Goal: Task Accomplishment & Management: Manage account settings

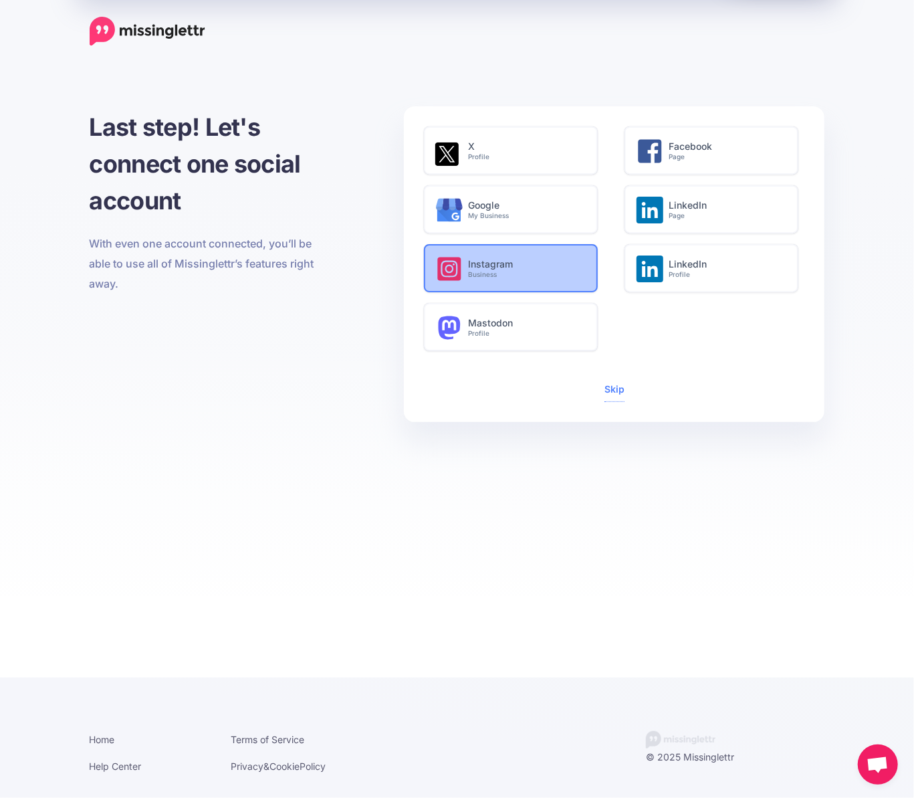
click at [544, 269] on h6 "Instagram Business" at bounding box center [525, 269] width 115 height 20
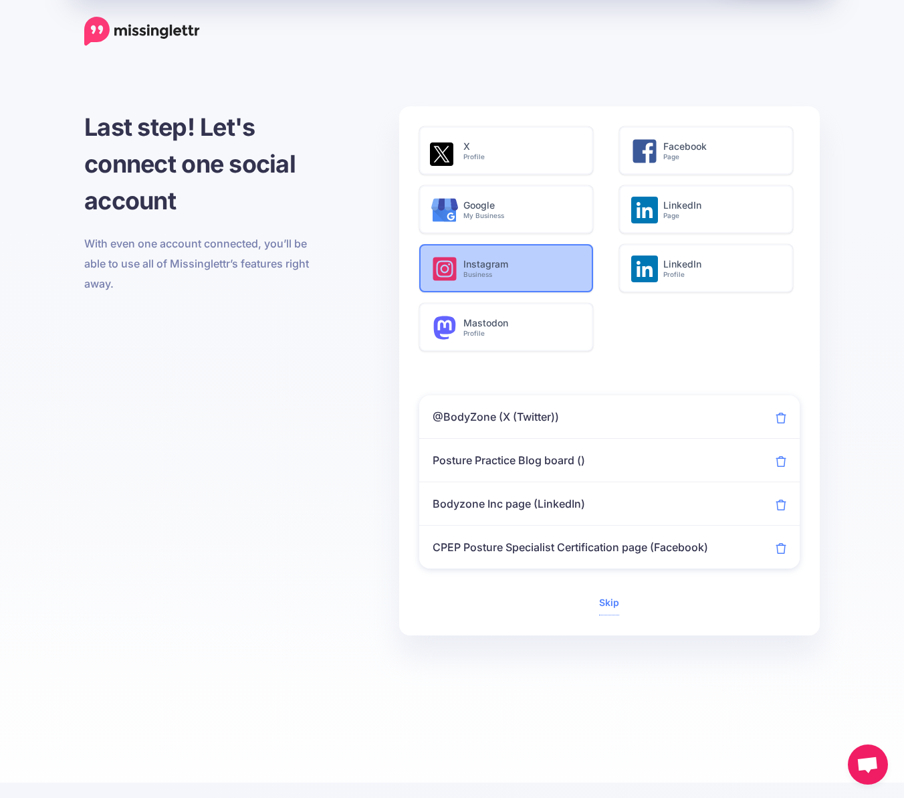
click at [516, 263] on h6 "Instagram Business" at bounding box center [520, 269] width 115 height 20
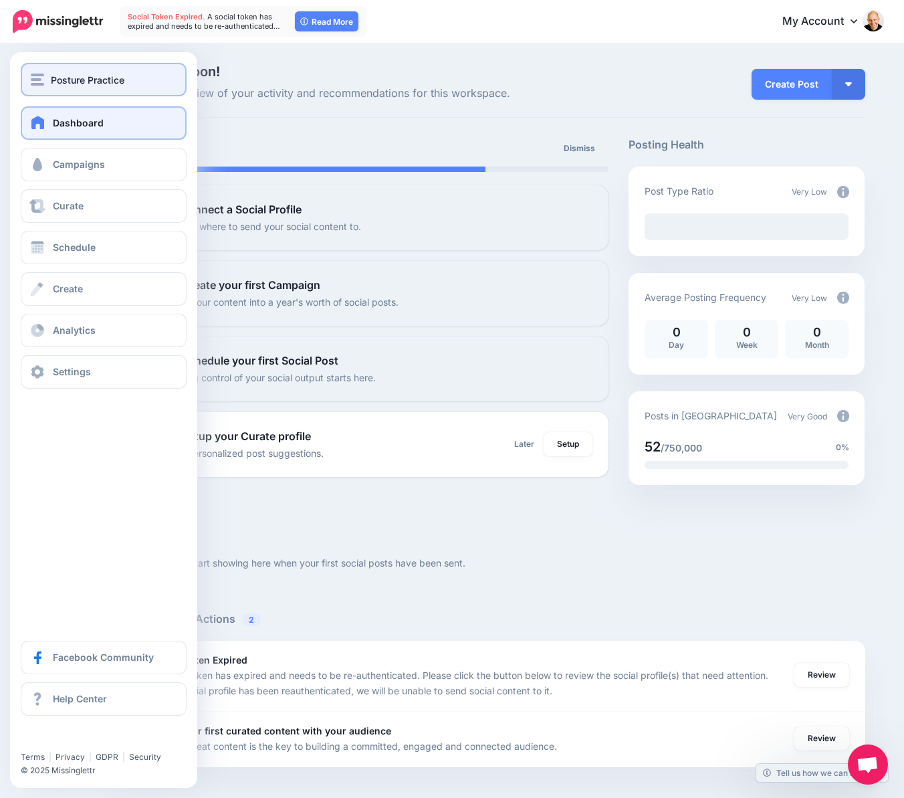
click at [88, 80] on span "Posture Practice" at bounding box center [88, 79] width 74 height 15
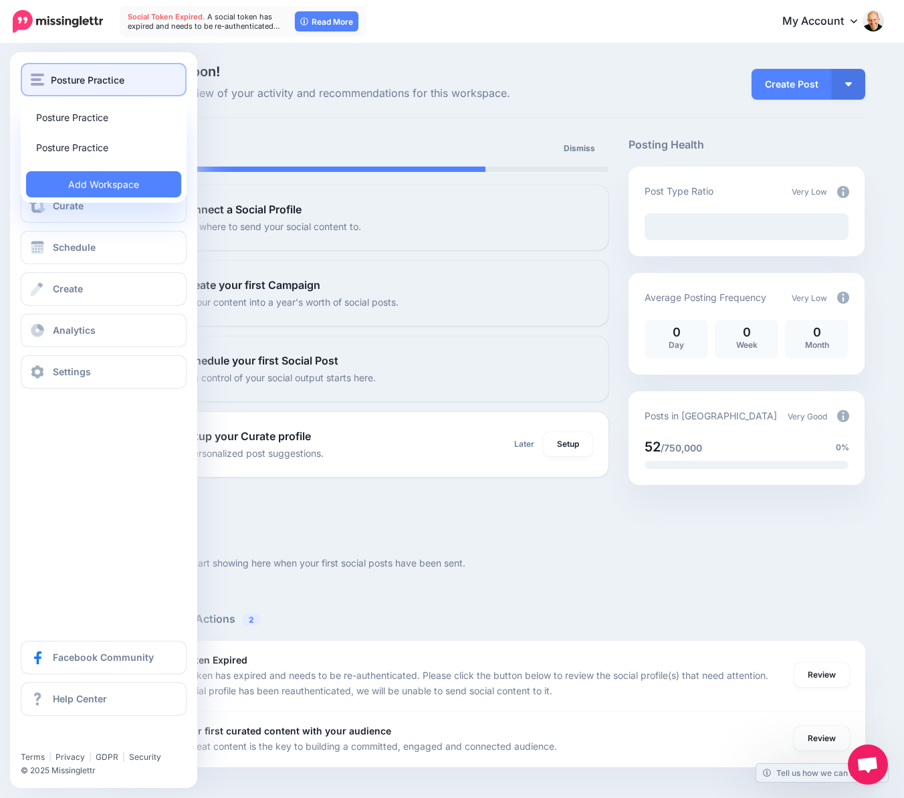
click at [107, 84] on span "Posture Practice" at bounding box center [88, 79] width 74 height 15
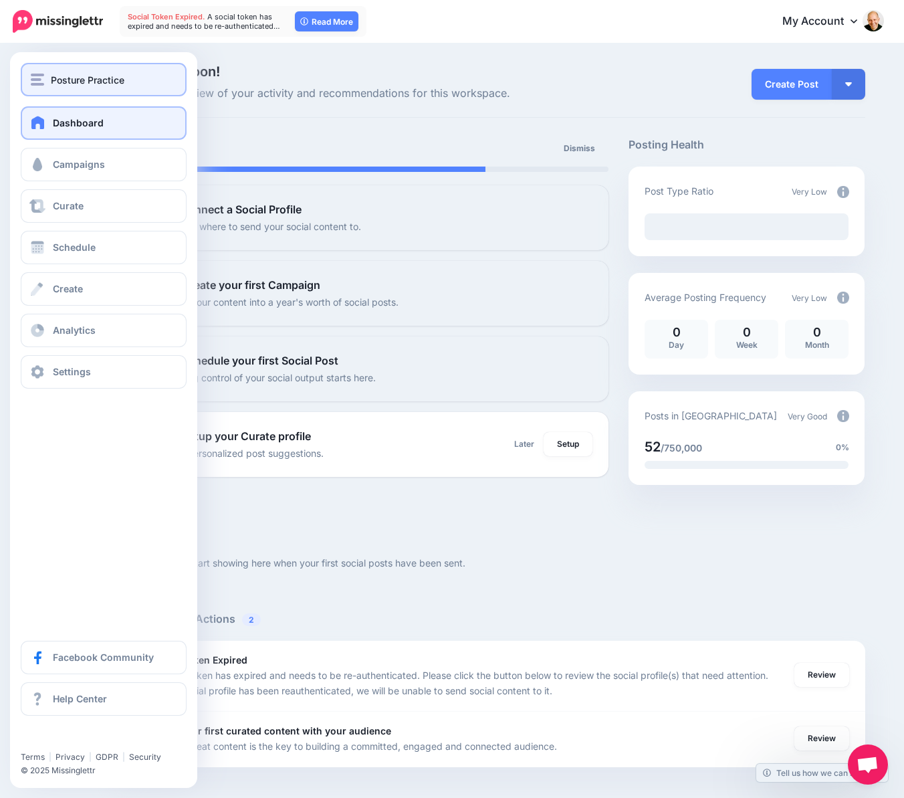
click at [107, 90] on button "Posture Practice" at bounding box center [104, 79] width 166 height 33
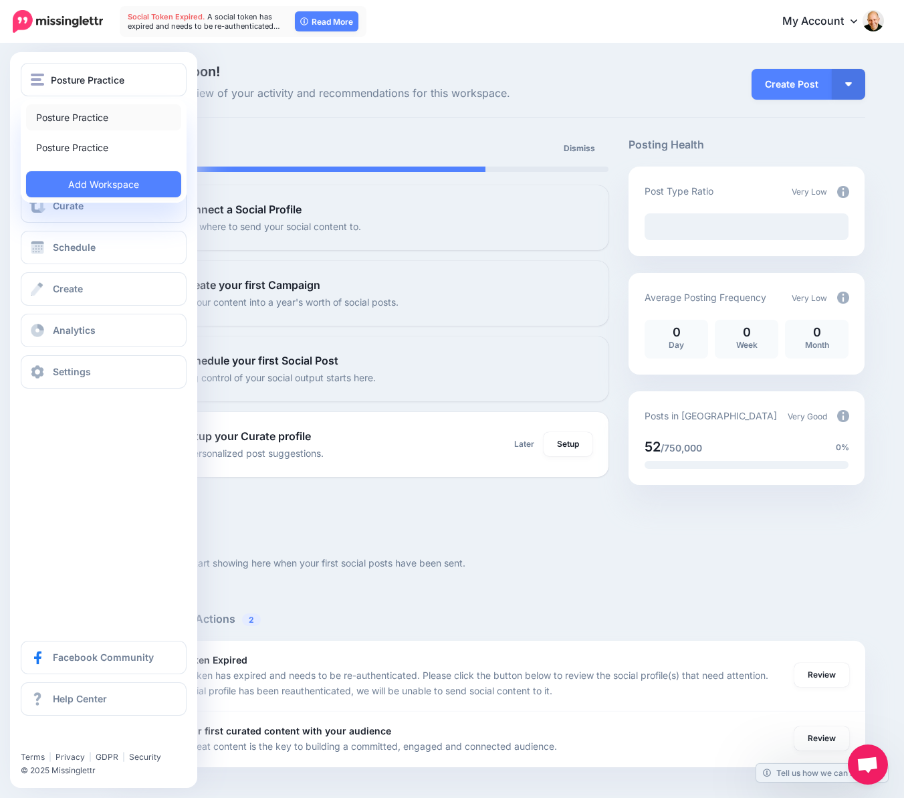
click at [108, 114] on link "Posture Practice" at bounding box center [103, 117] width 155 height 26
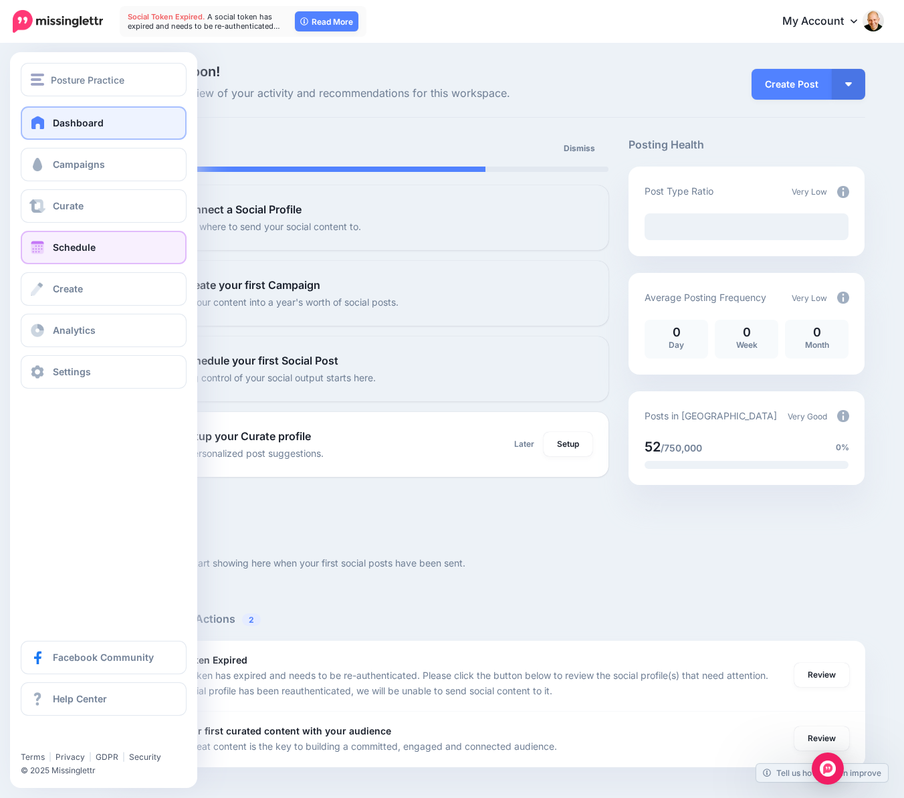
click at [76, 256] on link "Schedule" at bounding box center [104, 247] width 166 height 33
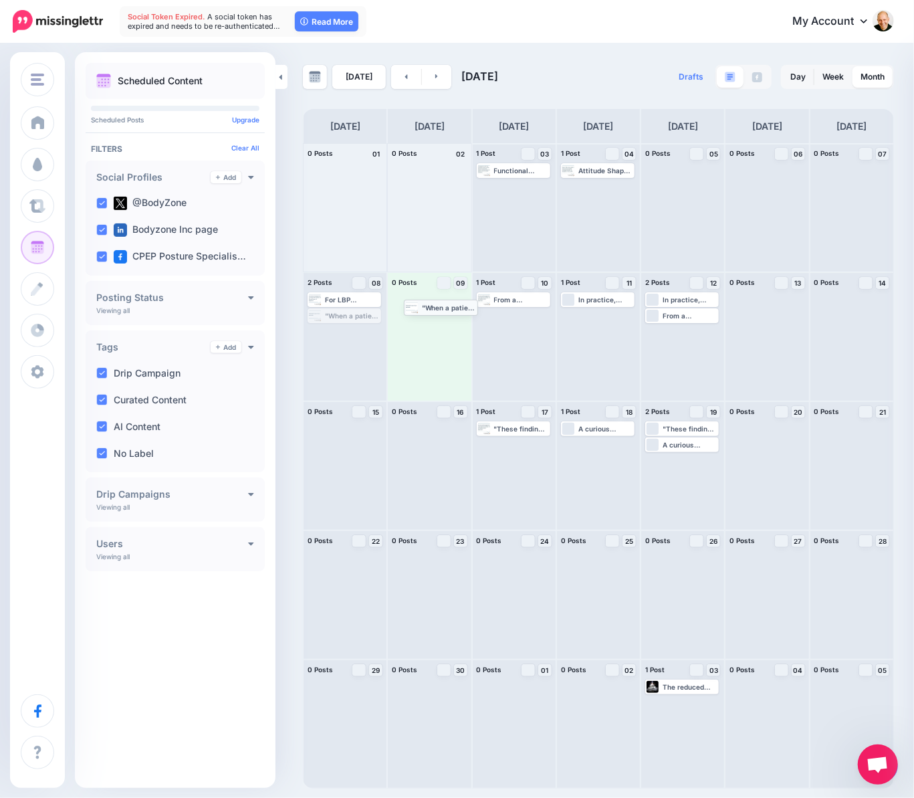
drag, startPoint x: 336, startPoint y: 315, endPoint x: 432, endPoint y: 306, distance: 96.7
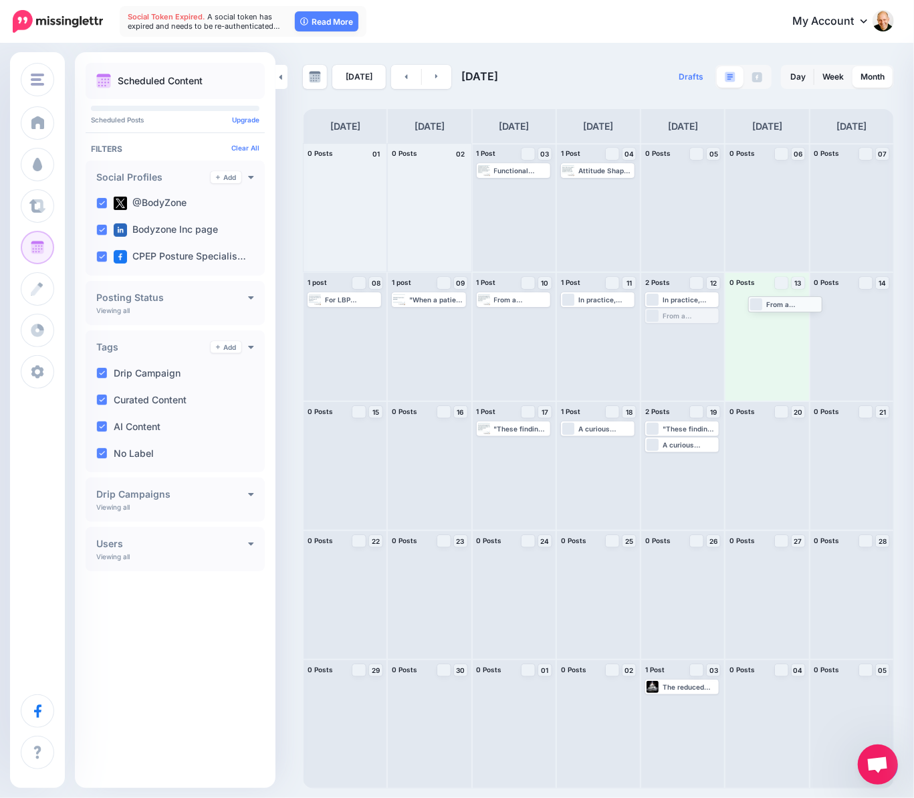
drag, startPoint x: 678, startPoint y: 316, endPoint x: 781, endPoint y: 304, distance: 103.7
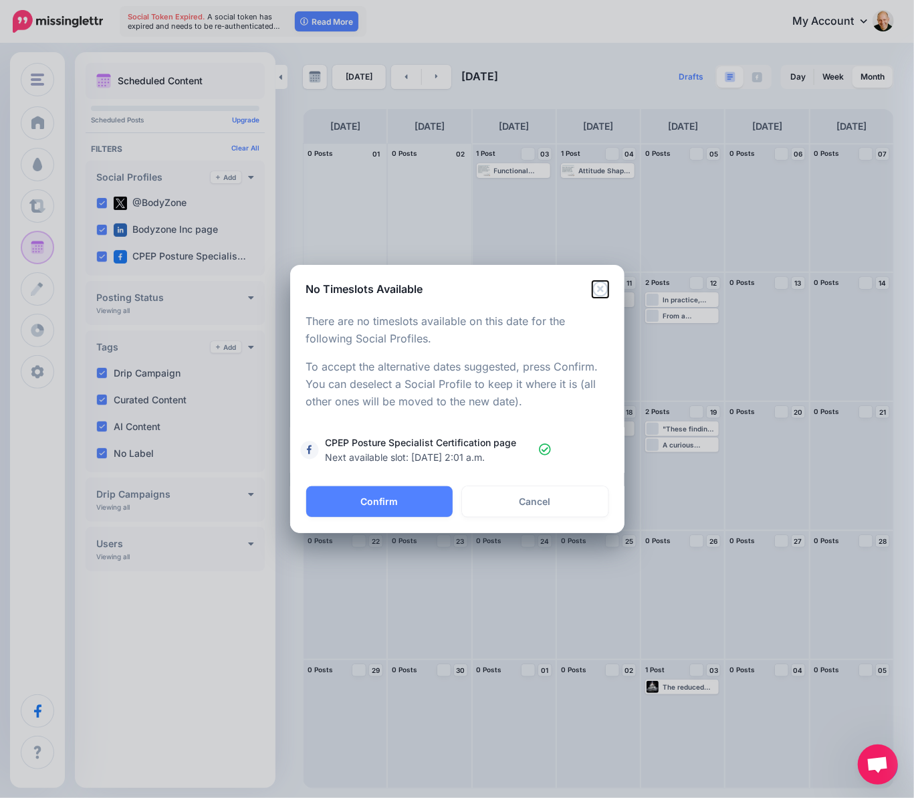
click at [605, 288] on icon "Close" at bounding box center [600, 289] width 16 height 16
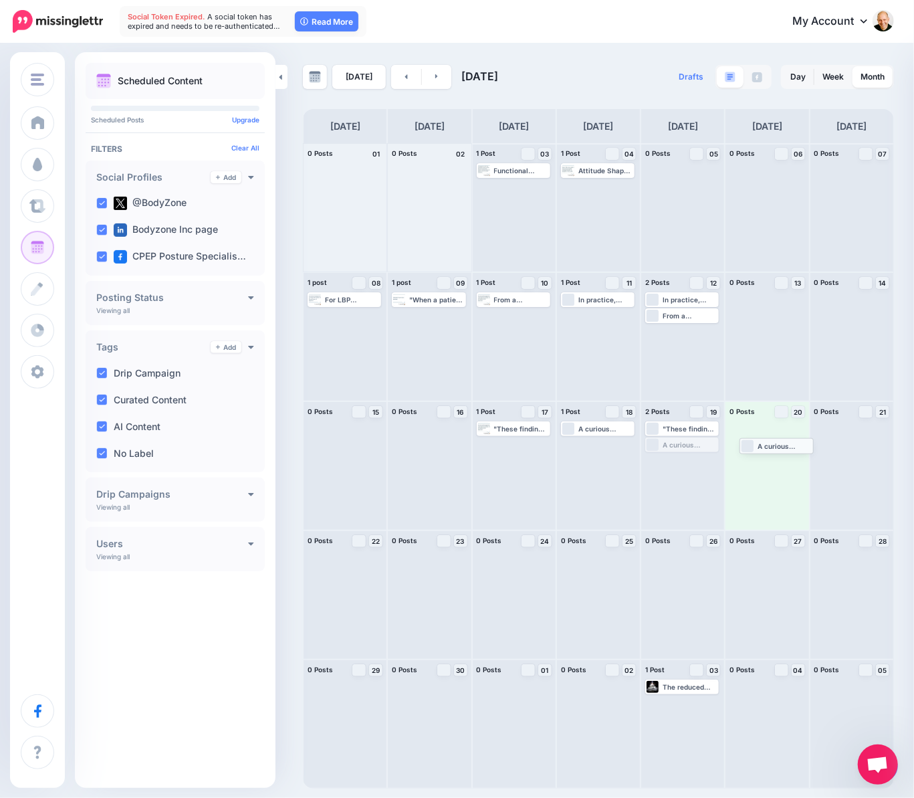
drag, startPoint x: 681, startPoint y: 442, endPoint x: 776, endPoint y: 443, distance: 94.3
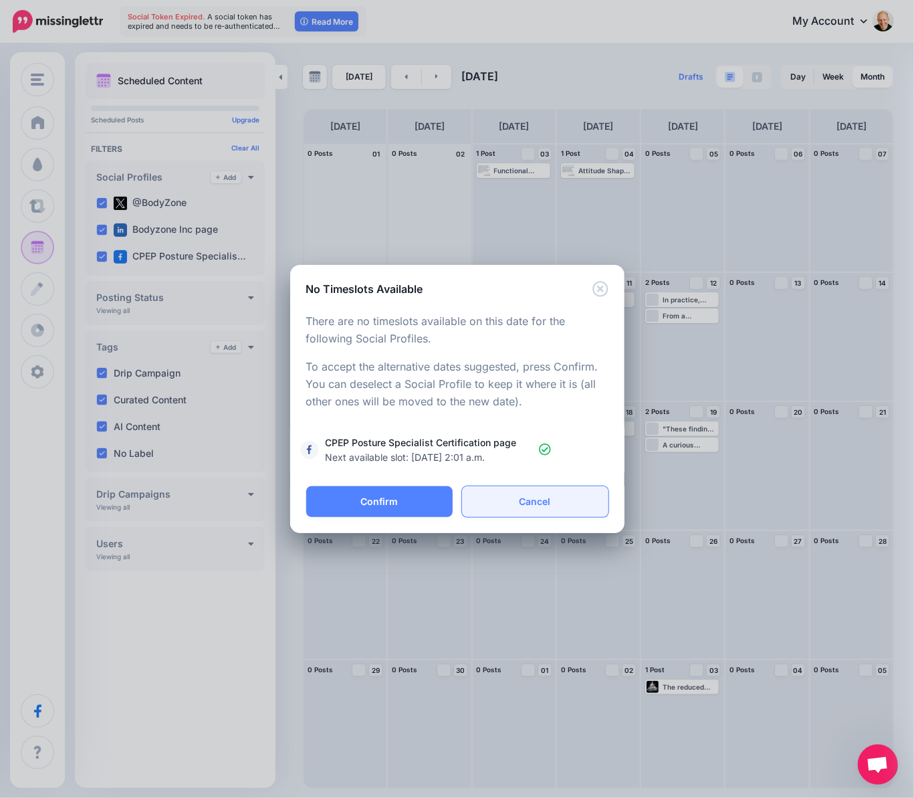
click at [539, 501] on link "Cancel" at bounding box center [535, 501] width 146 height 31
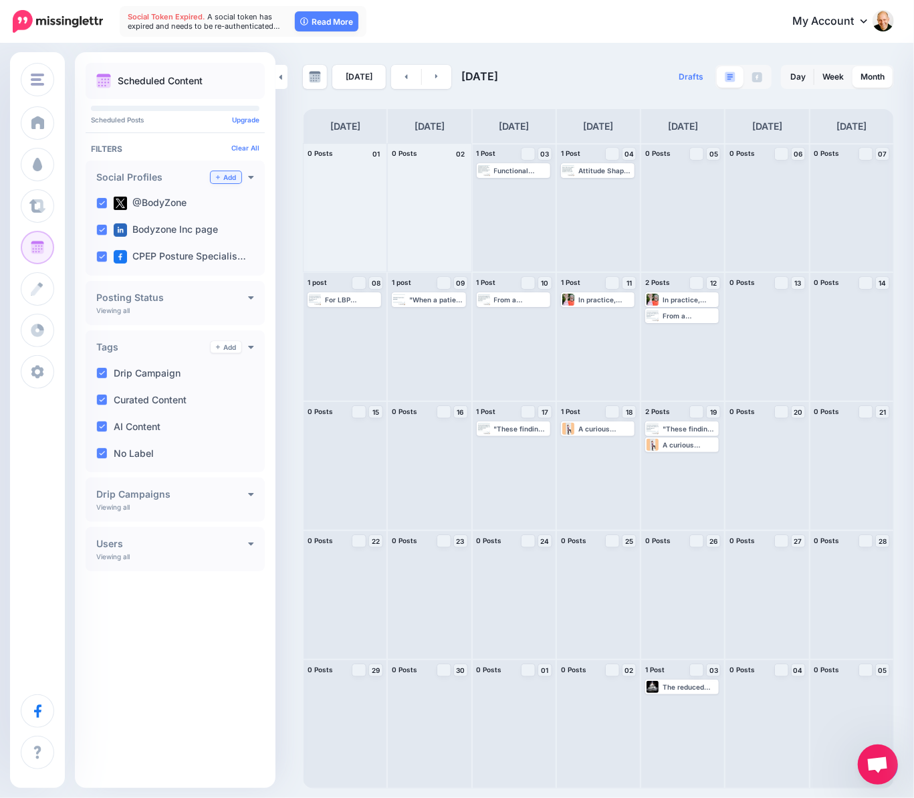
click at [224, 176] on link "Add" at bounding box center [226, 177] width 31 height 12
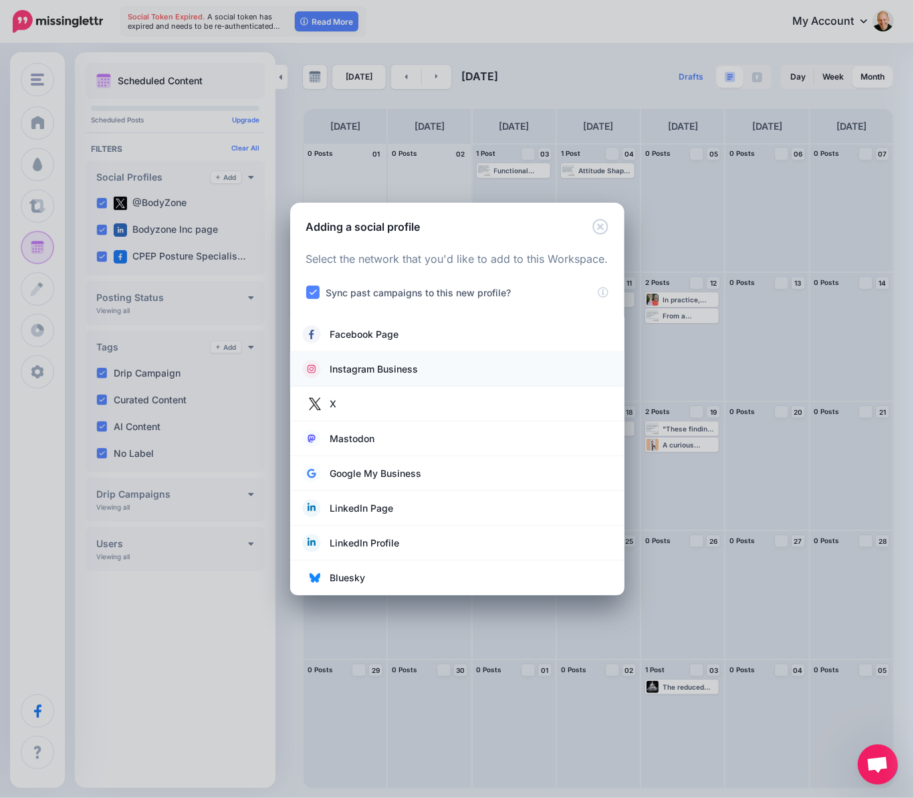
click at [398, 366] on span "Instagram Business" at bounding box center [374, 369] width 88 height 16
click at [393, 379] on li "Instagram Business" at bounding box center [457, 369] width 334 height 35
click at [390, 368] on span "Instagram Business" at bounding box center [374, 369] width 88 height 16
click at [376, 370] on span "Instagram Business" at bounding box center [374, 369] width 88 height 16
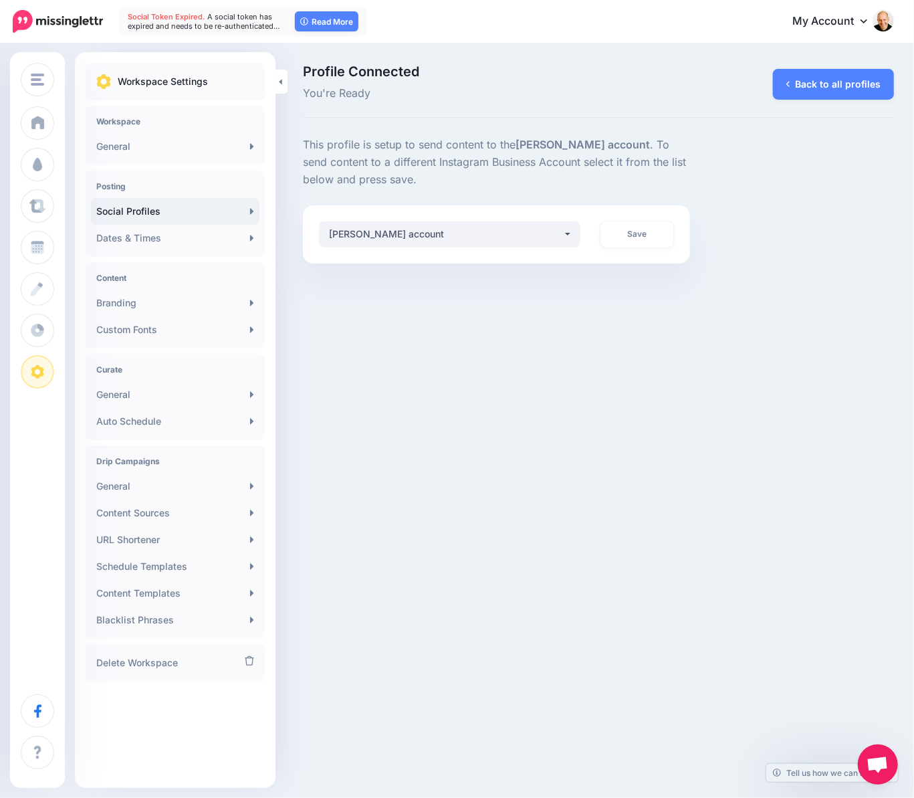
click at [810, 409] on div "Posture Practice Posture Practice Posture Practice Add Workspace Dashboard Camp…" at bounding box center [457, 399] width 914 height 798
click at [545, 231] on div "[PERSON_NAME] account" at bounding box center [445, 234] width 233 height 16
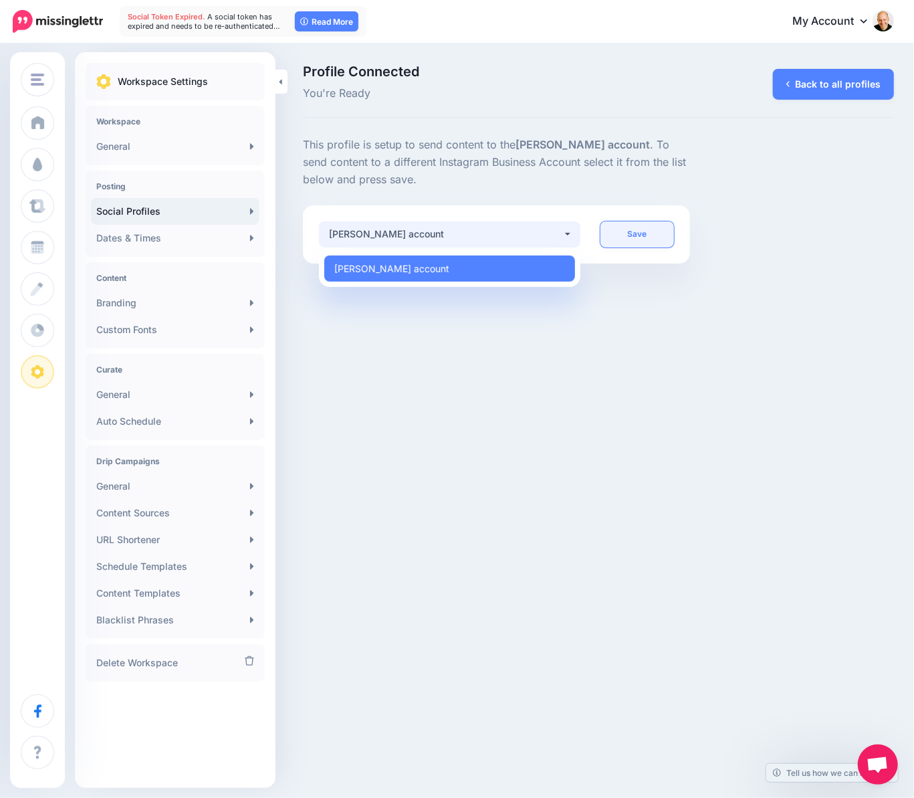
click at [655, 236] on link "Save" at bounding box center [637, 234] width 74 height 26
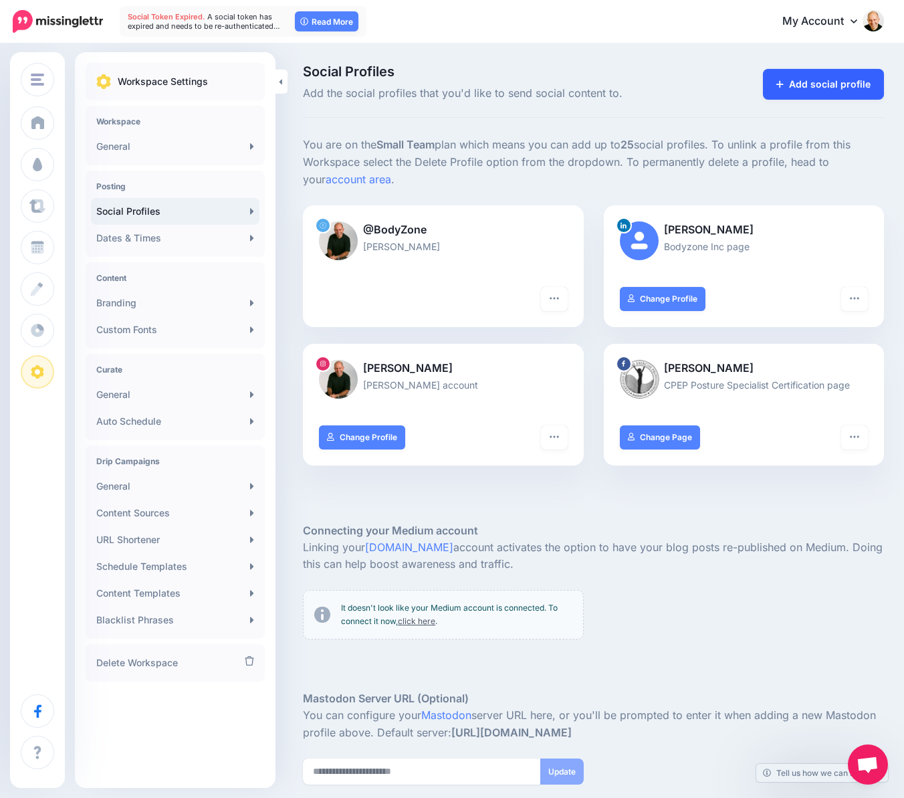
click at [825, 81] on link "Add social profile" at bounding box center [823, 84] width 121 height 31
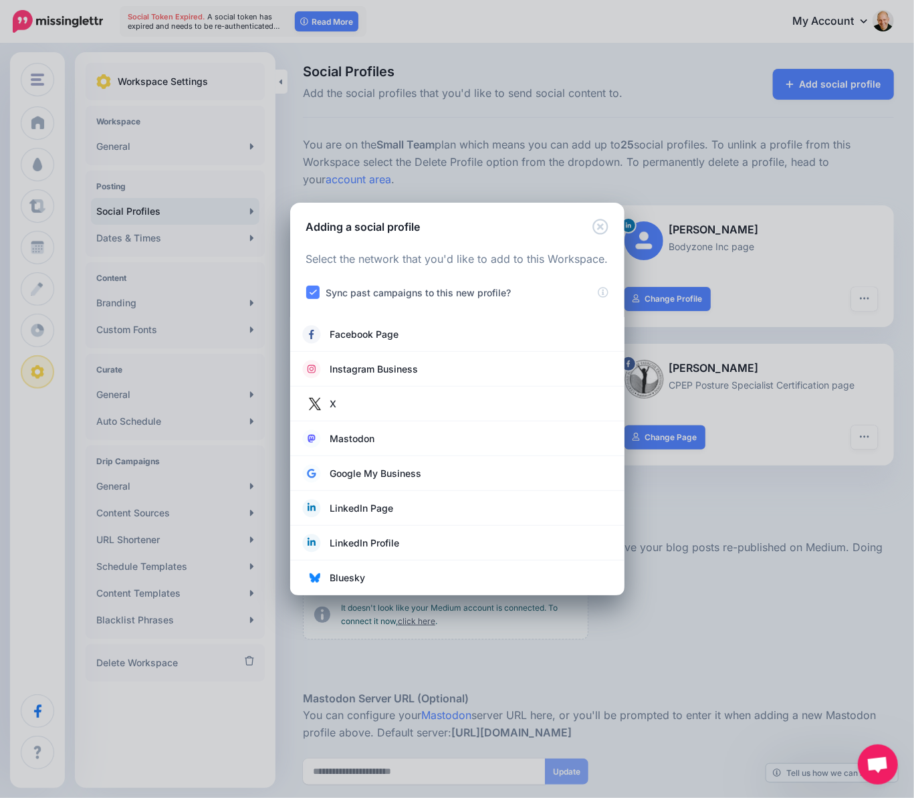
click at [734, 574] on div "Adding a social profile Loading Select the network that you'd like to add to th…" at bounding box center [457, 399] width 914 height 798
click at [595, 231] on icon "Close" at bounding box center [600, 227] width 16 height 16
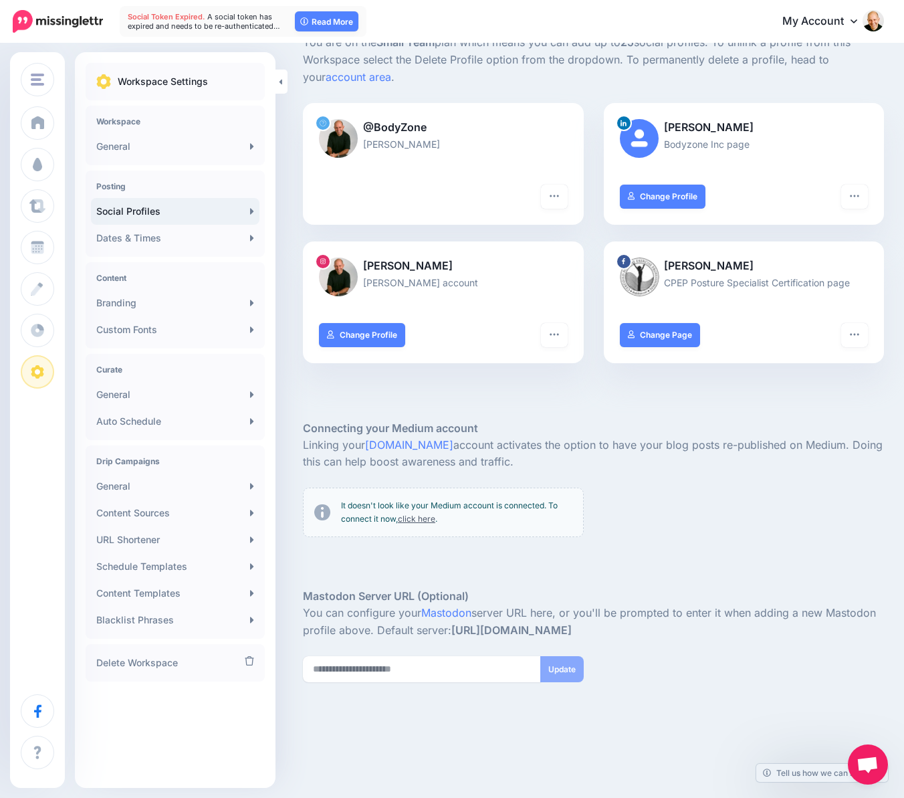
scroll to position [106, 0]
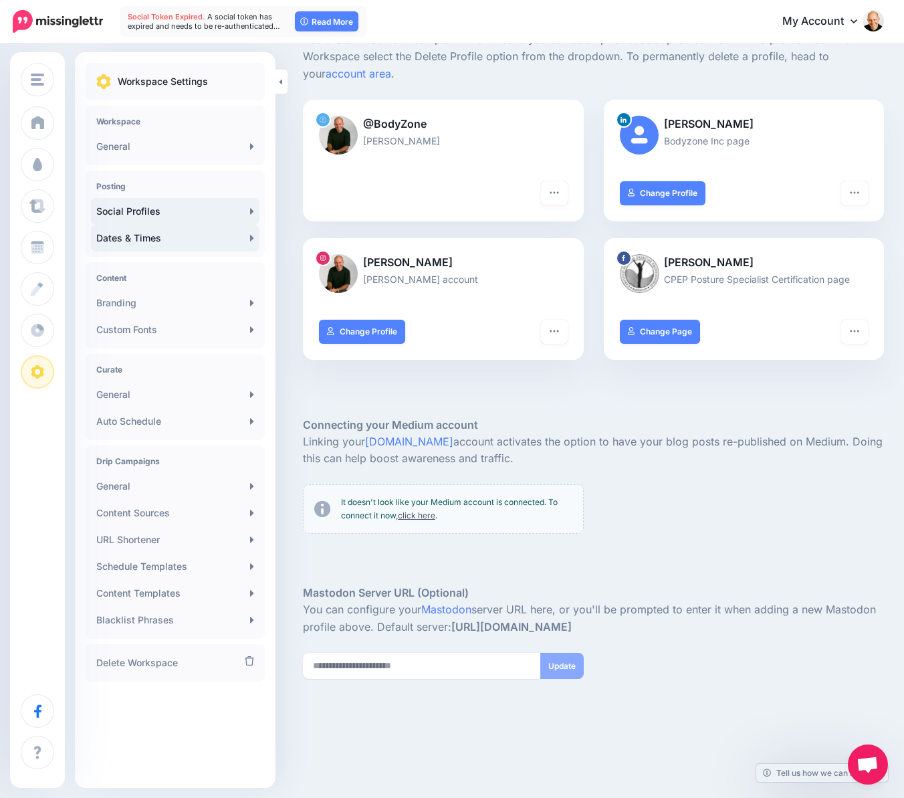
click at [128, 236] on link "Dates & Times" at bounding box center [175, 238] width 168 height 27
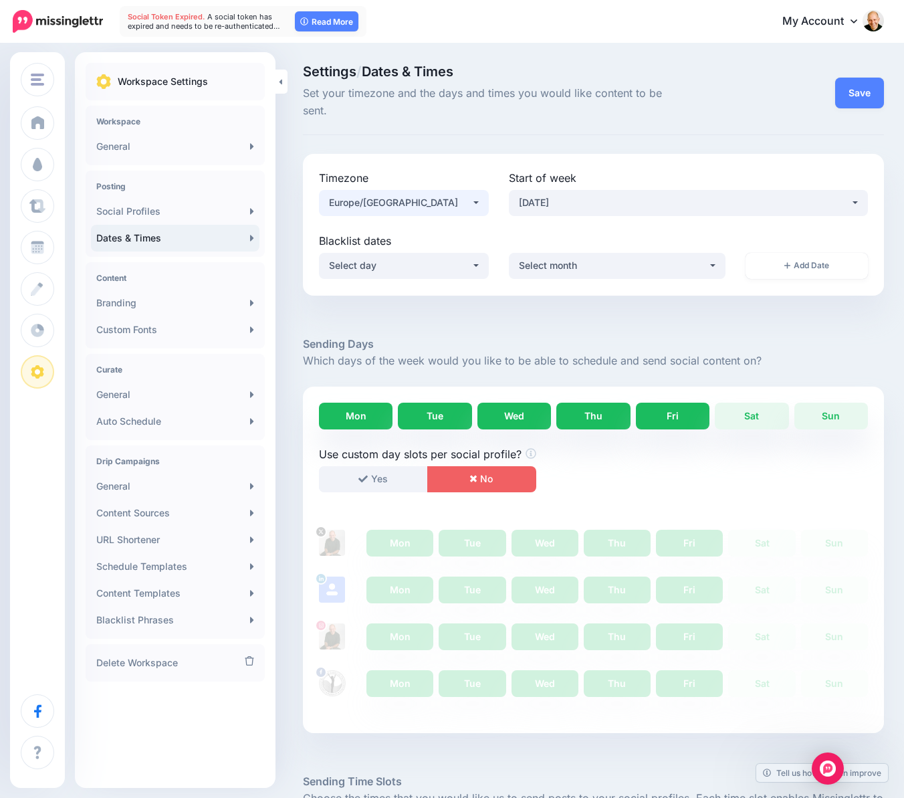
click at [386, 195] on div "Europe/[GEOGRAPHIC_DATA]" at bounding box center [400, 203] width 142 height 16
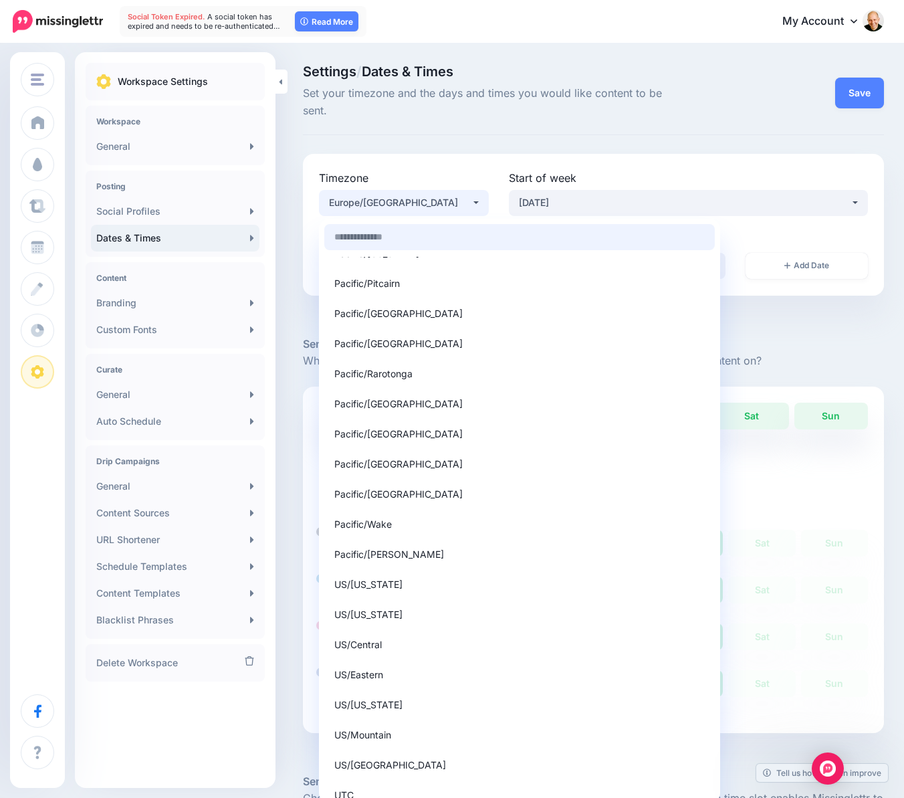
scroll to position [12687, 0]
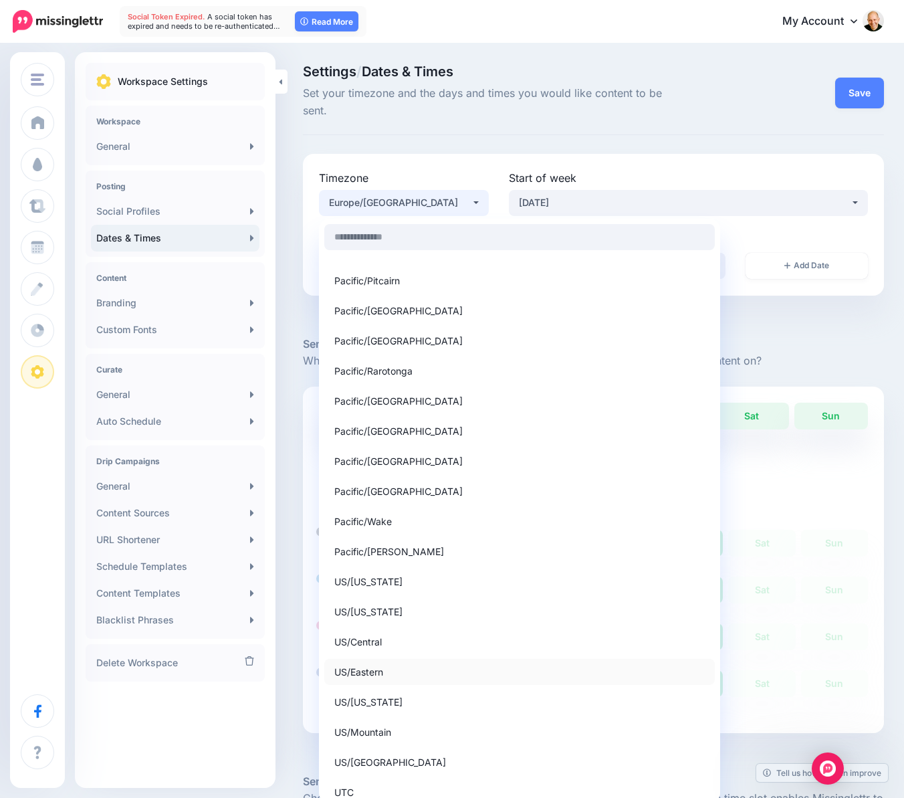
click at [409, 659] on link "US/Eastern" at bounding box center [519, 672] width 390 height 26
select select "**********"
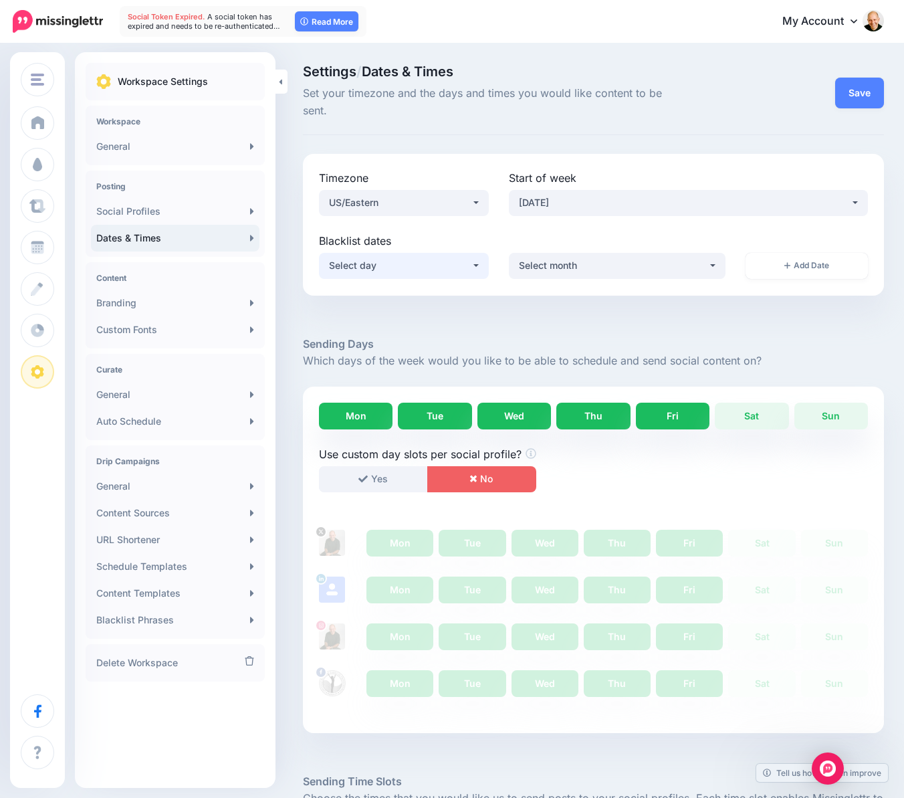
click at [471, 257] on div "Select day" at bounding box center [400, 265] width 142 height 16
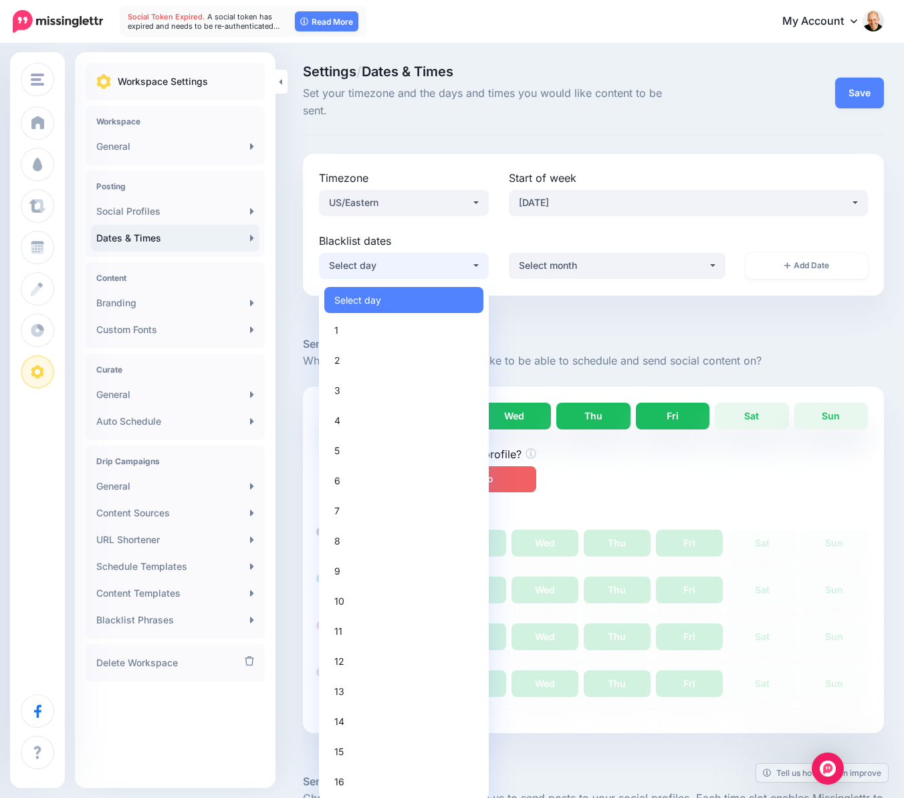
click at [493, 233] on label "Blacklist dates" at bounding box center [593, 241] width 549 height 16
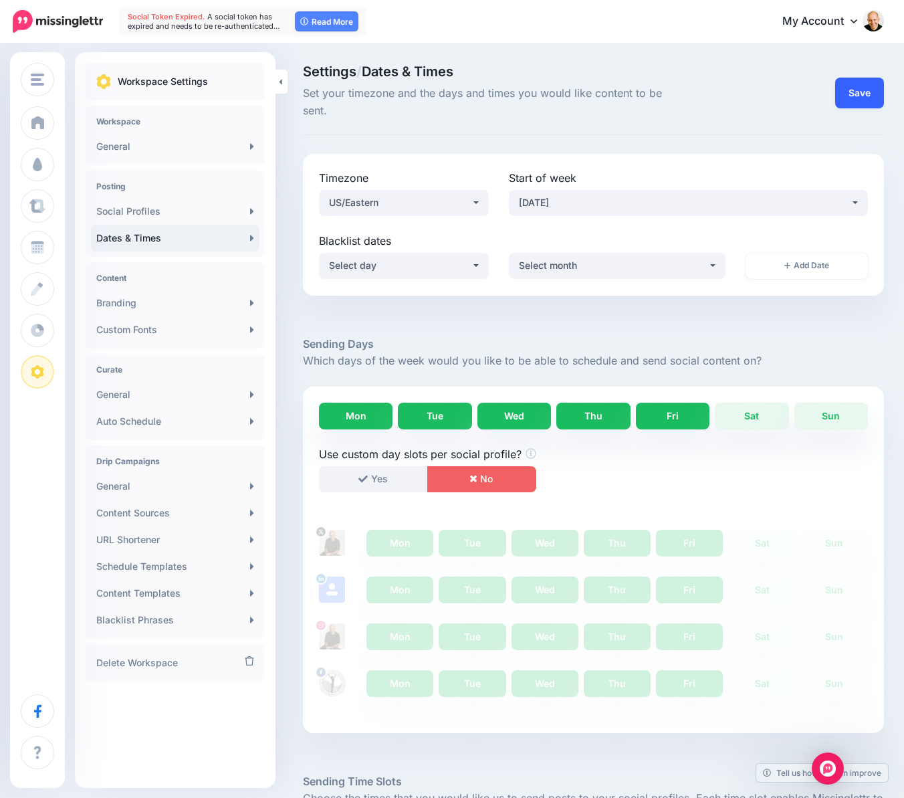
click at [868, 80] on button "Save" at bounding box center [859, 93] width 49 height 31
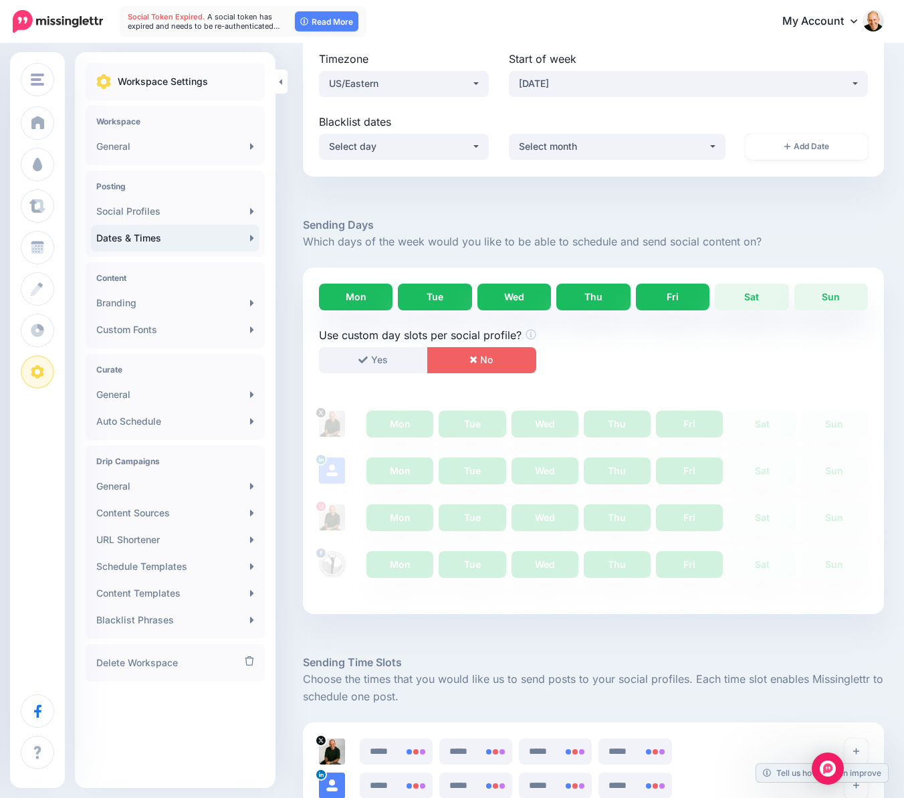
scroll to position [0, 0]
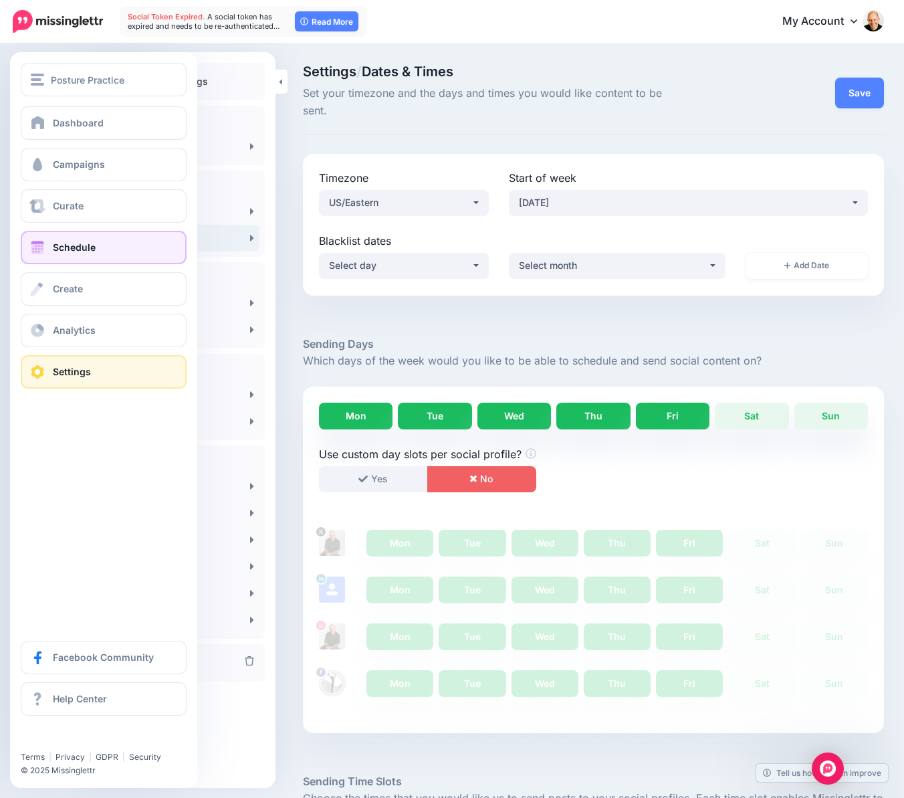
click at [80, 245] on span "Schedule" at bounding box center [74, 246] width 43 height 11
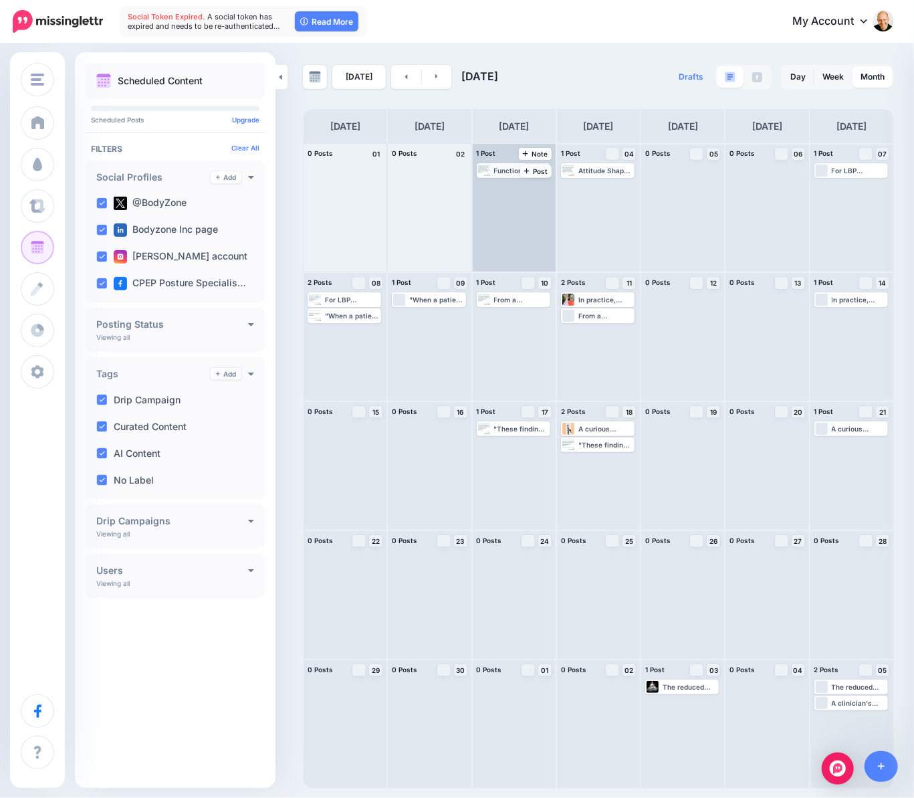
click at [489, 169] on div "Functional Strategies for Low Back Pain Rehab: The StrongPosture® Approach: htt…" at bounding box center [513, 170] width 71 height 12
click at [490, 172] on div "Functional Strategies for Low Back Pain Rehab: The StrongPosture® Approach: htt…" at bounding box center [513, 170] width 71 height 12
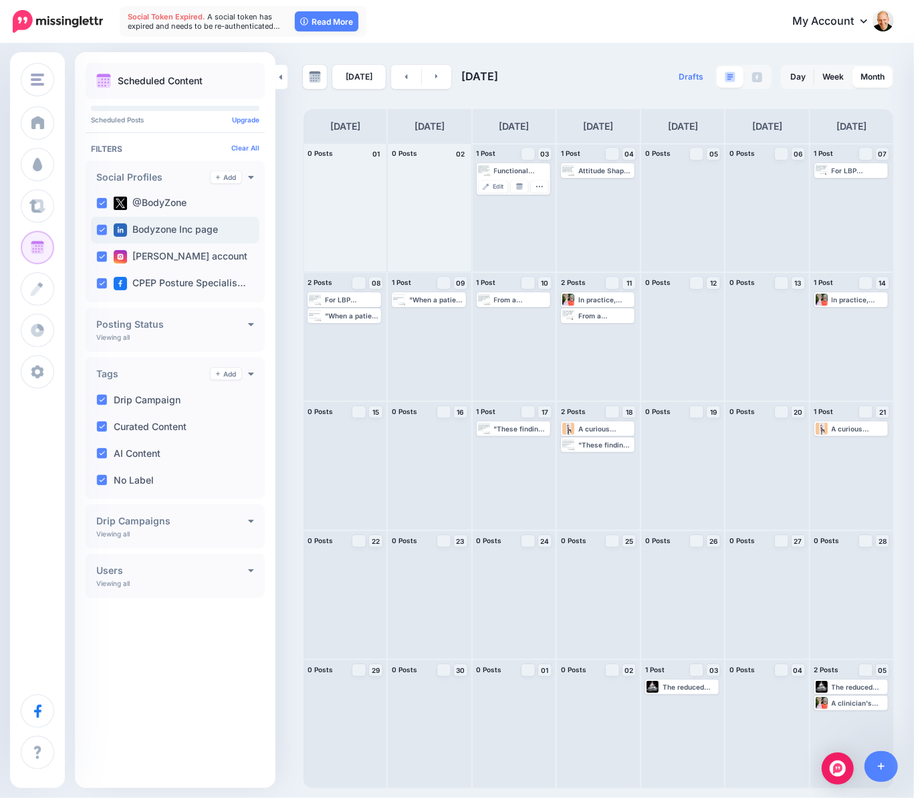
click at [218, 229] on div "Bodyzone Inc page" at bounding box center [175, 230] width 168 height 27
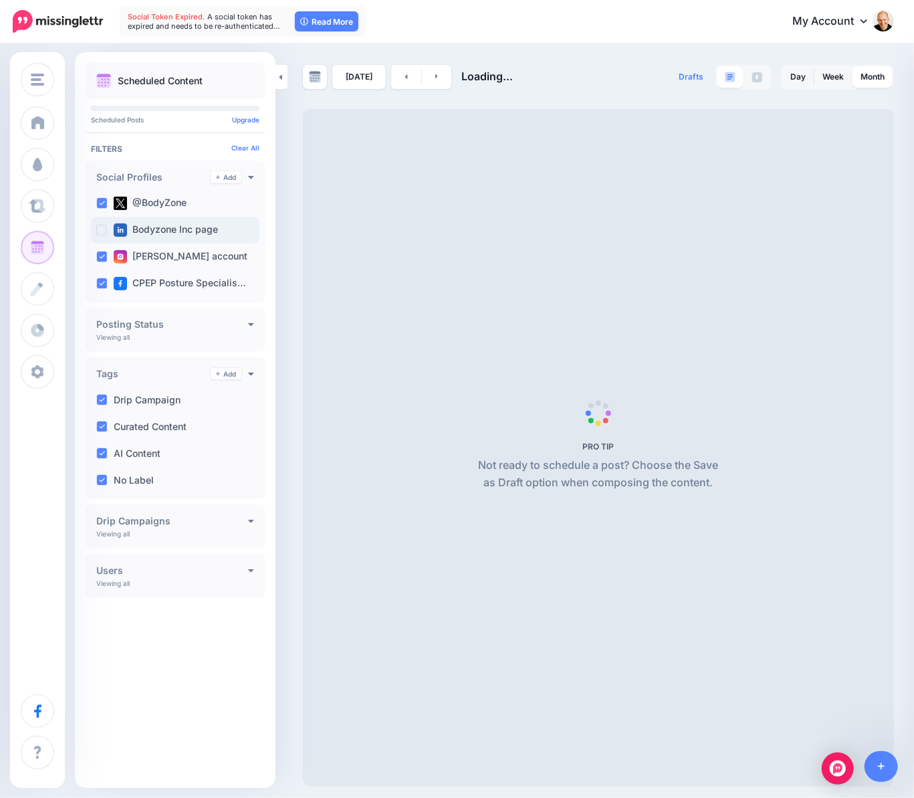
click at [102, 227] on ins at bounding box center [101, 230] width 11 height 11
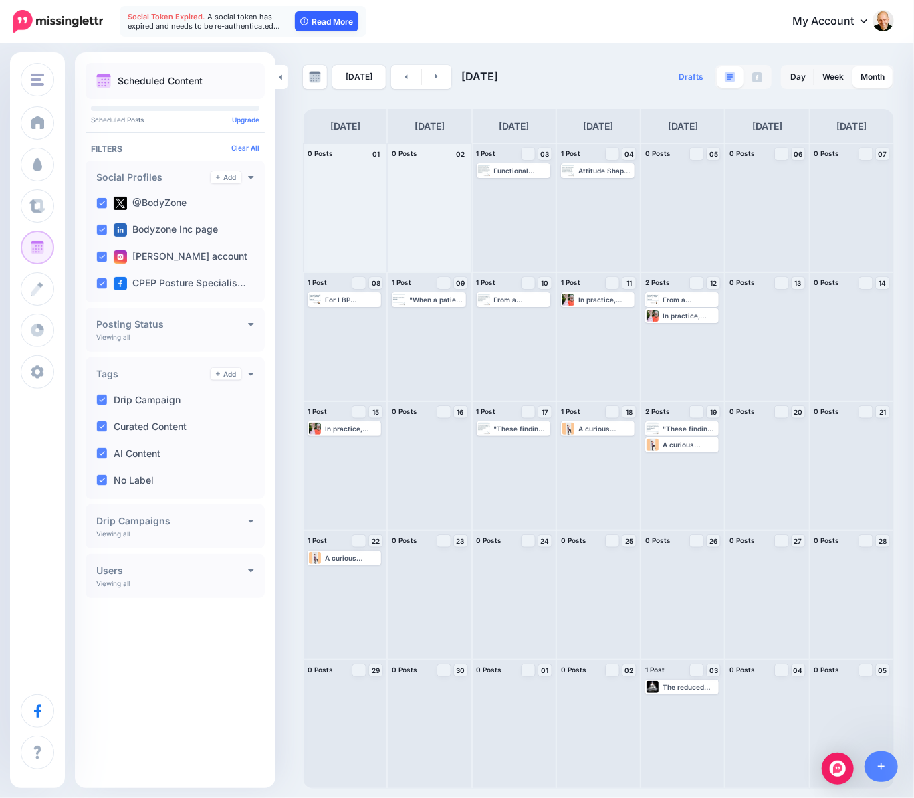
click at [322, 18] on link "Read More" at bounding box center [327, 21] width 64 height 20
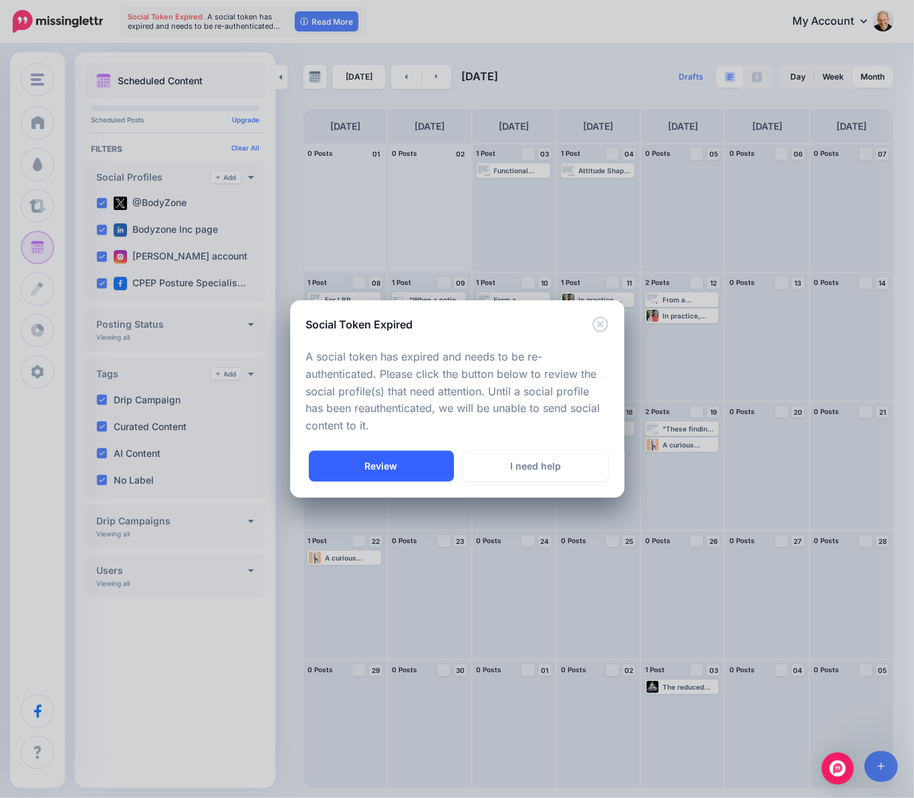
click at [425, 465] on link "Review" at bounding box center [381, 466] width 145 height 31
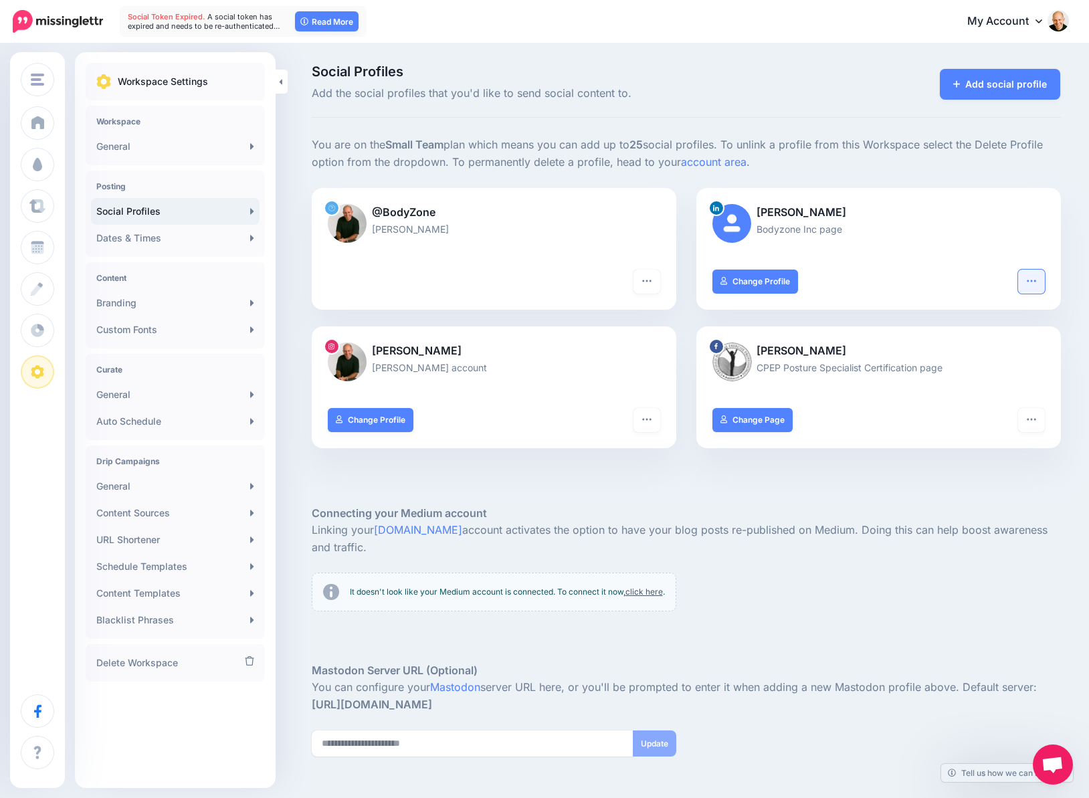
click at [903, 280] on button "button" at bounding box center [1031, 281] width 27 height 24
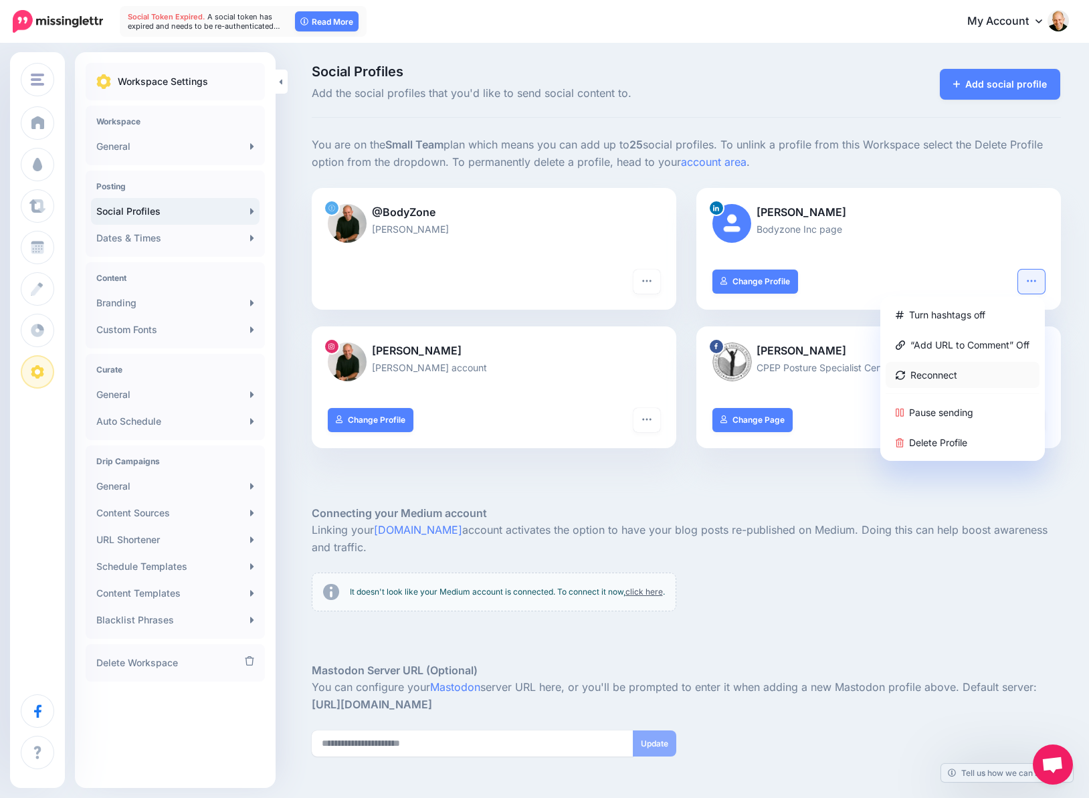
click at [903, 368] on link "Reconnect" at bounding box center [962, 375] width 154 height 26
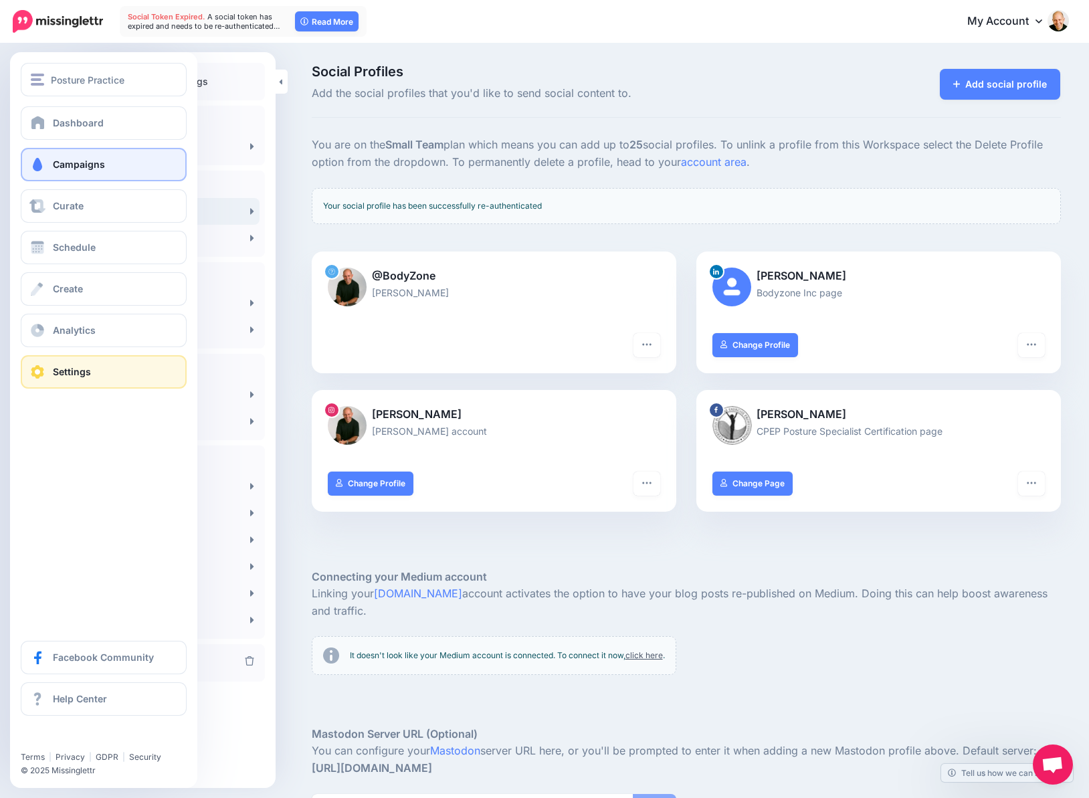
click at [96, 164] on span "Campaigns" at bounding box center [79, 163] width 52 height 11
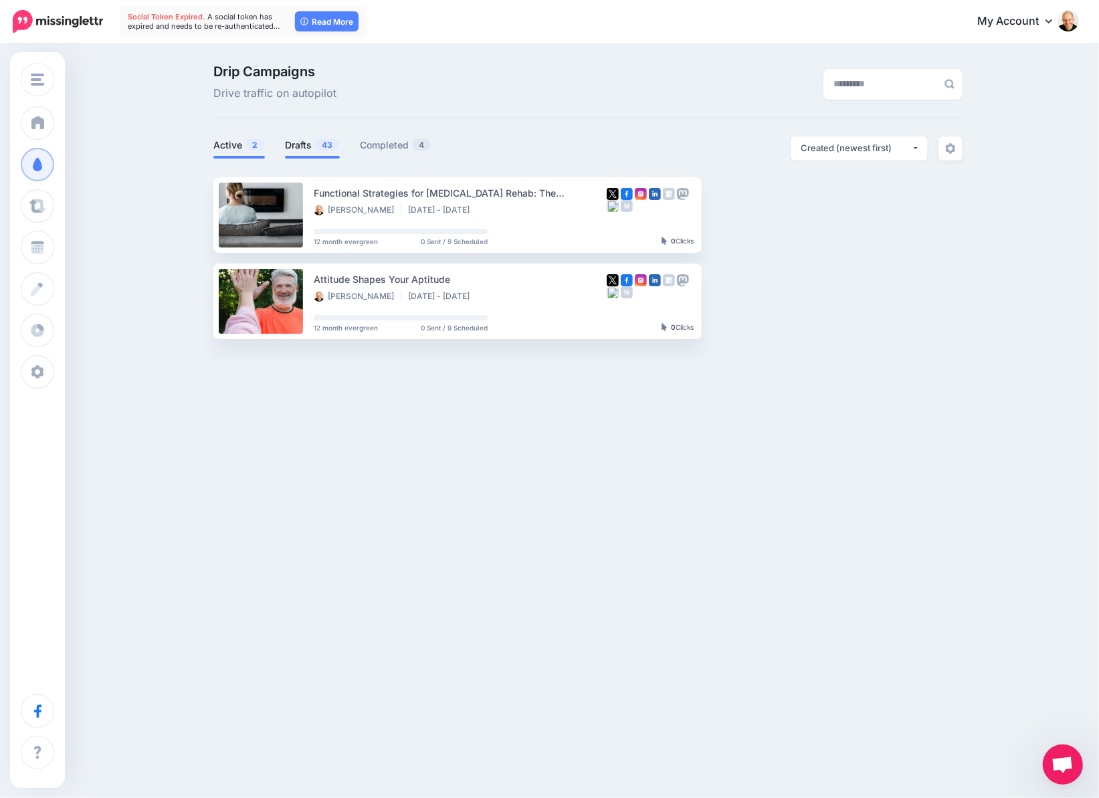
click at [294, 139] on link "Drafts 43" at bounding box center [312, 145] width 55 height 16
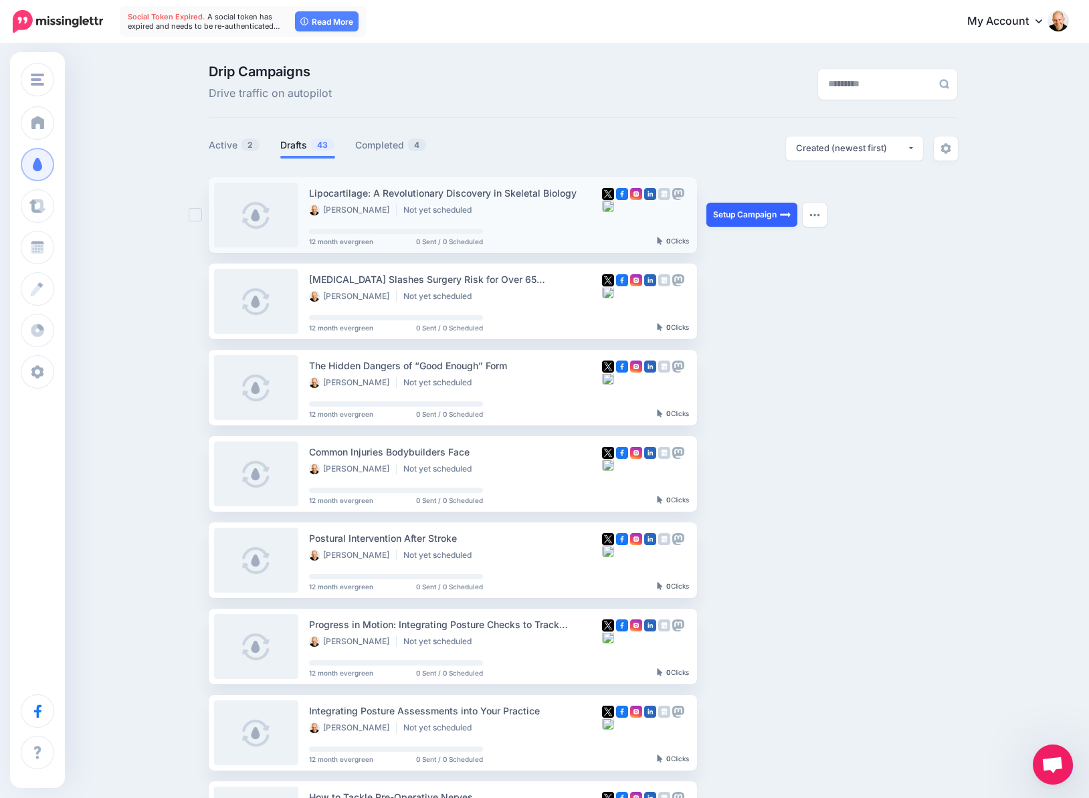
click at [727, 217] on link "Setup Campaign" at bounding box center [751, 215] width 91 height 24
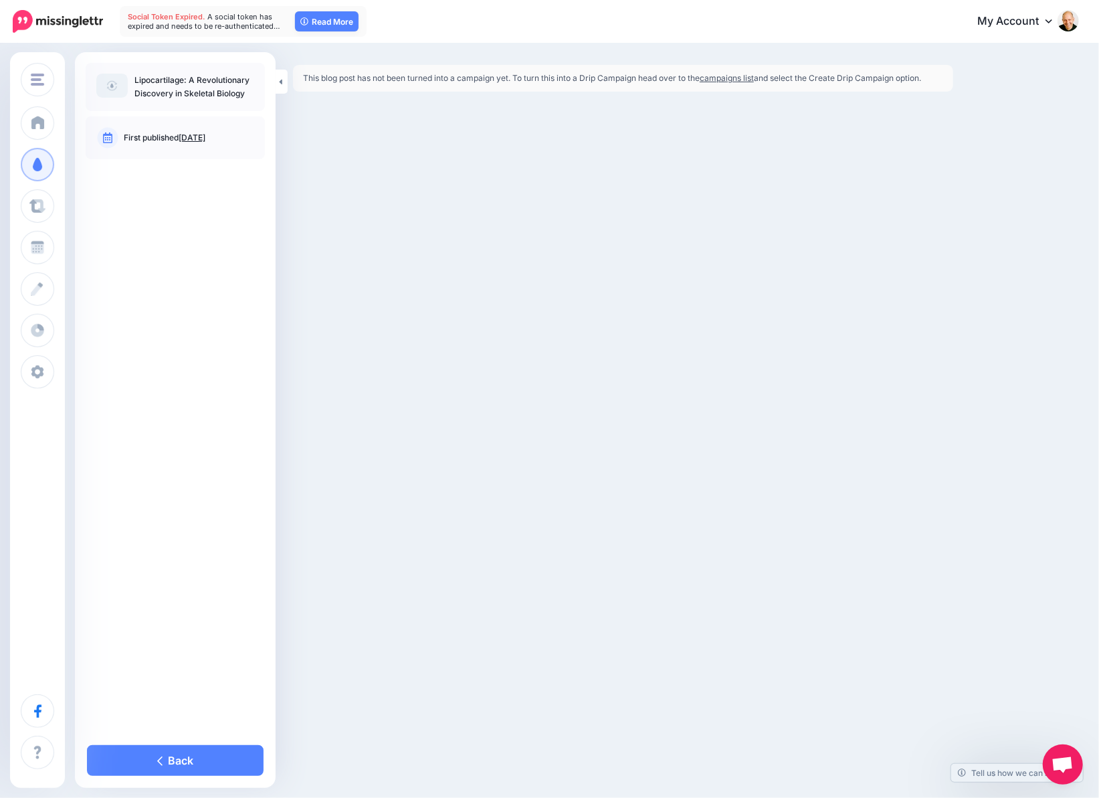
click at [738, 76] on link "campaigns list" at bounding box center [726, 78] width 54 height 10
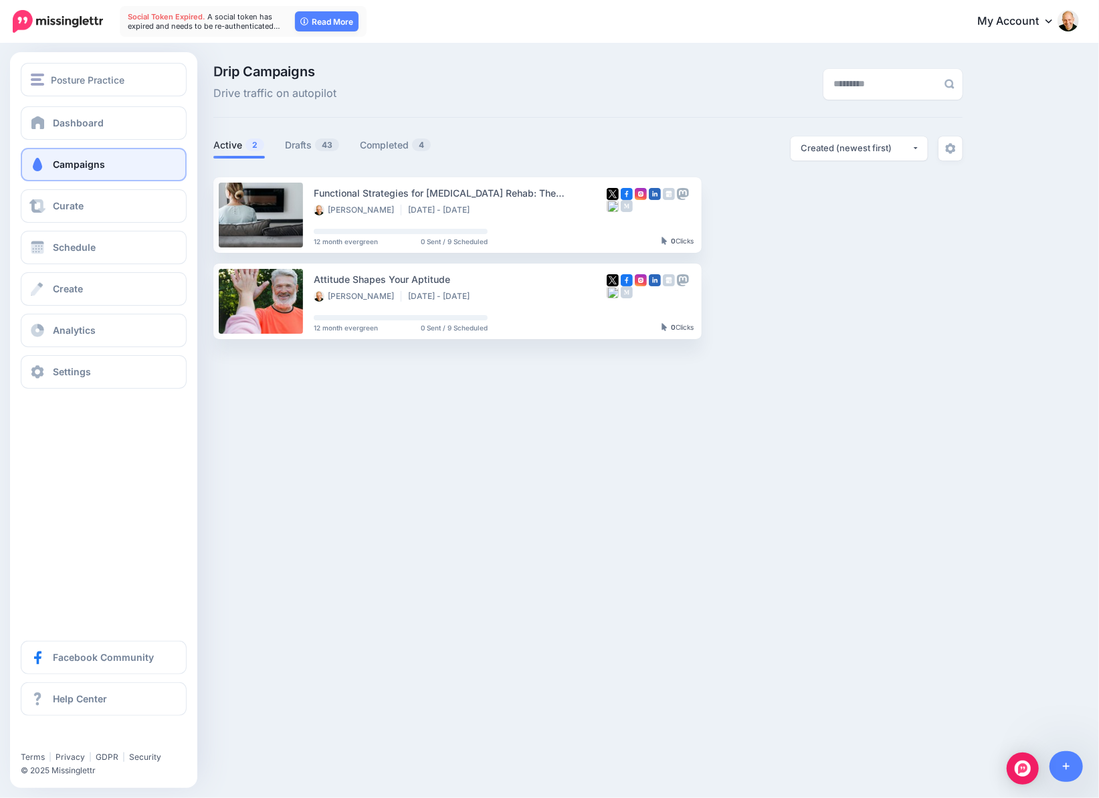
click at [64, 164] on span "Campaigns" at bounding box center [79, 163] width 52 height 11
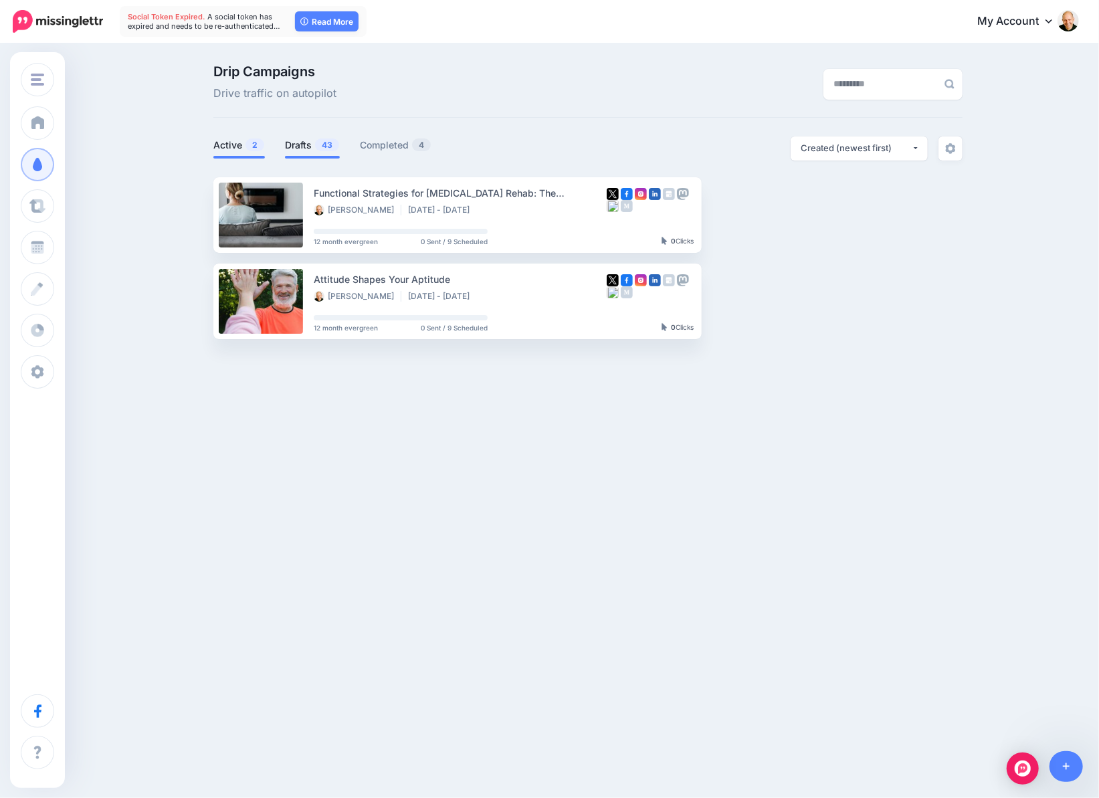
click at [303, 144] on link "Drafts 43" at bounding box center [312, 145] width 55 height 16
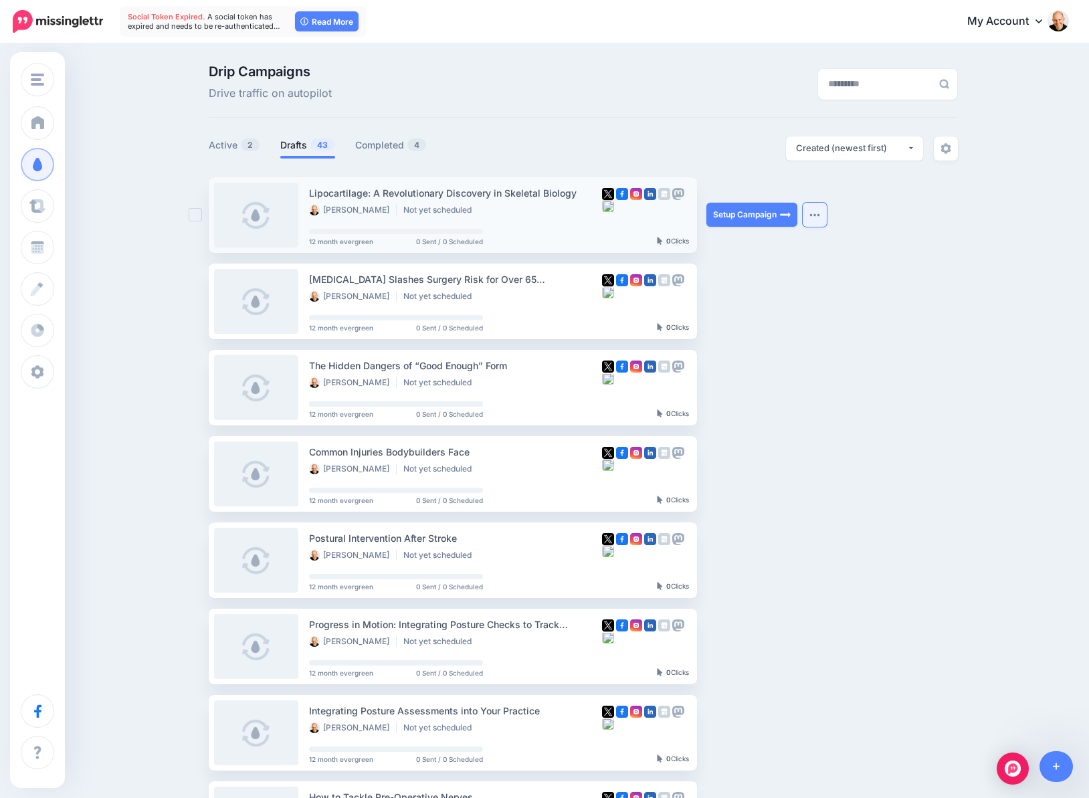
click at [822, 220] on button "button" at bounding box center [814, 215] width 24 height 24
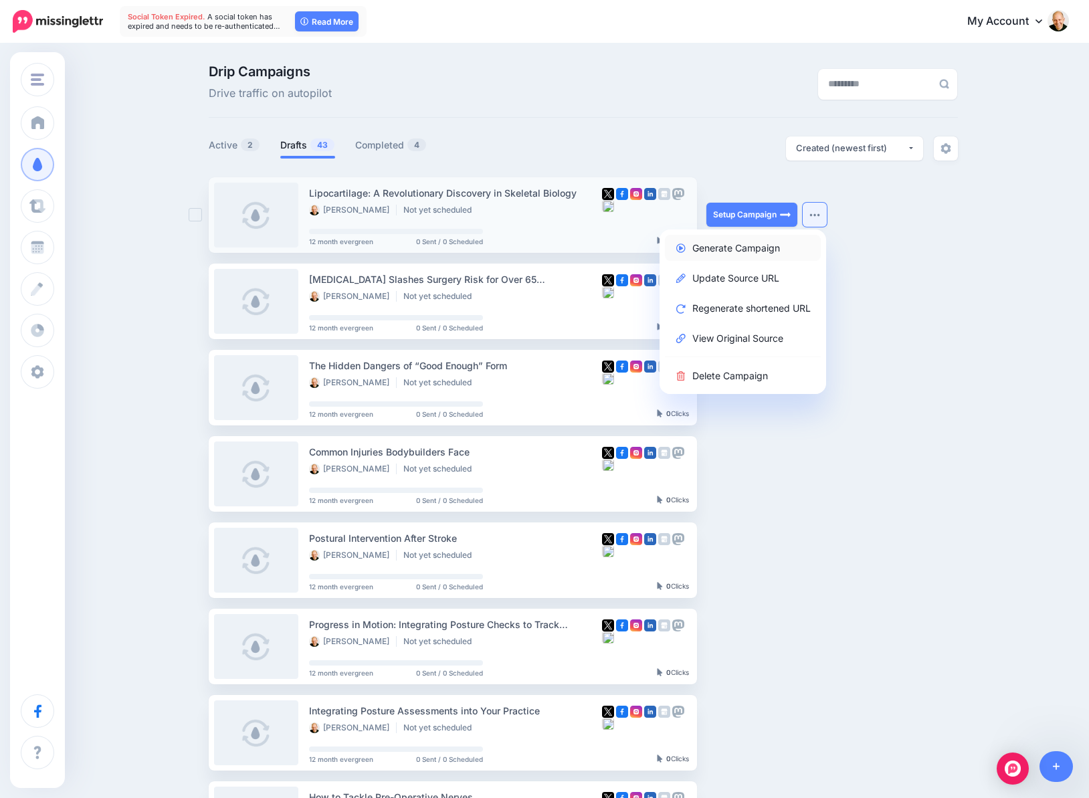
click at [769, 249] on link "Generate Campaign" at bounding box center [743, 248] width 156 height 26
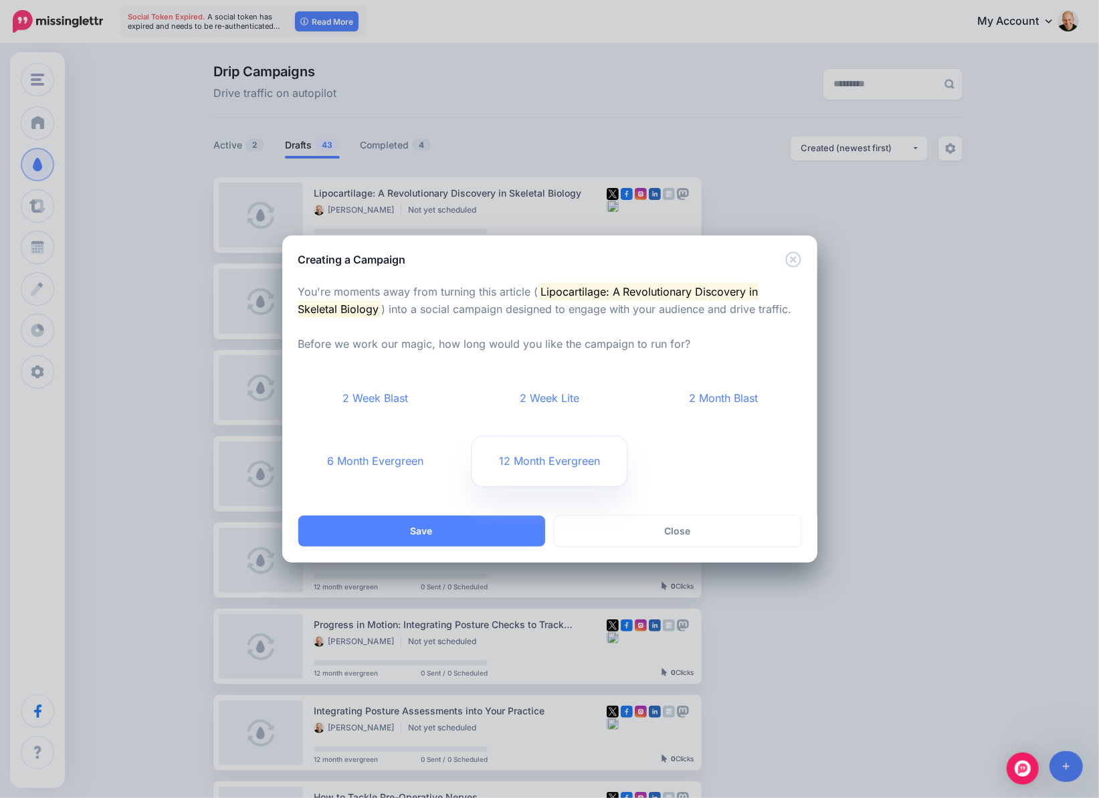
click at [527, 467] on link "12 Month Evergreen" at bounding box center [549, 461] width 154 height 49
click at [443, 537] on button "Save" at bounding box center [421, 531] width 247 height 31
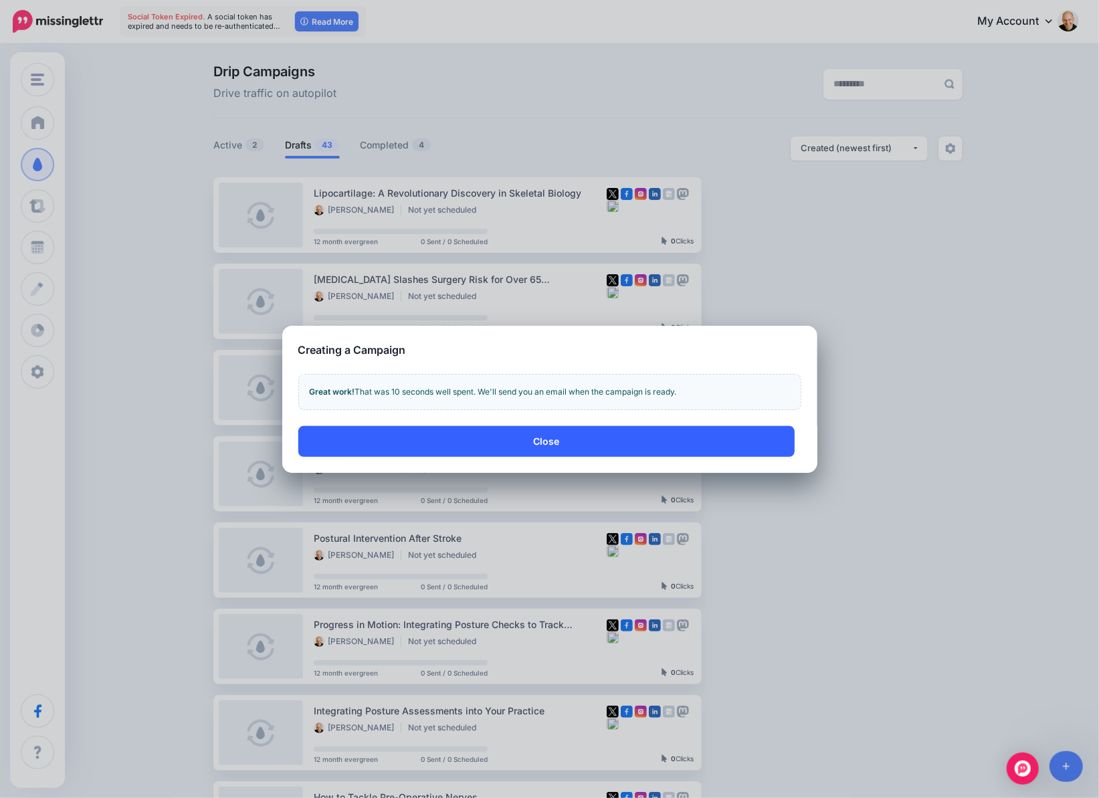
click at [560, 442] on button "Close" at bounding box center [546, 441] width 496 height 31
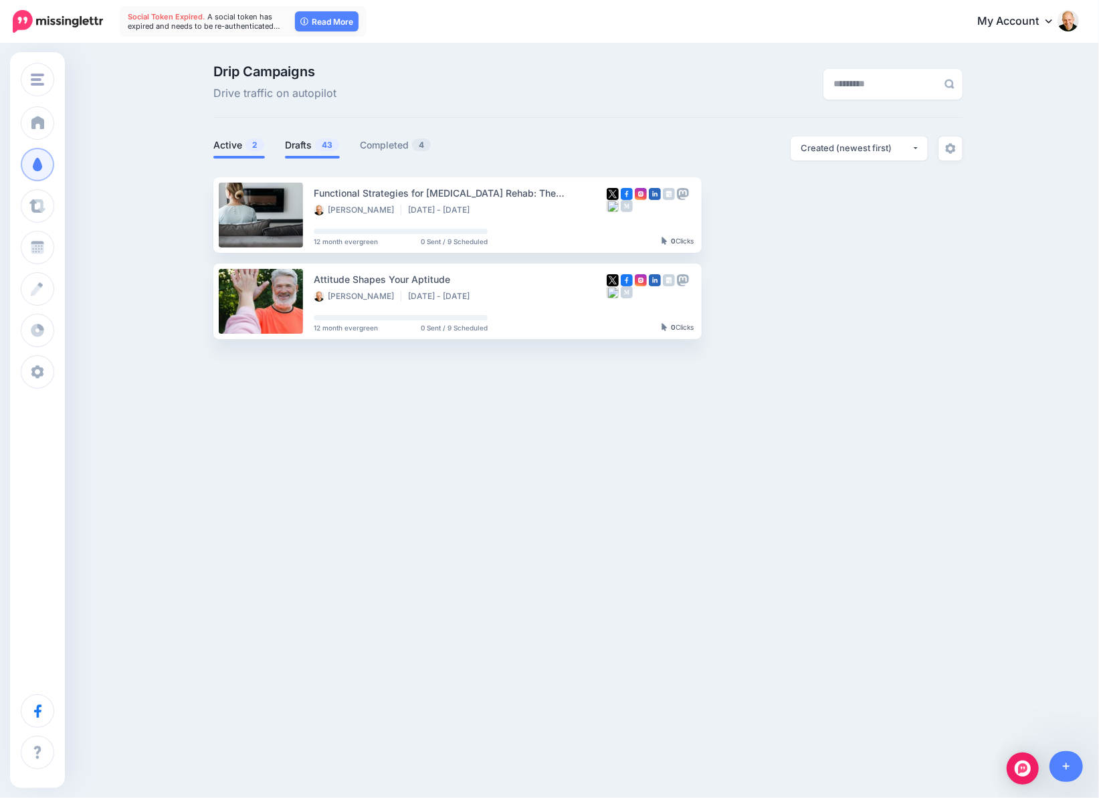
click at [303, 146] on link "Drafts 43" at bounding box center [312, 145] width 55 height 16
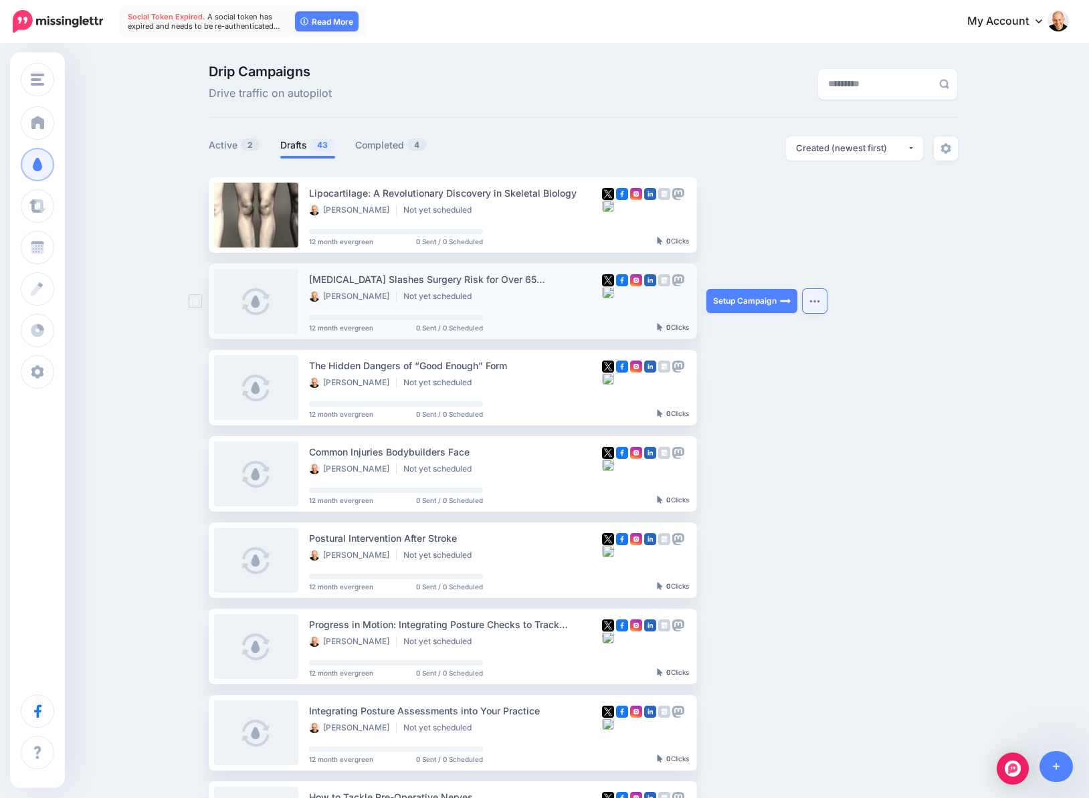
click at [820, 300] on img "button" at bounding box center [814, 301] width 11 height 4
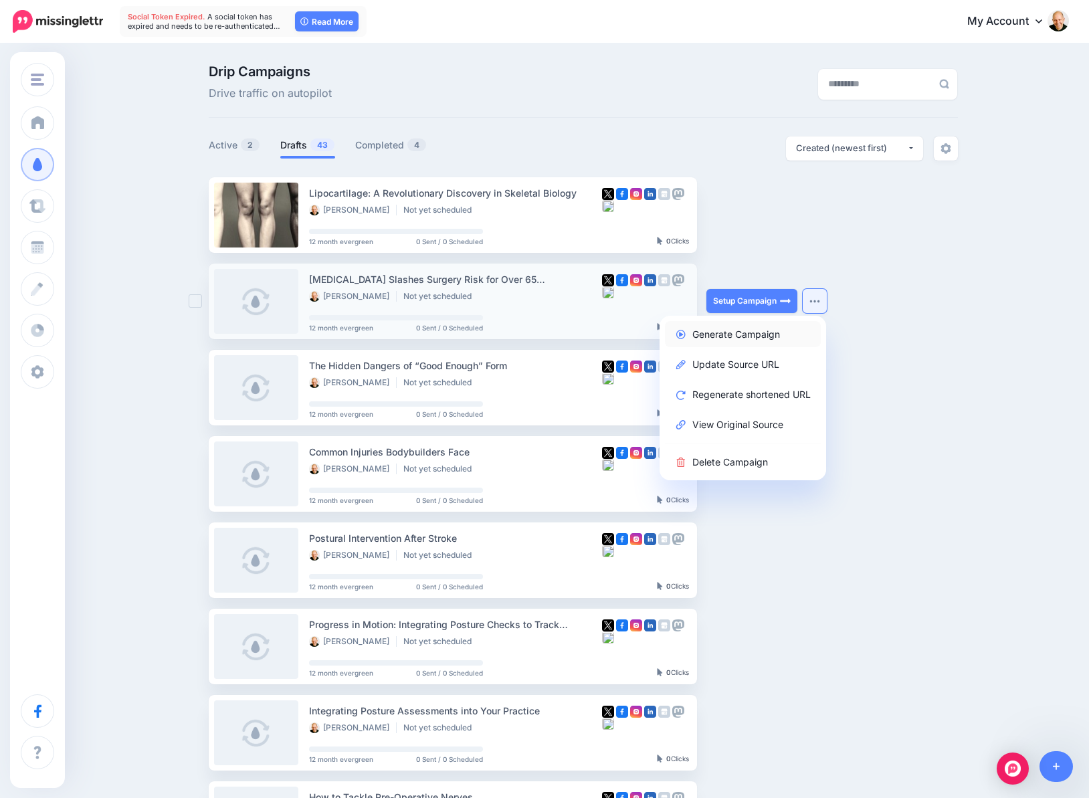
click at [757, 332] on link "Generate Campaign" at bounding box center [743, 334] width 156 height 26
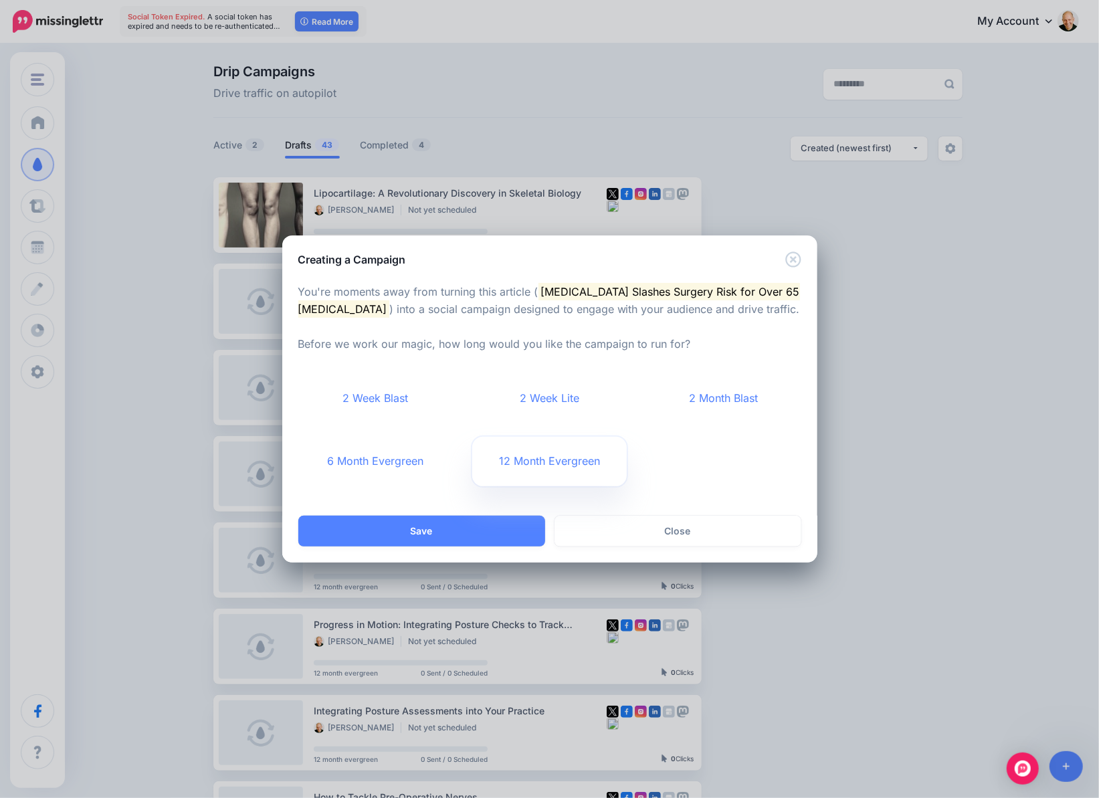
click at [558, 462] on link "12 Month Evergreen" at bounding box center [549, 461] width 154 height 49
click at [465, 535] on button "Save" at bounding box center [421, 531] width 247 height 31
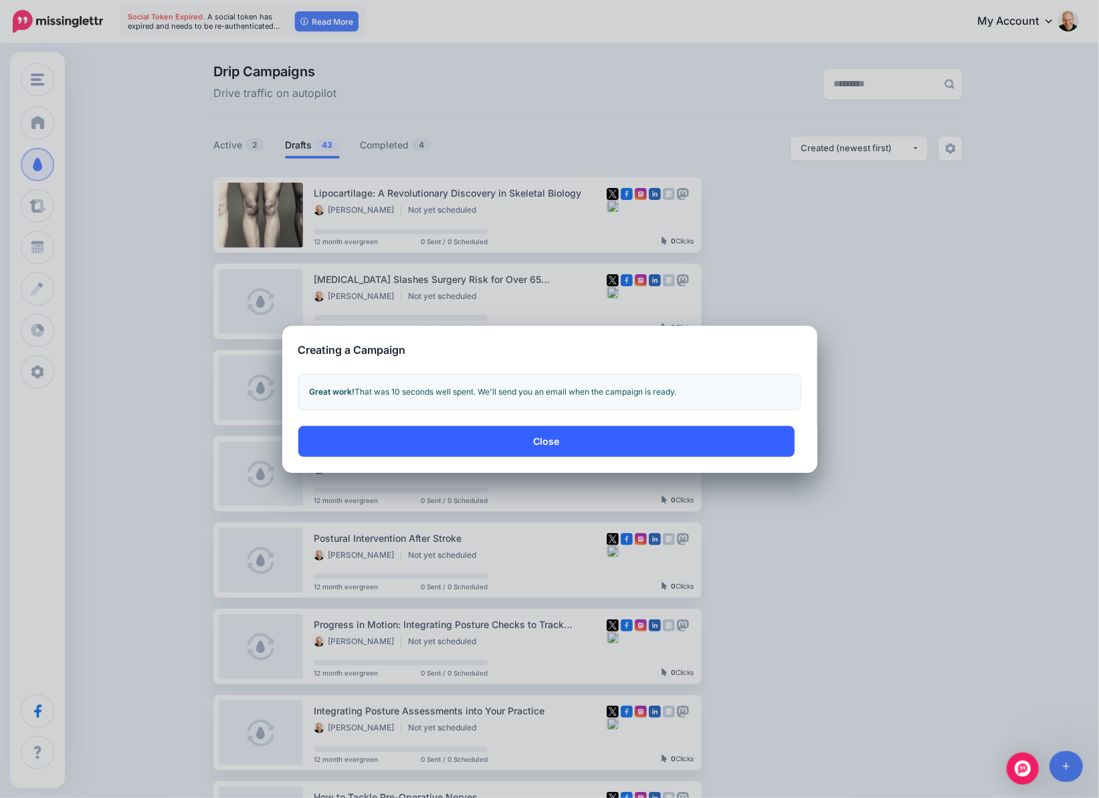
click at [594, 447] on button "Close" at bounding box center [546, 441] width 496 height 31
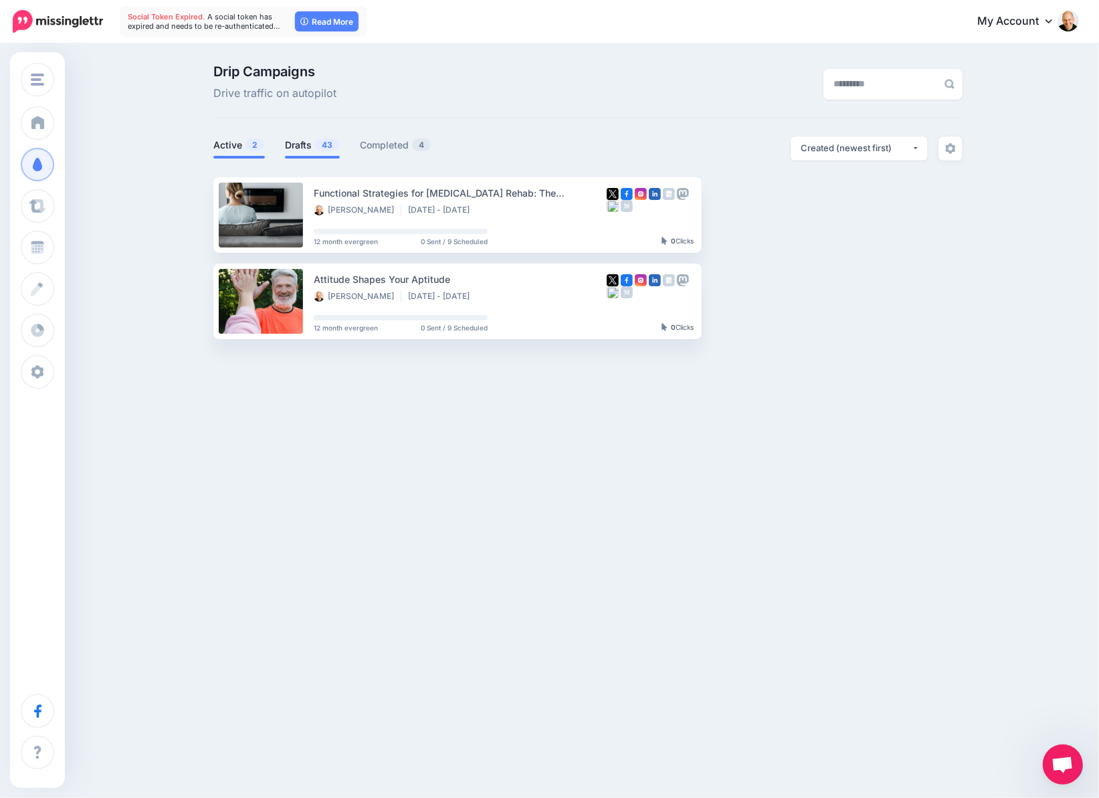
click at [300, 145] on link "Drafts 43" at bounding box center [312, 145] width 55 height 16
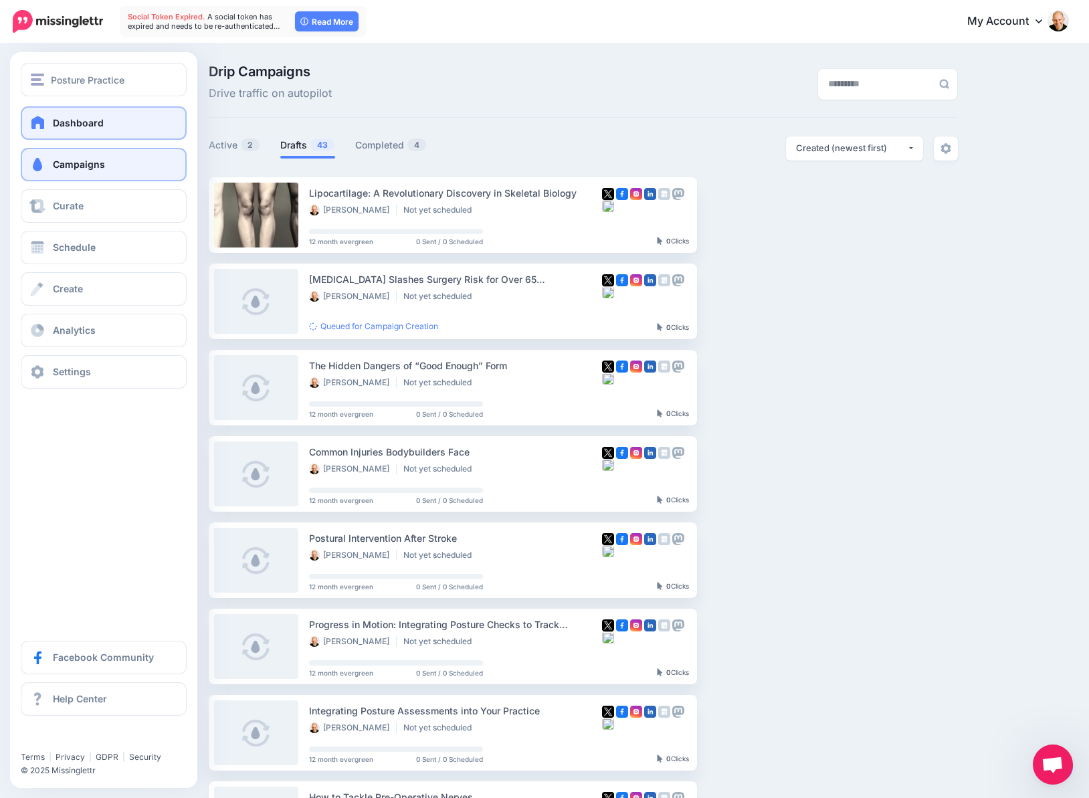
click at [91, 118] on span "Dashboard" at bounding box center [78, 122] width 51 height 11
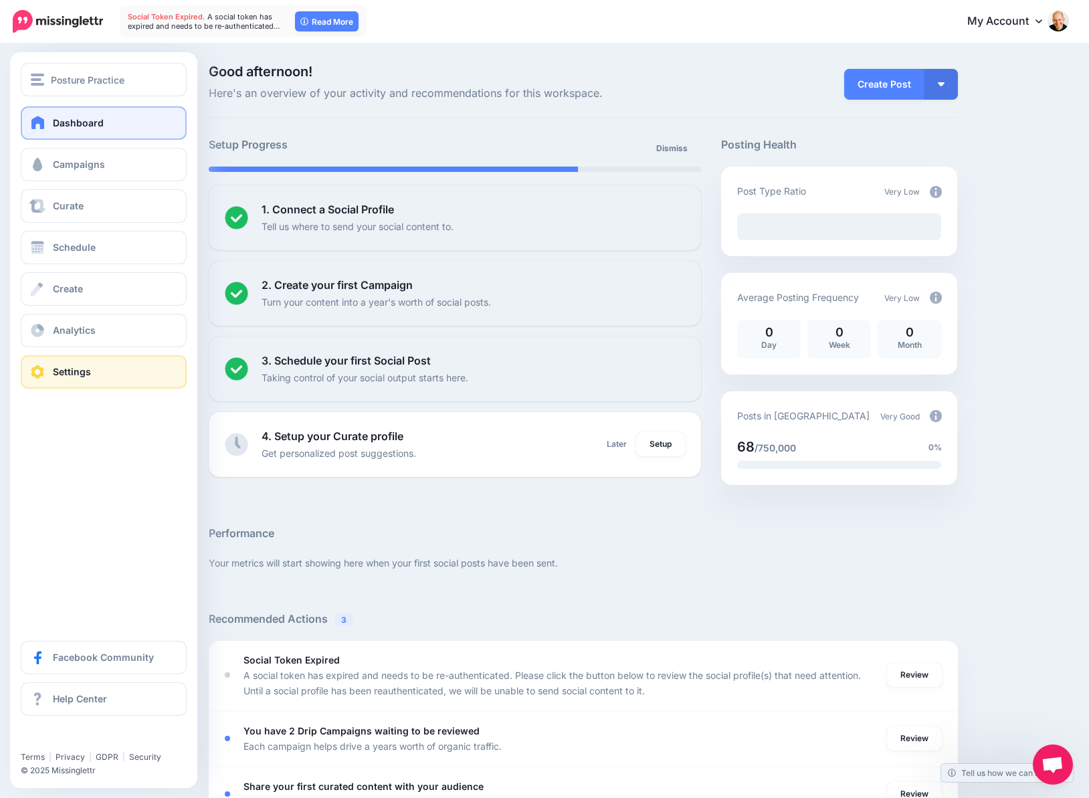
click at [95, 371] on link "Settings" at bounding box center [104, 371] width 166 height 33
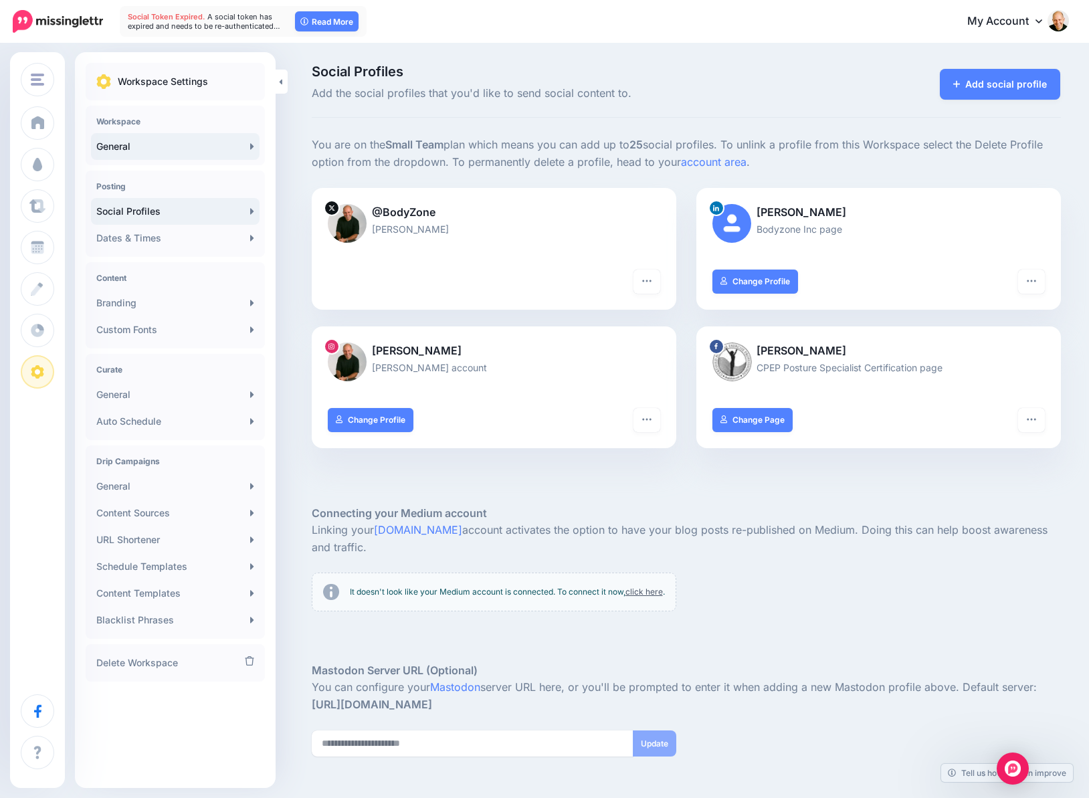
click at [150, 147] on link "General" at bounding box center [175, 146] width 168 height 27
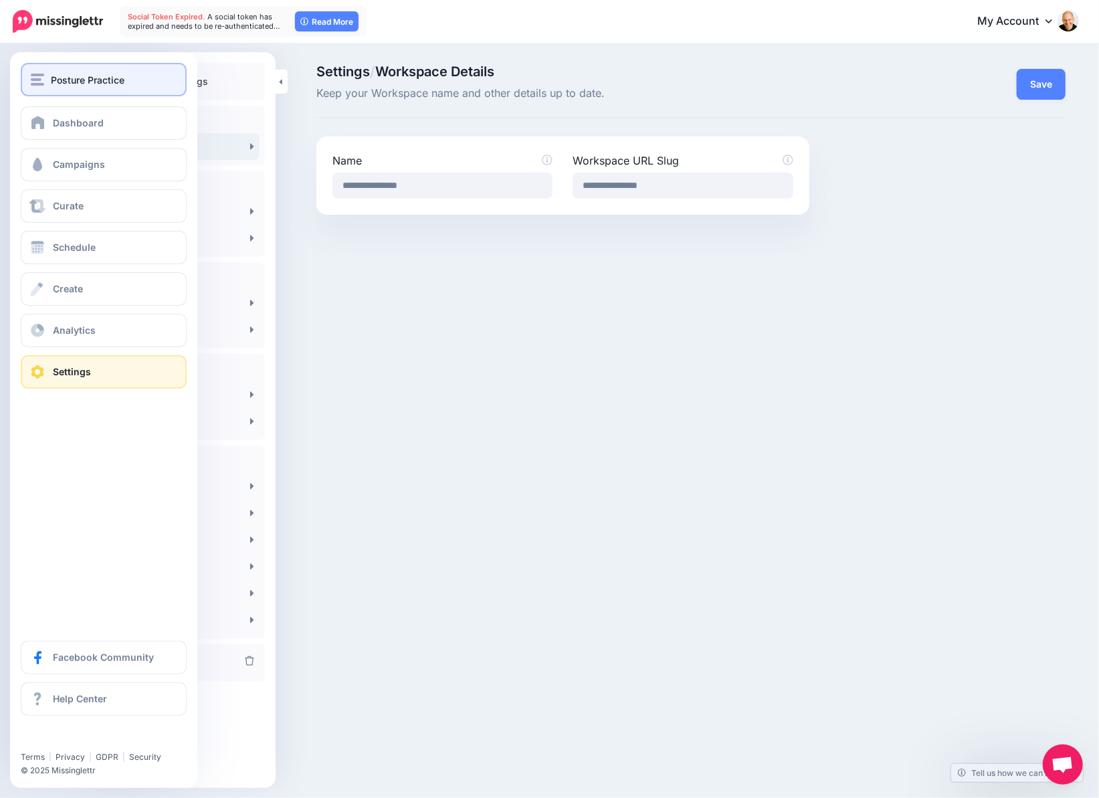
click at [104, 76] on span "Posture Practice" at bounding box center [88, 79] width 74 height 15
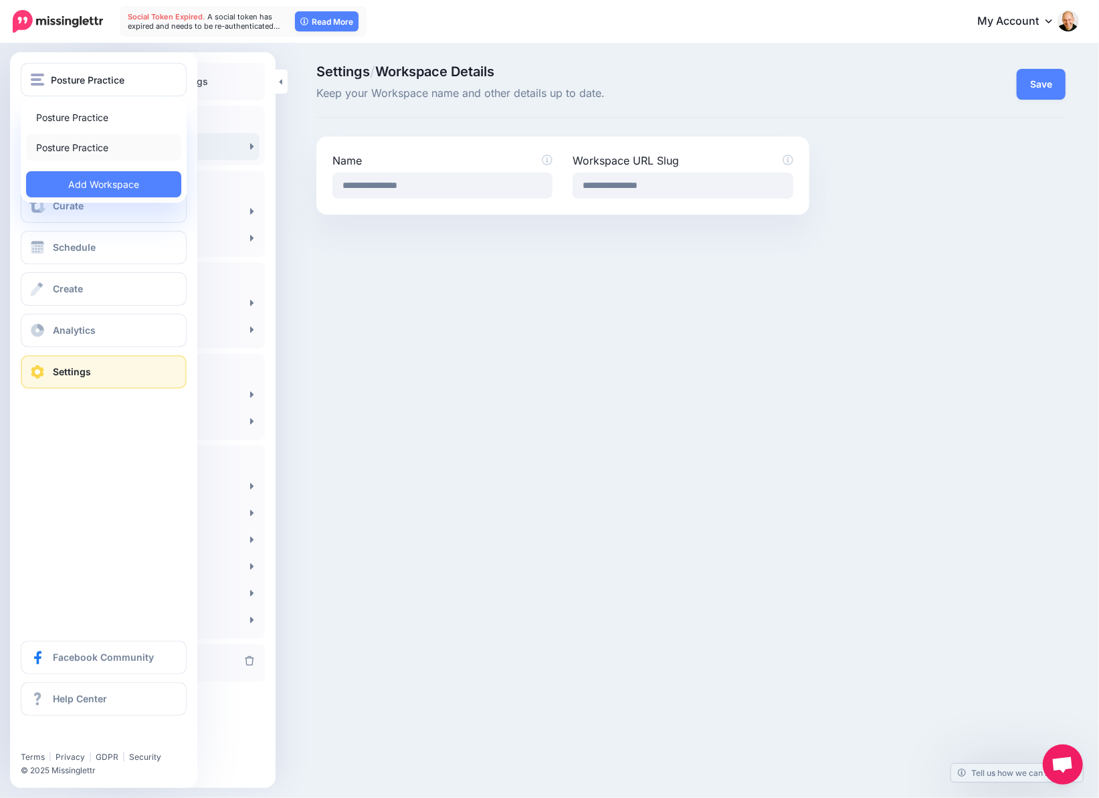
click at [95, 144] on link "Posture Practice" at bounding box center [103, 147] width 155 height 26
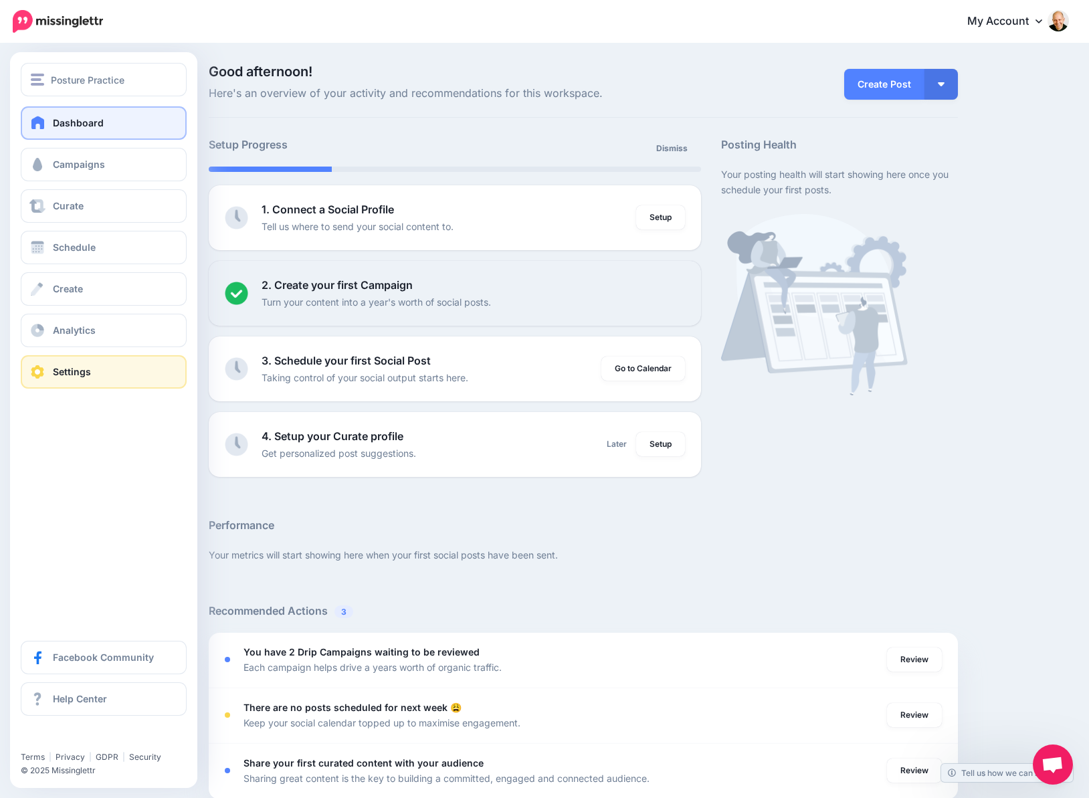
click at [103, 374] on link "Settings" at bounding box center [104, 371] width 166 height 33
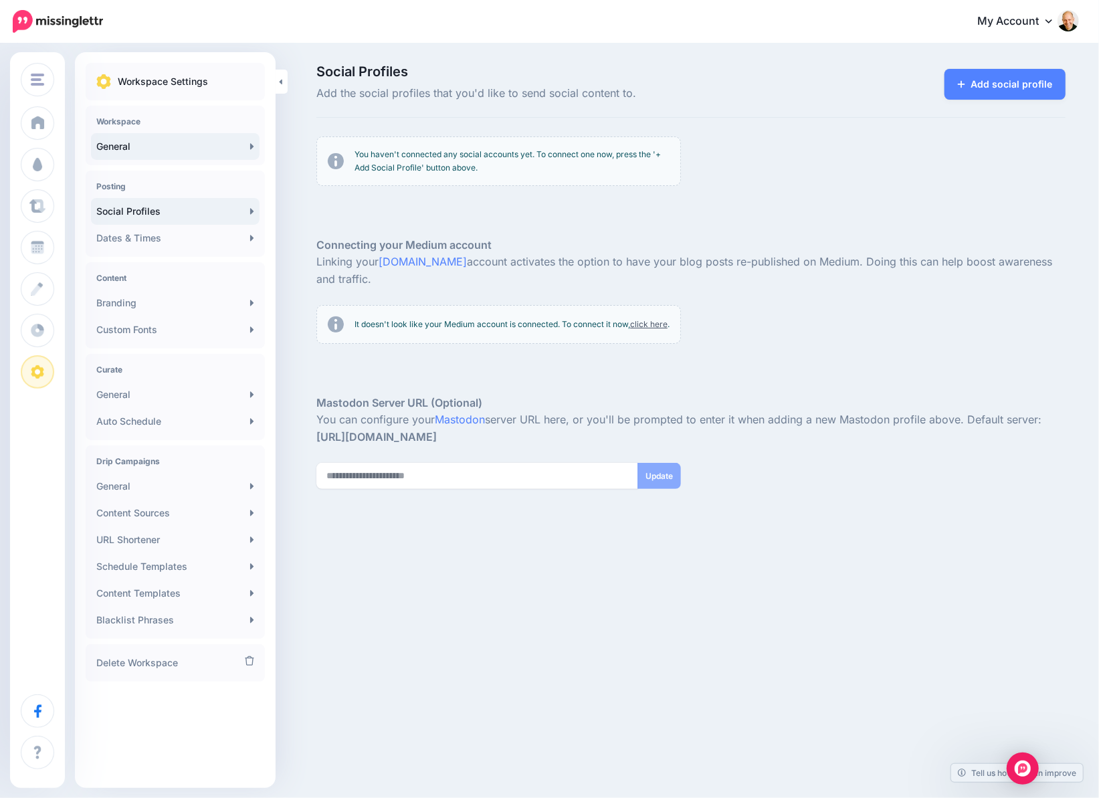
click at [166, 146] on link "General" at bounding box center [175, 146] width 168 height 27
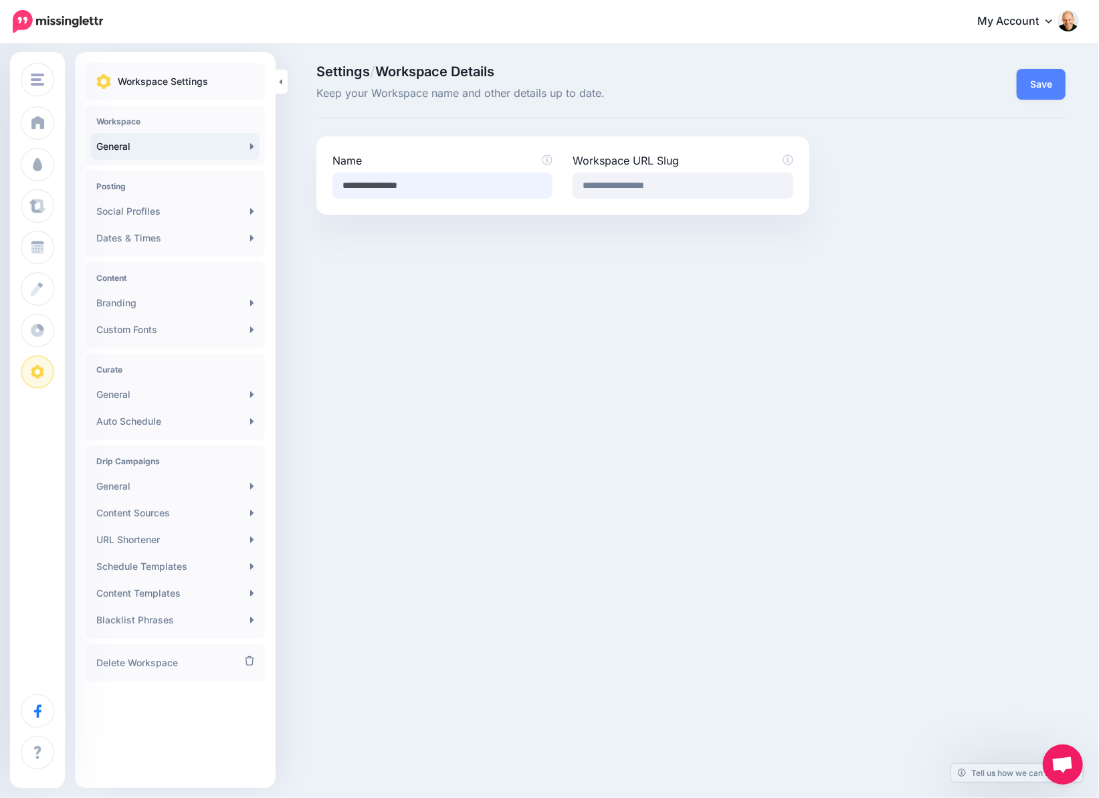
click at [501, 183] on input "**********" at bounding box center [442, 186] width 220 height 26
click at [546, 157] on icon at bounding box center [547, 160] width 11 height 11
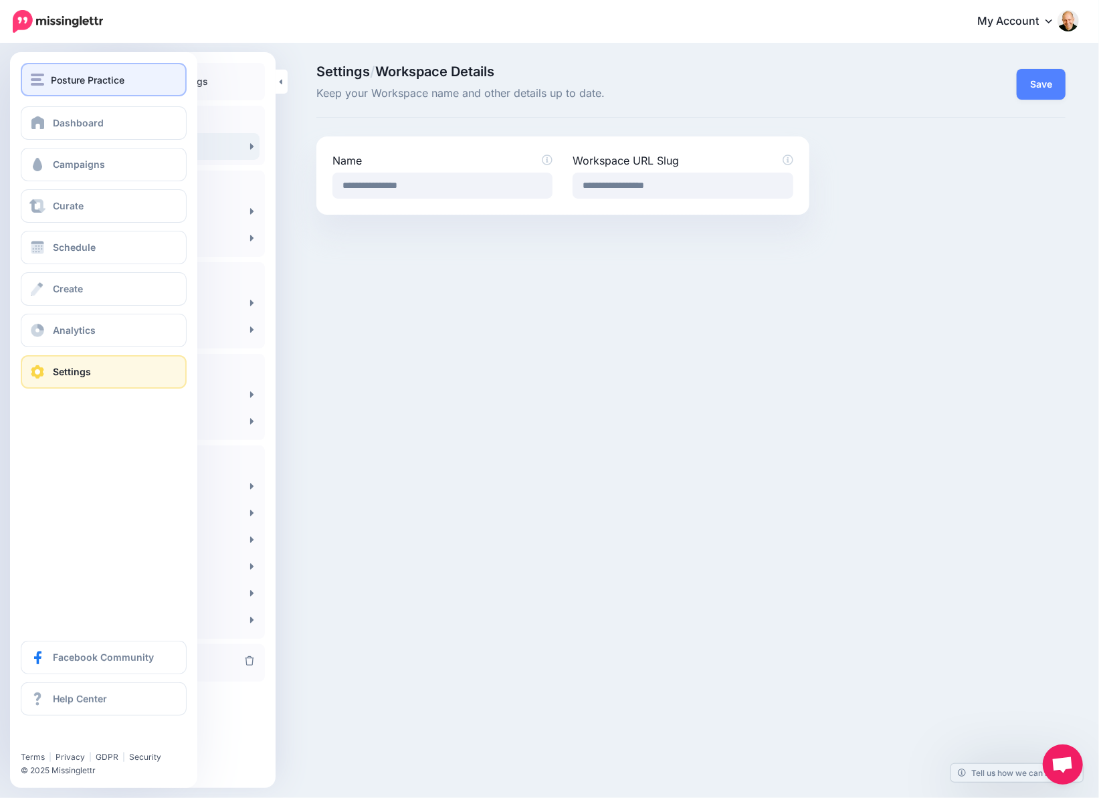
click at [43, 76] on img "button" at bounding box center [37, 80] width 13 height 12
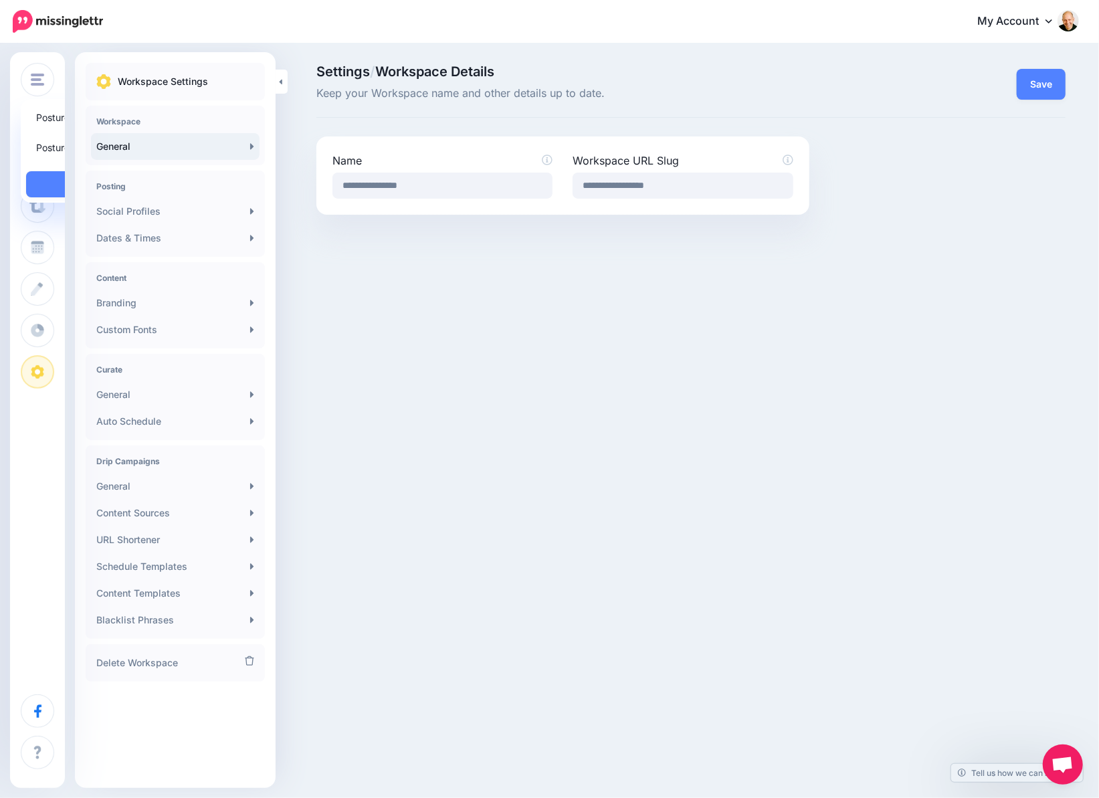
drag, startPoint x: 67, startPoint y: 146, endPoint x: 641, endPoint y: 359, distance: 611.8
click at [641, 359] on div "Posture Practice Posture Practice Posture Practice Add Workspace Dashboard Camp…" at bounding box center [549, 399] width 1099 height 798
click at [162, 661] on link "Delete Workspace" at bounding box center [175, 662] width 168 height 27
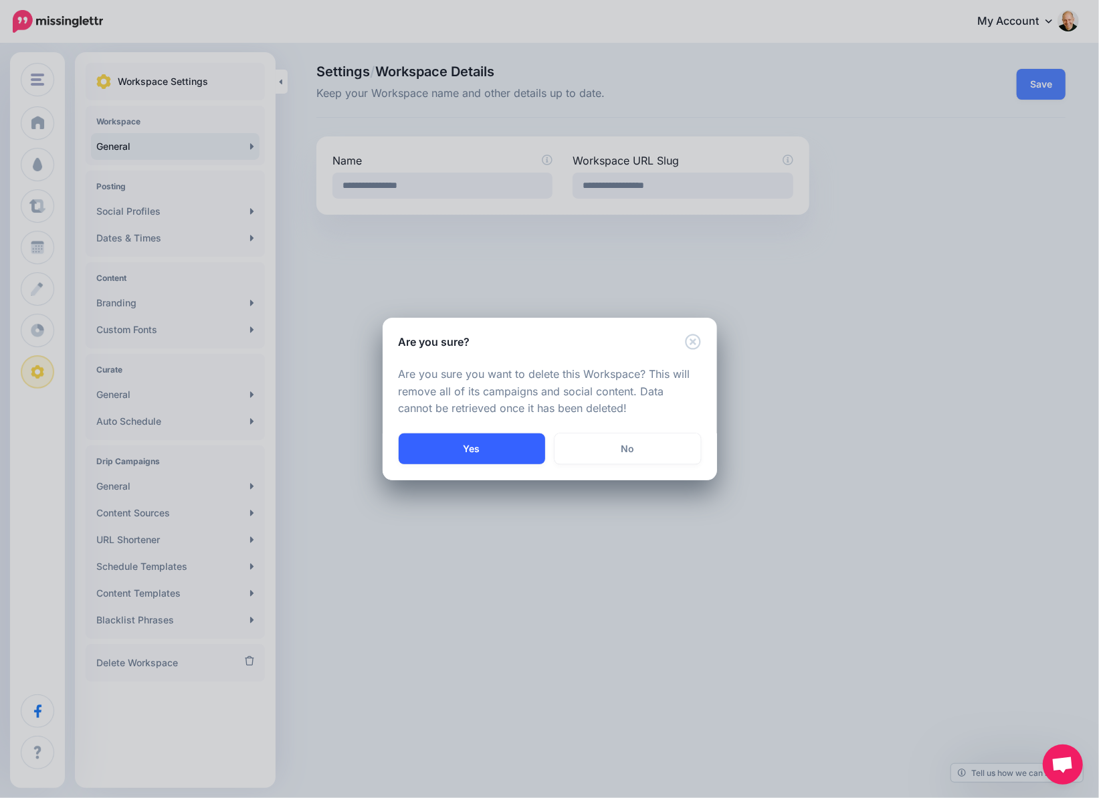
click at [500, 445] on button "Yes" at bounding box center [472, 448] width 146 height 31
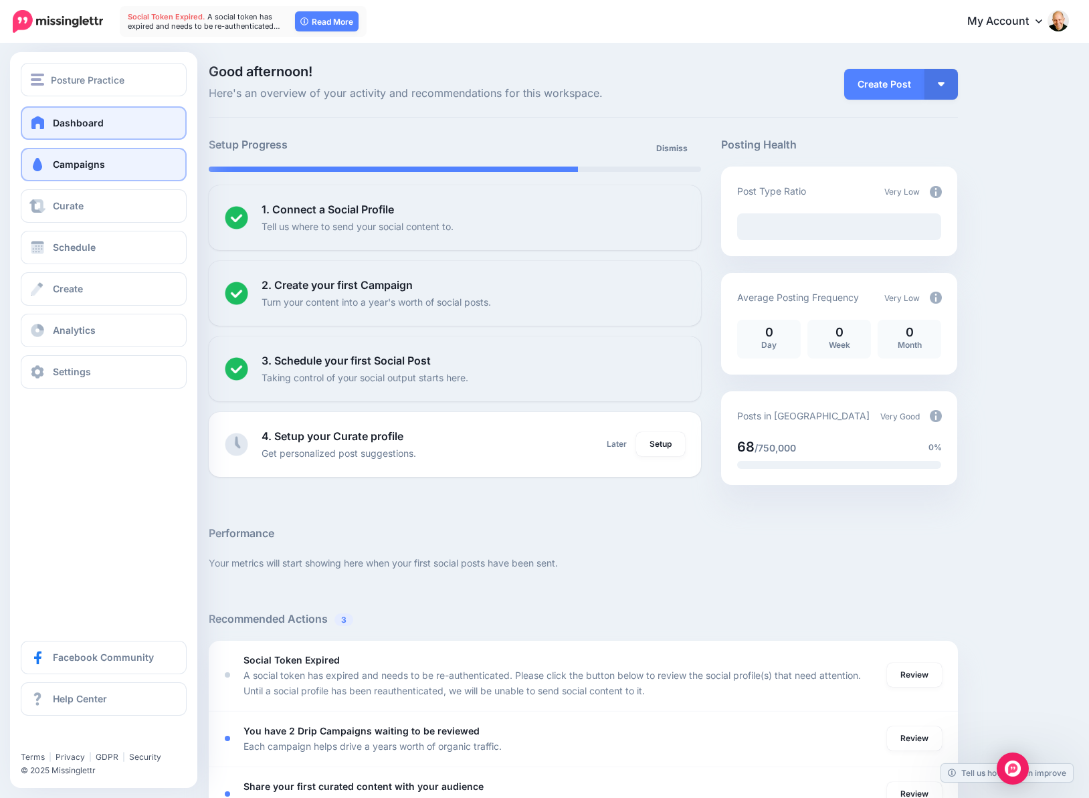
click at [60, 167] on span "Campaigns" at bounding box center [79, 163] width 52 height 11
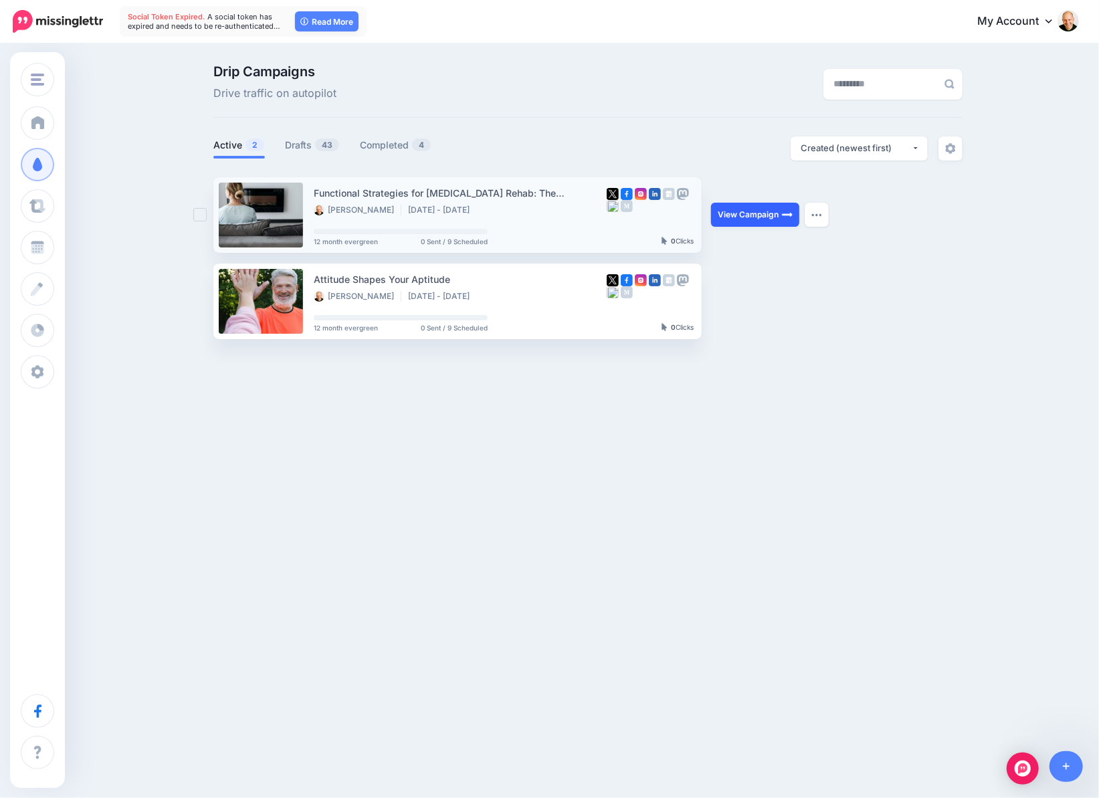
click at [750, 224] on link "View Campaign" at bounding box center [755, 215] width 88 height 24
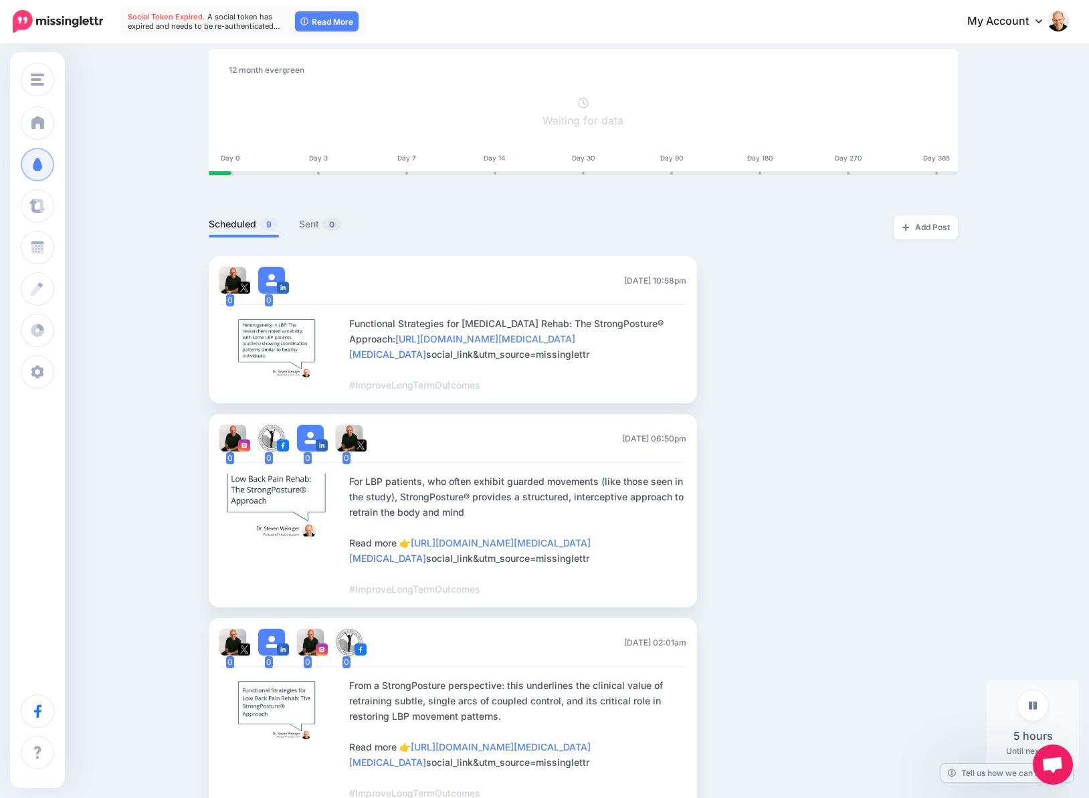
scroll to position [201, 0]
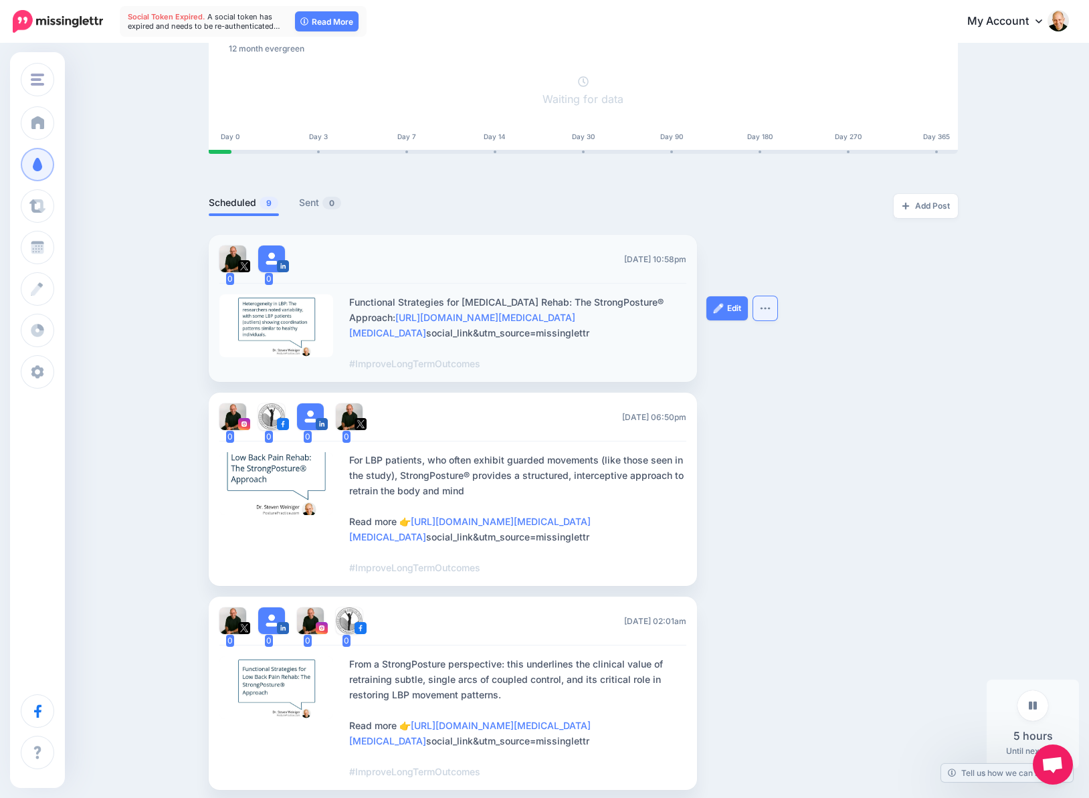
click at [768, 320] on button "button" at bounding box center [765, 308] width 24 height 24
click at [740, 319] on link "Edit" at bounding box center [726, 308] width 41 height 24
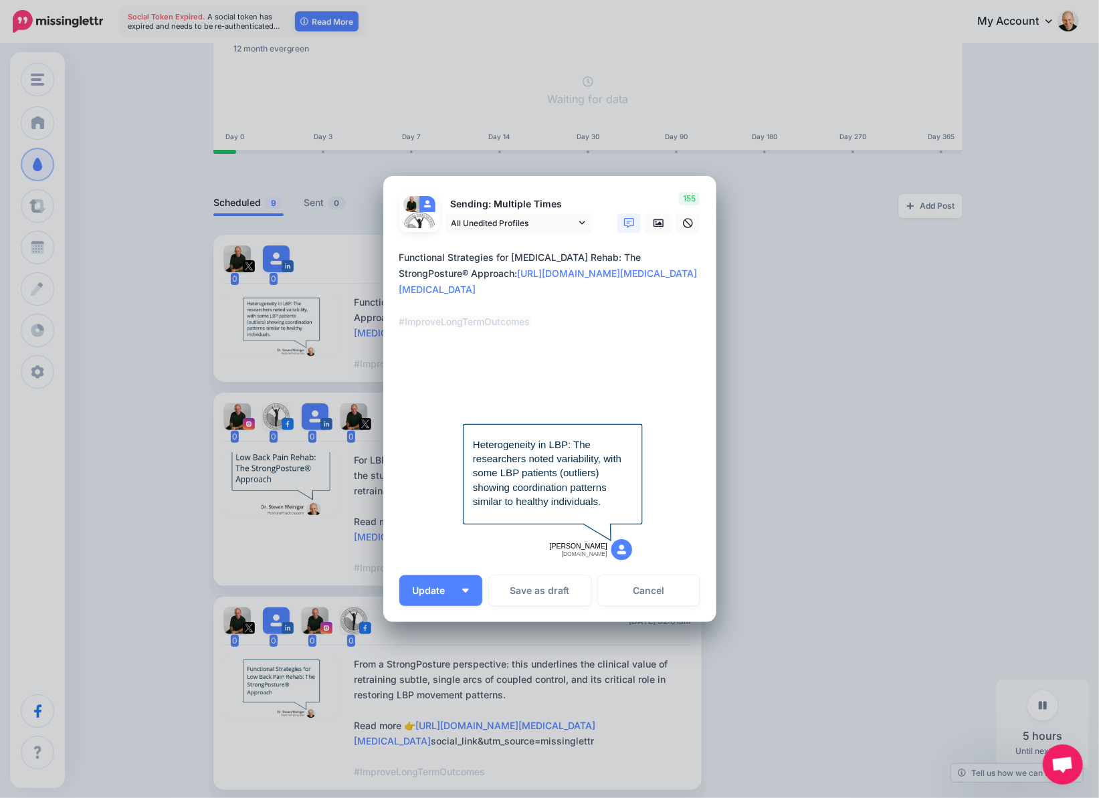
click at [444, 275] on textarea "**********" at bounding box center [553, 321] width 308 height 144
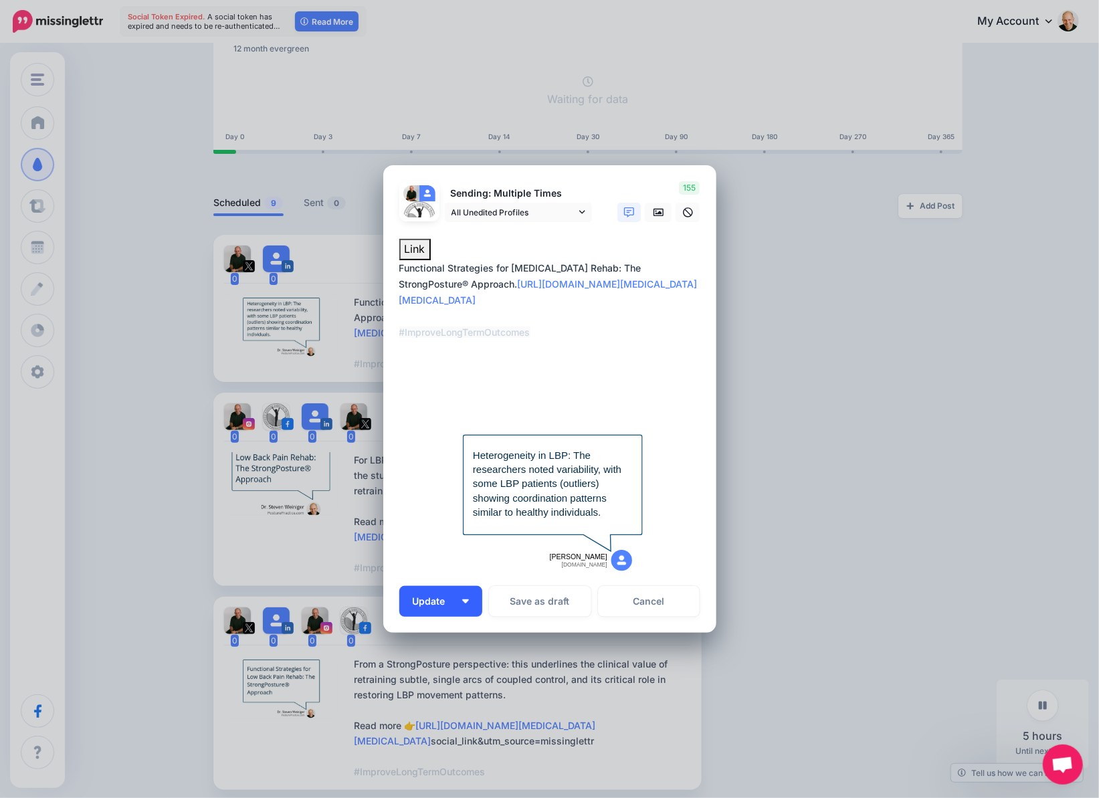
type textarea "**********"
click at [436, 600] on span "Update" at bounding box center [434, 600] width 43 height 9
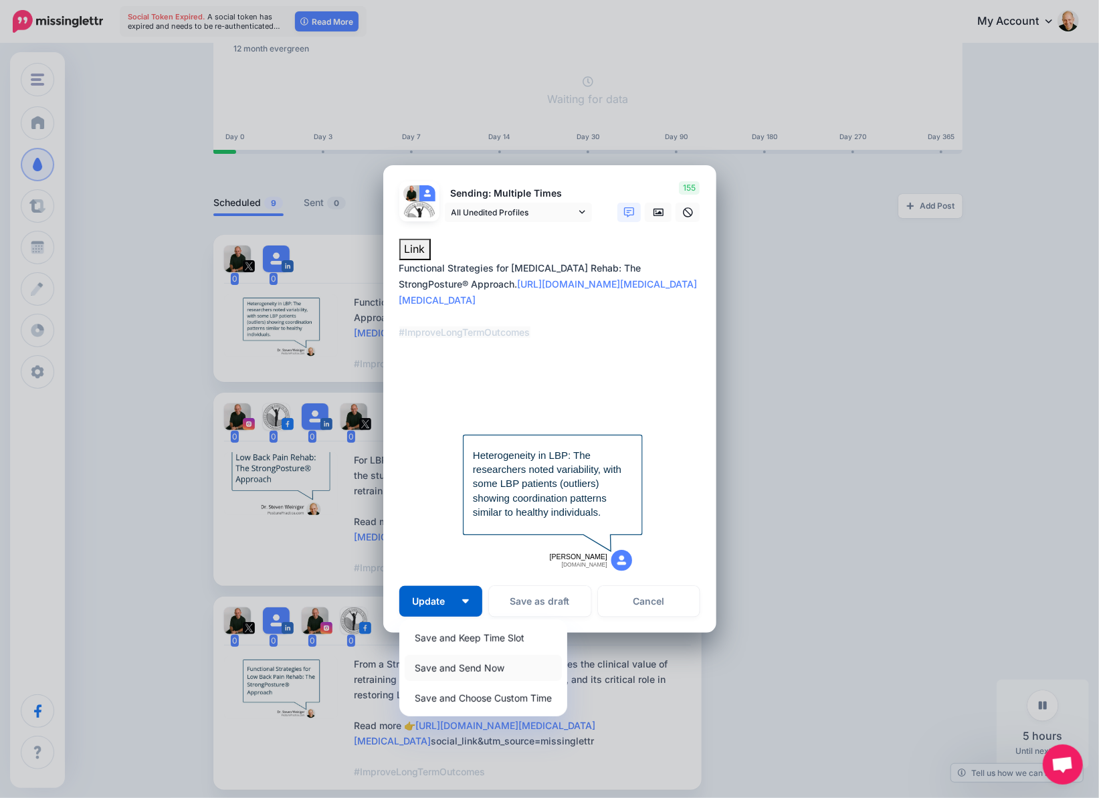
click at [455, 669] on link "Save and Send Now" at bounding box center [483, 668] width 157 height 26
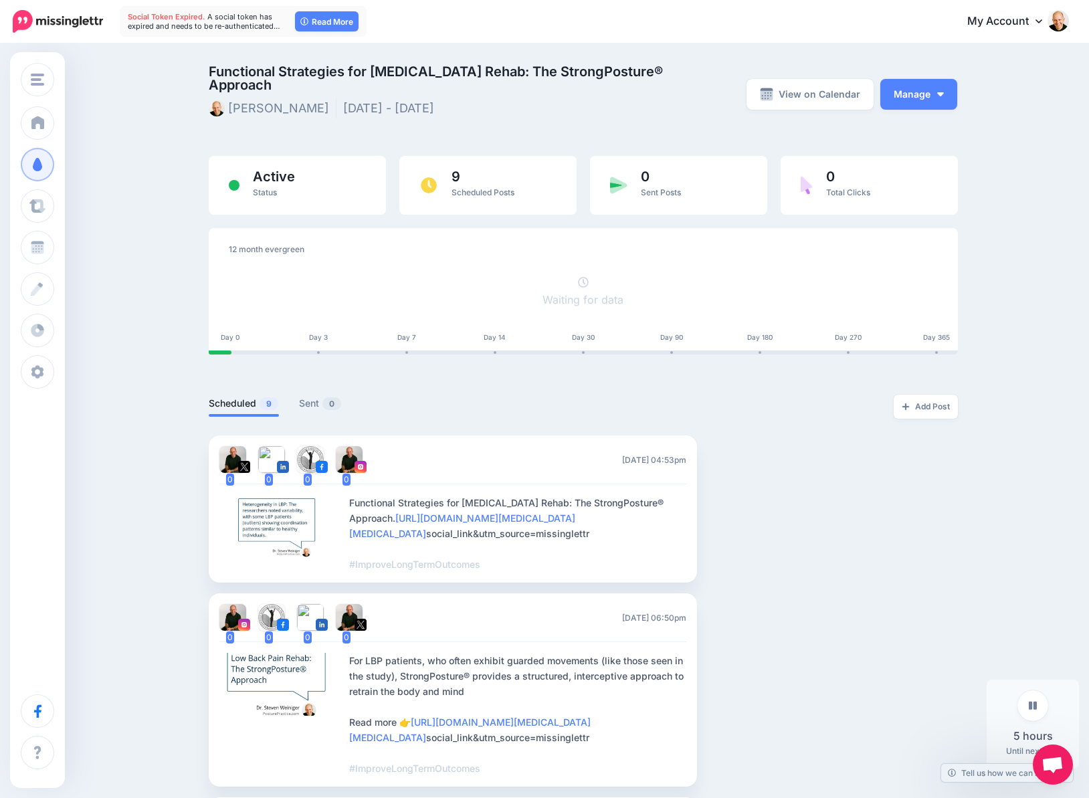
scroll to position [0, 0]
click at [671, 189] on span "Sent Posts" at bounding box center [661, 192] width 40 height 10
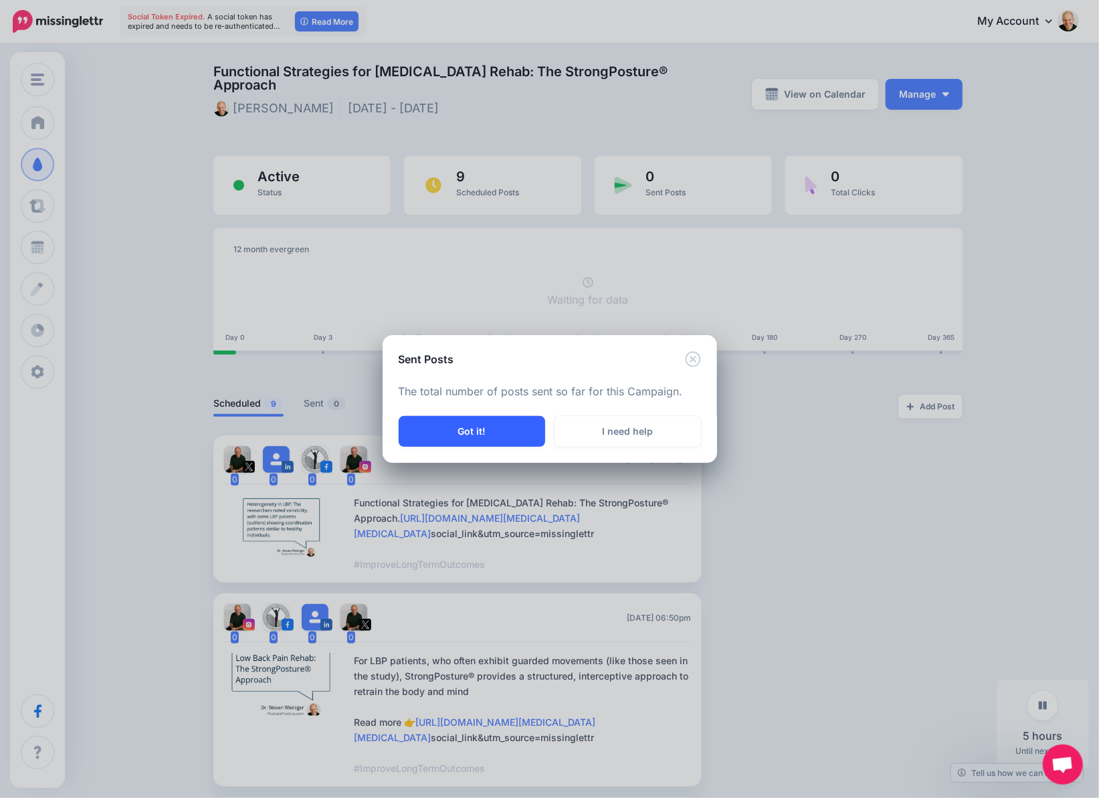
click at [505, 442] on button "Got it!" at bounding box center [472, 431] width 146 height 31
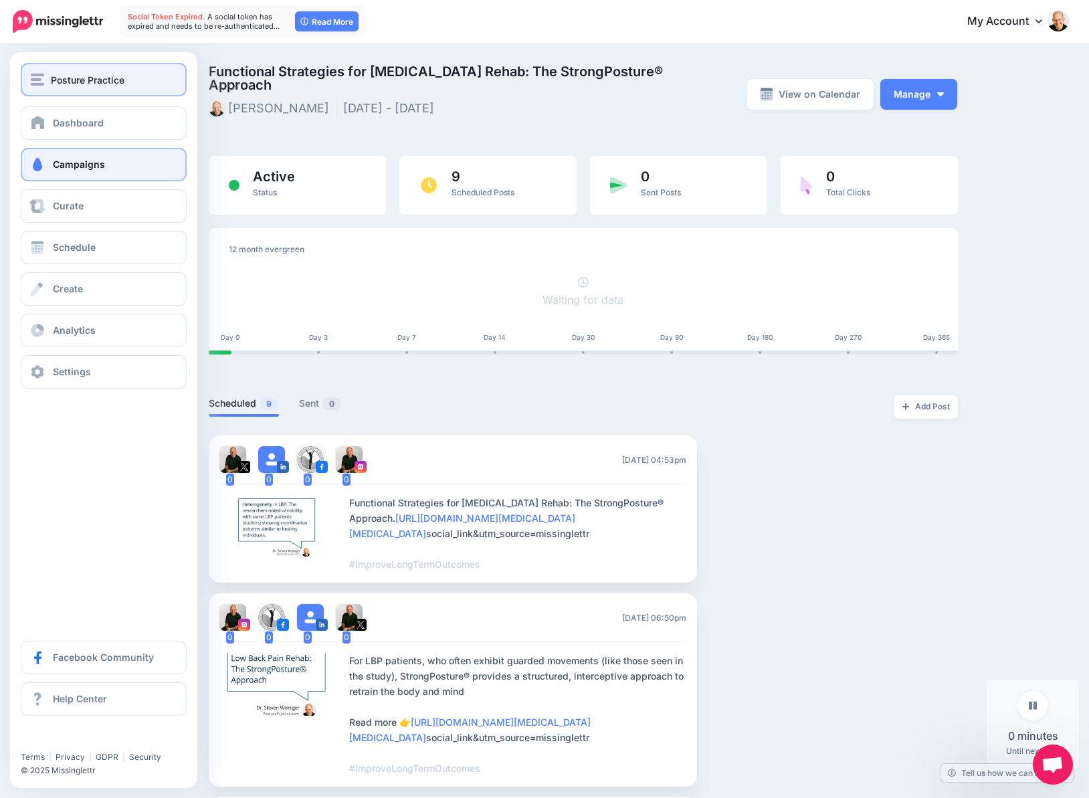
click at [128, 82] on div "Posture Practice" at bounding box center [104, 79] width 146 height 15
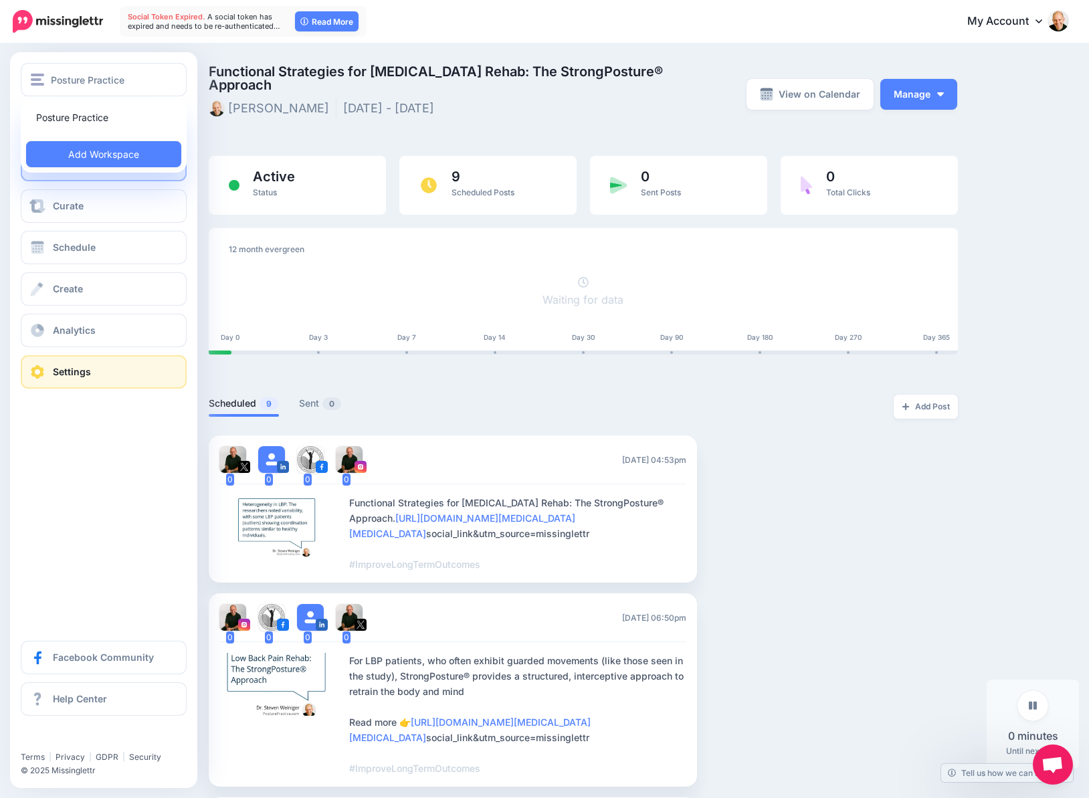
drag, startPoint x: 100, startPoint y: 485, endPoint x: 102, endPoint y: 383, distance: 101.6
click at [102, 478] on div "Posture Practice Posture Practice Add Workspace Dashboard Campaigns Curate Sche…" at bounding box center [103, 419] width 187 height 735
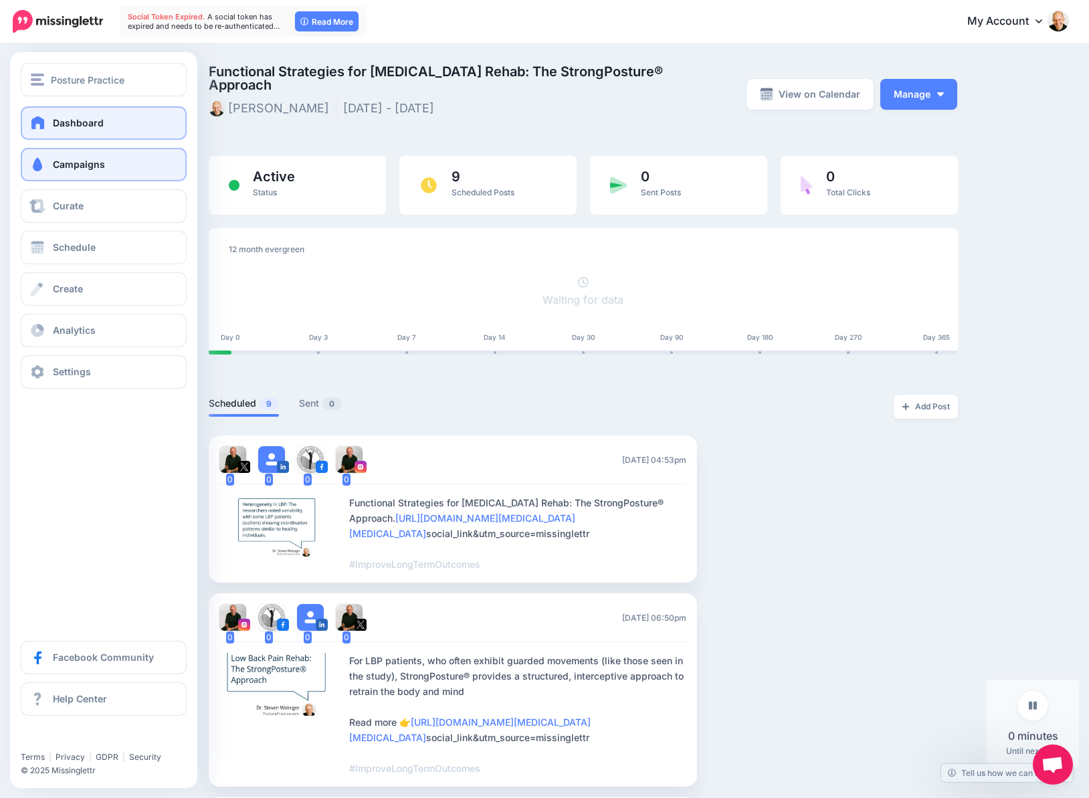
click at [124, 132] on link "Dashboard" at bounding box center [104, 122] width 166 height 33
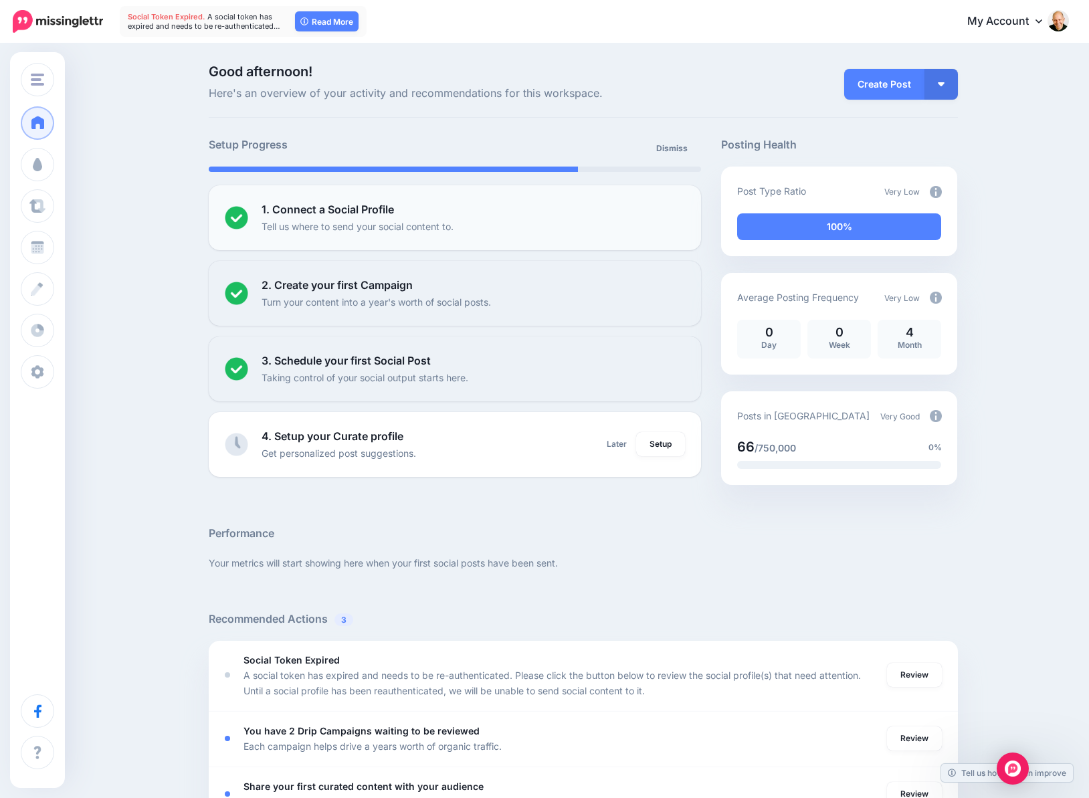
click at [465, 215] on div "1. Connect a Social Profile Tell us where to send your social content to." at bounding box center [473, 217] width 424 height 33
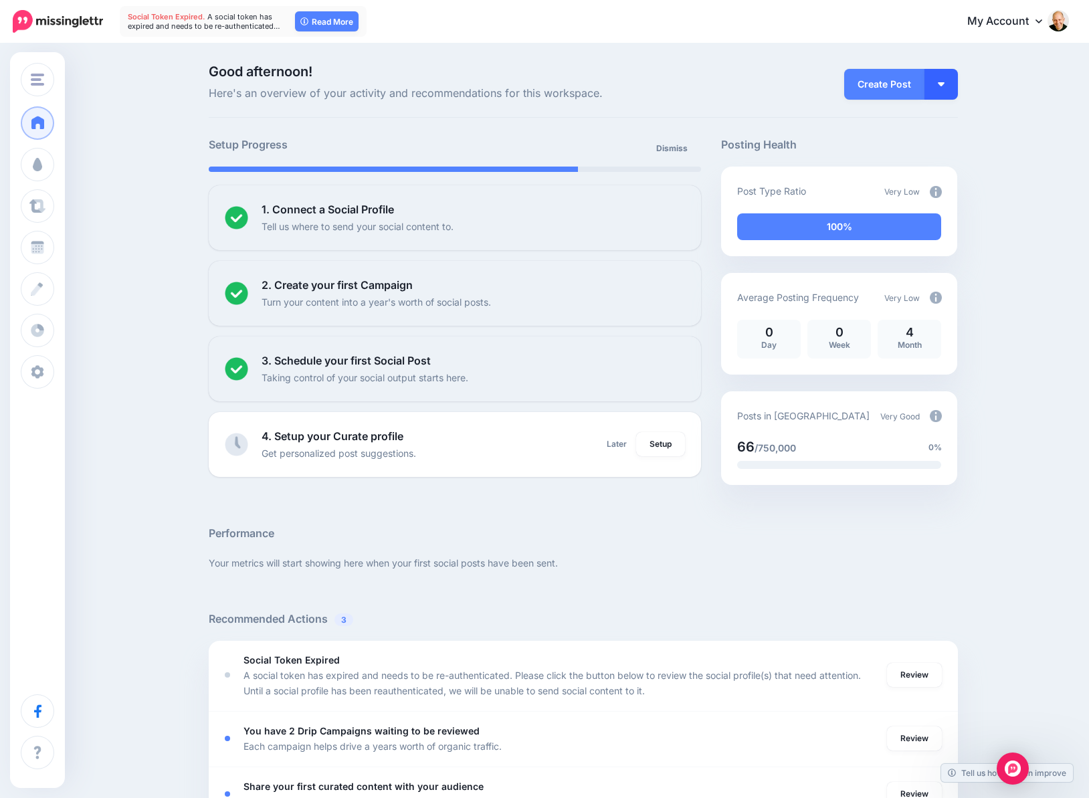
click at [957, 89] on button "button" at bounding box center [940, 84] width 33 height 31
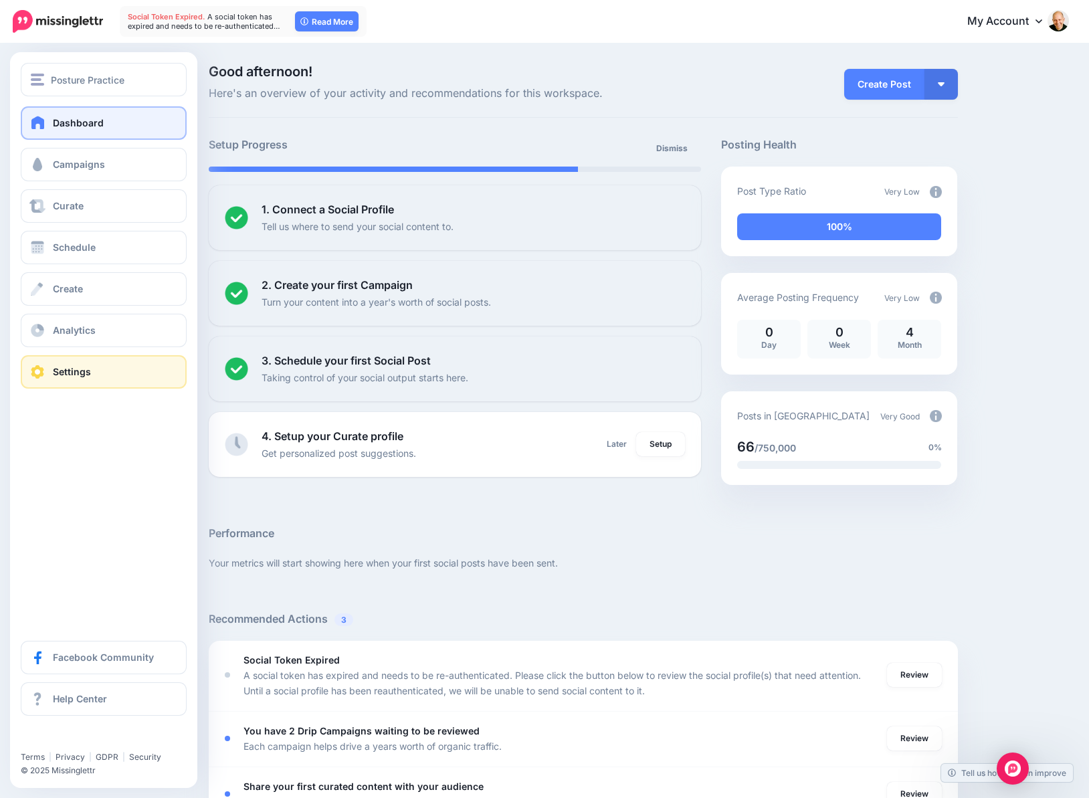
click at [91, 358] on link "Settings" at bounding box center [104, 371] width 166 height 33
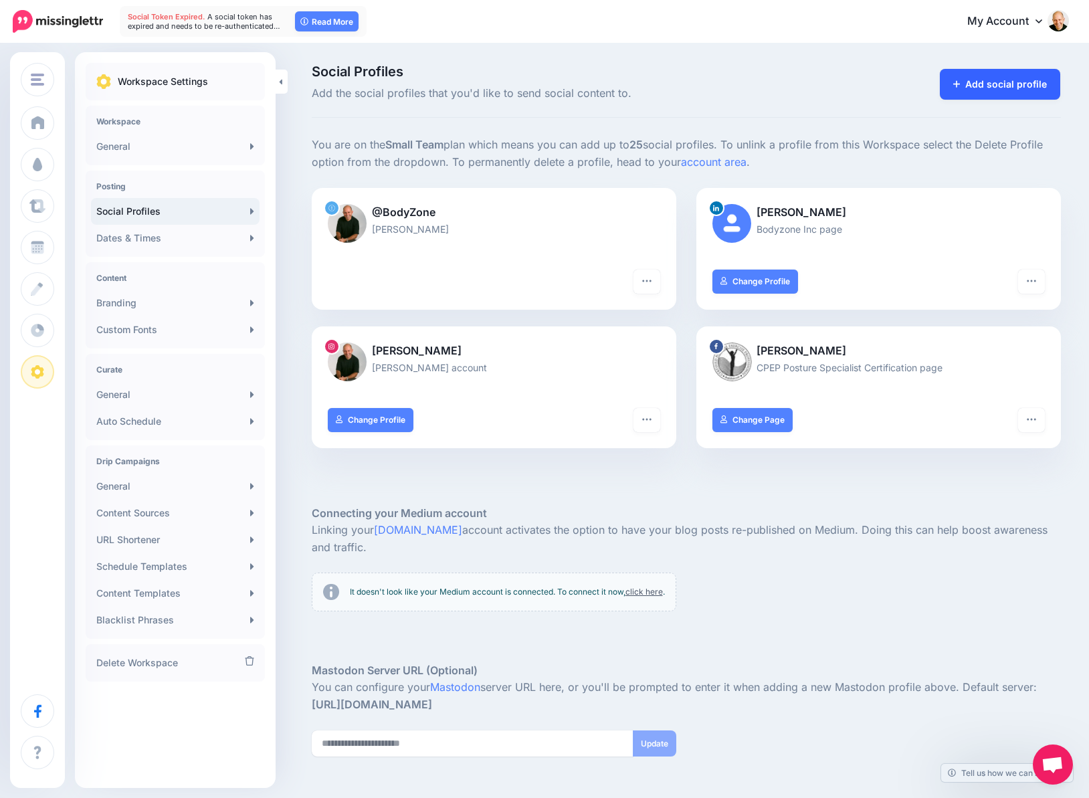
click at [1003, 90] on link "Add social profile" at bounding box center [999, 84] width 121 height 31
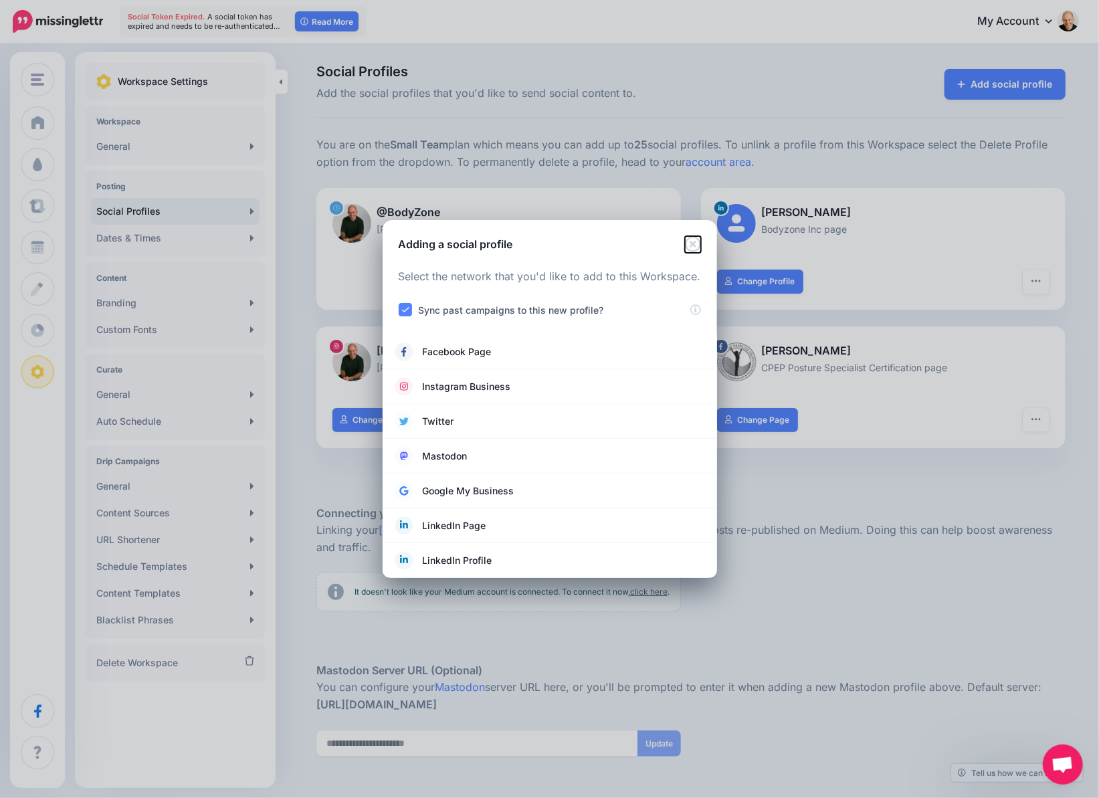
click at [693, 240] on icon "Close" at bounding box center [693, 244] width 16 height 16
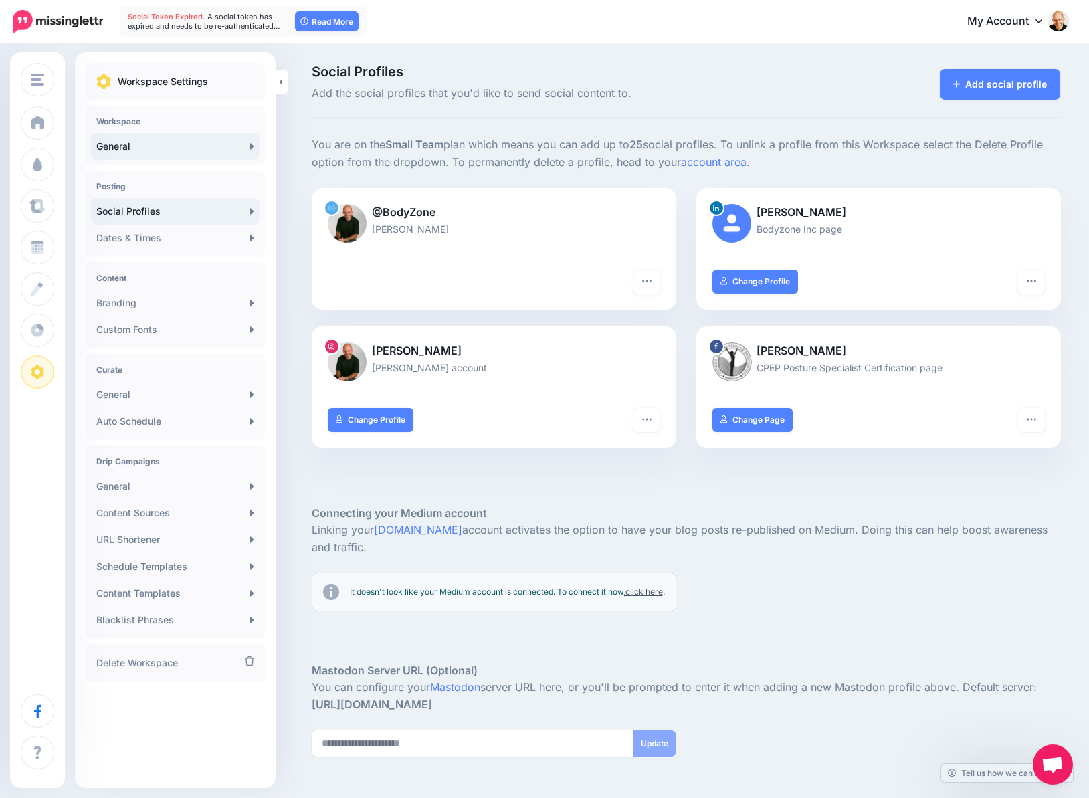
click at [138, 146] on link "General" at bounding box center [175, 146] width 168 height 27
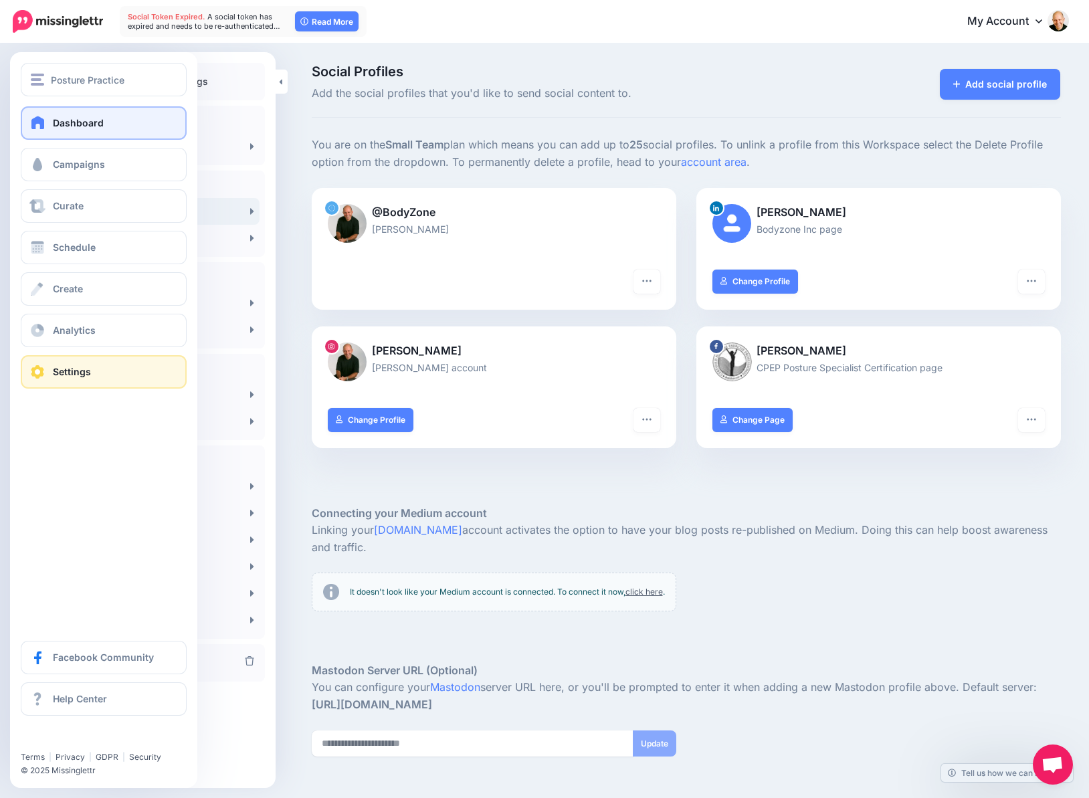
click at [37, 121] on span at bounding box center [37, 122] width 17 height 13
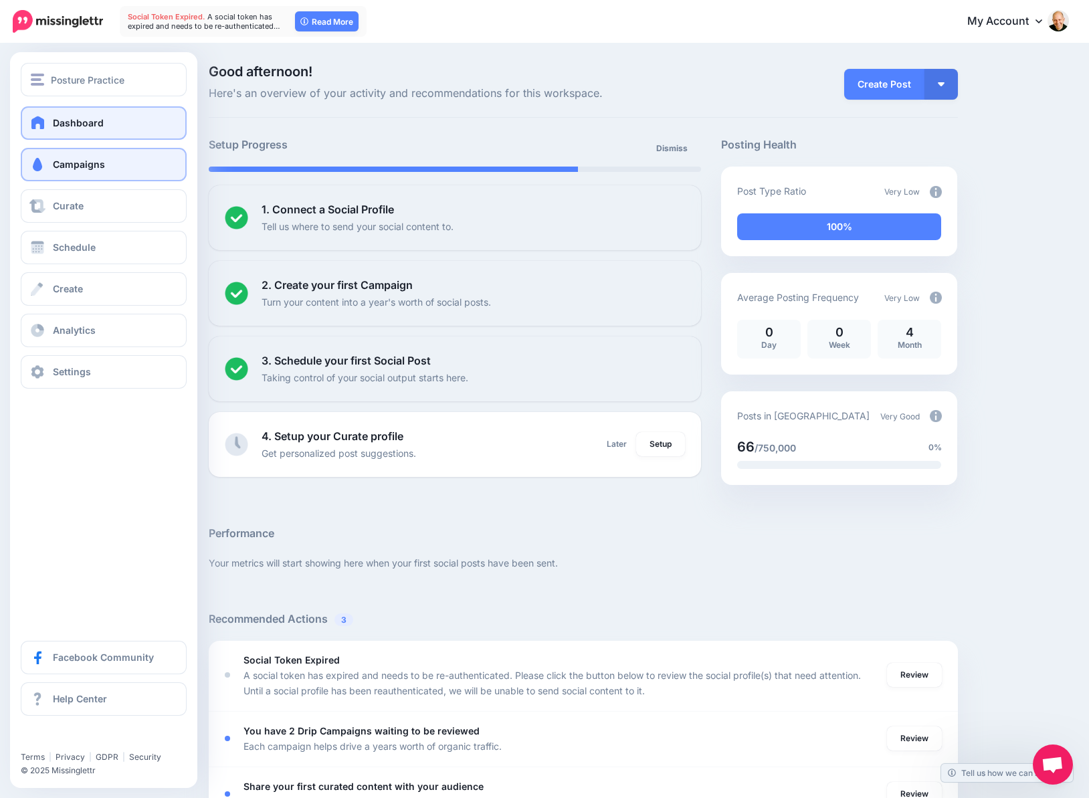
click at [72, 162] on span "Campaigns" at bounding box center [79, 163] width 52 height 11
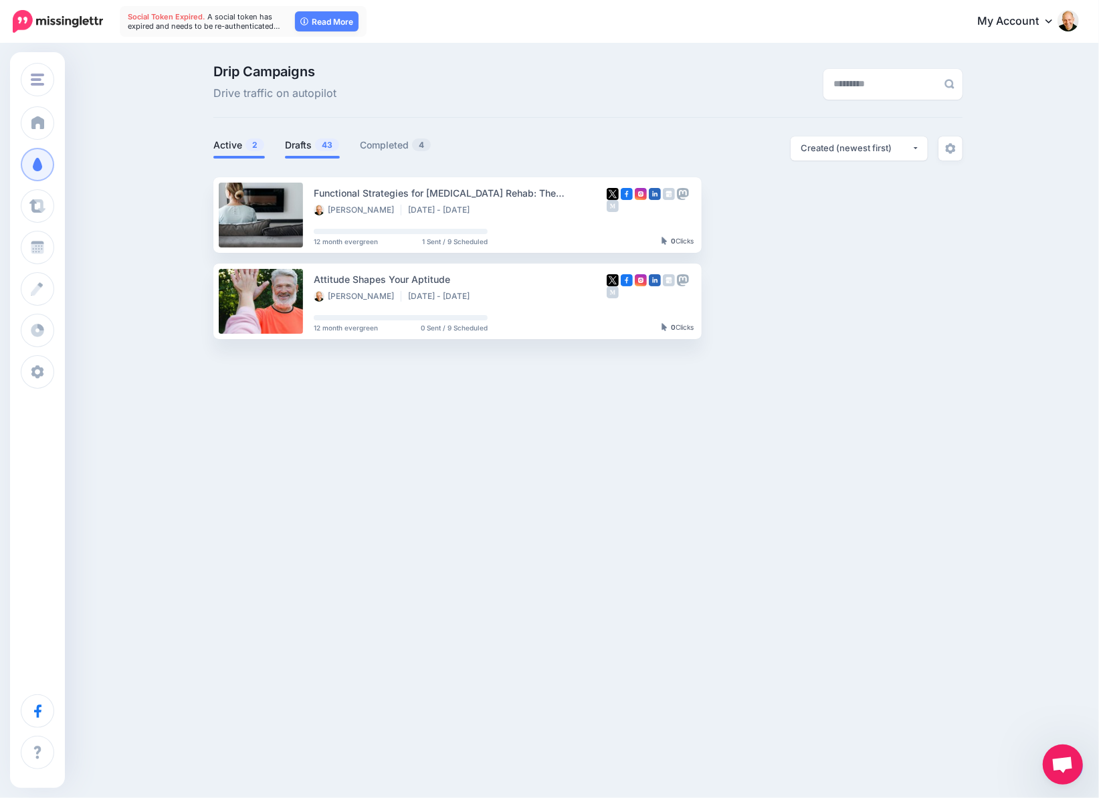
click at [304, 140] on link "Drafts 43" at bounding box center [312, 145] width 55 height 16
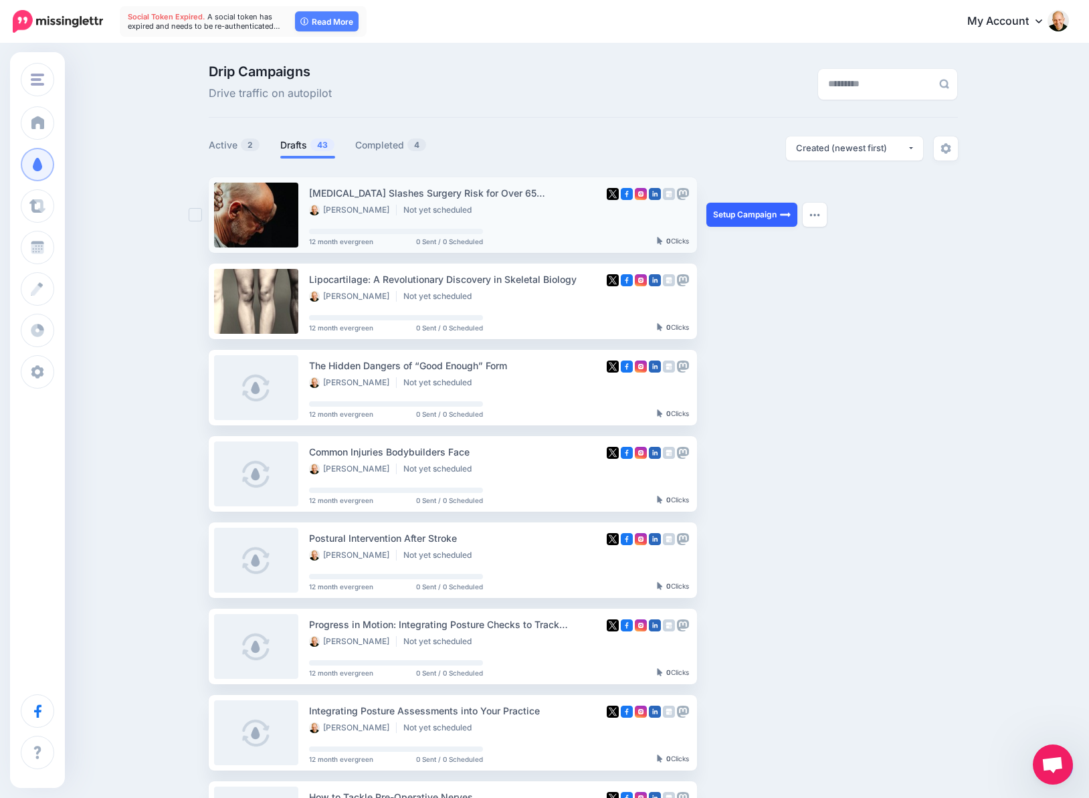
click at [758, 216] on link "Setup Campaign" at bounding box center [751, 215] width 91 height 24
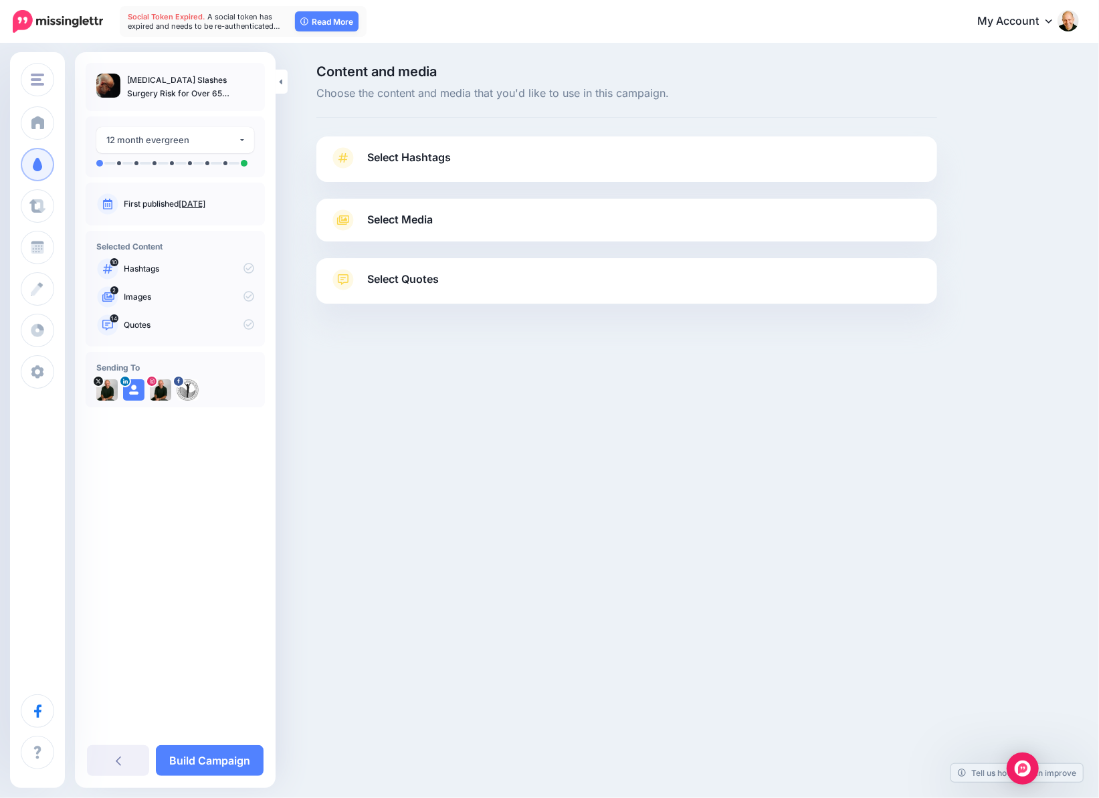
click at [429, 162] on span "Select Hashtags" at bounding box center [409, 157] width 84 height 18
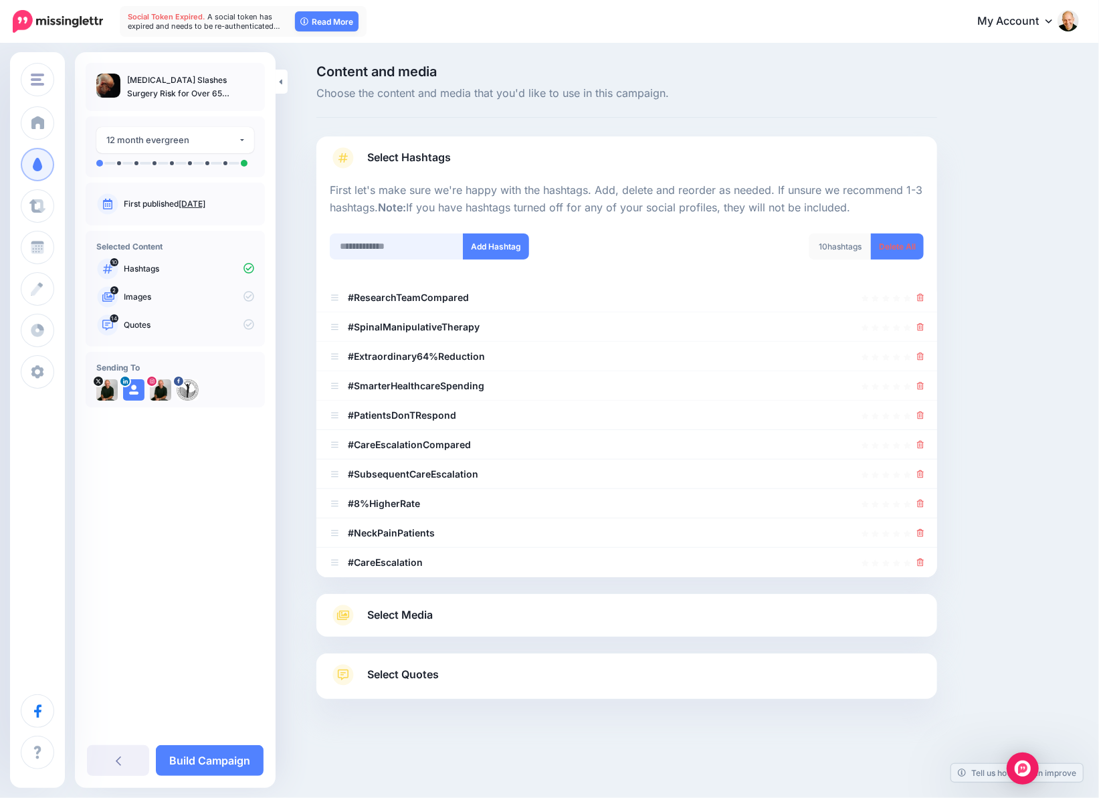
click at [399, 246] on input "text" at bounding box center [397, 246] width 134 height 26
click at [897, 246] on link "Delete All" at bounding box center [897, 246] width 53 height 26
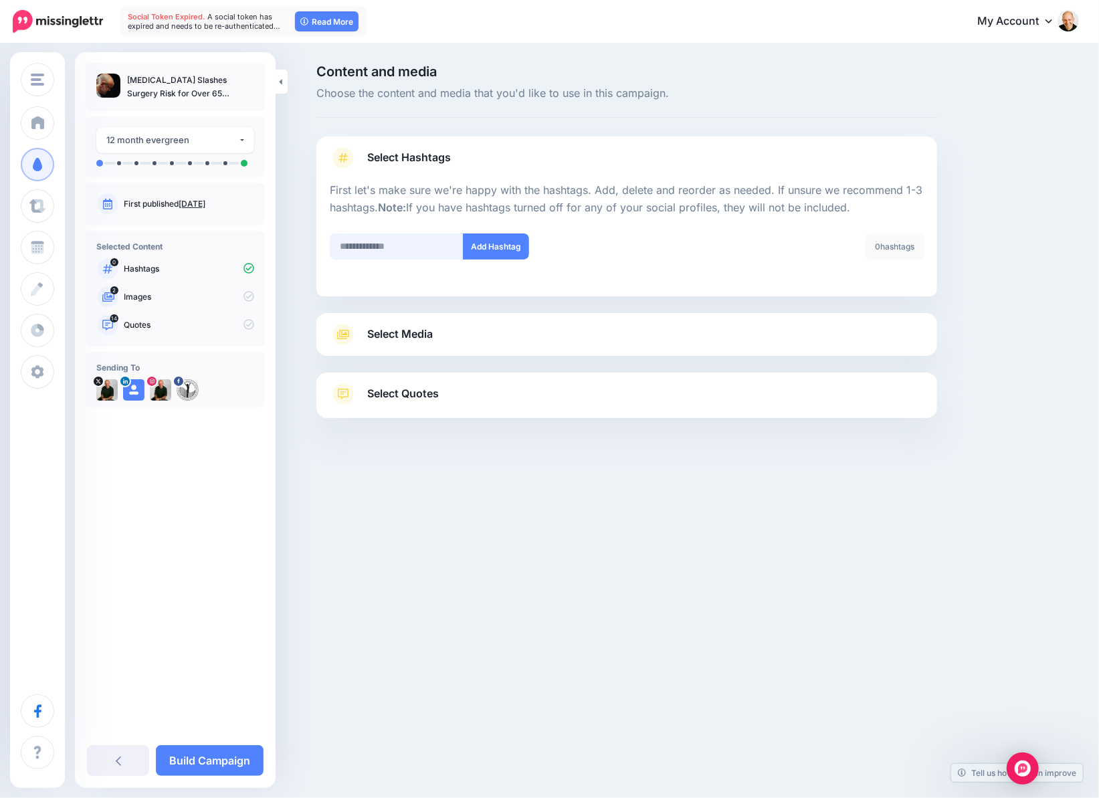
click at [412, 245] on input "text" at bounding box center [397, 246] width 134 height 26
type input "*********"
click at [505, 244] on button "Add Hashtag" at bounding box center [496, 246] width 66 height 26
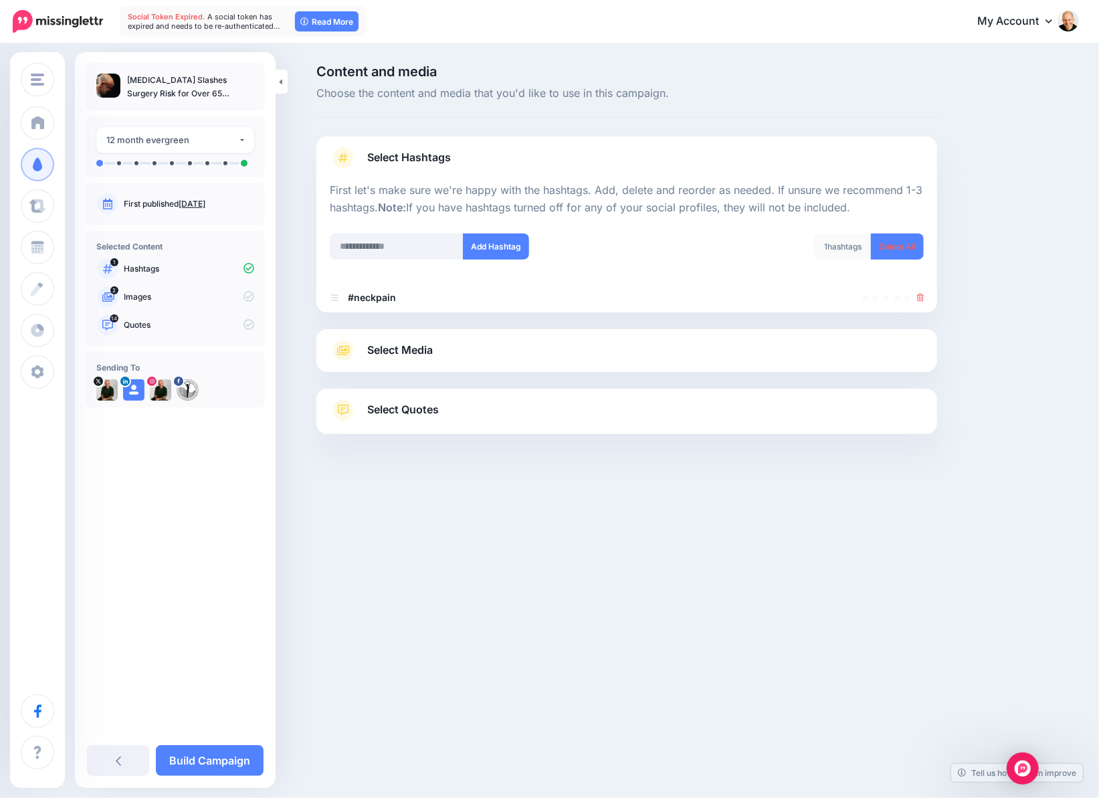
click at [431, 350] on span "Select Media" at bounding box center [400, 350] width 66 height 18
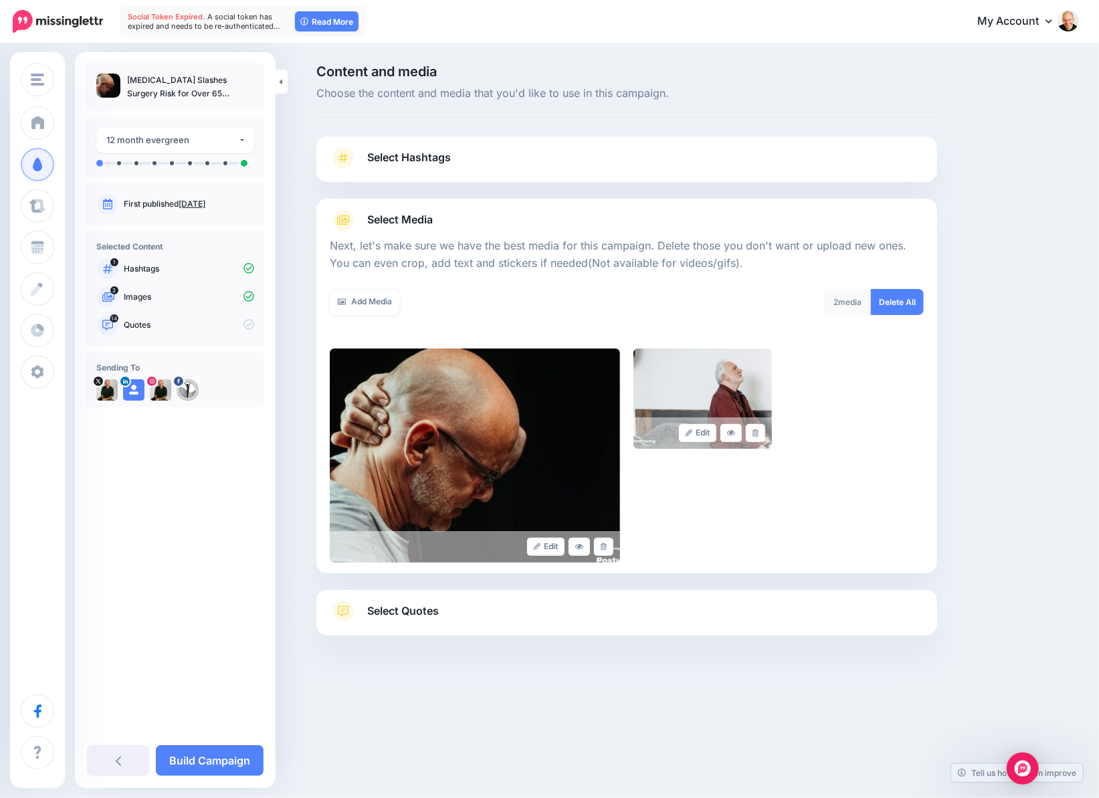
click at [406, 609] on span "Select Quotes" at bounding box center [403, 611] width 72 height 18
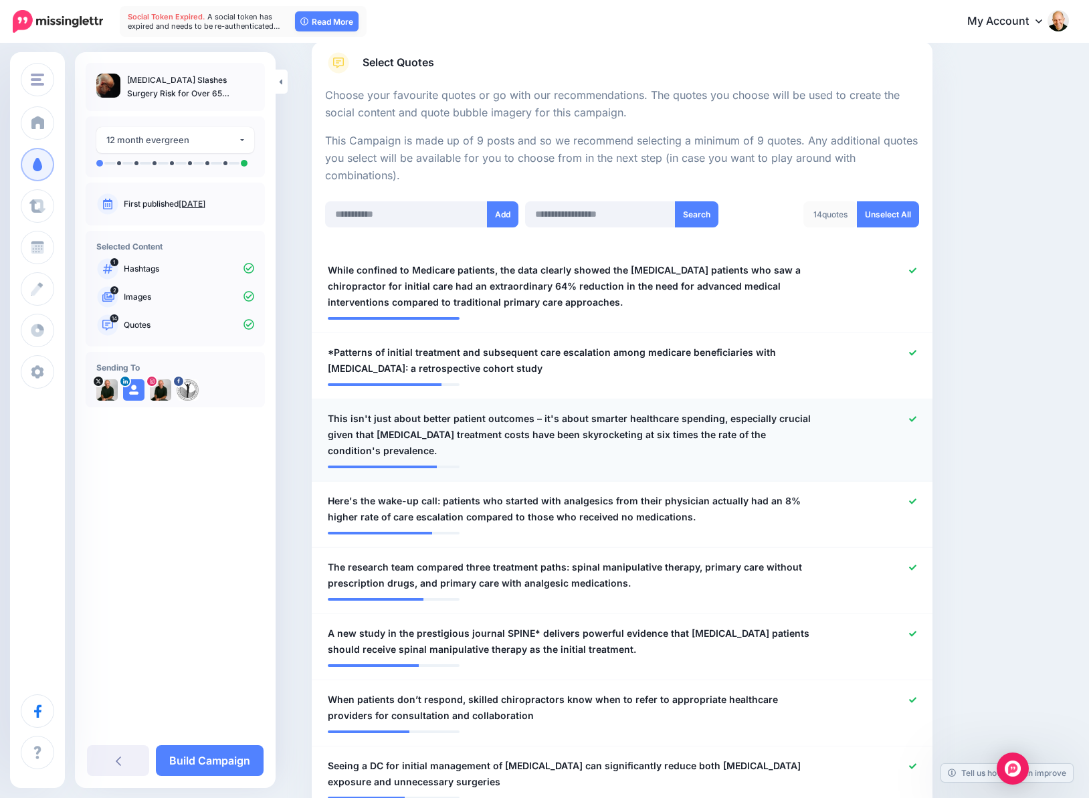
scroll to position [267, 0]
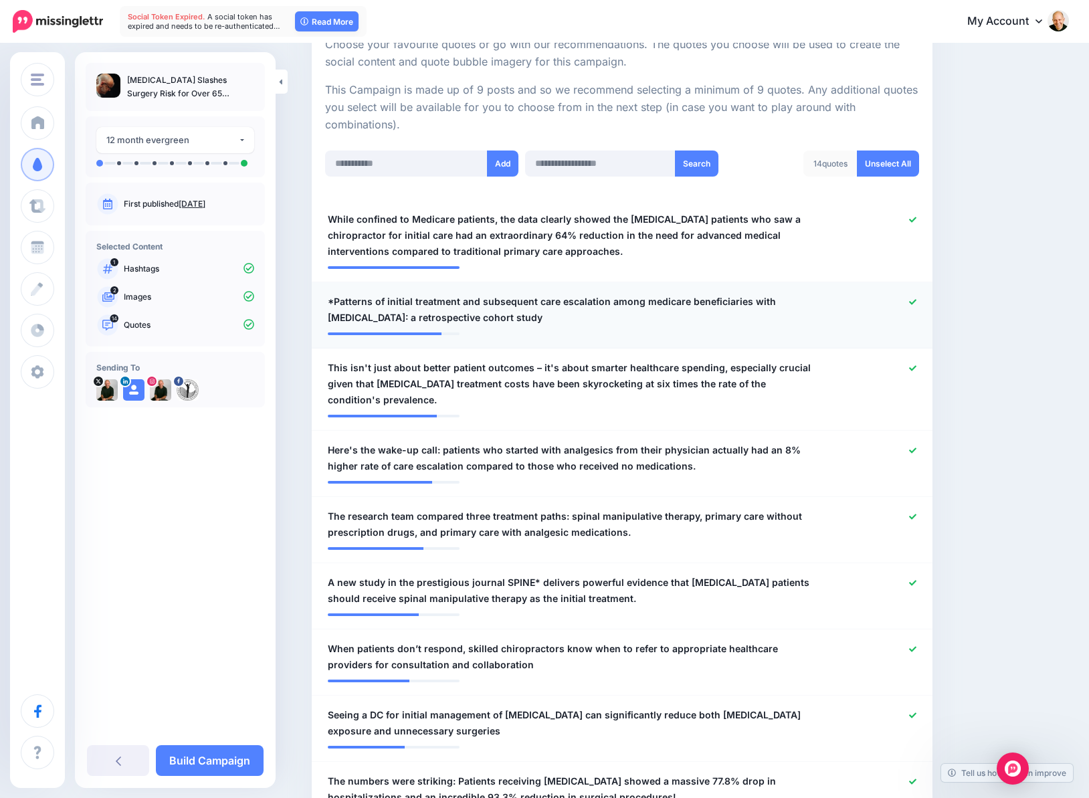
click at [358, 304] on span "*Patterns of initial treatment and subsequent care escalation among medicare be…" at bounding box center [571, 310] width 487 height 32
click at [338, 298] on textarea "**********" at bounding box center [571, 310] width 487 height 32
click at [644, 302] on textarea "**********" at bounding box center [571, 310] width 487 height 32
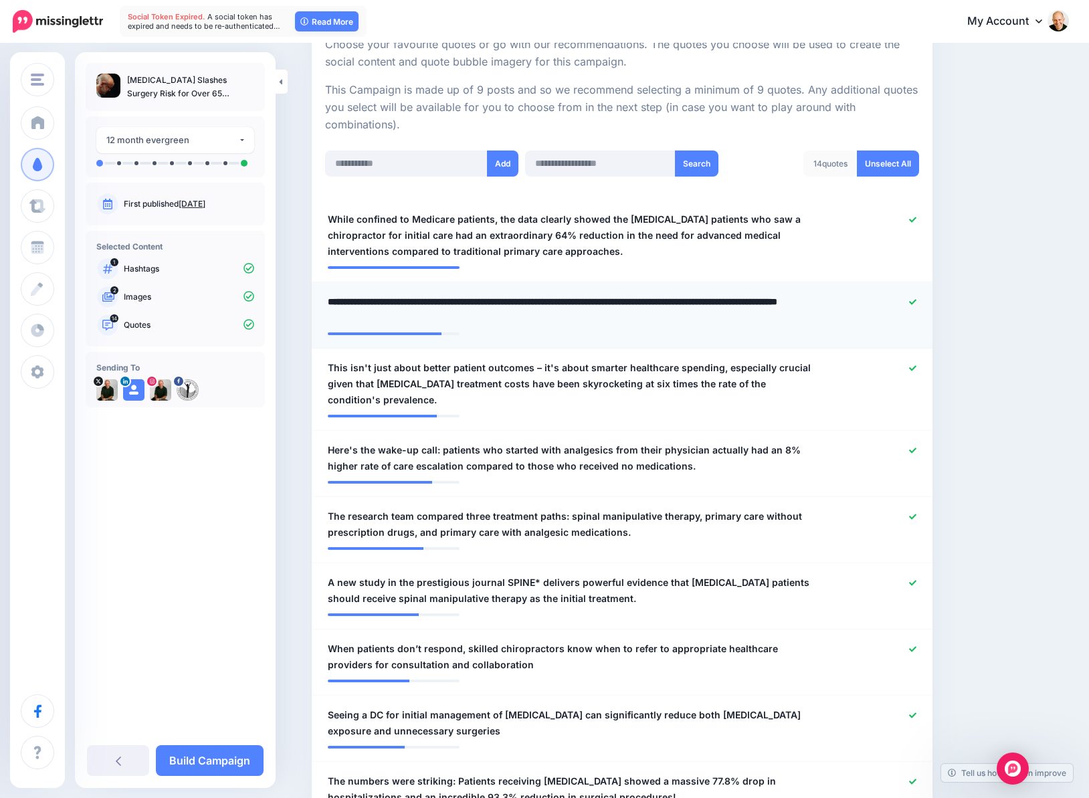
type textarea "**********"
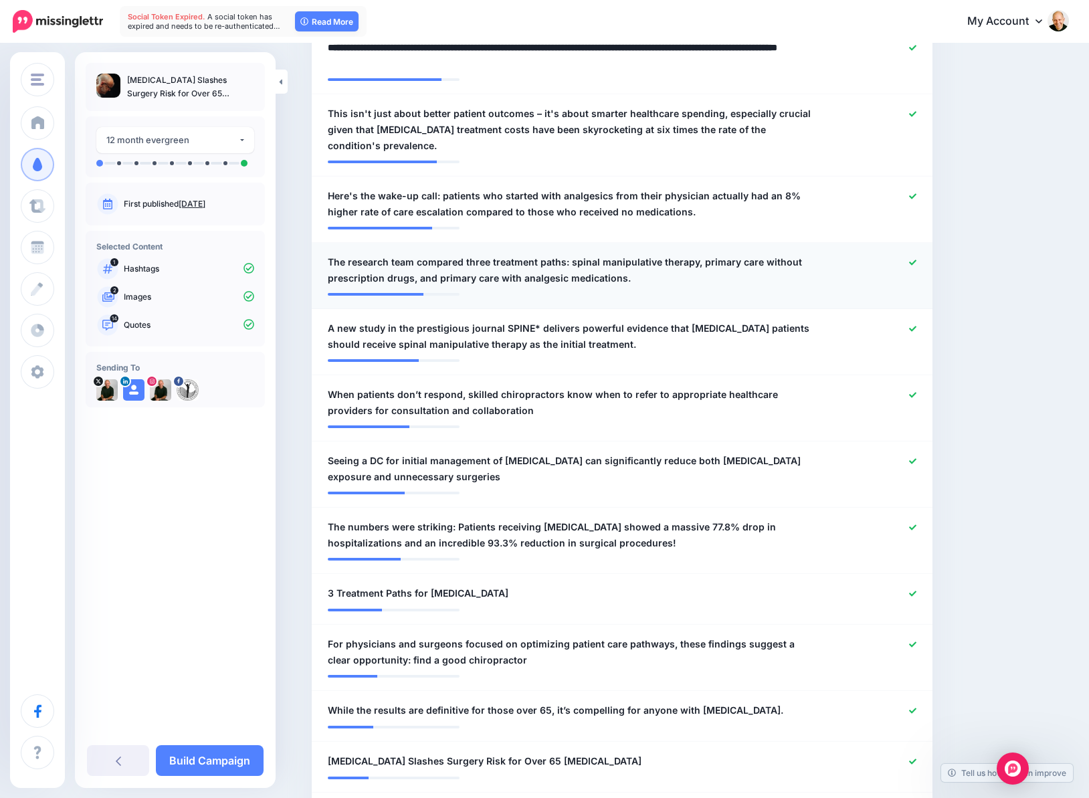
scroll to position [535, 0]
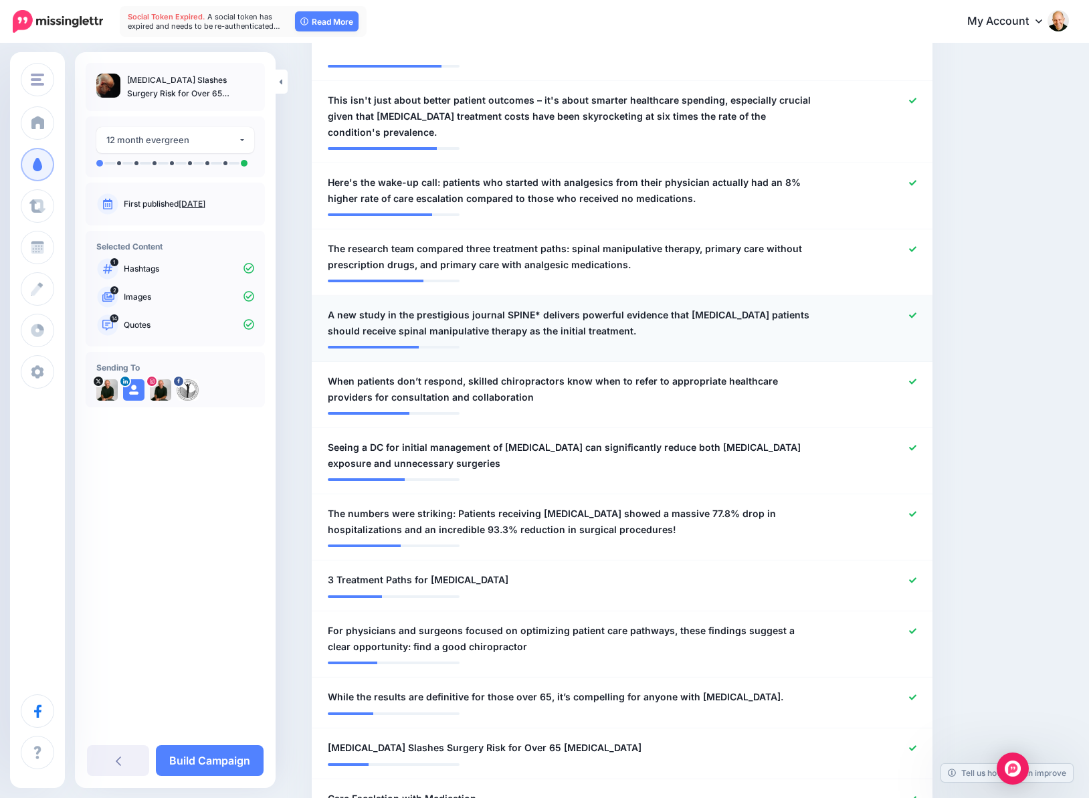
click at [423, 314] on span "A new study in the prestigious journal SPINE* delivers powerful evidence that n…" at bounding box center [571, 323] width 487 height 32
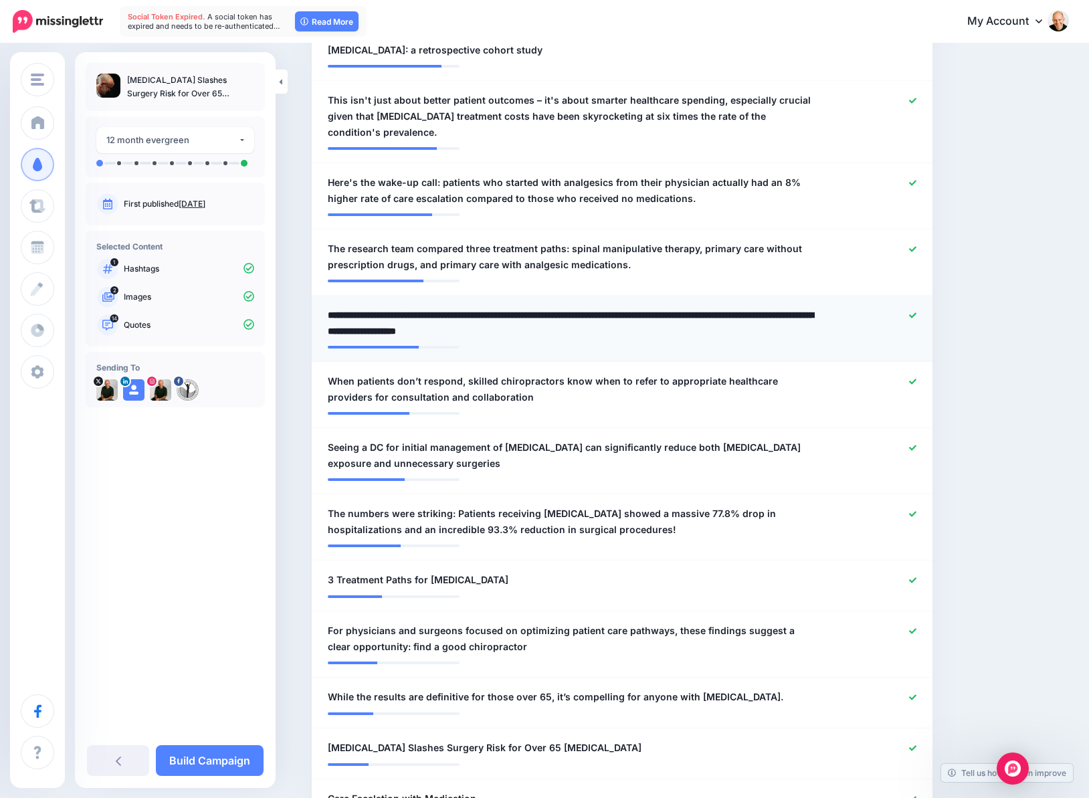
drag, startPoint x: 343, startPoint y: 314, endPoint x: 362, endPoint y: 315, distance: 19.4
click at [362, 315] on textarea "**********" at bounding box center [571, 323] width 487 height 32
drag, startPoint x: 380, startPoint y: 314, endPoint x: 444, endPoint y: 314, distance: 64.2
click at [444, 314] on textarea "**********" at bounding box center [571, 323] width 487 height 32
click at [429, 316] on textarea "**********" at bounding box center [571, 323] width 487 height 32
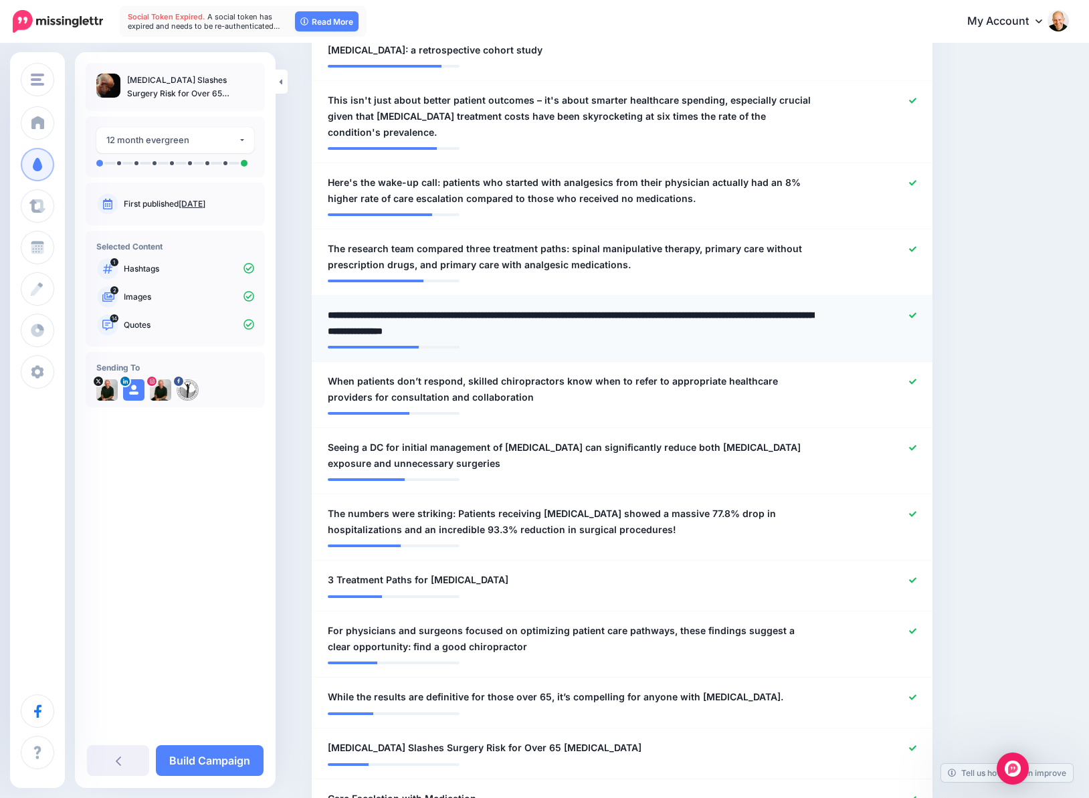
drag, startPoint x: 397, startPoint y: 315, endPoint x: 447, endPoint y: 314, distance: 49.5
click at [447, 314] on textarea "**********" at bounding box center [571, 323] width 487 height 32
click at [459, 312] on textarea "**********" at bounding box center [571, 323] width 487 height 32
type textarea "**********"
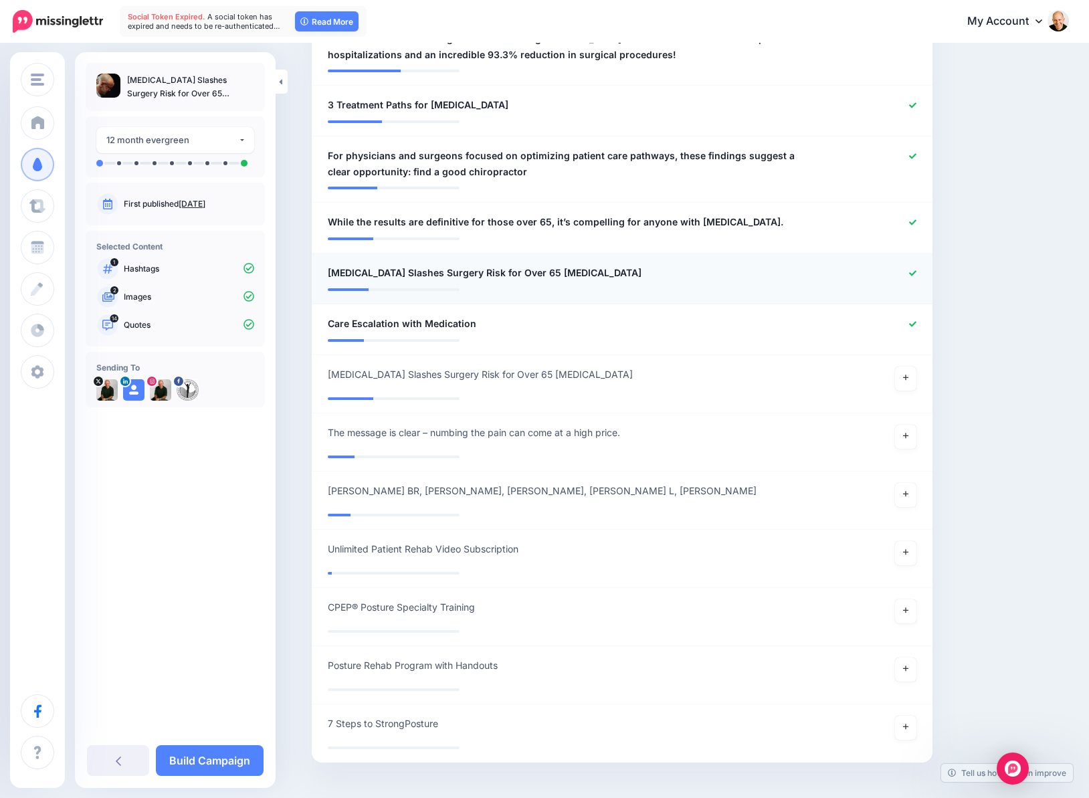
scroll to position [1059, 0]
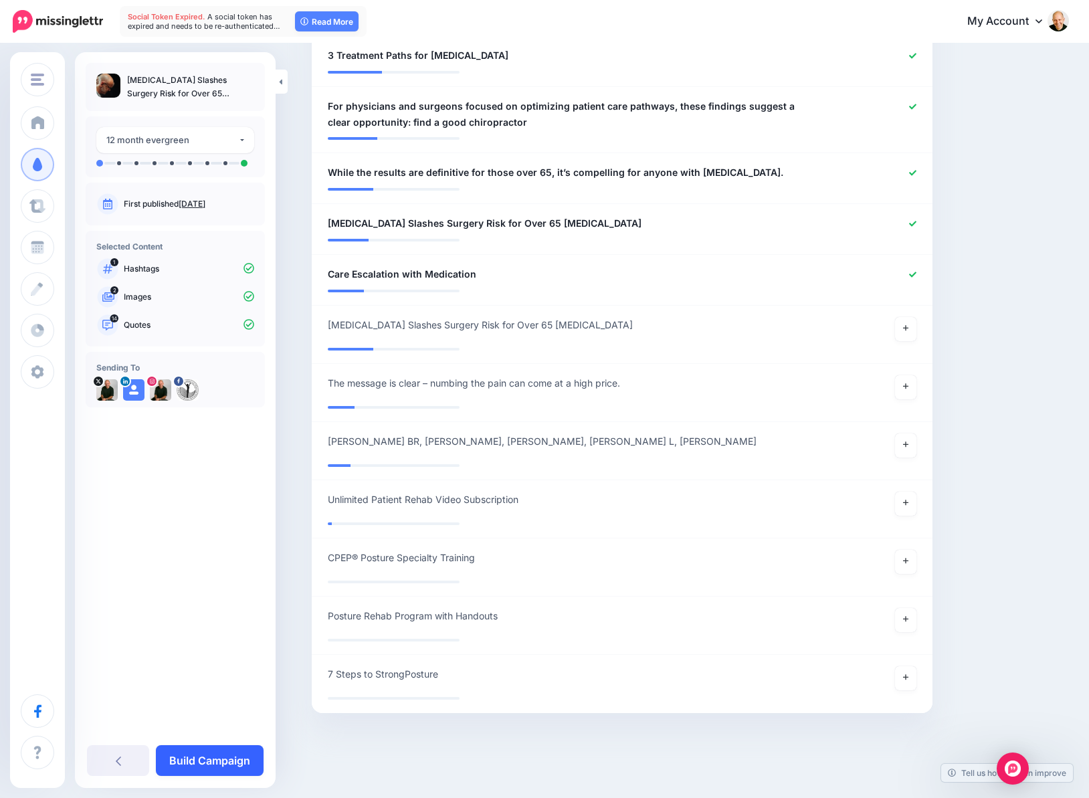
click at [234, 759] on link "Build Campaign" at bounding box center [210, 760] width 108 height 31
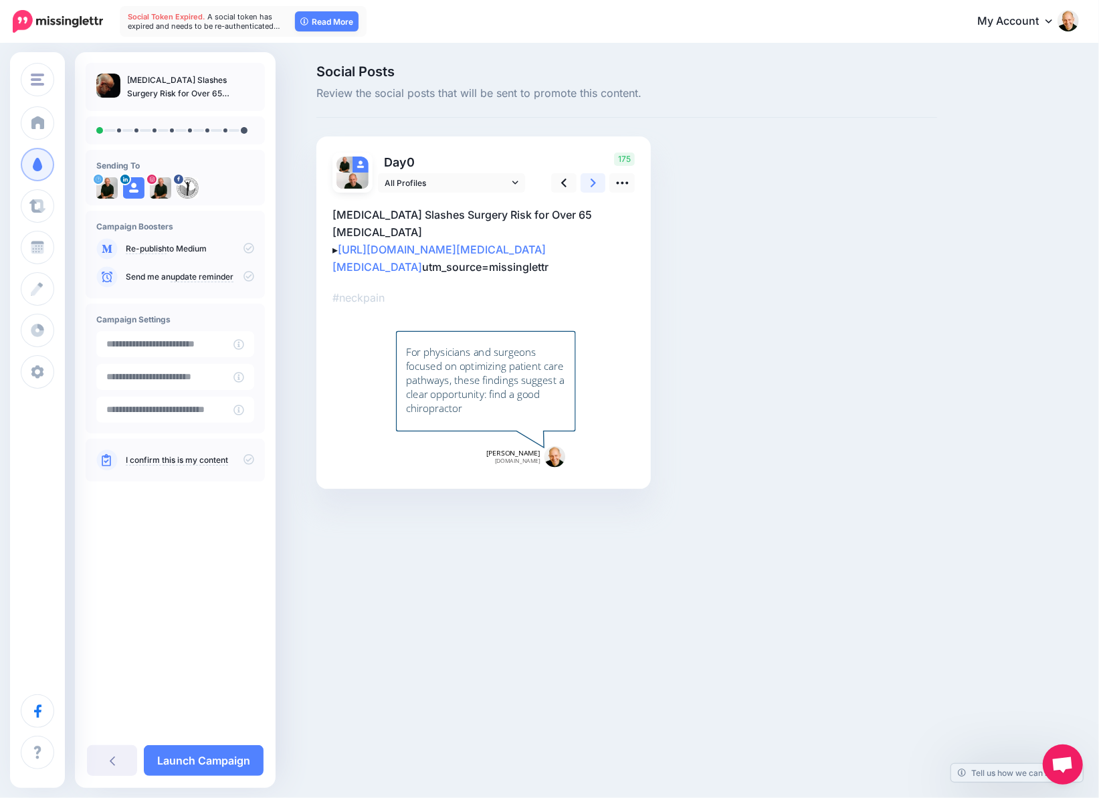
click at [593, 183] on icon at bounding box center [592, 183] width 5 height 9
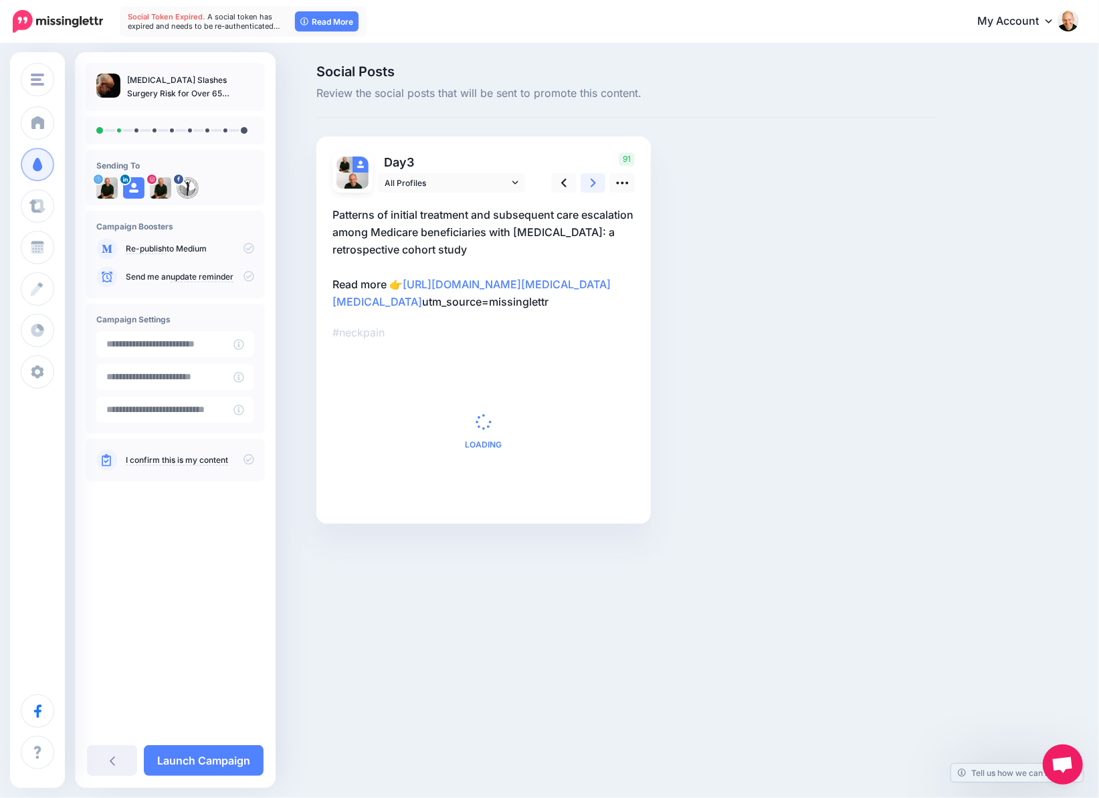
click at [593, 183] on icon at bounding box center [592, 183] width 5 height 9
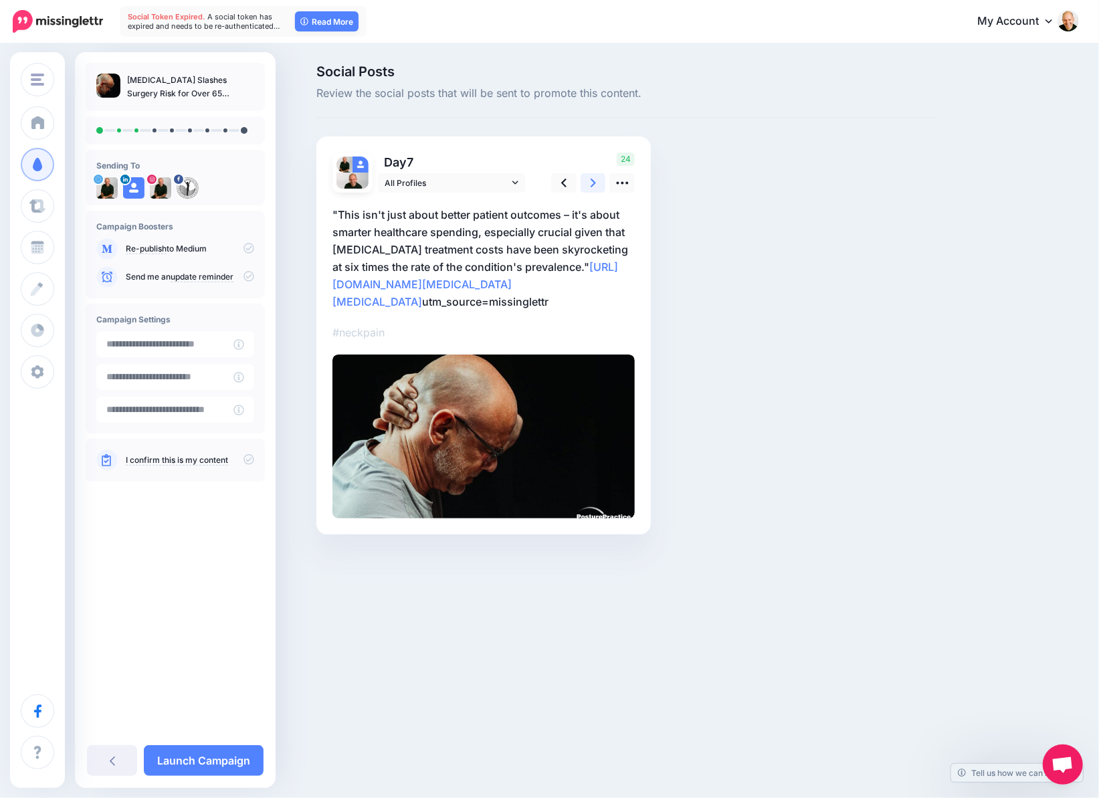
click at [593, 183] on icon at bounding box center [592, 183] width 5 height 9
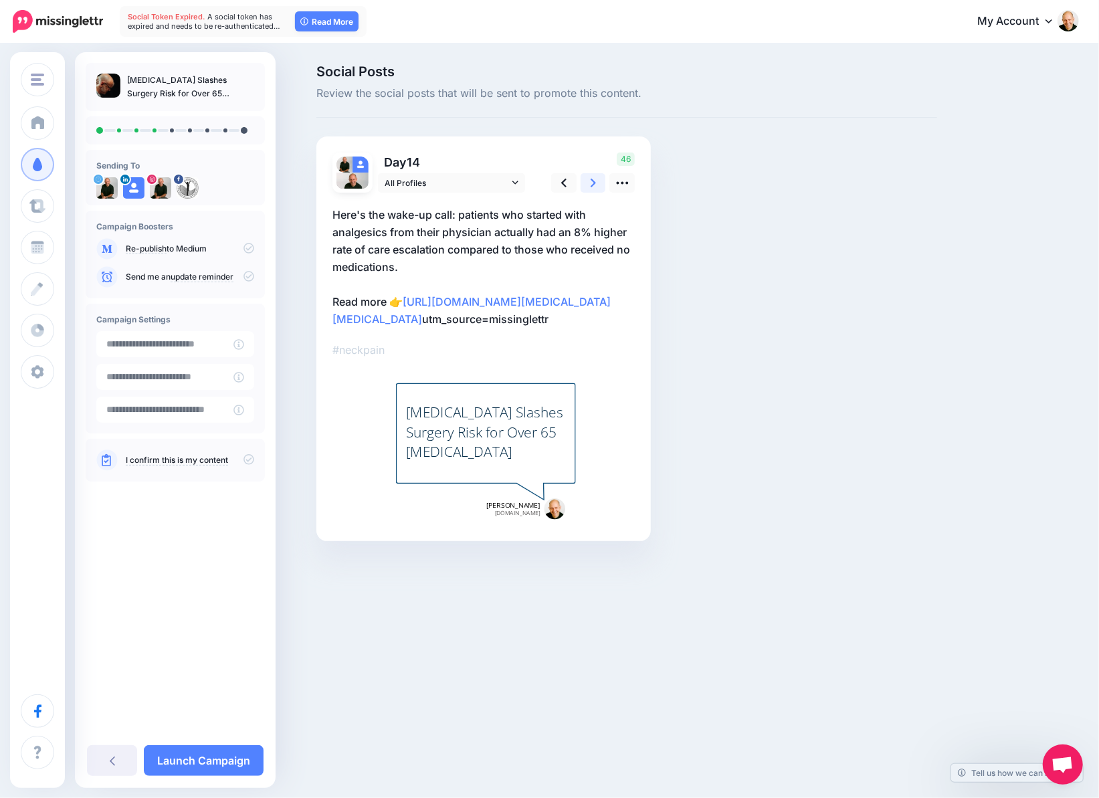
click at [593, 183] on icon at bounding box center [592, 183] width 5 height 9
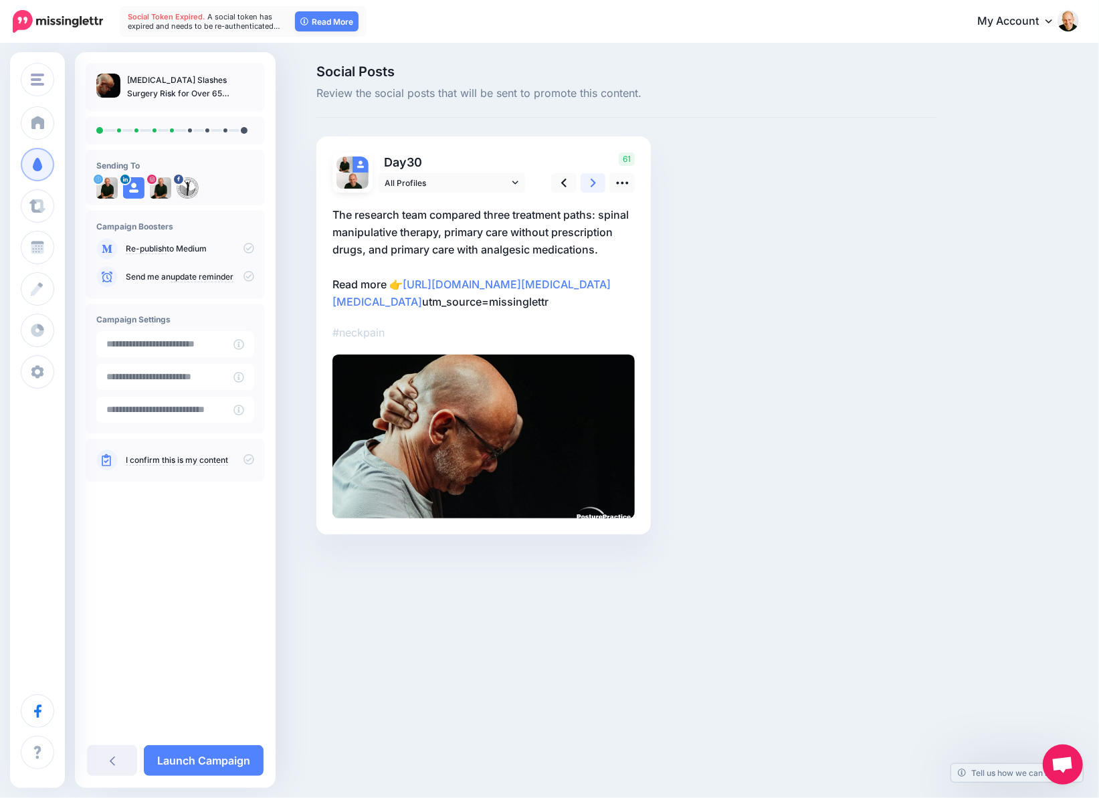
click at [593, 183] on icon at bounding box center [592, 183] width 5 height 9
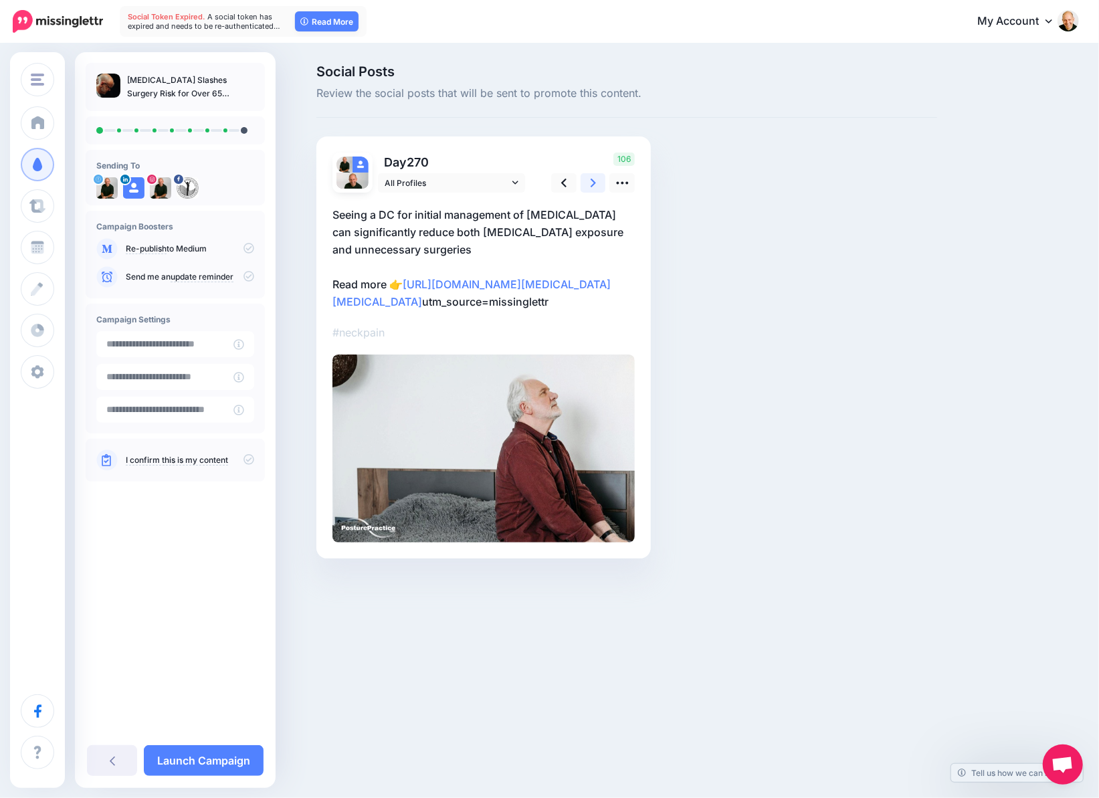
click at [593, 183] on icon at bounding box center [592, 183] width 5 height 9
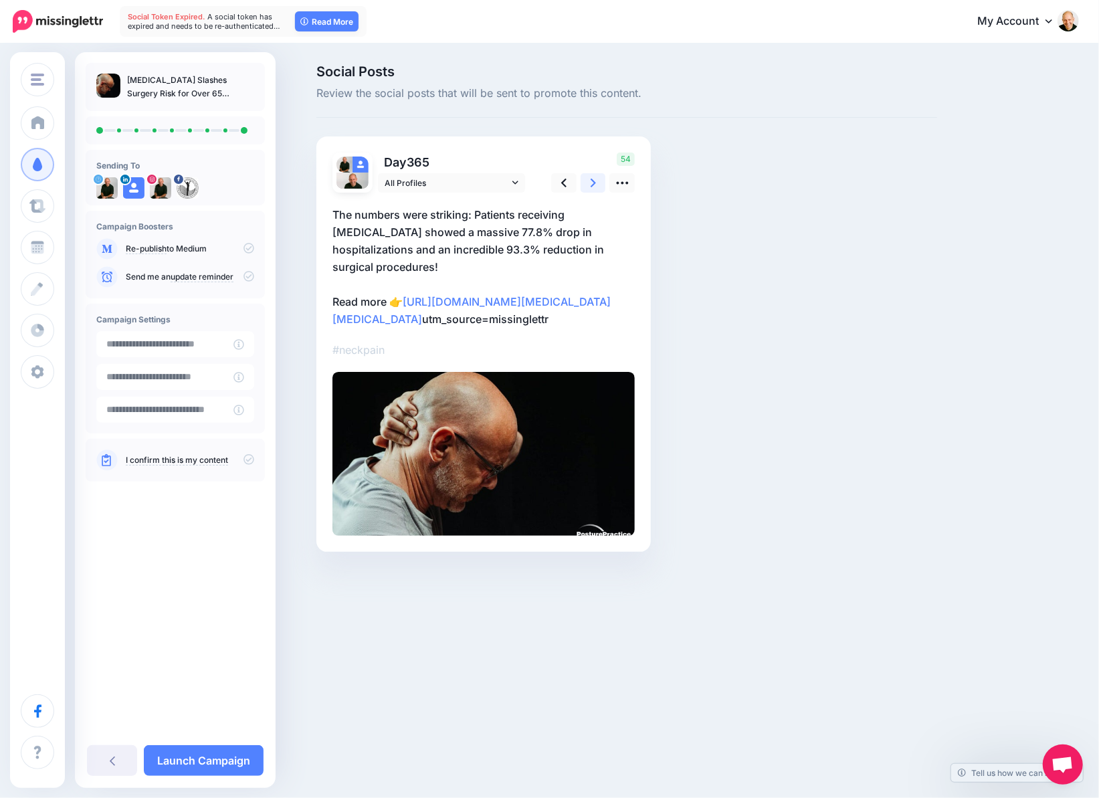
click at [593, 183] on icon at bounding box center [592, 183] width 5 height 9
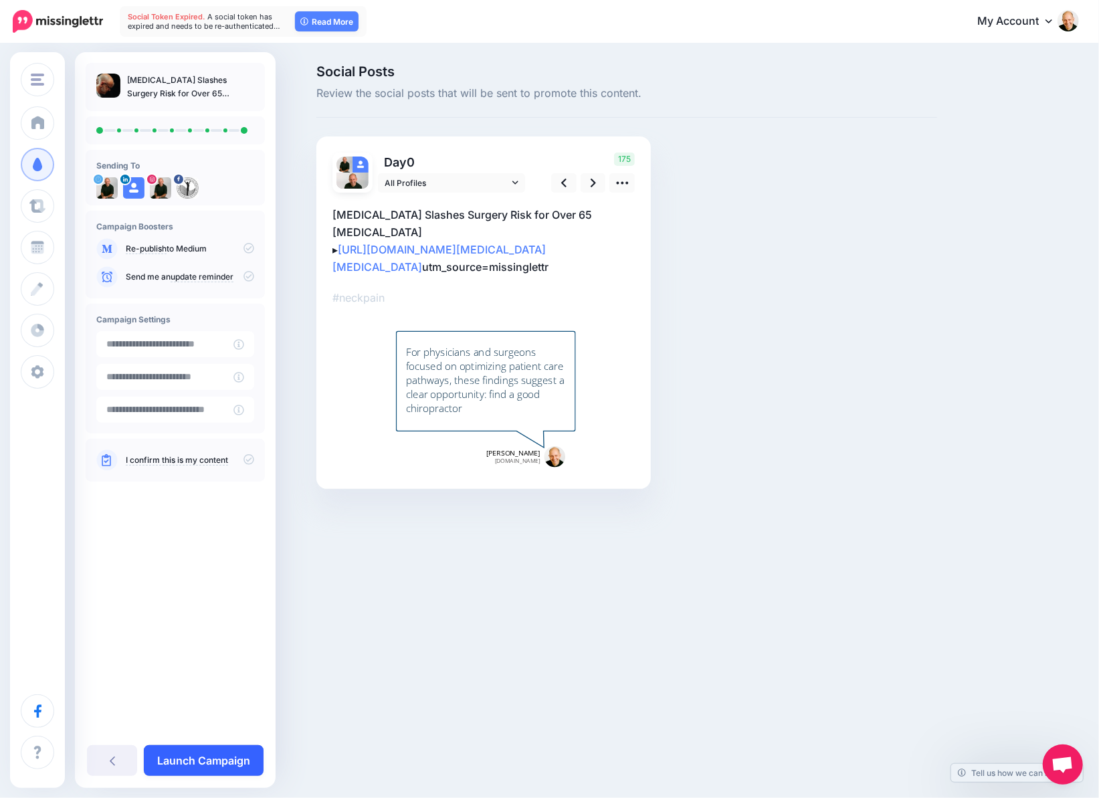
click at [219, 759] on link "Launch Campaign" at bounding box center [204, 760] width 120 height 31
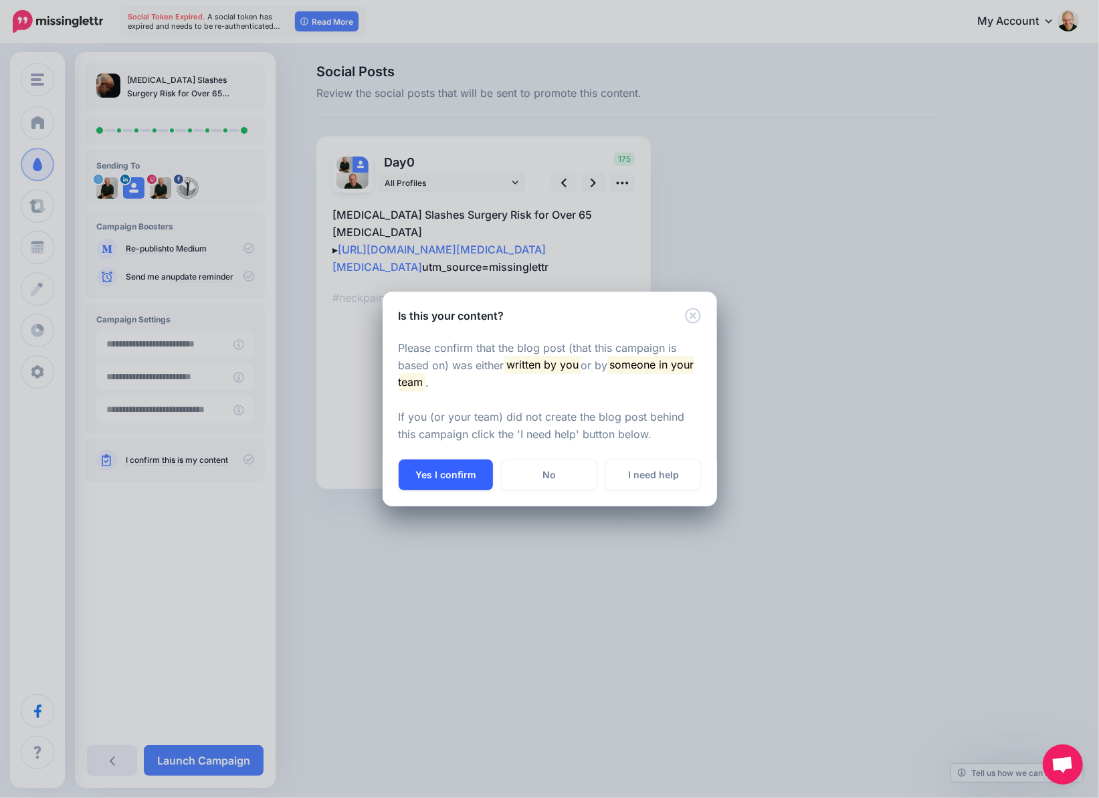
click at [449, 459] on button "Yes I confirm" at bounding box center [446, 474] width 94 height 31
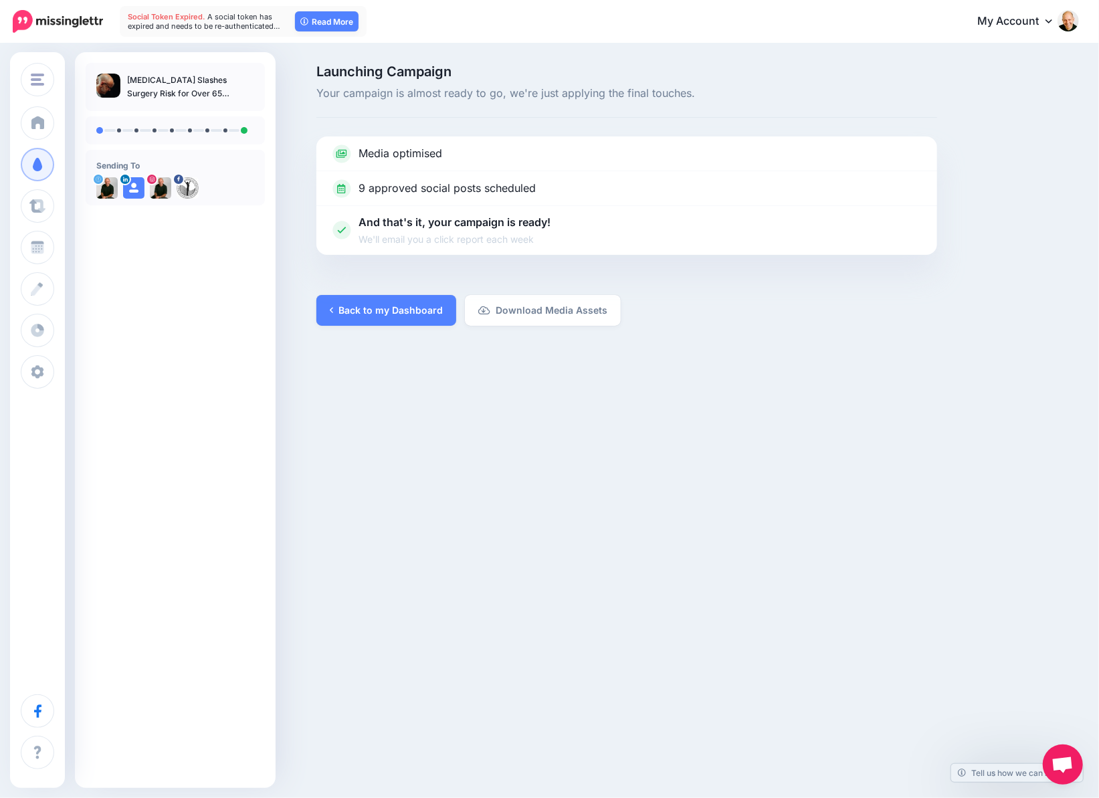
drag, startPoint x: 444, startPoint y: 2, endPoint x: 610, endPoint y: 473, distance: 499.1
click at [610, 473] on div "Posture Practice Posture Practice Add Workspace Dashboard Campaigns Curate Sche…" at bounding box center [549, 399] width 1099 height 798
click at [390, 312] on link "Back to my Dashboard" at bounding box center [386, 310] width 140 height 31
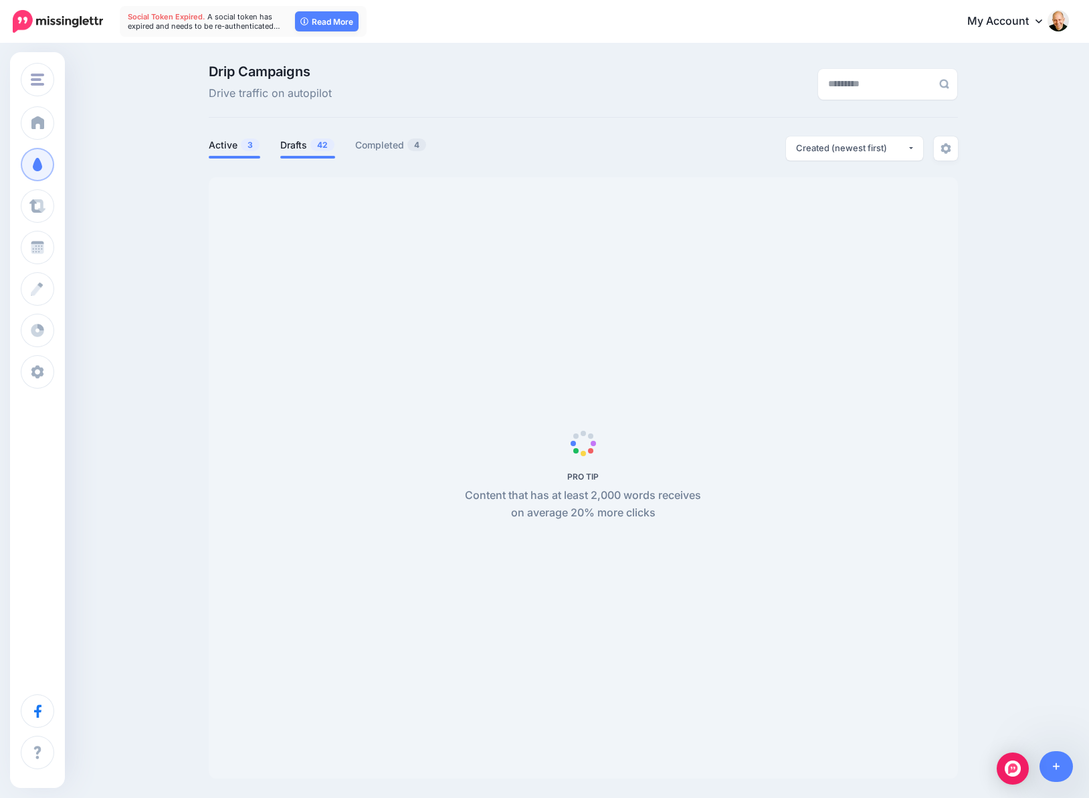
click at [296, 141] on link "Drafts 42" at bounding box center [307, 145] width 55 height 16
click at [301, 143] on link "Drafts 42" at bounding box center [307, 145] width 55 height 16
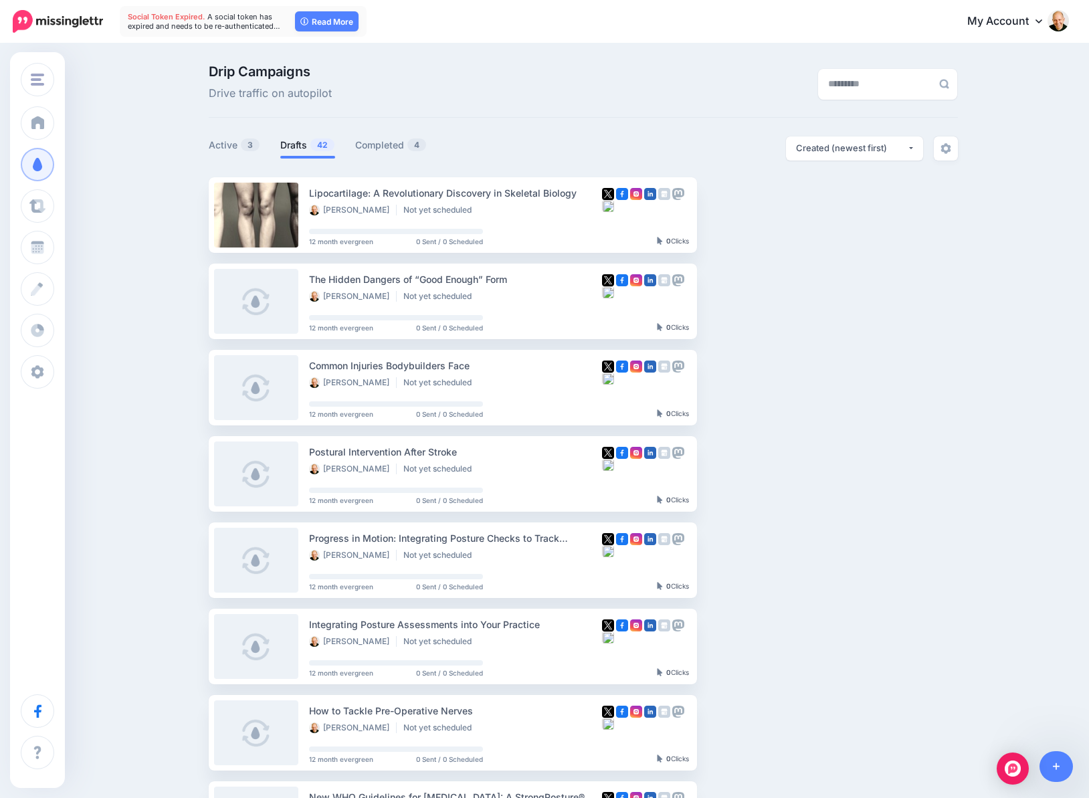
click at [769, 215] on link "Setup Campaign" at bounding box center [751, 215] width 91 height 24
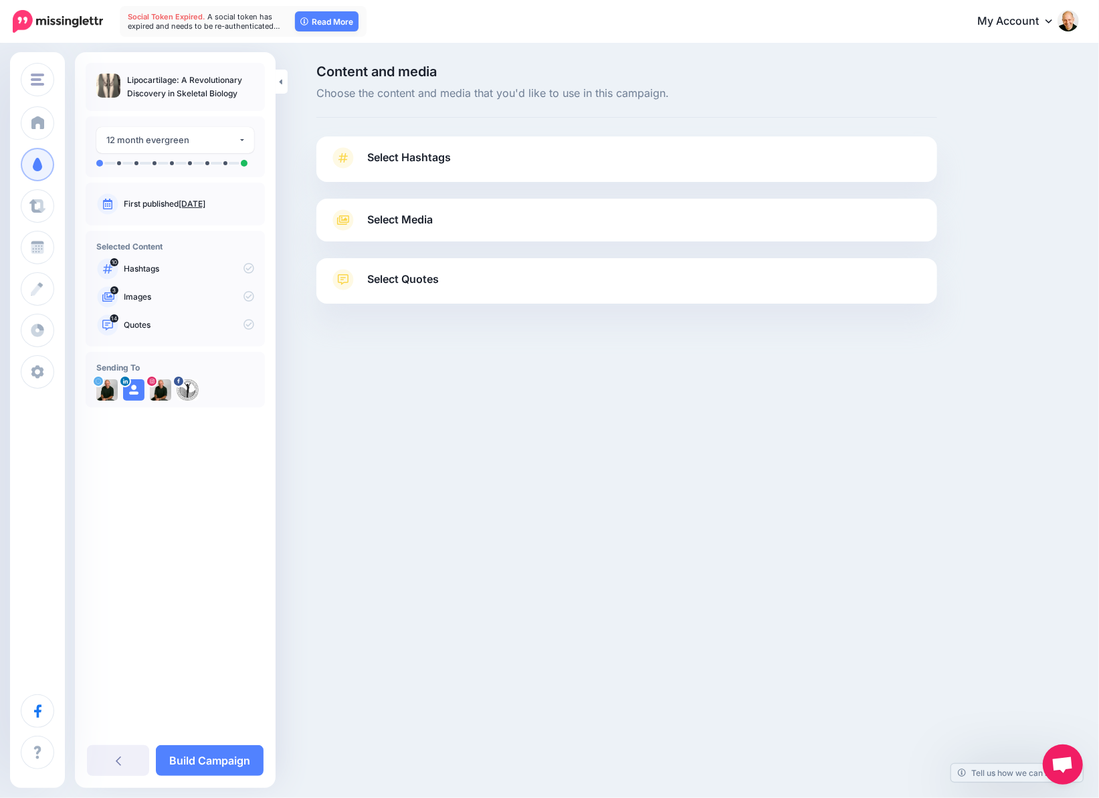
click at [441, 158] on span "Select Hashtags" at bounding box center [409, 157] width 84 height 18
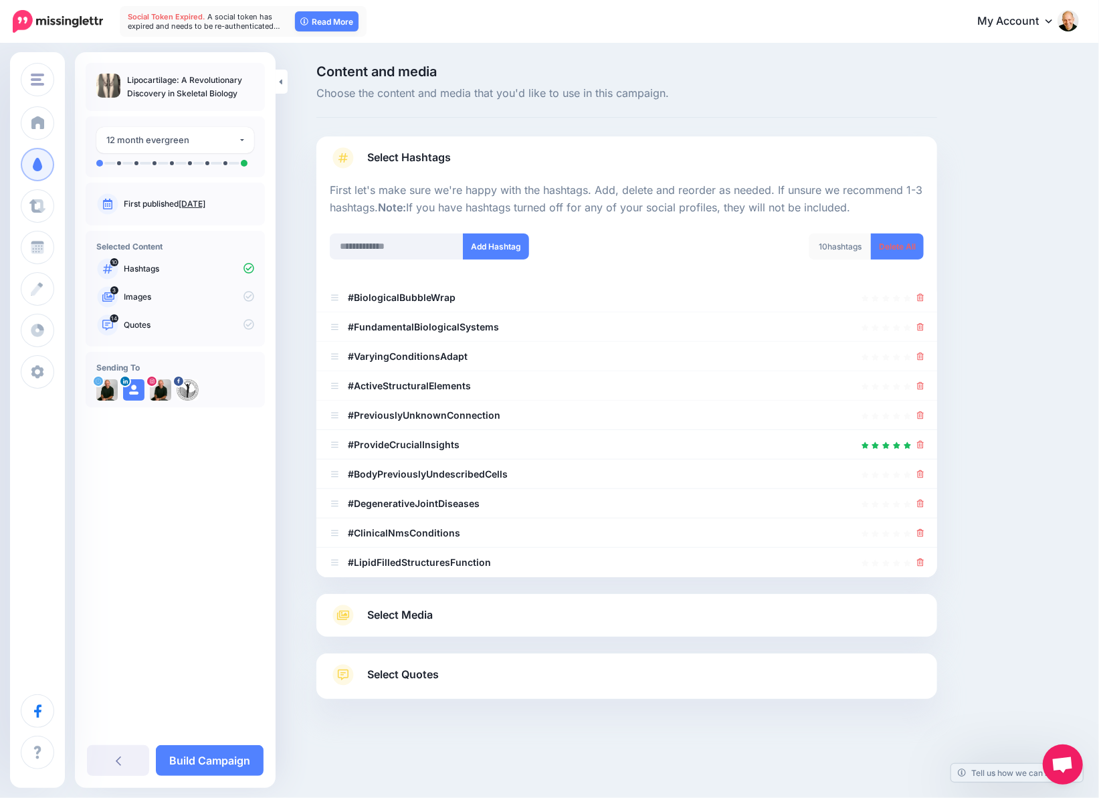
click at [178, 82] on p "Lipocartilage: A Revolutionary Discovery in Skeletal Biology" at bounding box center [190, 87] width 127 height 27
click at [922, 294] on icon at bounding box center [920, 298] width 7 height 8
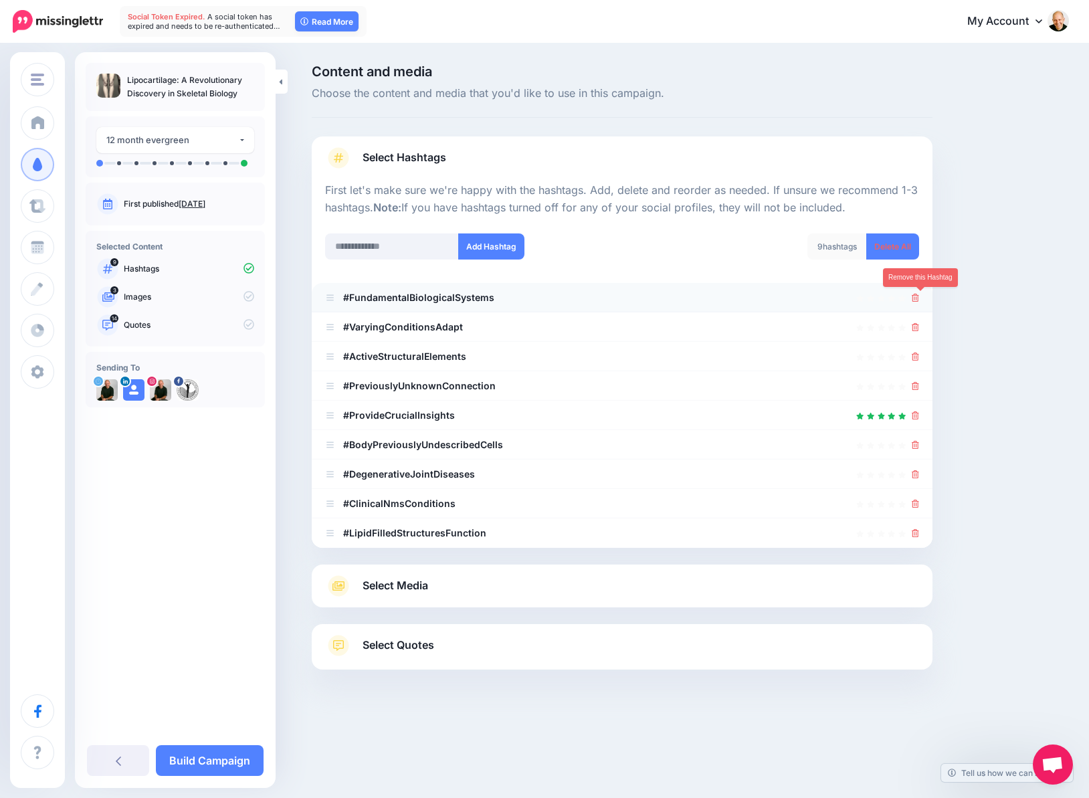
click at [919, 298] on icon at bounding box center [914, 298] width 7 height 8
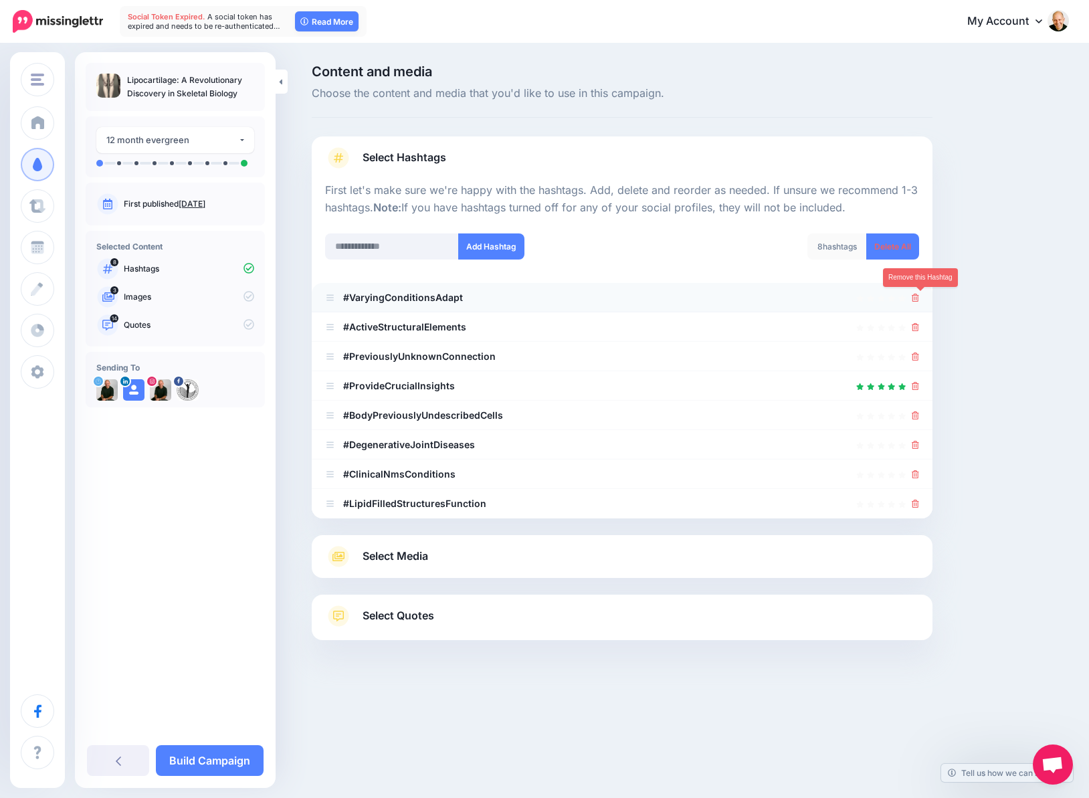
click at [919, 296] on icon at bounding box center [914, 298] width 7 height 8
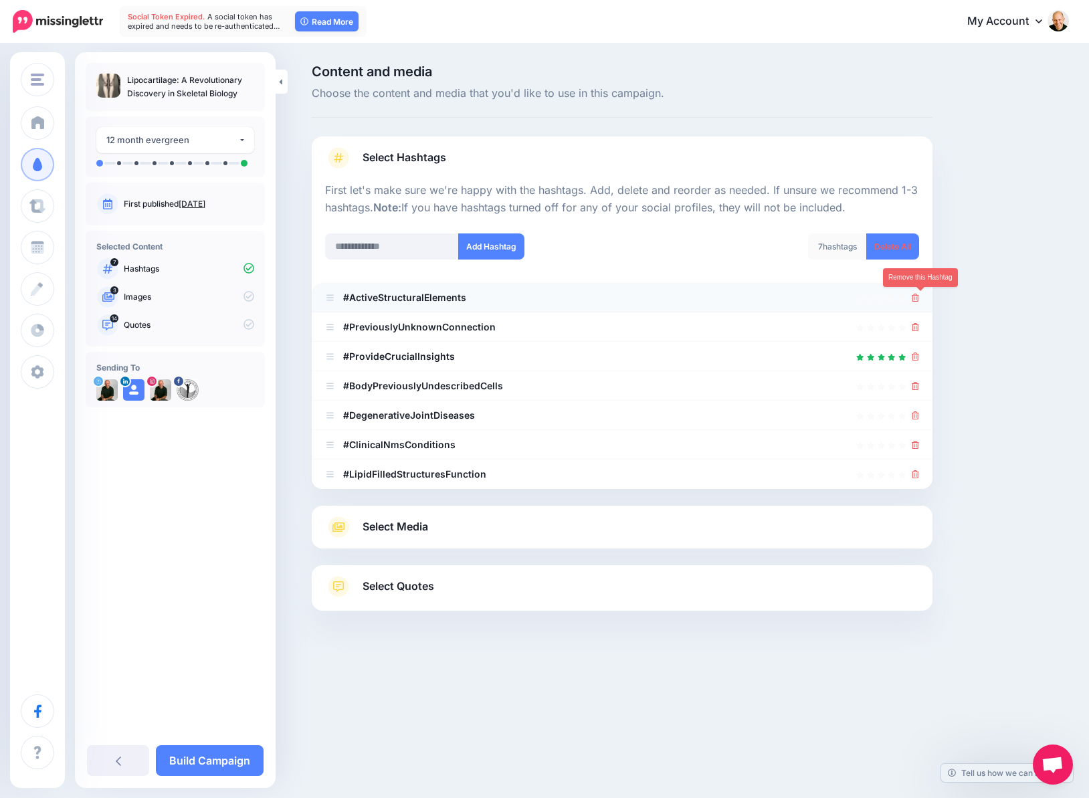
click at [919, 298] on icon at bounding box center [914, 298] width 7 height 8
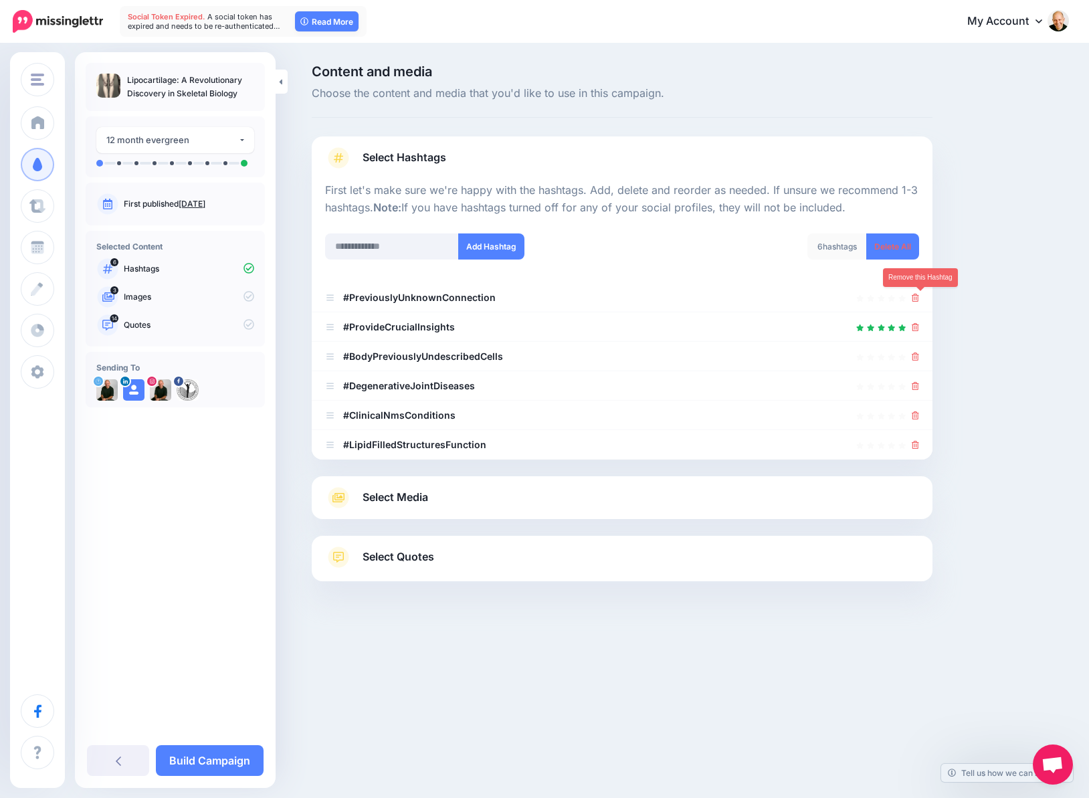
click at [919, 295] on icon at bounding box center [914, 298] width 7 height 8
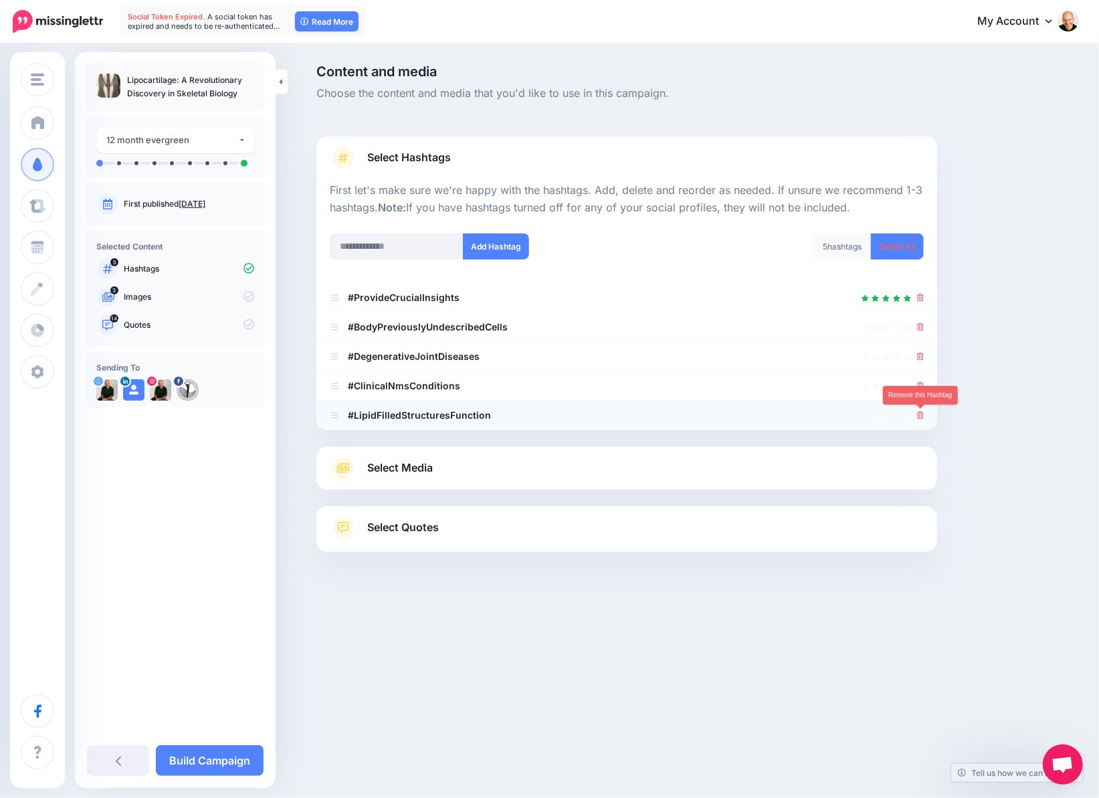
click at [919, 415] on icon at bounding box center [920, 415] width 7 height 8
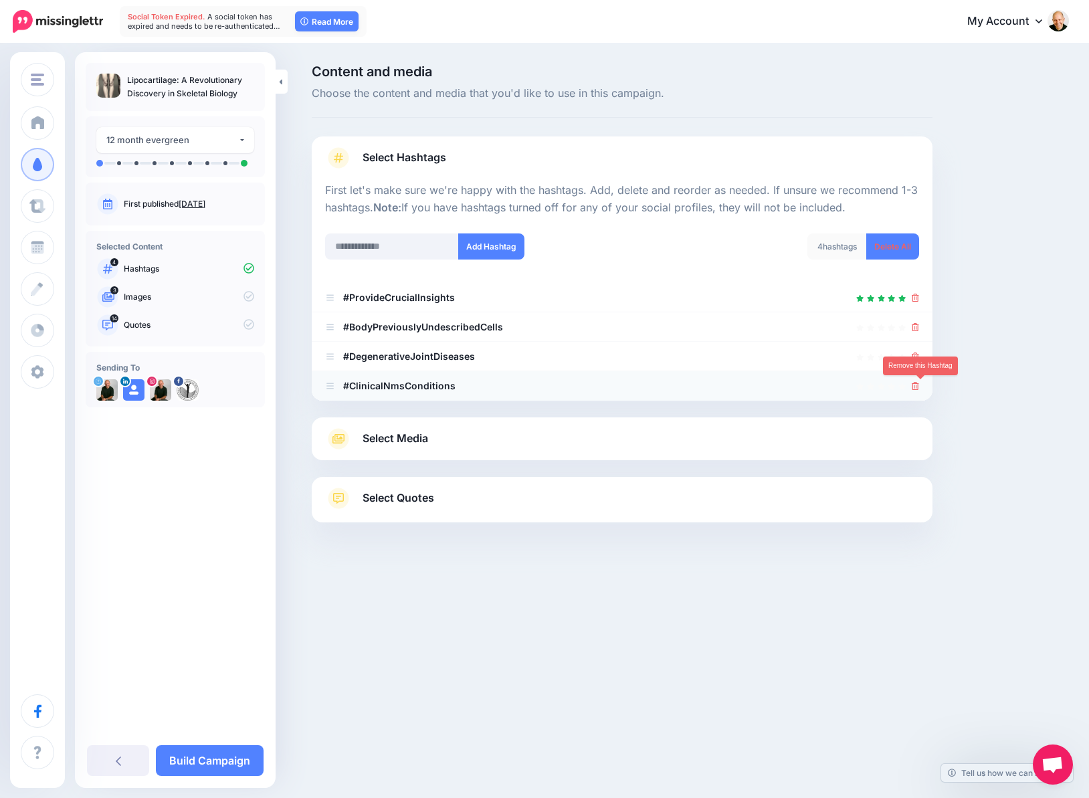
click at [916, 388] on icon at bounding box center [914, 386] width 7 height 8
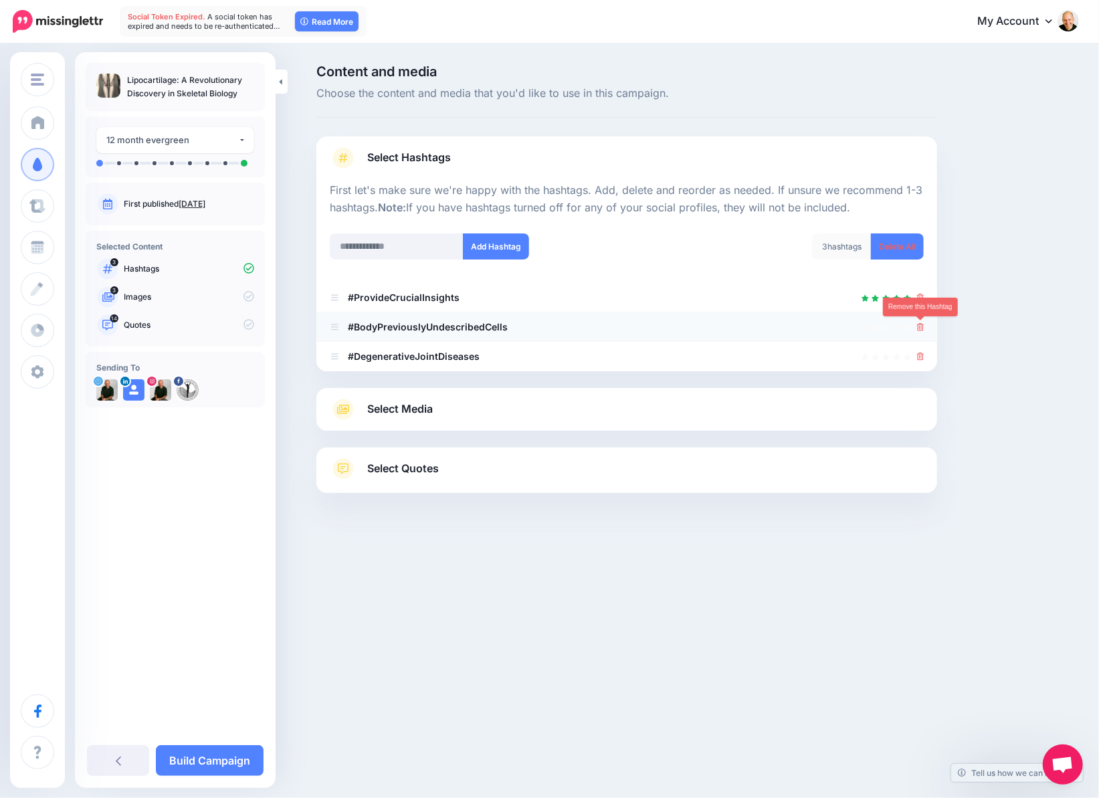
click at [917, 323] on icon at bounding box center [920, 327] width 7 height 8
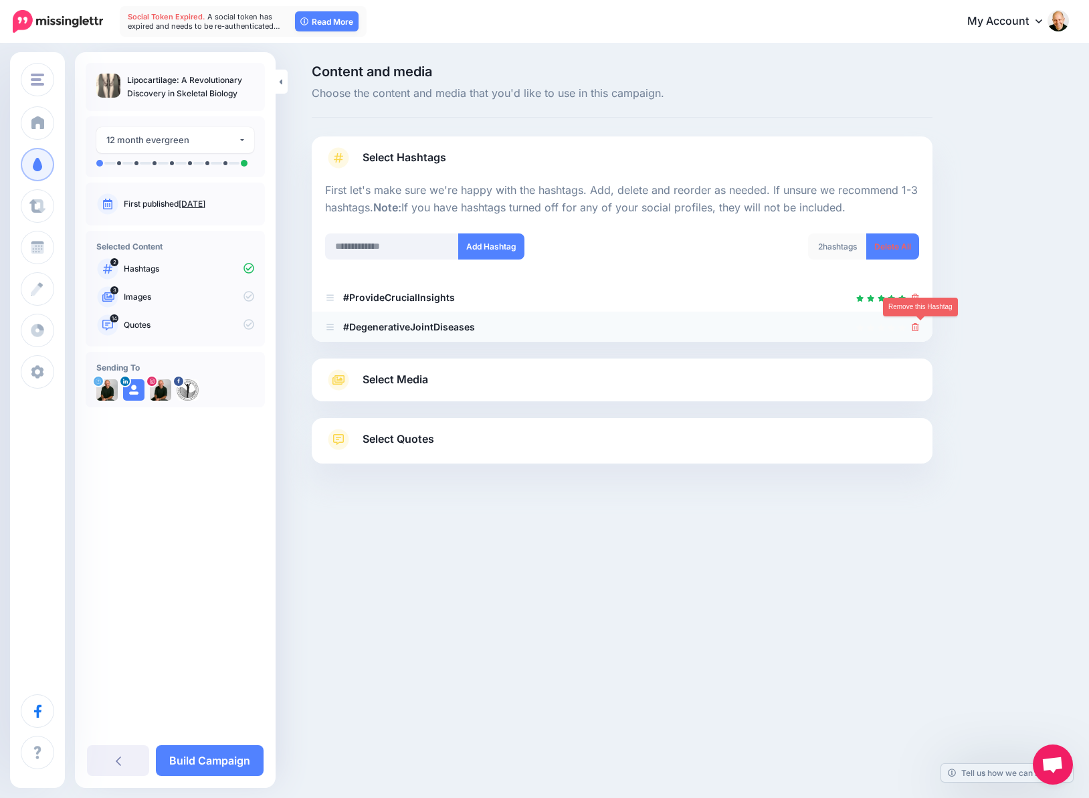
click at [919, 324] on icon at bounding box center [914, 327] width 7 height 8
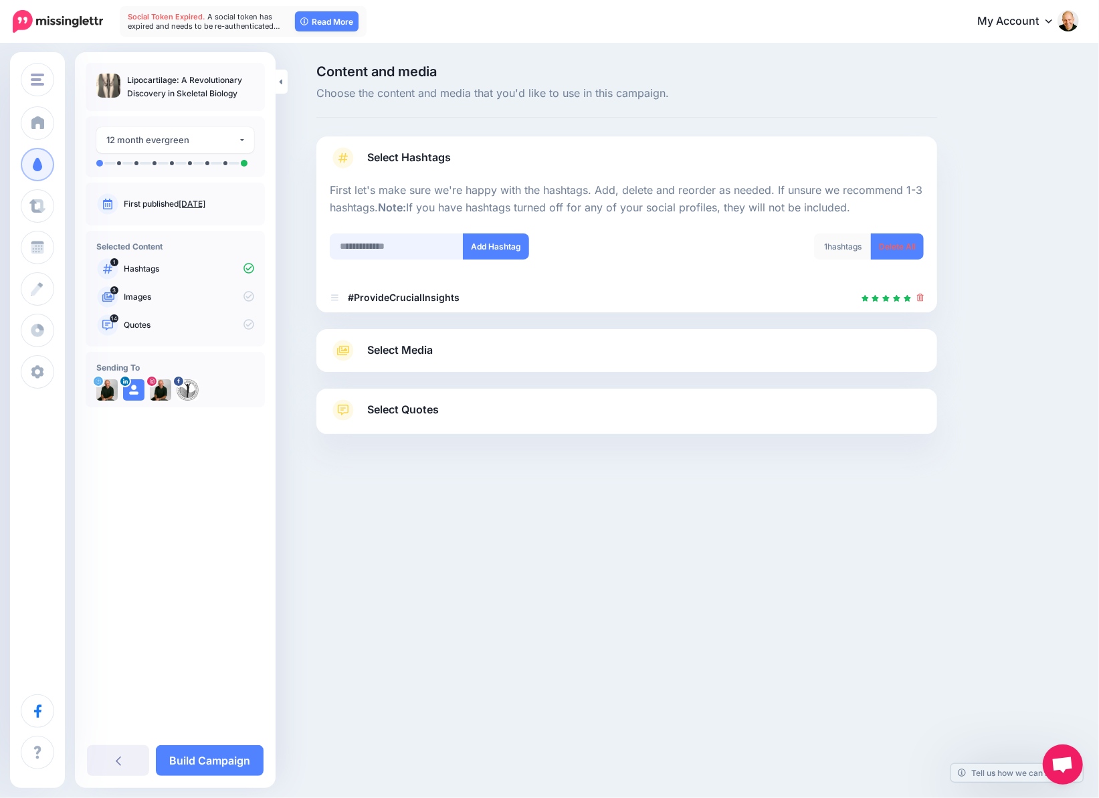
click at [414, 245] on input "text" at bounding box center [397, 246] width 134 height 26
type input "**********"
click at [498, 259] on button "Add Hashtag" at bounding box center [496, 246] width 66 height 26
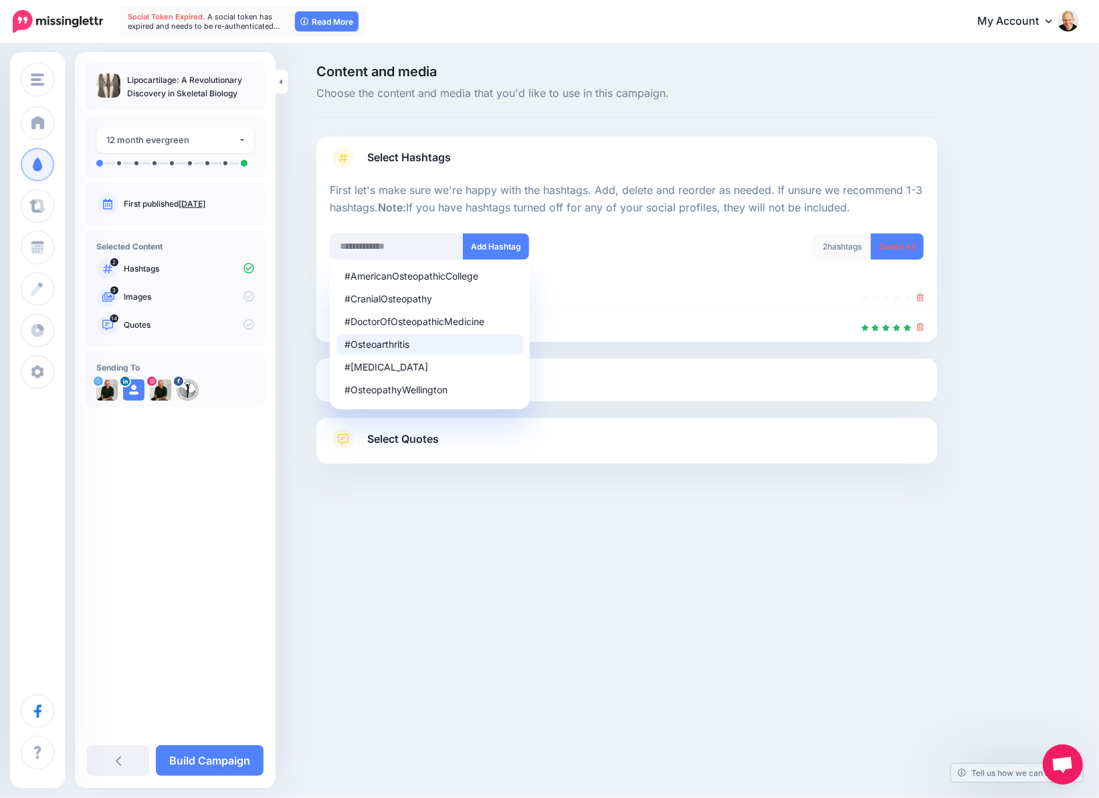
click at [405, 342] on div "#Osteoarthritis" at bounding box center [429, 344] width 171 height 9
type input "**********"
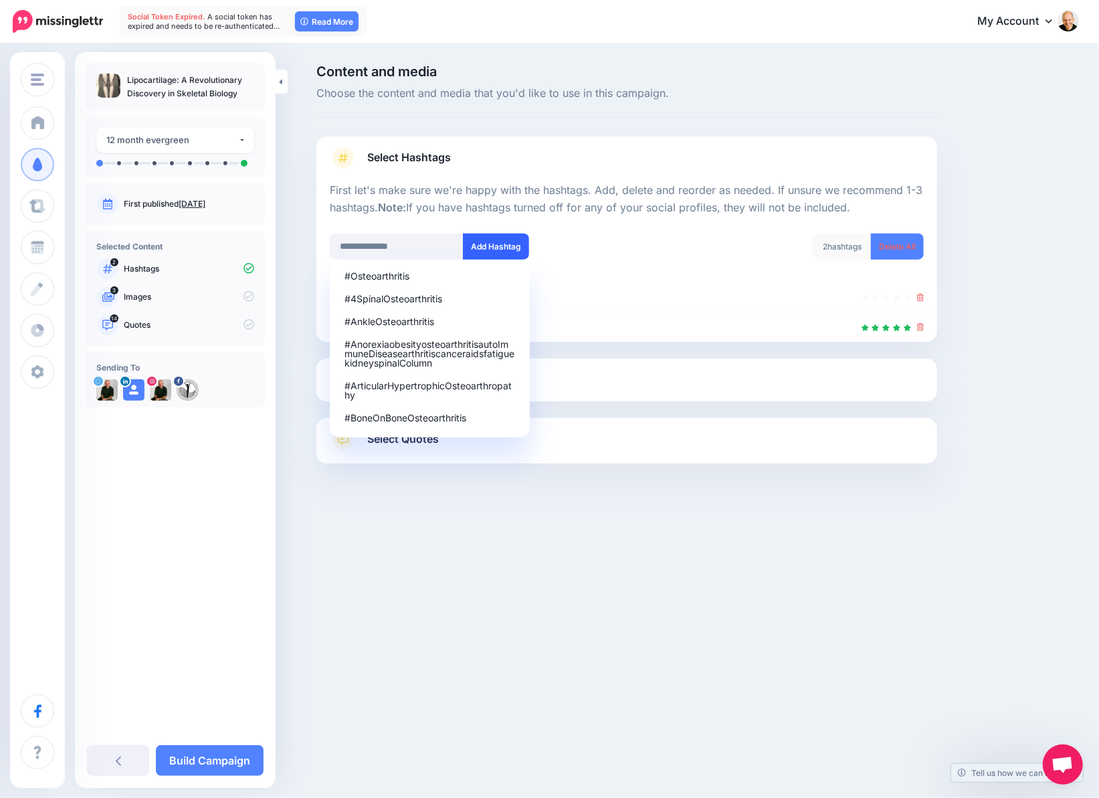
click at [483, 237] on button "Add Hashtag" at bounding box center [496, 246] width 66 height 26
click at [698, 219] on div at bounding box center [627, 225] width 594 height 17
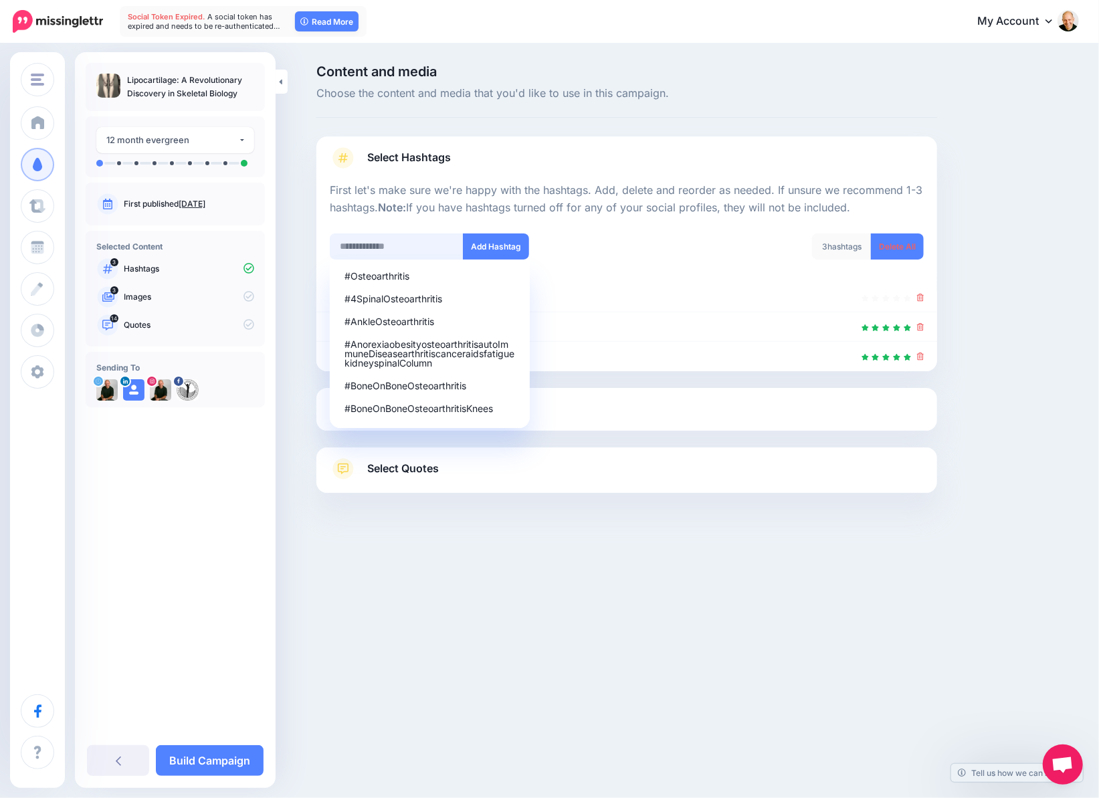
click at [415, 245] on input "text" at bounding box center [397, 246] width 134 height 26
type input "**********"
click at [487, 244] on button "Add Hashtag" at bounding box center [496, 246] width 66 height 26
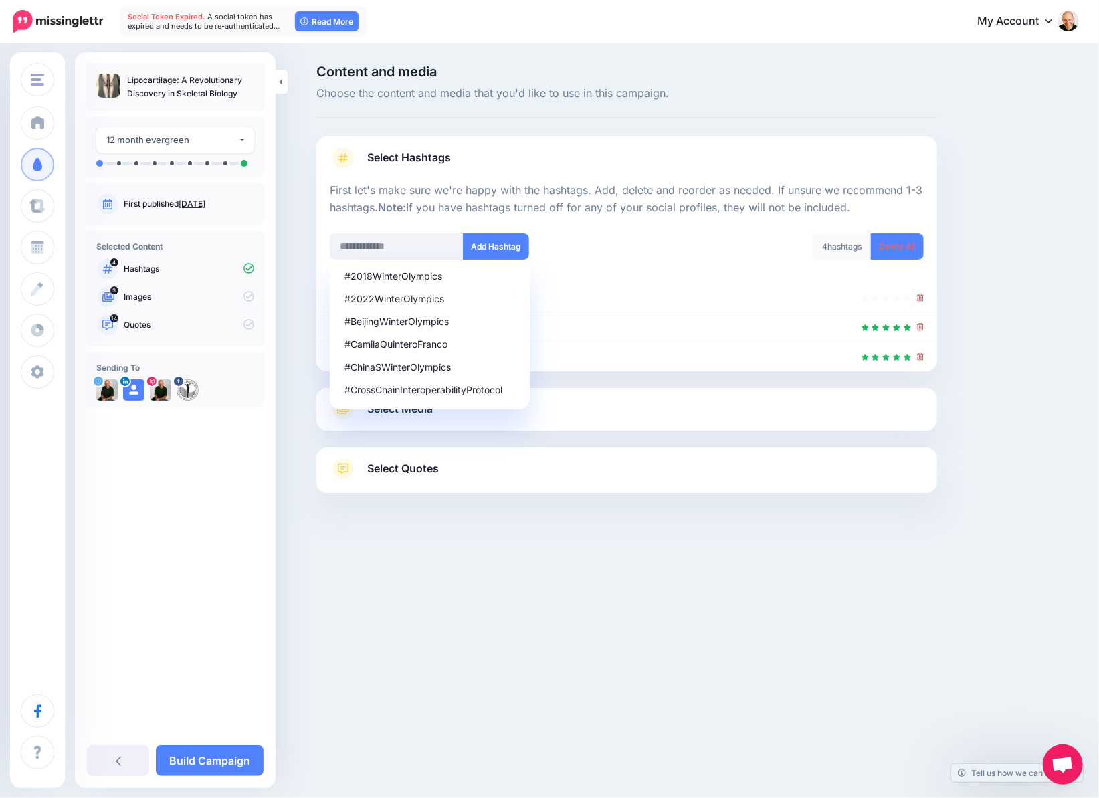
click at [653, 237] on div "4 hashtags Delete All" at bounding box center [780, 254] width 307 height 43
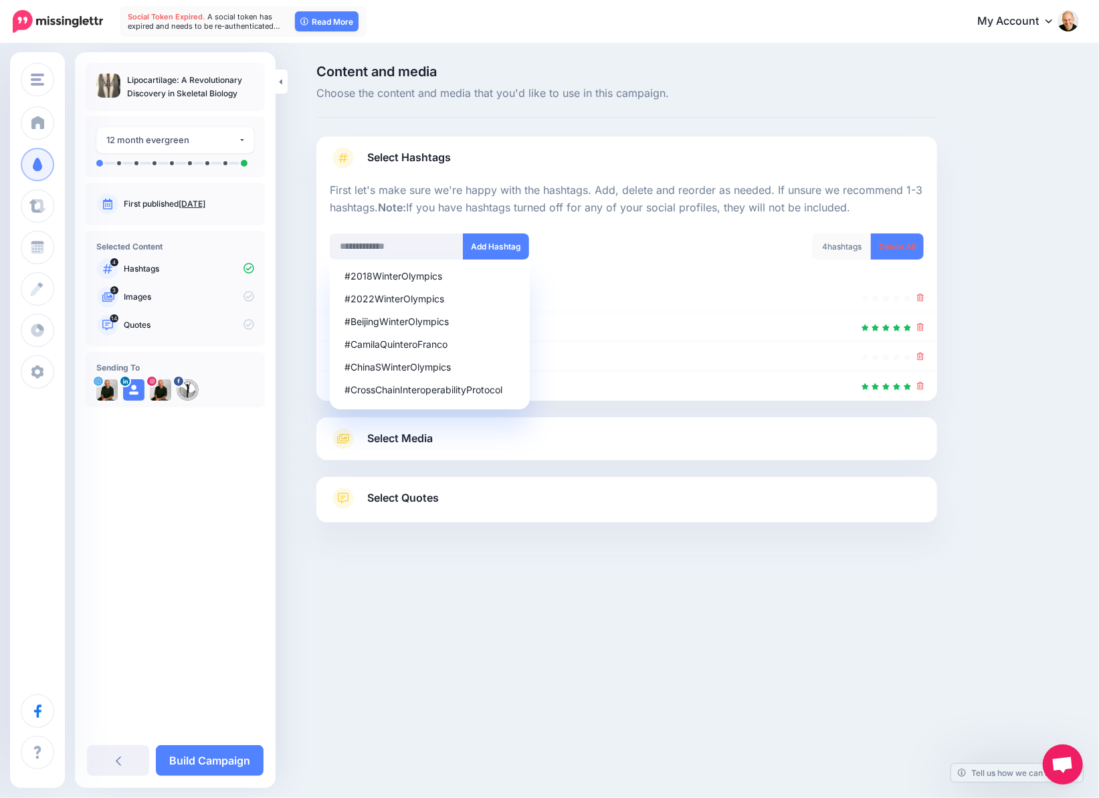
click at [795, 593] on div "Content and media Choose the content and media that you'd like to use in this c…" at bounding box center [549, 327] width 1099 height 564
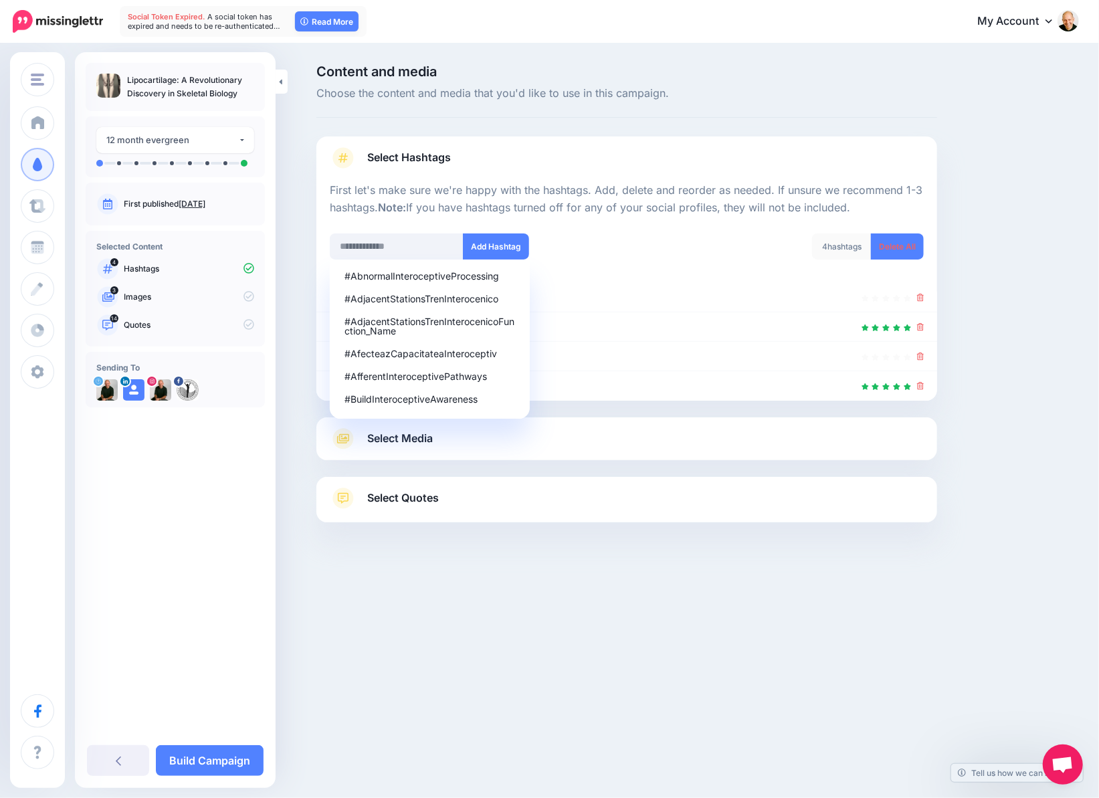
click at [967, 146] on div "Content and media Choose the content and media that you'd like to use in this c…" at bounding box center [690, 327] width 769 height 524
click at [396, 247] on input "text" at bounding box center [397, 246] width 134 height 26
click at [839, 237] on div "4 hashtags" at bounding box center [842, 246] width 60 height 26
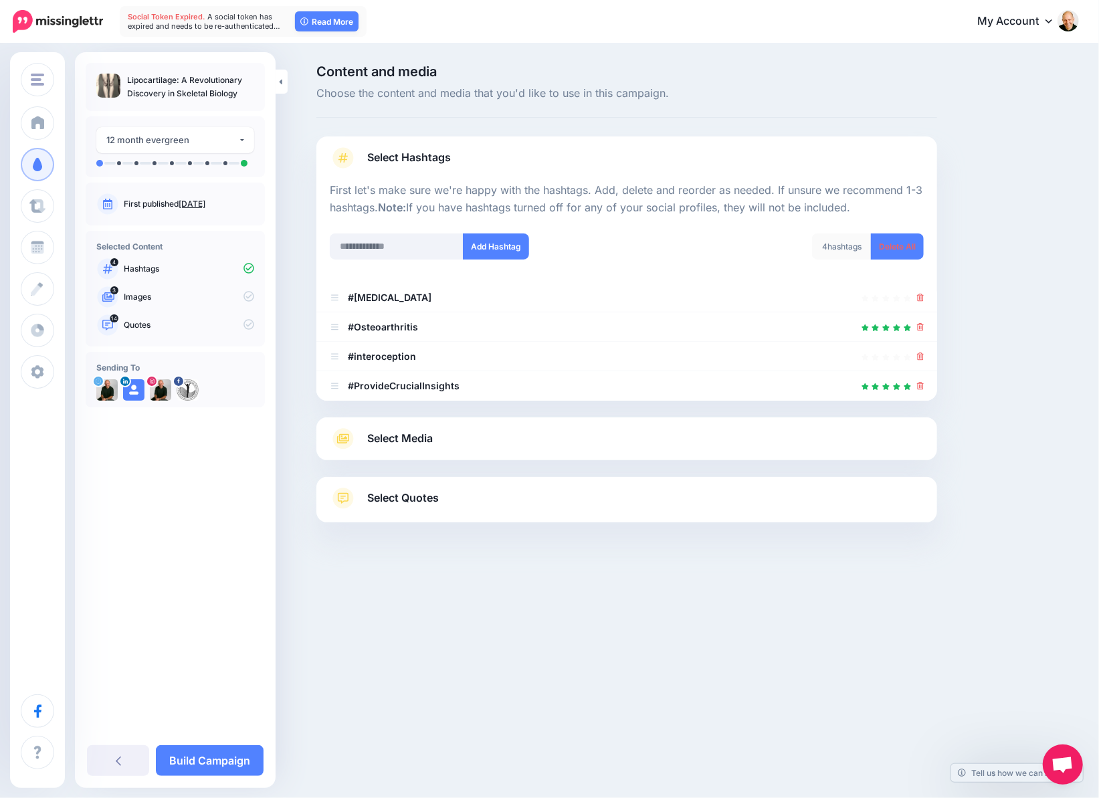
click at [842, 244] on div "4 hashtags" at bounding box center [842, 246] width 60 height 26
click at [921, 299] on icon at bounding box center [920, 298] width 7 height 8
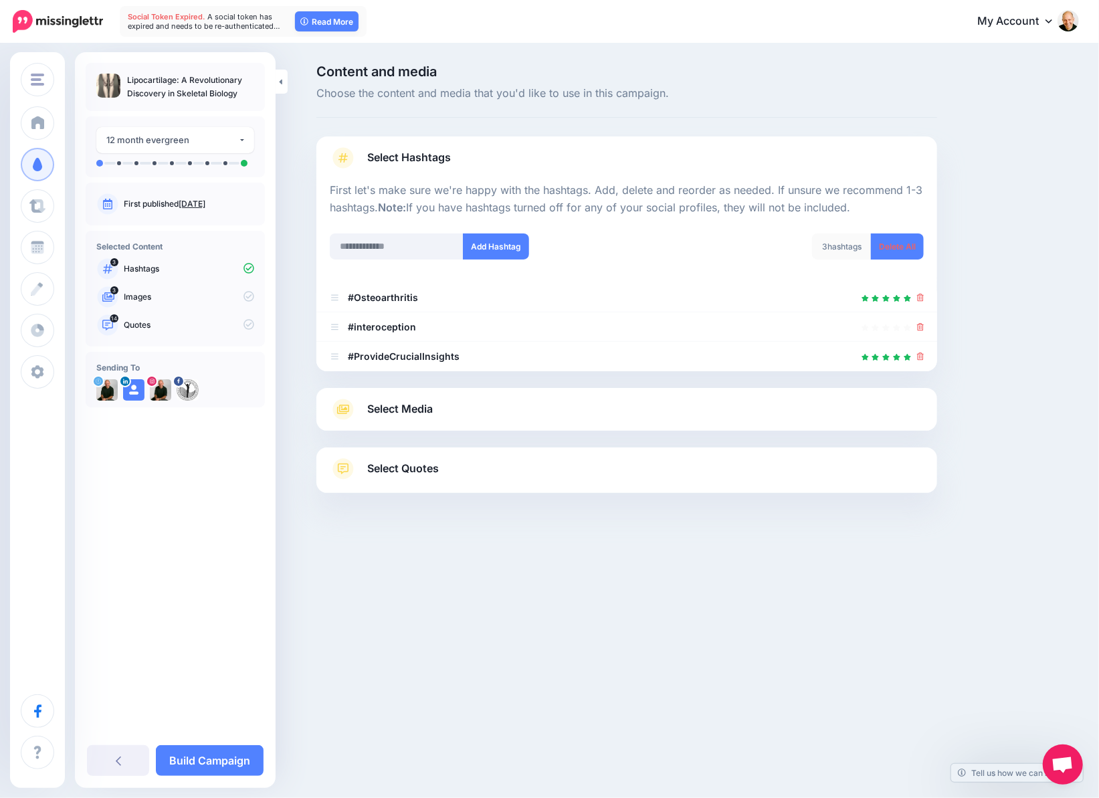
click at [419, 410] on span "Select Media" at bounding box center [400, 409] width 66 height 18
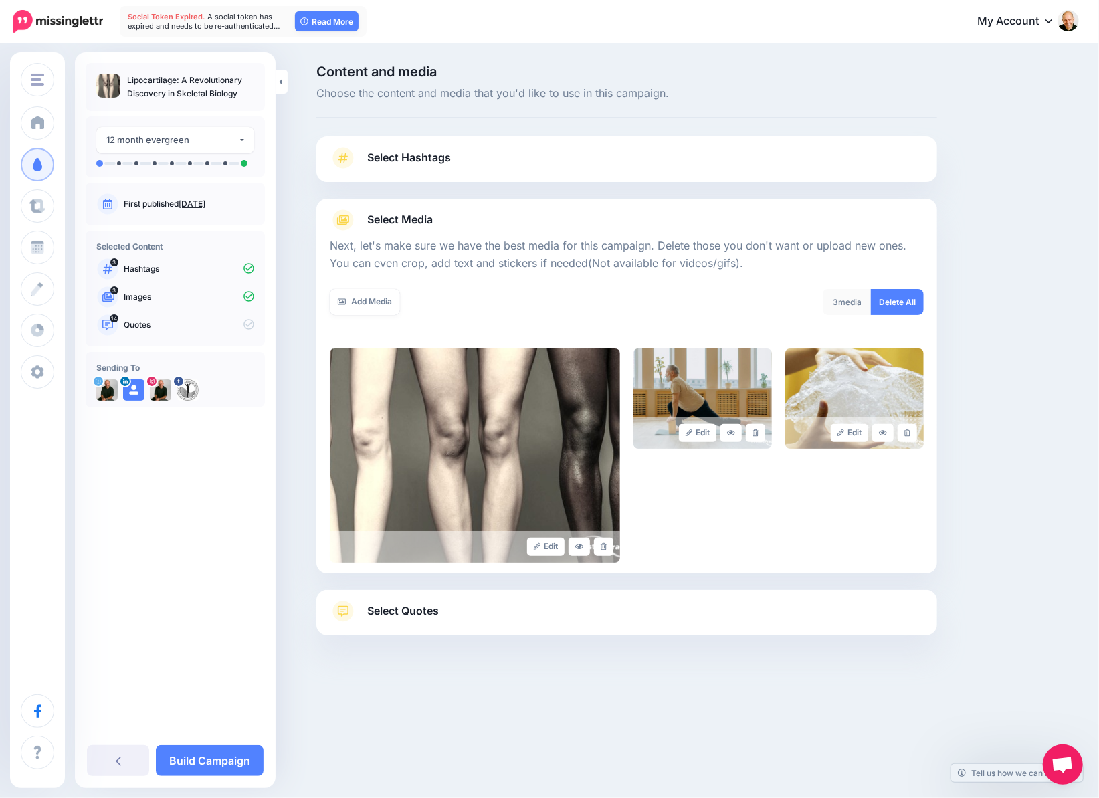
click at [396, 610] on span "Select Quotes" at bounding box center [403, 611] width 72 height 18
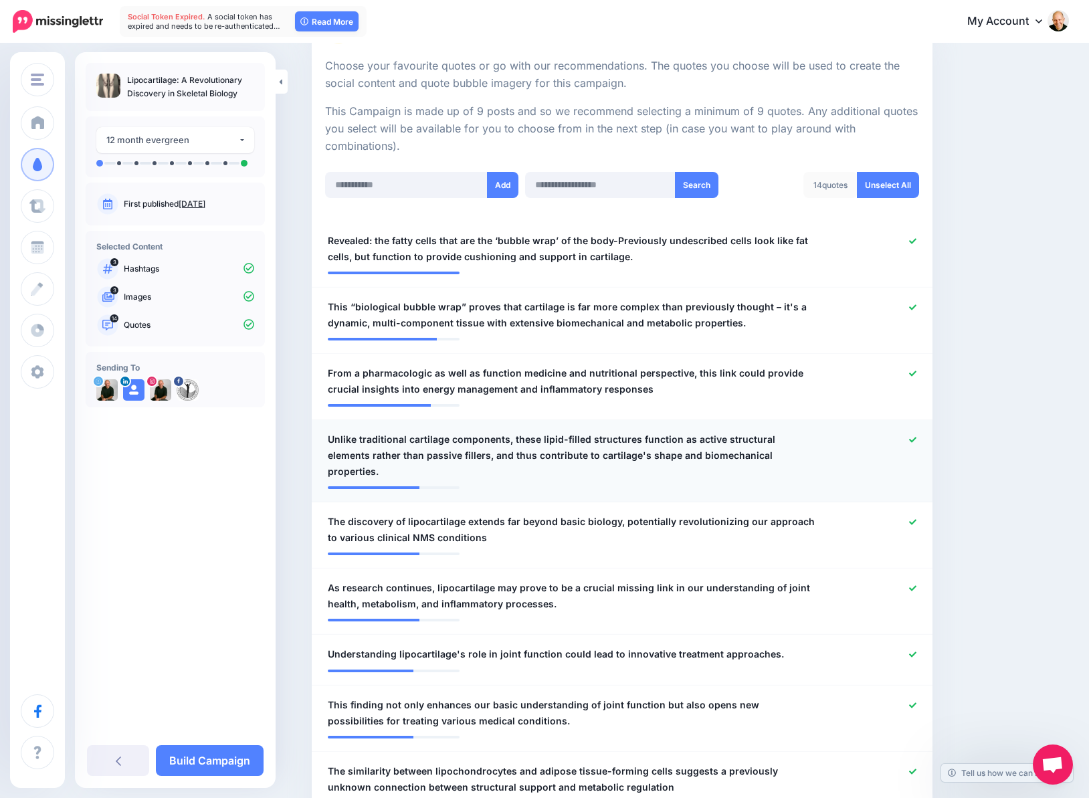
scroll to position [267, 0]
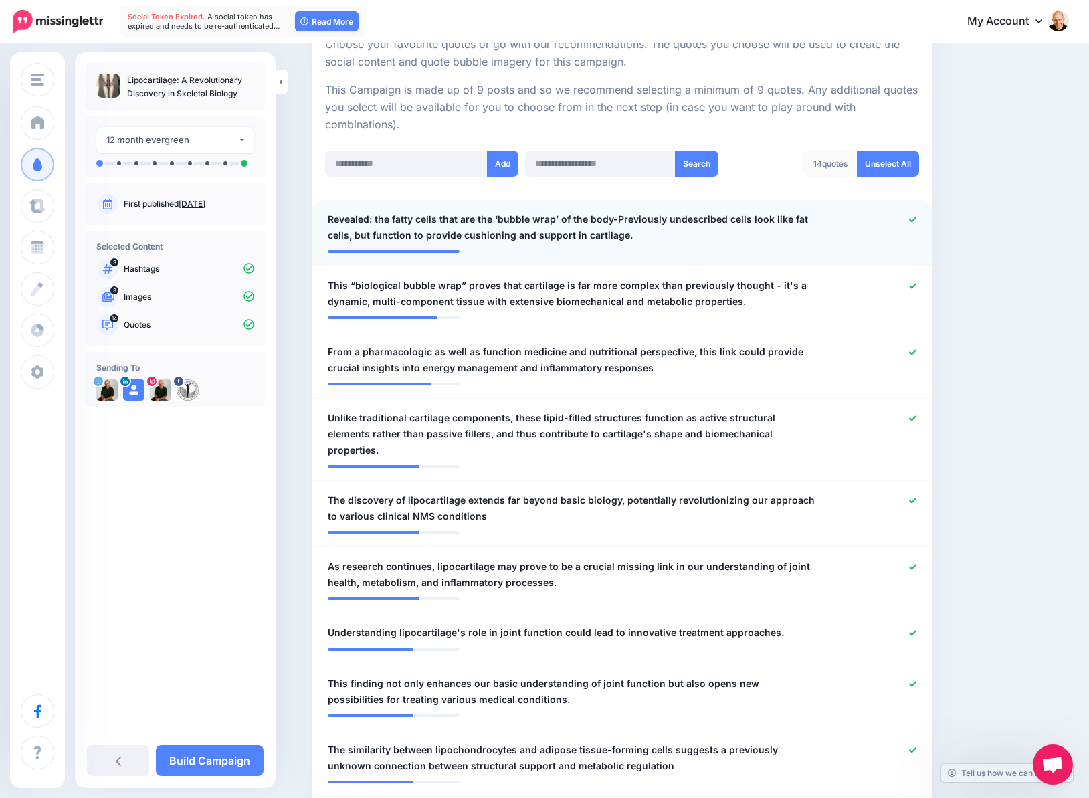
click at [358, 217] on span "Revealed: the fatty cells that are the ‘bubble wrap’ of the body-Previously und…" at bounding box center [571, 227] width 487 height 32
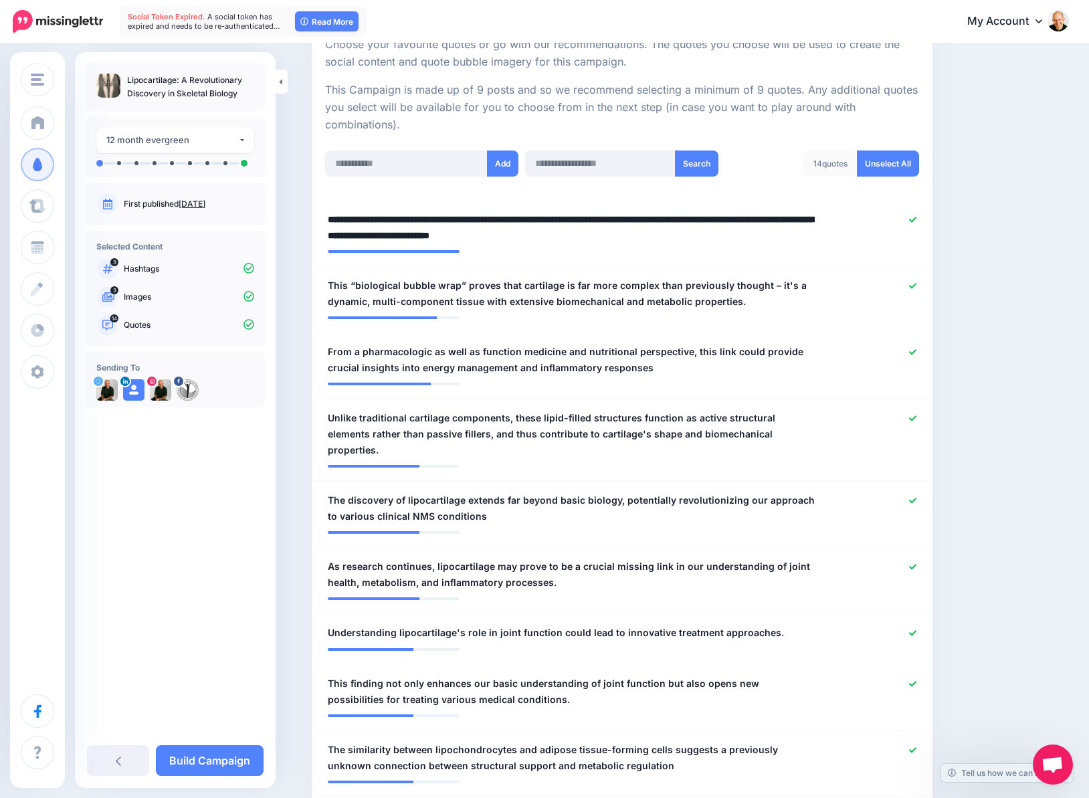
drag, startPoint x: 381, startPoint y: 219, endPoint x: 316, endPoint y: 215, distance: 65.6
click at [573, 217] on textarea "**********" at bounding box center [571, 227] width 487 height 32
type textarea "**********"
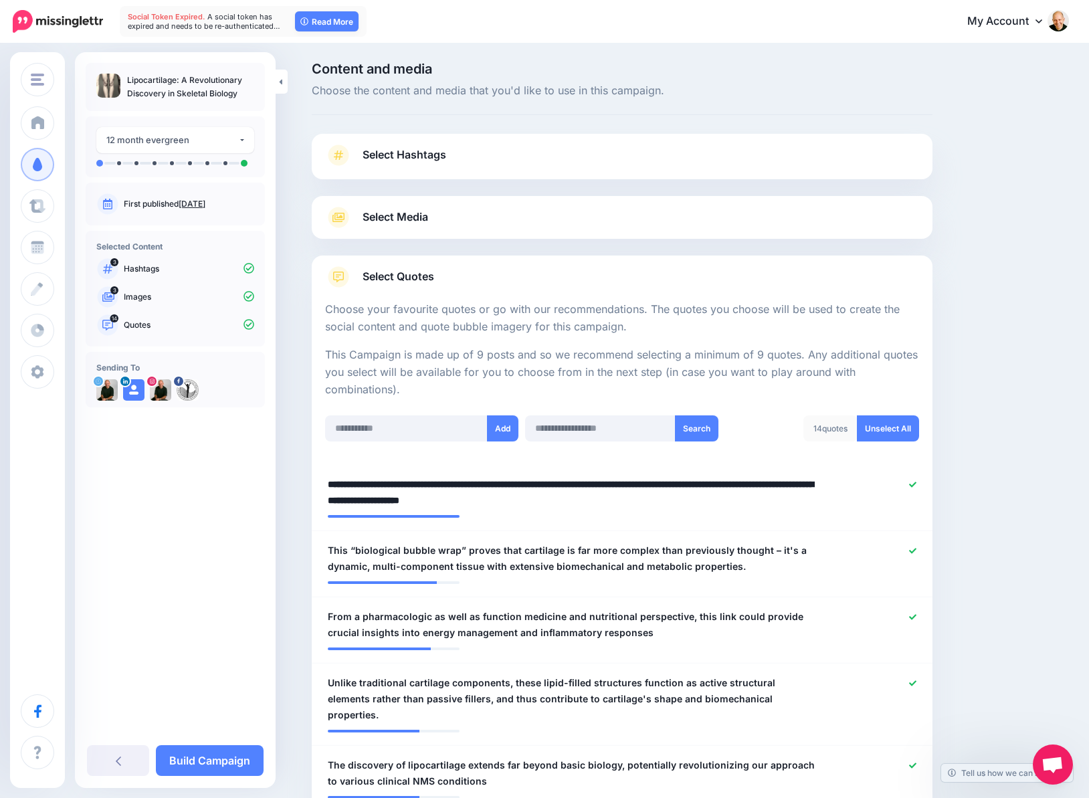
scroll to position [0, 0]
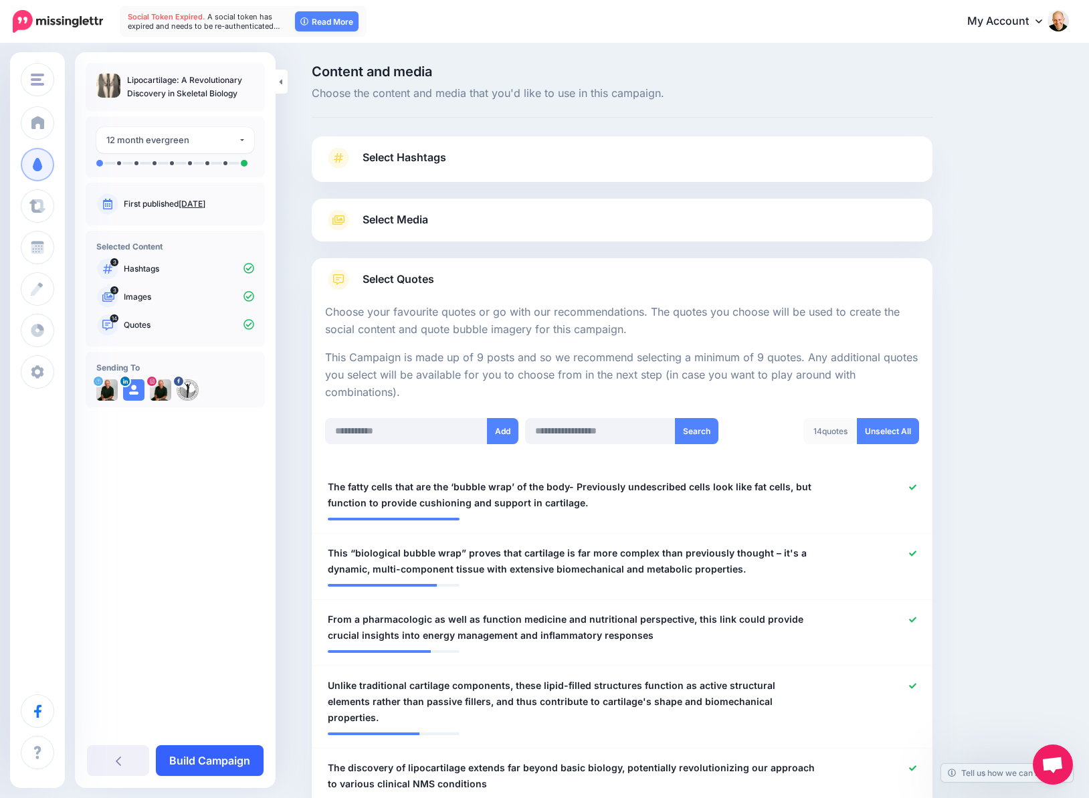
click at [243, 760] on link "Build Campaign" at bounding box center [210, 760] width 108 height 31
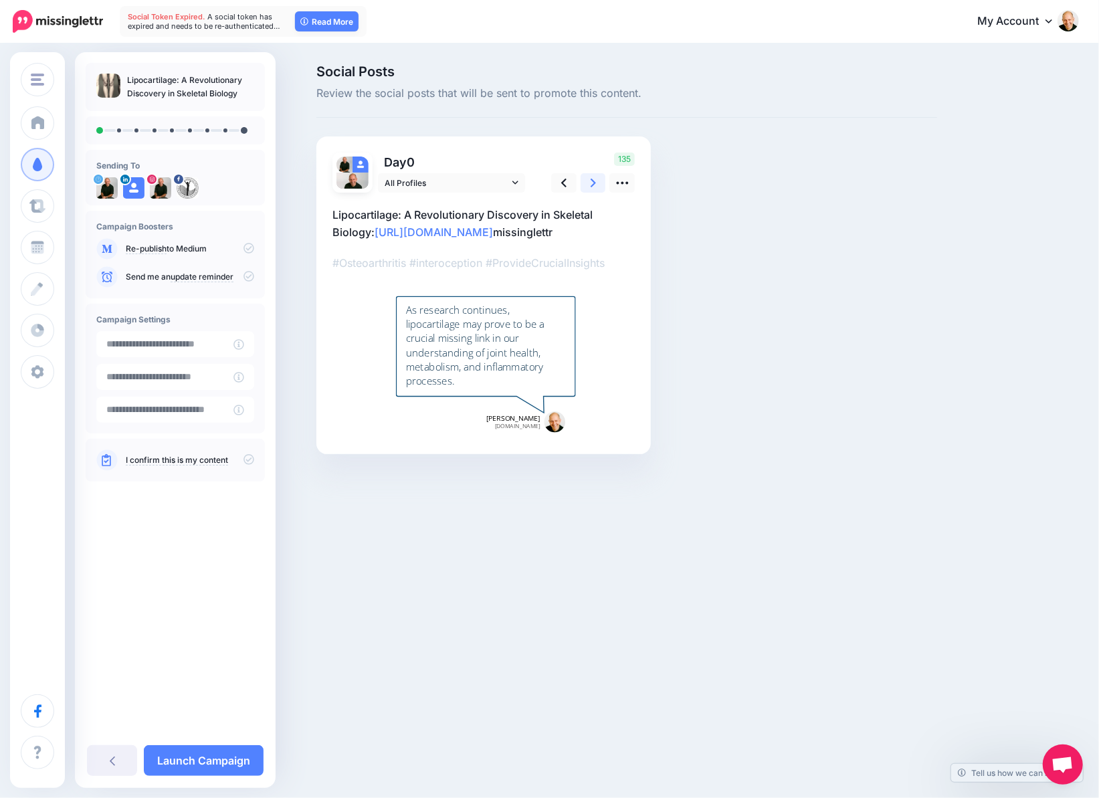
click at [590, 179] on icon at bounding box center [592, 183] width 5 height 9
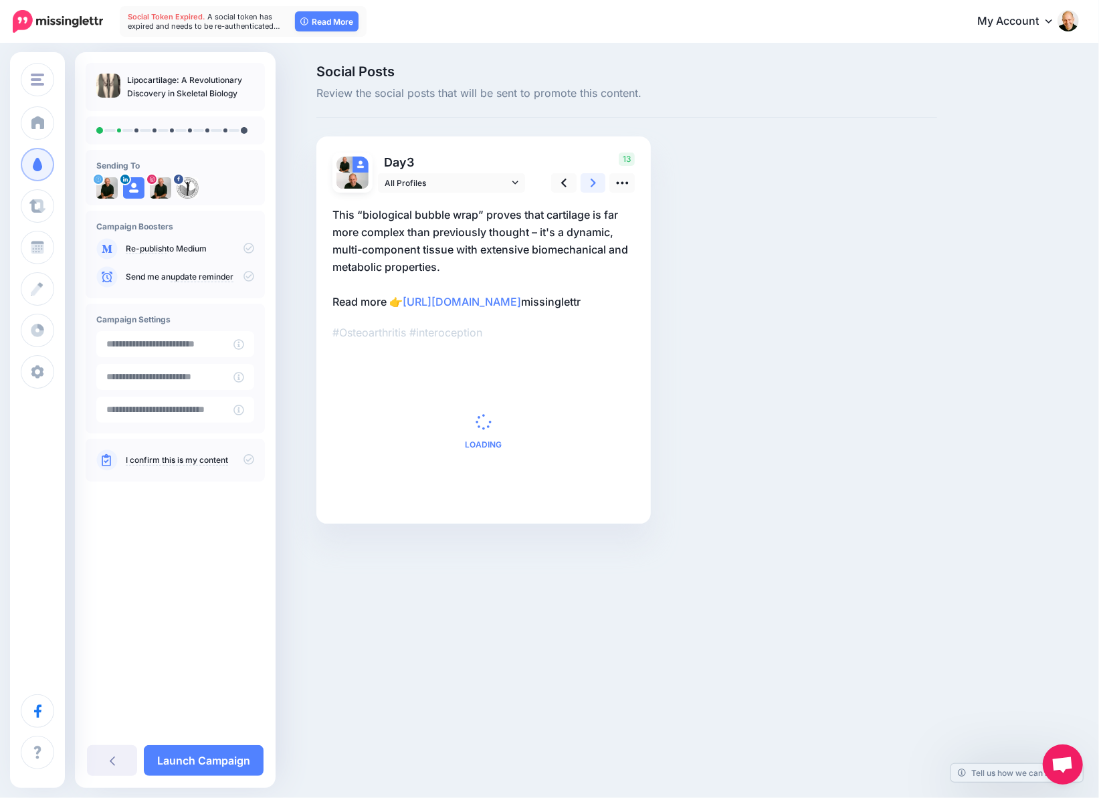
click at [590, 179] on icon at bounding box center [592, 183] width 5 height 9
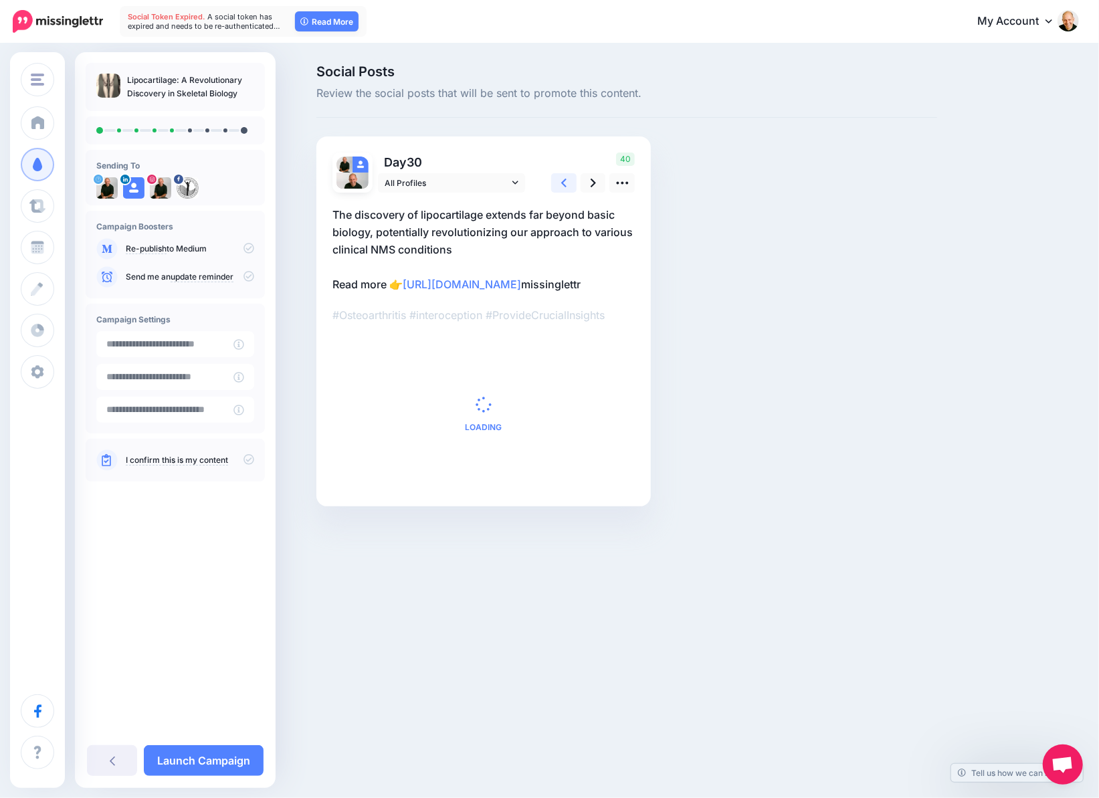
click at [566, 181] on link at bounding box center [563, 182] width 25 height 19
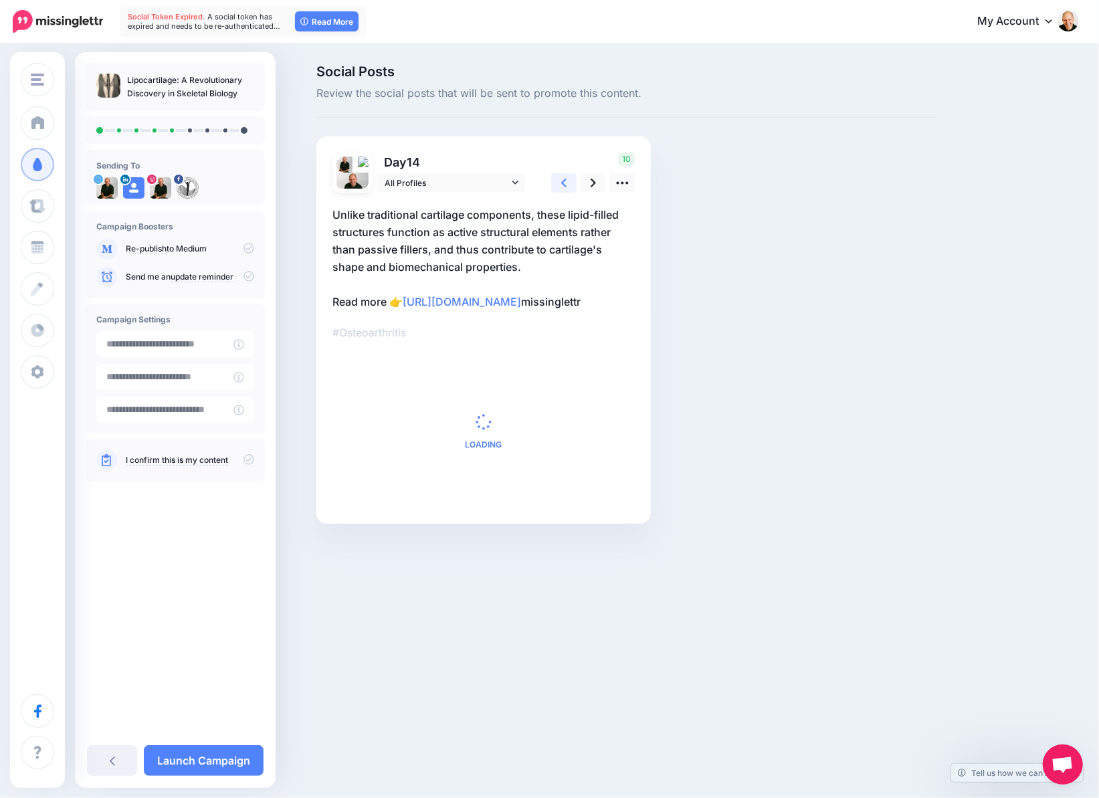
click at [566, 181] on link at bounding box center [563, 182] width 25 height 19
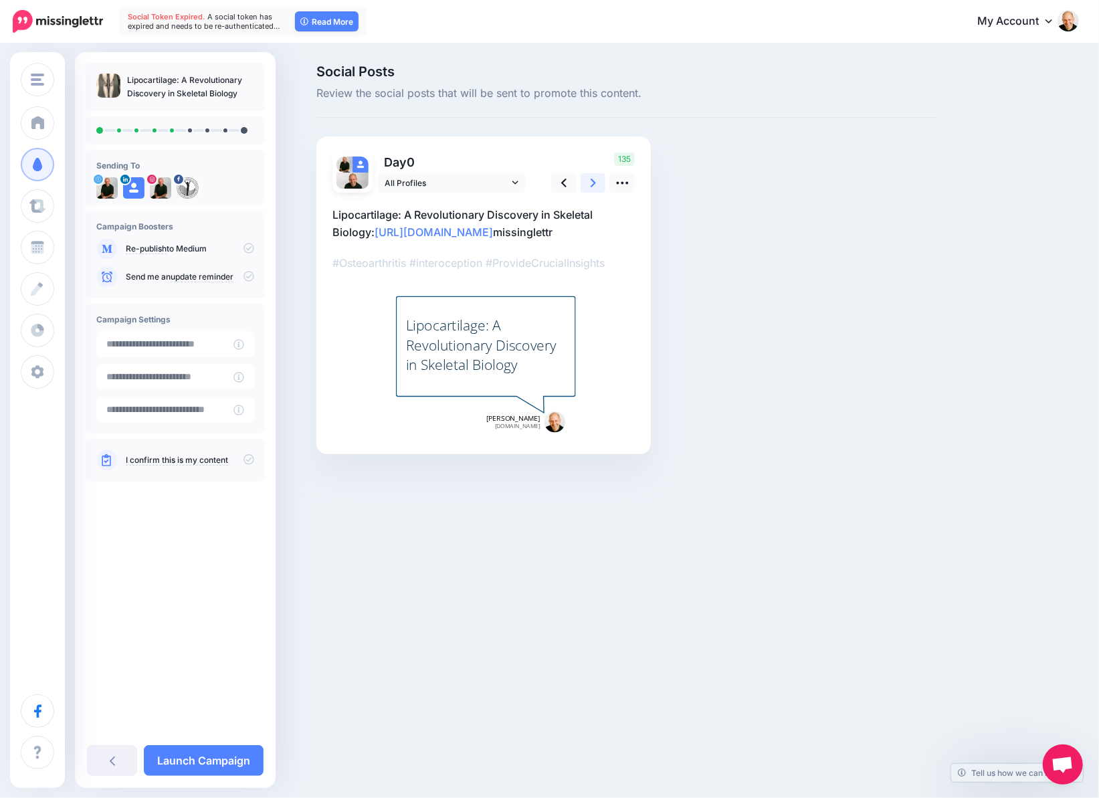
click at [591, 182] on icon at bounding box center [592, 183] width 5 height 14
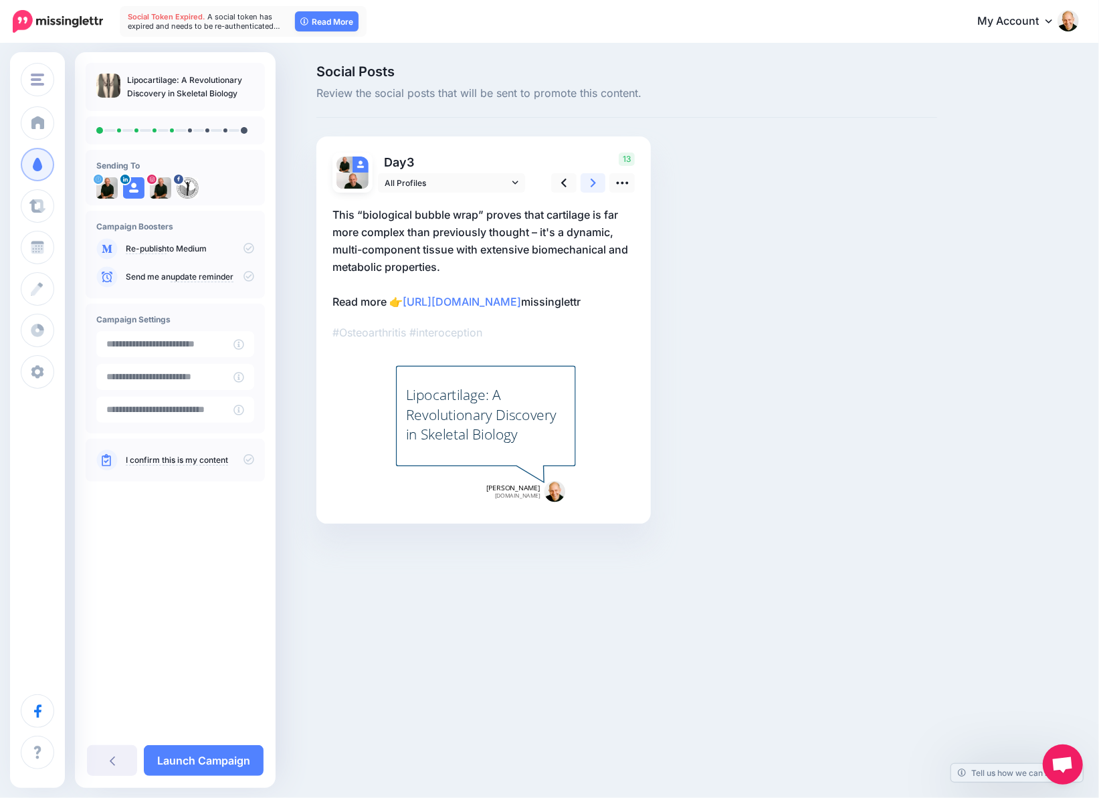
click at [591, 182] on icon at bounding box center [592, 183] width 5 height 14
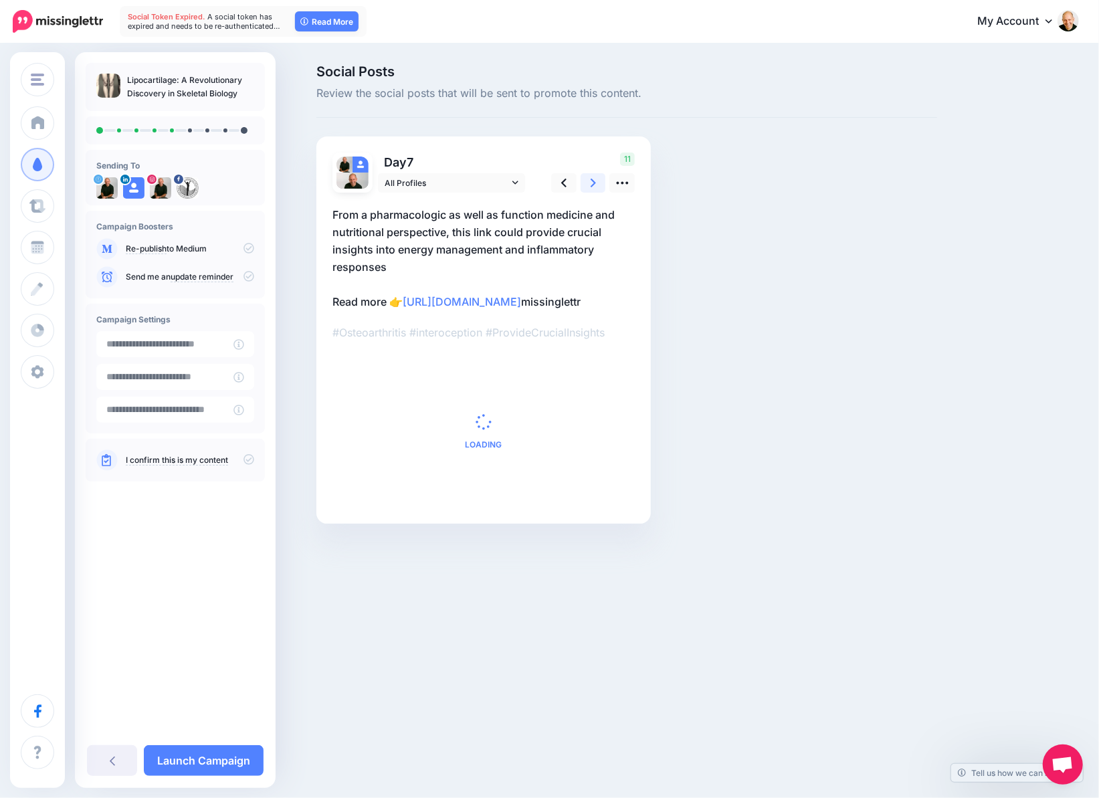
click at [591, 182] on icon at bounding box center [592, 183] width 5 height 14
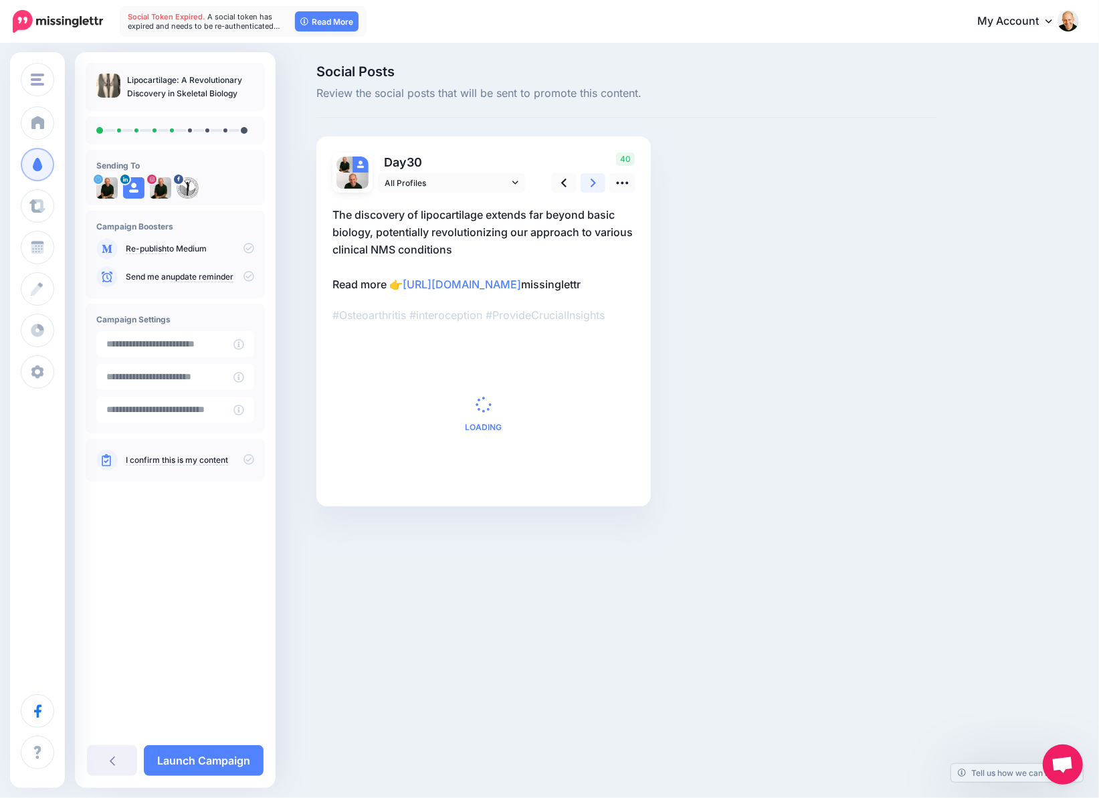
click at [591, 182] on icon at bounding box center [592, 183] width 5 height 14
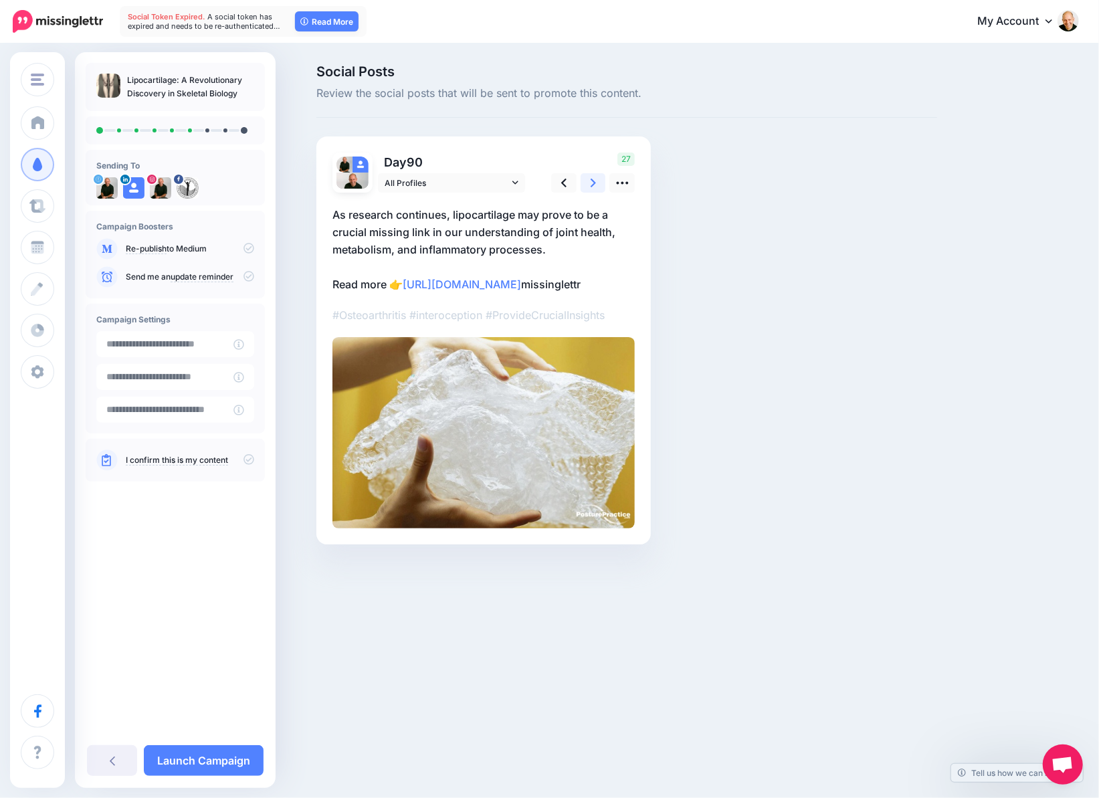
click at [591, 182] on icon at bounding box center [592, 183] width 5 height 14
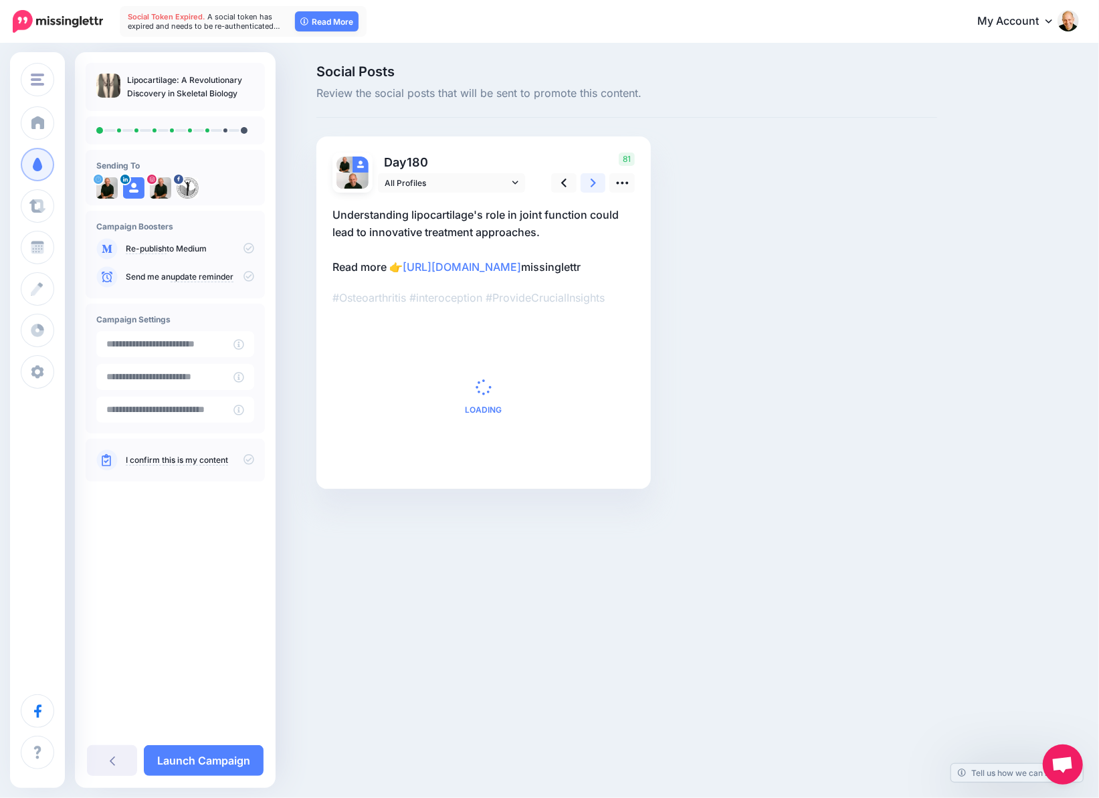
click at [591, 182] on icon at bounding box center [592, 183] width 5 height 14
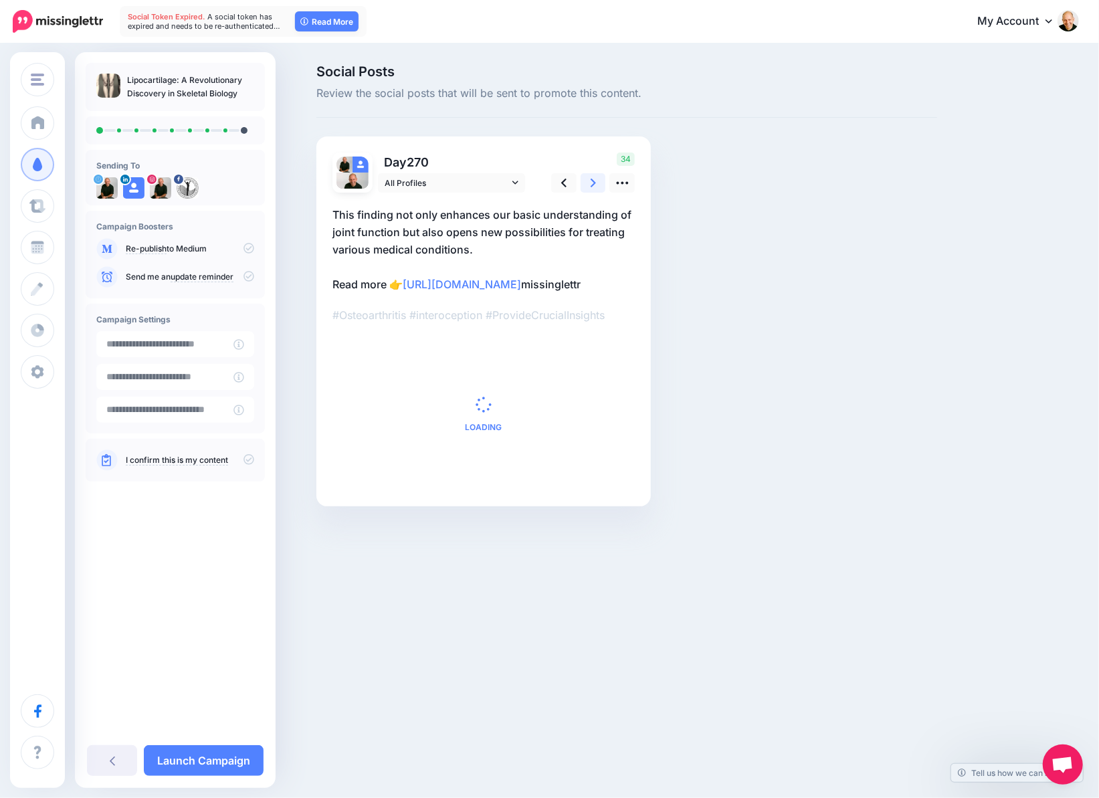
click at [591, 182] on icon at bounding box center [592, 183] width 5 height 14
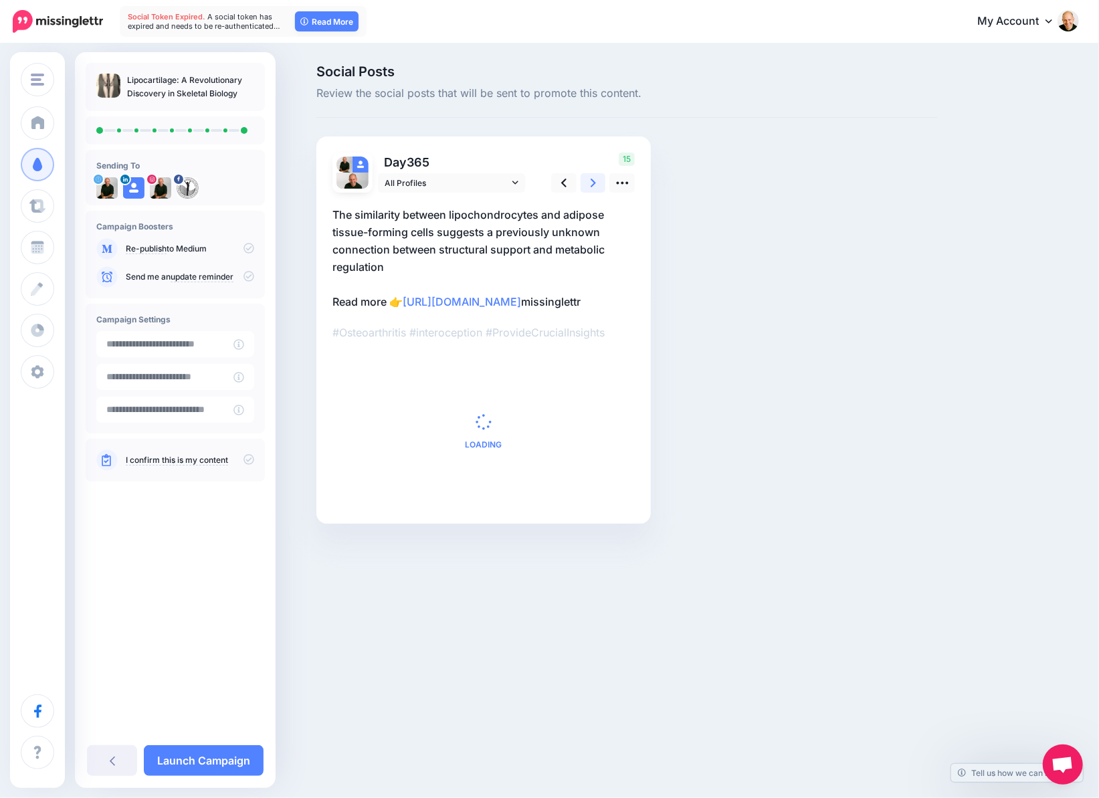
click at [591, 182] on icon at bounding box center [592, 183] width 5 height 14
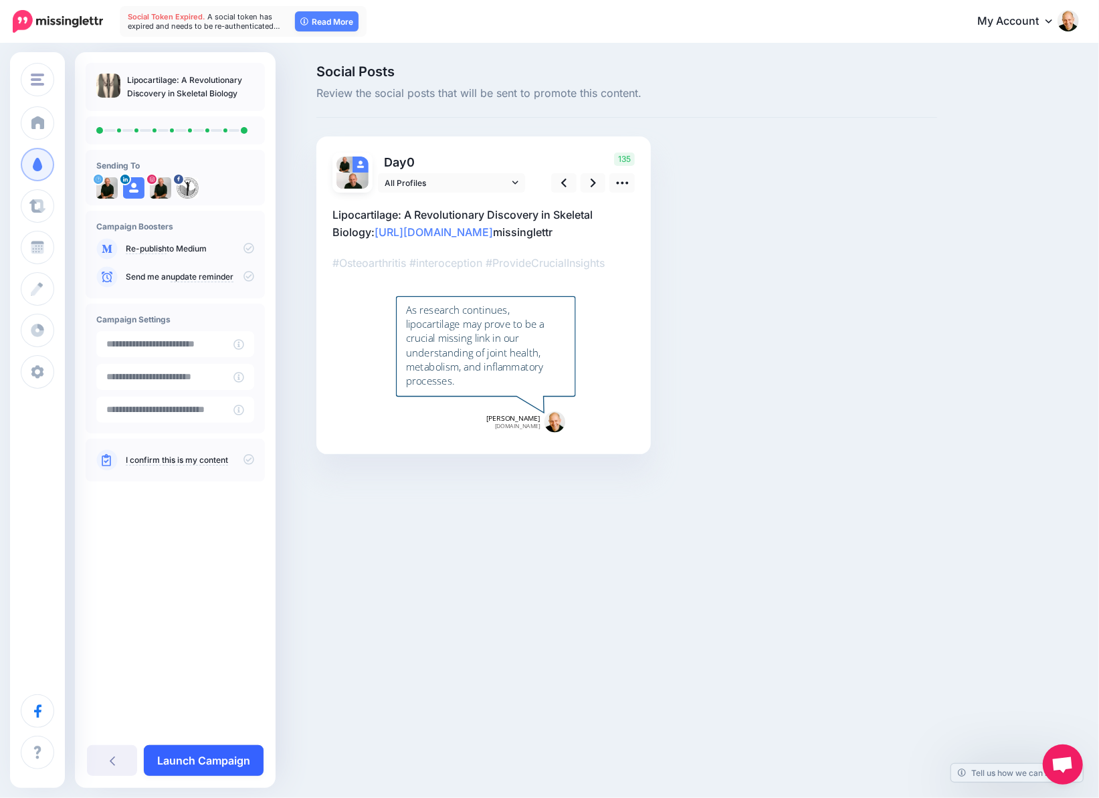
click at [219, 761] on link "Launch Campaign" at bounding box center [204, 760] width 120 height 31
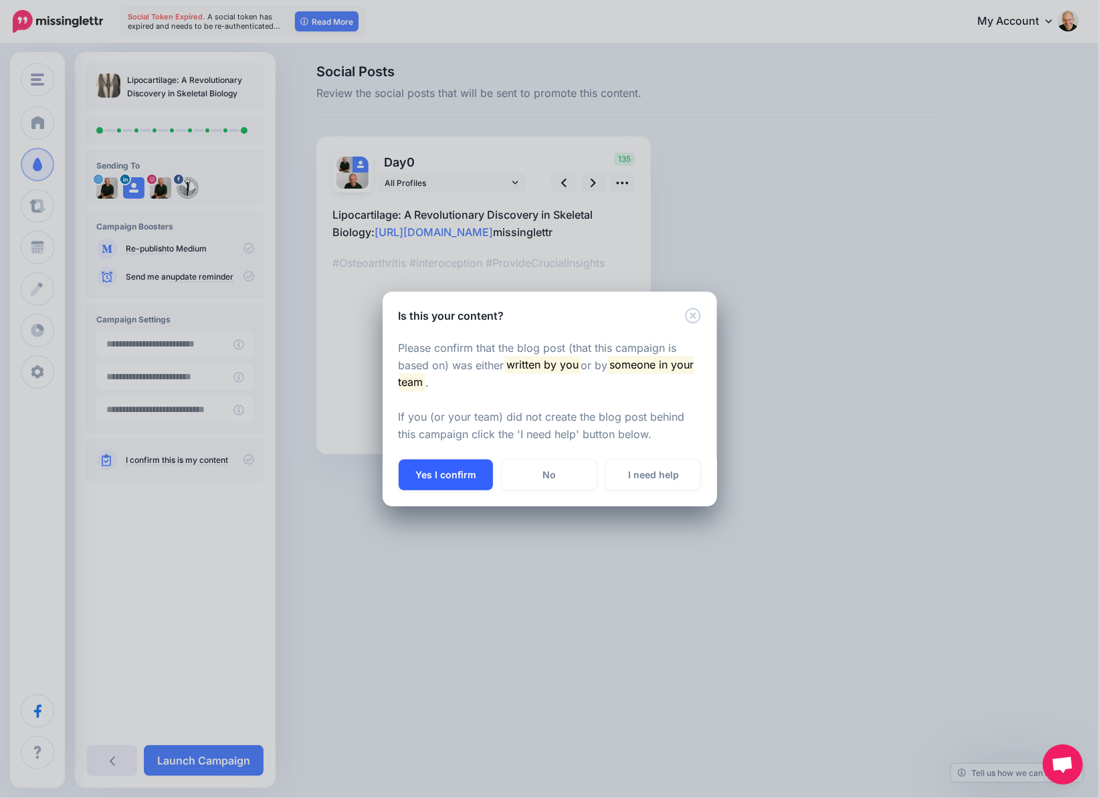
click at [461, 479] on button "Yes I confirm" at bounding box center [446, 474] width 94 height 31
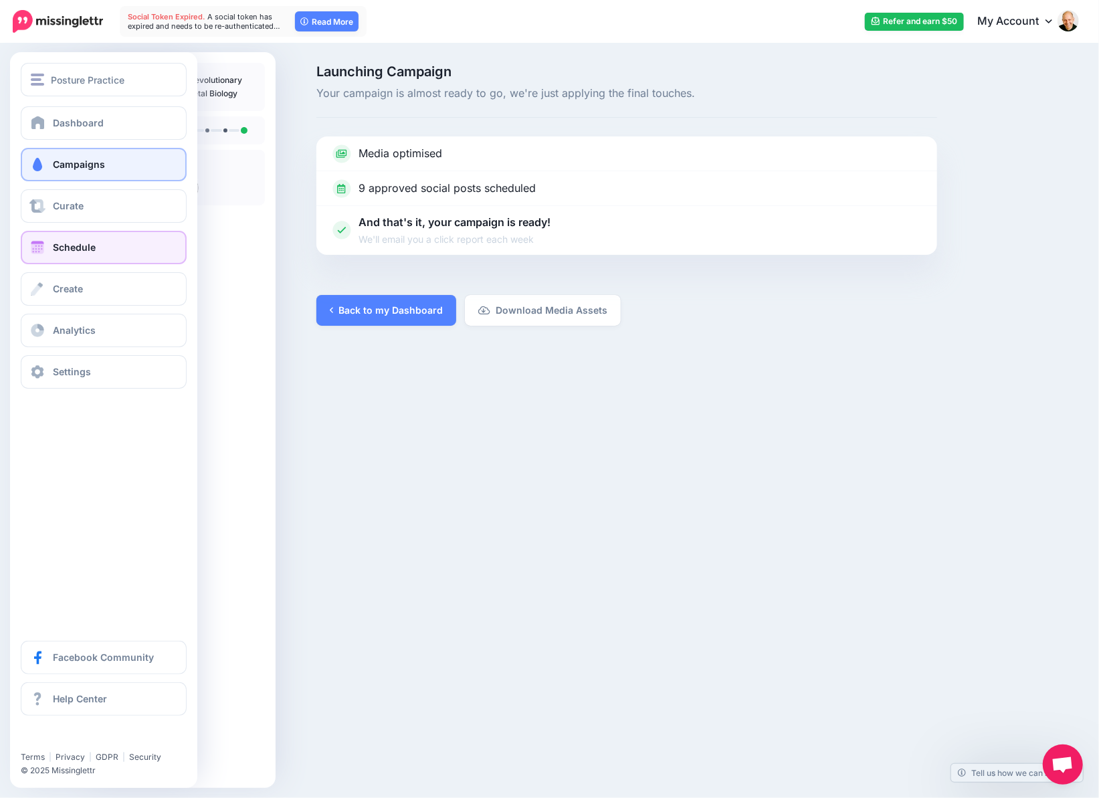
click at [106, 250] on link "Schedule" at bounding box center [104, 247] width 166 height 33
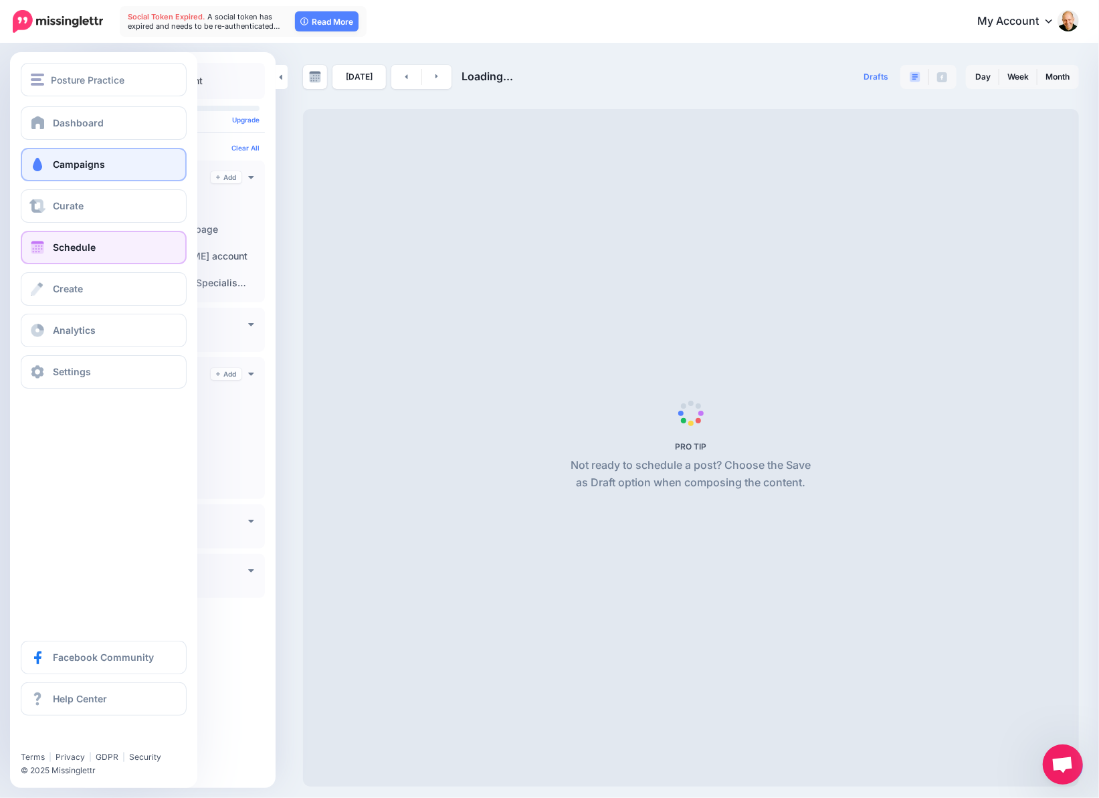
click at [48, 159] on link "Campaigns" at bounding box center [104, 164] width 166 height 33
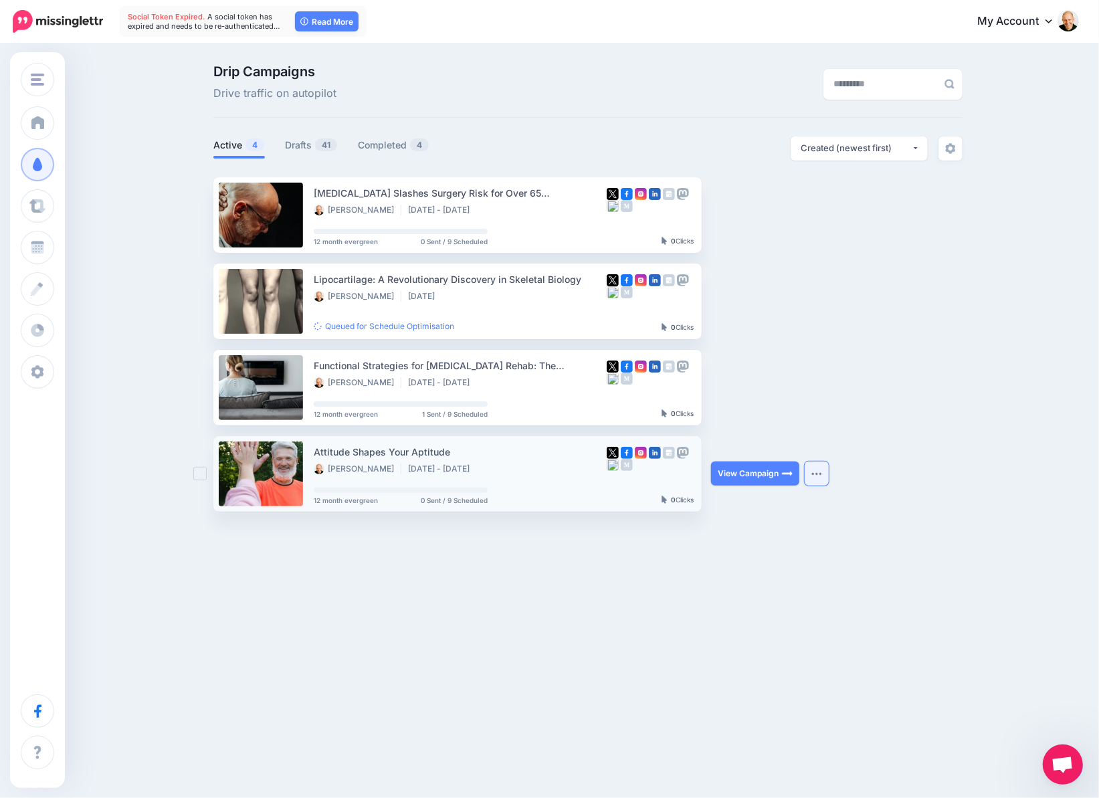
click at [819, 471] on img "button" at bounding box center [816, 473] width 11 height 4
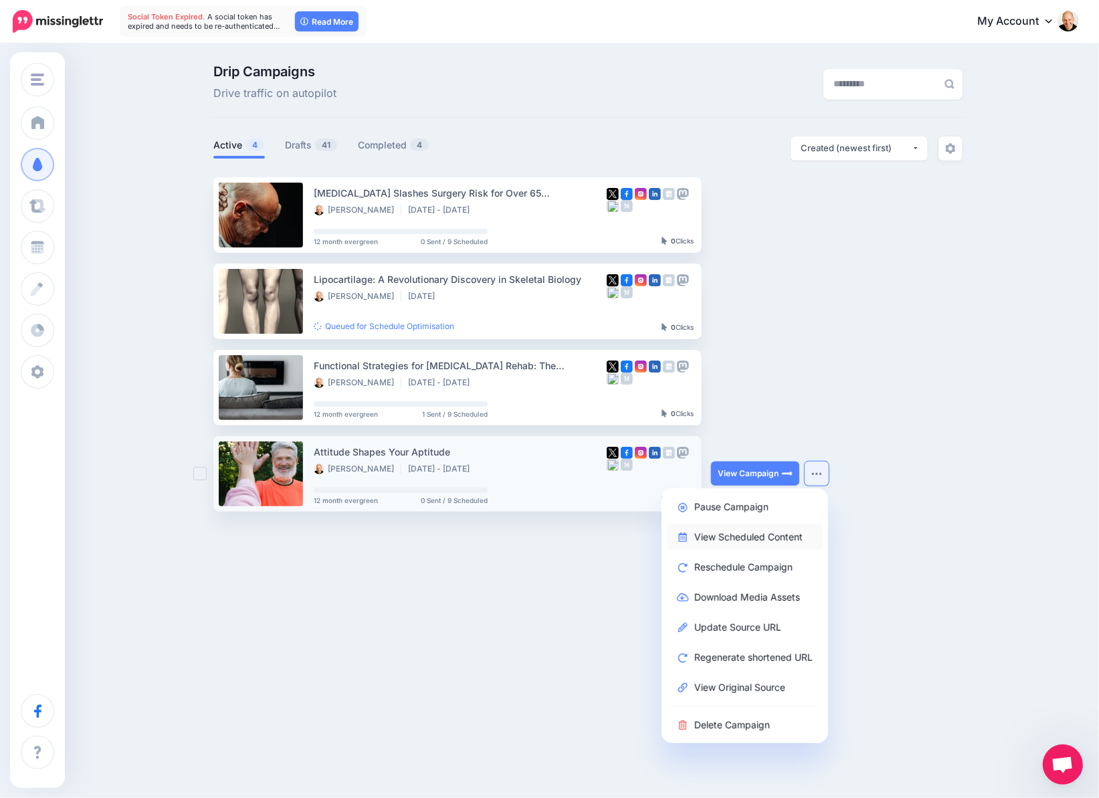
click at [719, 537] on link "View Scheduled Content" at bounding box center [745, 537] width 156 height 26
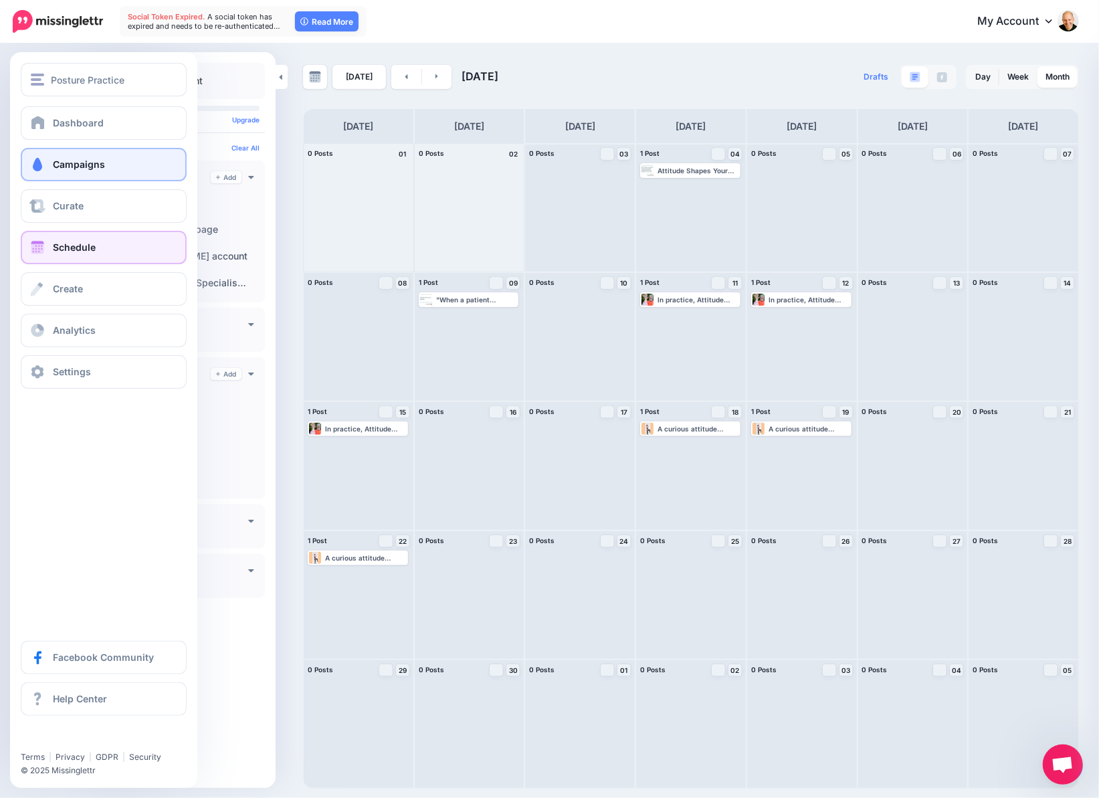
click at [88, 156] on link "Campaigns" at bounding box center [104, 164] width 166 height 33
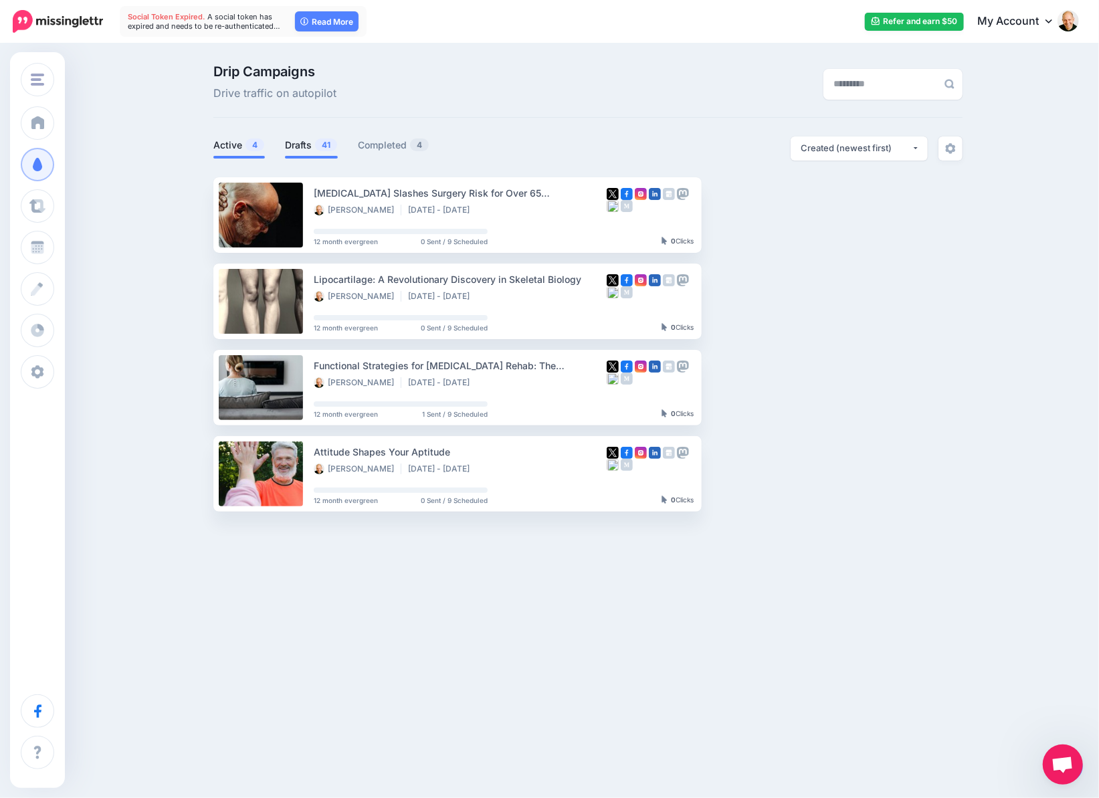
click at [302, 140] on link "Drafts 41" at bounding box center [311, 145] width 53 height 16
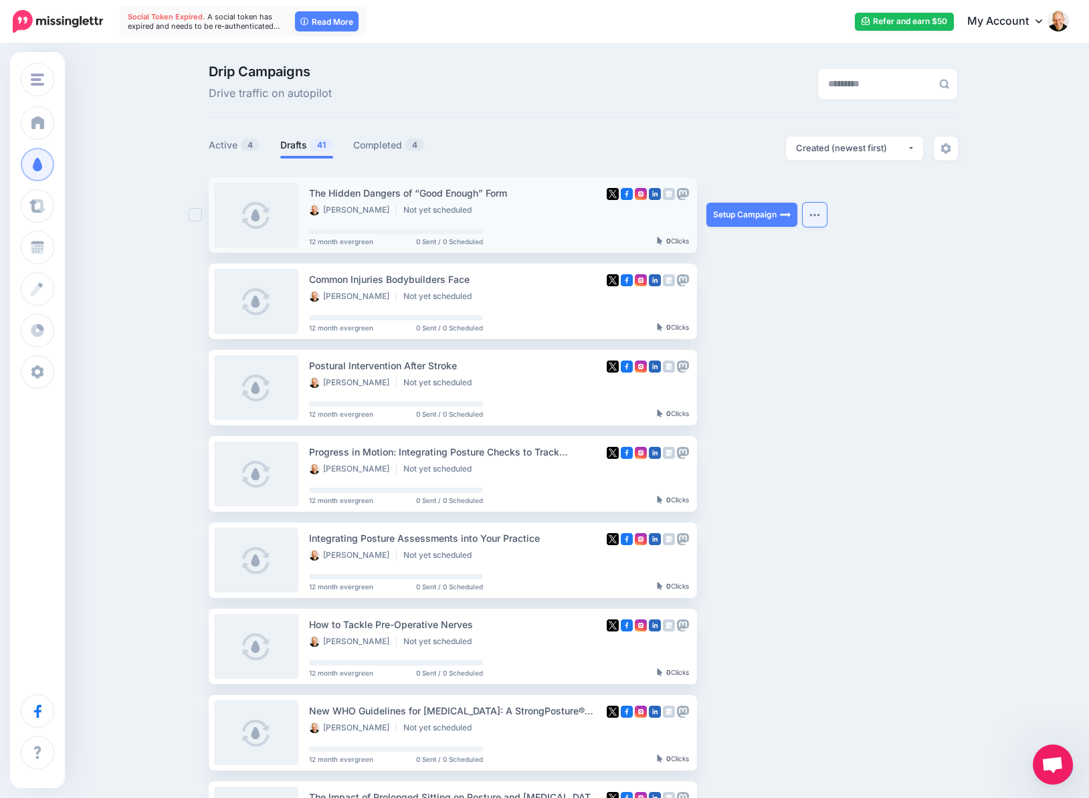
click at [825, 216] on button "button" at bounding box center [814, 215] width 24 height 24
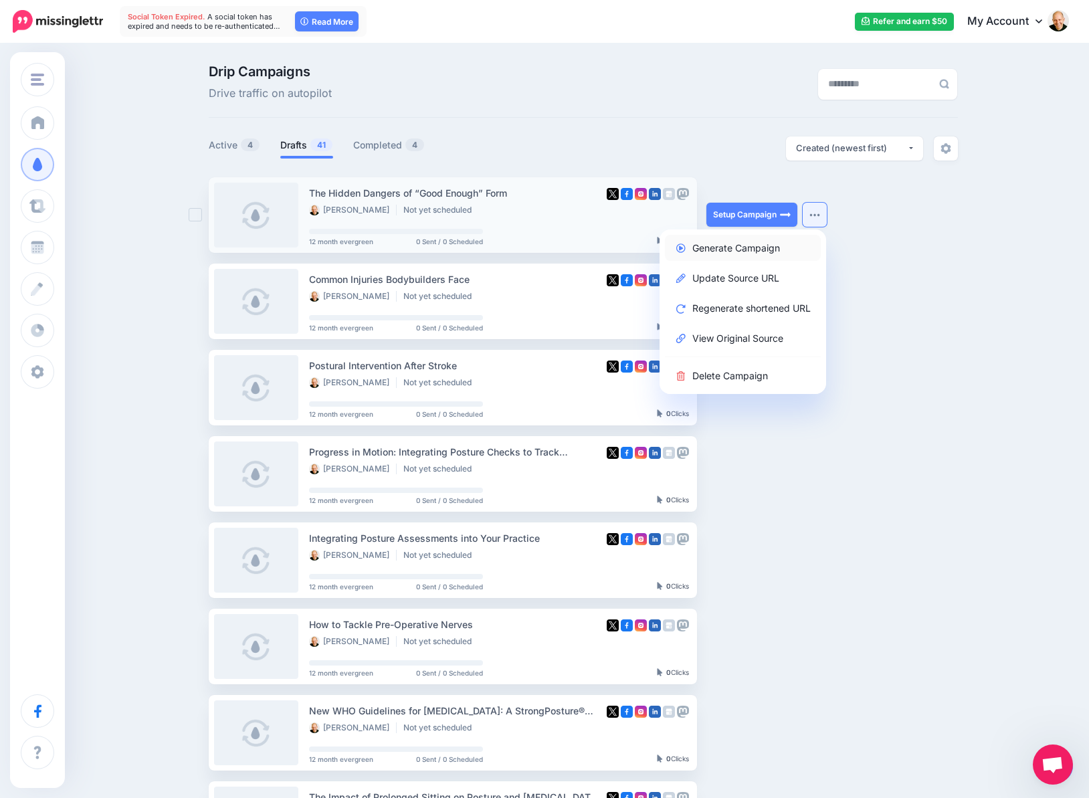
click at [773, 248] on link "Generate Campaign" at bounding box center [743, 248] width 156 height 26
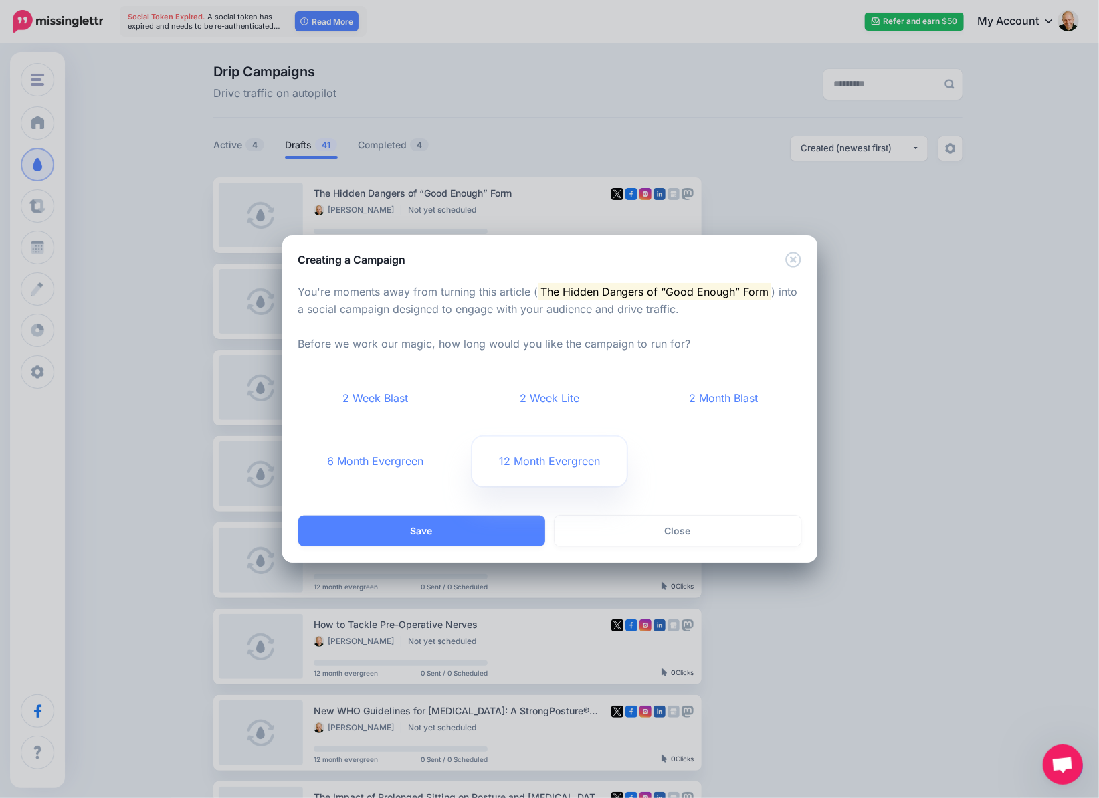
click at [583, 465] on link "12 Month Evergreen" at bounding box center [549, 461] width 154 height 49
click at [485, 522] on button "Save" at bounding box center [421, 531] width 247 height 31
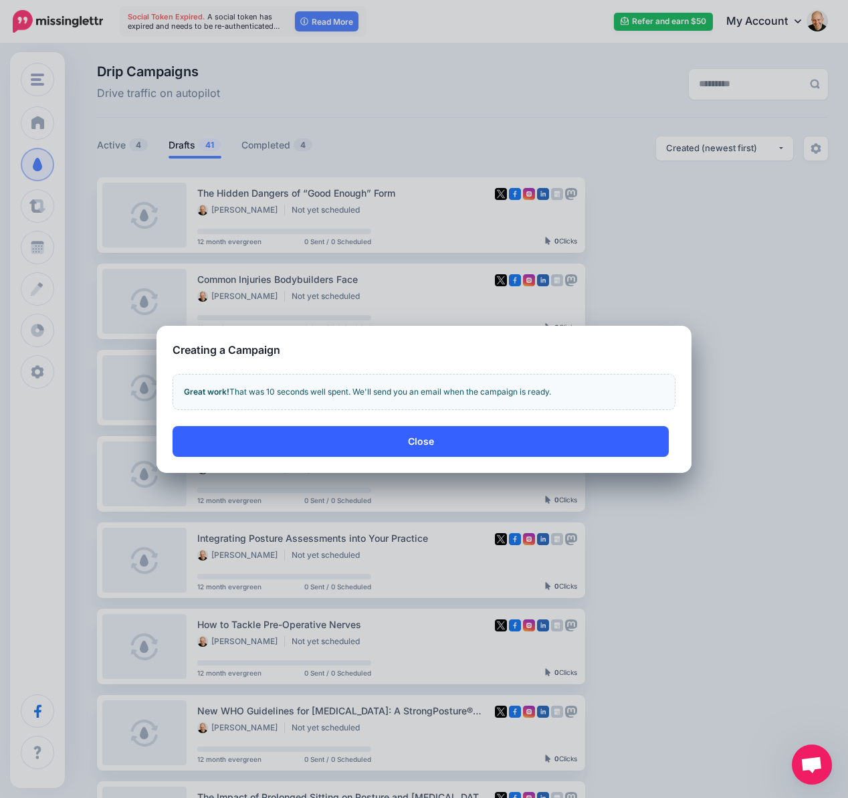
click at [458, 445] on button "Close" at bounding box center [421, 441] width 496 height 31
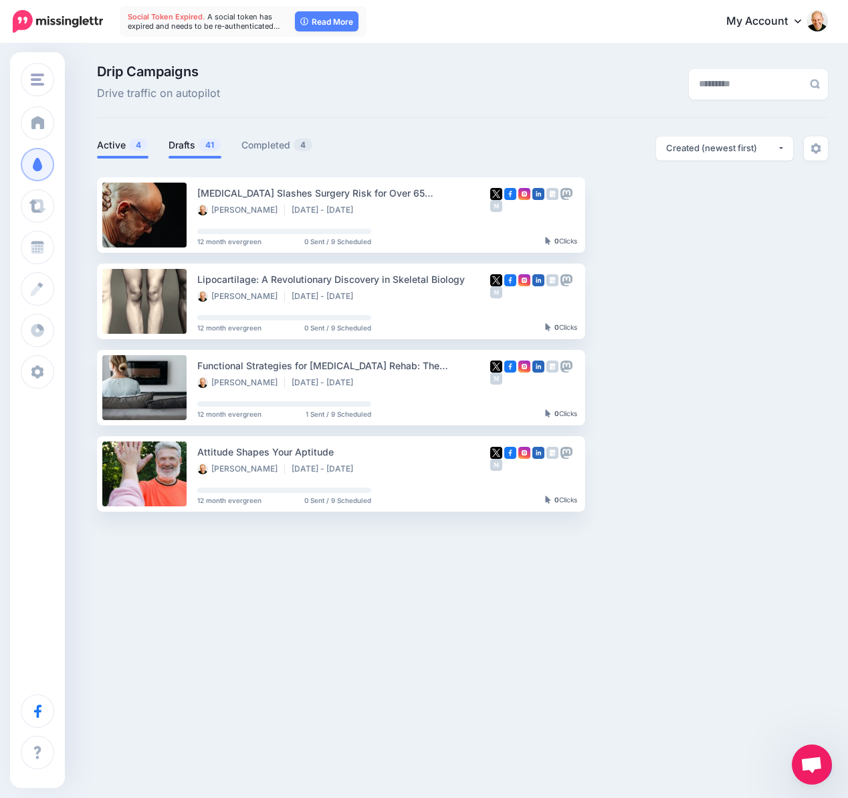
click at [188, 146] on link "Drafts 41" at bounding box center [194, 145] width 53 height 16
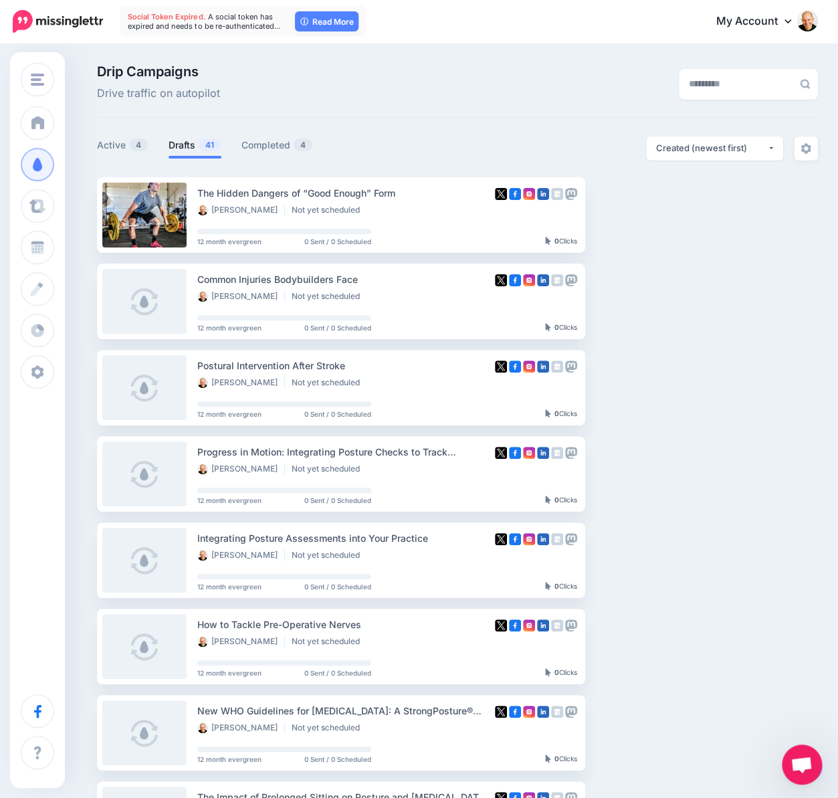
click at [776, 454] on ul "The Hidden Dangers of “Good Enough” Form Dr. Steven Weiniger Not yet scheduled …" at bounding box center [457, 633] width 721 height 912
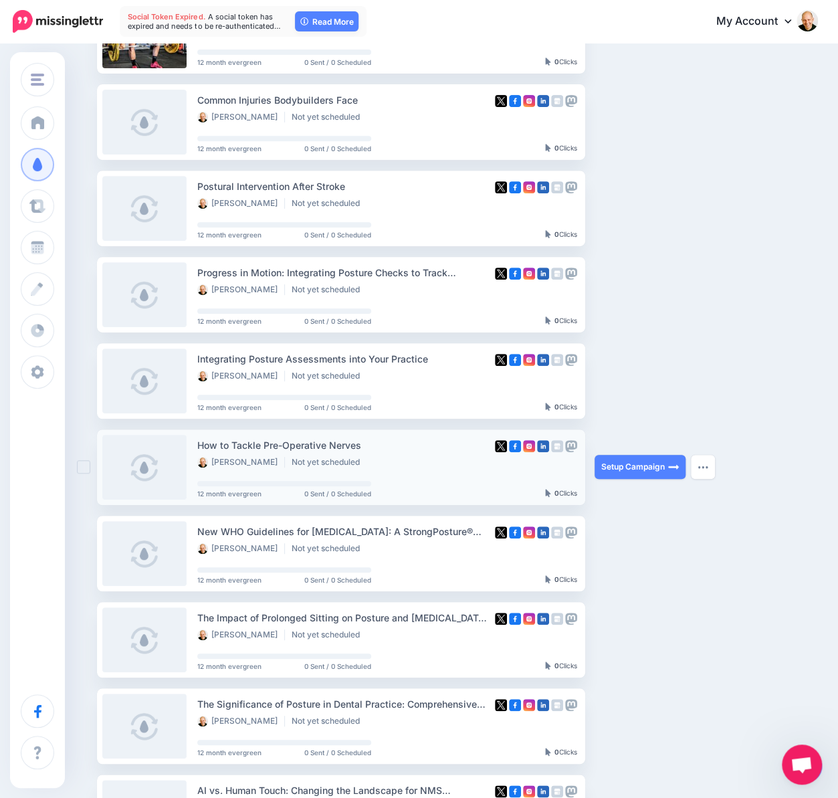
scroll to position [201, 0]
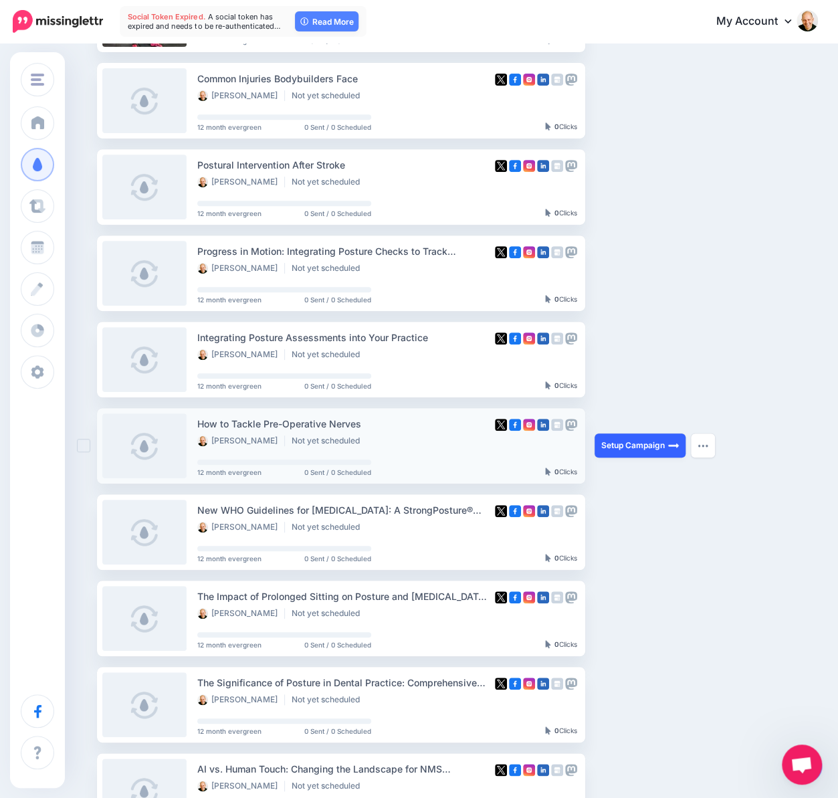
click at [650, 445] on link "Setup Campaign" at bounding box center [639, 445] width 91 height 24
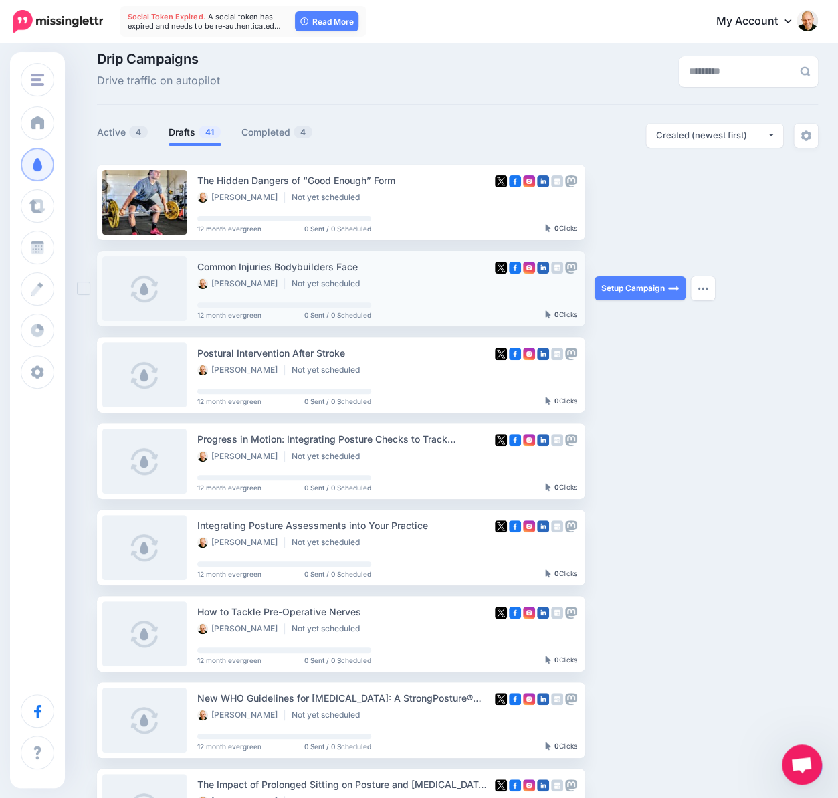
scroll to position [0, 0]
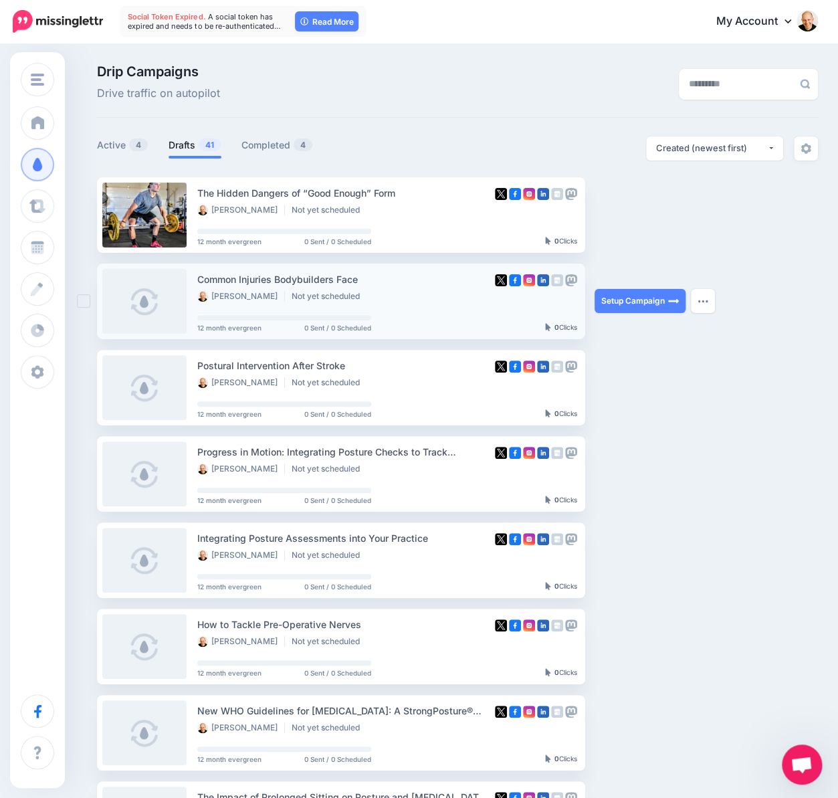
drag, startPoint x: 197, startPoint y: 274, endPoint x: 383, endPoint y: 283, distance: 186.1
click at [383, 283] on div "Common Injuries Bodybuilders Face" at bounding box center [343, 278] width 293 height 15
copy div "Common Injuries Bodybuilders Face"
click at [742, 292] on ul "The Hidden Dangers of “Good Enough” Form Dr. Steven Weiniger Not yet scheduled …" at bounding box center [457, 633] width 721 height 912
click at [706, 303] on img "button" at bounding box center [702, 301] width 11 height 4
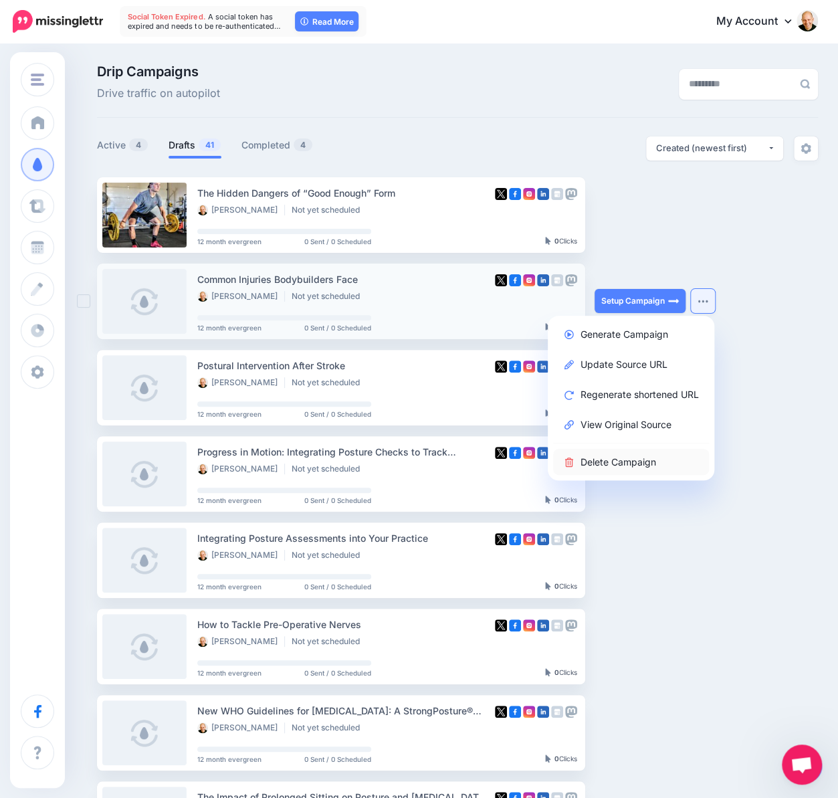
click at [634, 457] on link "Delete Campaign" at bounding box center [631, 462] width 156 height 26
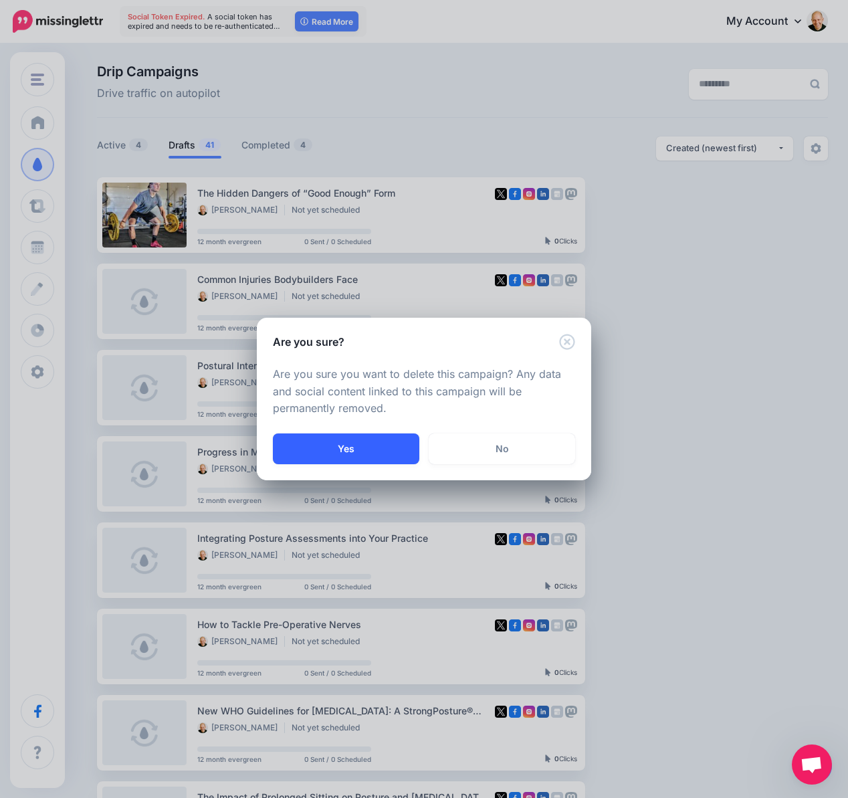
click at [392, 446] on button "Yes" at bounding box center [346, 448] width 146 height 31
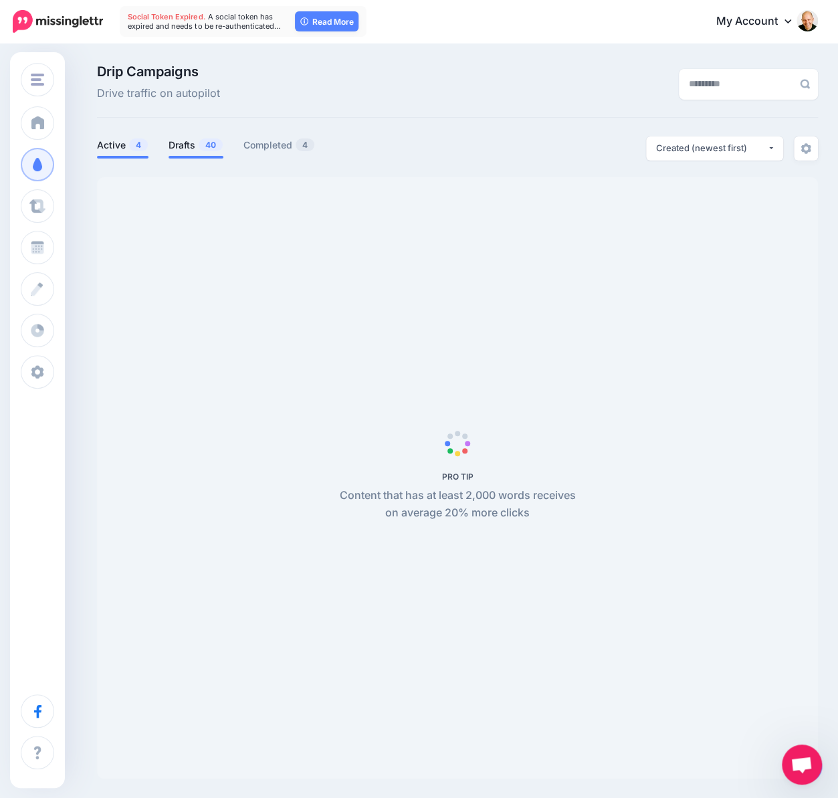
click at [182, 146] on link "Drafts 40" at bounding box center [195, 145] width 55 height 16
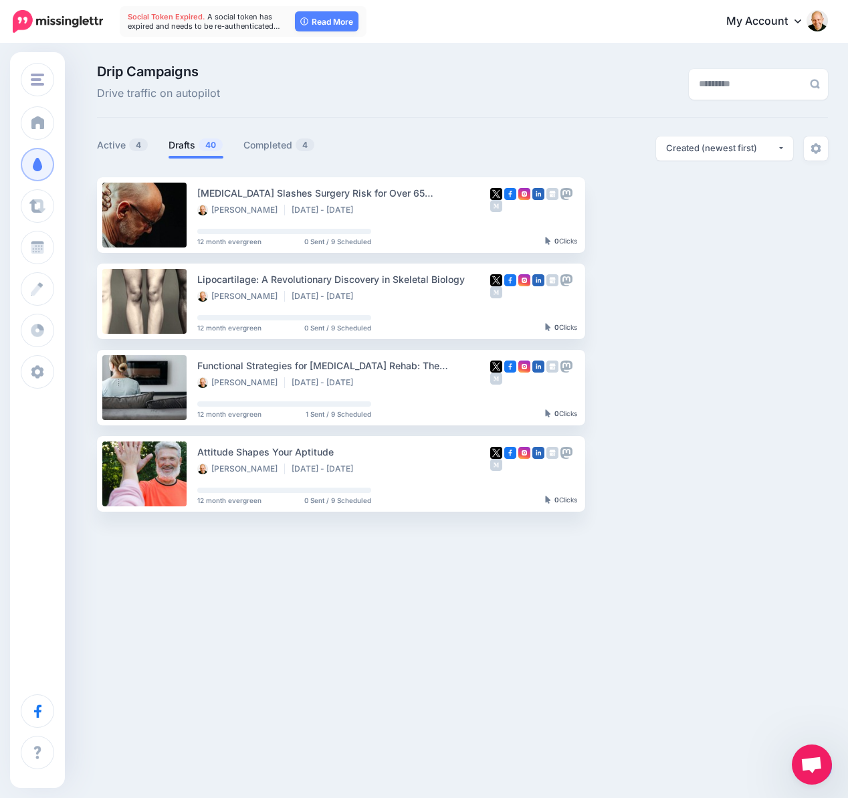
click at [191, 144] on link "Drafts 40" at bounding box center [195, 145] width 55 height 16
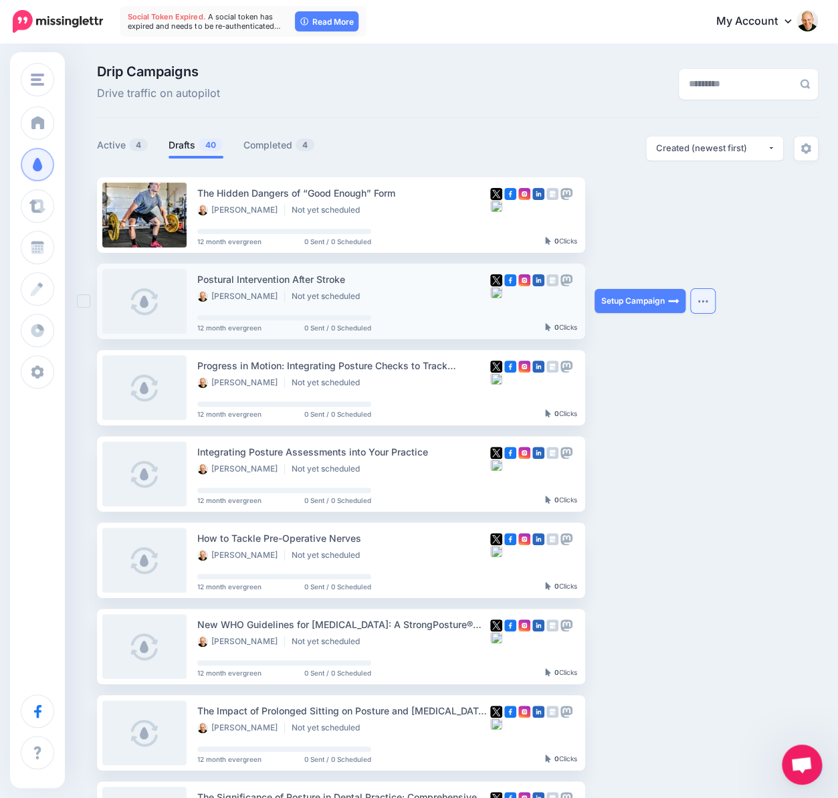
click at [705, 299] on img "button" at bounding box center [702, 301] width 11 height 4
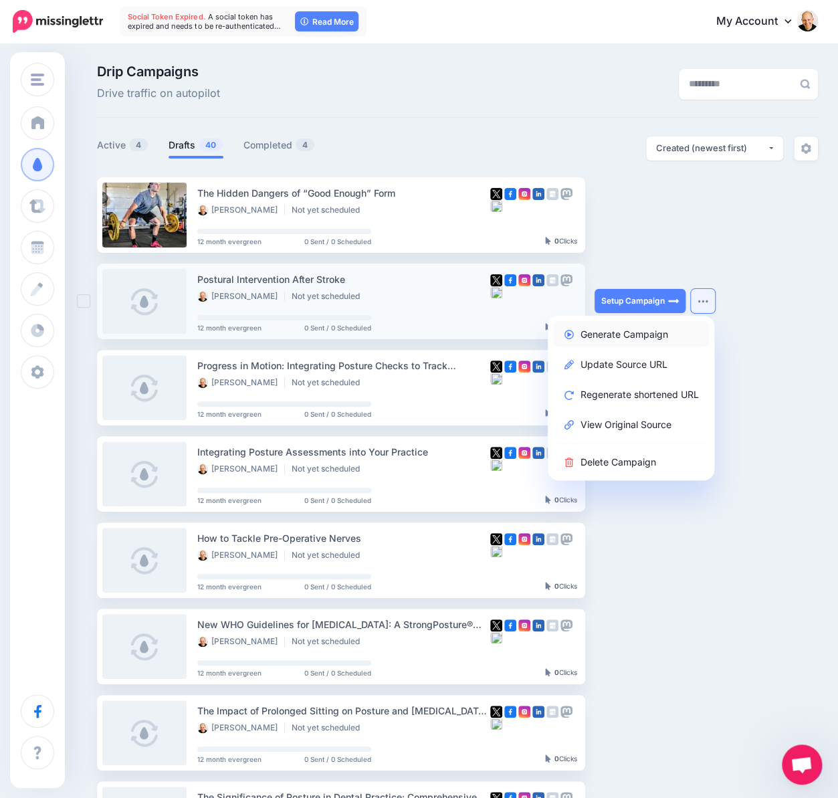
click at [652, 336] on link "Generate Campaign" at bounding box center [631, 334] width 156 height 26
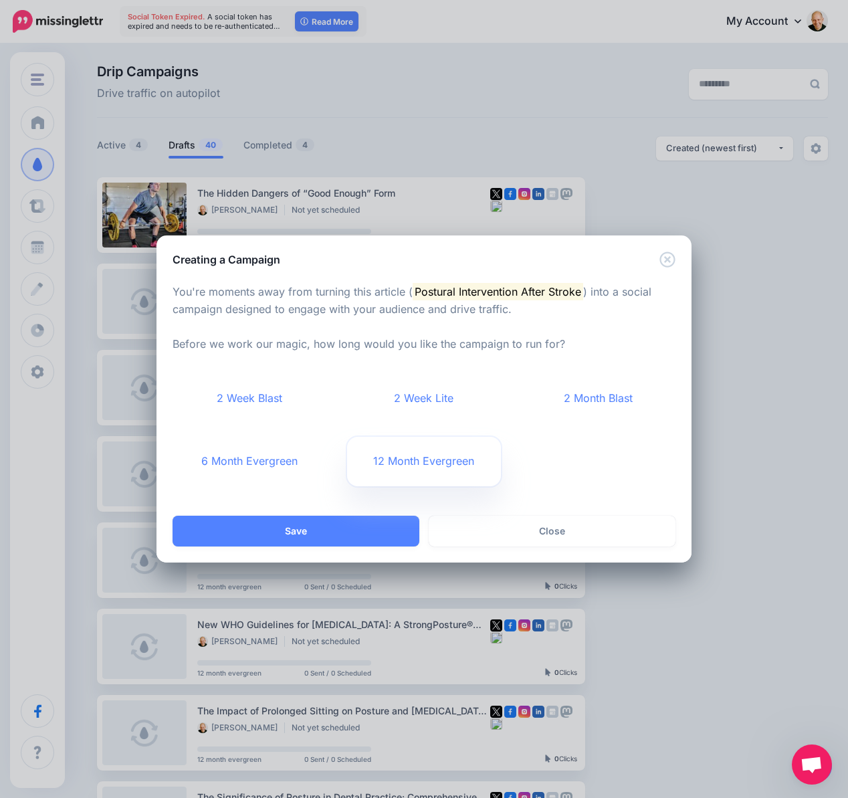
click at [441, 458] on link "12 Month Evergreen" at bounding box center [424, 461] width 154 height 49
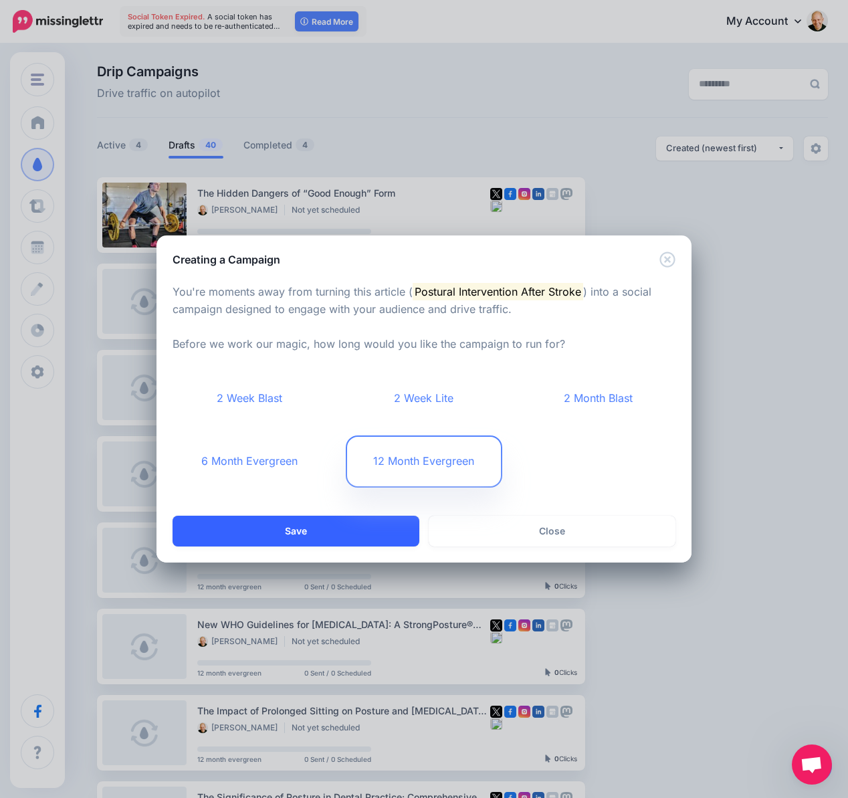
click at [372, 524] on button "Save" at bounding box center [296, 531] width 247 height 31
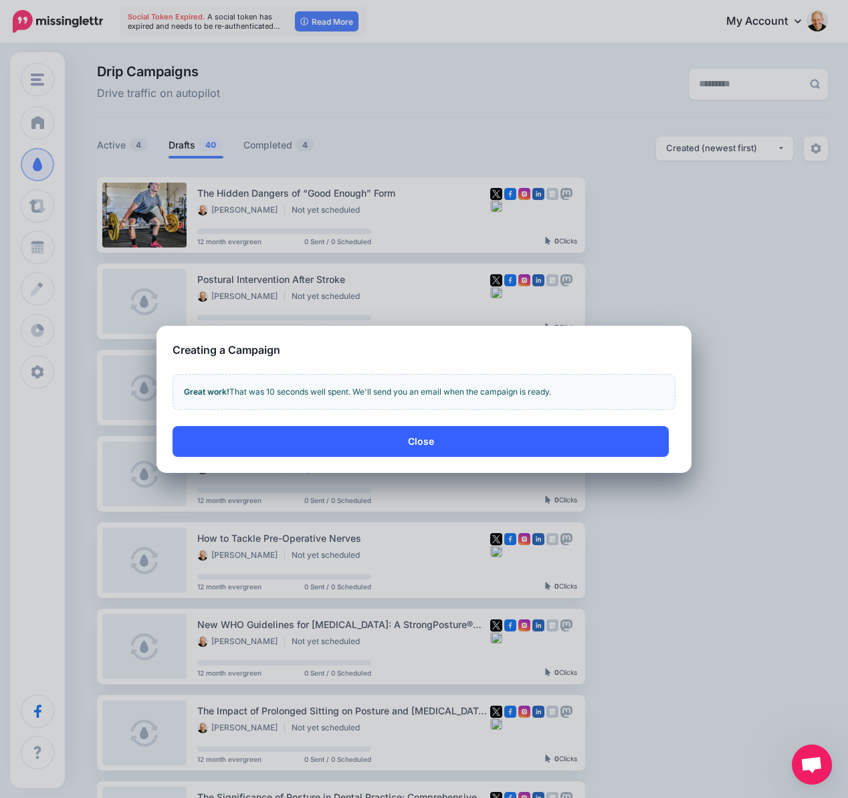
click at [447, 449] on button "Close" at bounding box center [421, 441] width 496 height 31
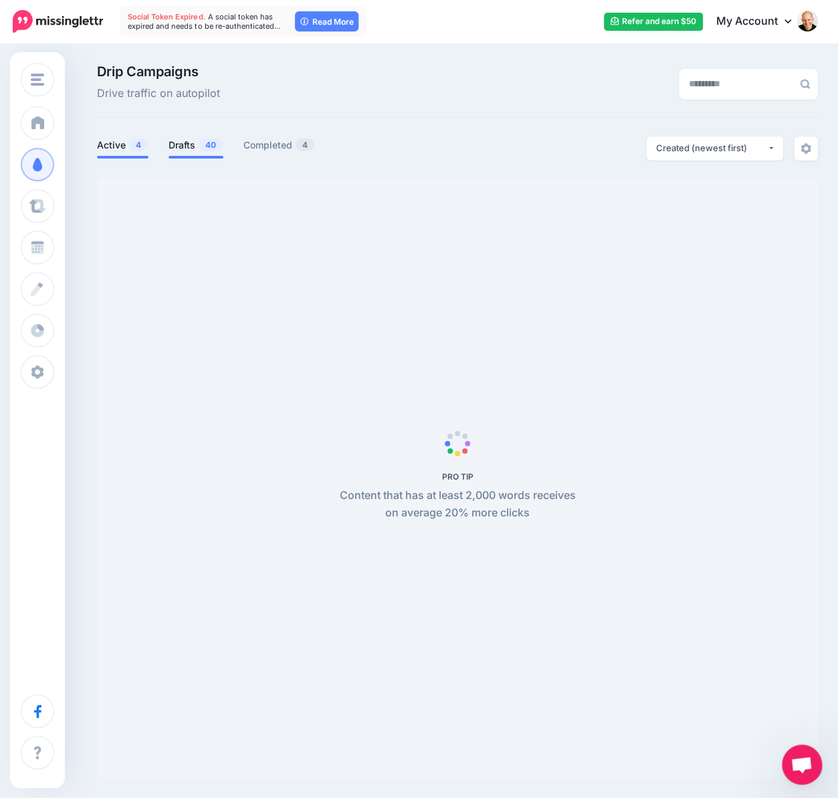
click at [190, 144] on link "Drafts 40" at bounding box center [195, 145] width 55 height 16
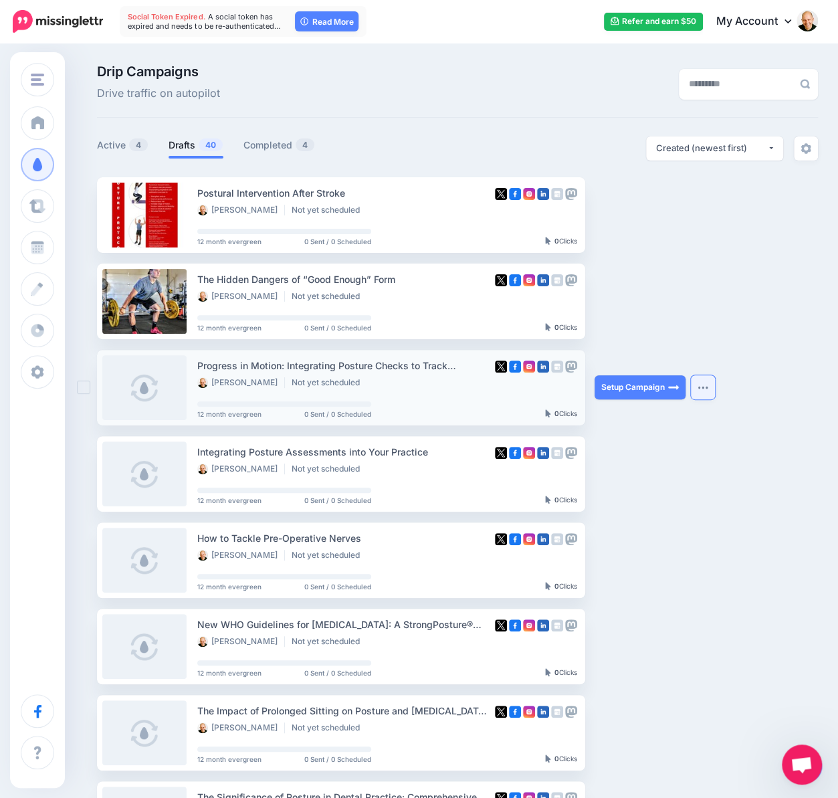
click at [700, 387] on img "button" at bounding box center [702, 387] width 11 height 4
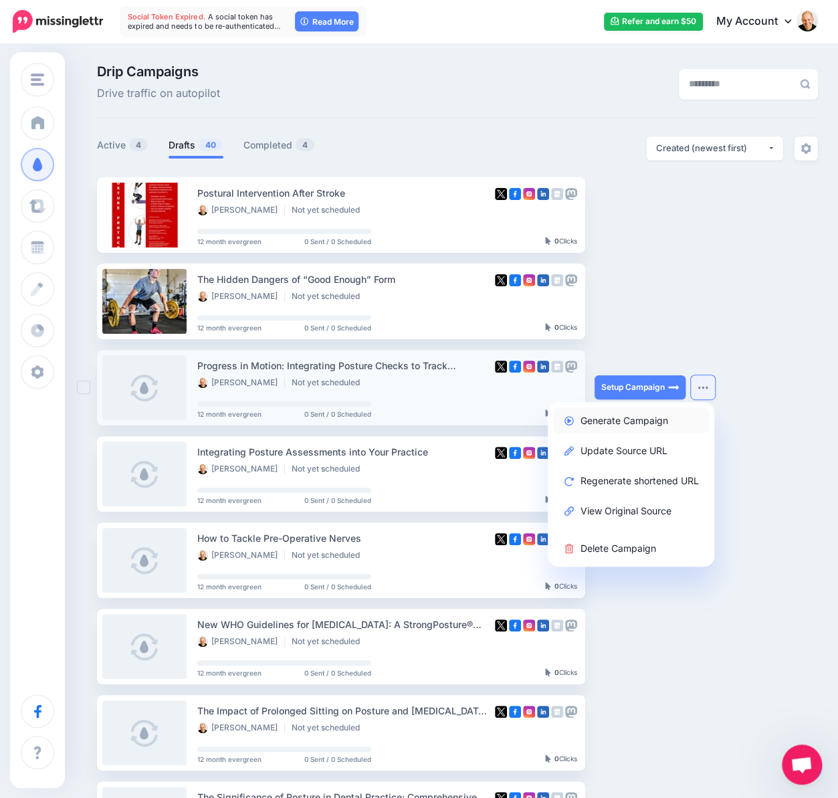
click at [664, 418] on link "Generate Campaign" at bounding box center [631, 420] width 156 height 26
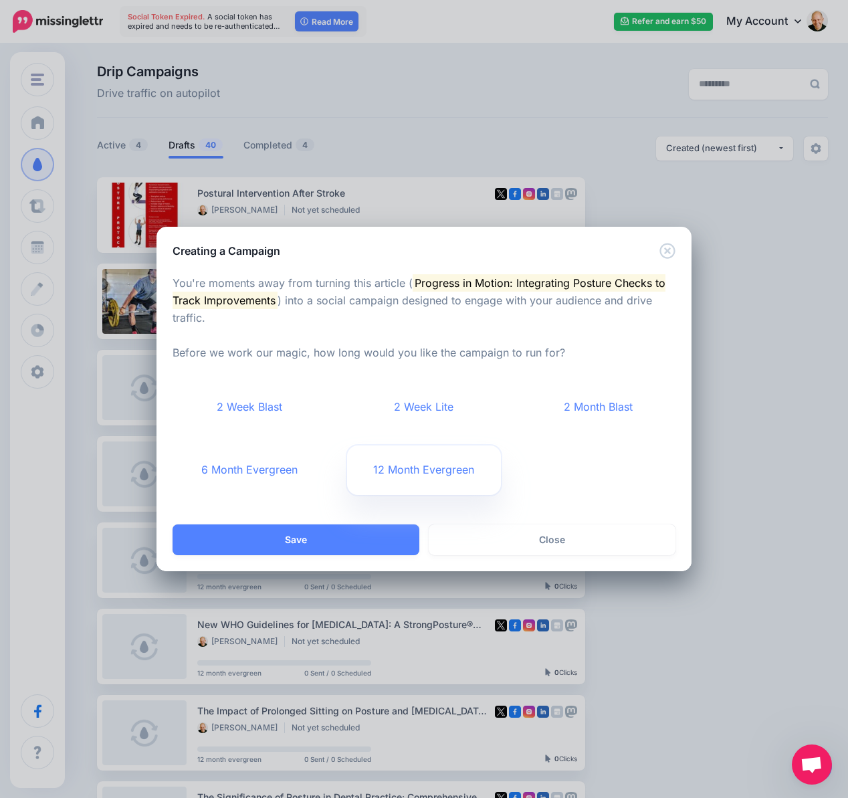
click at [435, 471] on link "12 Month Evergreen" at bounding box center [424, 469] width 154 height 49
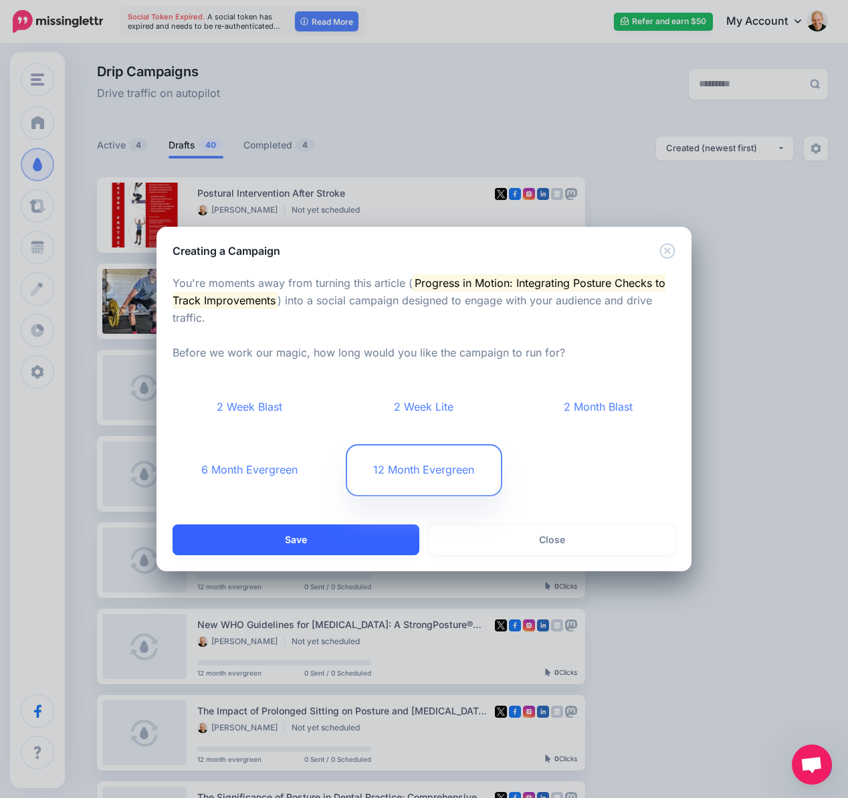
click at [344, 540] on button "Save" at bounding box center [296, 539] width 247 height 31
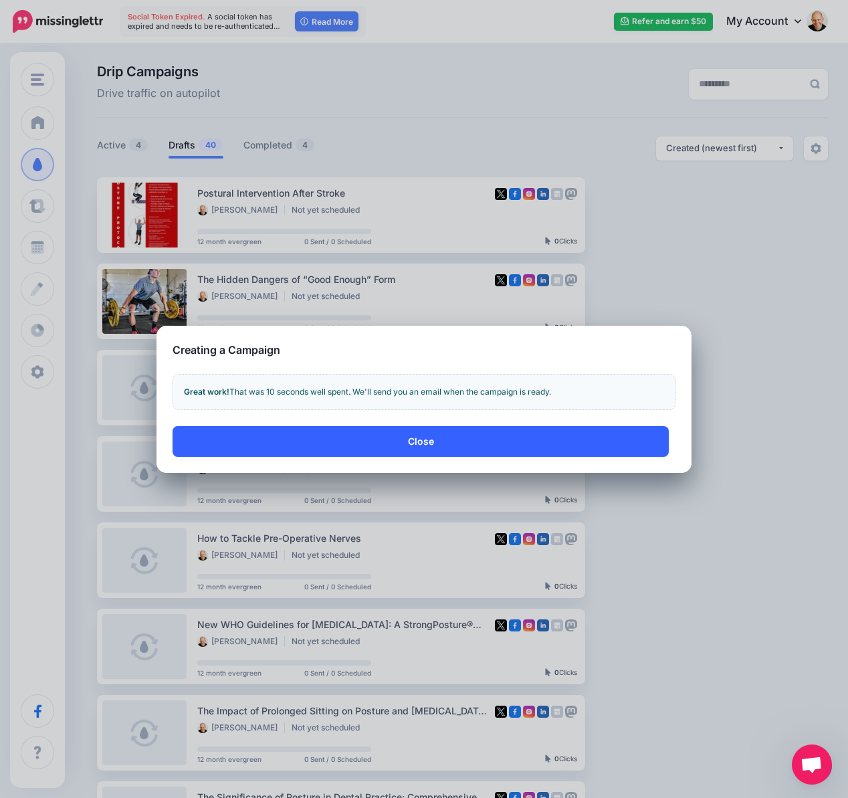
click at [447, 445] on button "Close" at bounding box center [421, 441] width 496 height 31
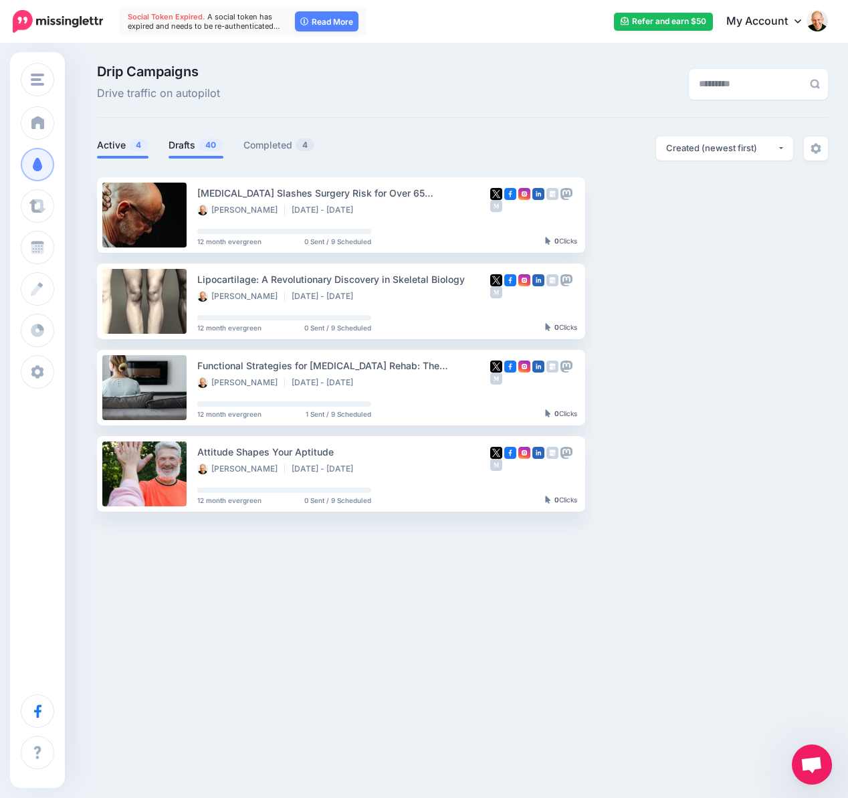
click at [178, 144] on link "Drafts 40" at bounding box center [195, 145] width 55 height 16
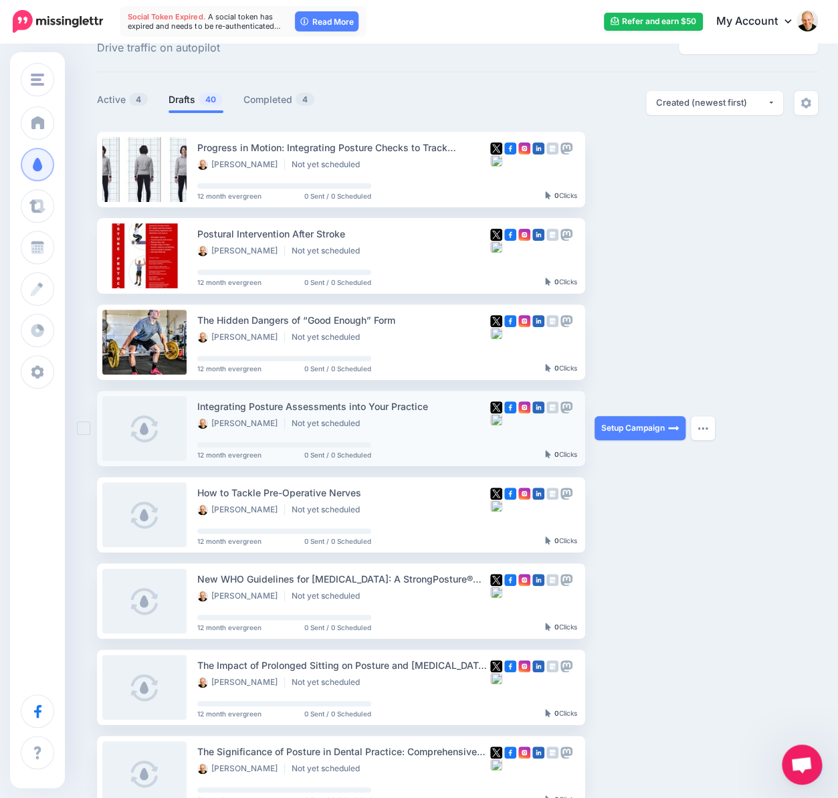
scroll to position [67, 0]
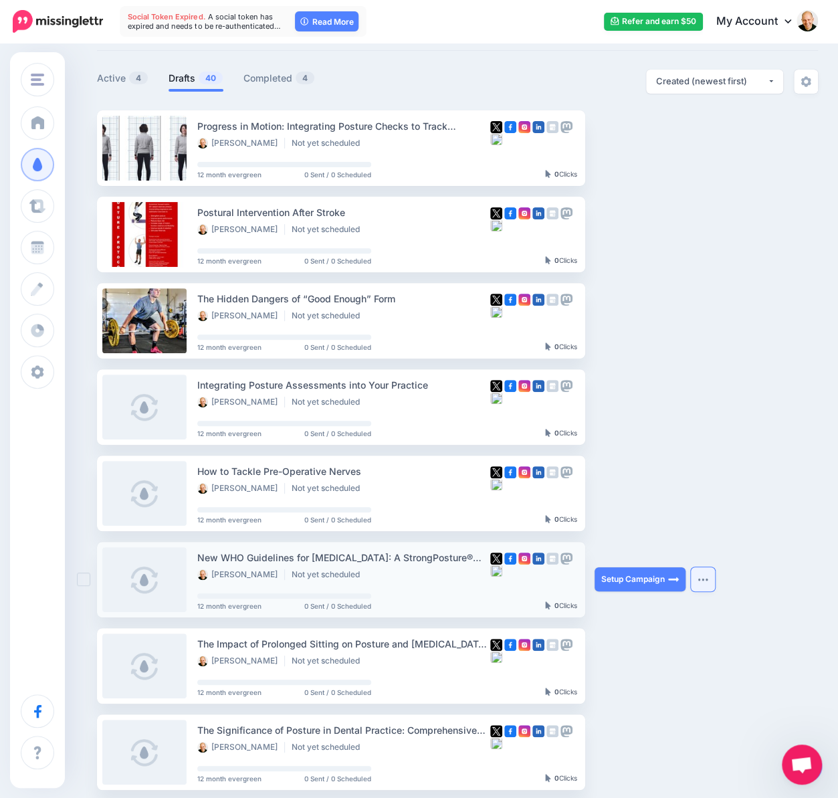
click at [701, 580] on img "button" at bounding box center [702, 579] width 11 height 4
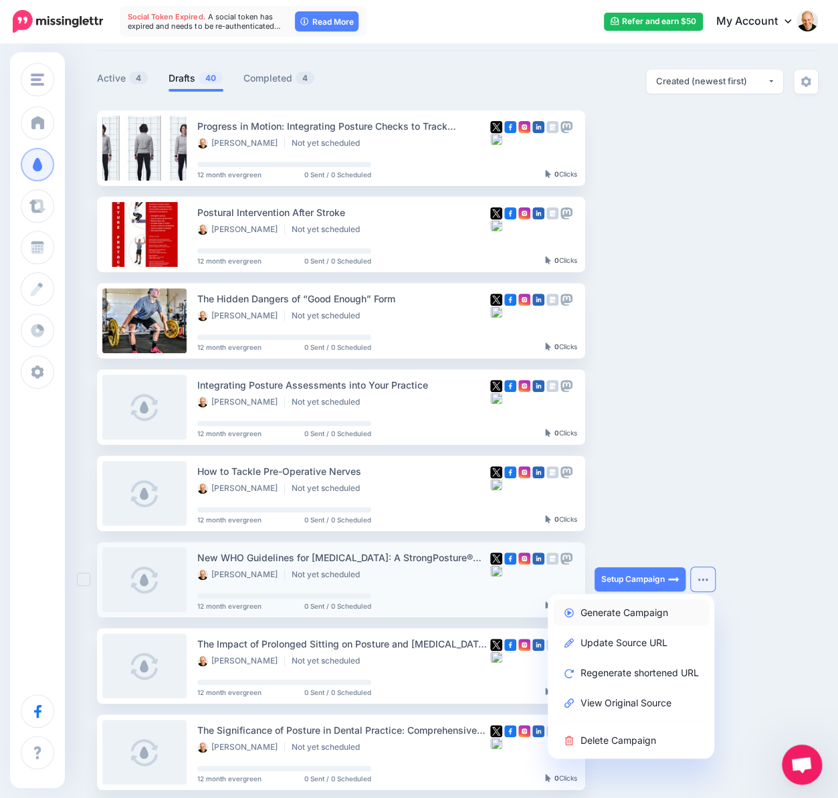
click at [659, 612] on link "Generate Campaign" at bounding box center [631, 612] width 156 height 26
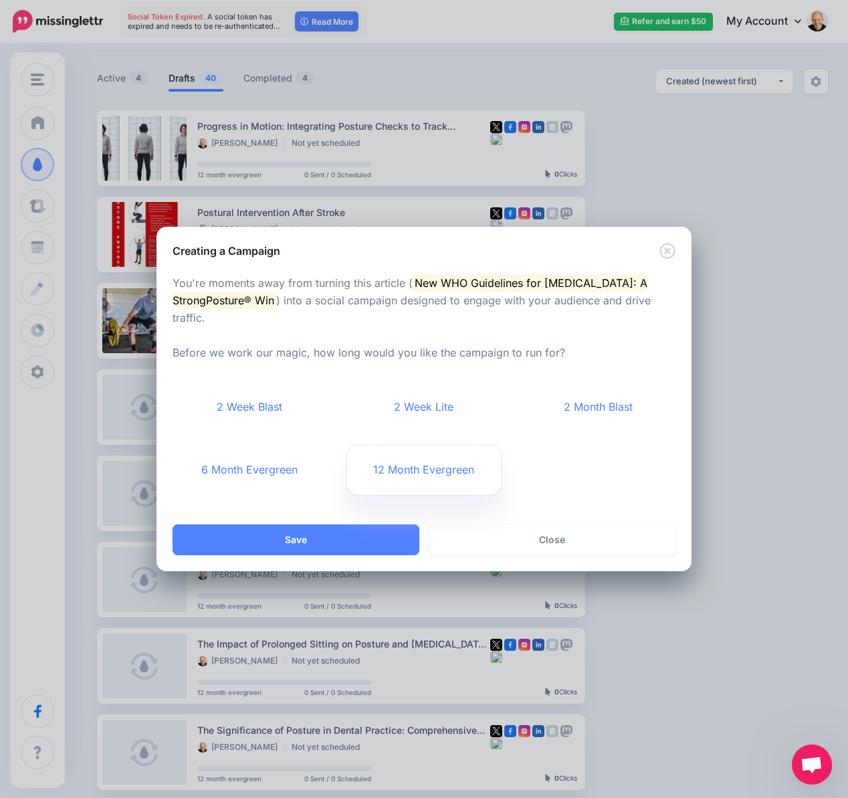
click at [408, 470] on link "12 Month Evergreen" at bounding box center [424, 469] width 154 height 49
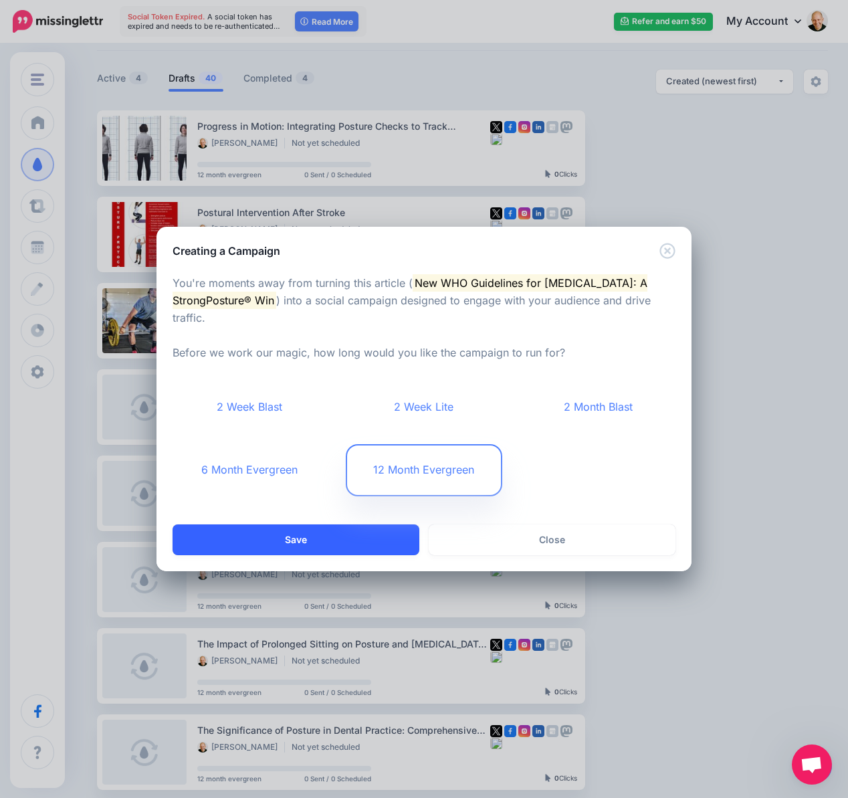
click at [369, 538] on button "Save" at bounding box center [296, 539] width 247 height 31
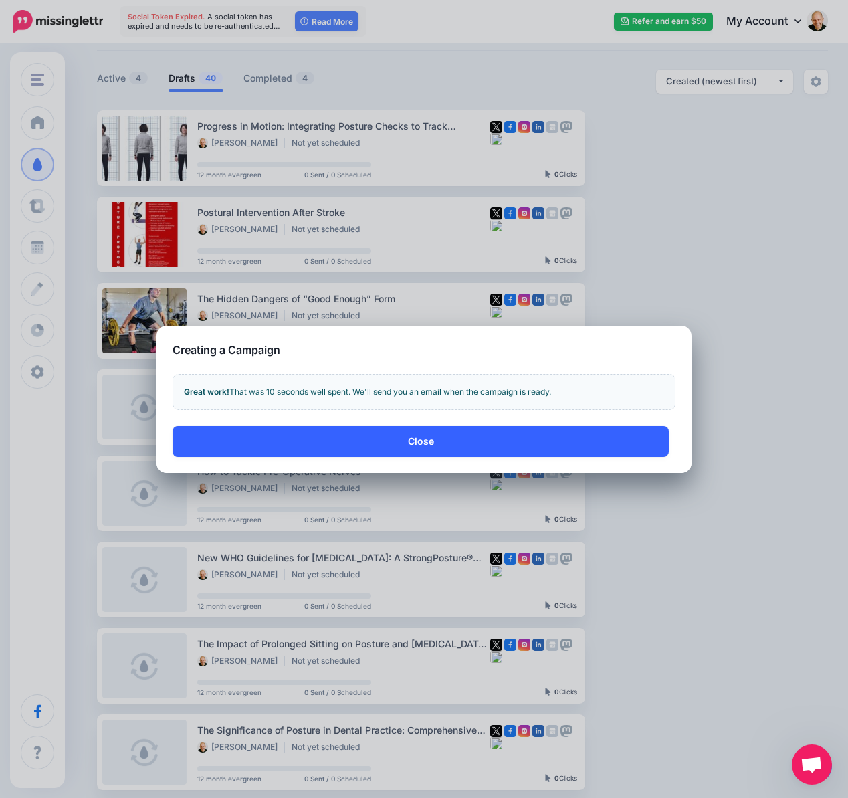
click at [412, 434] on button "Close" at bounding box center [421, 441] width 496 height 31
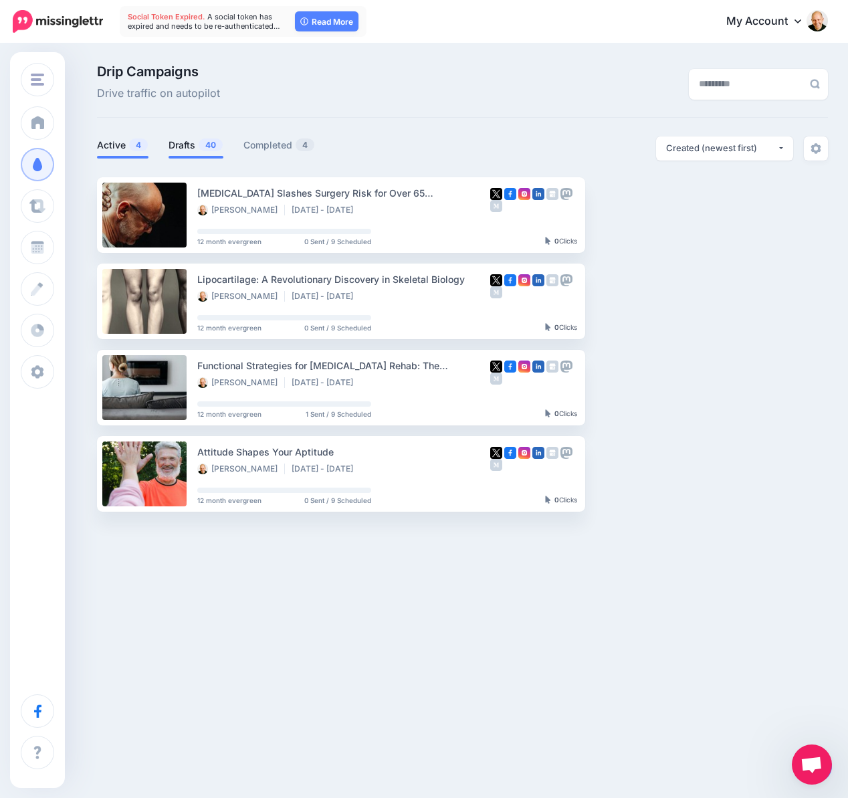
click at [192, 146] on link "Drafts 40" at bounding box center [195, 145] width 55 height 16
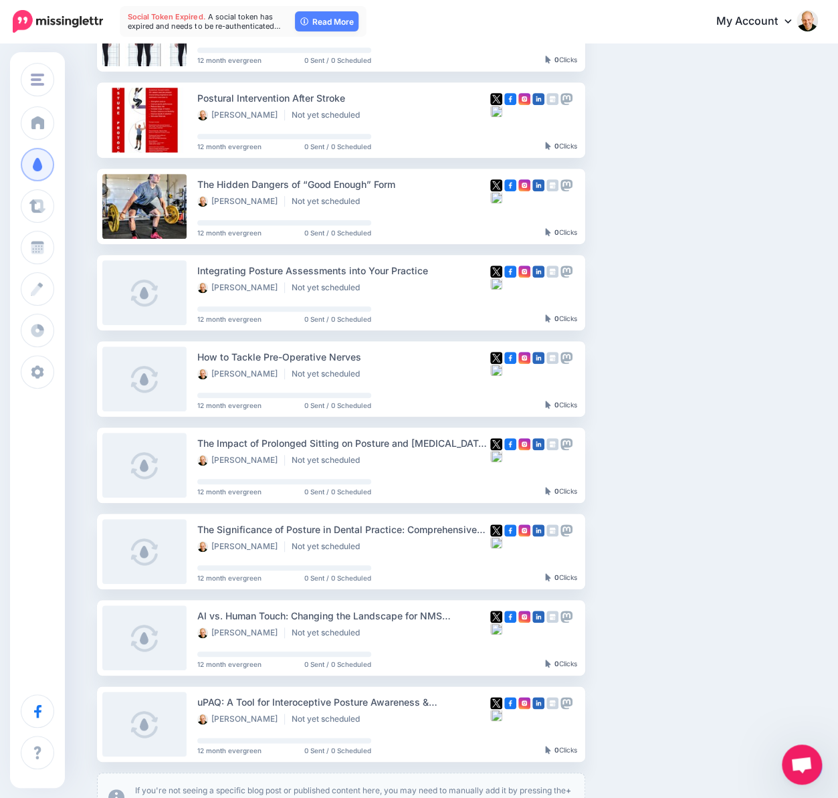
scroll to position [334, 0]
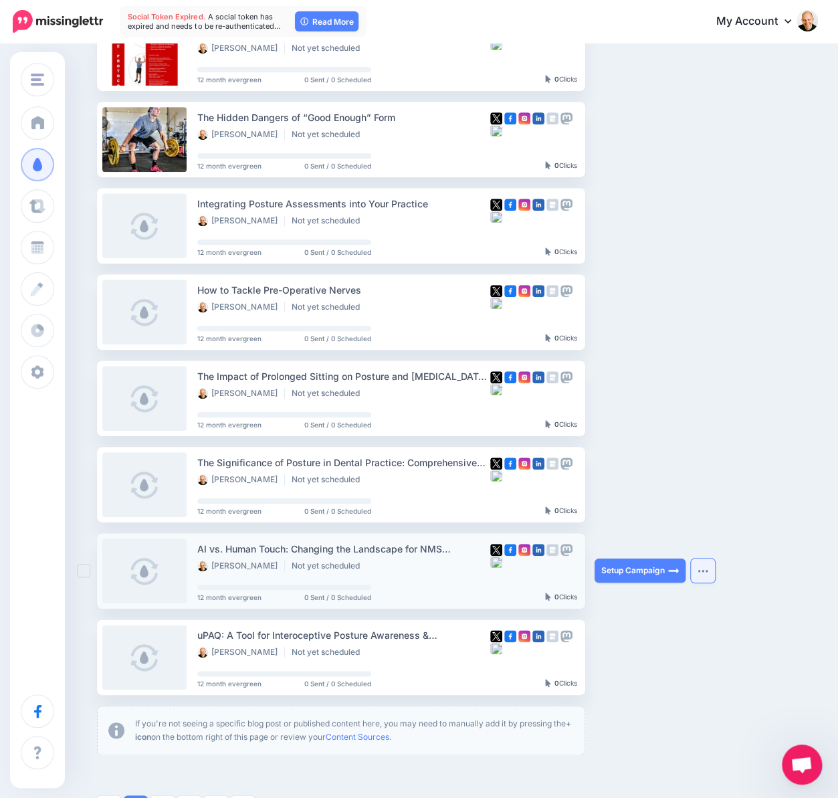
click at [709, 570] on button "button" at bounding box center [703, 570] width 24 height 24
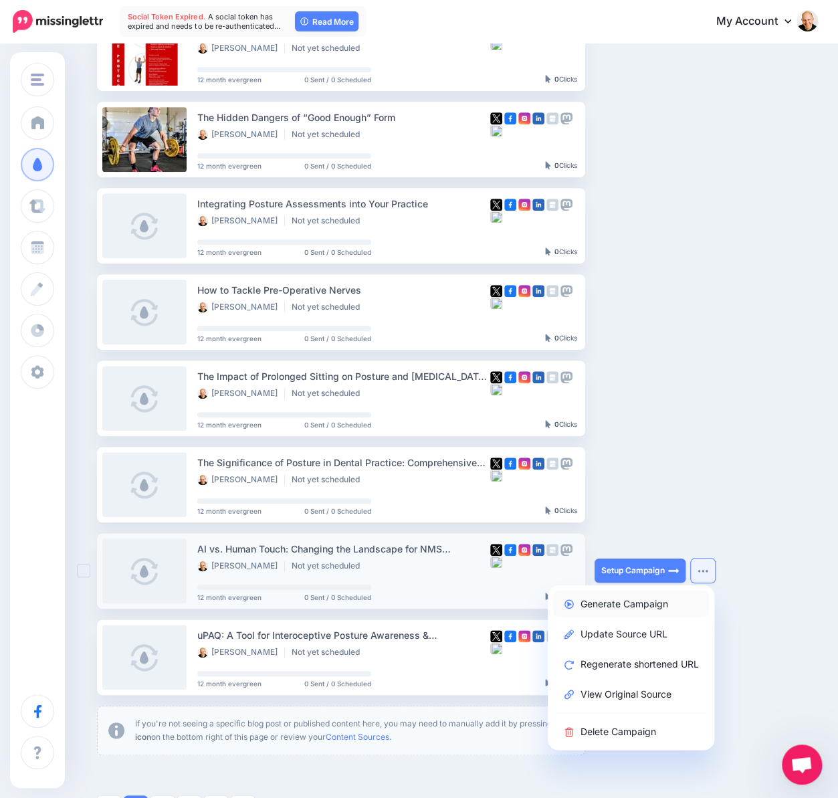
click at [653, 602] on link "Generate Campaign" at bounding box center [631, 603] width 156 height 26
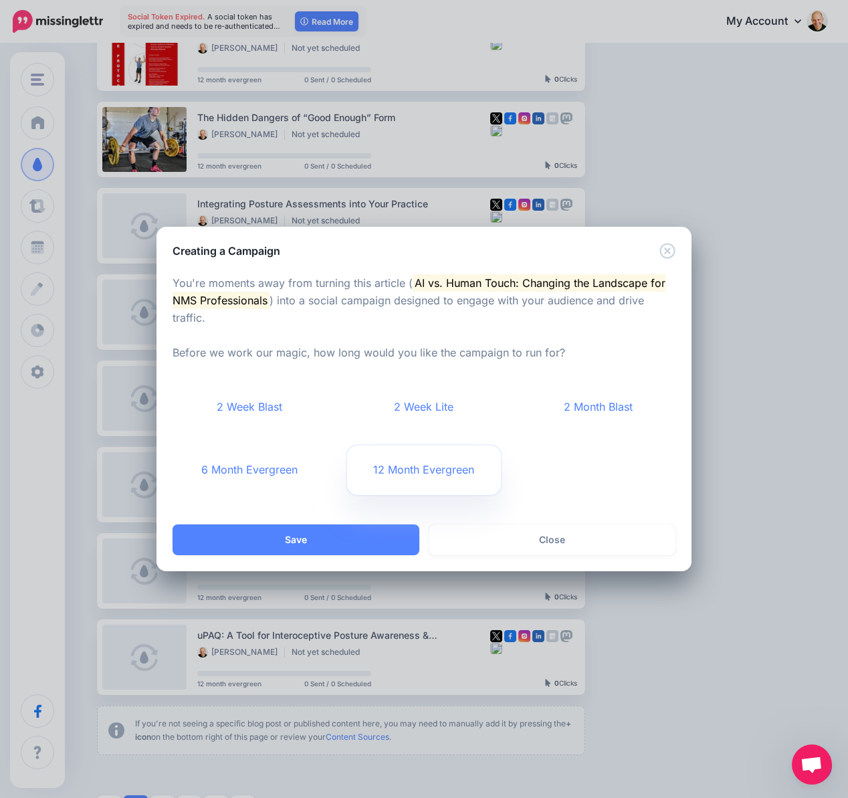
click at [399, 463] on link "12 Month Evergreen" at bounding box center [424, 469] width 154 height 49
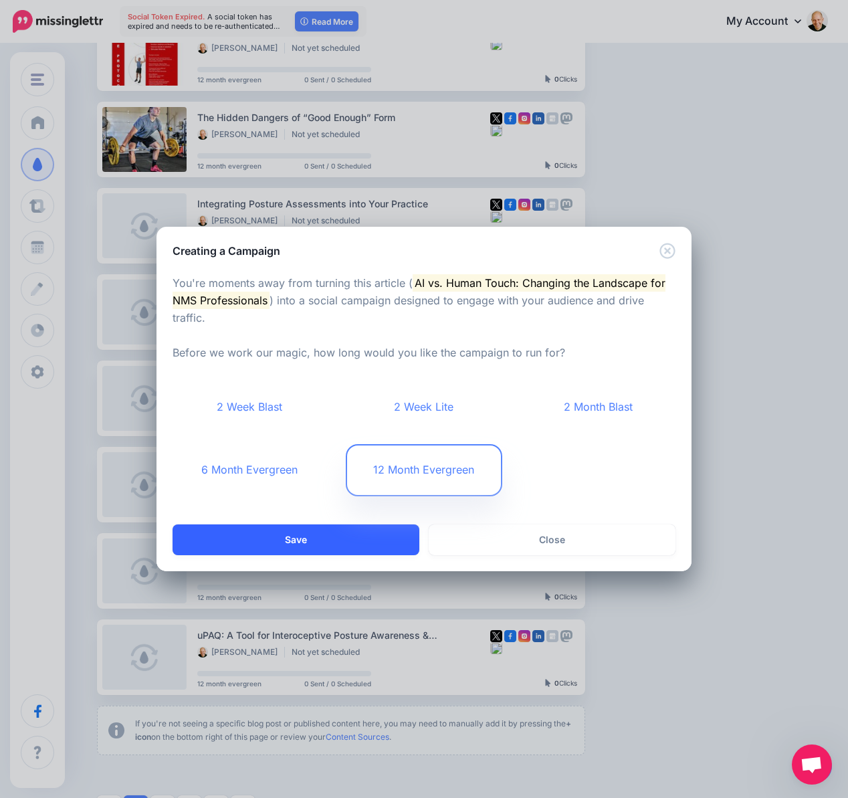
click at [322, 548] on button "Save" at bounding box center [296, 539] width 247 height 31
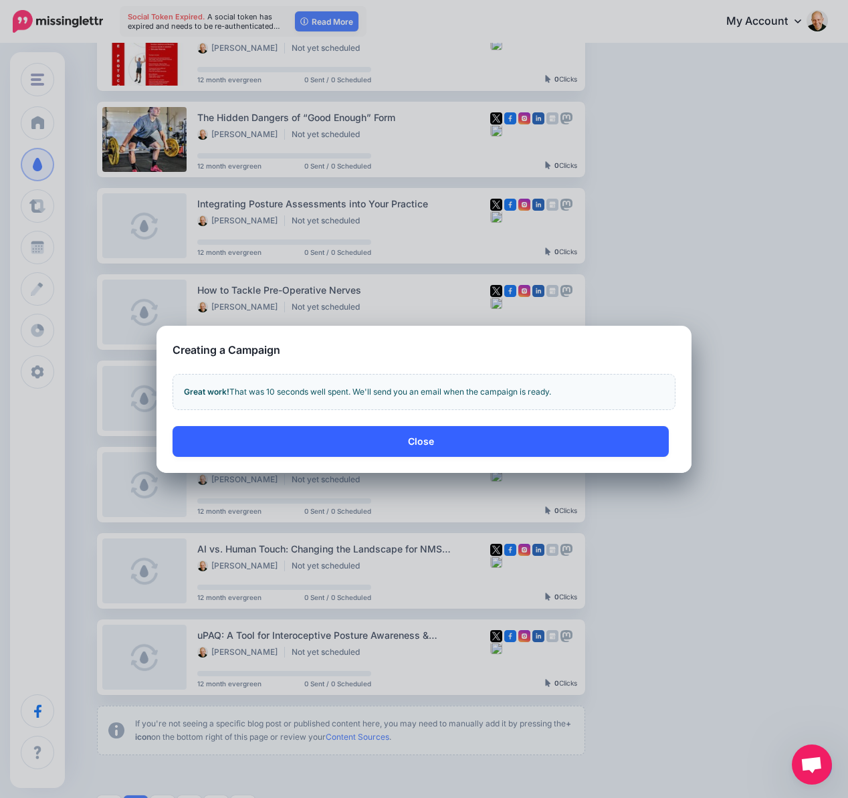
click at [464, 430] on button "Close" at bounding box center [421, 441] width 496 height 31
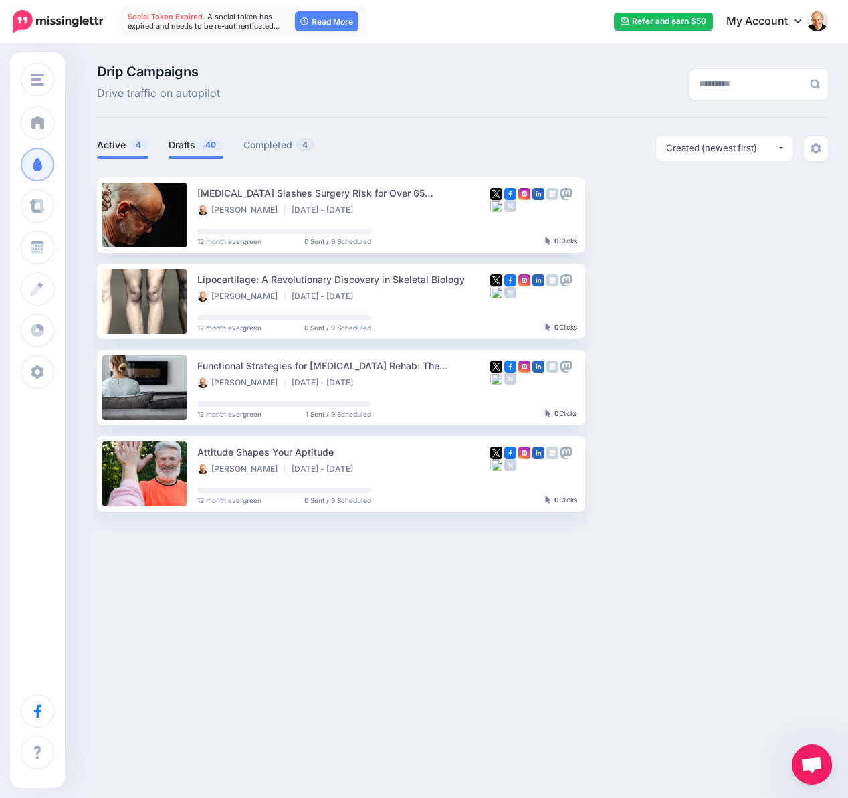
click at [168, 142] on link "Drafts 40" at bounding box center [195, 145] width 55 height 16
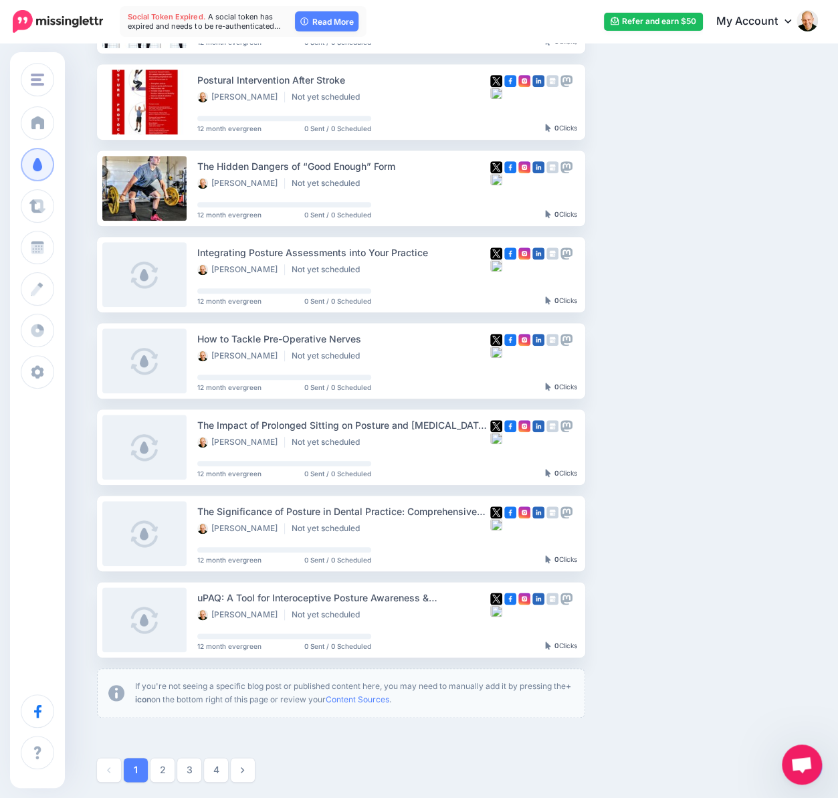
scroll to position [401, 0]
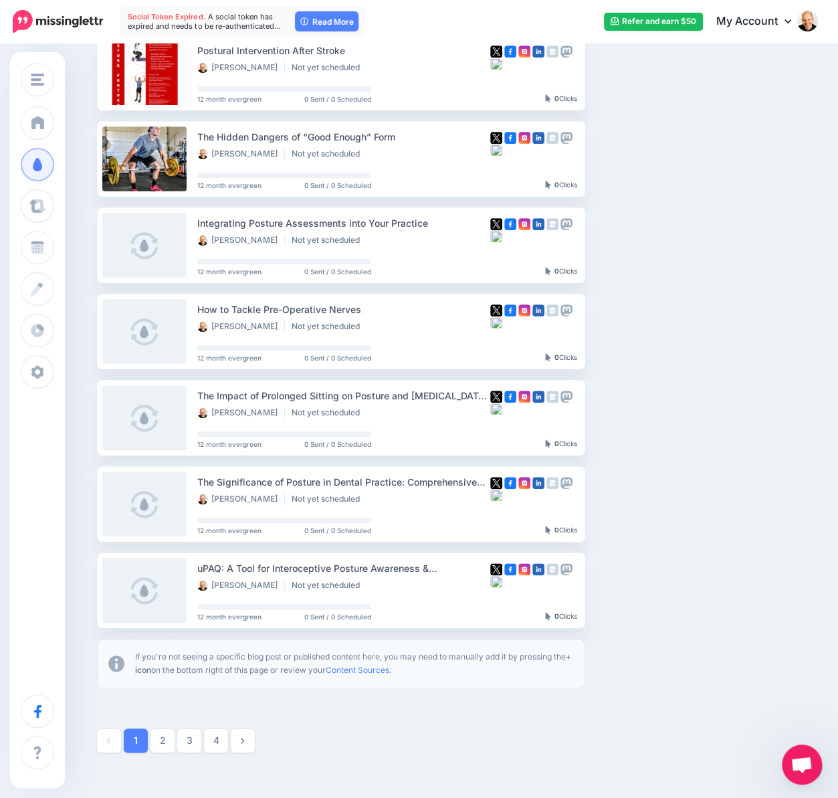
click at [166, 733] on link "2" at bounding box center [162, 740] width 24 height 24
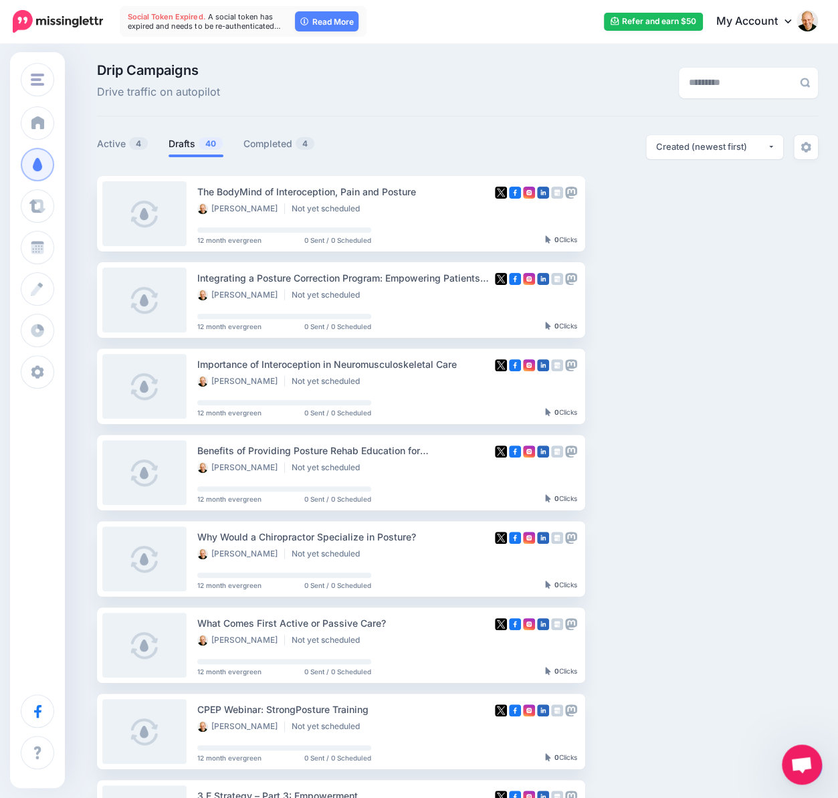
scroll to position [0, 0]
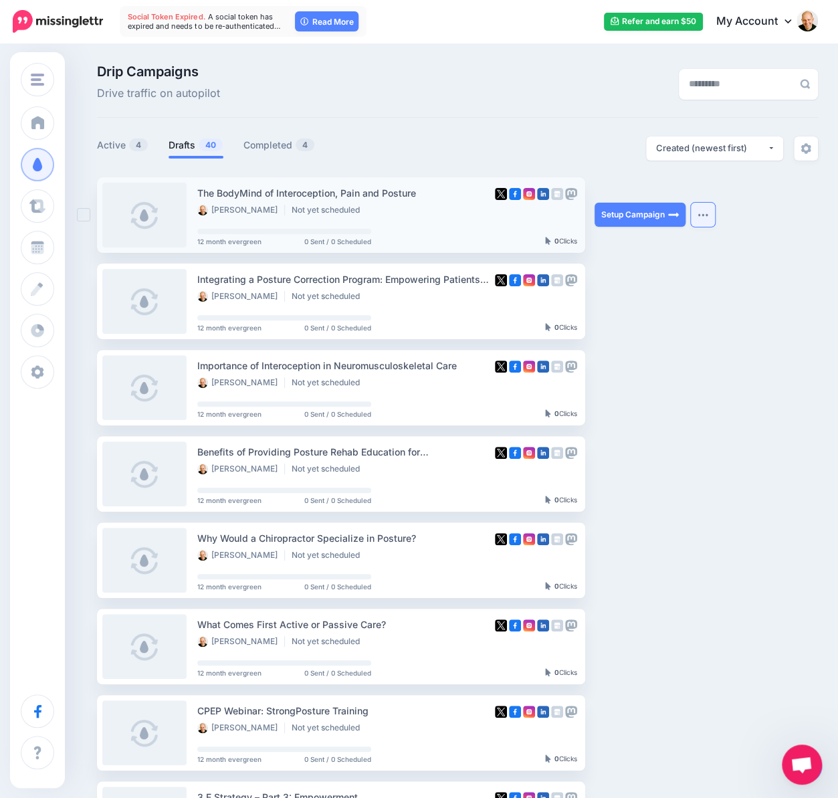
click at [702, 217] on button "button" at bounding box center [703, 215] width 24 height 24
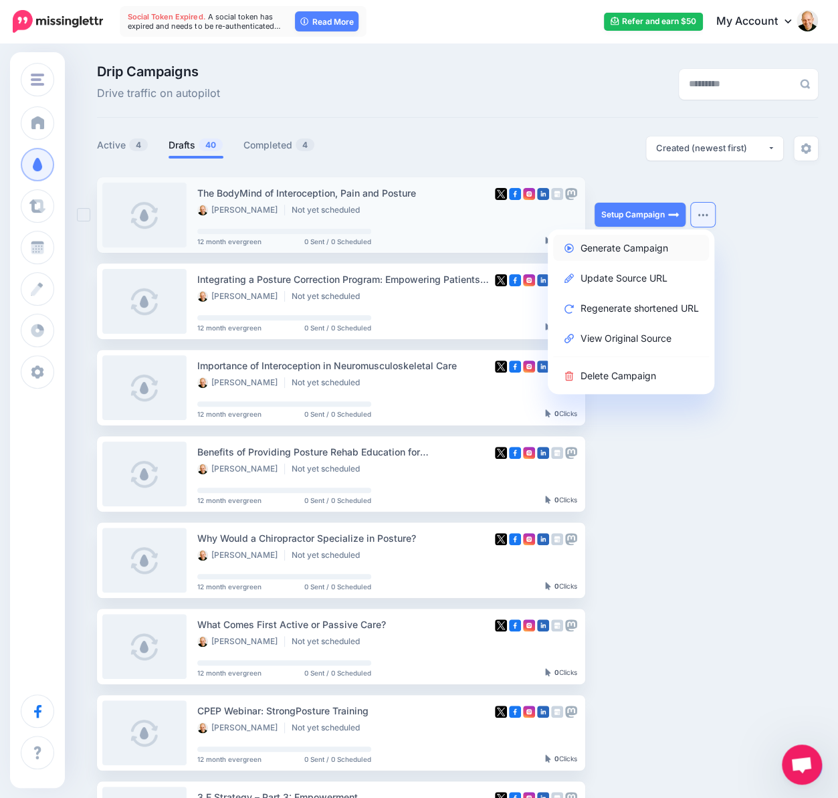
click at [665, 248] on link "Generate Campaign" at bounding box center [631, 248] width 156 height 26
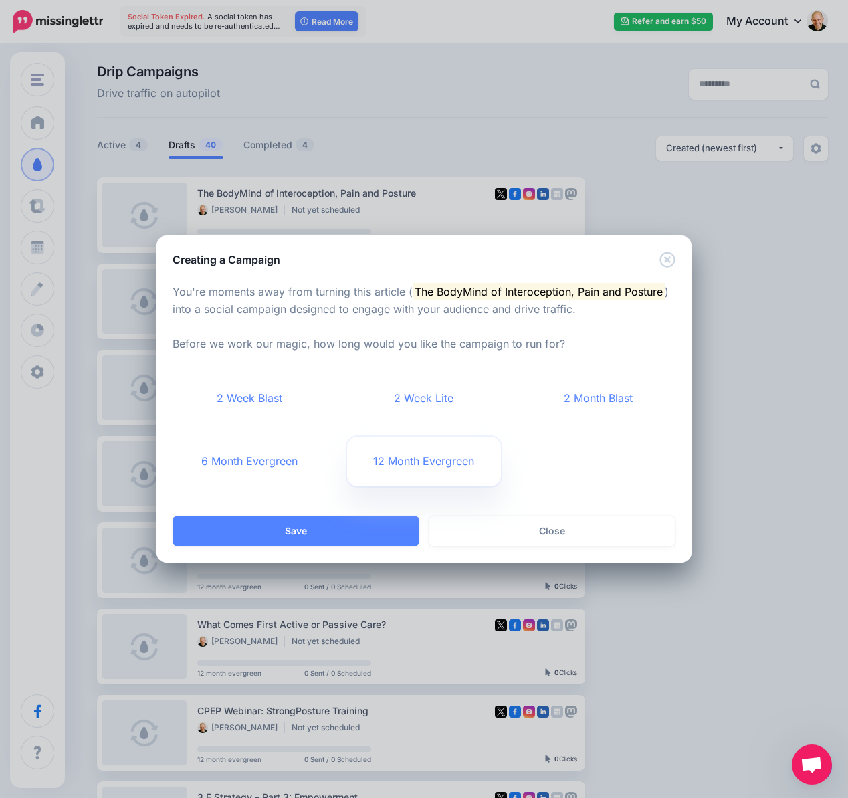
click at [429, 464] on link "12 Month Evergreen" at bounding box center [424, 461] width 154 height 49
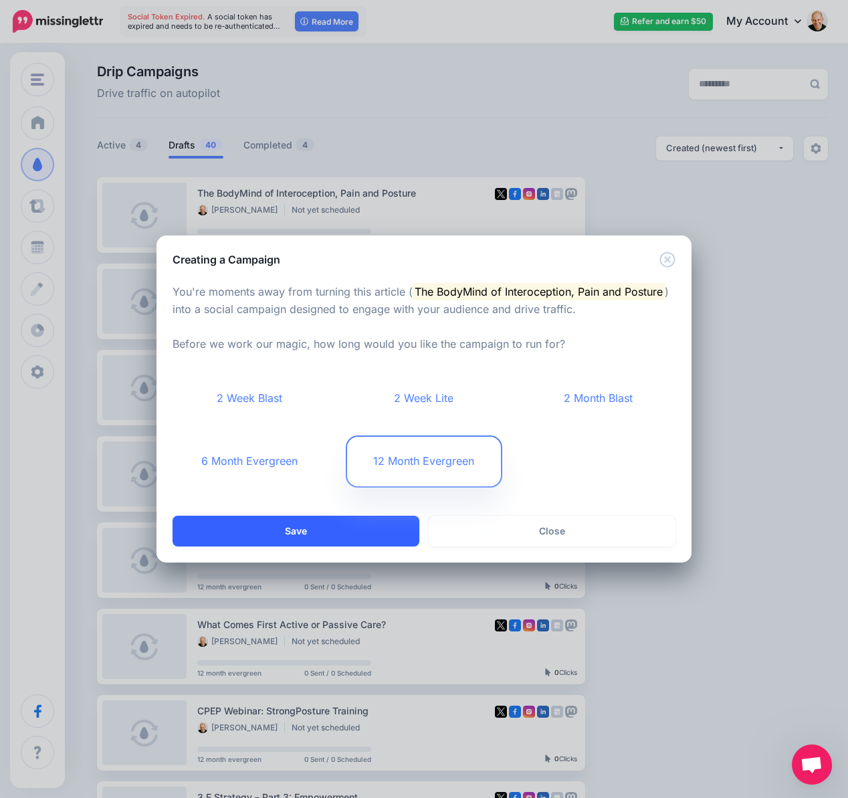
click at [371, 530] on button "Save" at bounding box center [296, 531] width 247 height 31
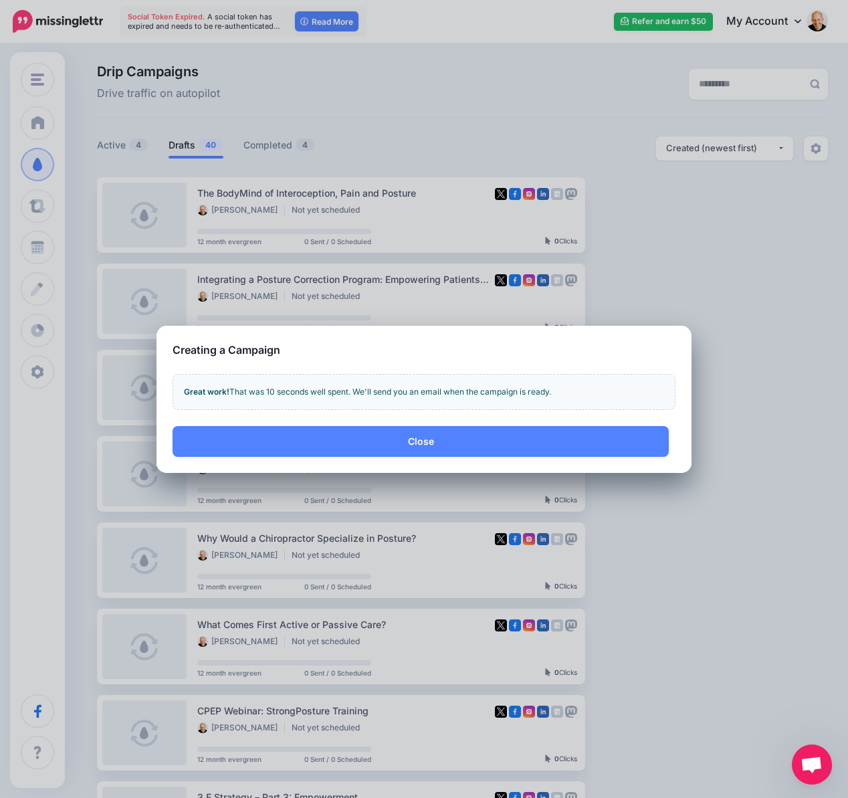
click at [419, 447] on button "Close" at bounding box center [421, 441] width 496 height 31
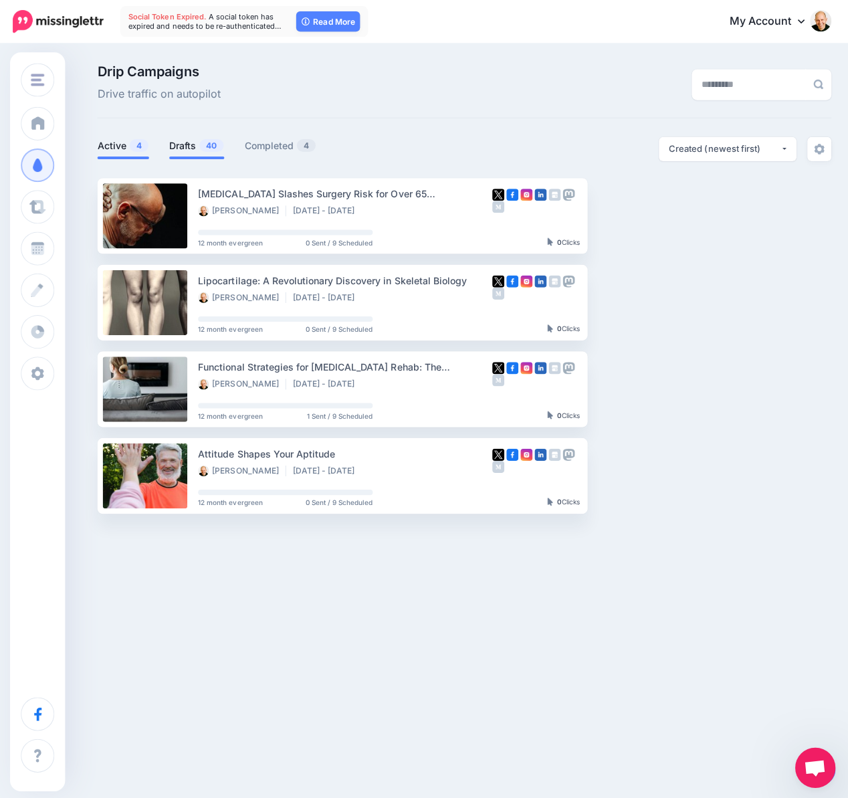
click at [188, 144] on link "Drafts 40" at bounding box center [195, 145] width 55 height 16
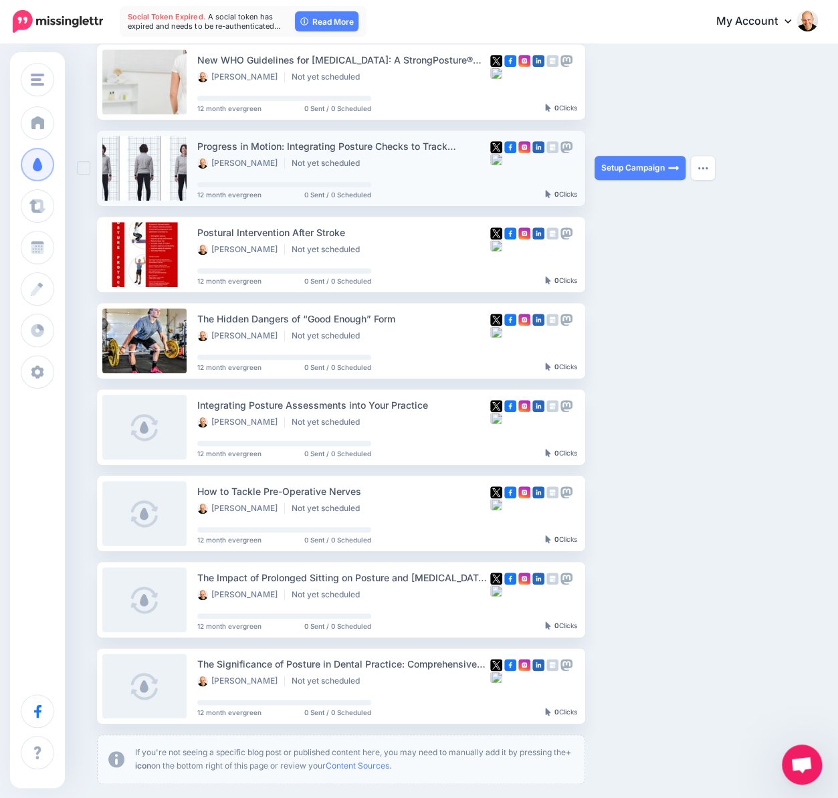
scroll to position [489, 0]
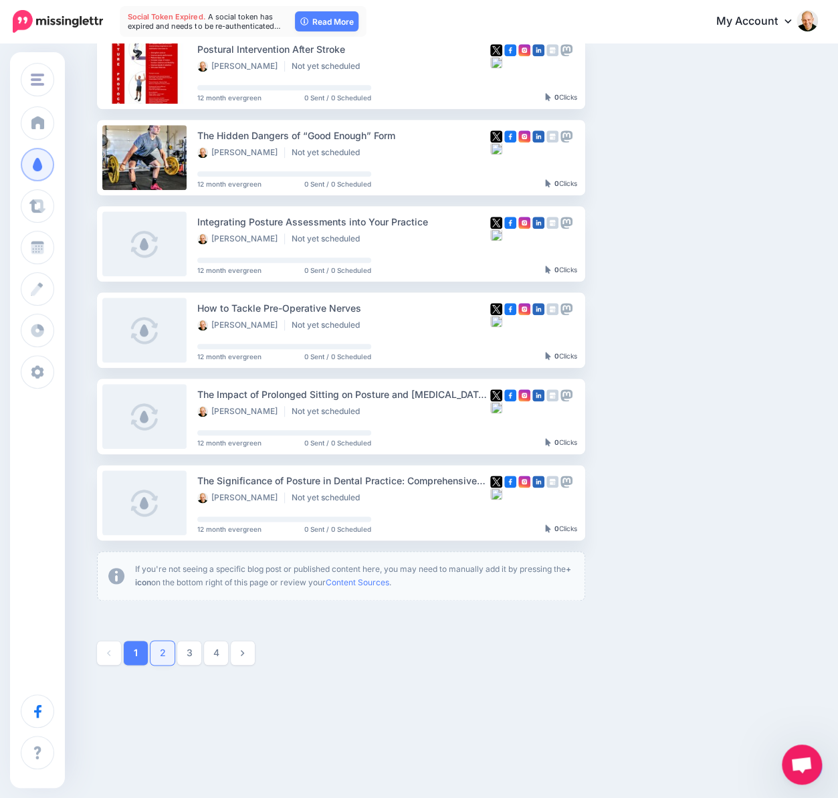
click at [163, 656] on link "2" at bounding box center [162, 653] width 24 height 24
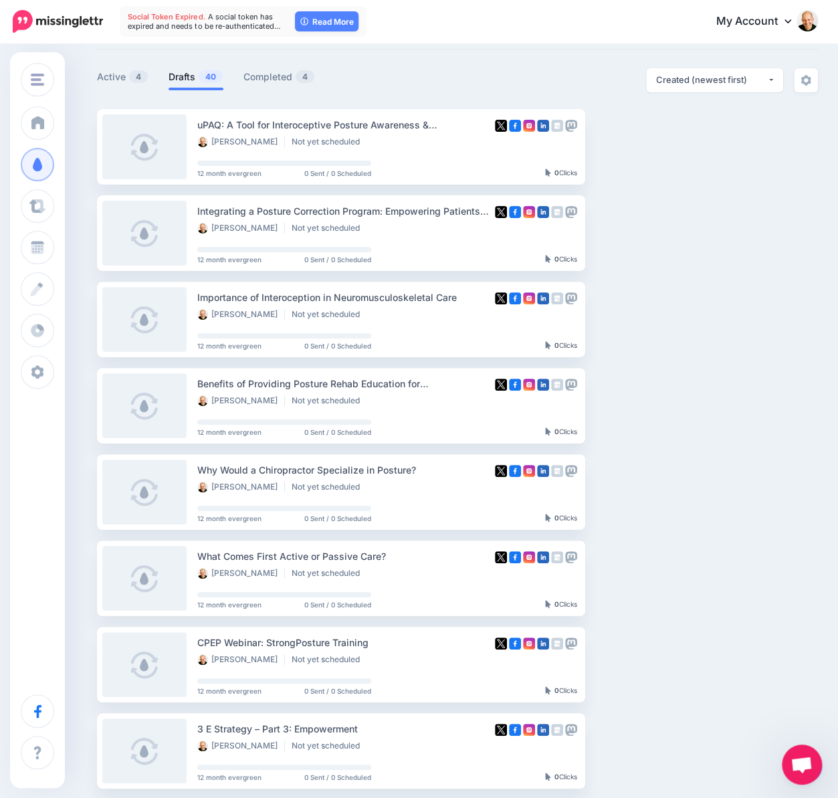
scroll to position [47, 0]
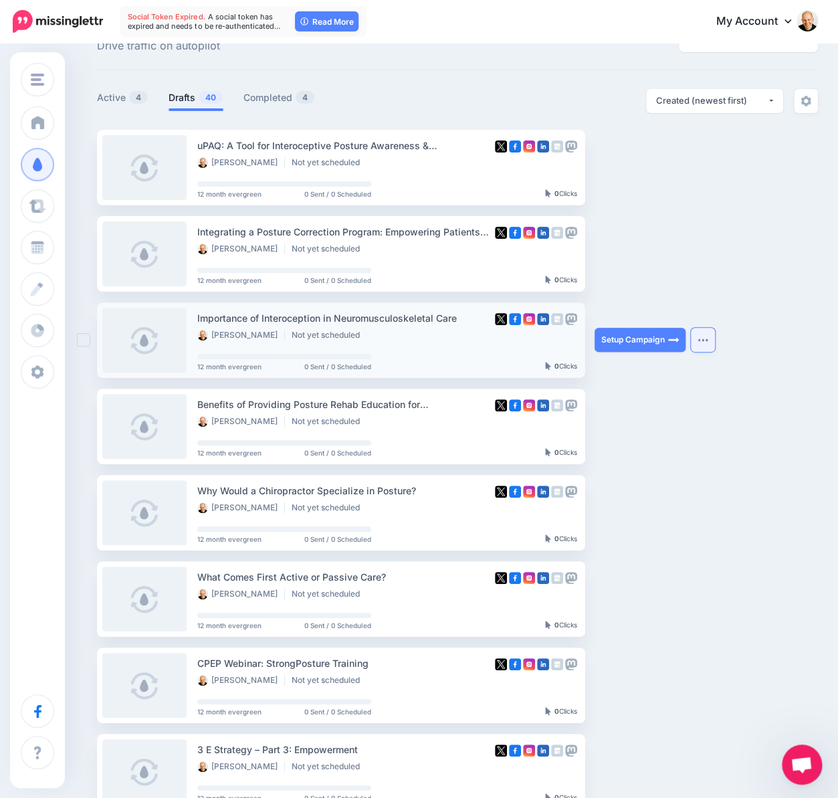
click at [708, 340] on img "button" at bounding box center [702, 340] width 11 height 4
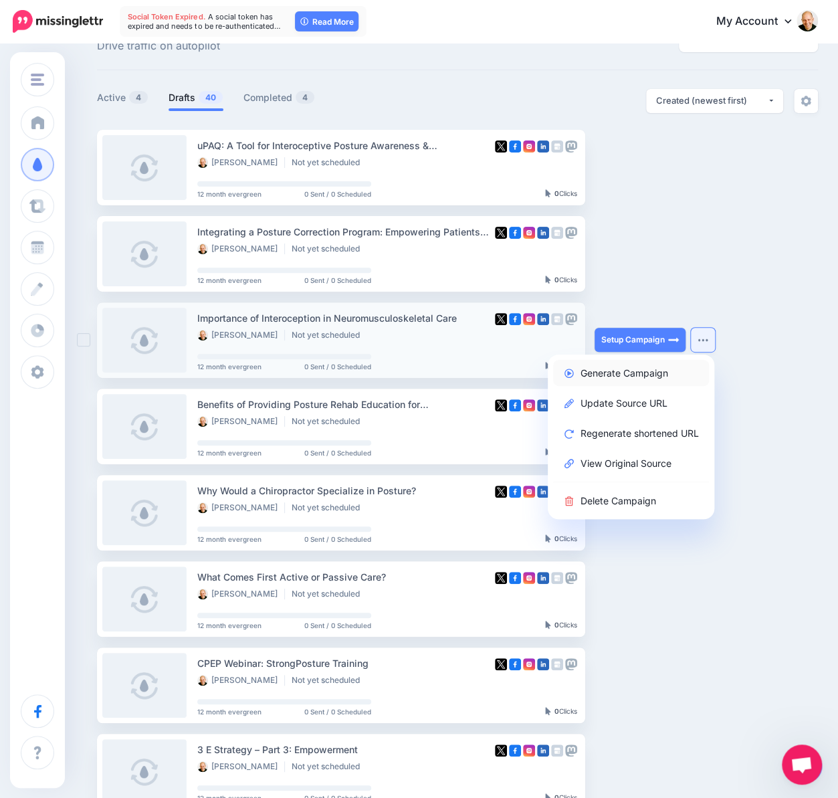
click at [655, 374] on link "Generate Campaign" at bounding box center [631, 373] width 156 height 26
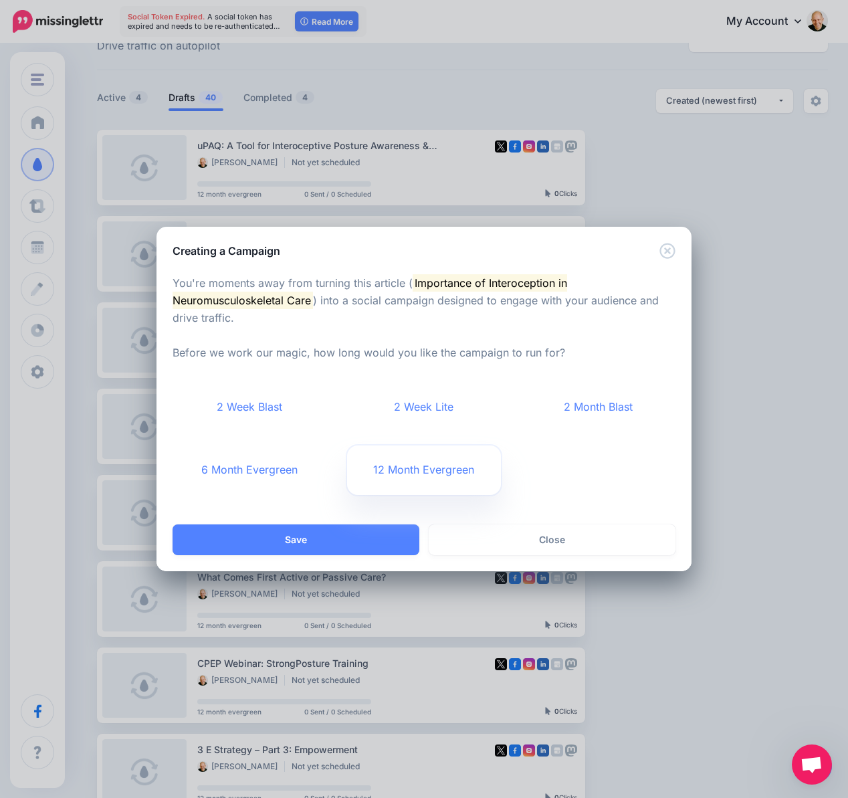
click at [440, 473] on link "12 Month Evergreen" at bounding box center [424, 469] width 154 height 49
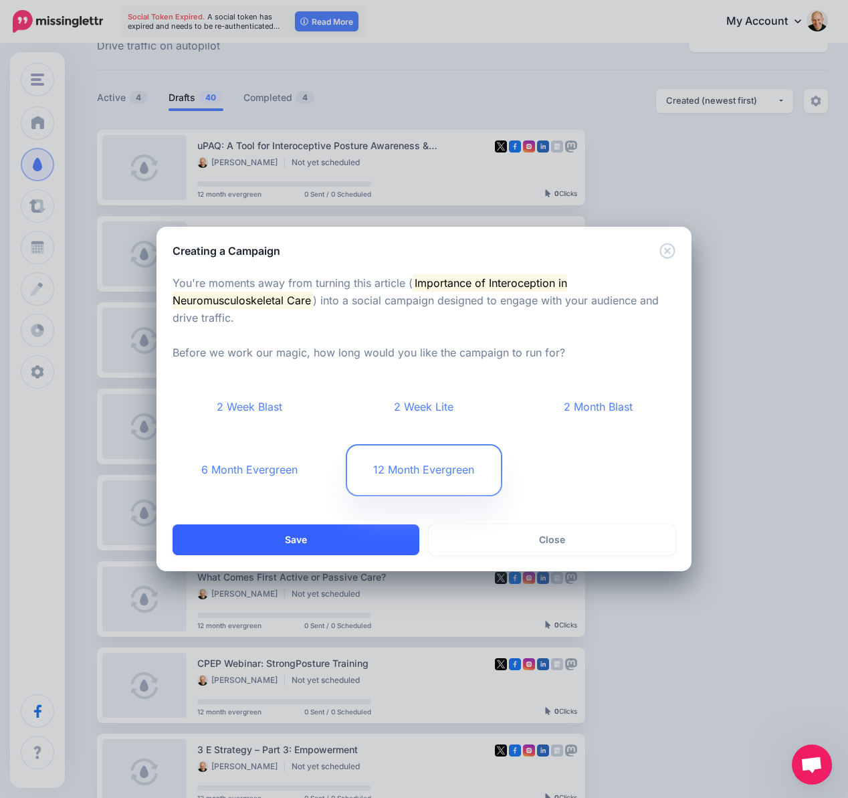
click at [354, 544] on button "Save" at bounding box center [296, 539] width 247 height 31
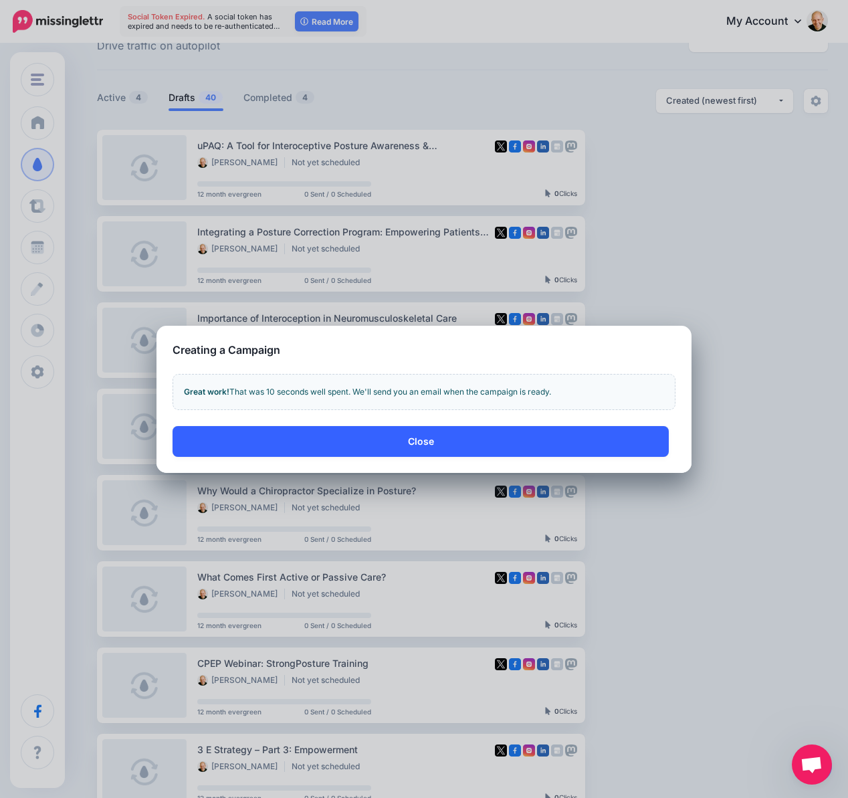
click at [489, 431] on button "Close" at bounding box center [421, 441] width 496 height 31
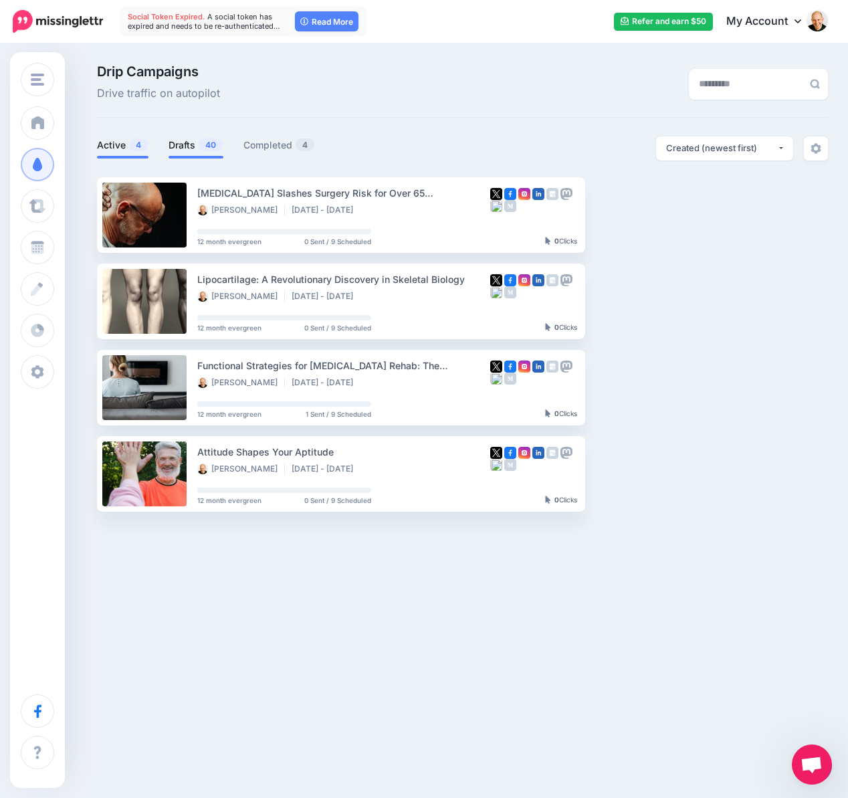
click at [188, 143] on link "Drafts 40" at bounding box center [195, 145] width 55 height 16
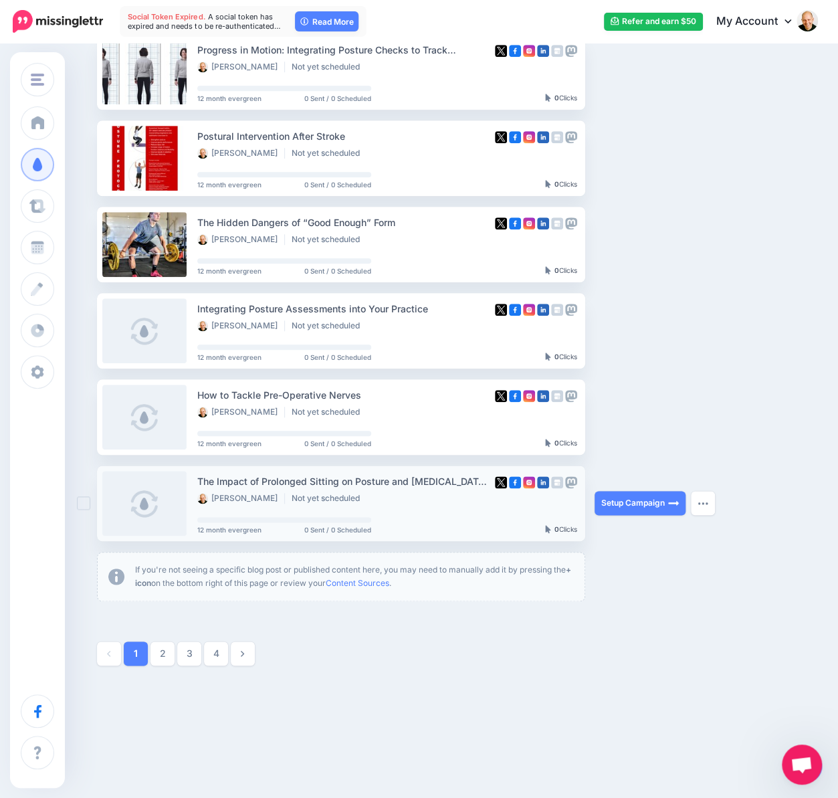
scroll to position [489, 0]
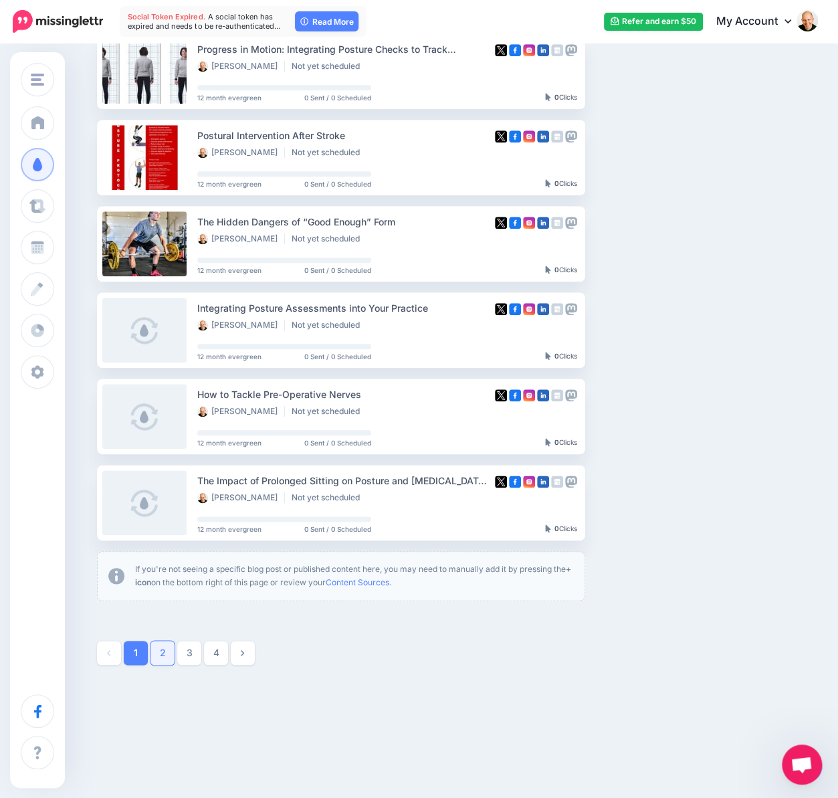
click at [167, 659] on link "2" at bounding box center [162, 653] width 24 height 24
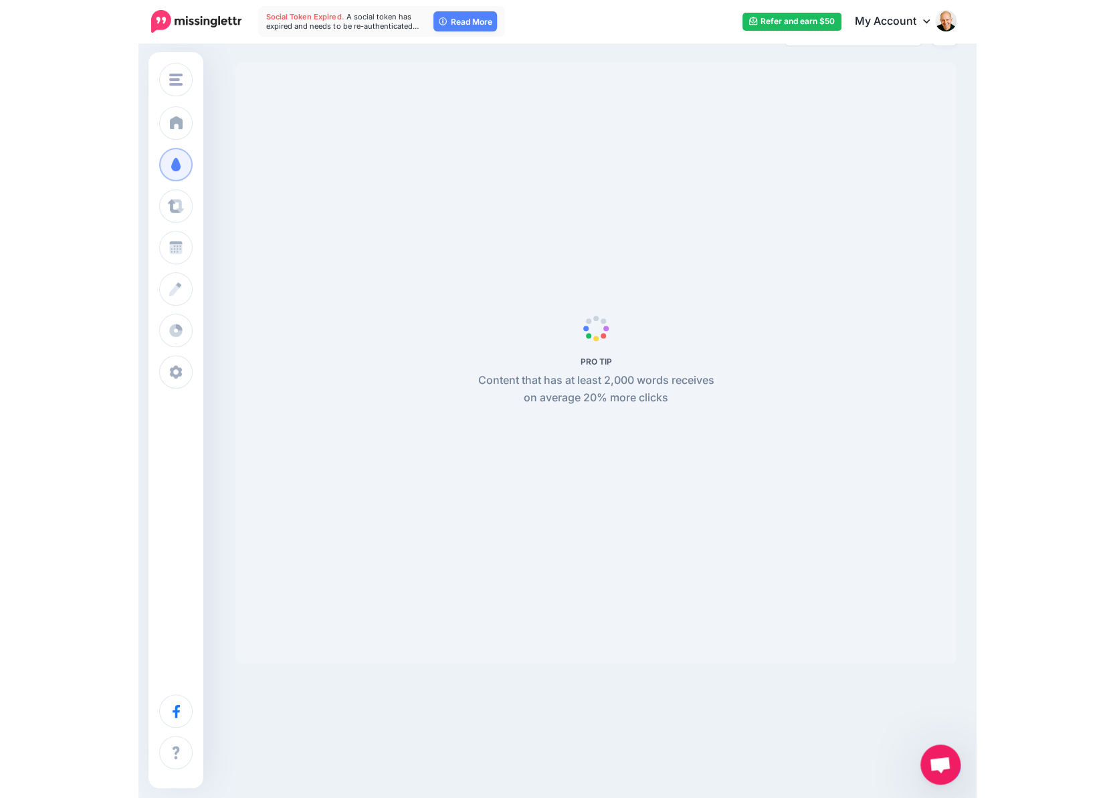
scroll to position [114, 0]
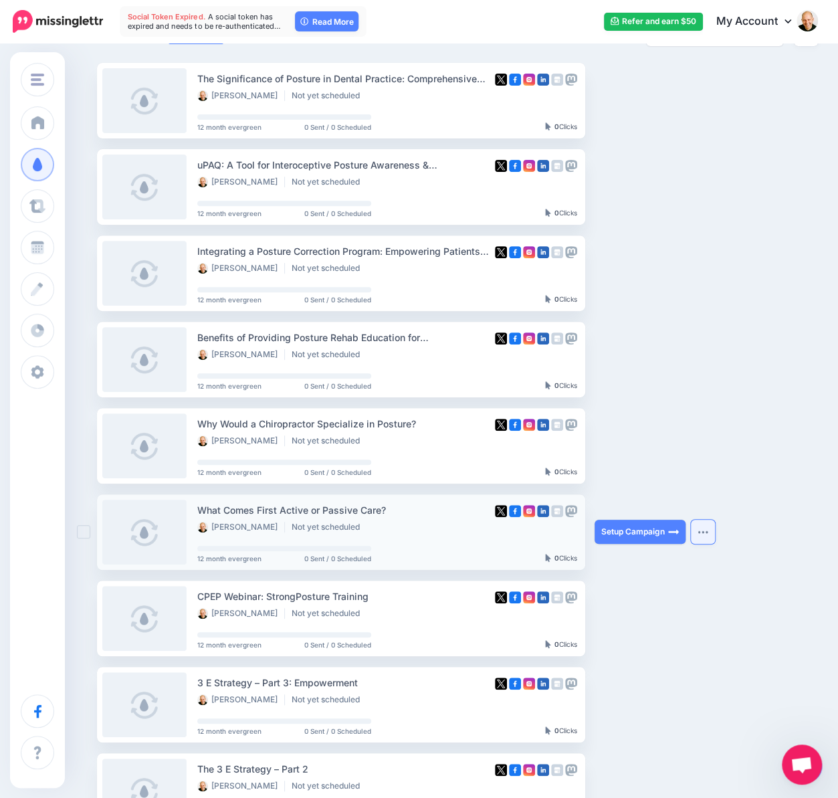
click at [702, 534] on button "button" at bounding box center [703, 532] width 24 height 24
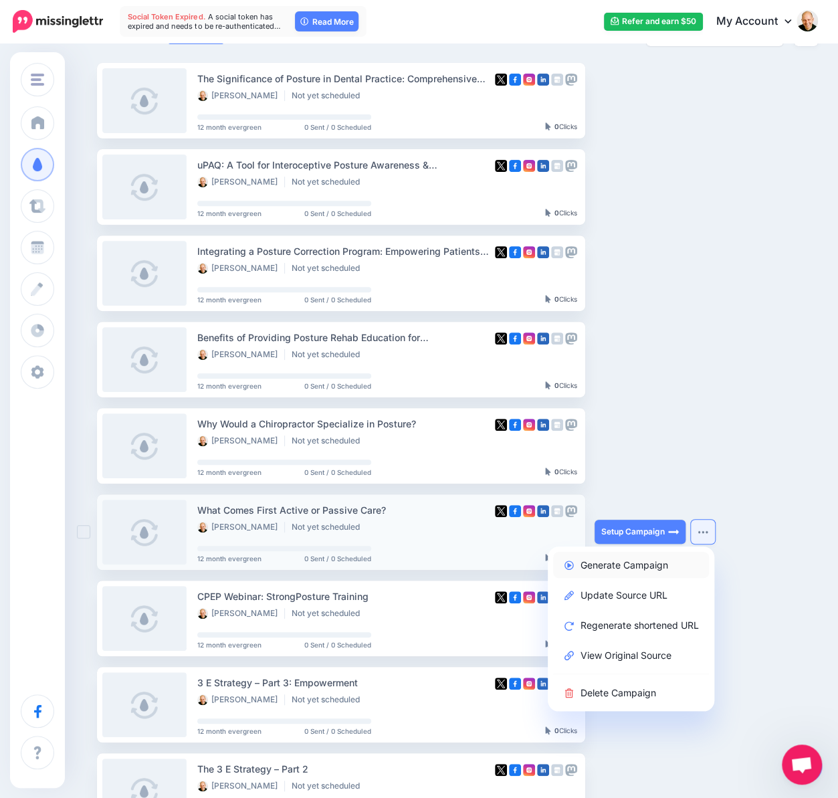
click at [650, 564] on link "Generate Campaign" at bounding box center [631, 565] width 156 height 26
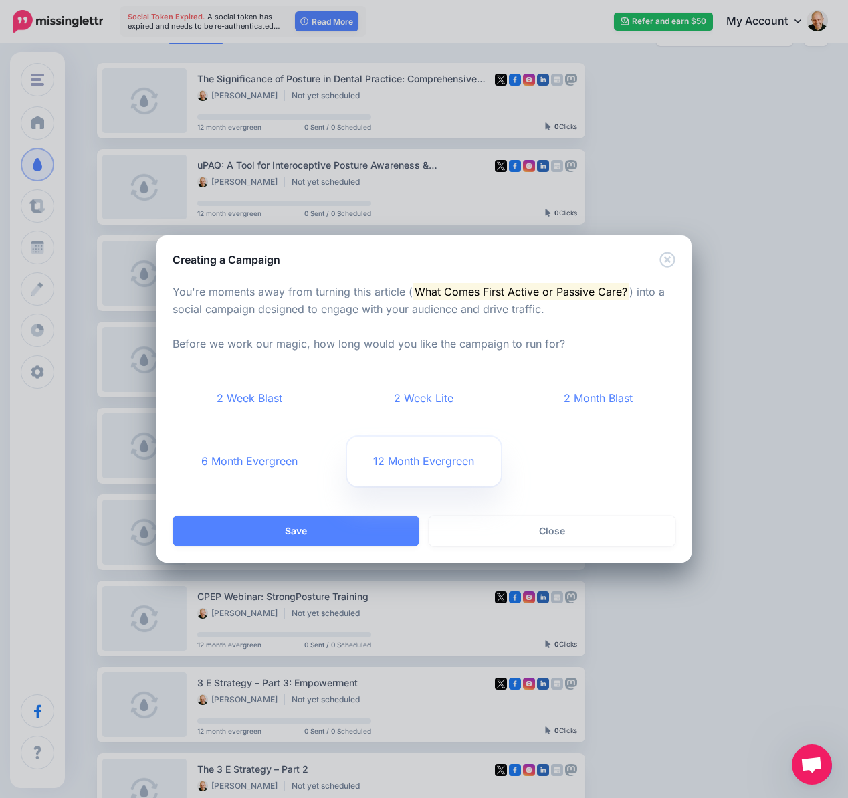
click at [425, 461] on link "12 Month Evergreen" at bounding box center [424, 461] width 154 height 49
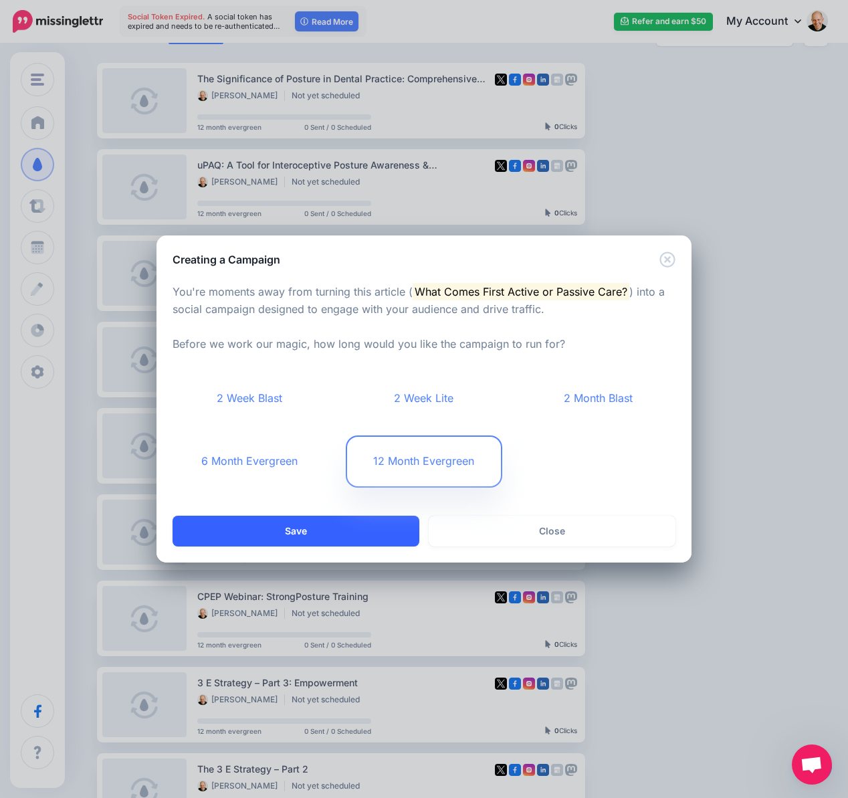
click at [351, 538] on button "Save" at bounding box center [296, 531] width 247 height 31
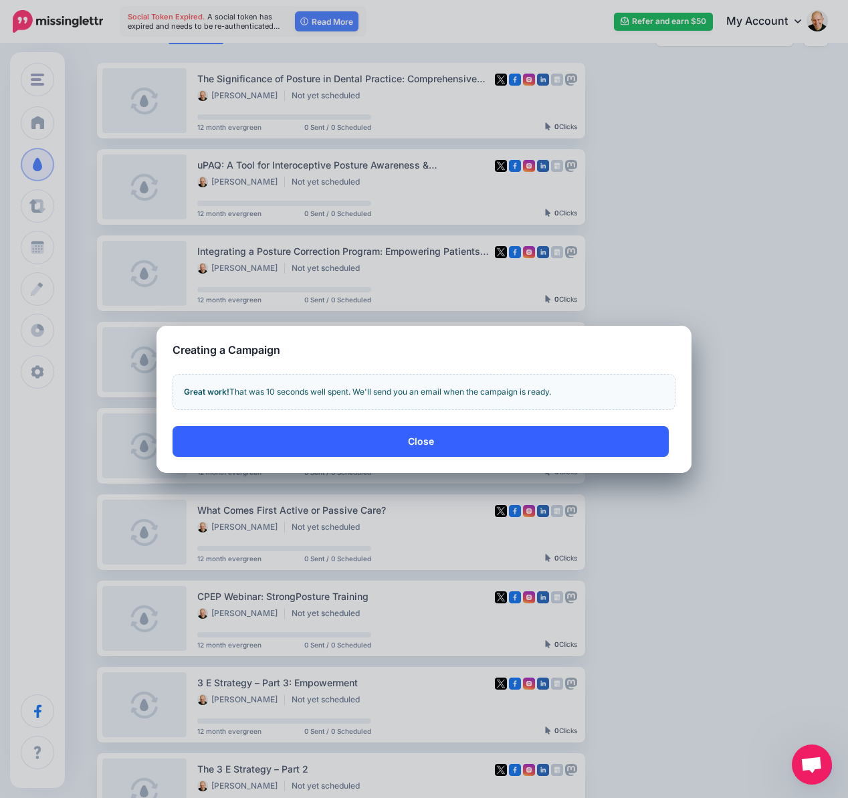
click at [451, 450] on button "Close" at bounding box center [421, 441] width 496 height 31
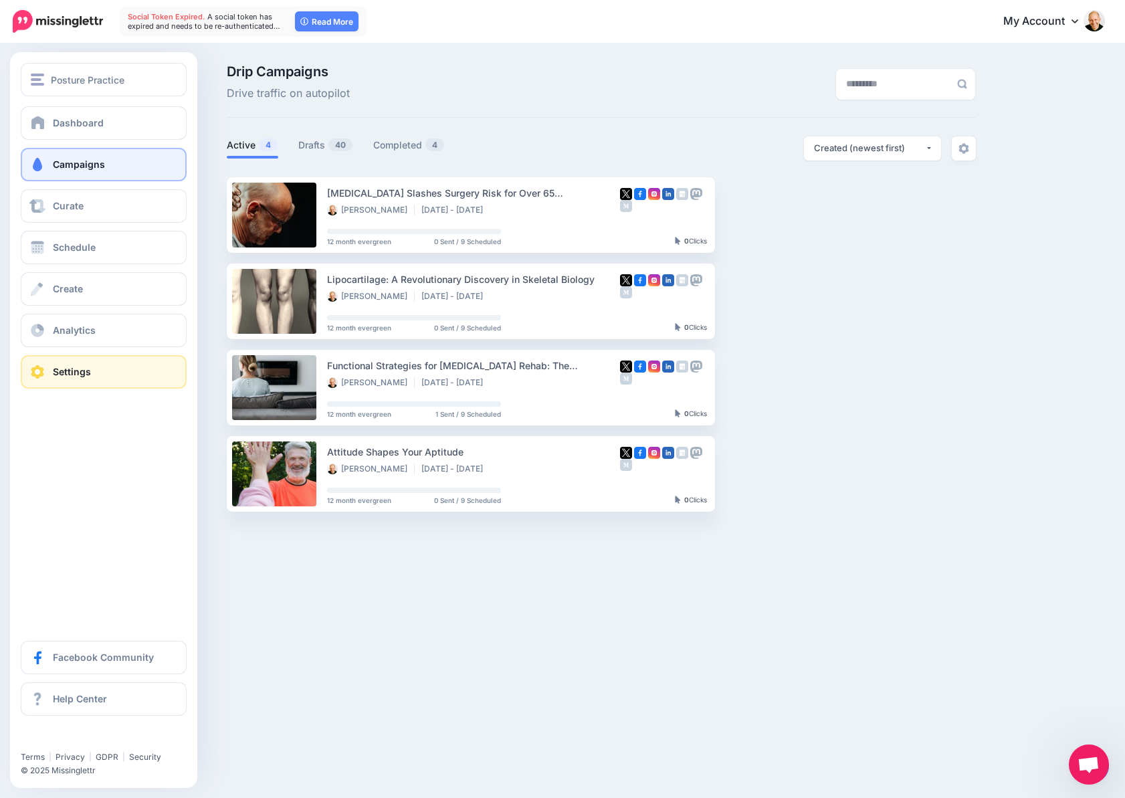
click at [82, 368] on span "Settings" at bounding box center [72, 371] width 38 height 11
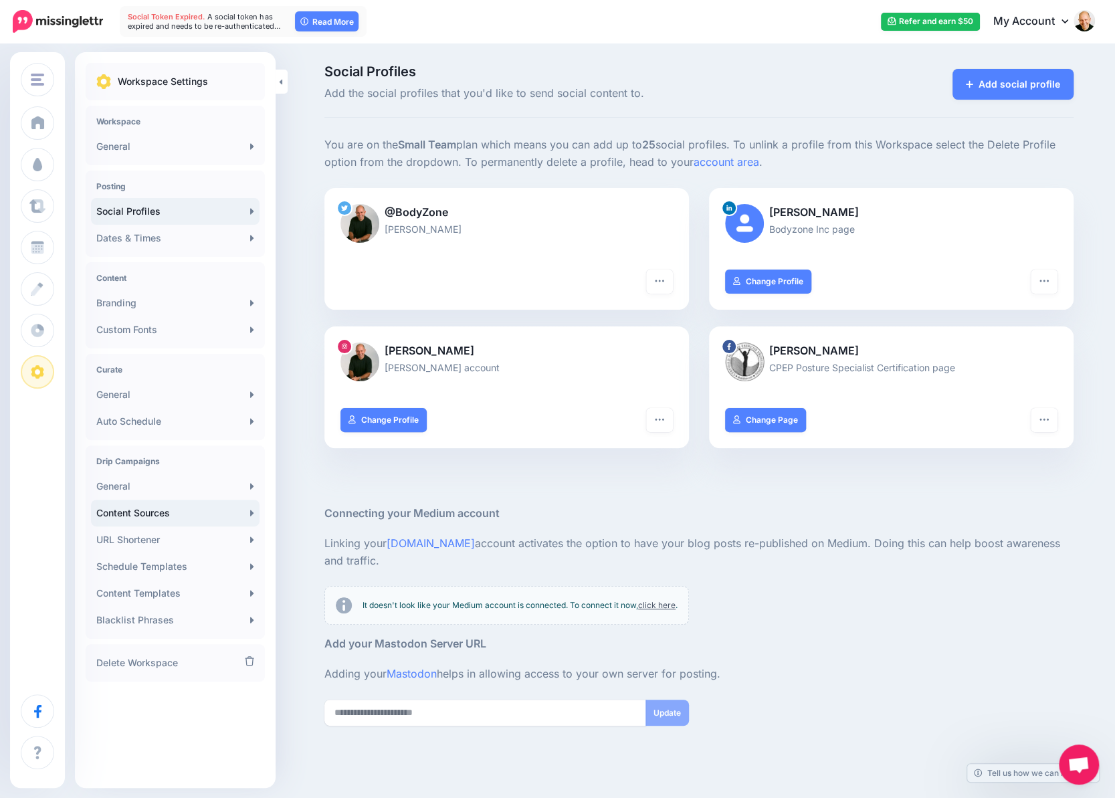
click at [135, 510] on link "Content Sources" at bounding box center [175, 512] width 168 height 27
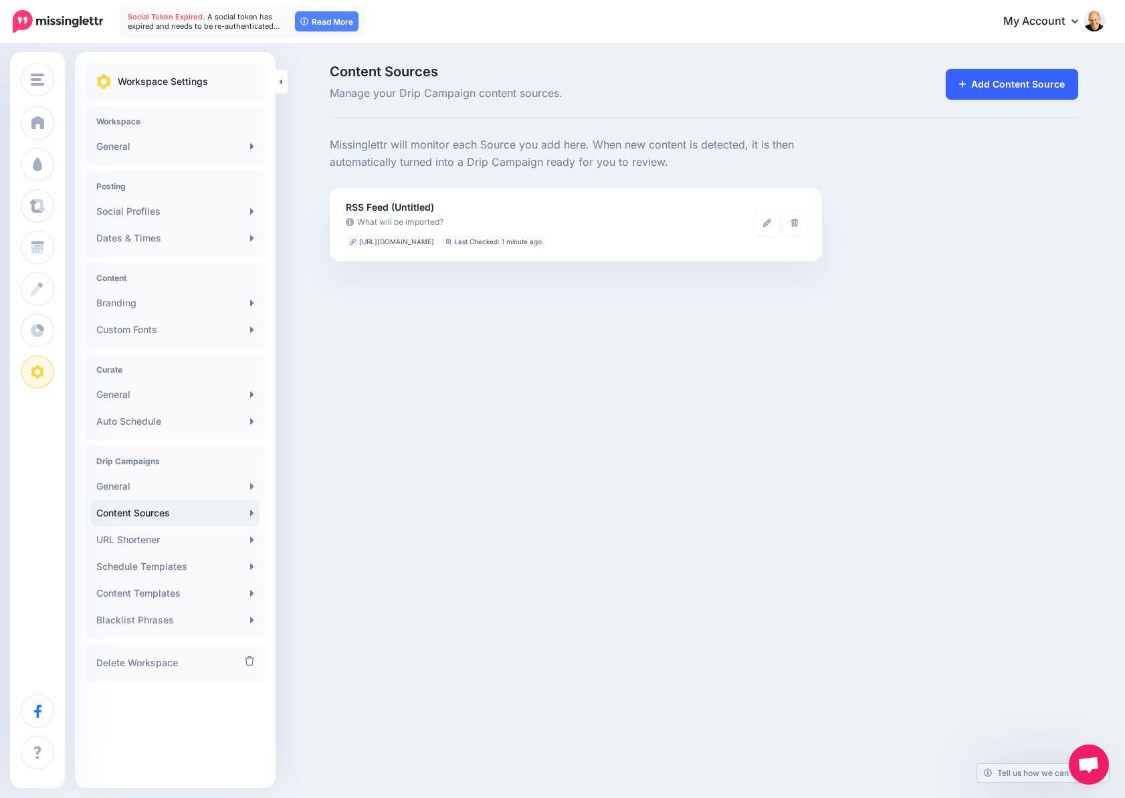
click at [994, 90] on link "Add Content Source" at bounding box center [1011, 84] width 133 height 31
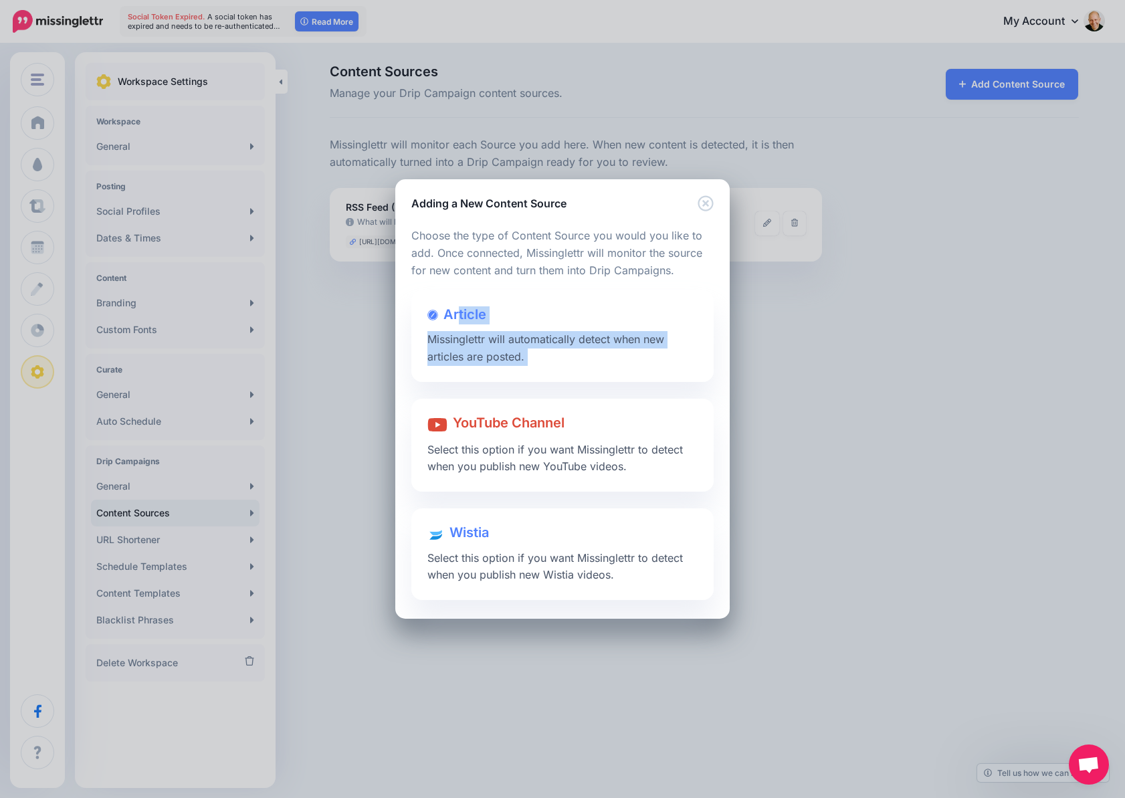
drag, startPoint x: 460, startPoint y: 316, endPoint x: 812, endPoint y: 384, distance: 358.2
click at [812, 384] on div "Adding a New Content Source Loading Loading Choose the type of Content Source y…" at bounding box center [562, 399] width 1125 height 798
click at [881, 390] on div "Adding a New Content Source Loading Loading Choose the type of Content Source y…" at bounding box center [562, 399] width 1125 height 798
click at [582, 378] on div "Article Missinglettr will automatically detect when new articles are posted." at bounding box center [562, 336] width 302 height 92
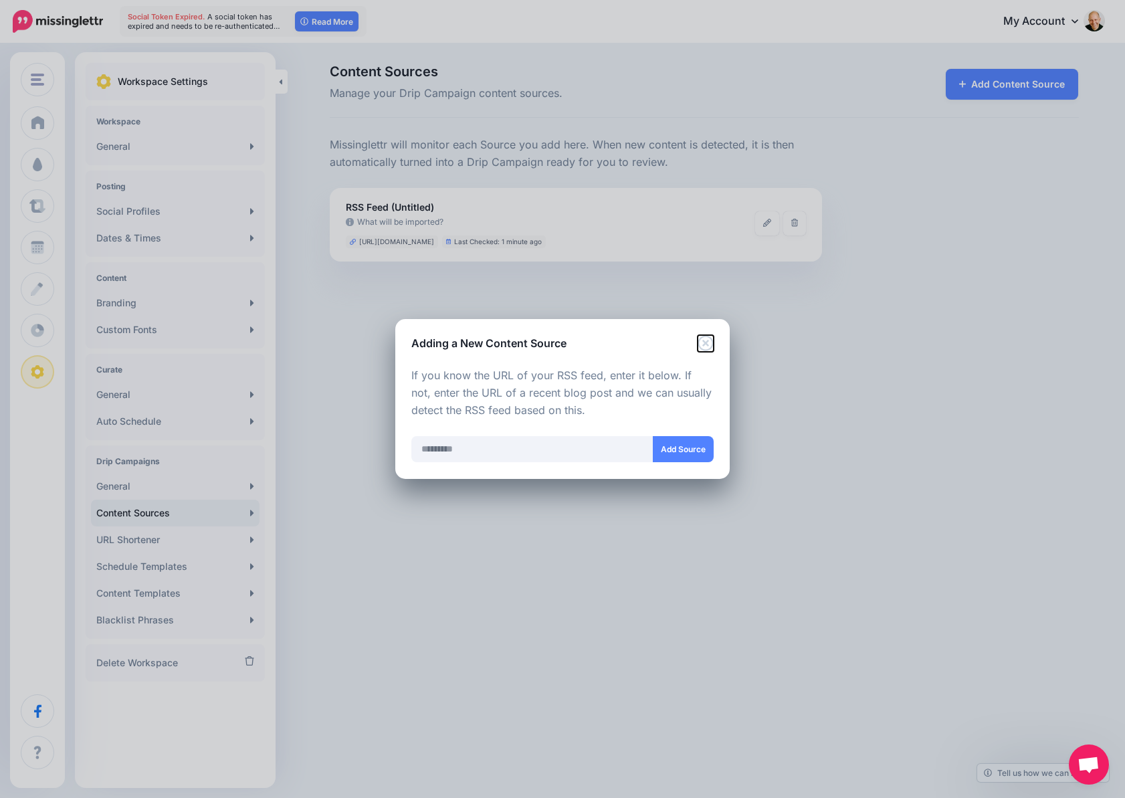
click at [707, 342] on icon "Close" at bounding box center [704, 343] width 15 height 15
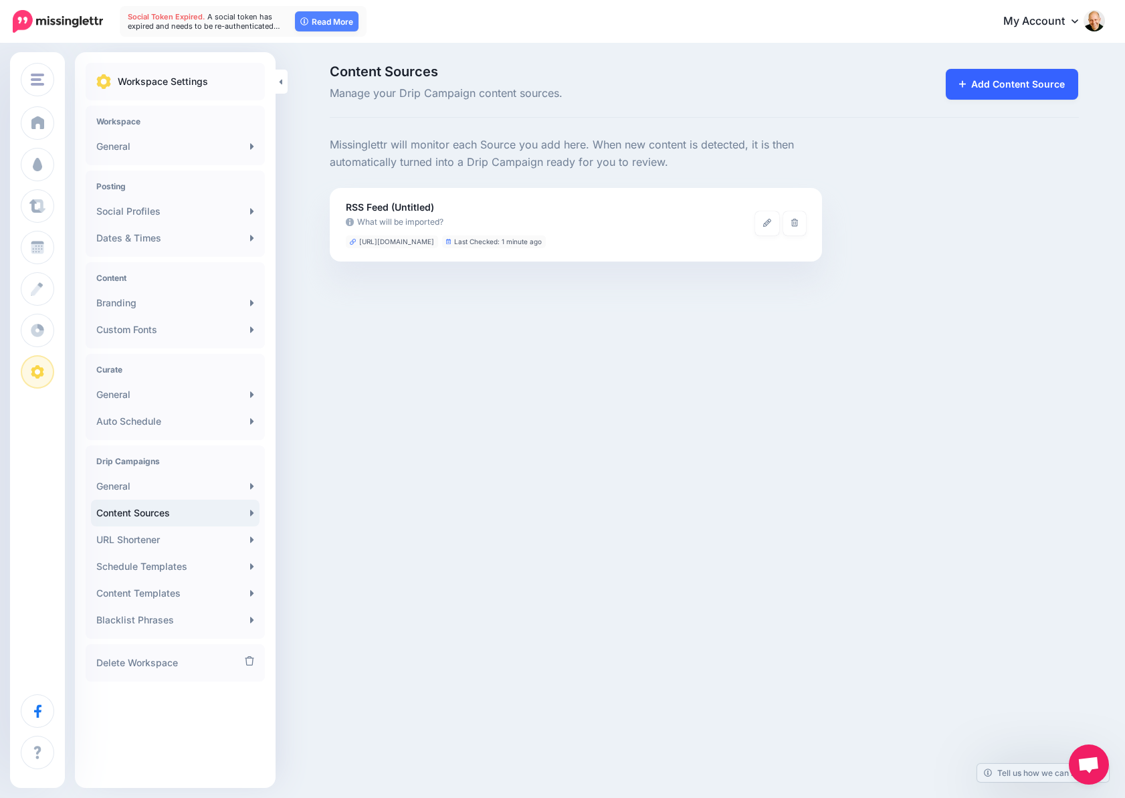
click at [1002, 83] on link "Add Content Source" at bounding box center [1011, 84] width 133 height 31
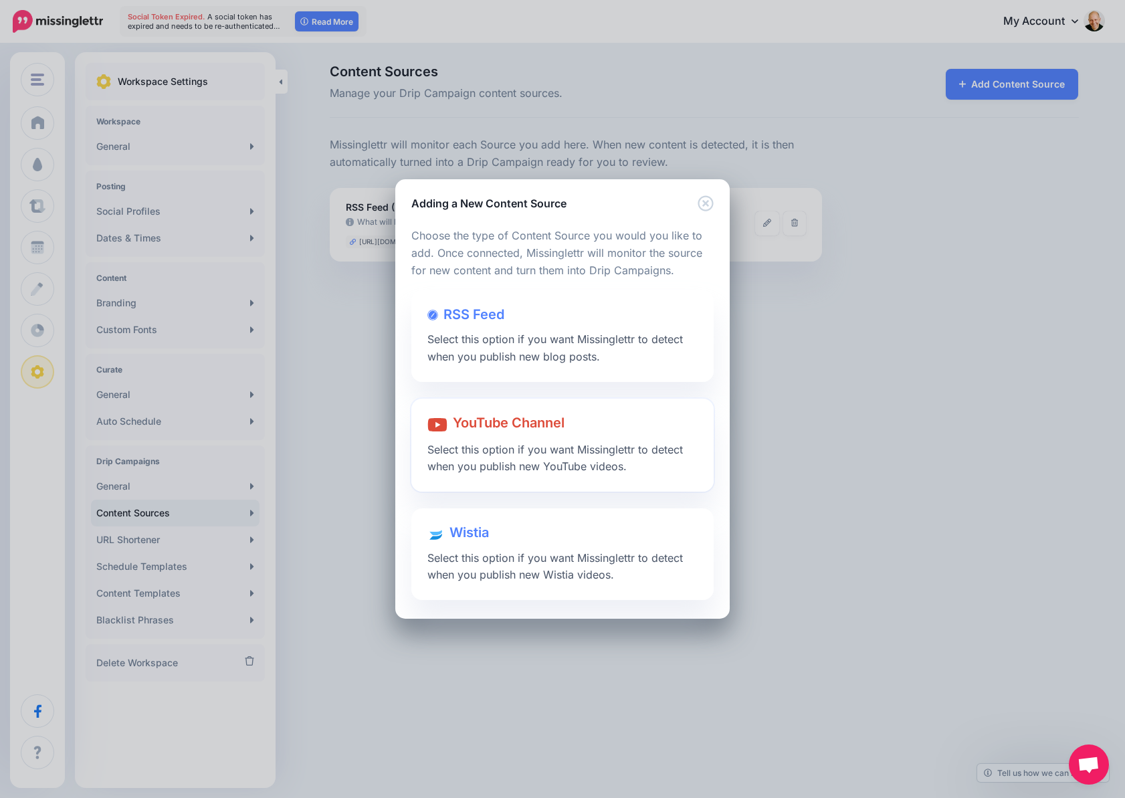
click at [501, 429] on span "YouTube Channel" at bounding box center [509, 423] width 112 height 16
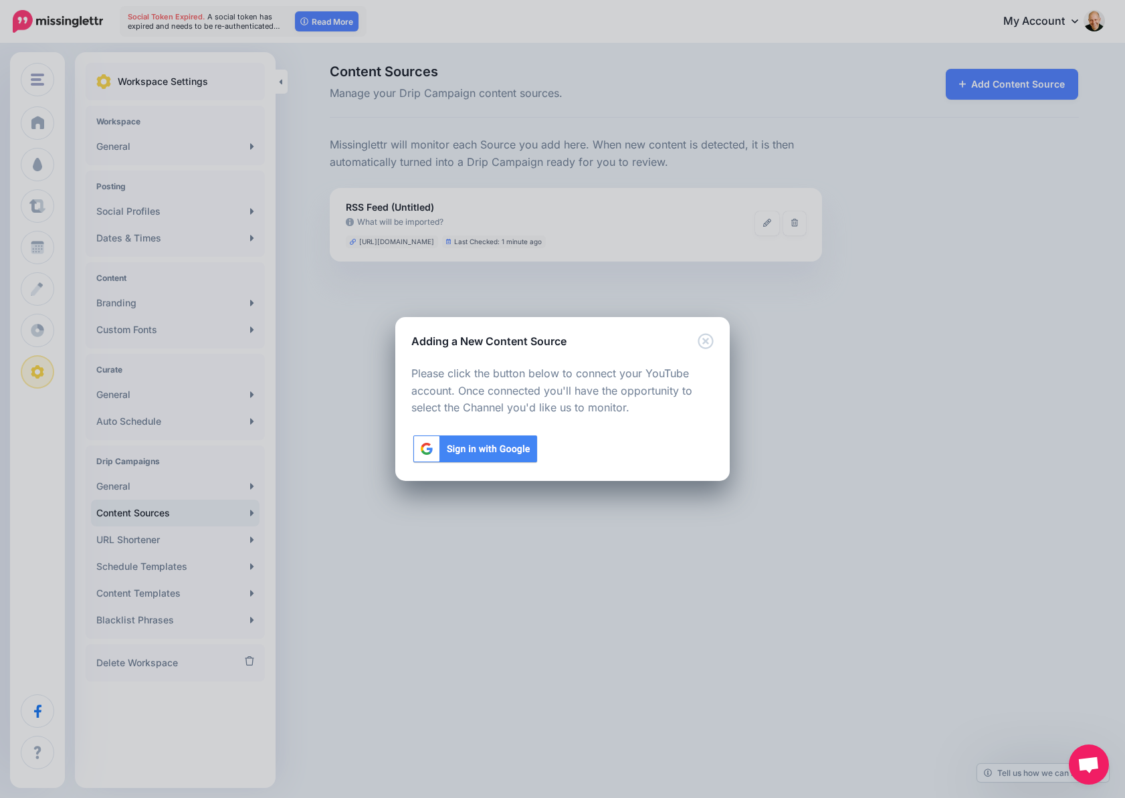
click at [482, 451] on img at bounding box center [475, 448] width 128 height 31
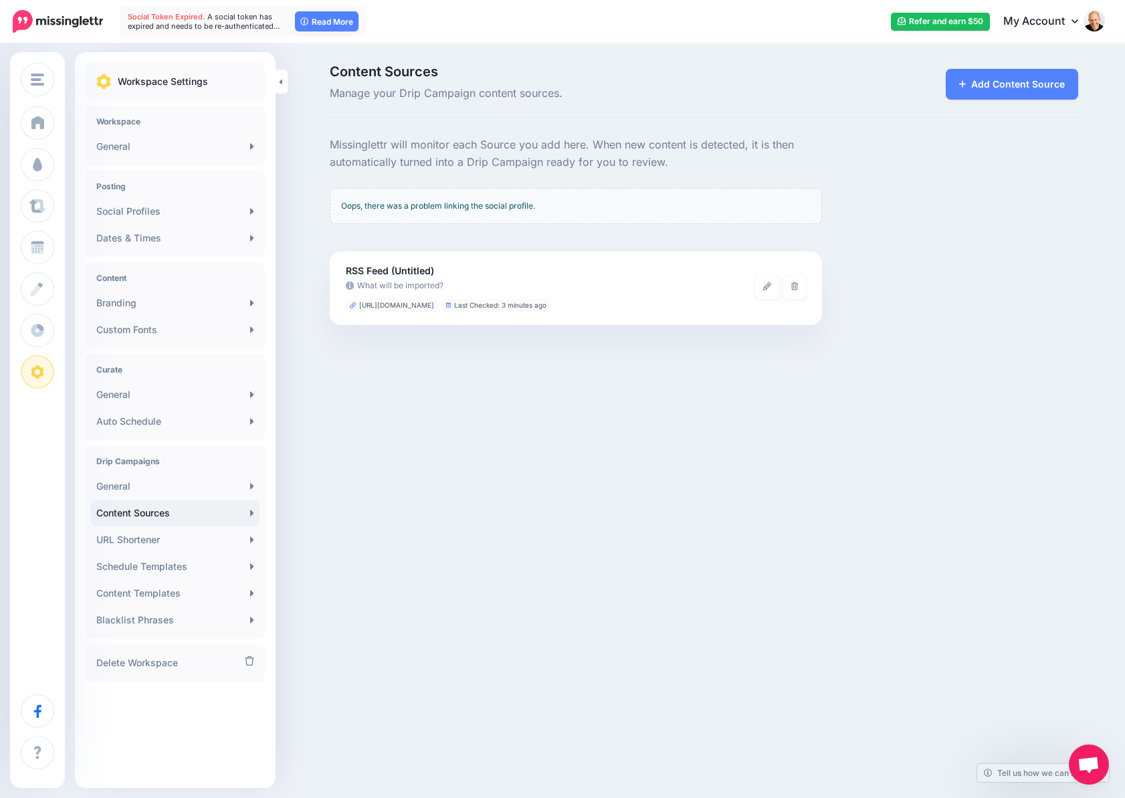
click at [374, 199] on div "Oops, there was a problem linking the social profile." at bounding box center [576, 206] width 493 height 36
click at [972, 80] on link "Add Content Source" at bounding box center [1011, 84] width 133 height 31
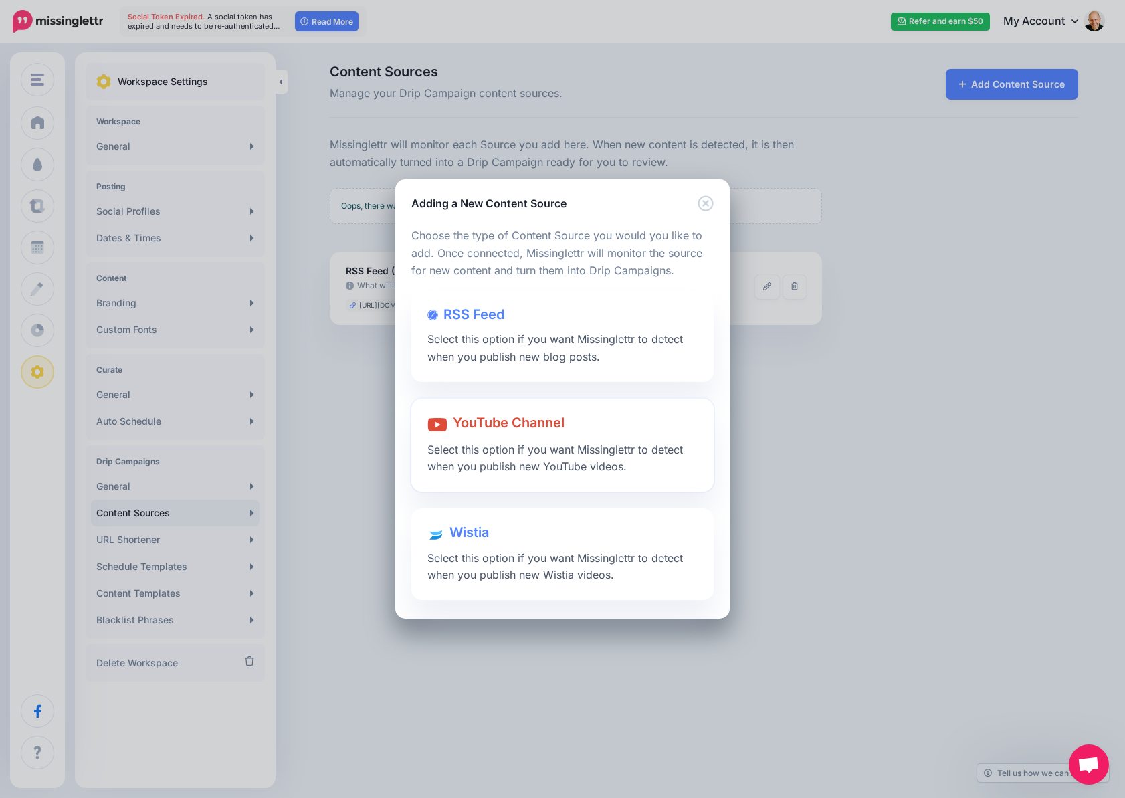
click at [527, 423] on span "YouTube Channel" at bounding box center [509, 423] width 112 height 16
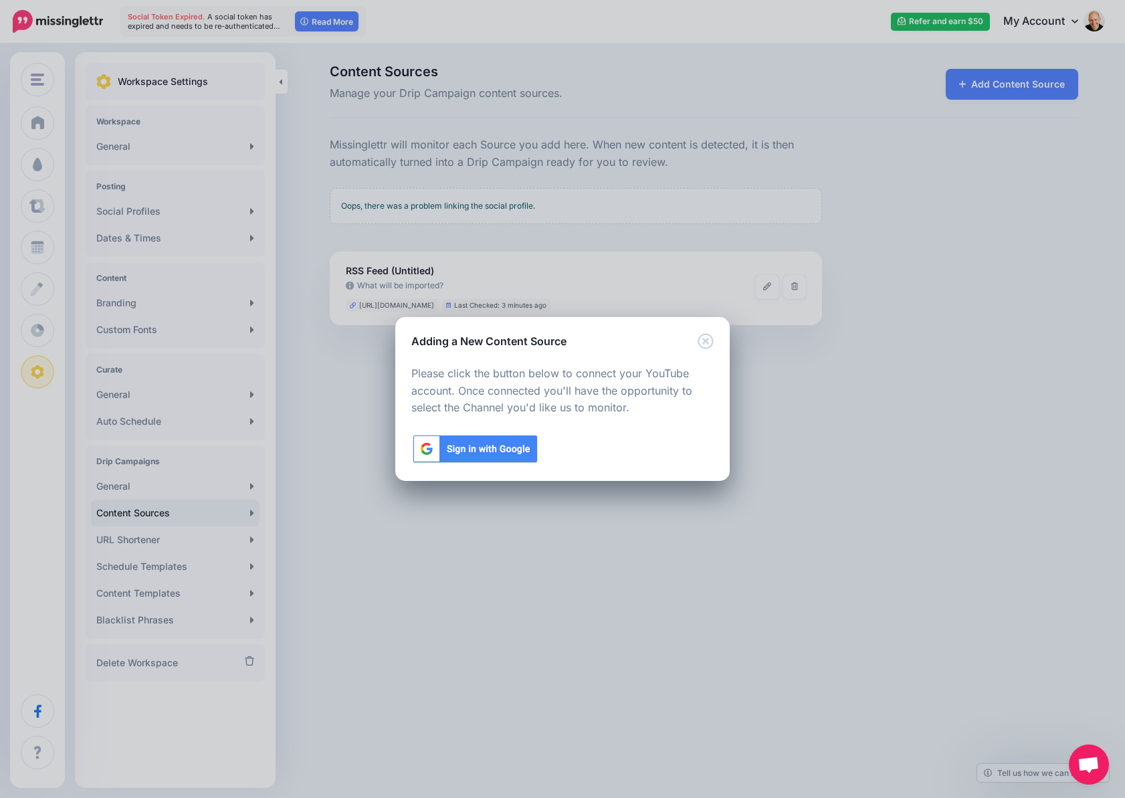
click at [507, 450] on img at bounding box center [475, 448] width 128 height 31
click at [704, 340] on icon "Close" at bounding box center [704, 340] width 15 height 15
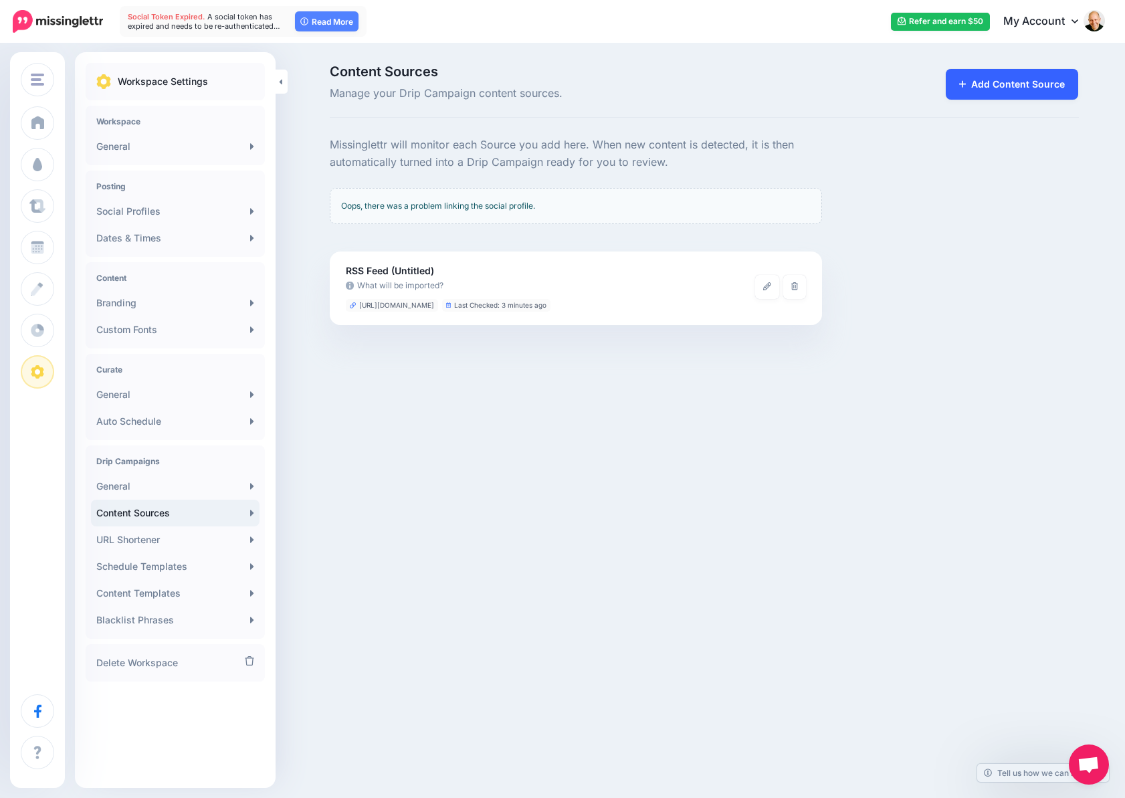
click at [1010, 80] on link "Add Content Source" at bounding box center [1011, 84] width 133 height 31
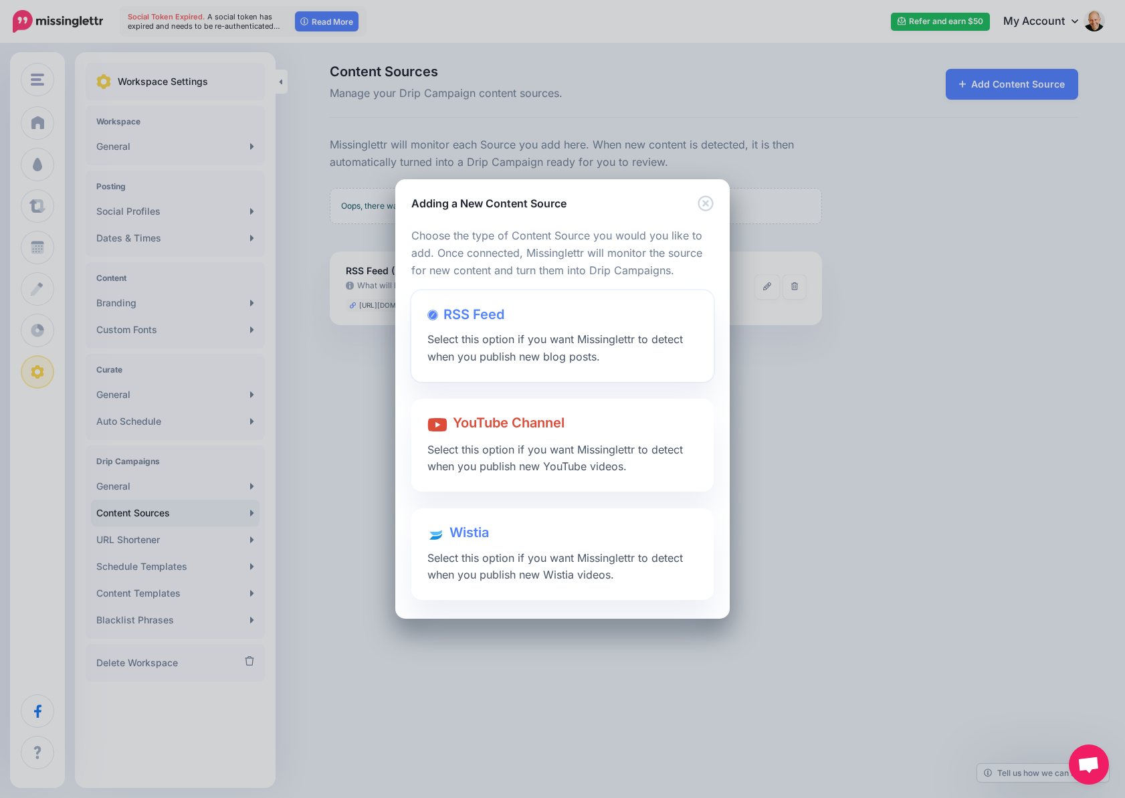
click at [469, 318] on span "RSS Feed" at bounding box center [473, 314] width 61 height 16
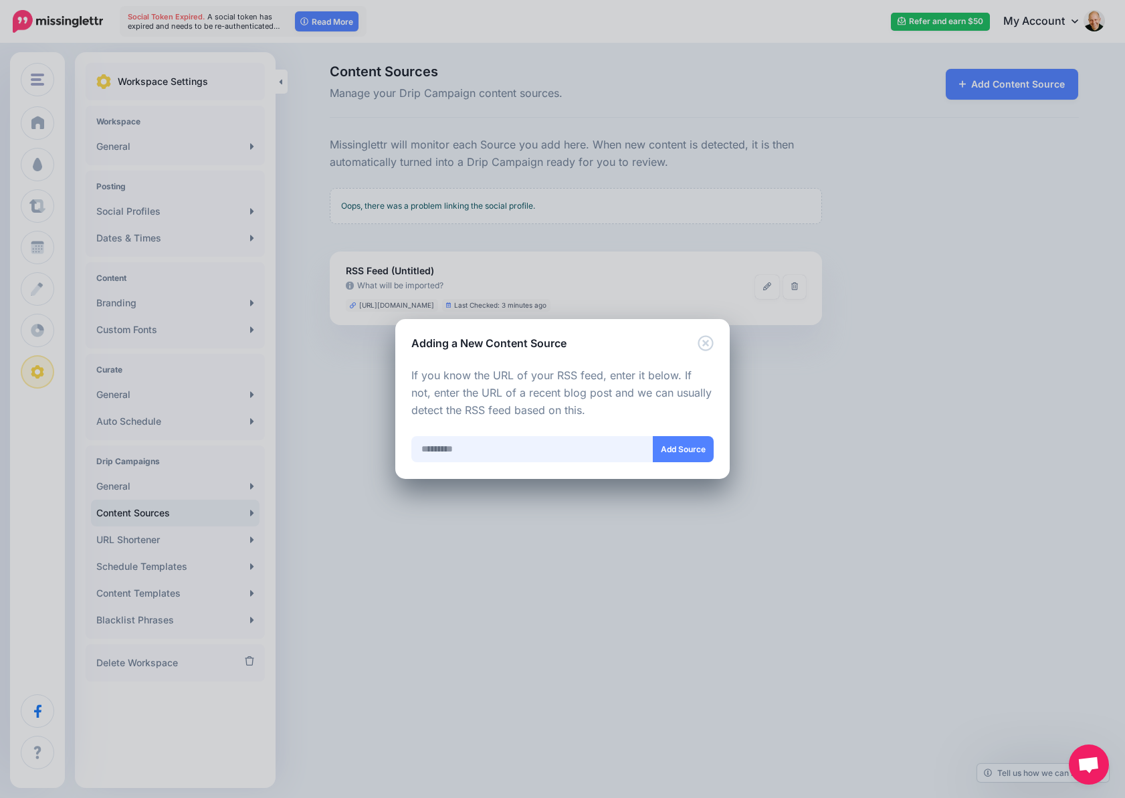
click at [534, 442] on input "text" at bounding box center [532, 449] width 242 height 26
drag, startPoint x: 699, startPoint y: 336, endPoint x: 705, endPoint y: 344, distance: 10.6
click at [703, 343] on icon "Close" at bounding box center [705, 343] width 16 height 16
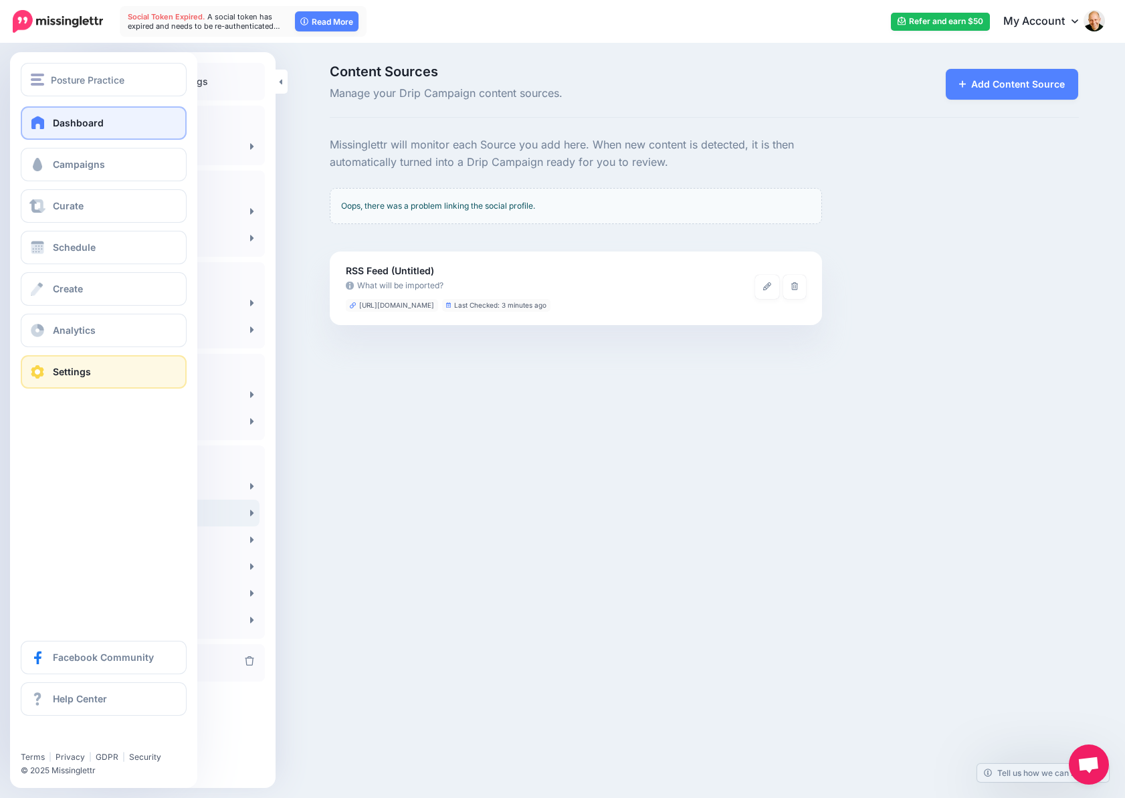
click at [59, 120] on span "Dashboard" at bounding box center [78, 122] width 51 height 11
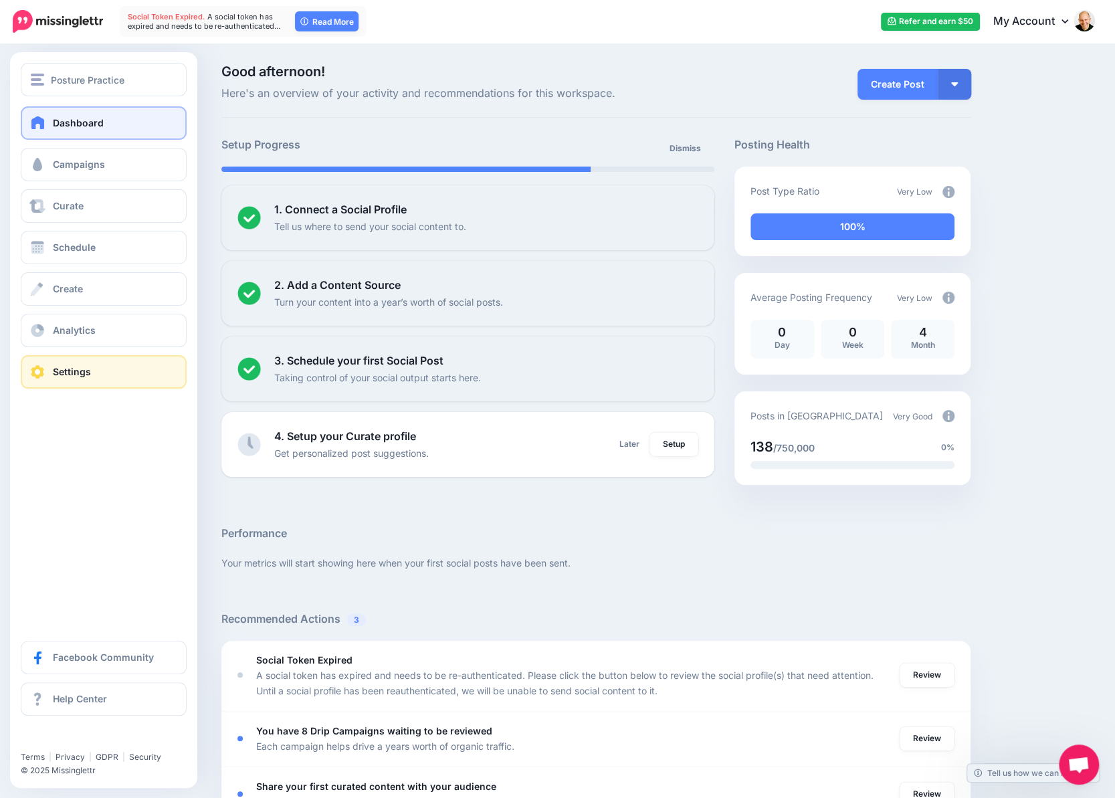
click at [72, 367] on span "Settings" at bounding box center [72, 371] width 38 height 11
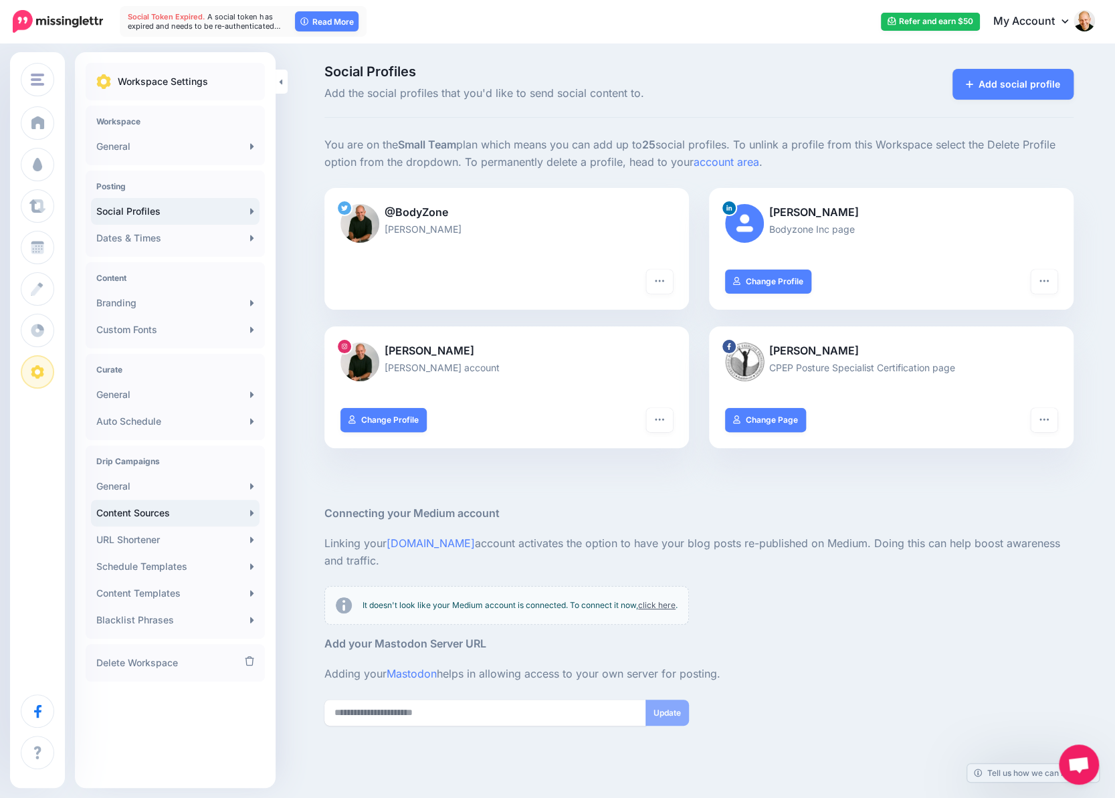
click at [143, 510] on link "Content Sources" at bounding box center [175, 512] width 168 height 27
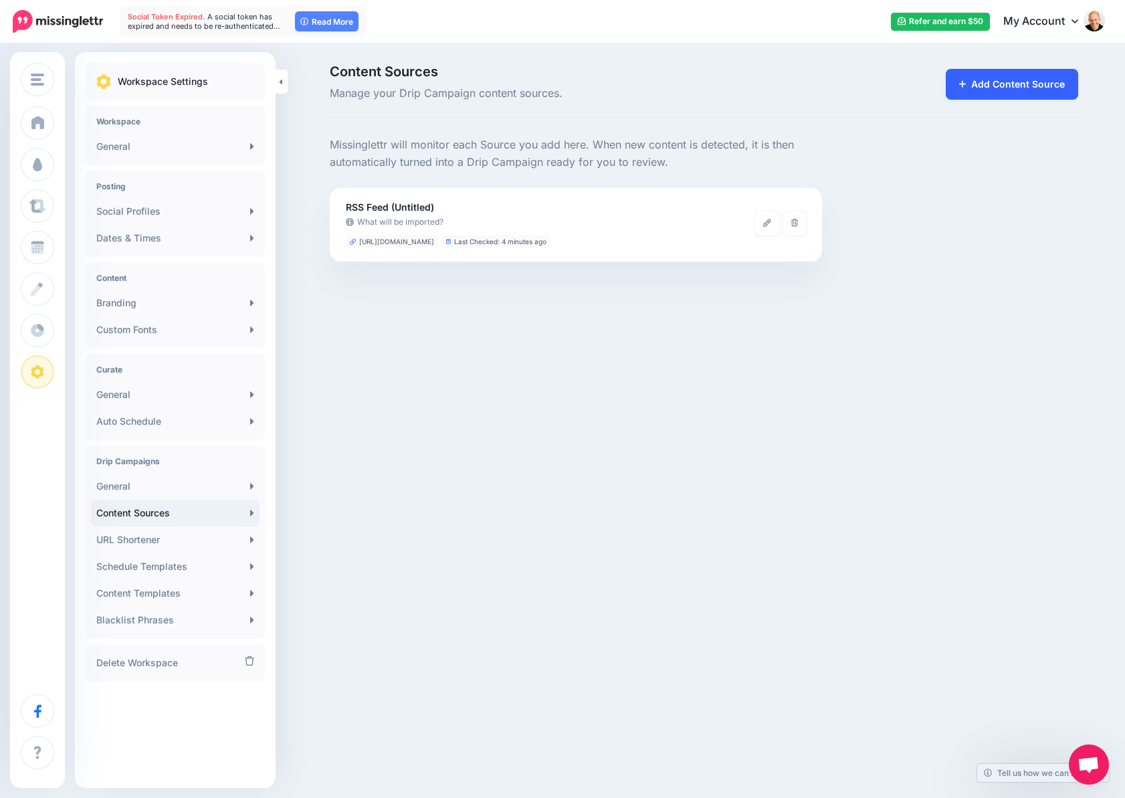
click at [1014, 89] on link "Add Content Source" at bounding box center [1011, 84] width 133 height 31
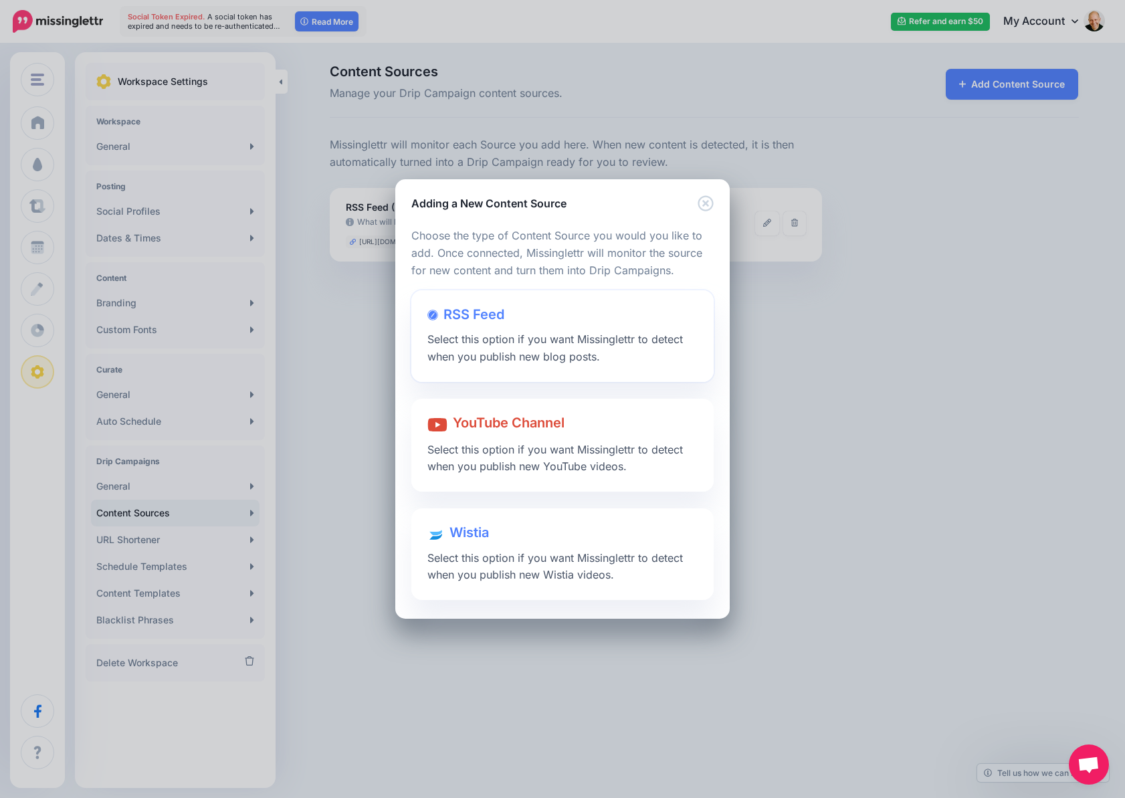
click at [518, 342] on span "Select this option if you want Missinglettr to detect when you publish new blog…" at bounding box center [554, 347] width 255 height 31
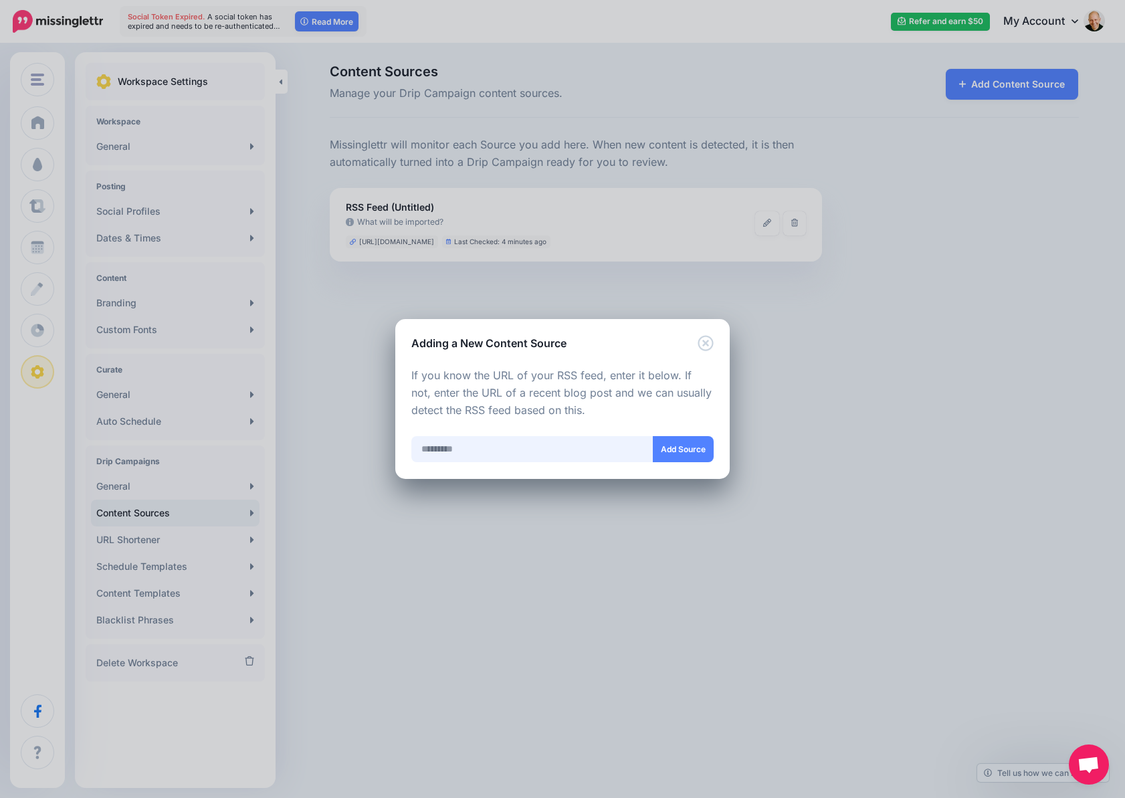
click at [543, 443] on input "text" at bounding box center [532, 449] width 242 height 26
paste input "**********"
type input "**********"
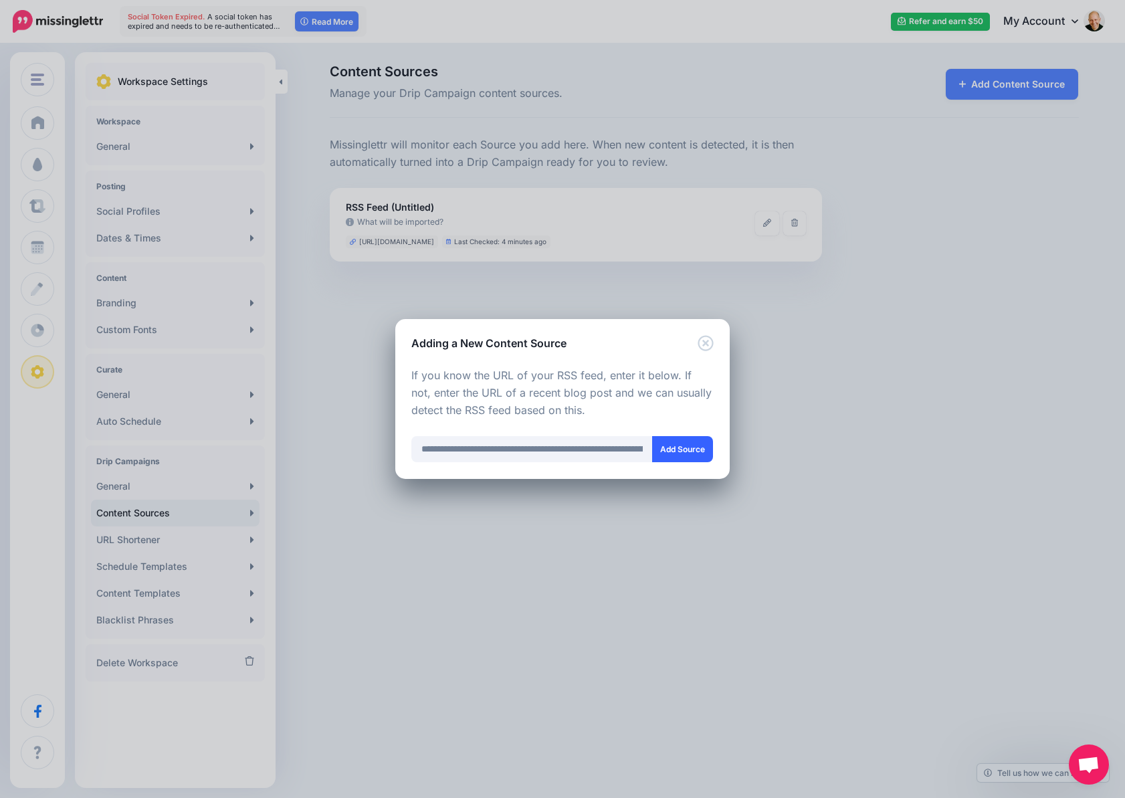
click at [684, 452] on button "Add Source" at bounding box center [682, 449] width 61 height 26
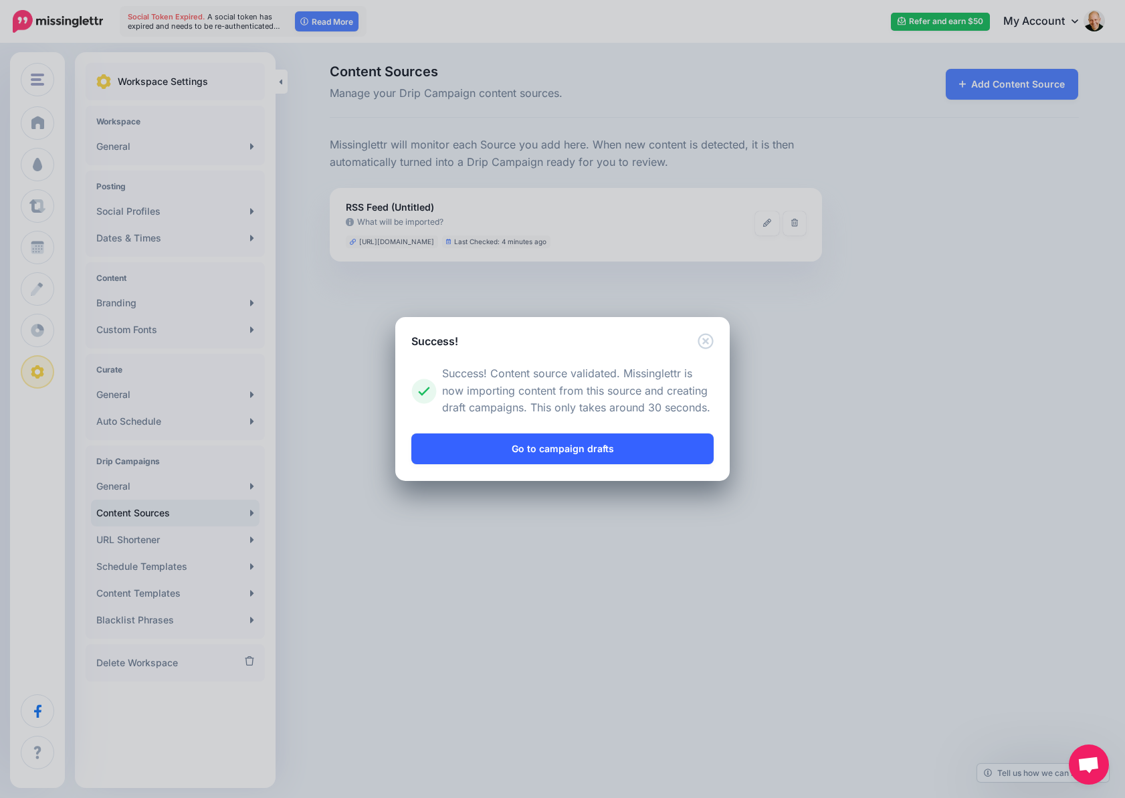
click at [551, 447] on link "Go to campaign drafts" at bounding box center [562, 448] width 302 height 31
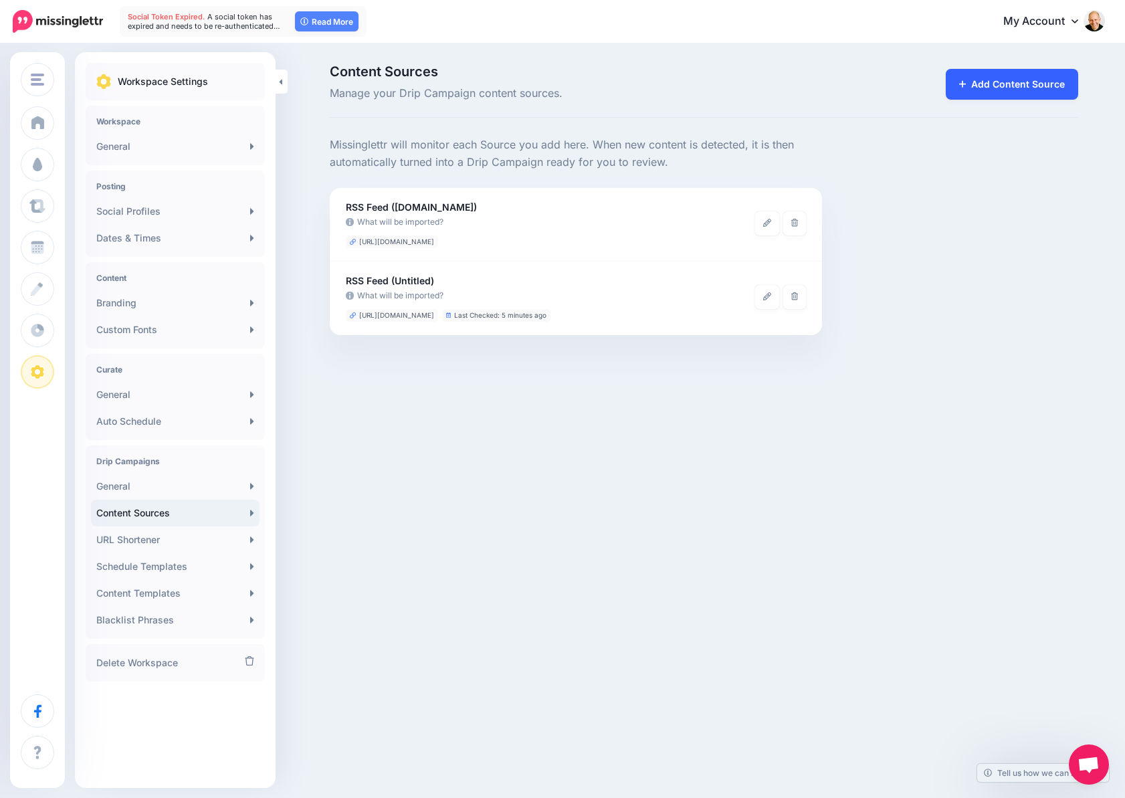
click at [975, 84] on link "Add Content Source" at bounding box center [1011, 84] width 133 height 31
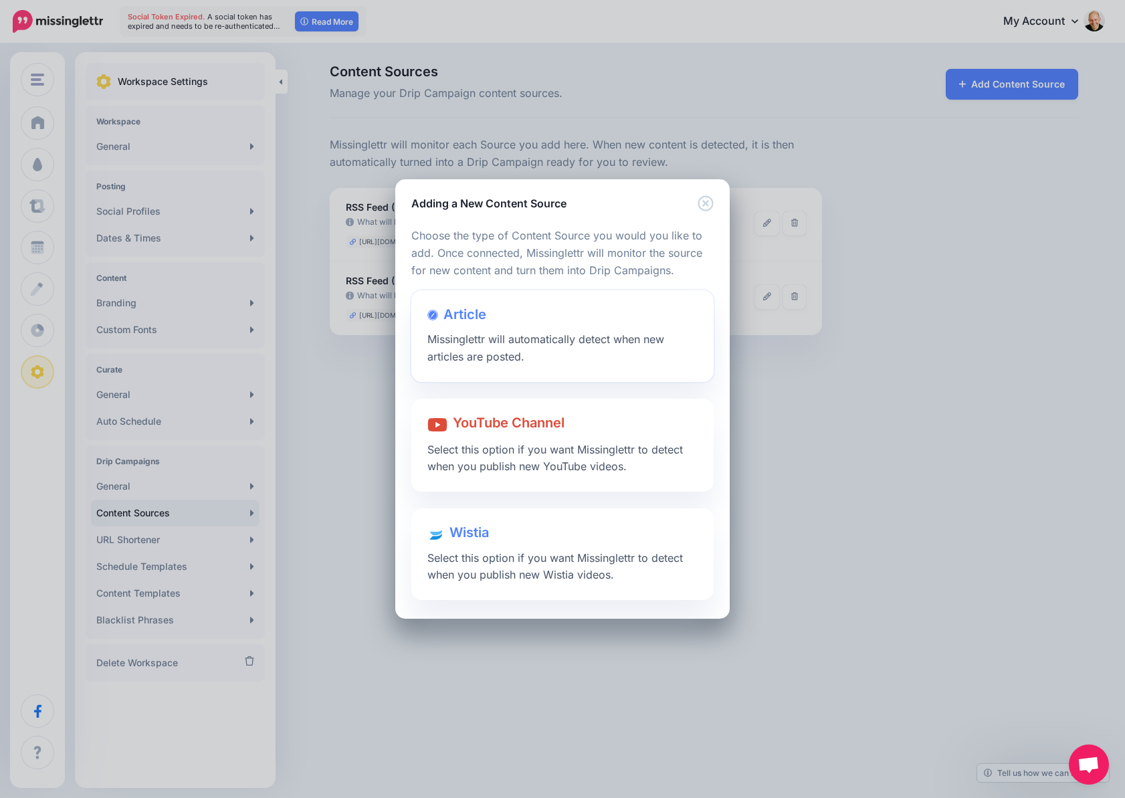
click at [467, 308] on span "Article" at bounding box center [464, 314] width 43 height 16
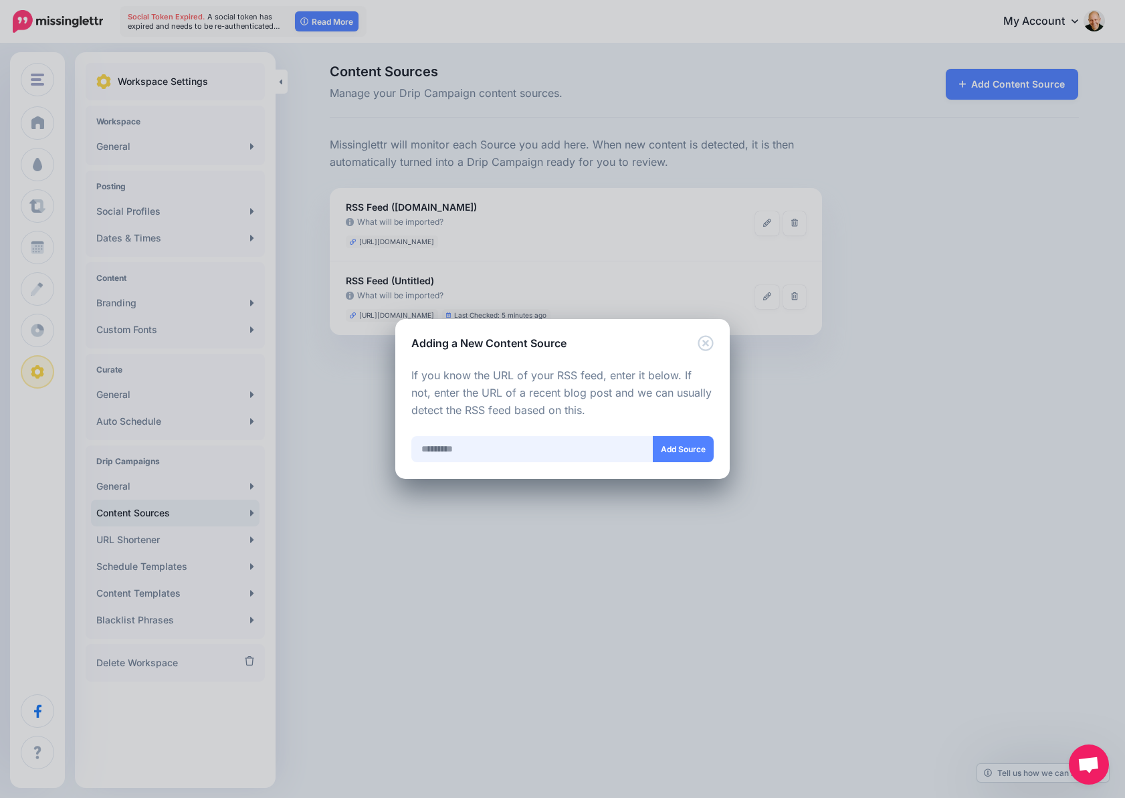
click at [541, 453] on input "text" at bounding box center [532, 449] width 242 height 26
paste input "**********"
type input "**********"
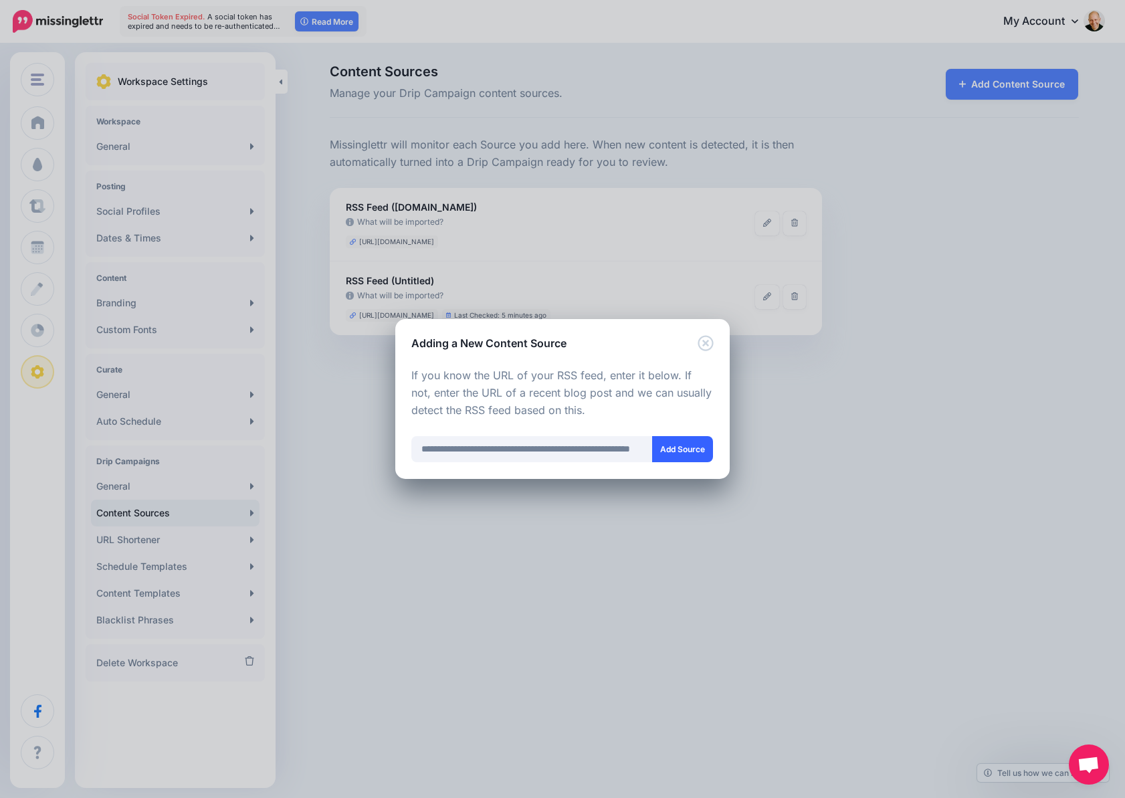
click at [694, 451] on button "Add Source" at bounding box center [682, 449] width 61 height 26
drag, startPoint x: 448, startPoint y: 243, endPoint x: 366, endPoint y: 244, distance: 82.2
click at [366, 244] on div "Adding a New Content Source Loading Loading Choose the type of Content Source y…" at bounding box center [562, 399] width 1125 height 798
click at [530, 245] on div "Adding a New Content Source Loading Loading Choose the type of Content Source y…" at bounding box center [562, 399] width 1125 height 798
click at [711, 348] on icon "Close" at bounding box center [704, 343] width 15 height 15
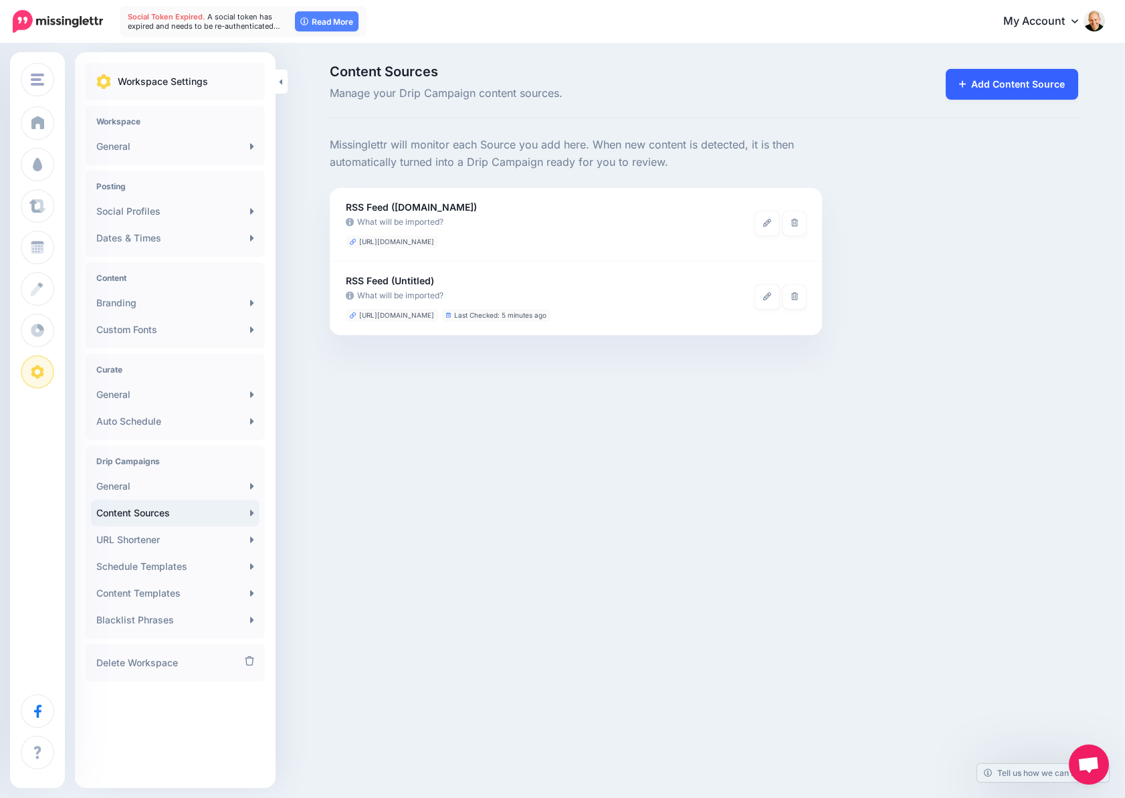
click at [982, 92] on link "Add Content Source" at bounding box center [1011, 84] width 133 height 31
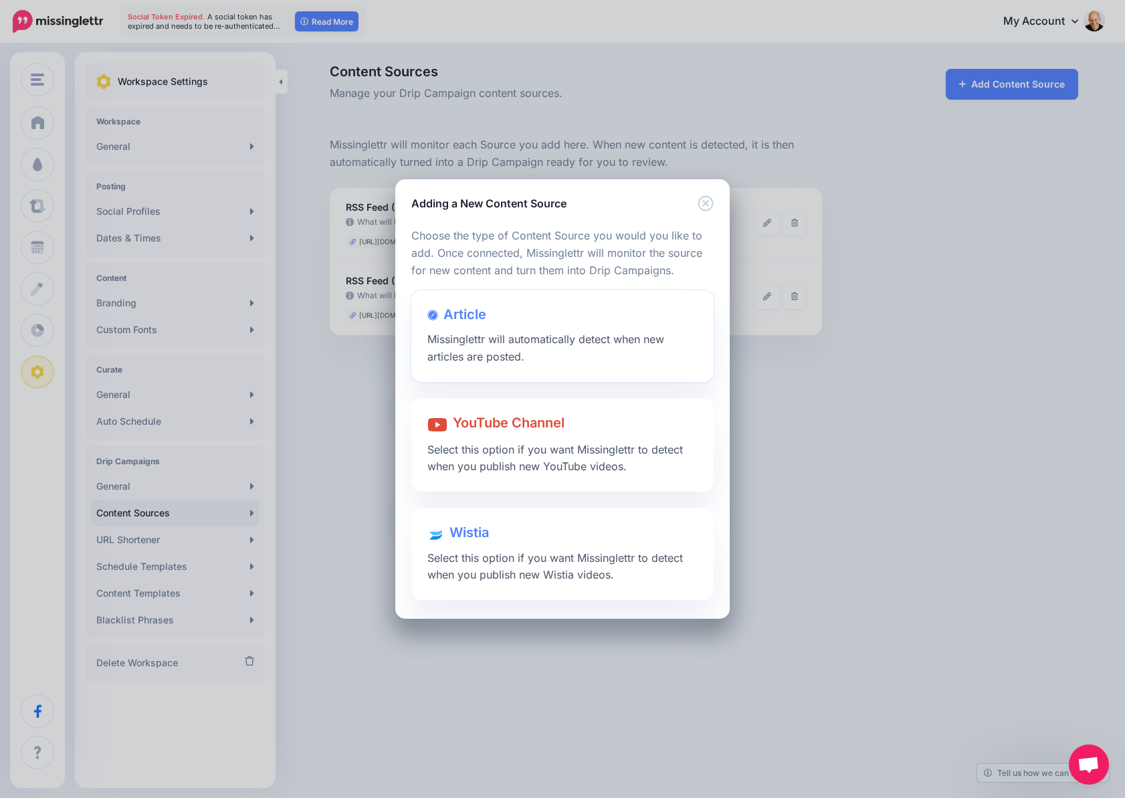
click at [475, 318] on span "Article" at bounding box center [464, 314] width 43 height 16
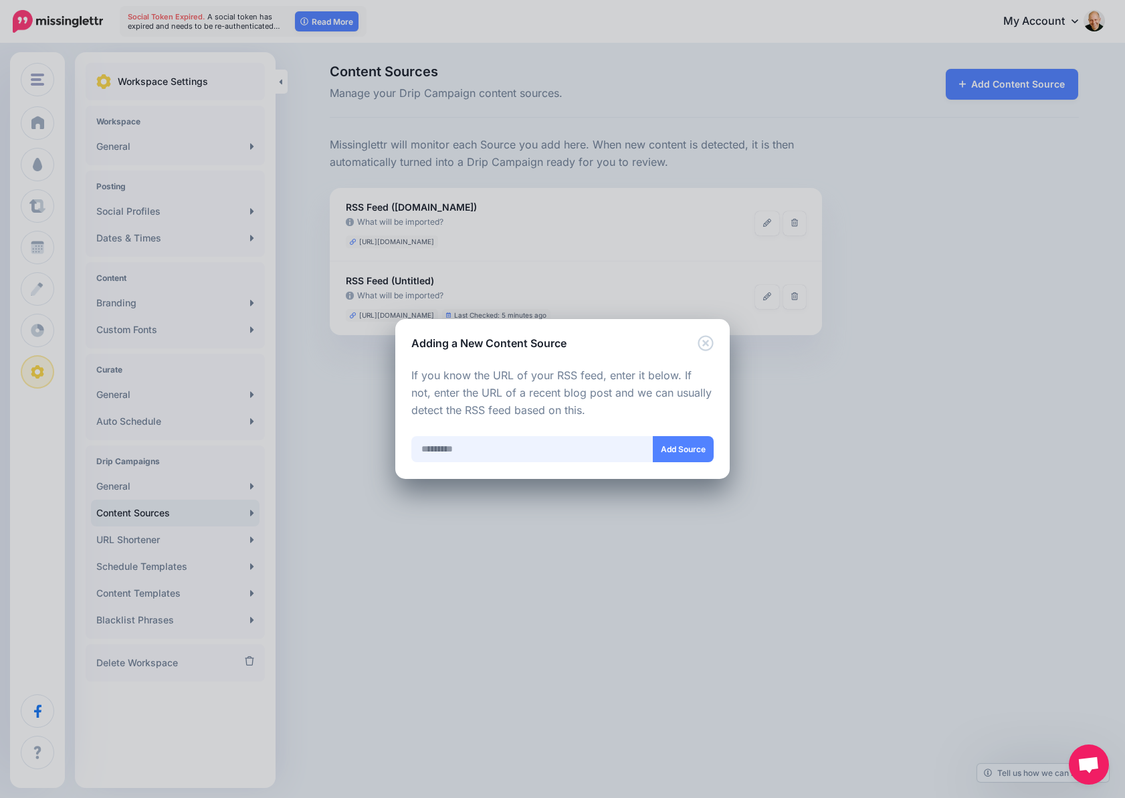
paste input "**********"
type input "**********"
click at [679, 456] on button "Add Source" at bounding box center [683, 449] width 61 height 26
click at [700, 344] on icon "Close" at bounding box center [705, 343] width 16 height 16
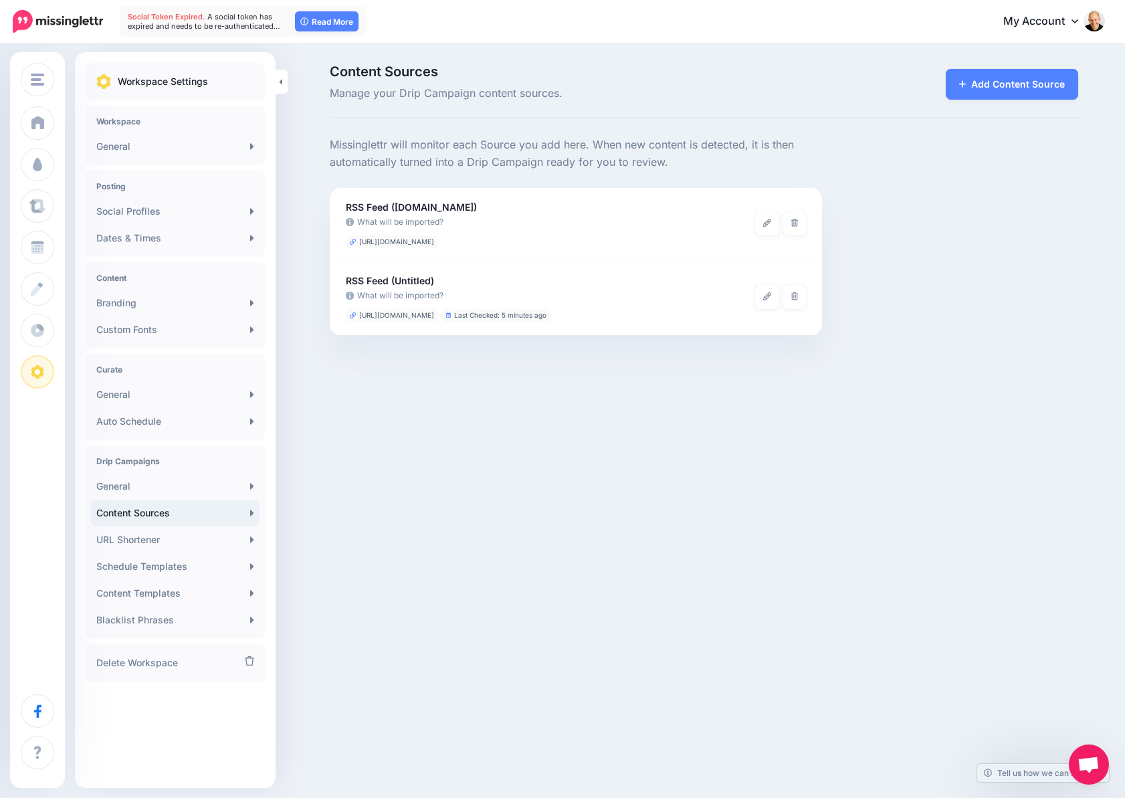
click at [48, 21] on img at bounding box center [58, 21] width 90 height 23
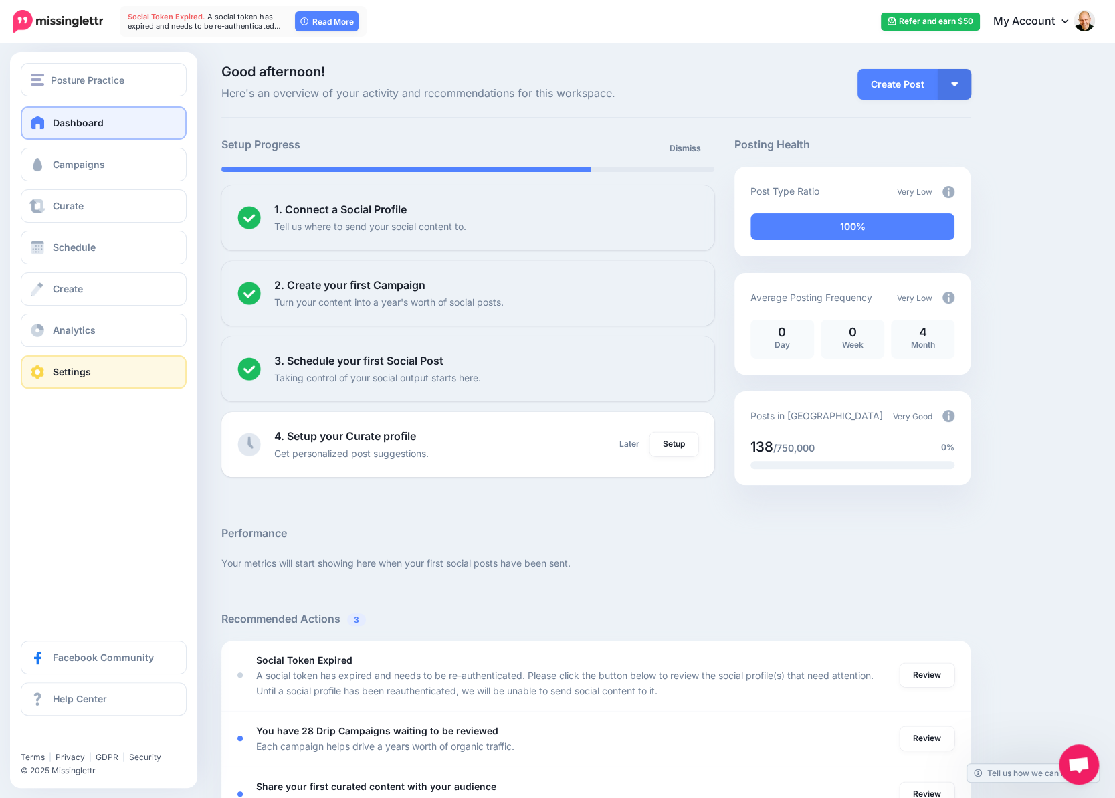
click at [62, 372] on span "Settings" at bounding box center [72, 371] width 38 height 11
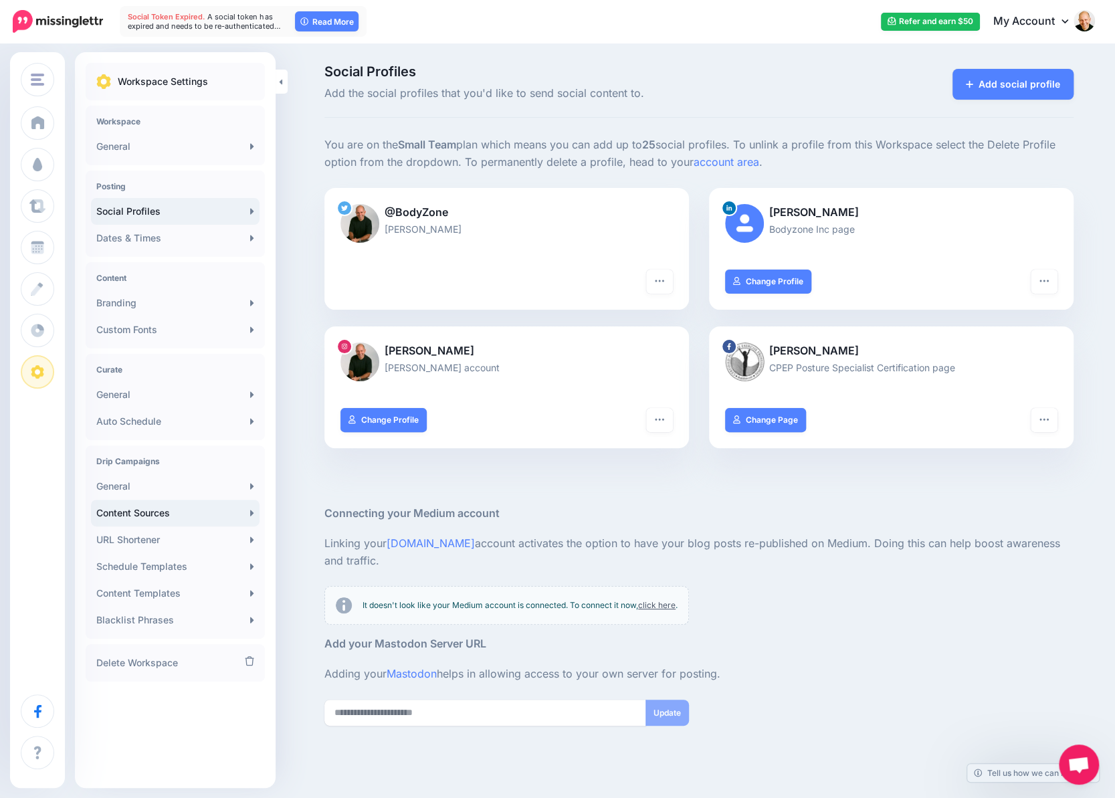
click at [164, 513] on link "Content Sources" at bounding box center [175, 512] width 168 height 27
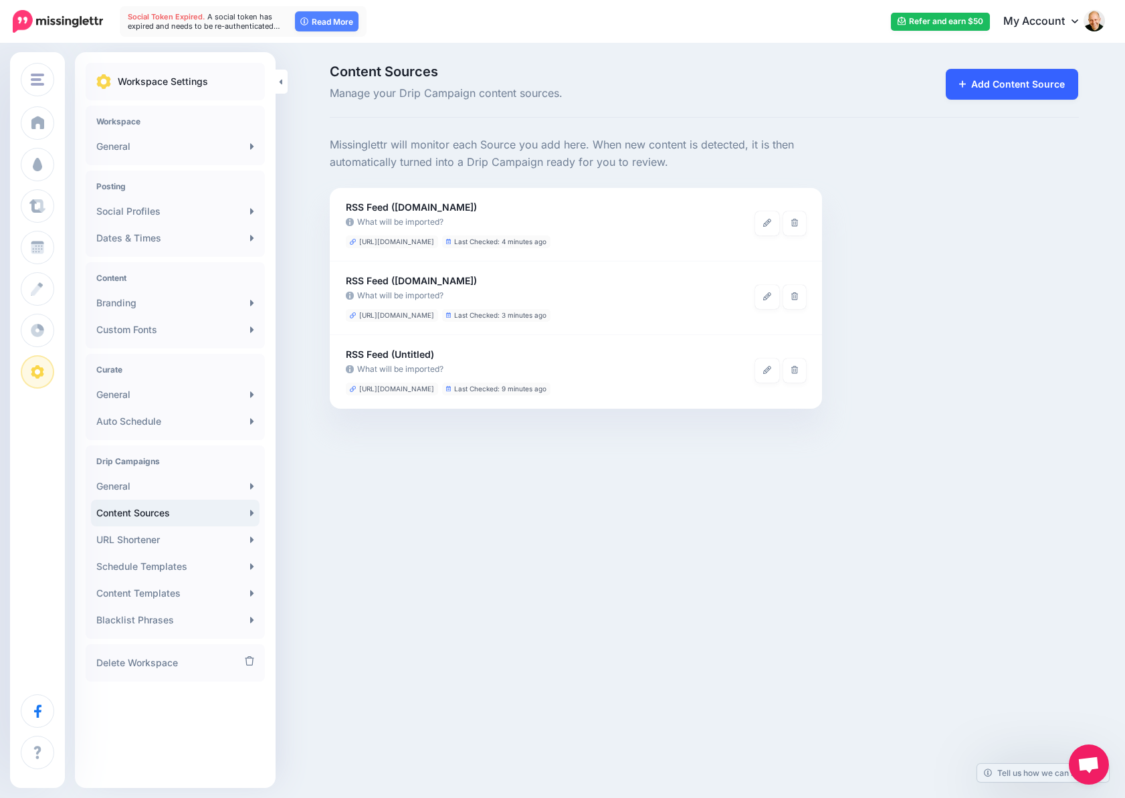
click at [984, 86] on link "Add Content Source" at bounding box center [1011, 84] width 133 height 31
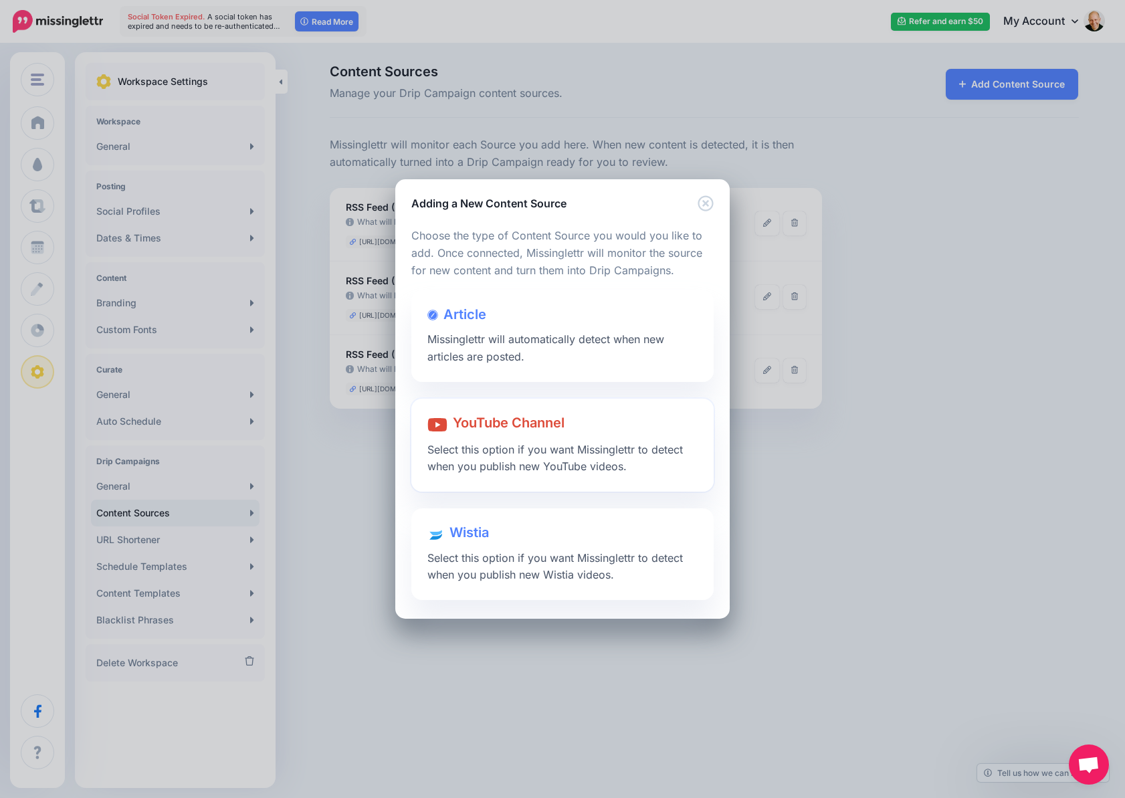
click at [495, 423] on span "YouTube Channel" at bounding box center [509, 423] width 112 height 16
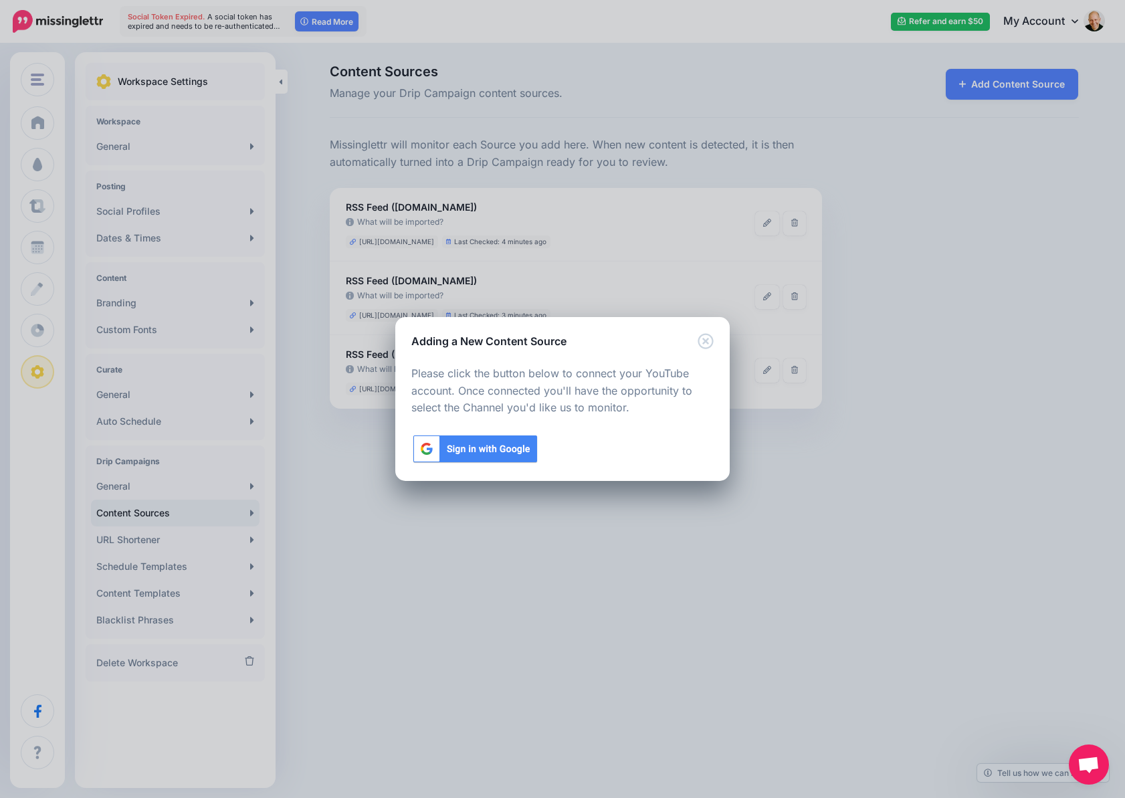
click at [491, 455] on img at bounding box center [475, 448] width 128 height 31
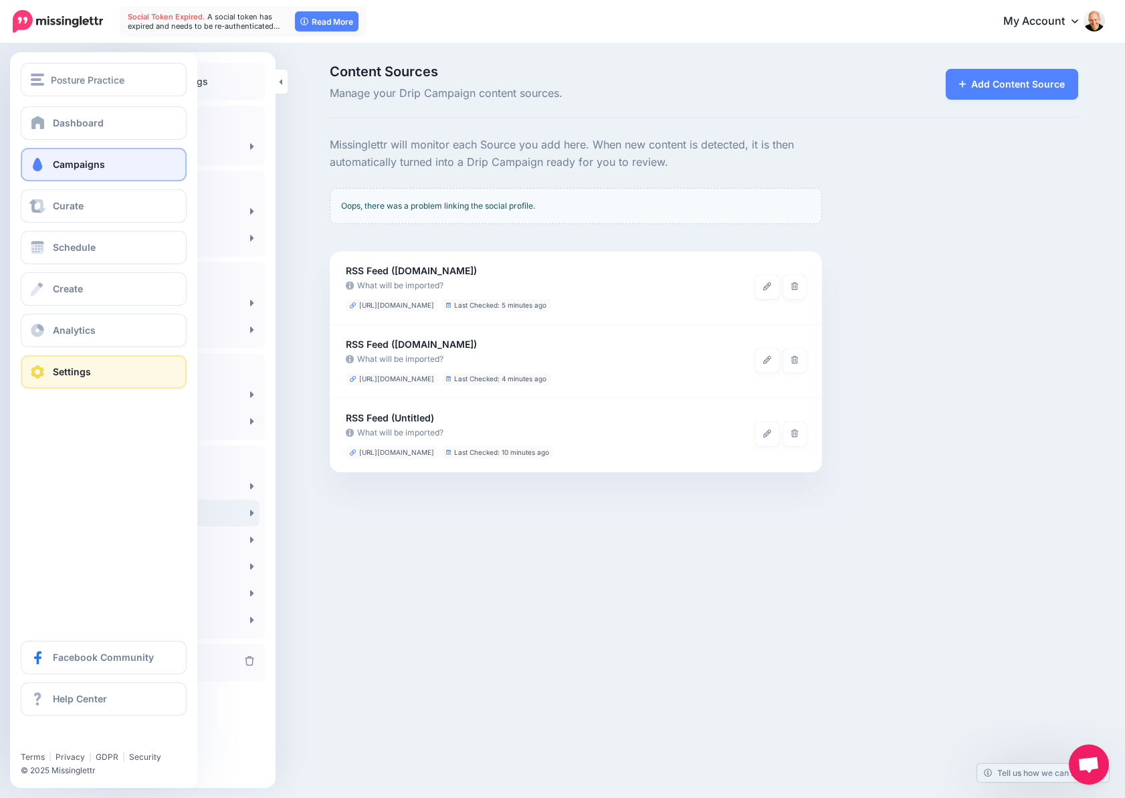
click at [88, 163] on span "Campaigns" at bounding box center [79, 163] width 52 height 11
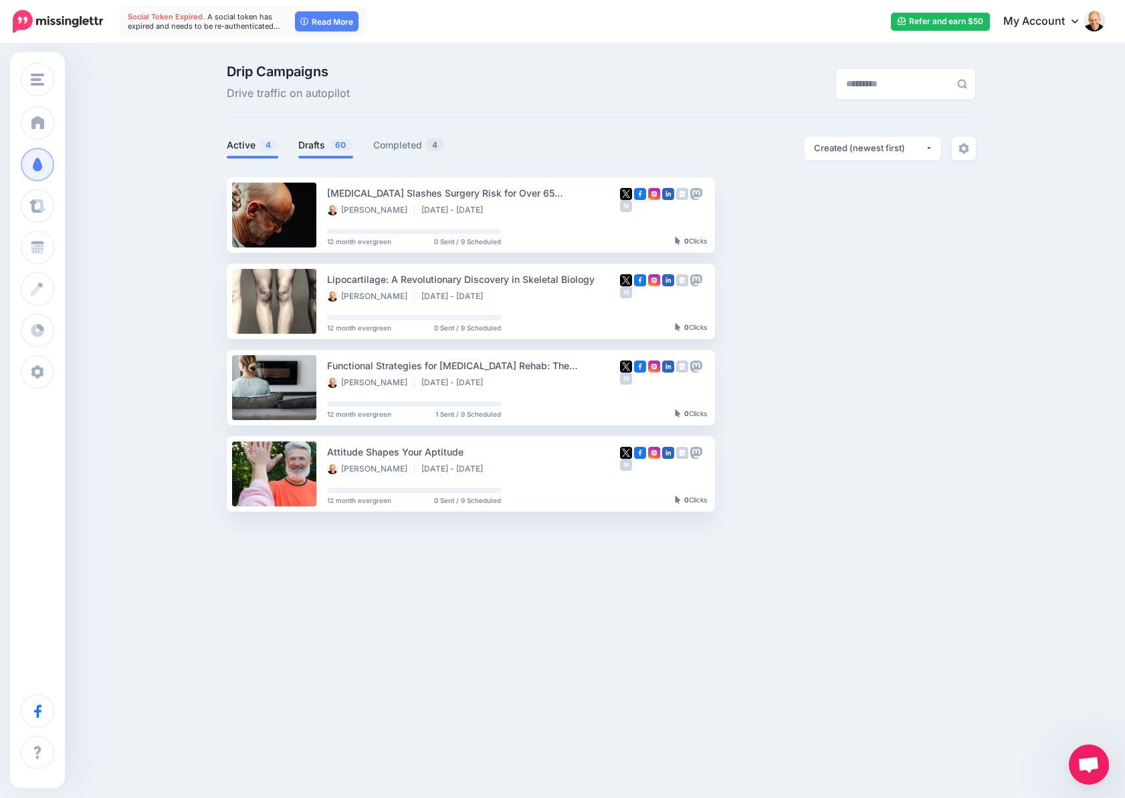
click at [309, 139] on link "Drafts 60" at bounding box center [325, 145] width 55 height 16
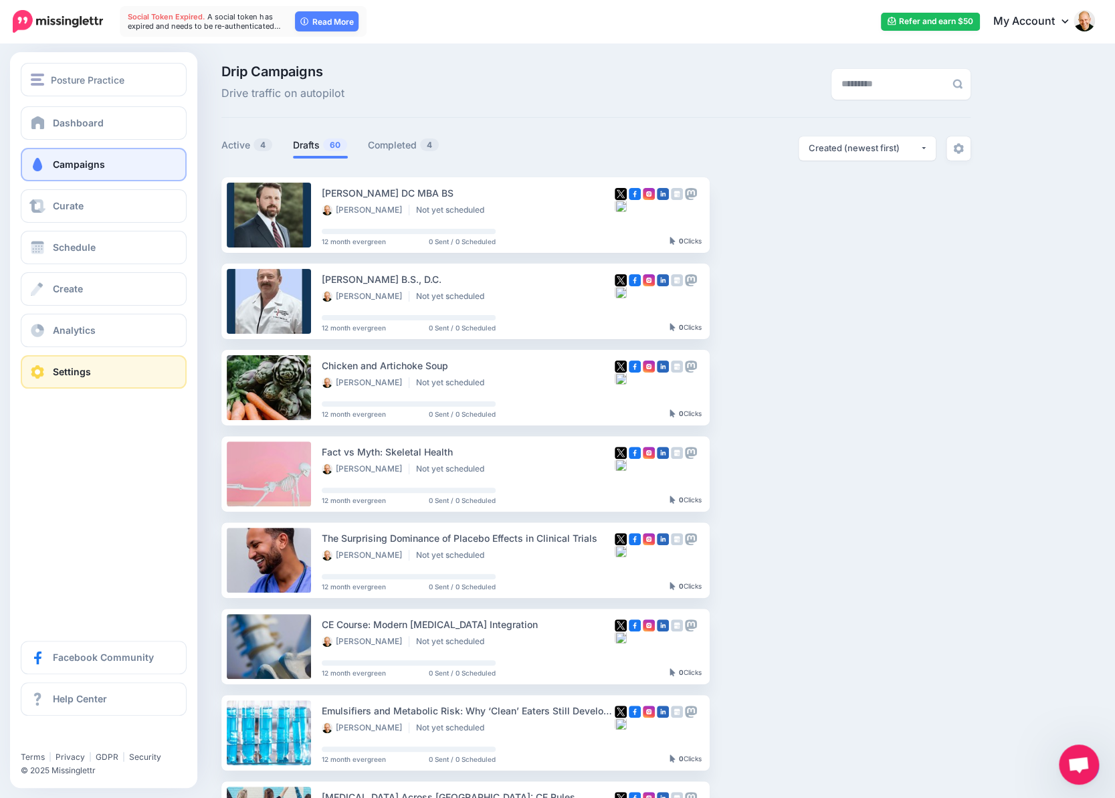
click at [118, 367] on link "Settings" at bounding box center [104, 371] width 166 height 33
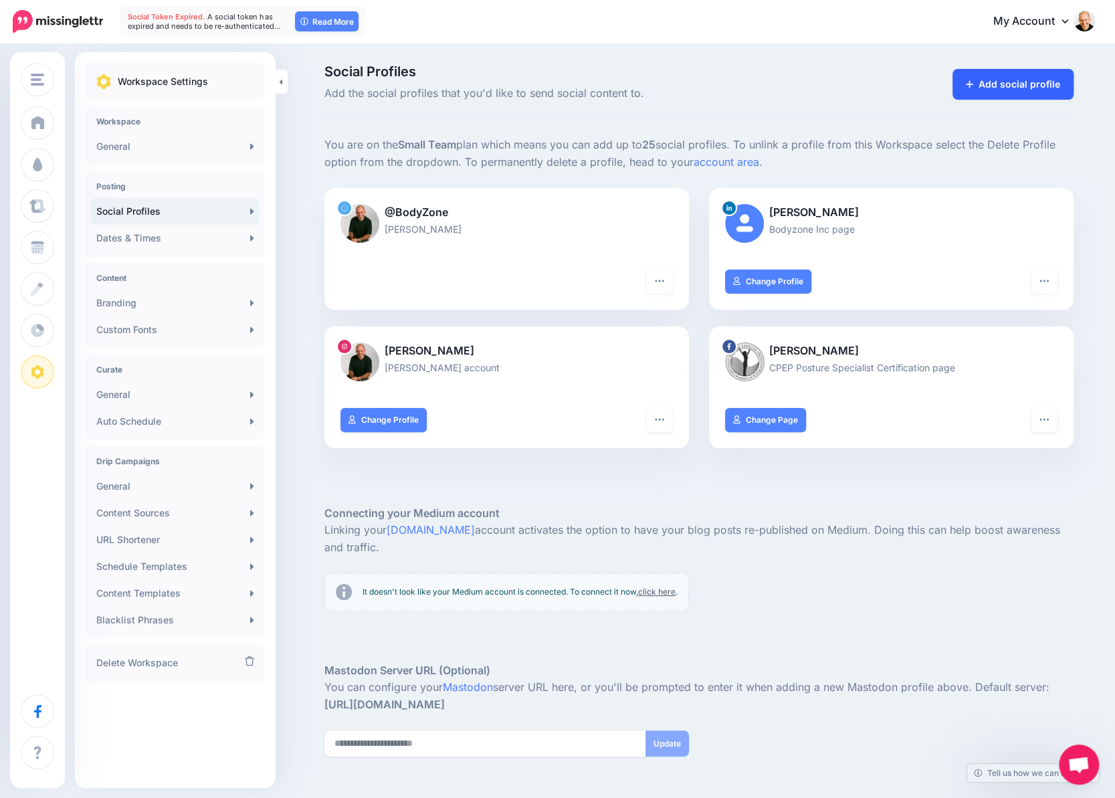
click at [1010, 81] on link "Add social profile" at bounding box center [1012, 84] width 121 height 31
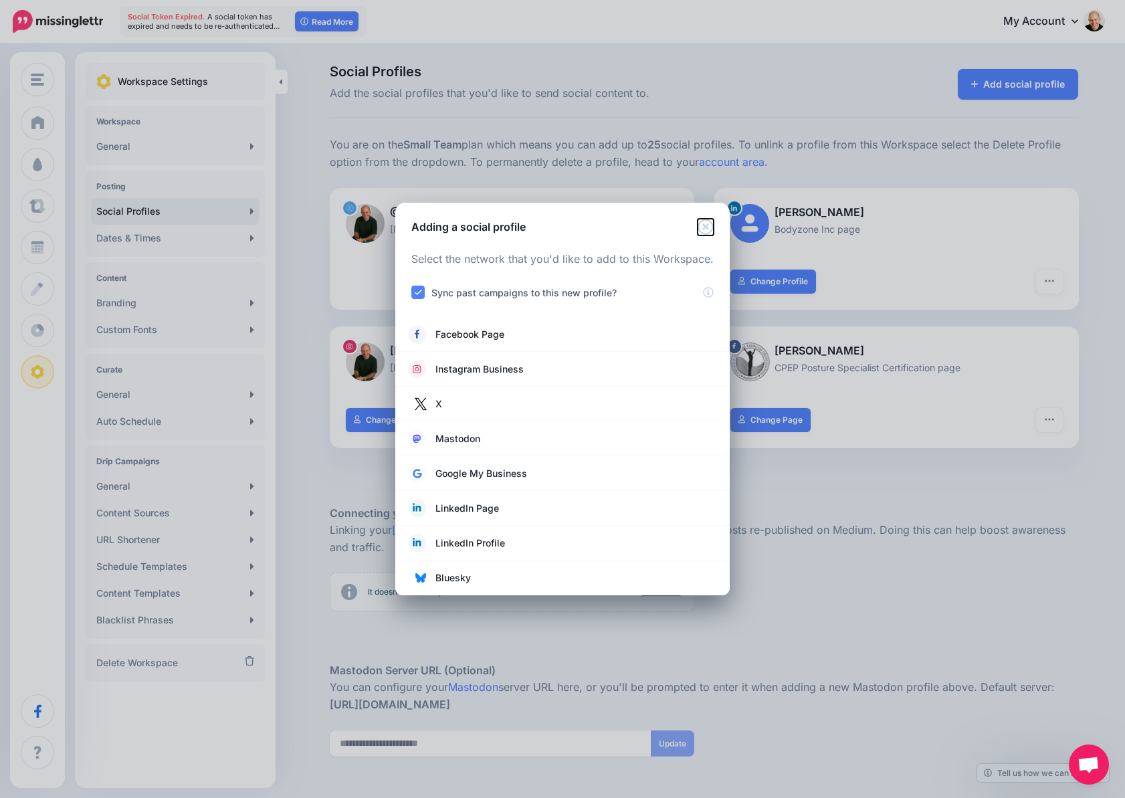
click at [704, 227] on icon "Close" at bounding box center [704, 226] width 15 height 15
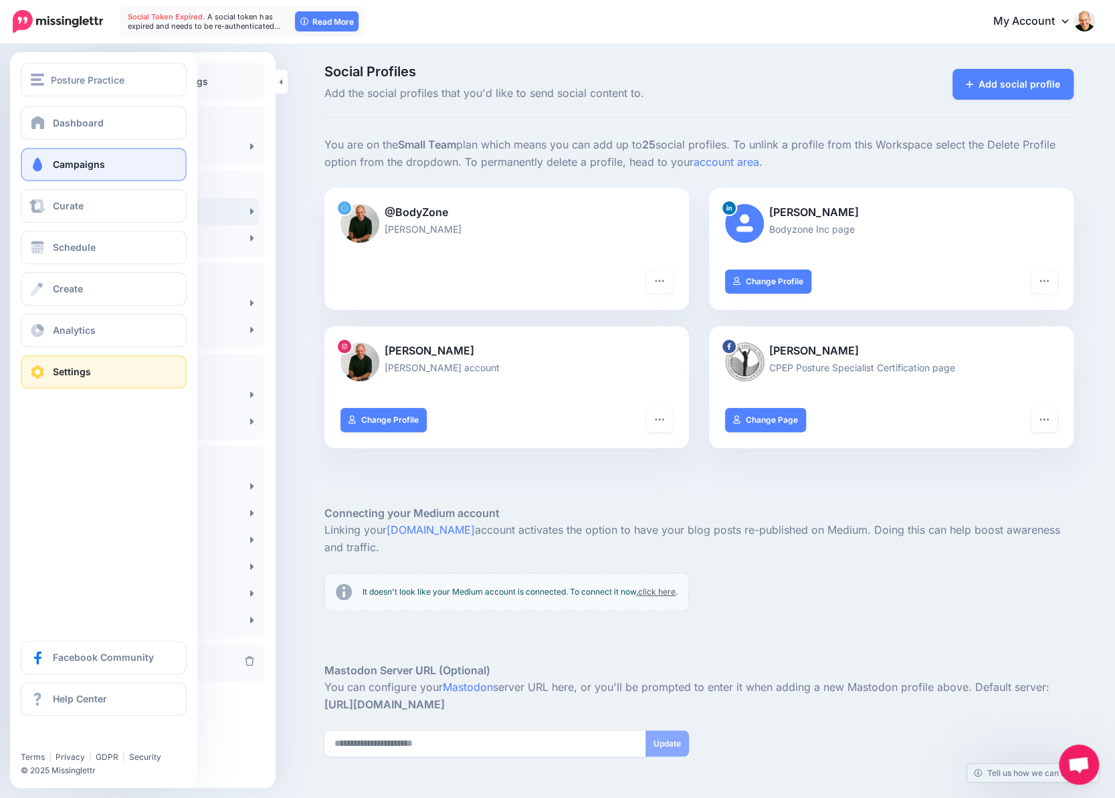
click at [66, 160] on span "Campaigns" at bounding box center [79, 163] width 52 height 11
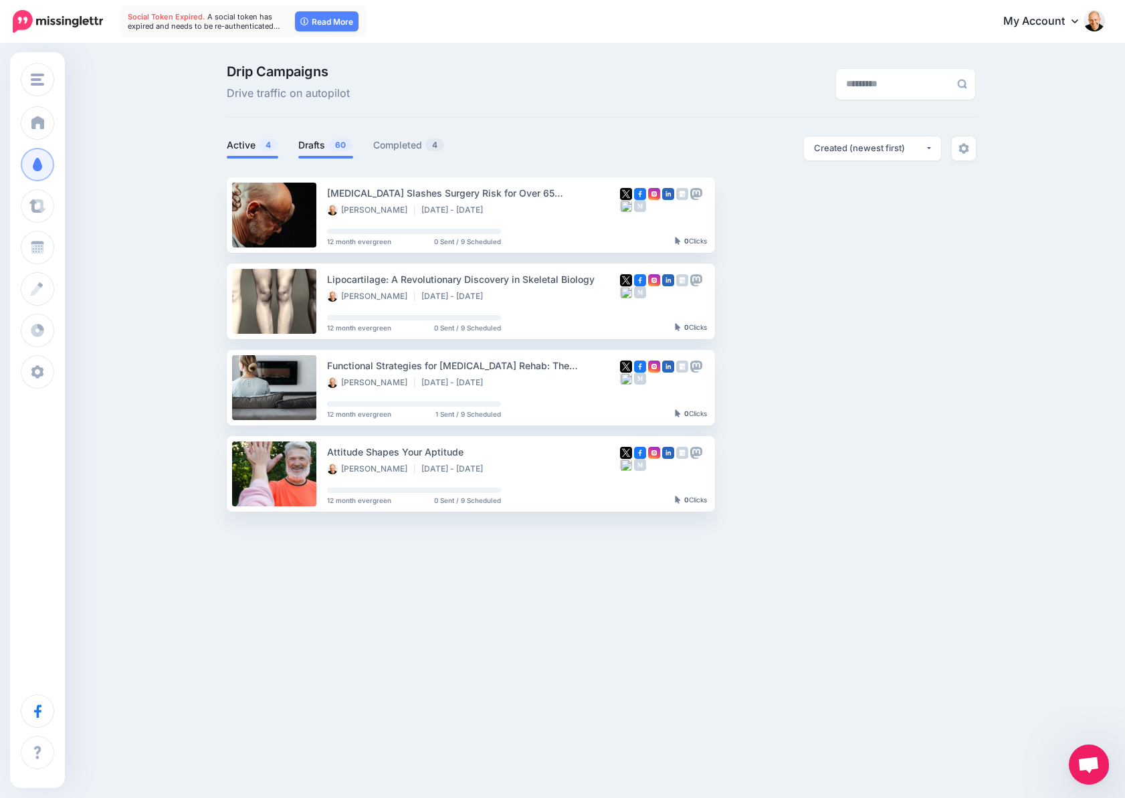
click at [316, 143] on link "Drafts 60" at bounding box center [325, 145] width 55 height 16
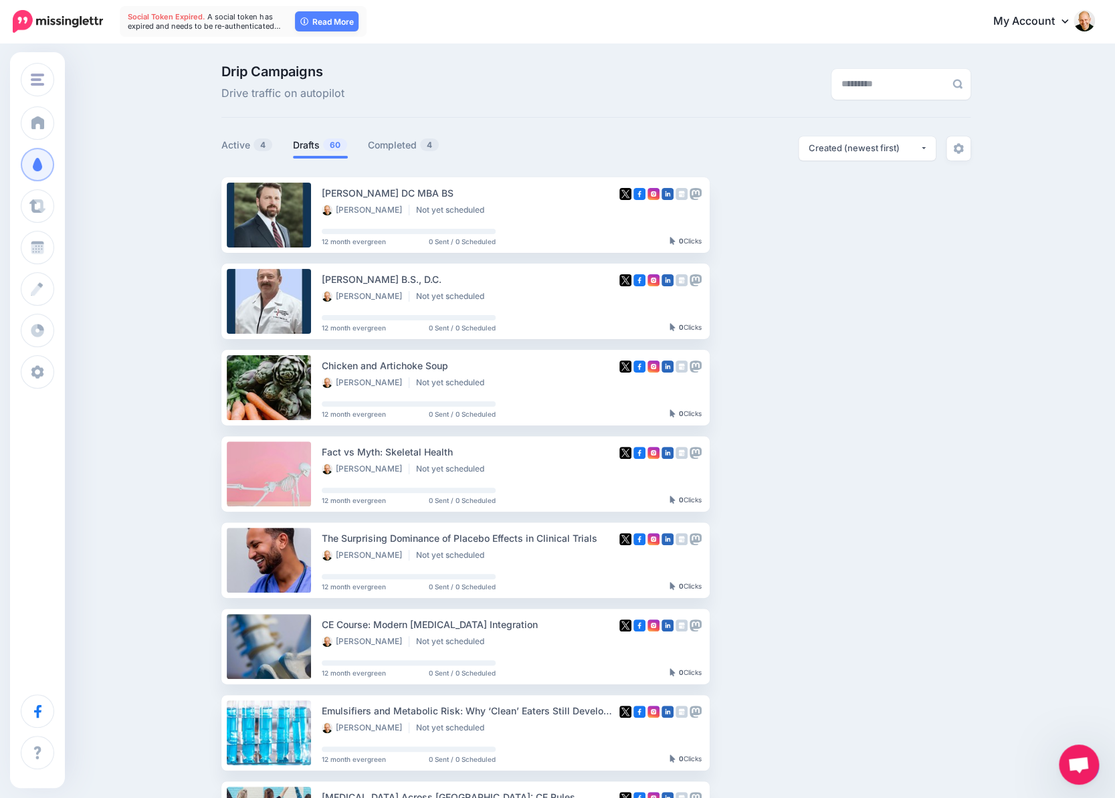
click at [883, 161] on div at bounding box center [595, 168] width 749 height 17
click at [884, 150] on div "Created (newest first)" at bounding box center [863, 148] width 111 height 13
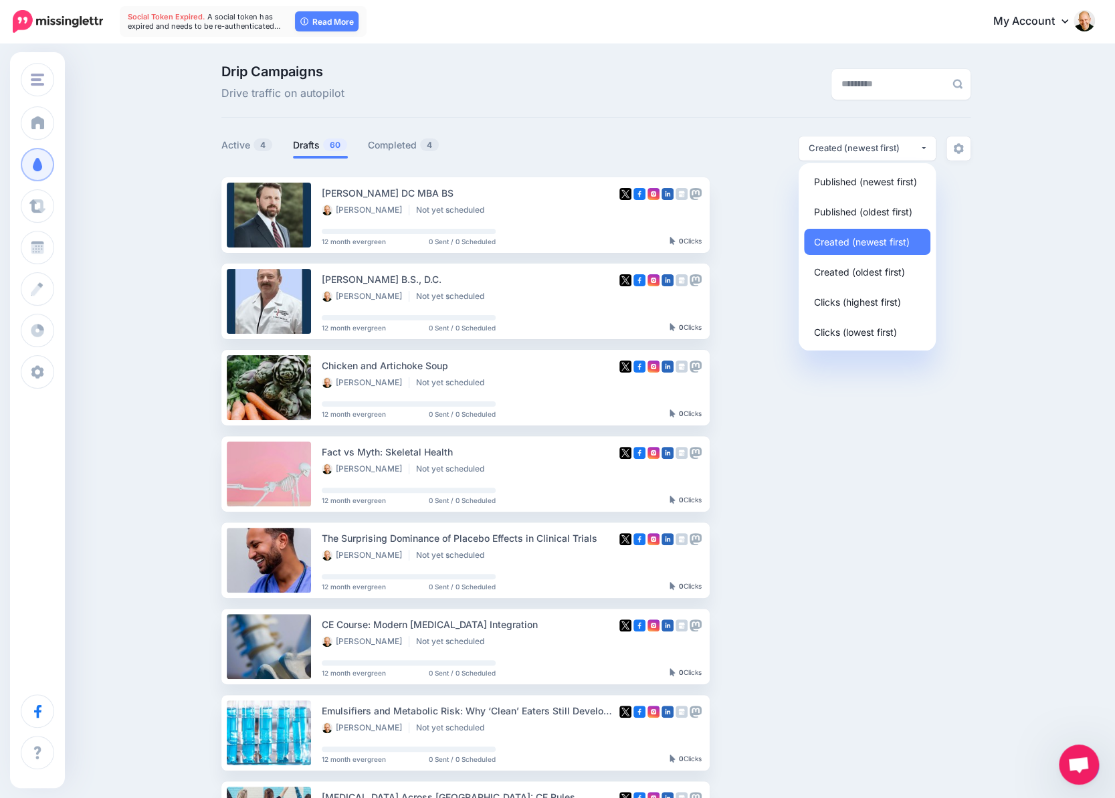
click at [992, 347] on div "Drip Campaigns Drive traffic on autopilot Active 4 60 4" at bounding box center [557, 614] width 1115 height 1139
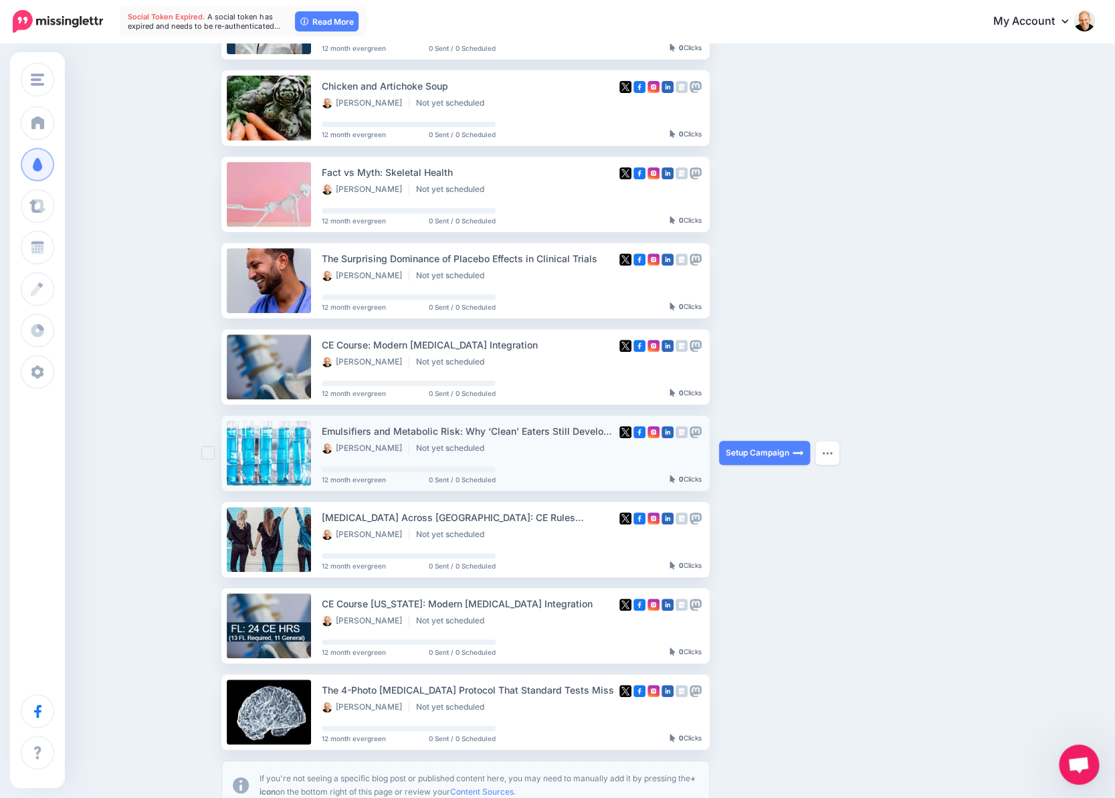
scroll to position [489, 0]
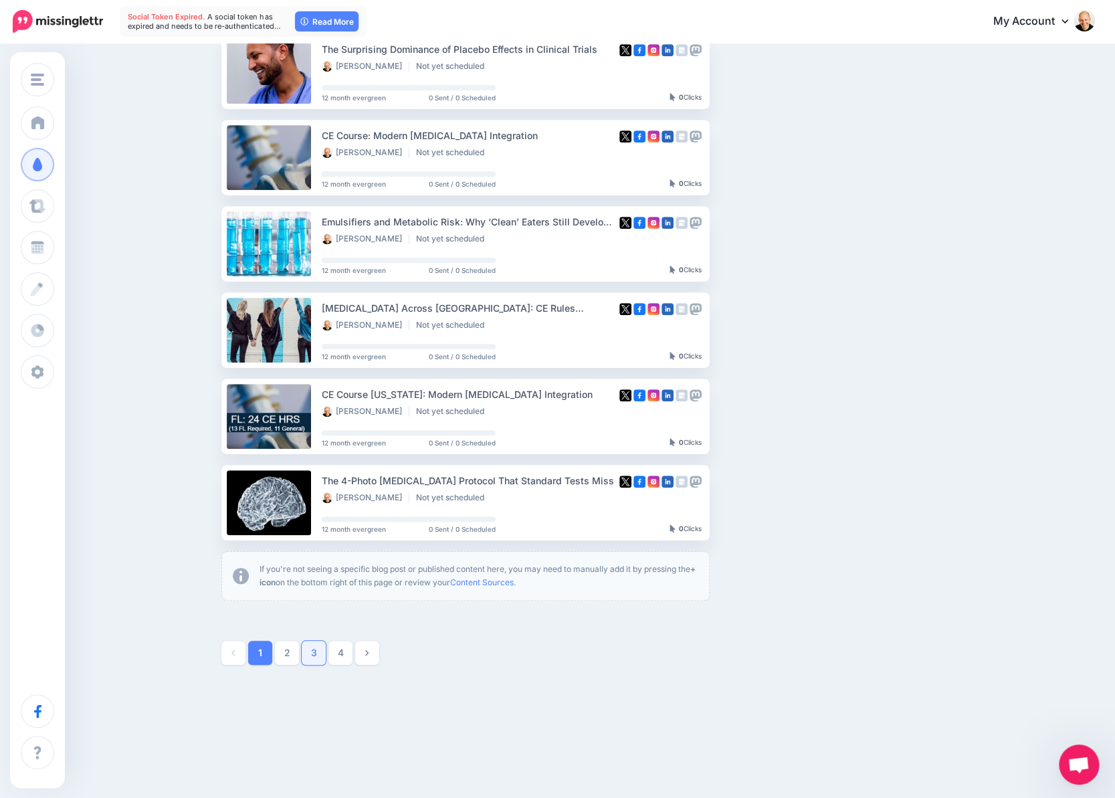
click at [320, 651] on link "3" at bounding box center [314, 653] width 24 height 24
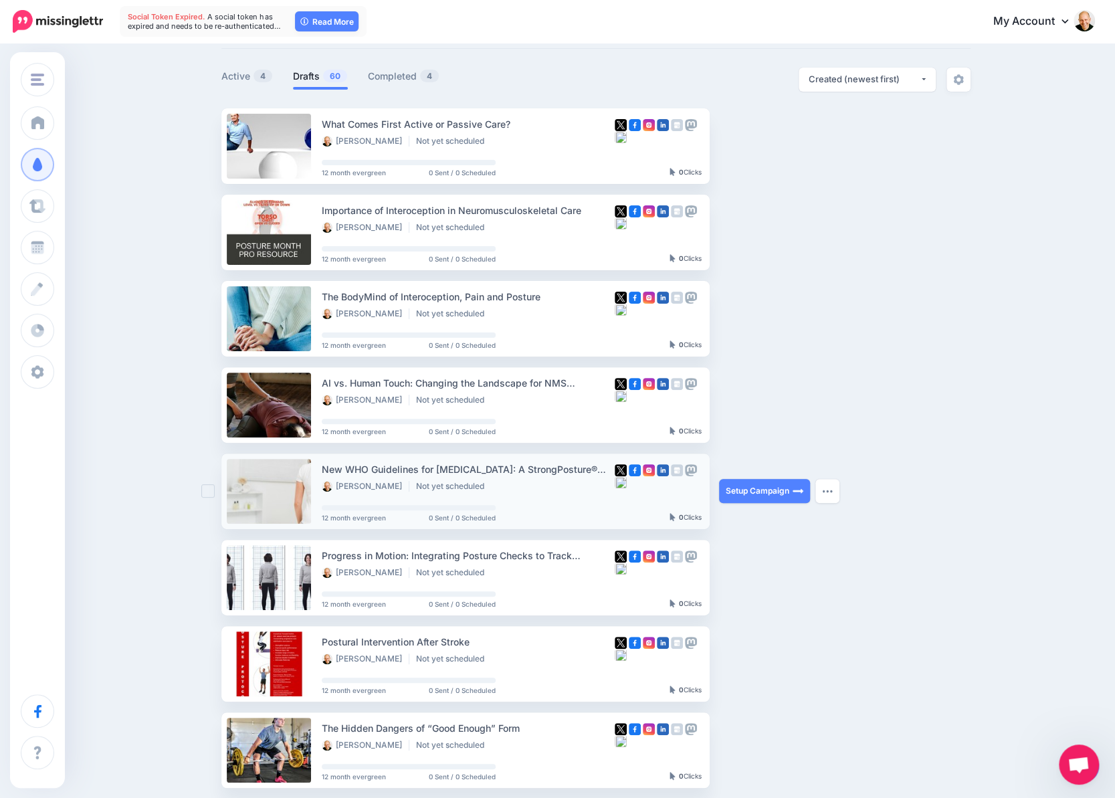
scroll to position [0, 0]
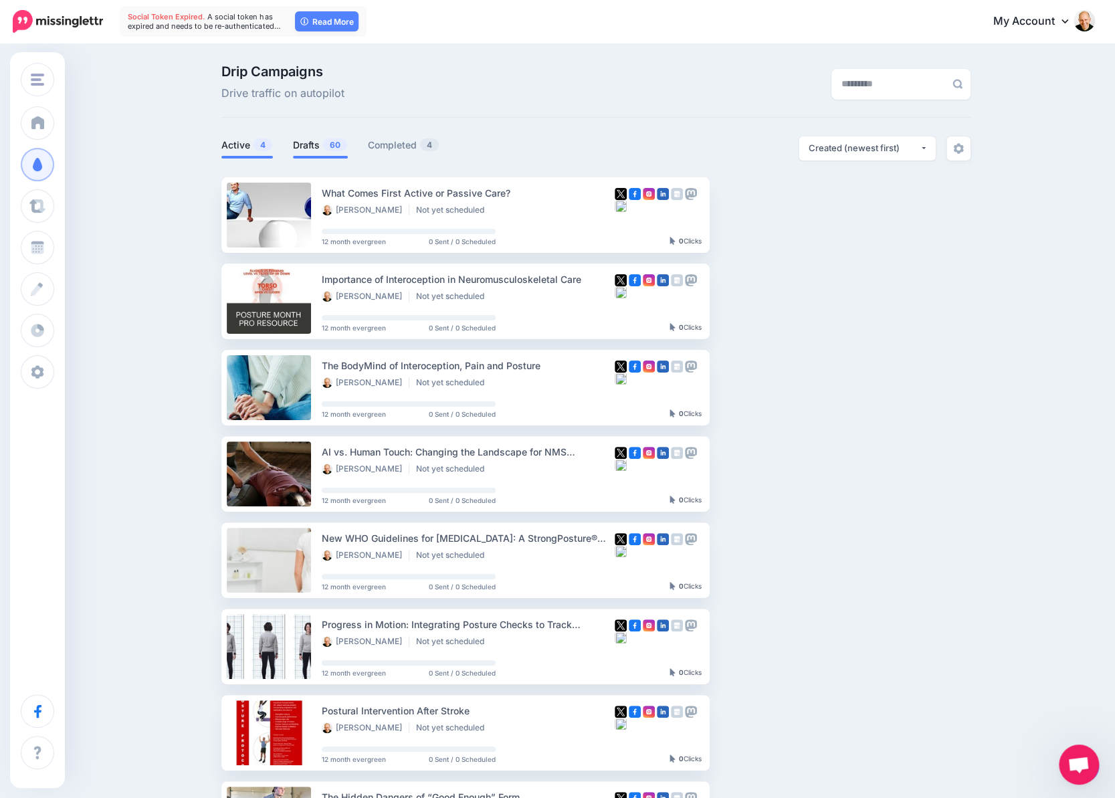
click at [235, 142] on link "Active 4" at bounding box center [246, 145] width 51 height 16
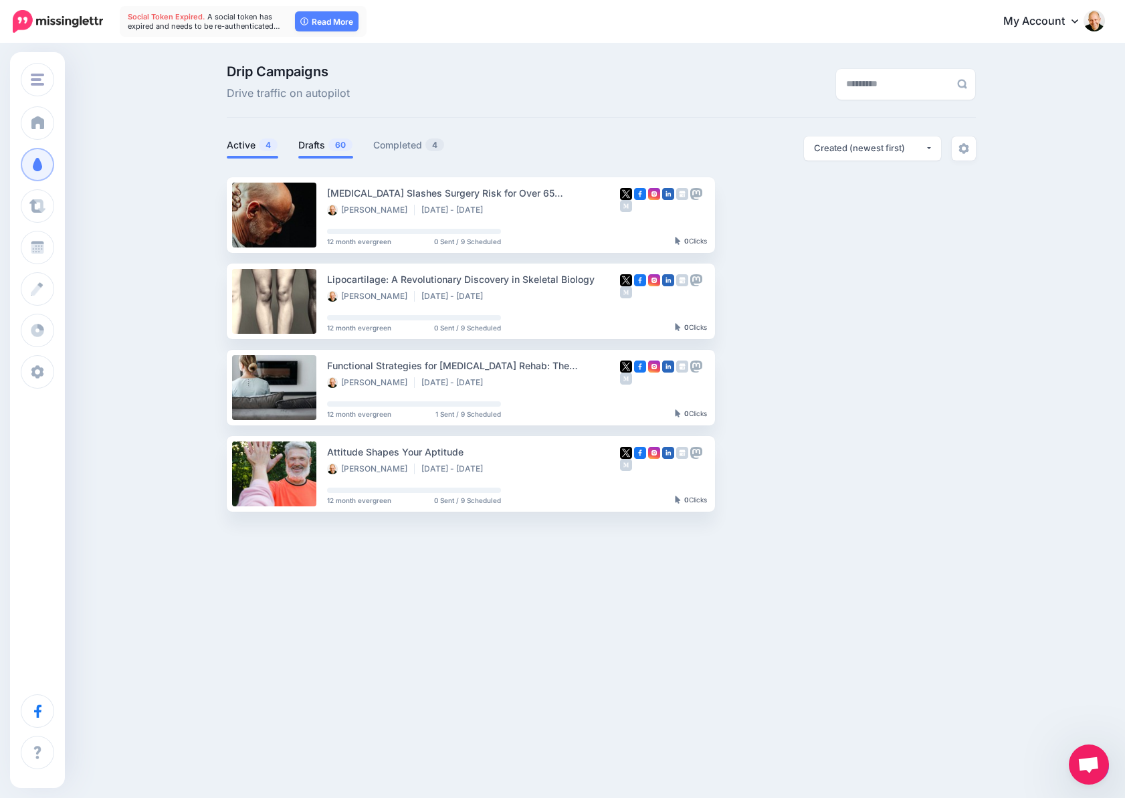
click at [306, 142] on link "Drafts 60" at bounding box center [325, 145] width 55 height 16
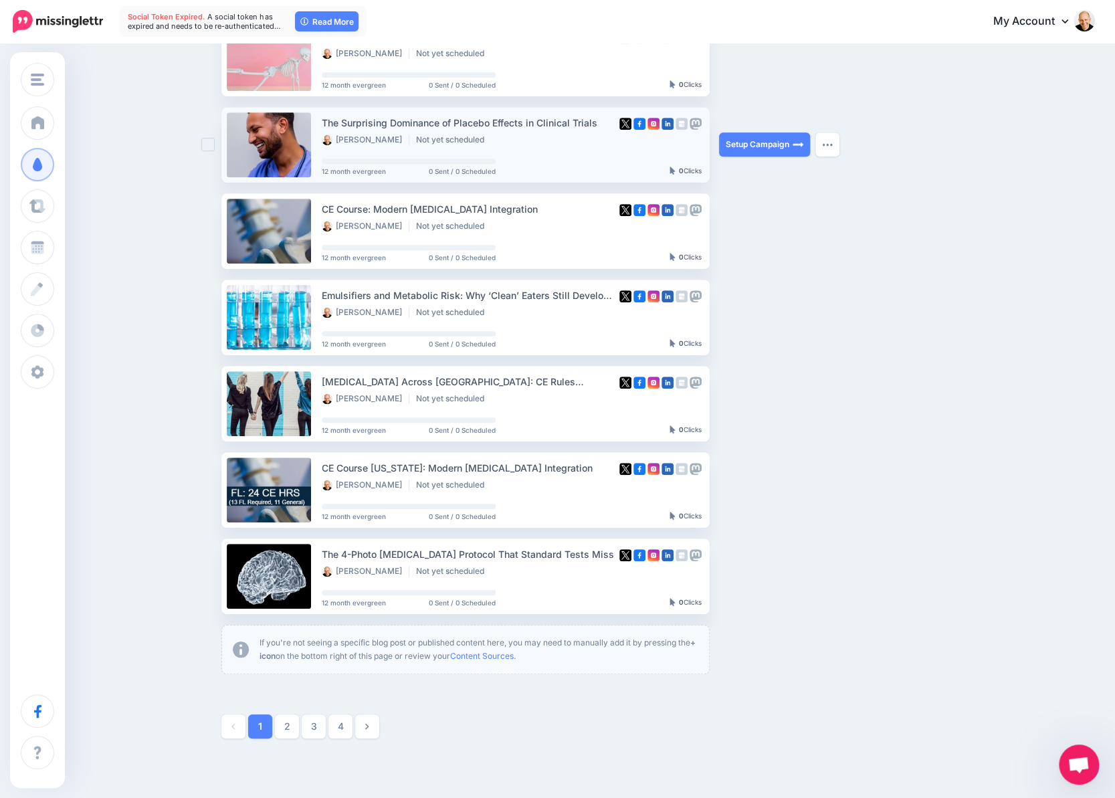
scroll to position [489, 0]
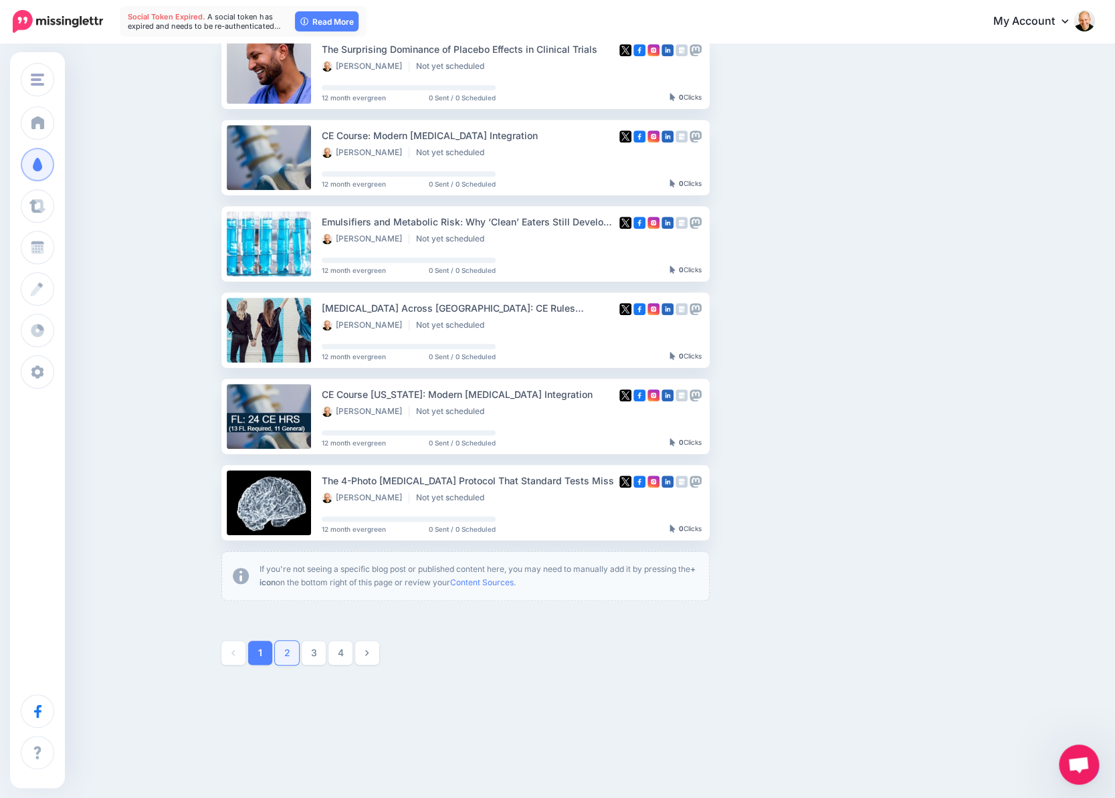
click at [299, 651] on link "2" at bounding box center [287, 653] width 24 height 24
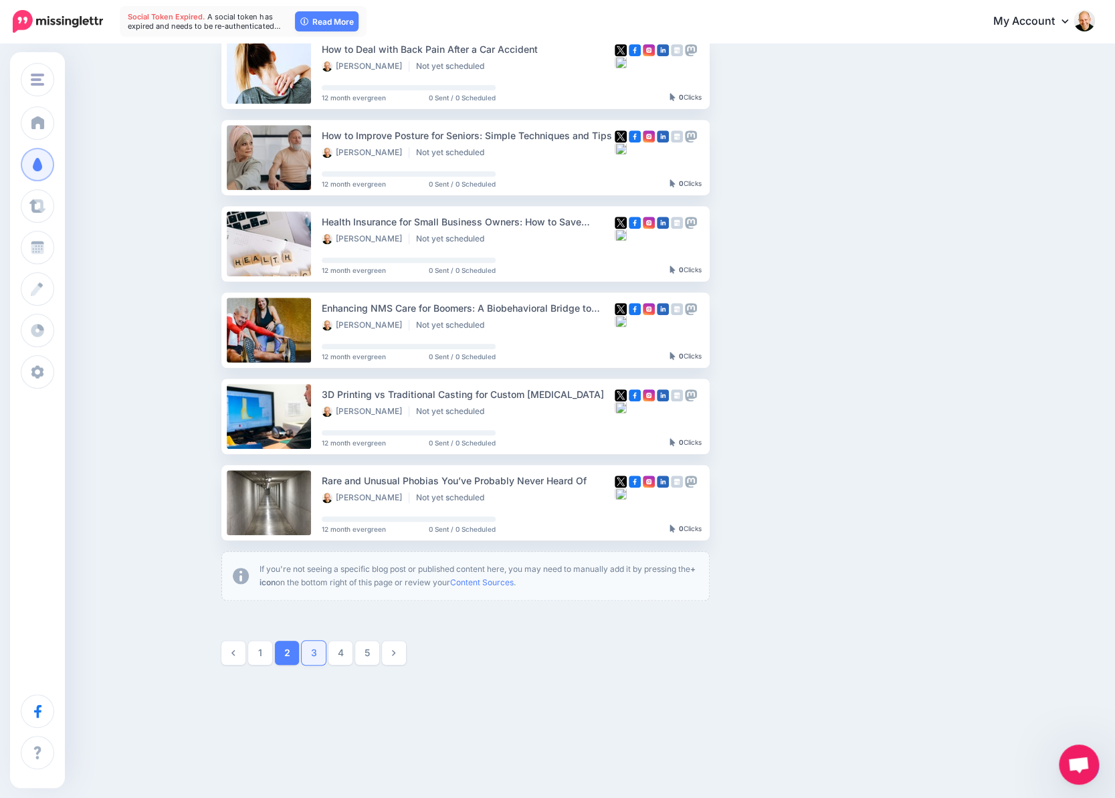
click at [314, 652] on link "3" at bounding box center [314, 653] width 24 height 24
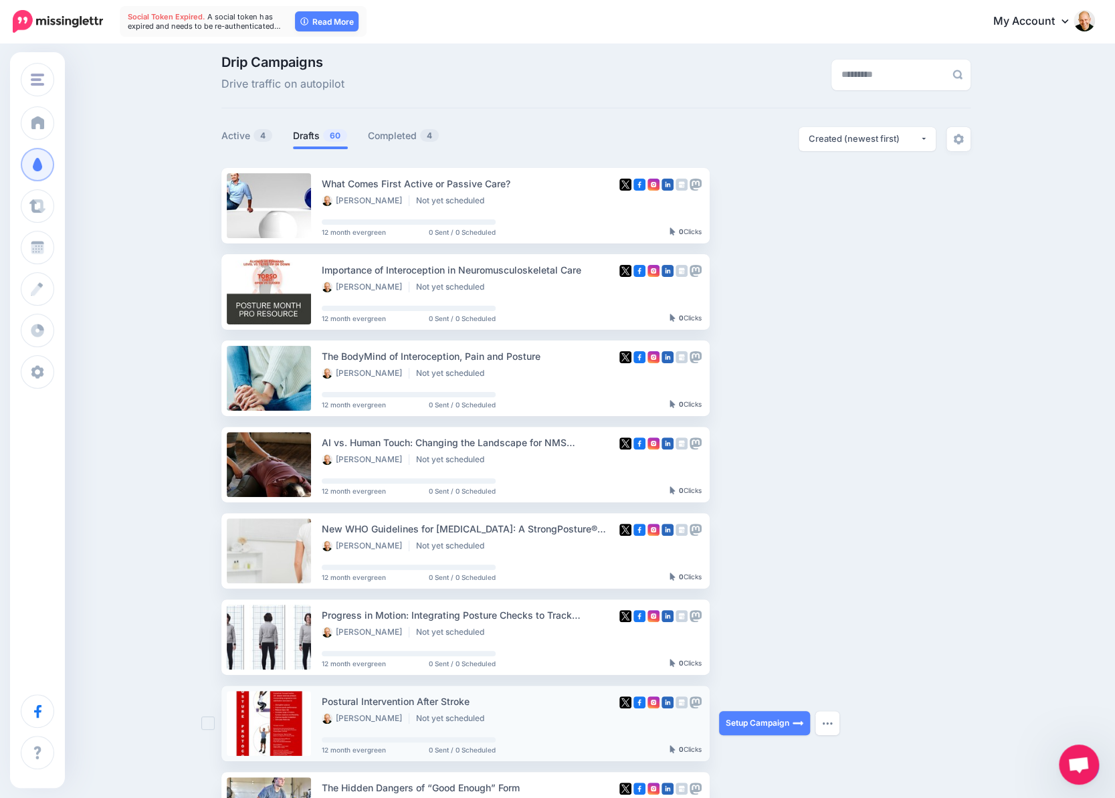
scroll to position [0, 0]
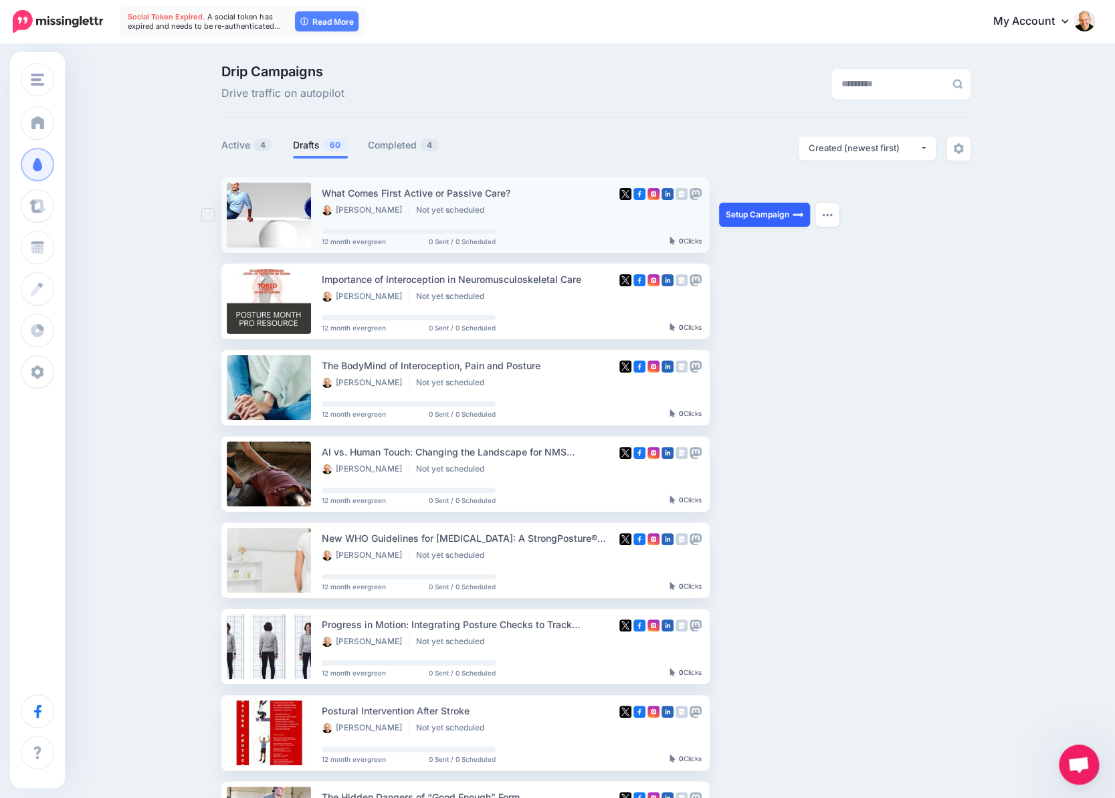
click at [786, 217] on link "Setup Campaign" at bounding box center [764, 215] width 91 height 24
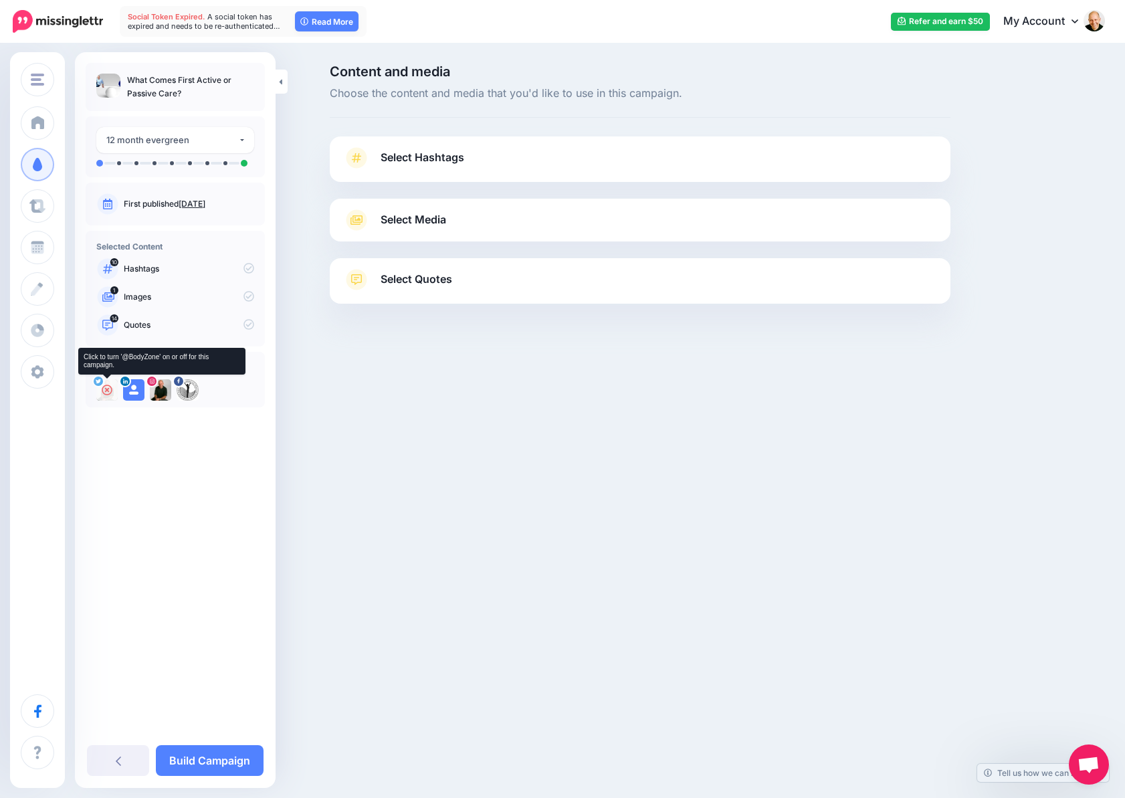
click at [106, 391] on icon at bounding box center [107, 389] width 11 height 11
click at [103, 391] on img at bounding box center [106, 389] width 21 height 21
click at [464, 162] on link "Select Hashtags" at bounding box center [640, 164] width 594 height 35
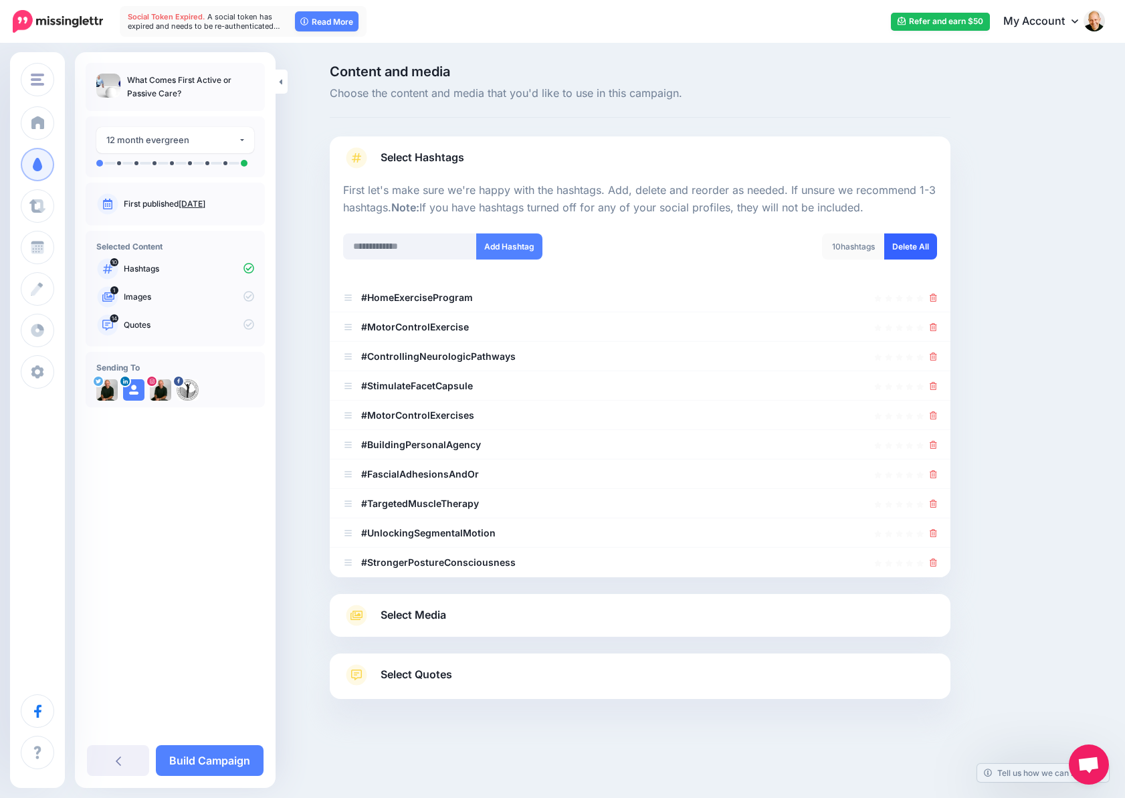
click at [916, 248] on link "Delete All" at bounding box center [910, 246] width 53 height 26
click at [427, 247] on input "text" at bounding box center [410, 246] width 134 height 26
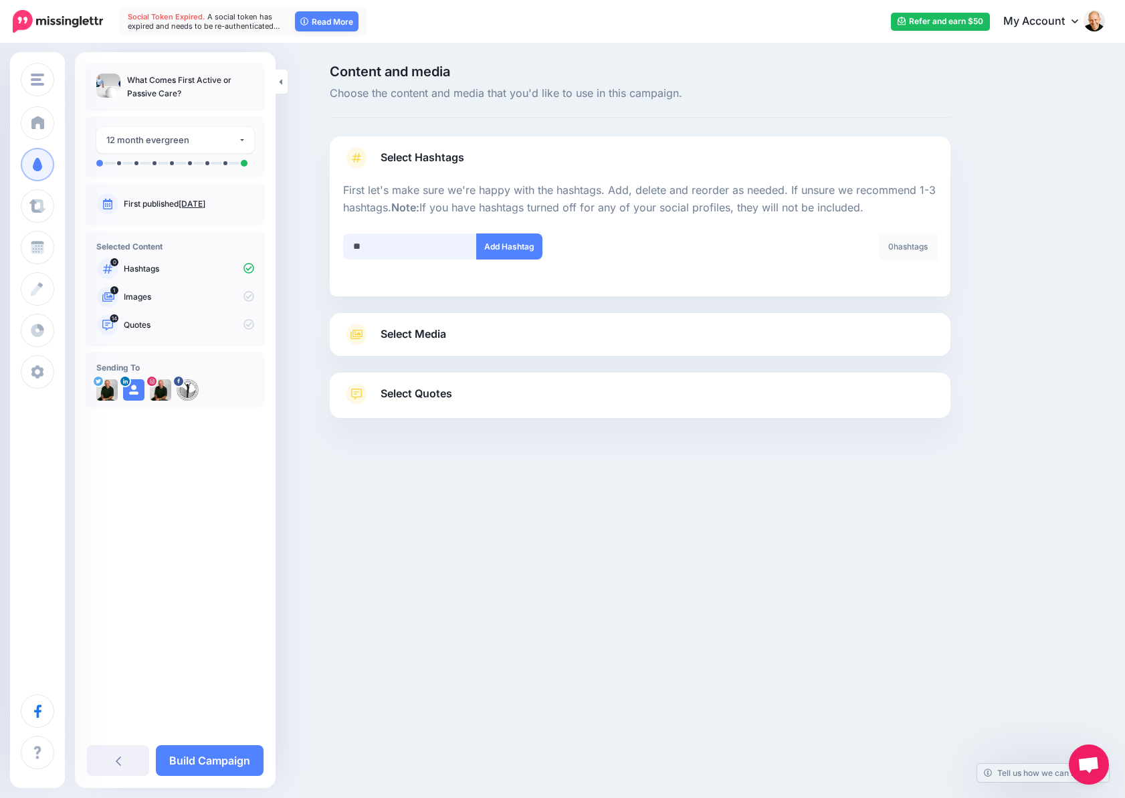
type input "*"
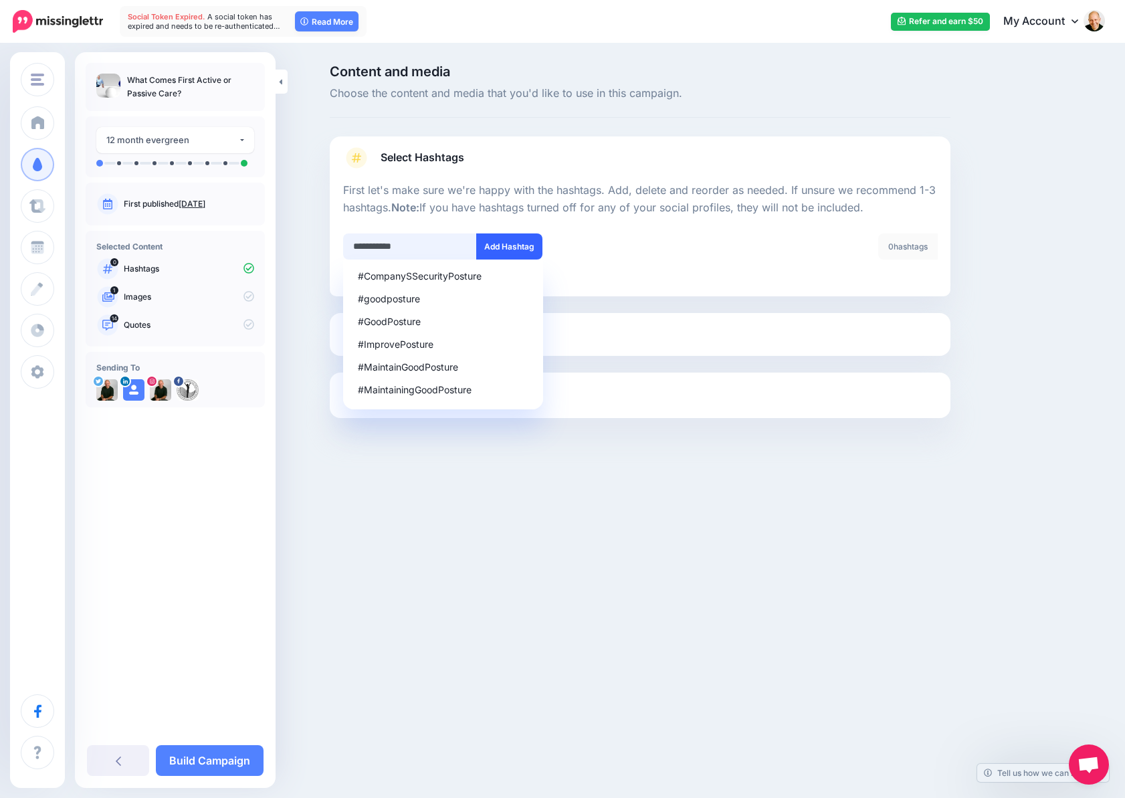
type input "**********"
click at [508, 250] on button "Add Hashtag" at bounding box center [509, 246] width 66 height 26
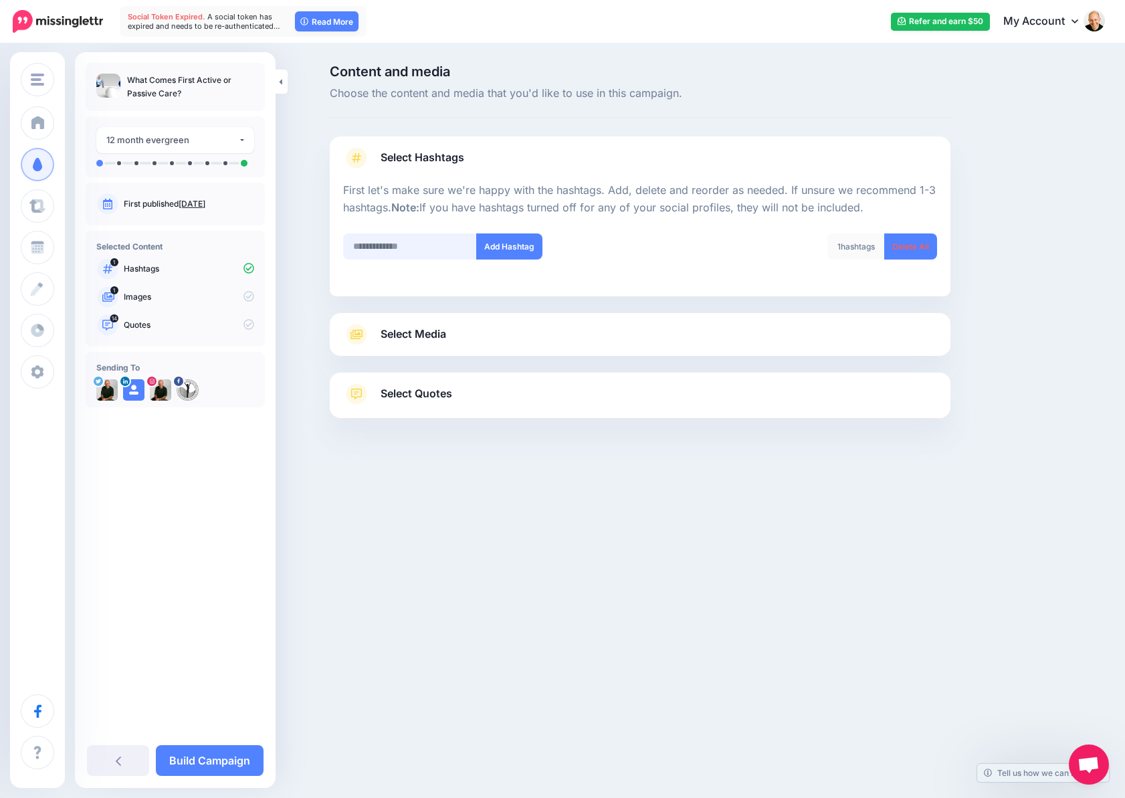
click at [440, 245] on input "text" at bounding box center [410, 246] width 134 height 26
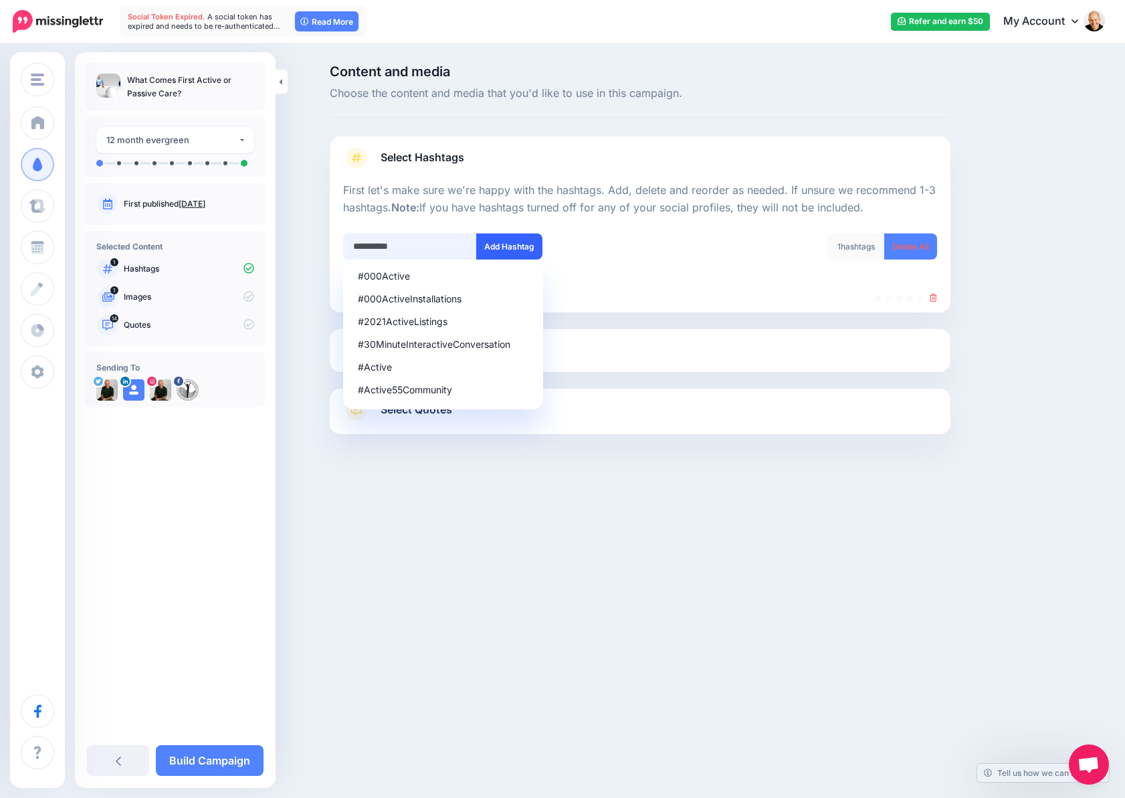
type input "**********"
click at [503, 241] on button "Add Hashtag" at bounding box center [509, 246] width 66 height 26
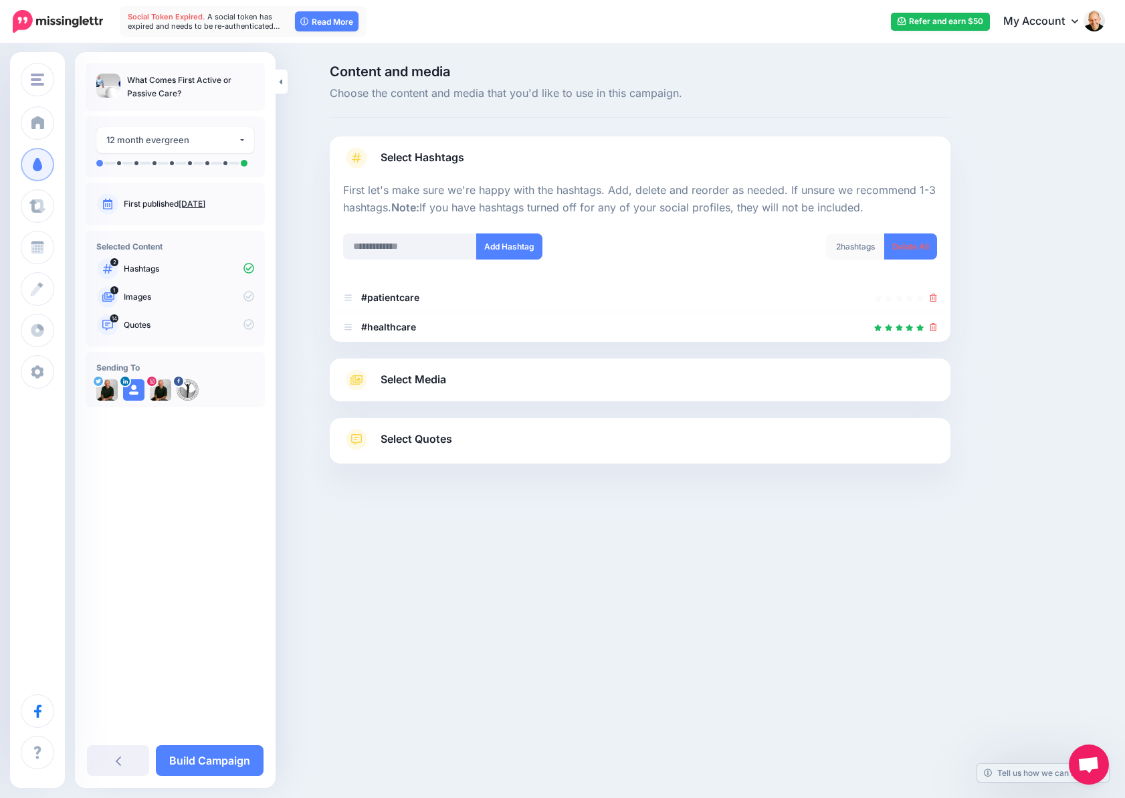
click at [477, 384] on link "Select Media" at bounding box center [640, 379] width 594 height 21
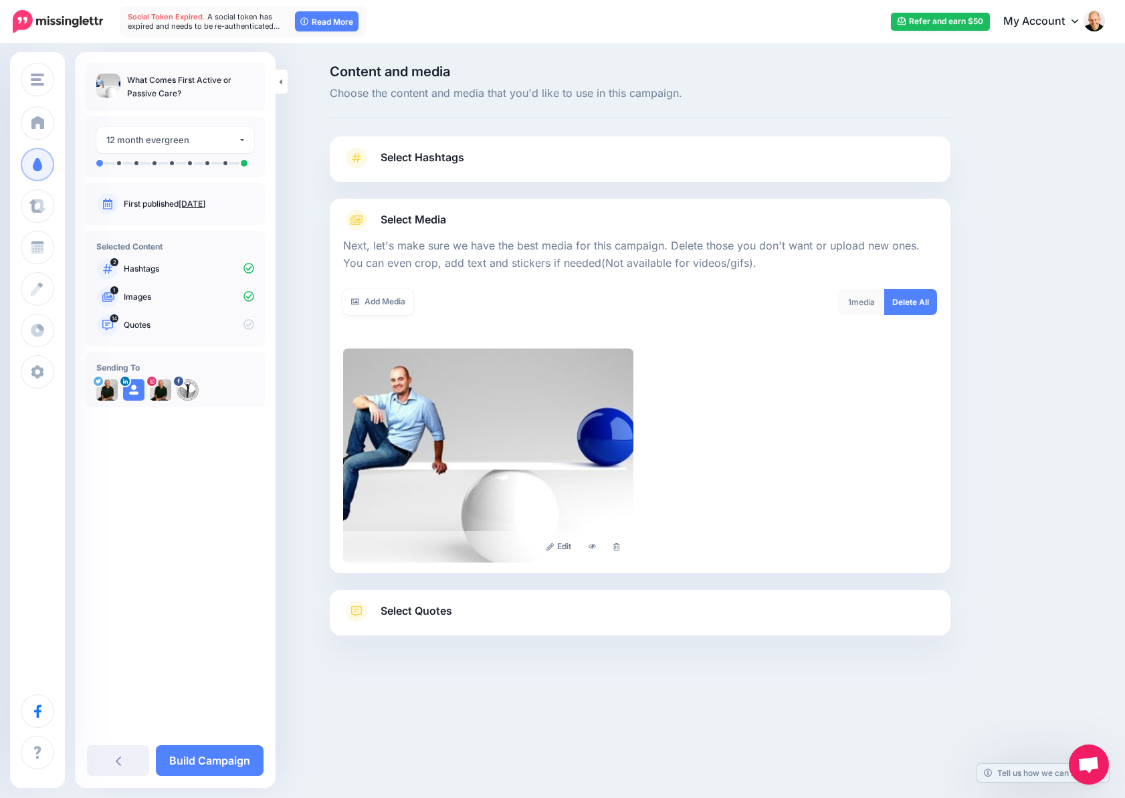
click at [899, 423] on div "Edit" at bounding box center [640, 455] width 594 height 214
click at [912, 300] on link "Delete All" at bounding box center [910, 302] width 53 height 26
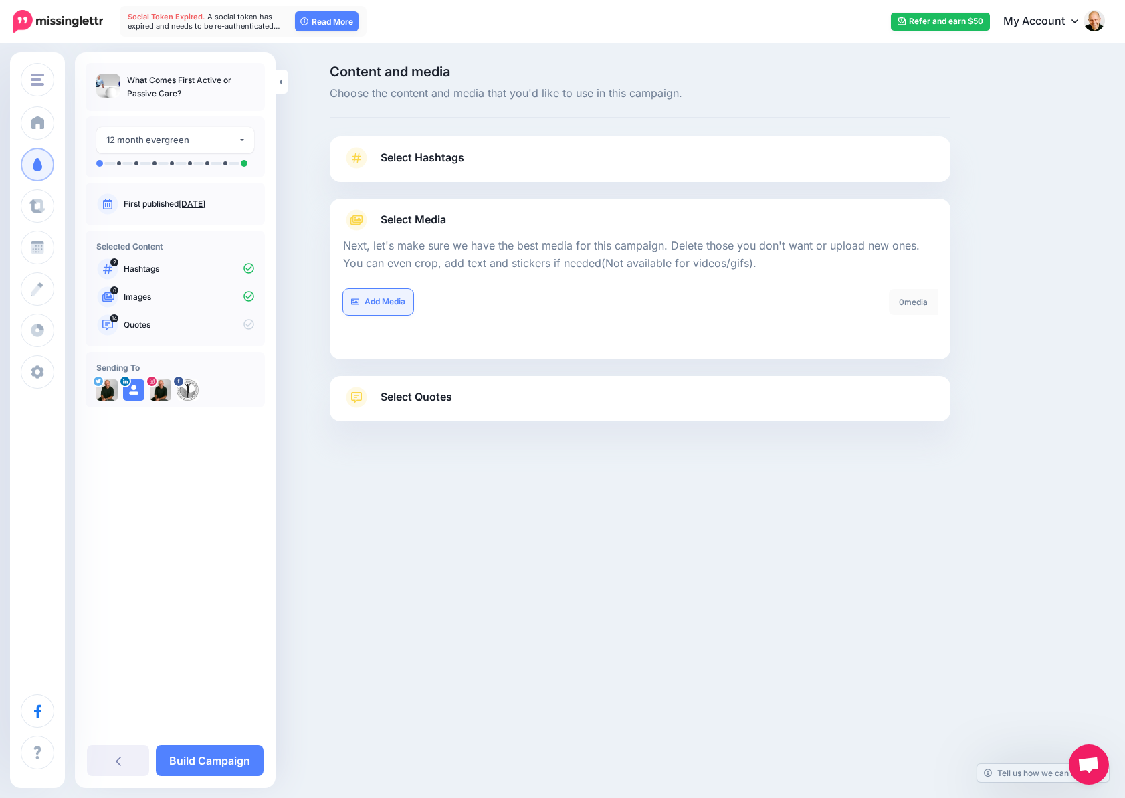
click at [389, 300] on link "Add Media" at bounding box center [378, 302] width 70 height 26
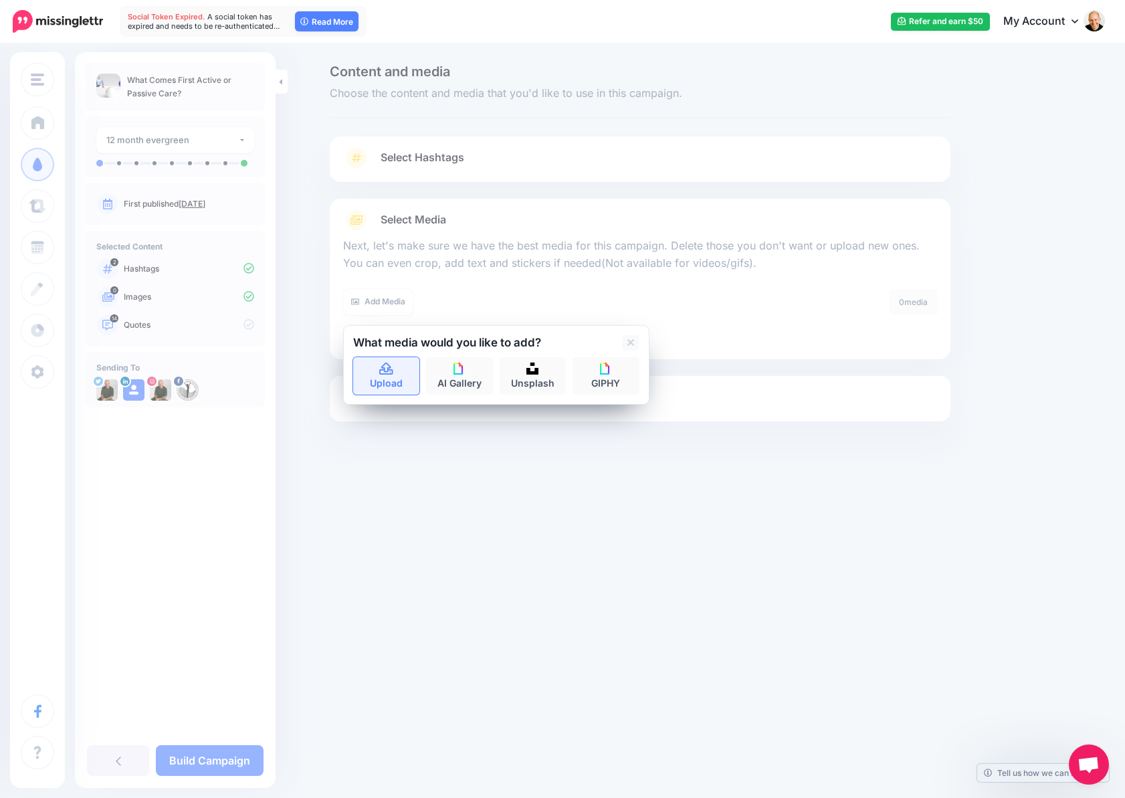
click at [386, 378] on link "Upload" at bounding box center [386, 375] width 67 height 37
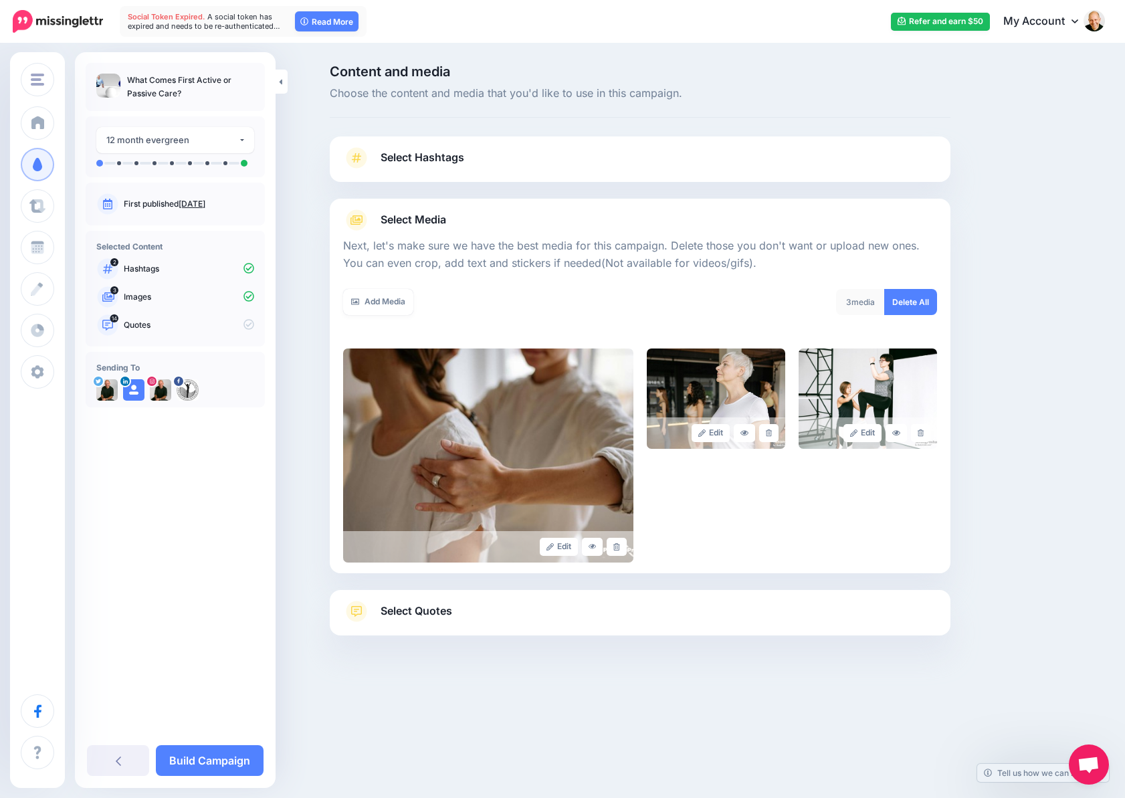
click at [434, 614] on span "Select Quotes" at bounding box center [416, 611] width 72 height 18
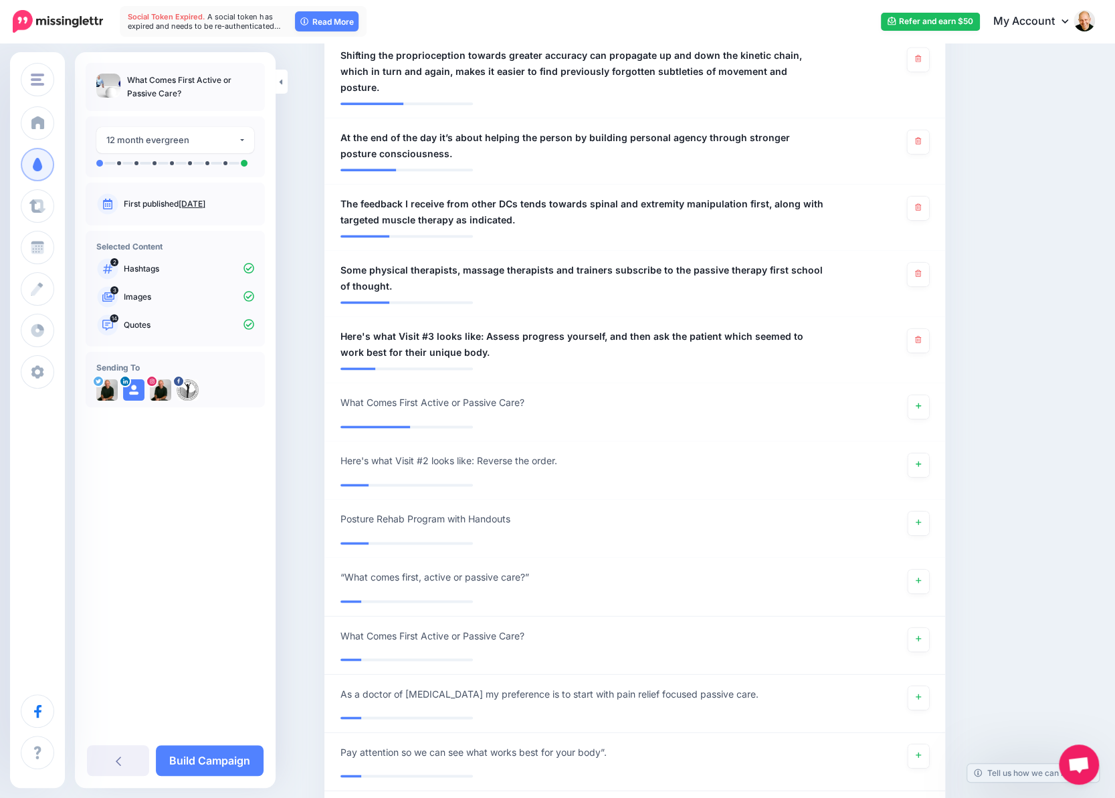
scroll to position [1070, 0]
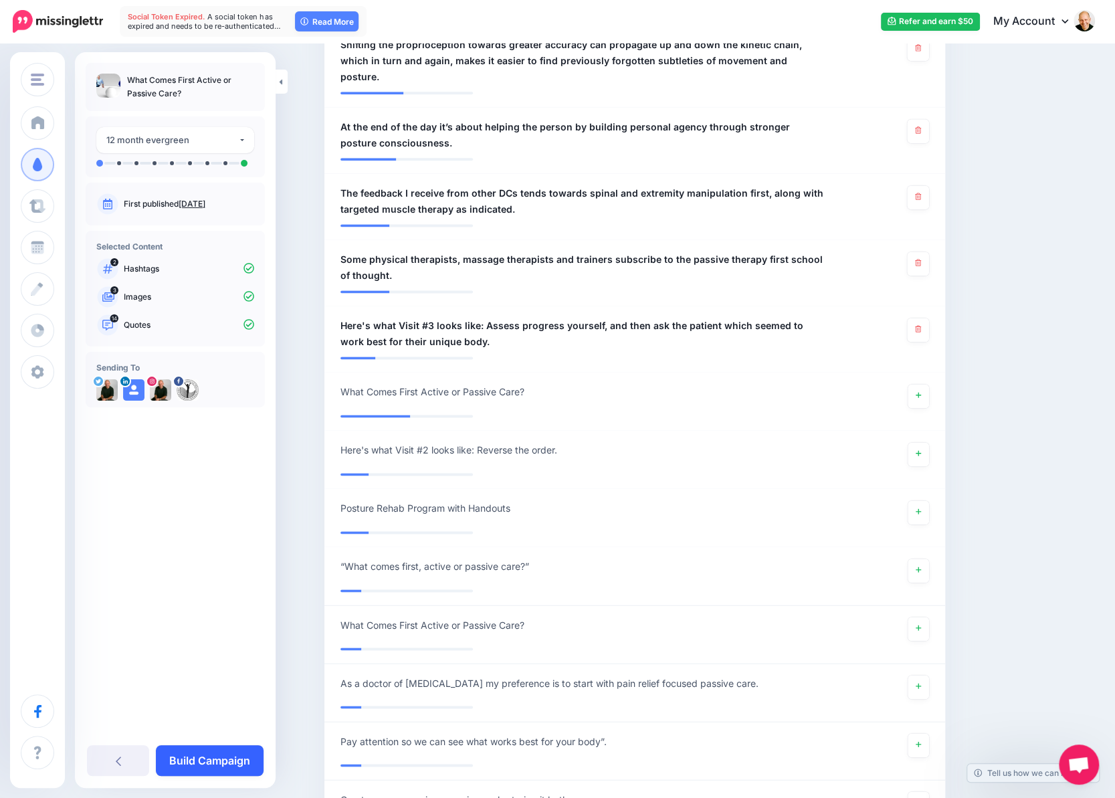
click at [209, 762] on link "Build Campaign" at bounding box center [210, 760] width 108 height 31
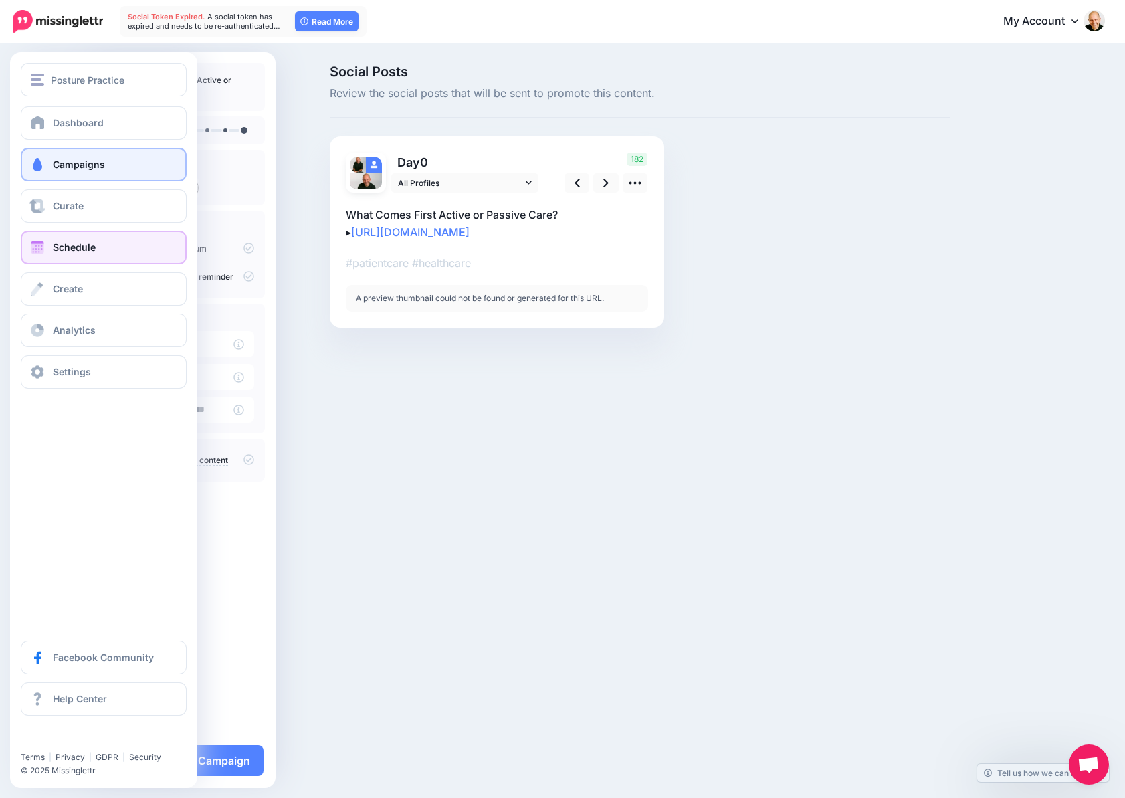
click at [70, 248] on span "Schedule" at bounding box center [74, 246] width 43 height 11
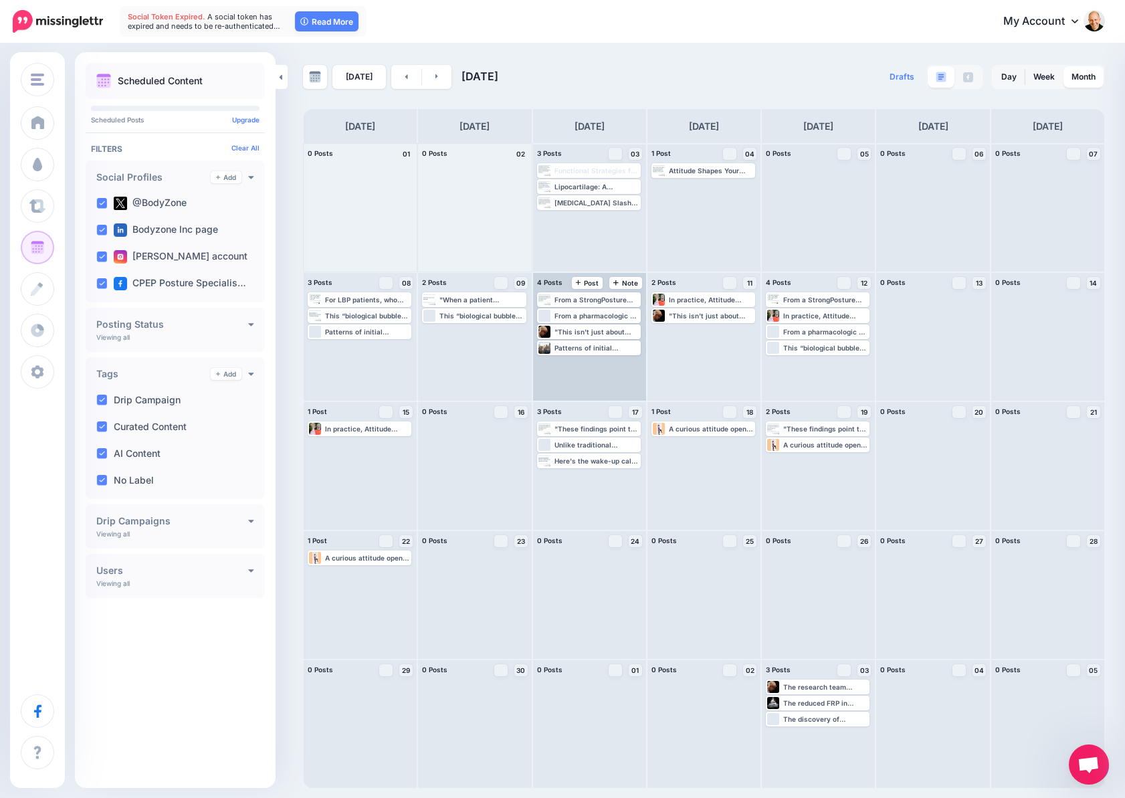
click at [576, 371] on div "From a StrongPosture perspective: this underlines the clinical value of retrain…" at bounding box center [589, 337] width 113 height 128
click at [1008, 78] on link "Day" at bounding box center [1008, 76] width 31 height 21
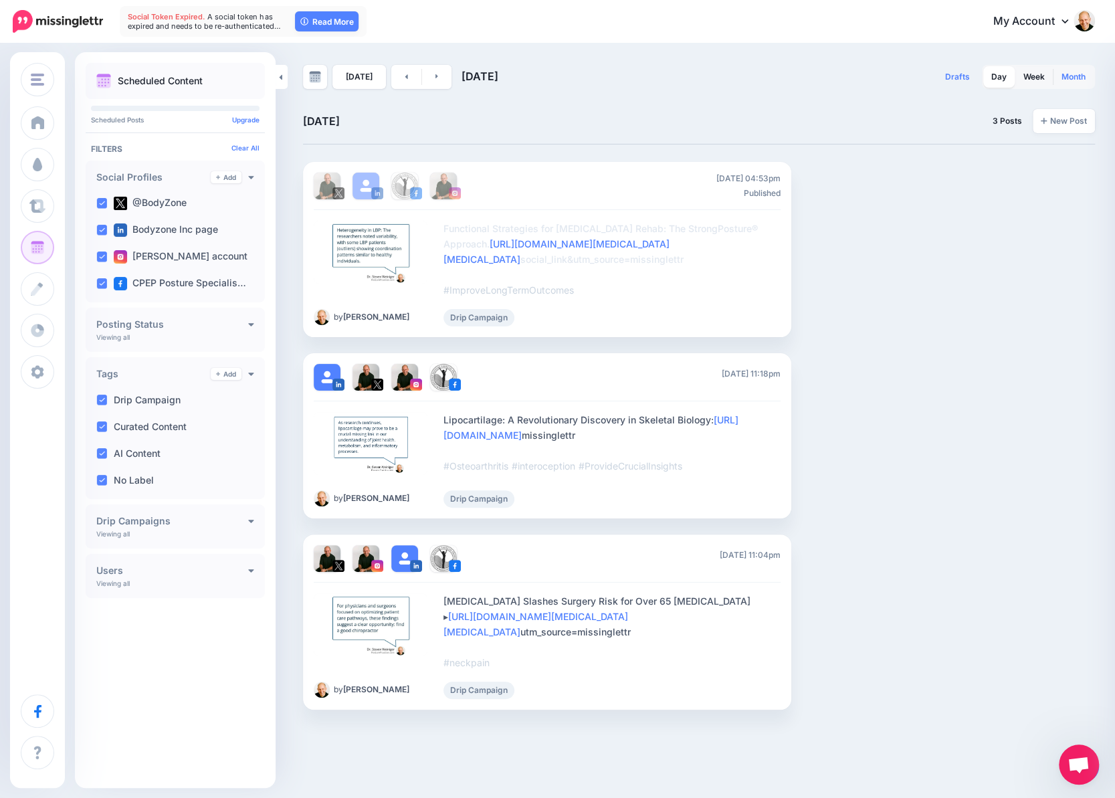
click at [1083, 76] on link "Month" at bounding box center [1073, 76] width 40 height 21
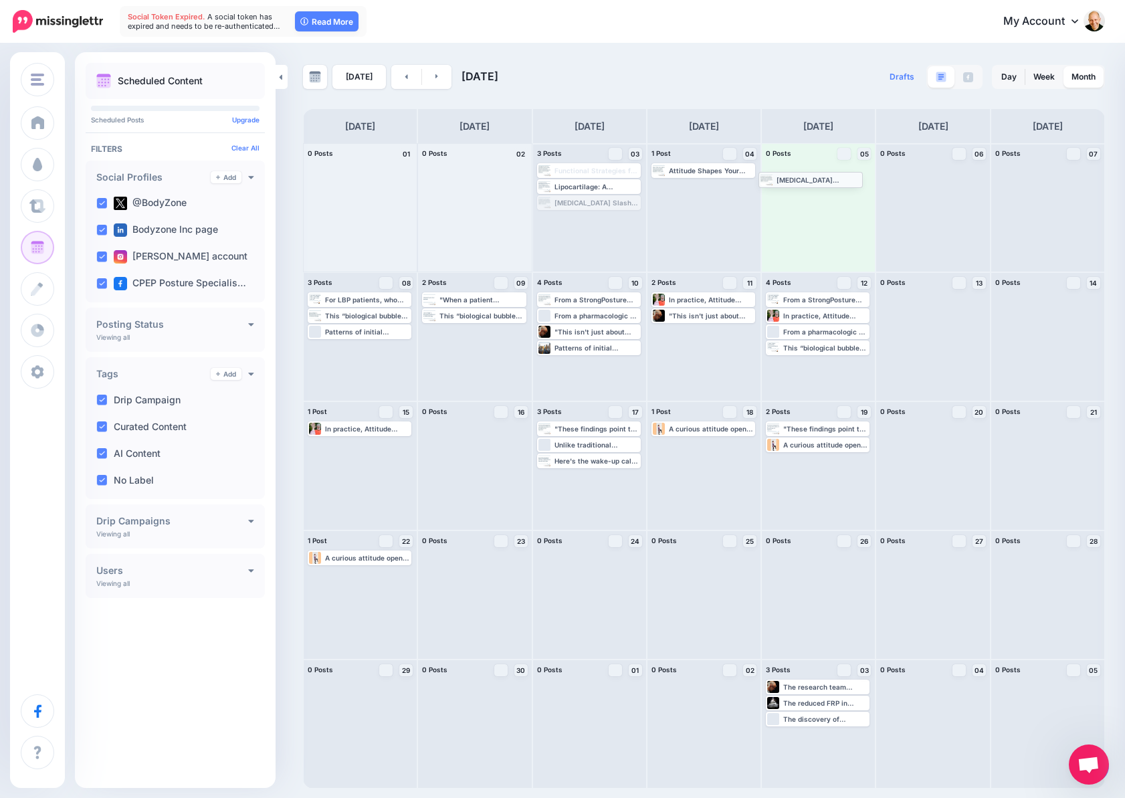
drag, startPoint x: 590, startPoint y: 204, endPoint x: 812, endPoint y: 181, distance: 223.2
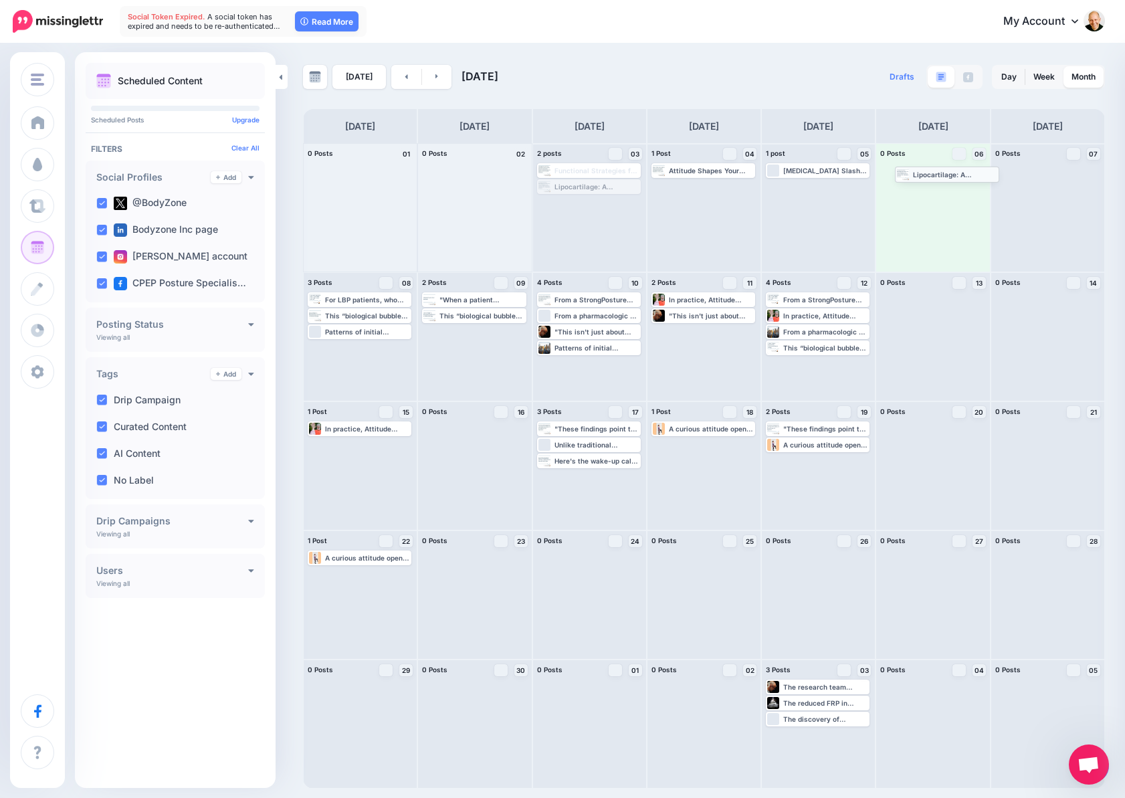
drag, startPoint x: 576, startPoint y: 187, endPoint x: 935, endPoint y: 174, distance: 358.6
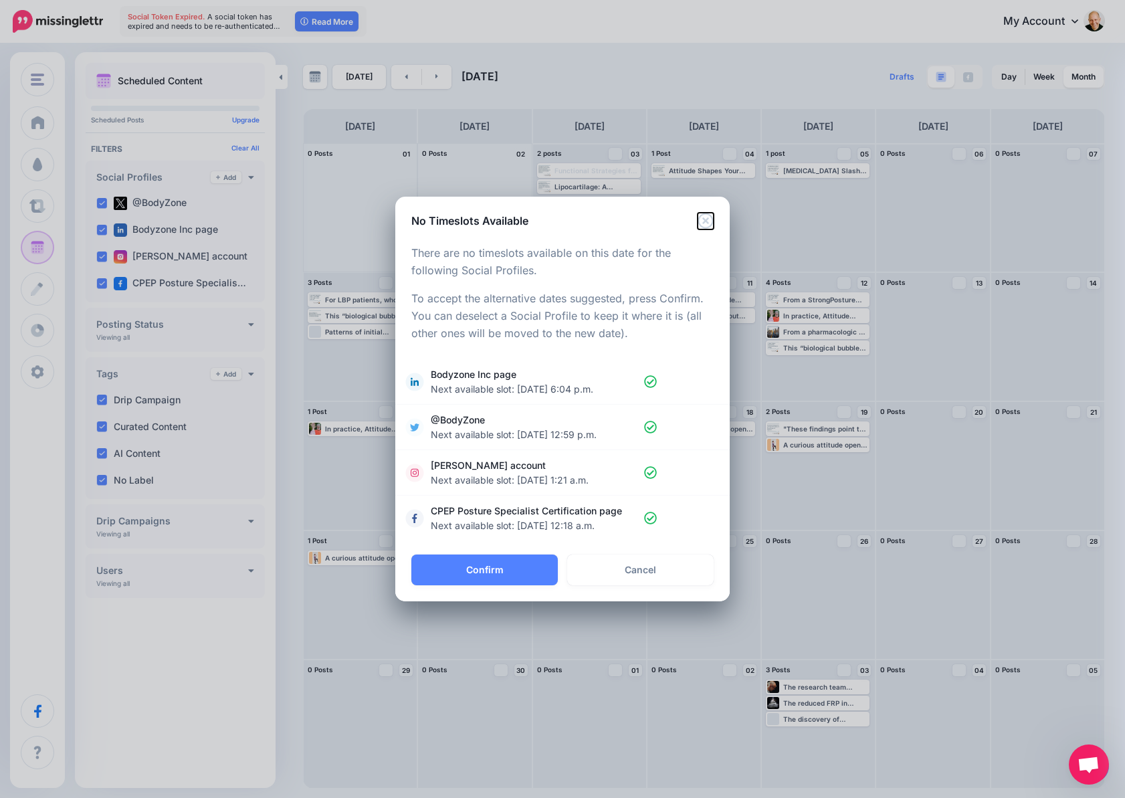
click at [708, 219] on icon "Close" at bounding box center [704, 220] width 15 height 15
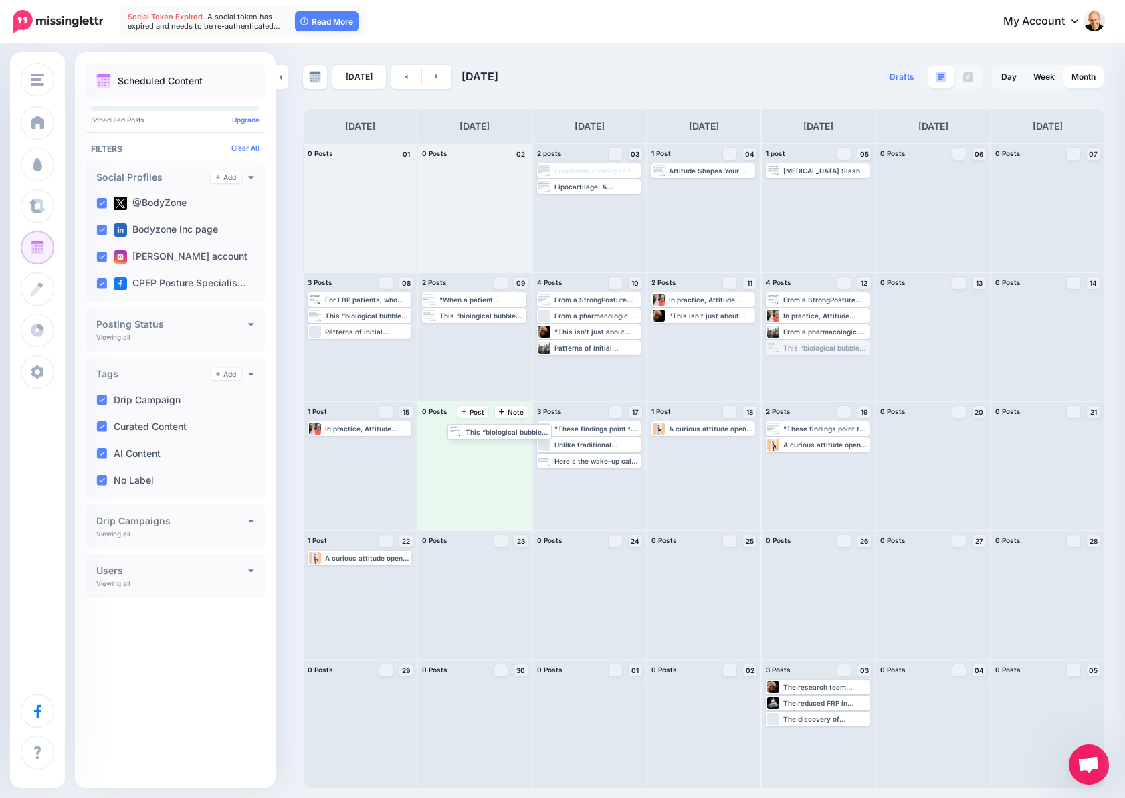
drag, startPoint x: 812, startPoint y: 347, endPoint x: 469, endPoint y: 425, distance: 351.2
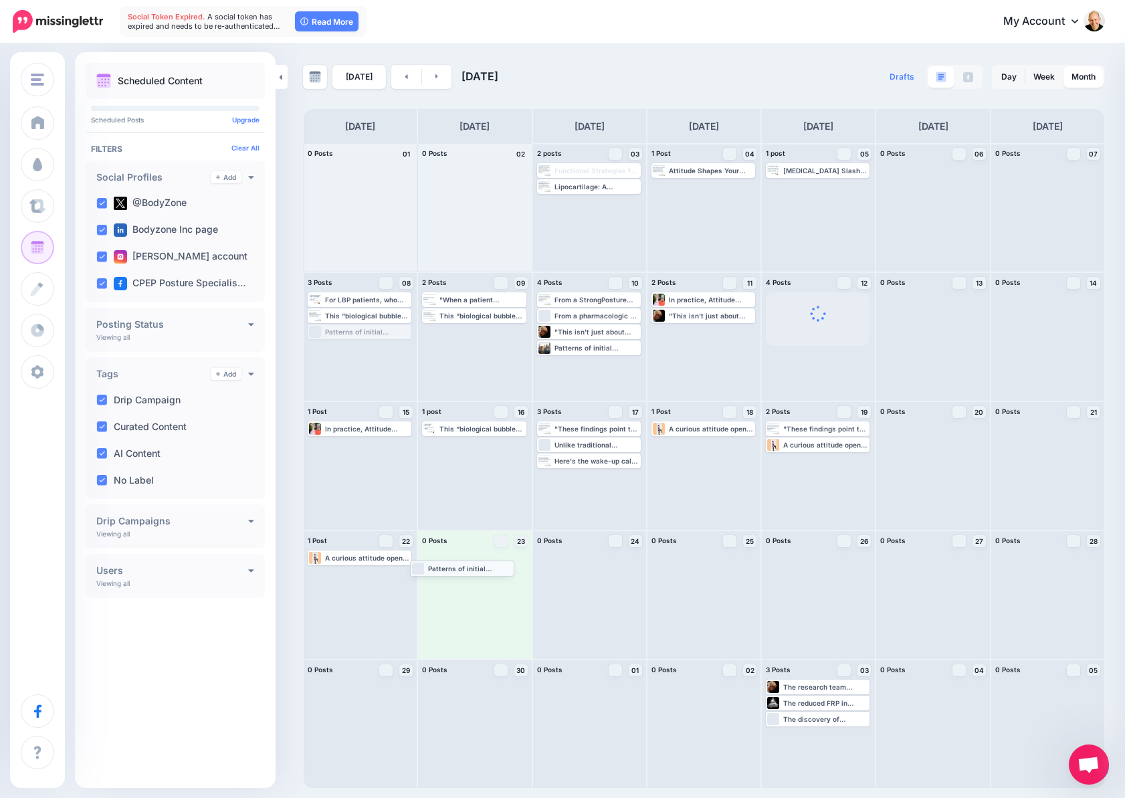
drag, startPoint x: 373, startPoint y: 331, endPoint x: 475, endPoint y: 567, distance: 257.2
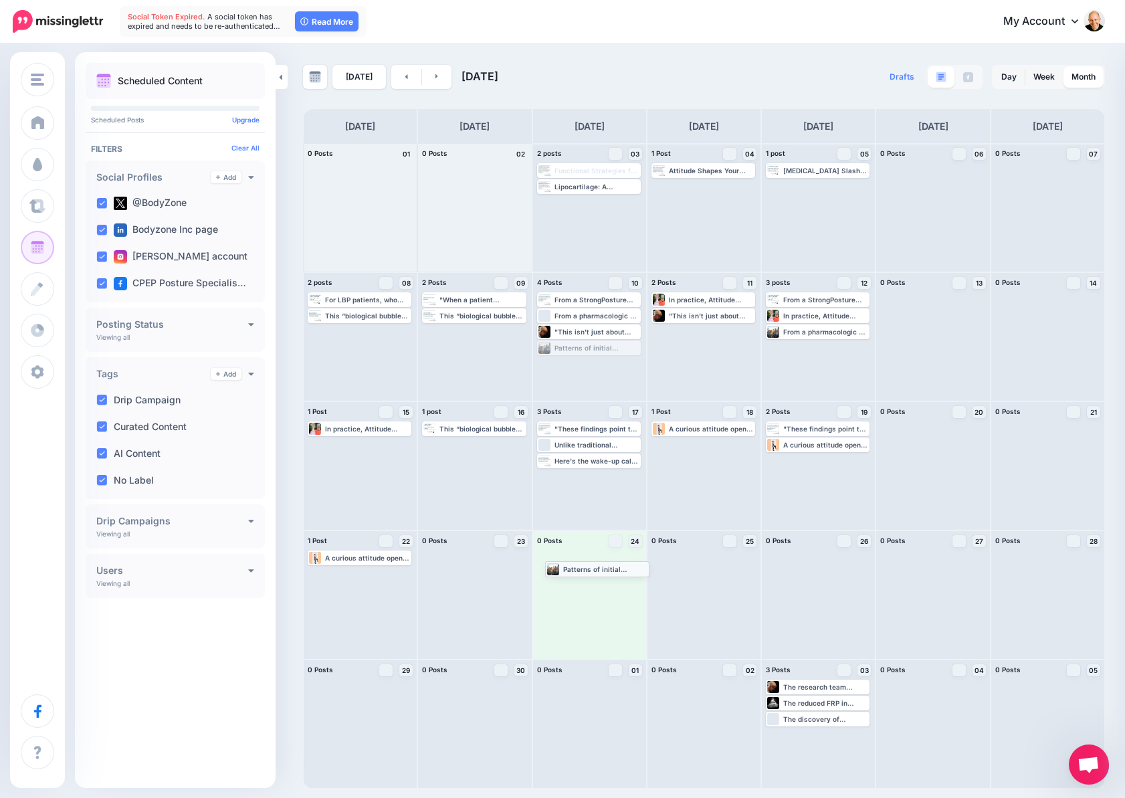
drag, startPoint x: 582, startPoint y: 348, endPoint x: 591, endPoint y: 568, distance: 220.8
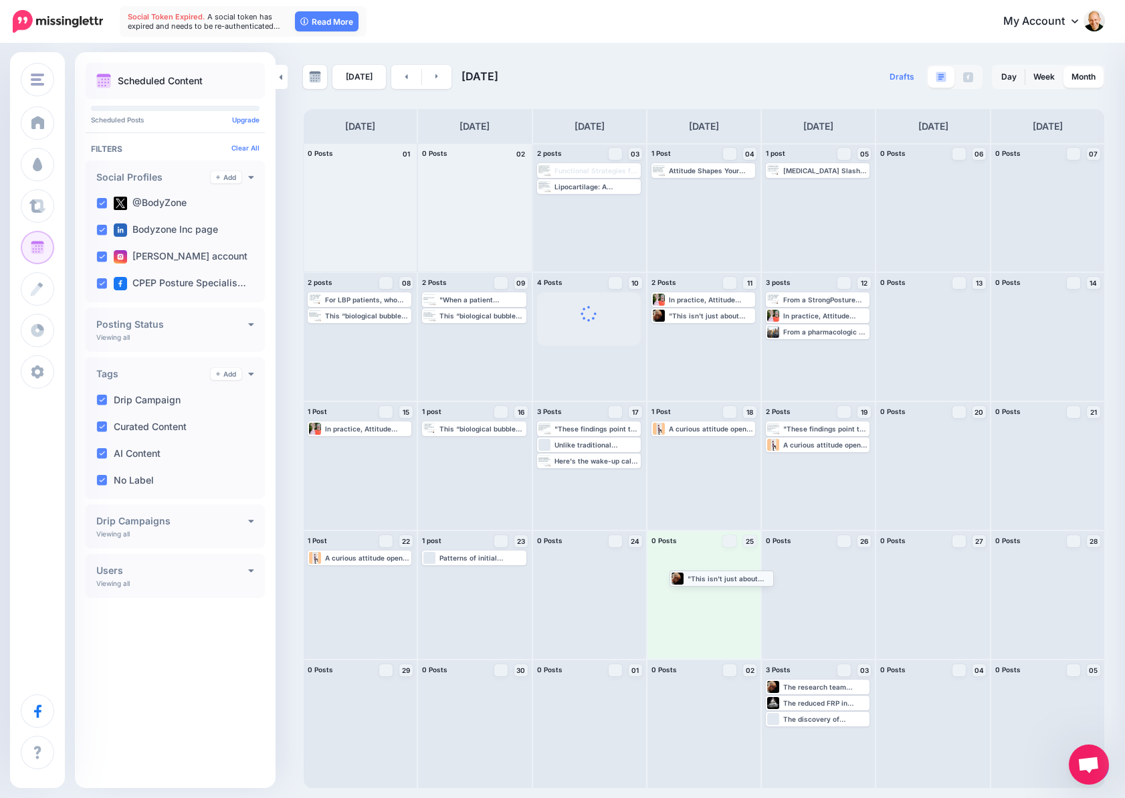
drag, startPoint x: 598, startPoint y: 330, endPoint x: 731, endPoint y: 576, distance: 279.7
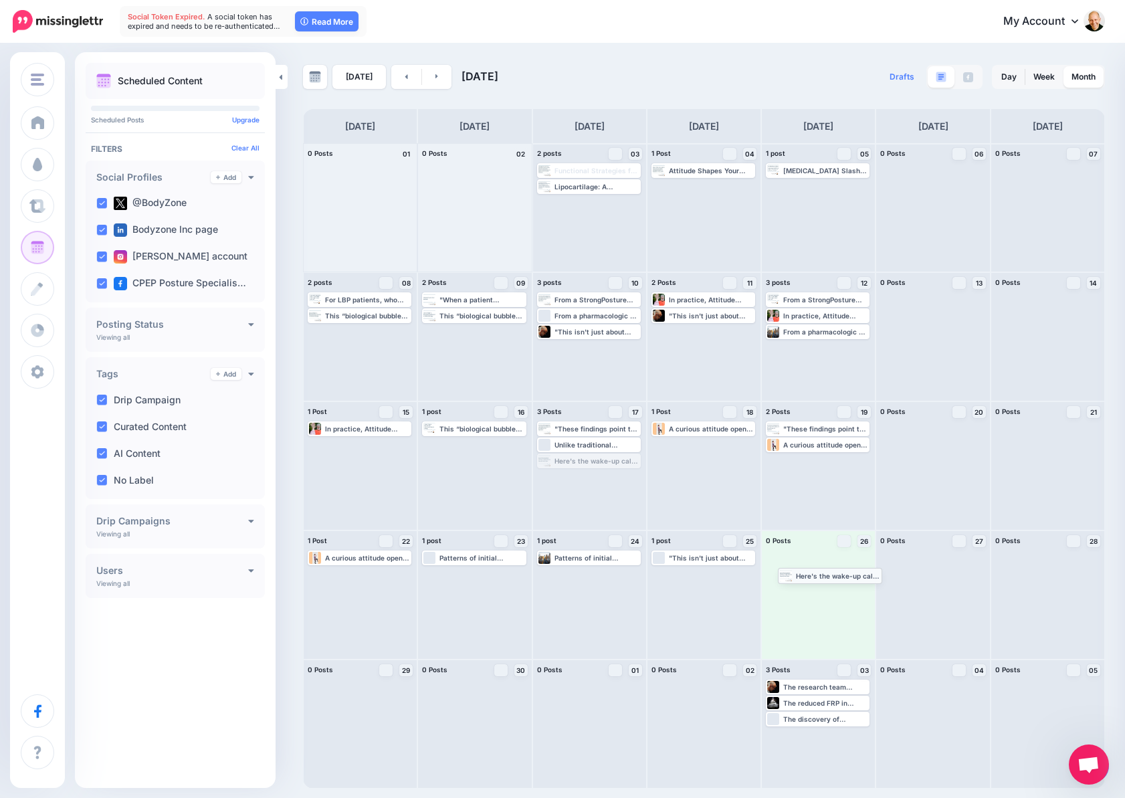
drag, startPoint x: 577, startPoint y: 457, endPoint x: 818, endPoint y: 572, distance: 266.5
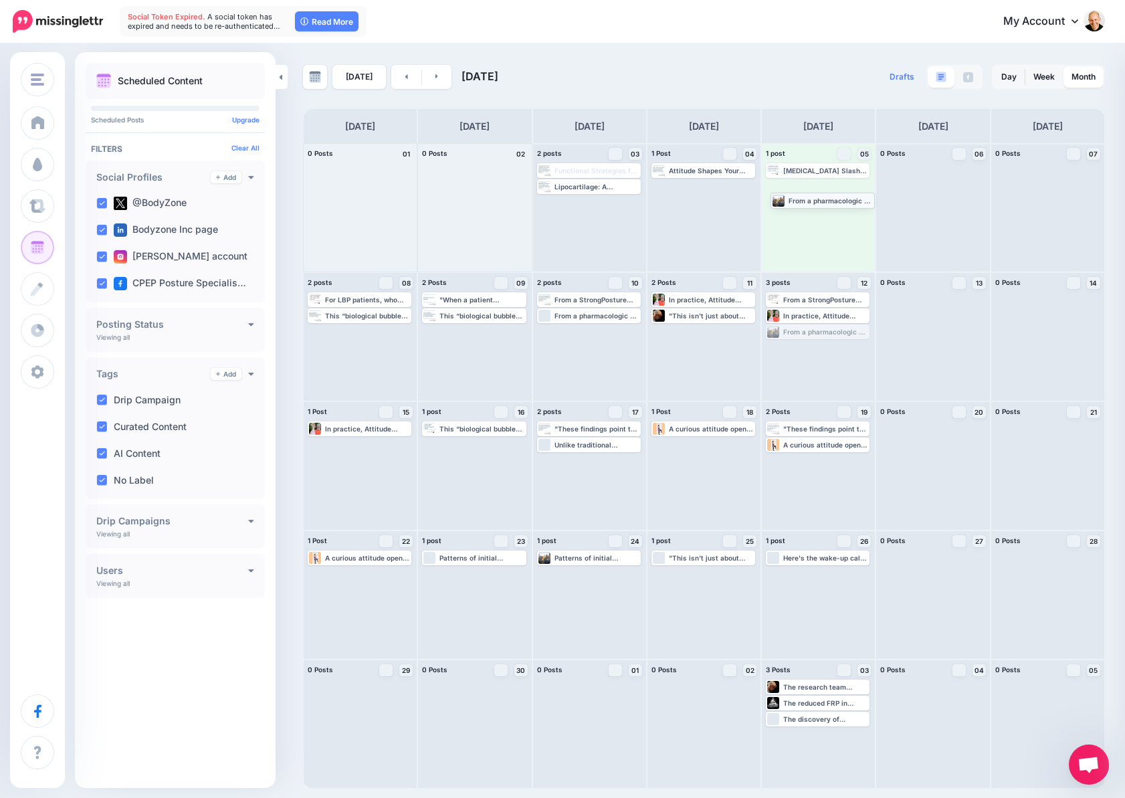
drag, startPoint x: 810, startPoint y: 335, endPoint x: 814, endPoint y: 203, distance: 131.8
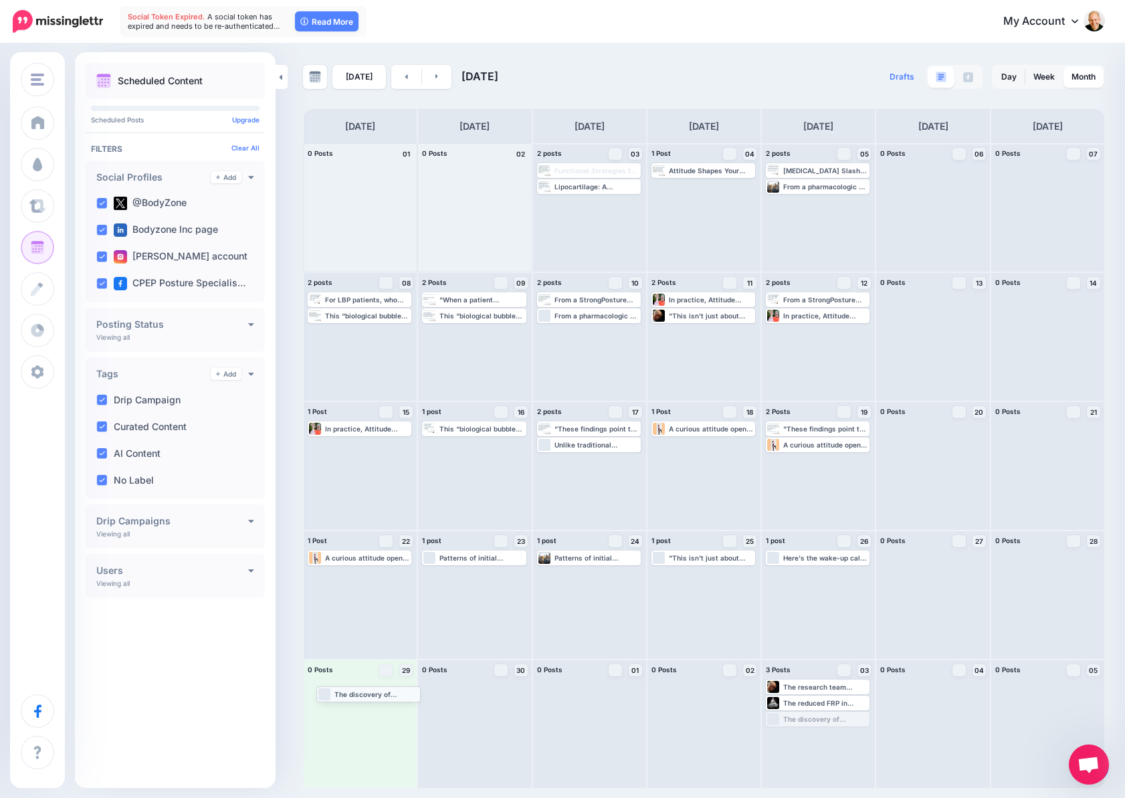
drag, startPoint x: 822, startPoint y: 716, endPoint x: 373, endPoint y: 691, distance: 450.0
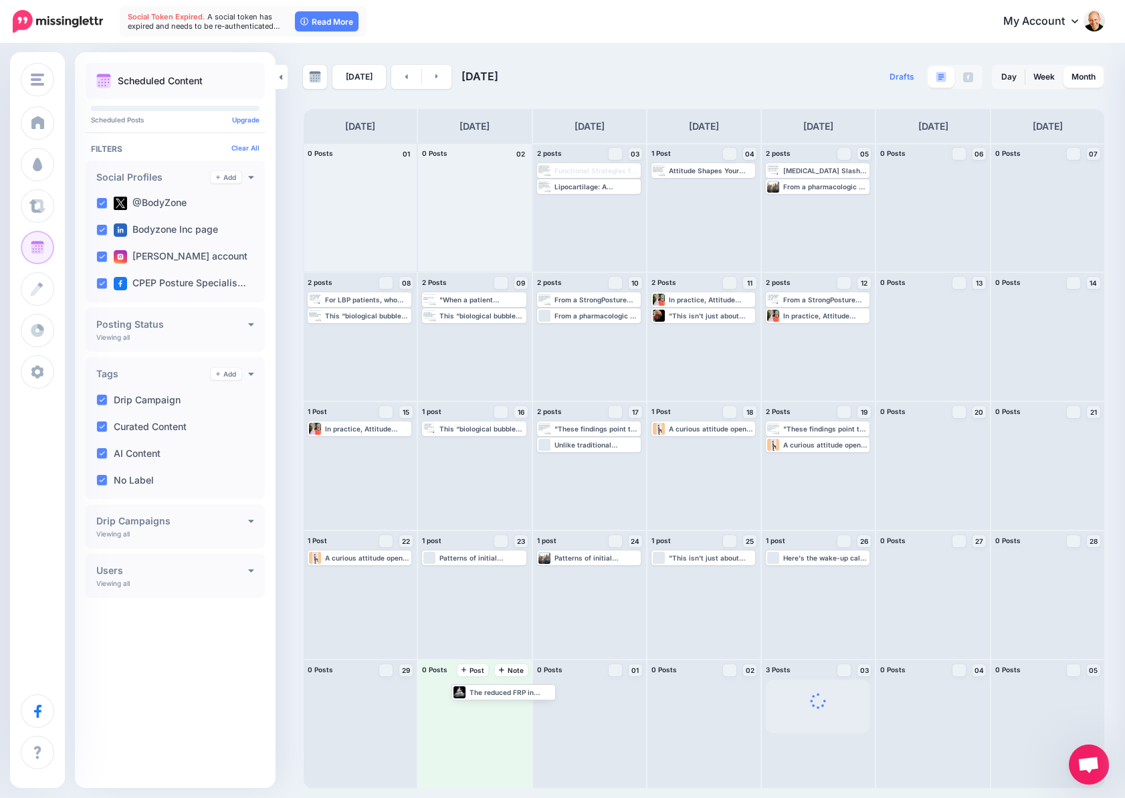
drag, startPoint x: 826, startPoint y: 701, endPoint x: 502, endPoint y: 689, distance: 323.8
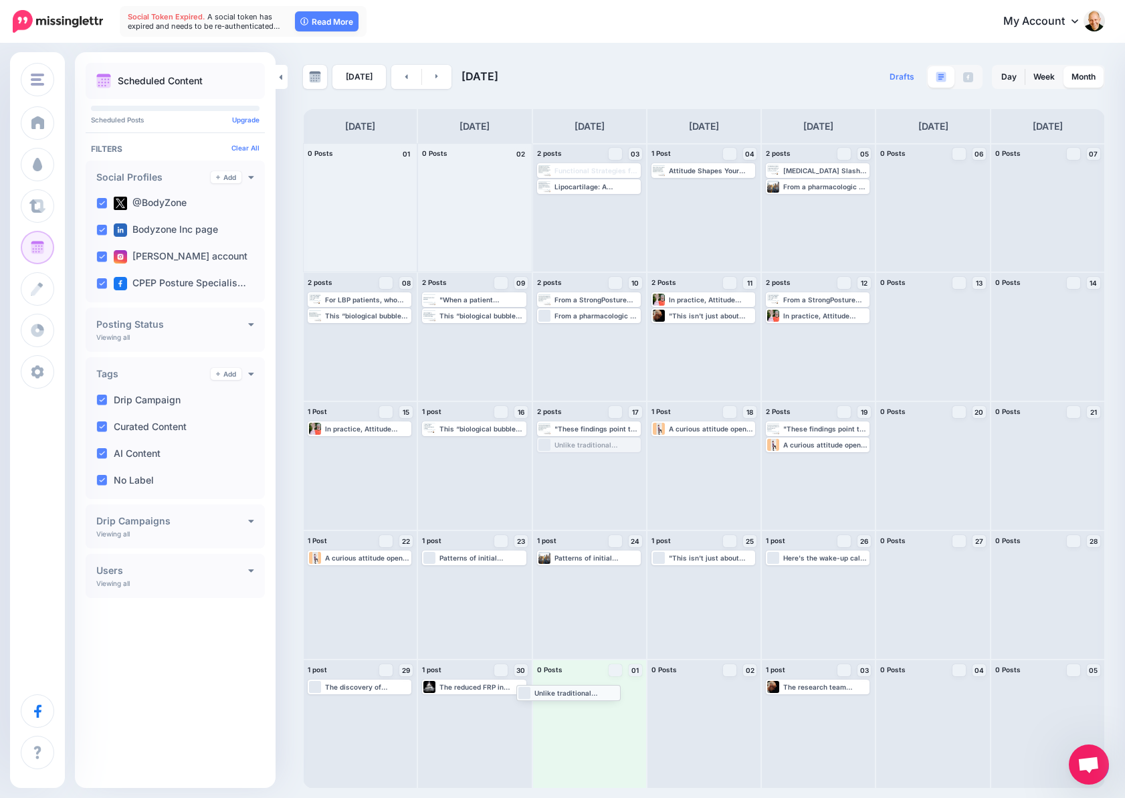
drag, startPoint x: 596, startPoint y: 442, endPoint x: 576, endPoint y: 689, distance: 248.2
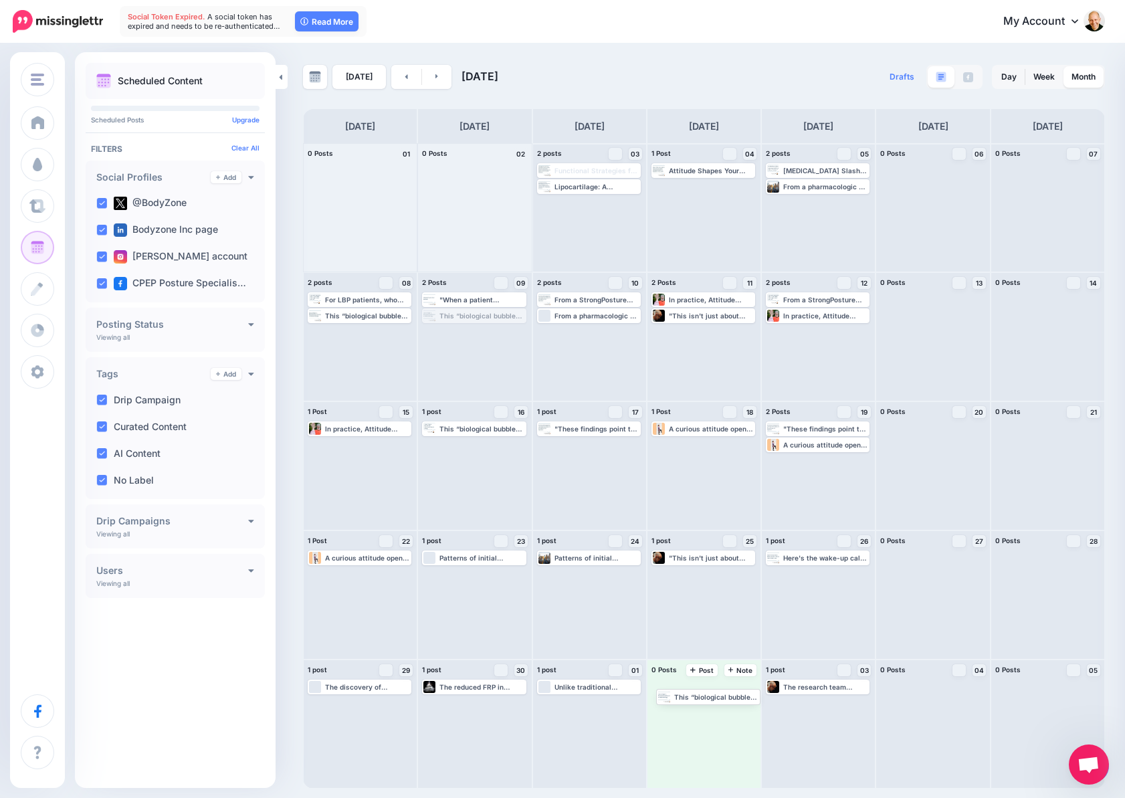
drag, startPoint x: 463, startPoint y: 313, endPoint x: 703, endPoint y: 693, distance: 450.2
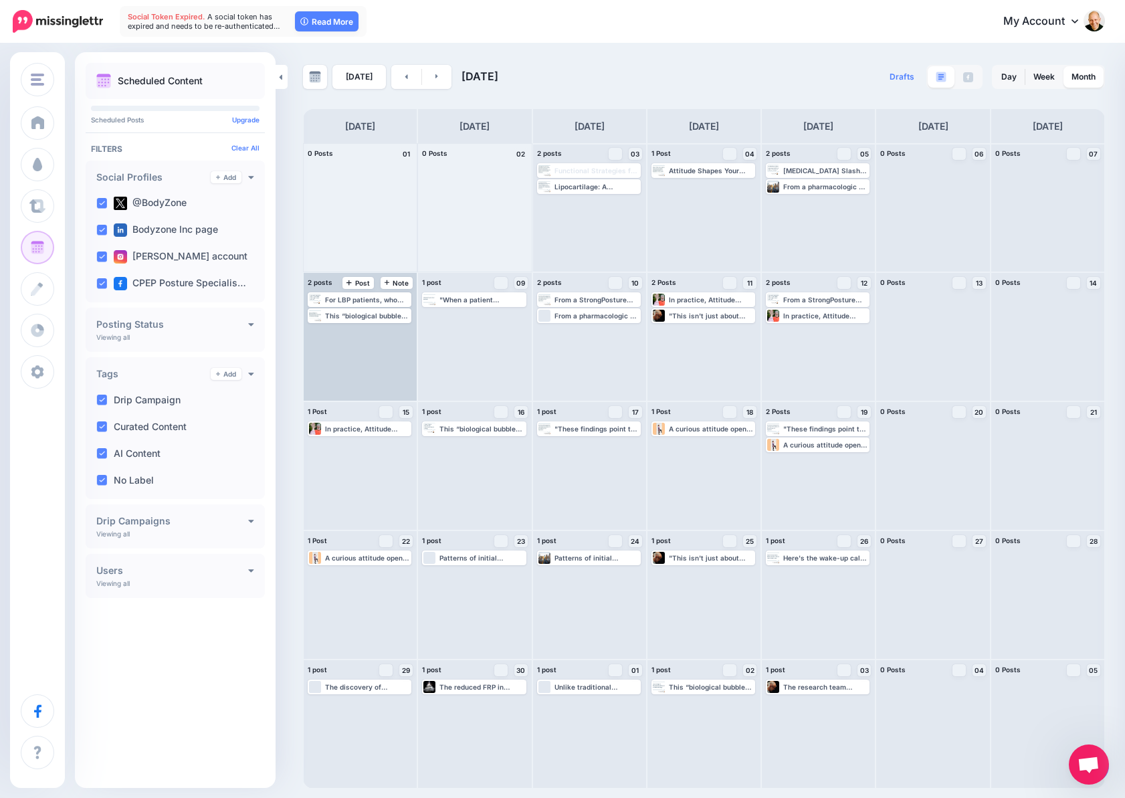
click at [378, 344] on div "For LBP patients, who often exhibit guarded movements (like those seen in the s…" at bounding box center [360, 337] width 113 height 128
click at [1006, 74] on link "Day" at bounding box center [1008, 76] width 31 height 21
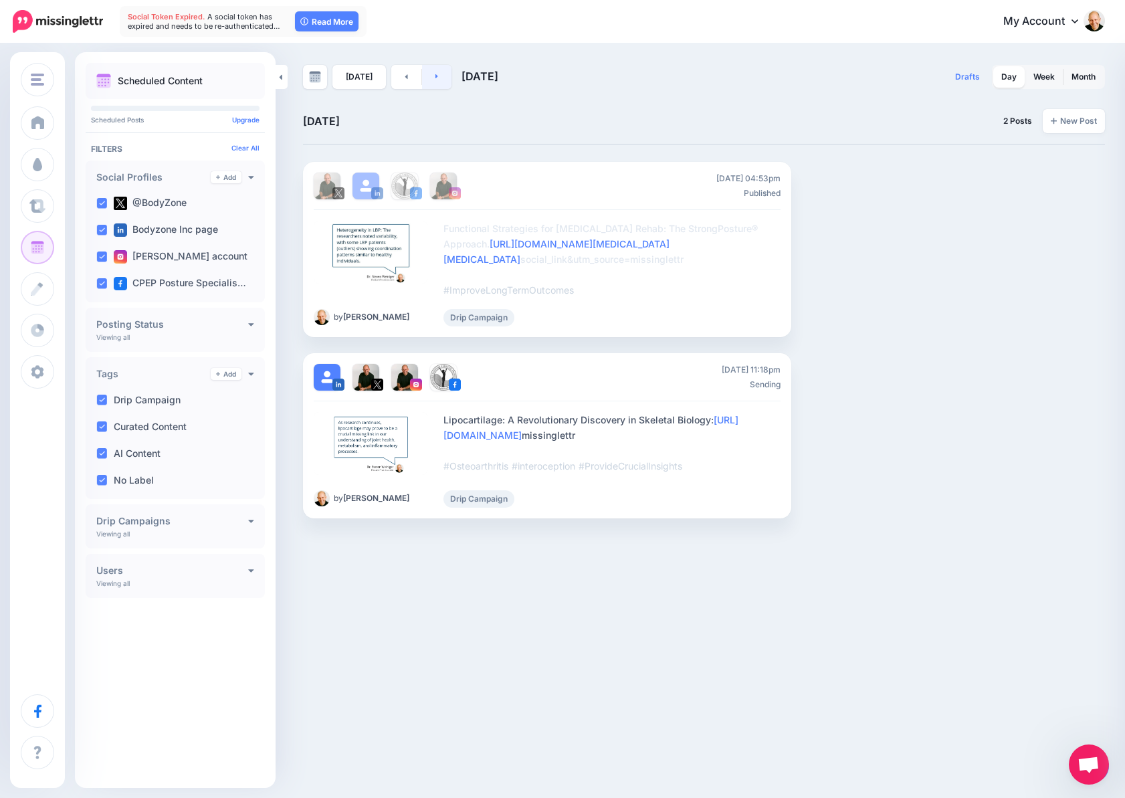
click at [436, 78] on link at bounding box center [437, 77] width 30 height 24
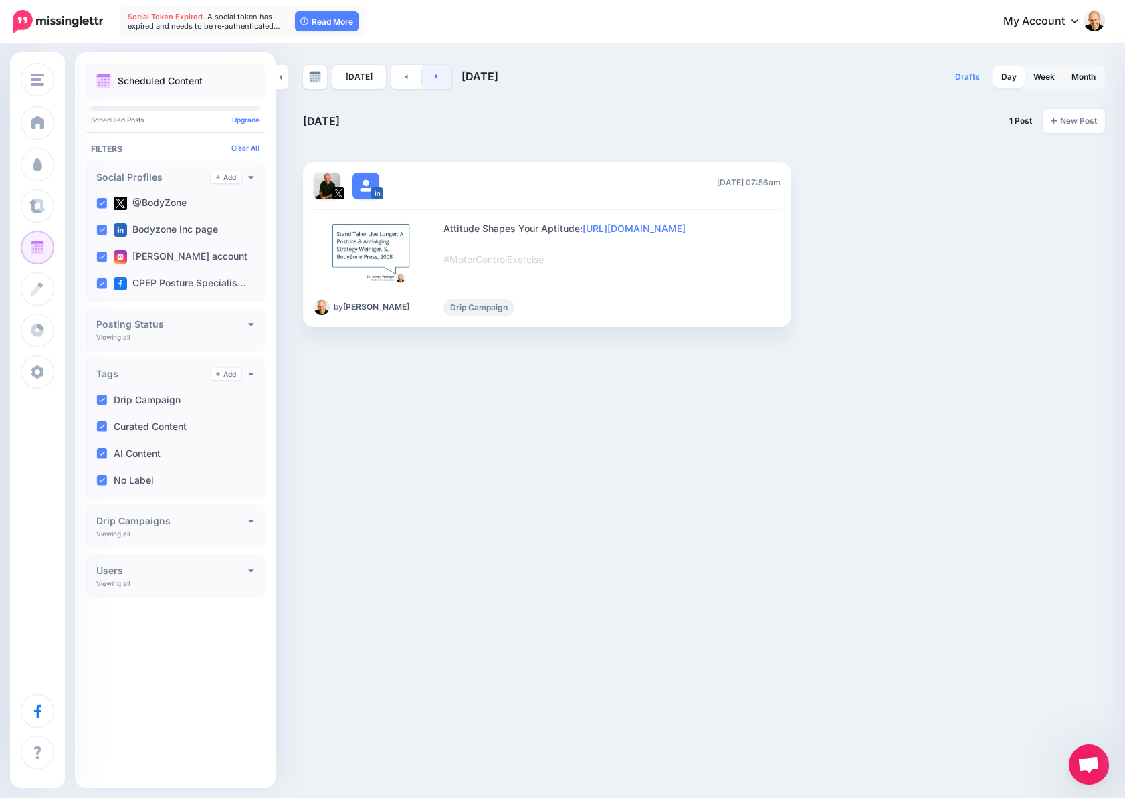
click at [436, 78] on link at bounding box center [437, 77] width 30 height 24
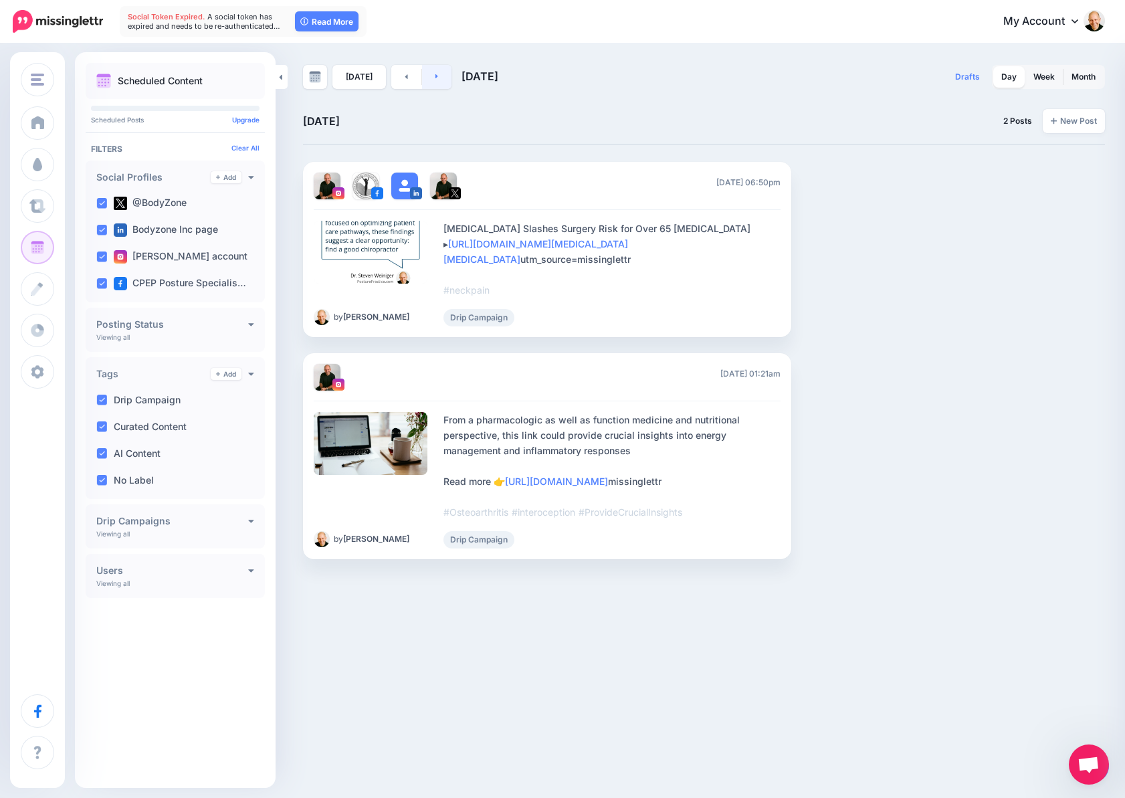
click at [436, 78] on link at bounding box center [437, 77] width 30 height 24
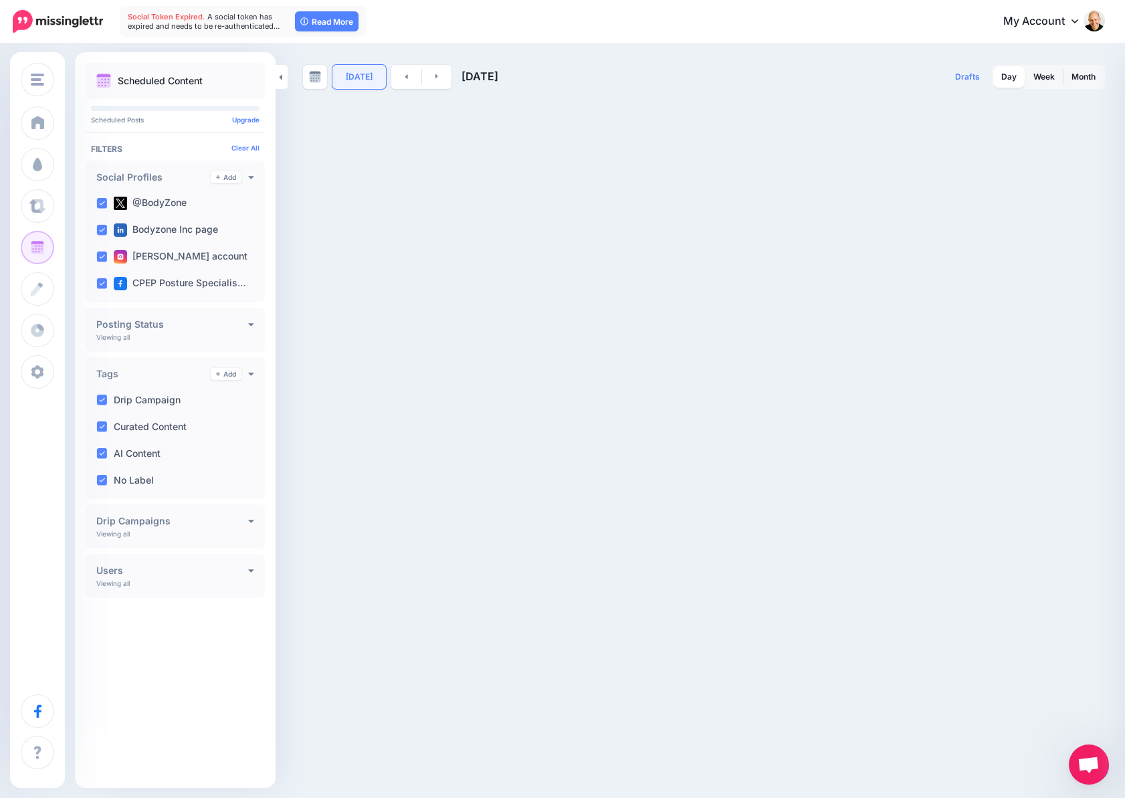
click at [352, 76] on link "Today" at bounding box center [358, 77] width 53 height 24
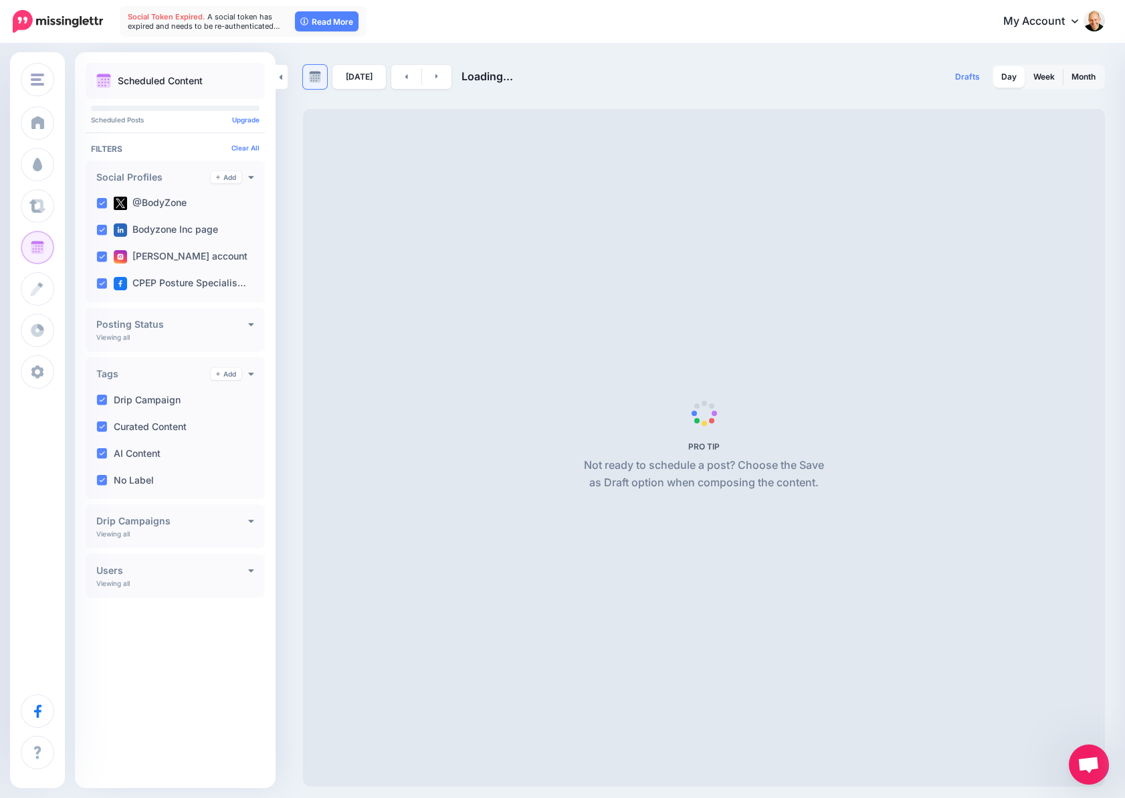
click at [310, 80] on img at bounding box center [315, 77] width 12 height 12
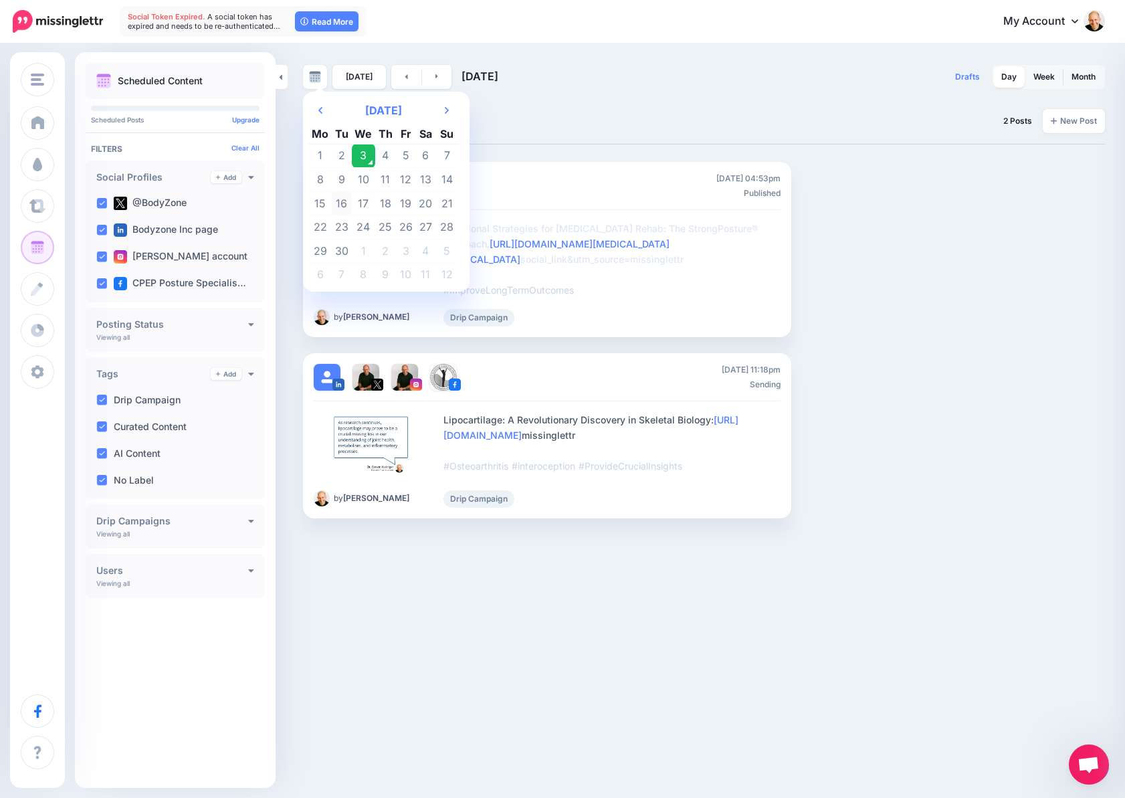
click at [342, 198] on td "16" at bounding box center [342, 203] width 20 height 24
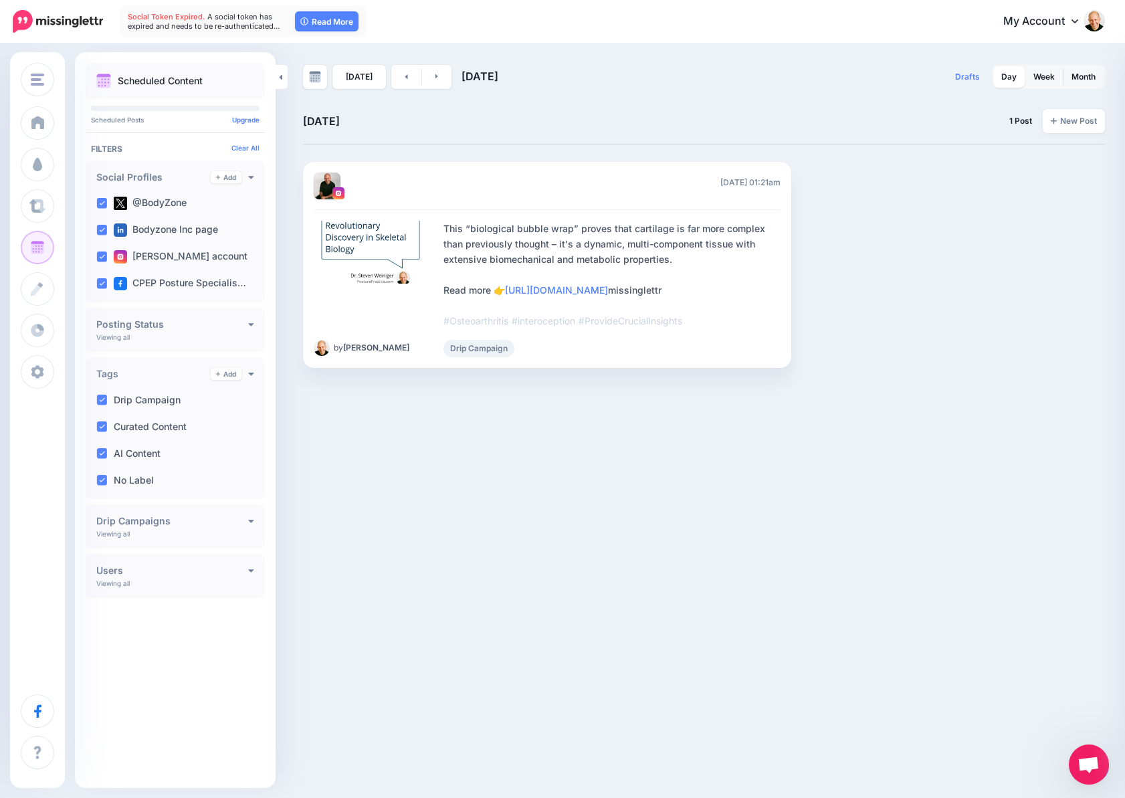
click at [429, 627] on div "Posture Practice Posture Practice Add Workspace Dashboard Campaigns Curate Sche…" at bounding box center [562, 399] width 1125 height 798
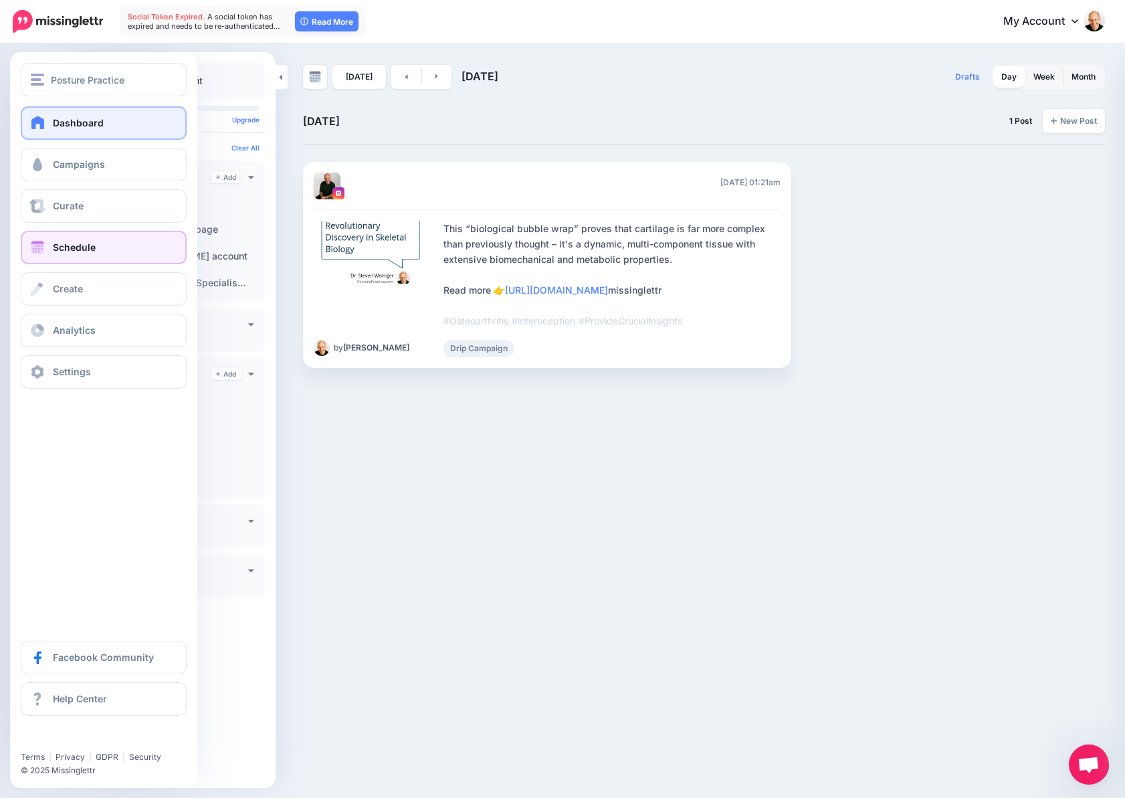
click at [72, 126] on span "Dashboard" at bounding box center [78, 122] width 51 height 11
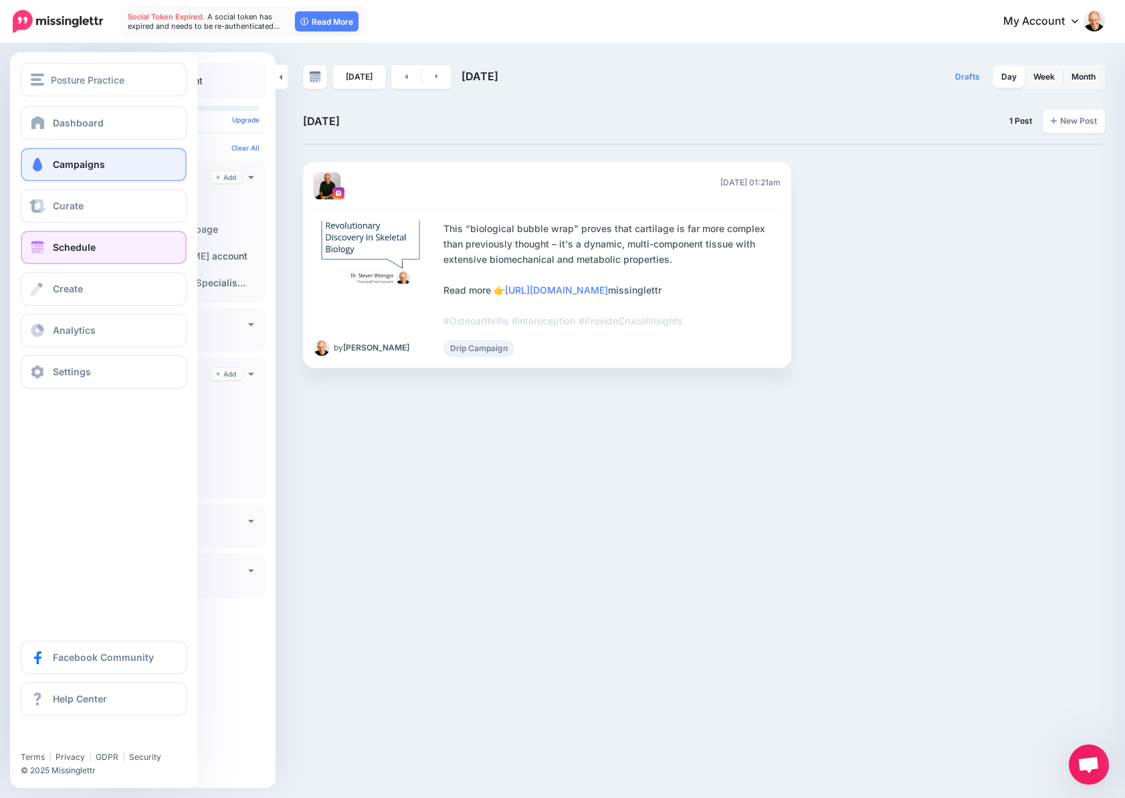
click at [90, 160] on span "Campaigns" at bounding box center [79, 163] width 52 height 11
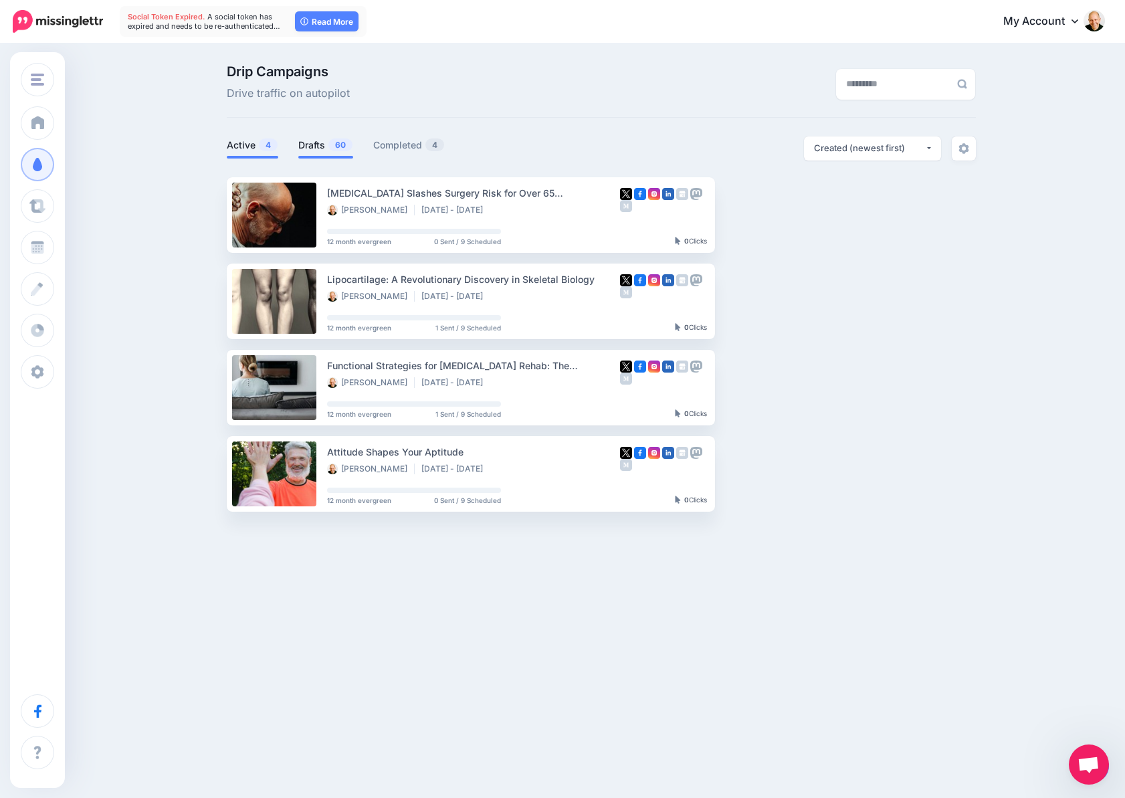
click at [310, 145] on link "Drafts 60" at bounding box center [325, 145] width 55 height 16
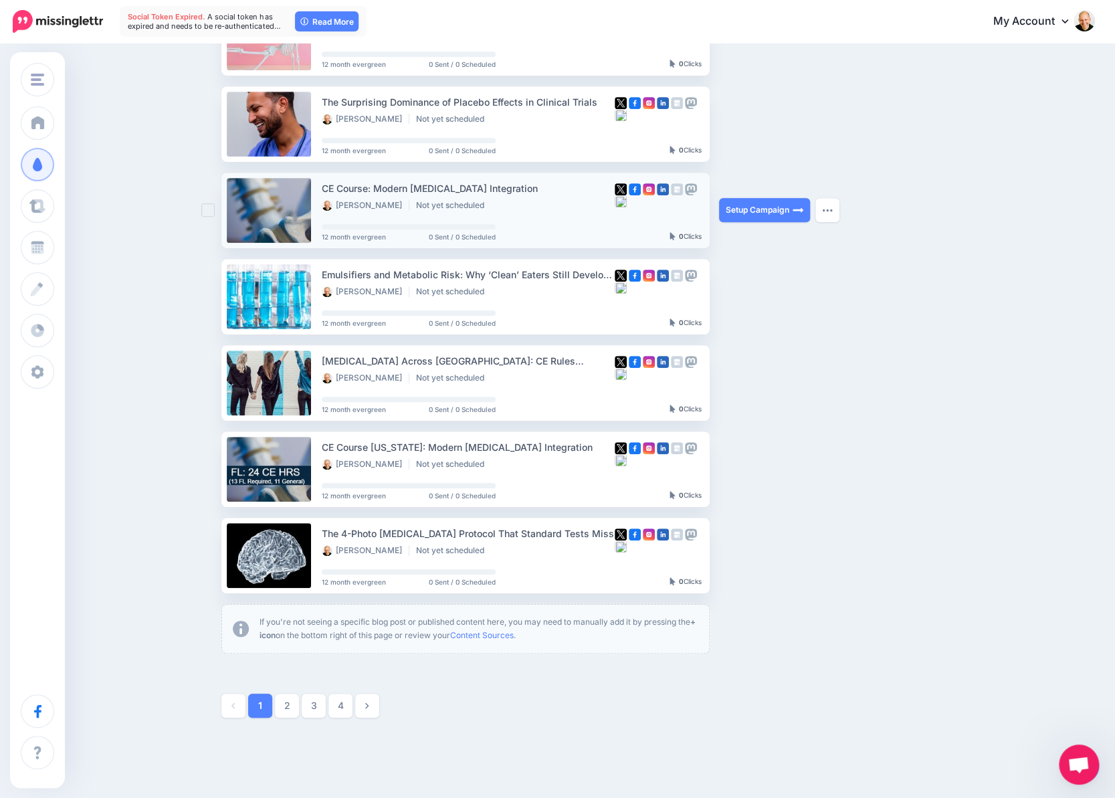
scroll to position [468, 0]
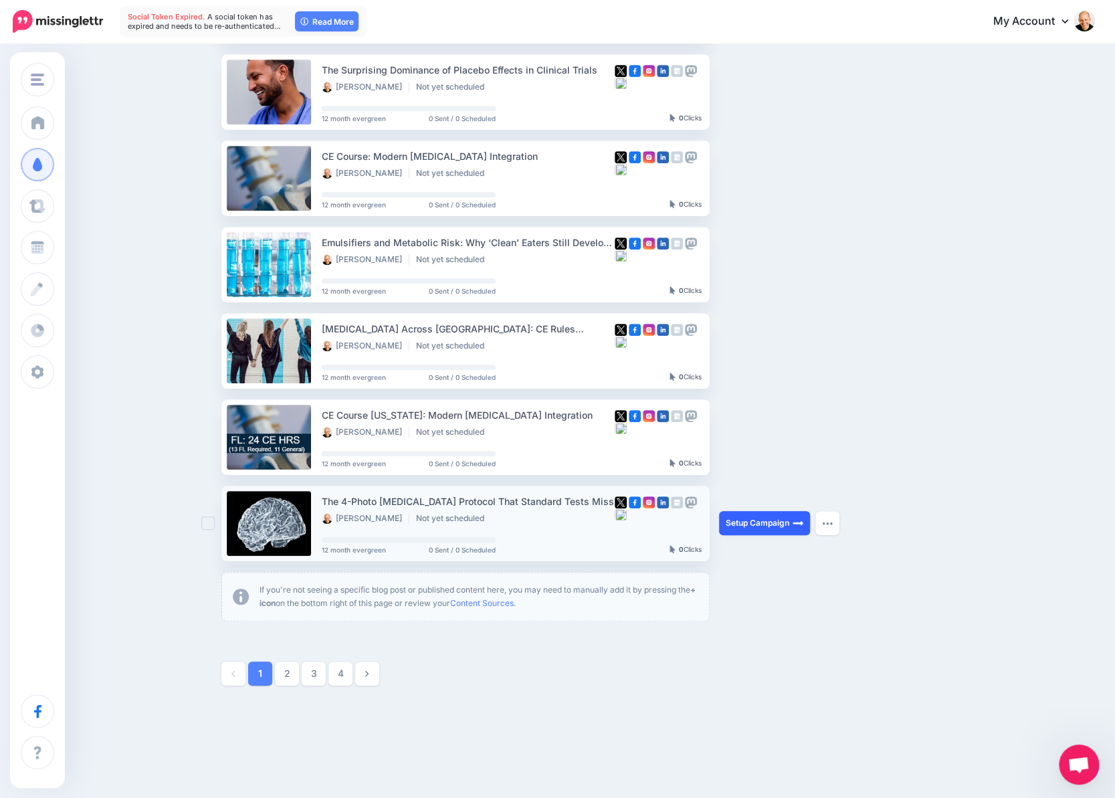
click at [795, 522] on link "Setup Campaign" at bounding box center [764, 523] width 91 height 24
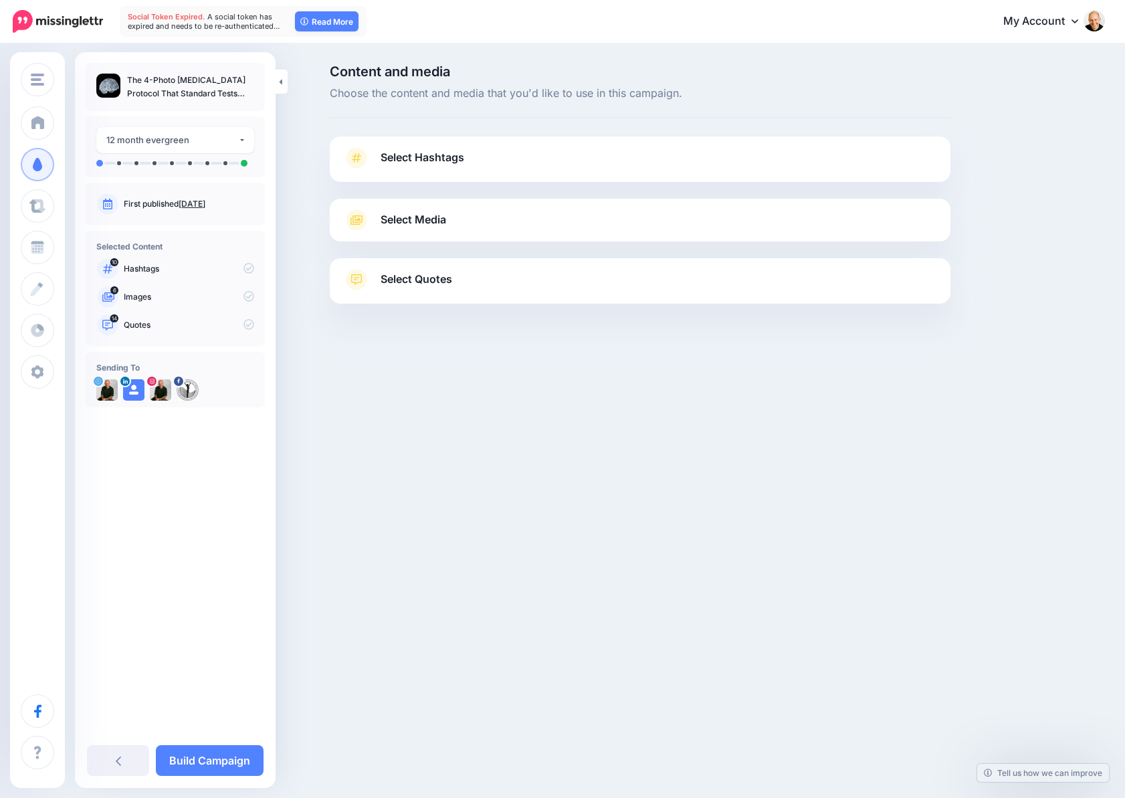
click at [386, 152] on span "Select Hashtags" at bounding box center [422, 157] width 84 height 18
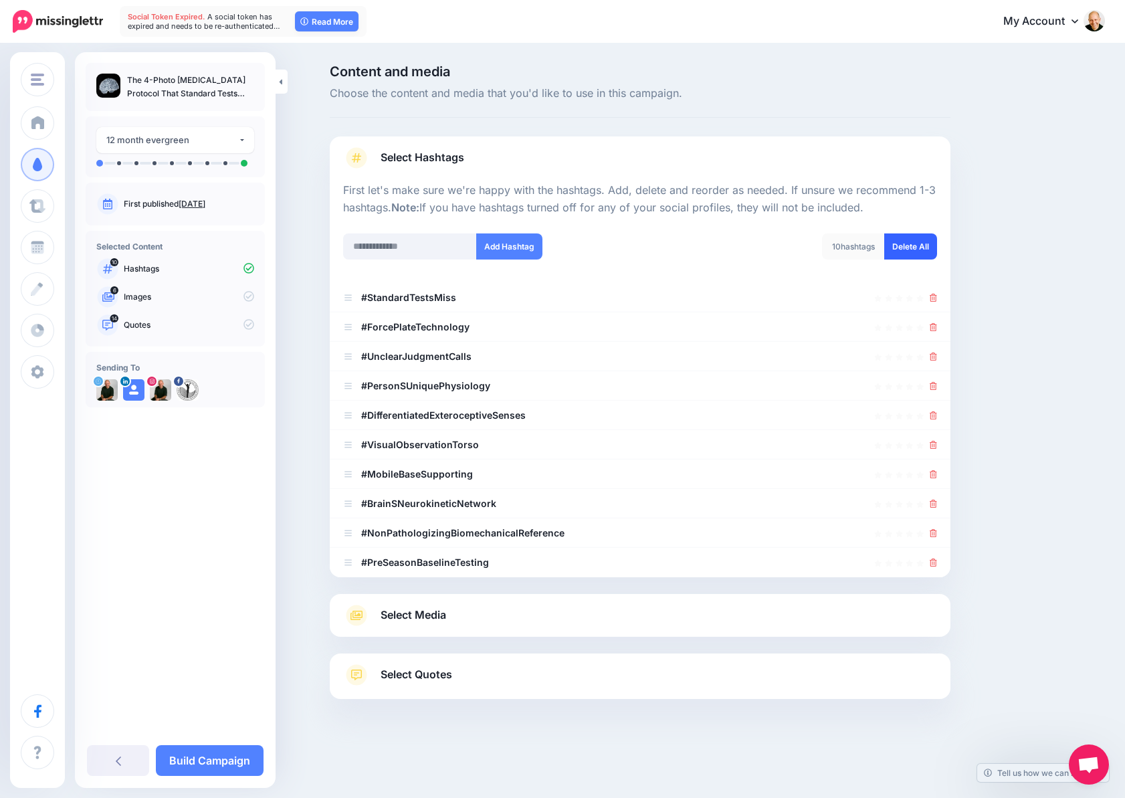
click at [925, 247] on link "Delete All" at bounding box center [910, 246] width 53 height 26
click at [430, 243] on input "text" at bounding box center [410, 246] width 134 height 26
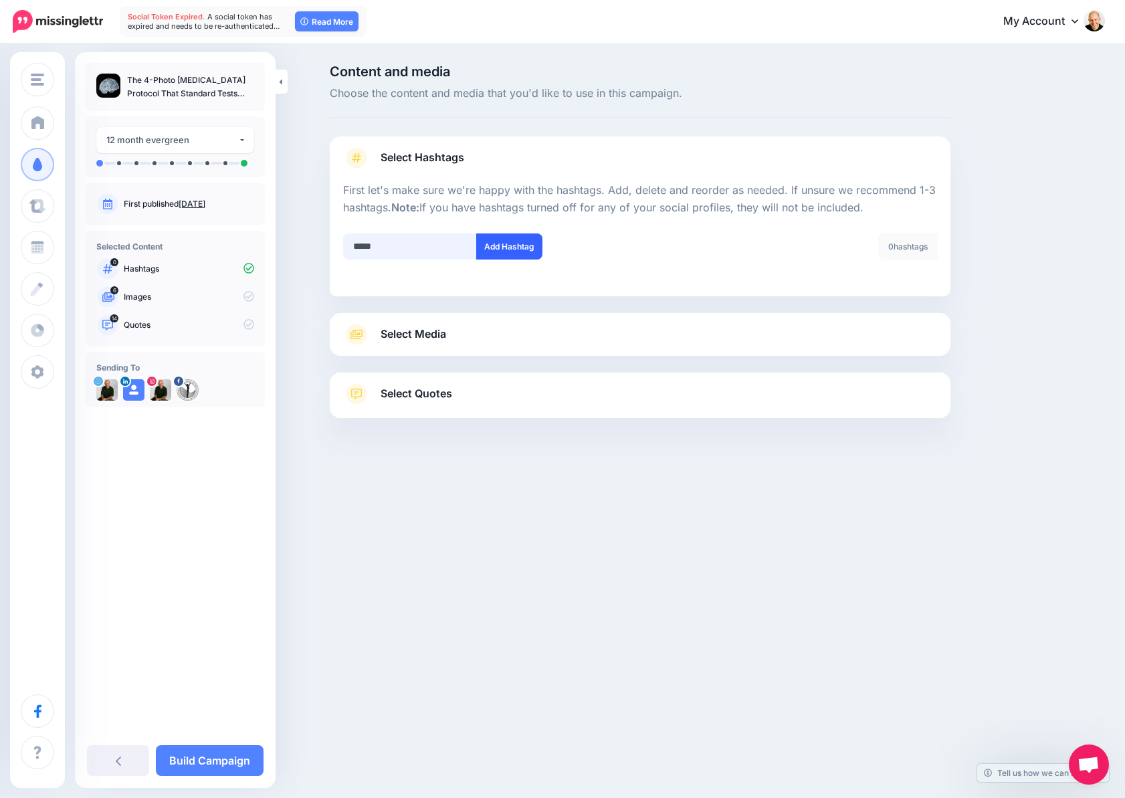
type input "*****"
click at [490, 244] on button "Add Hashtag" at bounding box center [509, 246] width 66 height 26
click at [425, 244] on input "*****" at bounding box center [410, 246] width 134 height 26
click at [425, 244] on input "text" at bounding box center [410, 246] width 134 height 26
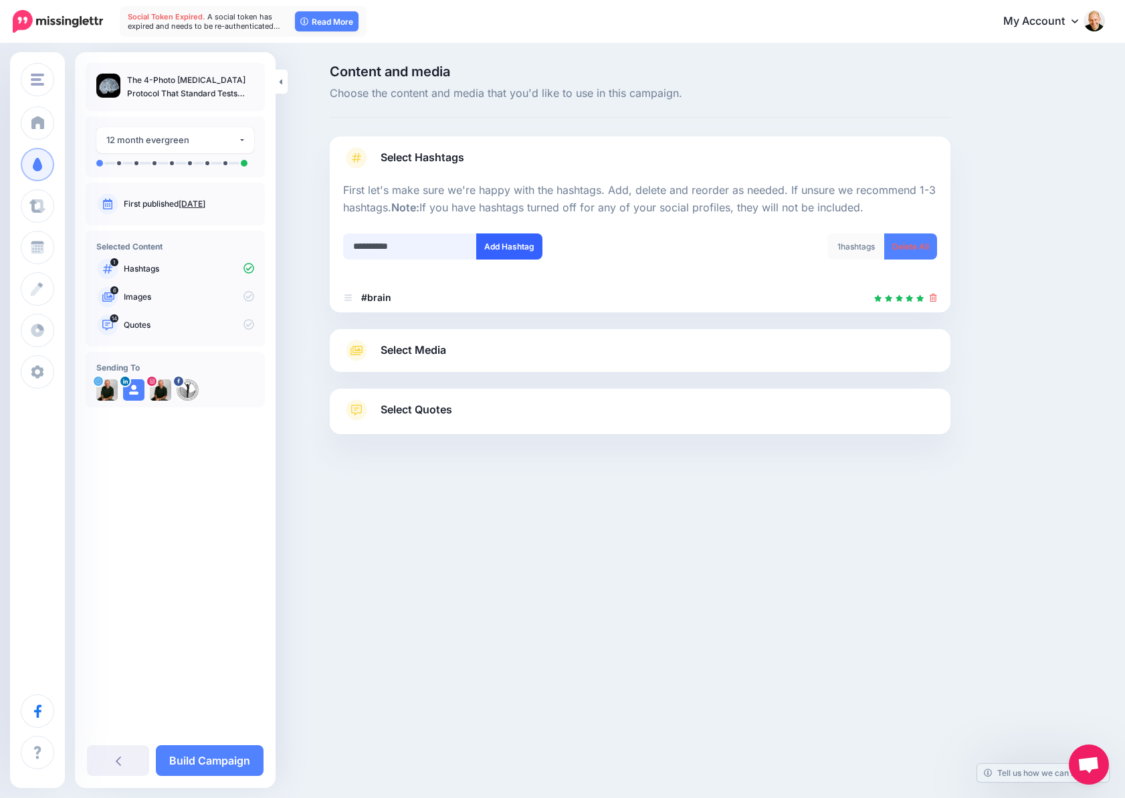
type input "**********"
click at [526, 253] on button "Add Hashtag" at bounding box center [509, 246] width 66 height 26
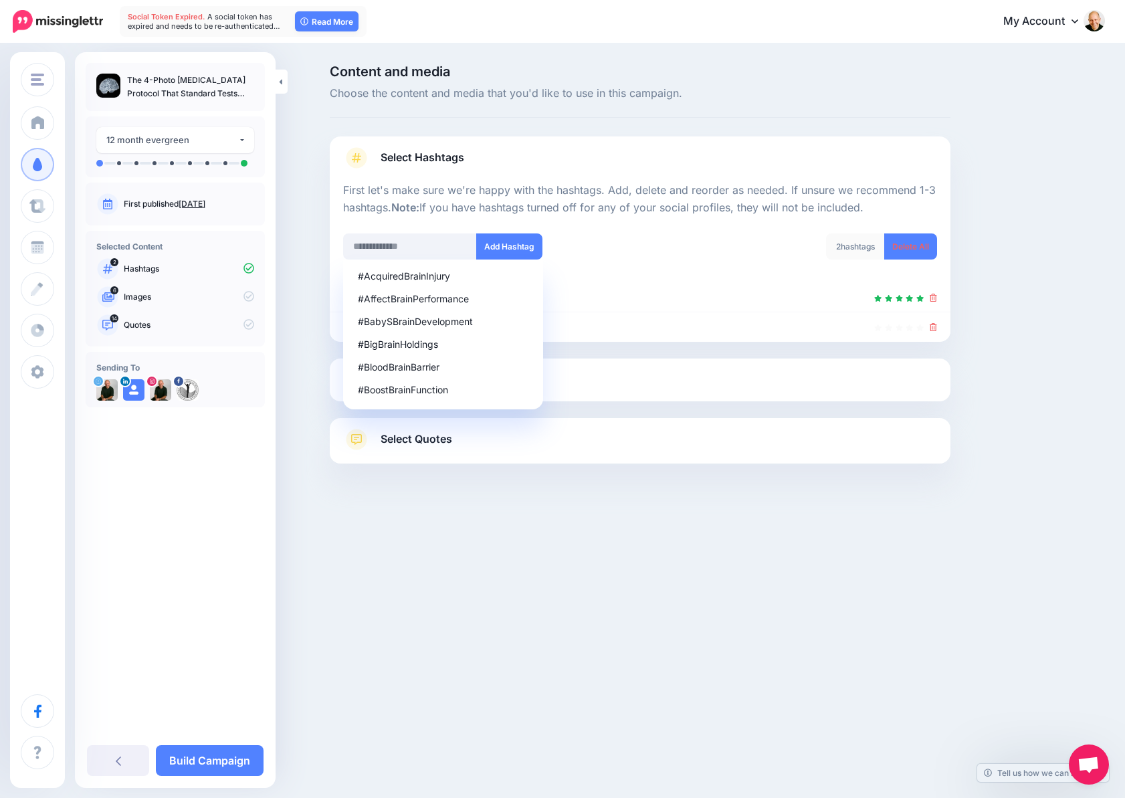
click at [678, 528] on div at bounding box center [640, 496] width 620 height 67
click at [633, 223] on div at bounding box center [640, 225] width 594 height 17
click at [520, 244] on button "Add Hashtag" at bounding box center [509, 246] width 66 height 26
click at [434, 249] on input "text" at bounding box center [410, 246] width 134 height 26
click at [762, 259] on div "3 hashtags Delete All" at bounding box center [793, 254] width 307 height 43
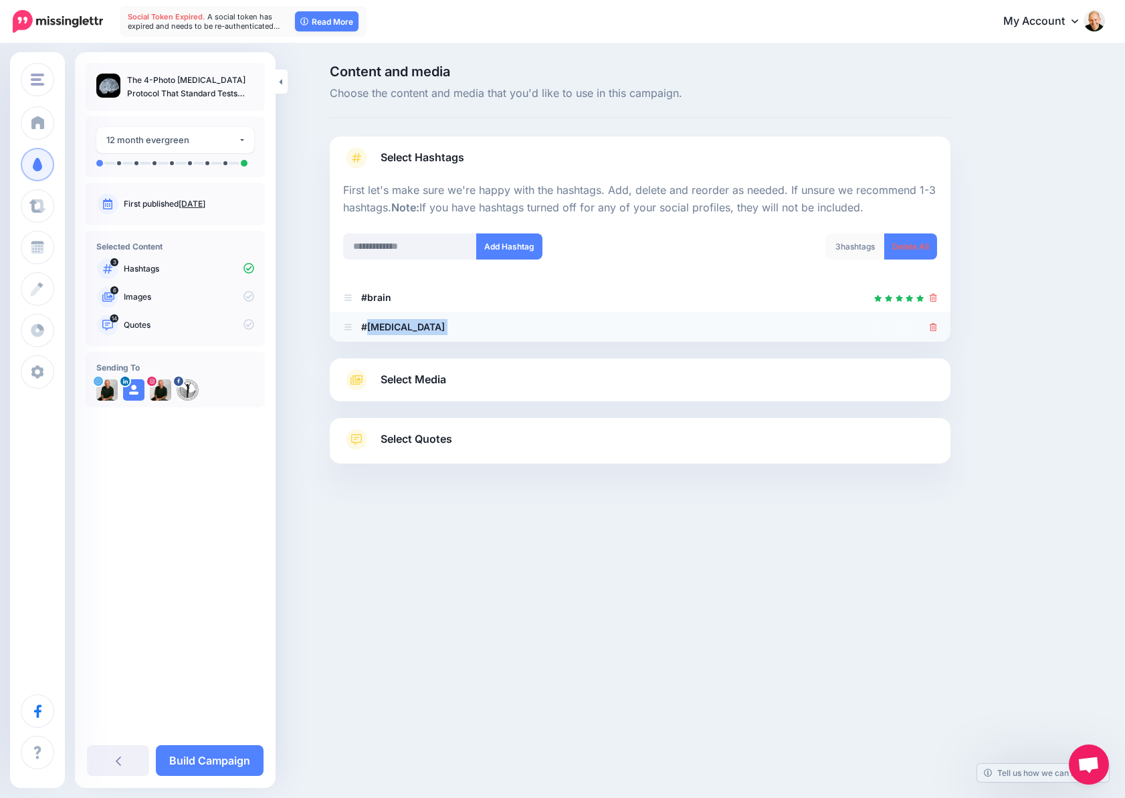
drag, startPoint x: 435, startPoint y: 328, endPoint x: 369, endPoint y: 332, distance: 65.6
click at [369, 332] on li "#concussion" at bounding box center [640, 326] width 620 height 29
click at [511, 534] on div "Content and media Choose the content and media that you'd like to use in this c…" at bounding box center [562, 297] width 1125 height 505
click at [841, 246] on div "3 hashtags" at bounding box center [855, 246] width 60 height 26
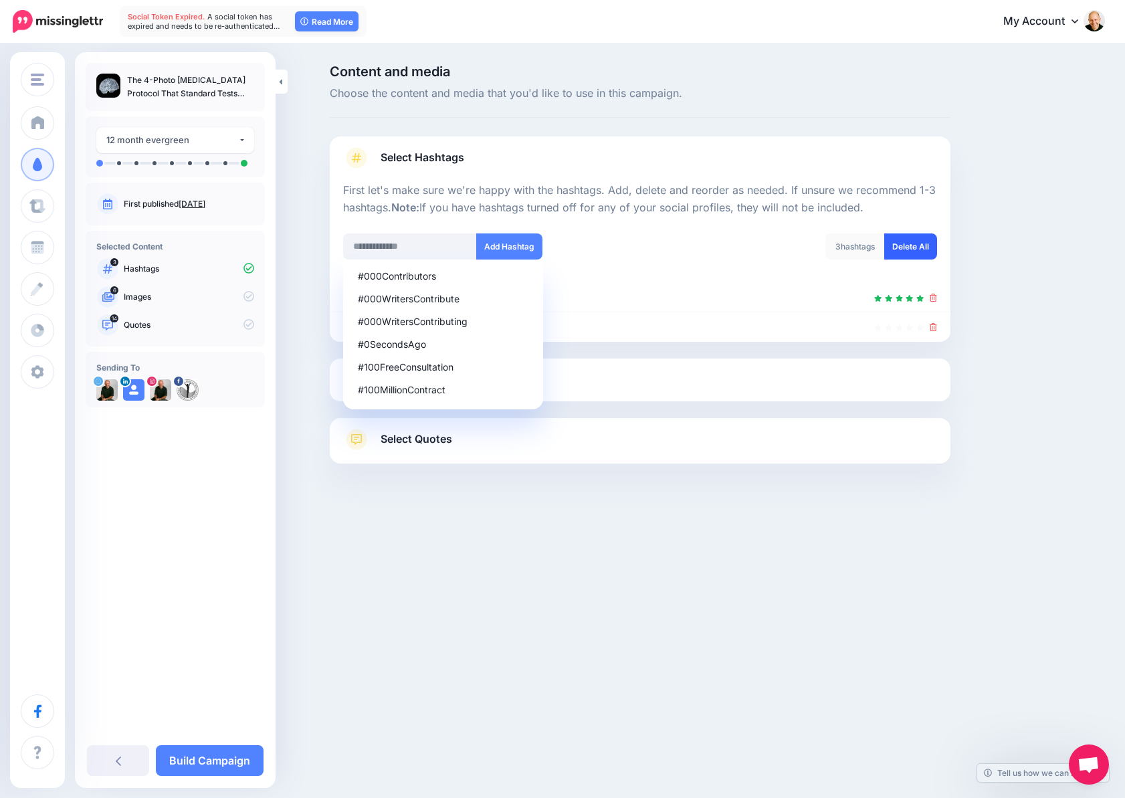
click at [927, 245] on link "Delete All" at bounding box center [910, 246] width 53 height 26
drag, startPoint x: 927, startPoint y: 245, endPoint x: 865, endPoint y: 293, distance: 77.7
click at [440, 241] on input "text" at bounding box center [410, 246] width 134 height 26
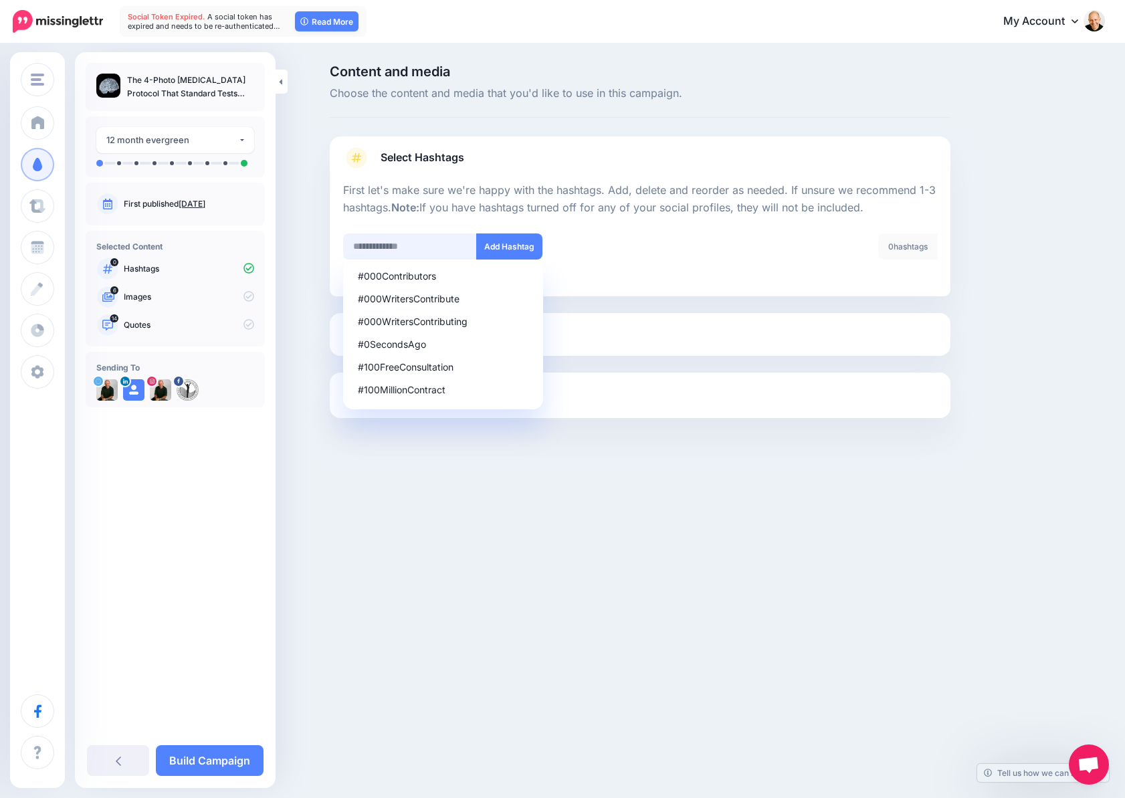
paste input "**********"
type input "*****"
click at [505, 247] on button "Add Hashtag" at bounding box center [509, 246] width 66 height 26
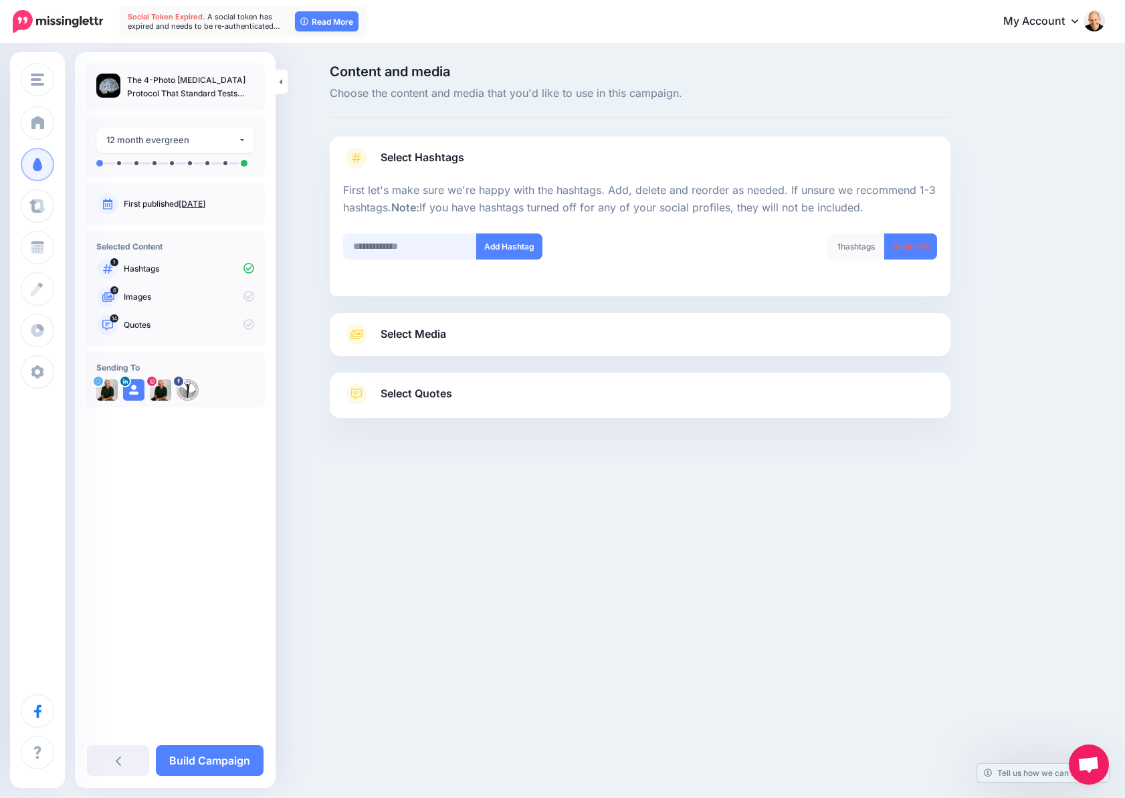
click at [421, 254] on input "text" at bounding box center [410, 246] width 134 height 26
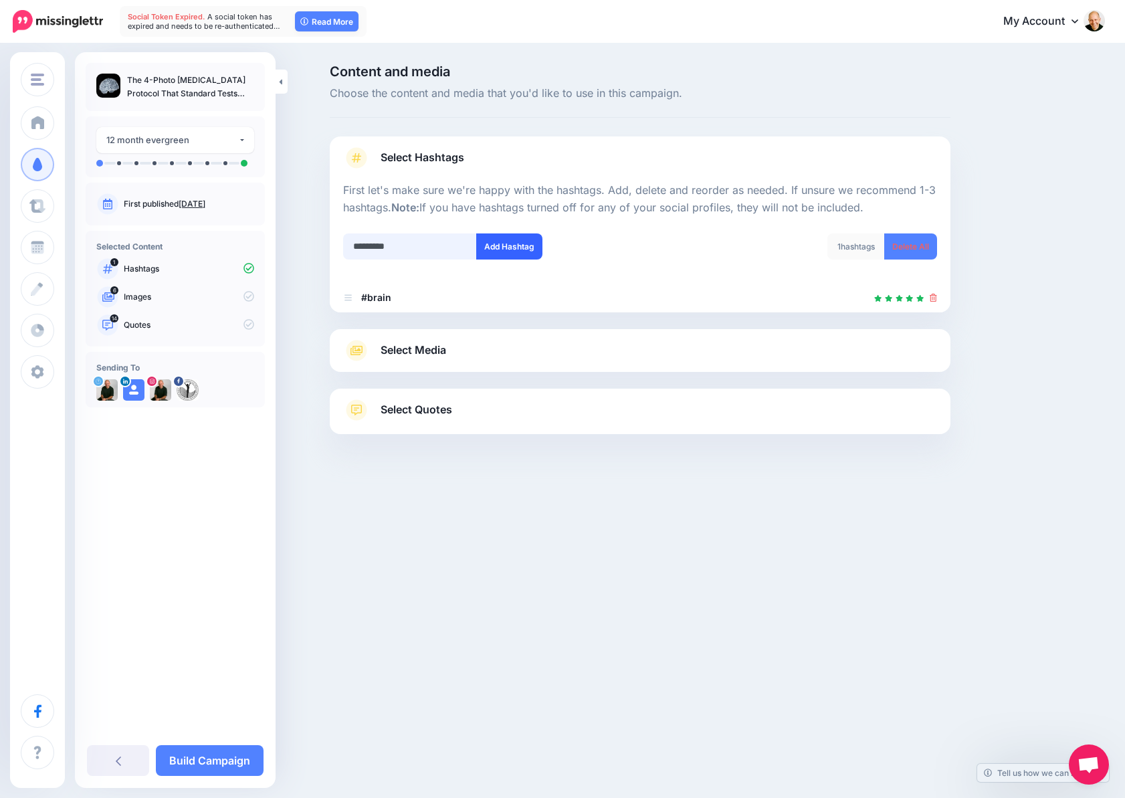
type input "*********"
click at [534, 241] on button "Add Hashtag" at bounding box center [509, 246] width 66 height 26
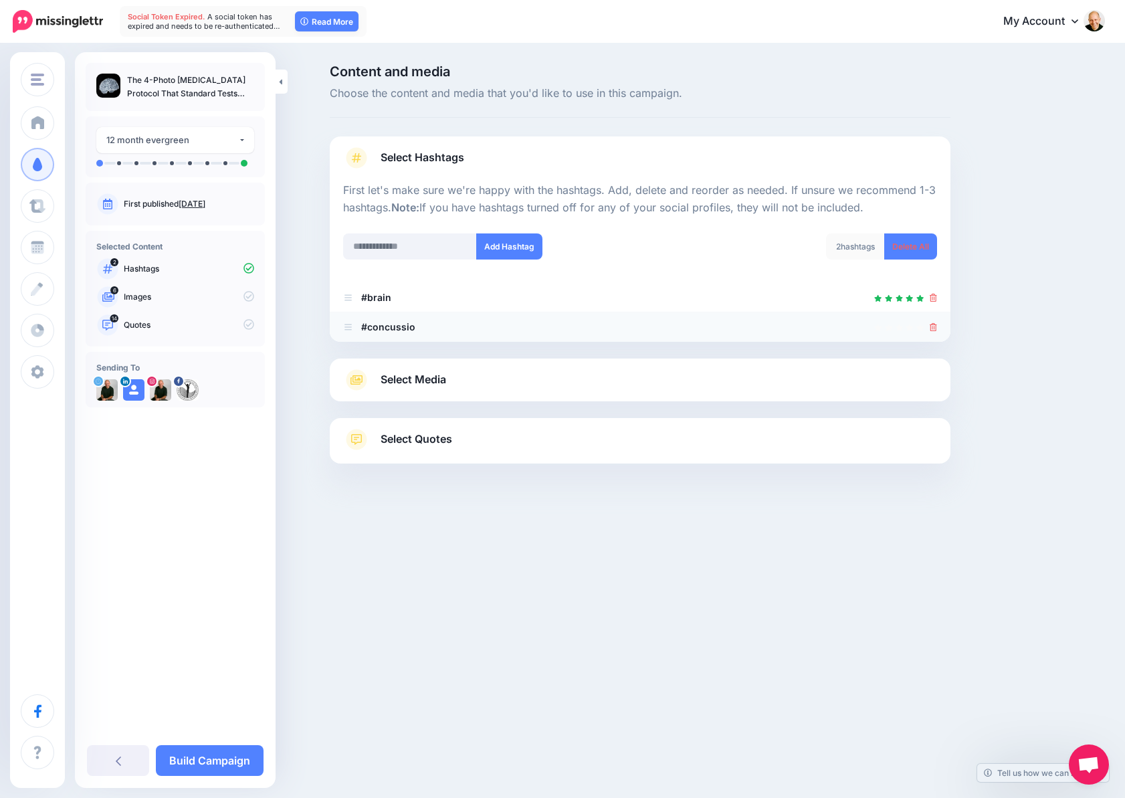
click at [401, 322] on b "#concussio" at bounding box center [388, 326] width 54 height 11
click at [413, 328] on b "#concussio" at bounding box center [388, 326] width 54 height 11
click at [344, 330] on icon at bounding box center [348, 327] width 10 height 8
click at [366, 328] on b "#concussio" at bounding box center [388, 326] width 54 height 11
click at [413, 326] on b "#concussio" at bounding box center [388, 326] width 54 height 11
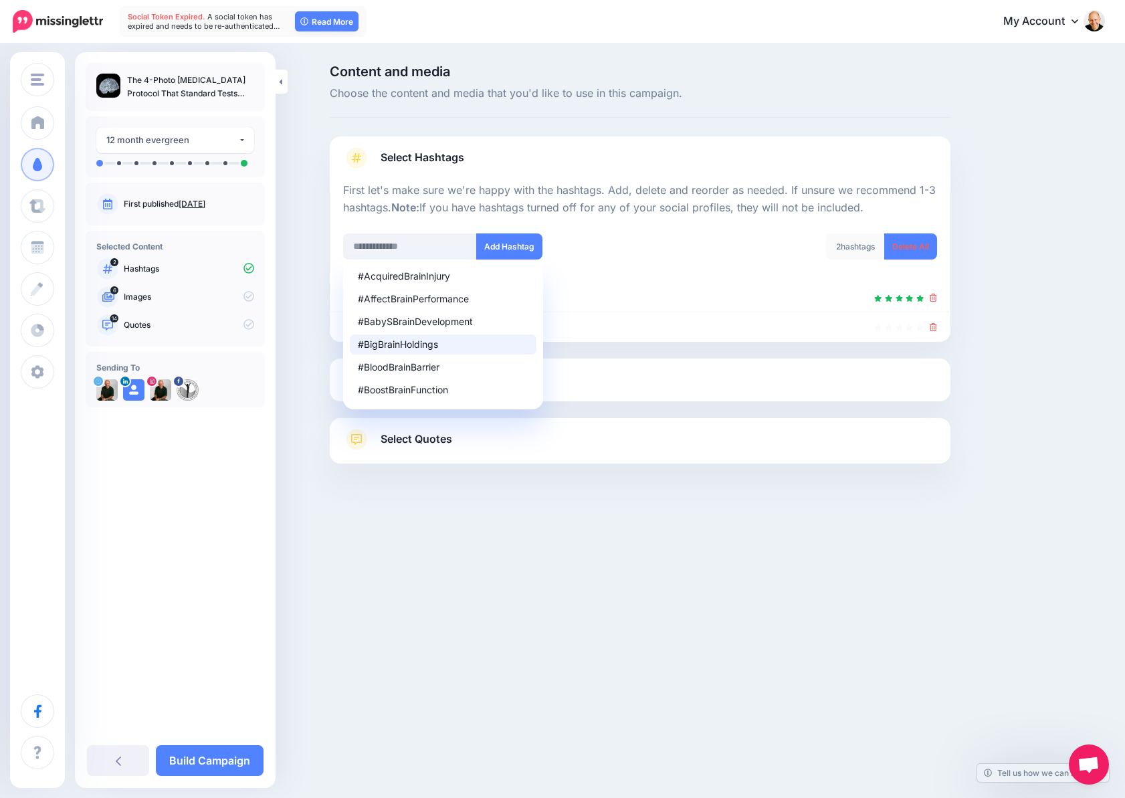
click at [587, 485] on div at bounding box center [640, 496] width 620 height 67
click at [409, 244] on input "text" at bounding box center [410, 246] width 134 height 26
type input "**********"
click at [516, 241] on button "Add Hashtag" at bounding box center [509, 246] width 66 height 26
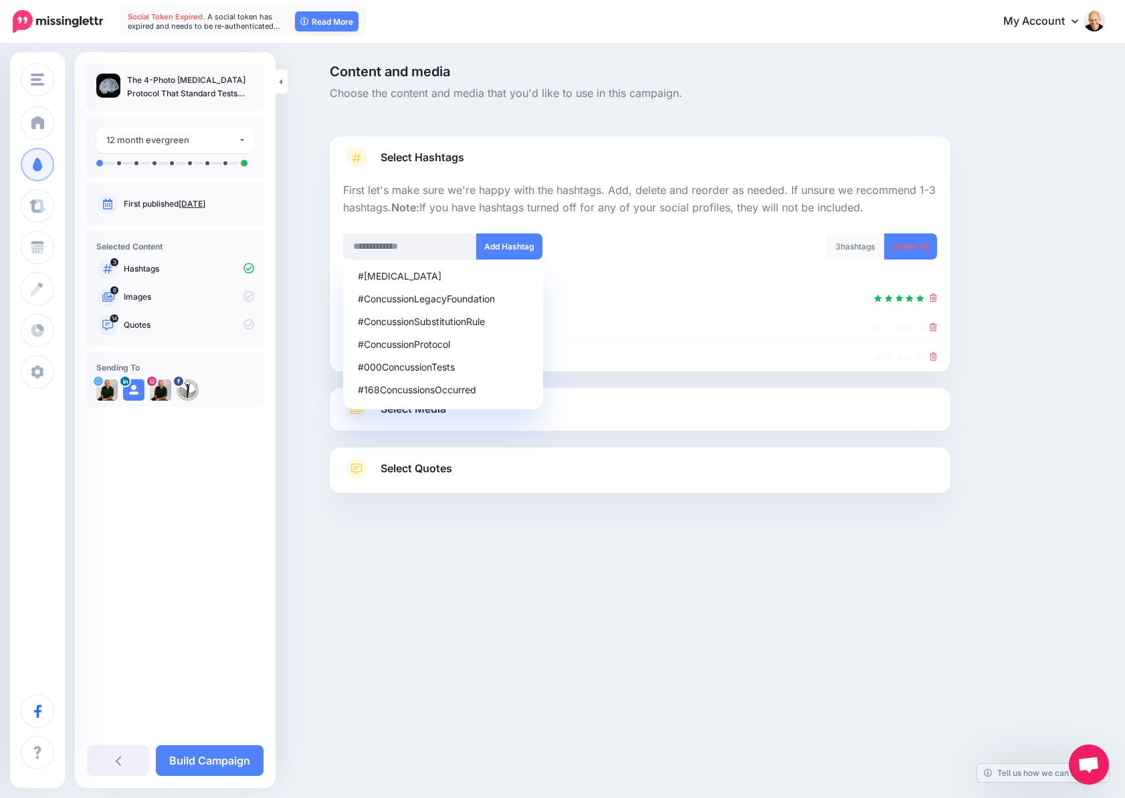
click at [1015, 401] on div "Content and media Choose the content and media that you'd like to use in this c…" at bounding box center [704, 312] width 769 height 495
click at [703, 242] on div "3 hashtags Delete All" at bounding box center [793, 254] width 307 height 43
click at [931, 354] on icon at bounding box center [932, 356] width 7 height 8
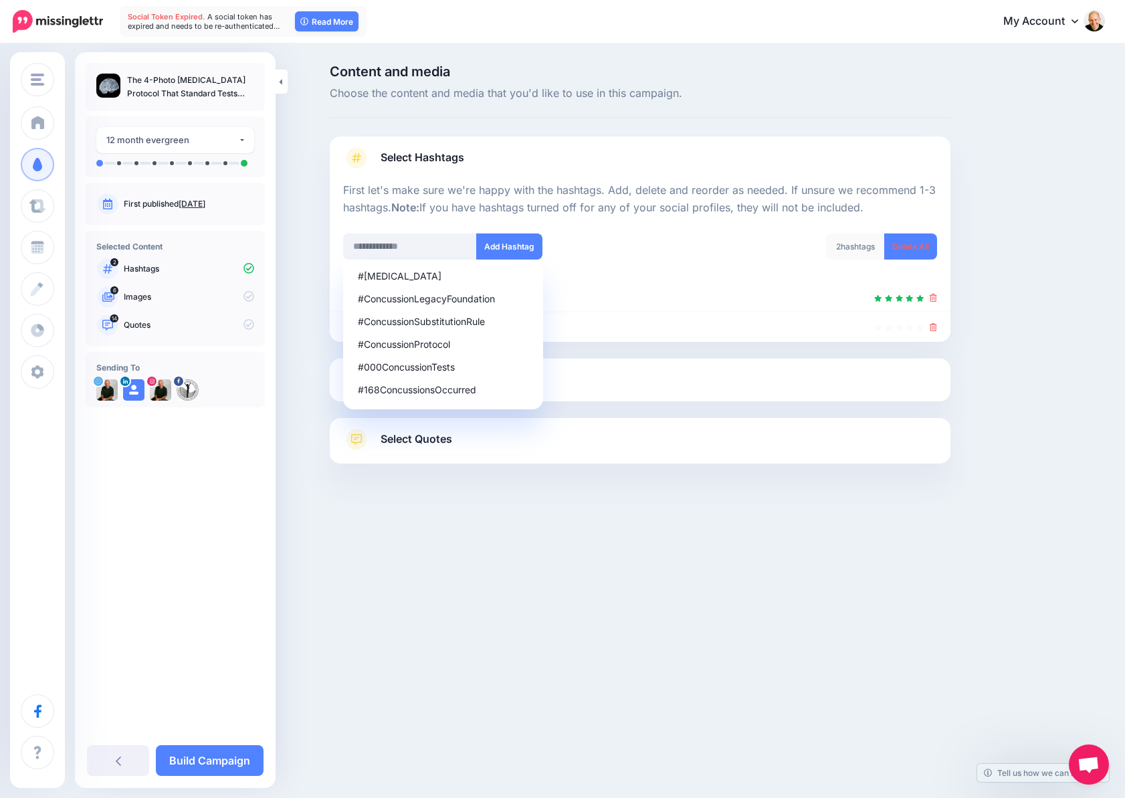
click at [713, 518] on div at bounding box center [640, 496] width 620 height 67
click at [520, 442] on link "Select Quotes" at bounding box center [640, 446] width 594 height 35
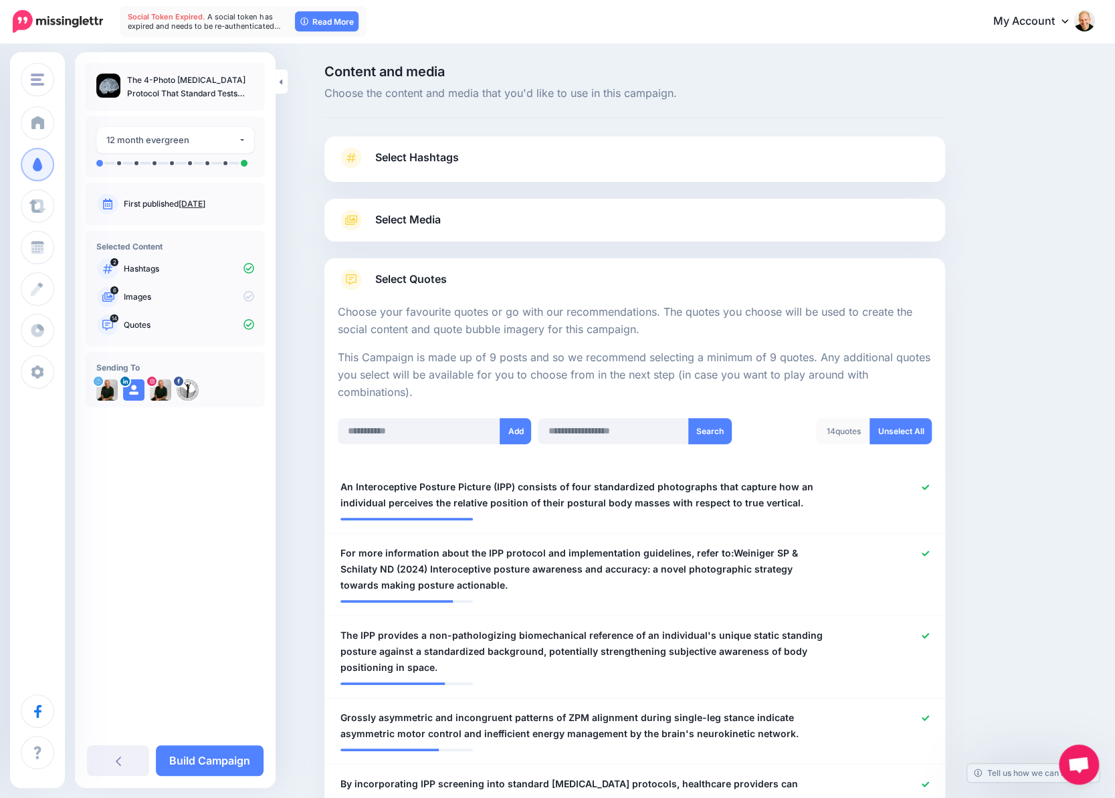
click at [500, 158] on link "Select Hashtags" at bounding box center [635, 164] width 594 height 35
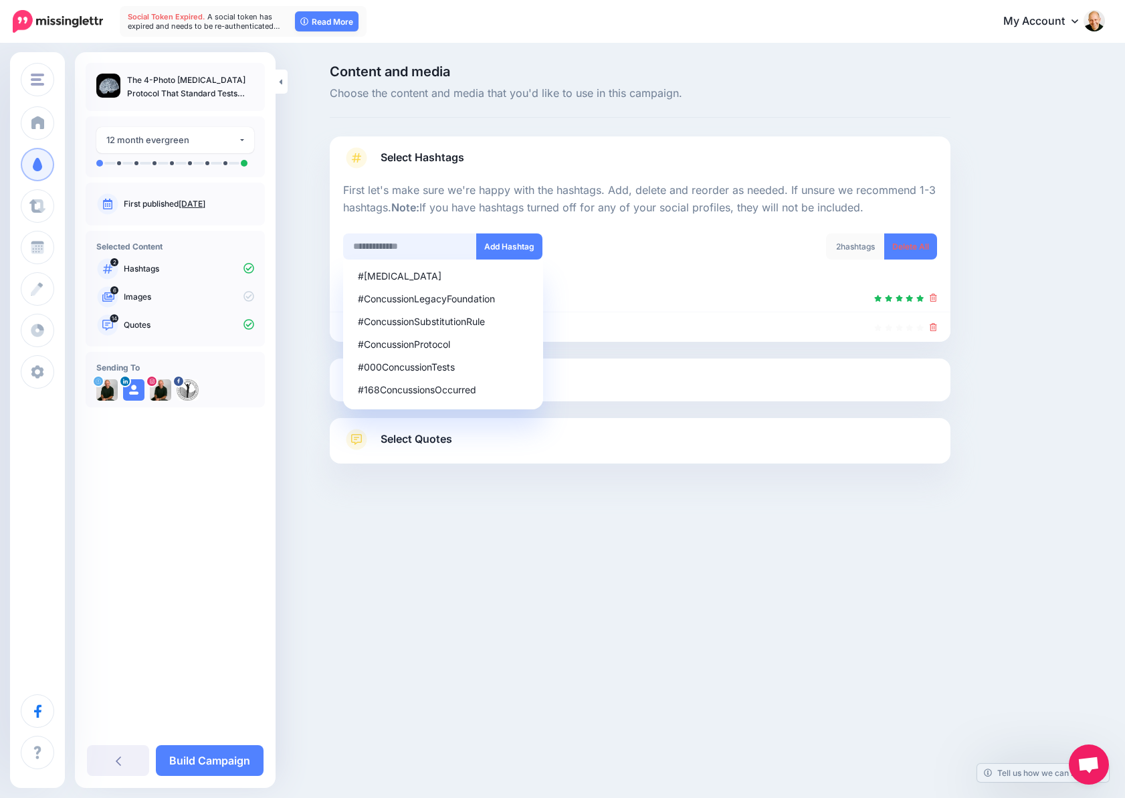
click at [401, 256] on input "text" at bounding box center [410, 246] width 134 height 26
click at [370, 277] on div "#Concussion" at bounding box center [443, 275] width 171 height 9
type input "**********"
click at [638, 545] on div "**********" at bounding box center [562, 297] width 1125 height 505
click at [508, 243] on button "Add Hashtag" at bounding box center [509, 246] width 66 height 26
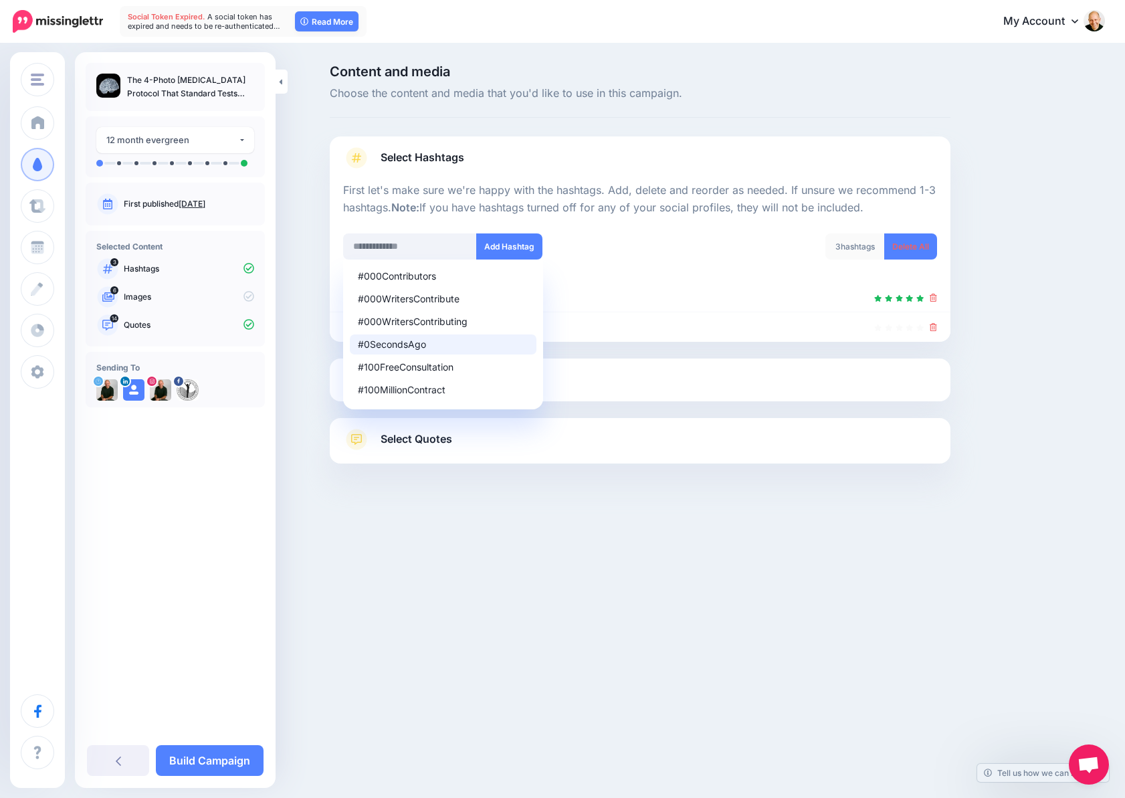
click at [857, 245] on div "3 hashtags" at bounding box center [855, 246] width 60 height 26
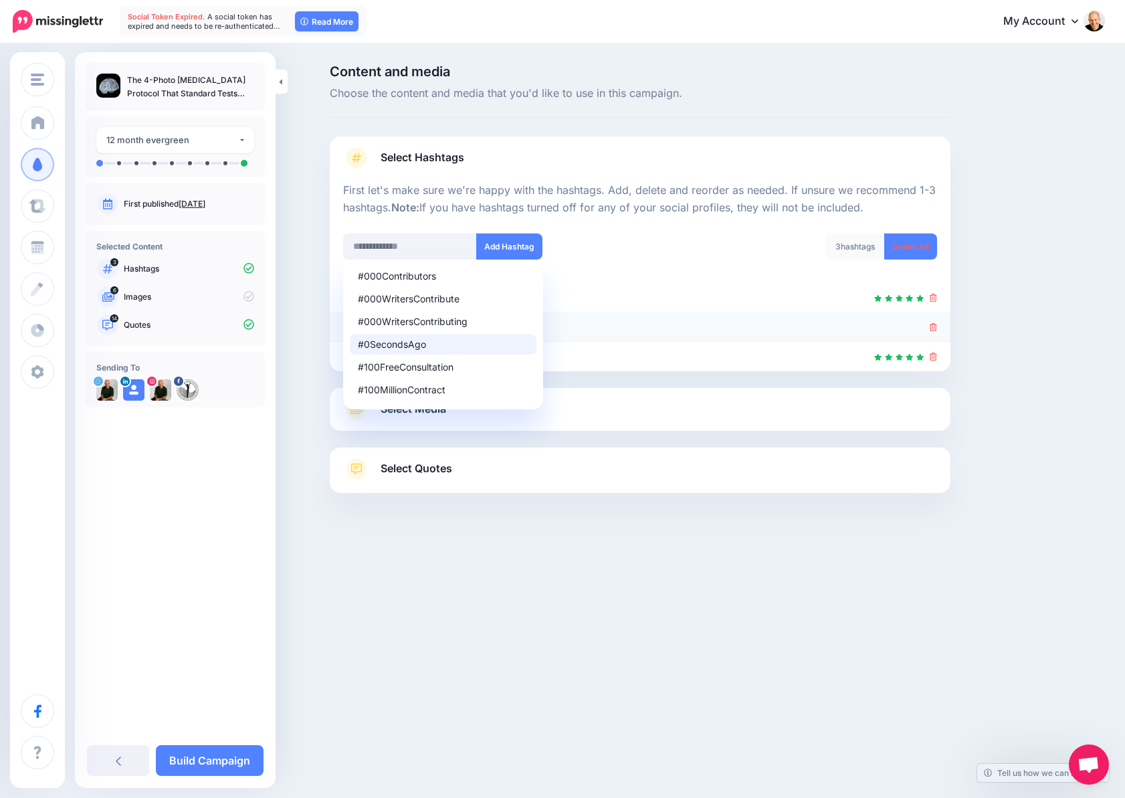
click at [935, 327] on icon at bounding box center [932, 327] width 7 height 8
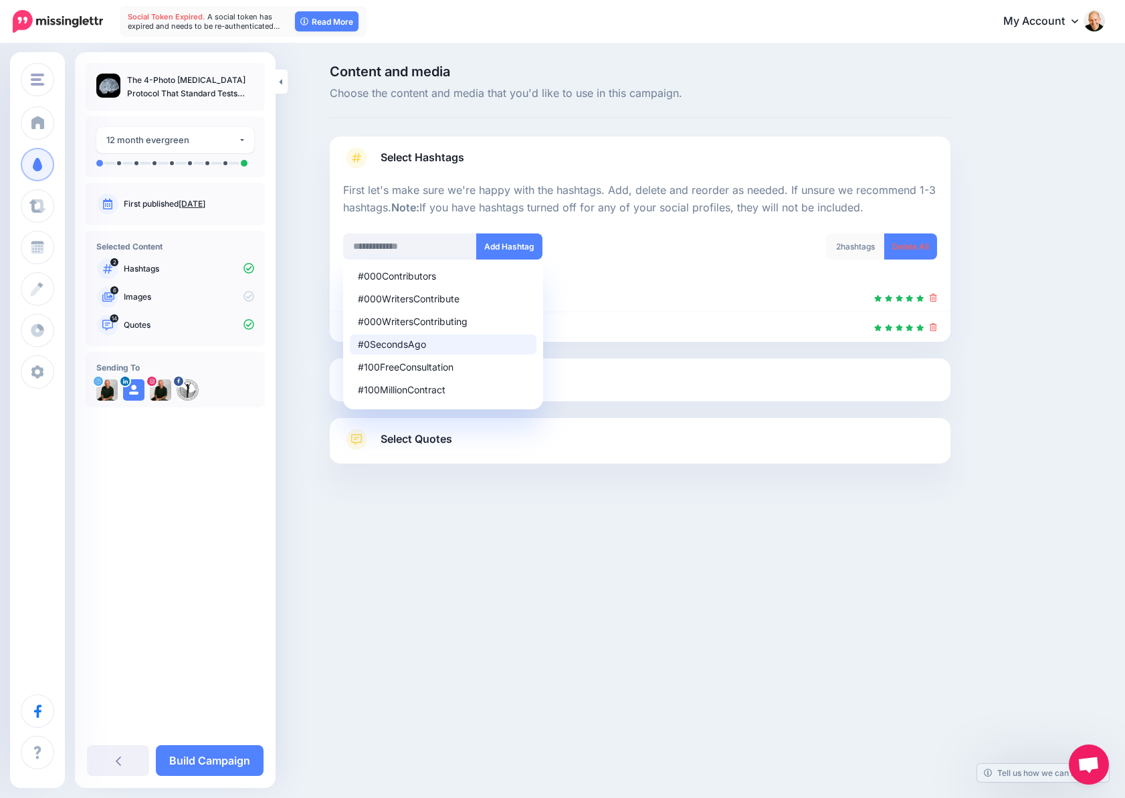
click at [754, 536] on div "Content and media Choose the content and media that you'd like to use in this c…" at bounding box center [562, 297] width 1125 height 505
click at [703, 378] on link "Select Media" at bounding box center [640, 379] width 594 height 21
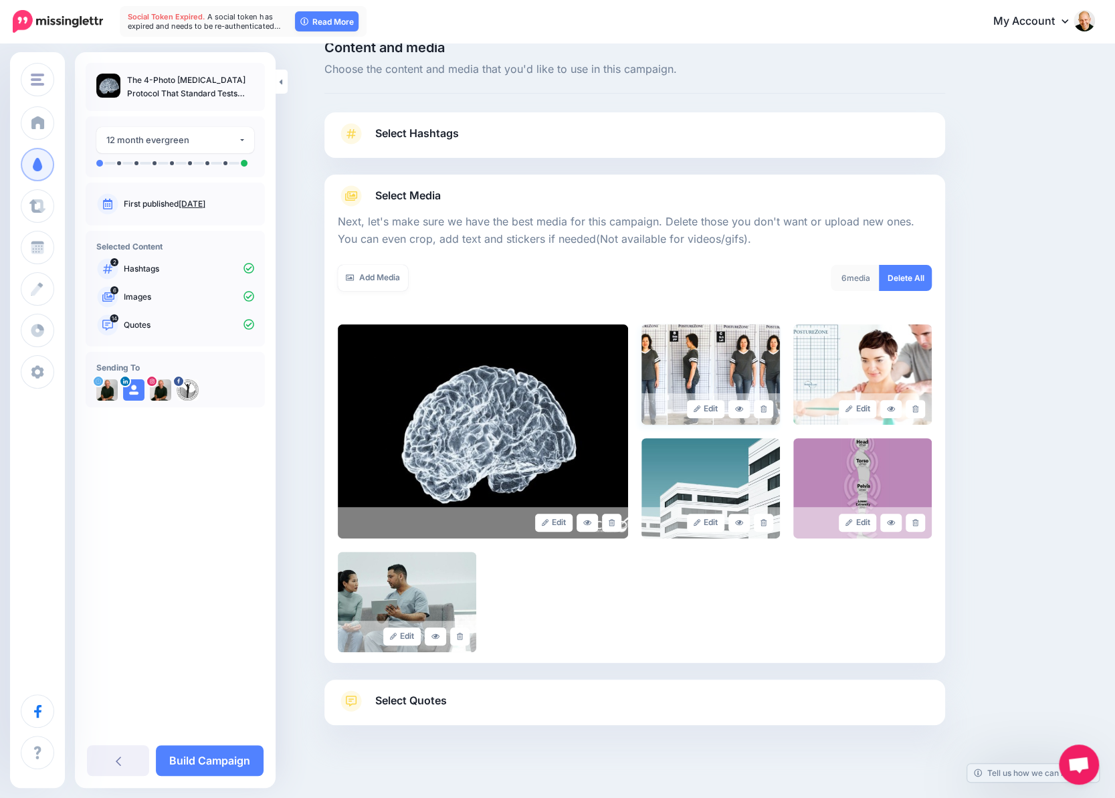
scroll to position [37, 0]
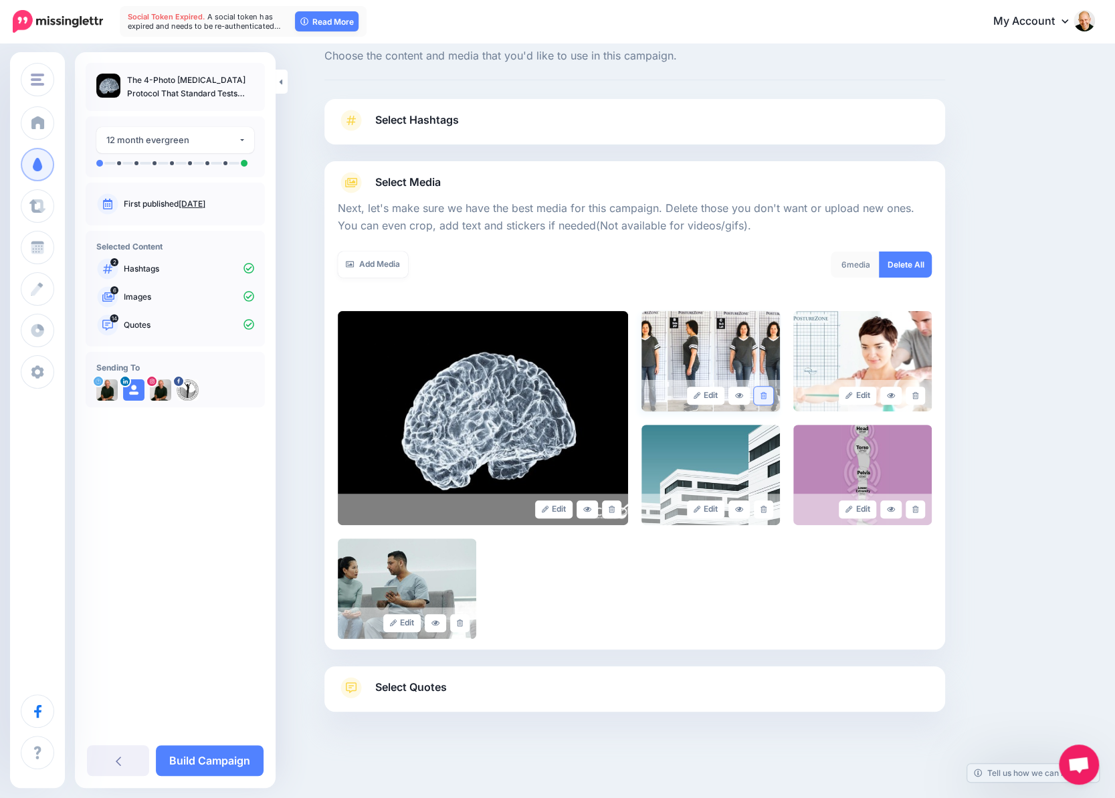
click at [766, 396] on icon at bounding box center [763, 395] width 6 height 7
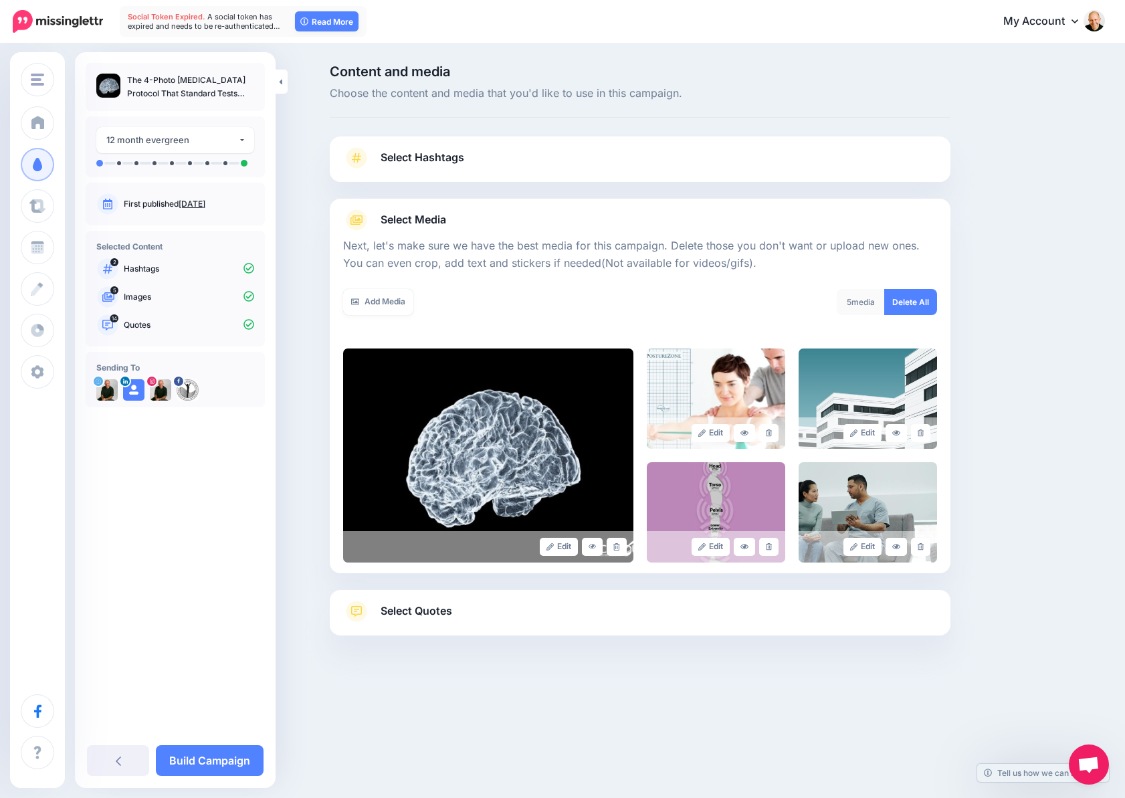
click at [405, 610] on span "Select Quotes" at bounding box center [416, 611] width 72 height 18
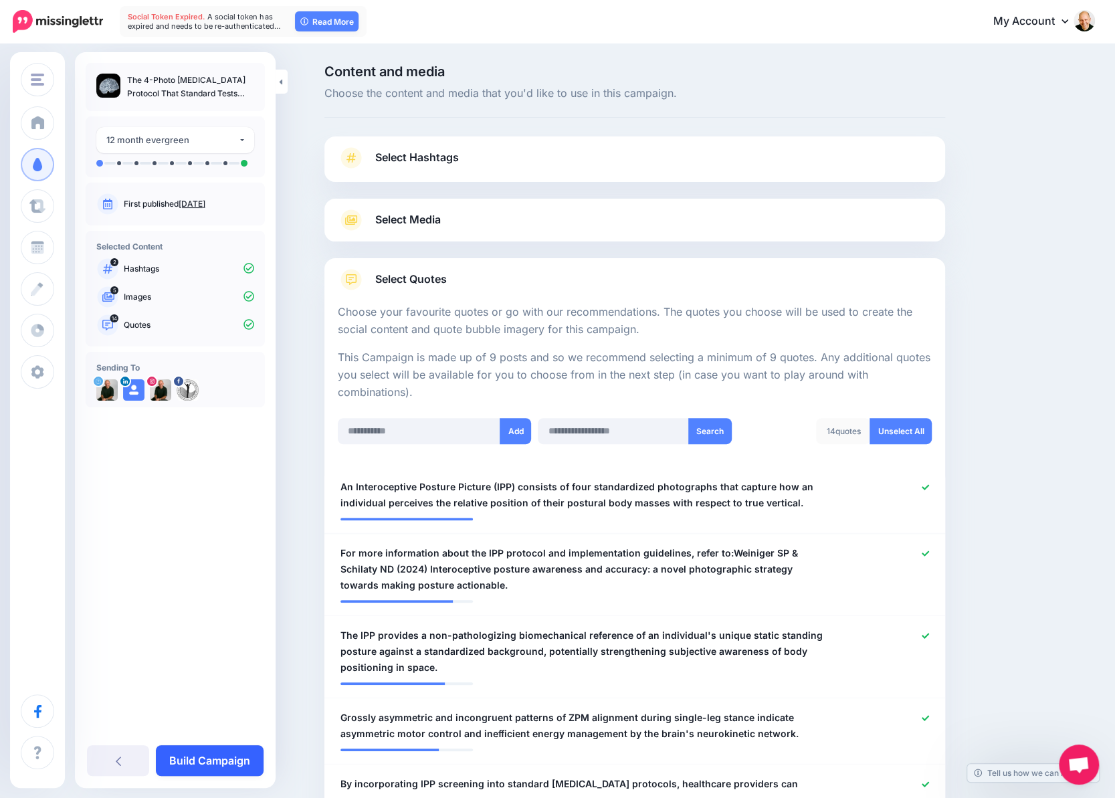
click at [207, 762] on link "Build Campaign" at bounding box center [210, 760] width 108 height 31
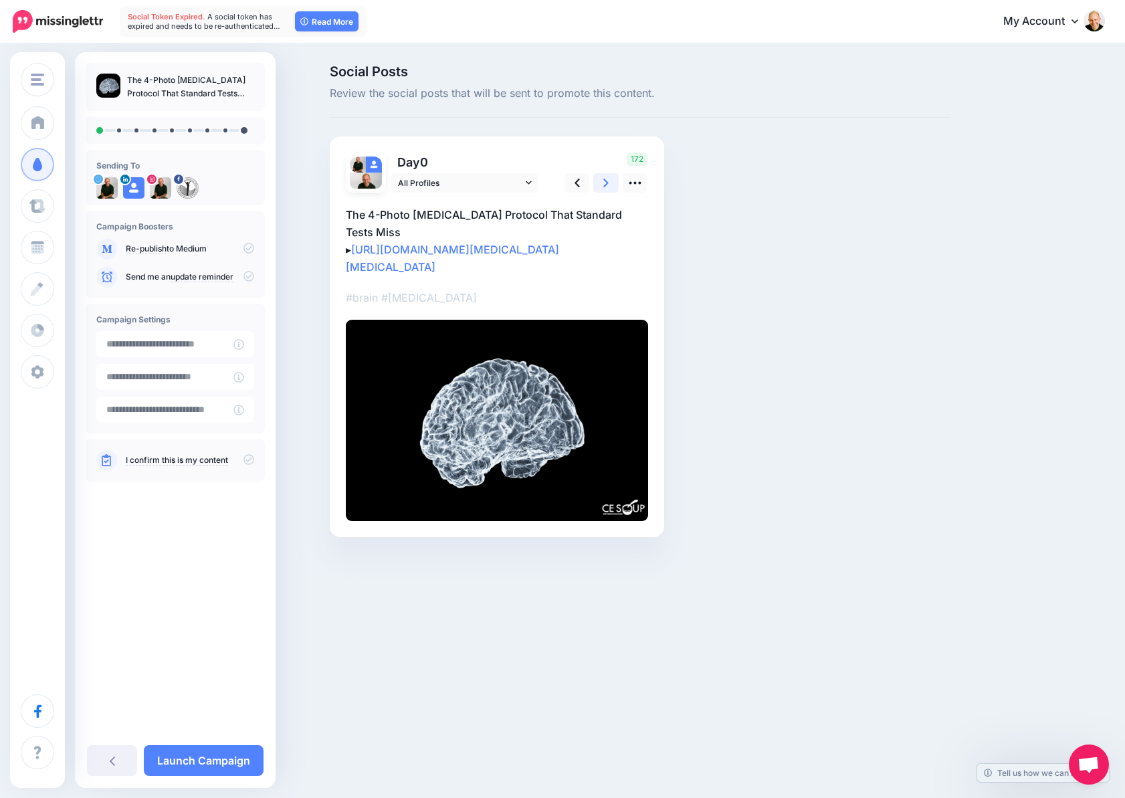
click at [606, 183] on icon at bounding box center [605, 183] width 5 height 14
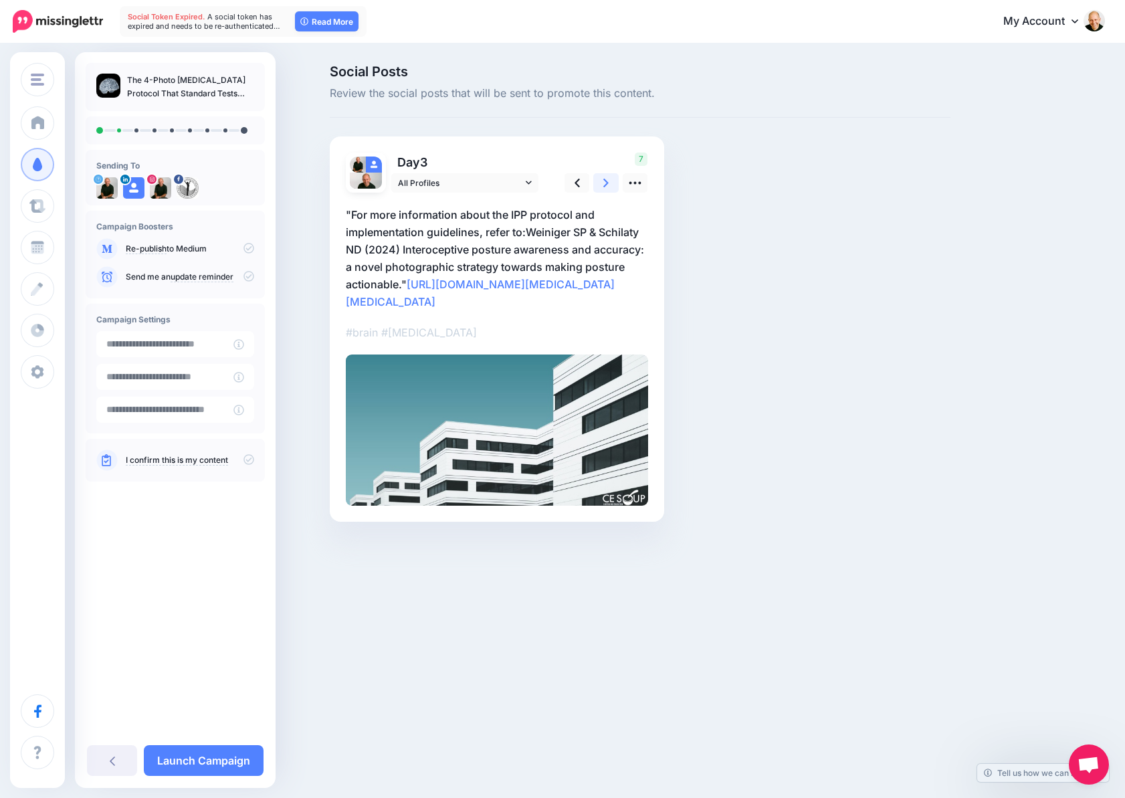
click at [606, 183] on icon at bounding box center [605, 183] width 5 height 14
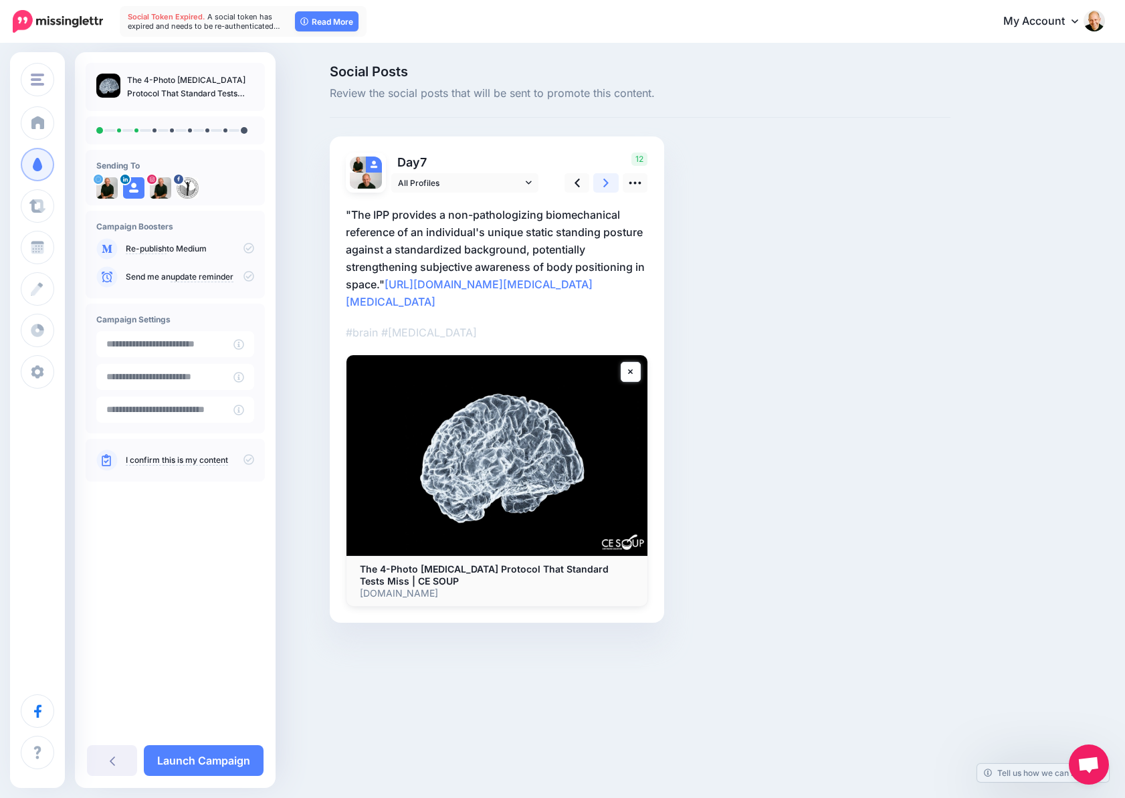
click at [606, 183] on icon at bounding box center [605, 183] width 5 height 14
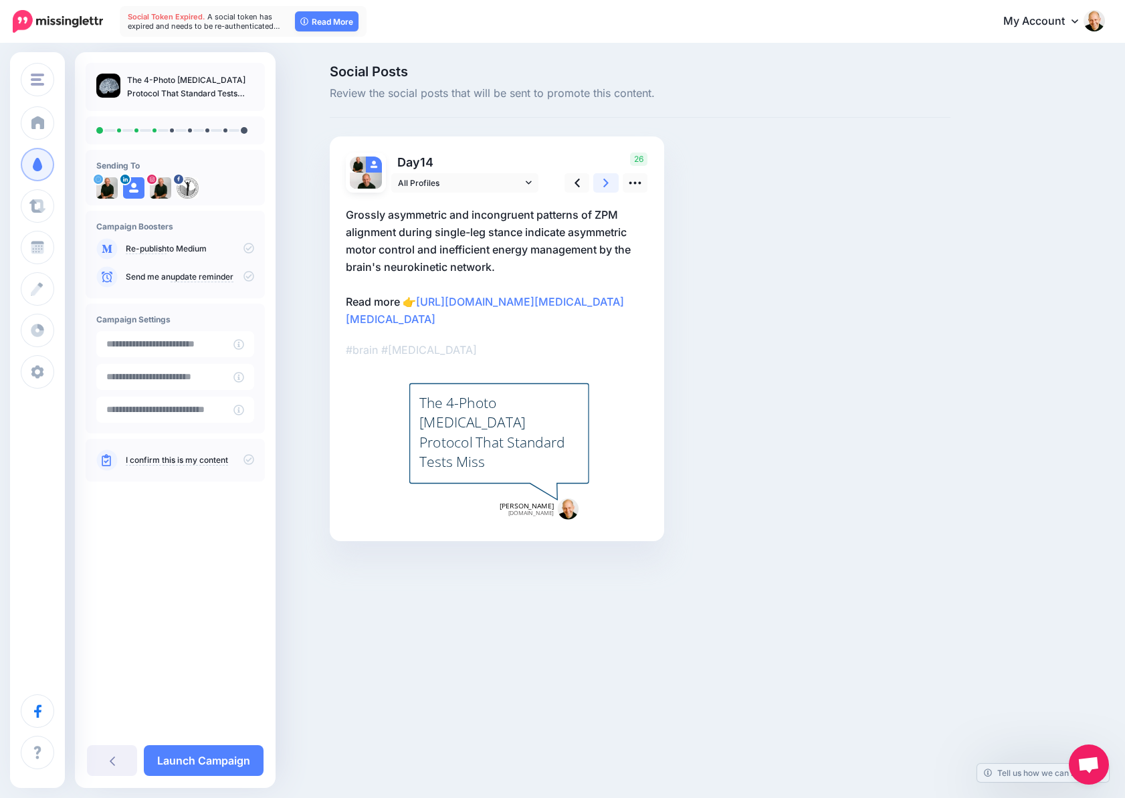
click at [606, 183] on icon at bounding box center [605, 183] width 5 height 14
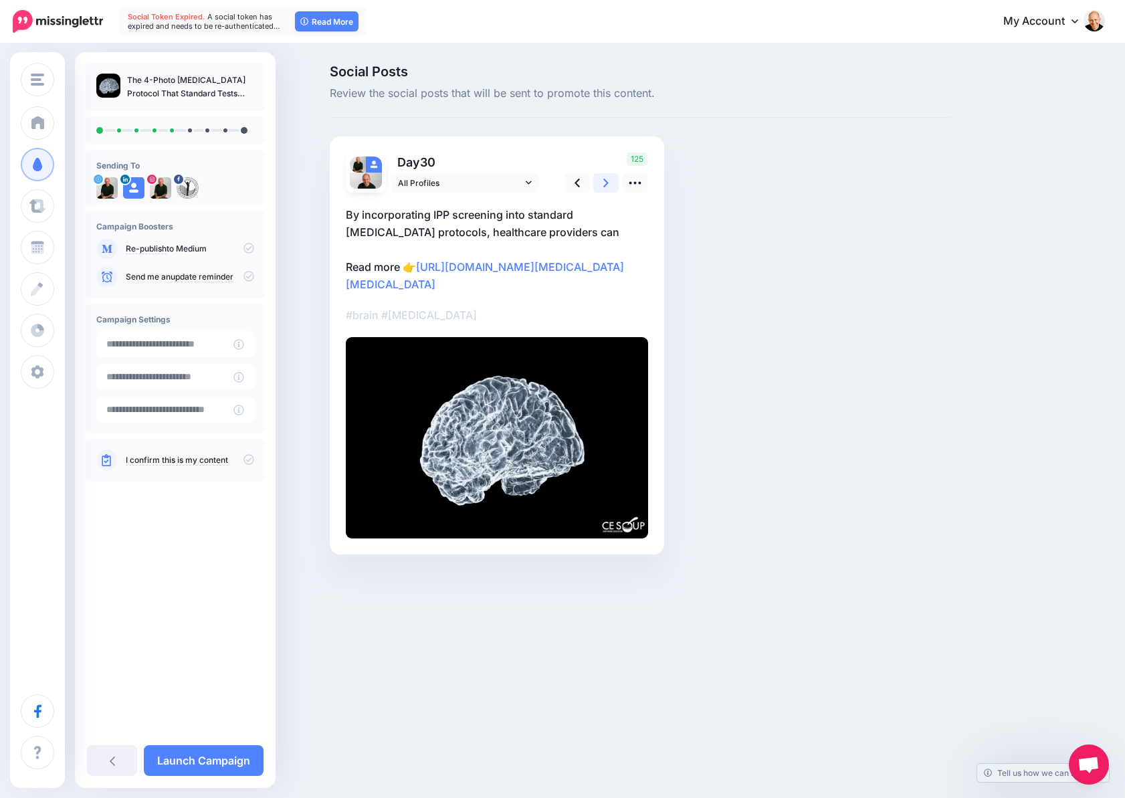
click at [606, 183] on icon at bounding box center [605, 183] width 5 height 14
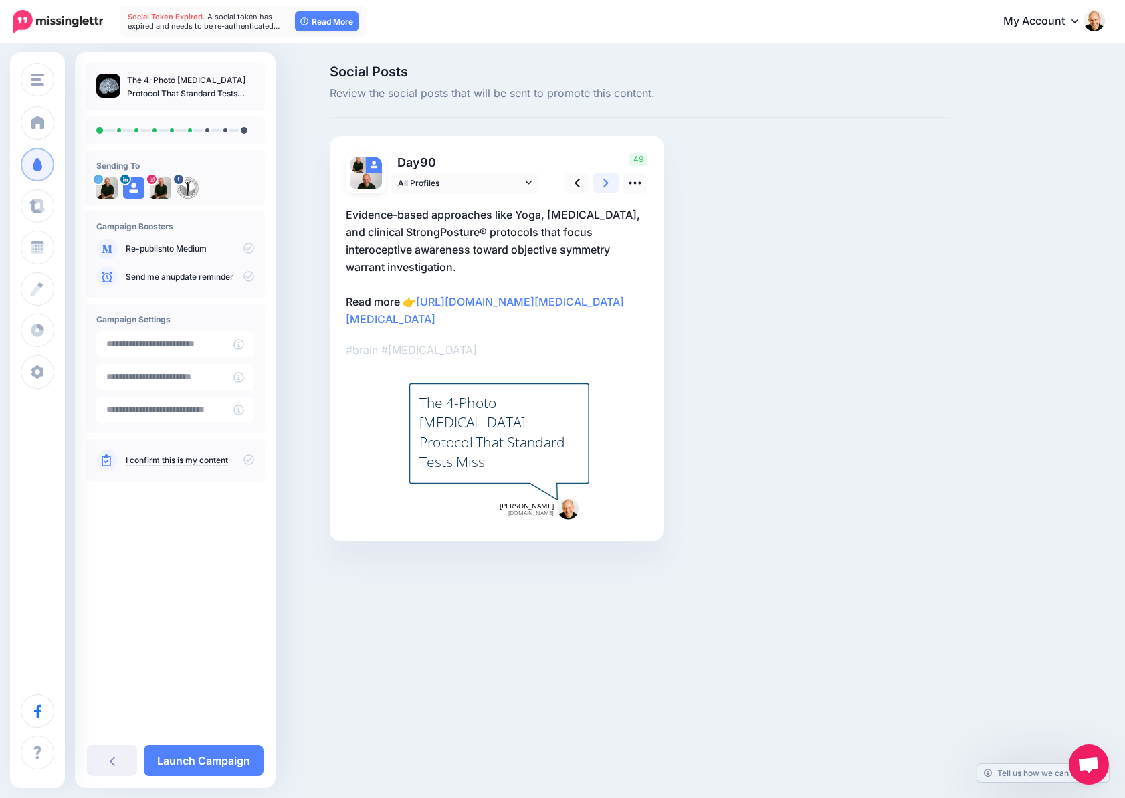
click at [606, 183] on icon at bounding box center [605, 183] width 5 height 14
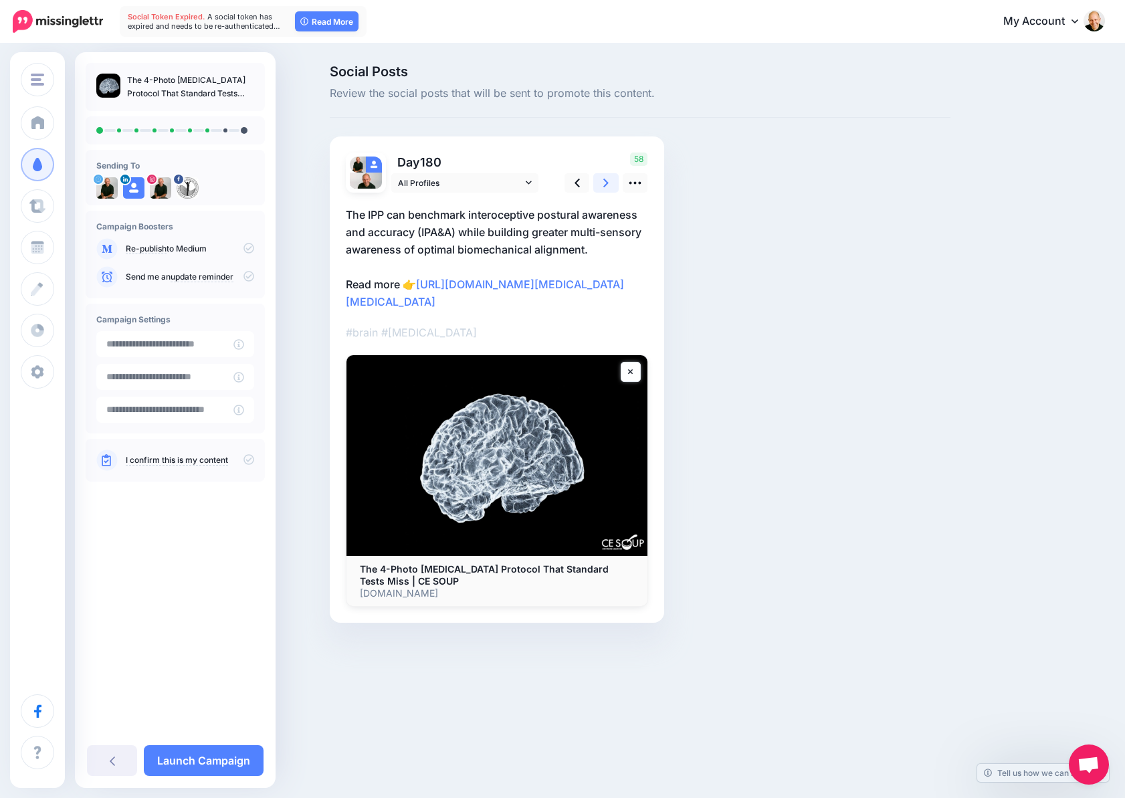
click at [606, 183] on icon at bounding box center [605, 183] width 5 height 14
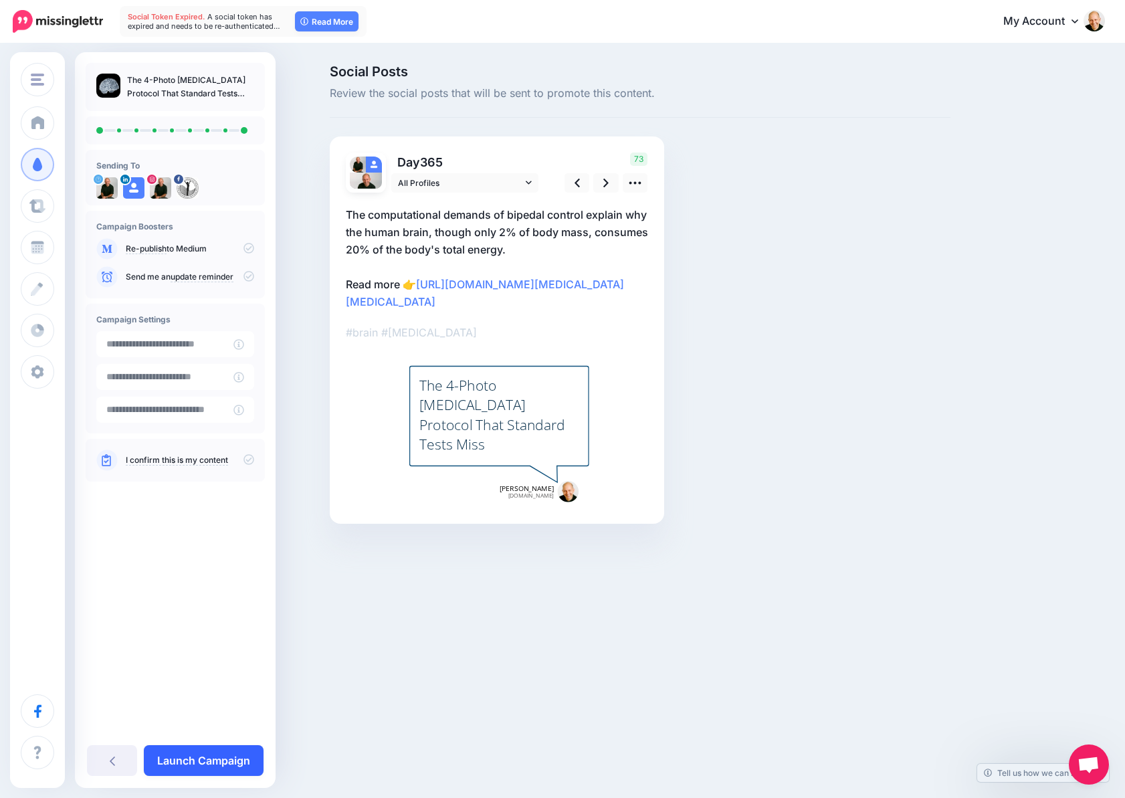
click at [219, 764] on link "Launch Campaign" at bounding box center [204, 760] width 120 height 31
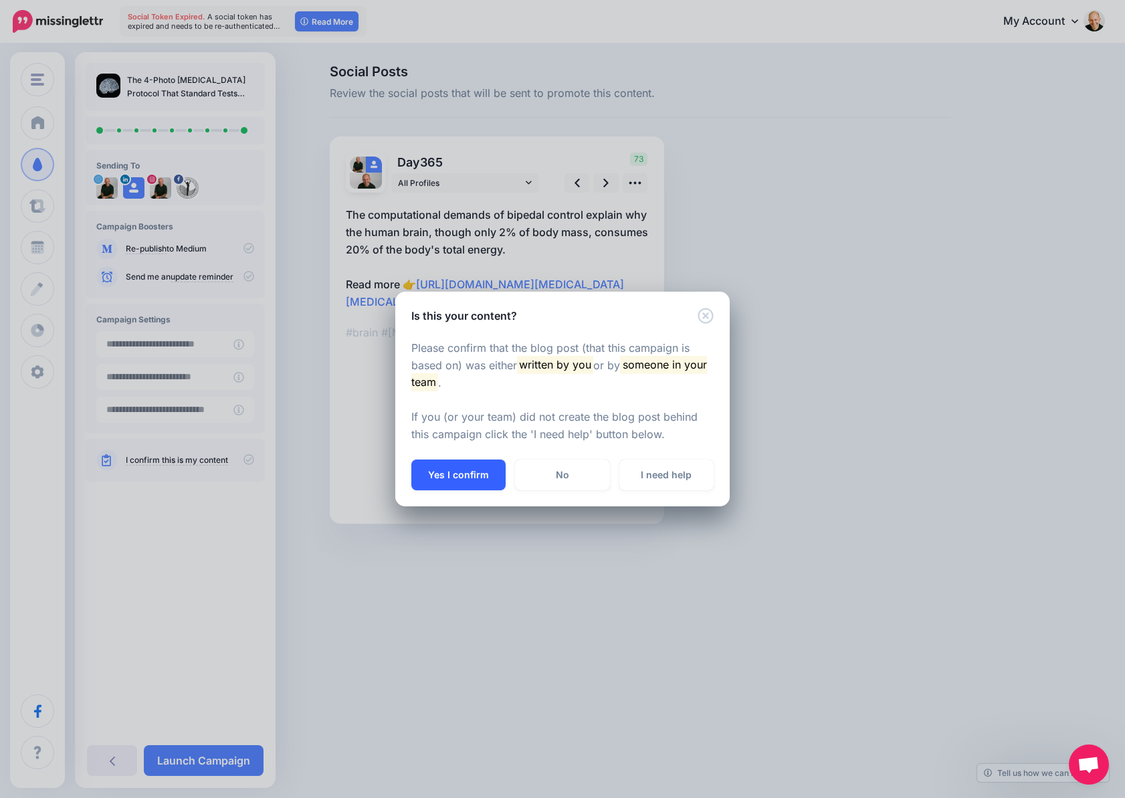
click at [439, 479] on button "Yes I confirm" at bounding box center [458, 474] width 94 height 31
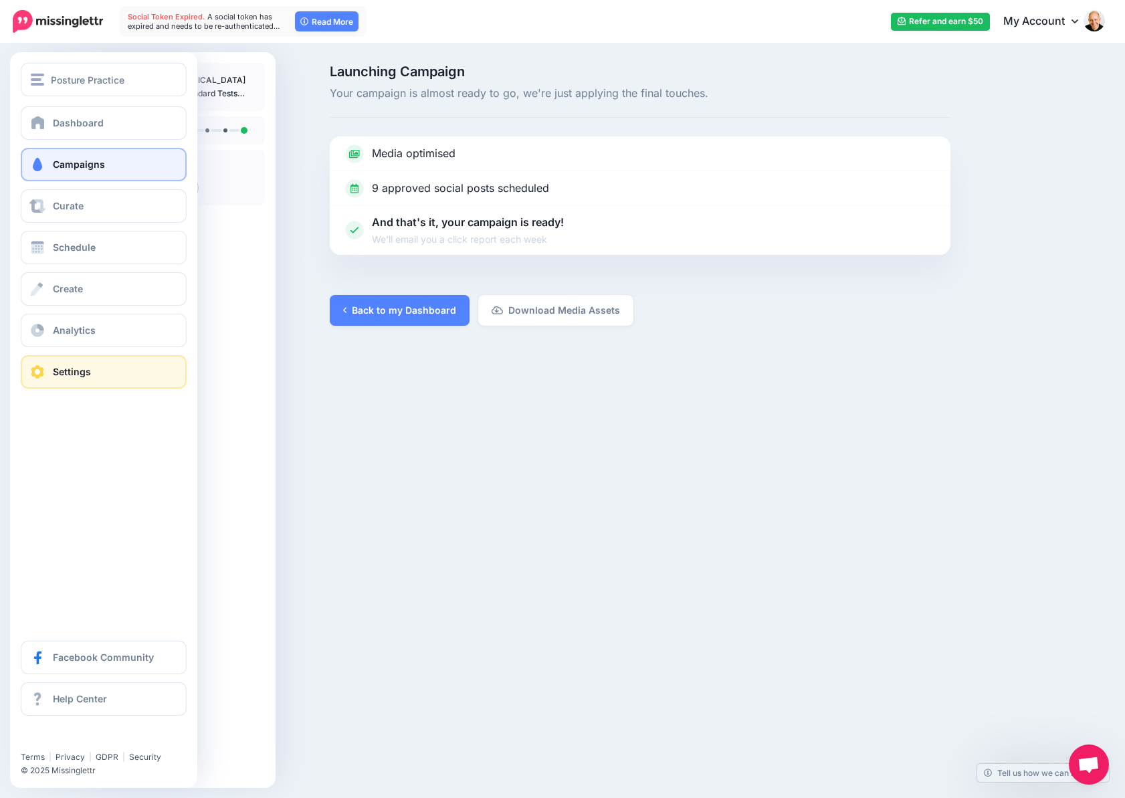
click at [80, 368] on span "Settings" at bounding box center [72, 371] width 38 height 11
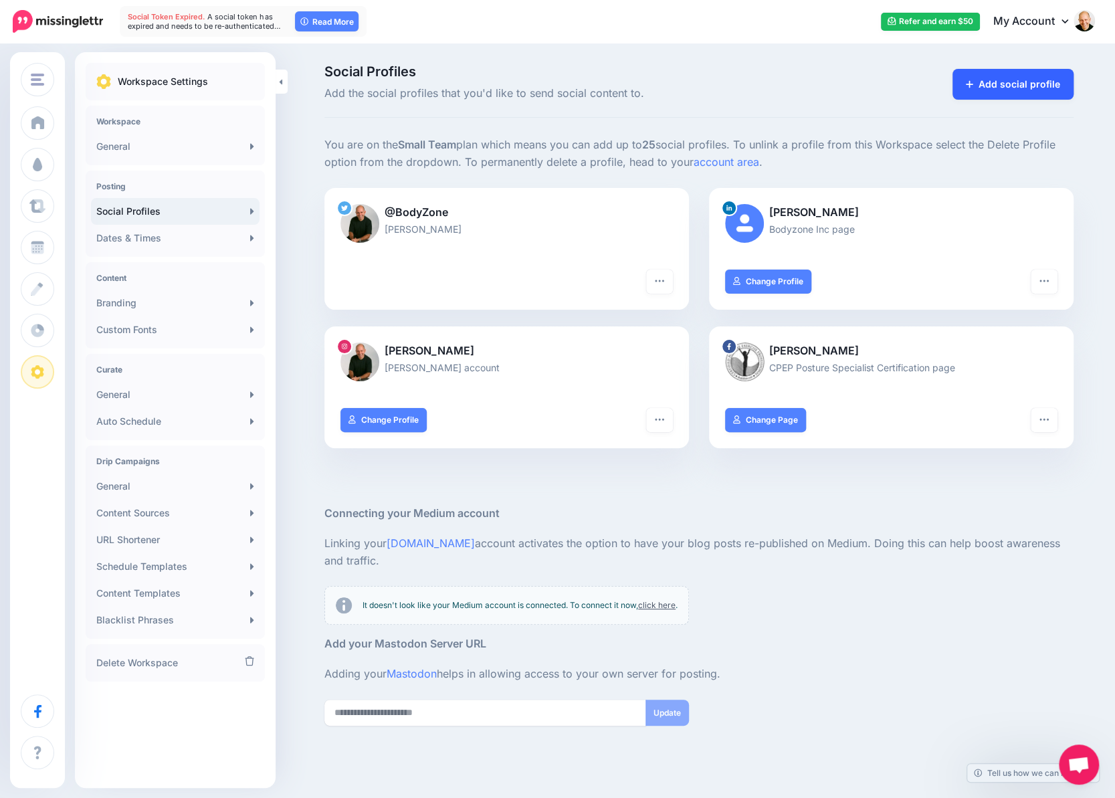
click at [1035, 87] on link "Add social profile" at bounding box center [1012, 84] width 121 height 31
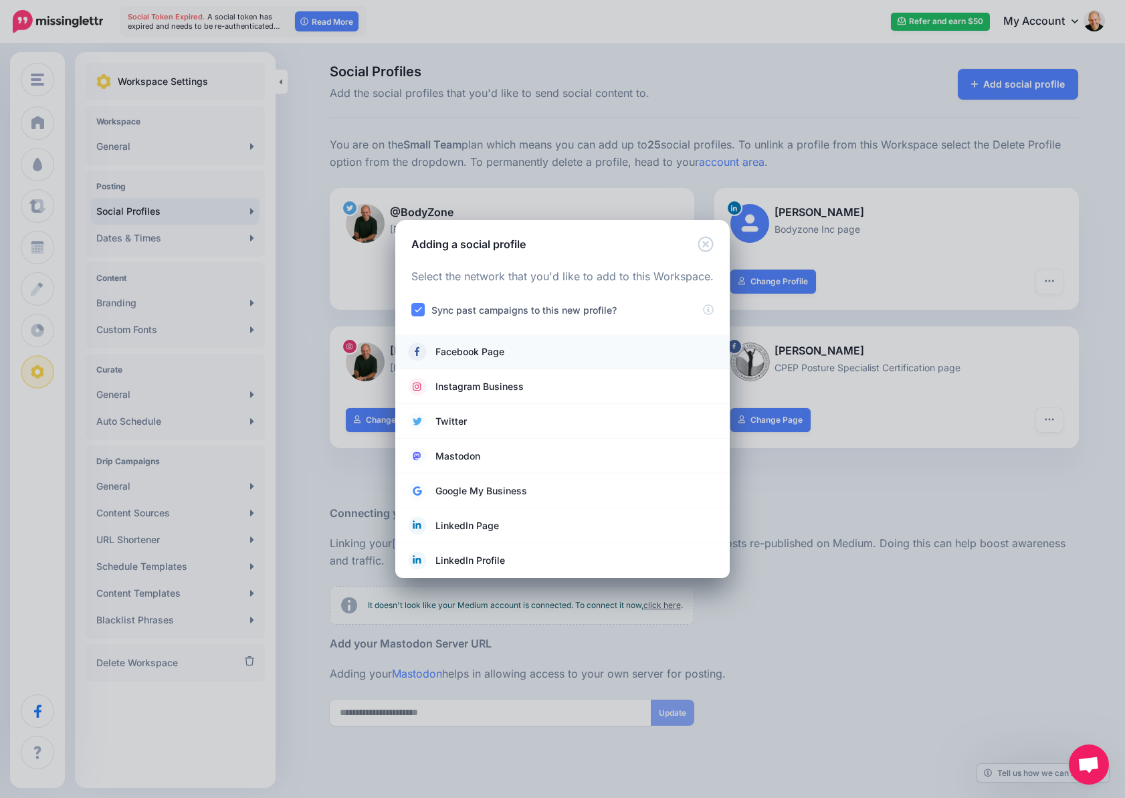
click at [479, 350] on span "Facebook Page" at bounding box center [469, 352] width 69 height 16
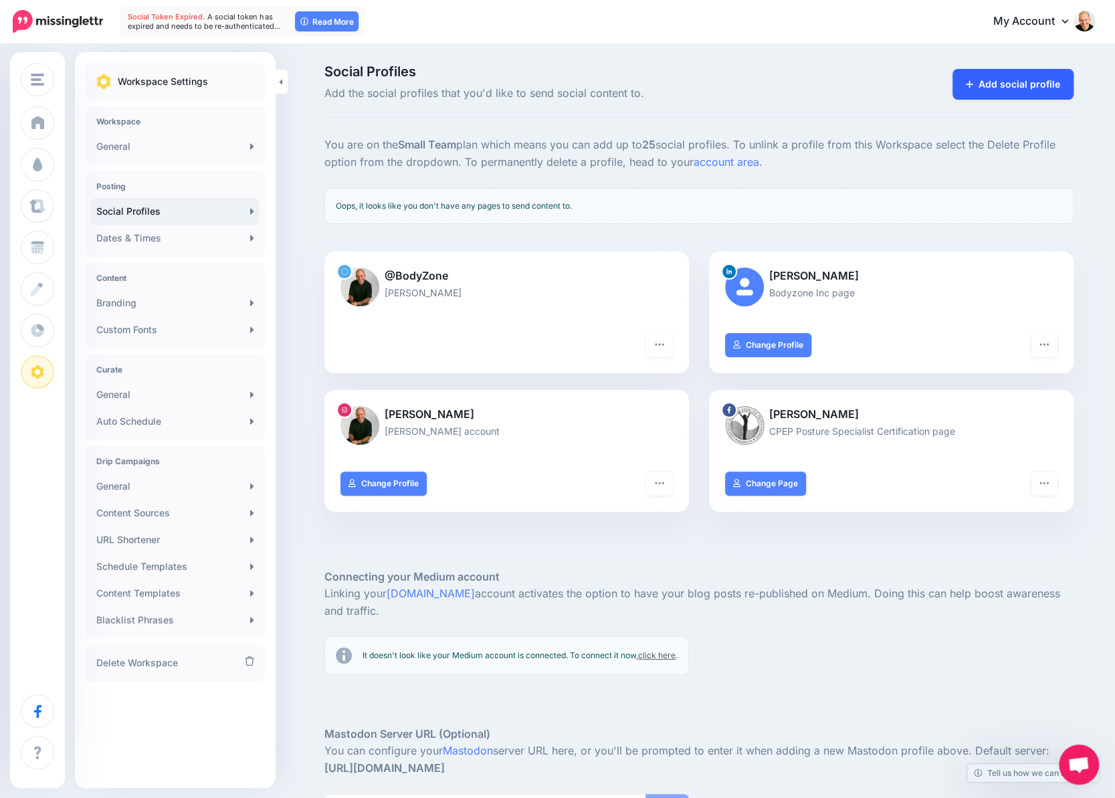
click at [986, 85] on link "Add social profile" at bounding box center [1012, 84] width 121 height 31
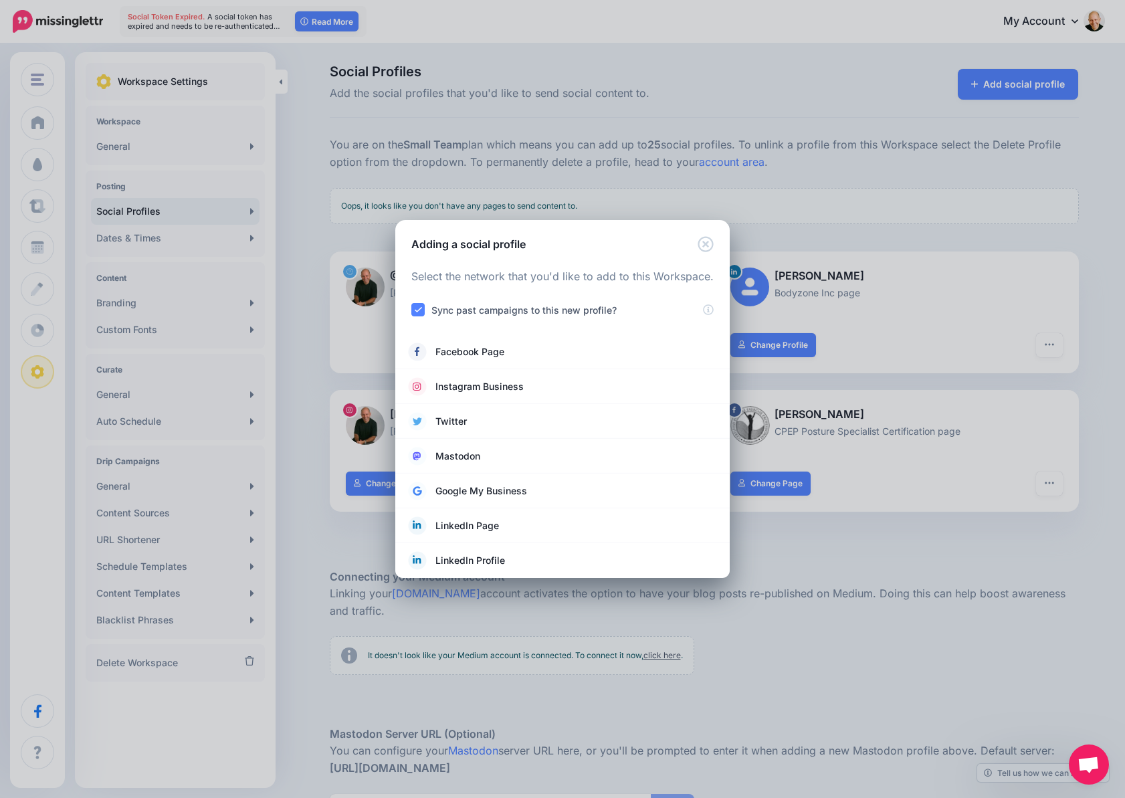
click at [417, 311] on ins at bounding box center [417, 309] width 13 height 13
click at [485, 351] on span "Facebook Page" at bounding box center [469, 352] width 69 height 16
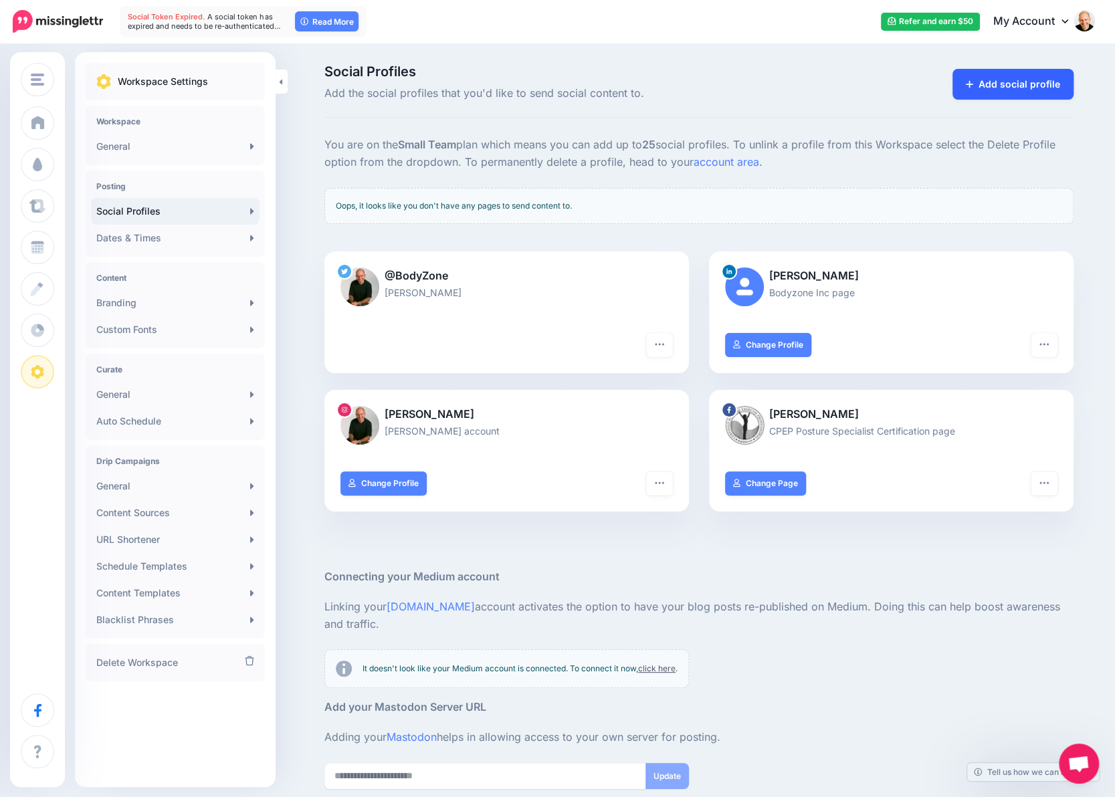
click at [1014, 81] on link "Add social profile" at bounding box center [1012, 84] width 121 height 31
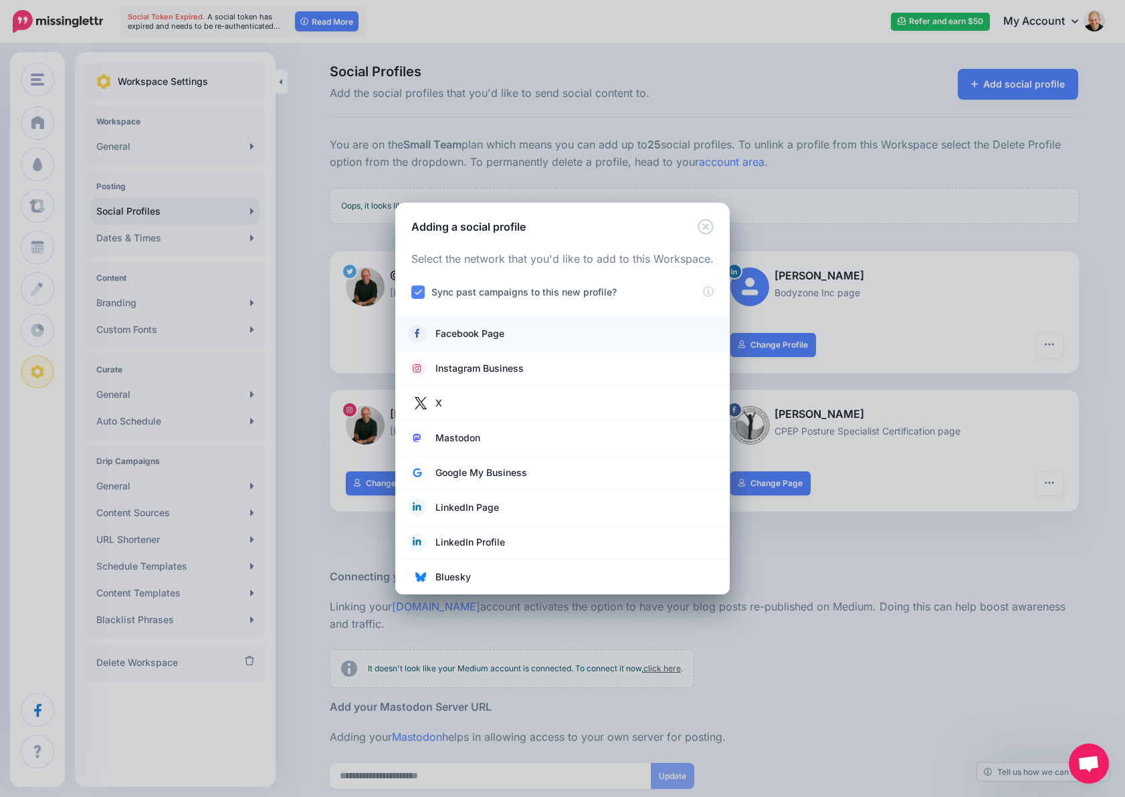
click at [515, 338] on link "Facebook Page" at bounding box center [563, 333] width 308 height 19
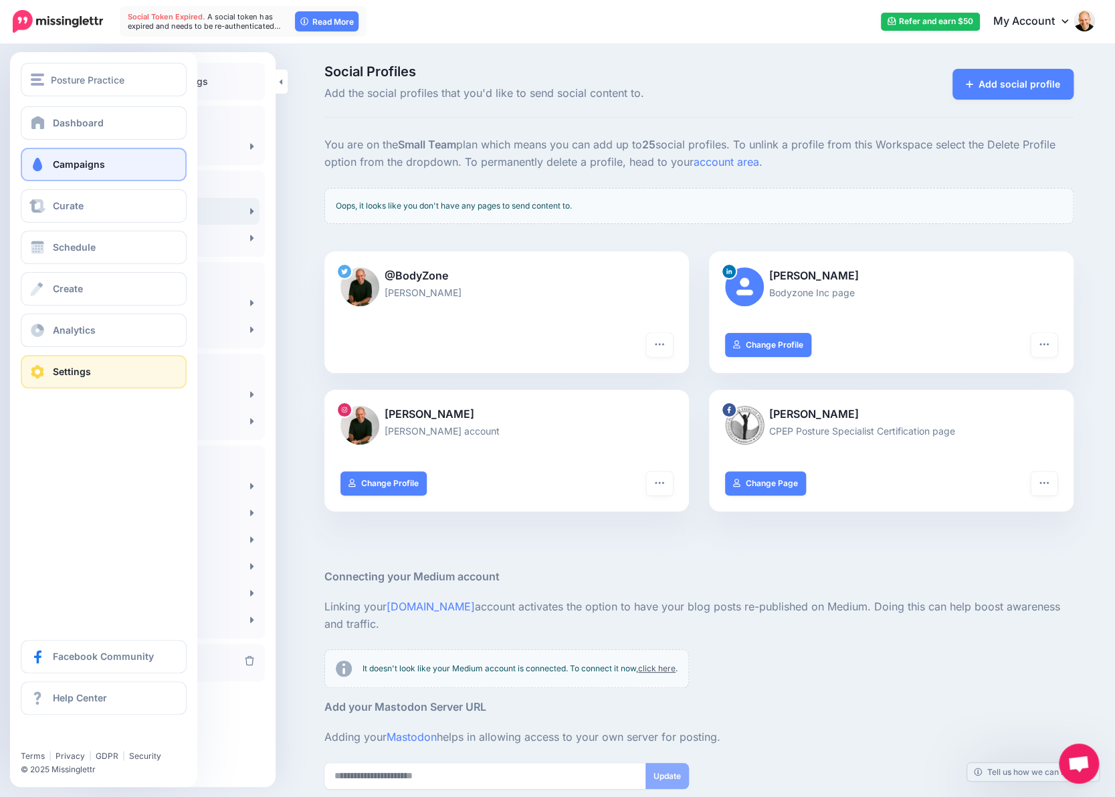
click at [56, 162] on span "Campaigns" at bounding box center [79, 163] width 52 height 11
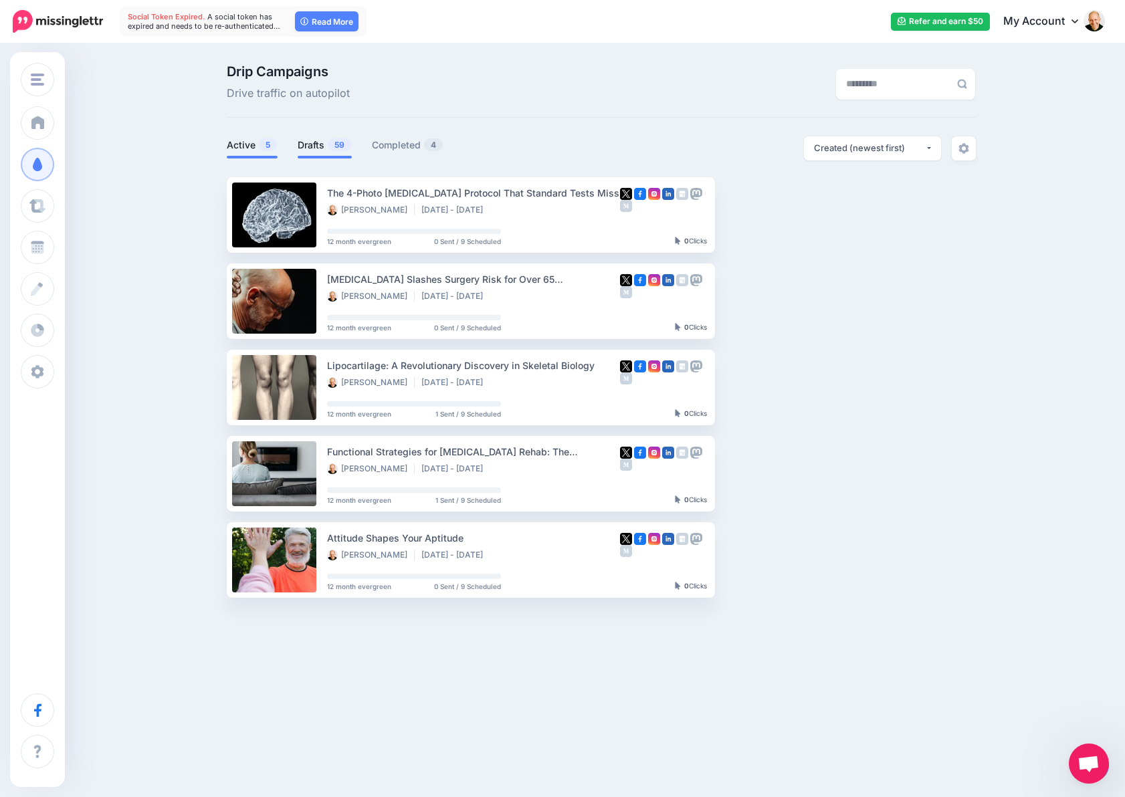
click at [306, 143] on link "Drafts 59" at bounding box center [325, 145] width 54 height 16
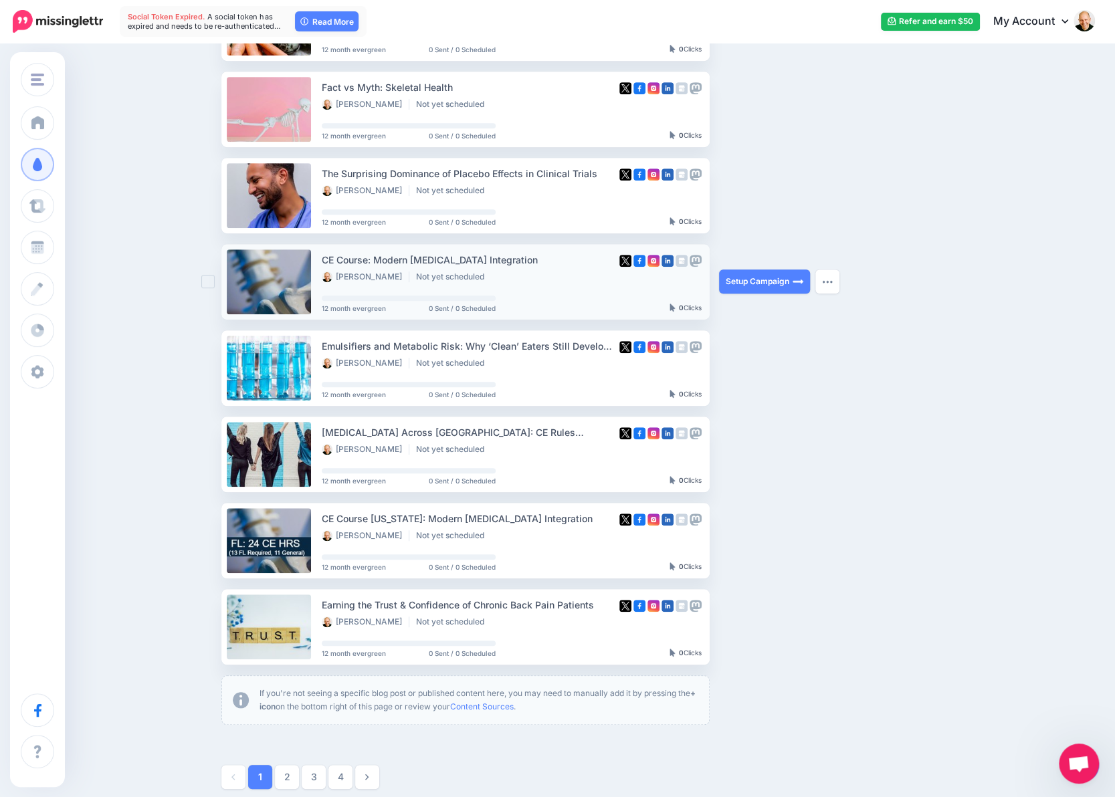
scroll to position [401, 0]
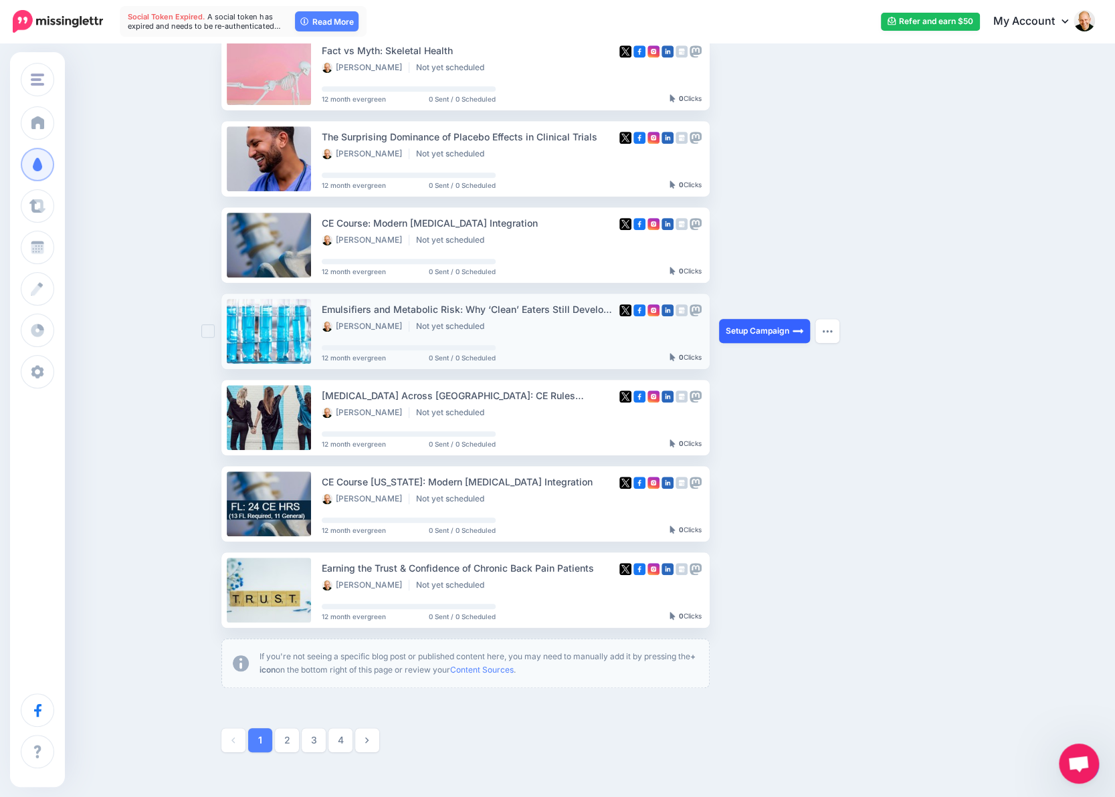
click at [784, 327] on link "Setup Campaign" at bounding box center [764, 331] width 91 height 24
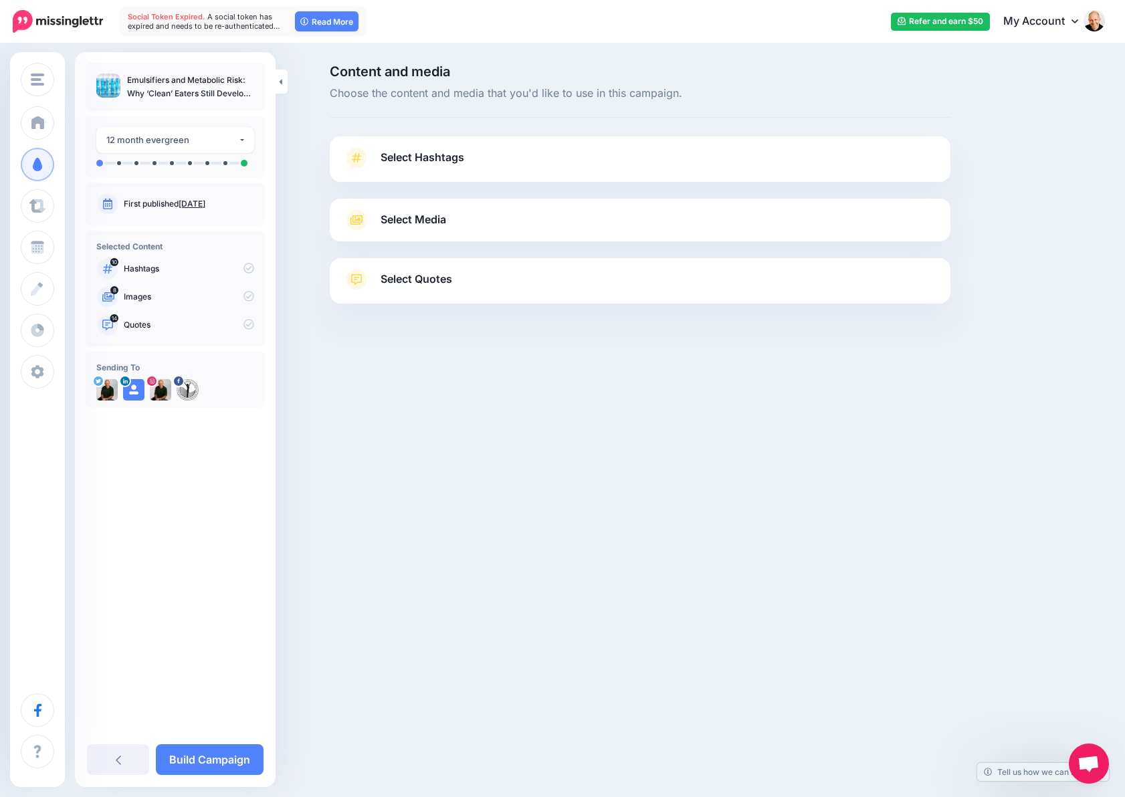
click at [416, 154] on span "Select Hashtags" at bounding box center [422, 157] width 84 height 18
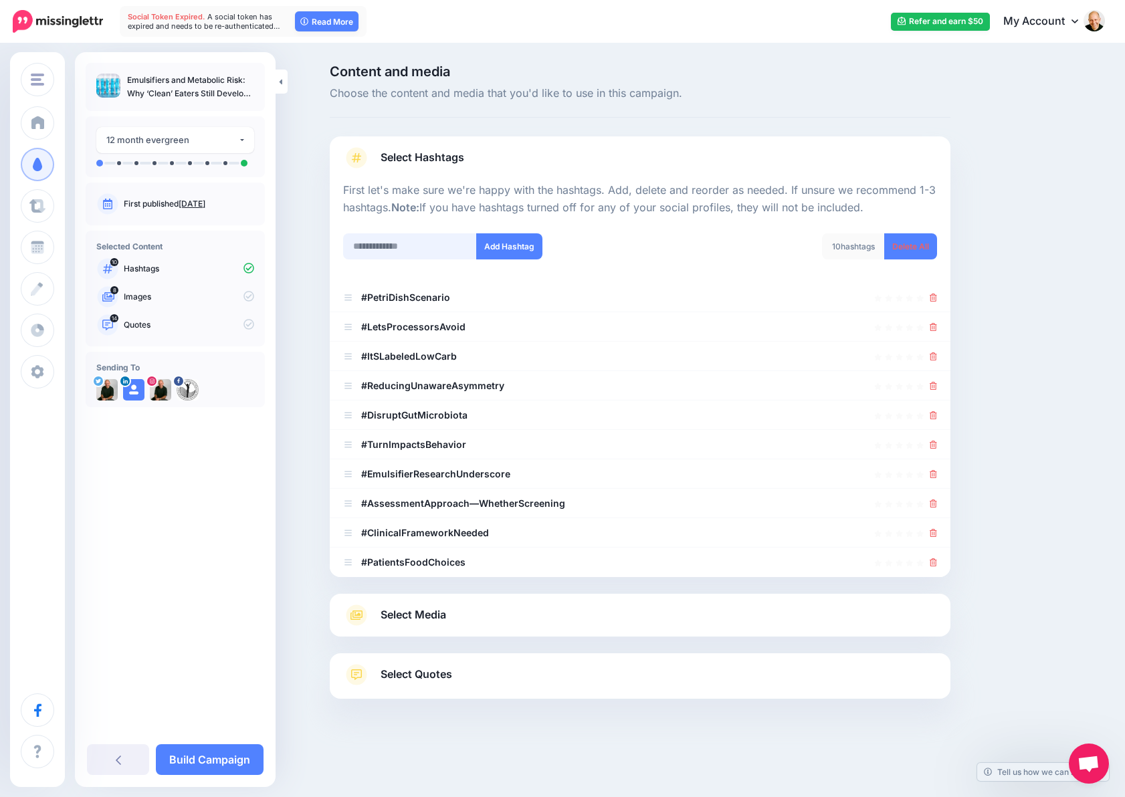
click at [411, 245] on input "text" at bounding box center [410, 246] width 134 height 26
type input "********"
click at [492, 248] on button "Add Hashtag" at bounding box center [509, 246] width 66 height 26
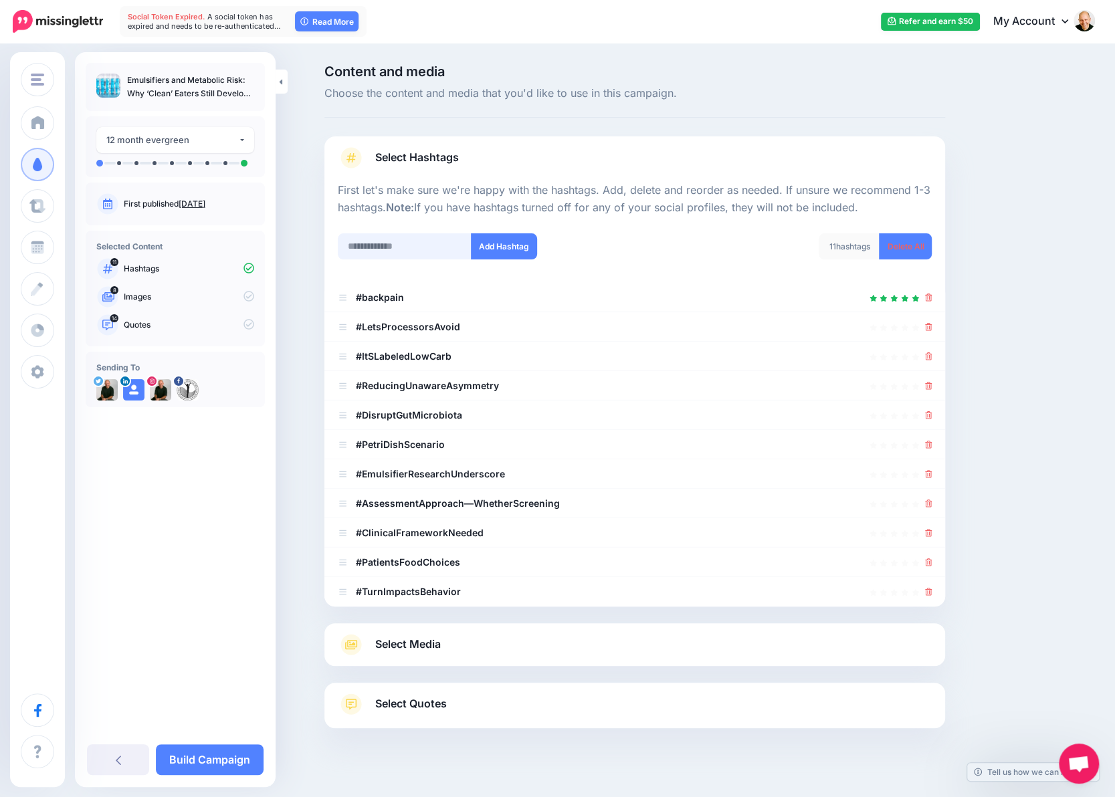
scroll to position [17, 0]
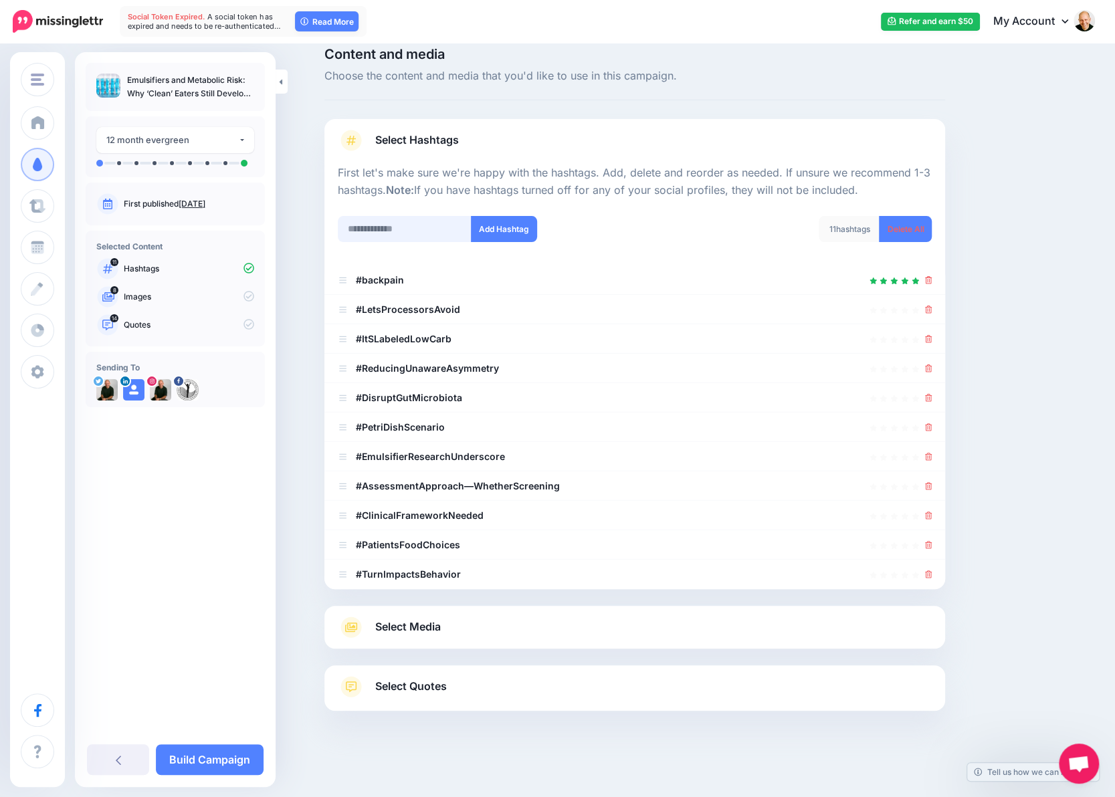
click at [433, 241] on div "Add Hashtag" at bounding box center [481, 237] width 307 height 43
click at [388, 277] on b "#backpain" at bounding box center [380, 279] width 48 height 11
click at [401, 229] on input "text" at bounding box center [405, 229] width 134 height 26
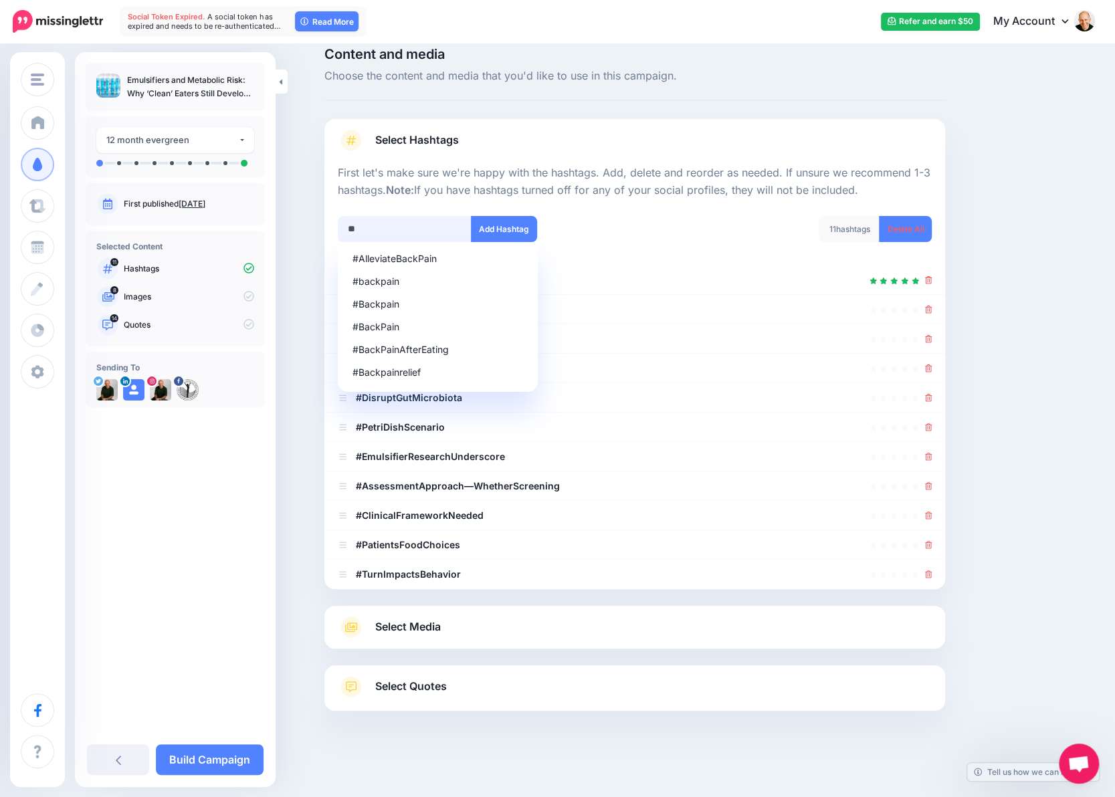
type input "*"
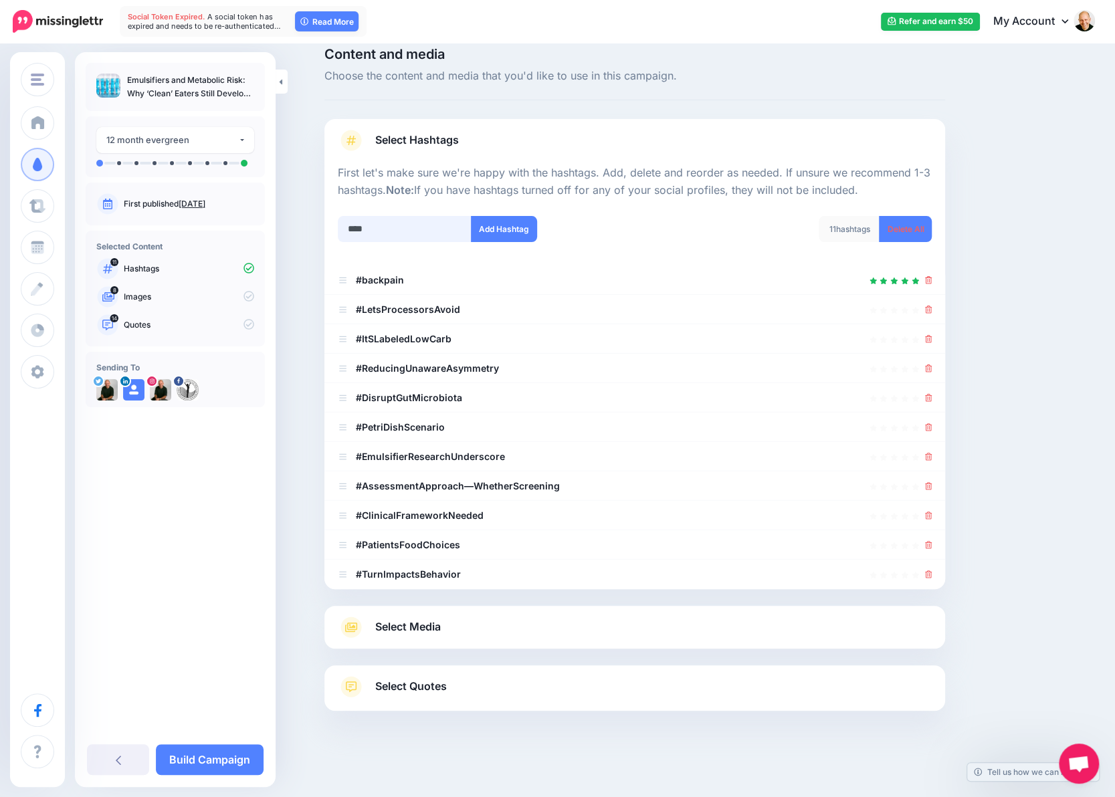
type input "*****"
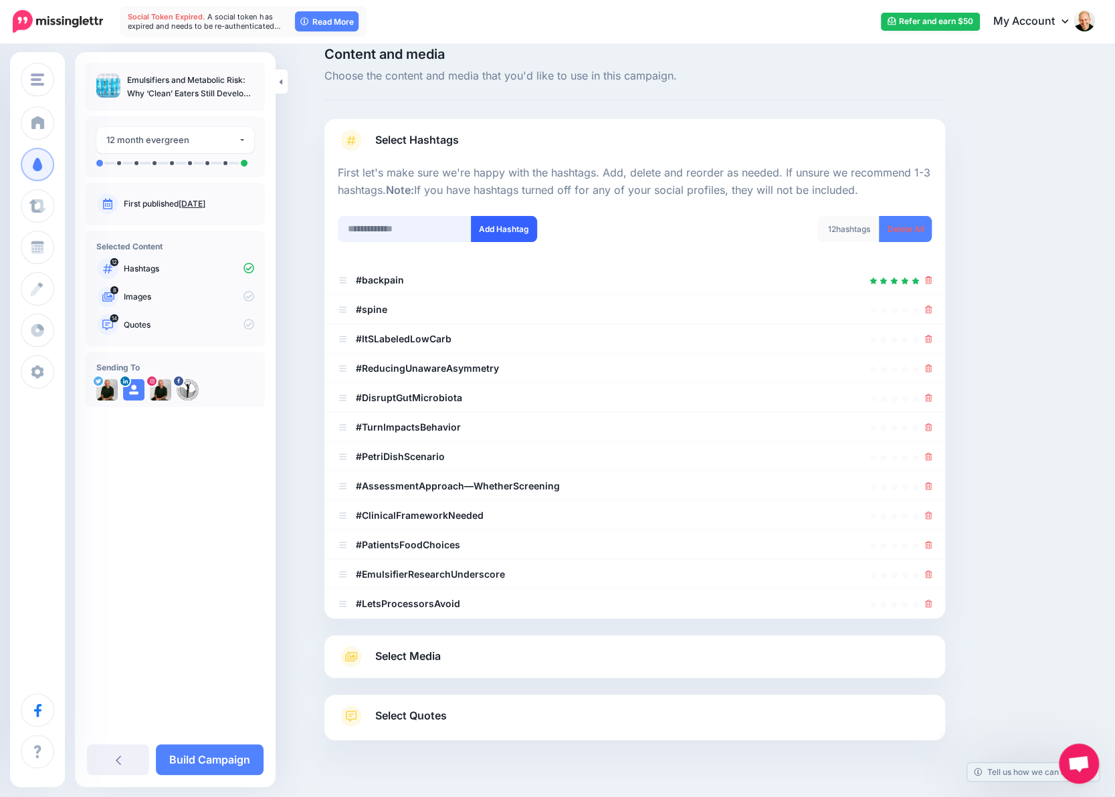
scroll to position [47, 0]
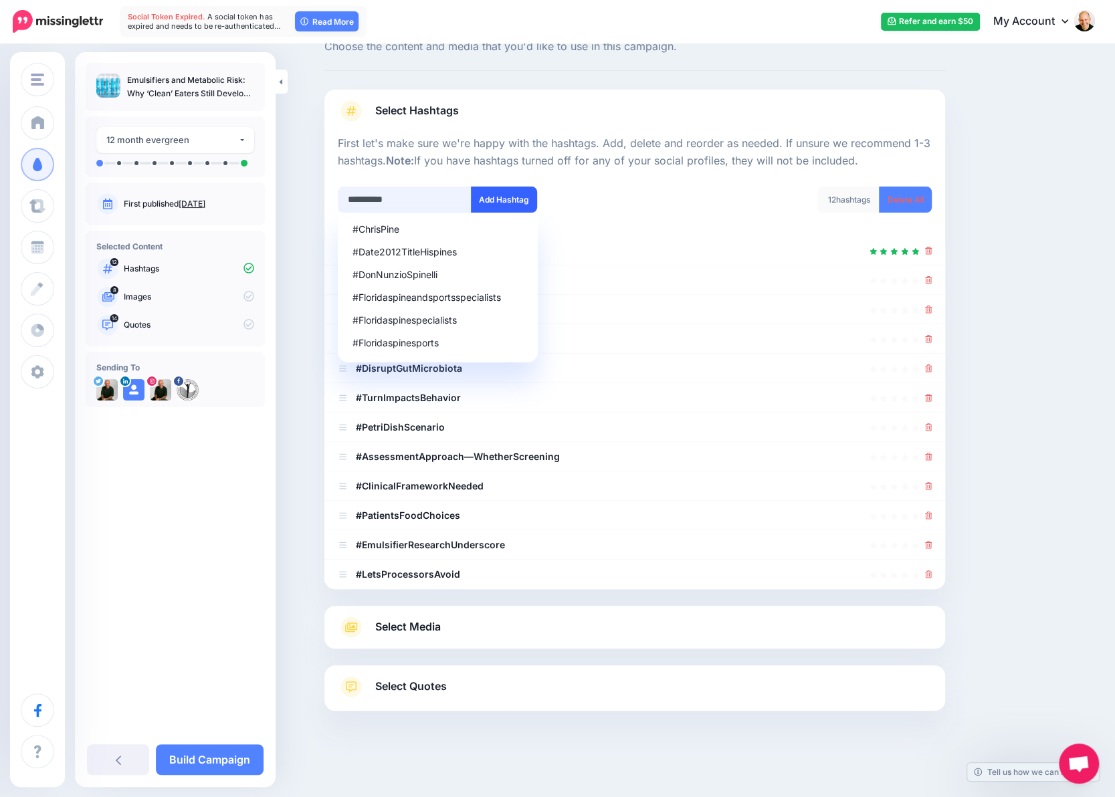
type input "**********"
click at [524, 197] on button "Add Hashtag" at bounding box center [504, 200] width 66 height 26
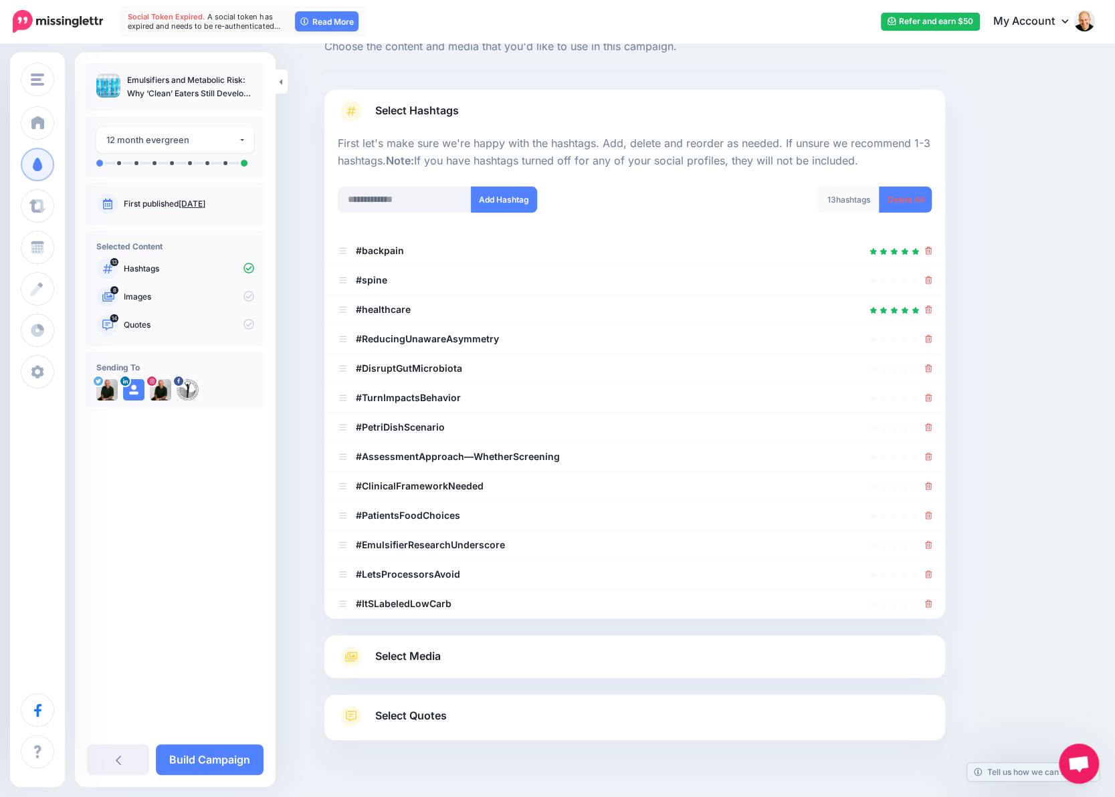
scroll to position [76, 0]
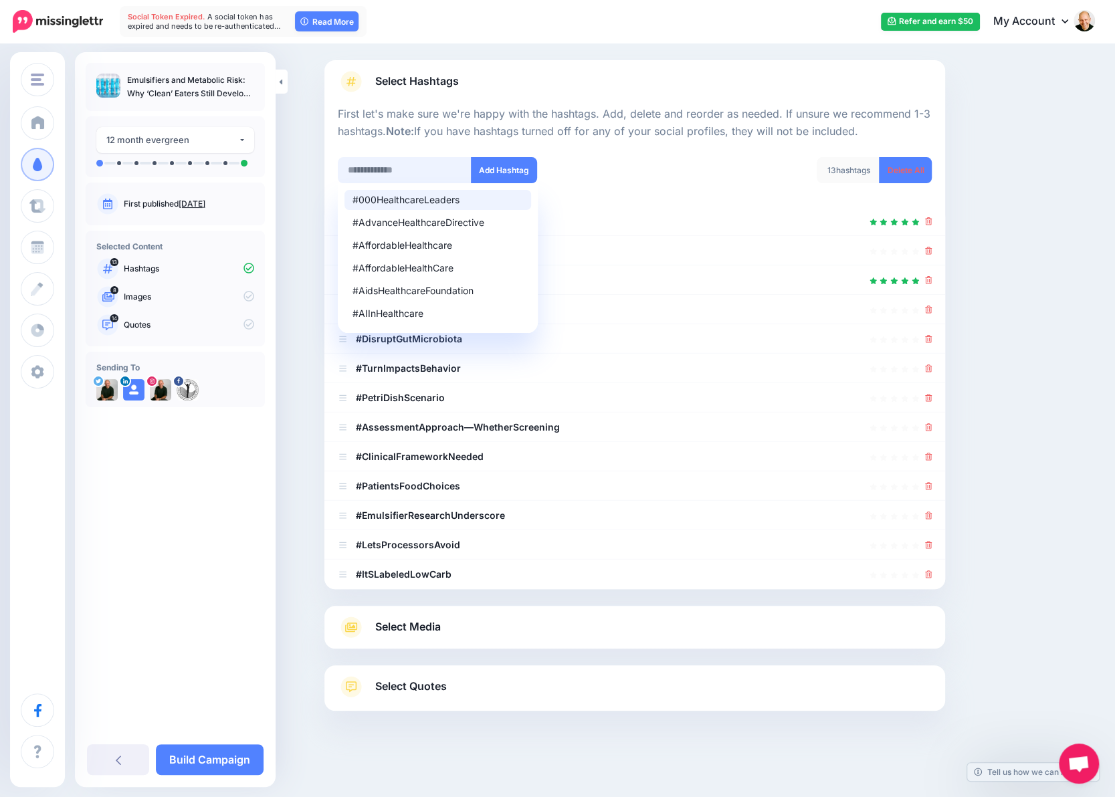
click at [437, 165] on input "text" at bounding box center [405, 170] width 134 height 26
click at [683, 160] on div "13 hashtags Delete All" at bounding box center [788, 178] width 307 height 43
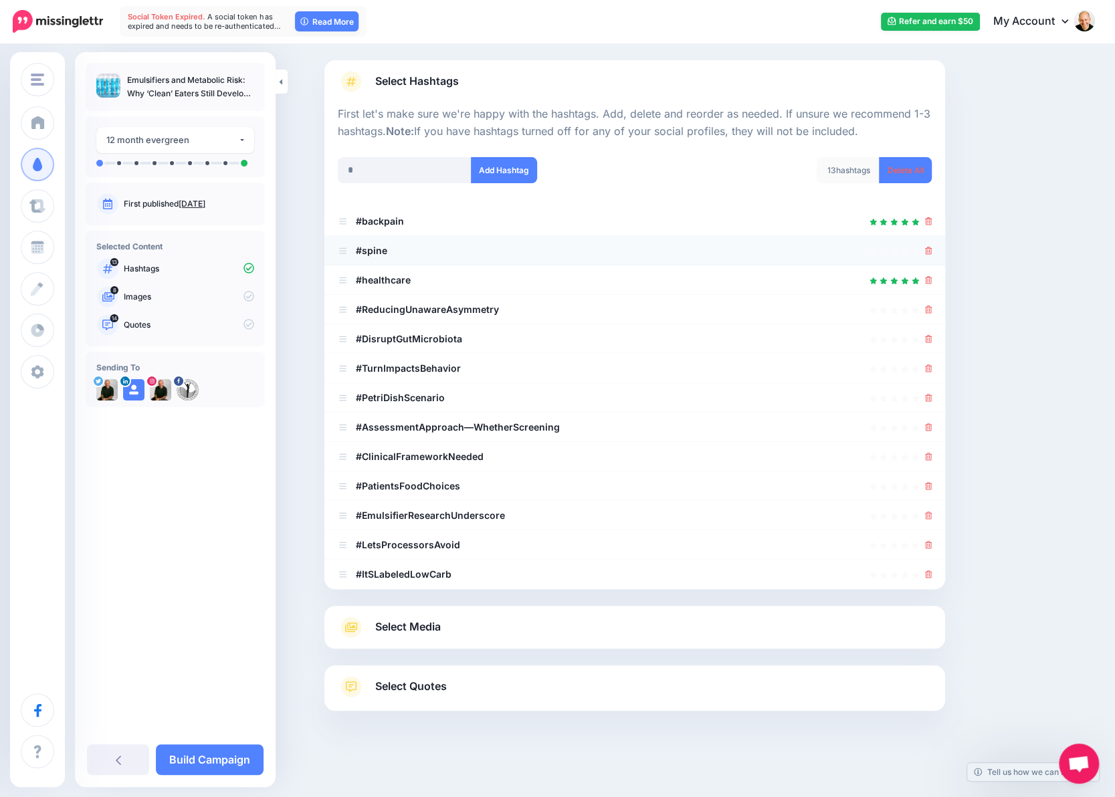
click at [932, 248] on icon at bounding box center [928, 251] width 7 height 8
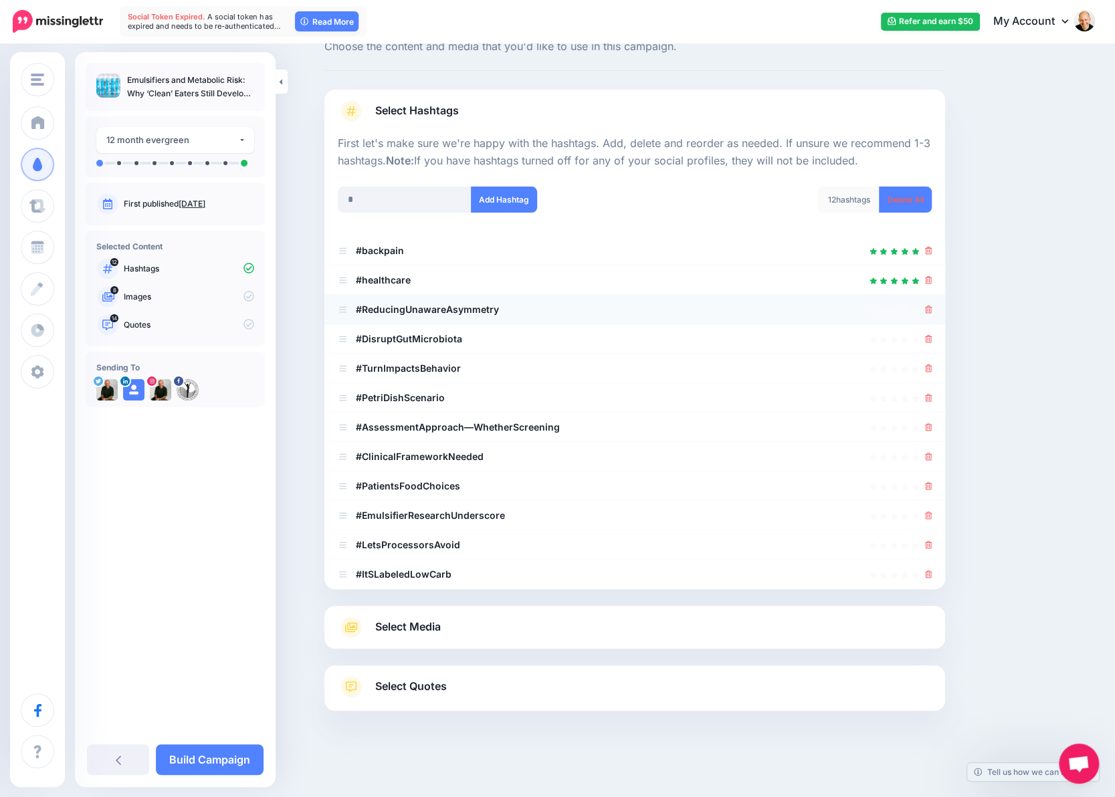
click at [932, 307] on icon at bounding box center [928, 310] width 7 height 8
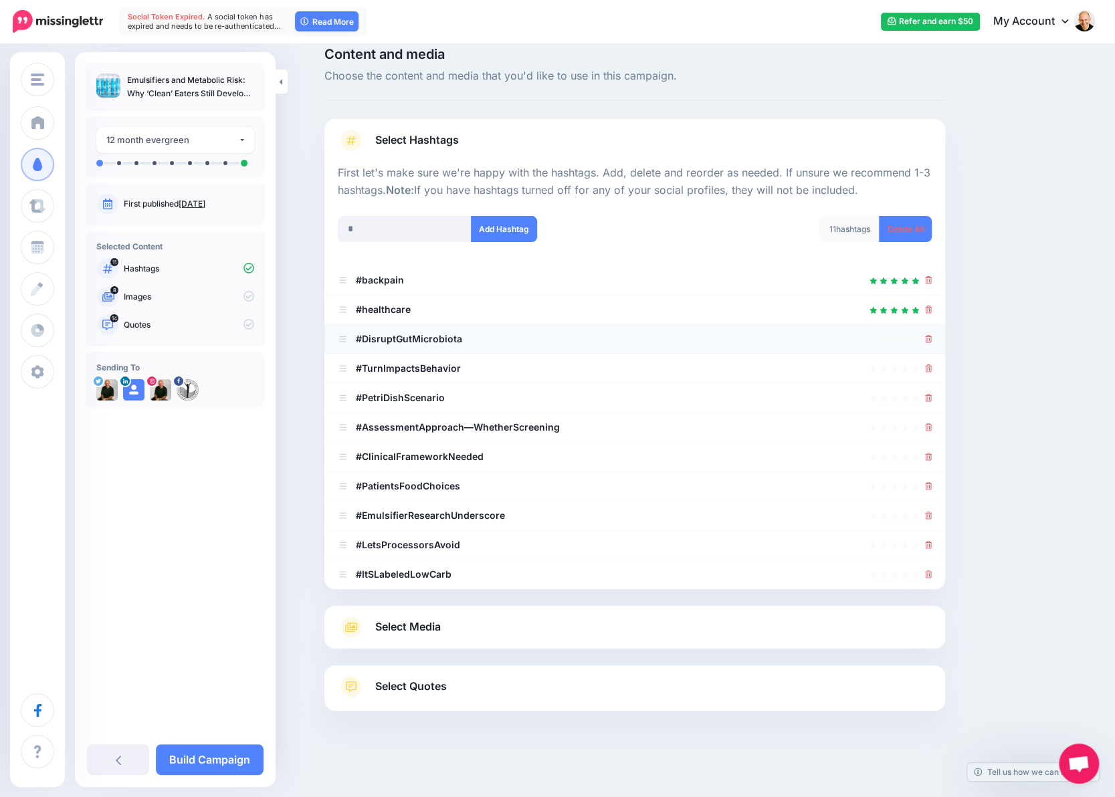
click at [932, 339] on icon at bounding box center [928, 339] width 7 height 8
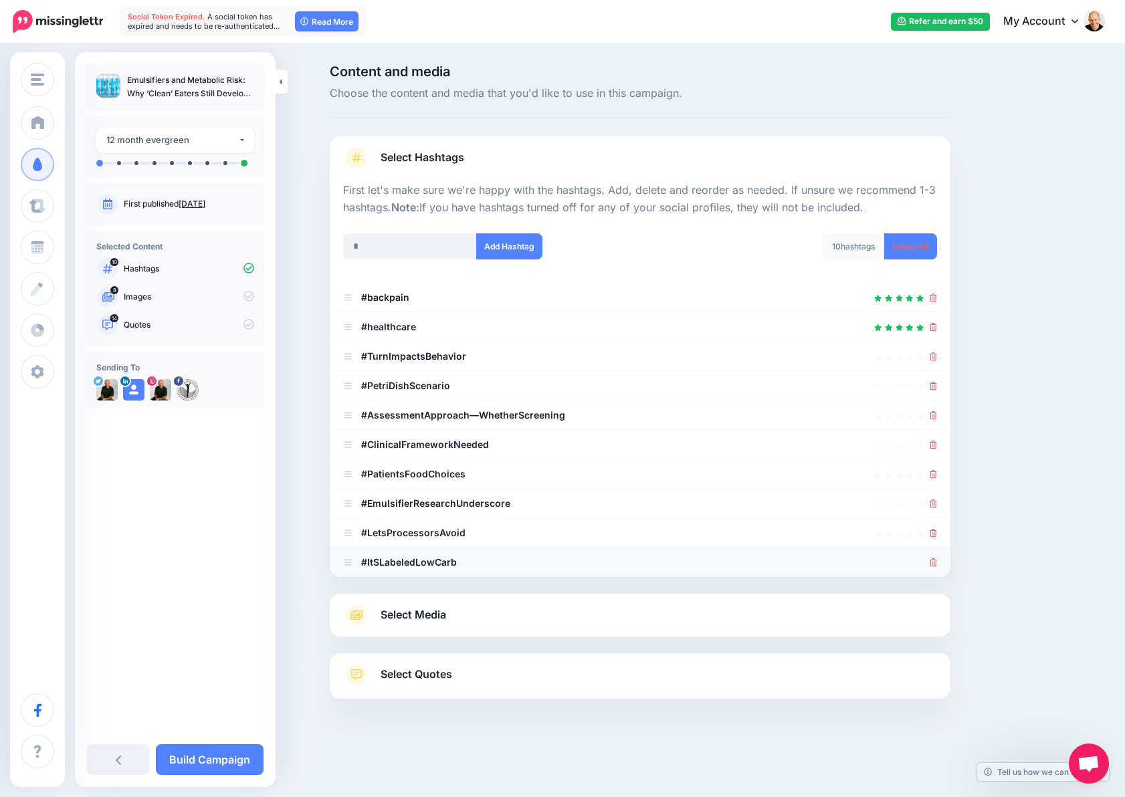
click at [932, 561] on icon at bounding box center [932, 562] width 7 height 8
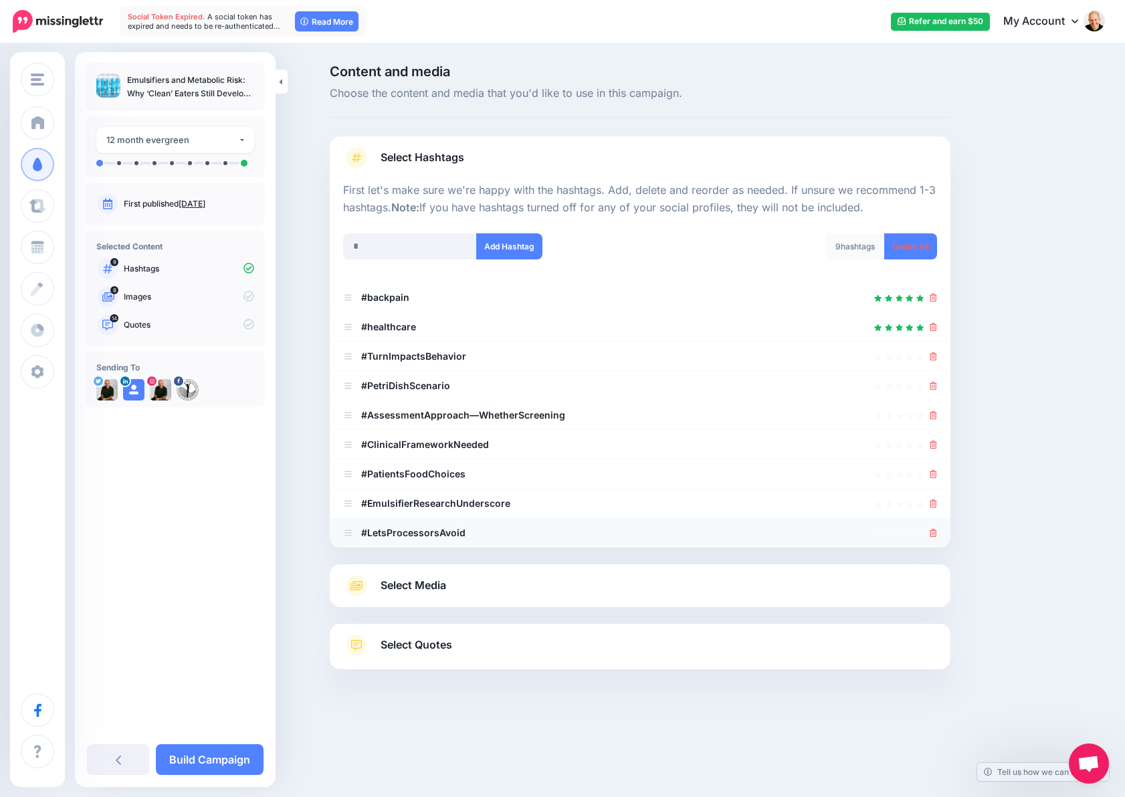
click at [933, 534] on icon at bounding box center [932, 533] width 7 height 8
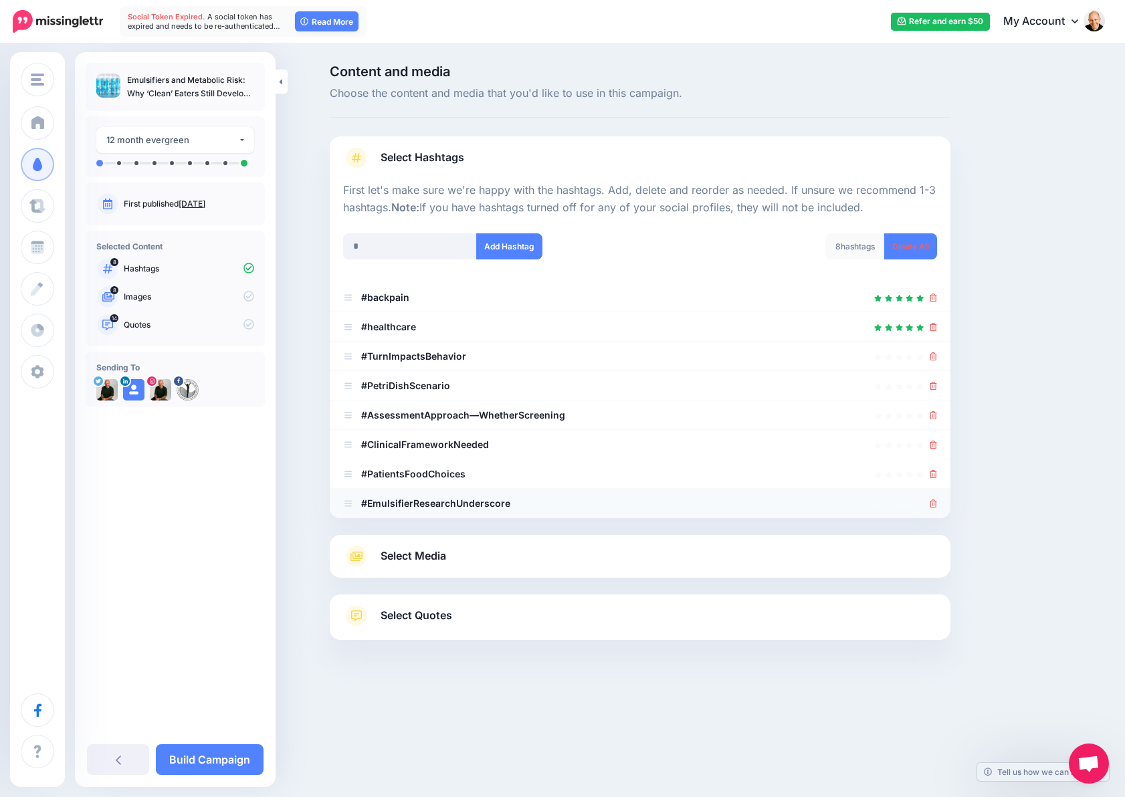
click at [932, 503] on icon at bounding box center [932, 503] width 7 height 8
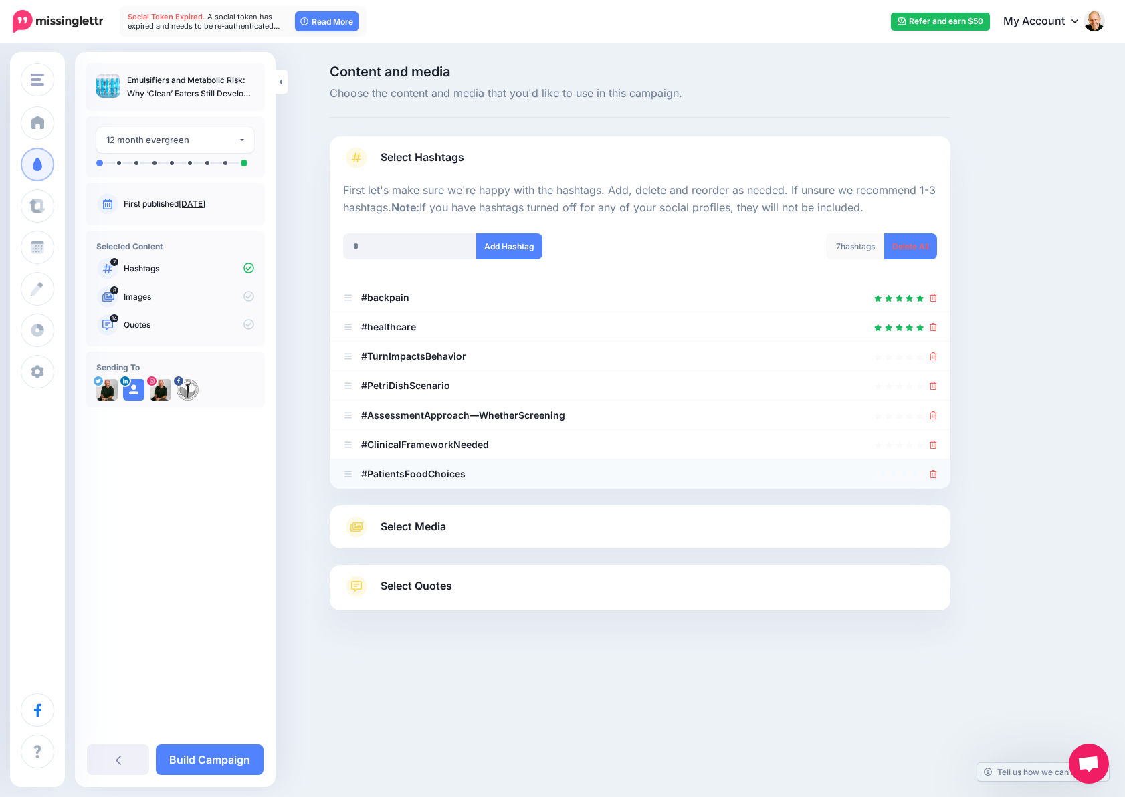
click at [934, 473] on icon at bounding box center [932, 474] width 7 height 8
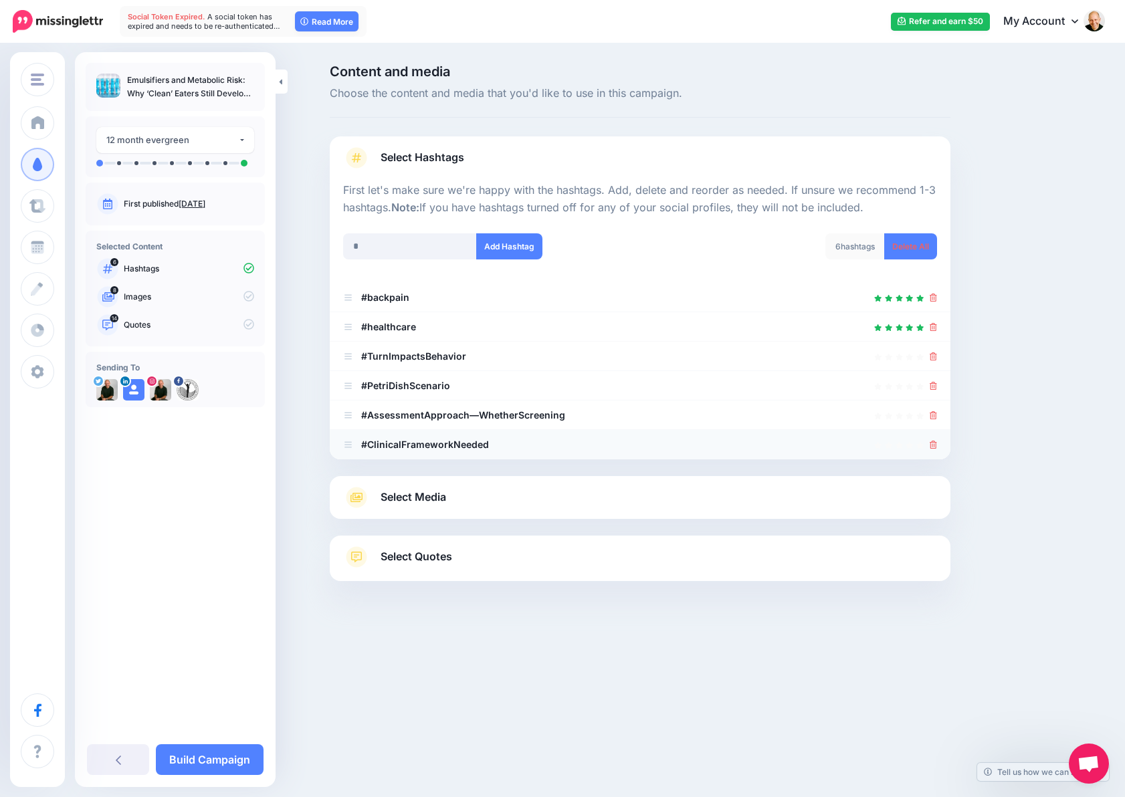
click at [933, 444] on icon at bounding box center [932, 445] width 7 height 8
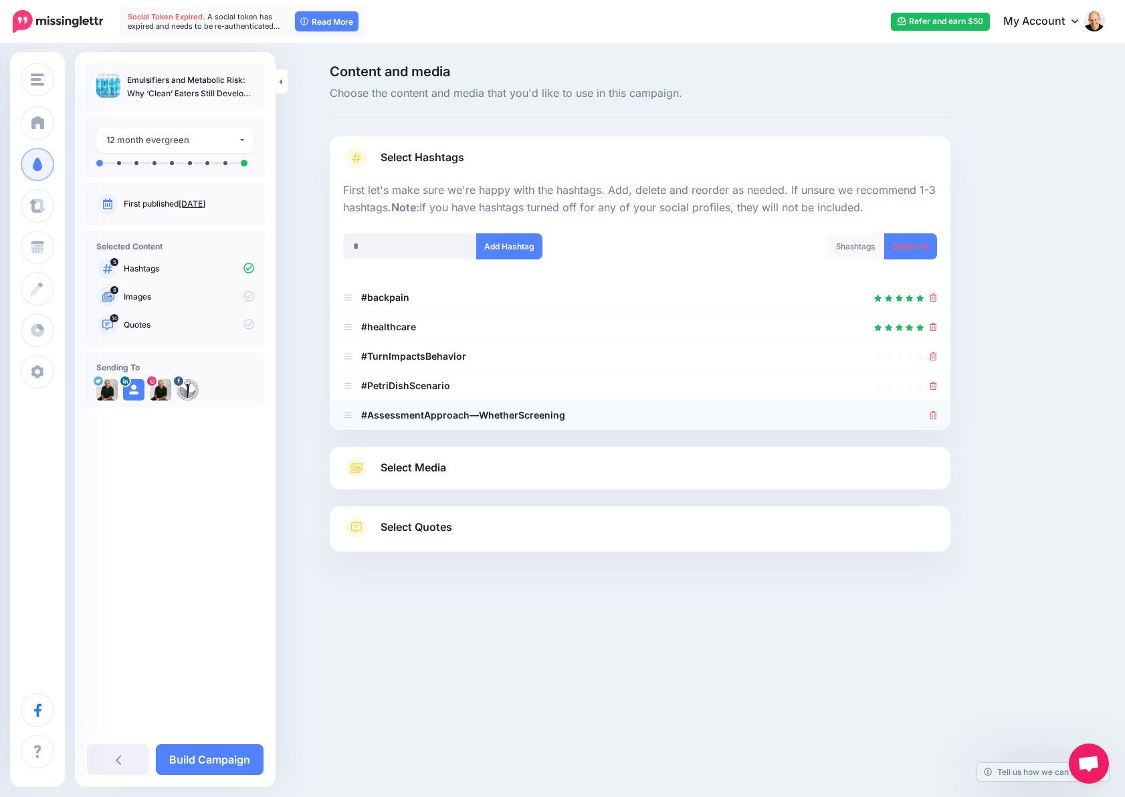
click at [929, 417] on icon at bounding box center [932, 415] width 7 height 8
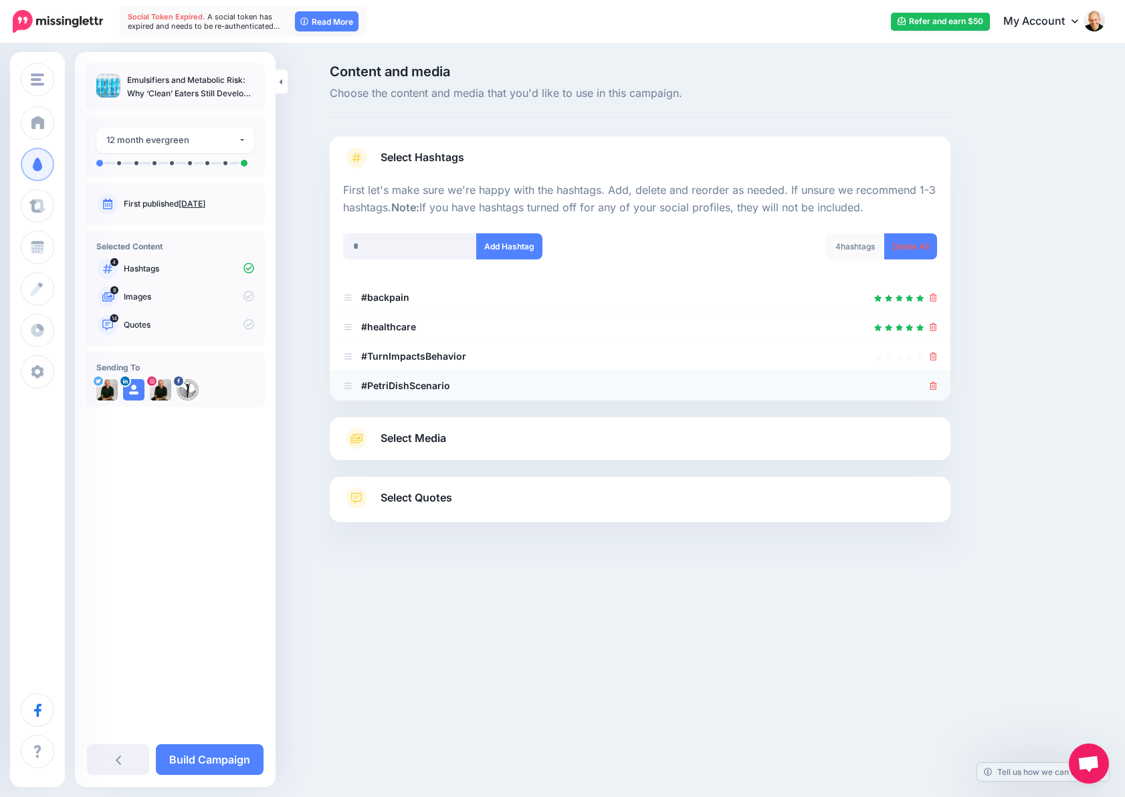
click at [932, 386] on icon at bounding box center [932, 386] width 7 height 8
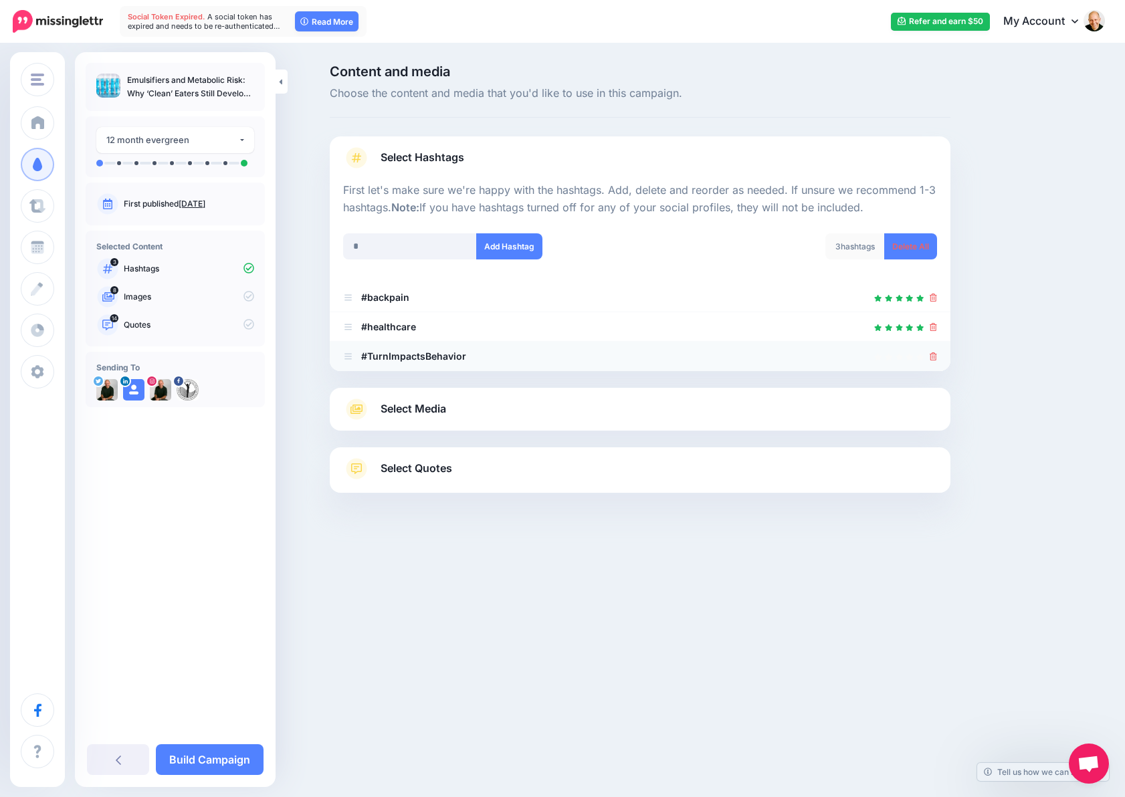
click at [933, 356] on icon at bounding box center [932, 356] width 7 height 8
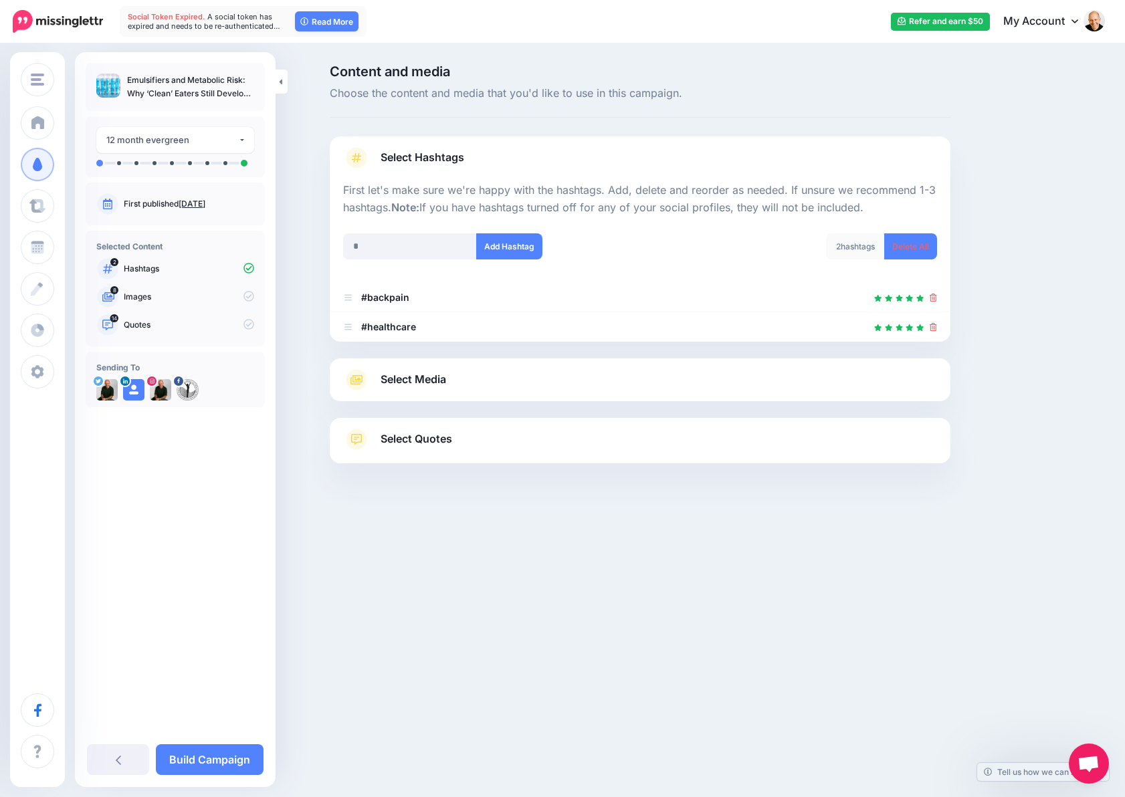
click at [437, 379] on span "Select Media" at bounding box center [413, 379] width 66 height 18
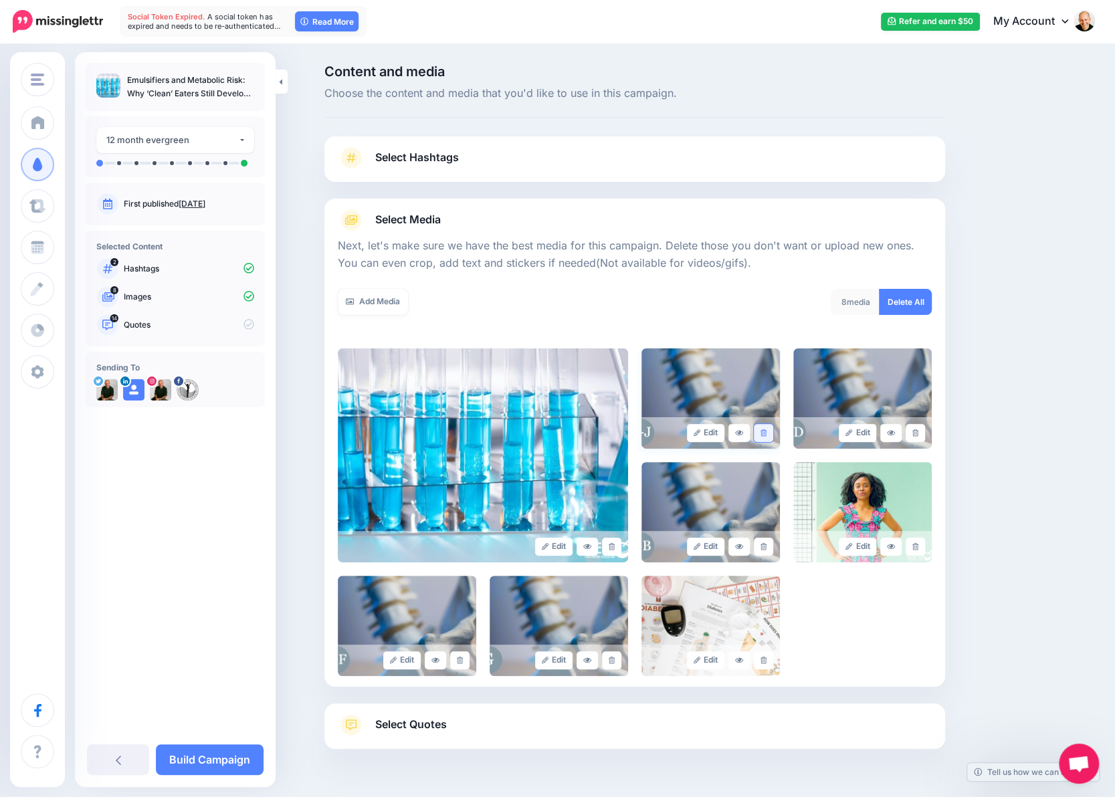
click at [765, 434] on icon at bounding box center [763, 432] width 6 height 7
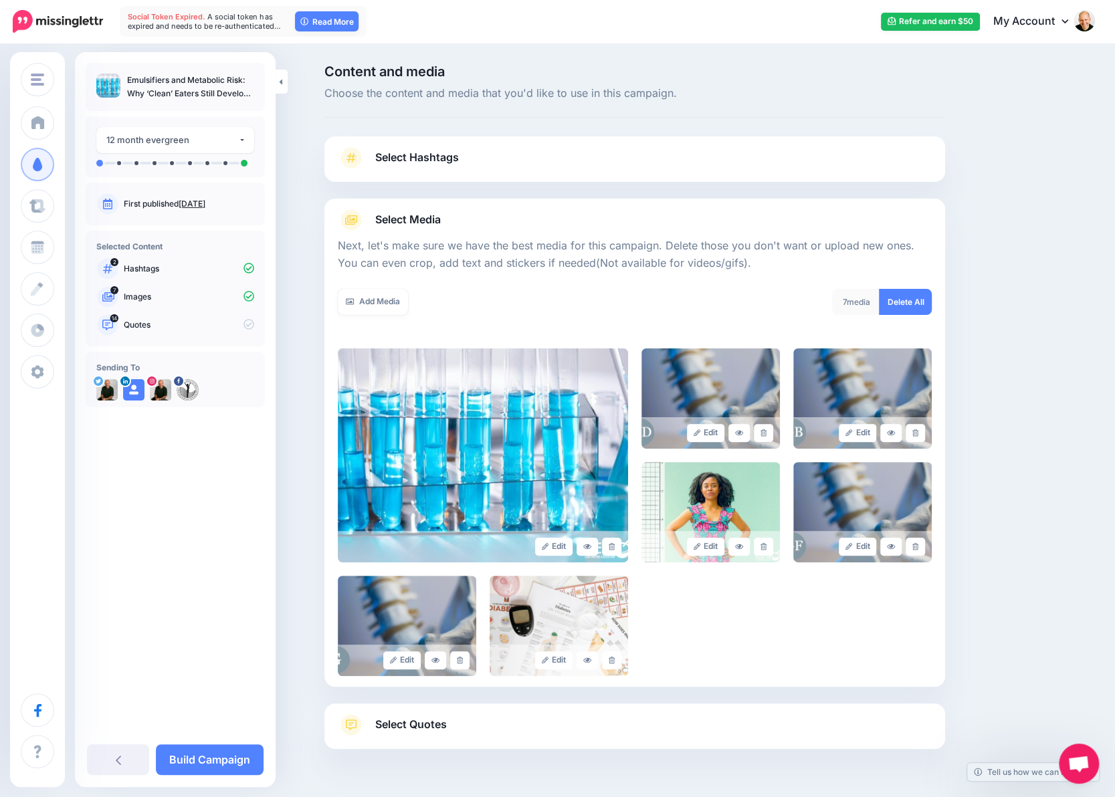
click at [765, 434] on icon at bounding box center [763, 432] width 6 height 7
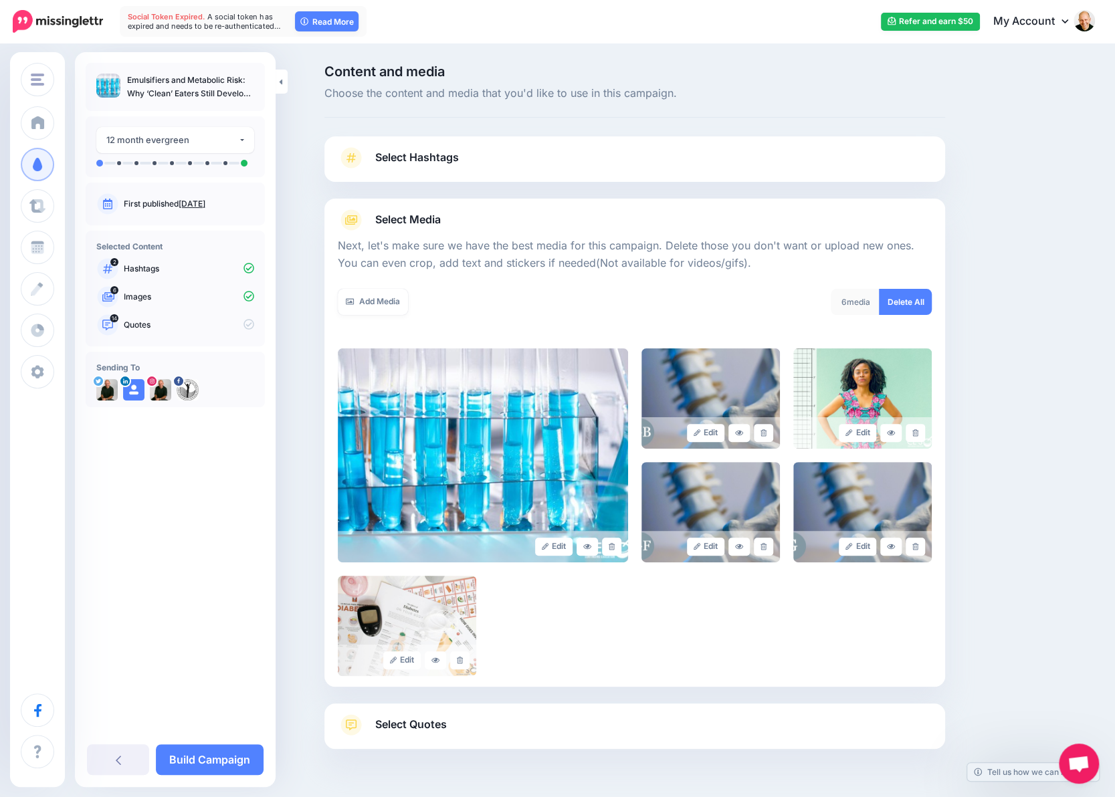
click at [765, 434] on icon at bounding box center [763, 432] width 6 height 7
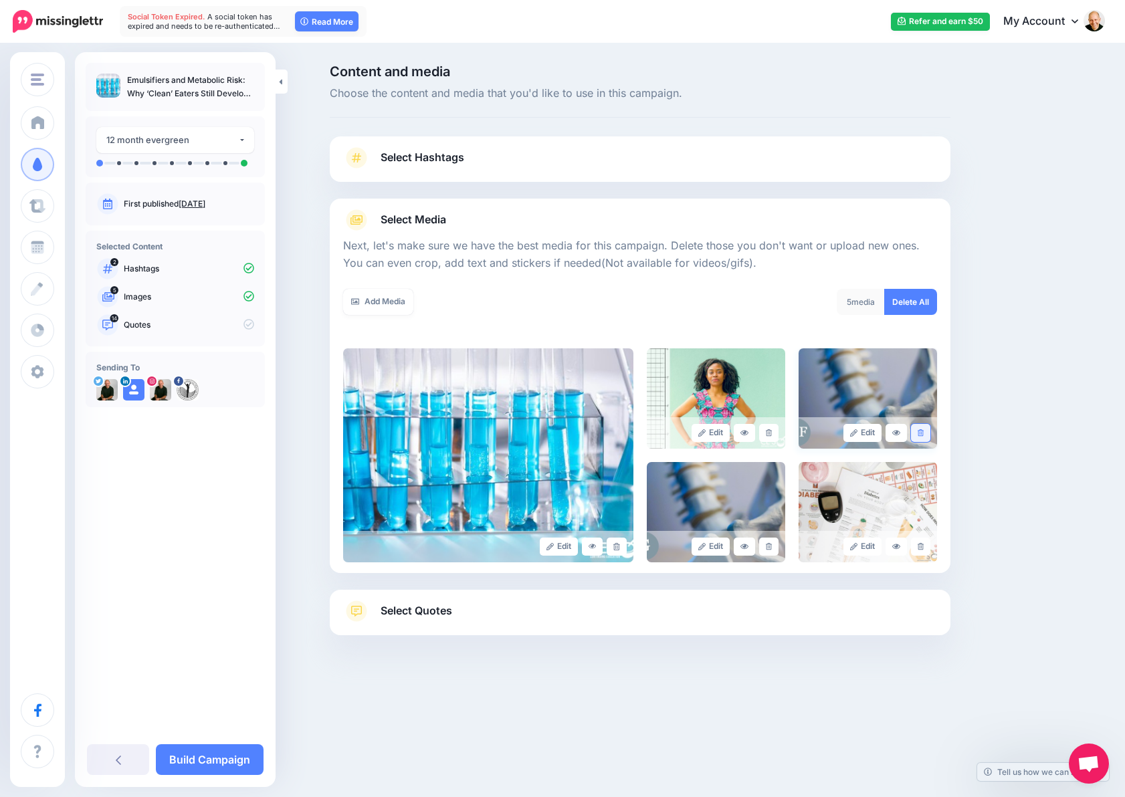
click at [919, 434] on icon at bounding box center [920, 432] width 6 height 7
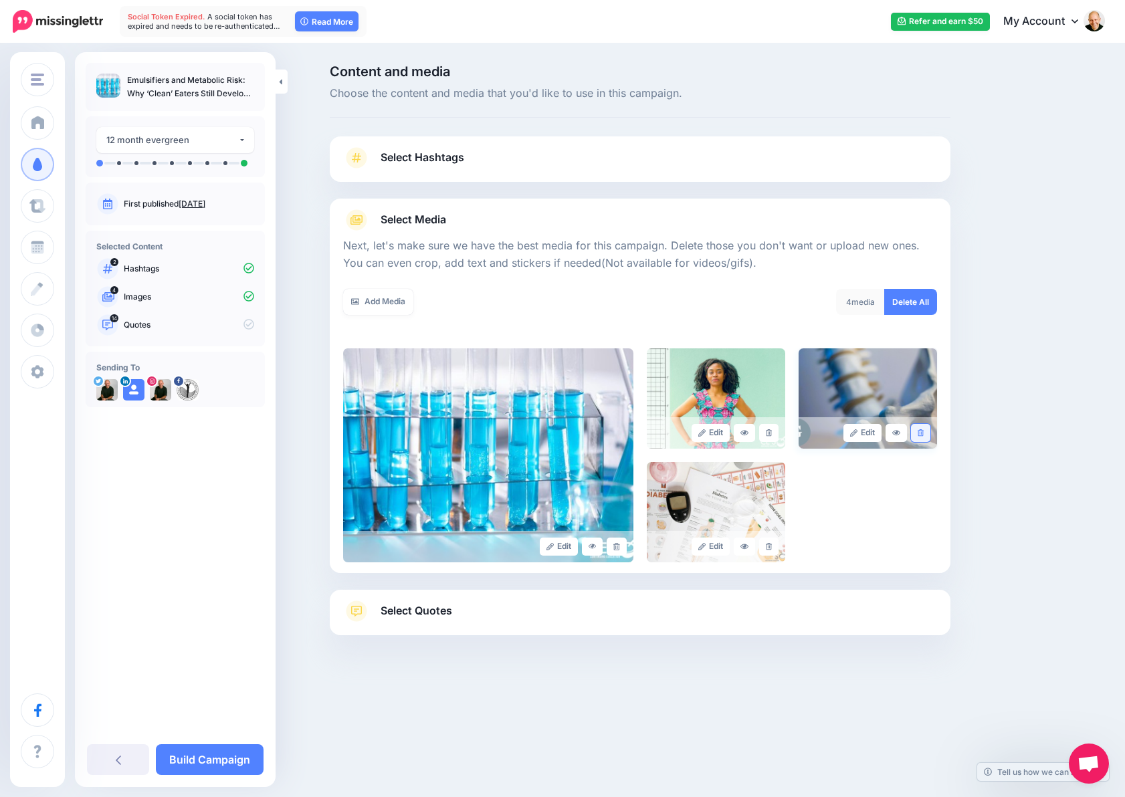
click at [927, 435] on link at bounding box center [920, 433] width 19 height 18
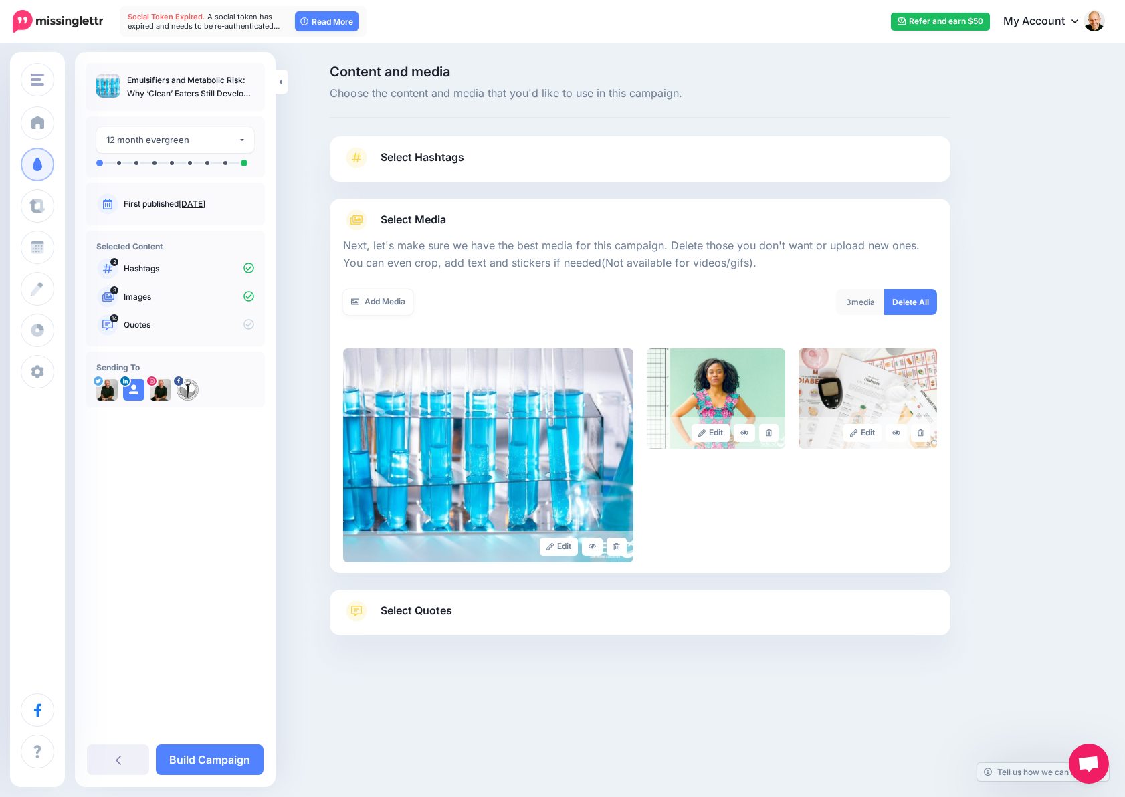
click at [434, 613] on span "Select Quotes" at bounding box center [416, 611] width 72 height 18
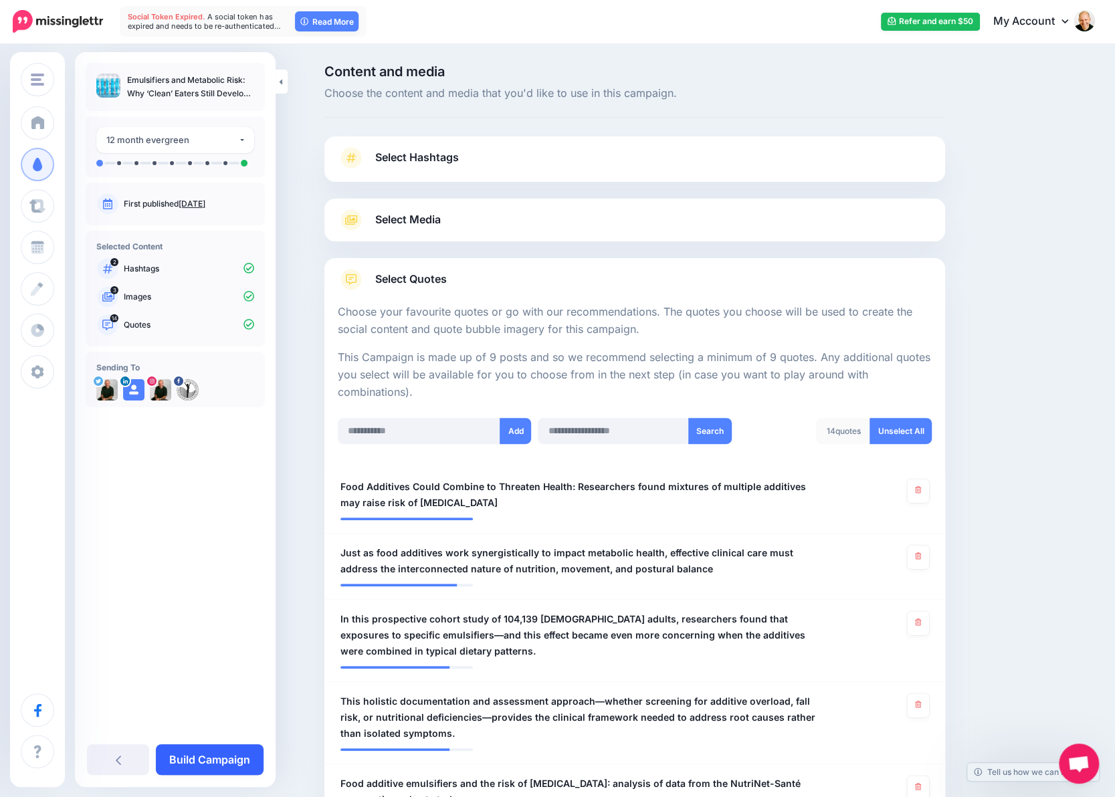
click at [230, 766] on link "Build Campaign" at bounding box center [210, 759] width 108 height 31
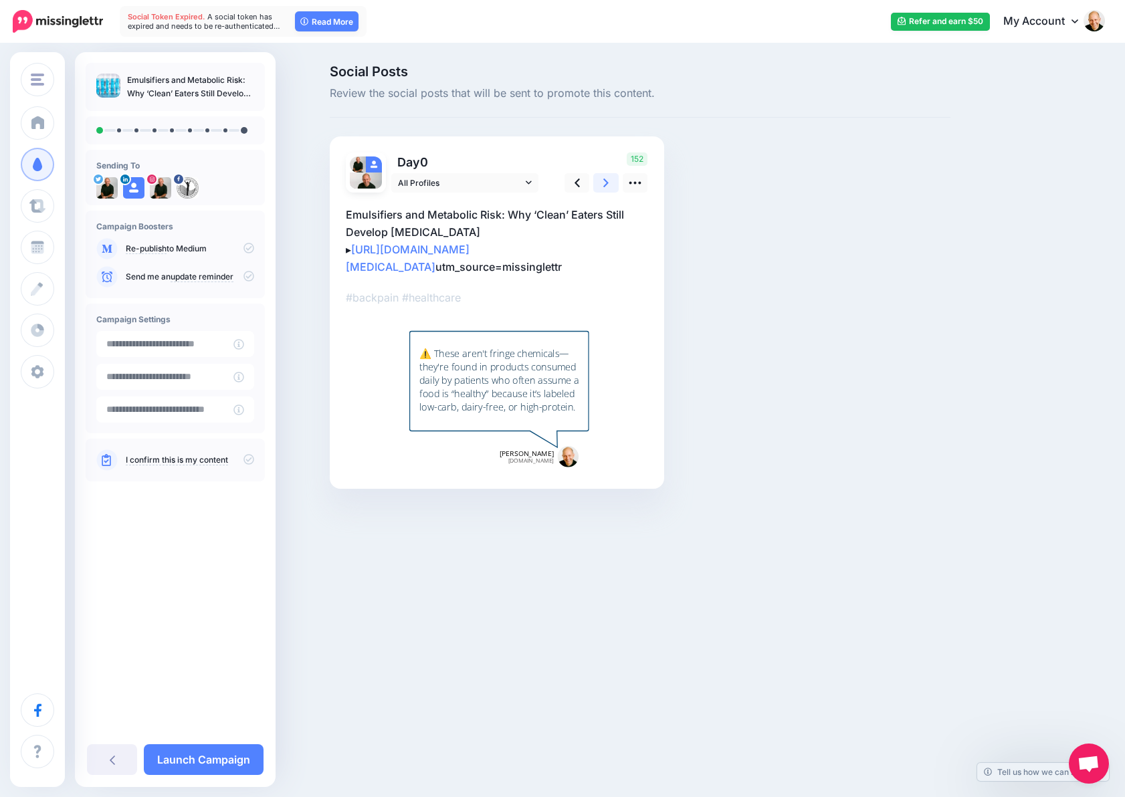
click at [601, 185] on link at bounding box center [605, 182] width 25 height 19
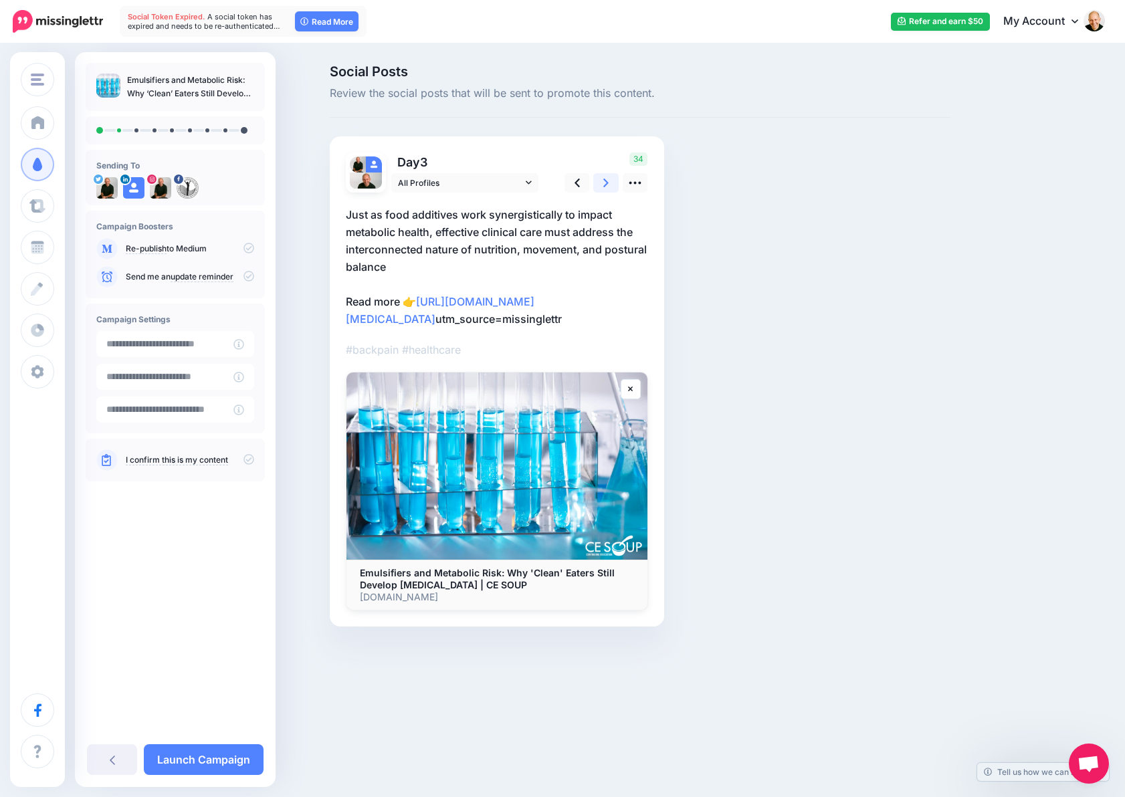
click at [601, 185] on link at bounding box center [605, 182] width 25 height 19
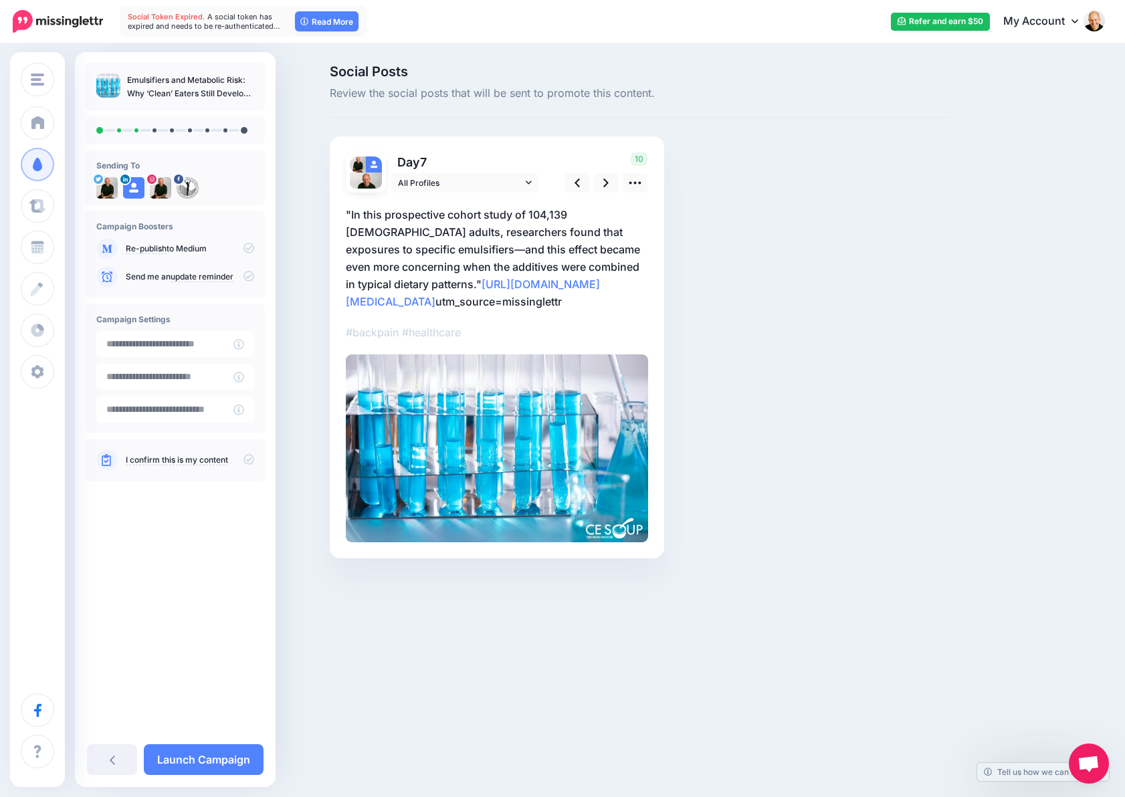
click at [553, 448] on img at bounding box center [497, 448] width 302 height 188
click at [606, 184] on icon at bounding box center [605, 183] width 5 height 9
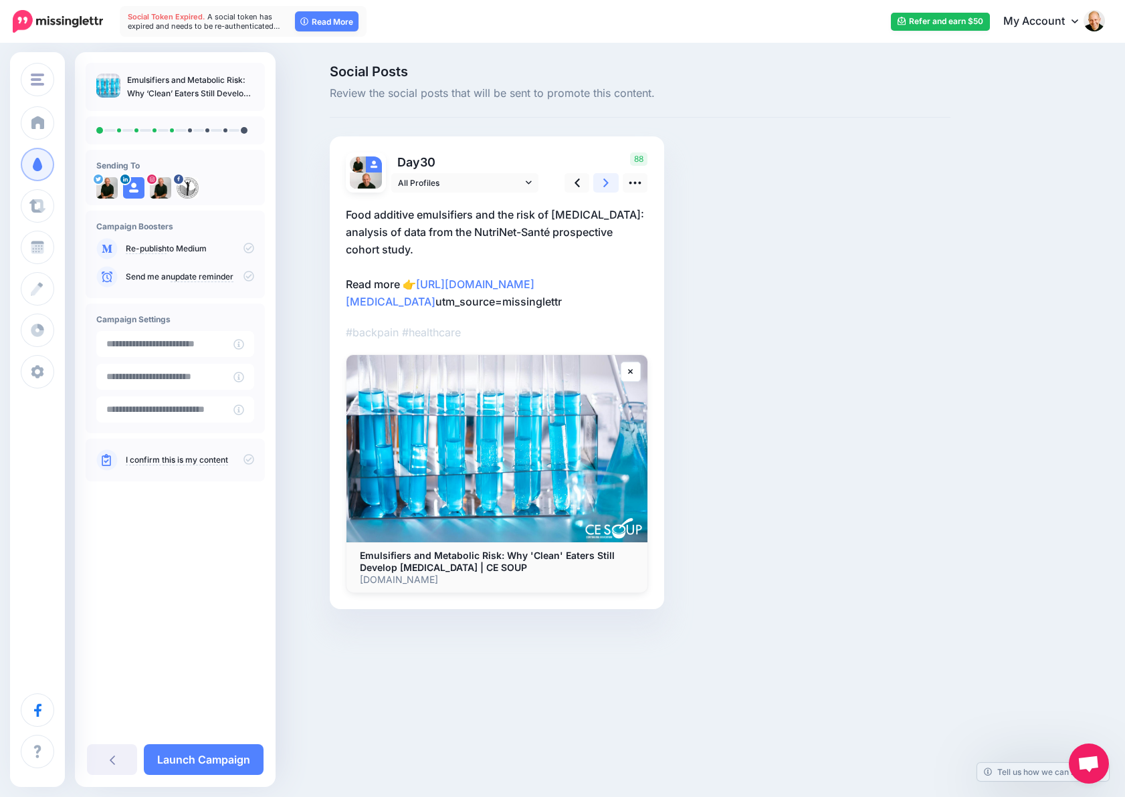
click at [611, 188] on link at bounding box center [605, 182] width 25 height 19
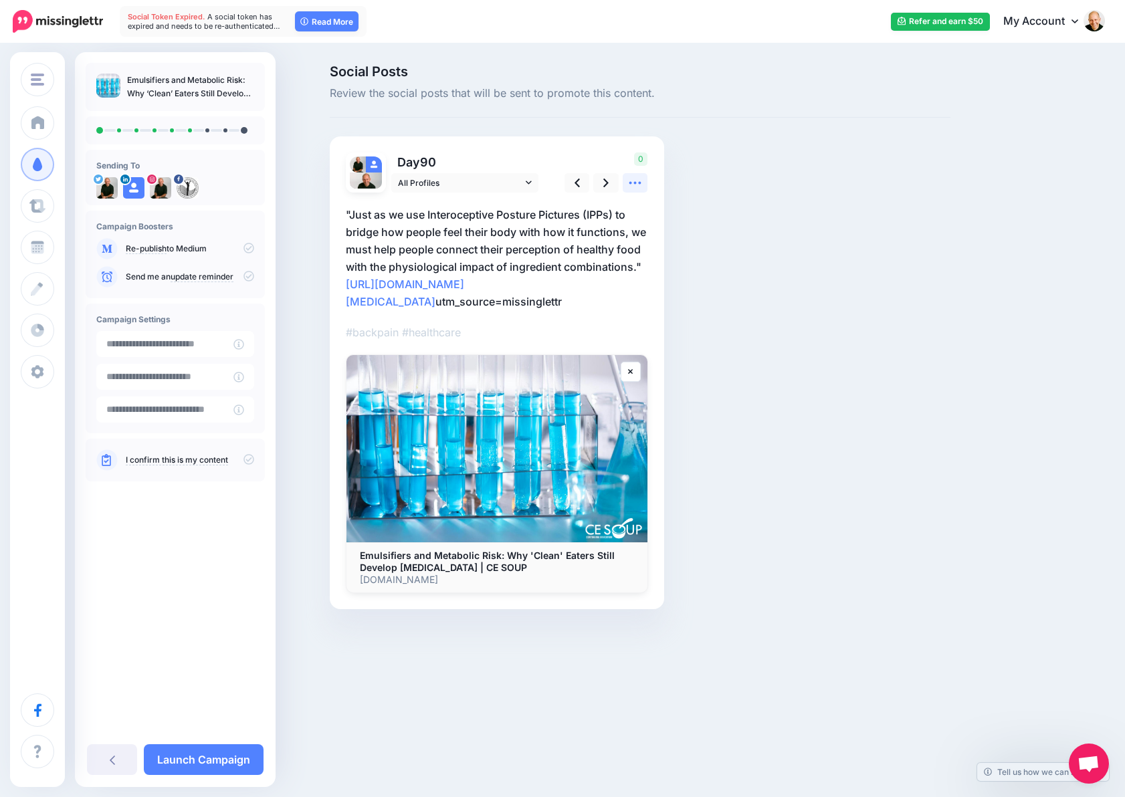
click at [633, 184] on icon at bounding box center [635, 183] width 14 height 14
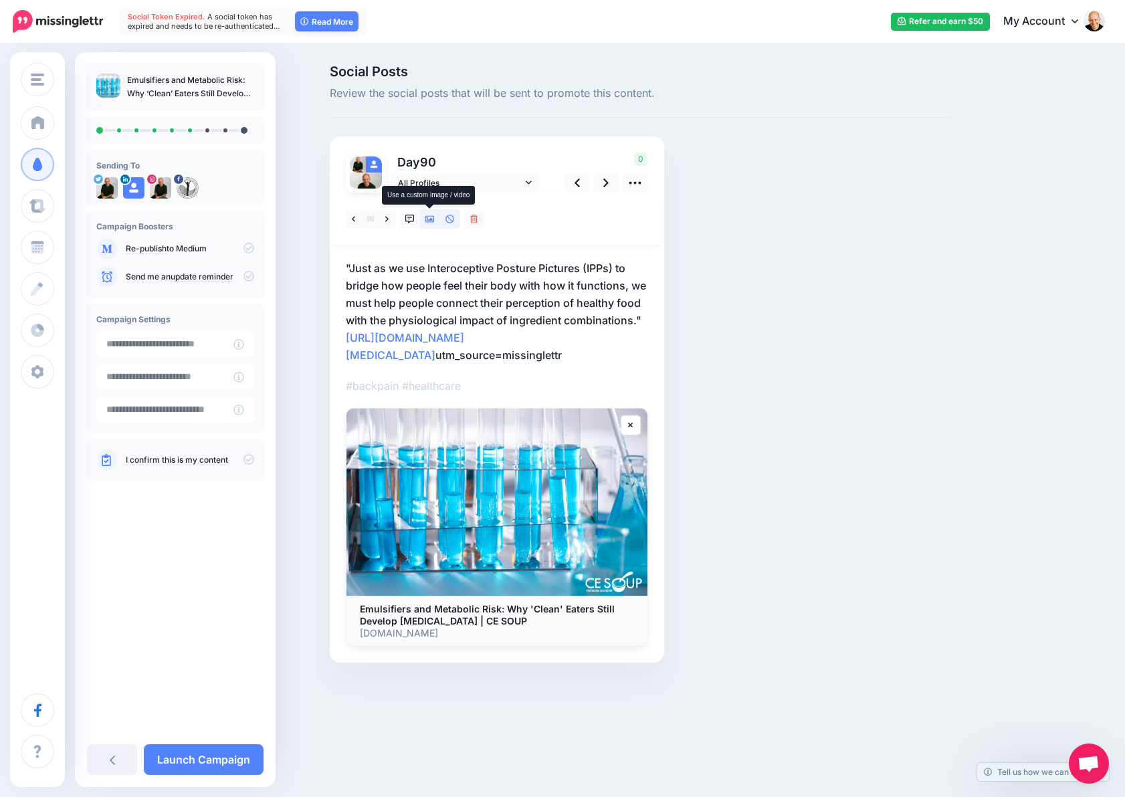
click at [425, 220] on icon at bounding box center [429, 219] width 9 height 9
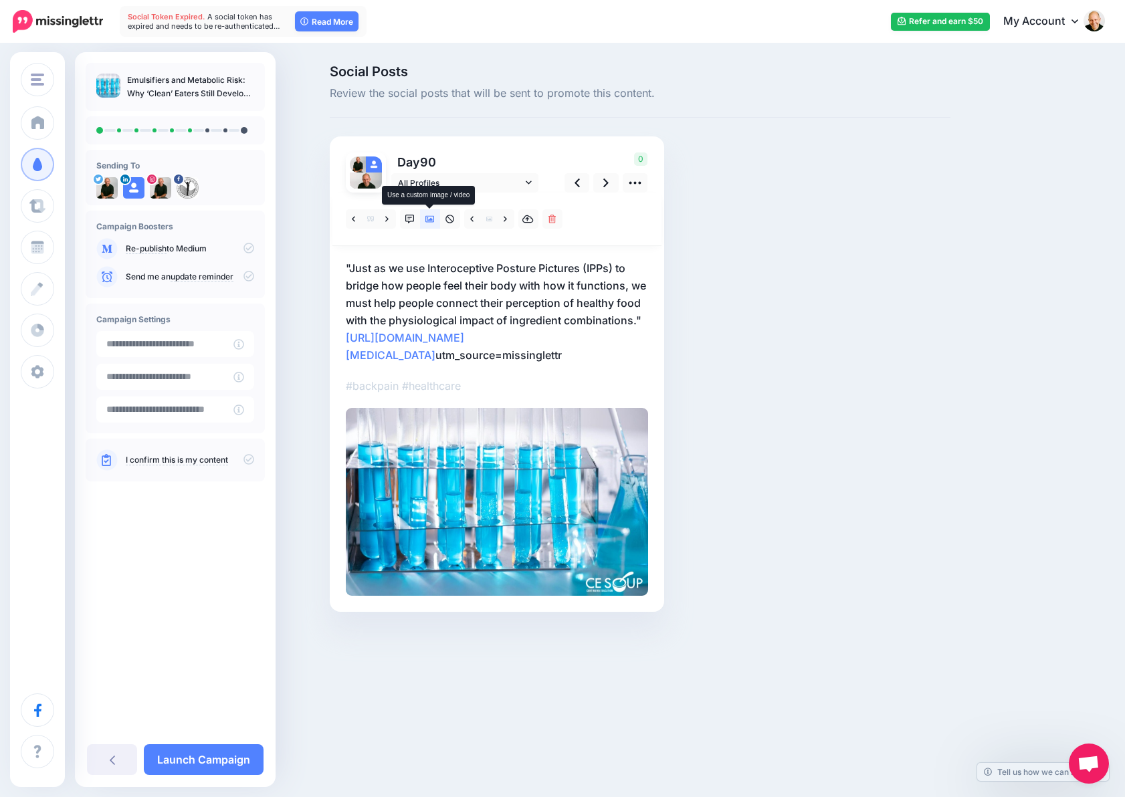
click at [429, 219] on icon at bounding box center [429, 219] width 9 height 9
click at [532, 557] on img at bounding box center [497, 502] width 302 height 188
click at [428, 216] on icon at bounding box center [429, 219] width 9 height 7
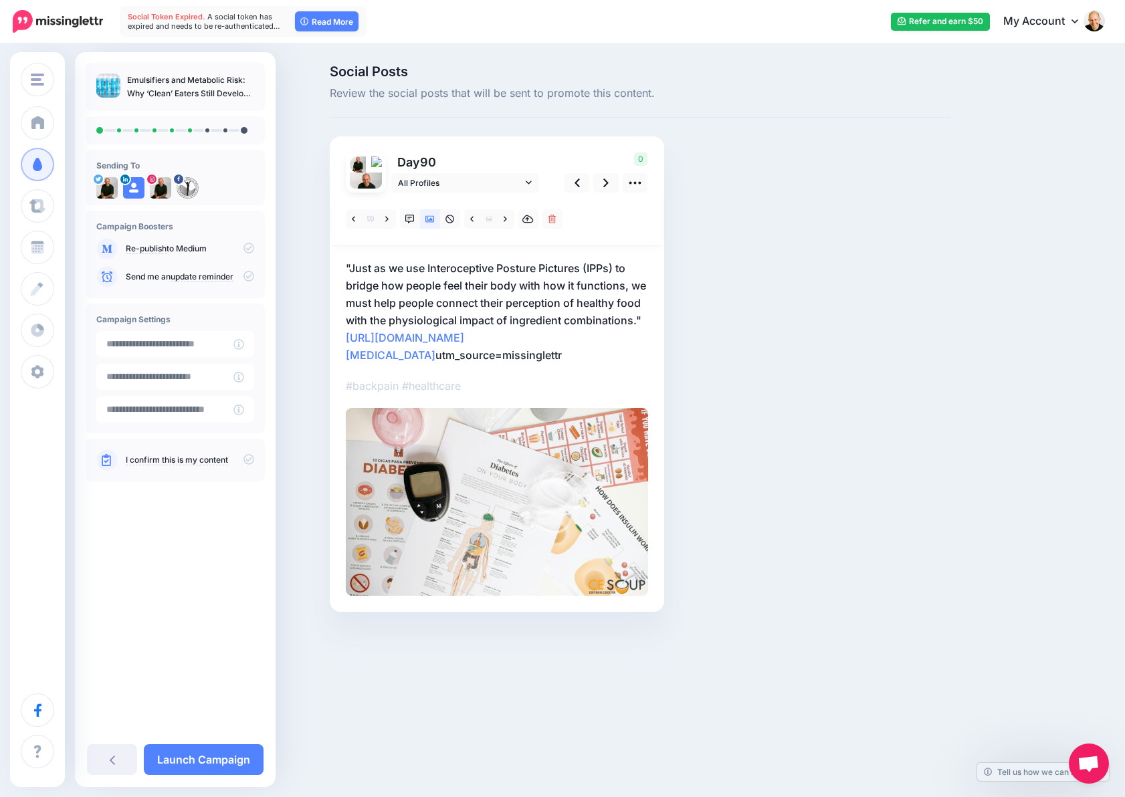
click at [477, 479] on img at bounding box center [497, 502] width 302 height 188
click at [427, 219] on icon at bounding box center [429, 219] width 9 height 9
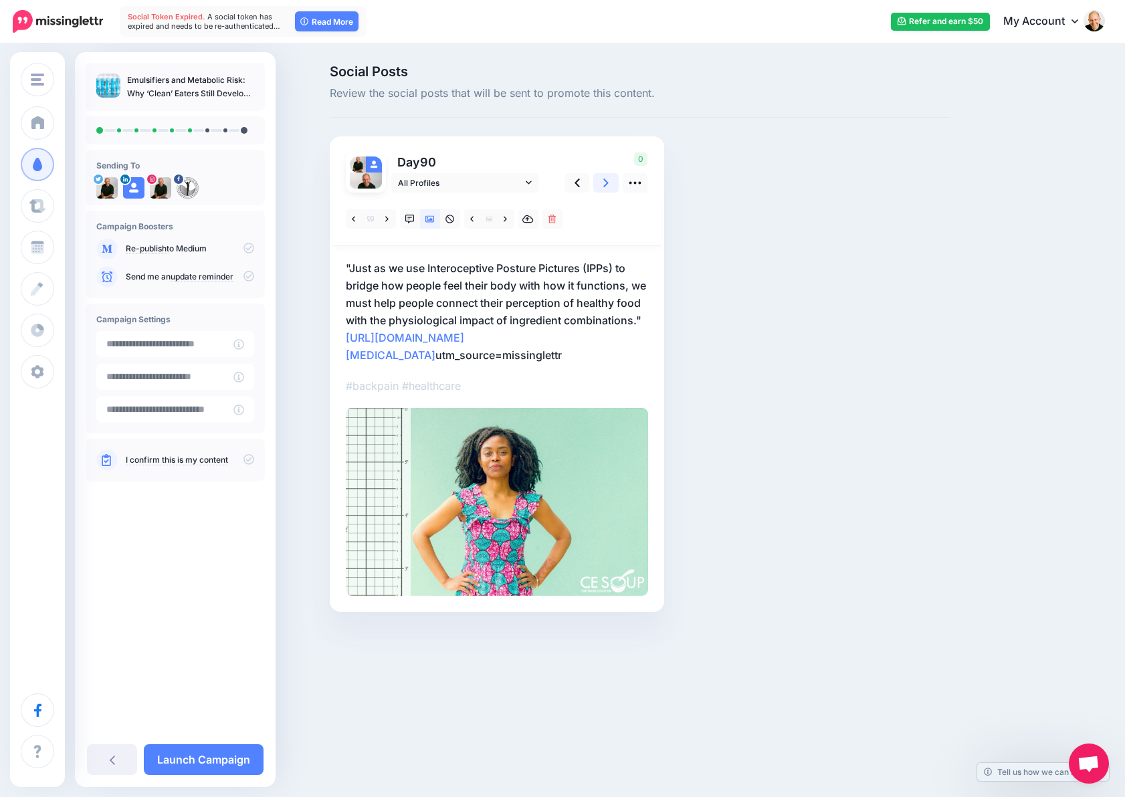
click at [608, 183] on icon at bounding box center [605, 183] width 5 height 9
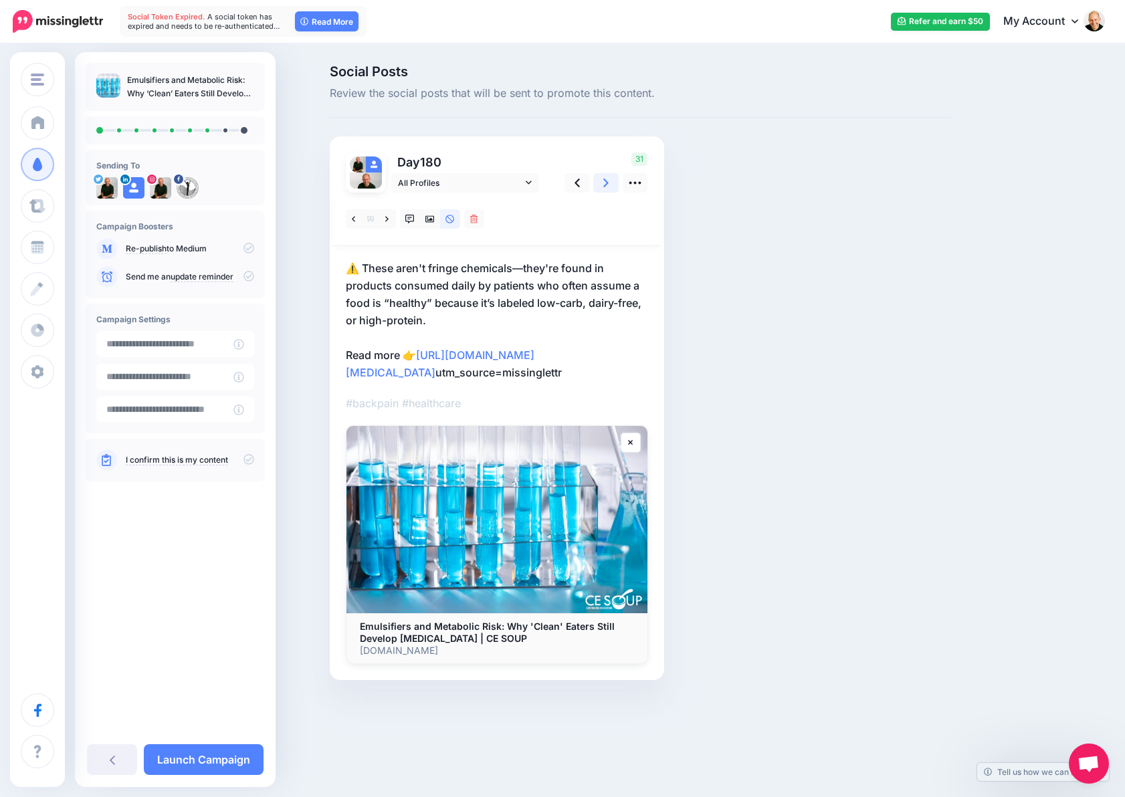
click at [608, 183] on icon at bounding box center [605, 183] width 5 height 9
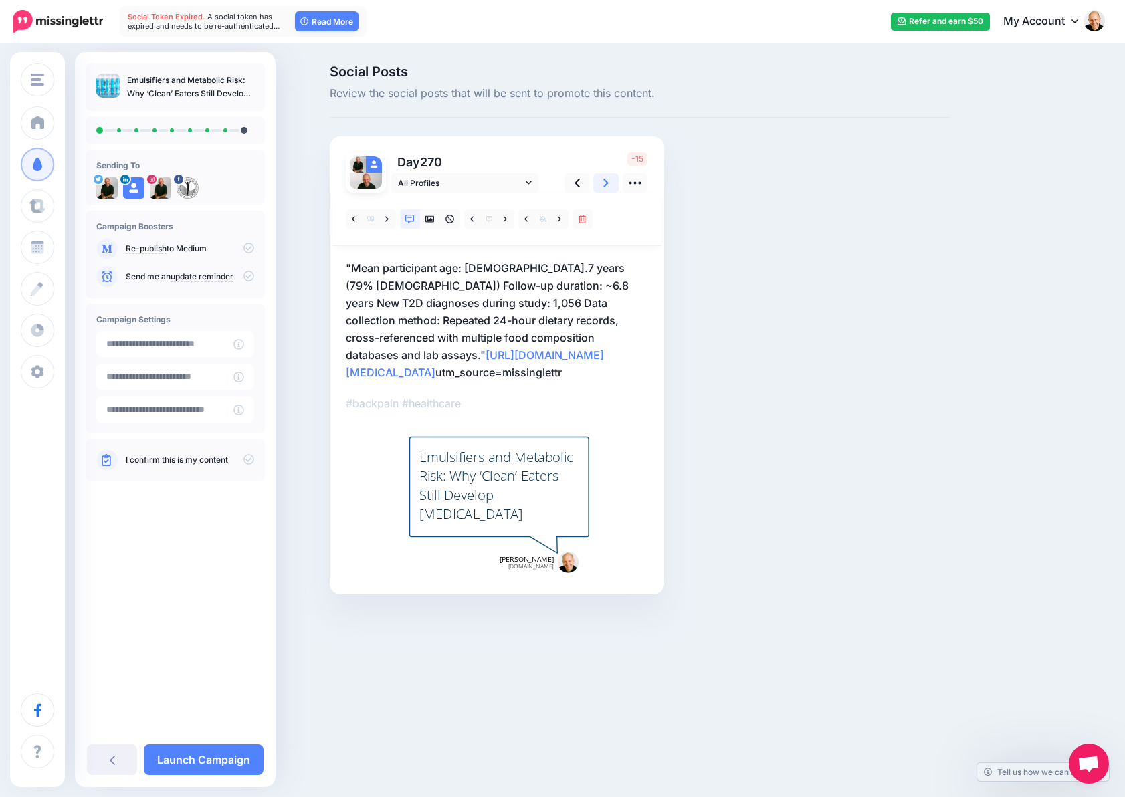
click at [608, 183] on icon at bounding box center [605, 183] width 5 height 9
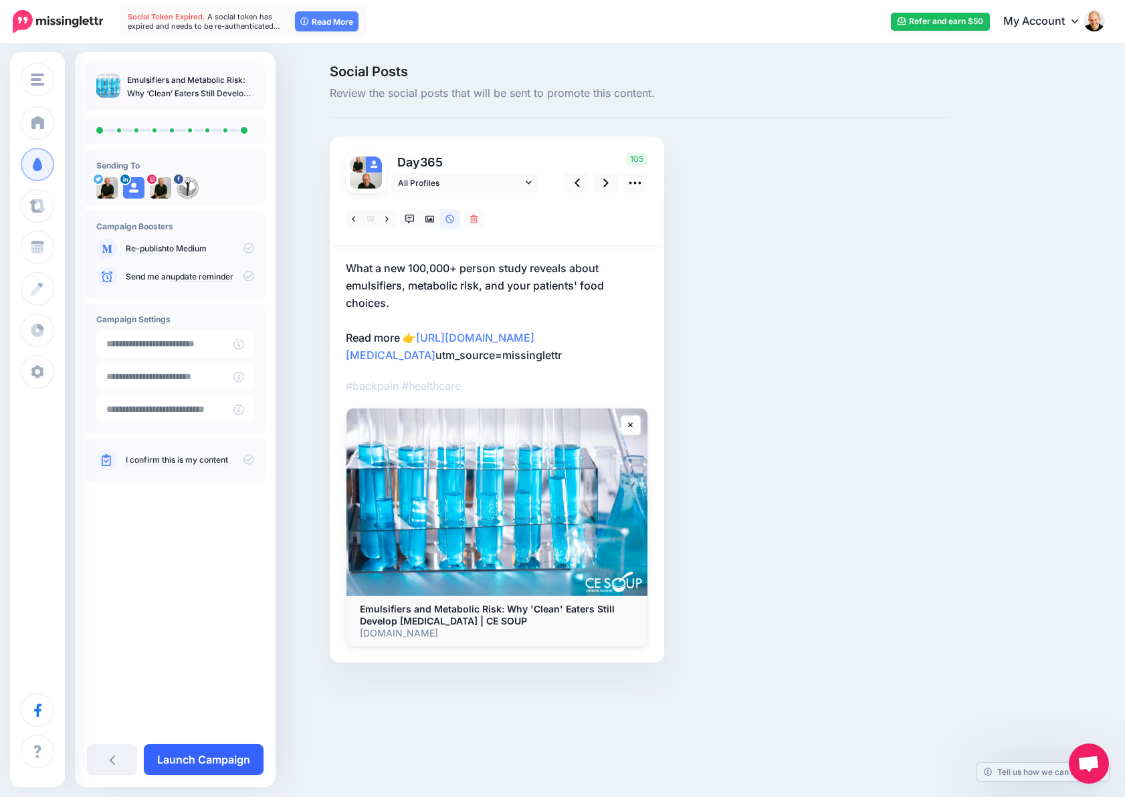
click at [200, 767] on link "Launch Campaign" at bounding box center [204, 759] width 120 height 31
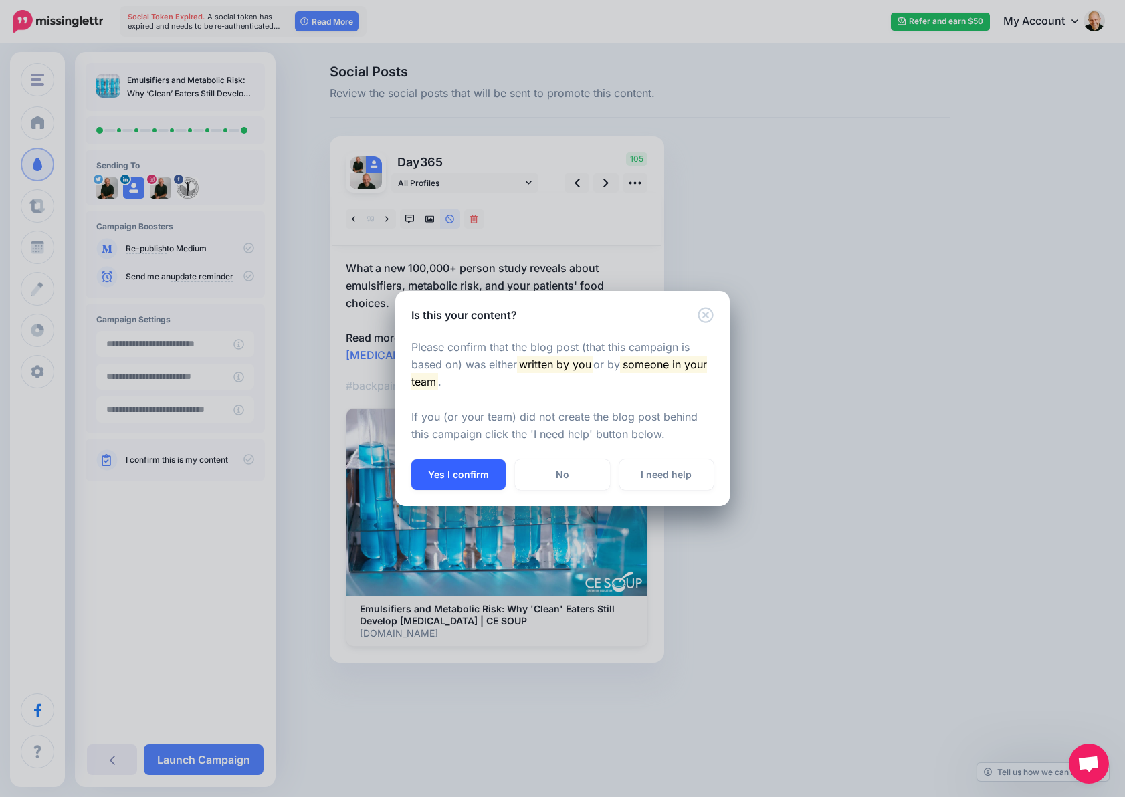
click at [463, 473] on button "Yes I confirm" at bounding box center [458, 474] width 94 height 31
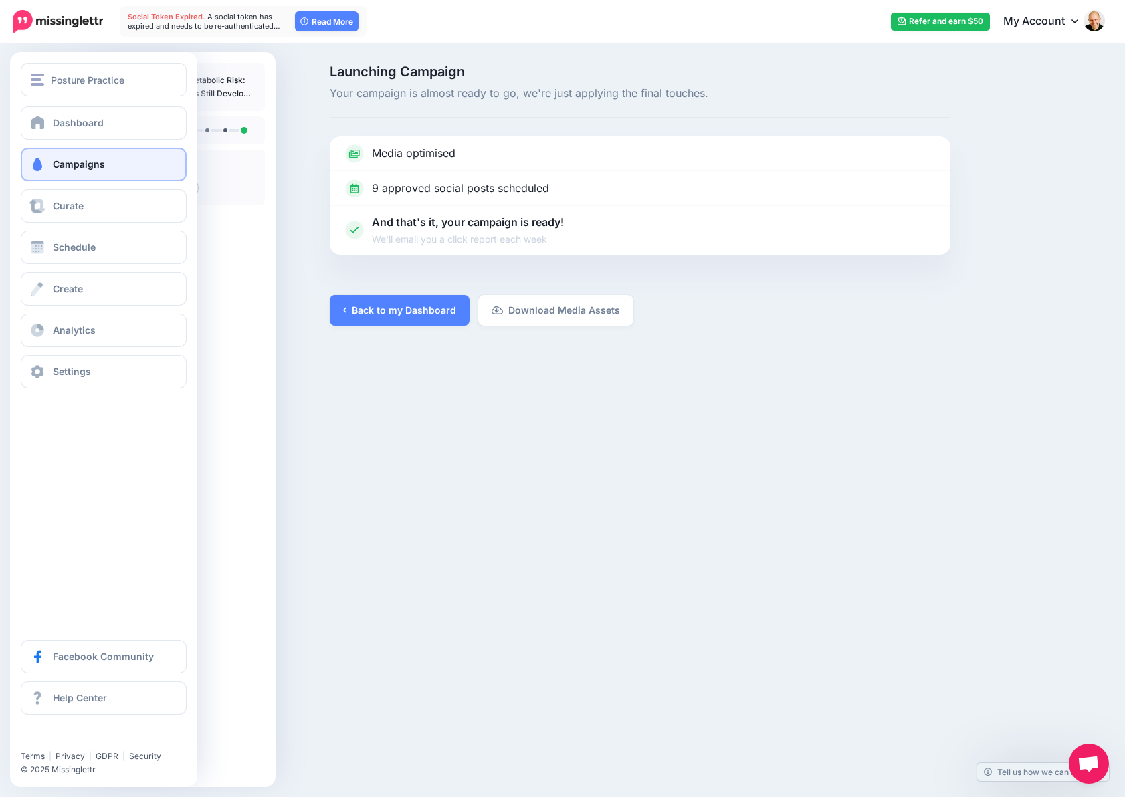
click at [112, 166] on link "Campaigns" at bounding box center [104, 164] width 166 height 33
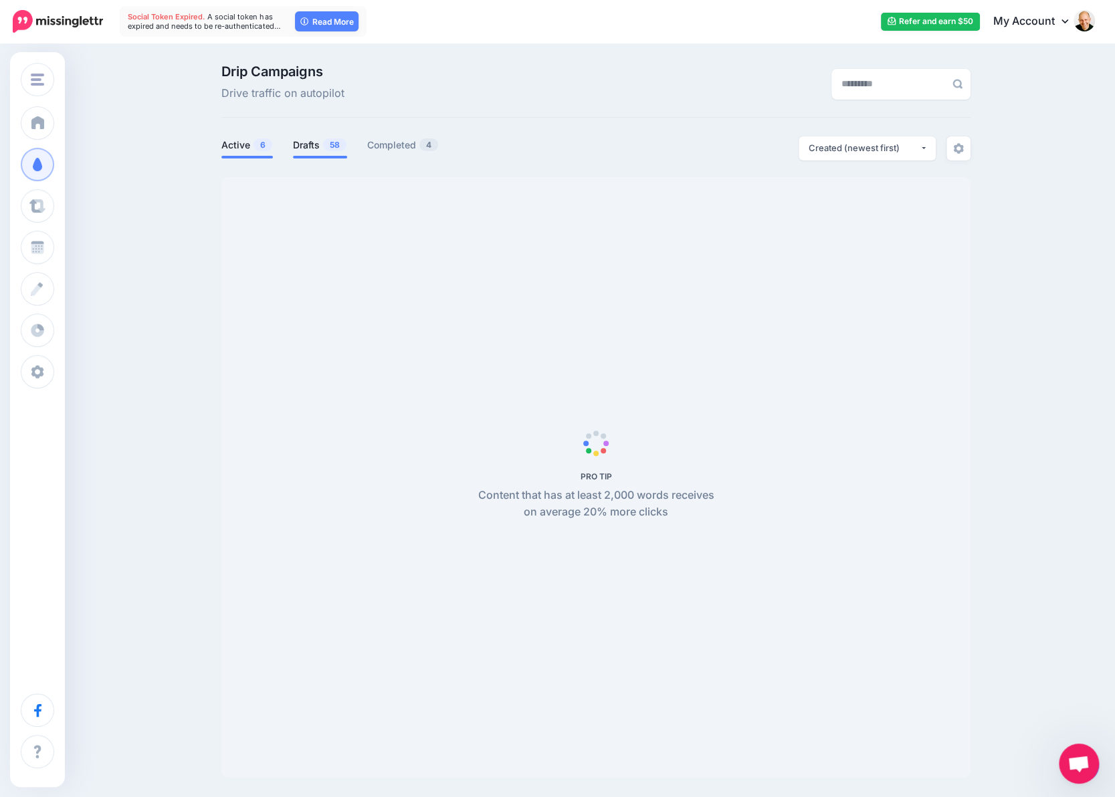
click at [314, 146] on link "Drafts 58" at bounding box center [320, 145] width 54 height 16
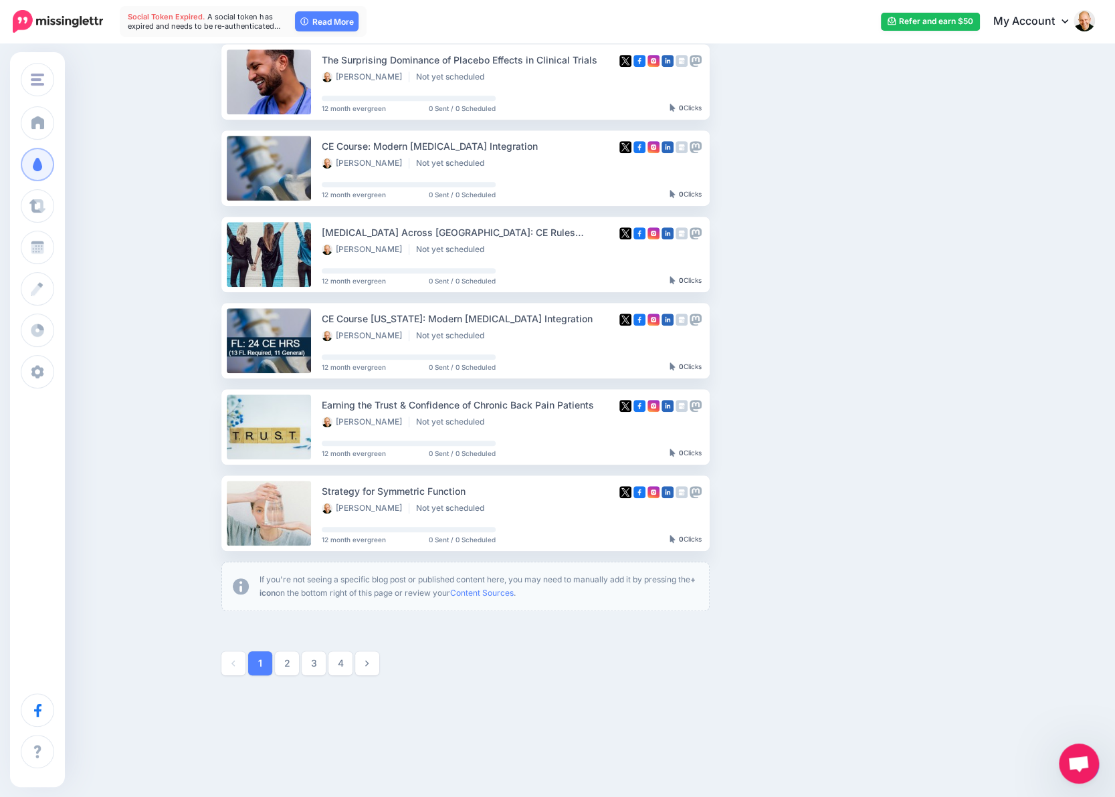
scroll to position [489, 0]
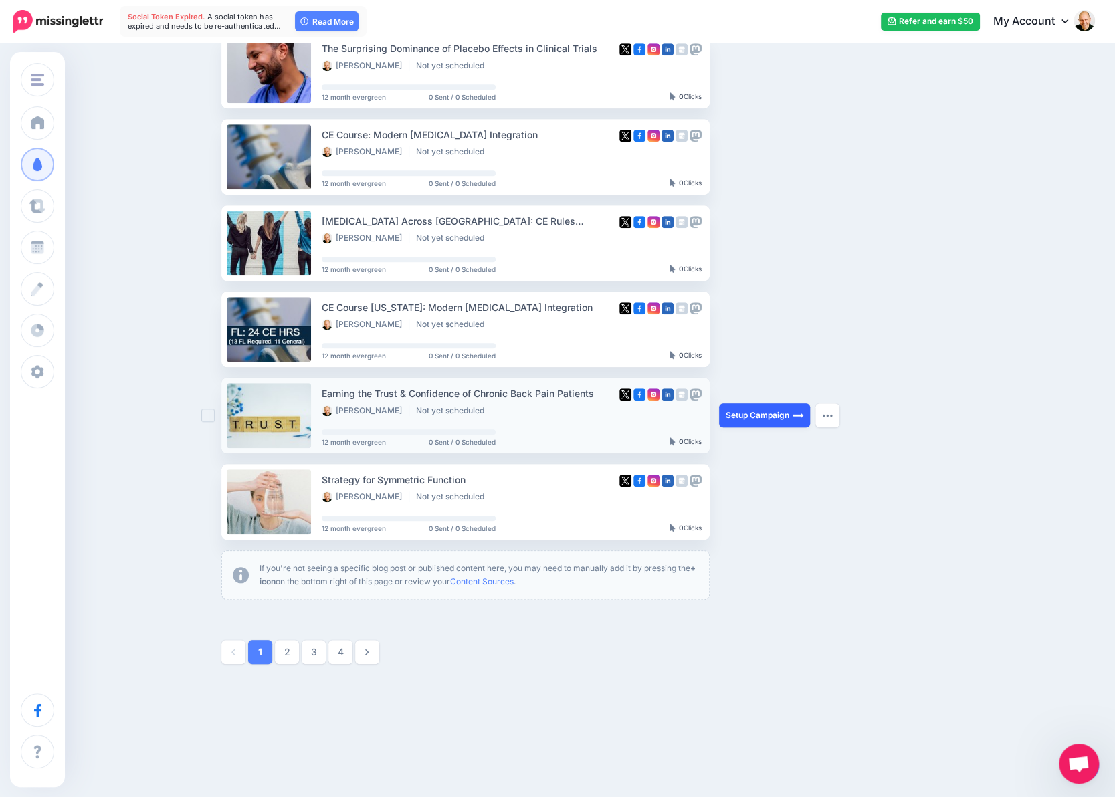
click at [759, 414] on link "Setup Campaign" at bounding box center [764, 415] width 91 height 24
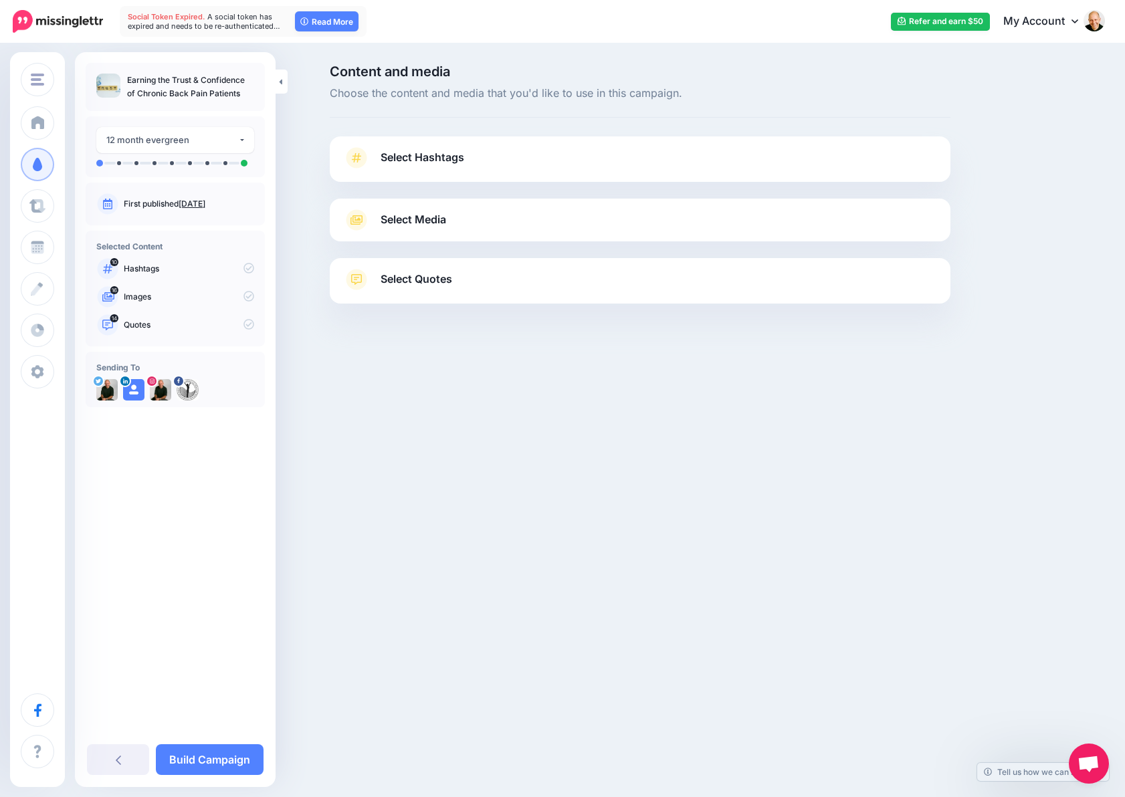
click at [439, 156] on span "Select Hashtags" at bounding box center [422, 157] width 84 height 18
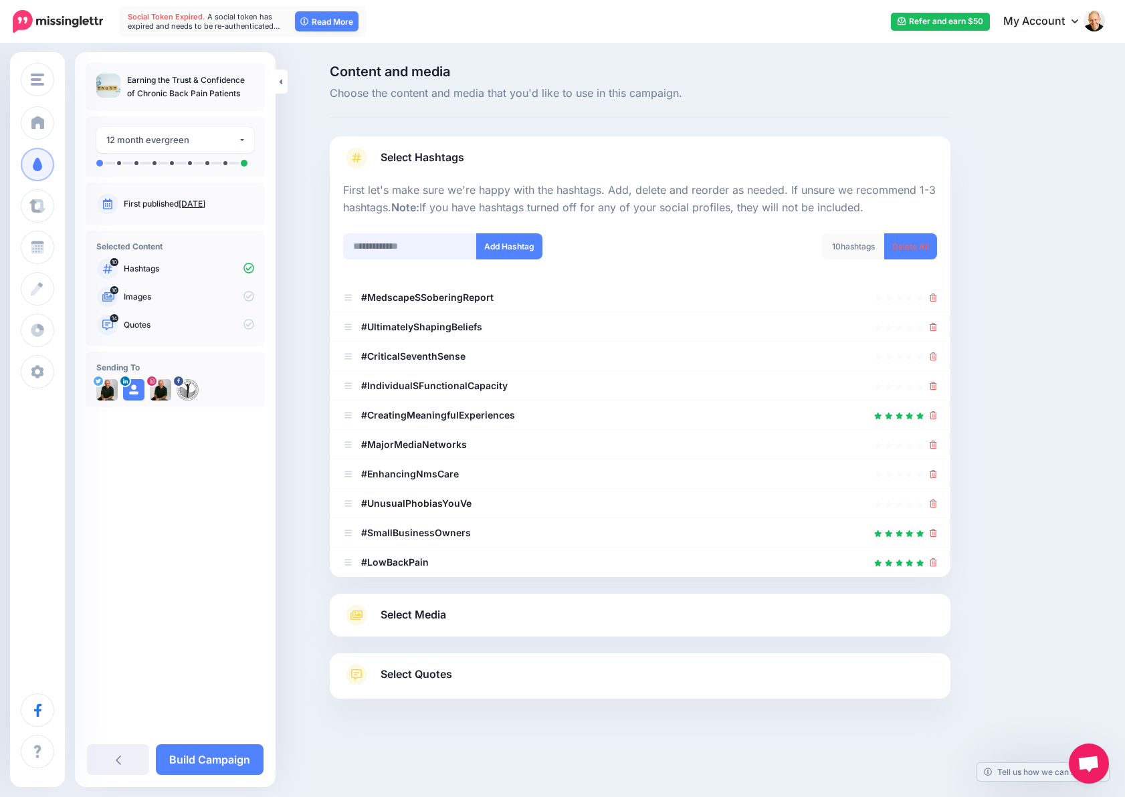
click at [452, 250] on input "text" at bounding box center [410, 246] width 134 height 26
type input "********"
click at [497, 248] on button "Add Hashtag" at bounding box center [509, 246] width 66 height 26
click at [455, 238] on input "text" at bounding box center [410, 246] width 134 height 26
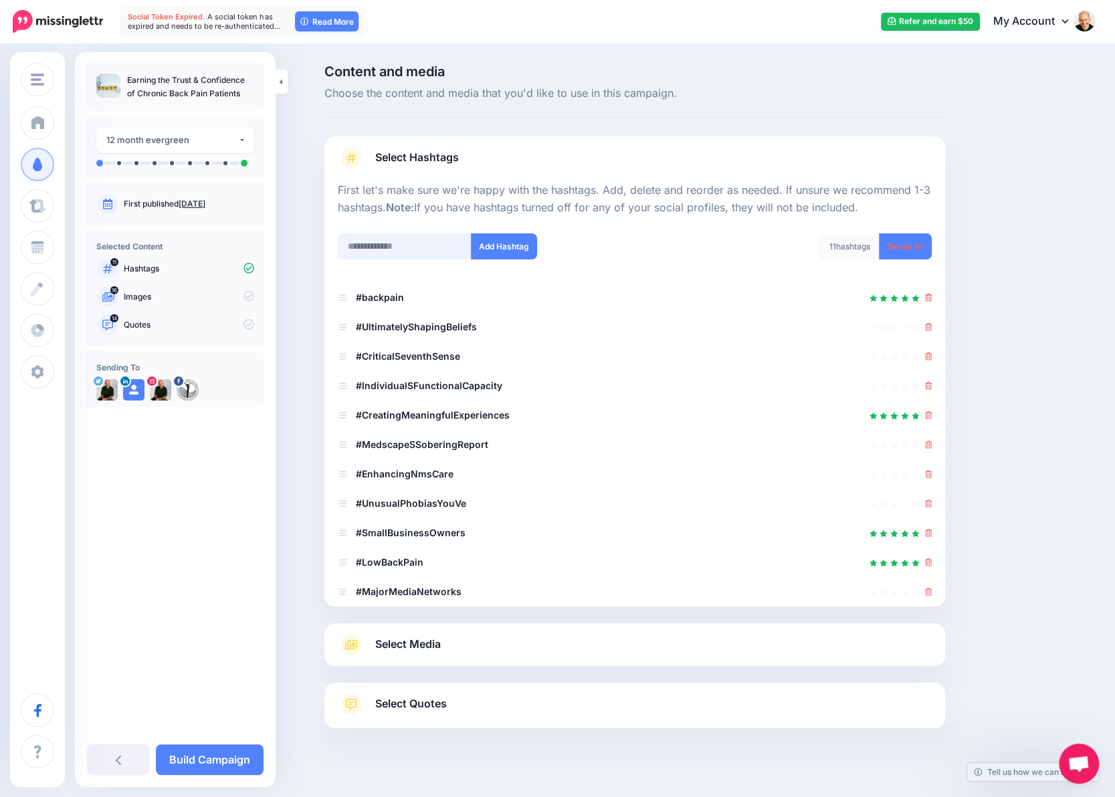
scroll to position [17, 0]
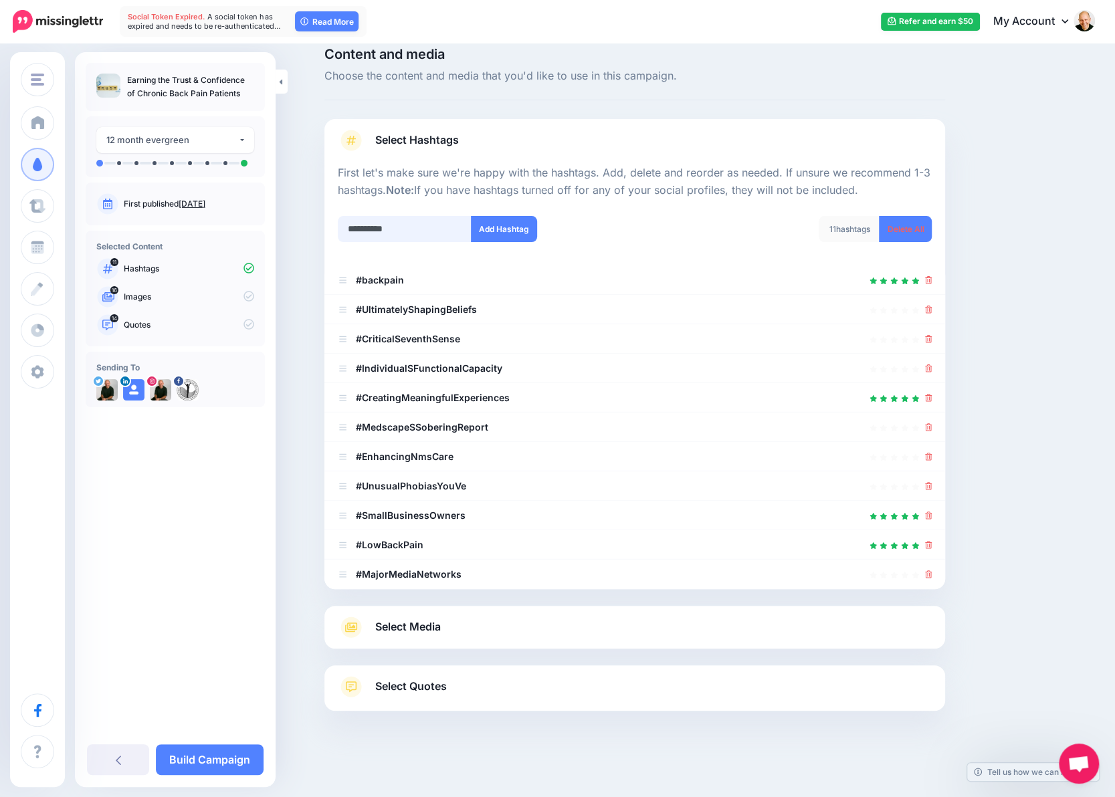
click at [379, 225] on input "**********" at bounding box center [405, 229] width 134 height 26
type input "**********"
click at [504, 227] on button "Add Hashtag" at bounding box center [504, 229] width 66 height 26
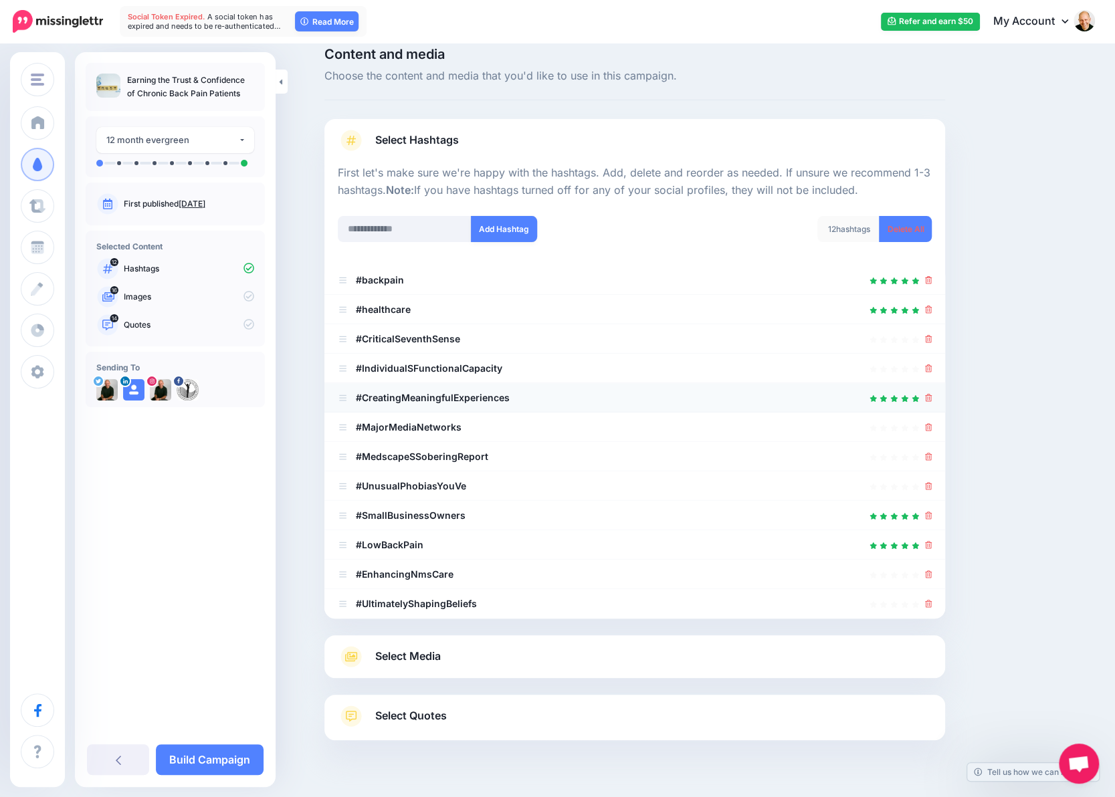
scroll to position [47, 0]
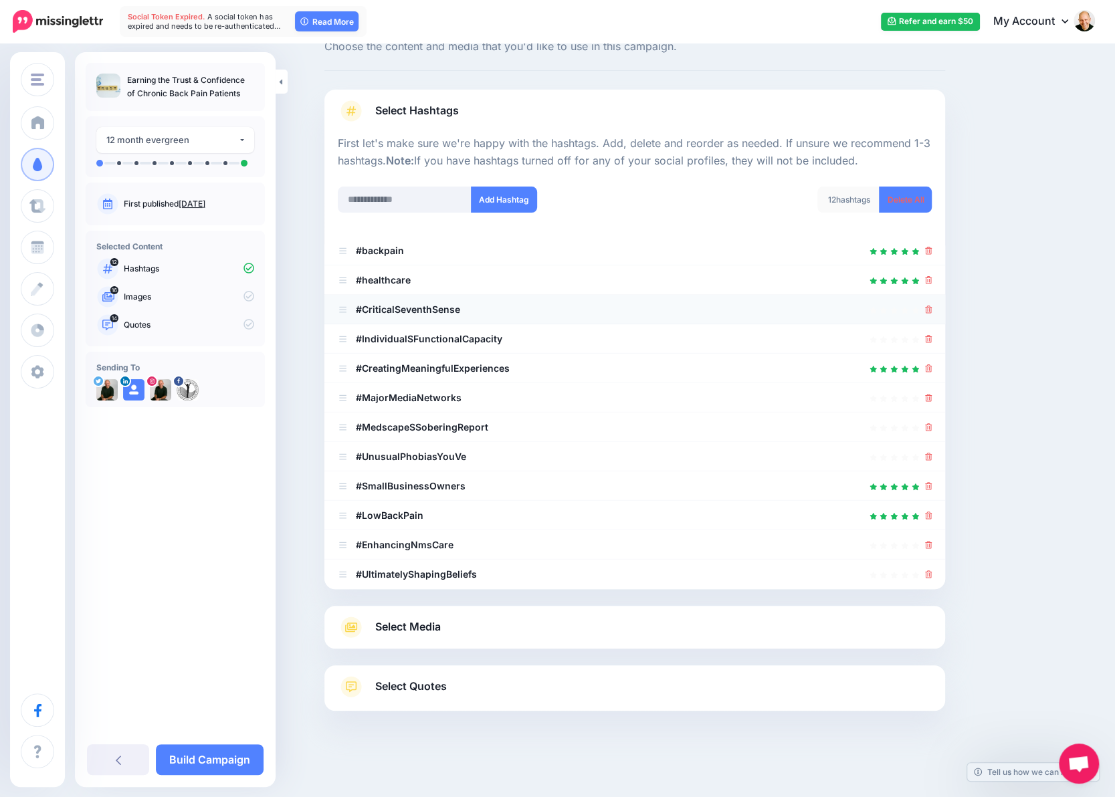
click at [931, 307] on icon at bounding box center [928, 310] width 7 height 8
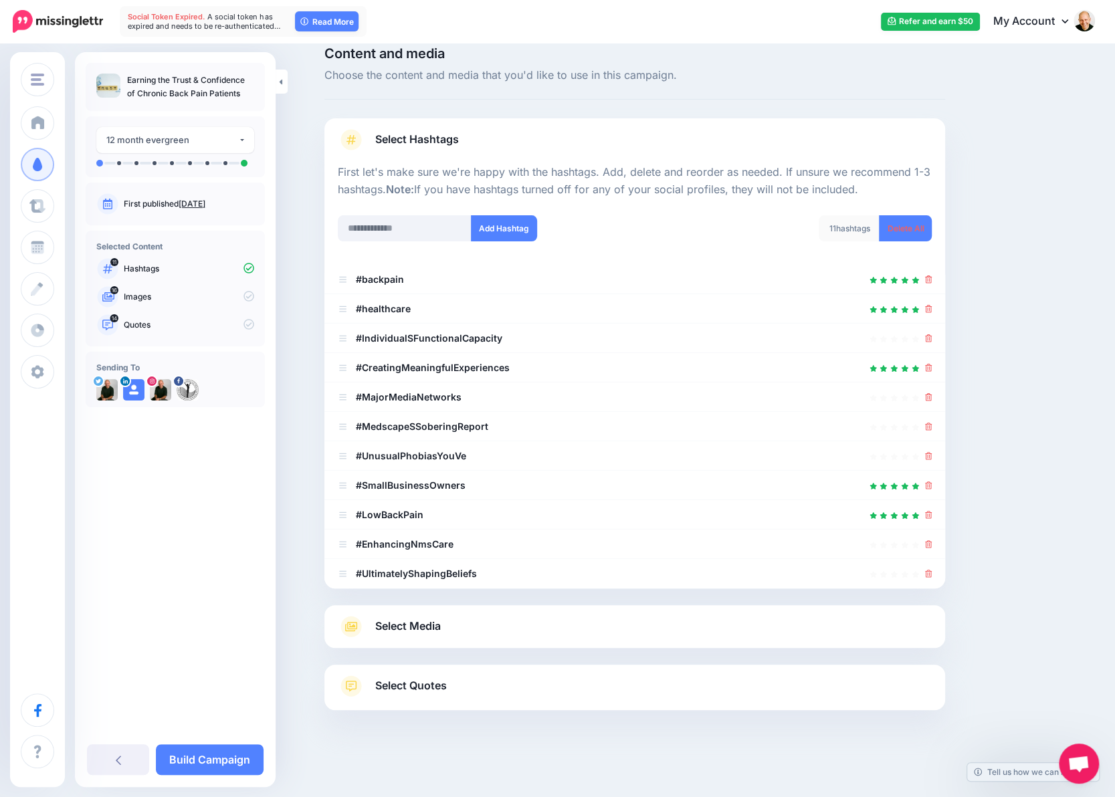
scroll to position [17, 0]
click at [932, 342] on link at bounding box center [928, 338] width 7 height 11
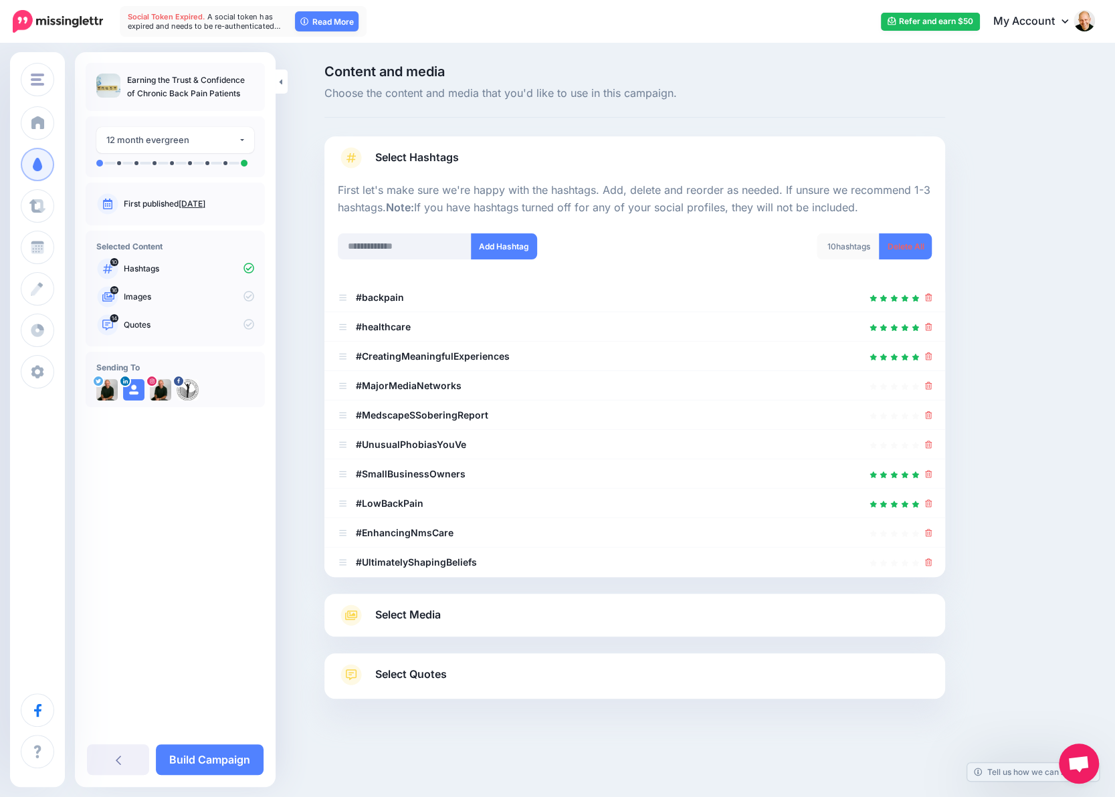
scroll to position [0, 0]
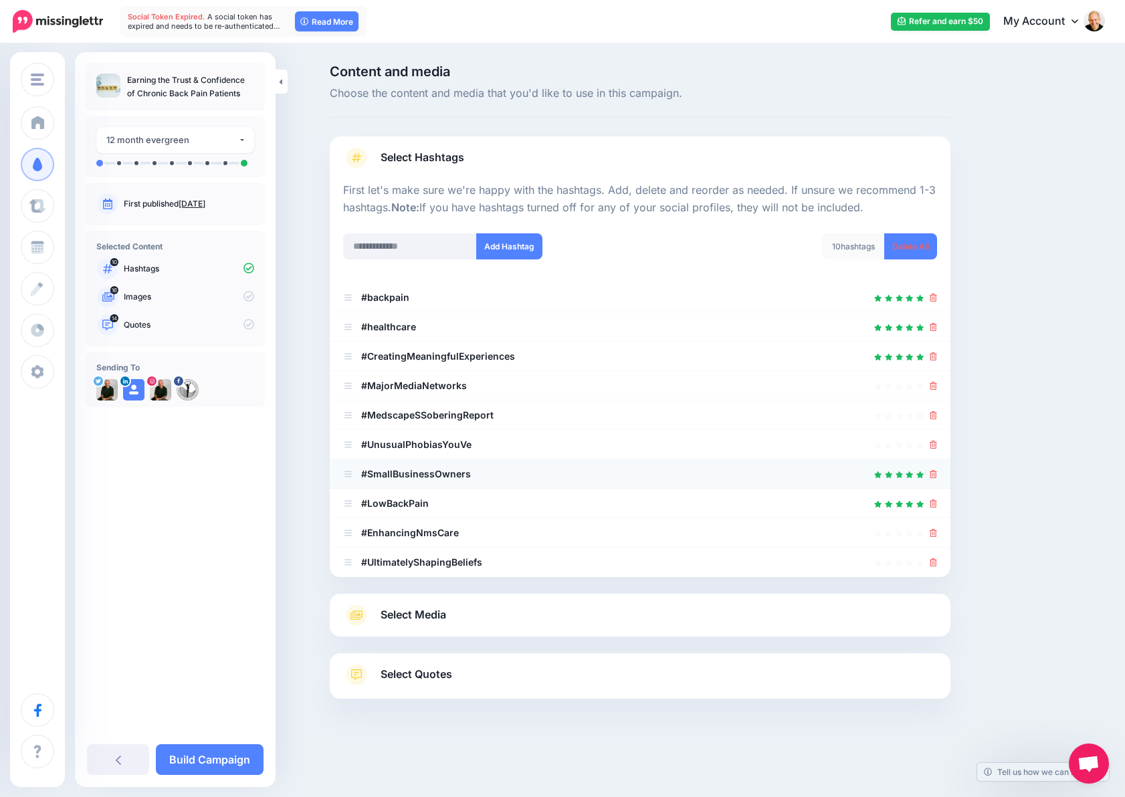
click at [933, 471] on icon at bounding box center [932, 474] width 7 height 8
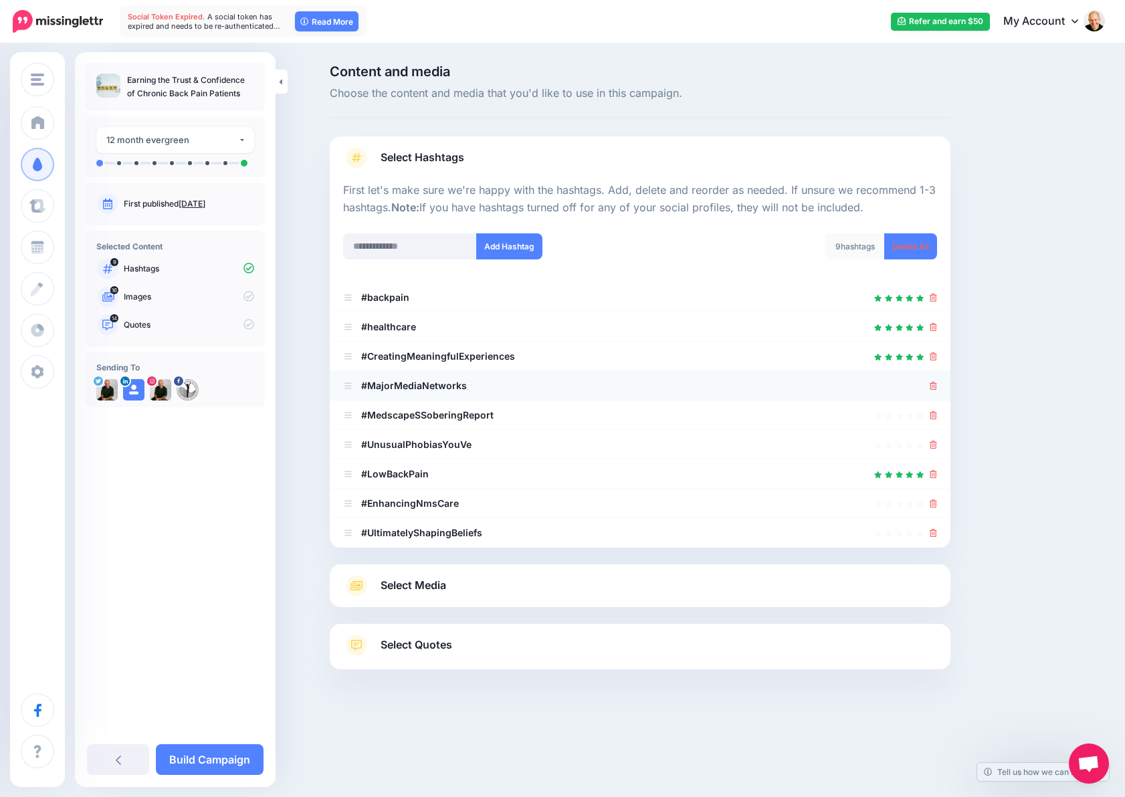
click at [932, 384] on icon at bounding box center [932, 386] width 7 height 8
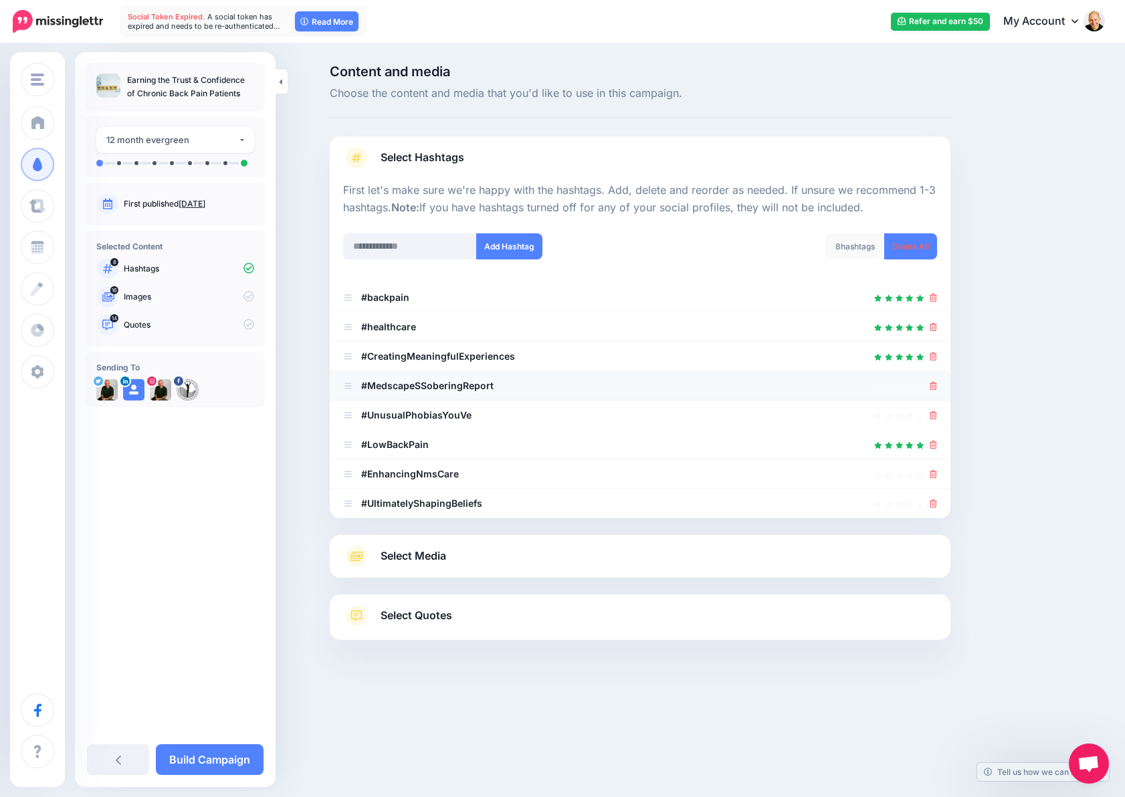
click at [933, 385] on icon at bounding box center [932, 386] width 7 height 8
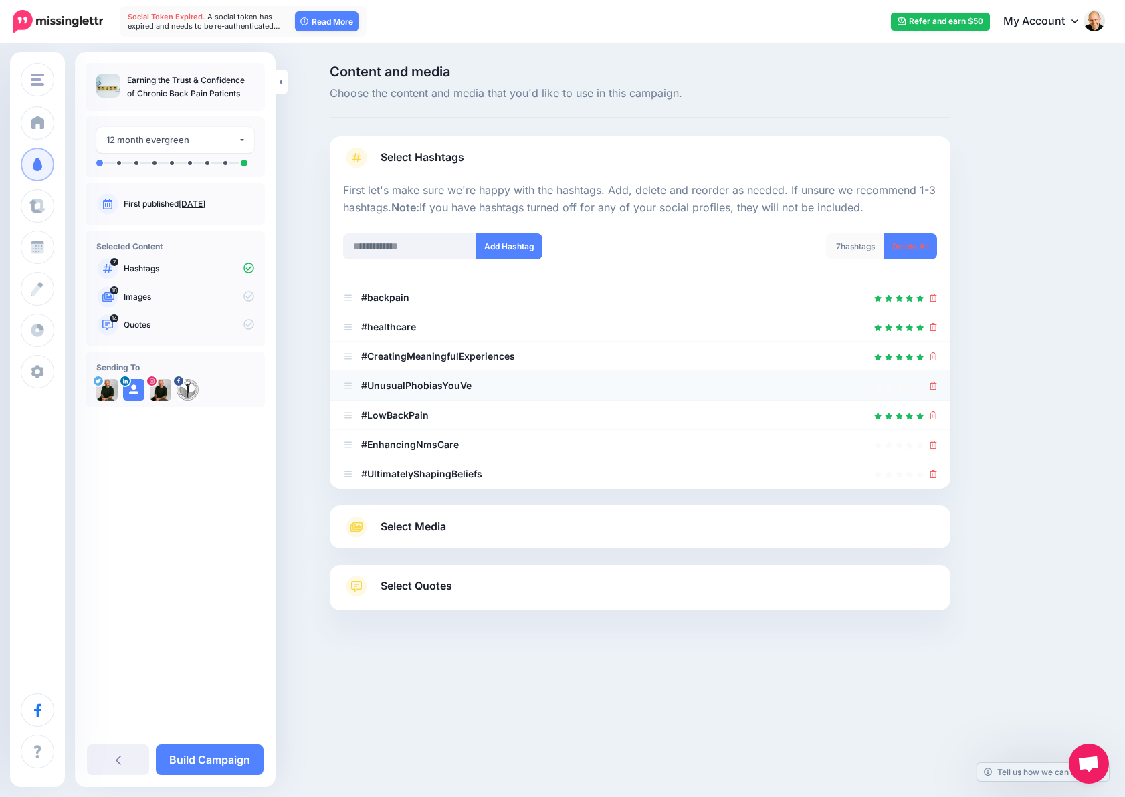
click at [933, 385] on icon at bounding box center [932, 386] width 7 height 8
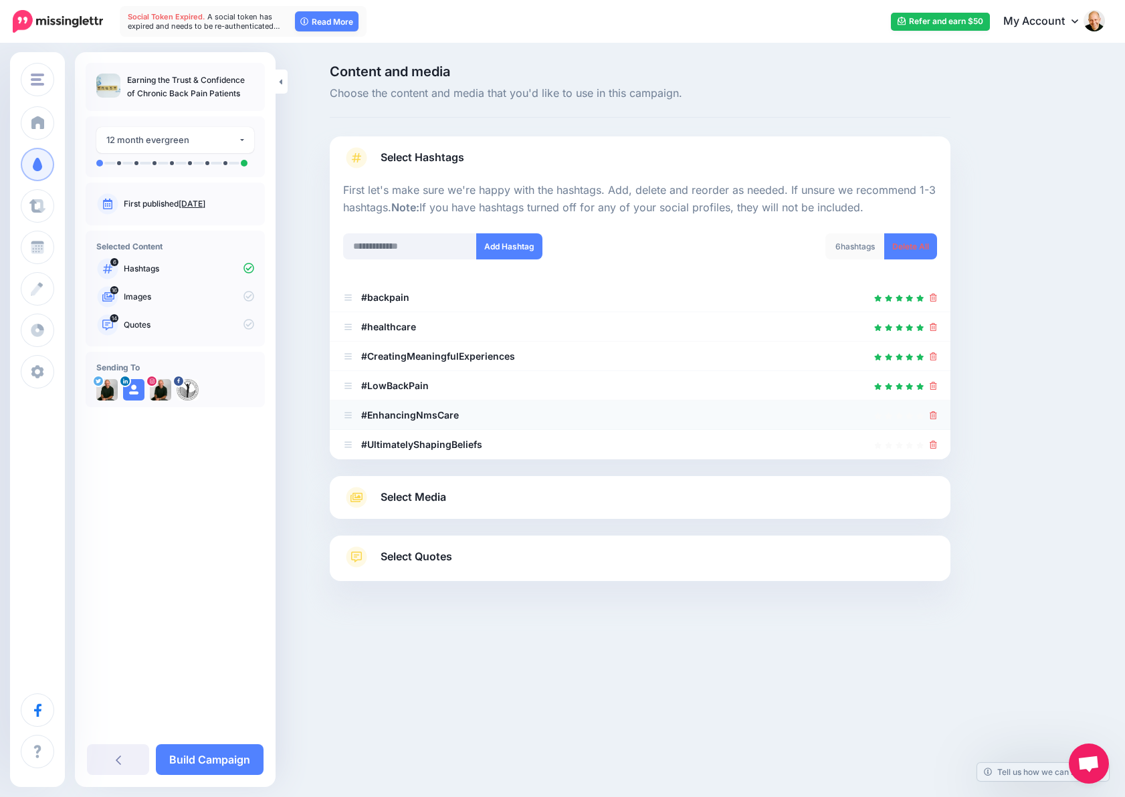
click at [932, 417] on icon at bounding box center [932, 415] width 7 height 8
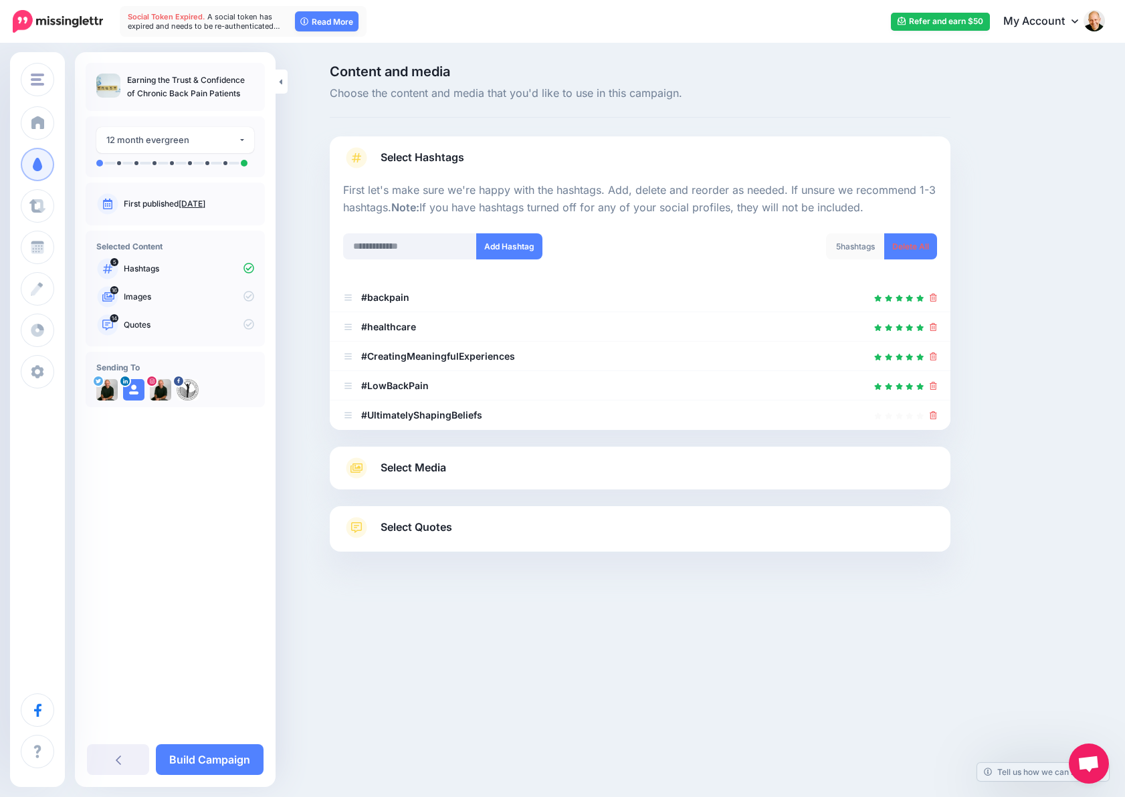
click at [932, 417] on icon at bounding box center [932, 415] width 7 height 8
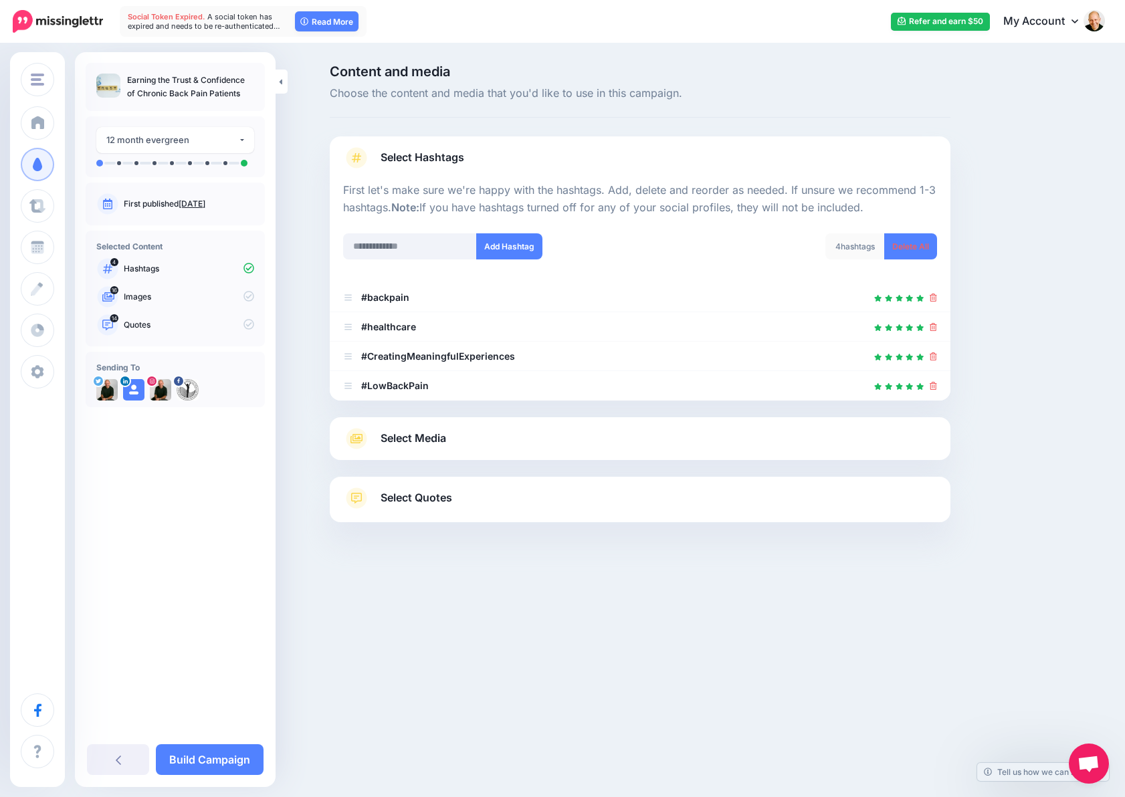
click at [485, 447] on link "Select Media" at bounding box center [640, 438] width 594 height 21
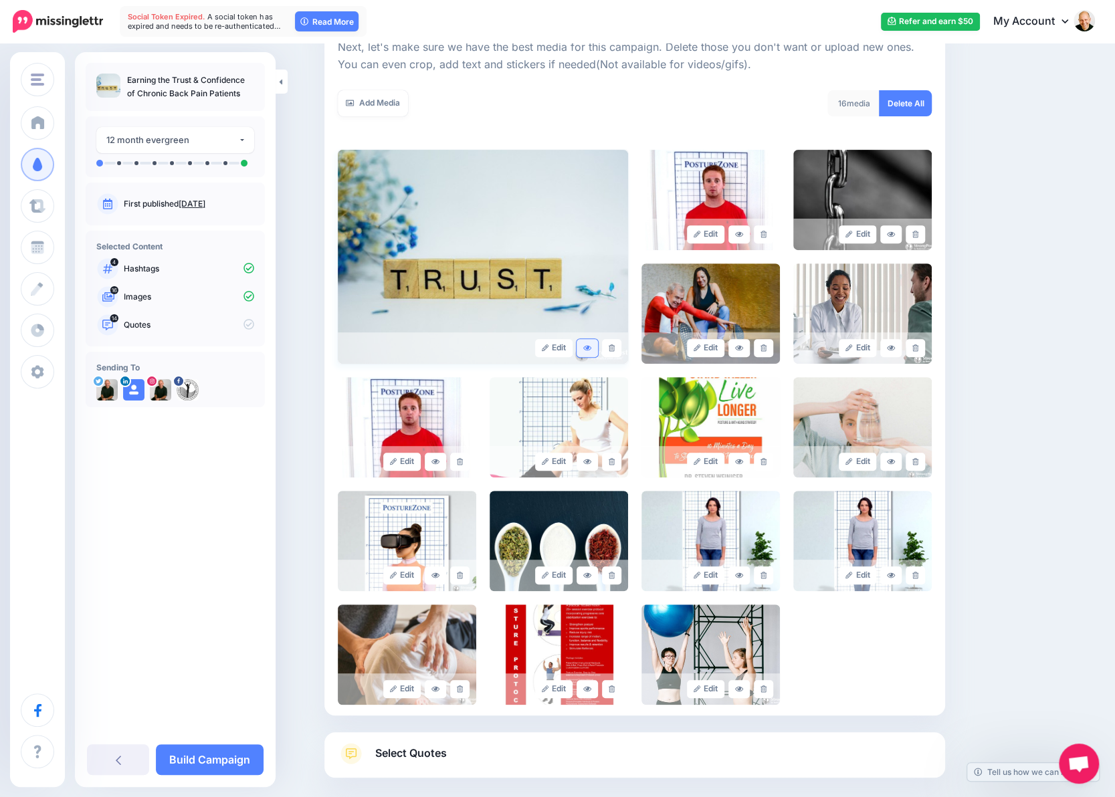
scroll to position [201, 0]
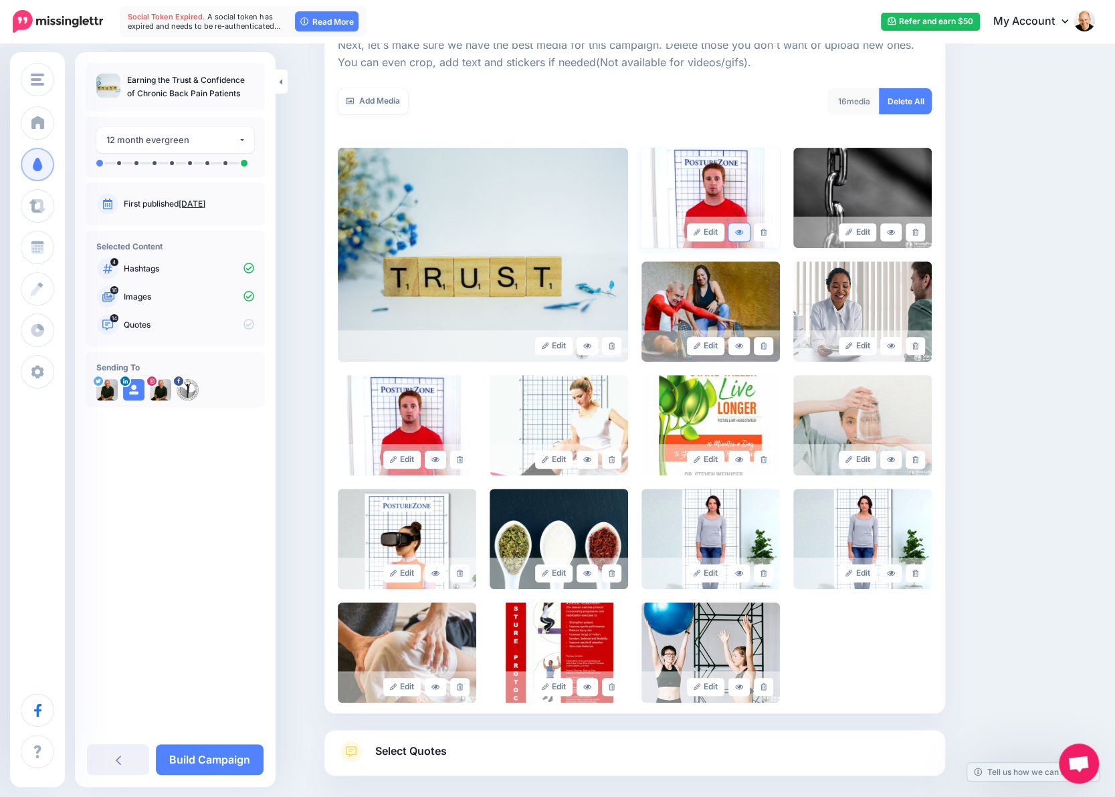
click at [743, 231] on icon at bounding box center [739, 231] width 8 height 5
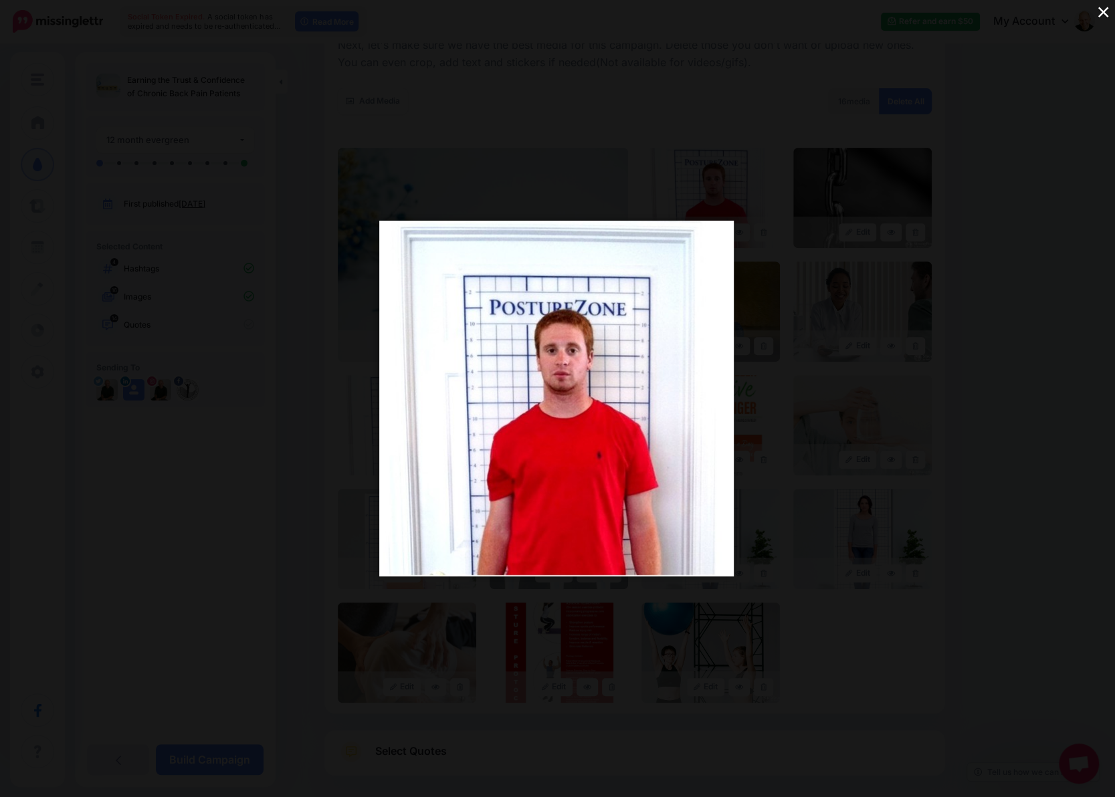
click at [1102, 10] on button "×" at bounding box center [1102, 11] width 23 height 23
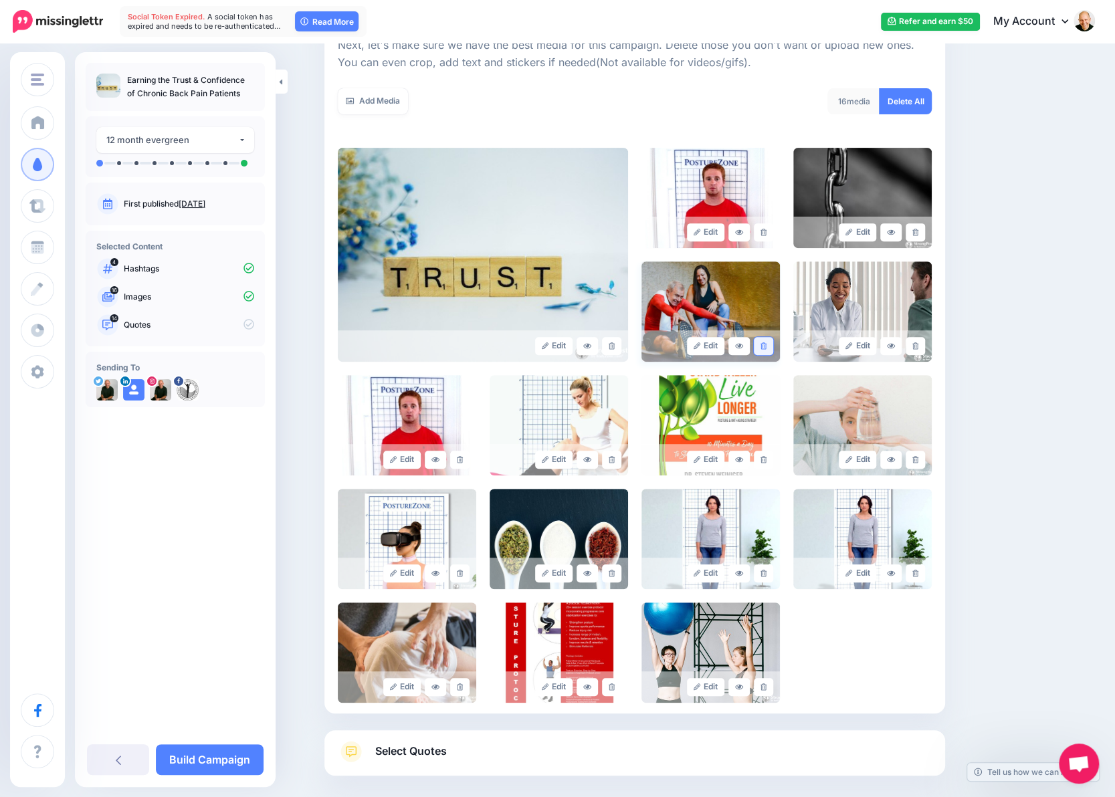
click at [773, 346] on link at bounding box center [763, 346] width 19 height 18
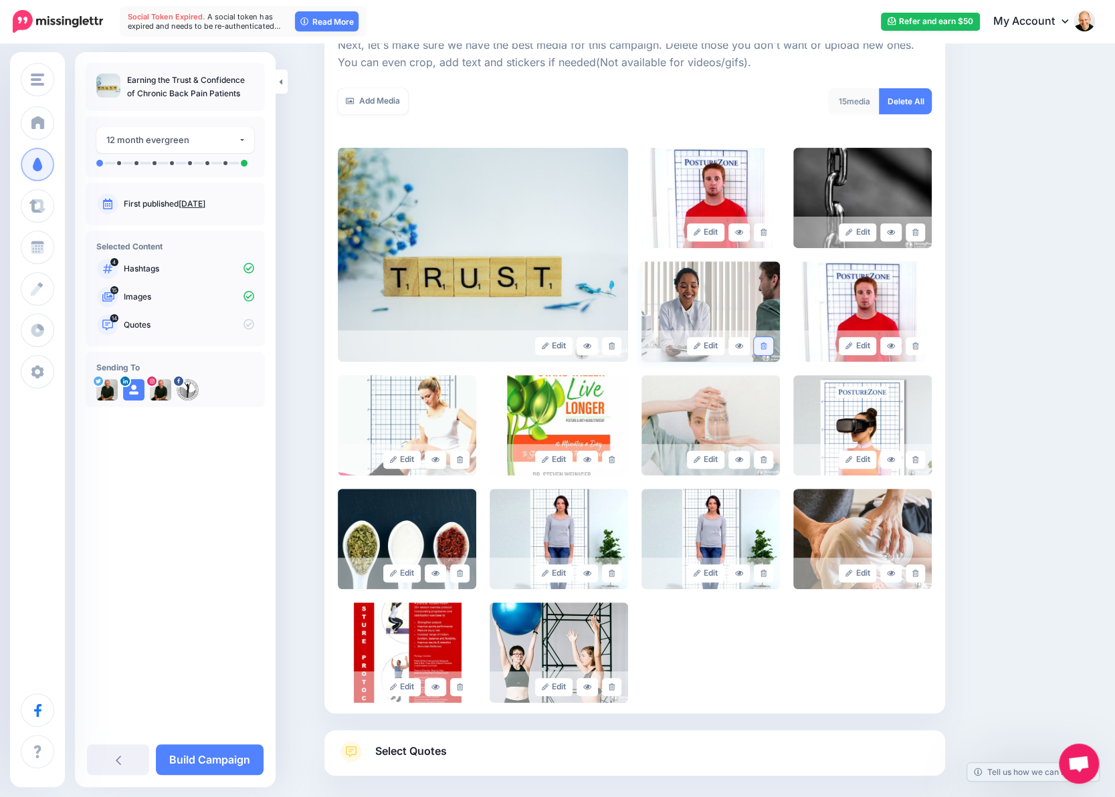
click at [766, 344] on icon at bounding box center [763, 345] width 6 height 7
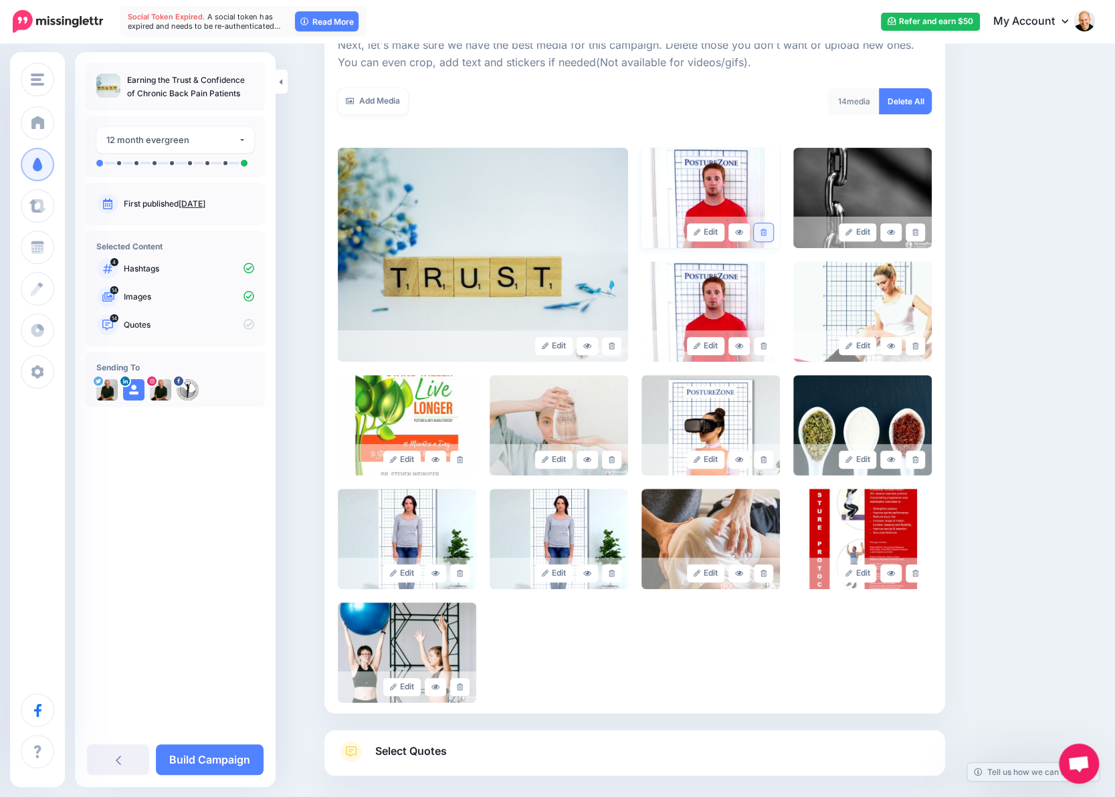
click at [766, 233] on icon at bounding box center [763, 232] width 6 height 7
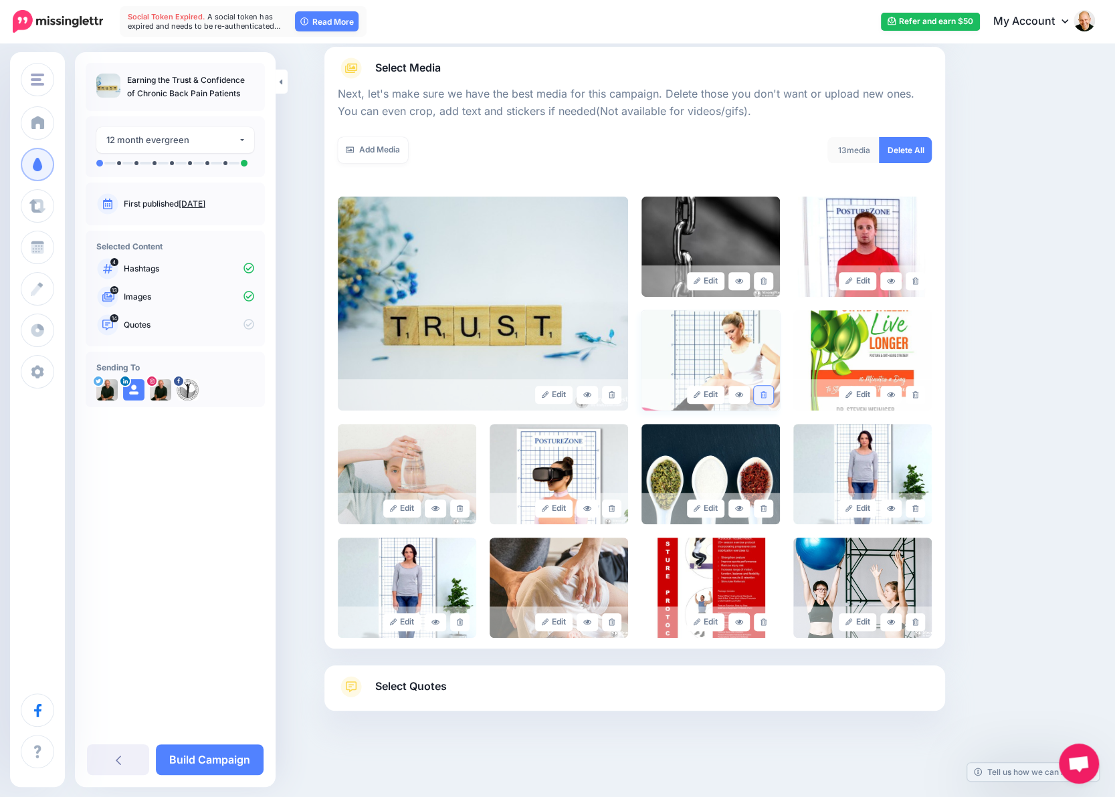
click at [766, 393] on icon at bounding box center [763, 394] width 6 height 7
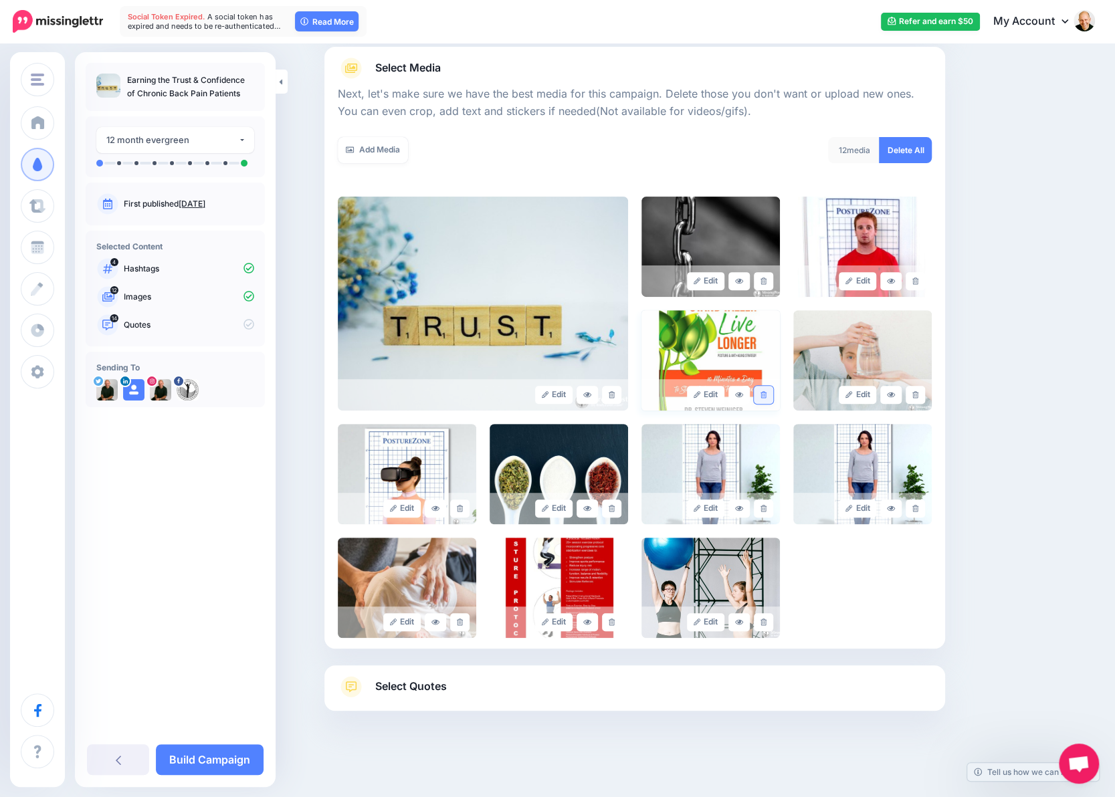
click at [762, 394] on link at bounding box center [763, 395] width 19 height 18
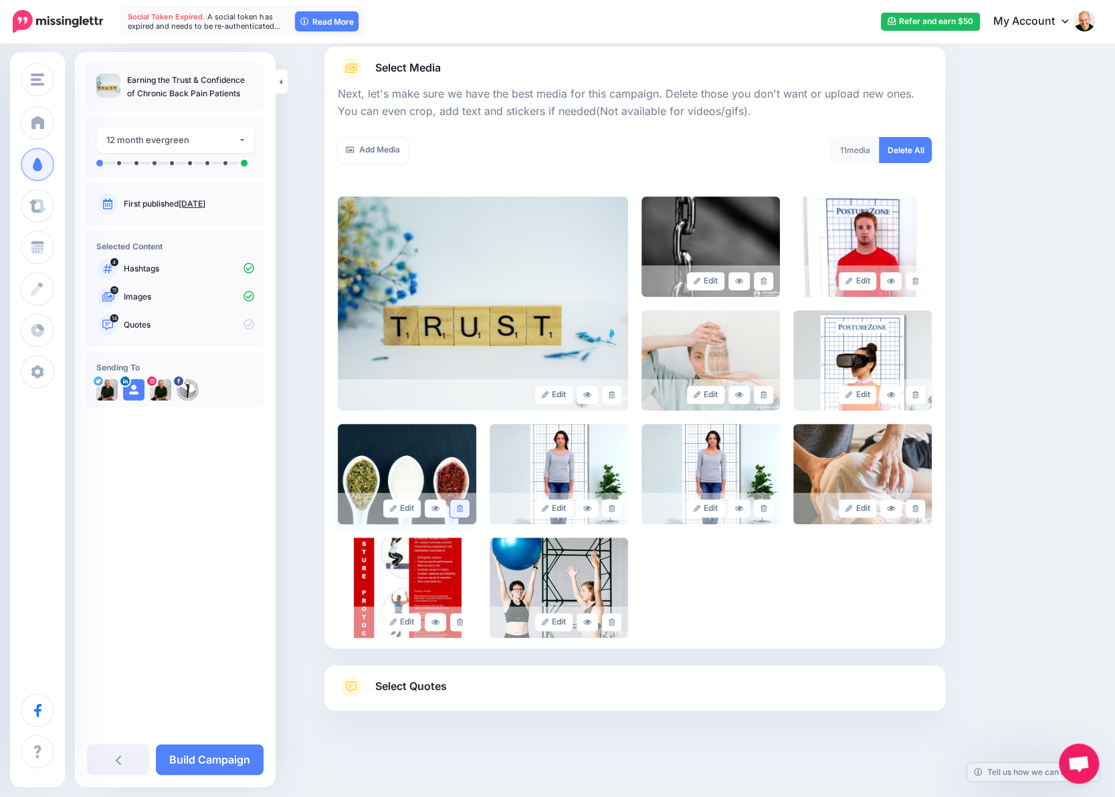
click at [463, 506] on icon at bounding box center [460, 508] width 6 height 7
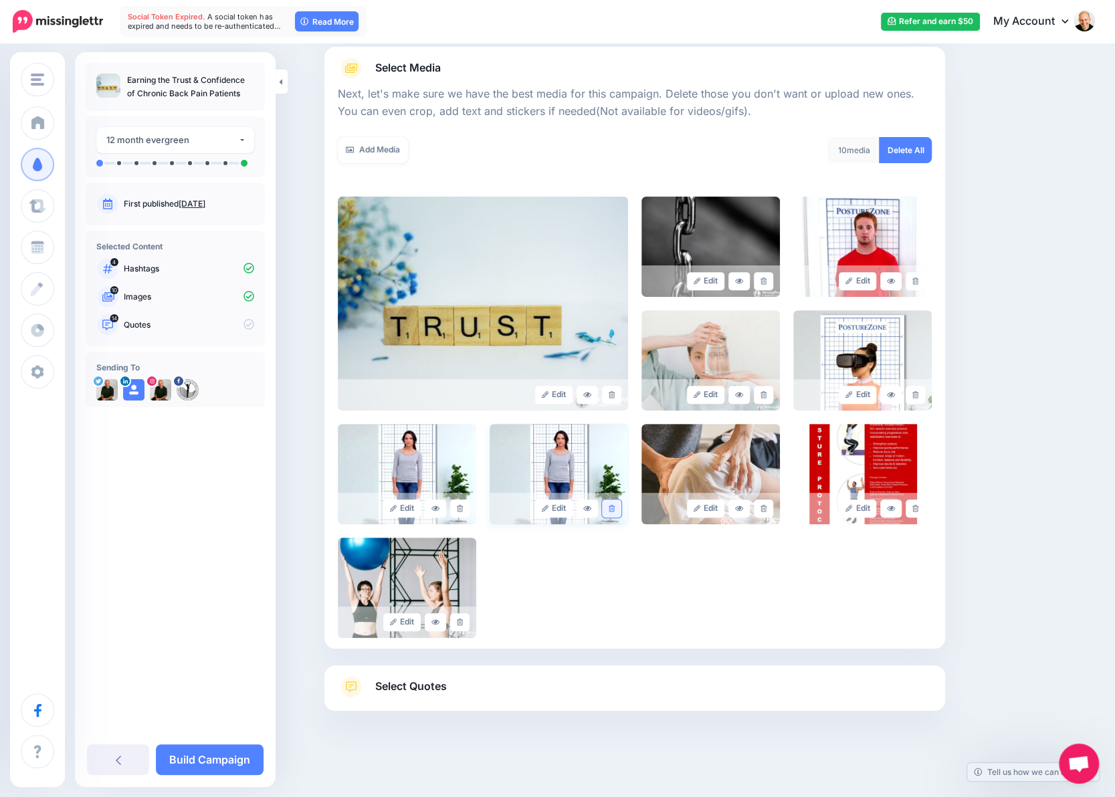
click at [614, 506] on icon at bounding box center [611, 508] width 6 height 7
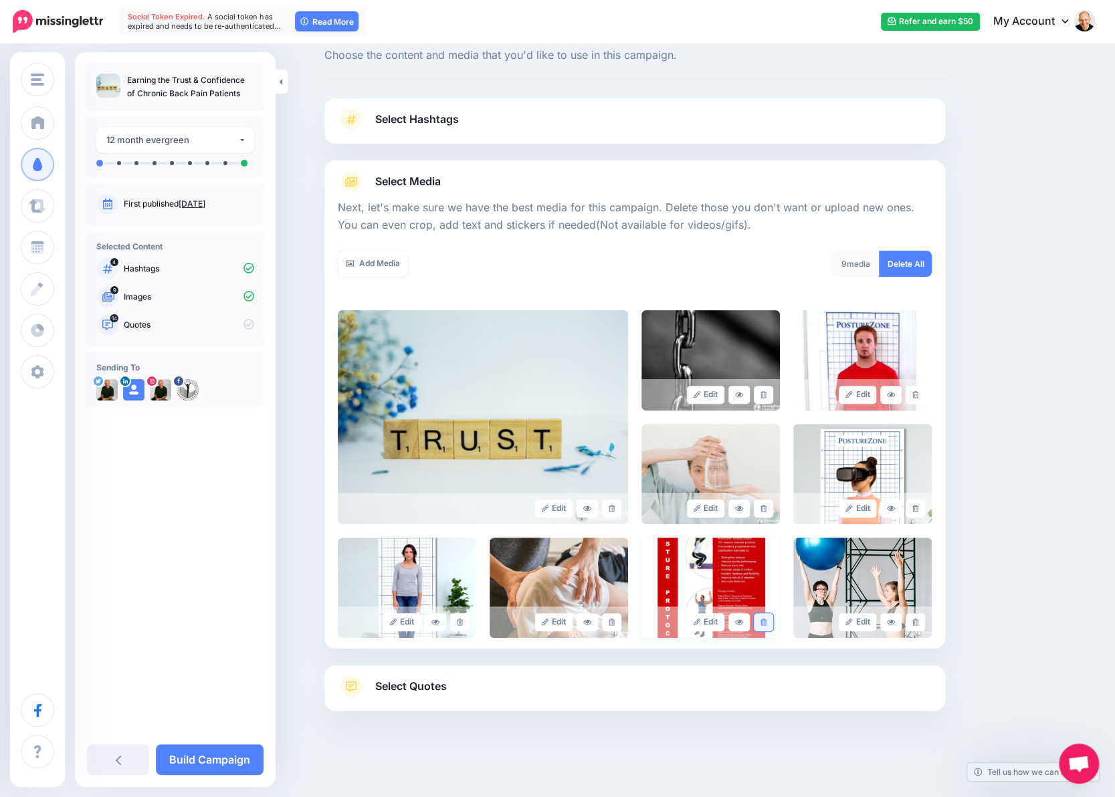
click at [765, 621] on icon at bounding box center [763, 621] width 6 height 7
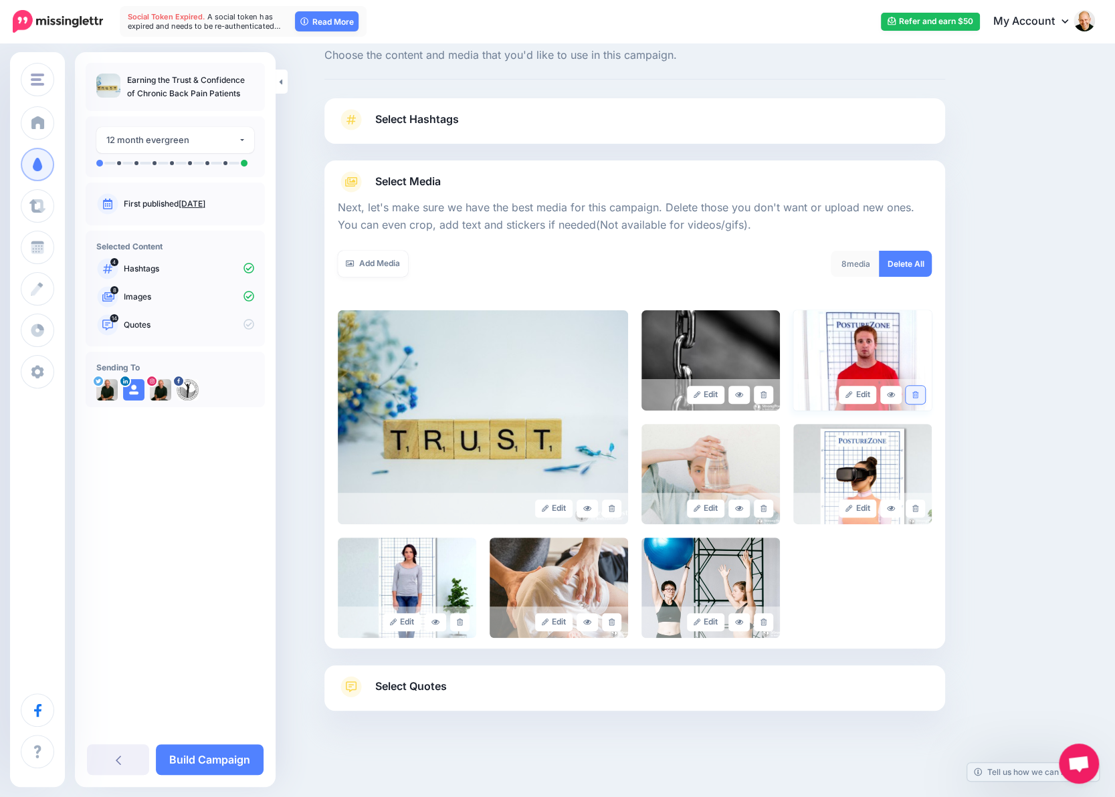
click at [918, 391] on icon at bounding box center [915, 394] width 6 height 7
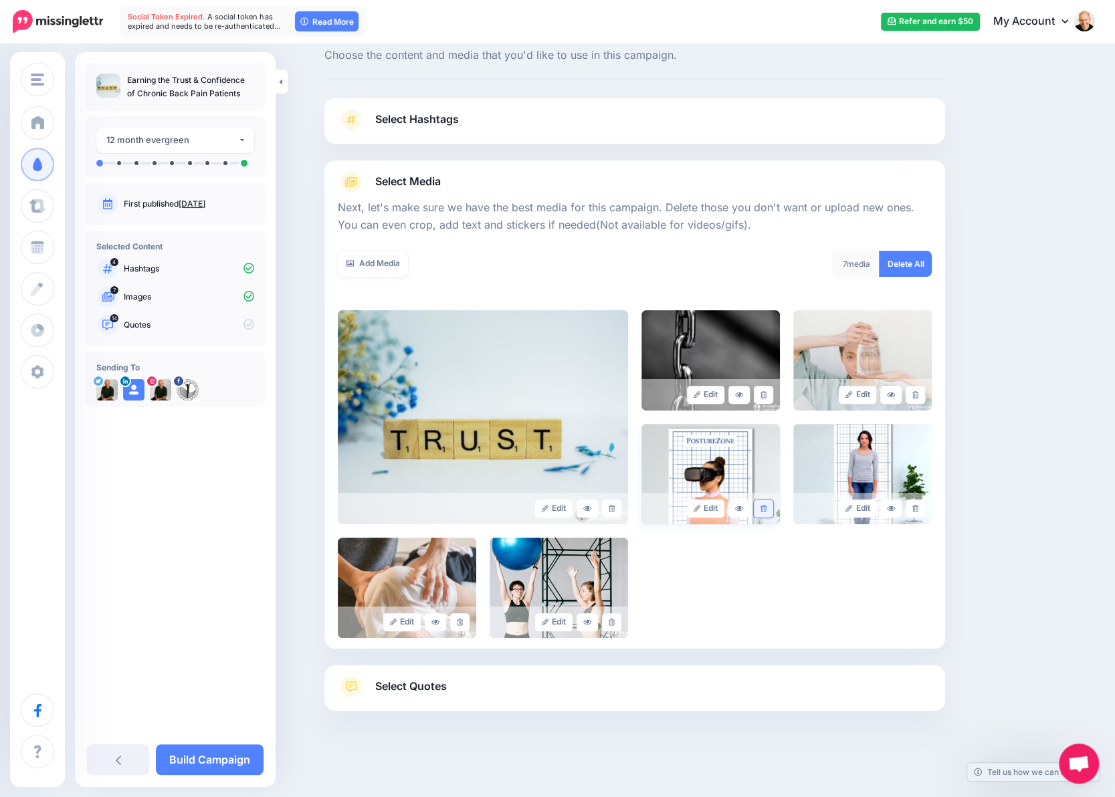
click at [772, 506] on link at bounding box center [763, 508] width 19 height 18
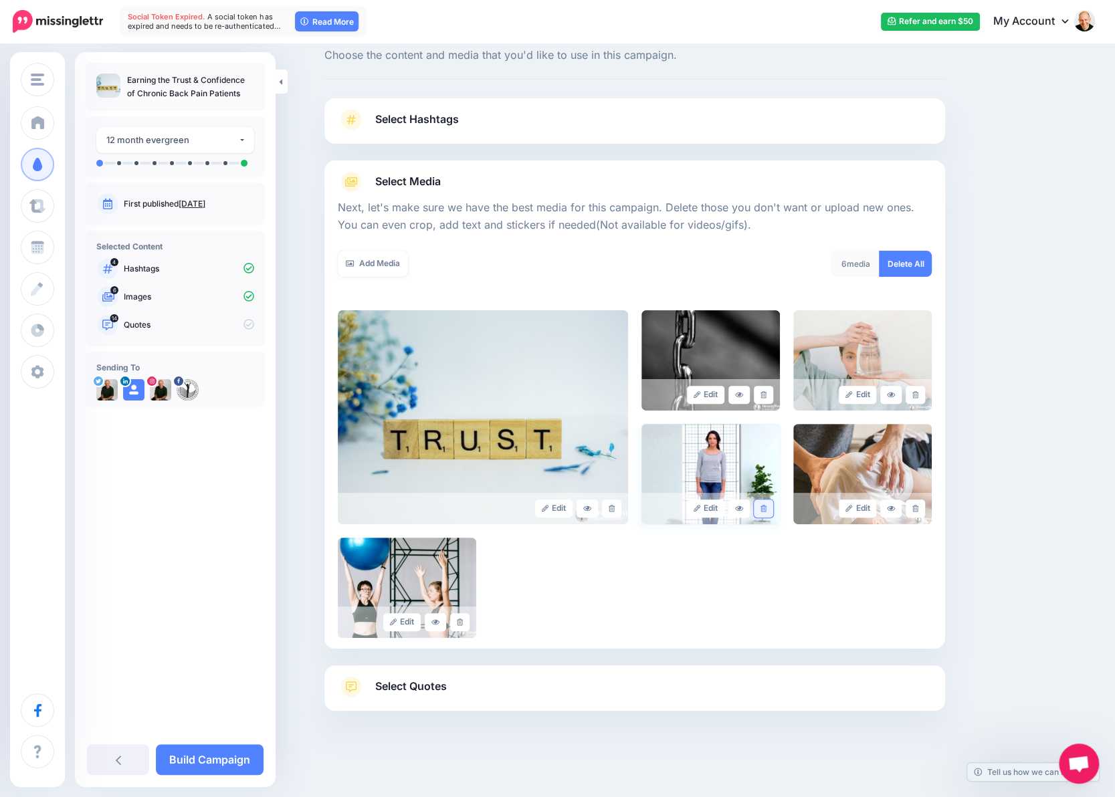
click at [764, 506] on link at bounding box center [763, 508] width 19 height 18
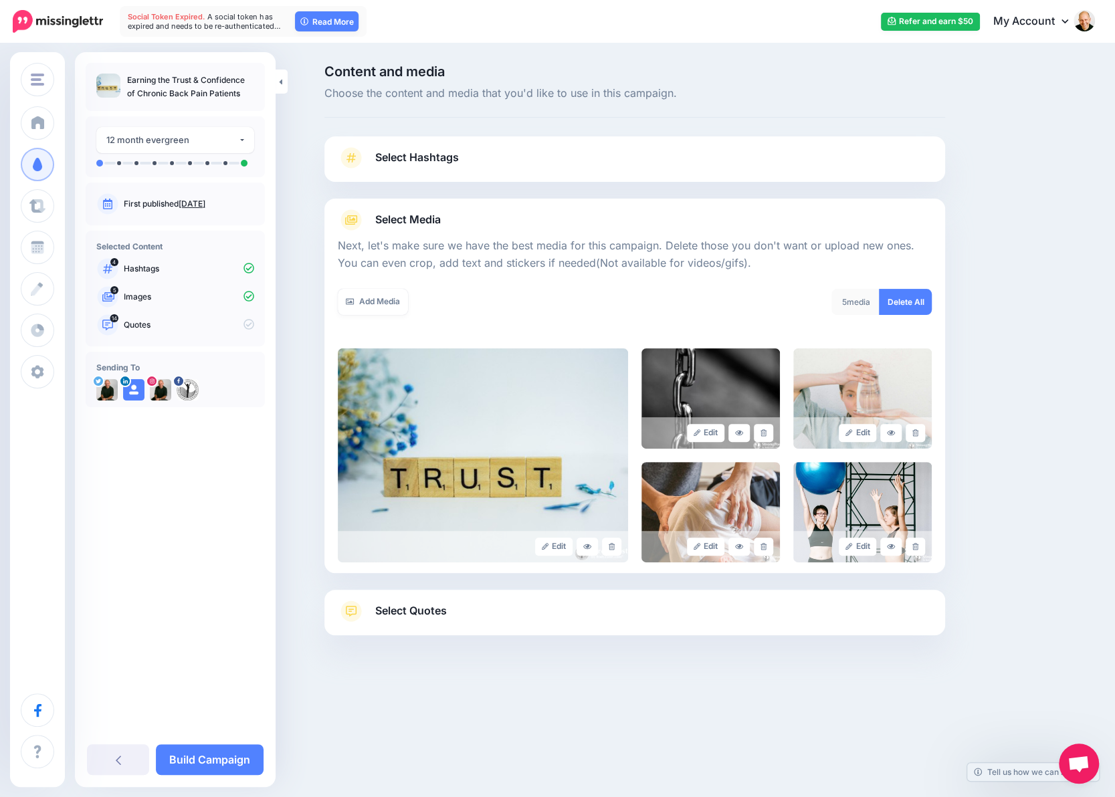
scroll to position [0, 0]
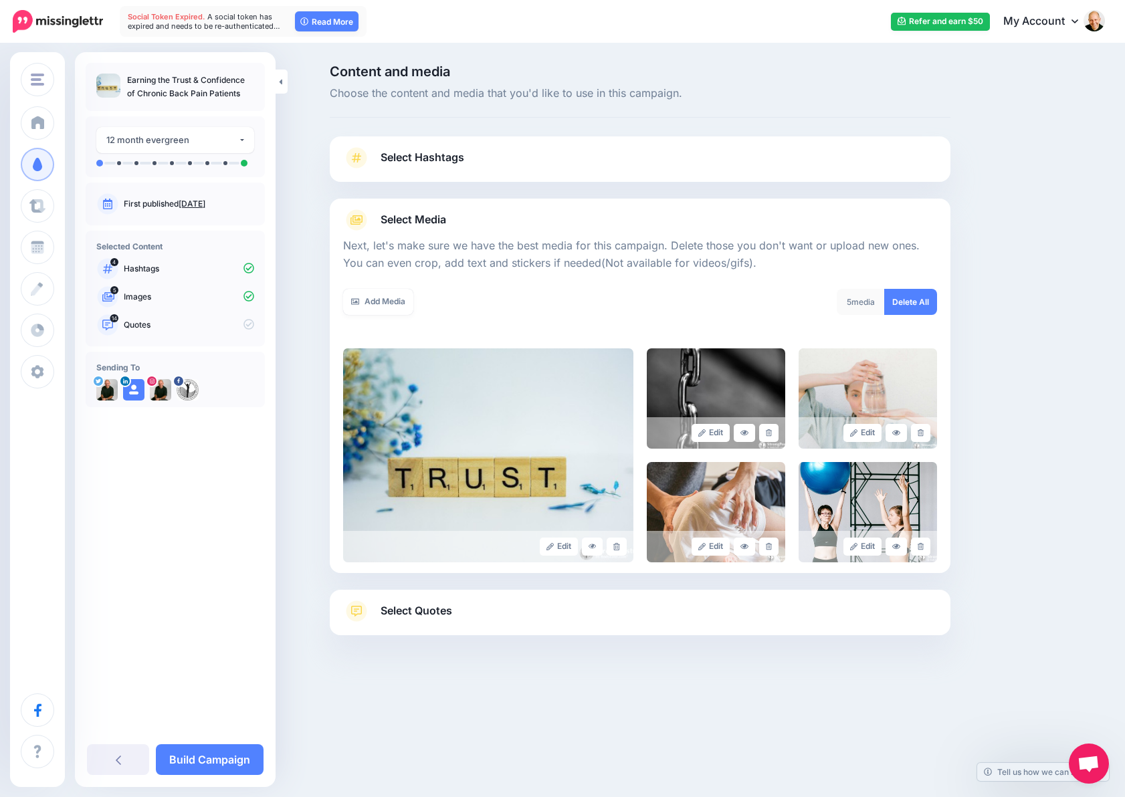
click at [431, 613] on span "Select Quotes" at bounding box center [416, 611] width 72 height 18
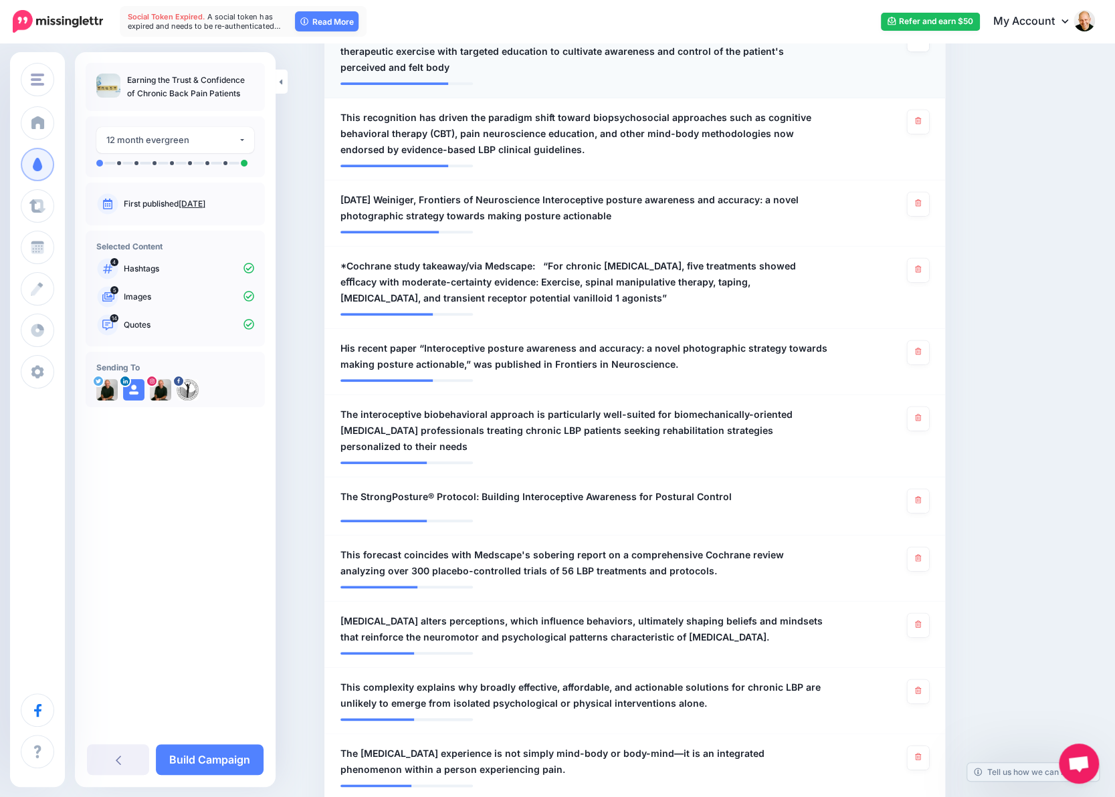
scroll to position [535, 0]
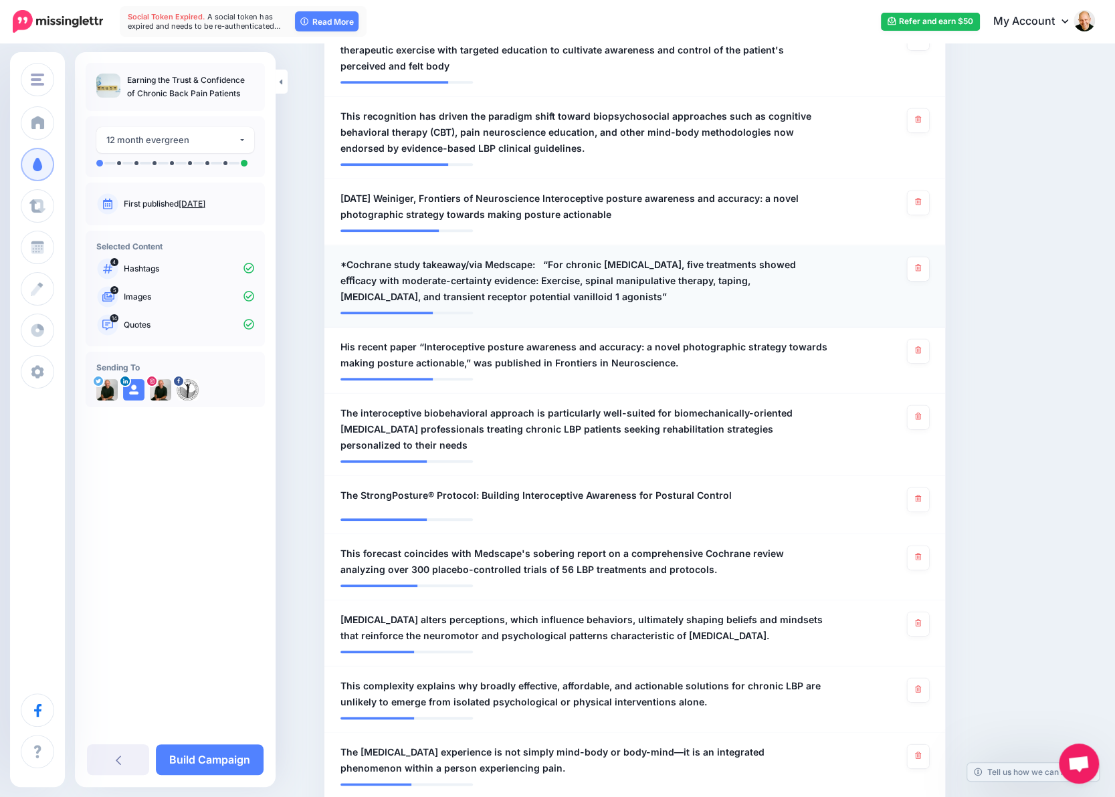
click at [351, 263] on span "*Cochrane study takeaway/via Medscape: “For chronic low back pain, five treatme…" at bounding box center [583, 281] width 487 height 48
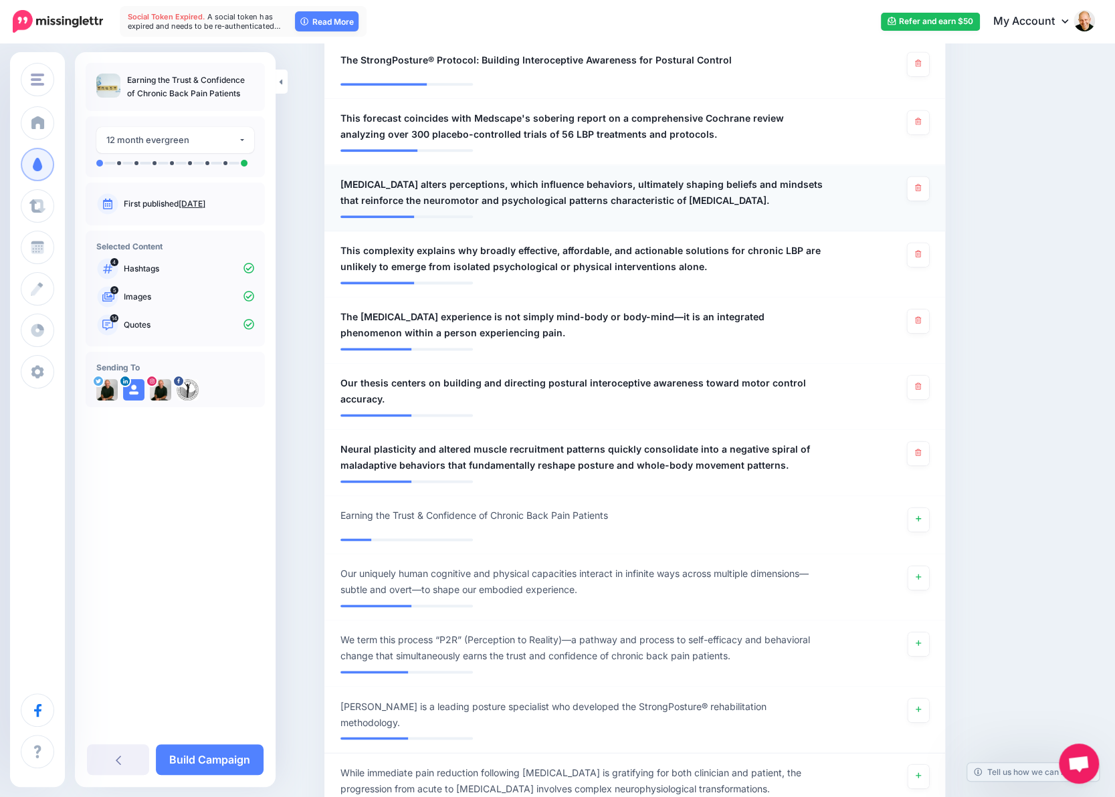
scroll to position [1003, 0]
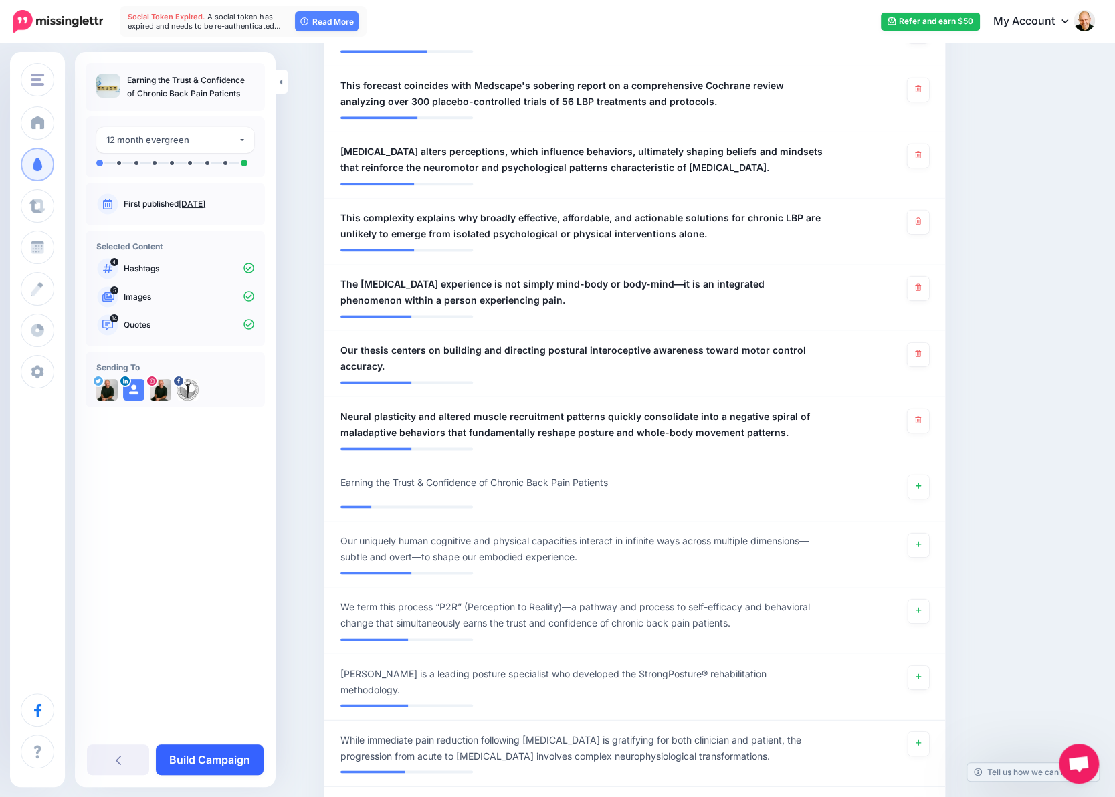
click at [237, 755] on link "Build Campaign" at bounding box center [210, 759] width 108 height 31
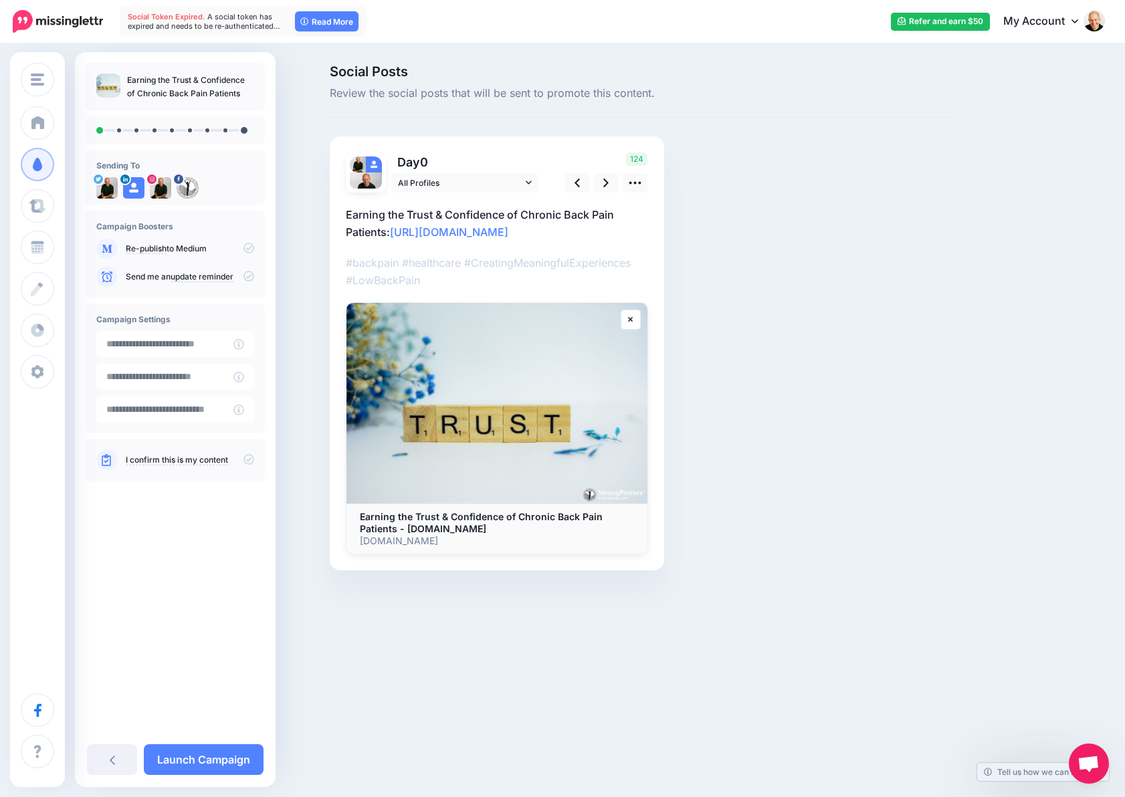
click at [440, 289] on p "#backpain #healthcare #CreatingMeaningfulExperiences #LowBackPain" at bounding box center [497, 271] width 302 height 35
click at [608, 181] on icon at bounding box center [605, 183] width 5 height 14
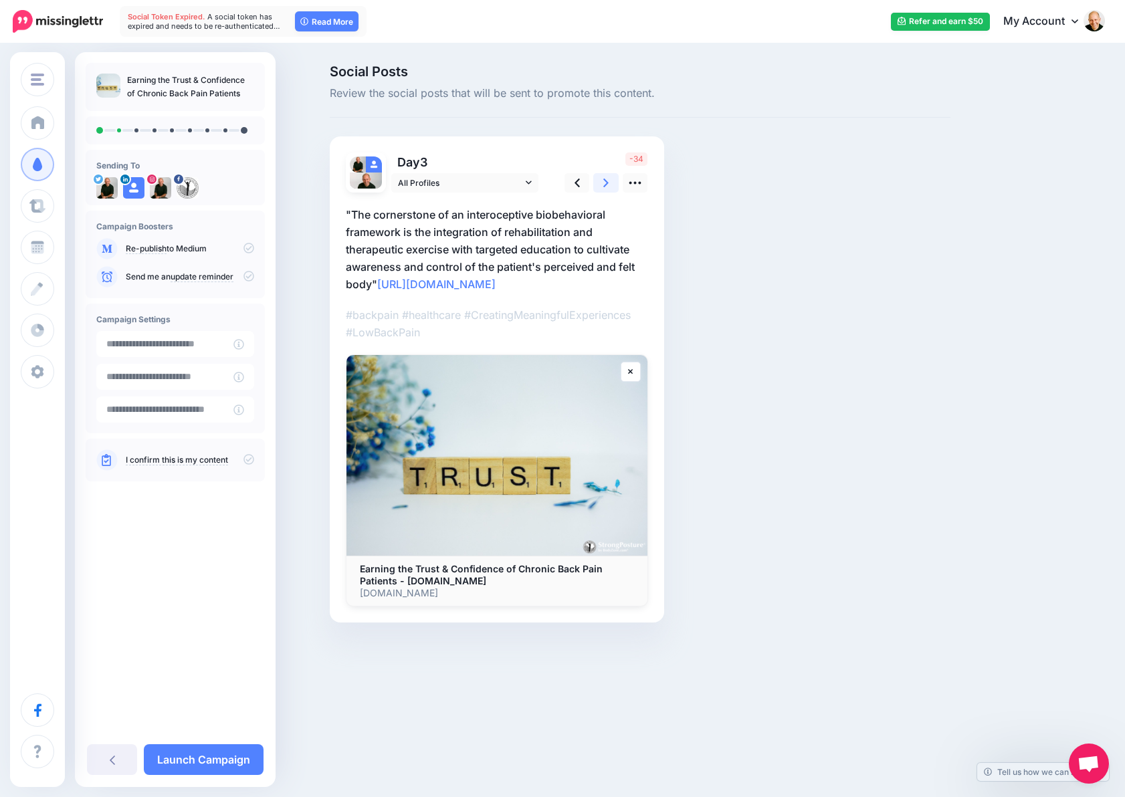
click at [608, 181] on icon at bounding box center [605, 183] width 5 height 14
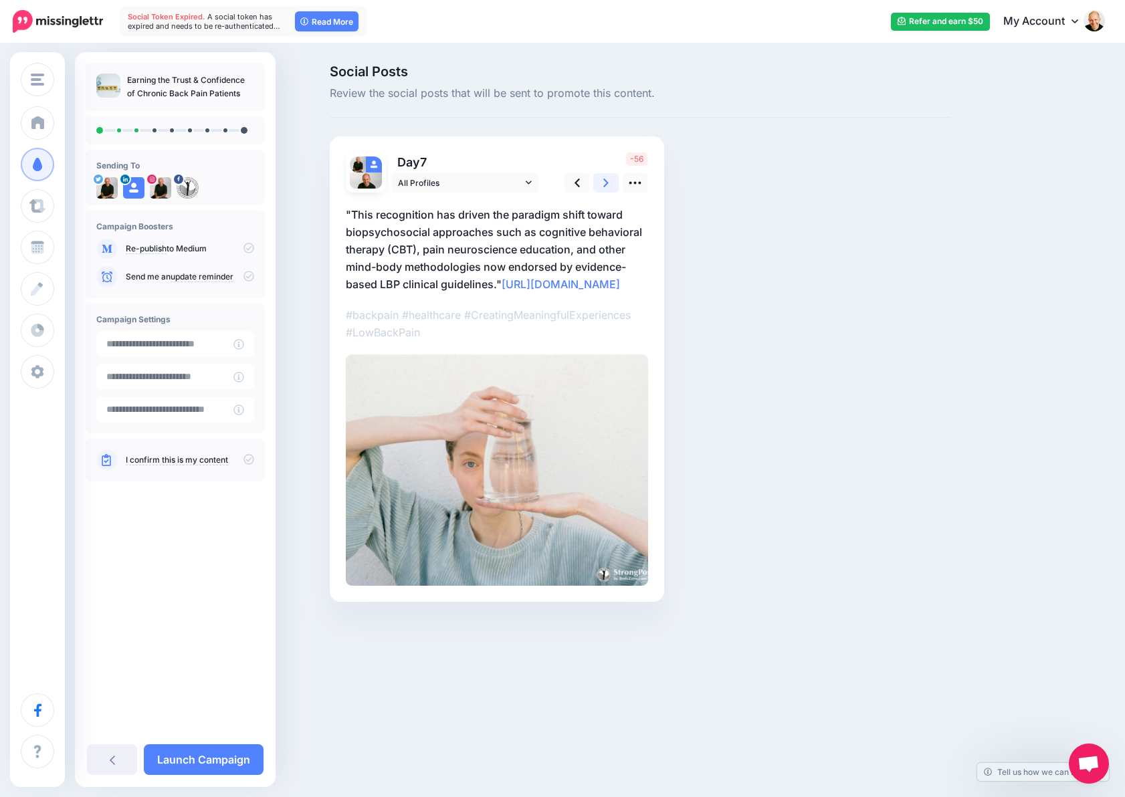
click at [608, 181] on icon at bounding box center [605, 183] width 5 height 14
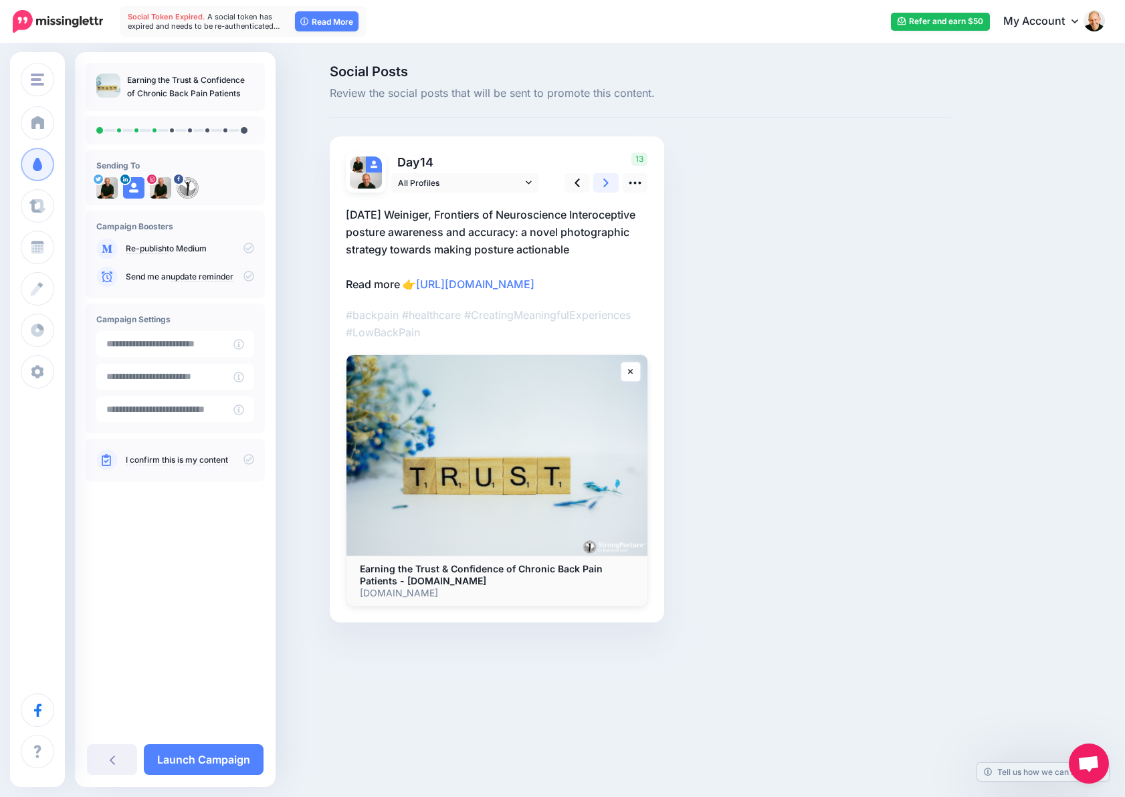
click at [608, 181] on icon at bounding box center [605, 183] width 5 height 14
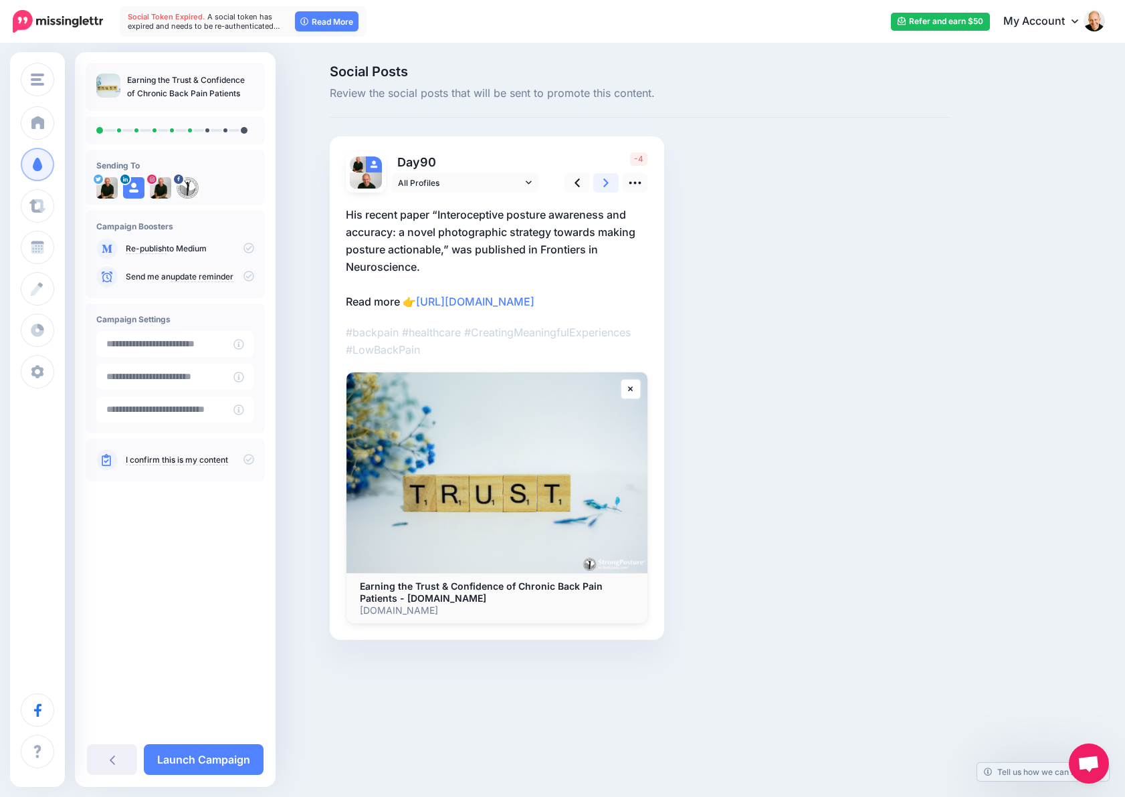
click at [610, 183] on link at bounding box center [605, 182] width 25 height 19
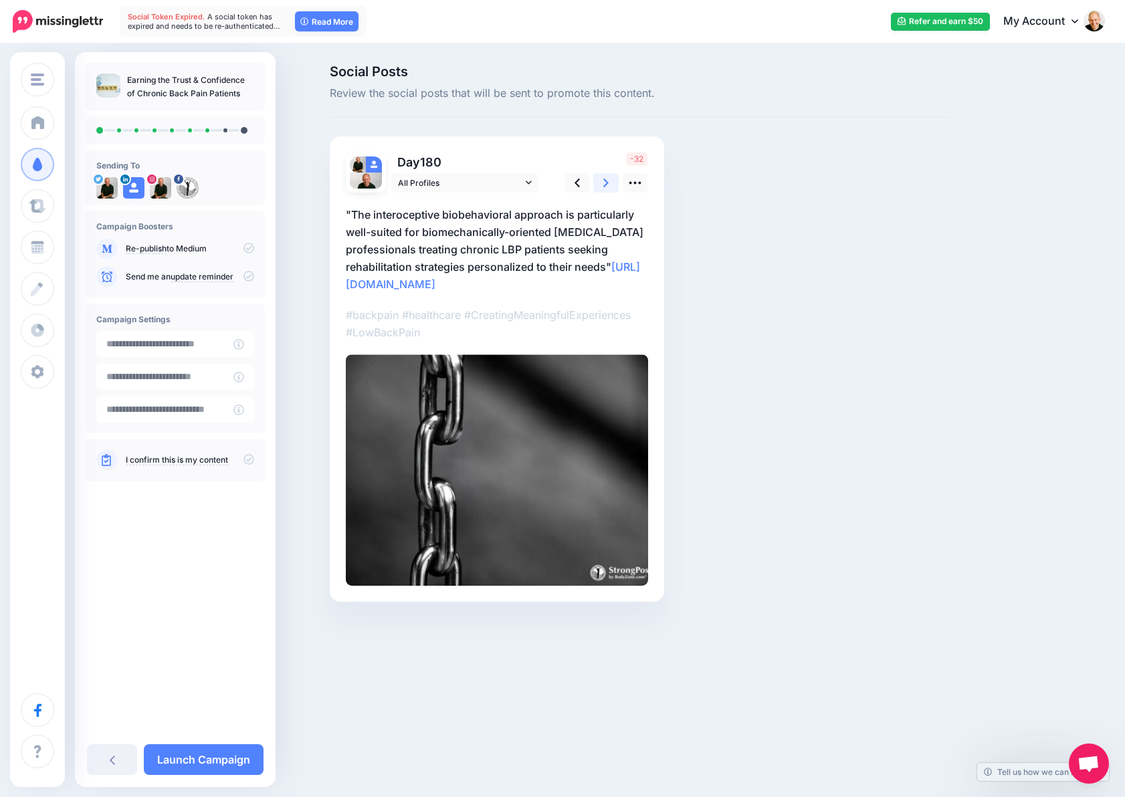
click at [610, 183] on link at bounding box center [605, 182] width 25 height 19
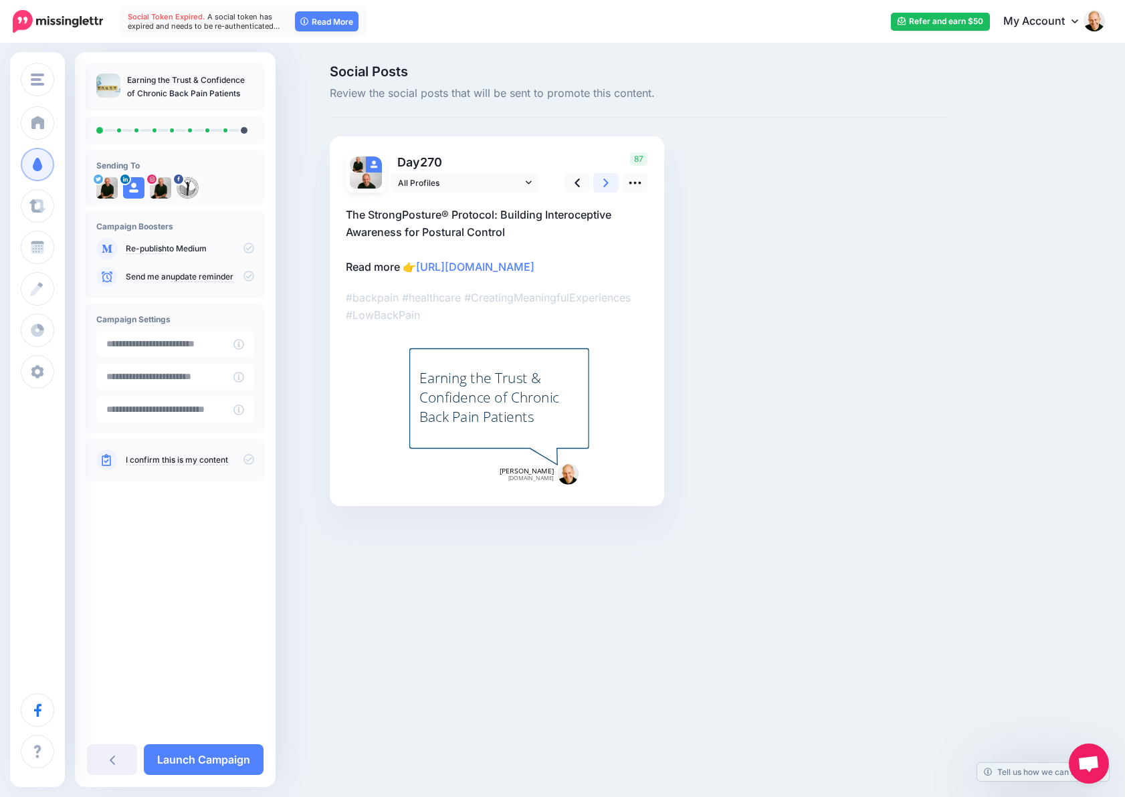
click at [610, 183] on link at bounding box center [605, 182] width 25 height 19
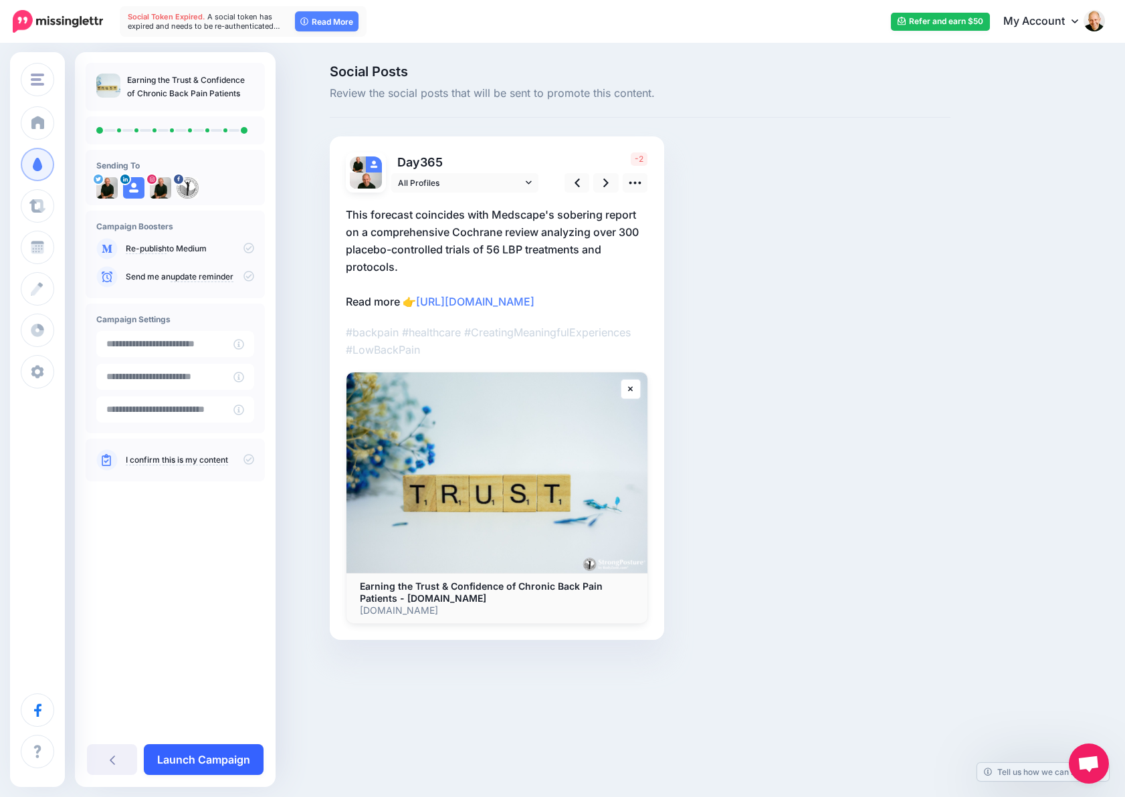
click at [218, 771] on link "Launch Campaign" at bounding box center [204, 759] width 120 height 31
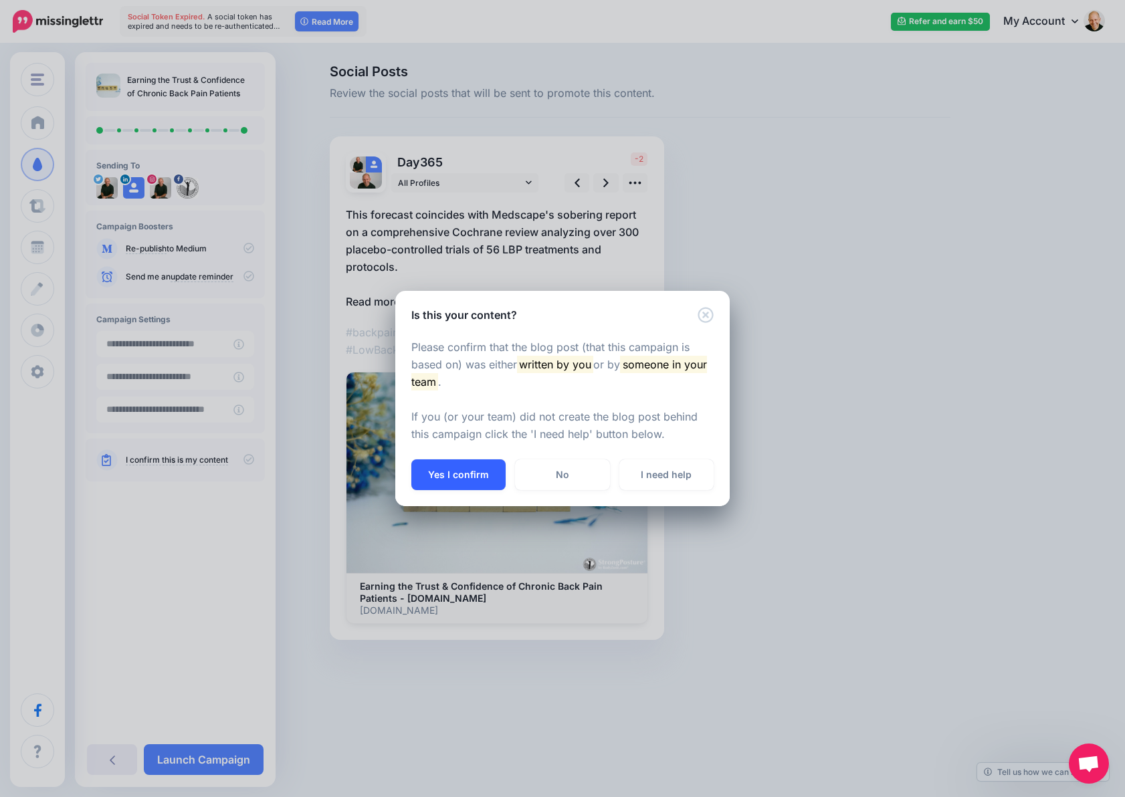
click at [475, 478] on button "Yes I confirm" at bounding box center [458, 474] width 94 height 31
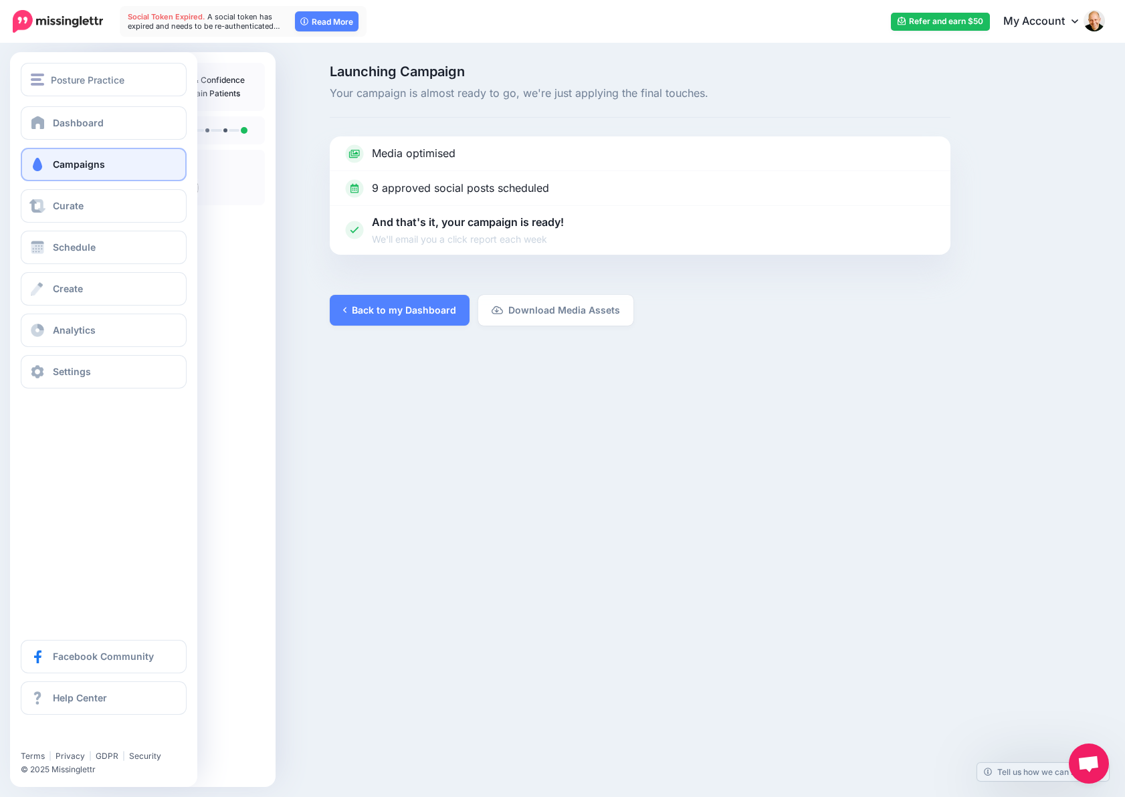
click at [67, 167] on span "Campaigns" at bounding box center [79, 163] width 52 height 11
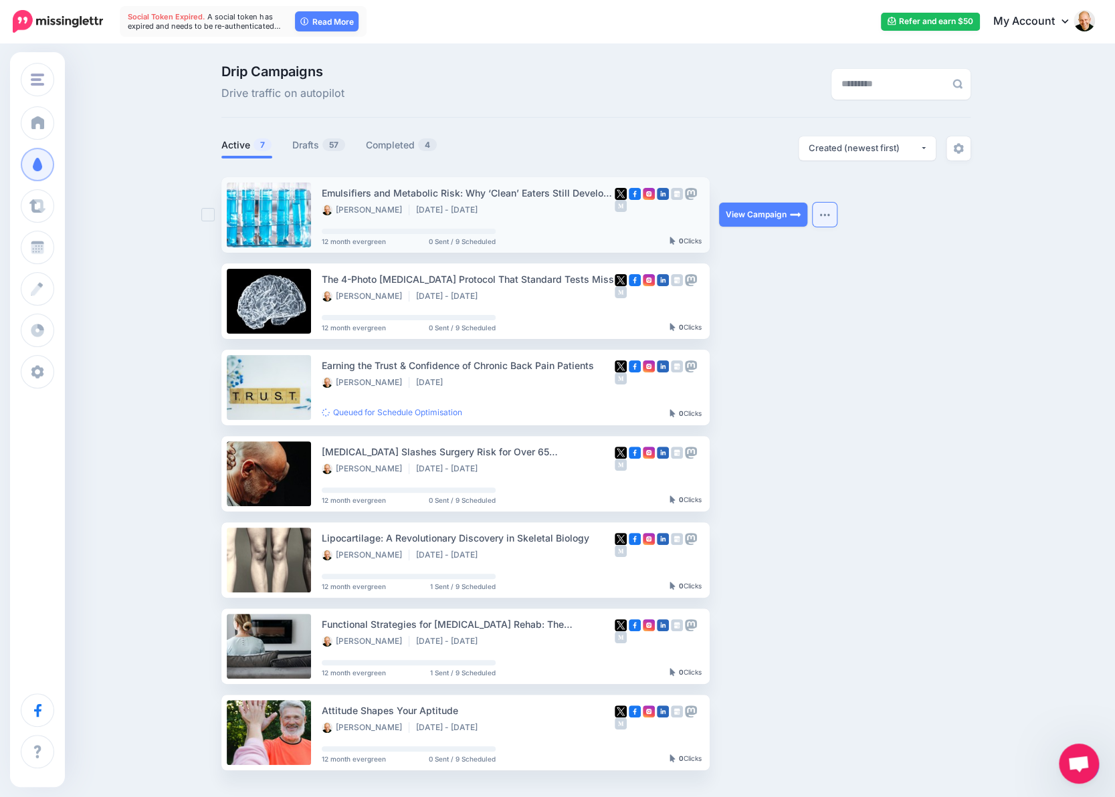
click at [830, 215] on img "button" at bounding box center [824, 215] width 11 height 4
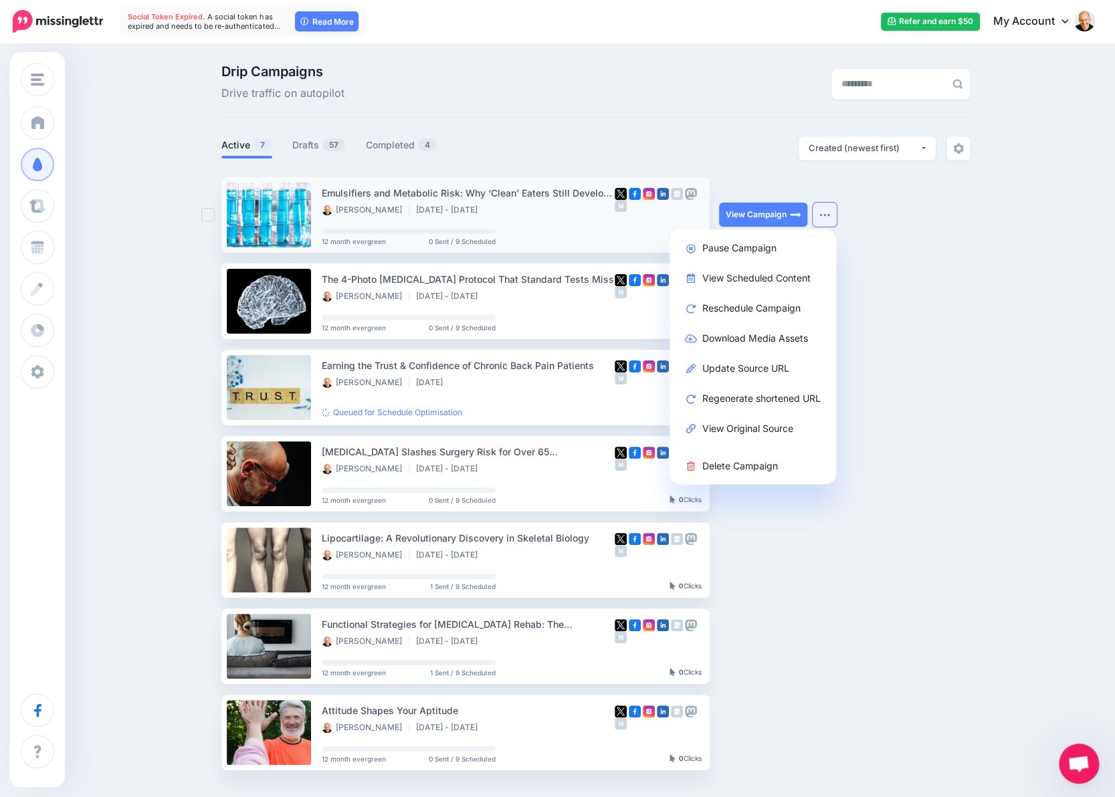
click at [505, 192] on div "Emulsifiers and Metabolic Risk: Why ‘Clean’ Eaters Still Develop [MEDICAL_DATA]" at bounding box center [468, 192] width 293 height 15
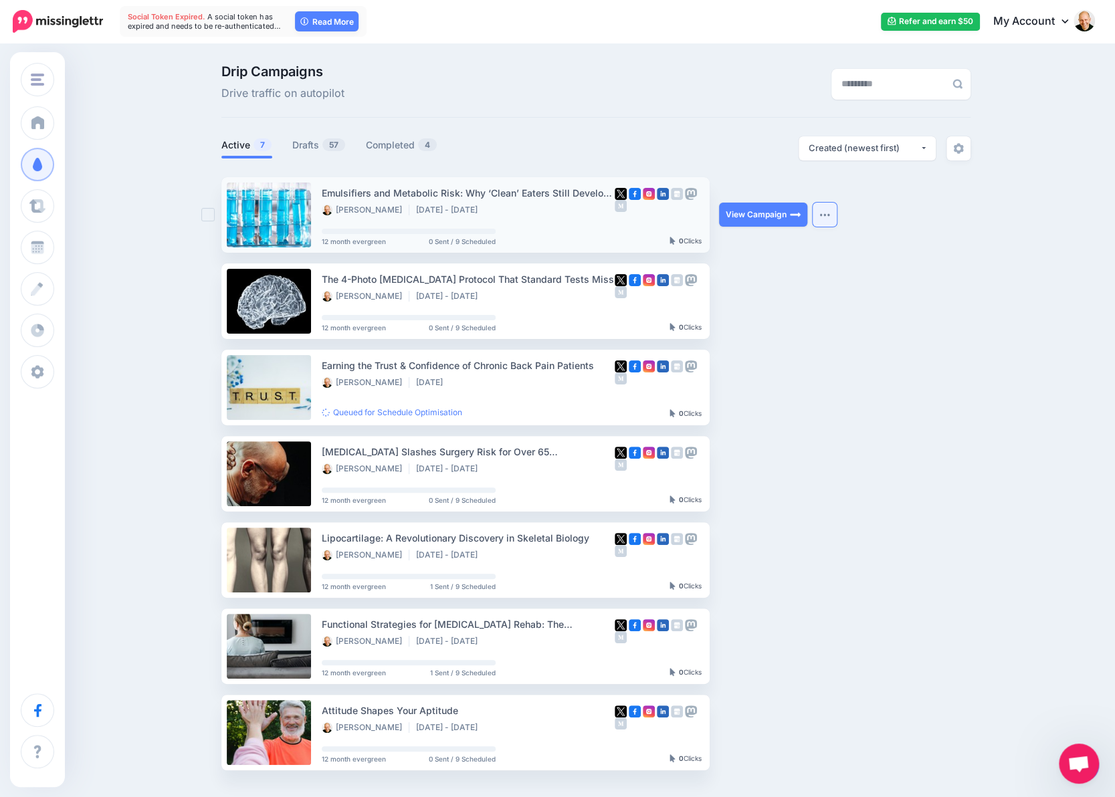
click at [836, 211] on button "button" at bounding box center [824, 215] width 24 height 24
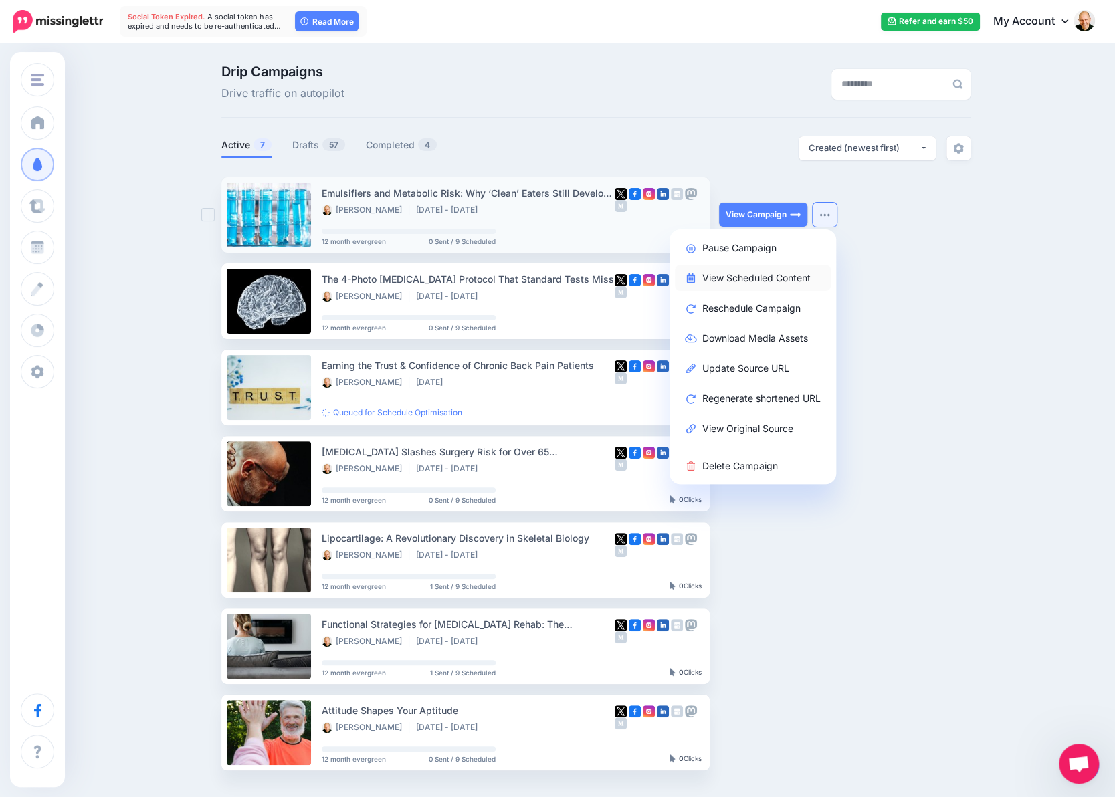
click at [806, 278] on link "View Scheduled Content" at bounding box center [753, 278] width 156 height 26
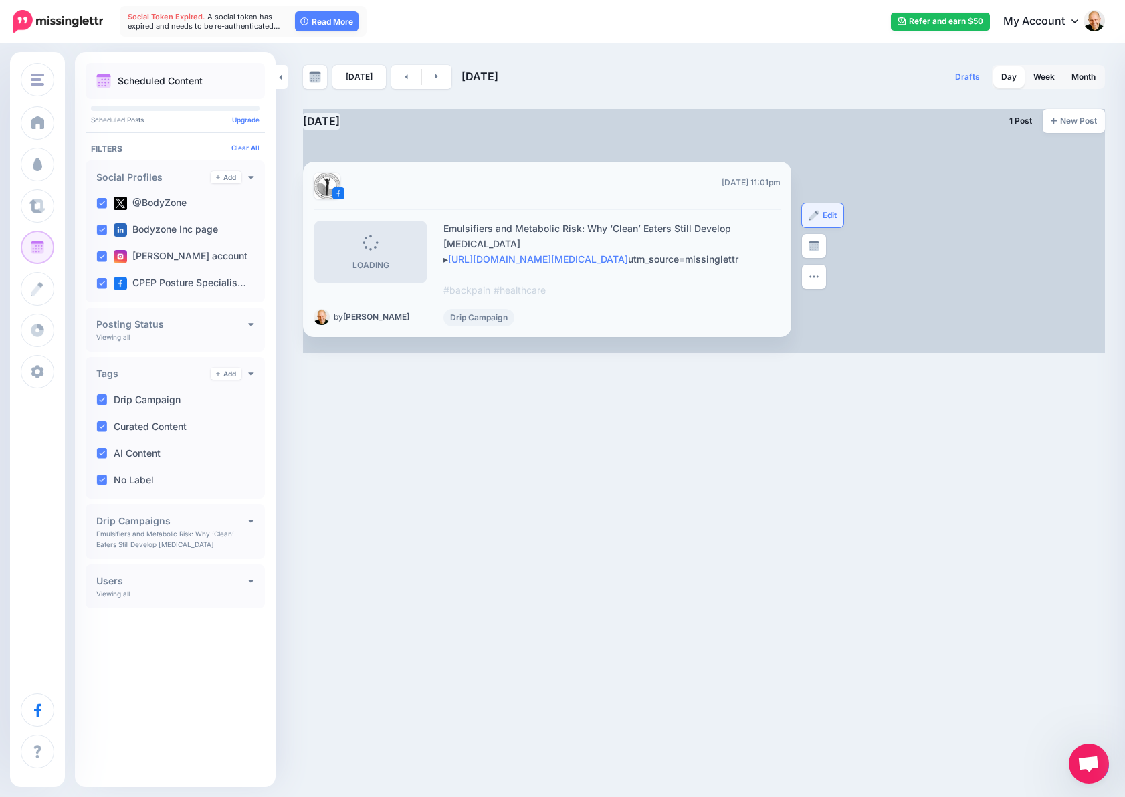
click at [811, 221] on img at bounding box center [813, 215] width 11 height 11
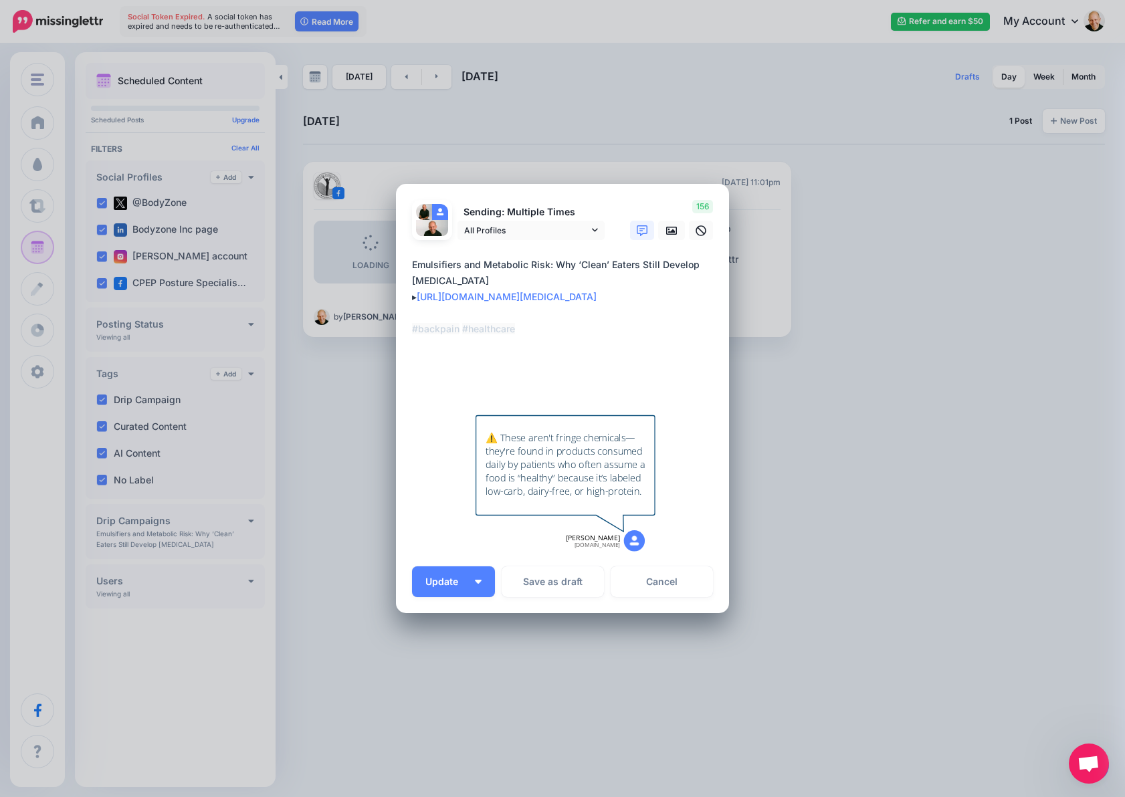
click at [499, 372] on textarea "**********" at bounding box center [566, 321] width 308 height 128
drag, startPoint x: 520, startPoint y: 378, endPoint x: 380, endPoint y: 380, distance: 140.4
click at [380, 380] on div "Edit Post Loading Sending: Multiple Times @BodyZone" at bounding box center [562, 398] width 1125 height 797
drag, startPoint x: 471, startPoint y: 376, endPoint x: 370, endPoint y: 371, distance: 100.4
click at [370, 371] on div "Edit Post Loading Sending: Multiple Times @BodyZone" at bounding box center [562, 398] width 1125 height 797
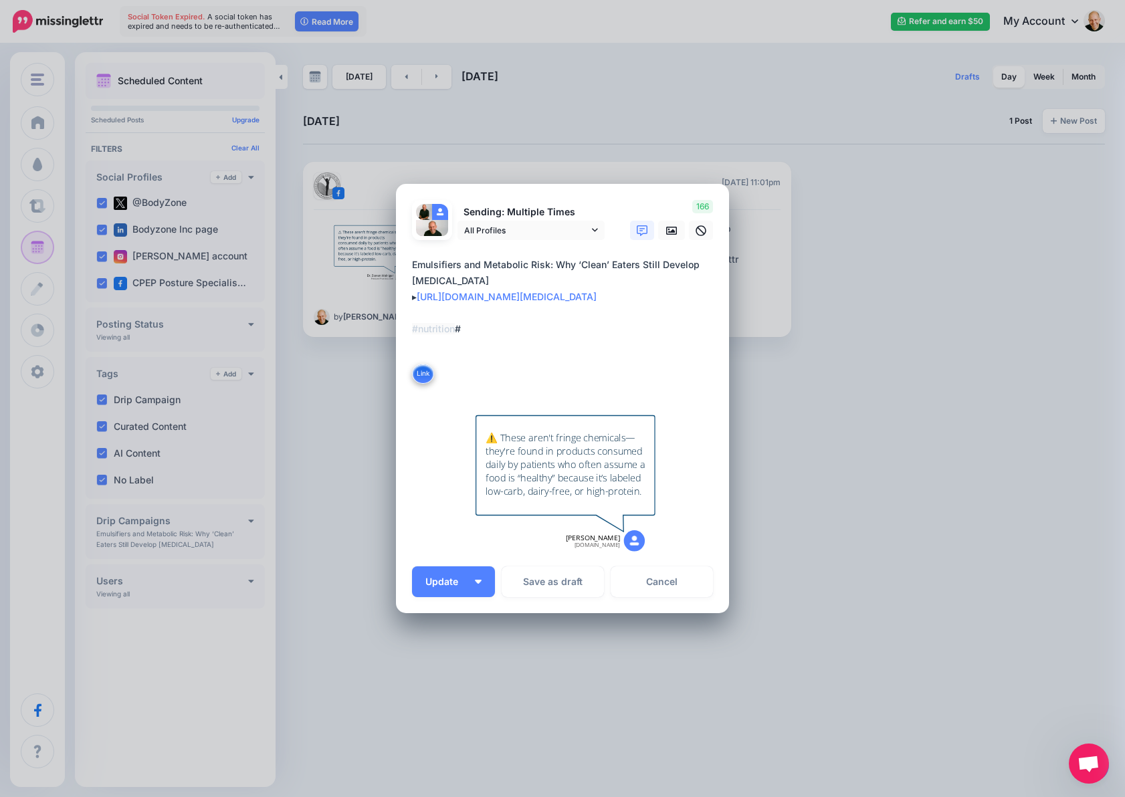
click at [475, 376] on textarea "**********" at bounding box center [566, 321] width 308 height 128
type textarea "**********"
click at [440, 576] on button "Update" at bounding box center [453, 581] width 83 height 31
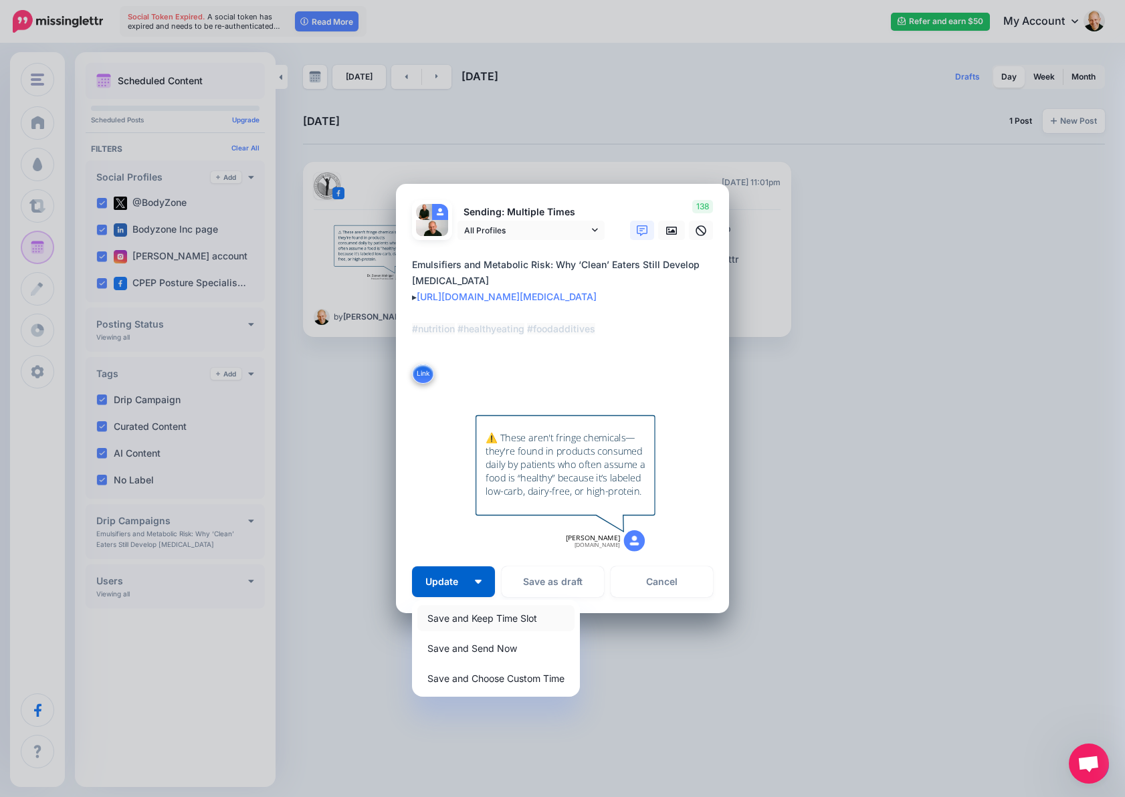
click at [461, 622] on link "Save and Keep Time Slot" at bounding box center [495, 618] width 157 height 26
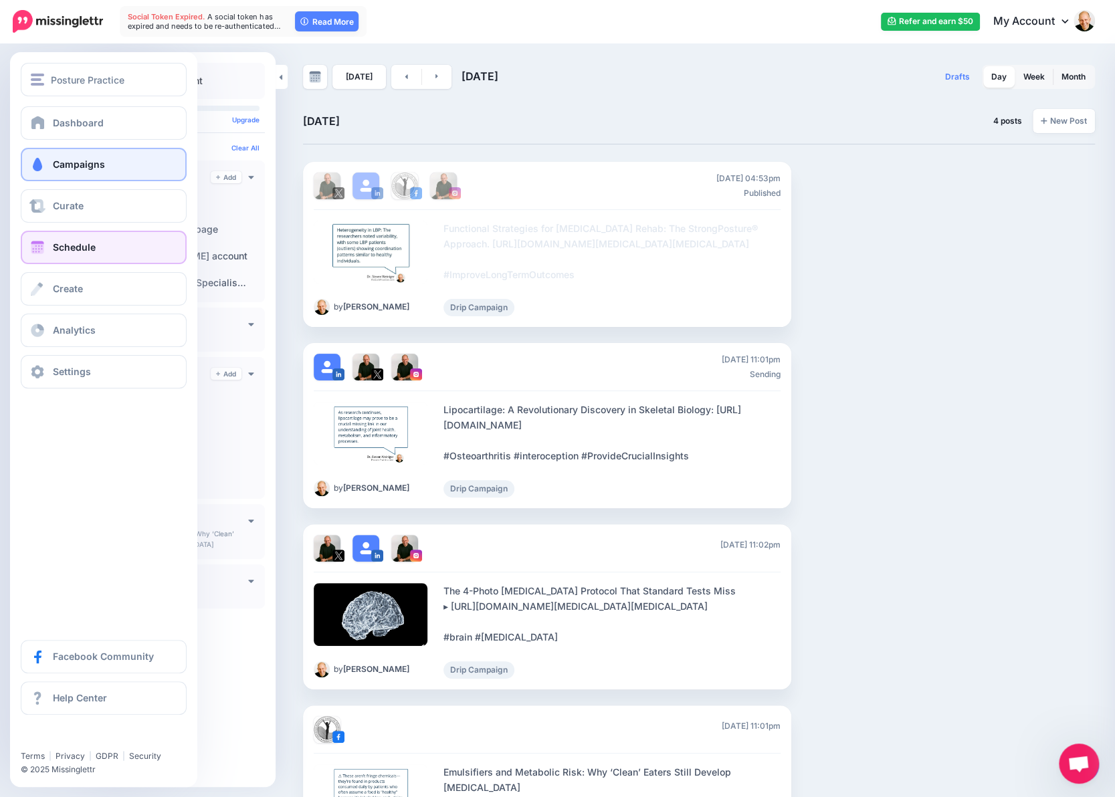
click at [64, 161] on span "Campaigns" at bounding box center [79, 163] width 52 height 11
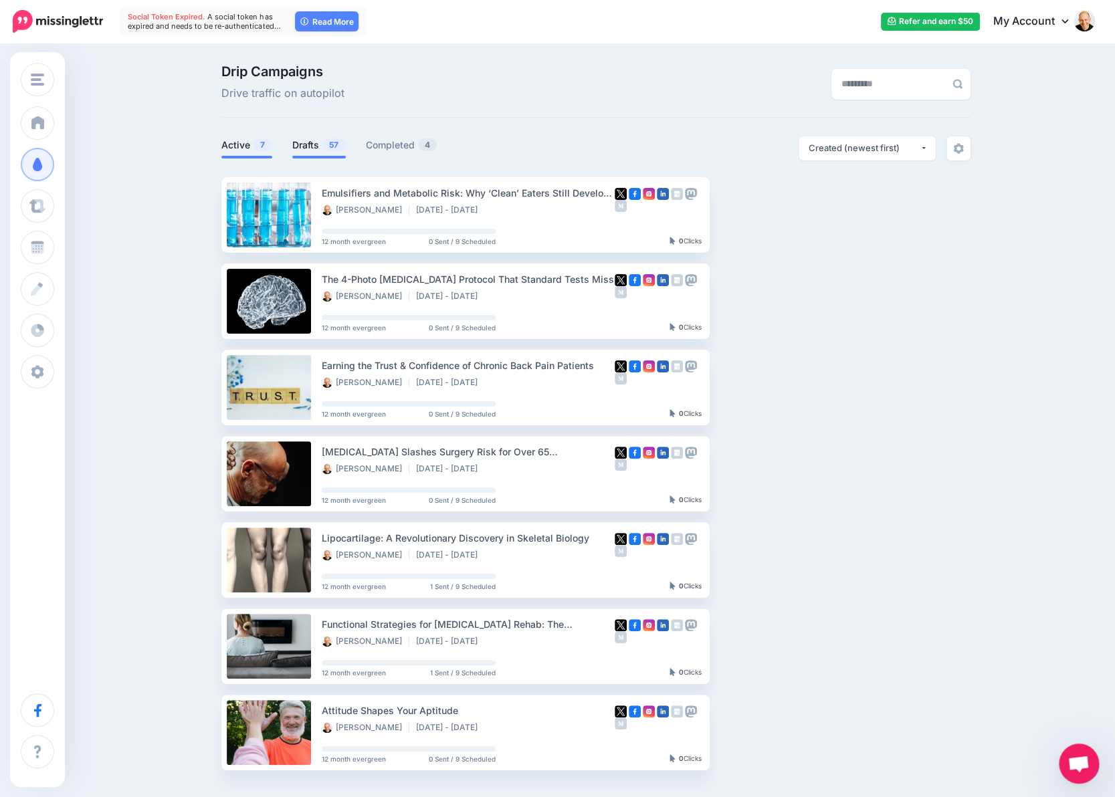
click at [316, 146] on link "Drafts 57" at bounding box center [318, 145] width 53 height 16
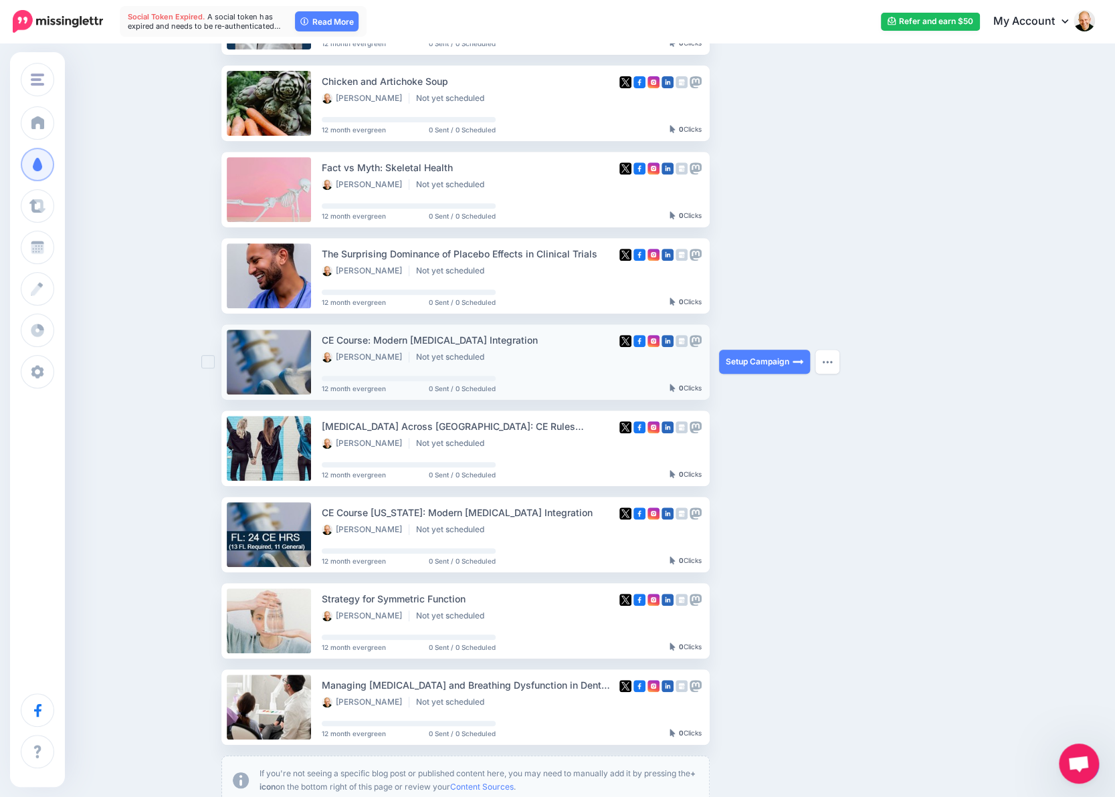
scroll to position [489, 0]
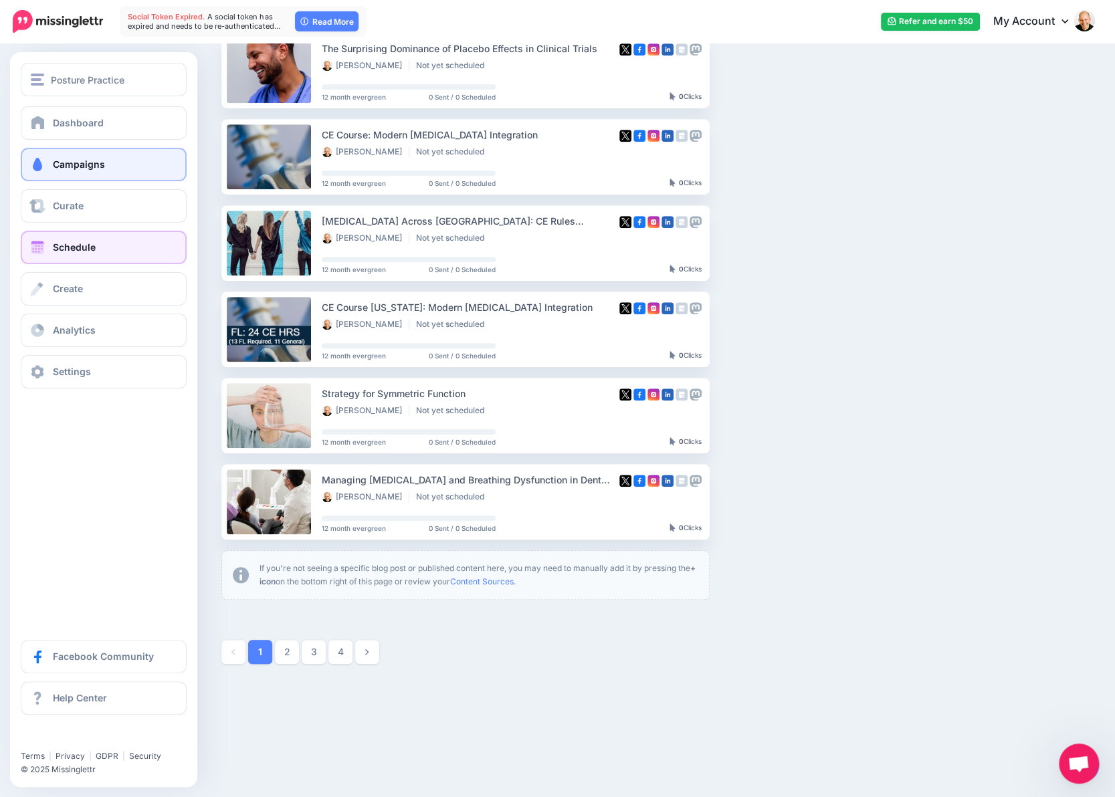
click at [48, 243] on link "Schedule" at bounding box center [104, 247] width 166 height 33
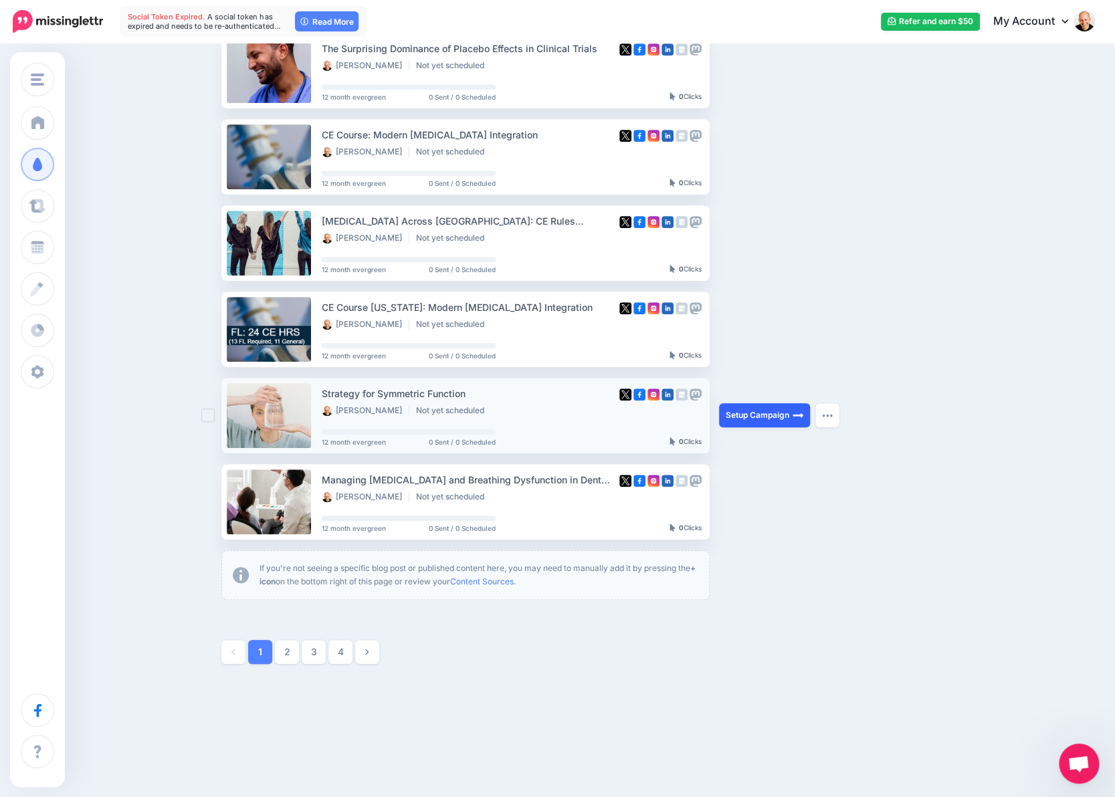
click at [764, 417] on link "Setup Campaign" at bounding box center [764, 415] width 91 height 24
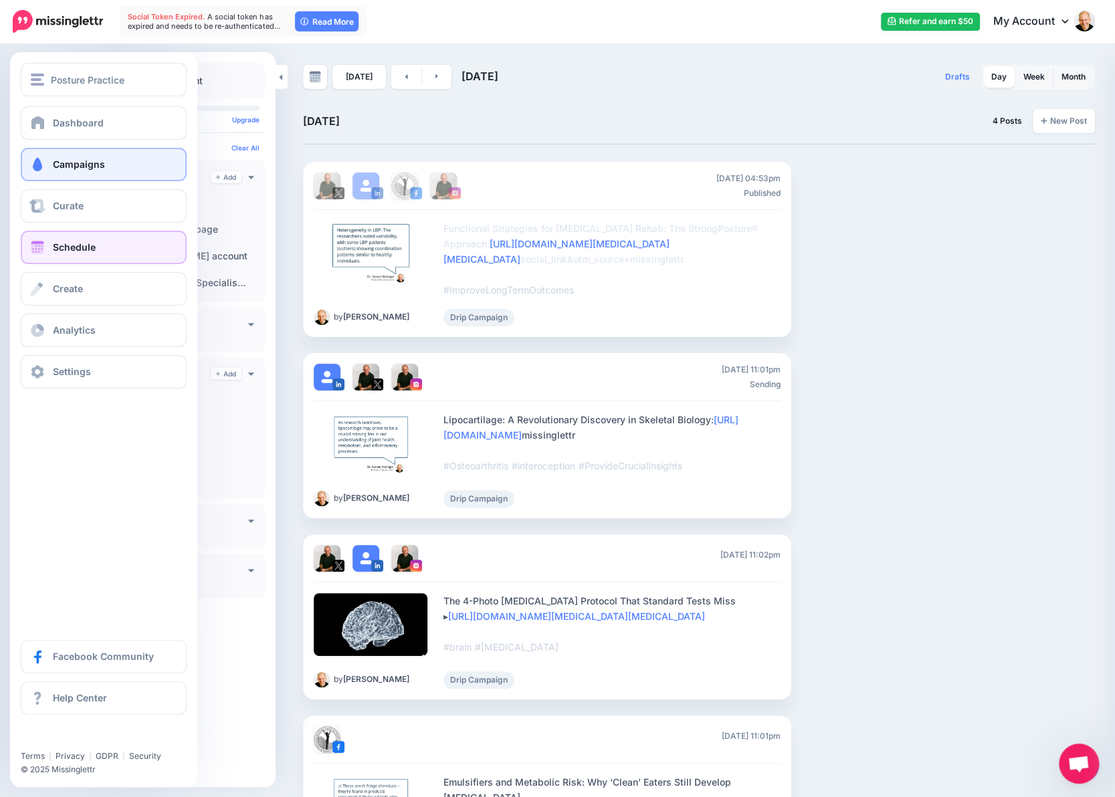
click at [39, 158] on span at bounding box center [37, 164] width 17 height 13
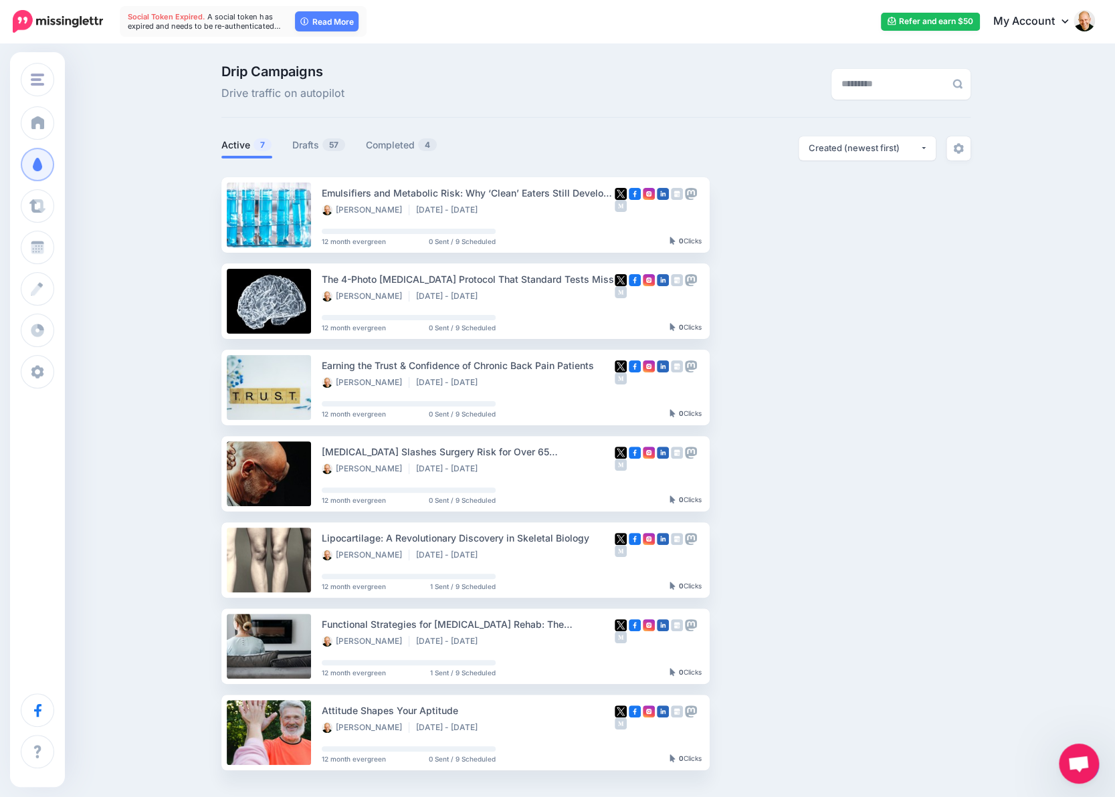
click at [842, 386] on ul "Emulsifiers and Metabolic Risk: Why ‘Clean’ Eaters Still Develop [MEDICAL_DATA]…" at bounding box center [595, 473] width 749 height 593
click at [824, 388] on img "button" at bounding box center [824, 387] width 11 height 4
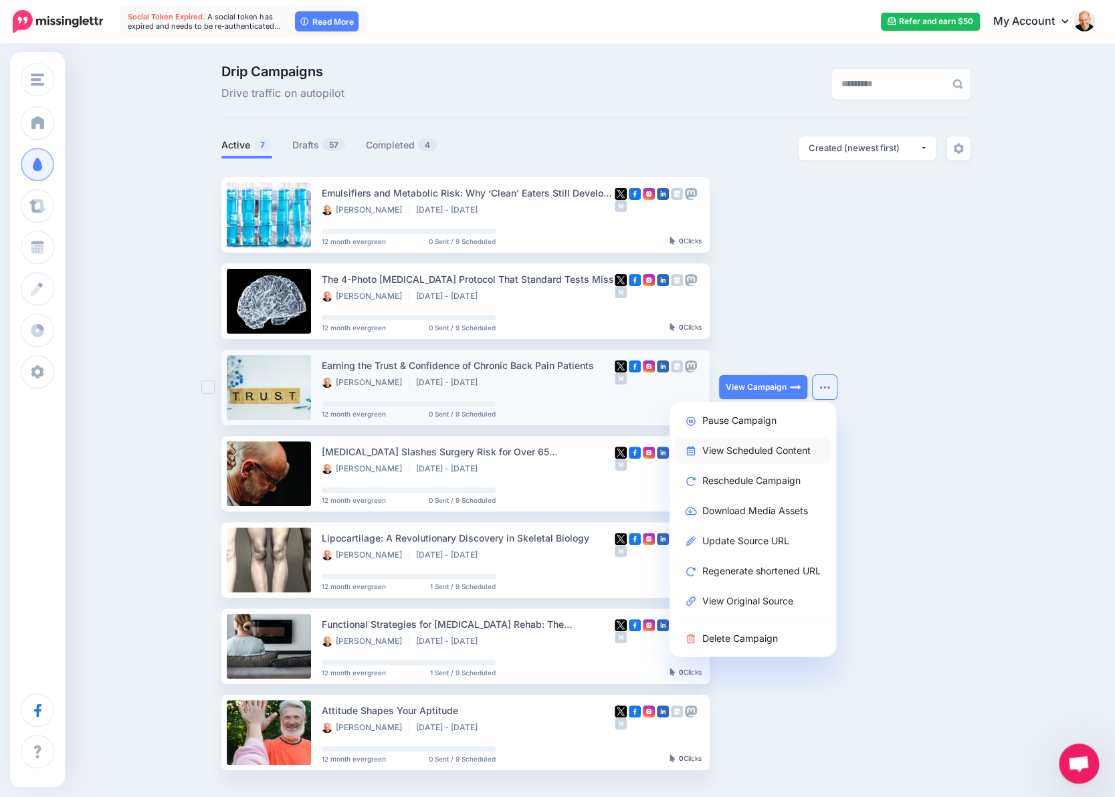
click at [790, 450] on link "View Scheduled Content" at bounding box center [753, 450] width 156 height 26
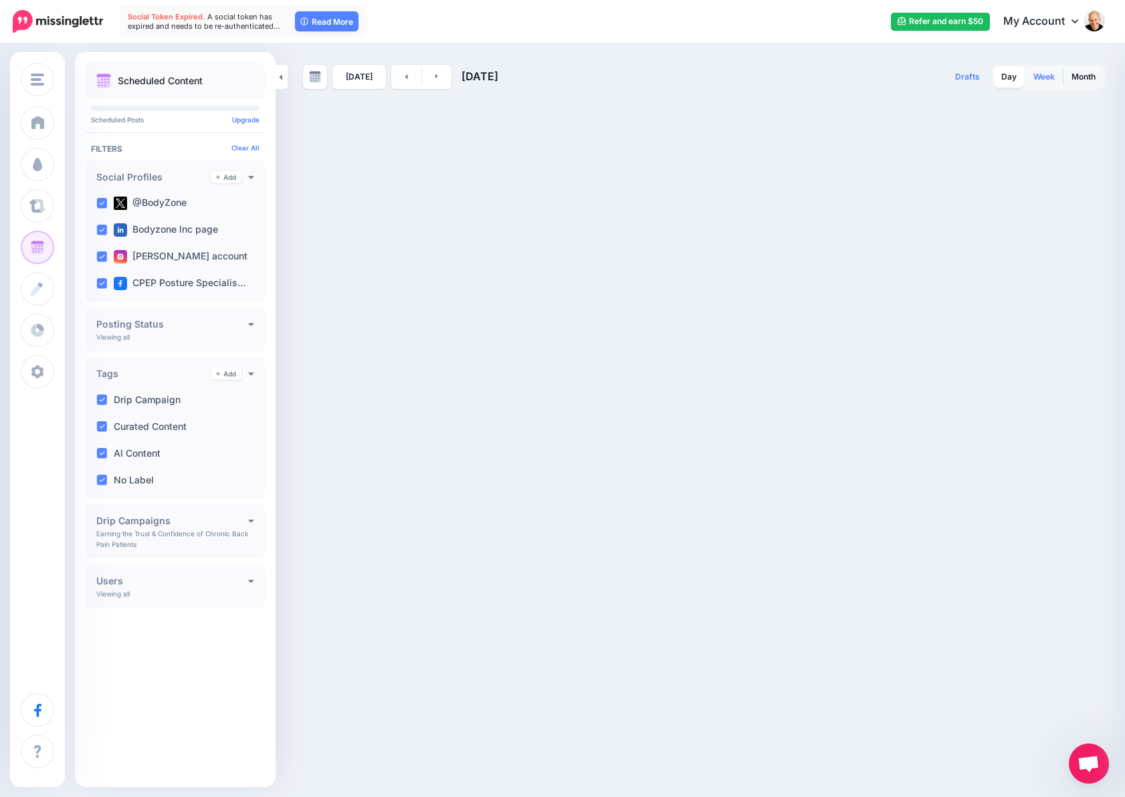
click at [1046, 78] on link "Week" at bounding box center [1043, 76] width 37 height 21
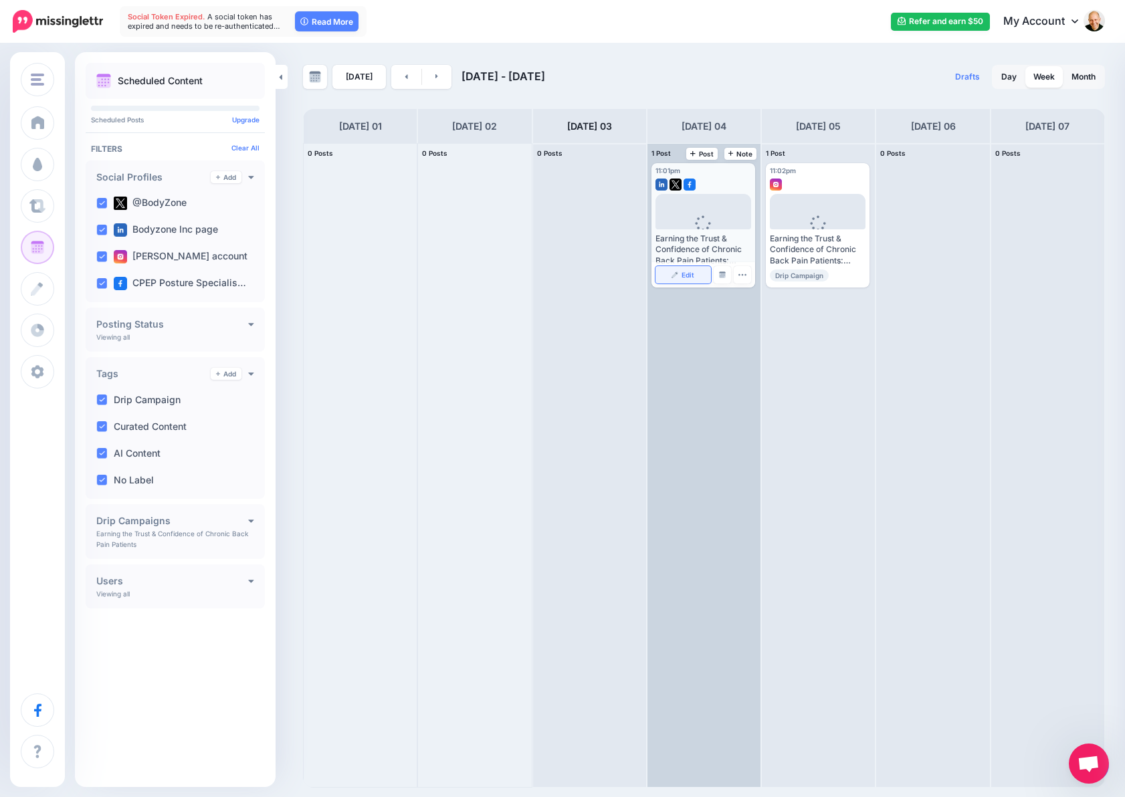
click at [683, 271] on span "Edit" at bounding box center [687, 274] width 13 height 7
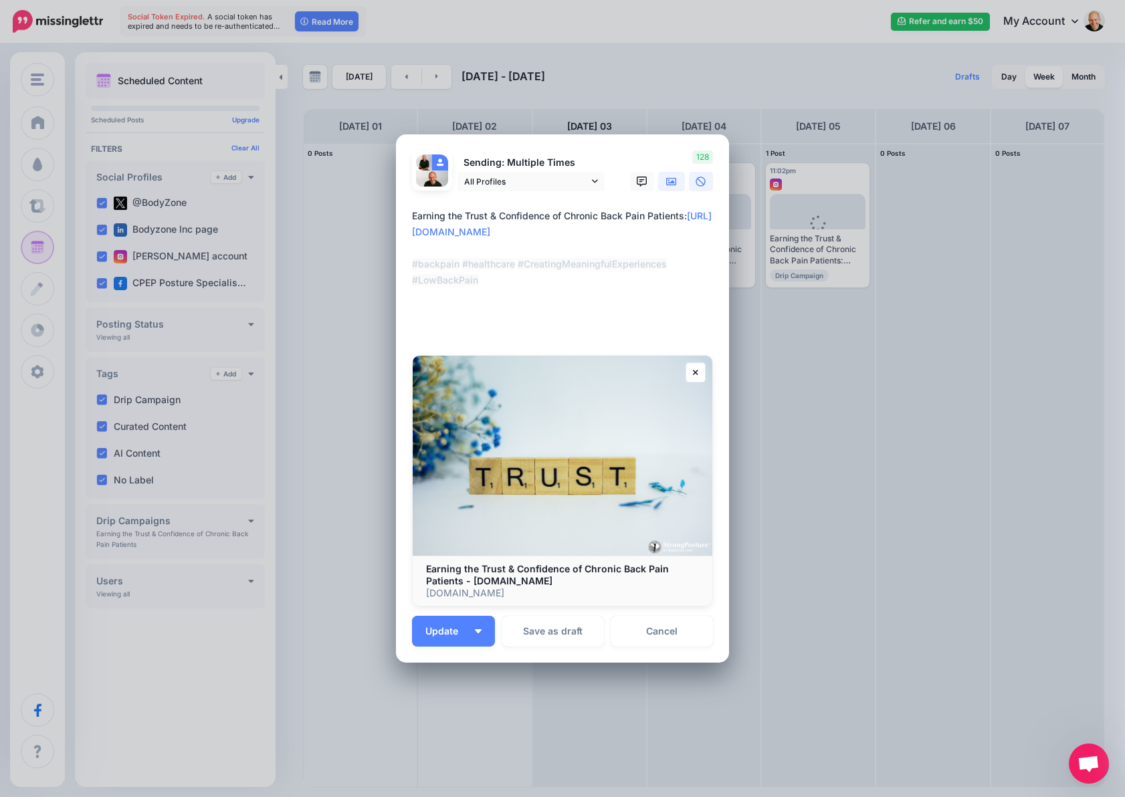
click at [666, 180] on icon at bounding box center [671, 182] width 11 height 11
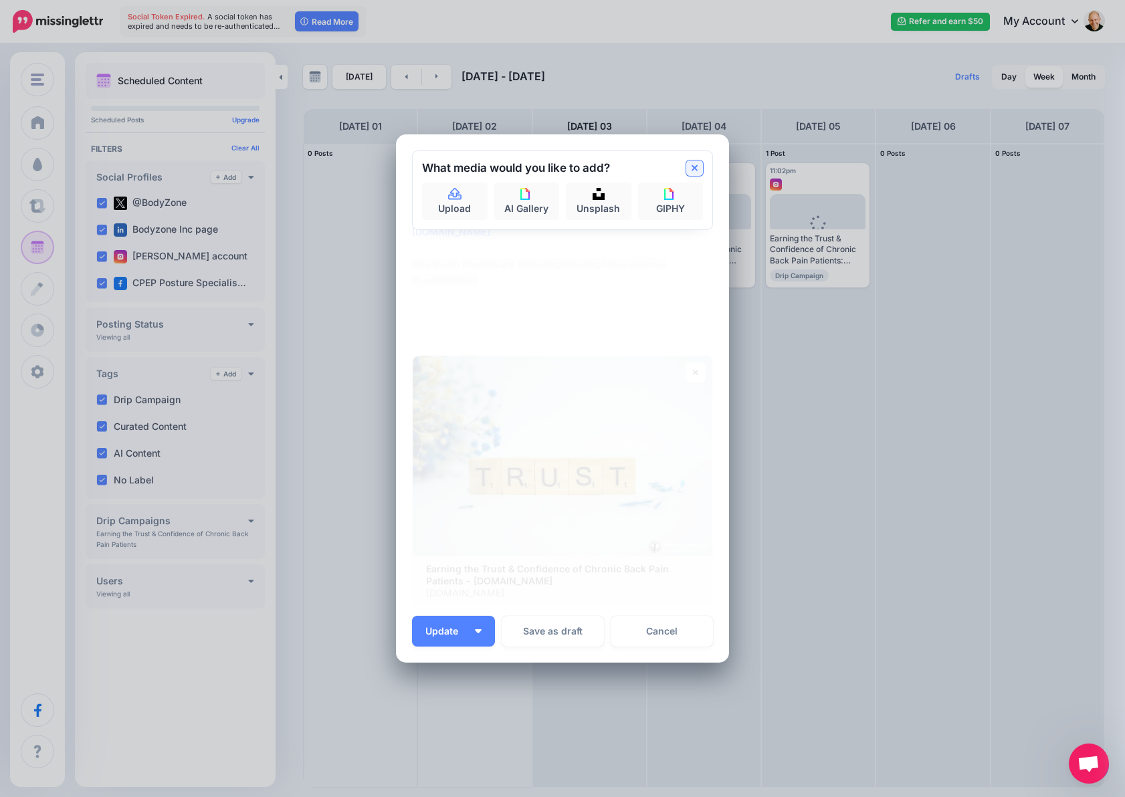
click at [693, 165] on link at bounding box center [694, 167] width 17 height 15
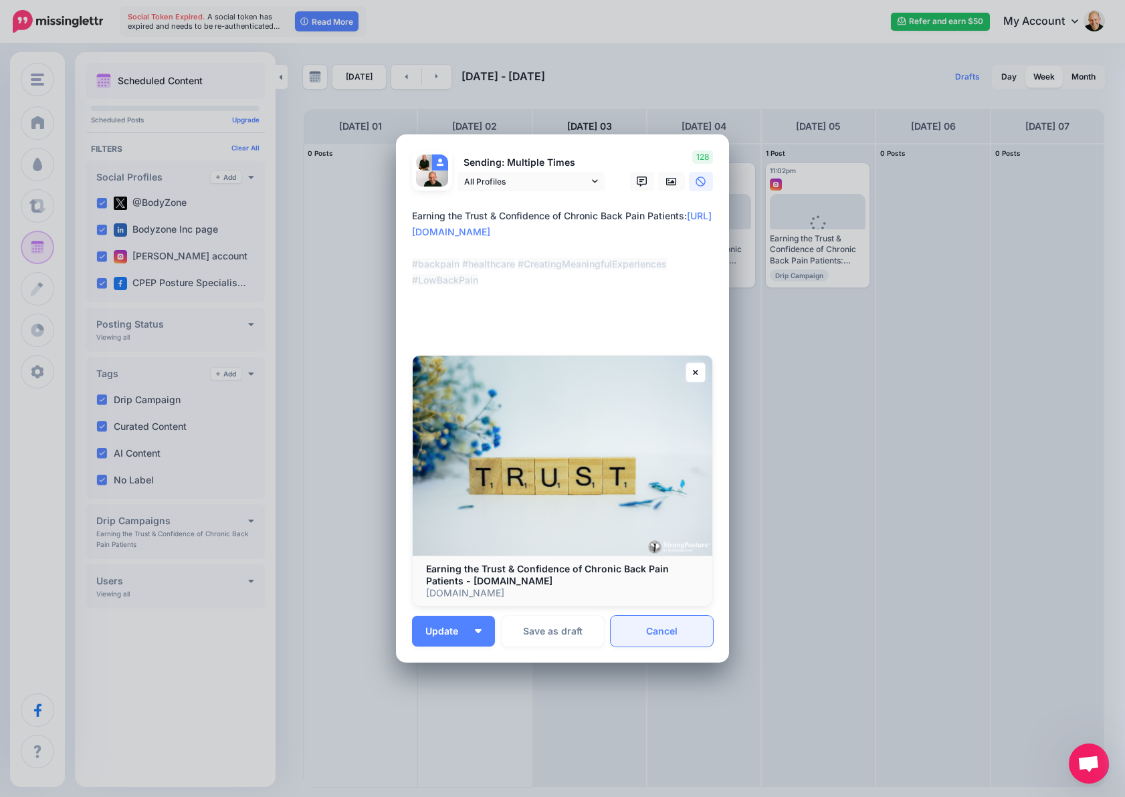
click at [679, 633] on link "Cancel" at bounding box center [661, 631] width 102 height 31
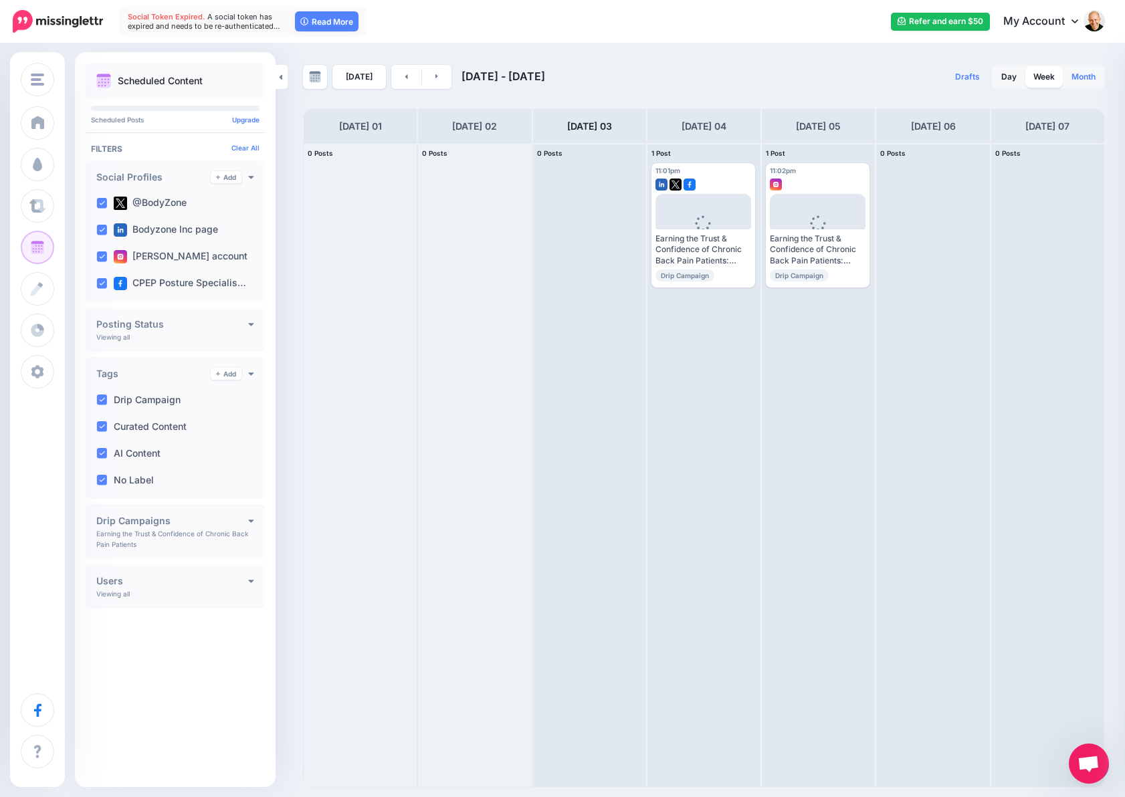
click at [1074, 77] on link "Month" at bounding box center [1083, 76] width 40 height 21
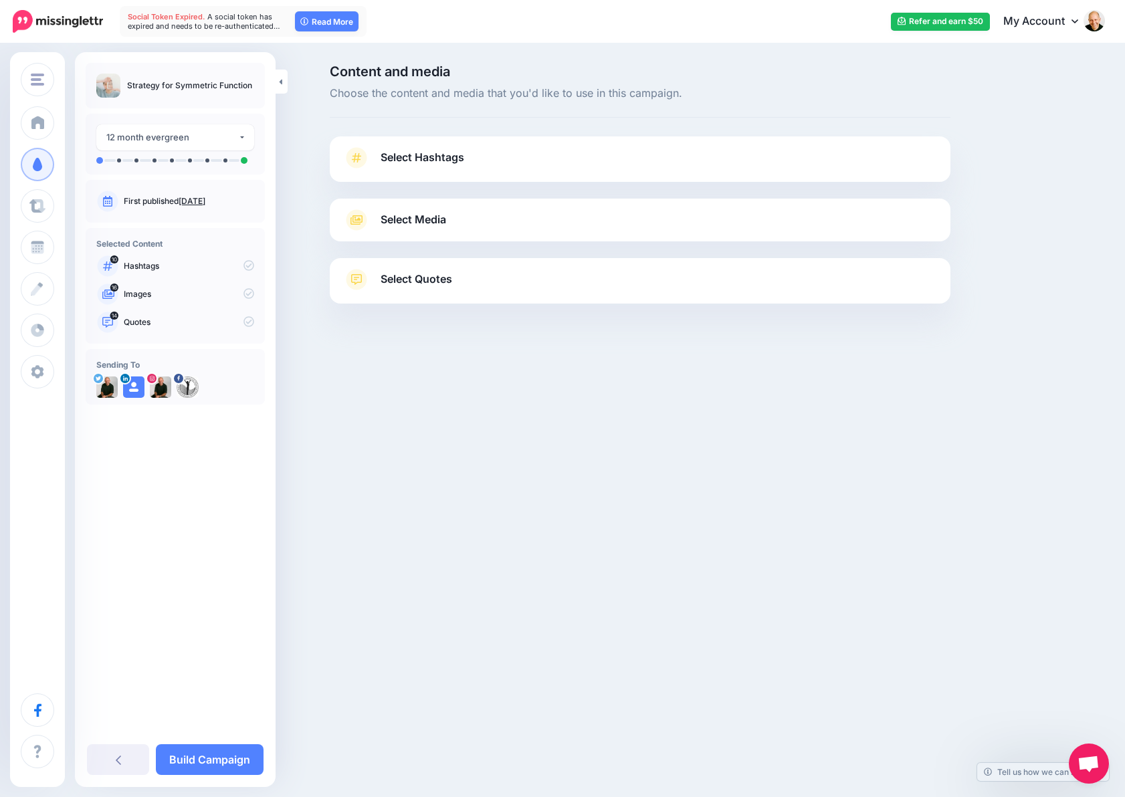
click at [444, 157] on span "Select Hashtags" at bounding box center [422, 157] width 84 height 18
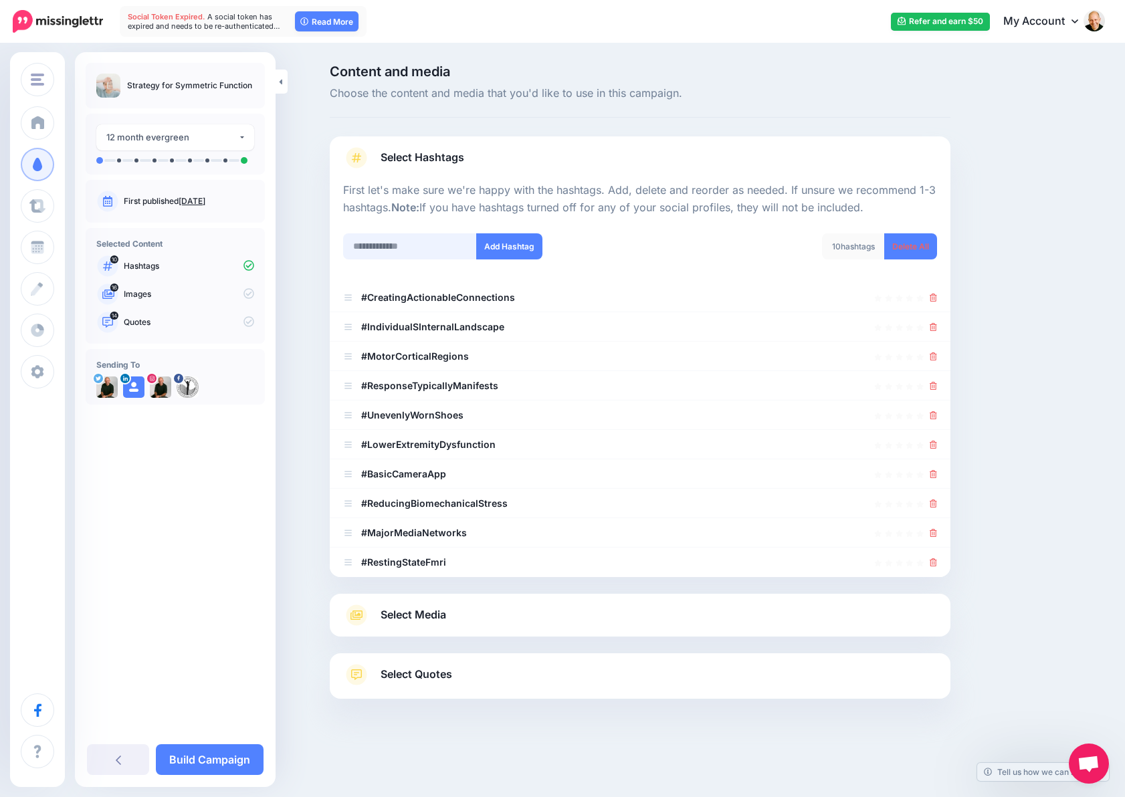
click at [437, 247] on input "text" at bounding box center [410, 246] width 134 height 26
paste input "**********"
drag, startPoint x: 405, startPoint y: 242, endPoint x: 468, endPoint y: 247, distance: 63.1
click at [468, 247] on input "**********" at bounding box center [410, 246] width 134 height 26
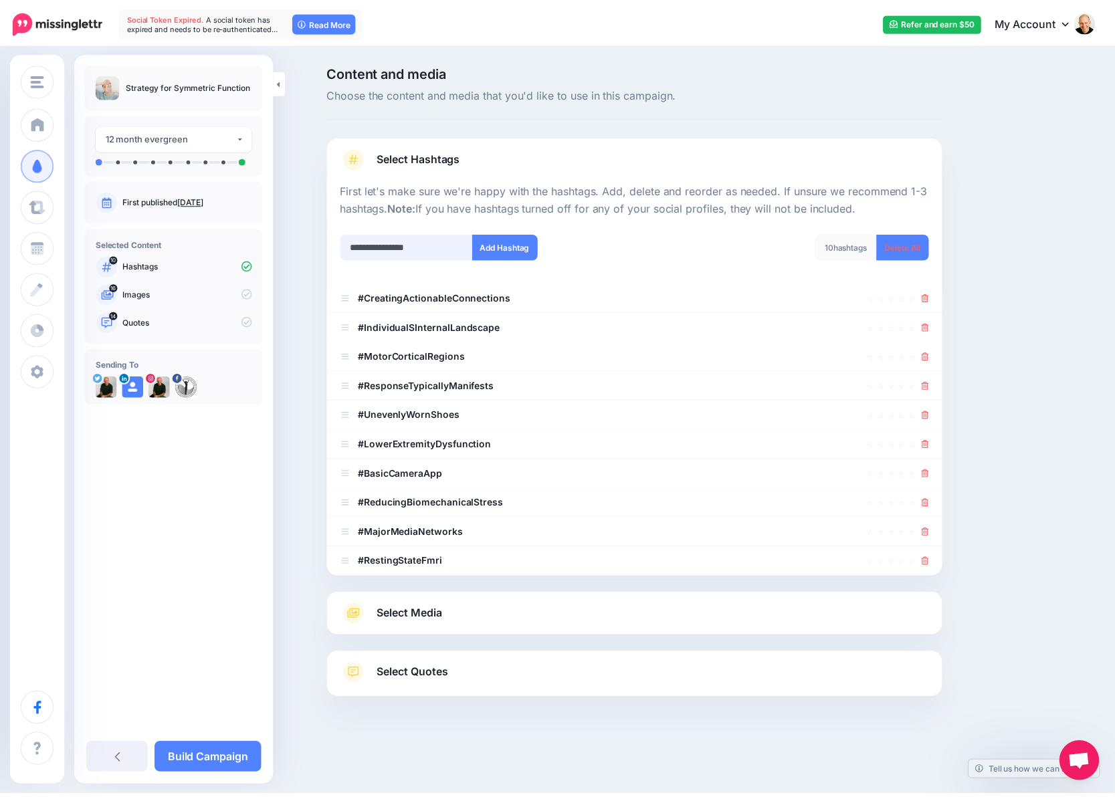
scroll to position [0, 0]
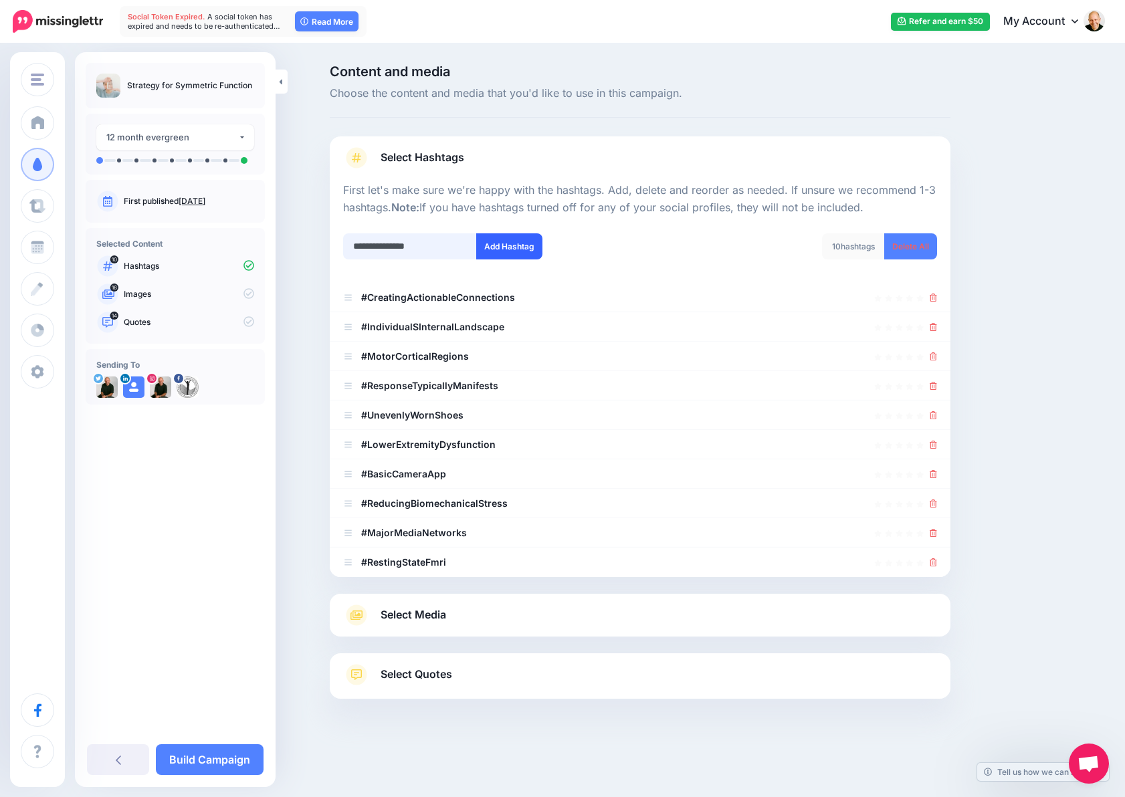
type input "**********"
click at [487, 253] on button "Add Hashtag" at bounding box center [509, 246] width 66 height 26
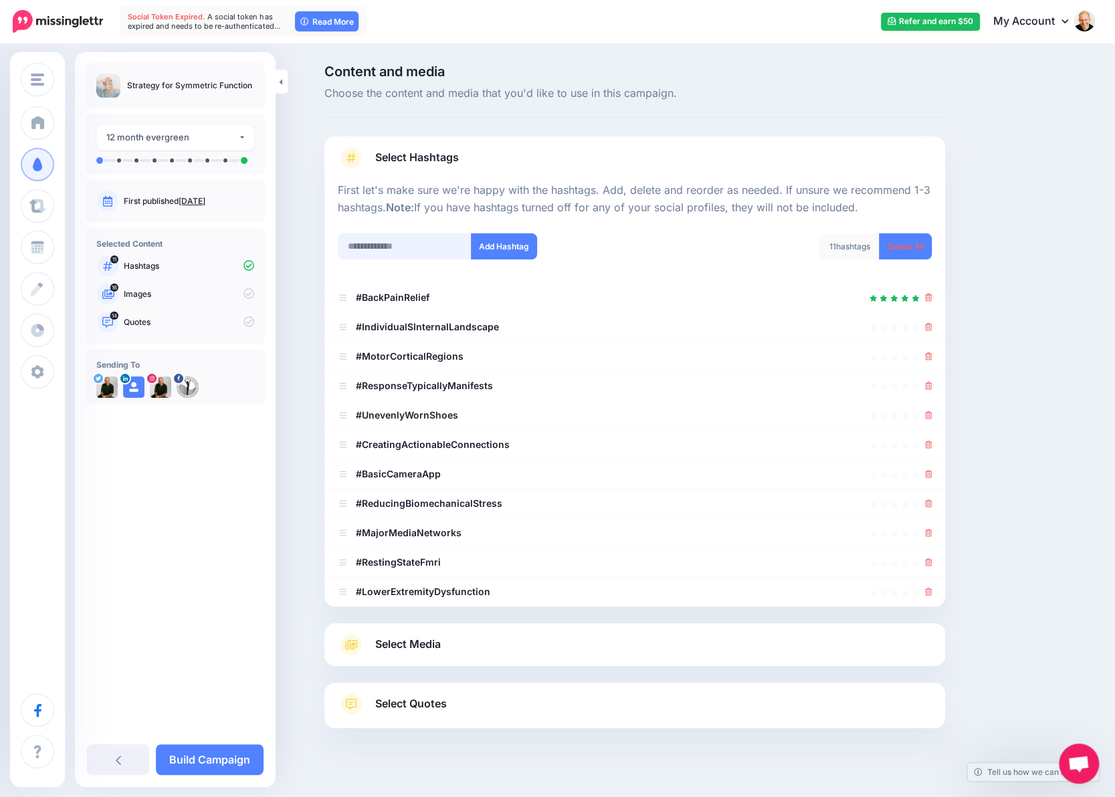
click at [439, 244] on input "text" at bounding box center [405, 246] width 134 height 26
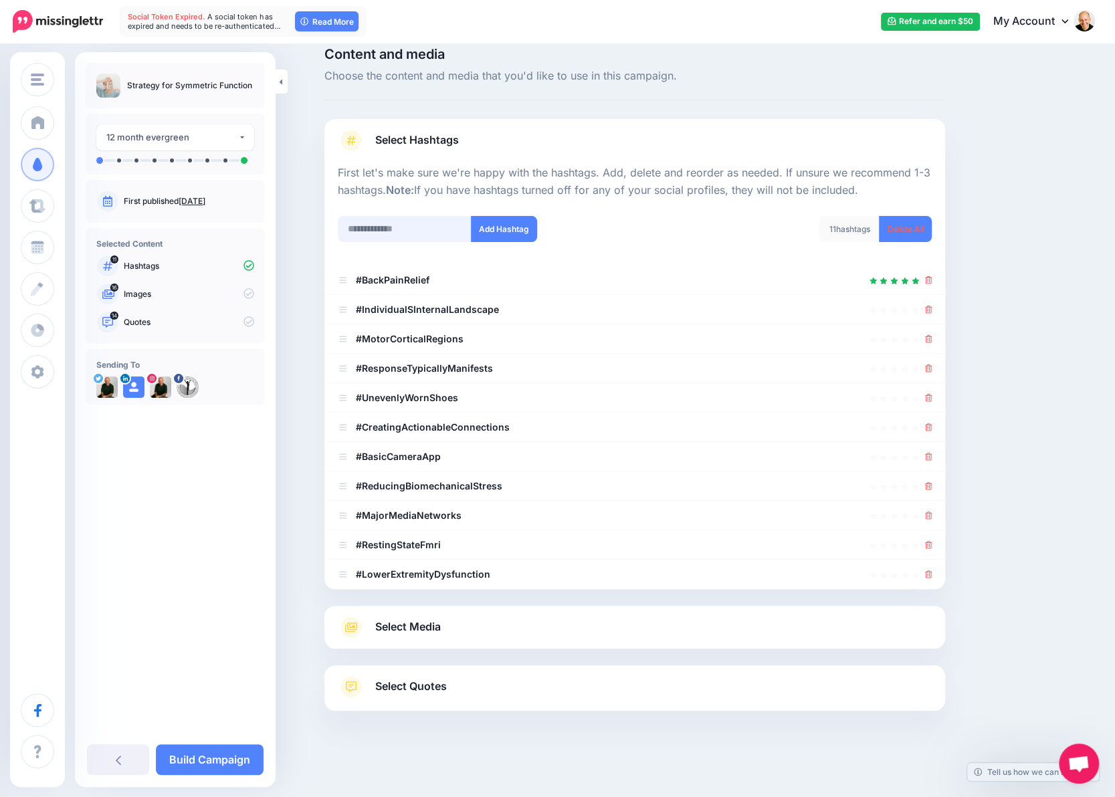
paste input "**********"
drag, startPoint x: 407, startPoint y: 227, endPoint x: 338, endPoint y: 229, distance: 69.6
click at [338, 229] on div "**********" at bounding box center [481, 237] width 307 height 43
type input "**********"
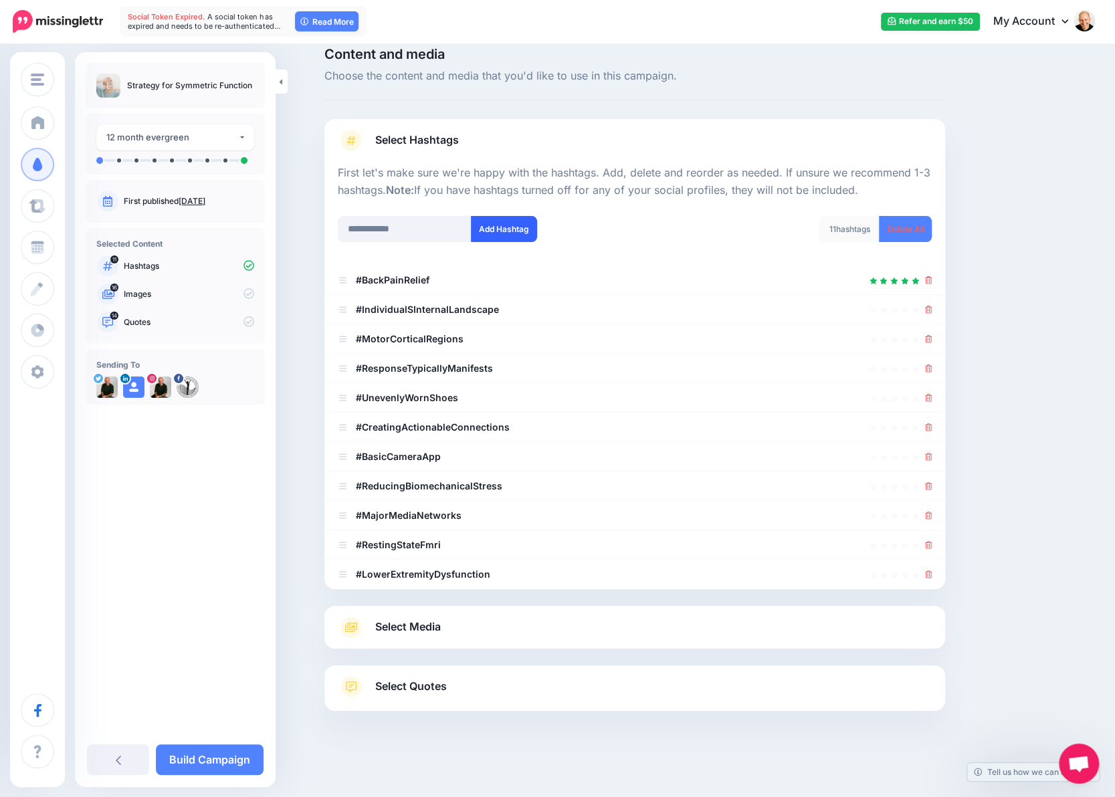
click at [500, 233] on button "Add Hashtag" at bounding box center [504, 229] width 66 height 26
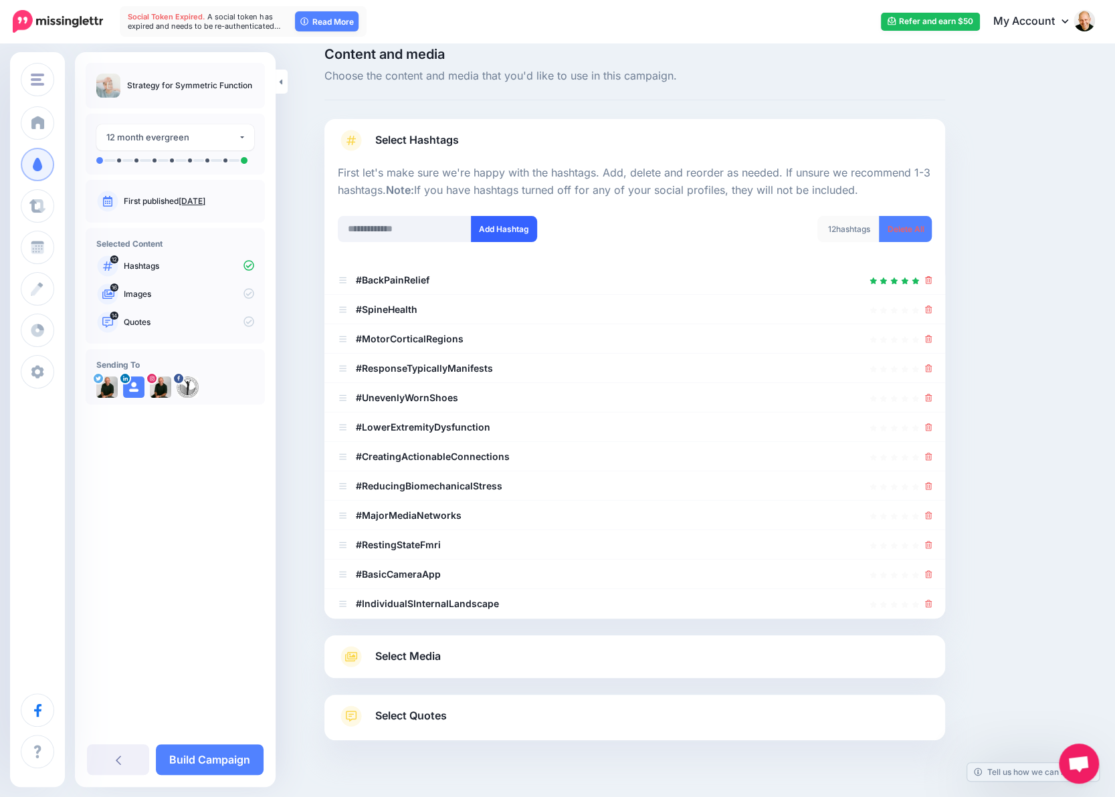
scroll to position [47, 0]
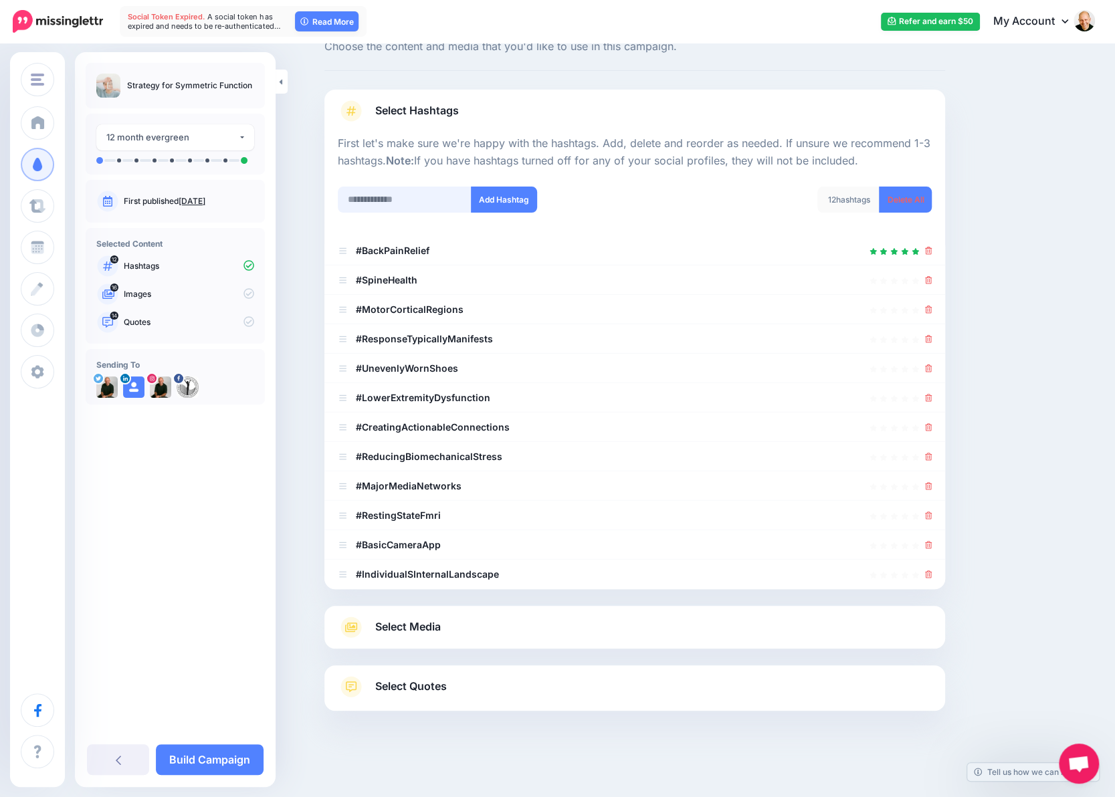
click at [380, 195] on input "text" at bounding box center [405, 200] width 134 height 26
paste input "**********"
type input "**********"
click at [498, 197] on button "Add Hashtag" at bounding box center [504, 200] width 66 height 26
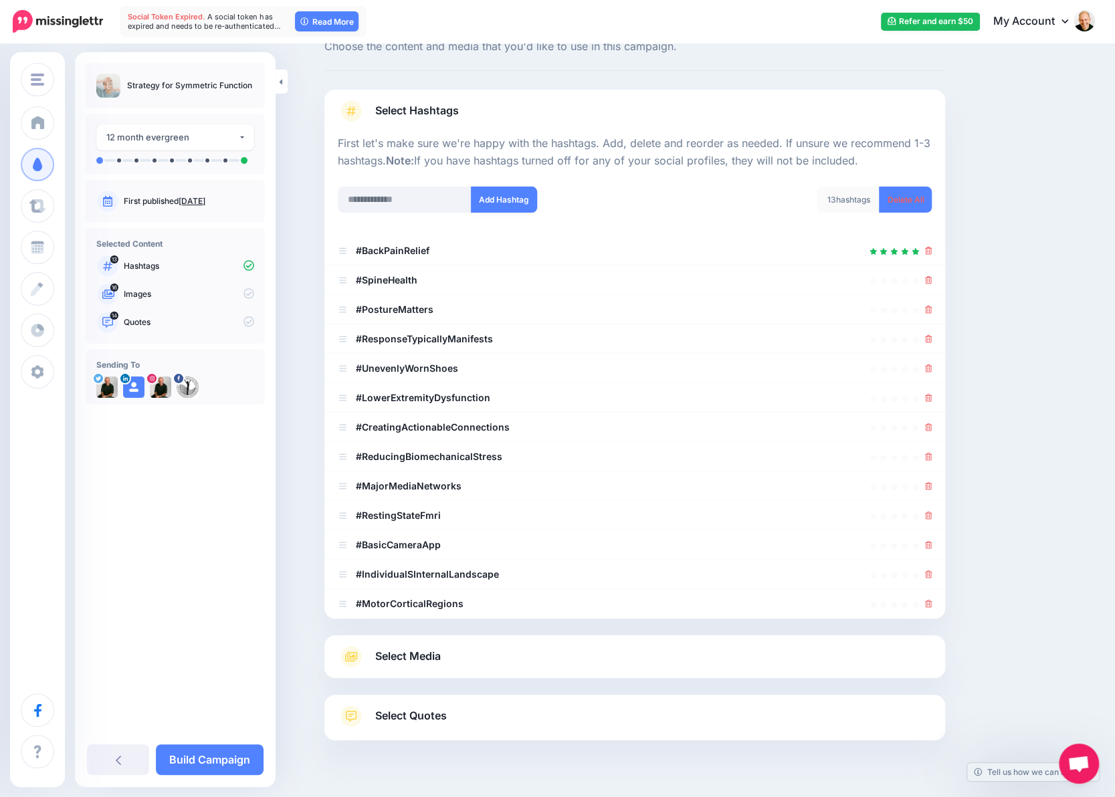
scroll to position [76, 0]
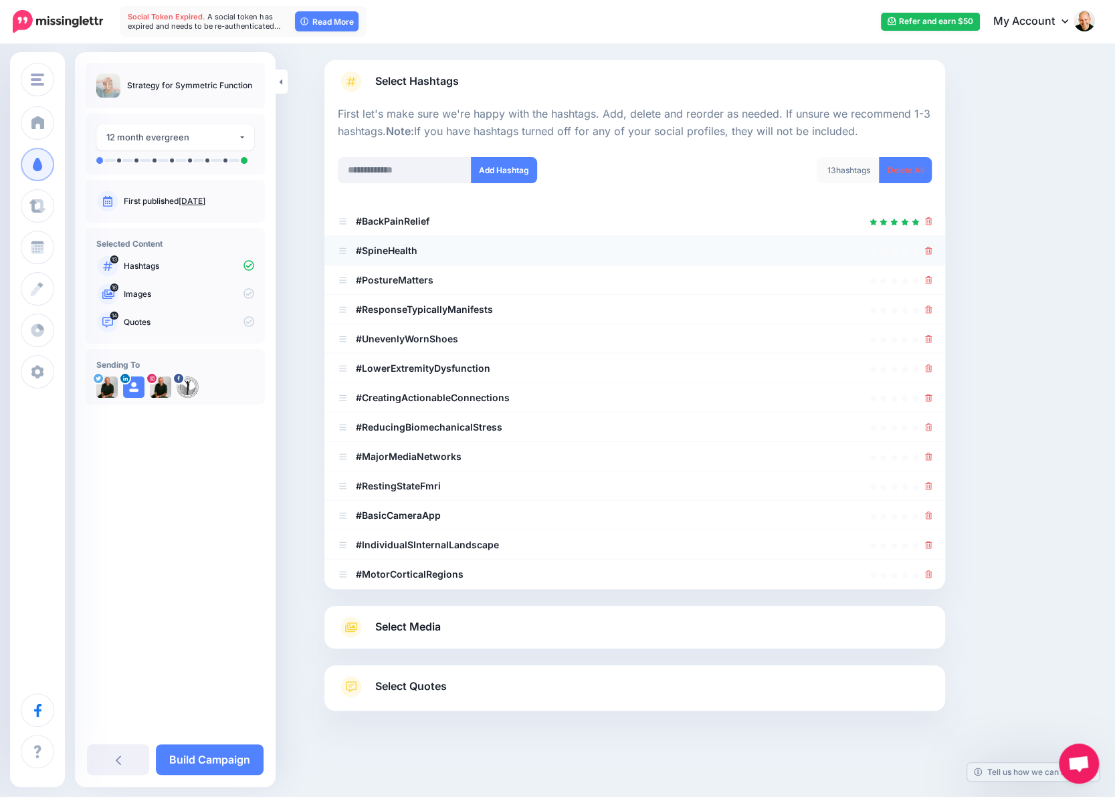
click at [932, 249] on icon at bounding box center [928, 251] width 7 height 8
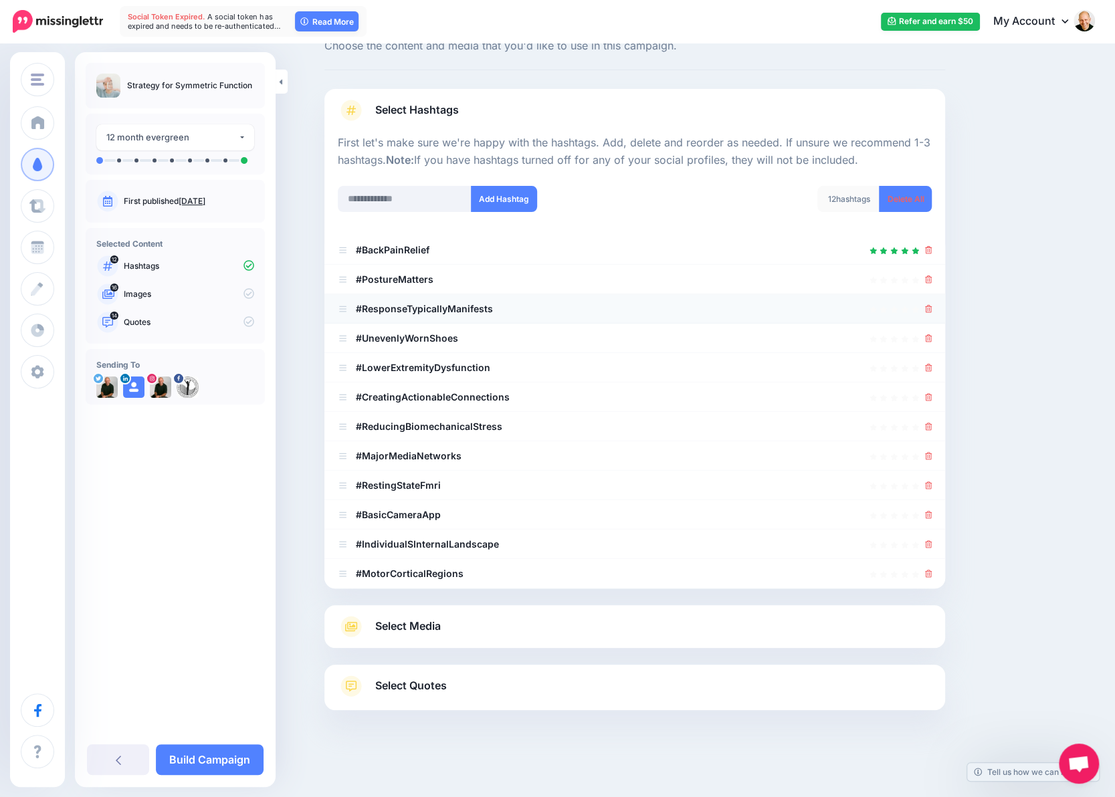
scroll to position [47, 0]
click at [929, 308] on icon at bounding box center [928, 310] width 7 height 8
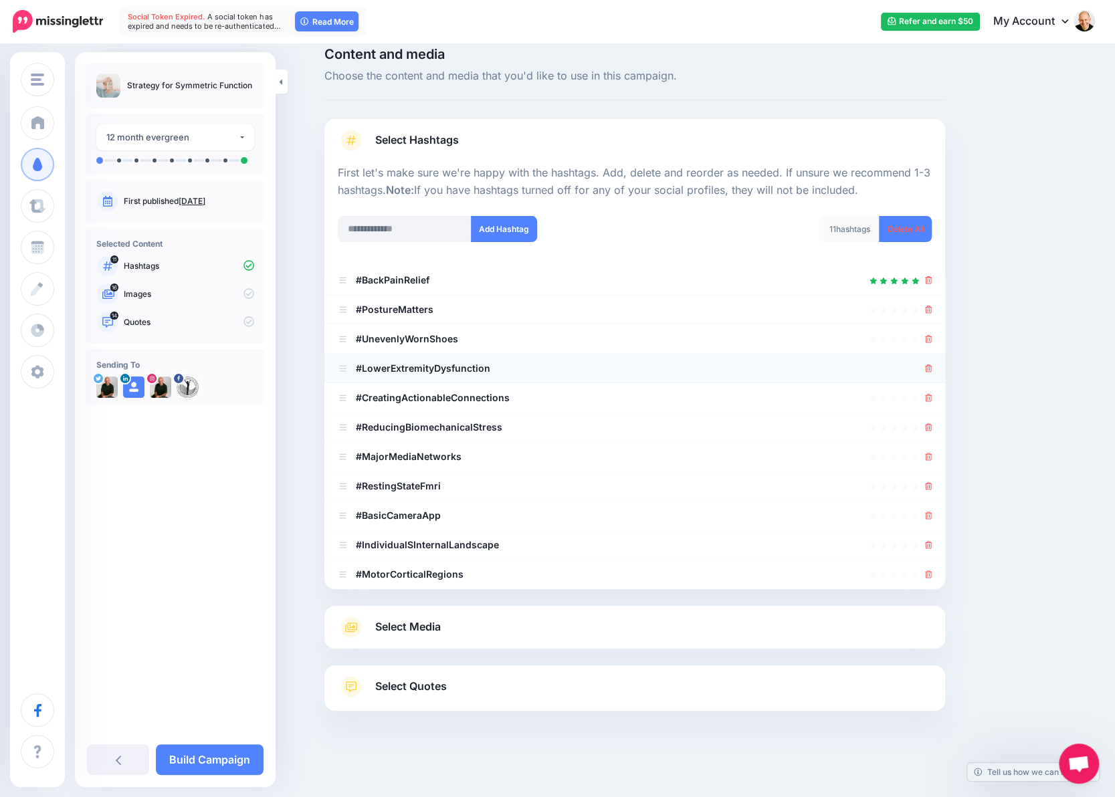
drag, startPoint x: 932, startPoint y: 340, endPoint x: 929, endPoint y: 355, distance: 15.0
click at [932, 342] on icon at bounding box center [928, 339] width 7 height 8
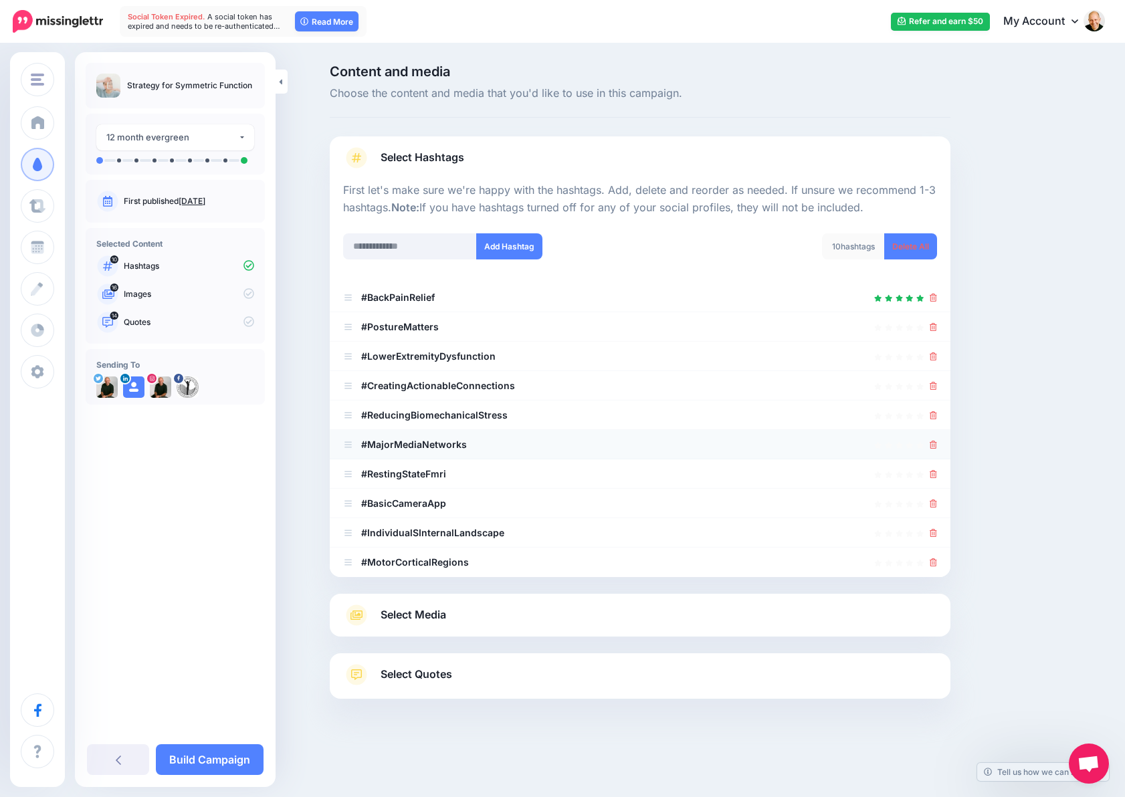
click at [933, 441] on icon at bounding box center [932, 445] width 7 height 8
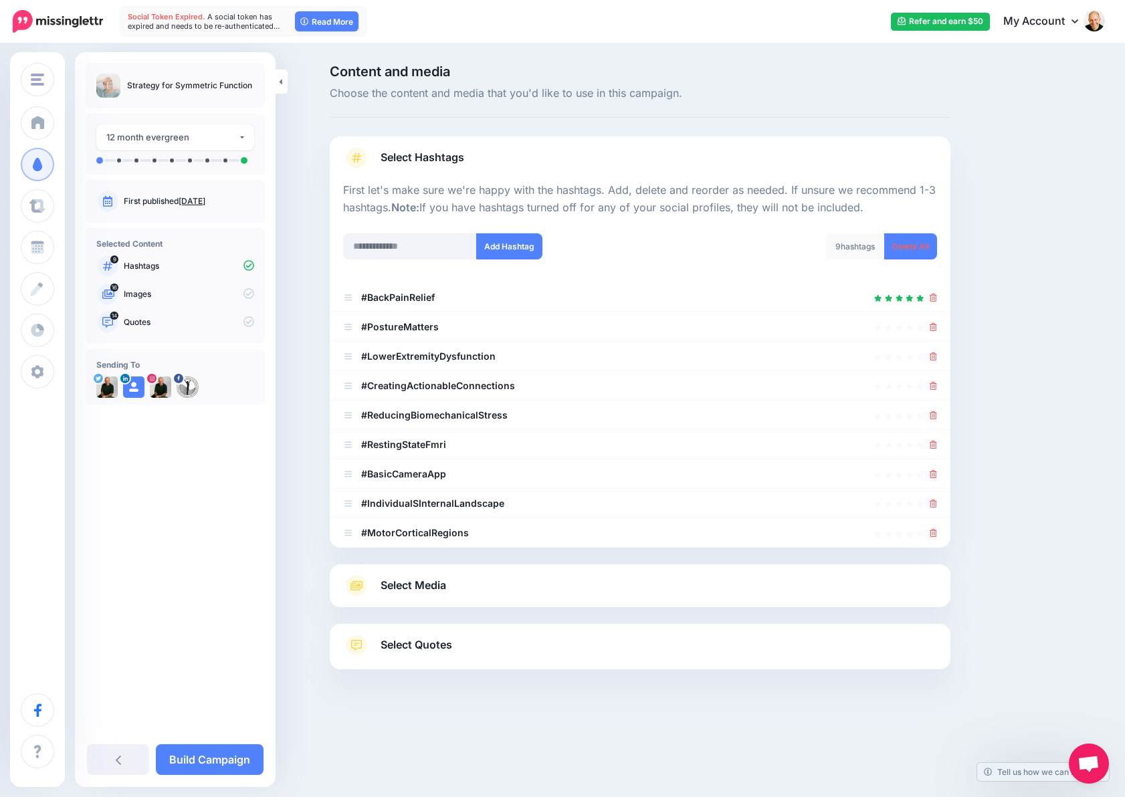
click at [933, 441] on icon at bounding box center [932, 445] width 7 height 8
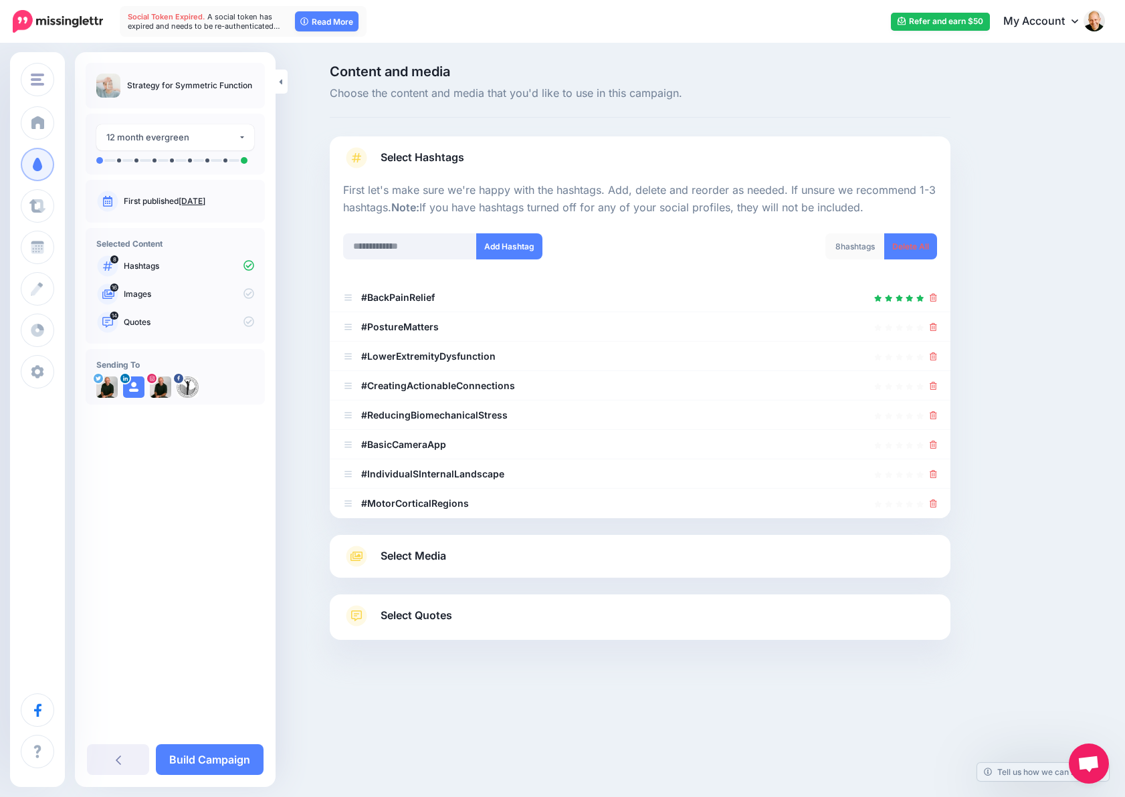
click at [933, 441] on icon at bounding box center [932, 445] width 7 height 8
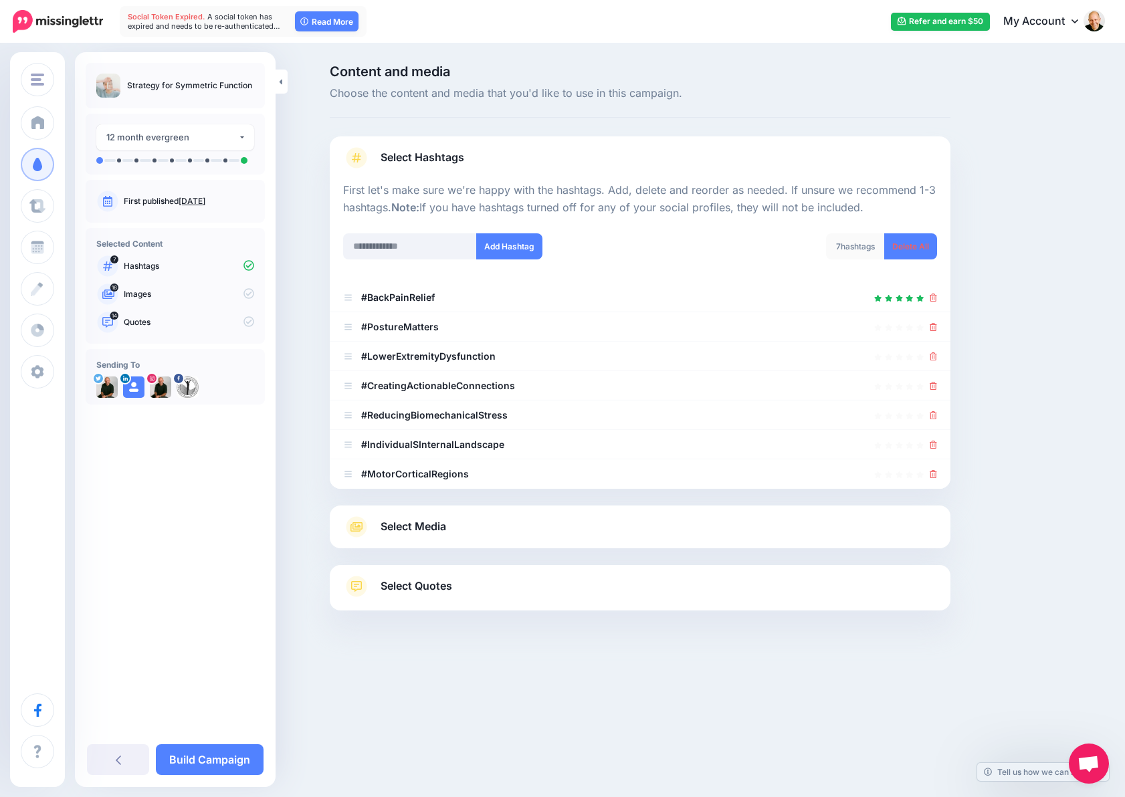
click at [933, 441] on icon at bounding box center [932, 445] width 7 height 8
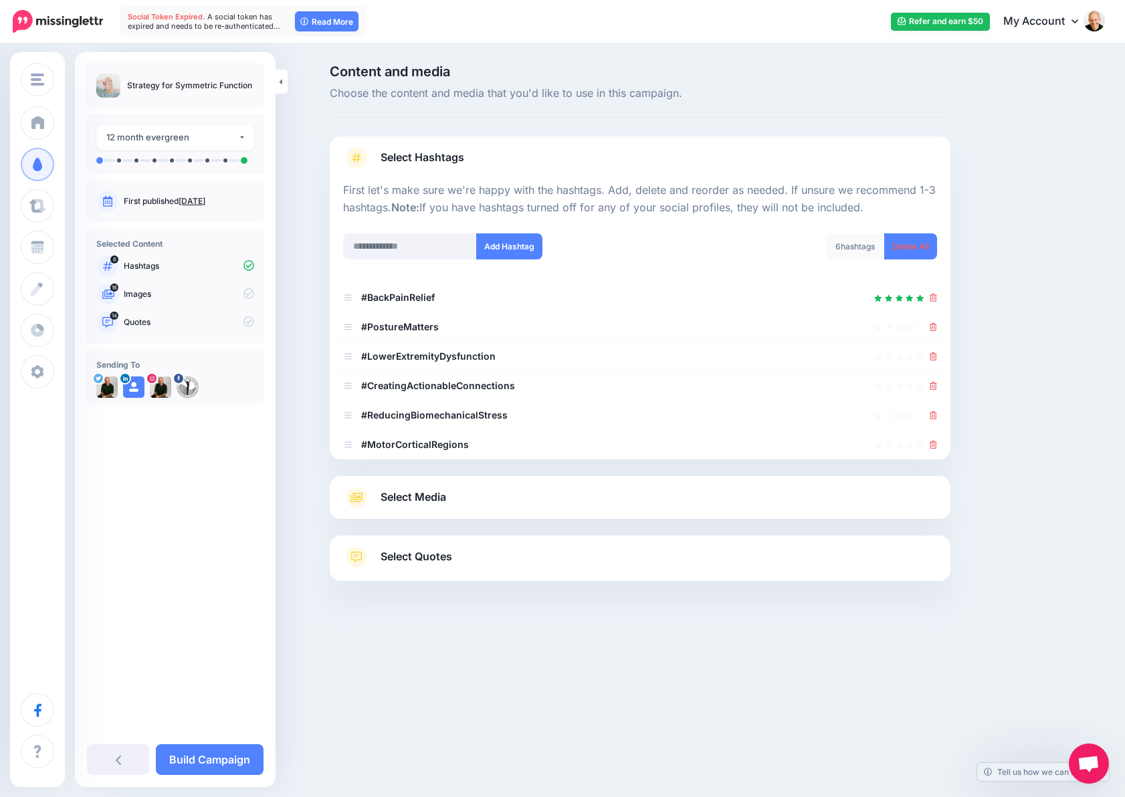
click at [933, 441] on icon at bounding box center [932, 445] width 7 height 8
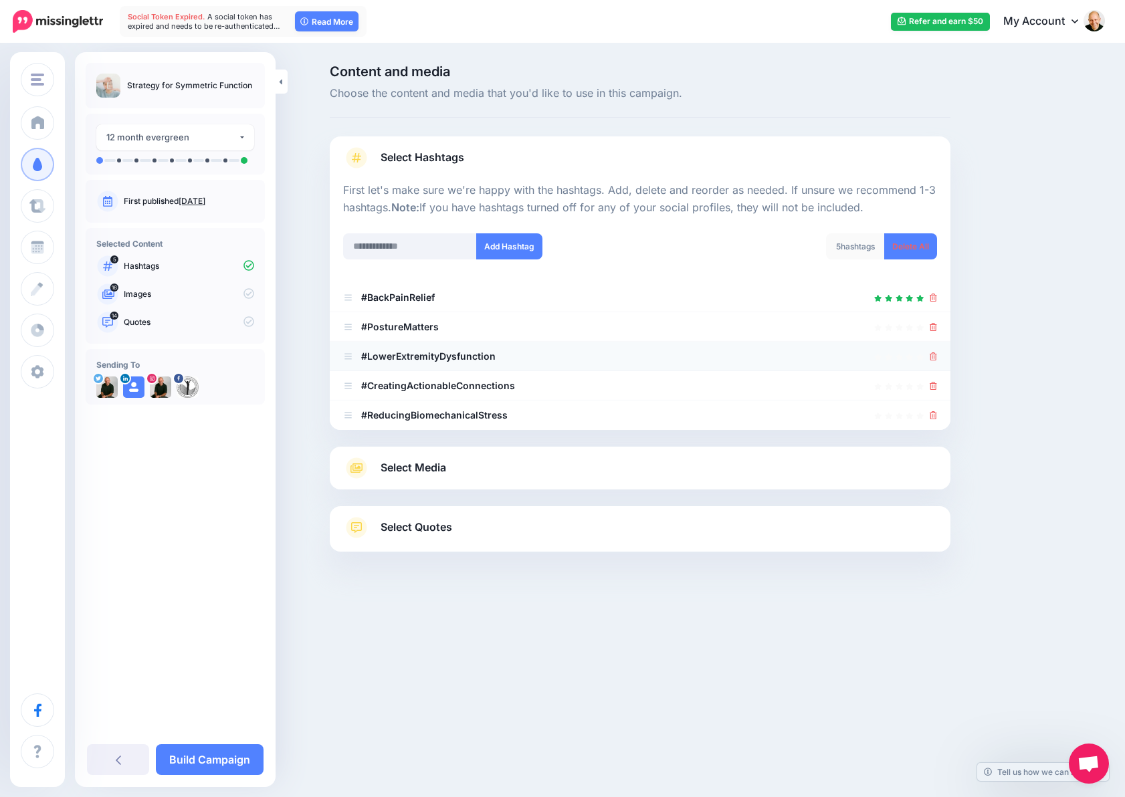
click at [931, 358] on icon at bounding box center [932, 356] width 7 height 8
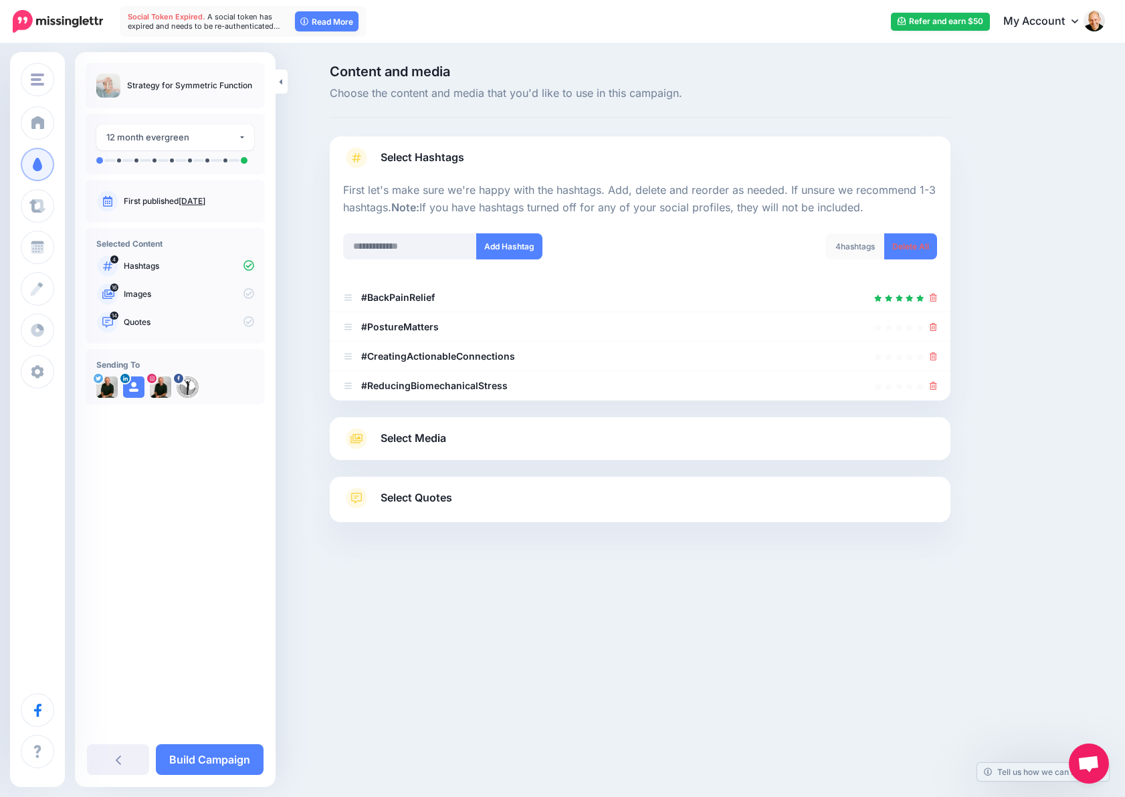
click at [931, 358] on icon at bounding box center [932, 356] width 7 height 8
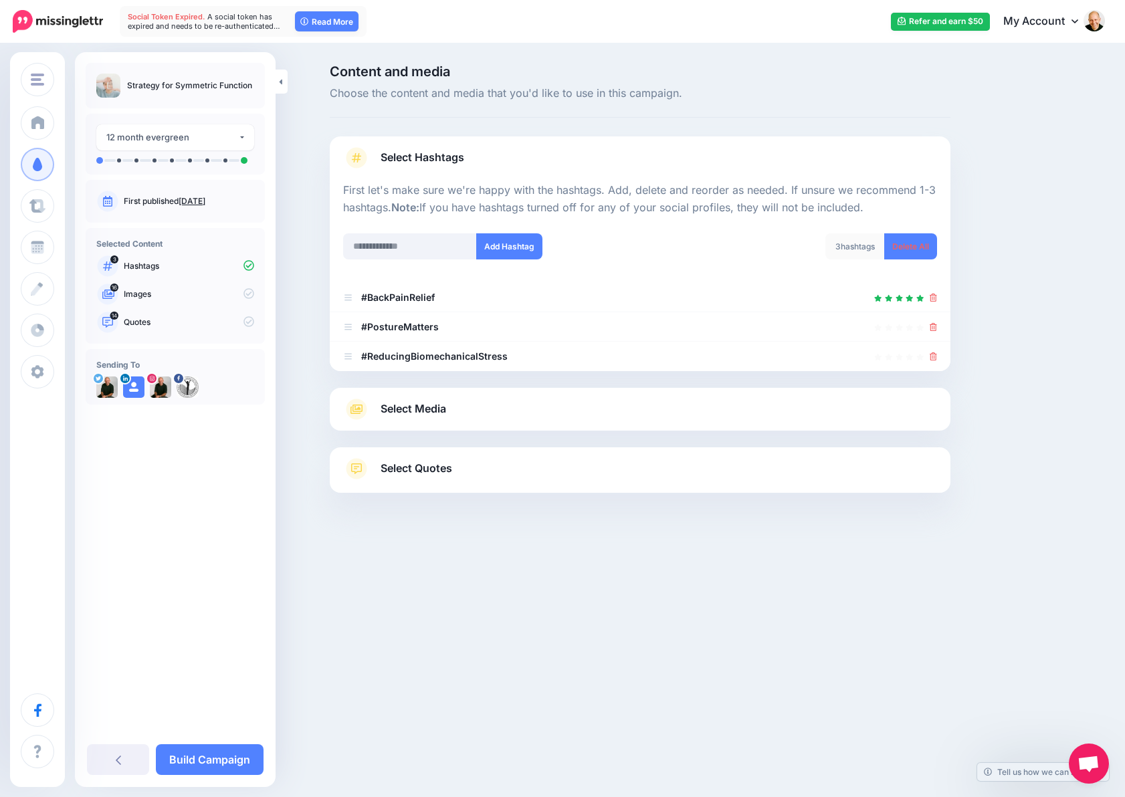
click at [931, 358] on icon at bounding box center [932, 356] width 7 height 8
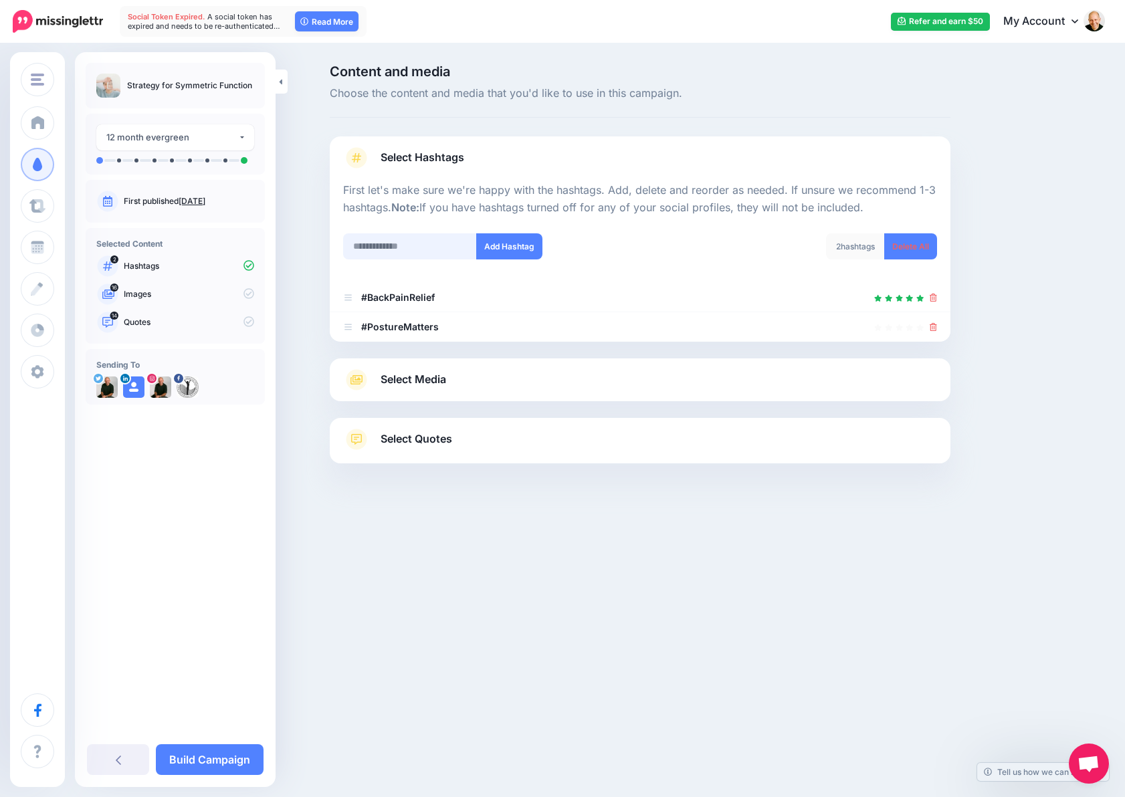
click at [408, 234] on input "text" at bounding box center [410, 246] width 134 height 26
paste input "**********"
type input "**********"
click at [520, 247] on button "Add Hashtag" at bounding box center [509, 246] width 66 height 26
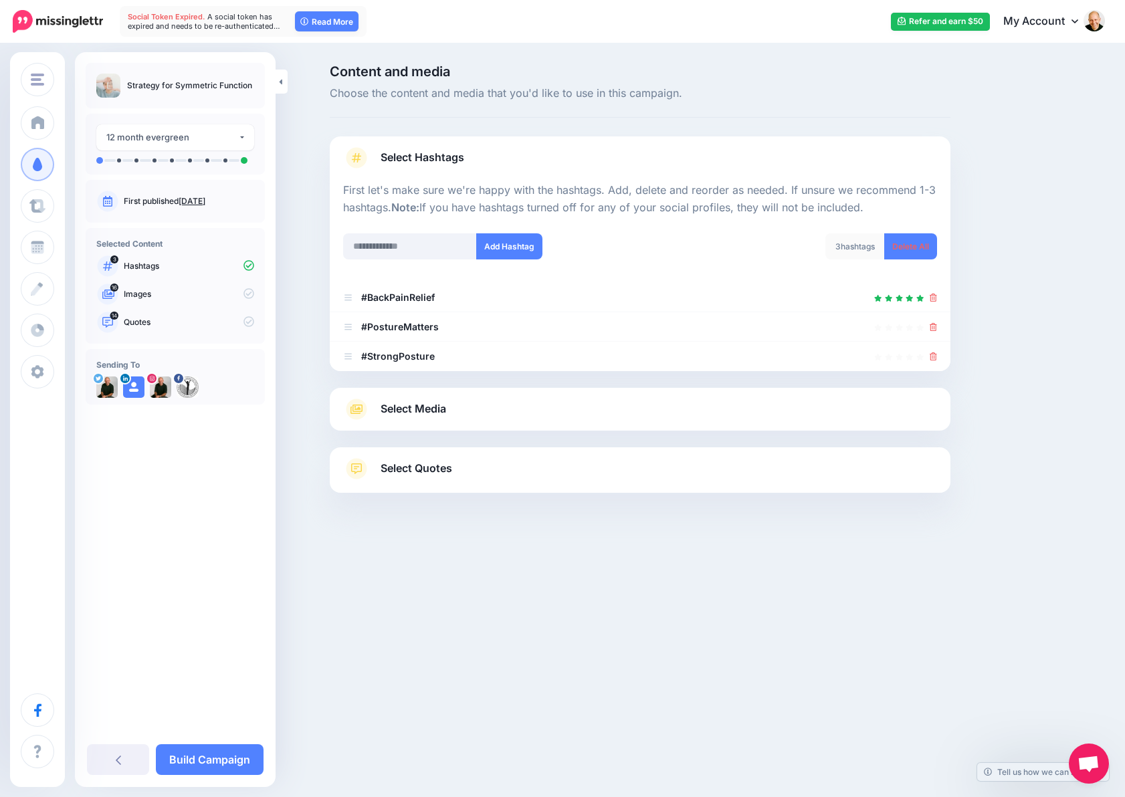
click at [544, 403] on link "Select Media" at bounding box center [640, 409] width 594 height 21
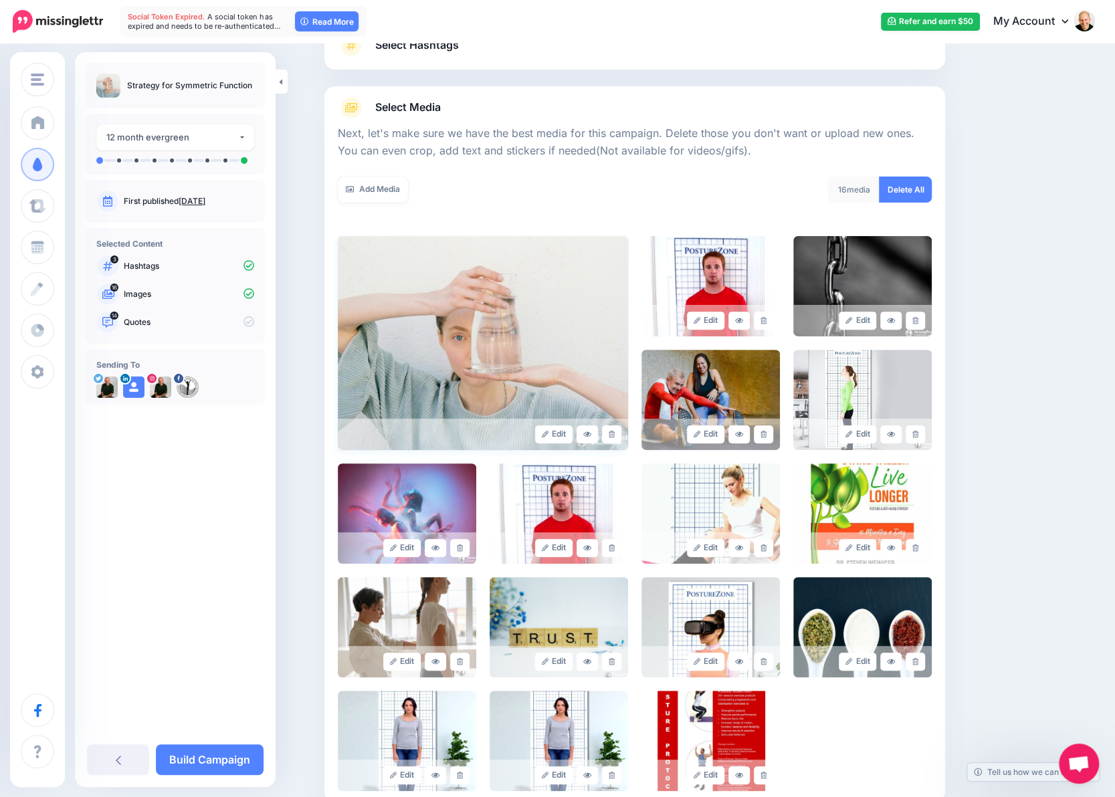
scroll to position [134, 0]
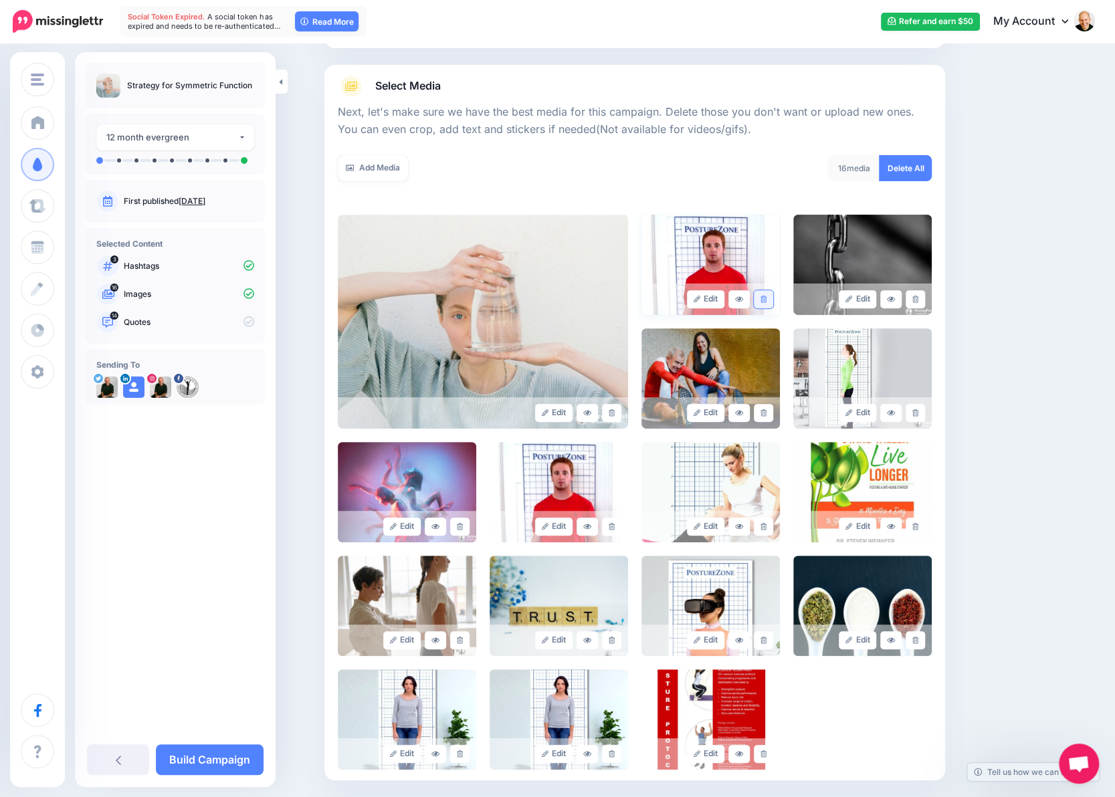
click at [765, 299] on icon at bounding box center [763, 299] width 6 height 7
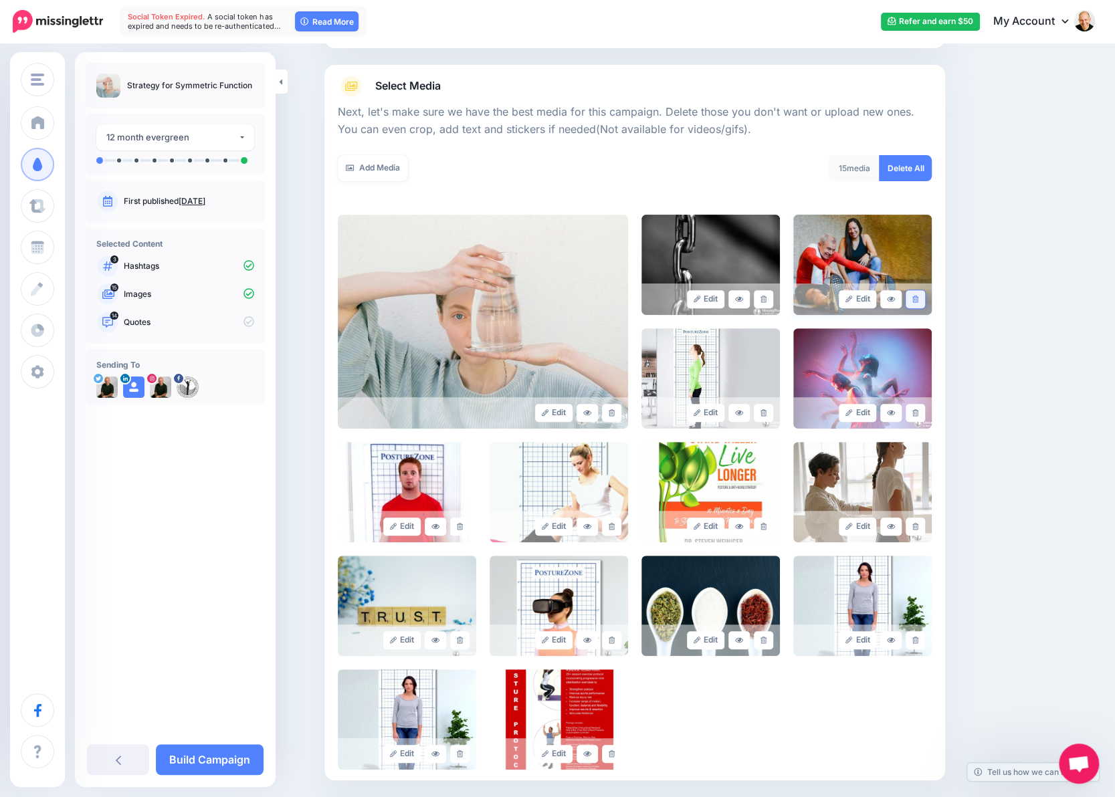
click at [918, 296] on icon at bounding box center [915, 299] width 6 height 7
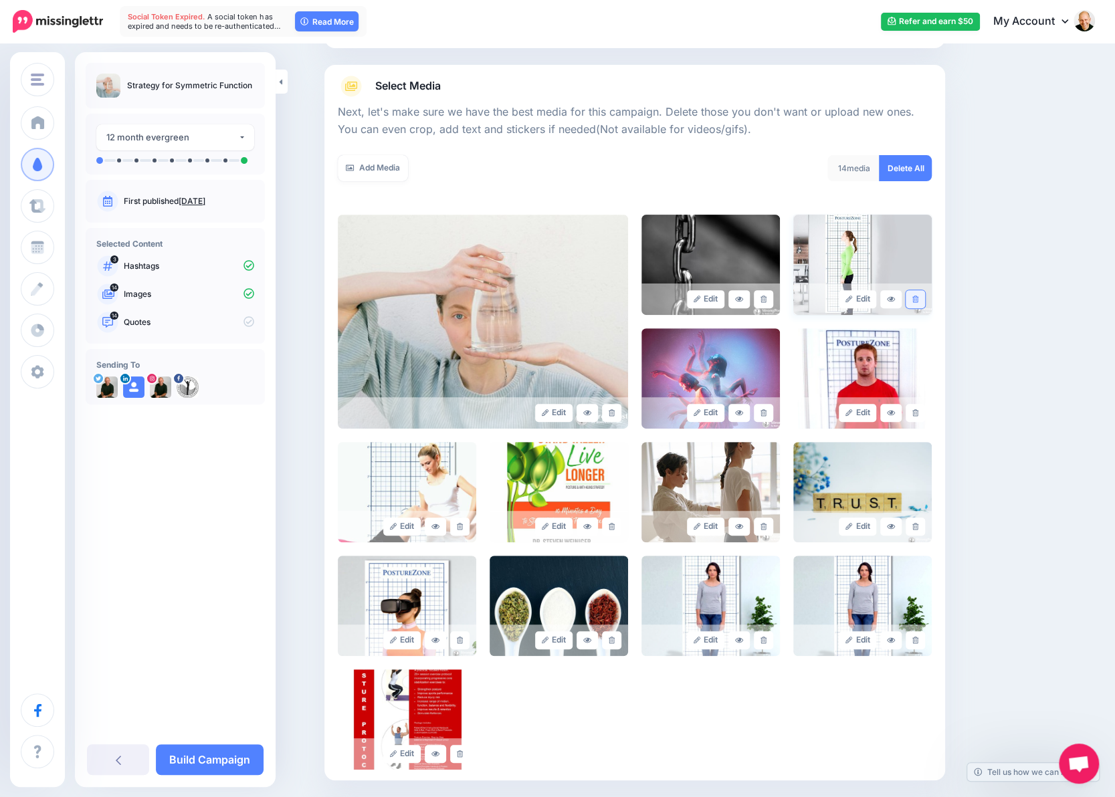
click at [916, 300] on link at bounding box center [914, 299] width 19 height 18
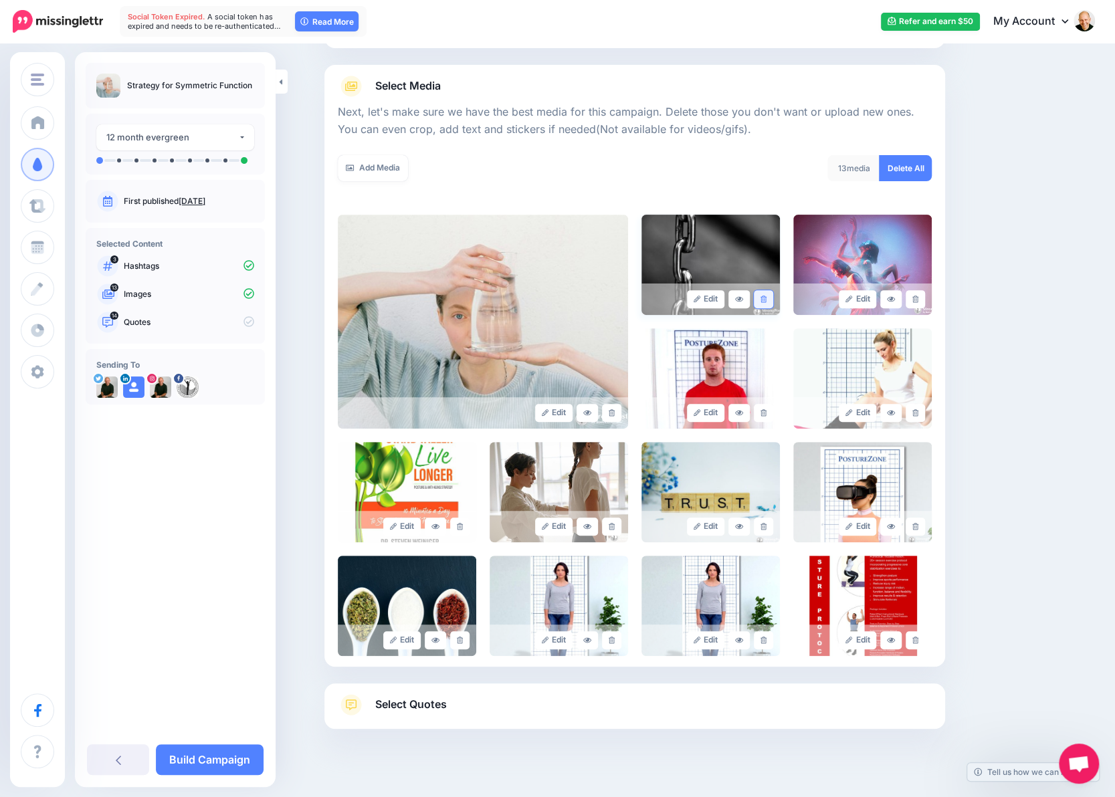
click at [766, 302] on icon at bounding box center [763, 299] width 6 height 7
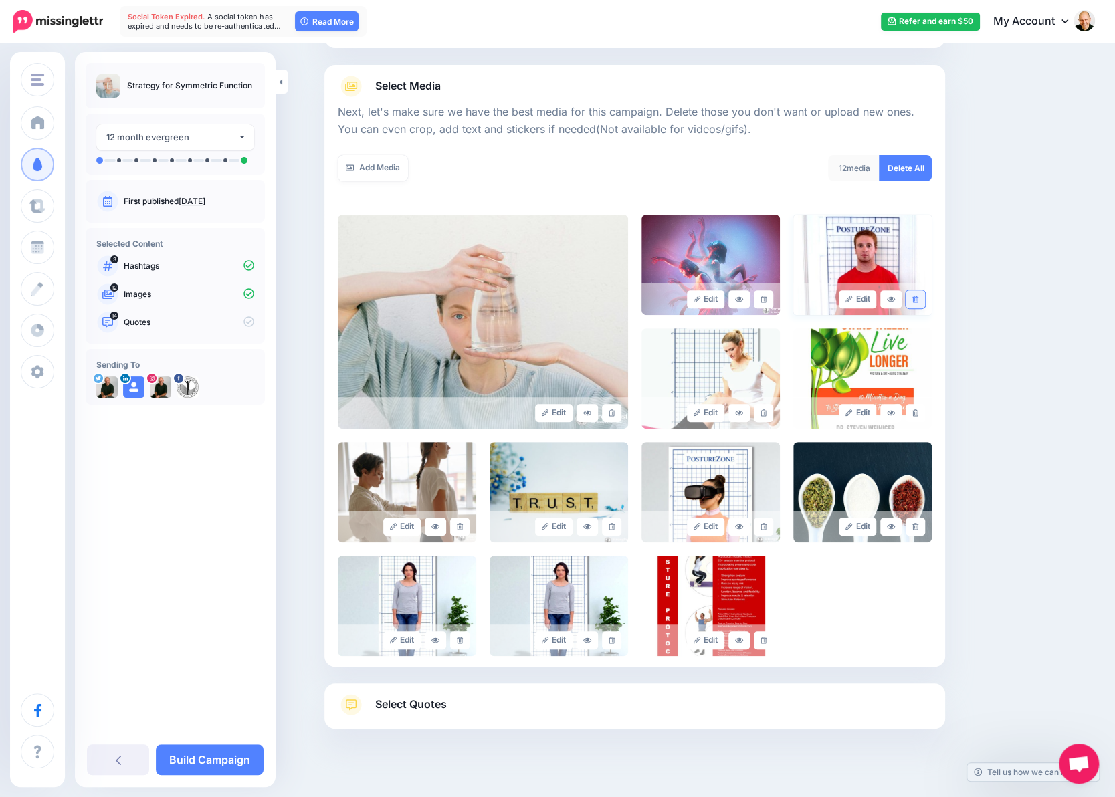
click at [918, 302] on icon at bounding box center [915, 299] width 6 height 7
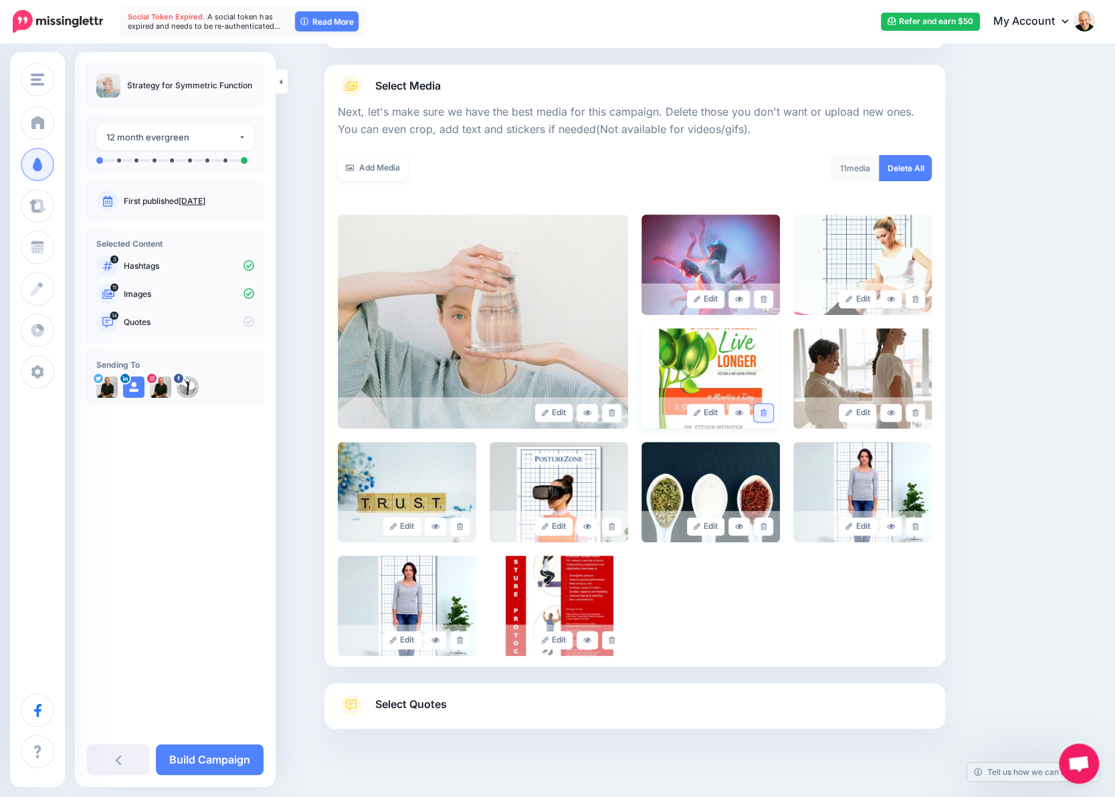
click at [773, 411] on link at bounding box center [763, 413] width 19 height 18
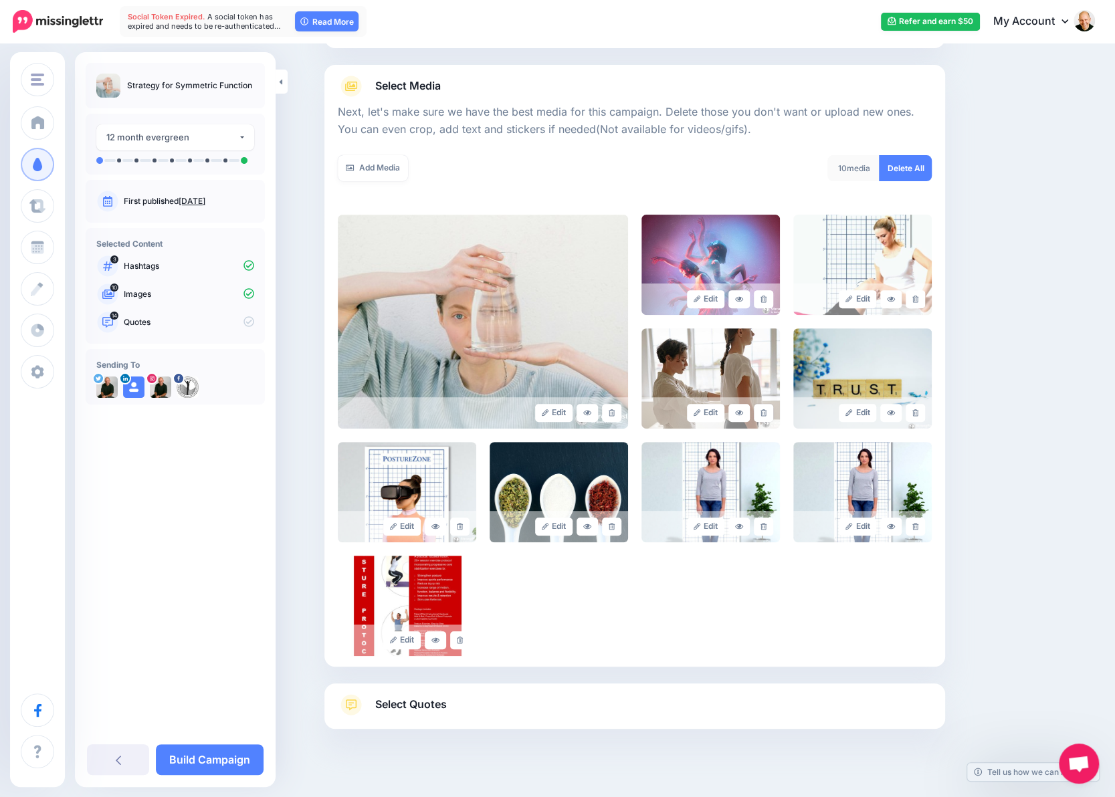
click at [773, 412] on link at bounding box center [763, 413] width 19 height 18
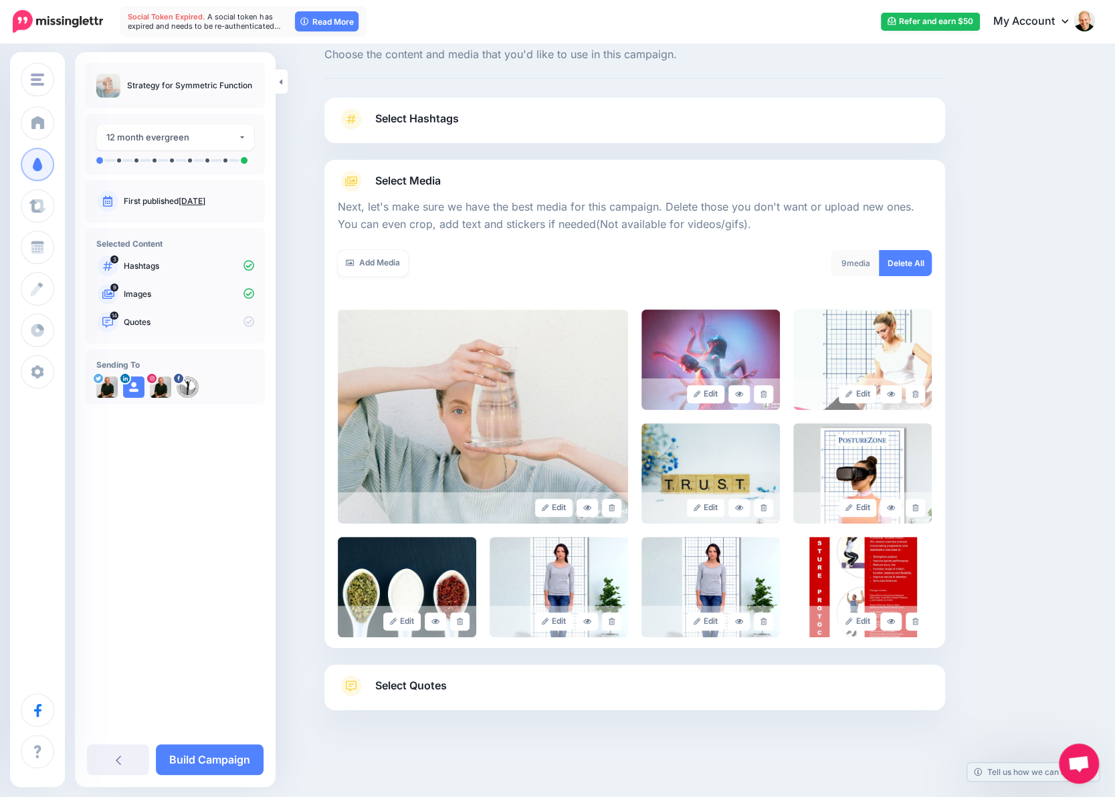
scroll to position [38, 0]
click at [766, 507] on icon at bounding box center [763, 508] width 6 height 7
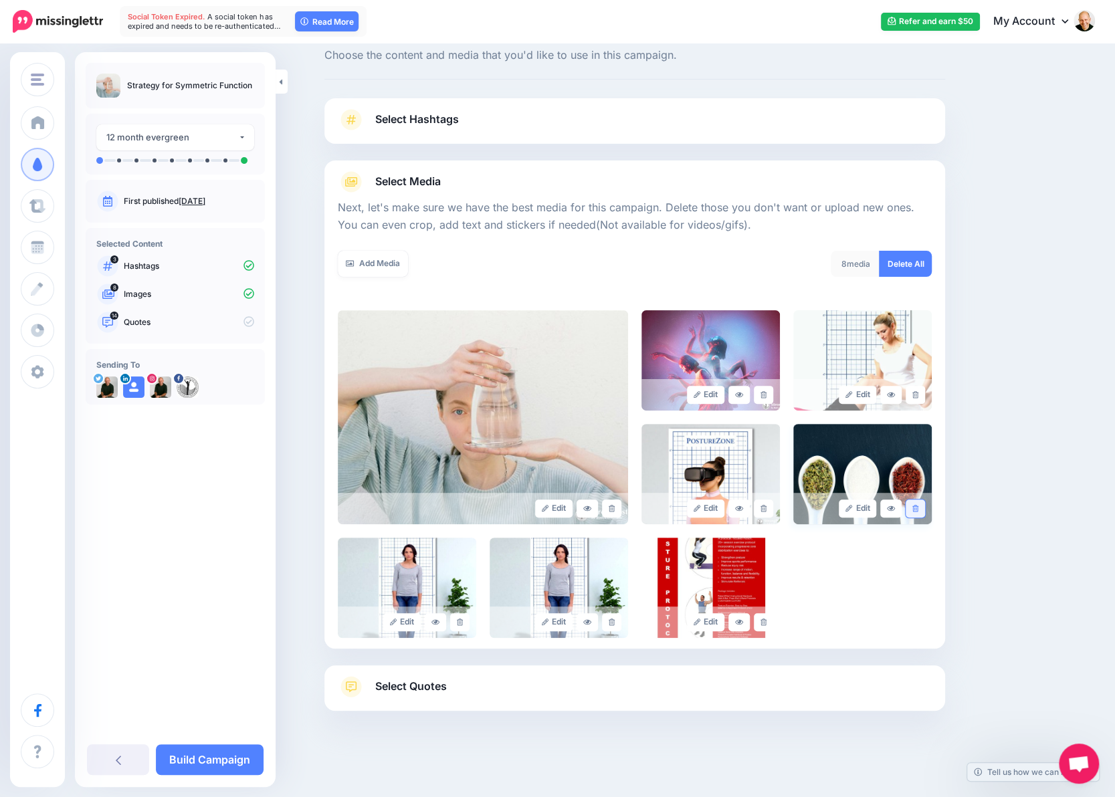
click at [917, 507] on link at bounding box center [914, 508] width 19 height 18
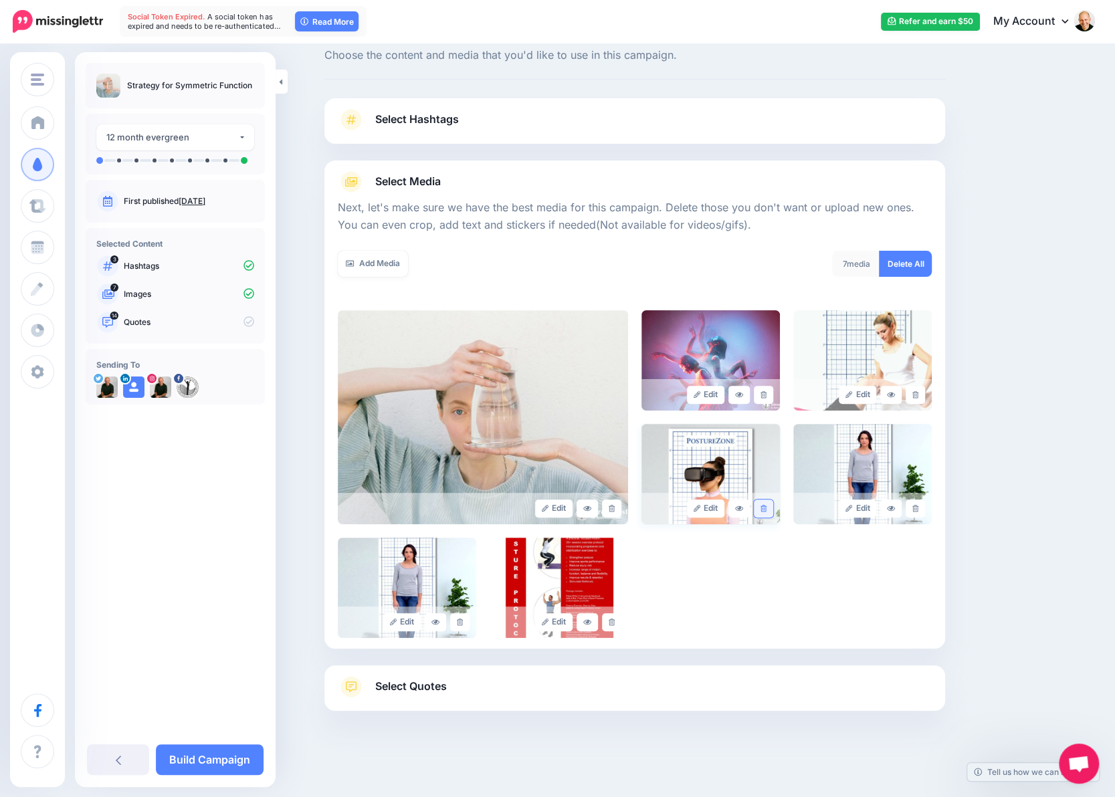
click at [766, 511] on icon at bounding box center [763, 508] width 6 height 7
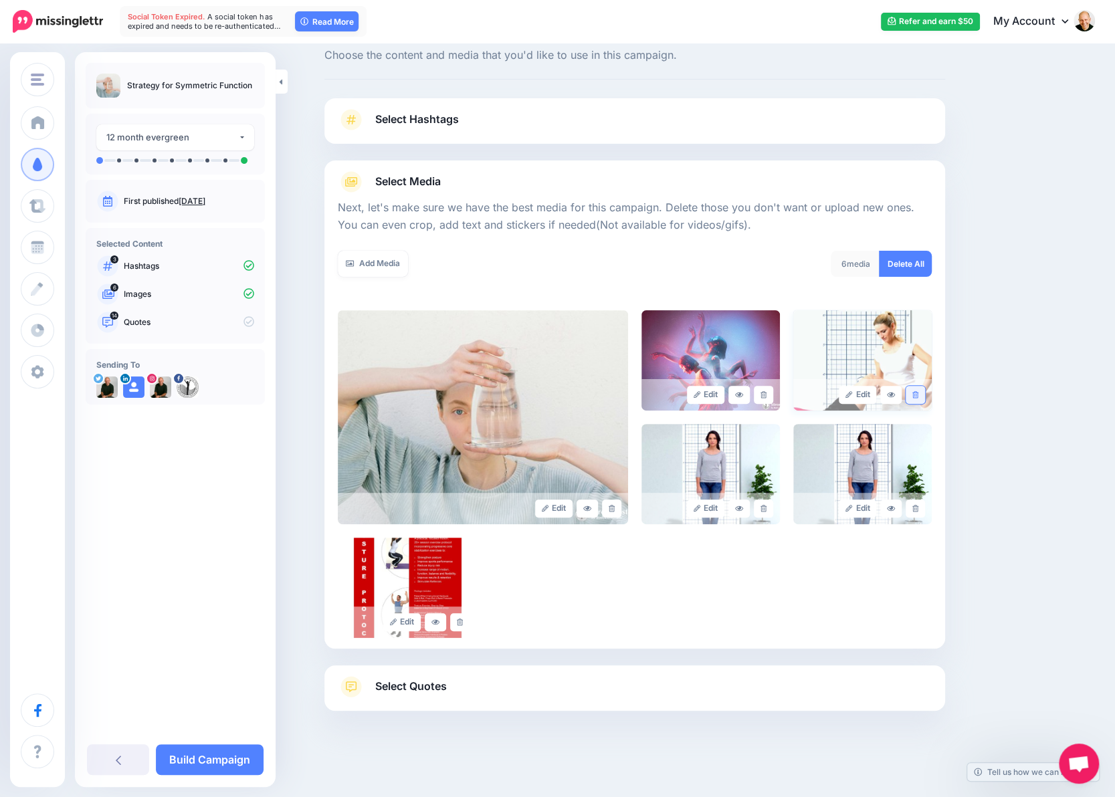
click at [925, 397] on link at bounding box center [914, 395] width 19 height 18
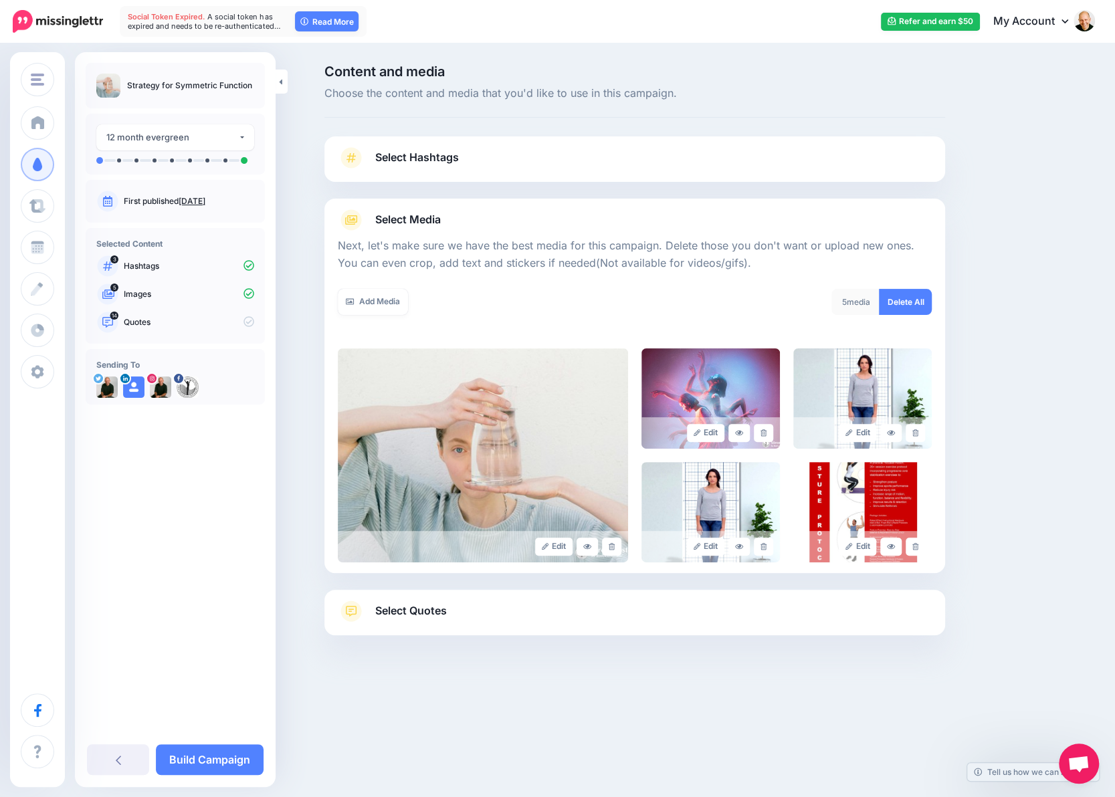
scroll to position [0, 0]
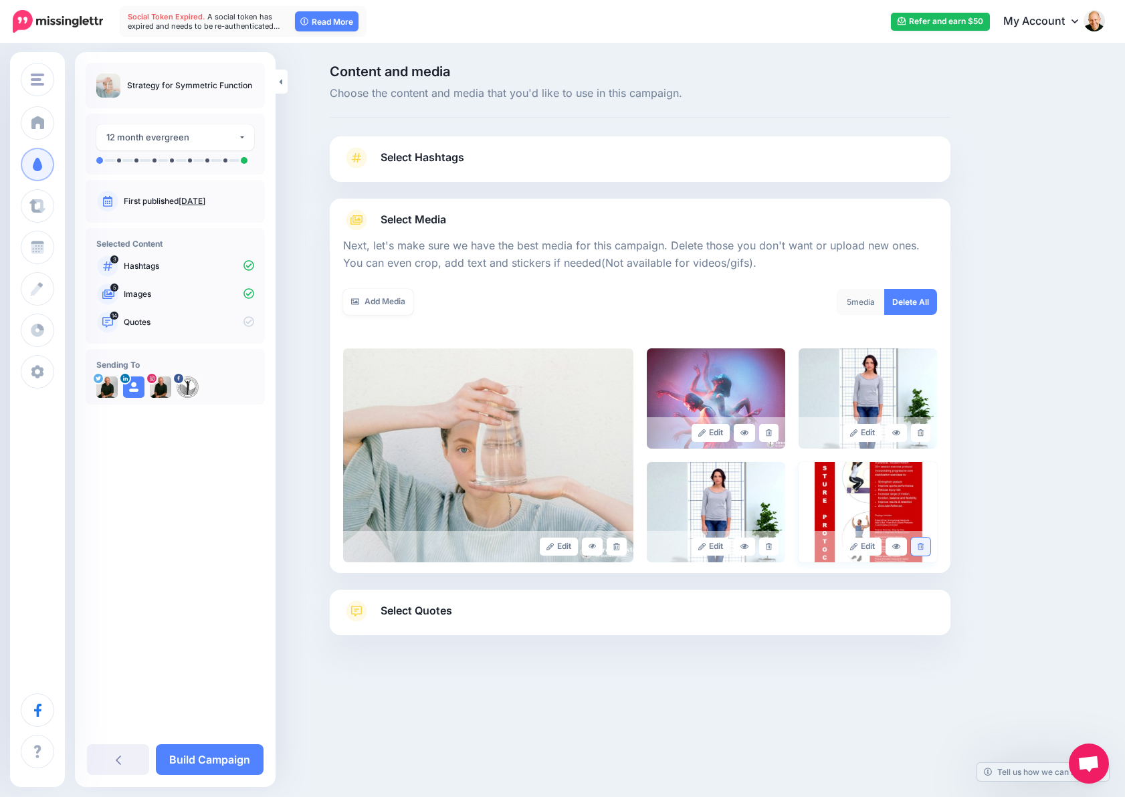
click at [920, 548] on icon at bounding box center [920, 546] width 6 height 7
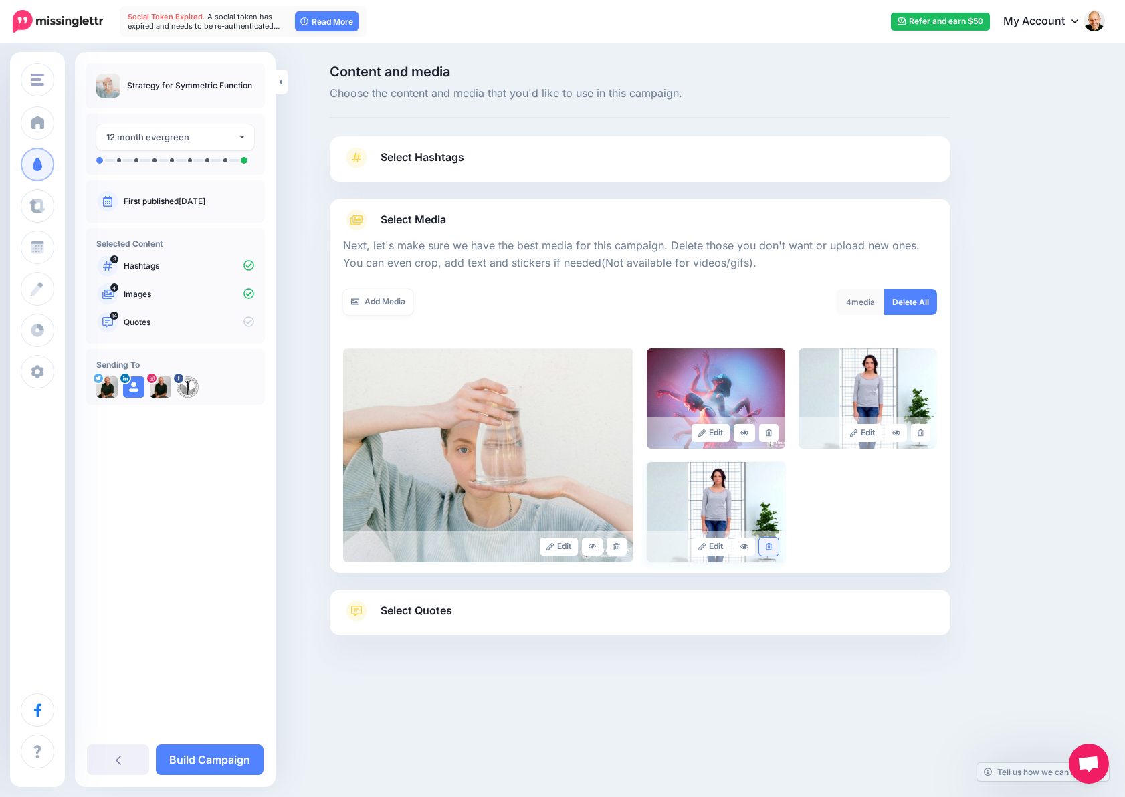
click at [769, 550] on link at bounding box center [768, 547] width 19 height 18
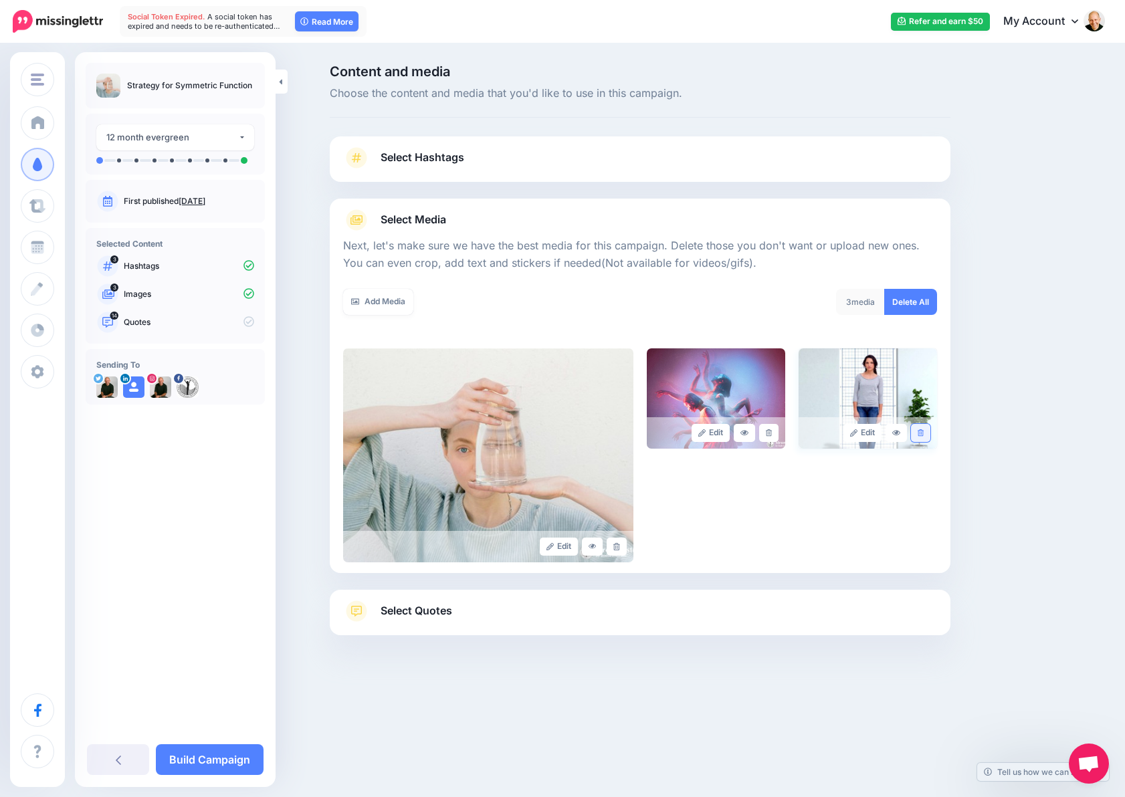
click at [921, 437] on link at bounding box center [920, 433] width 19 height 18
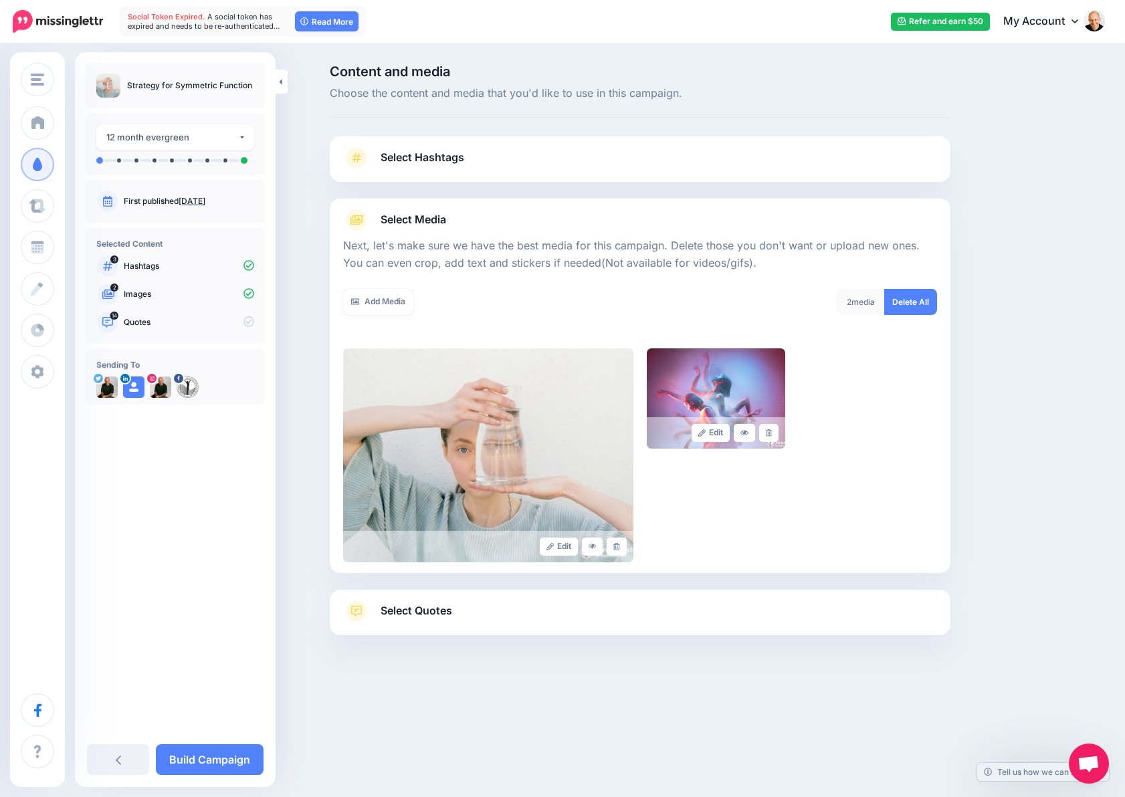
click at [522, 606] on link "Select Quotes" at bounding box center [640, 617] width 594 height 35
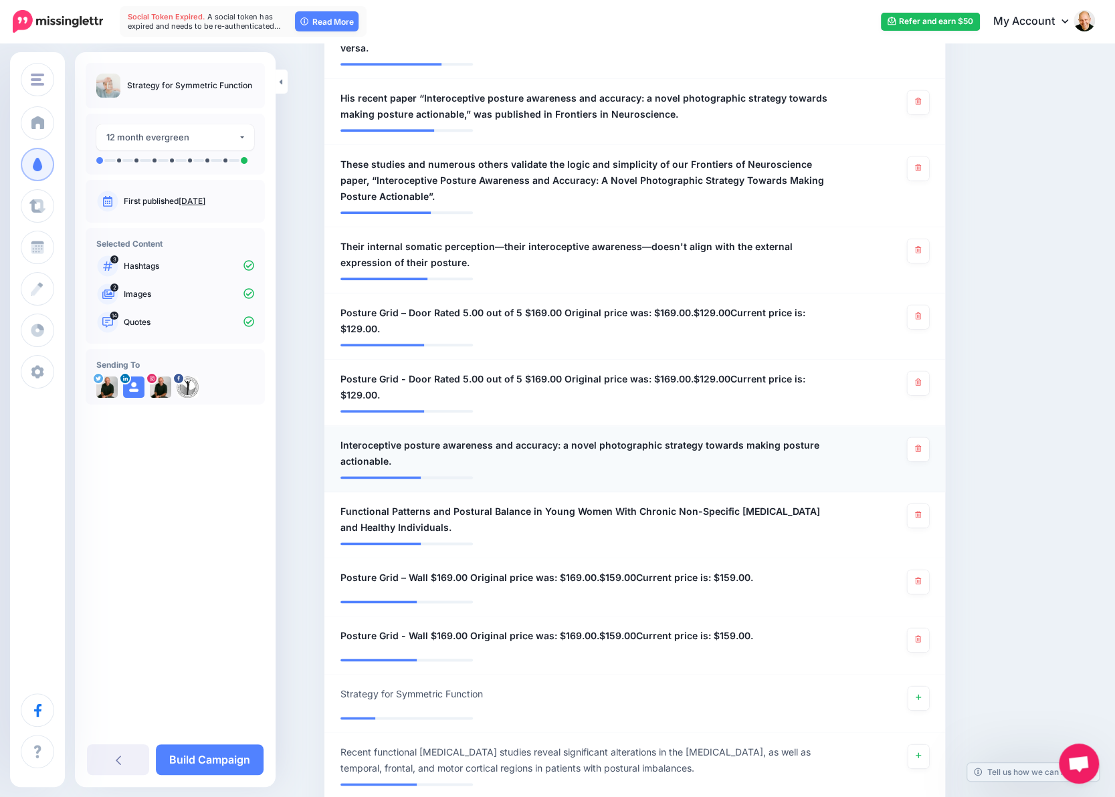
scroll to position [802, 0]
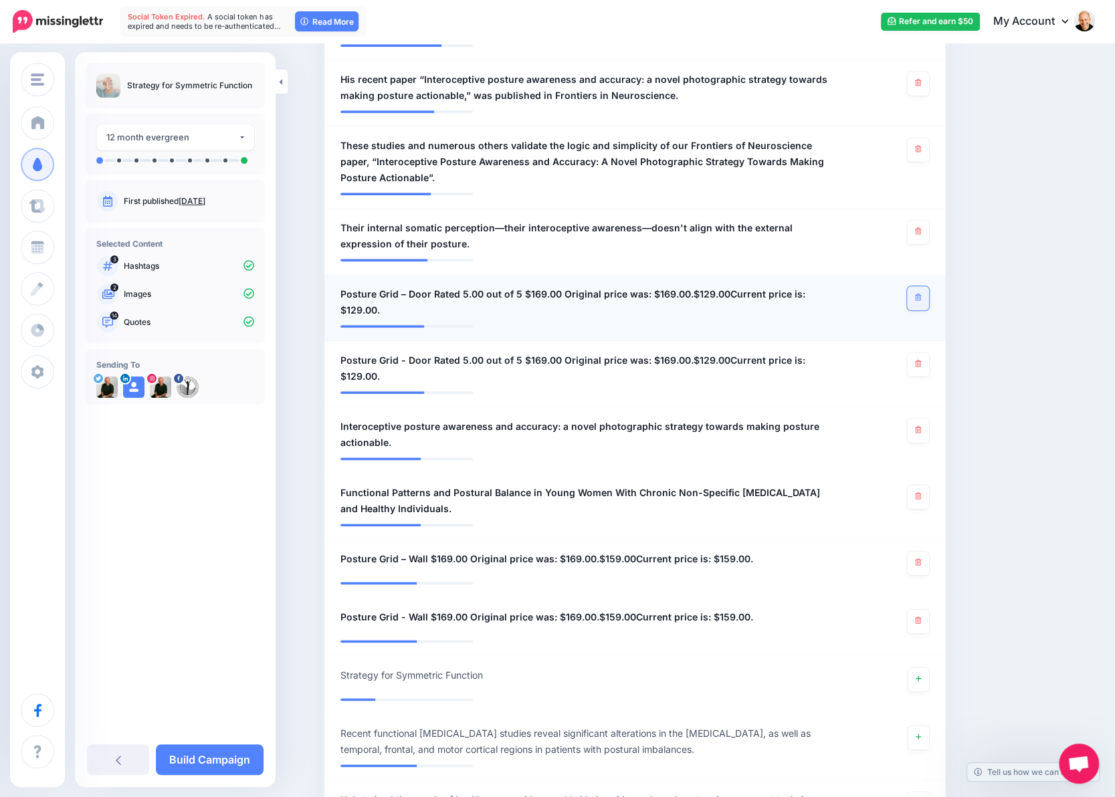
click at [915, 304] on link at bounding box center [918, 298] width 22 height 24
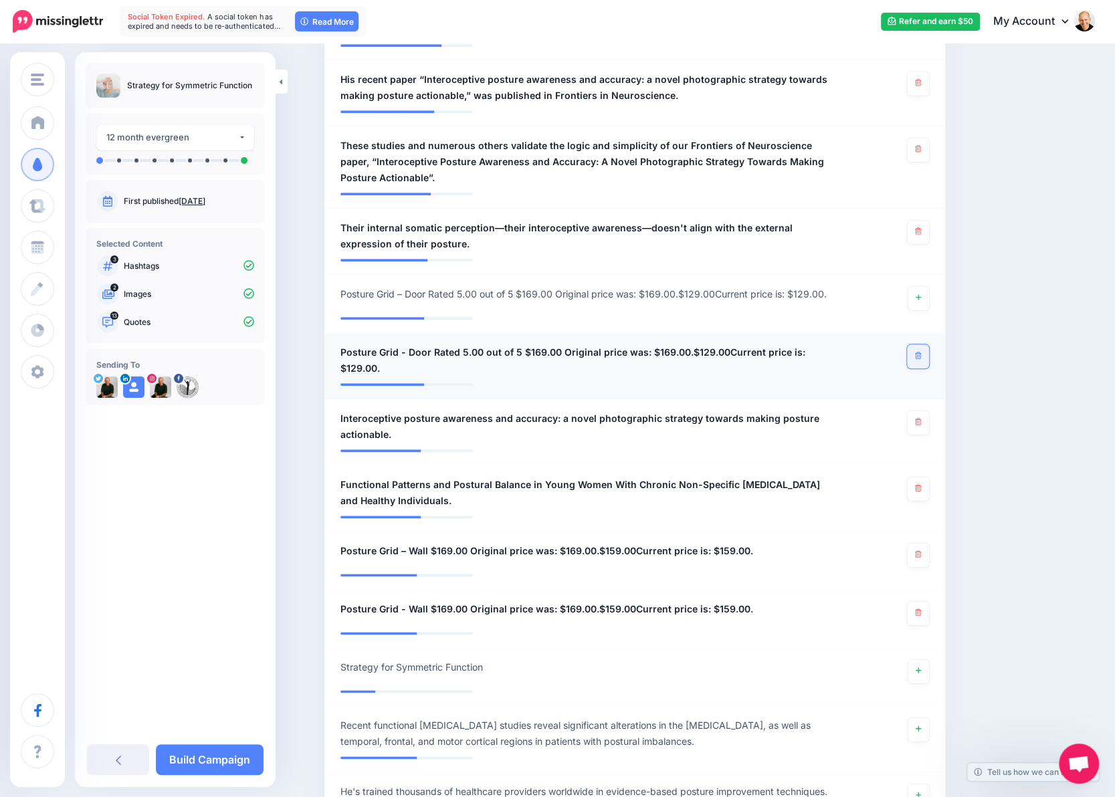
click at [920, 359] on link at bounding box center [918, 356] width 22 height 24
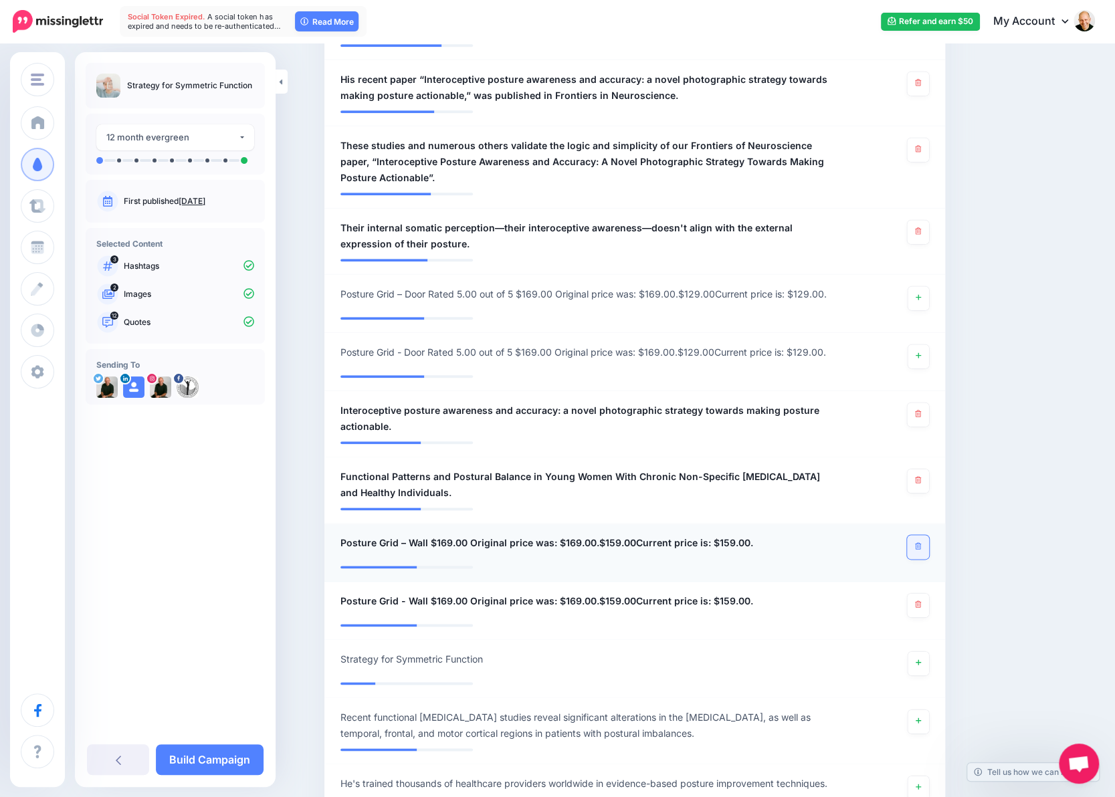
click at [927, 542] on link at bounding box center [918, 547] width 22 height 24
click at [921, 606] on icon at bounding box center [918, 603] width 6 height 7
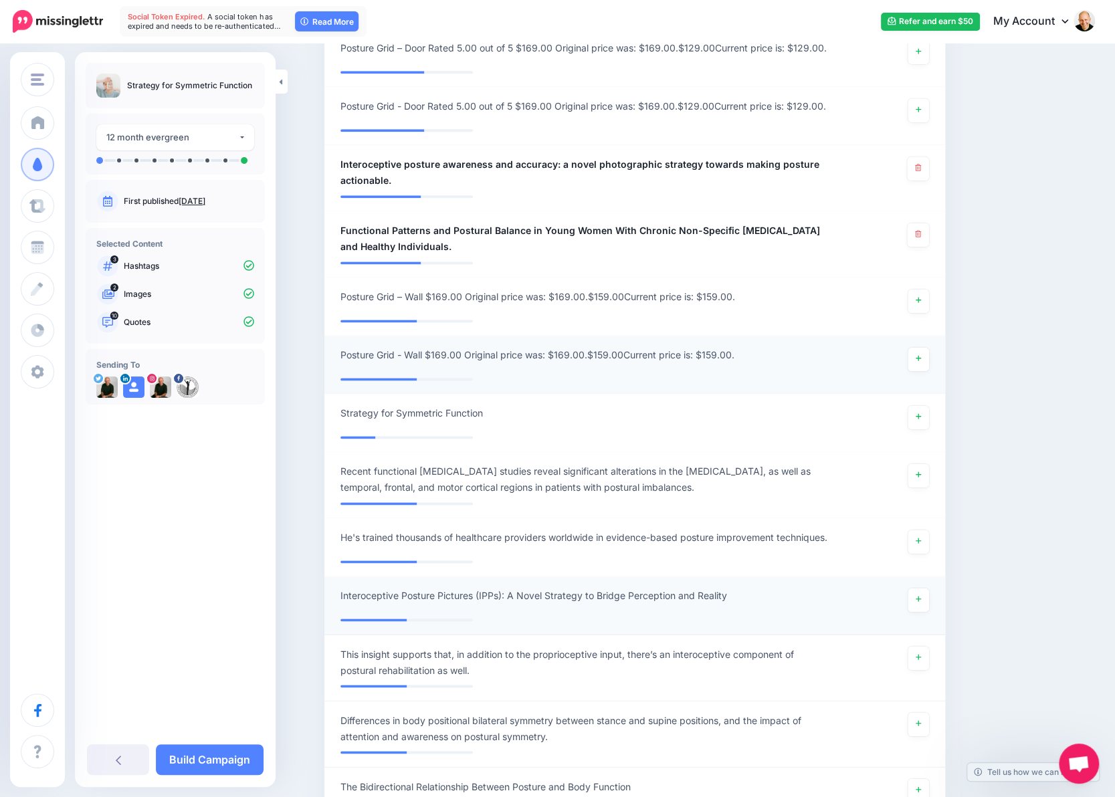
scroll to position [1070, 0]
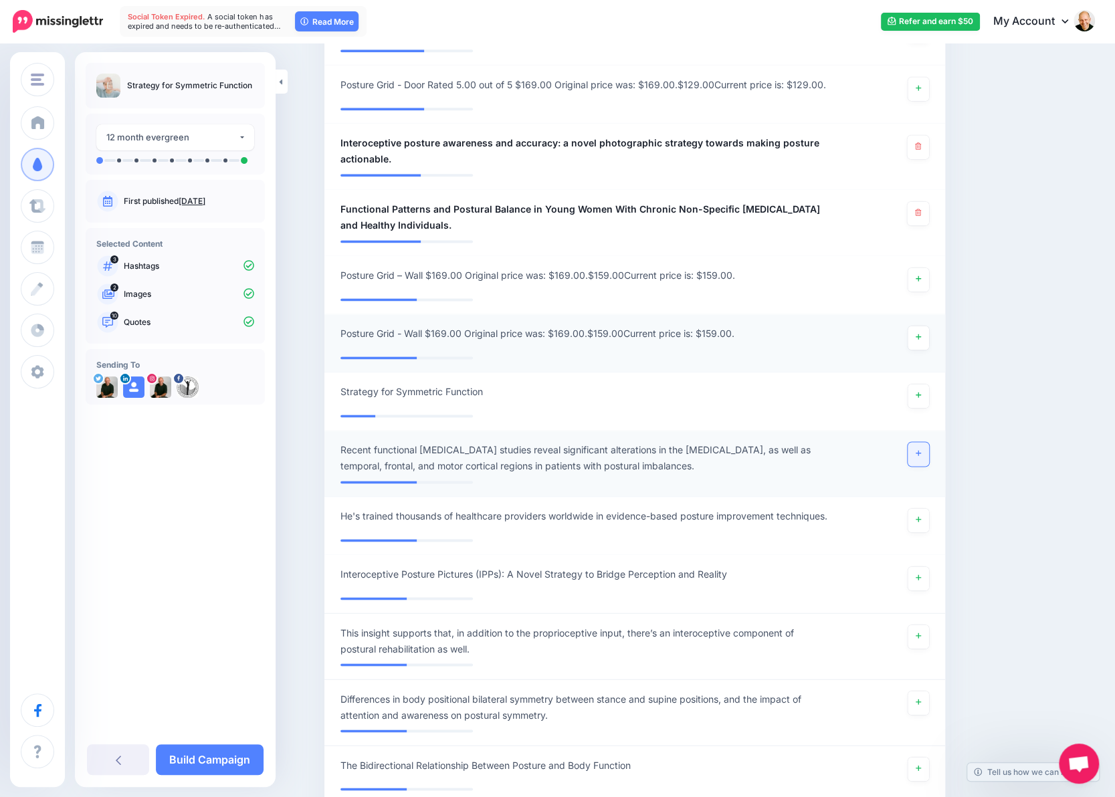
click at [921, 454] on icon at bounding box center [917, 452] width 5 height 7
click at [921, 399] on link at bounding box center [917, 396] width 21 height 24
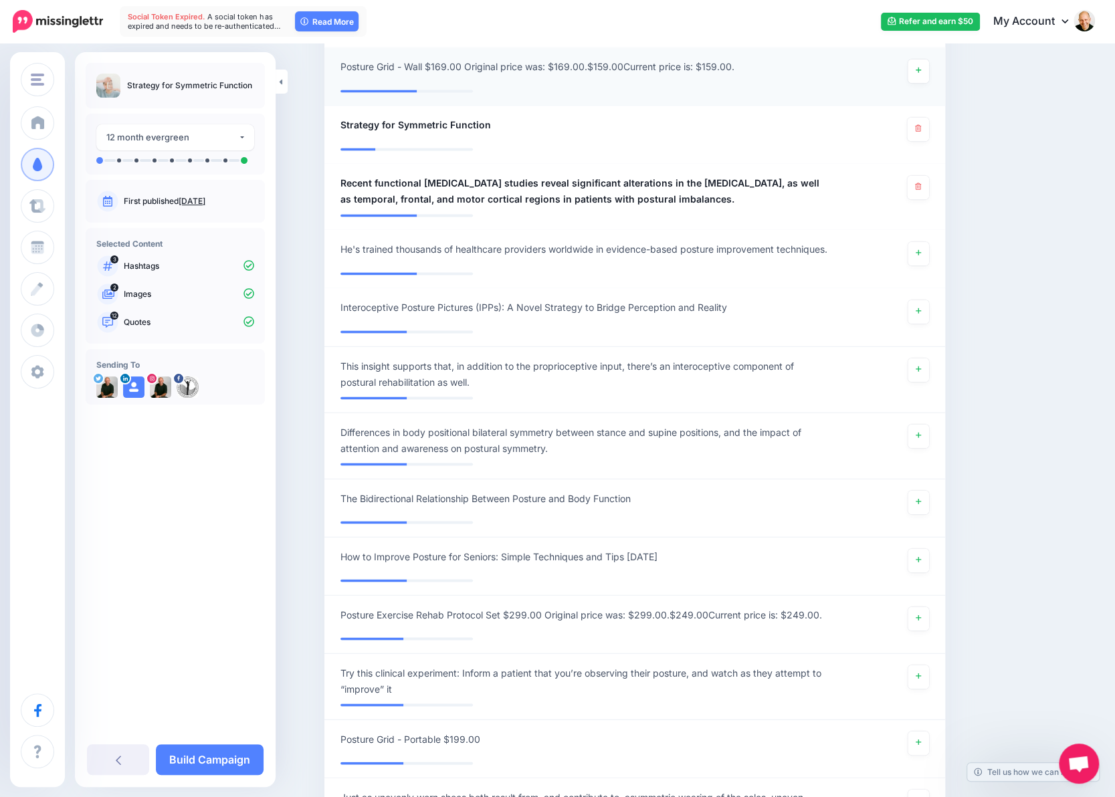
scroll to position [1337, 0]
click at [929, 513] on link at bounding box center [917, 501] width 21 height 24
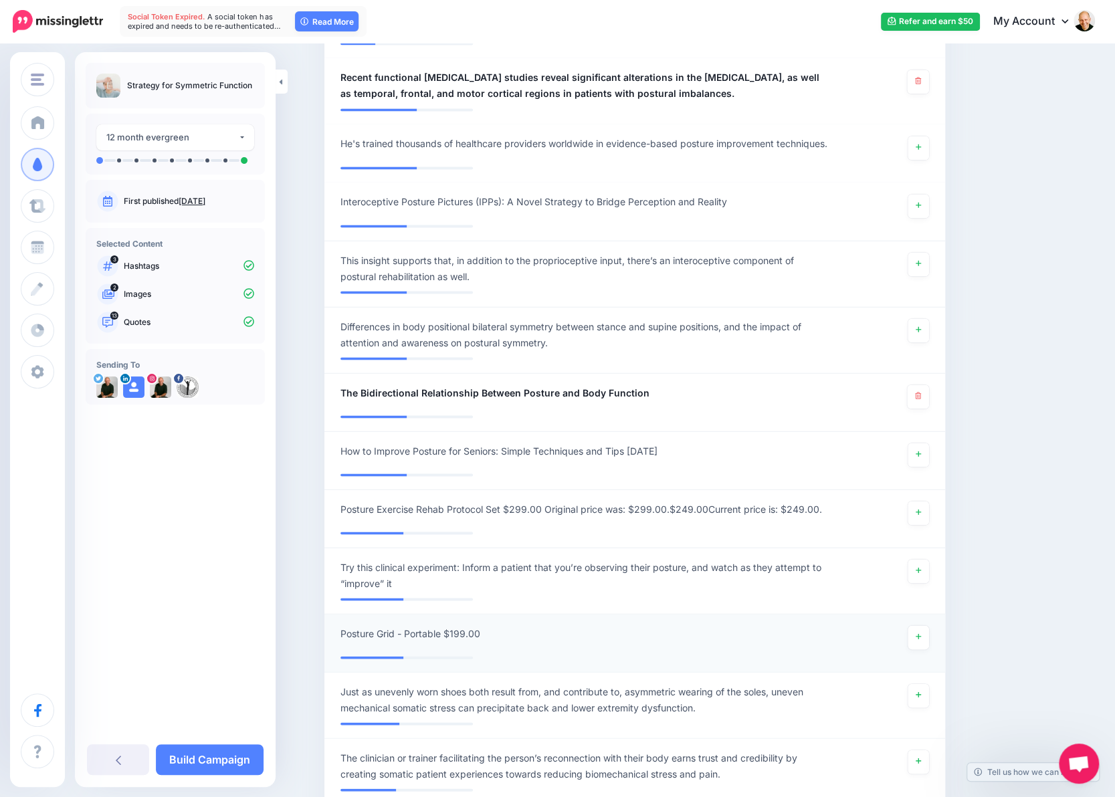
scroll to position [1471, 0]
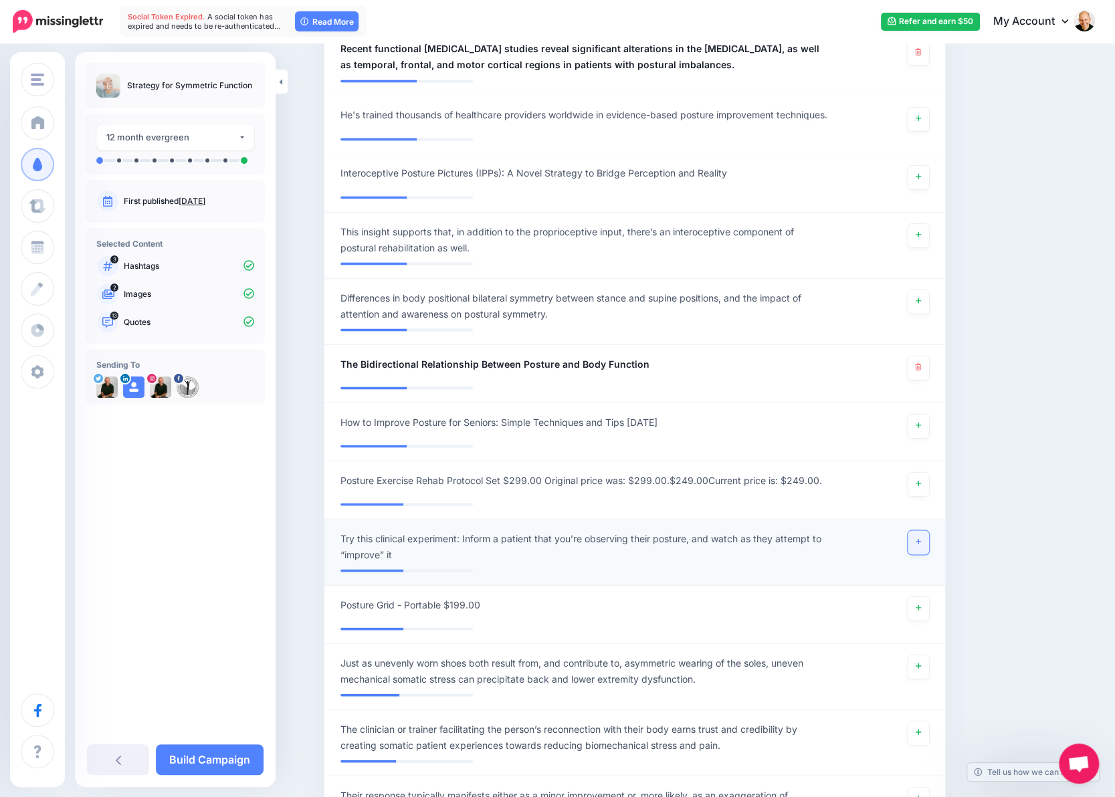
click at [925, 553] on link at bounding box center [917, 542] width 21 height 24
click at [206, 764] on link "Build Campaign" at bounding box center [210, 759] width 108 height 31
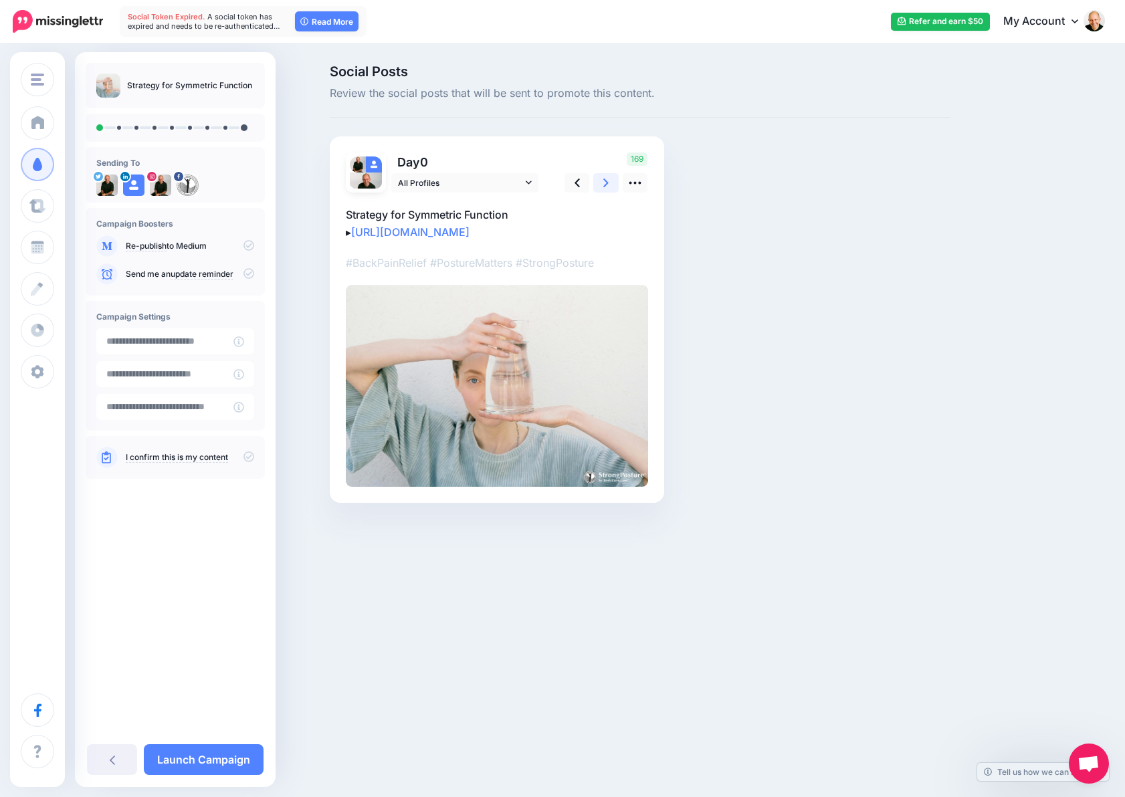
click at [602, 179] on link at bounding box center [605, 182] width 25 height 19
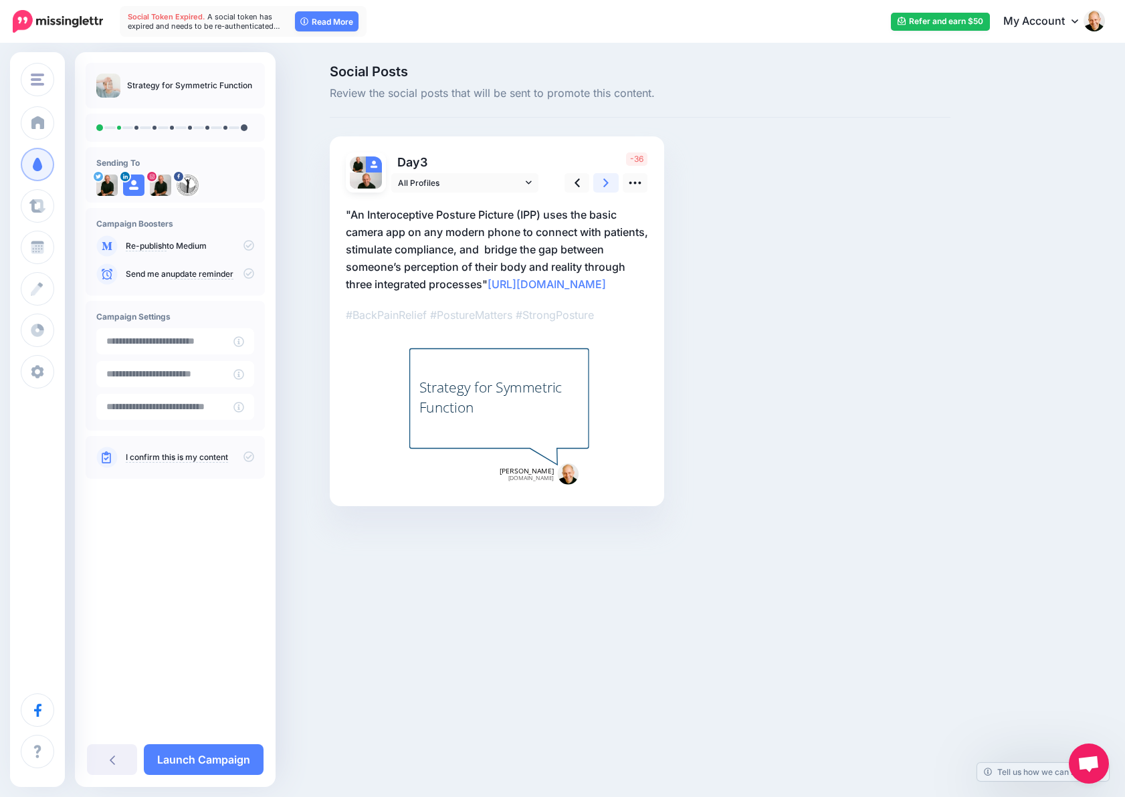
click at [602, 184] on link at bounding box center [605, 182] width 25 height 19
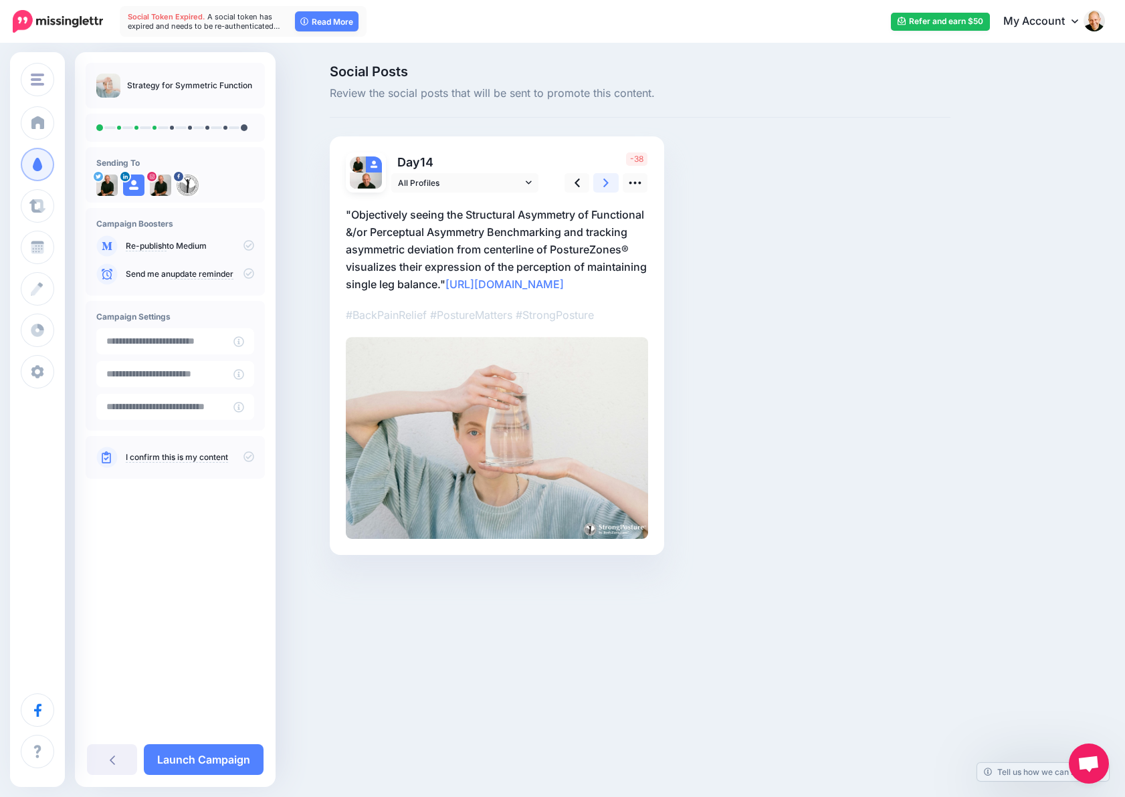
click at [602, 184] on link at bounding box center [605, 182] width 25 height 19
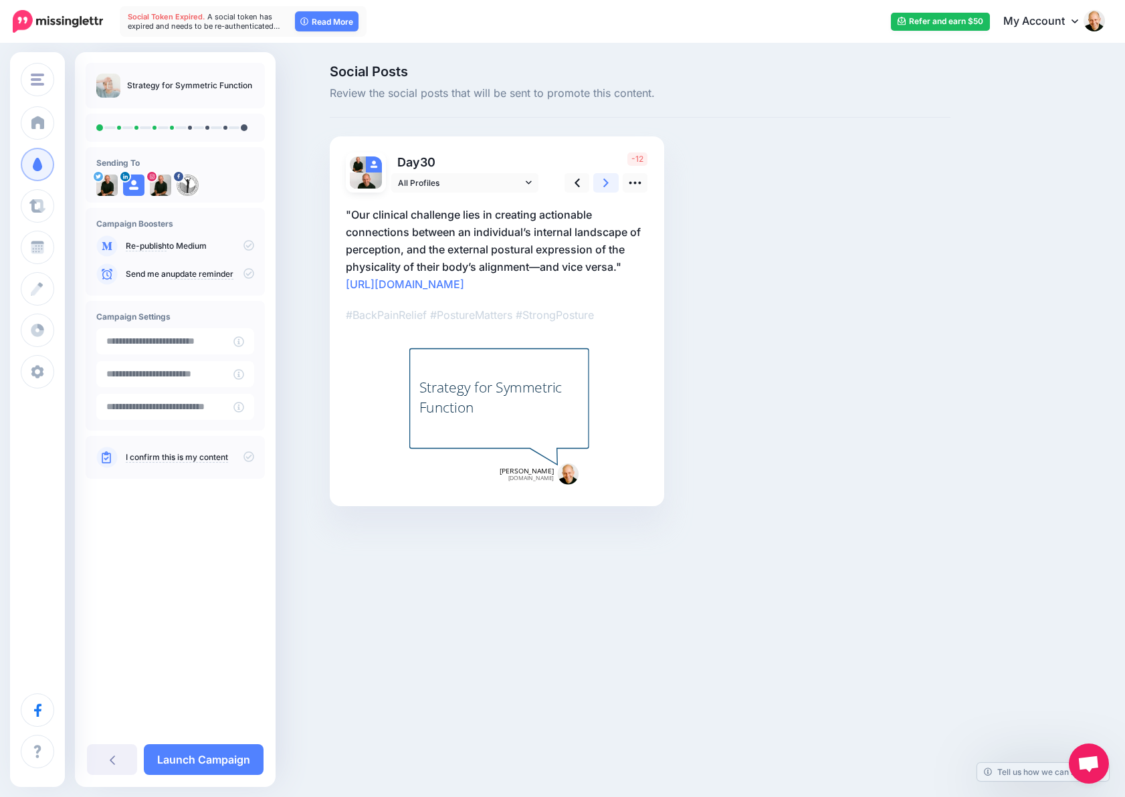
click at [602, 184] on link at bounding box center [605, 182] width 25 height 19
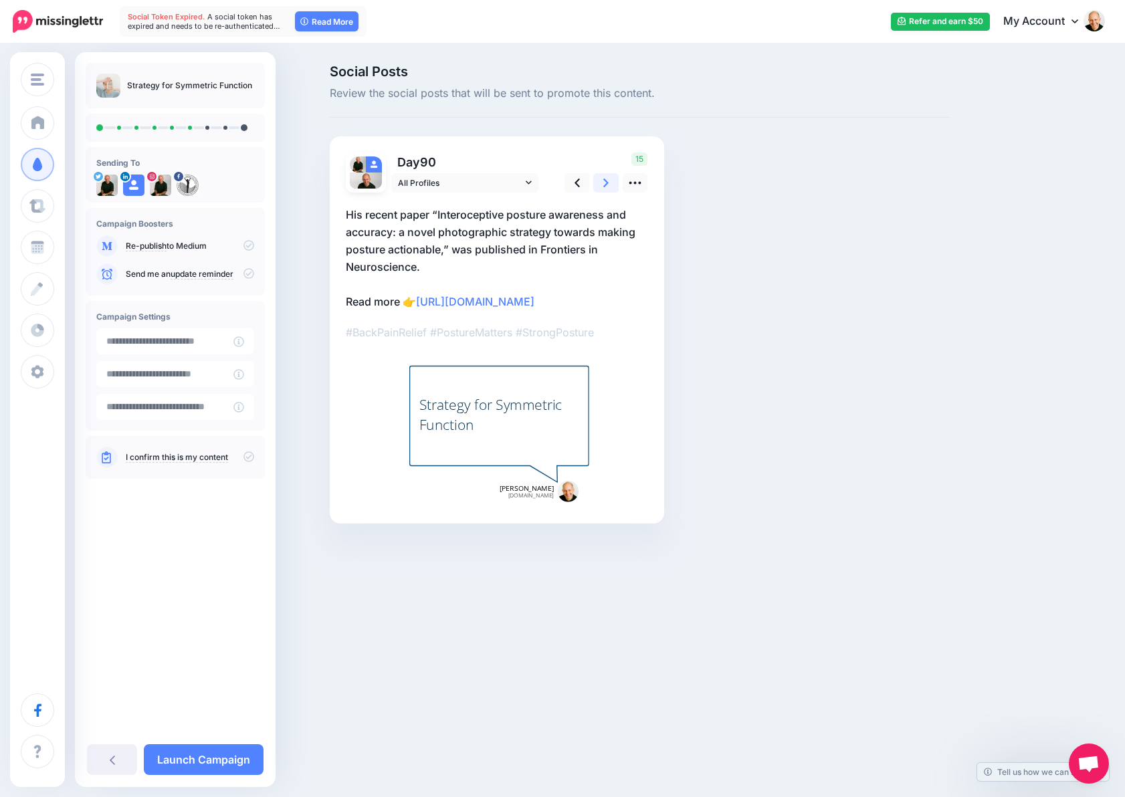
click at [602, 184] on link at bounding box center [605, 182] width 25 height 19
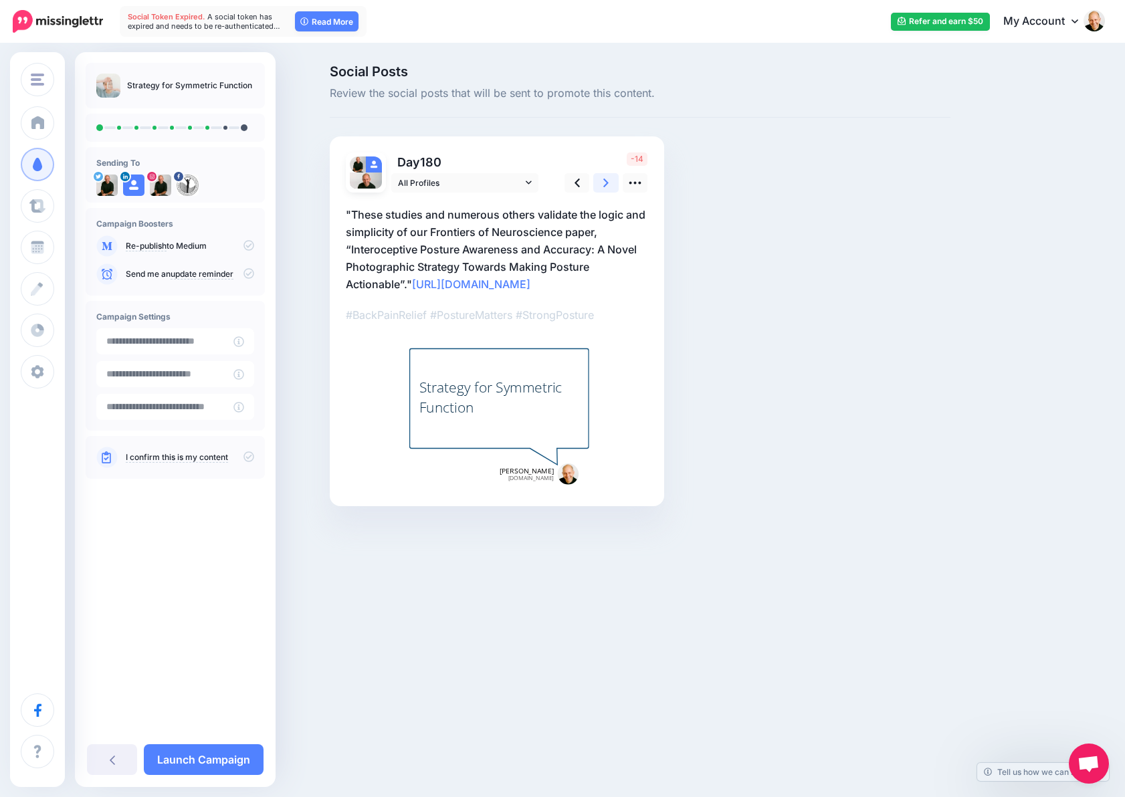
click at [602, 184] on link at bounding box center [605, 182] width 25 height 19
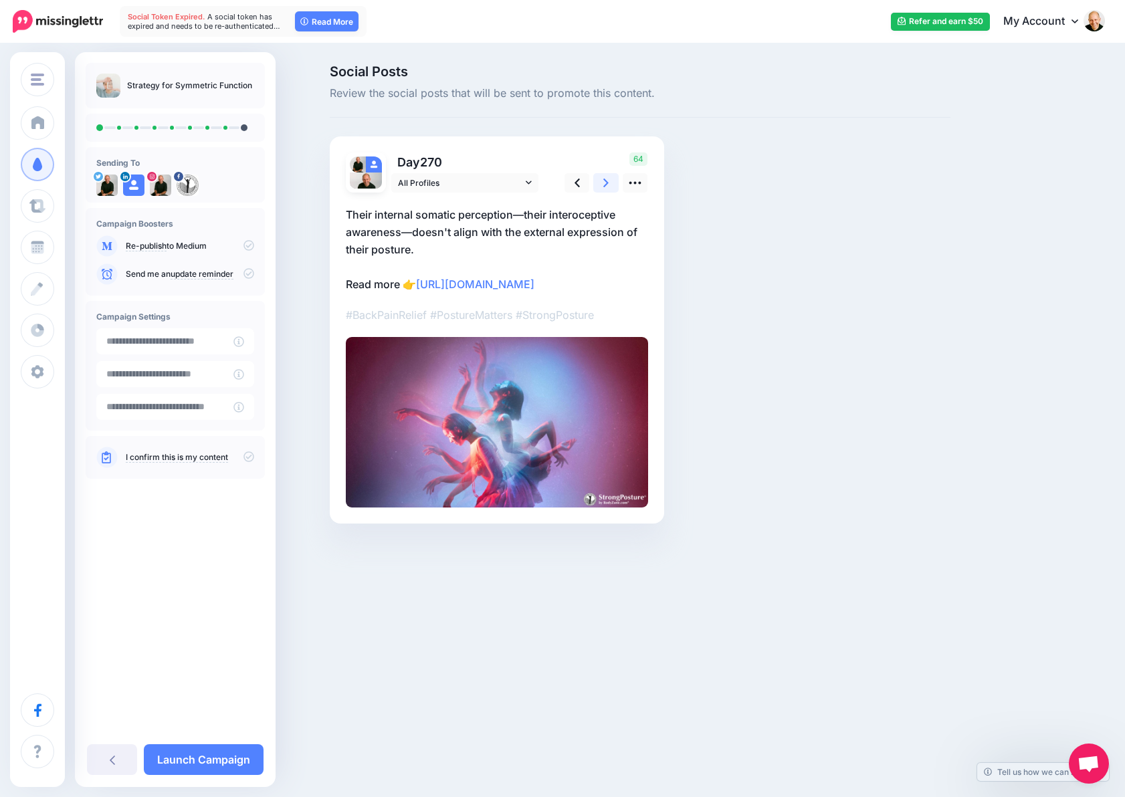
click at [608, 189] on link at bounding box center [605, 182] width 25 height 19
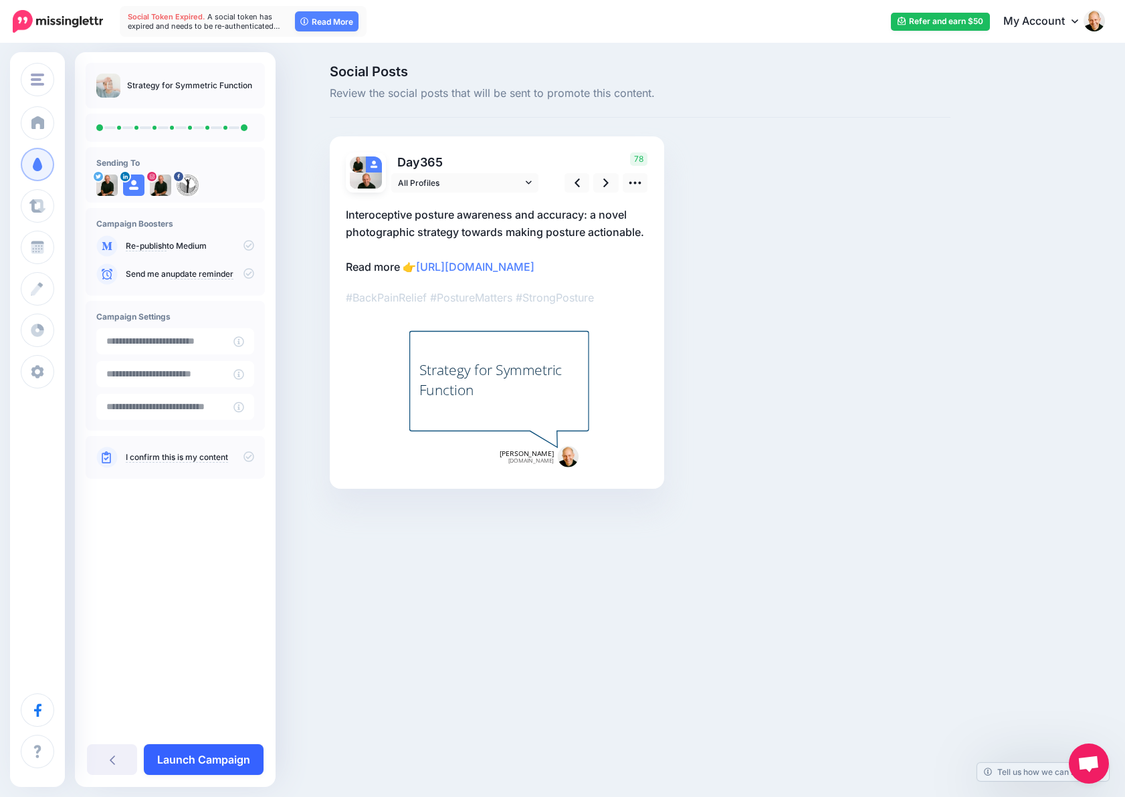
click at [207, 767] on link "Launch Campaign" at bounding box center [204, 759] width 120 height 31
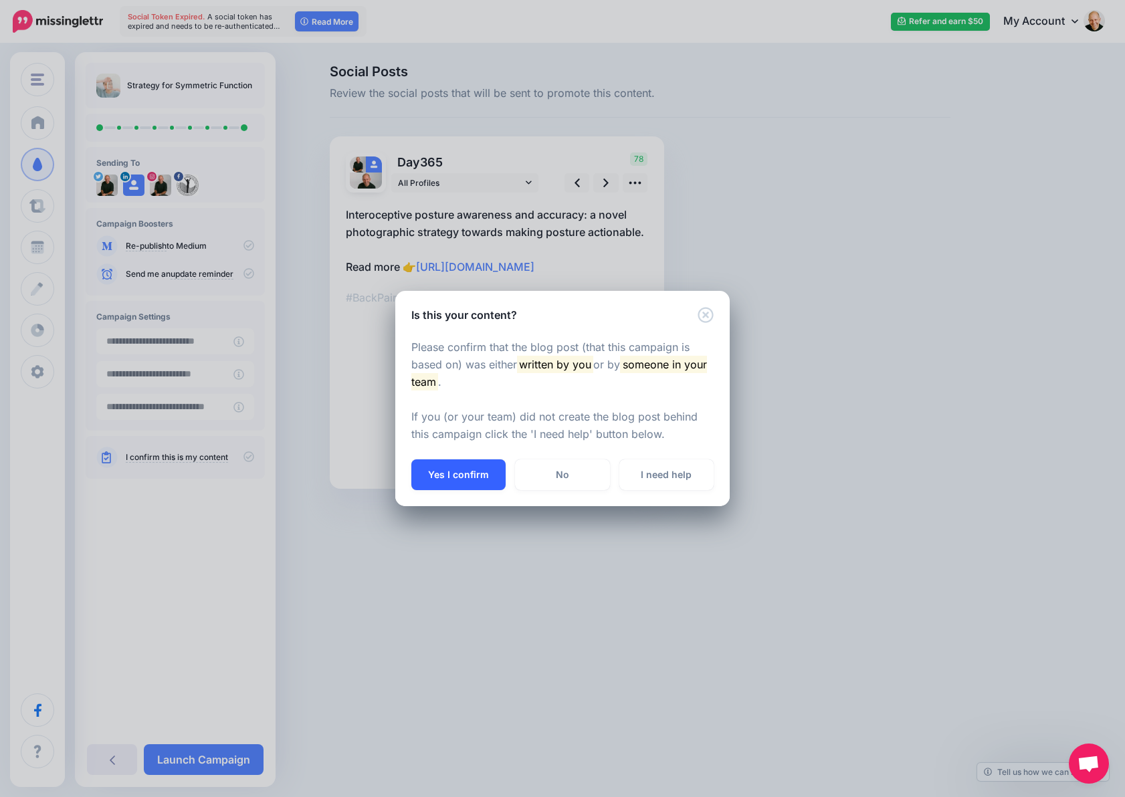
click at [461, 469] on button "Yes I confirm" at bounding box center [458, 474] width 94 height 31
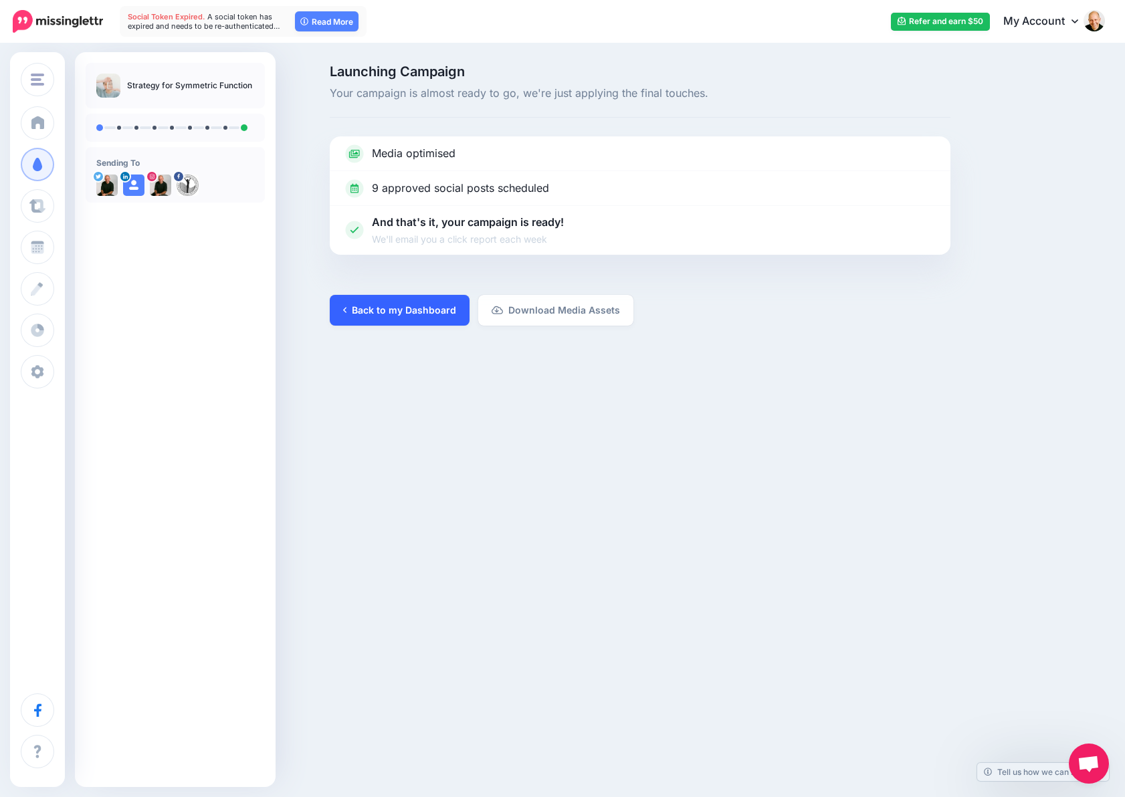
click at [407, 310] on link "Back to my Dashboard" at bounding box center [400, 310] width 140 height 31
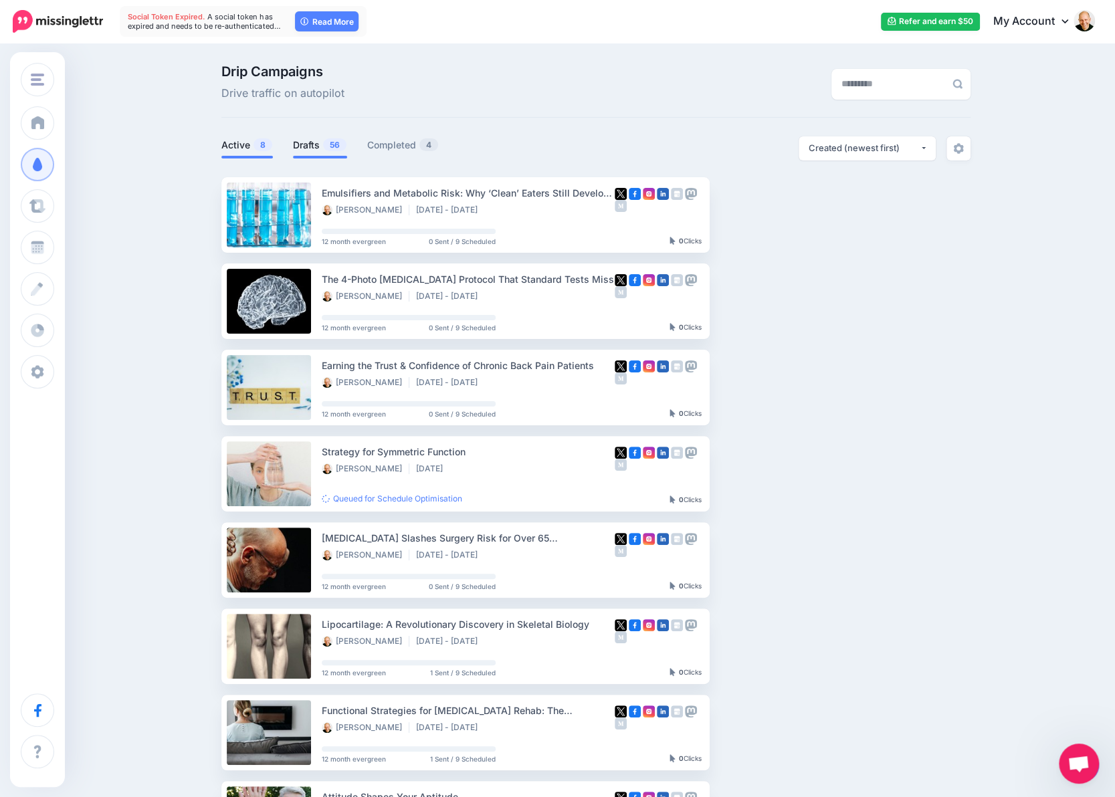
click at [312, 145] on link "Drafts 56" at bounding box center [320, 145] width 54 height 16
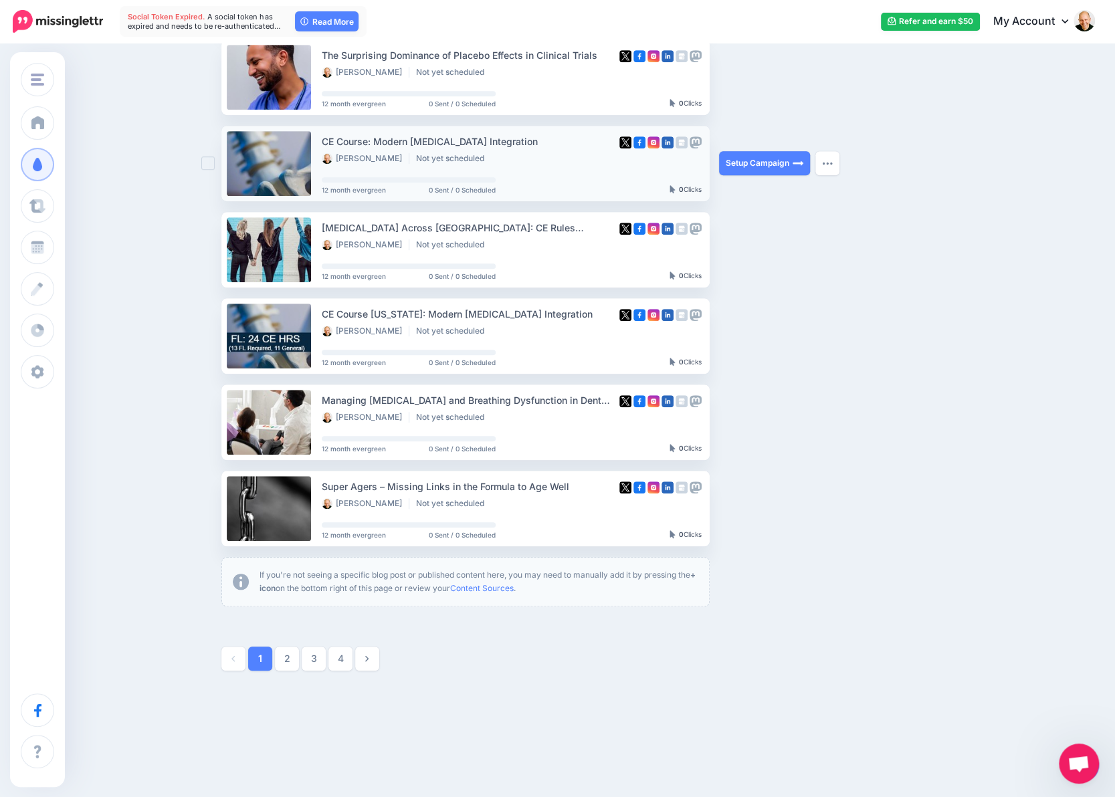
scroll to position [489, 0]
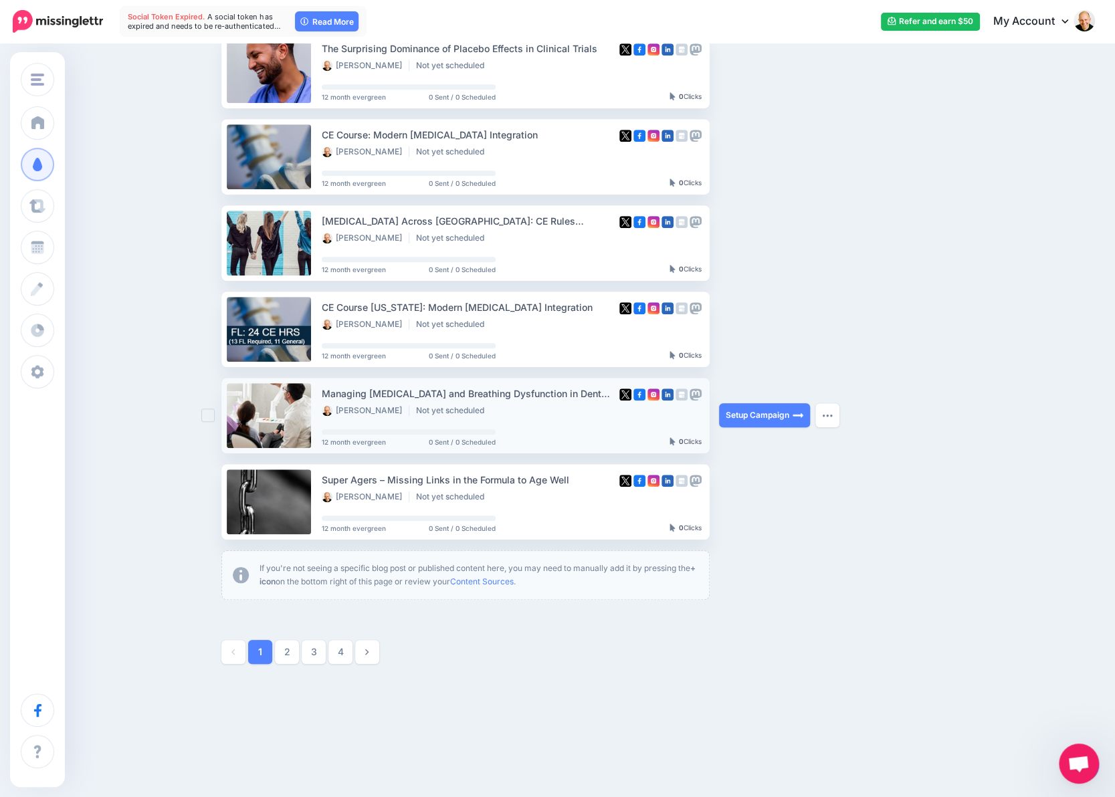
drag, startPoint x: 328, startPoint y: 392, endPoint x: 594, endPoint y: 395, distance: 265.5
click at [594, 395] on div "Managing [MEDICAL_DATA] and Breathing Dysfunction in Dental Patients" at bounding box center [468, 393] width 293 height 15
click at [785, 503] on link "Setup Campaign" at bounding box center [764, 501] width 91 height 24
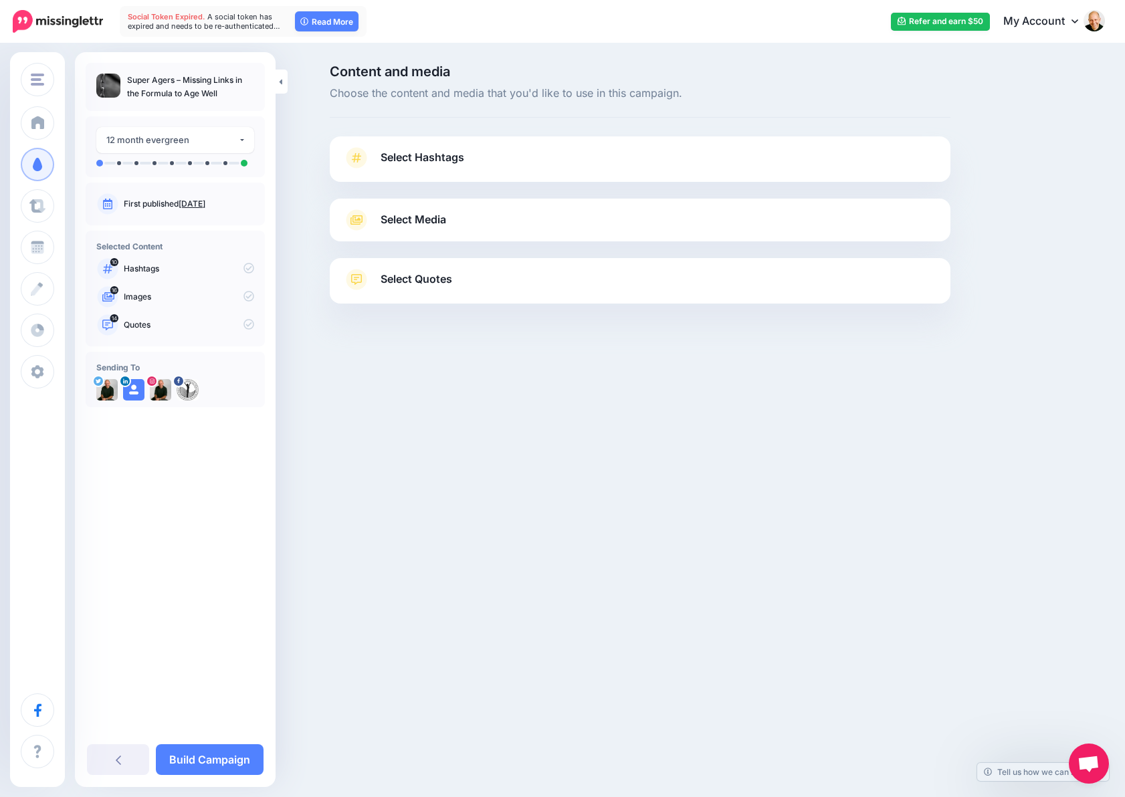
click at [520, 159] on link "Select Hashtags" at bounding box center [640, 164] width 594 height 35
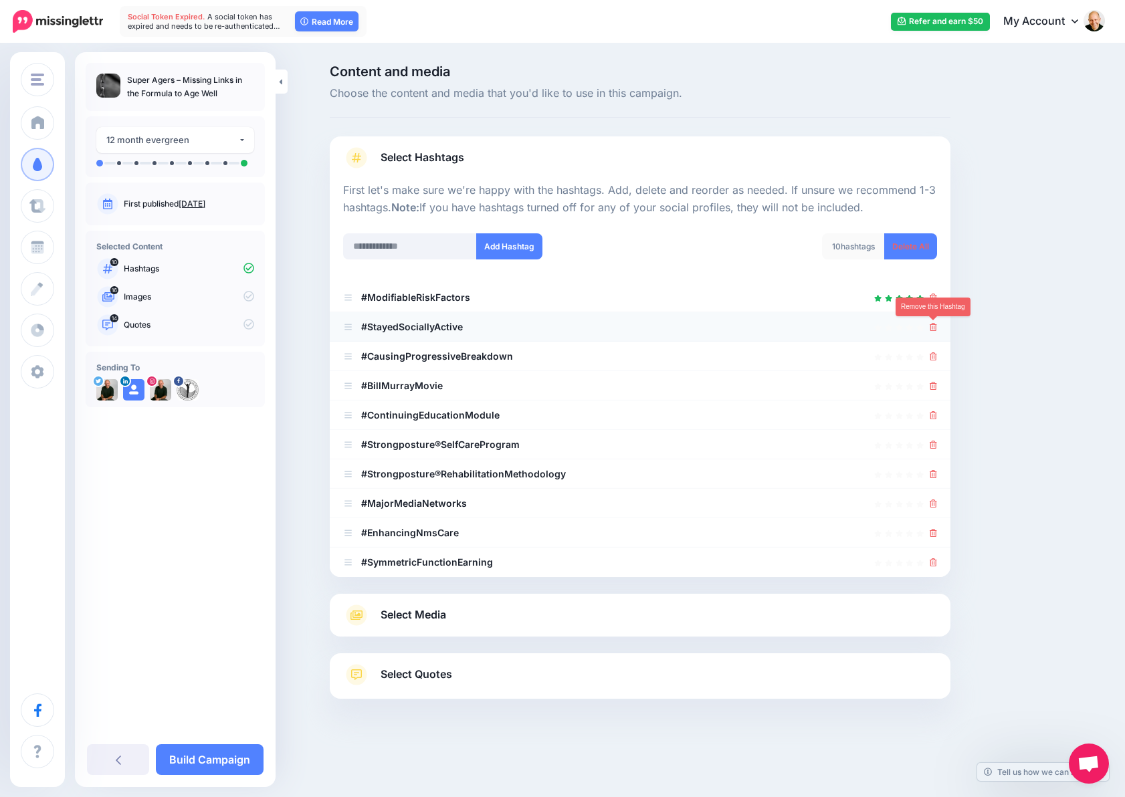
click at [931, 328] on icon at bounding box center [932, 327] width 7 height 8
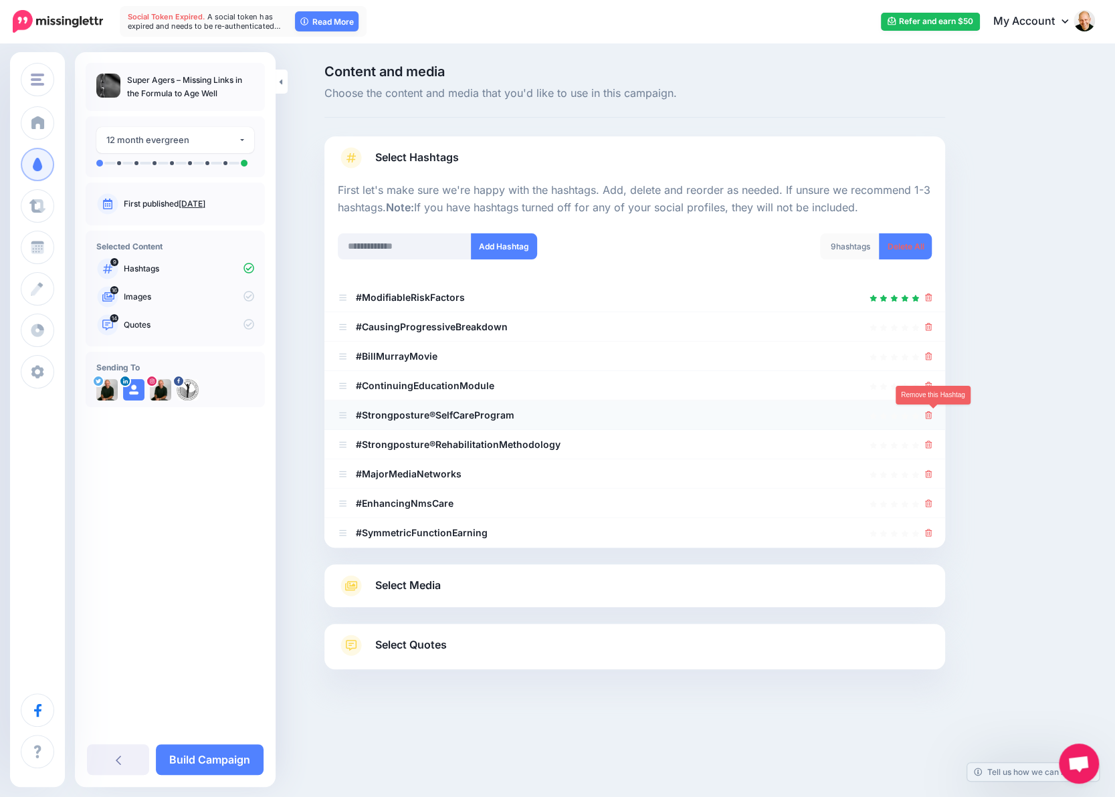
click at [932, 415] on icon at bounding box center [928, 415] width 7 height 8
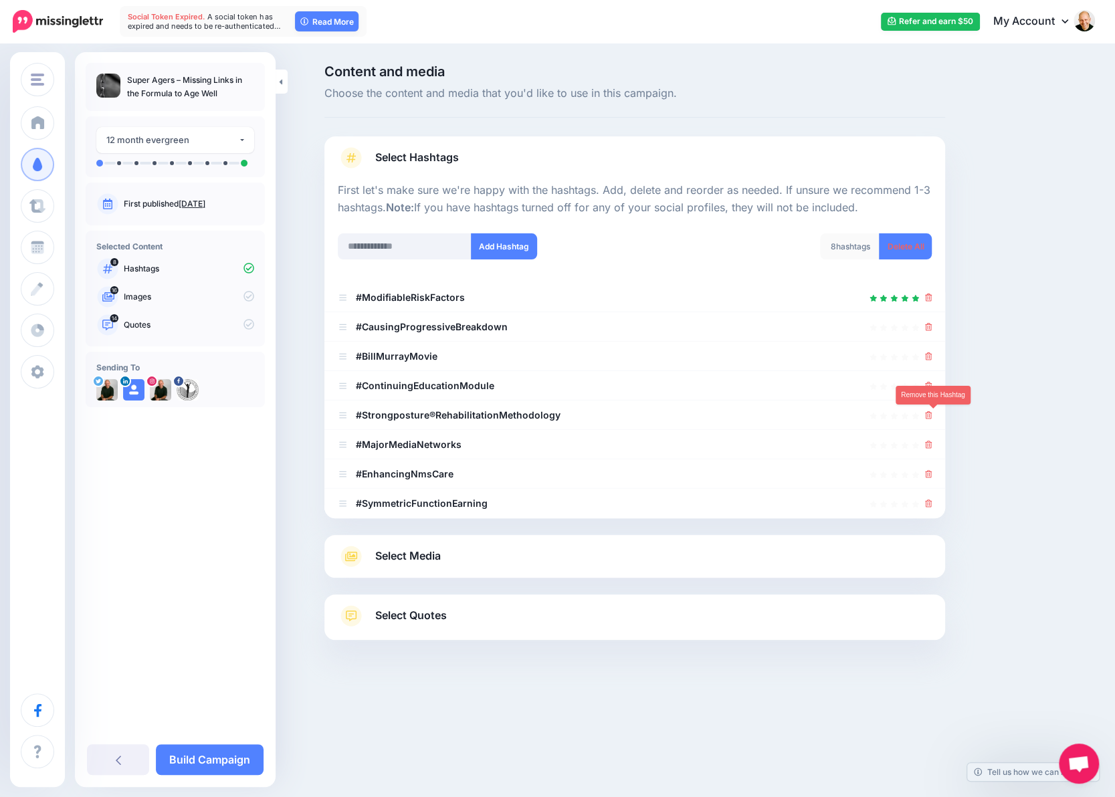
click at [932, 415] on icon at bounding box center [928, 415] width 7 height 8
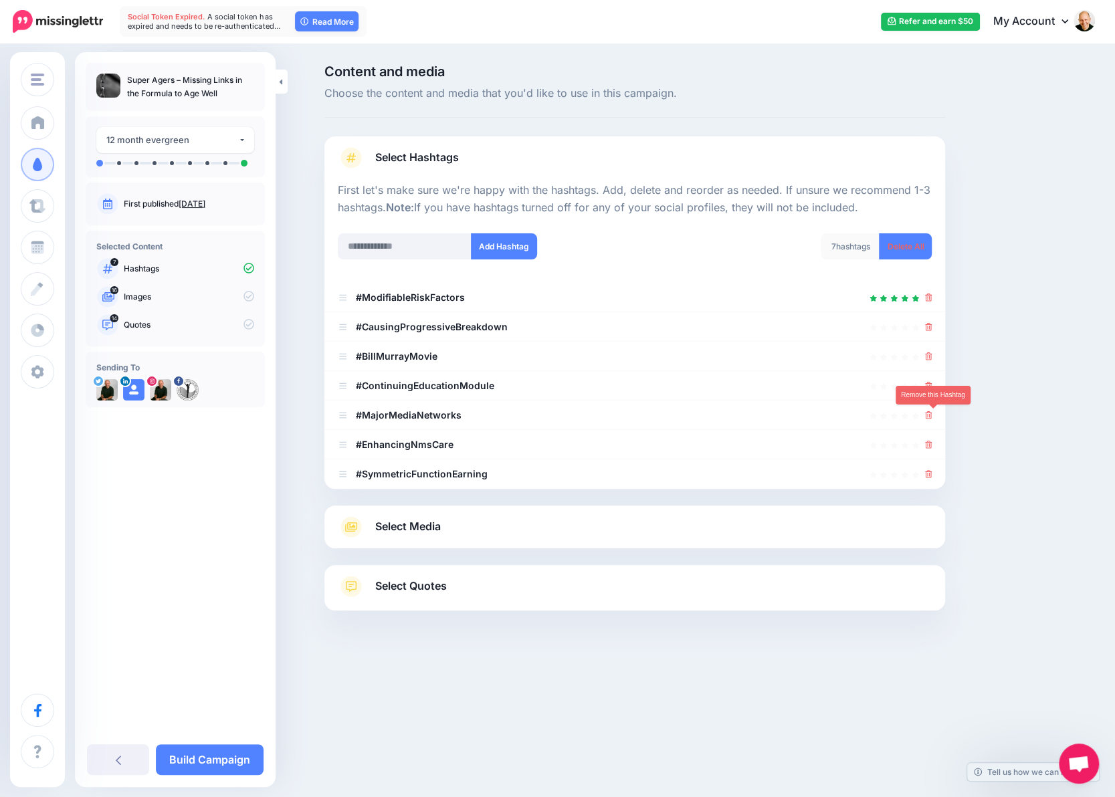
click at [932, 415] on icon at bounding box center [928, 415] width 7 height 8
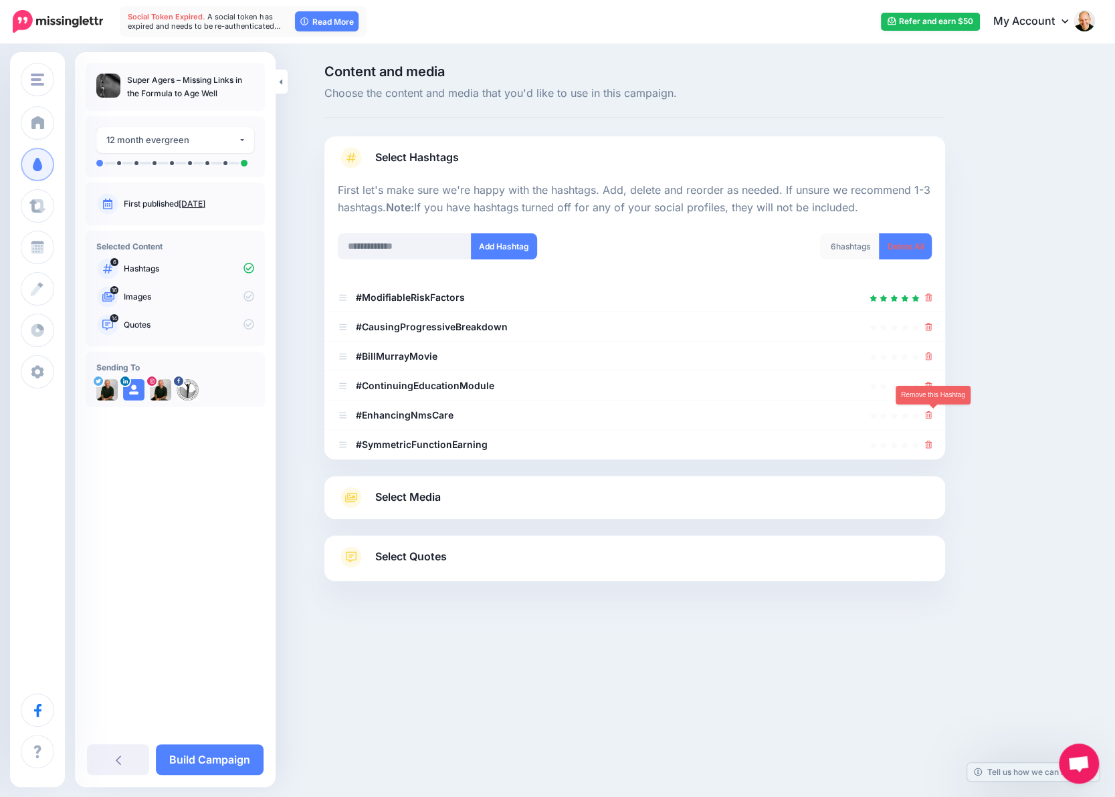
click at [932, 415] on icon at bounding box center [928, 415] width 7 height 8
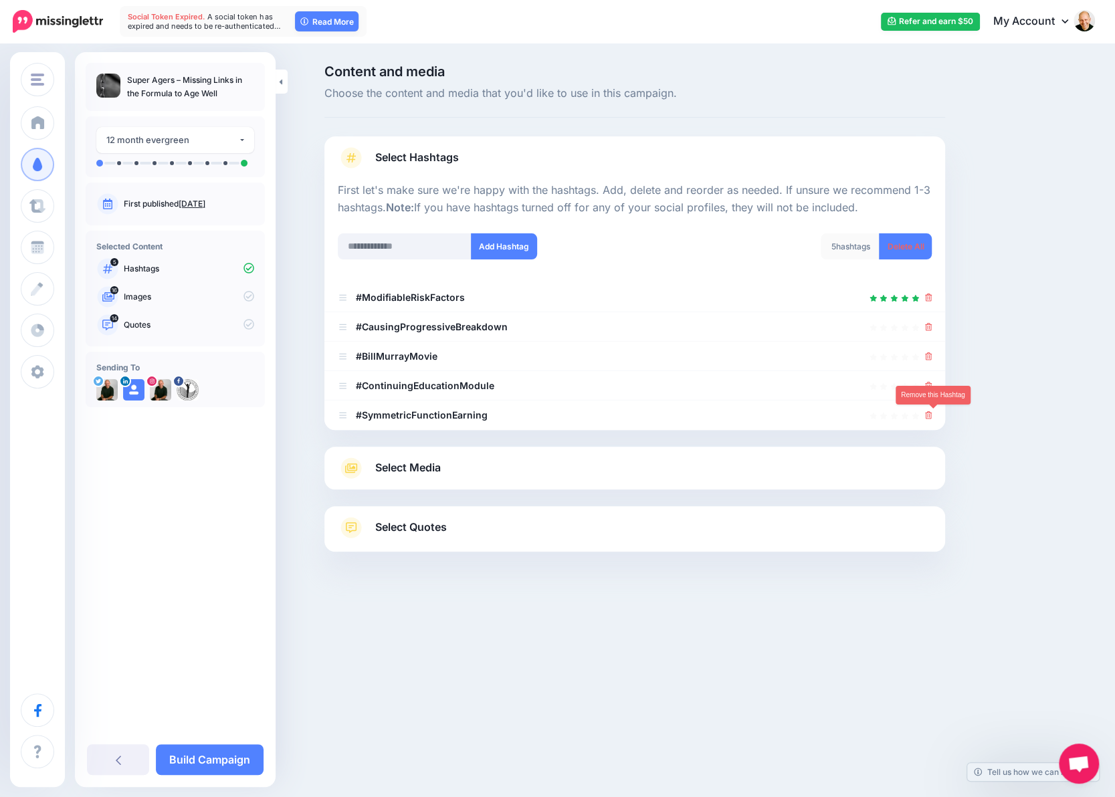
click at [932, 415] on icon at bounding box center [928, 415] width 7 height 8
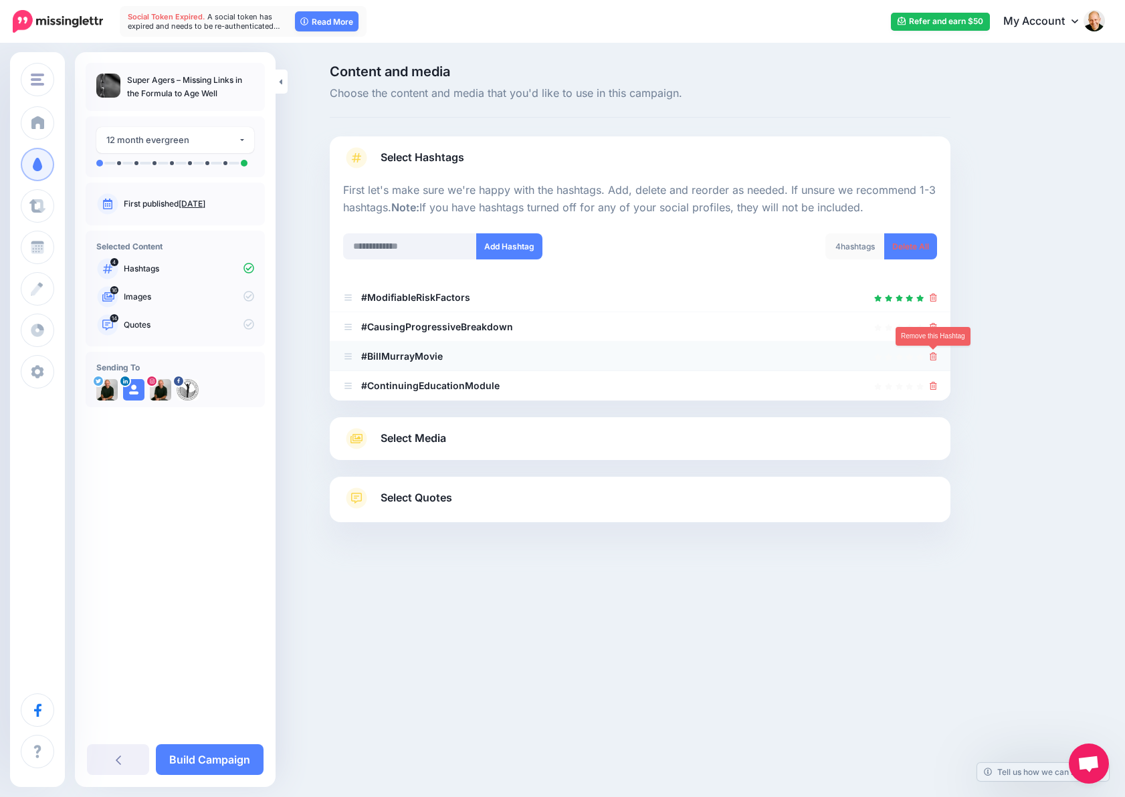
click at [932, 352] on link at bounding box center [932, 355] width 7 height 11
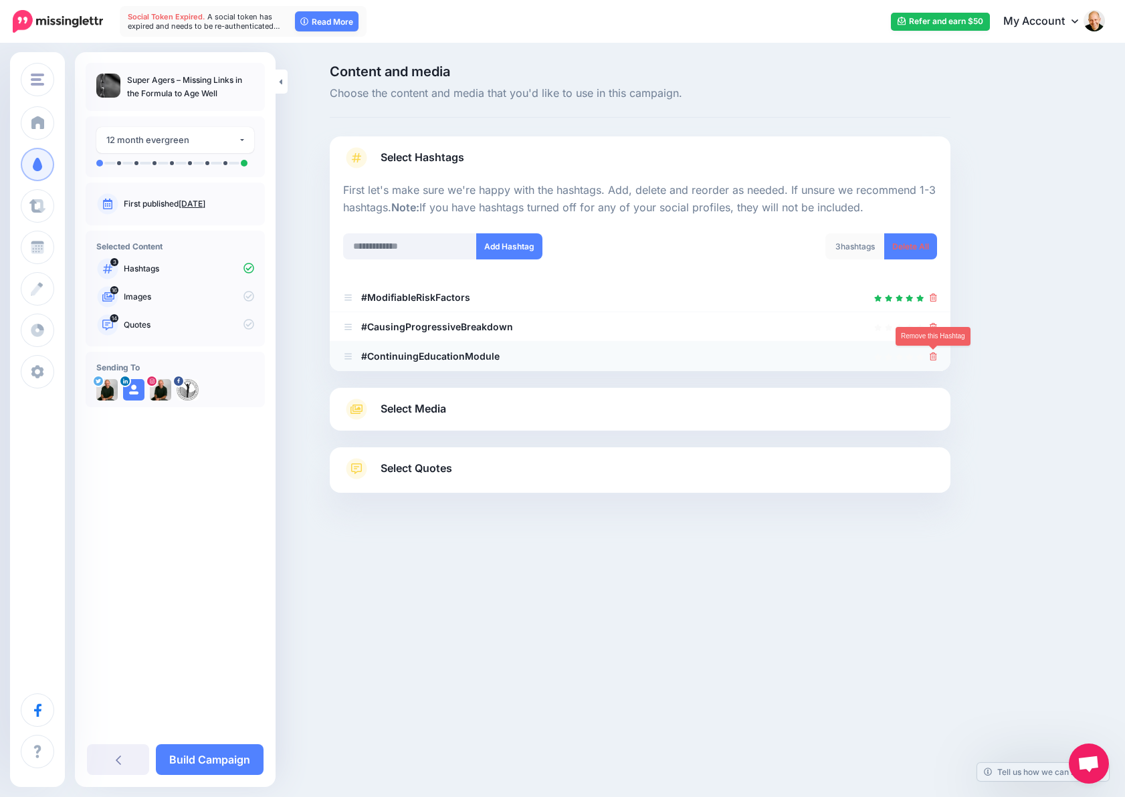
click at [931, 356] on icon at bounding box center [932, 356] width 7 height 8
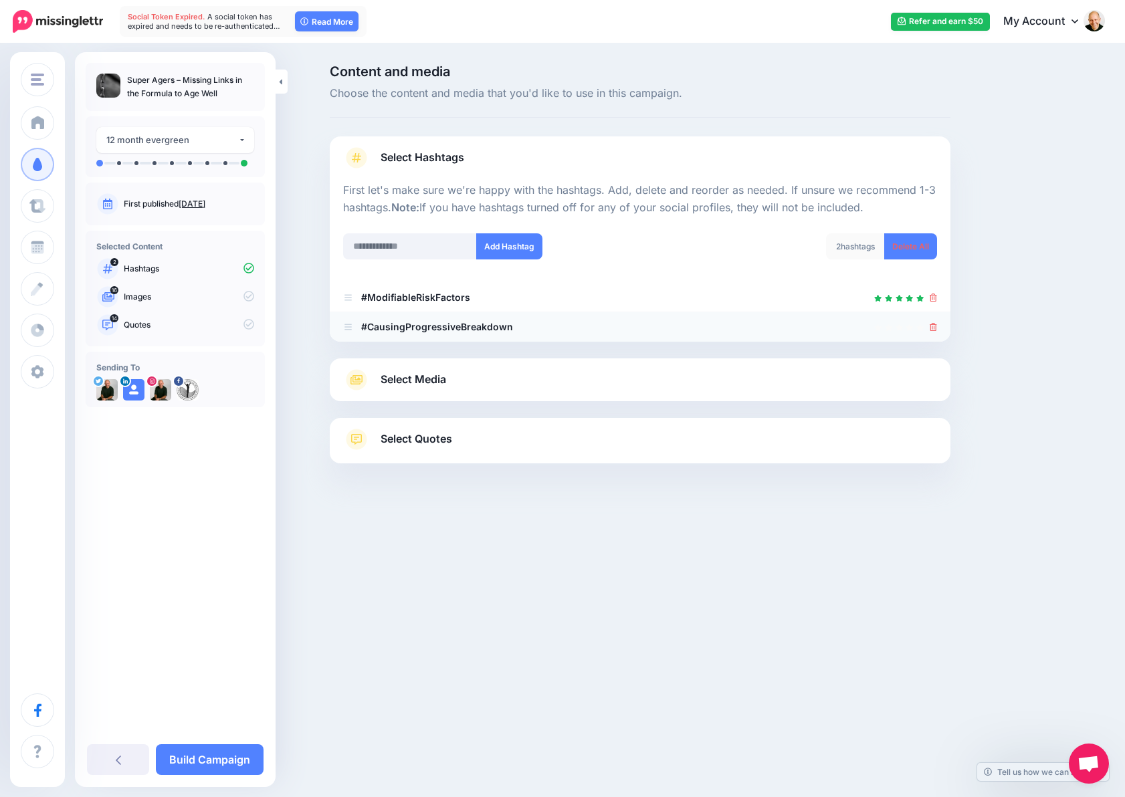
click at [933, 327] on icon at bounding box center [932, 327] width 7 height 8
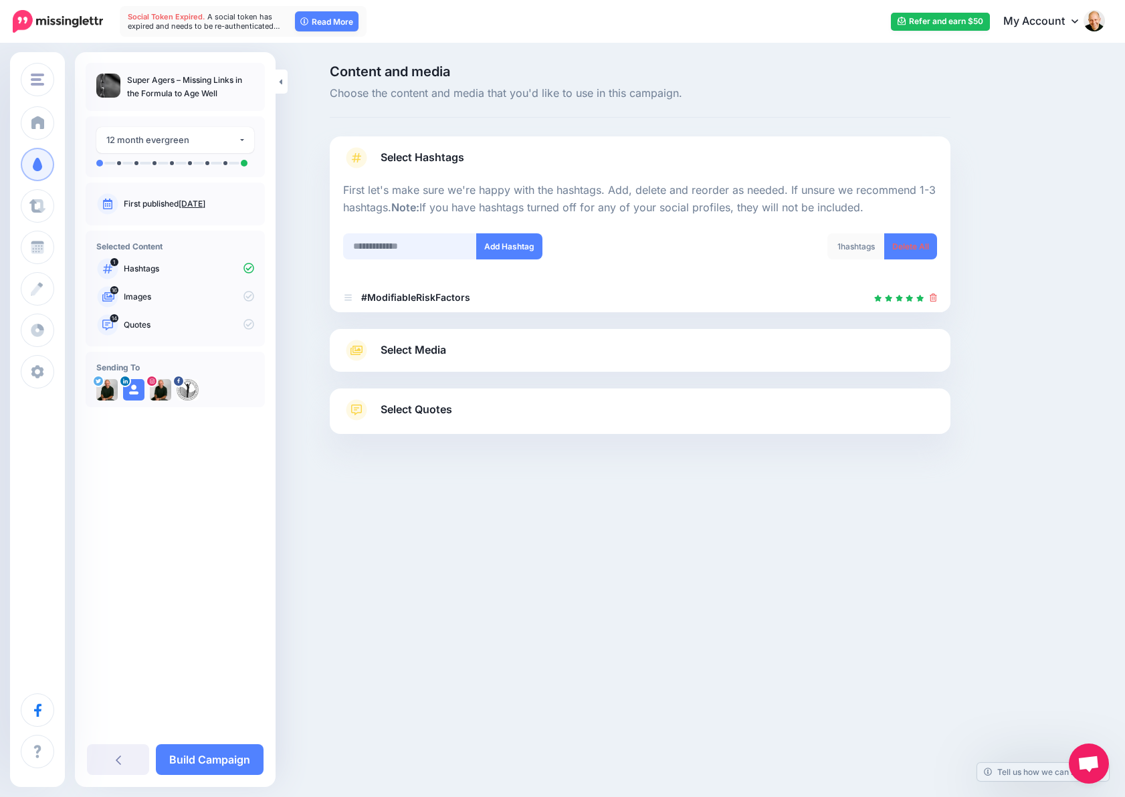
click at [396, 244] on input "text" at bounding box center [410, 246] width 134 height 26
type input "**********"
click at [517, 244] on button "Add Hashtag" at bounding box center [509, 246] width 66 height 26
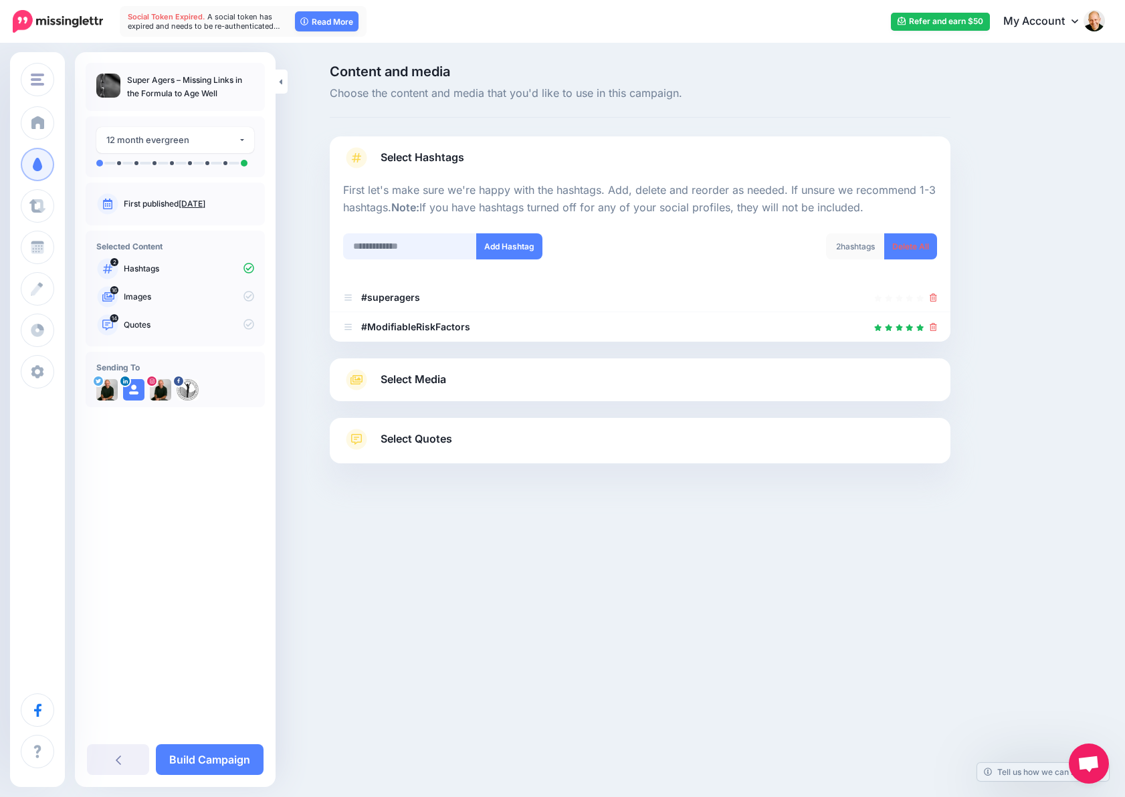
click at [421, 241] on input "text" at bounding box center [410, 246] width 134 height 26
type input "**********"
click at [524, 253] on button "Add Hashtag" at bounding box center [509, 246] width 66 height 26
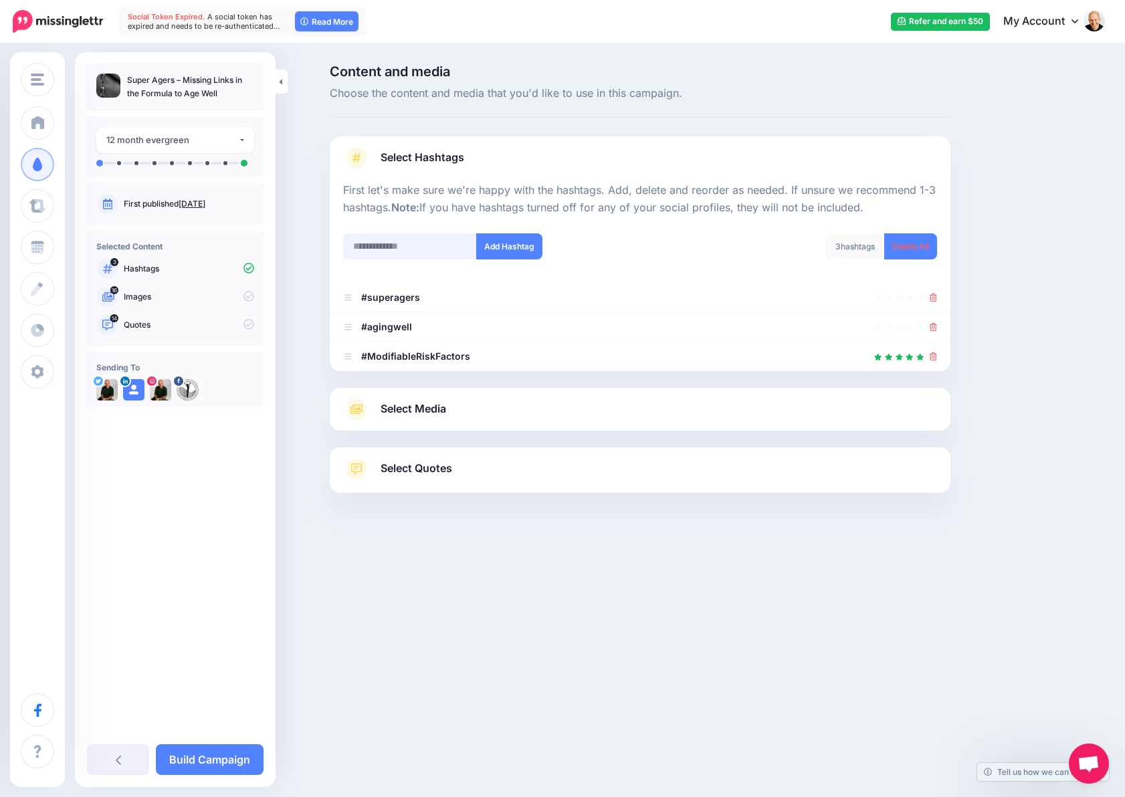
click at [441, 247] on input "text" at bounding box center [410, 246] width 134 height 26
type input "*****"
click at [518, 245] on button "Add Hashtag" at bounding box center [509, 246] width 66 height 26
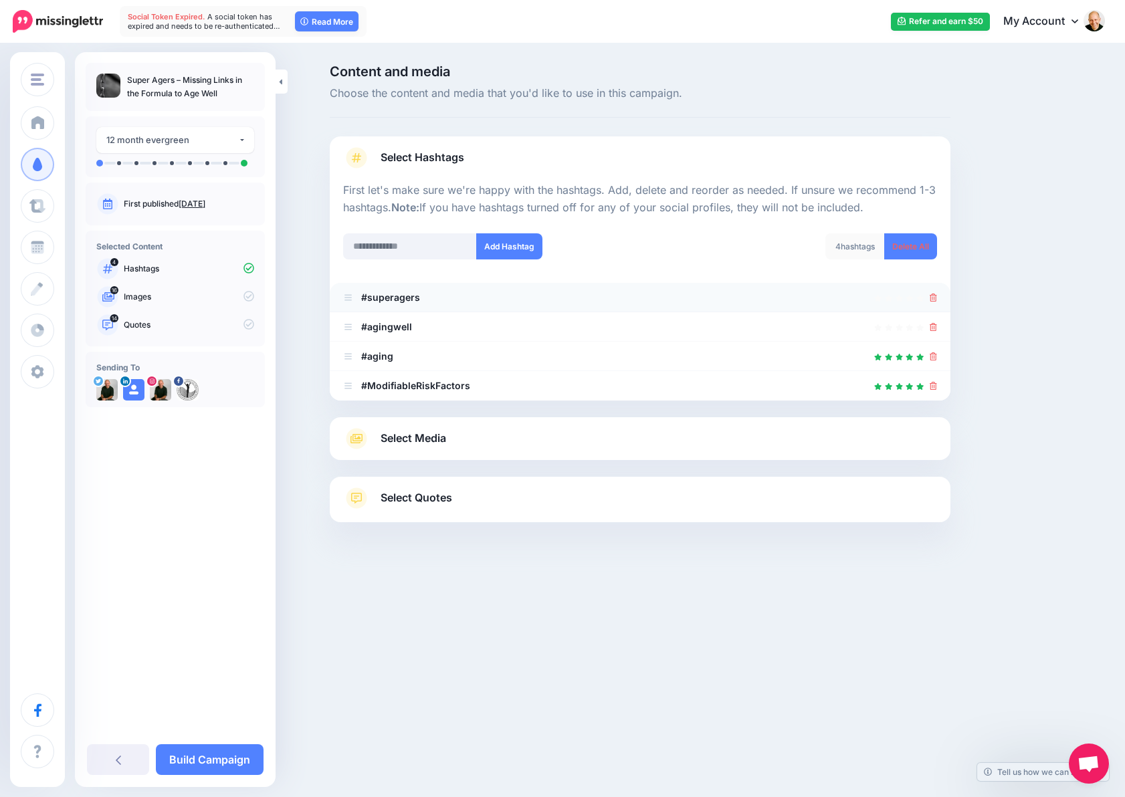
click at [933, 298] on icon at bounding box center [932, 298] width 7 height 8
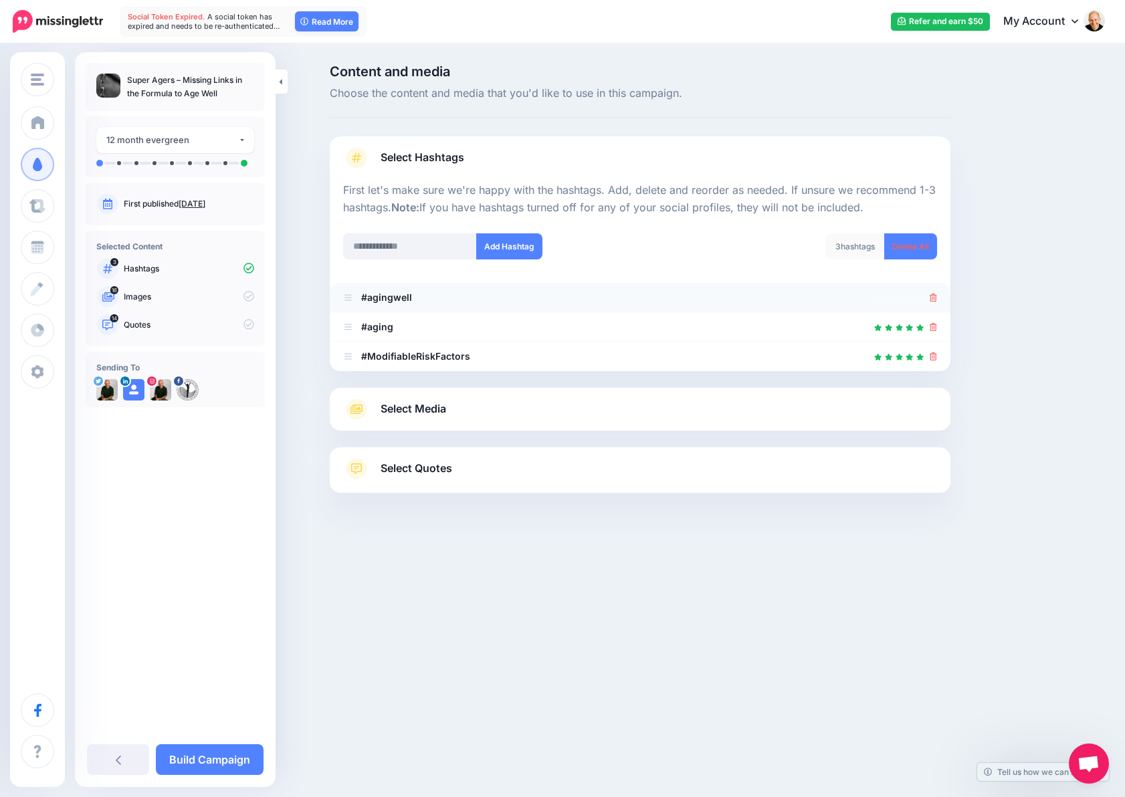
click at [931, 298] on icon at bounding box center [932, 298] width 7 height 8
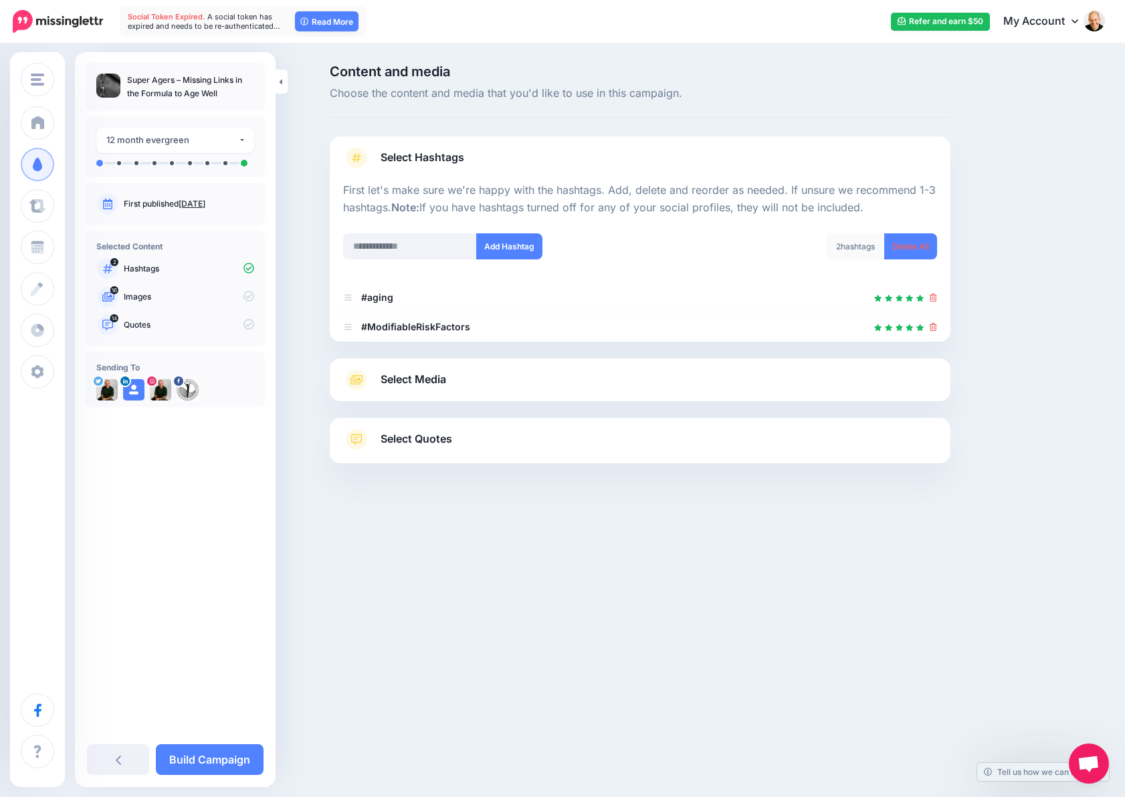
click at [510, 383] on link "Select Media" at bounding box center [640, 379] width 594 height 21
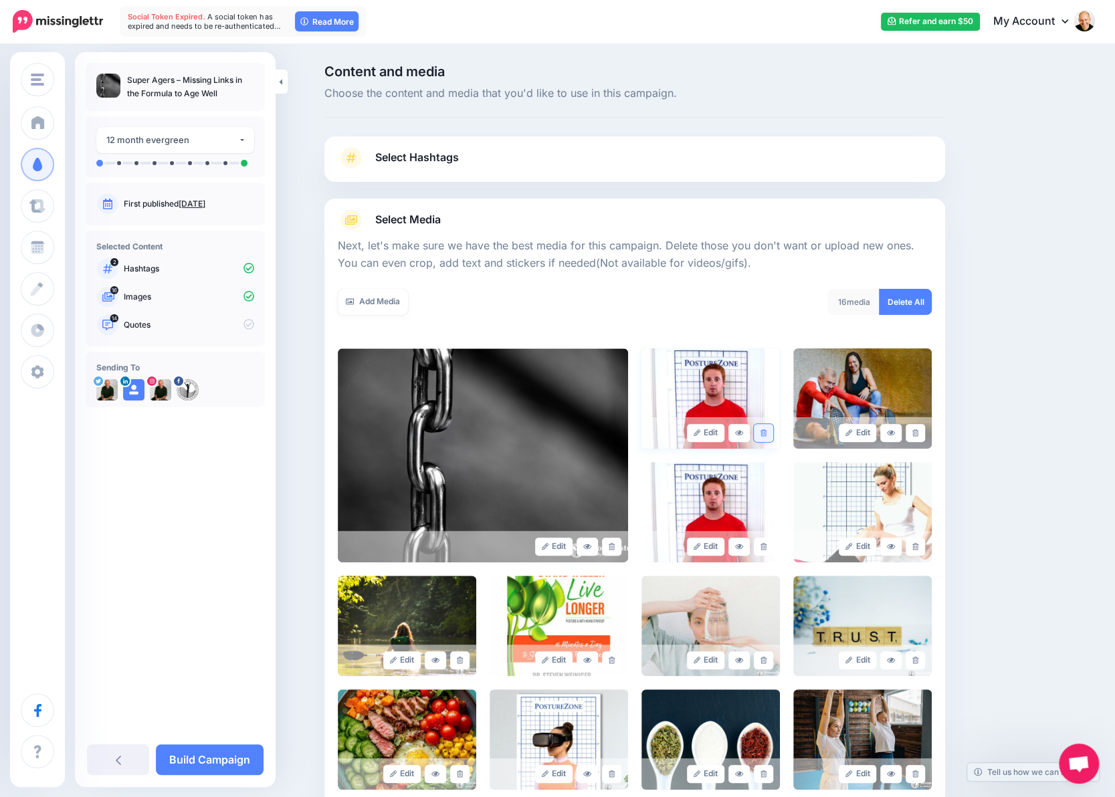
click at [766, 434] on icon at bounding box center [763, 432] width 6 height 7
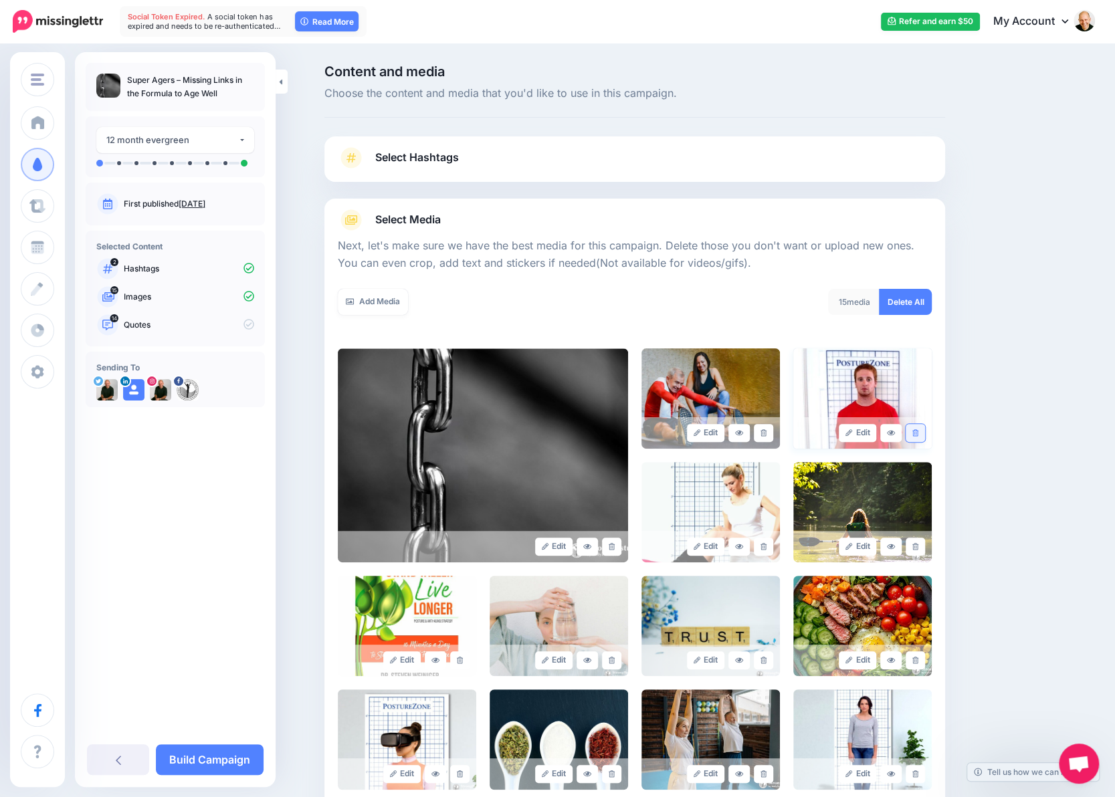
drag, startPoint x: 924, startPoint y: 434, endPoint x: 919, endPoint y: 440, distance: 7.6
click at [923, 434] on link at bounding box center [914, 433] width 19 height 18
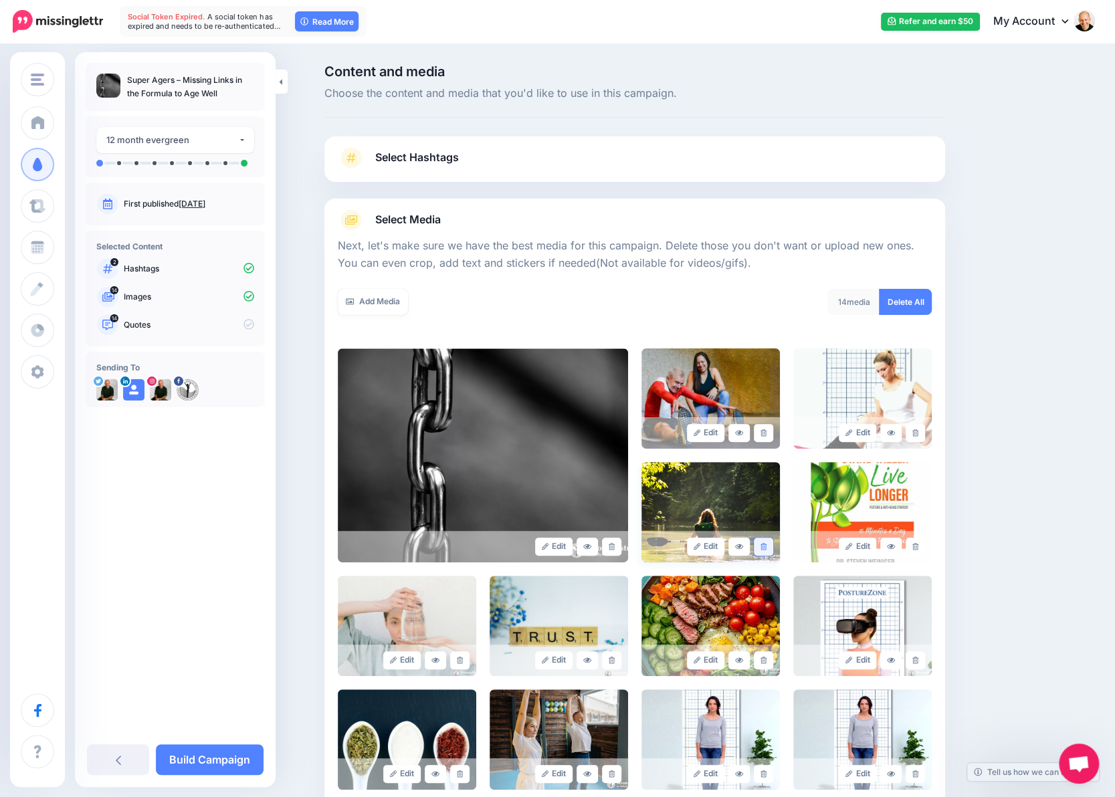
click at [773, 548] on link at bounding box center [763, 547] width 19 height 18
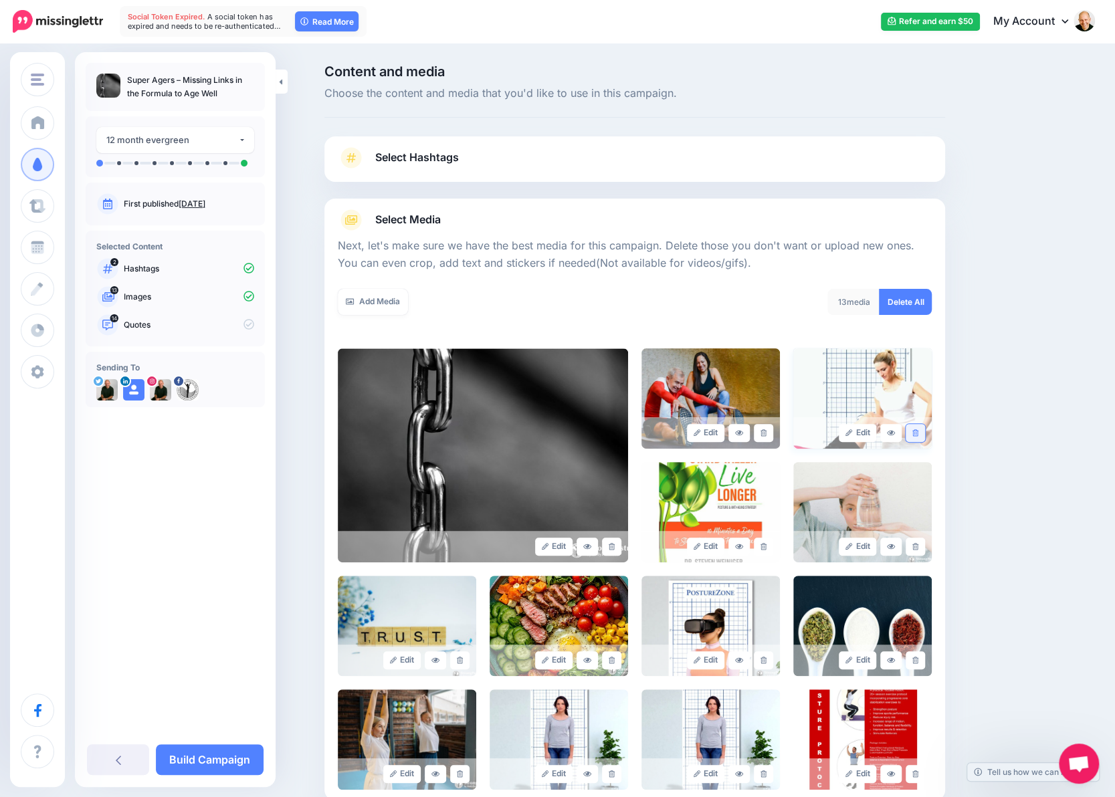
click at [918, 433] on icon at bounding box center [915, 432] width 6 height 7
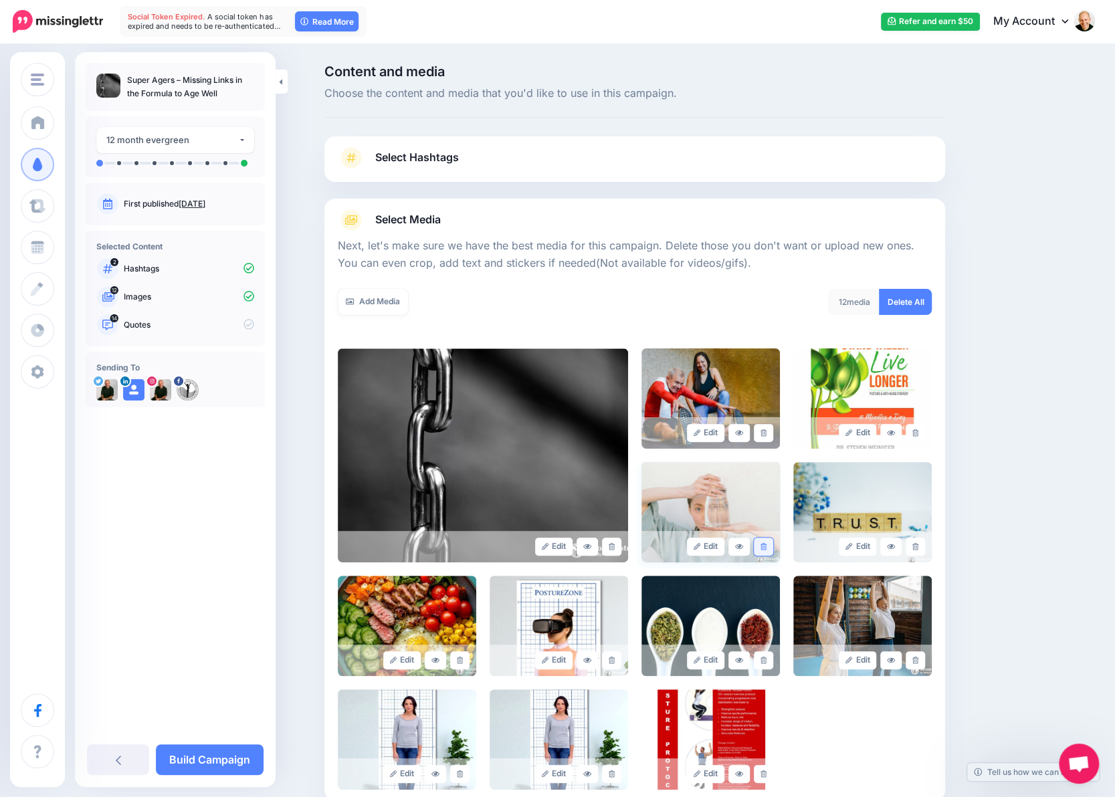
click at [773, 546] on link at bounding box center [763, 547] width 19 height 18
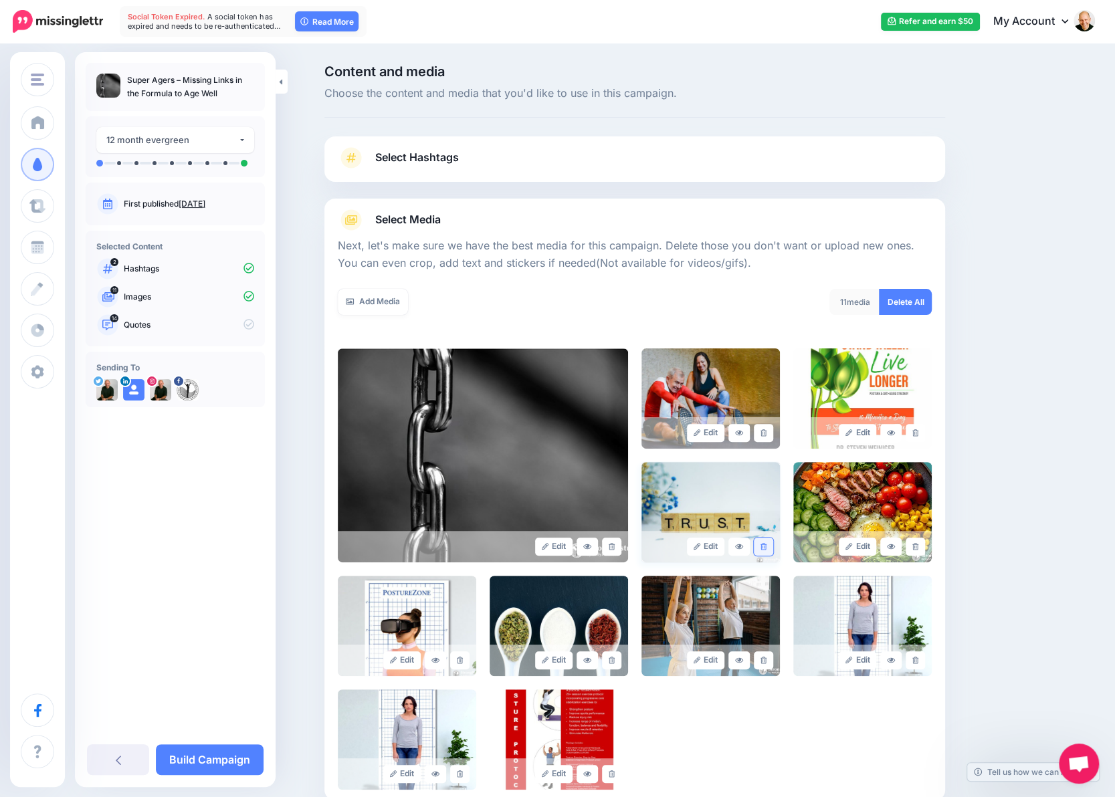
click at [773, 545] on link at bounding box center [763, 547] width 19 height 18
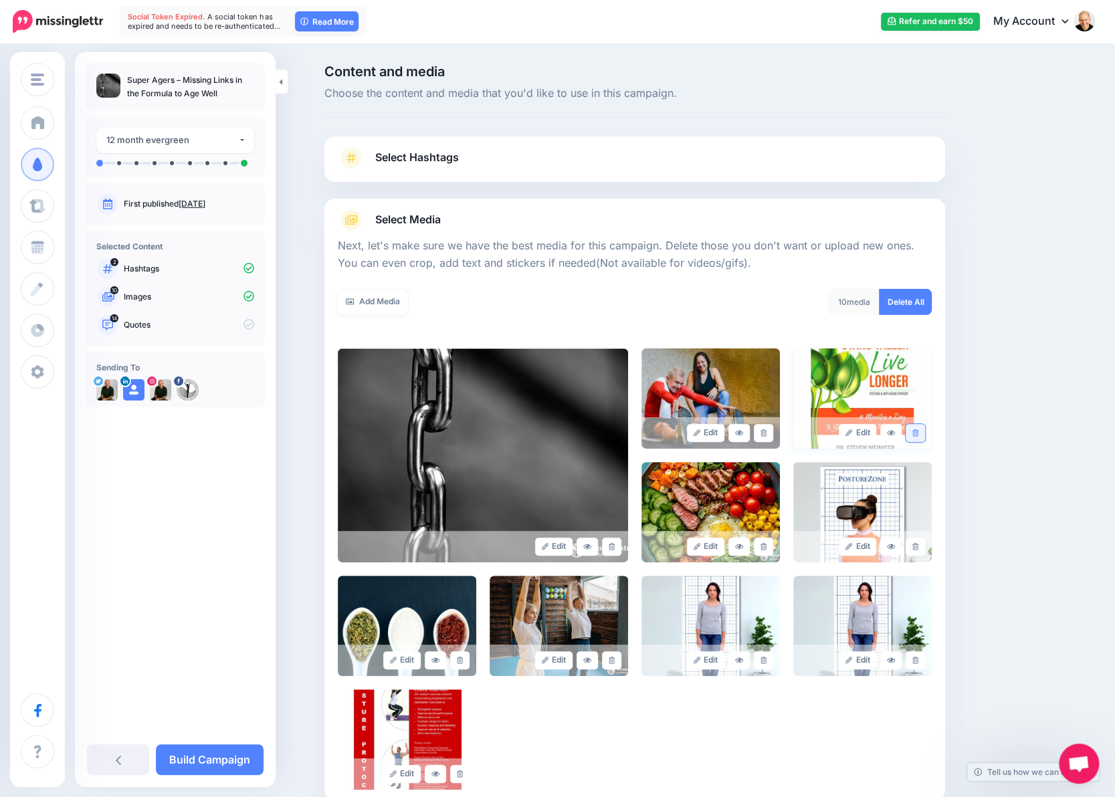
click at [918, 430] on icon at bounding box center [915, 432] width 6 height 7
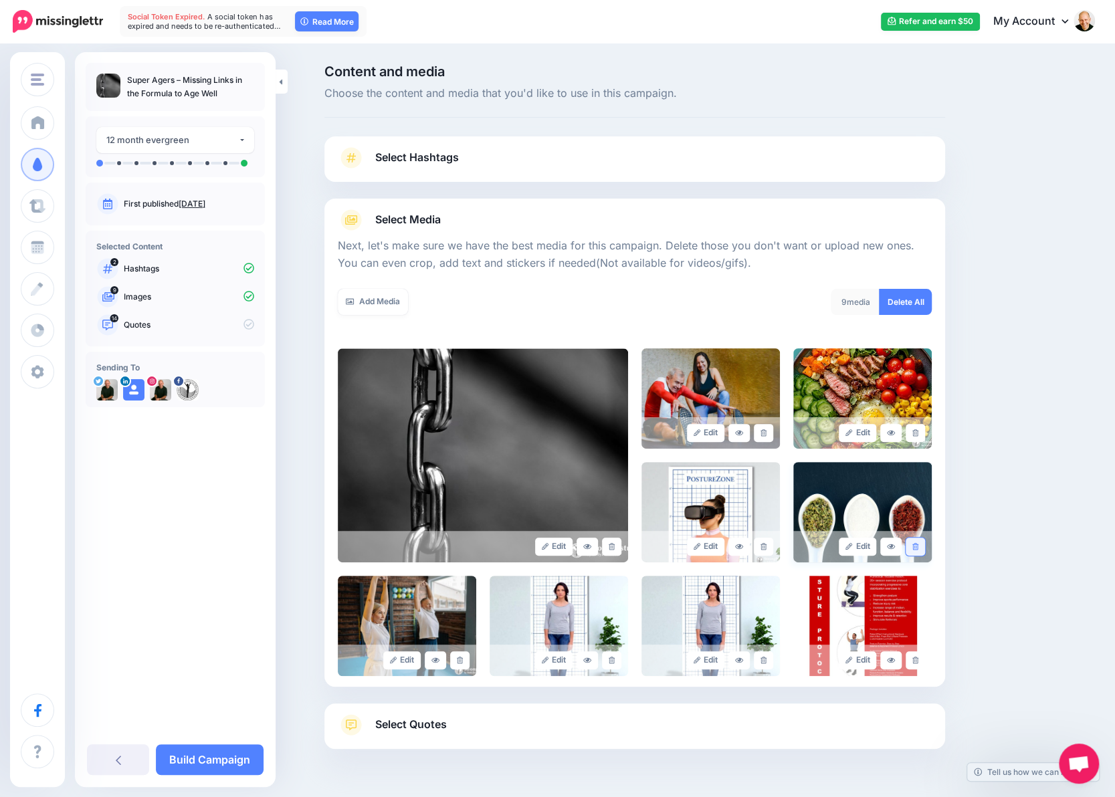
click at [925, 548] on link at bounding box center [914, 547] width 19 height 18
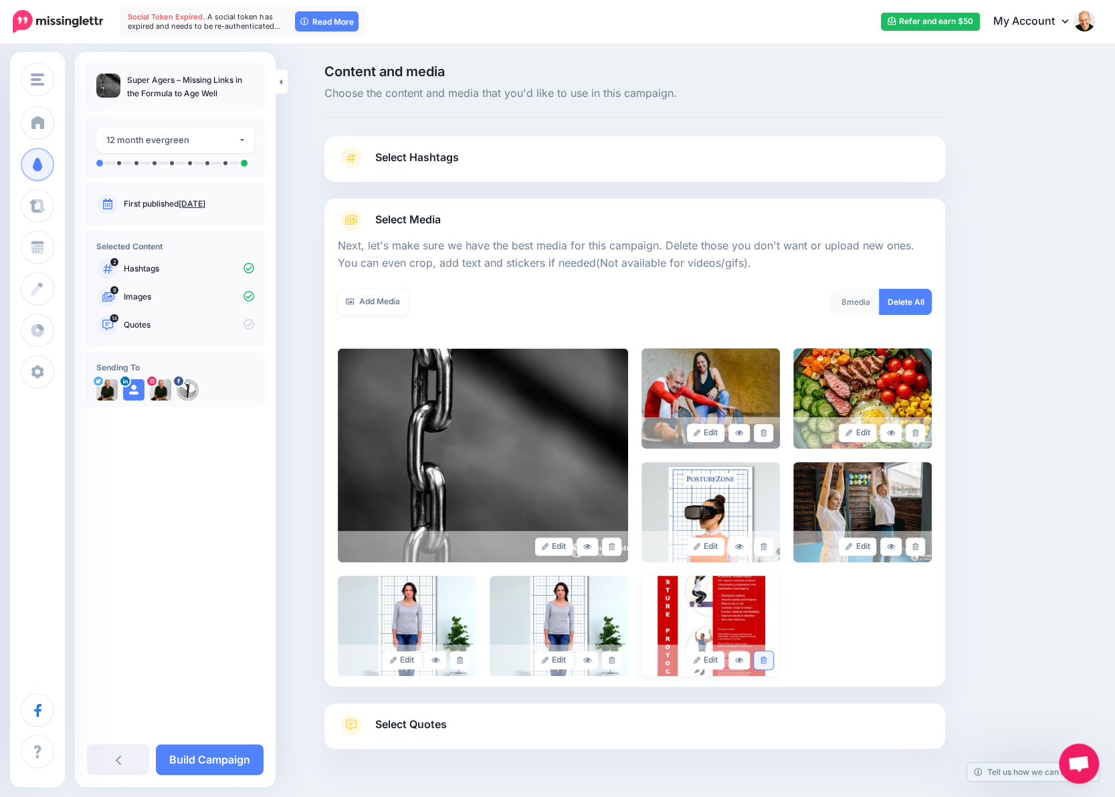
click at [766, 661] on icon at bounding box center [763, 660] width 6 height 7
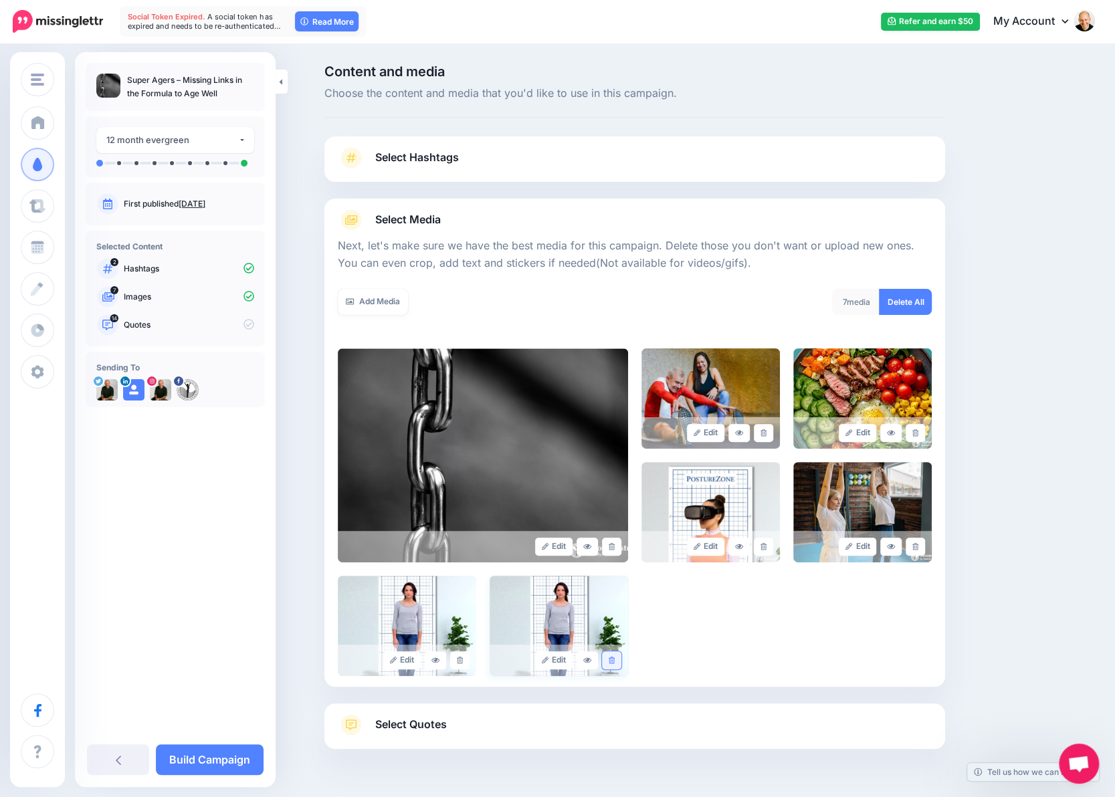
click at [618, 667] on link at bounding box center [611, 660] width 19 height 18
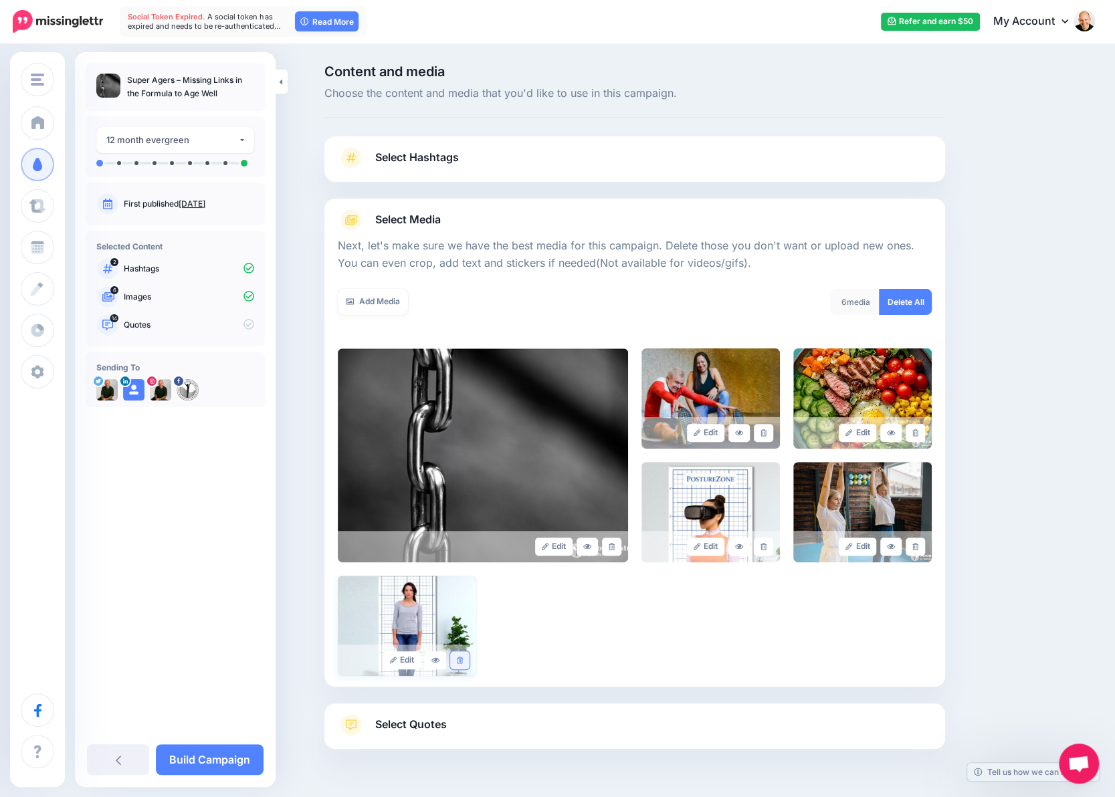
click at [465, 664] on link at bounding box center [459, 660] width 19 height 18
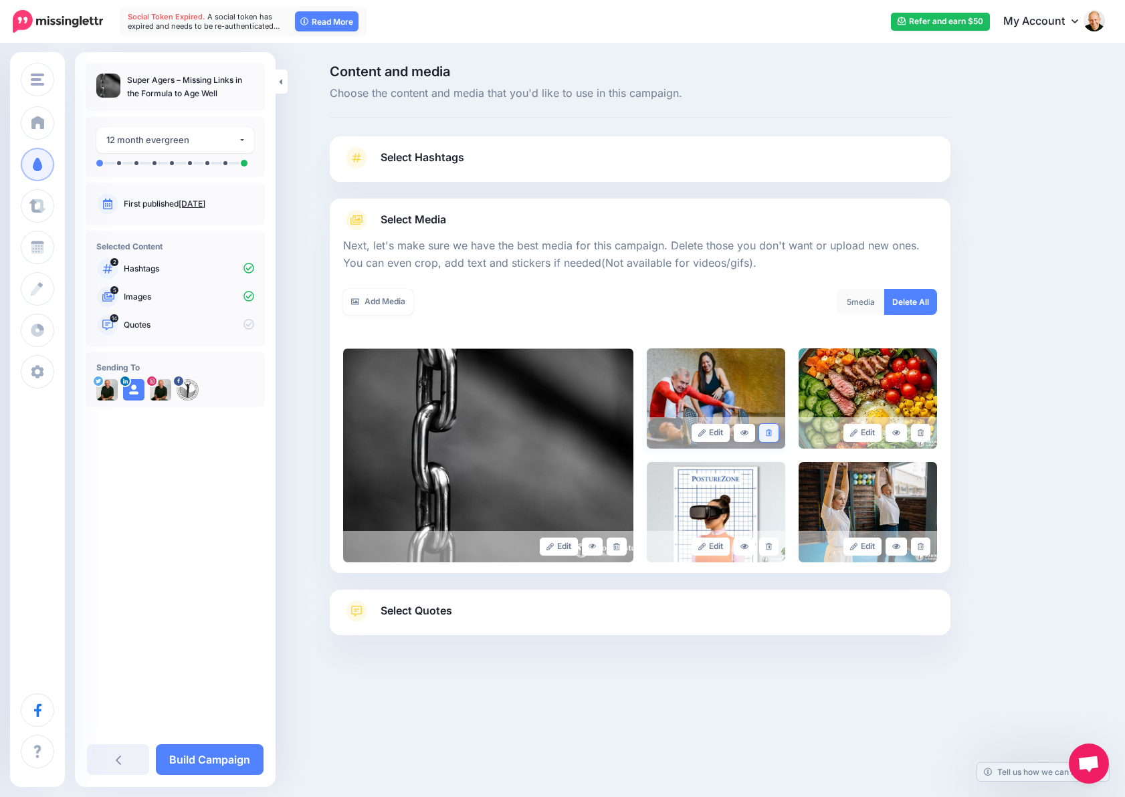
click at [768, 429] on link at bounding box center [768, 433] width 19 height 18
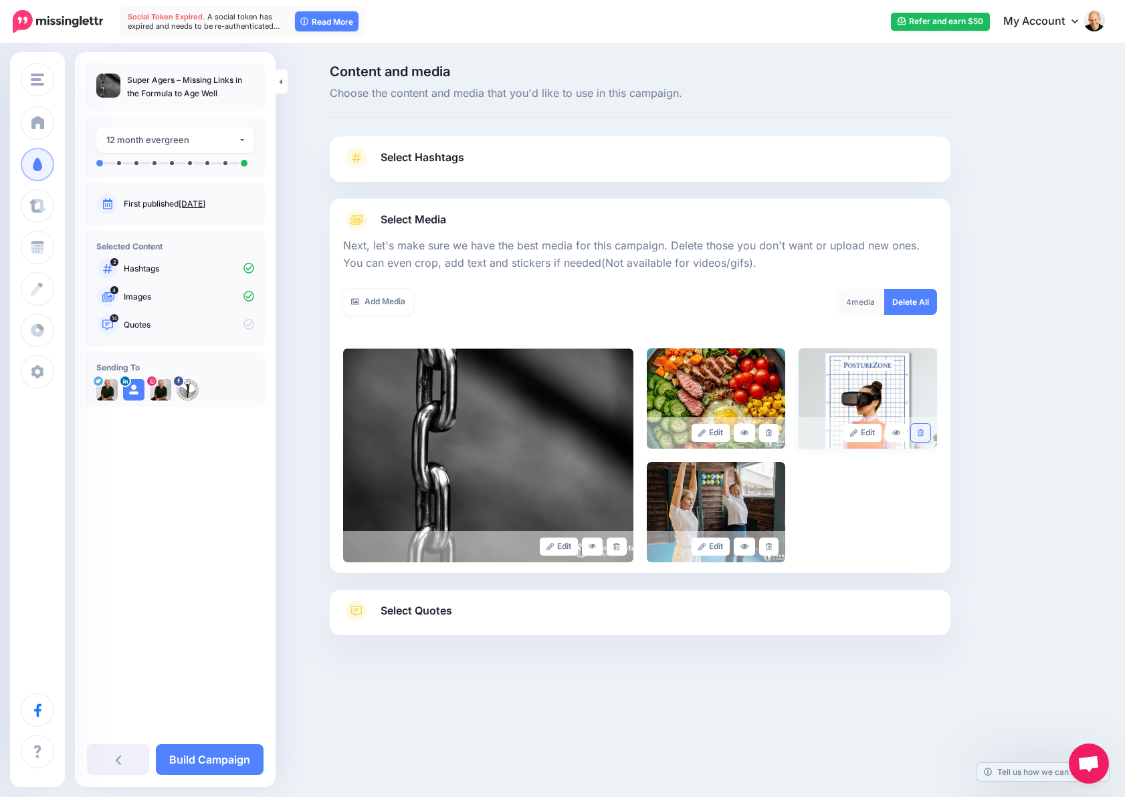
click at [916, 432] on link at bounding box center [920, 433] width 19 height 18
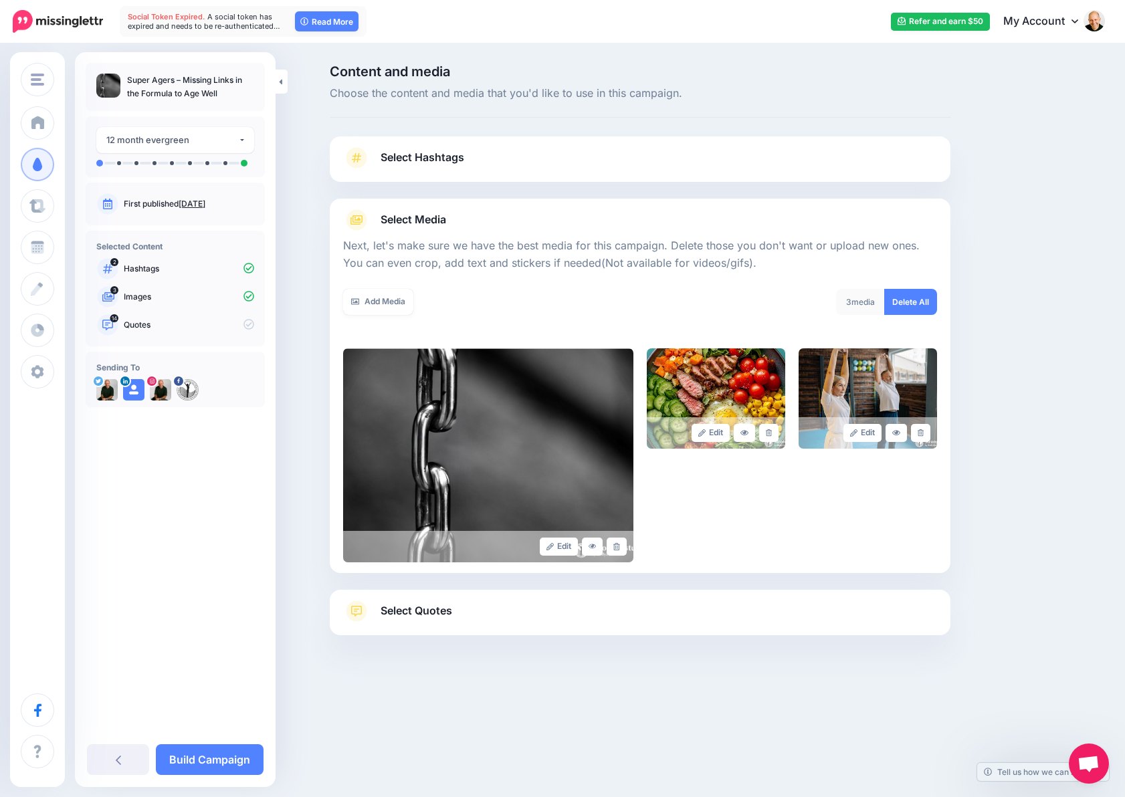
click at [455, 618] on link "Select Quotes" at bounding box center [640, 617] width 594 height 35
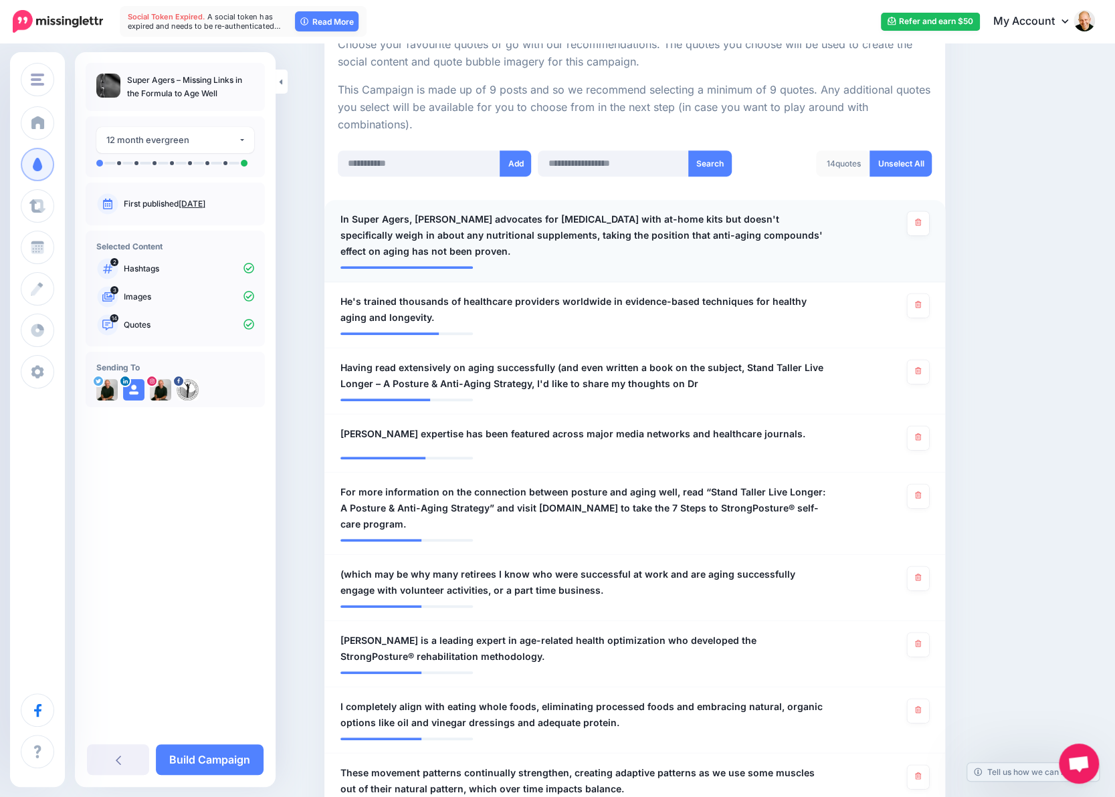
scroll to position [334, 0]
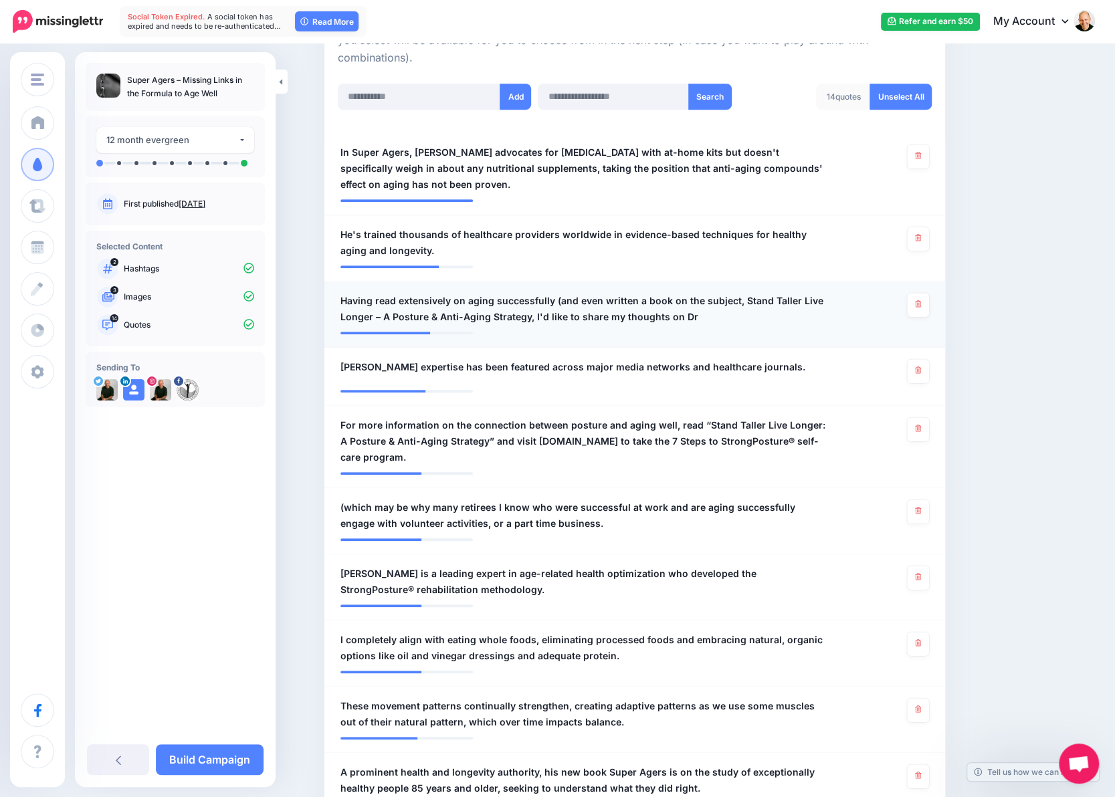
click at [727, 322] on span "Having read extensively on aging successfully (and even written a book on the s…" at bounding box center [583, 309] width 487 height 32
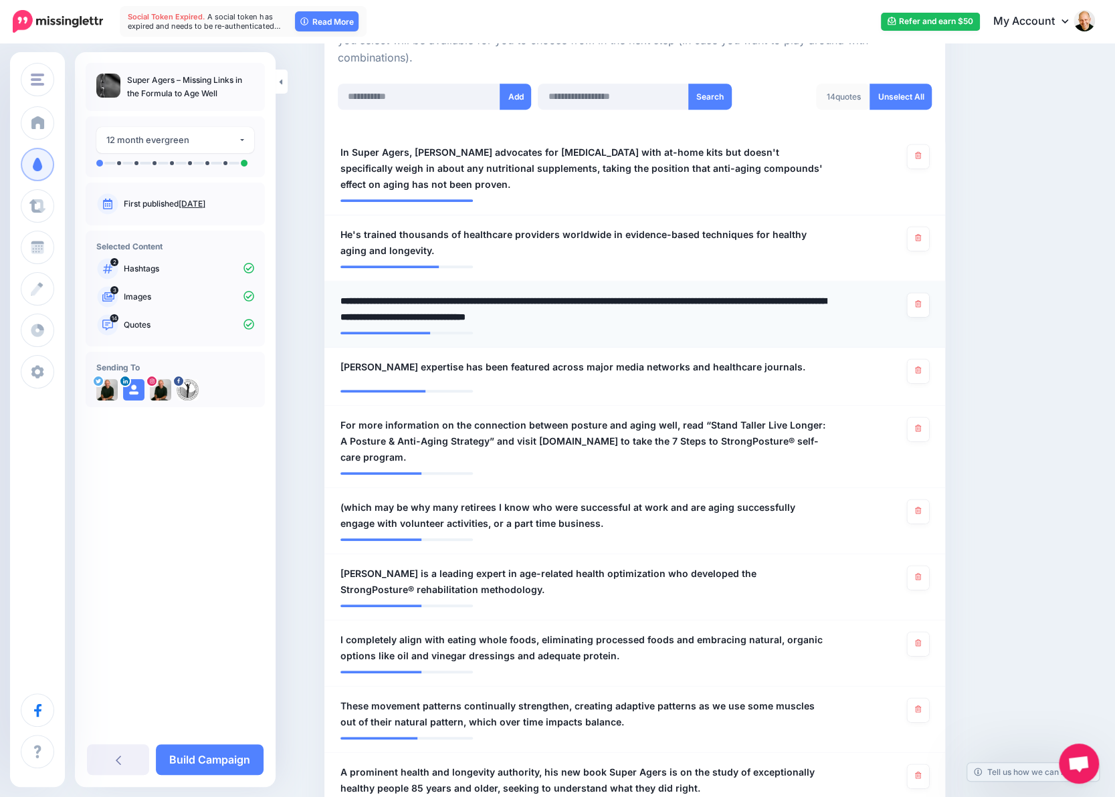
click at [697, 311] on textarea "**********" at bounding box center [583, 309] width 487 height 32
drag, startPoint x: 679, startPoint y: 318, endPoint x: 762, endPoint y: 318, distance: 83.6
click at [762, 318] on textarea "**********" at bounding box center [583, 309] width 487 height 32
type textarea "**********"
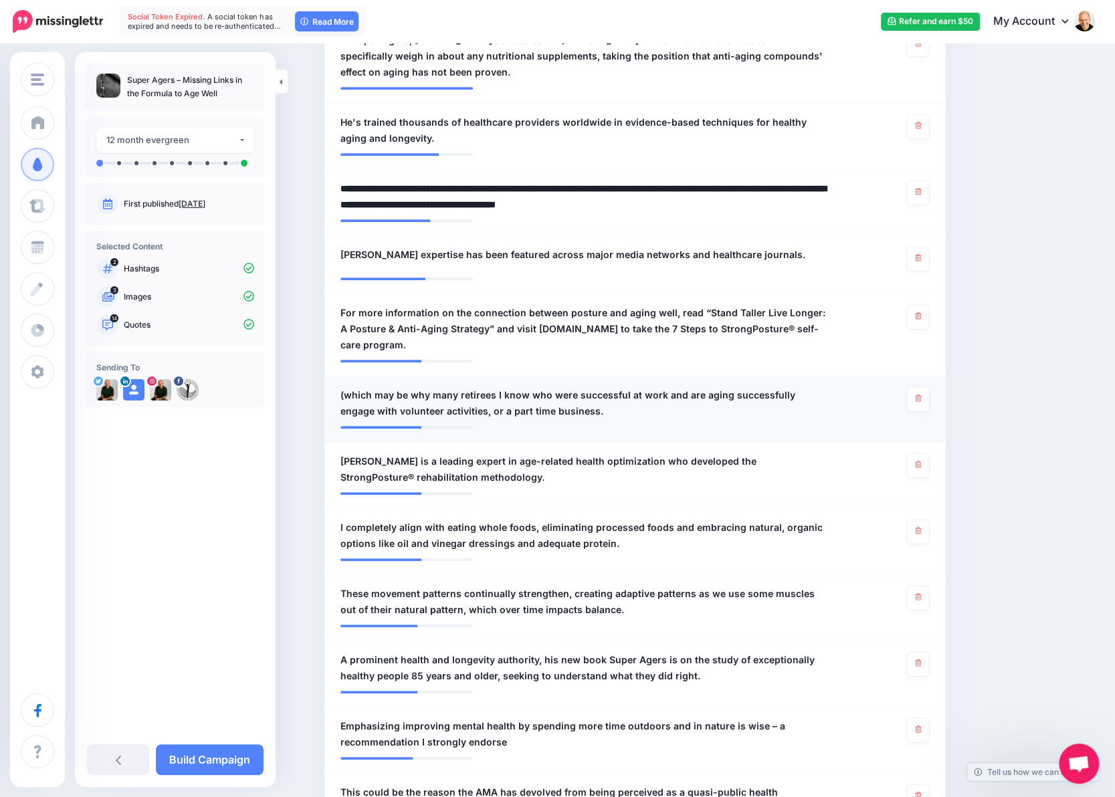
scroll to position [468, 0]
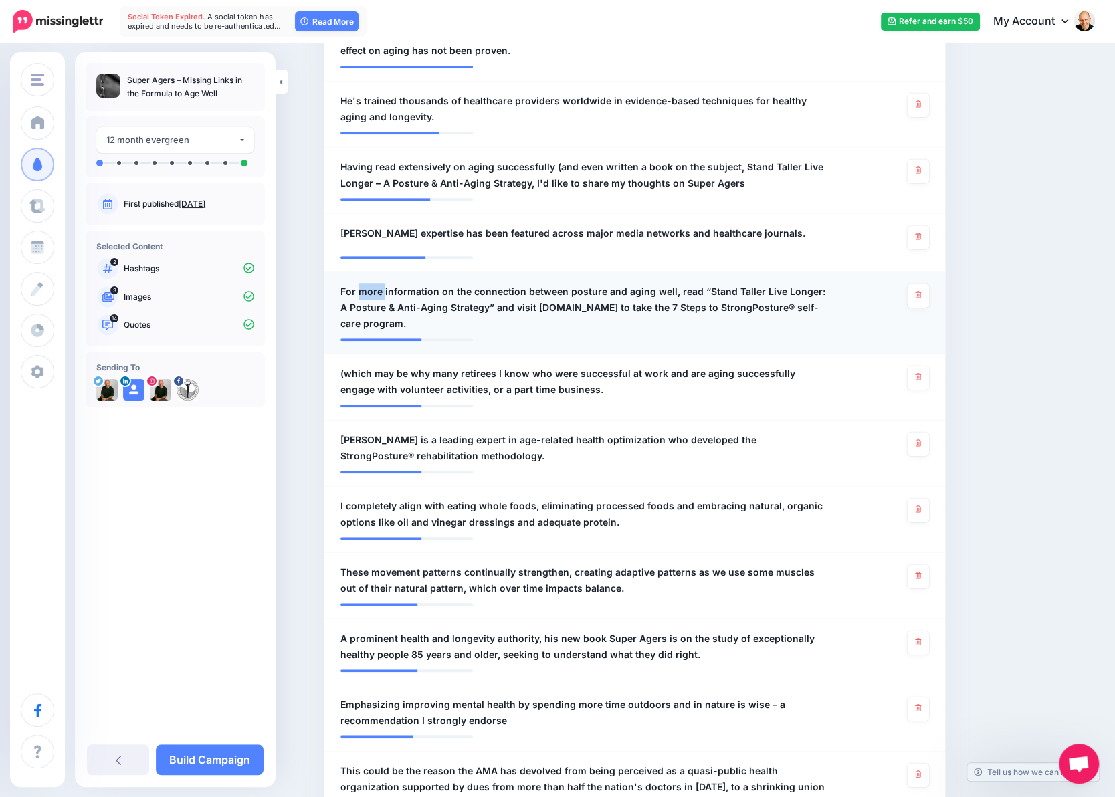
drag, startPoint x: 361, startPoint y: 292, endPoint x: 387, endPoint y: 291, distance: 26.1
click at [387, 291] on span "For more information on the connection between posture and aging well, read “St…" at bounding box center [583, 307] width 487 height 48
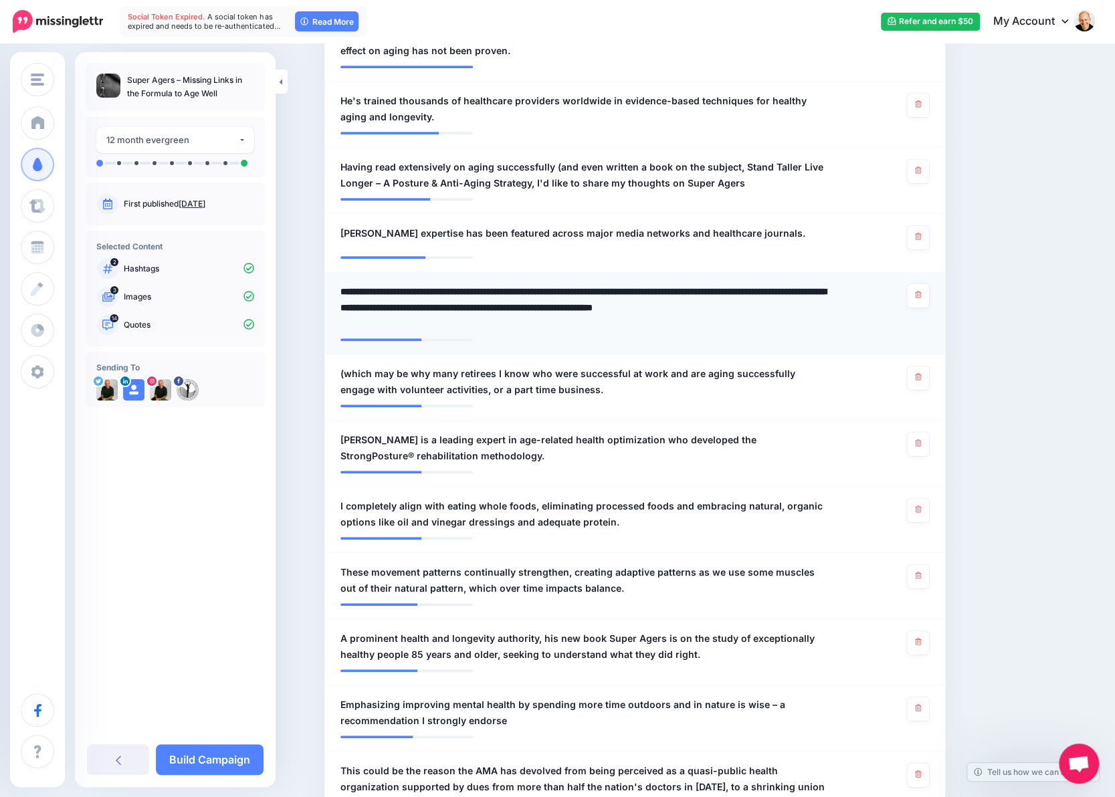
click at [384, 298] on textarea "**********" at bounding box center [583, 307] width 487 height 48
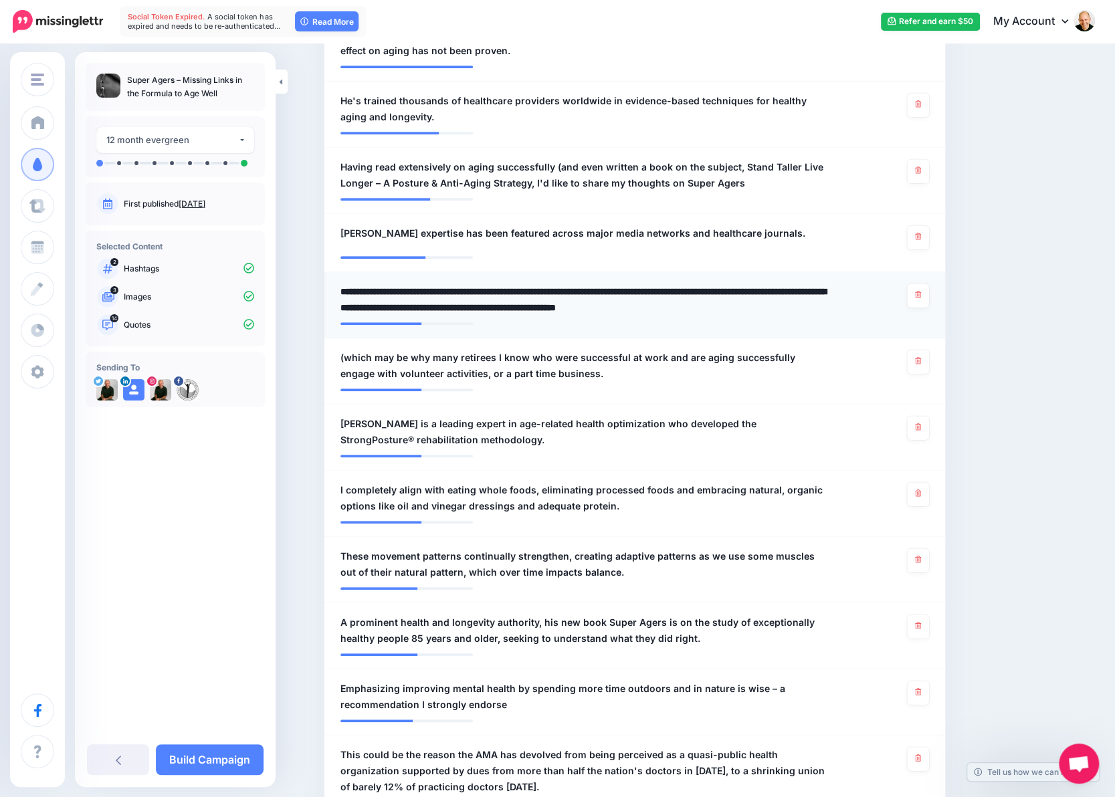
type textarea "**********"
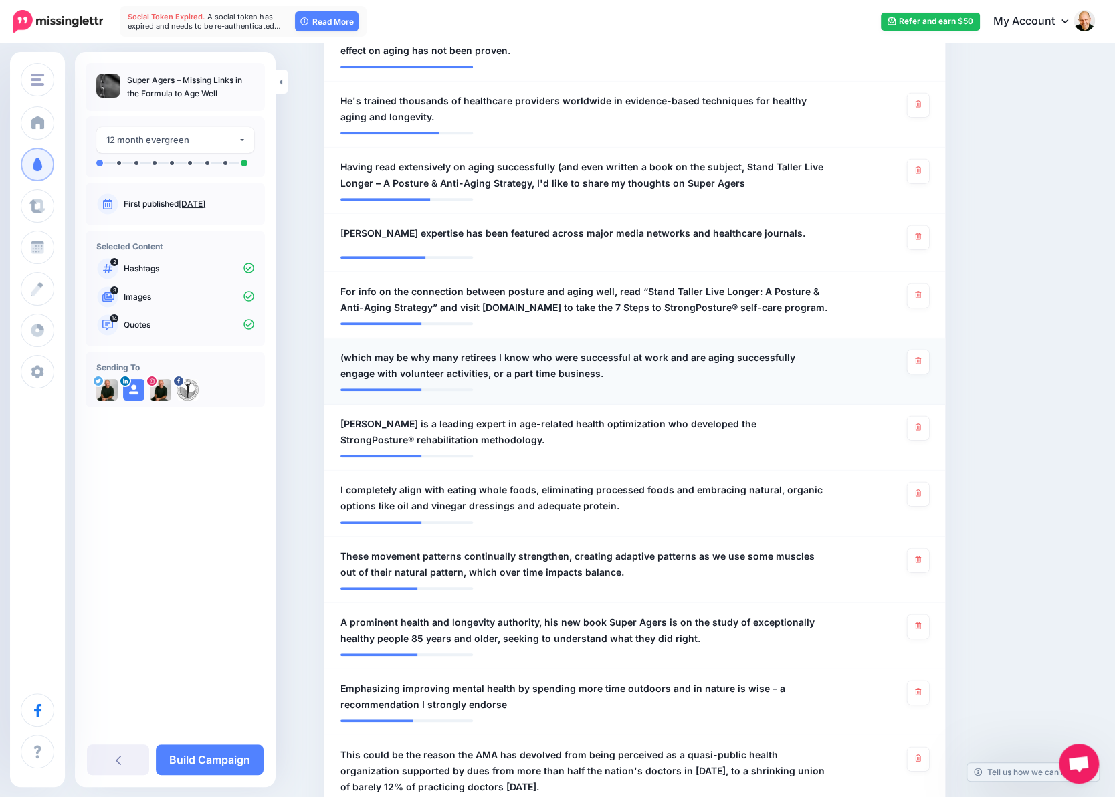
click at [440, 356] on span "(which may be why many retirees I know who were successful at work and are agin…" at bounding box center [583, 366] width 487 height 32
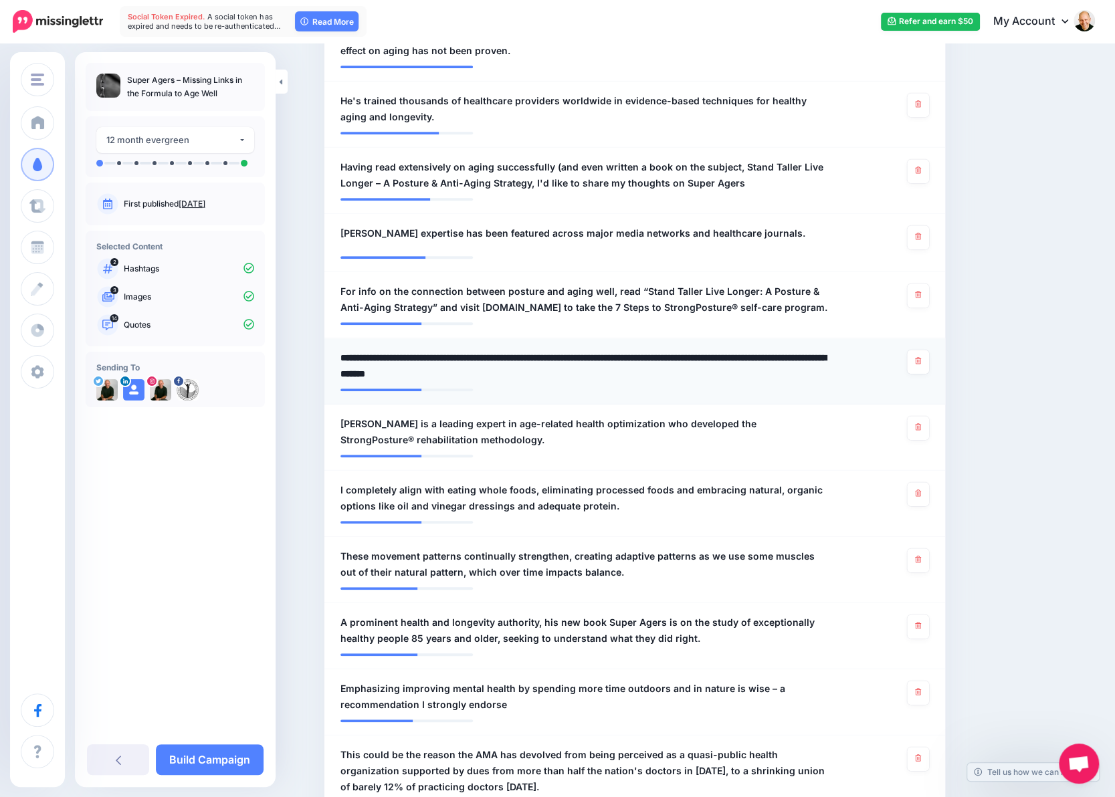
drag, startPoint x: 440, startPoint y: 358, endPoint x: 342, endPoint y: 354, distance: 97.7
click at [342, 354] on div "**********" at bounding box center [583, 366] width 507 height 32
type textarea "**********"
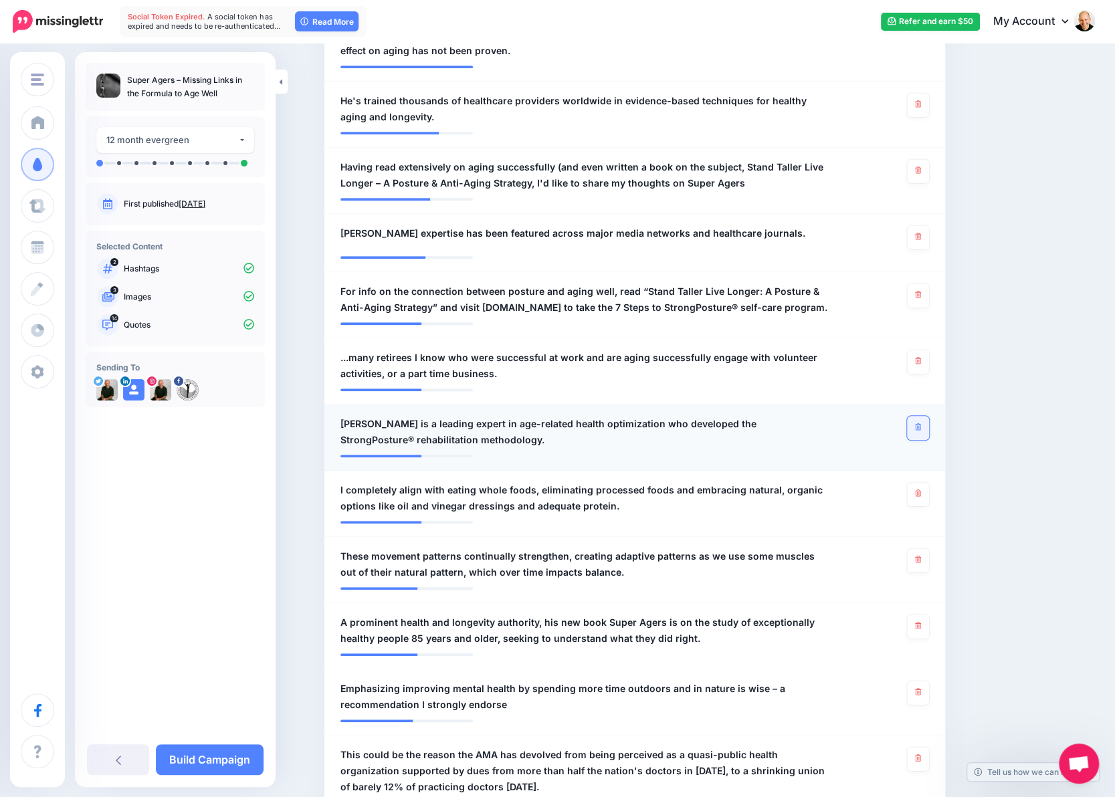
click at [919, 429] on link at bounding box center [918, 428] width 22 height 24
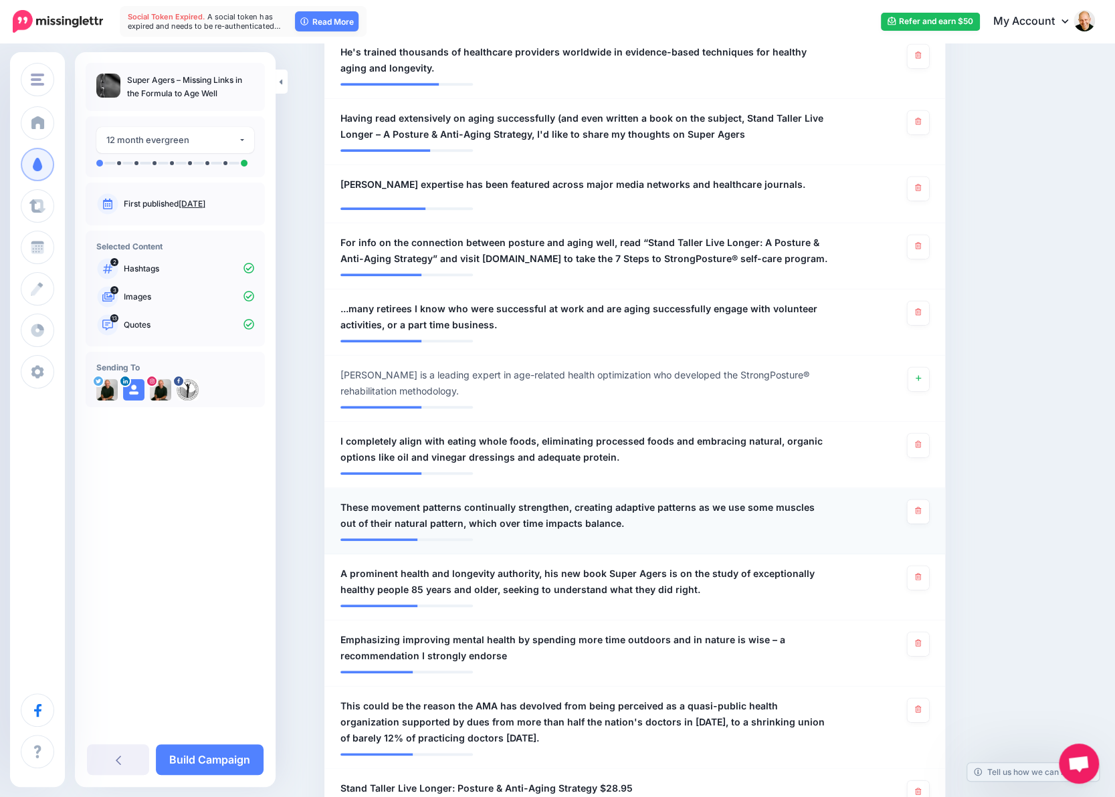
scroll to position [535, 0]
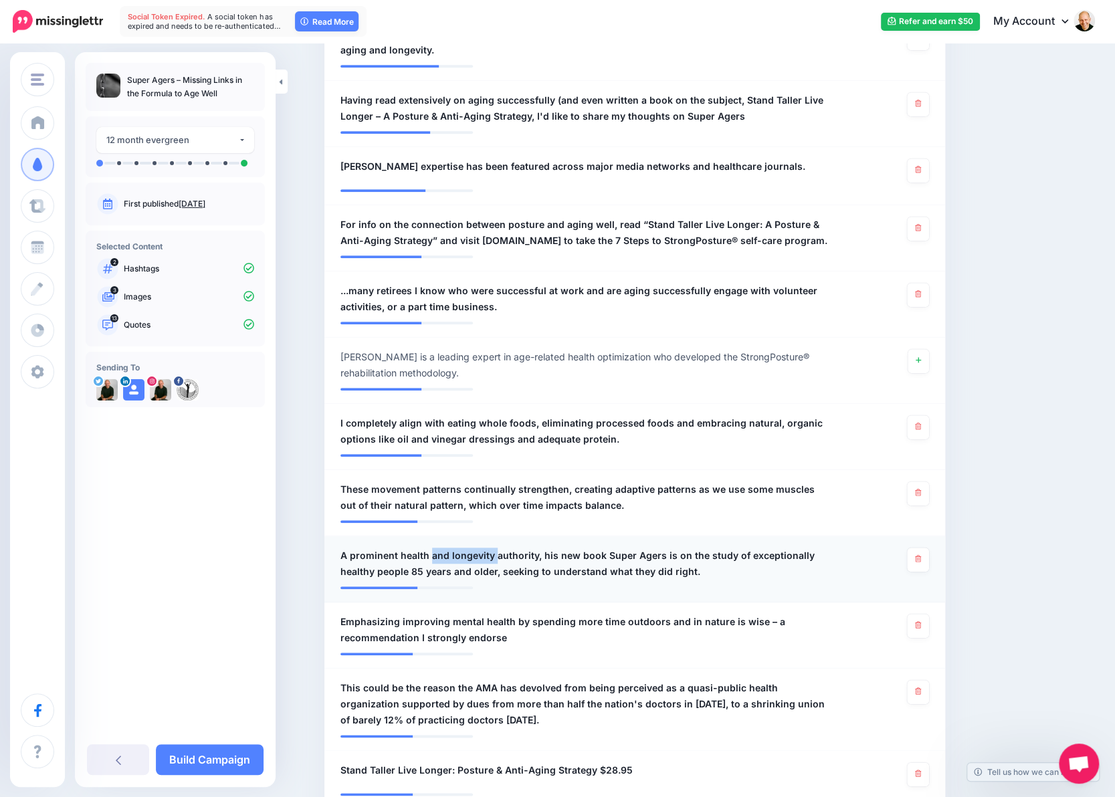
drag, startPoint x: 435, startPoint y: 554, endPoint x: 499, endPoint y: 554, distance: 64.9
click at [499, 554] on span "A prominent health and longevity authority, his new book Super Agers is on the …" at bounding box center [583, 564] width 487 height 32
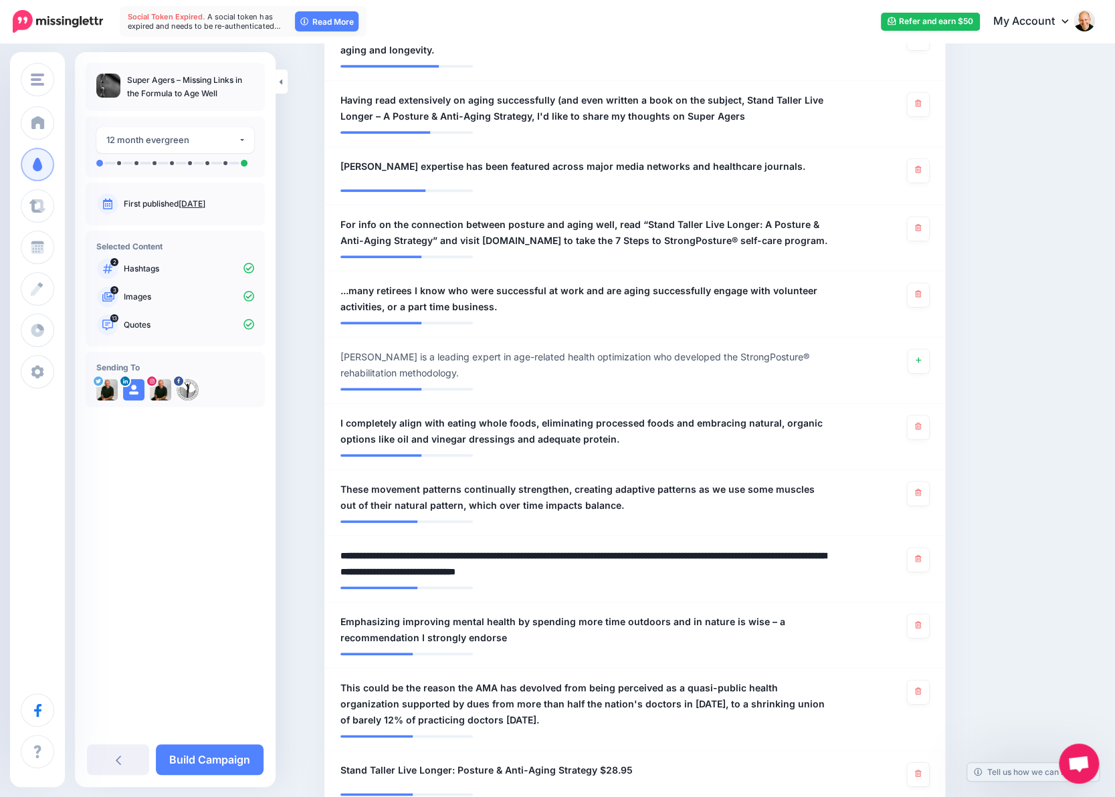
drag, startPoint x: 603, startPoint y: 556, endPoint x: 317, endPoint y: 551, distance: 286.2
type textarea "**********"
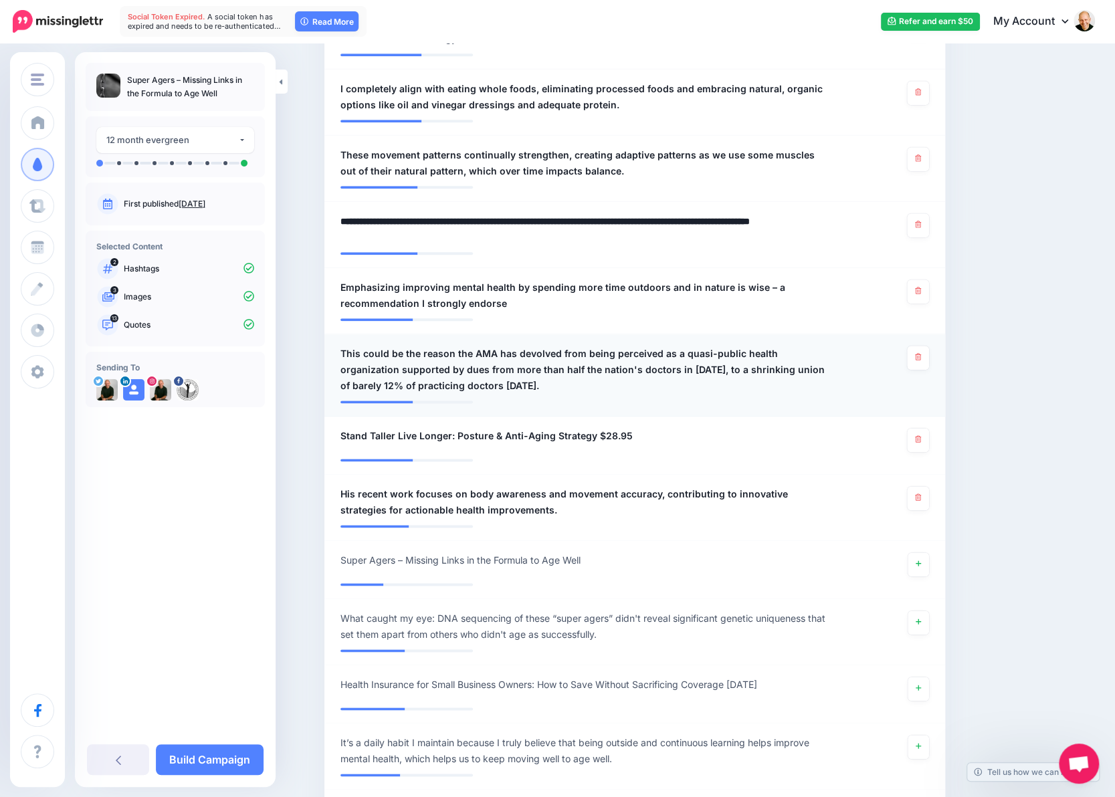
scroll to position [936, 0]
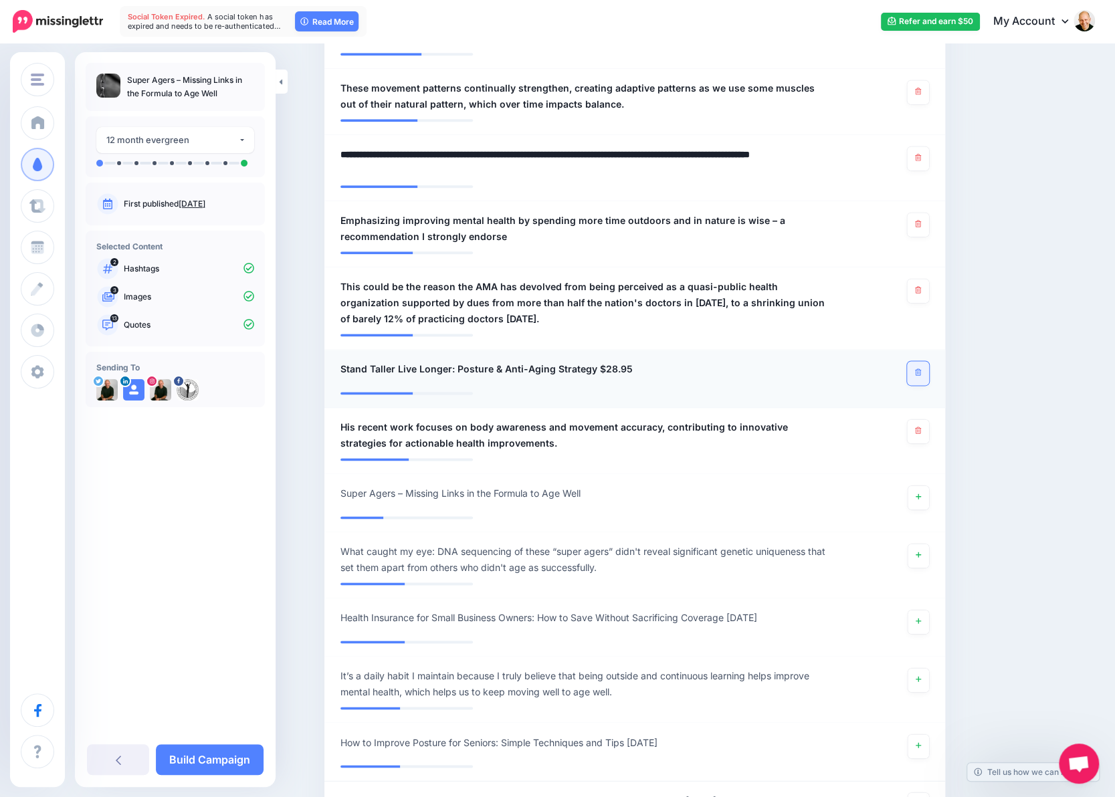
click at [919, 369] on link at bounding box center [918, 373] width 22 height 24
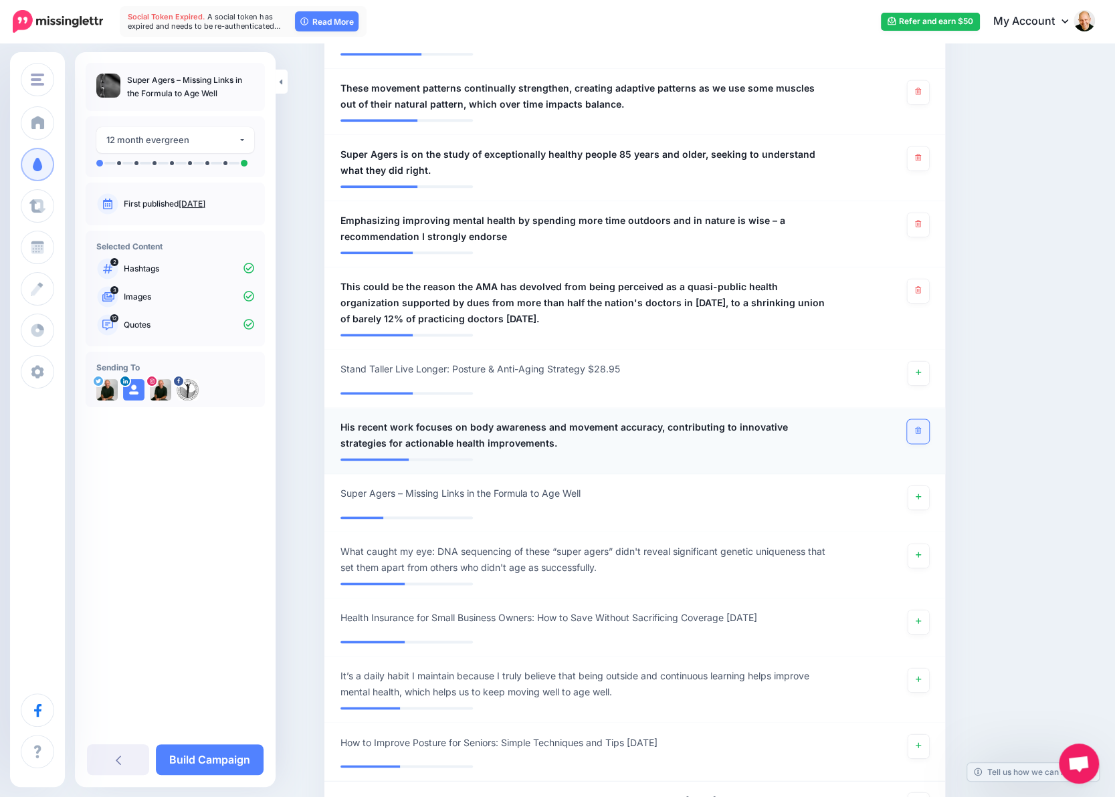
click at [921, 427] on icon at bounding box center [918, 430] width 6 height 7
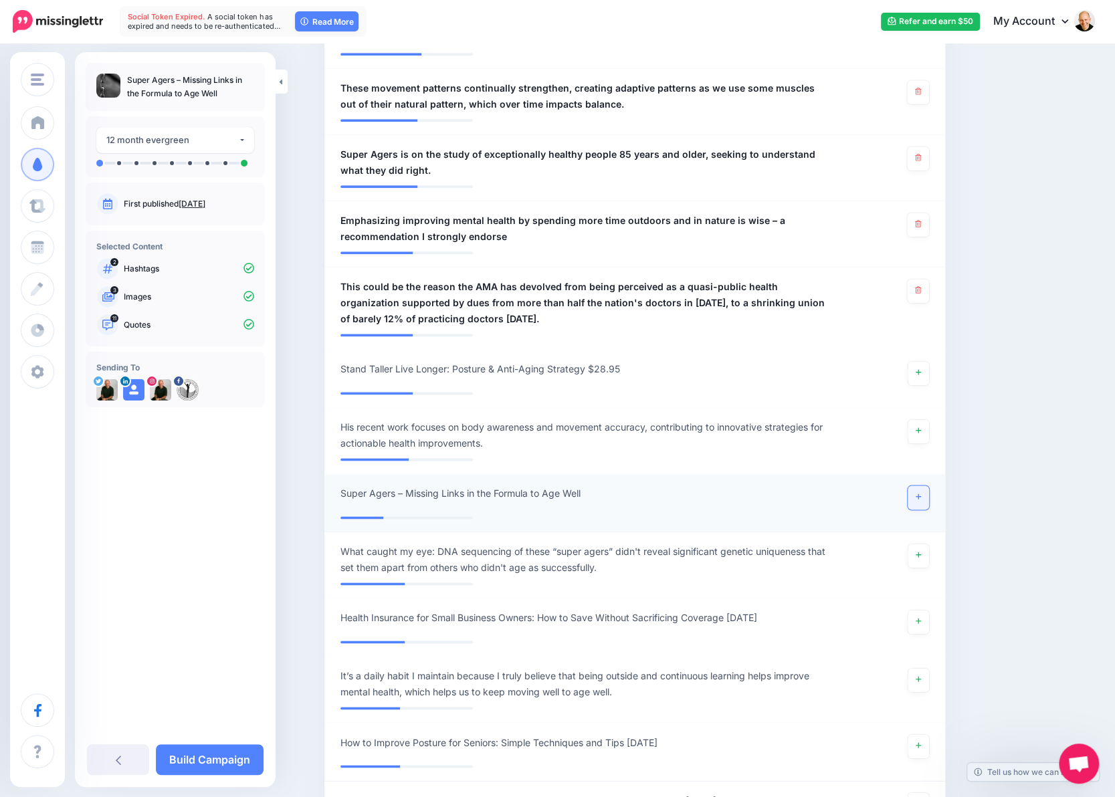
click at [917, 499] on link at bounding box center [917, 497] width 21 height 24
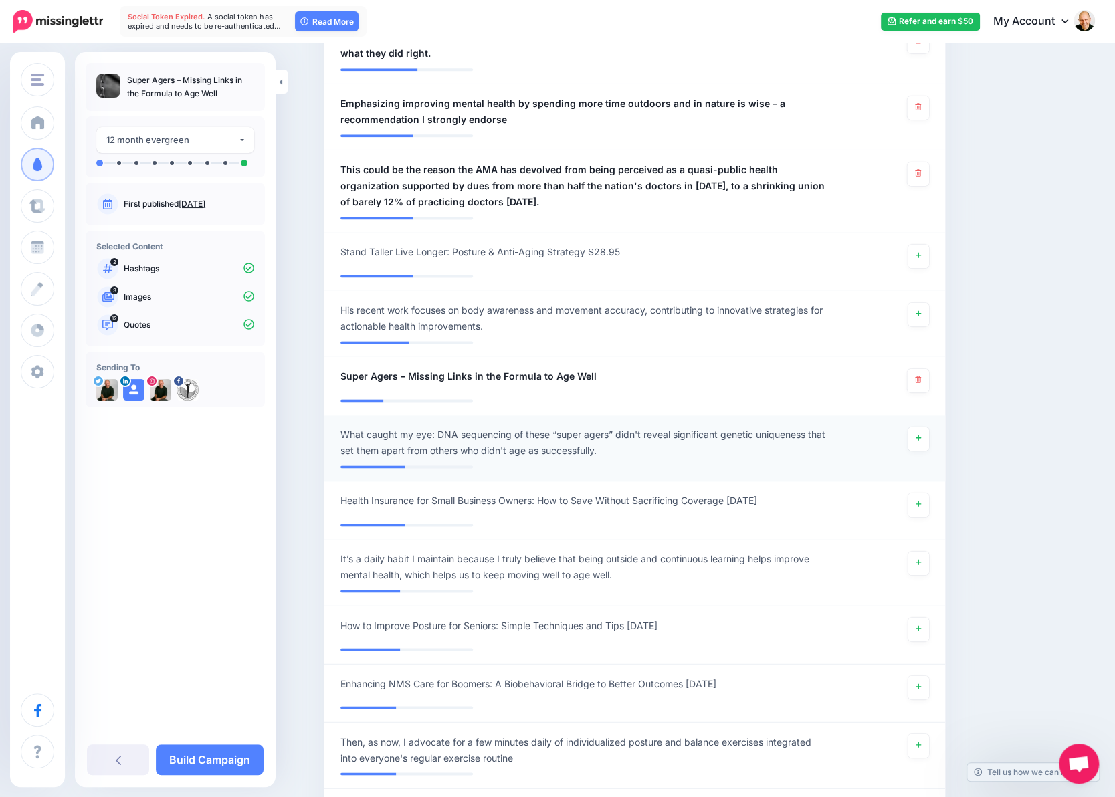
scroll to position [1070, 0]
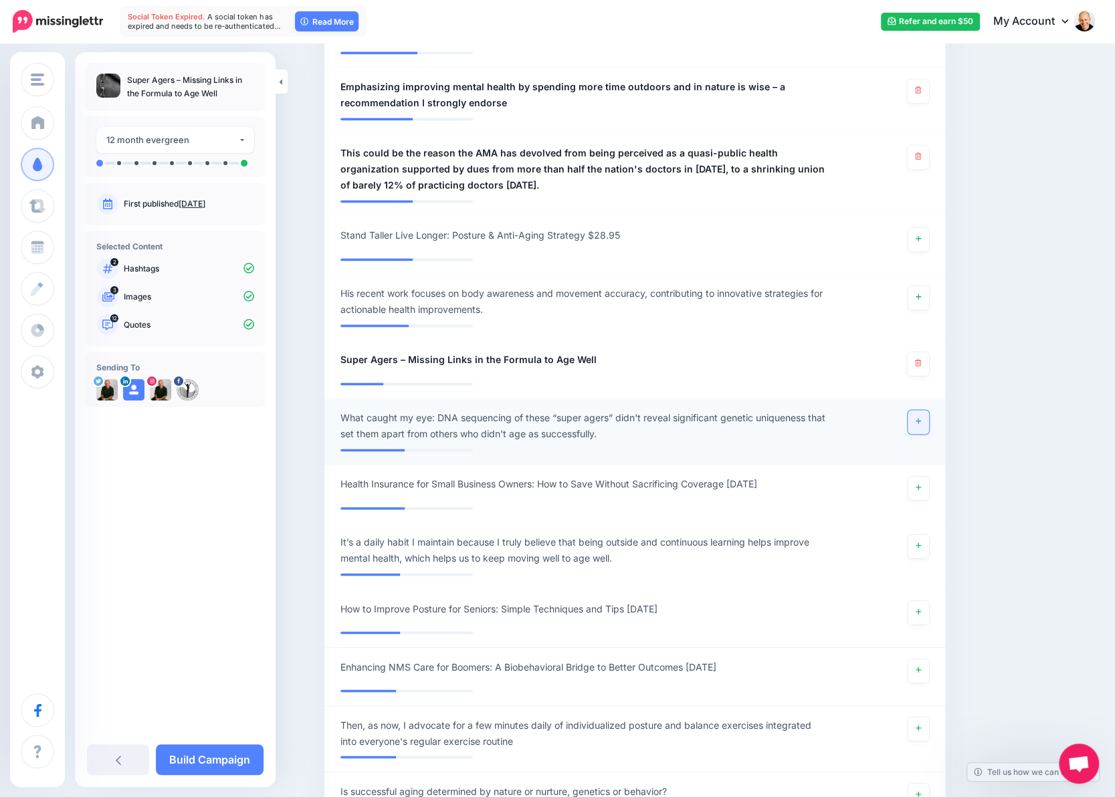
click at [919, 425] on link at bounding box center [917, 422] width 21 height 24
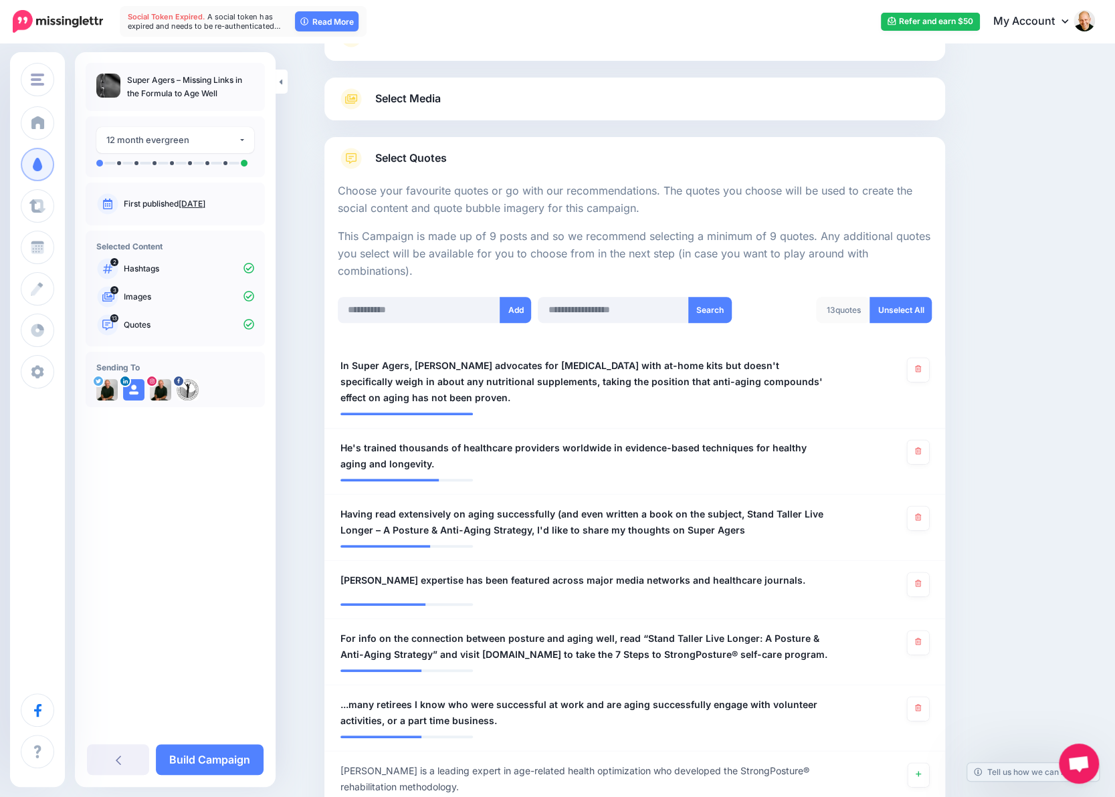
scroll to position [0, 0]
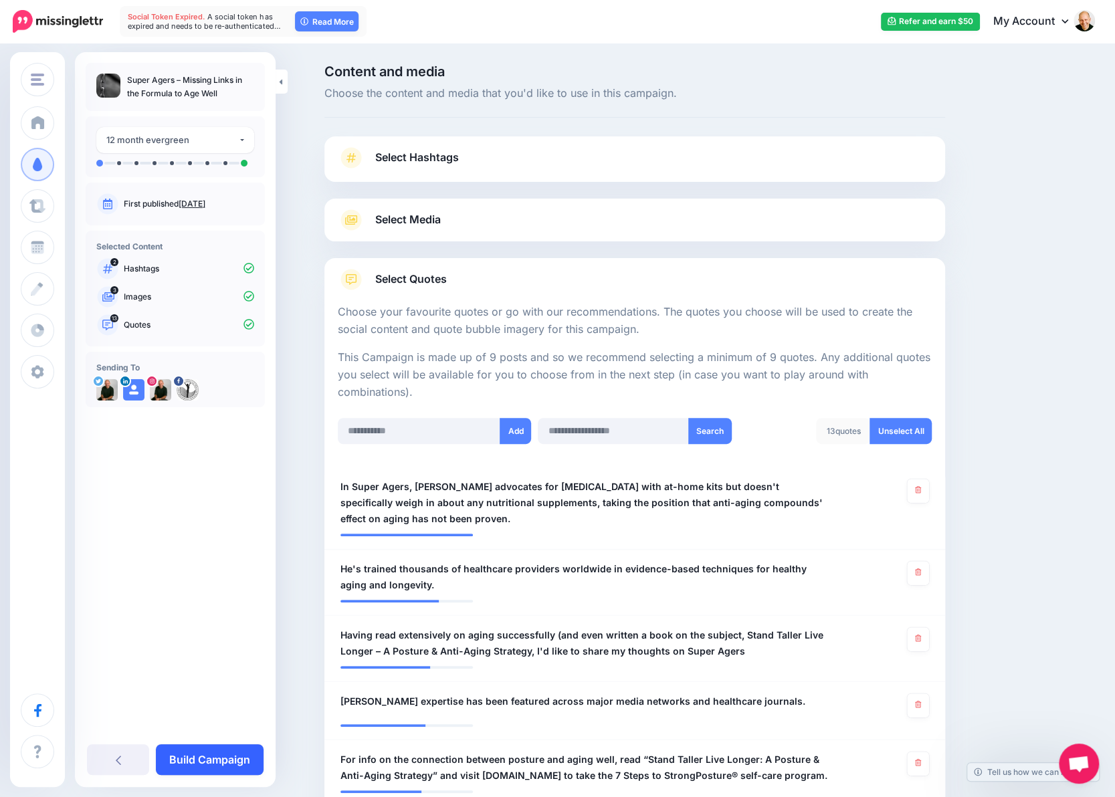
click at [225, 762] on link "Build Campaign" at bounding box center [210, 759] width 108 height 31
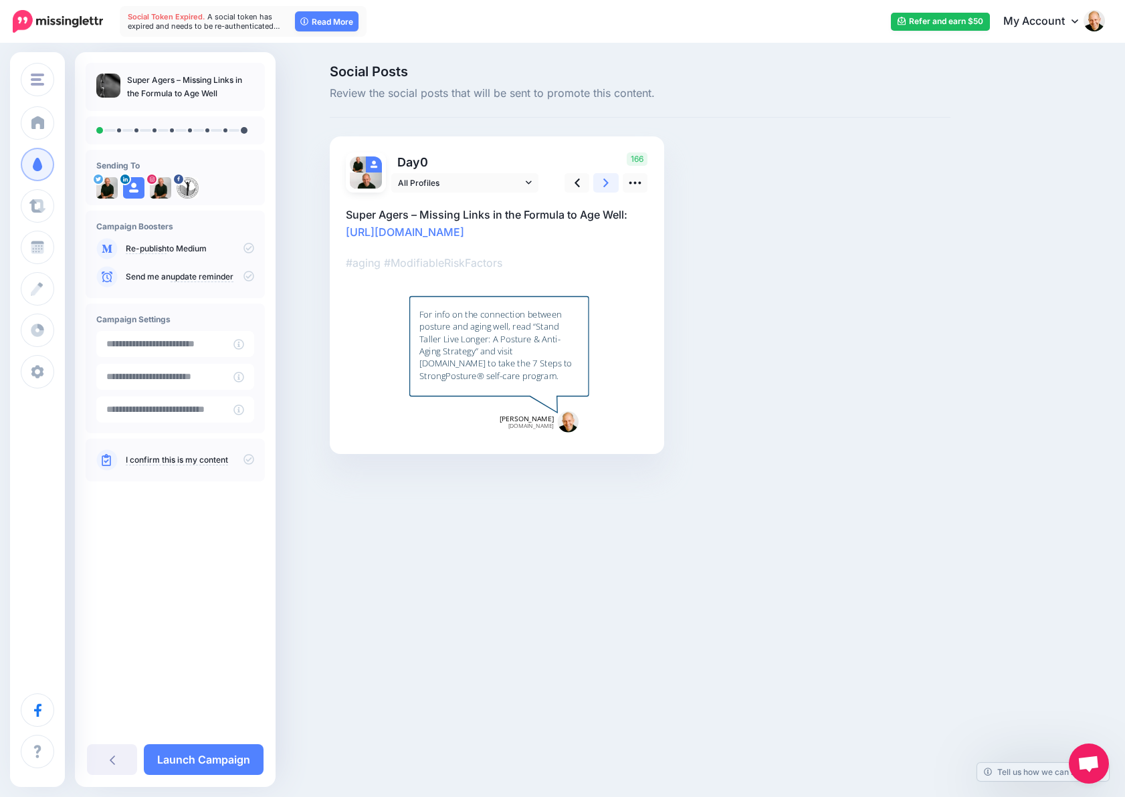
click at [598, 183] on link at bounding box center [605, 182] width 25 height 19
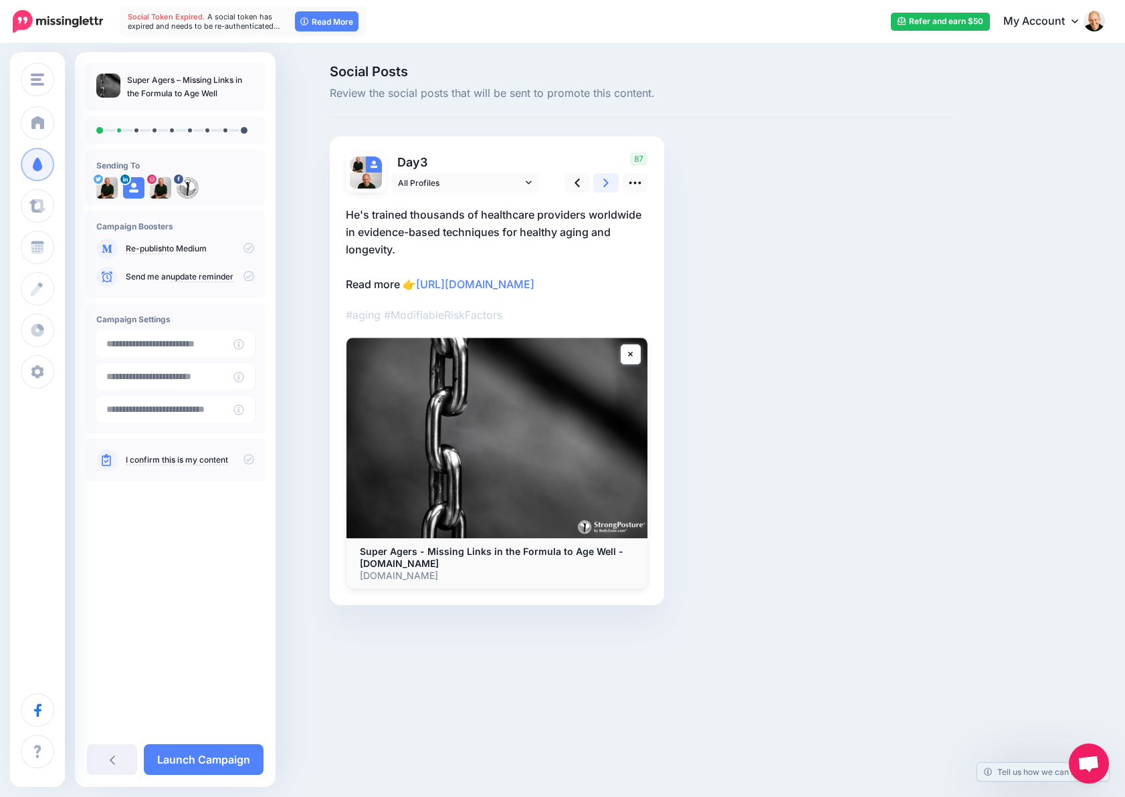
click at [604, 187] on icon at bounding box center [605, 183] width 5 height 14
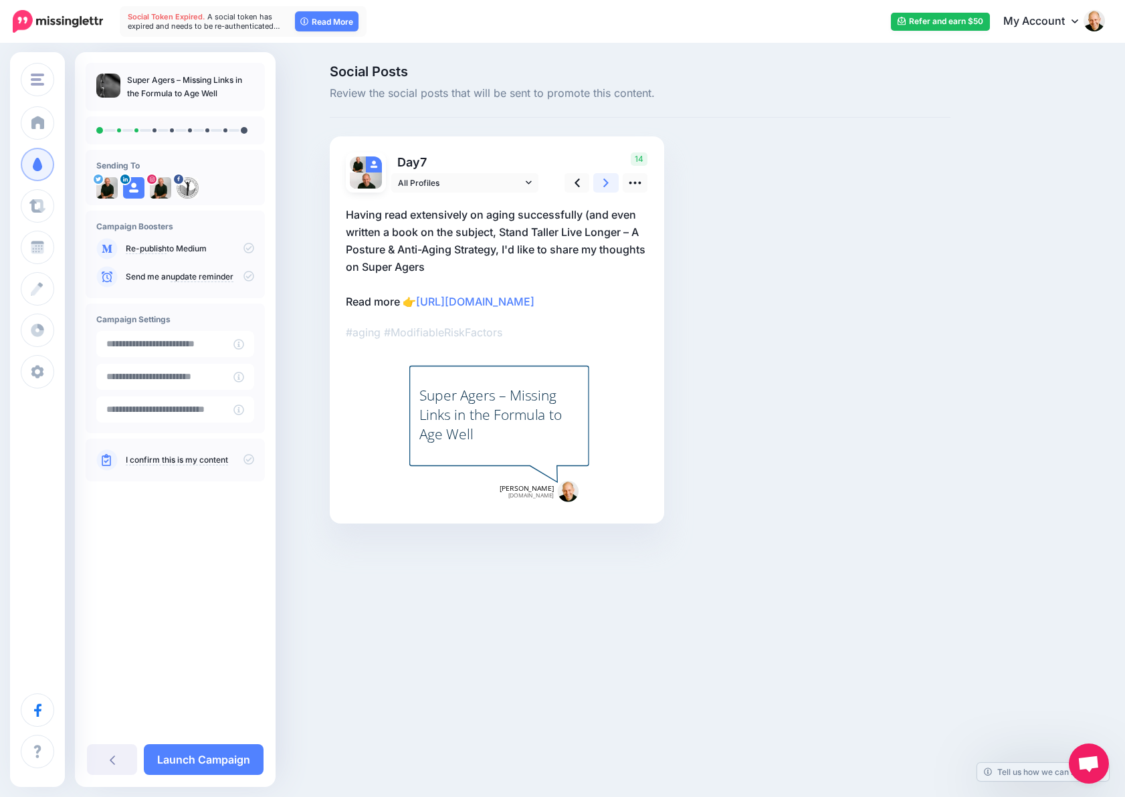
click at [604, 187] on icon at bounding box center [605, 183] width 5 height 14
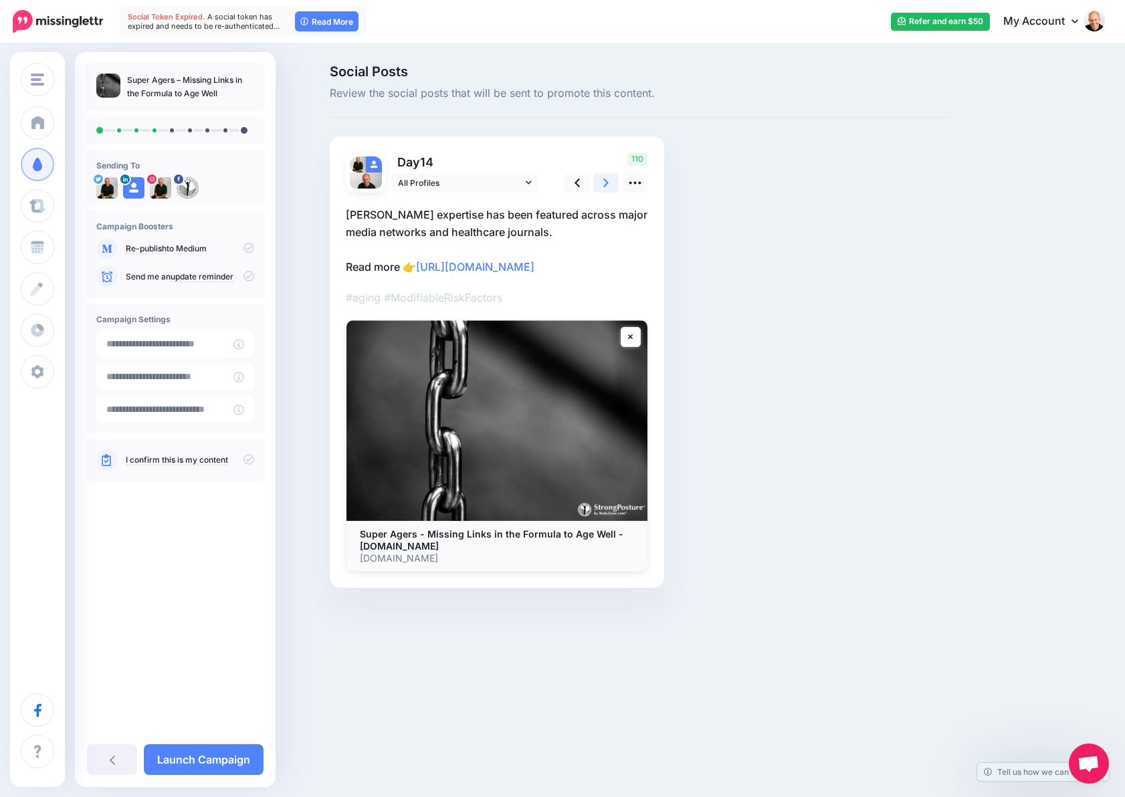
click at [608, 185] on icon at bounding box center [605, 183] width 5 height 14
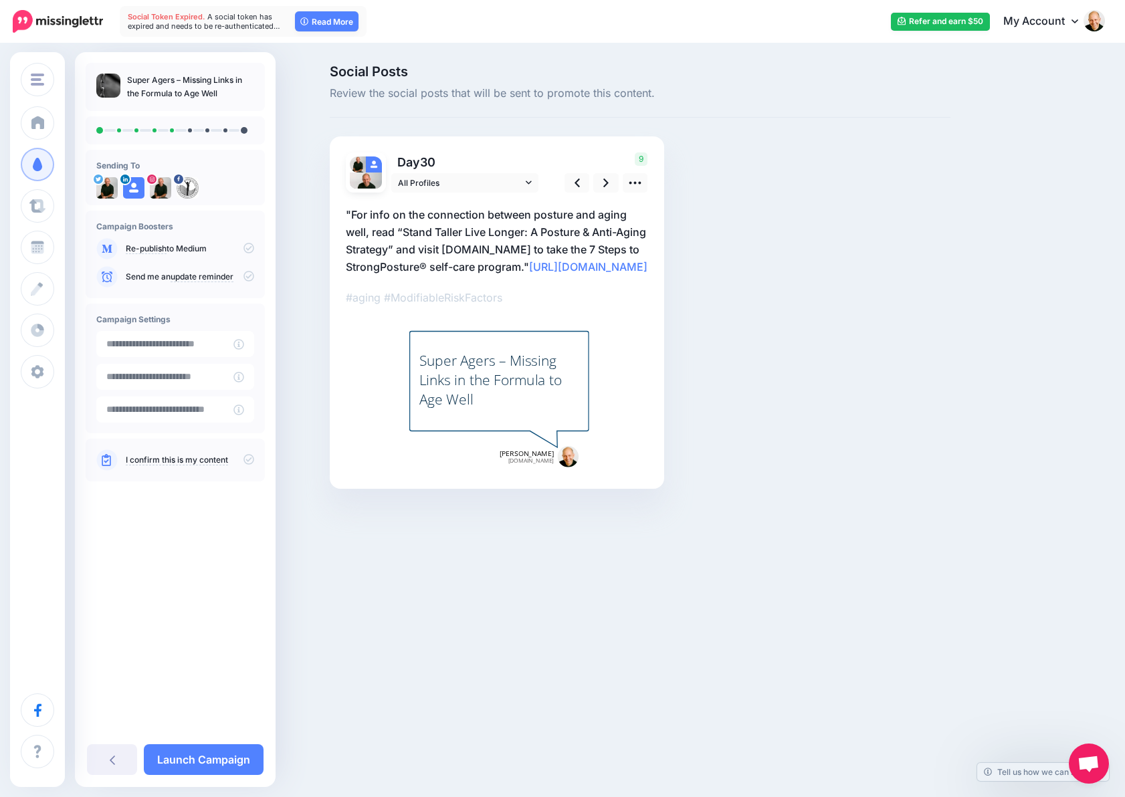
click at [511, 409] on div "Super Agers – Missing Links in the Formula to Age Well" at bounding box center [499, 379] width 160 height 59
type textarea "**********"
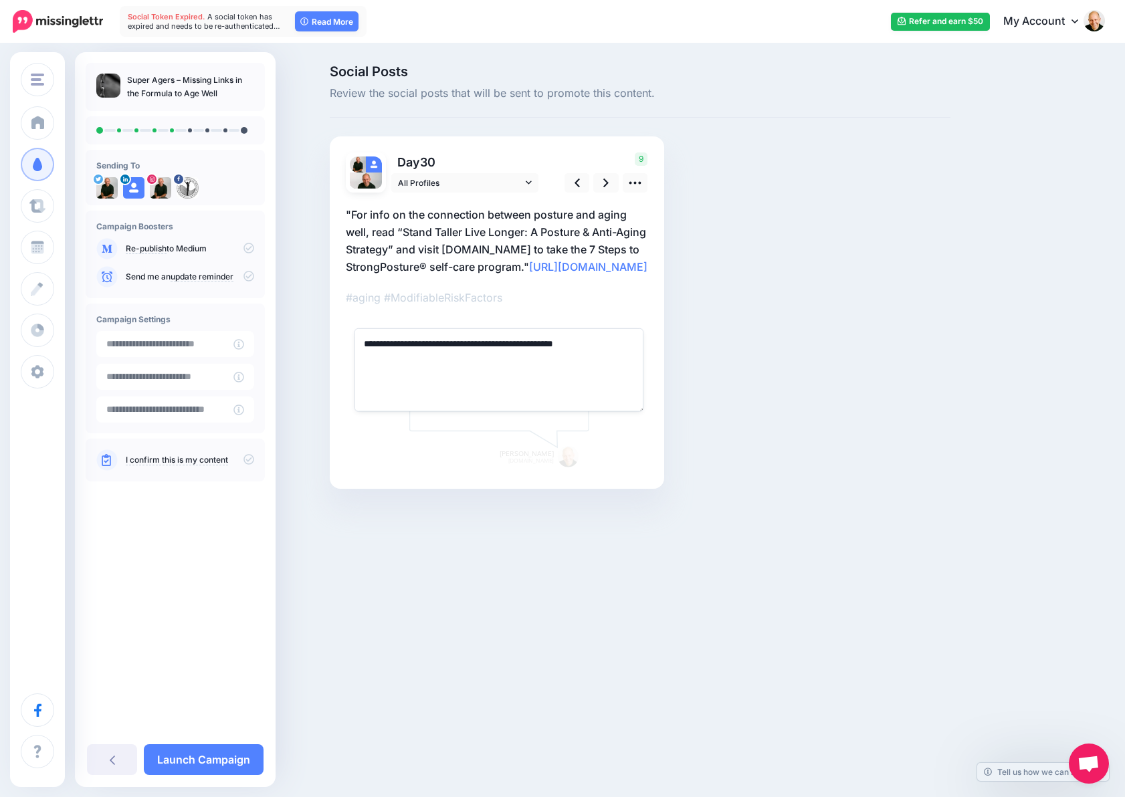
click at [598, 306] on p "#aging #ModifiableRiskFactors" at bounding box center [497, 297] width 302 height 17
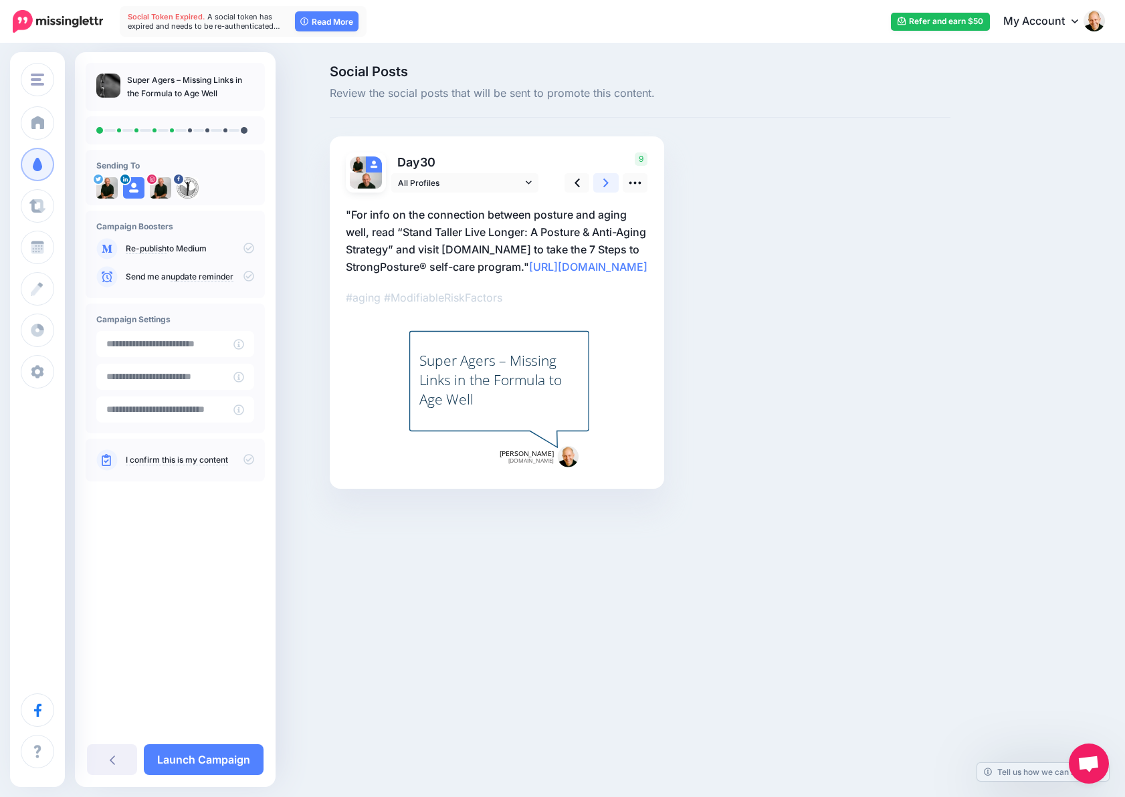
click at [598, 185] on link at bounding box center [605, 182] width 25 height 19
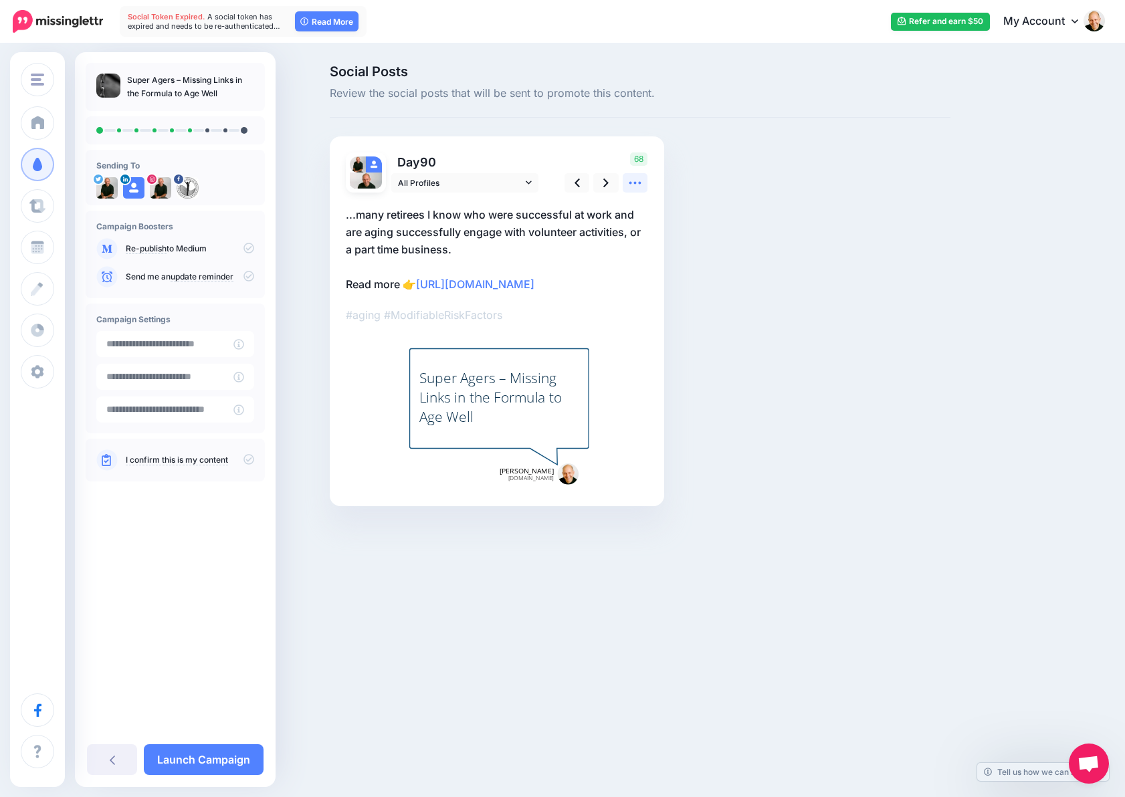
click at [633, 178] on icon at bounding box center [635, 183] width 14 height 14
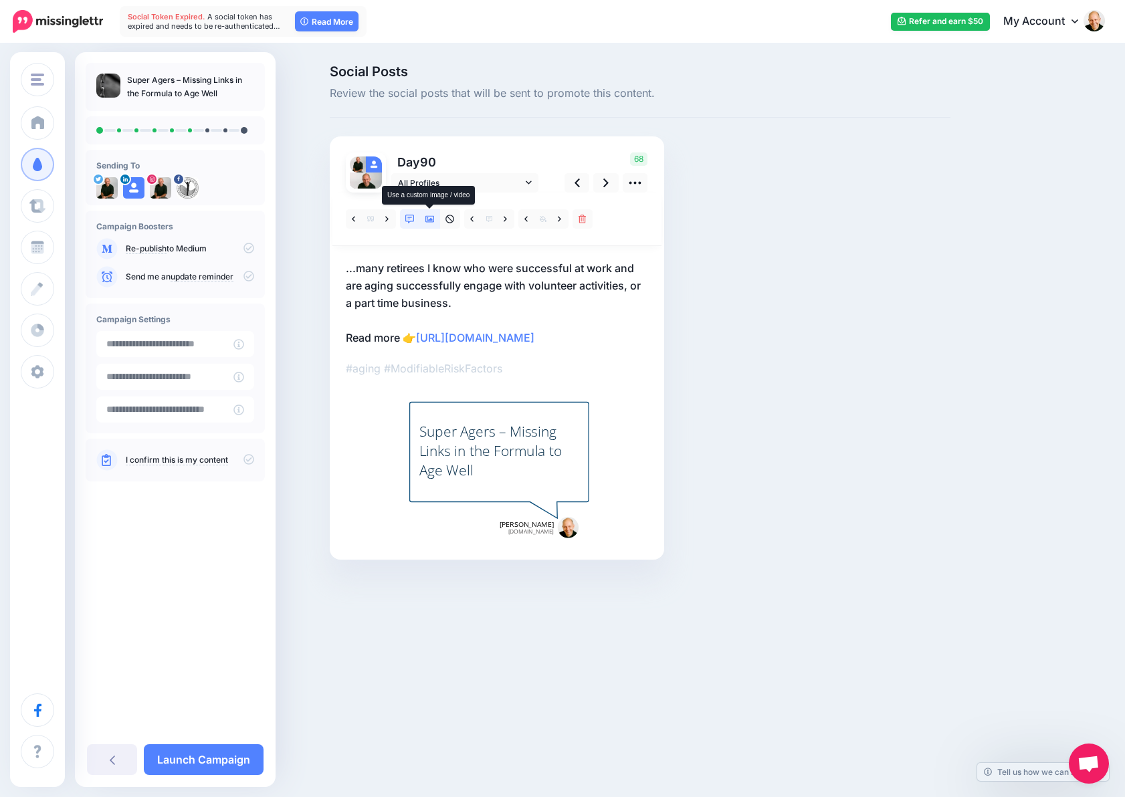
click at [435, 217] on link at bounding box center [430, 218] width 20 height 19
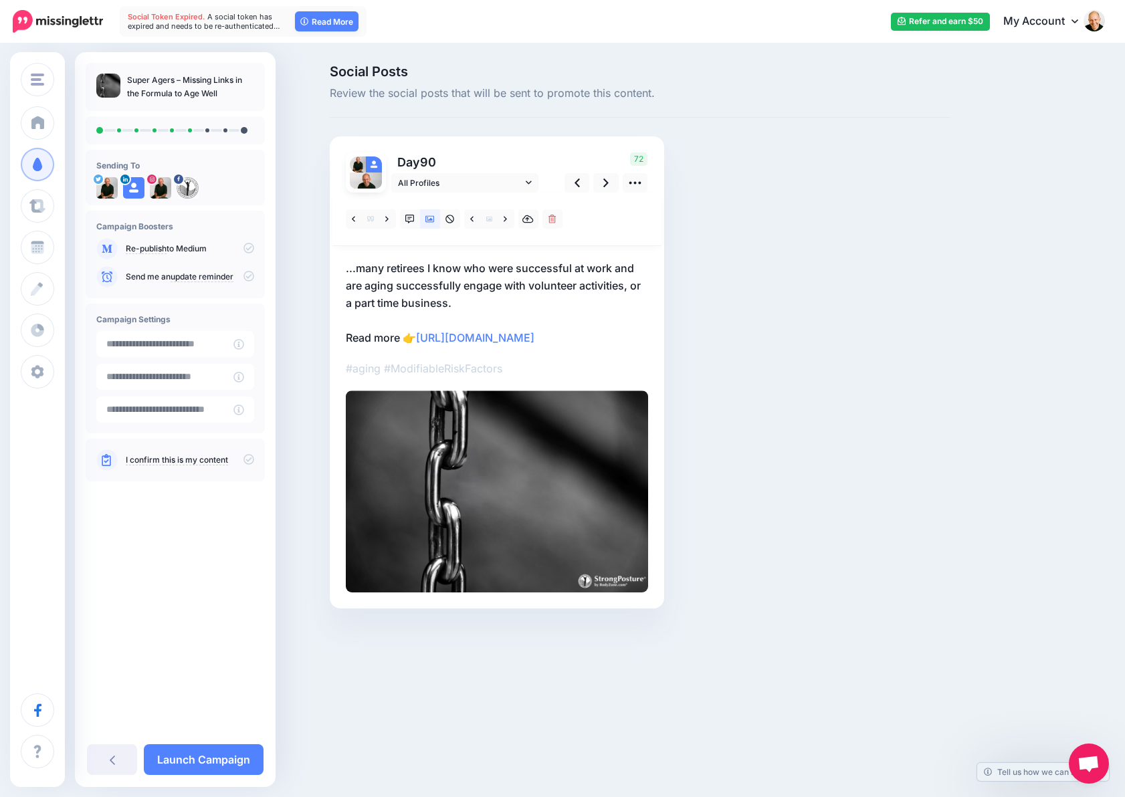
click at [518, 529] on img at bounding box center [497, 490] width 302 height 201
click at [427, 223] on icon at bounding box center [429, 219] width 9 height 9
click at [430, 216] on icon at bounding box center [429, 219] width 9 height 7
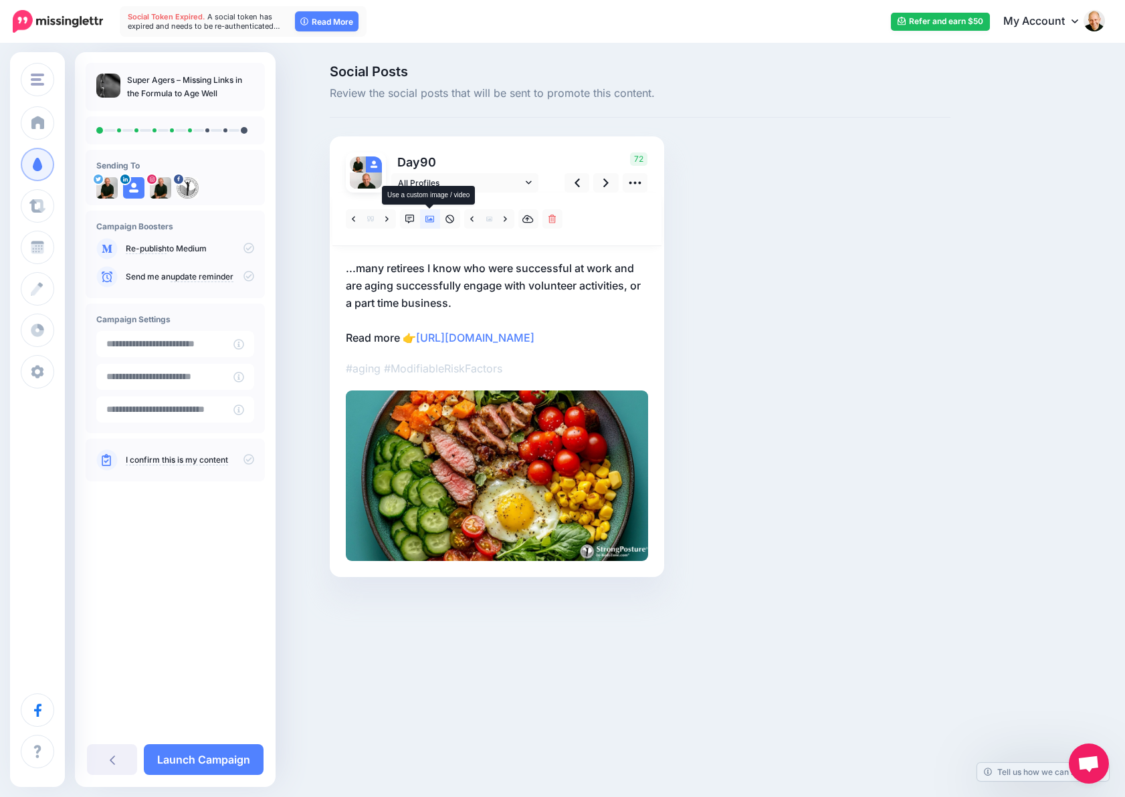
click at [430, 216] on icon at bounding box center [429, 219] width 9 height 7
click at [427, 216] on icon at bounding box center [429, 219] width 9 height 9
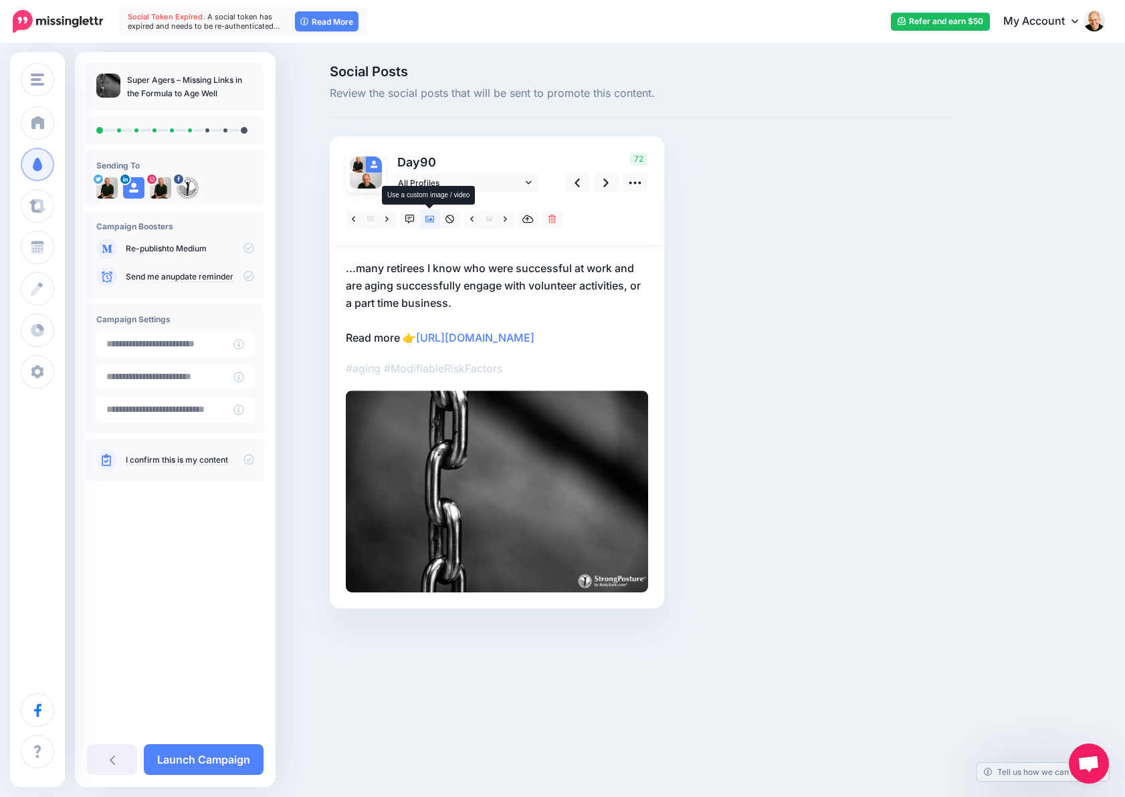
click at [432, 218] on icon at bounding box center [429, 219] width 9 height 9
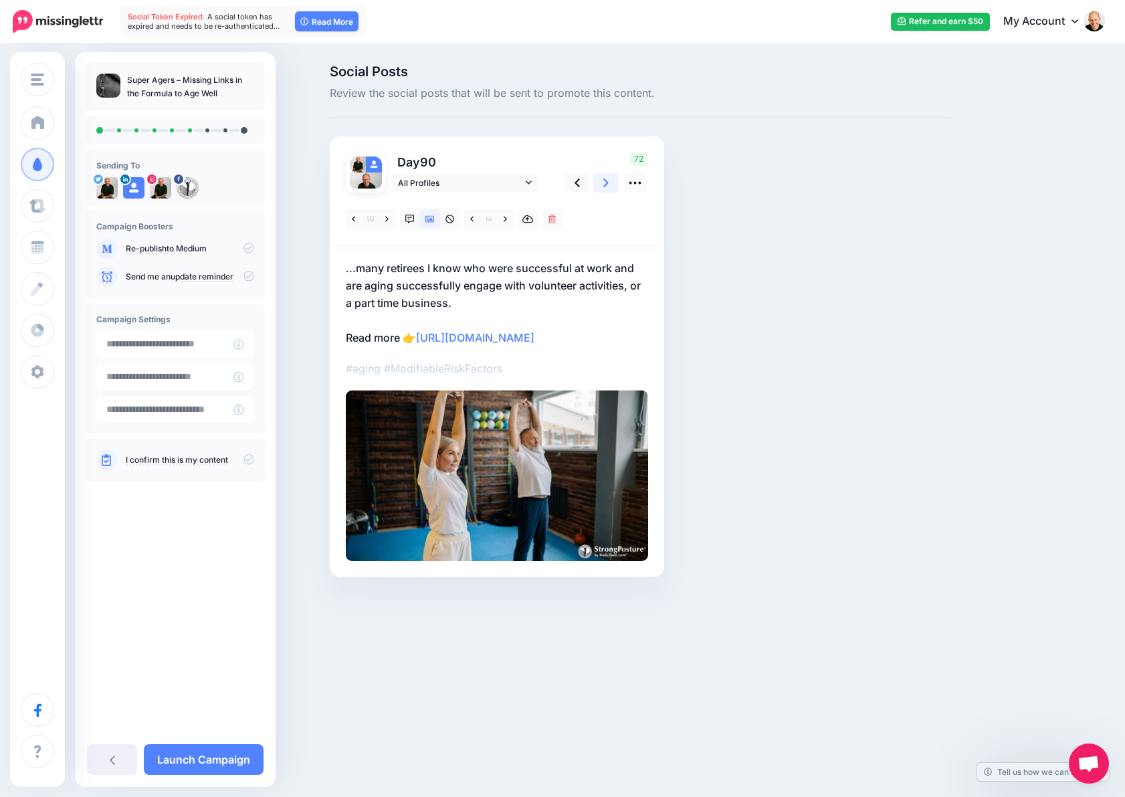
click at [604, 187] on icon at bounding box center [605, 183] width 5 height 14
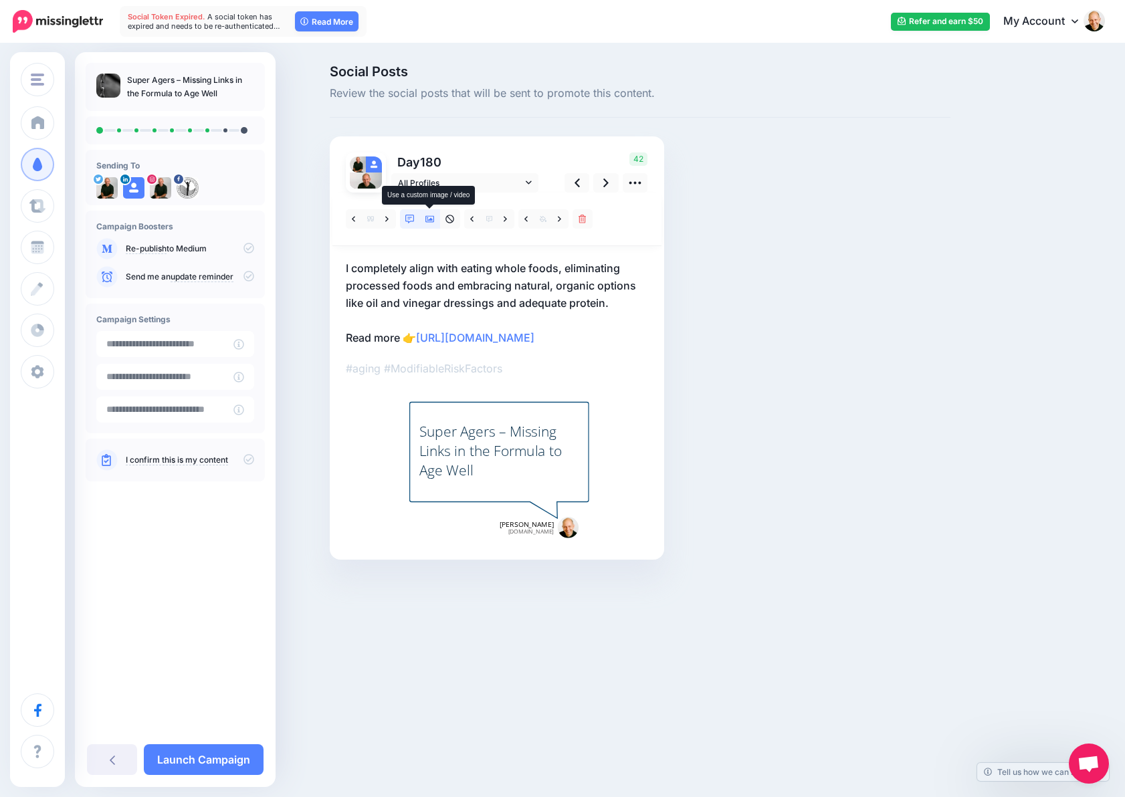
click at [428, 219] on icon at bounding box center [429, 219] width 9 height 9
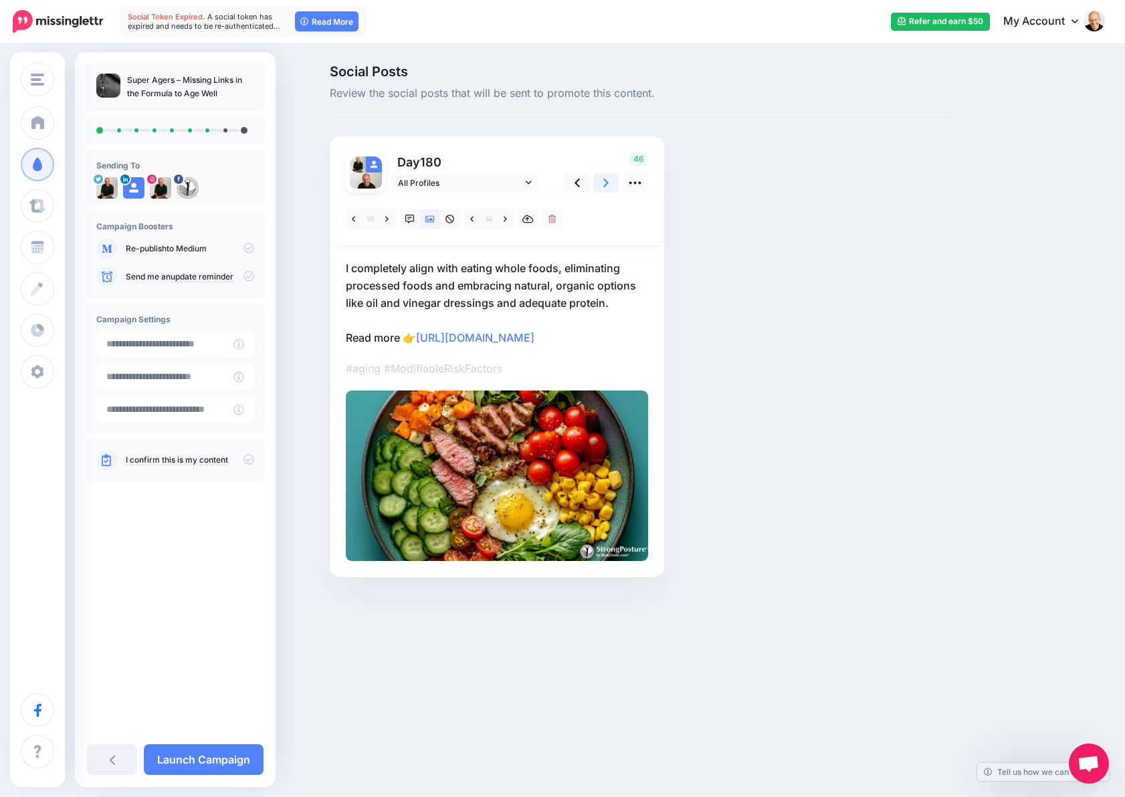
click at [608, 177] on icon at bounding box center [605, 183] width 5 height 14
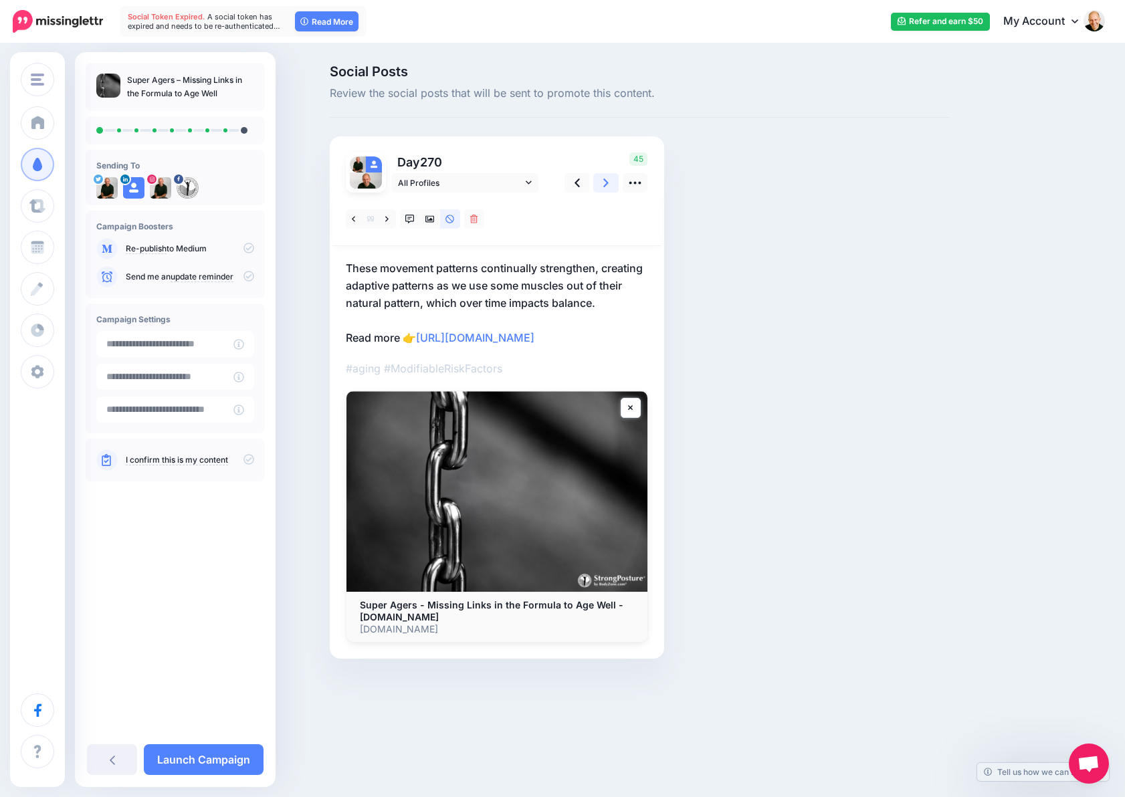
click at [606, 183] on icon at bounding box center [605, 183] width 5 height 14
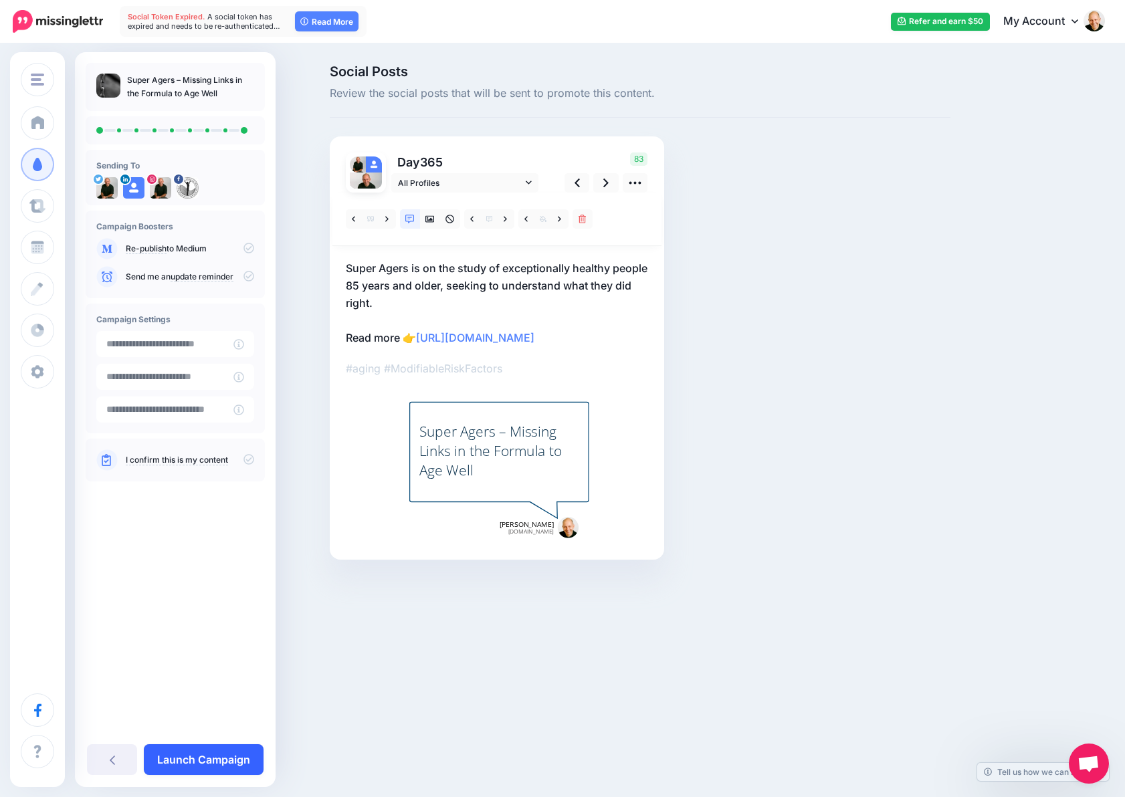
click at [221, 760] on link "Launch Campaign" at bounding box center [204, 759] width 120 height 31
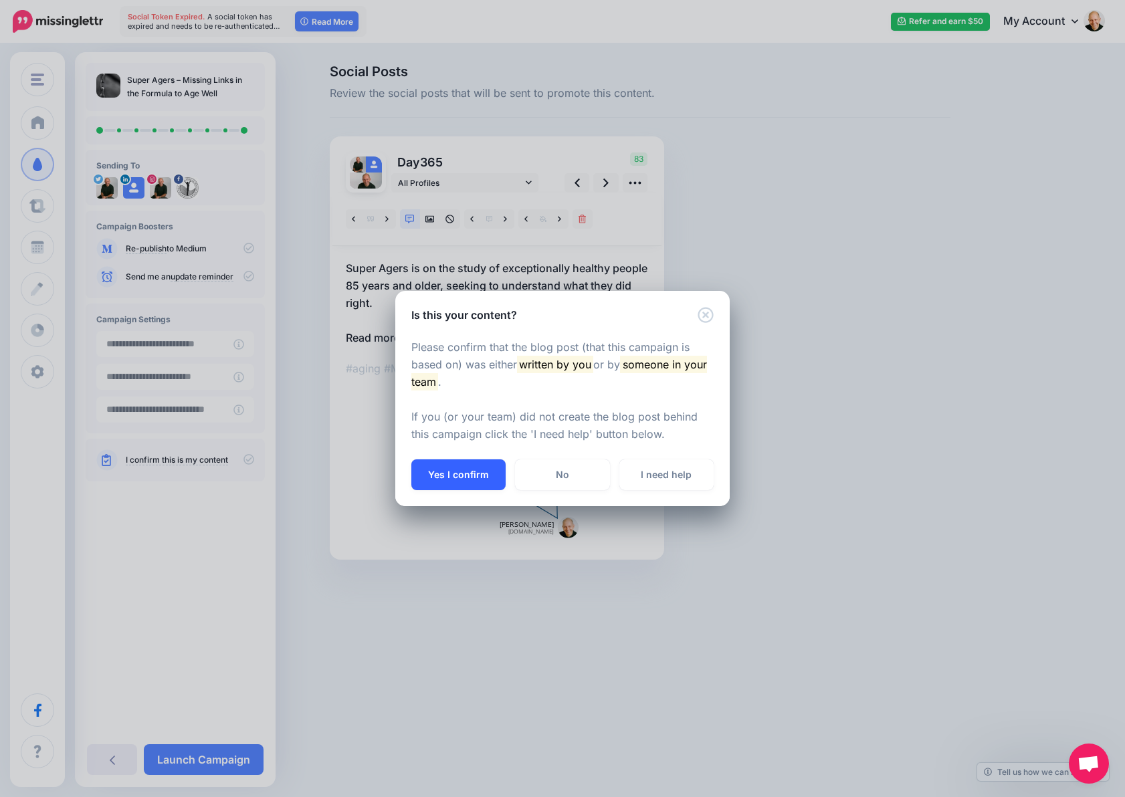
click at [437, 477] on button "Yes I confirm" at bounding box center [458, 474] width 94 height 31
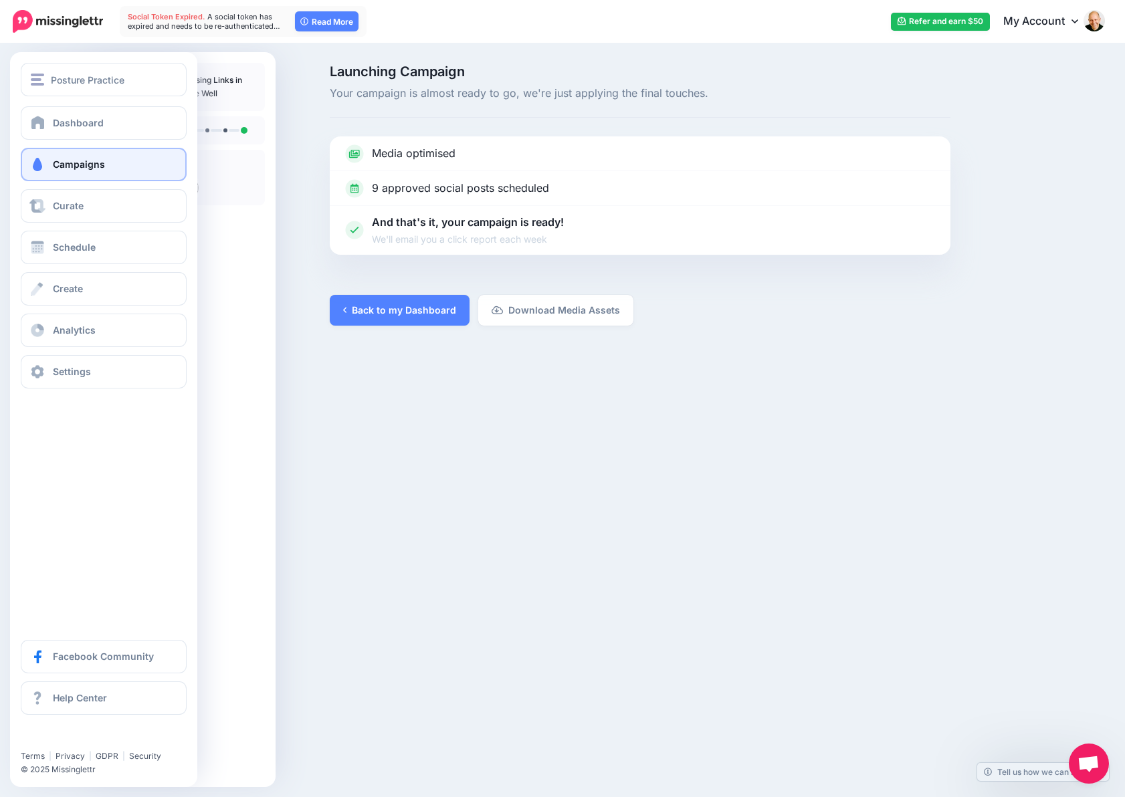
click at [56, 163] on span "Campaigns" at bounding box center [79, 163] width 52 height 11
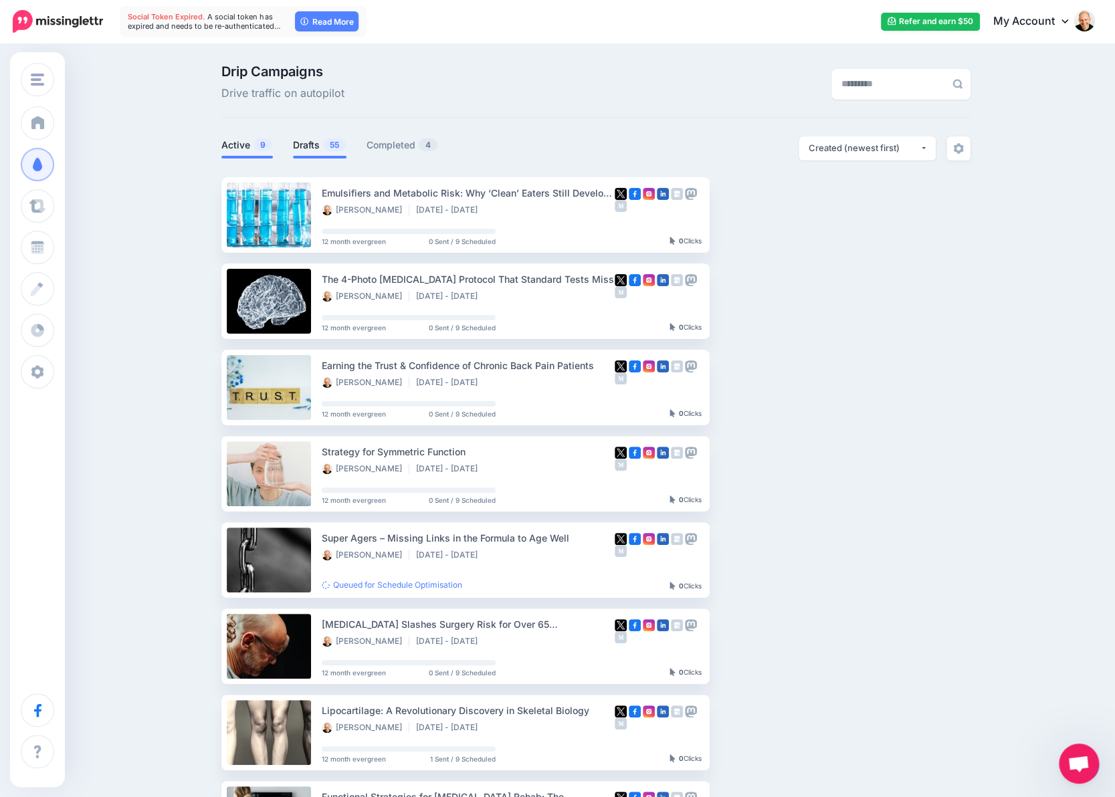
click at [312, 145] on link "Drafts 55" at bounding box center [319, 145] width 53 height 16
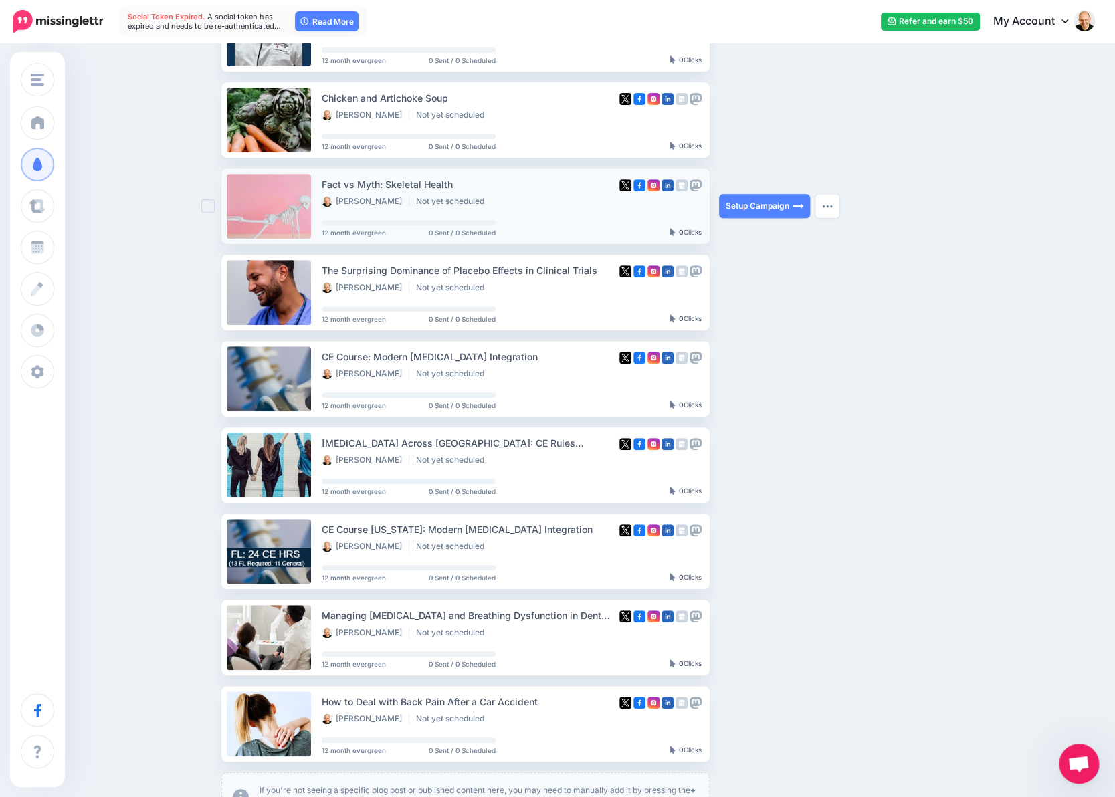
scroll to position [334, 0]
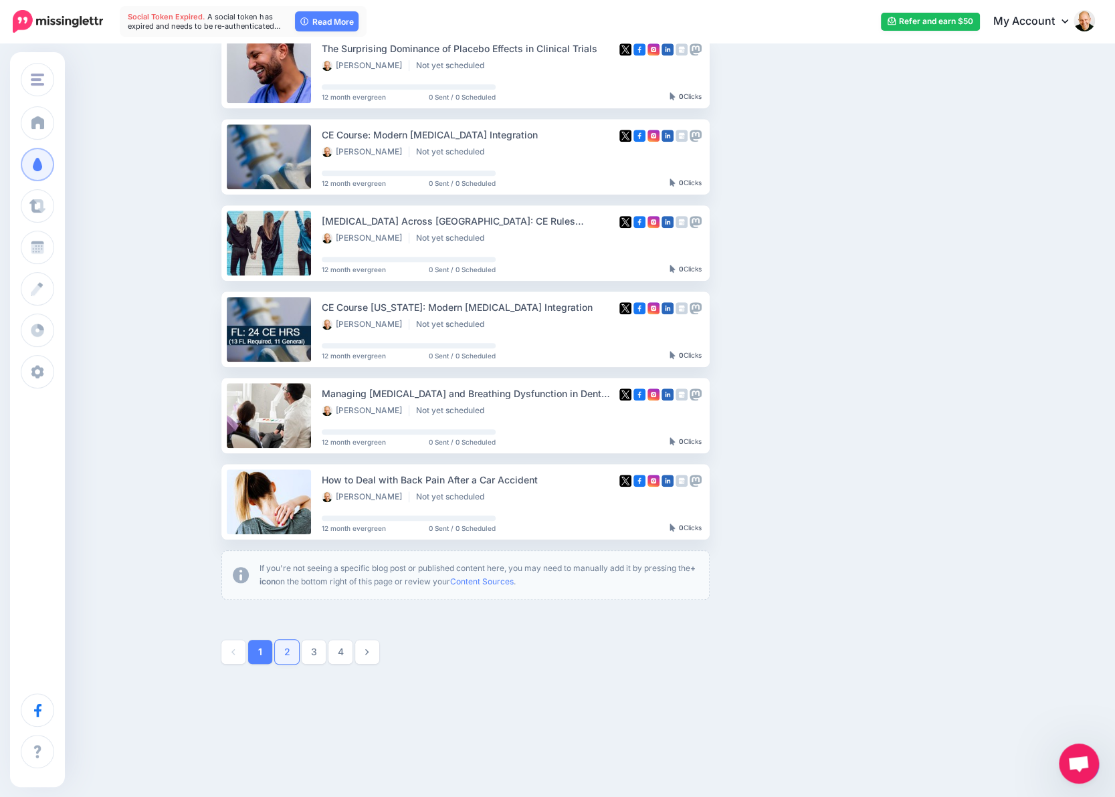
click at [289, 652] on link "2" at bounding box center [287, 652] width 24 height 24
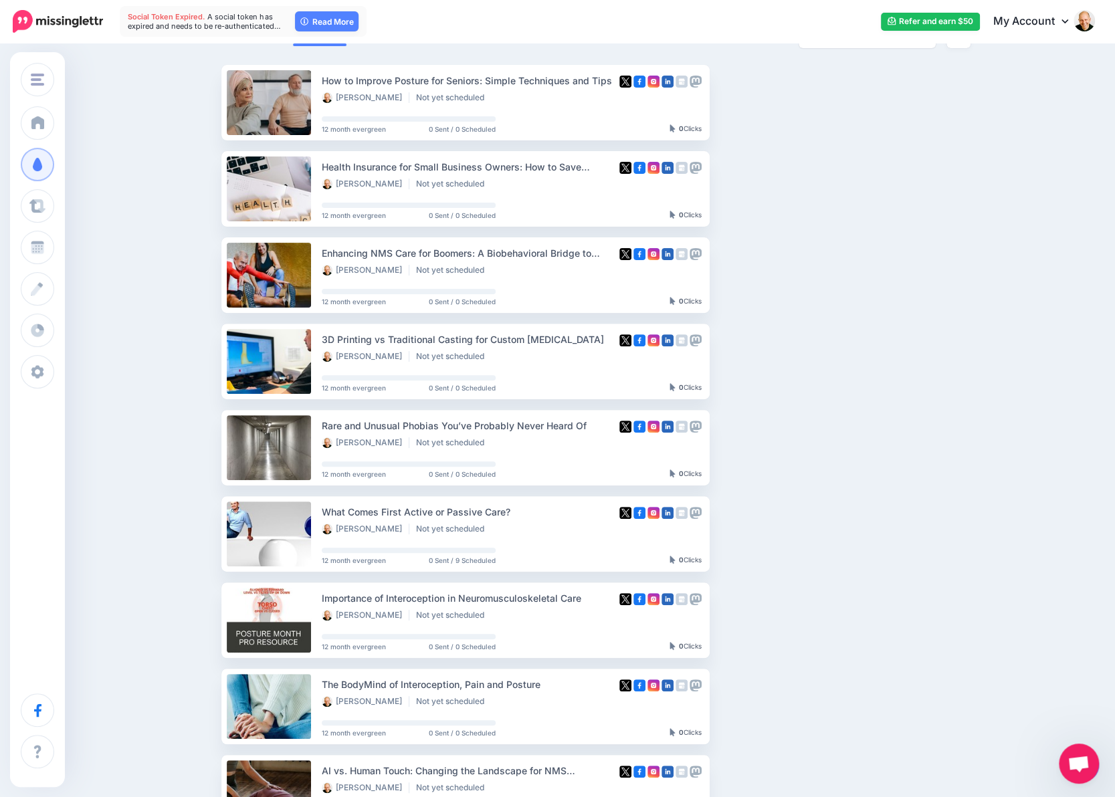
scroll to position [134, 0]
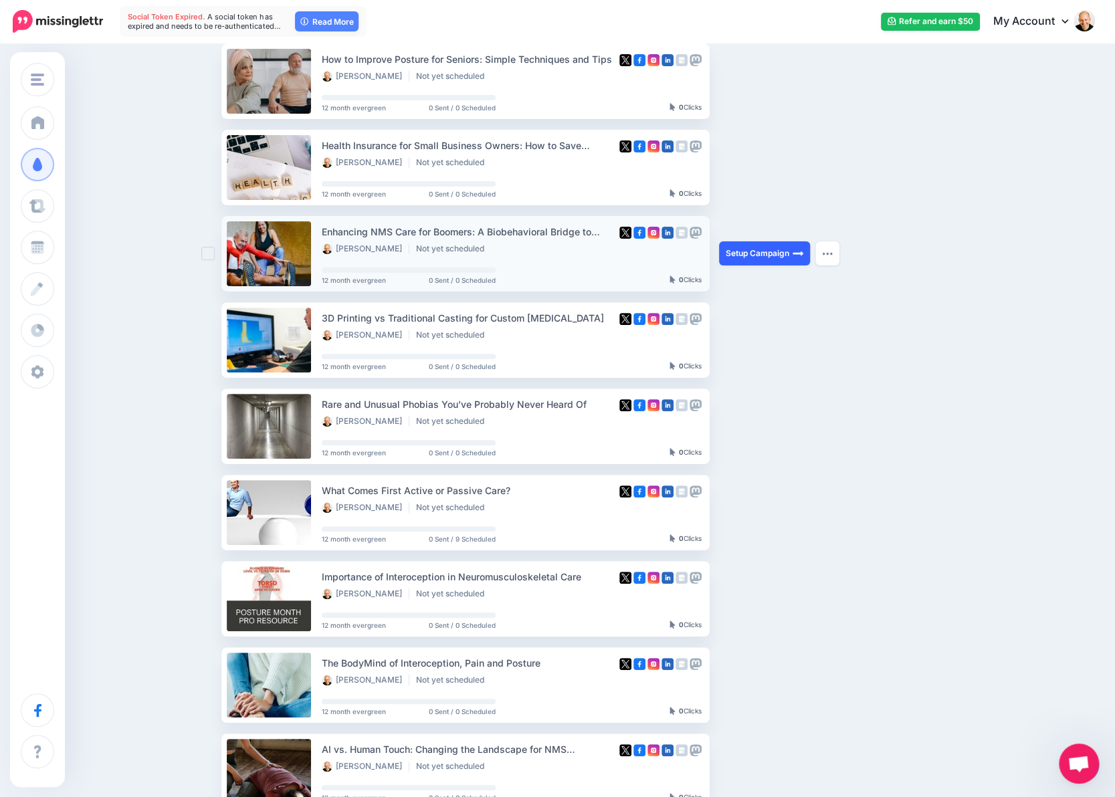
click at [778, 253] on link "Setup Campaign" at bounding box center [764, 253] width 91 height 24
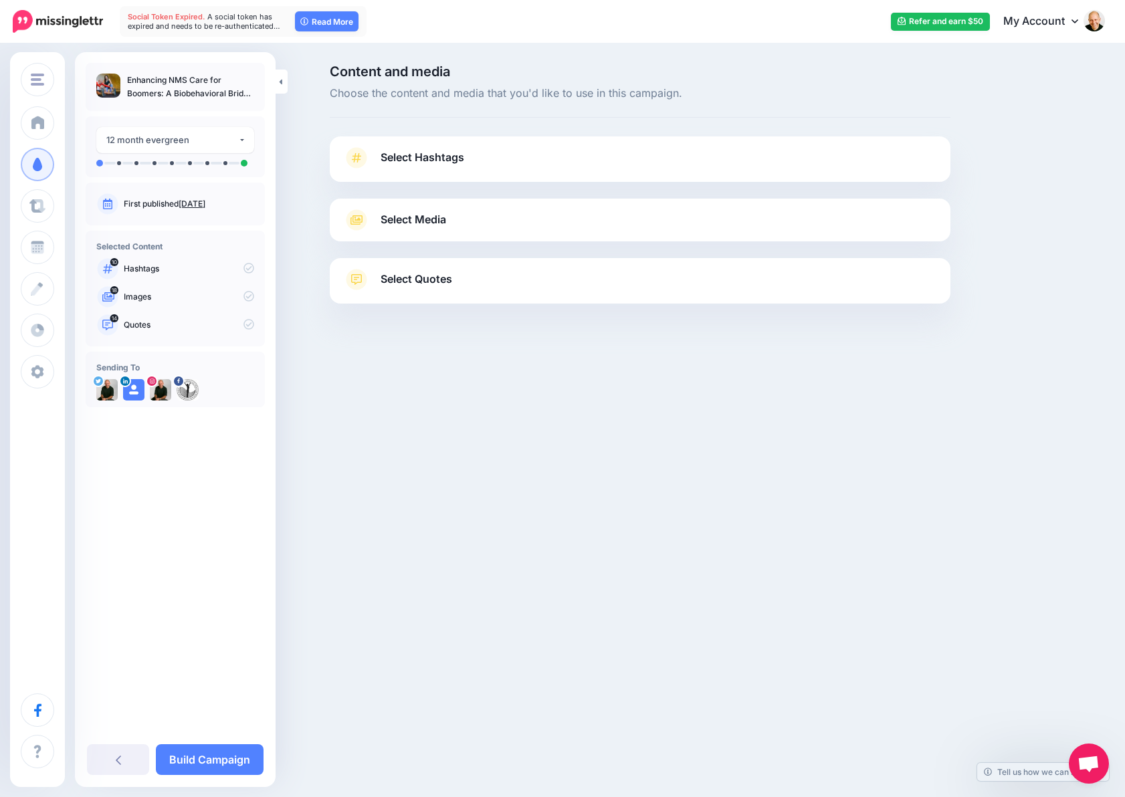
click at [499, 157] on link "Select Hashtags" at bounding box center [640, 164] width 594 height 35
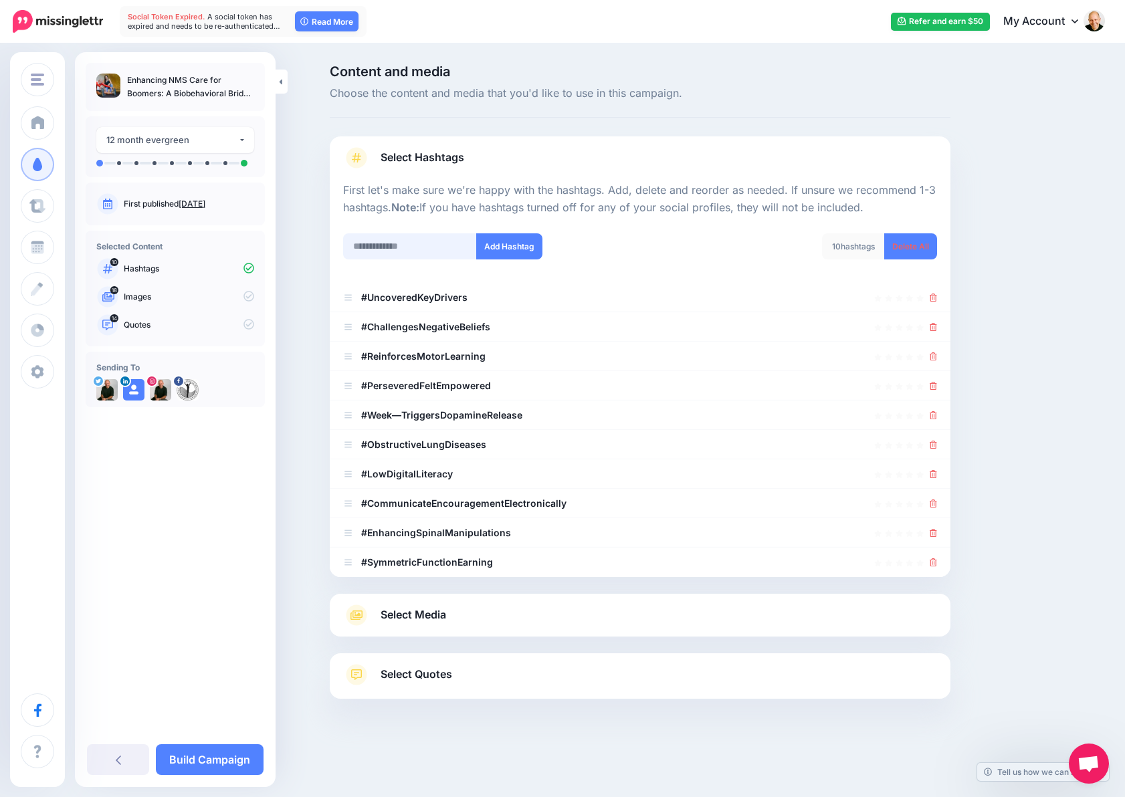
click at [377, 251] on input "text" at bounding box center [410, 246] width 134 height 26
click at [920, 249] on link "Delete All" at bounding box center [910, 246] width 53 height 26
click at [435, 251] on input "text" at bounding box center [410, 246] width 134 height 26
paste input "*********"
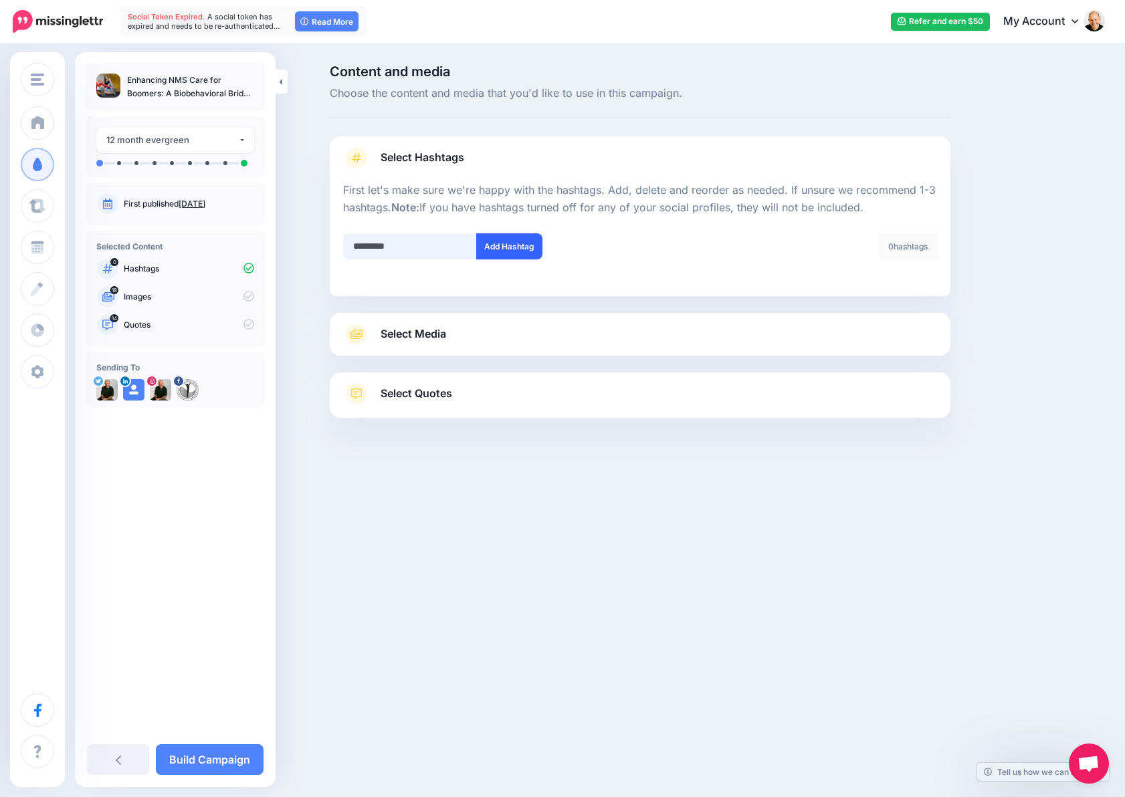
type input "*********"
click at [503, 245] on button "Add Hashtag" at bounding box center [509, 246] width 66 height 26
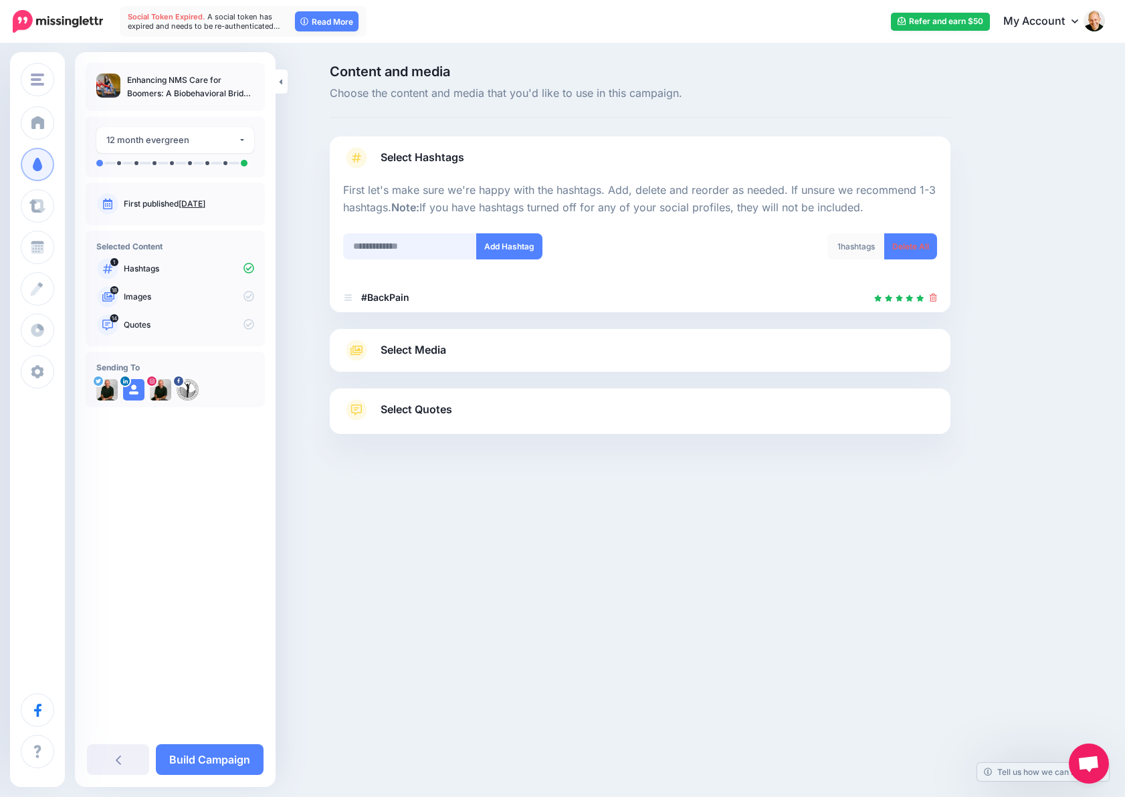
click at [364, 247] on input "text" at bounding box center [410, 246] width 134 height 26
paste input "*********"
type input "*********"
click at [504, 245] on button "Add Hashtag" at bounding box center [509, 246] width 66 height 26
click at [358, 251] on input "text" at bounding box center [410, 246] width 134 height 26
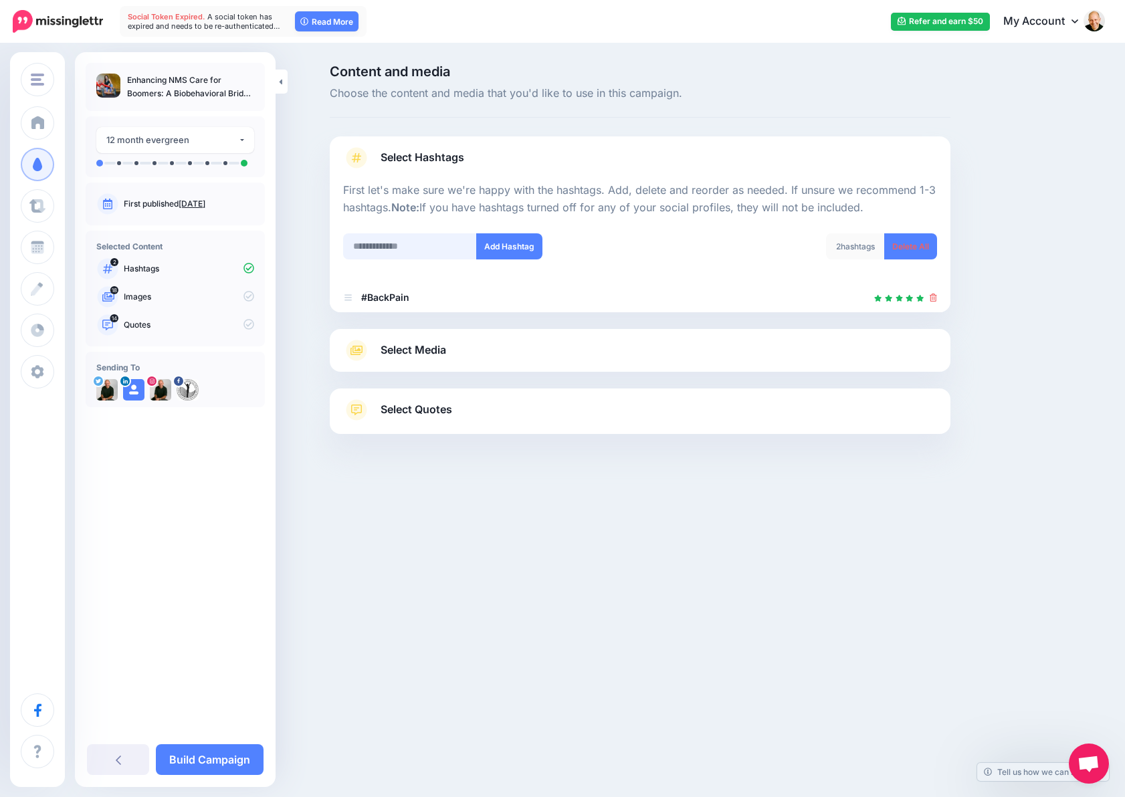
click at [392, 241] on input "text" at bounding box center [410, 246] width 134 height 26
click at [396, 243] on input "text" at bounding box center [410, 246] width 134 height 26
paste input "*********"
type input "*********"
drag, startPoint x: 507, startPoint y: 247, endPoint x: 509, endPoint y: 253, distance: 7.2
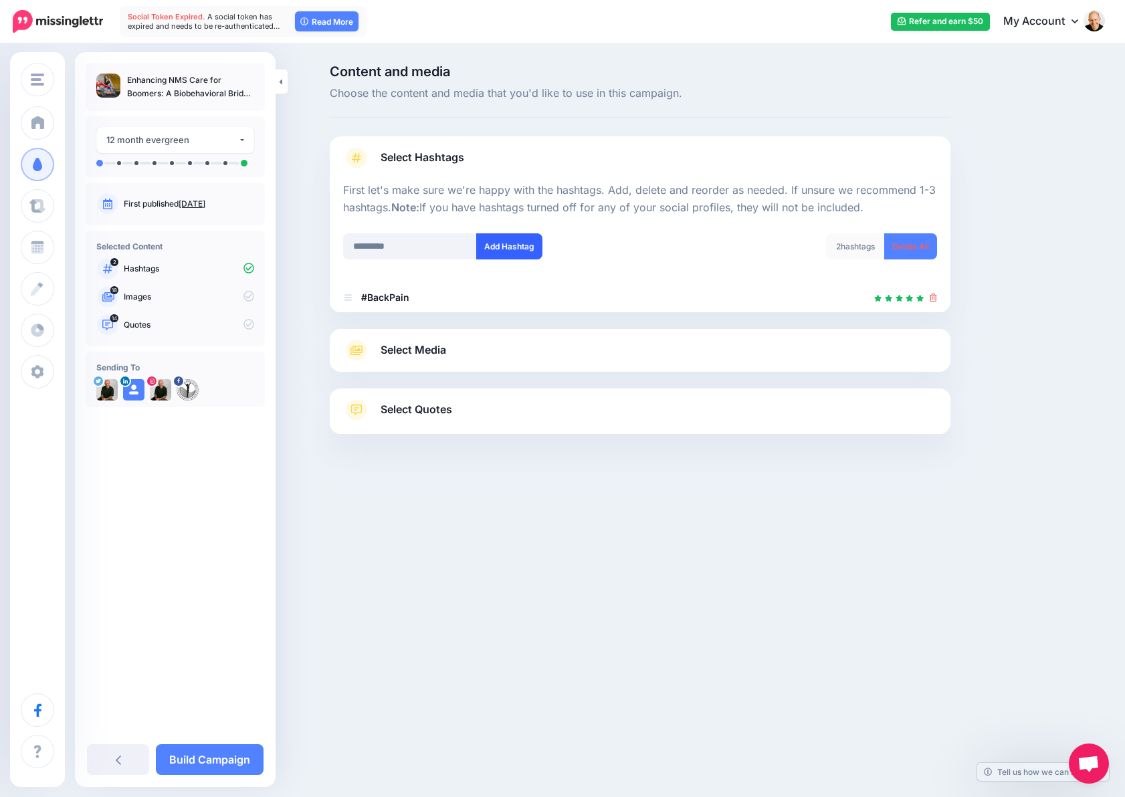
click at [507, 247] on button "Add Hashtag" at bounding box center [509, 246] width 66 height 26
click at [436, 244] on input "text" at bounding box center [410, 246] width 134 height 26
paste input "**********"
type input "**********"
click at [515, 251] on button "Add Hashtag" at bounding box center [509, 246] width 66 height 26
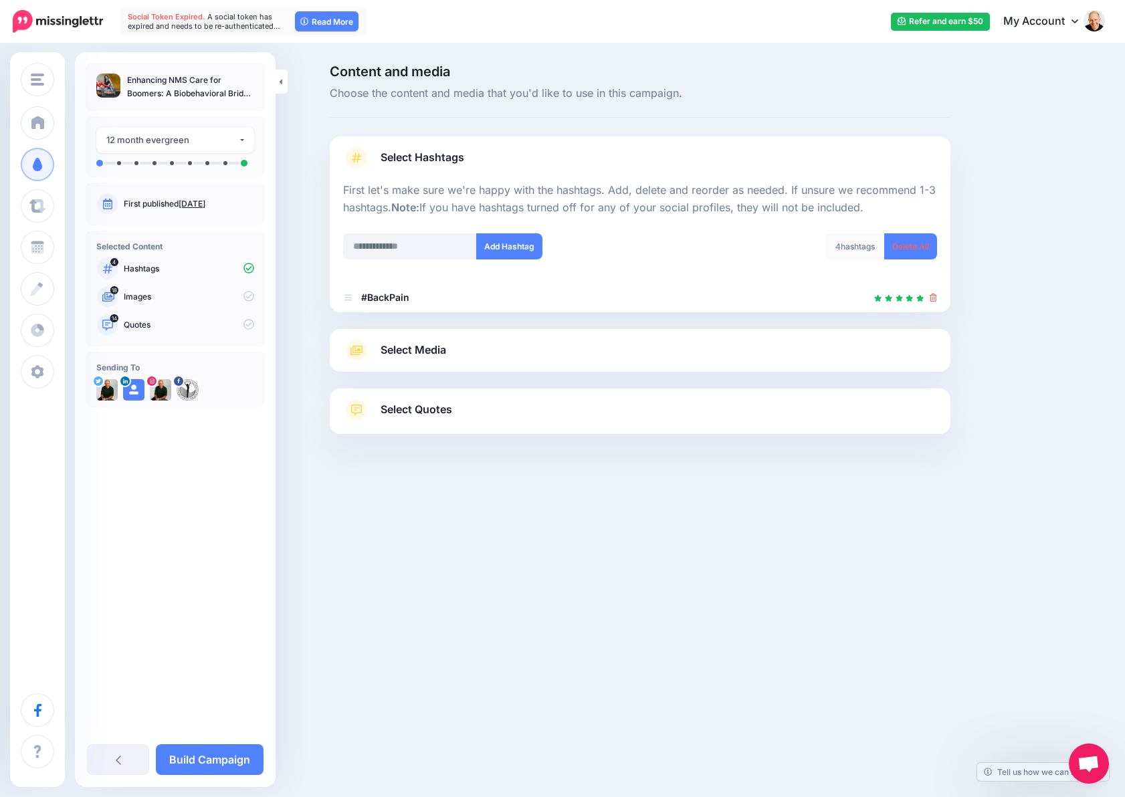
click at [837, 251] on div "4 hashtags" at bounding box center [855, 246] width 60 height 26
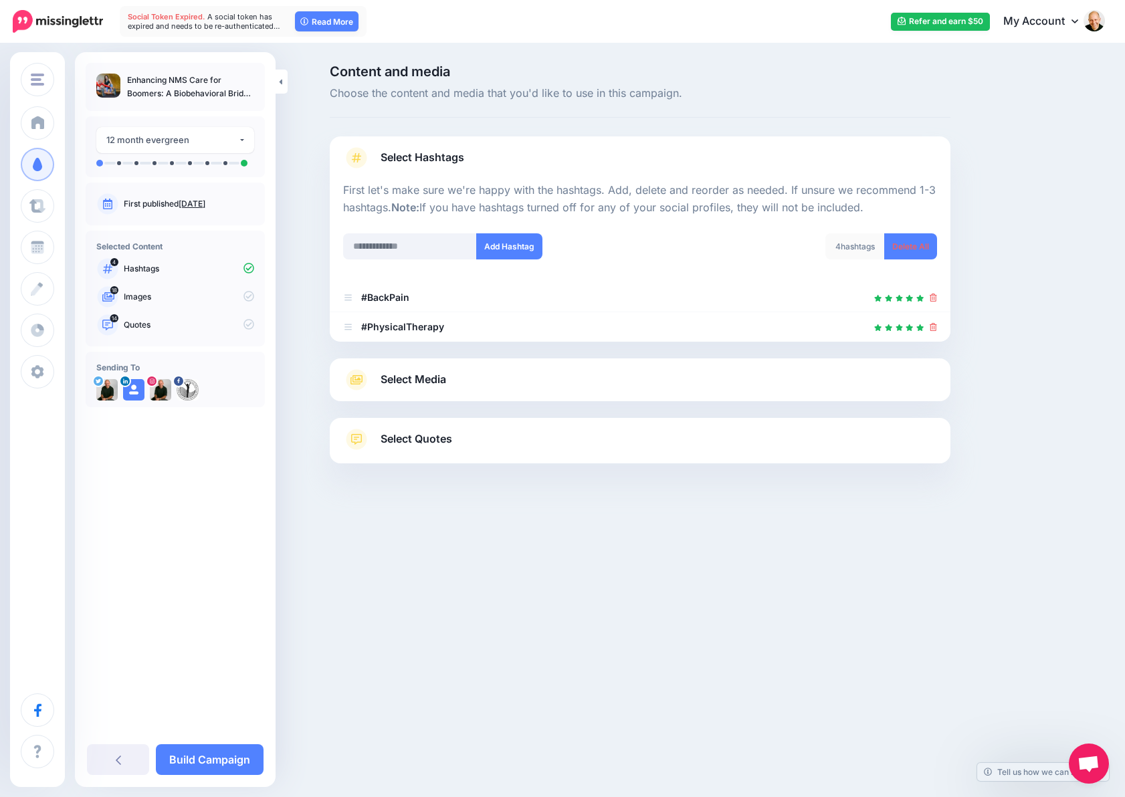
click at [848, 245] on div "4 hashtags" at bounding box center [855, 246] width 60 height 26
click at [448, 383] on link "Select Media" at bounding box center [640, 379] width 594 height 21
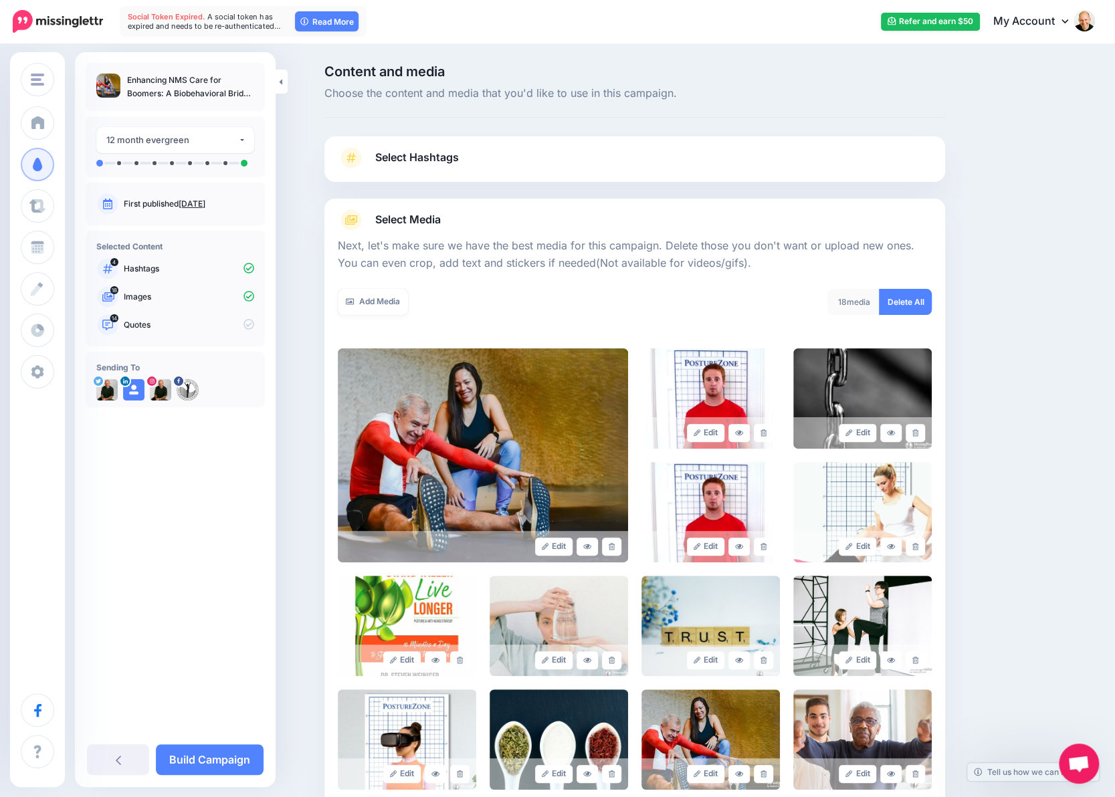
click at [459, 163] on span "Select Hashtags" at bounding box center [417, 157] width 84 height 18
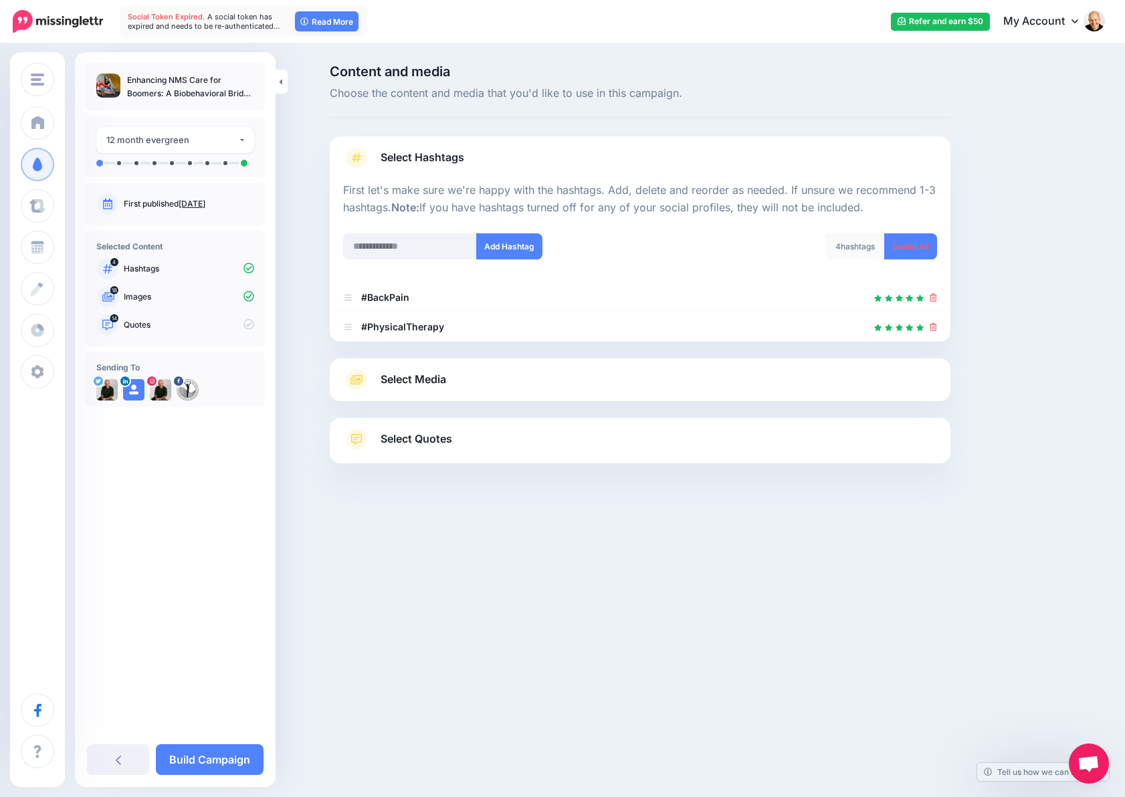
click at [855, 249] on div "4 hashtags" at bounding box center [855, 246] width 60 height 26
click at [436, 243] on input "text" at bounding box center [410, 246] width 134 height 26
type input "**********"
click at [492, 253] on button "Add Hashtag" at bounding box center [509, 246] width 66 height 26
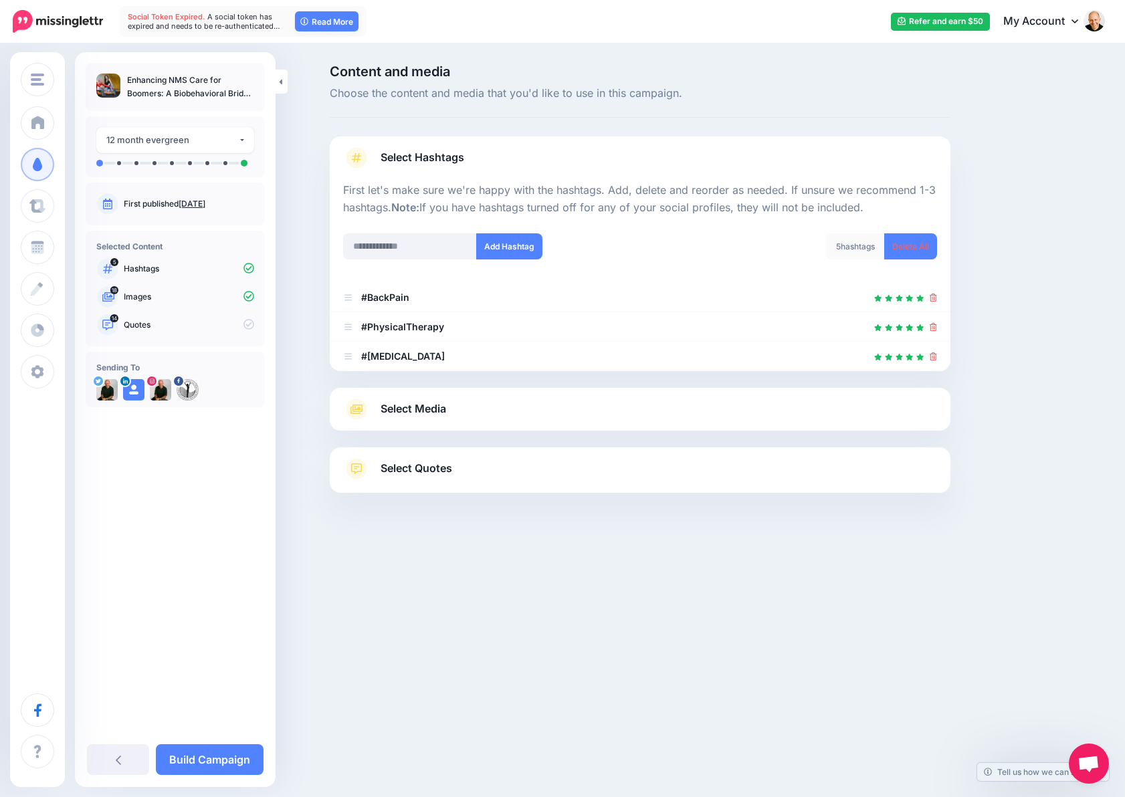
click at [464, 388] on div "Select Media Next, let's make sure we have the best media for this campaign. De…" at bounding box center [640, 409] width 620 height 43
click at [467, 402] on link "Select Media" at bounding box center [640, 409] width 594 height 21
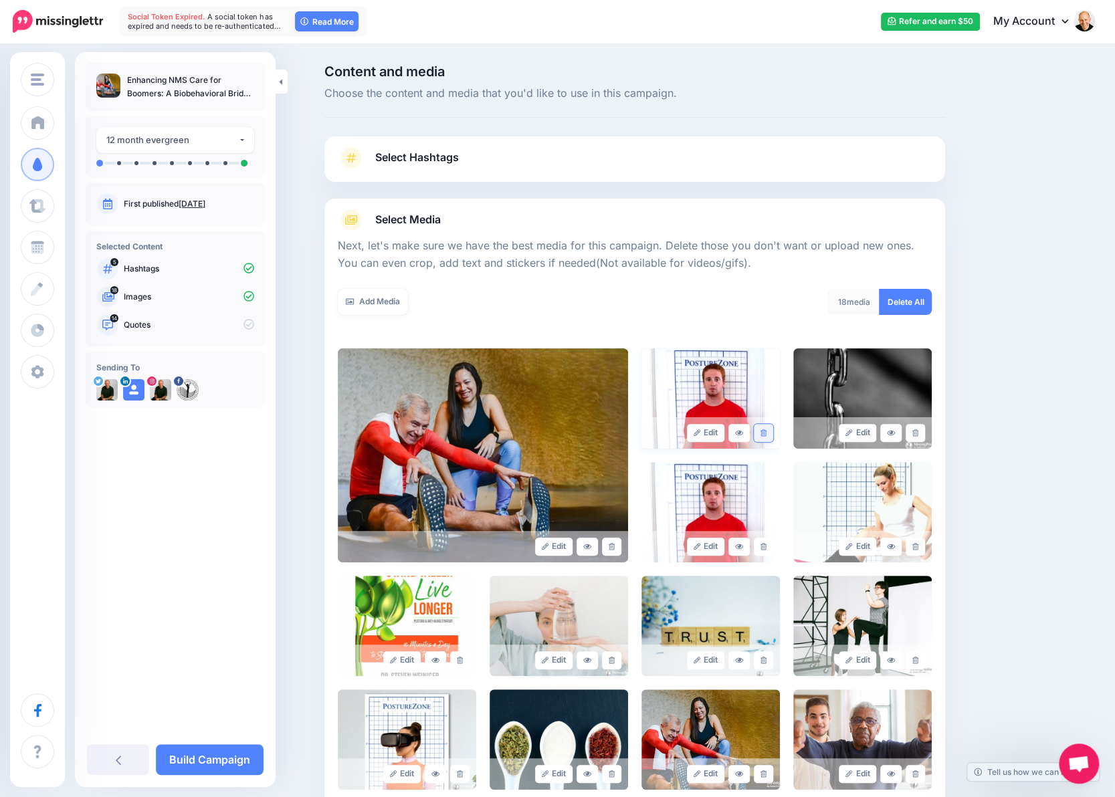
click at [769, 437] on link at bounding box center [763, 433] width 19 height 18
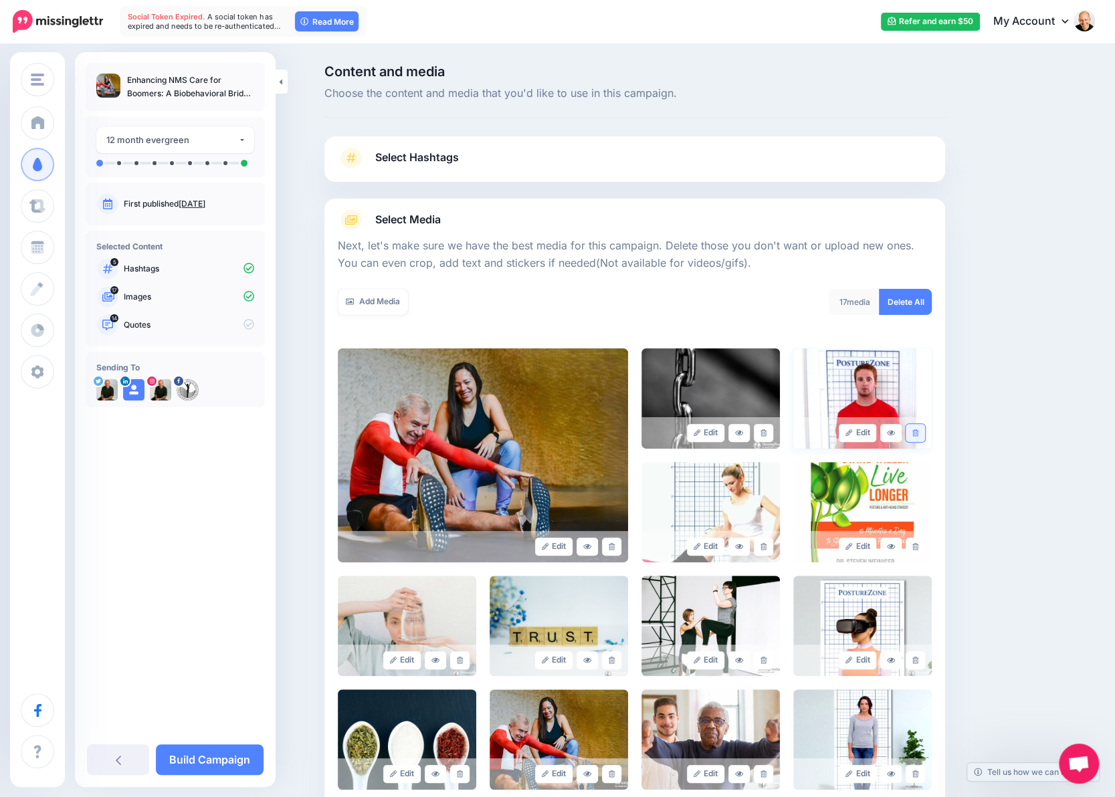
click at [918, 432] on icon at bounding box center [915, 432] width 6 height 7
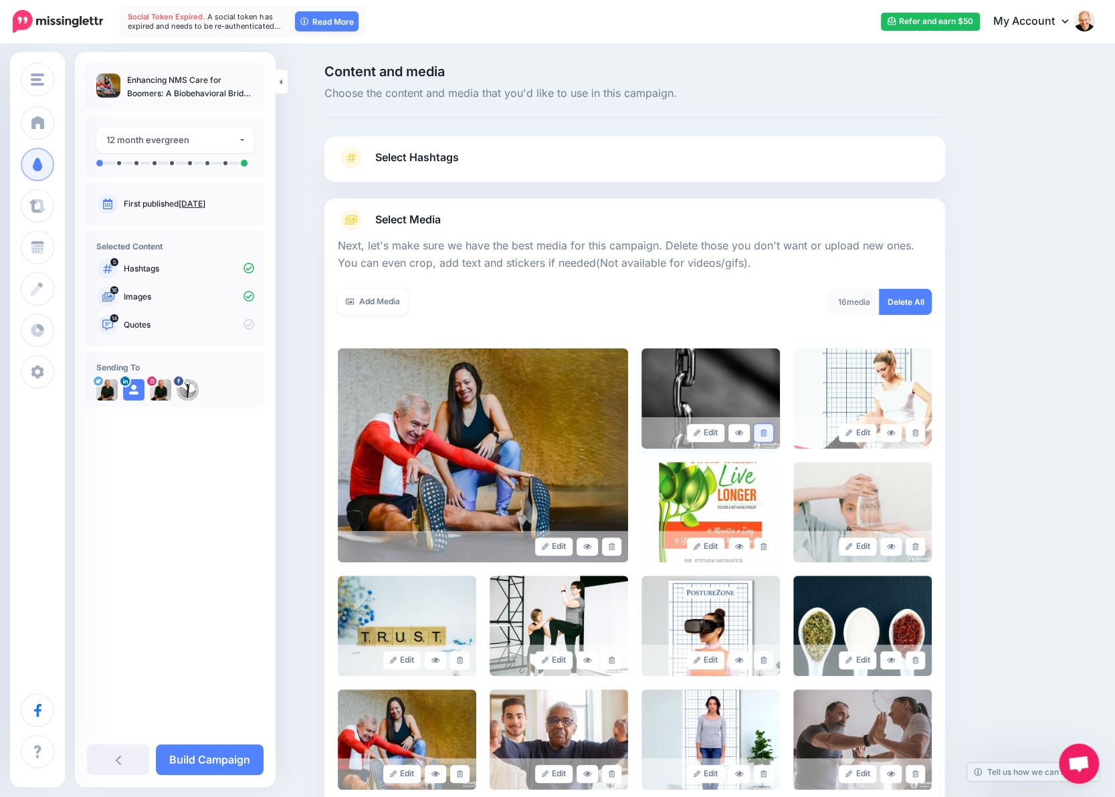
click at [773, 434] on link at bounding box center [763, 433] width 19 height 18
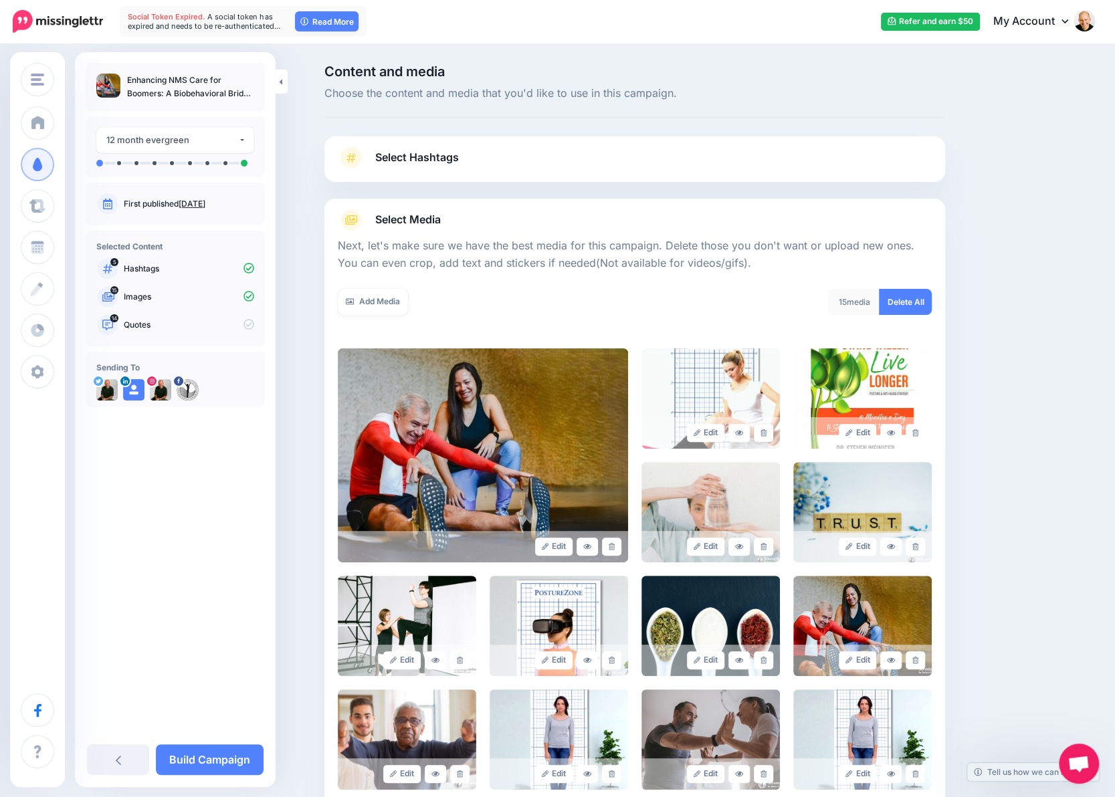
click at [773, 434] on link at bounding box center [763, 433] width 19 height 18
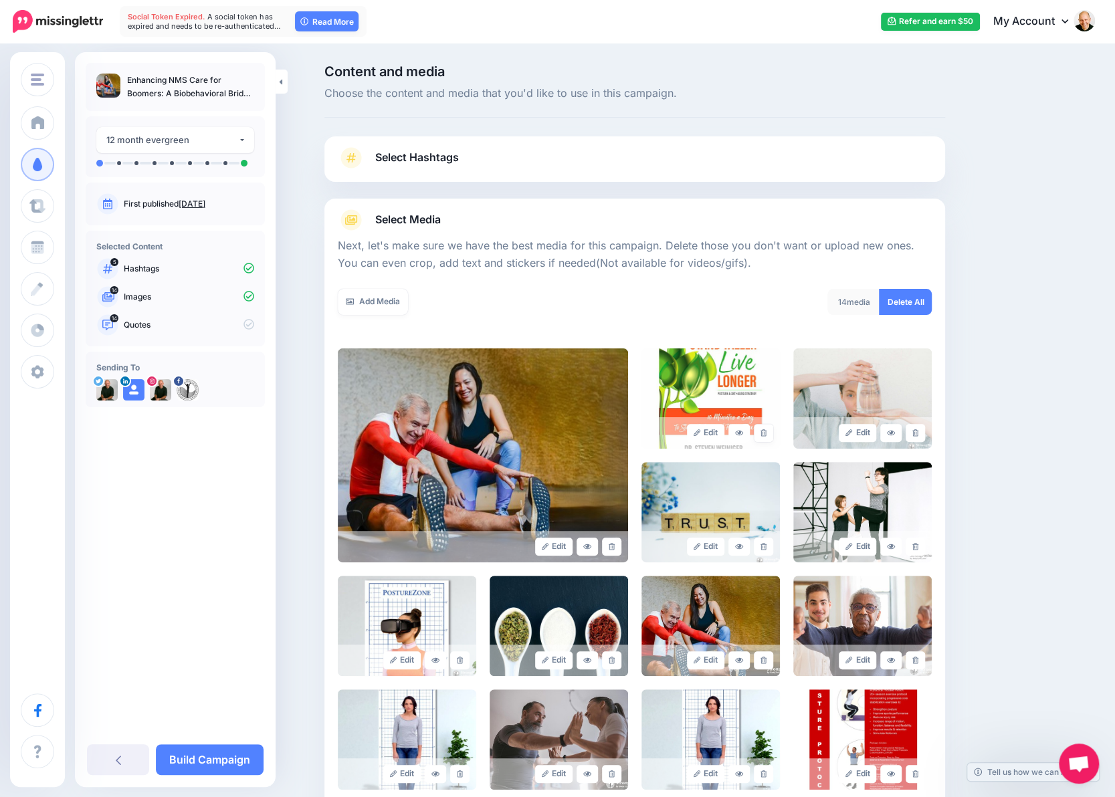
click at [773, 434] on link at bounding box center [763, 433] width 19 height 18
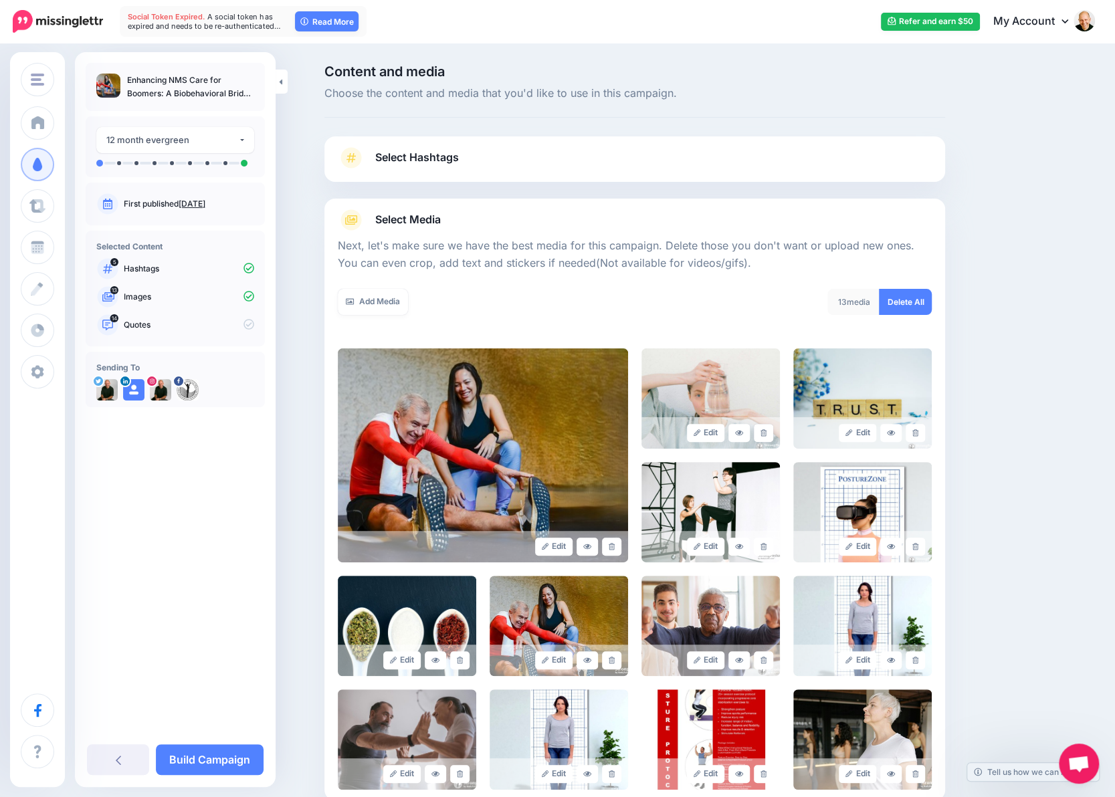
click at [773, 434] on link at bounding box center [763, 433] width 19 height 18
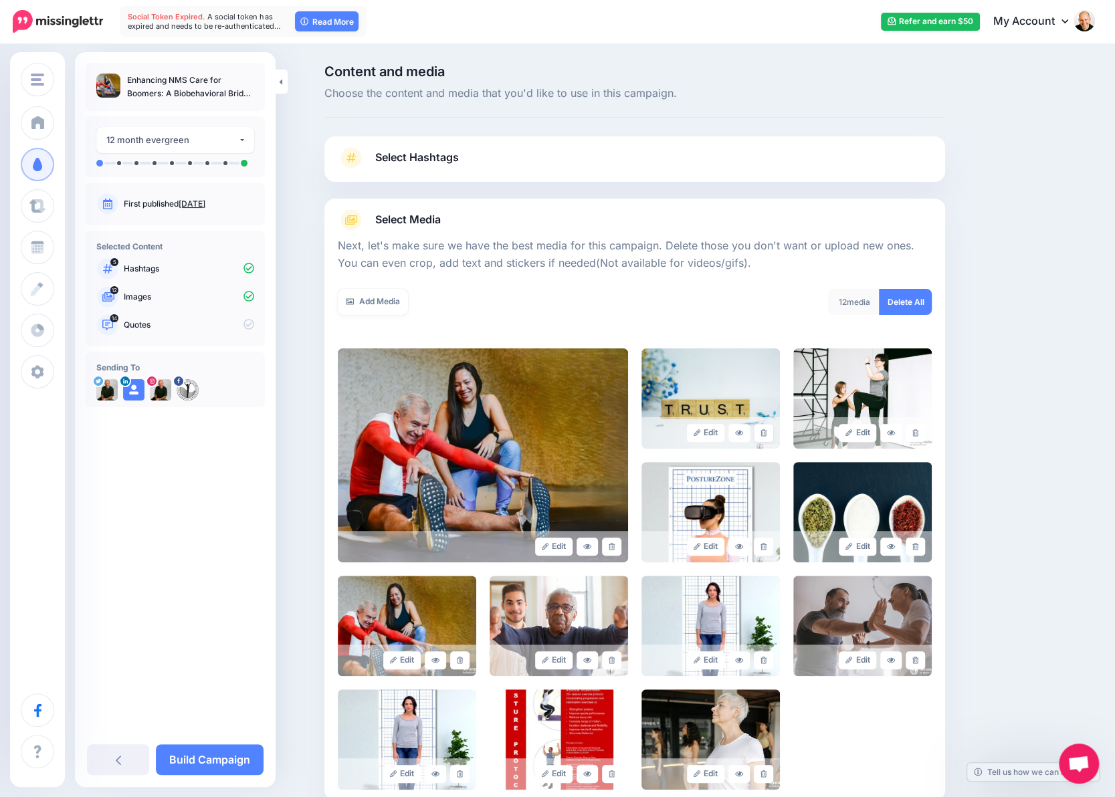
click at [773, 434] on link at bounding box center [763, 433] width 19 height 18
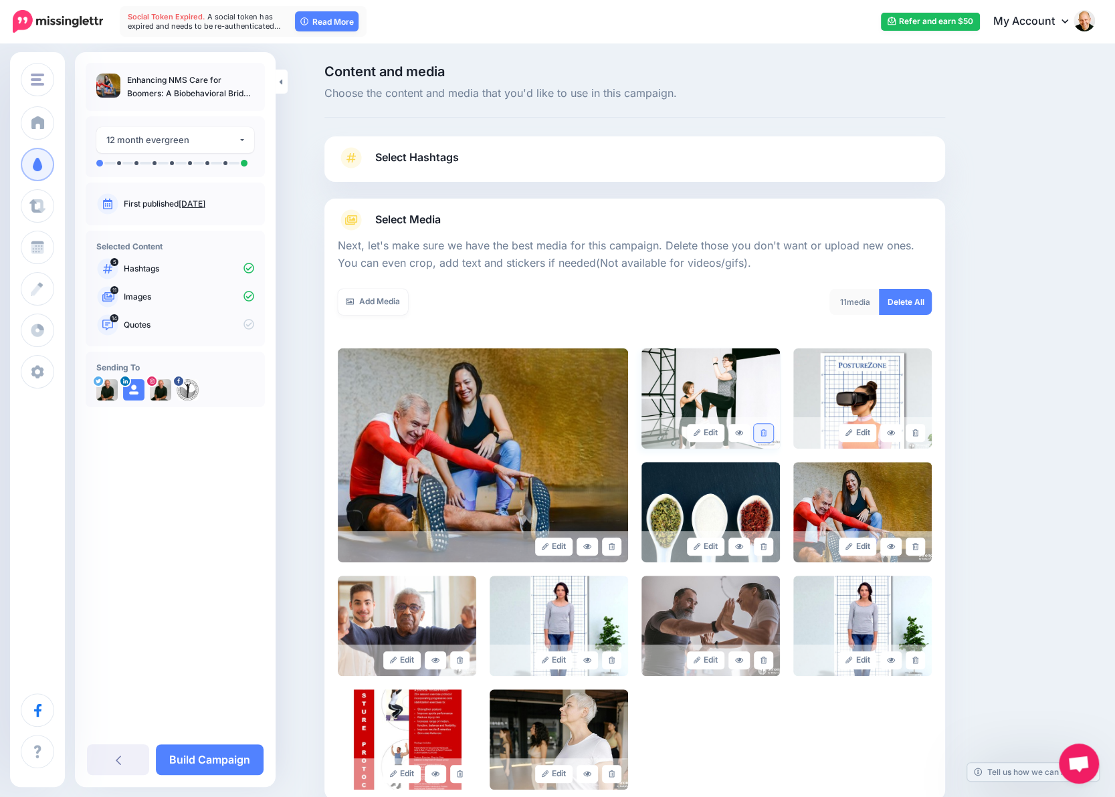
click at [766, 432] on icon at bounding box center [763, 432] width 6 height 7
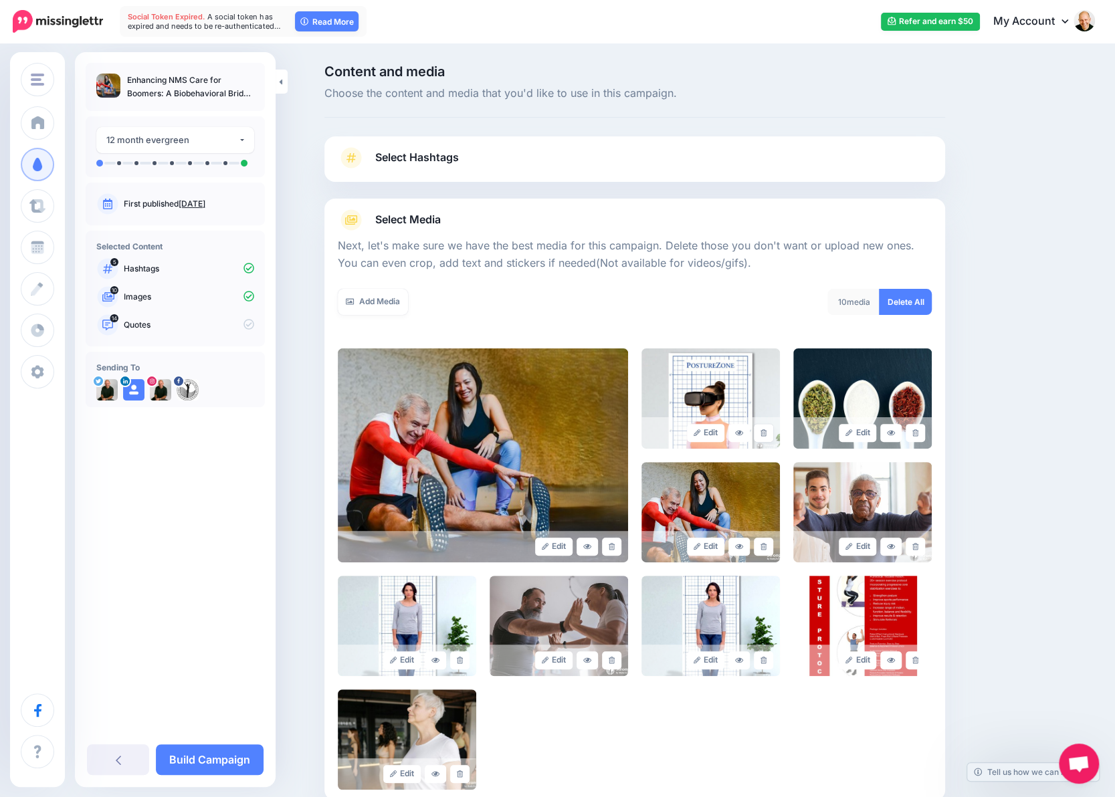
click at [766, 432] on icon at bounding box center [763, 432] width 6 height 7
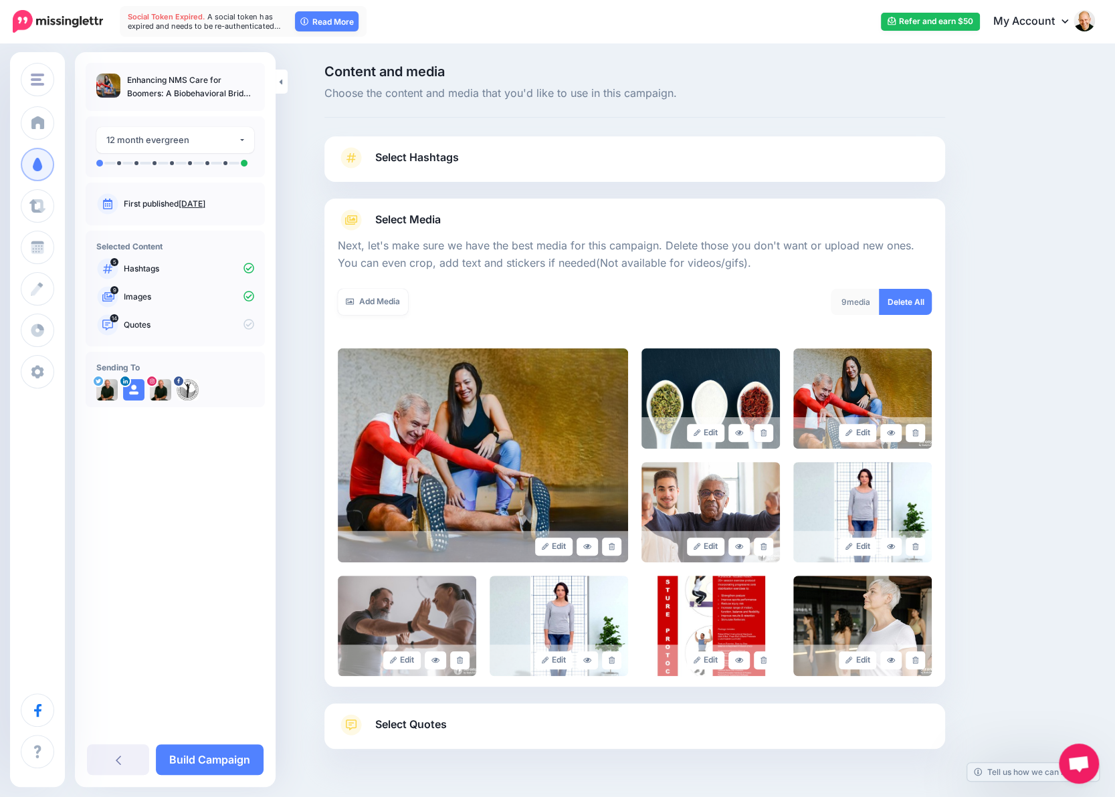
click at [766, 432] on icon at bounding box center [763, 432] width 6 height 7
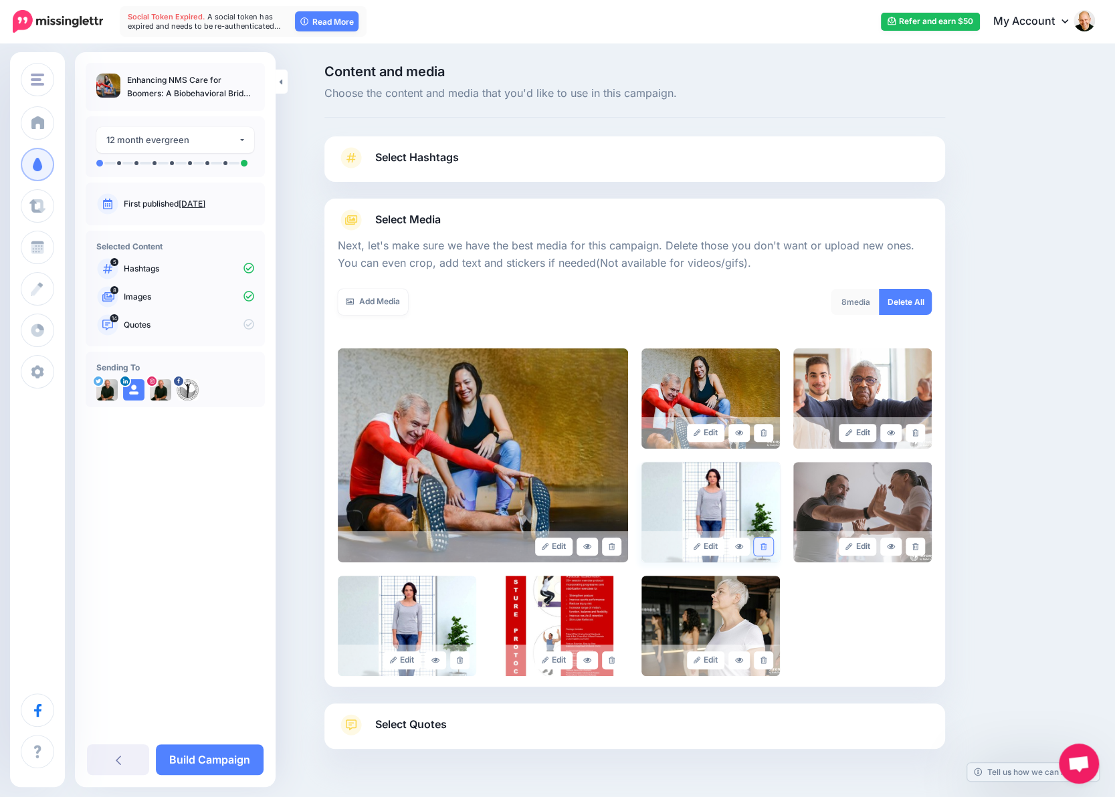
click at [767, 553] on link at bounding box center [763, 547] width 19 height 18
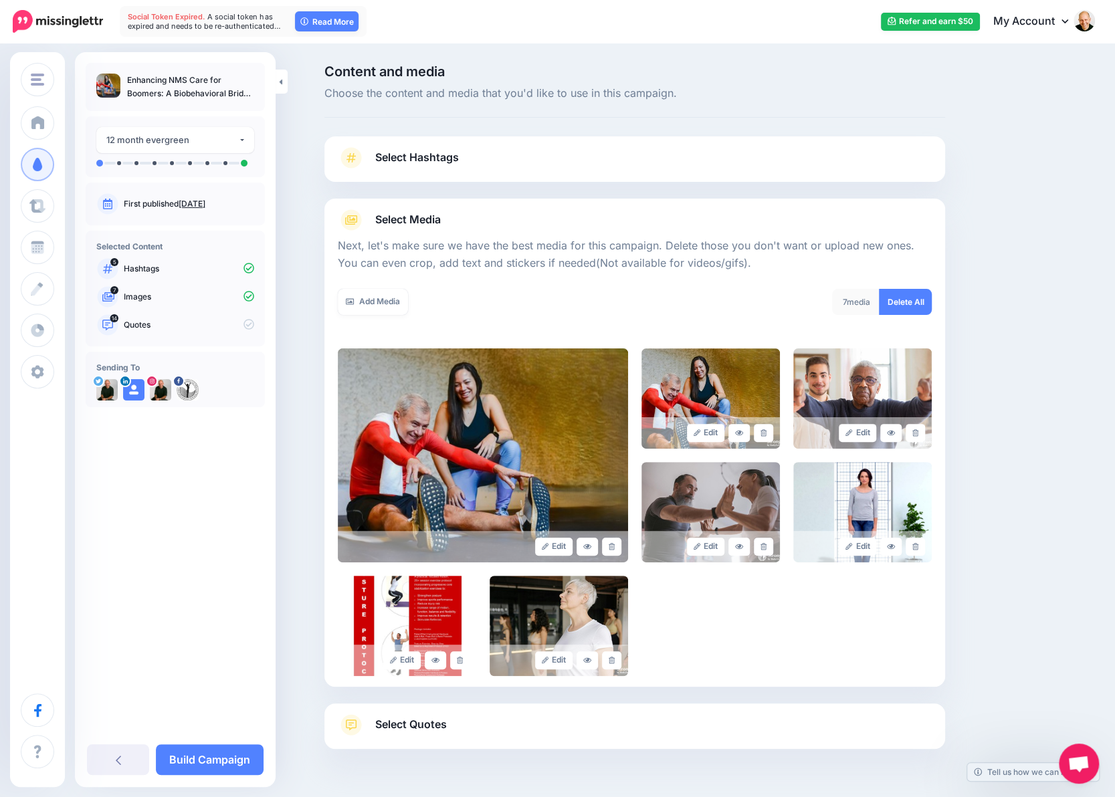
click at [767, 553] on link at bounding box center [763, 547] width 19 height 18
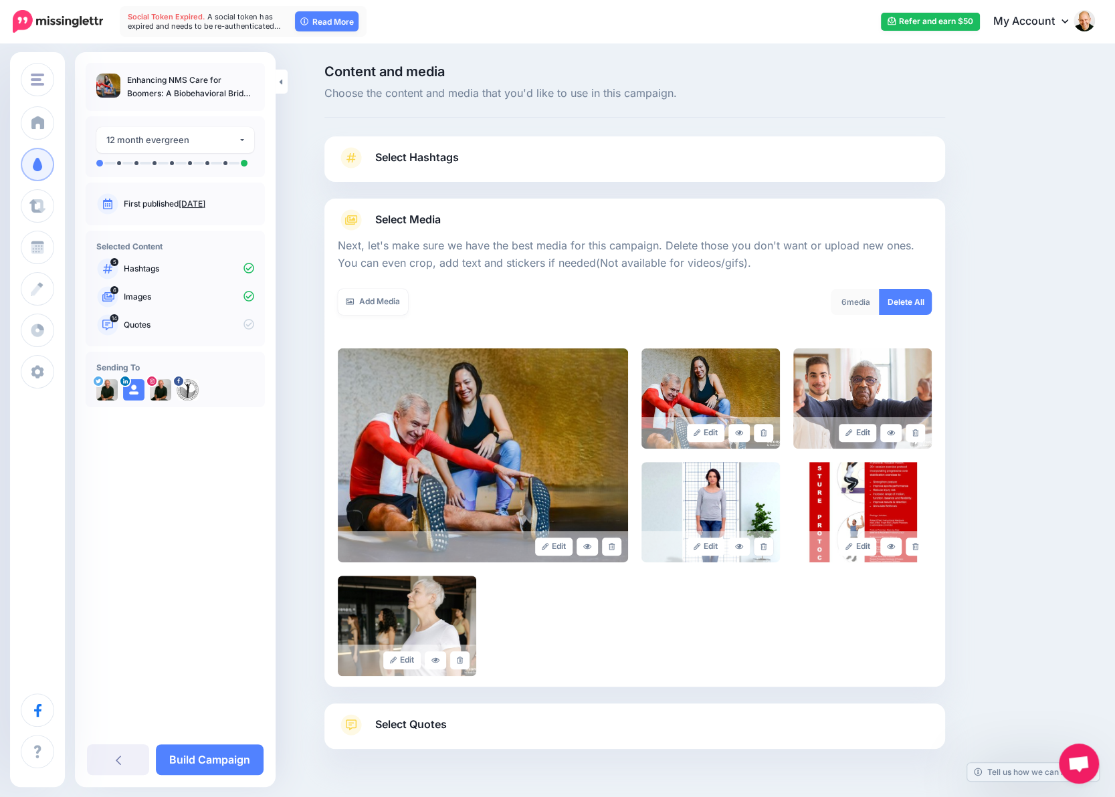
click at [767, 553] on link at bounding box center [763, 547] width 19 height 18
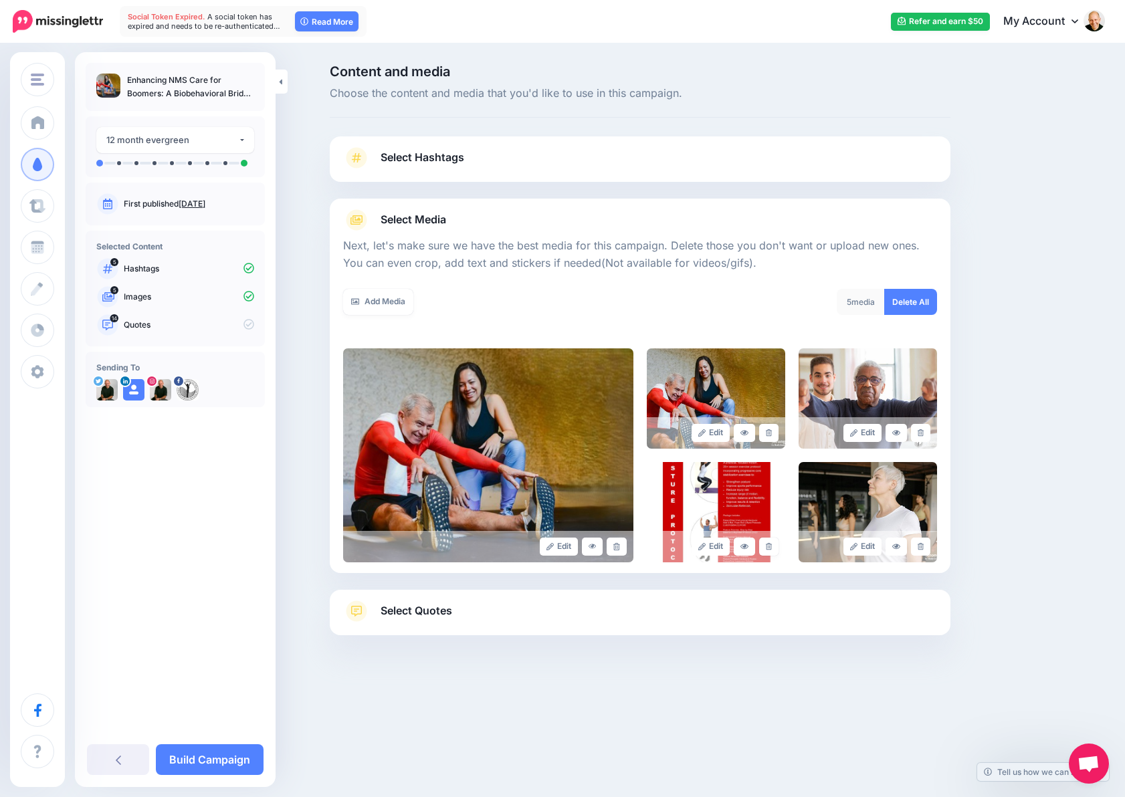
click at [767, 553] on link at bounding box center [768, 547] width 19 height 18
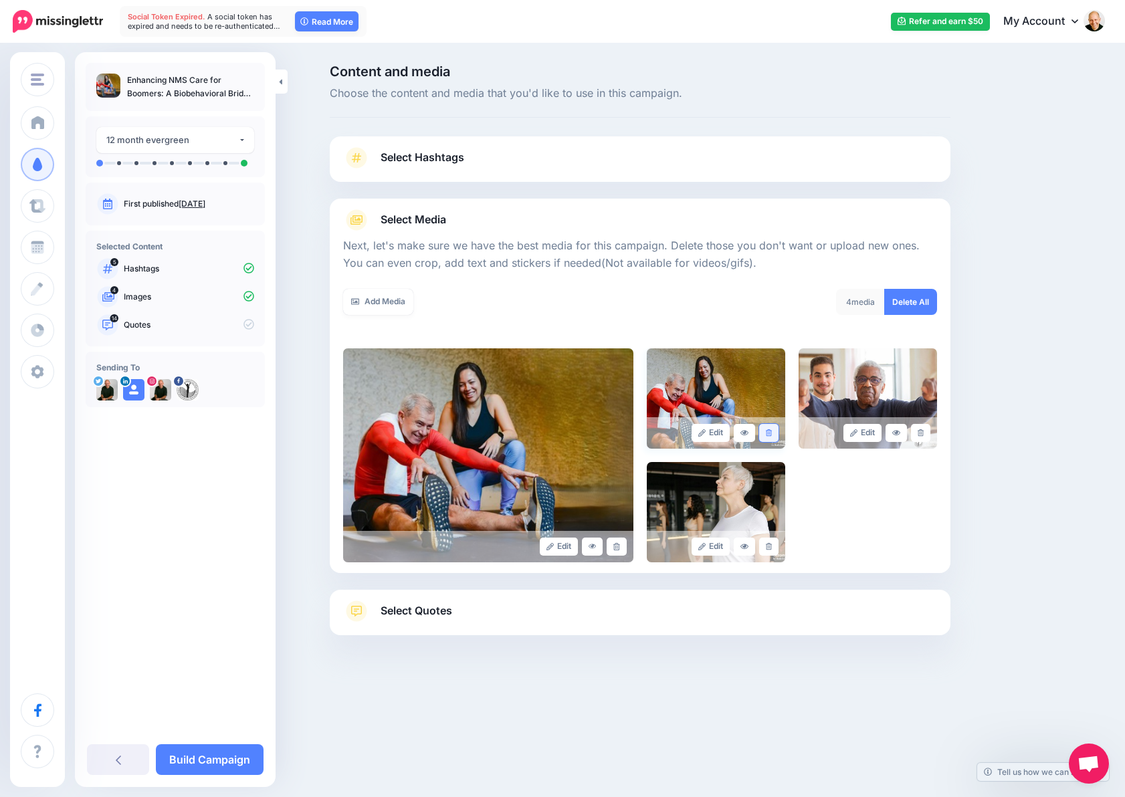
click at [769, 434] on icon at bounding box center [769, 432] width 6 height 7
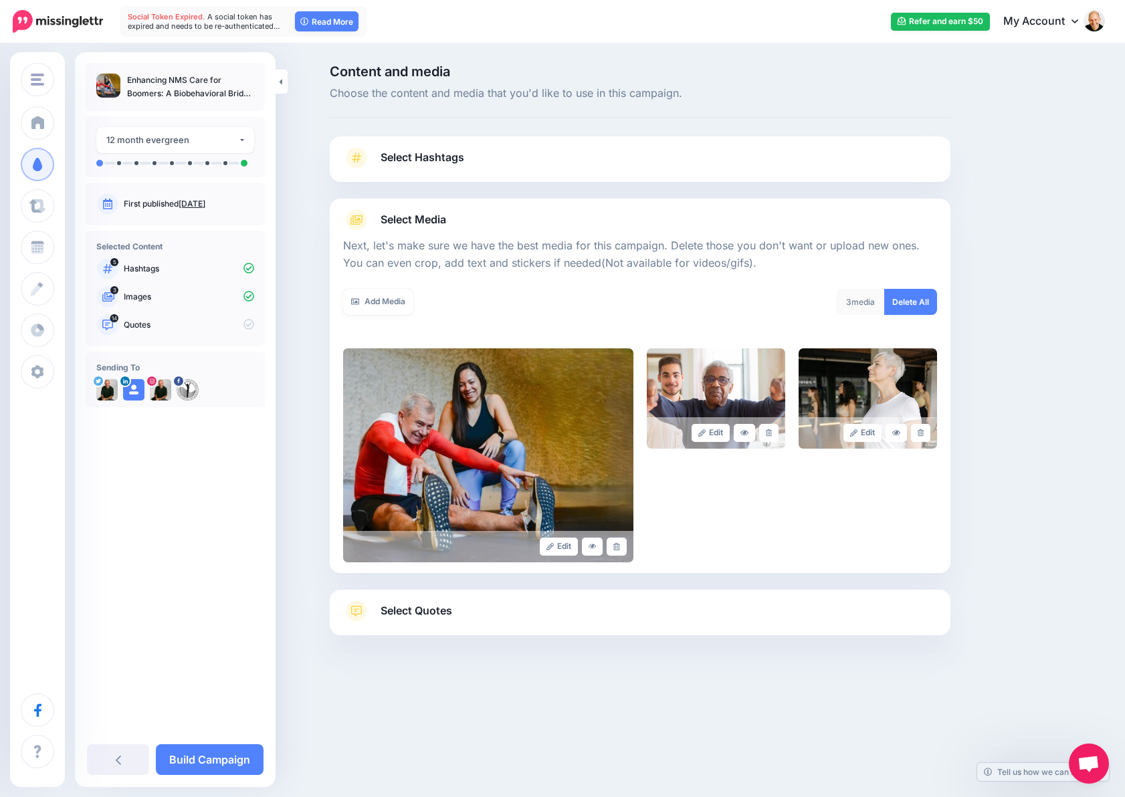
click at [413, 144] on div "Select Hashtags First let's make sure we're happy with the hashtags. Add, delet…" at bounding box center [640, 158] width 620 height 45
click at [422, 154] on span "Select Hashtags" at bounding box center [422, 157] width 84 height 18
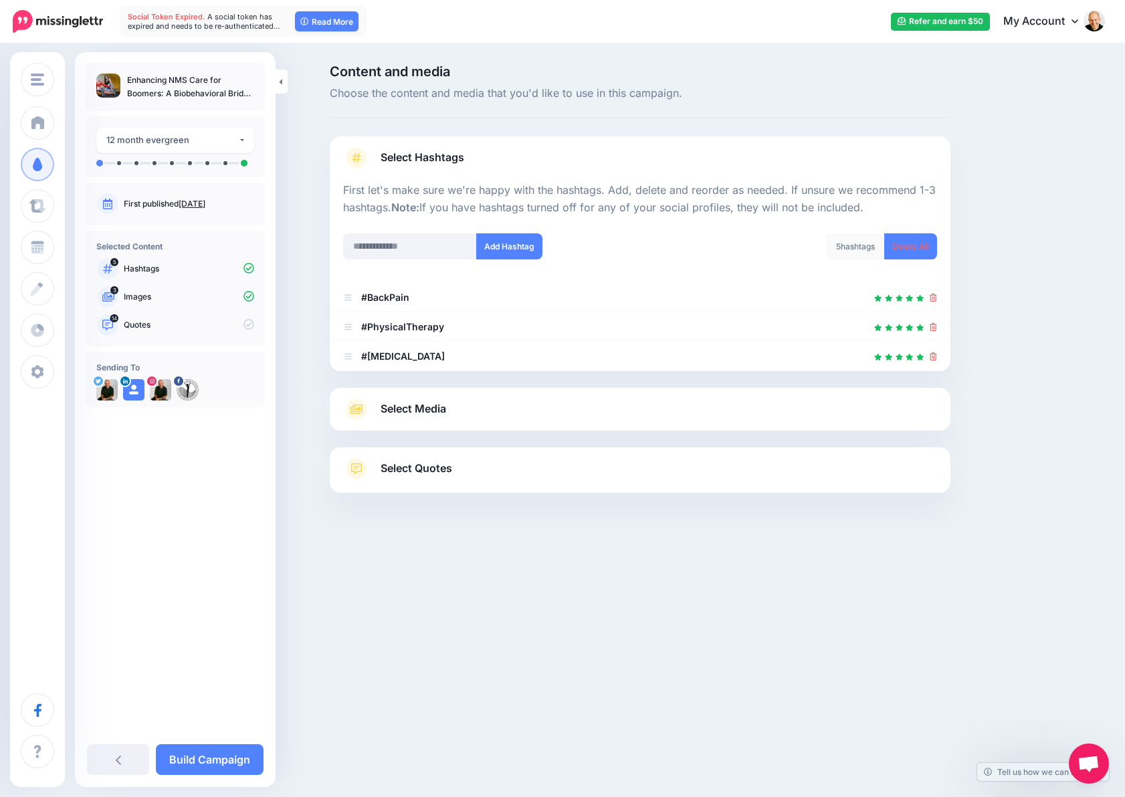
click at [852, 243] on div "5 hashtags" at bounding box center [855, 246] width 59 height 26
click at [436, 470] on span "Select Quotes" at bounding box center [416, 468] width 72 height 18
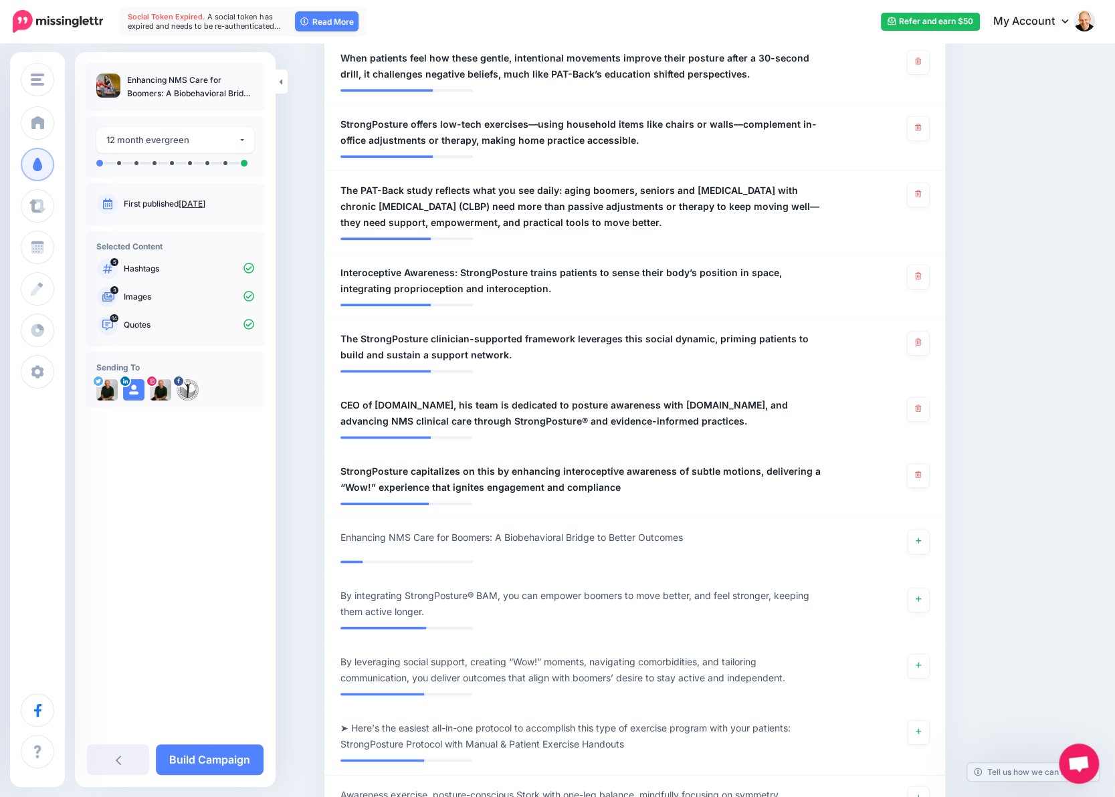
scroll to position [936, 0]
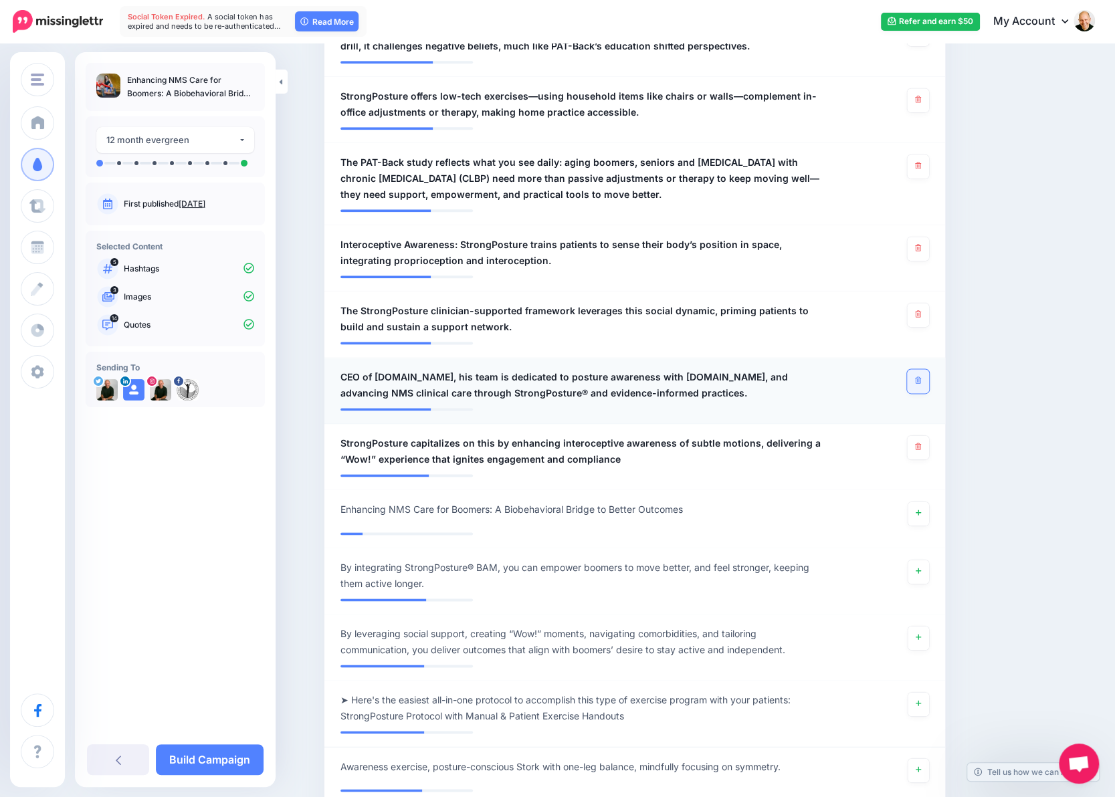
click at [917, 382] on link at bounding box center [918, 381] width 22 height 24
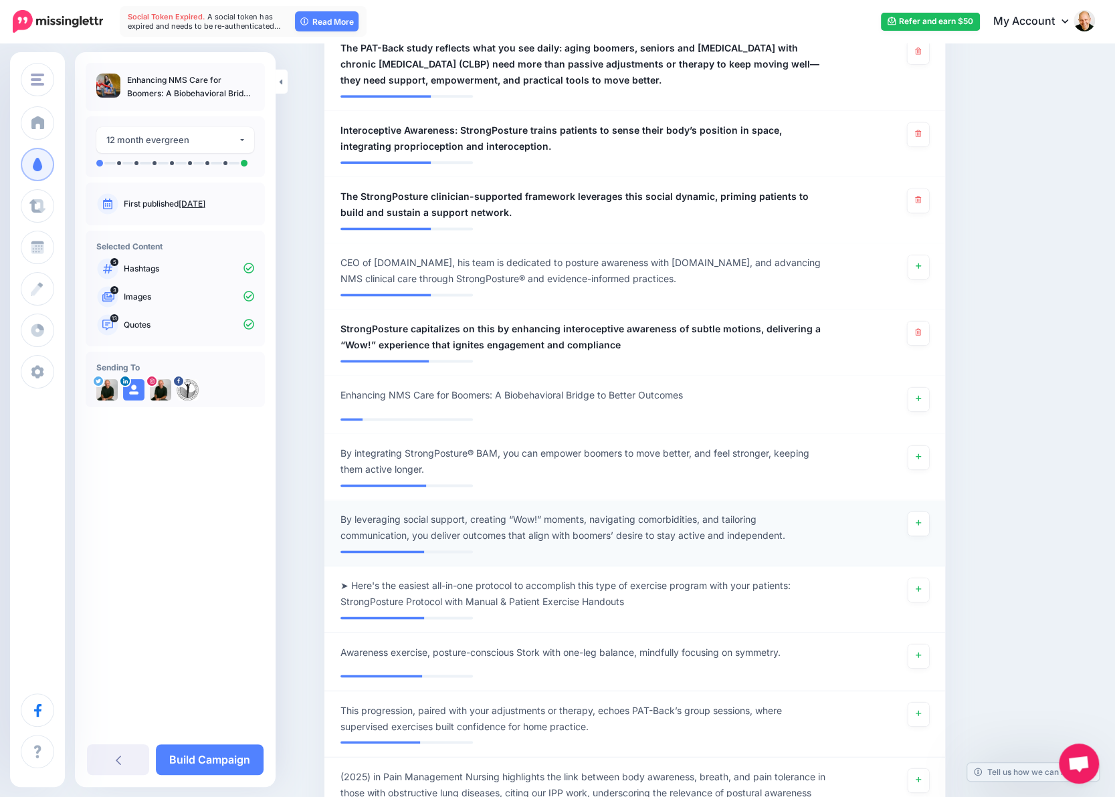
scroll to position [1070, 0]
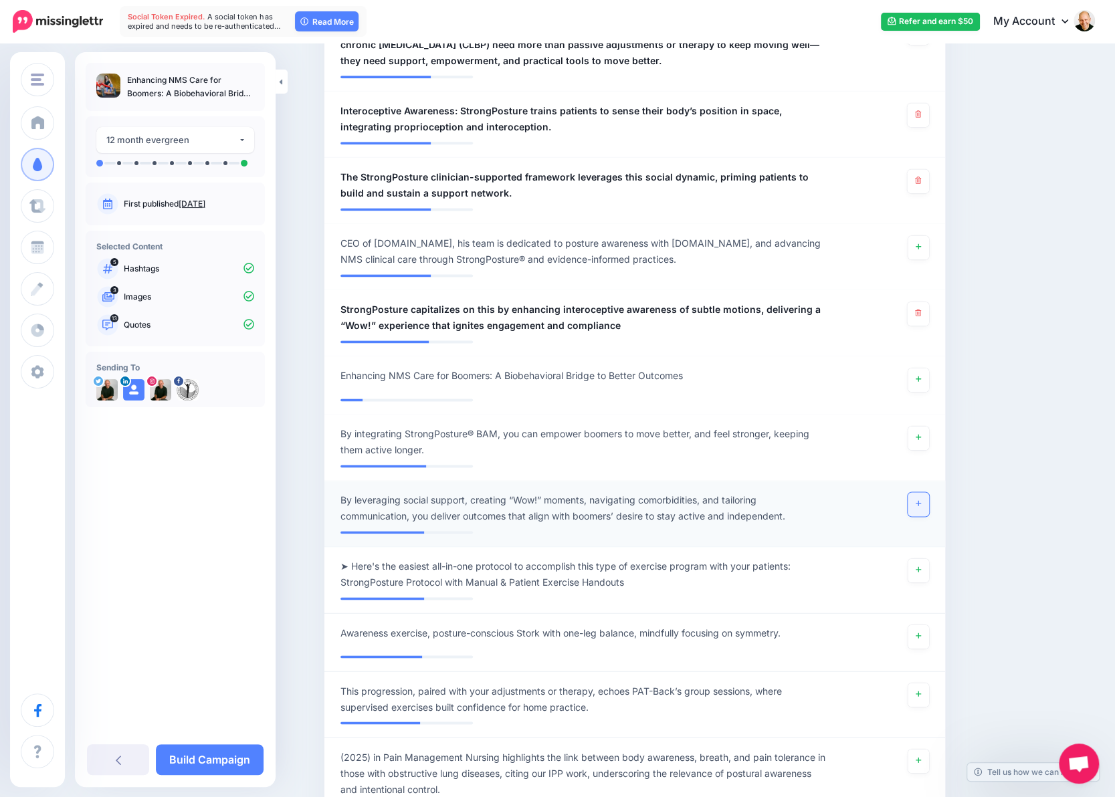
click at [928, 506] on link at bounding box center [917, 504] width 21 height 24
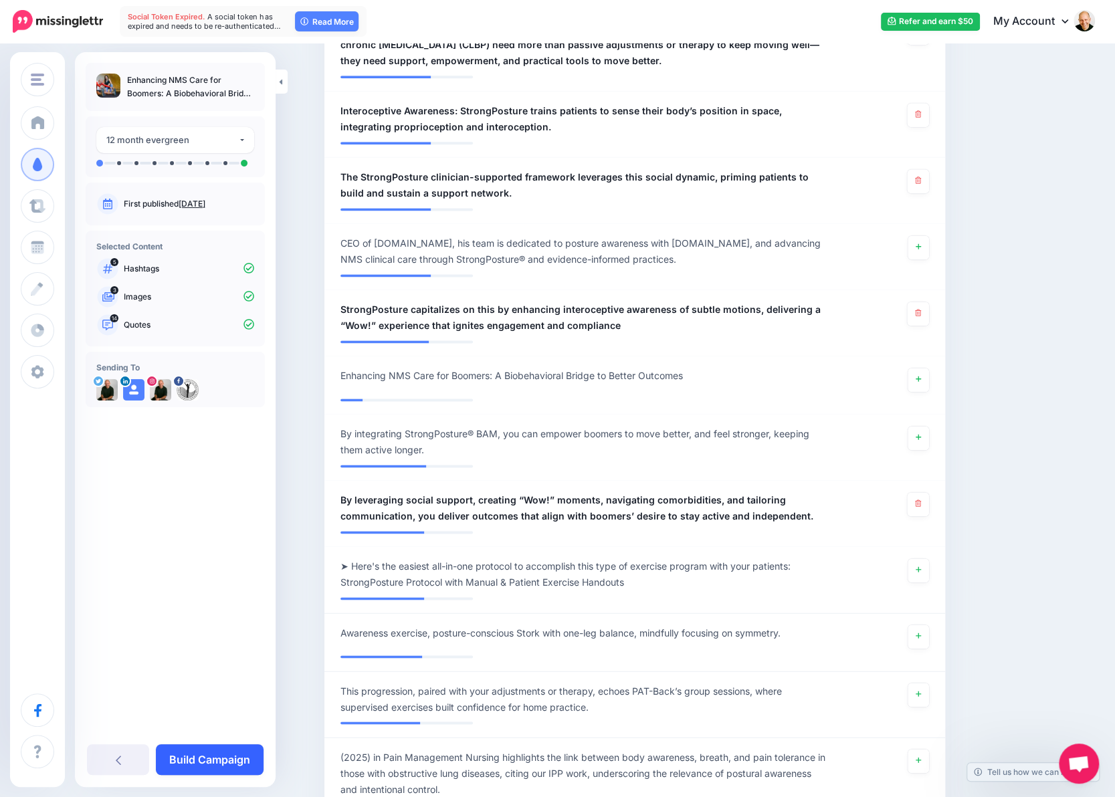
click at [221, 756] on link "Build Campaign" at bounding box center [210, 759] width 108 height 31
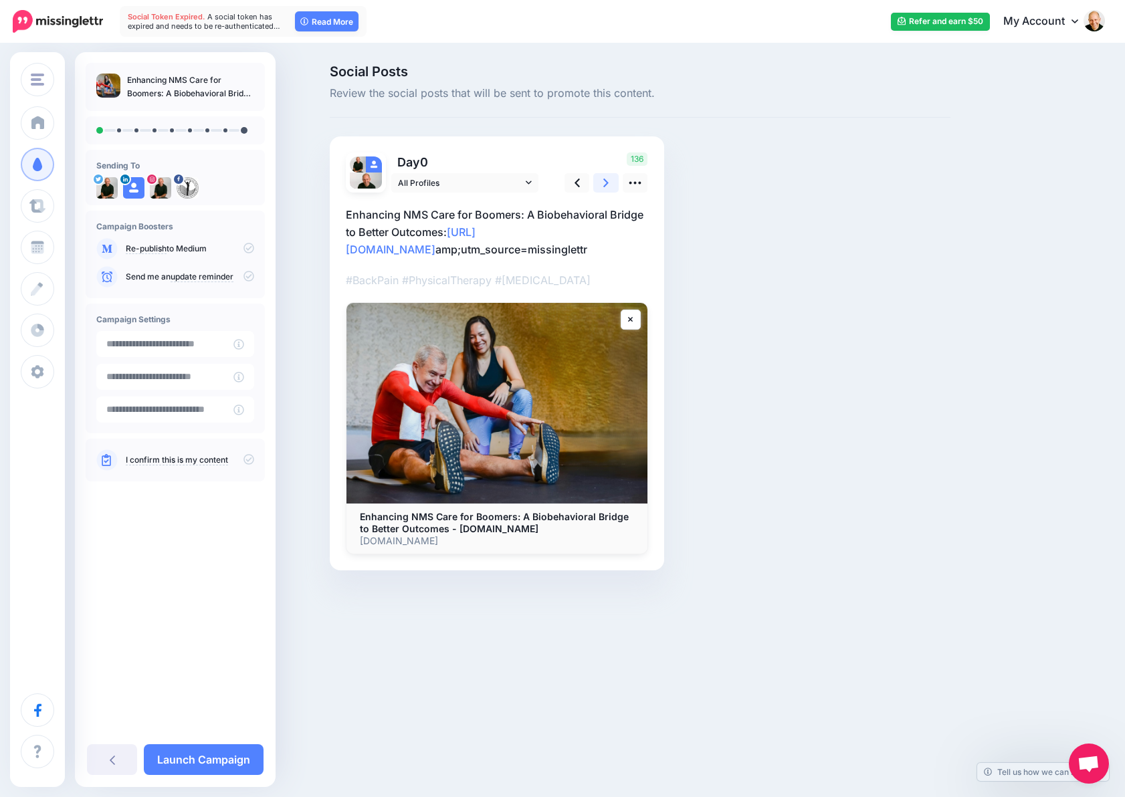
click at [600, 183] on link at bounding box center [605, 182] width 25 height 19
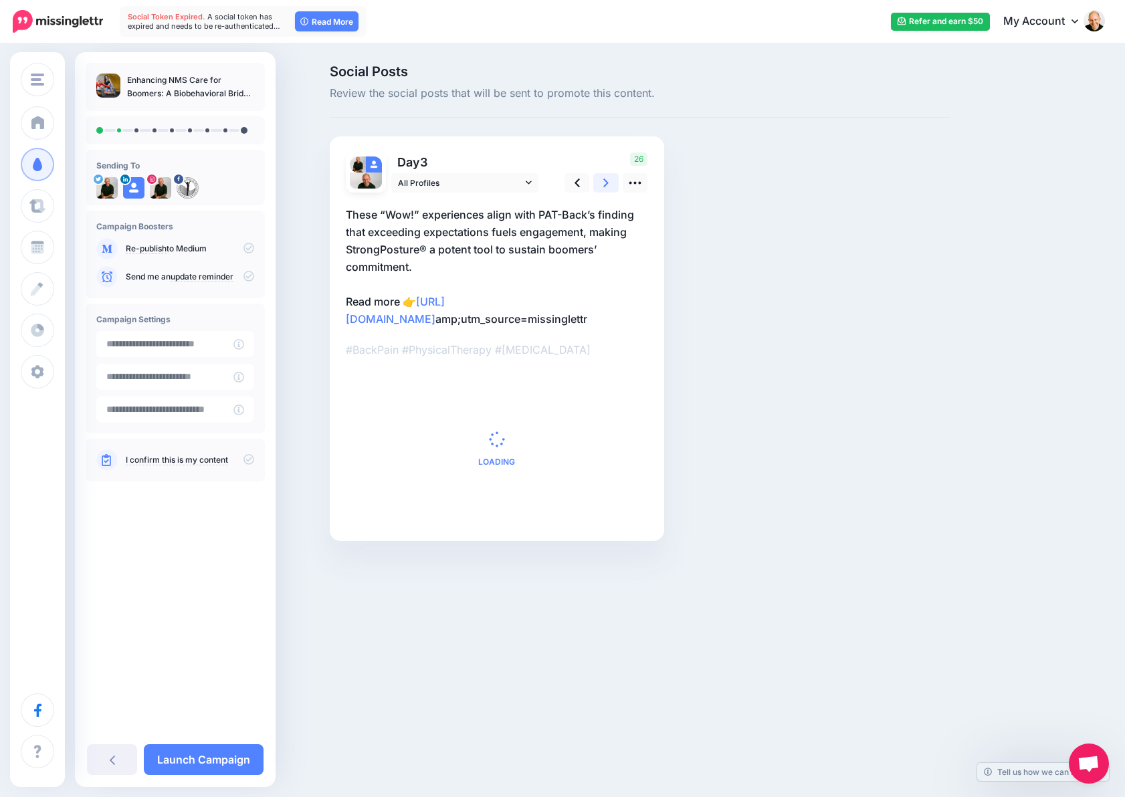
click at [600, 183] on link at bounding box center [605, 182] width 25 height 19
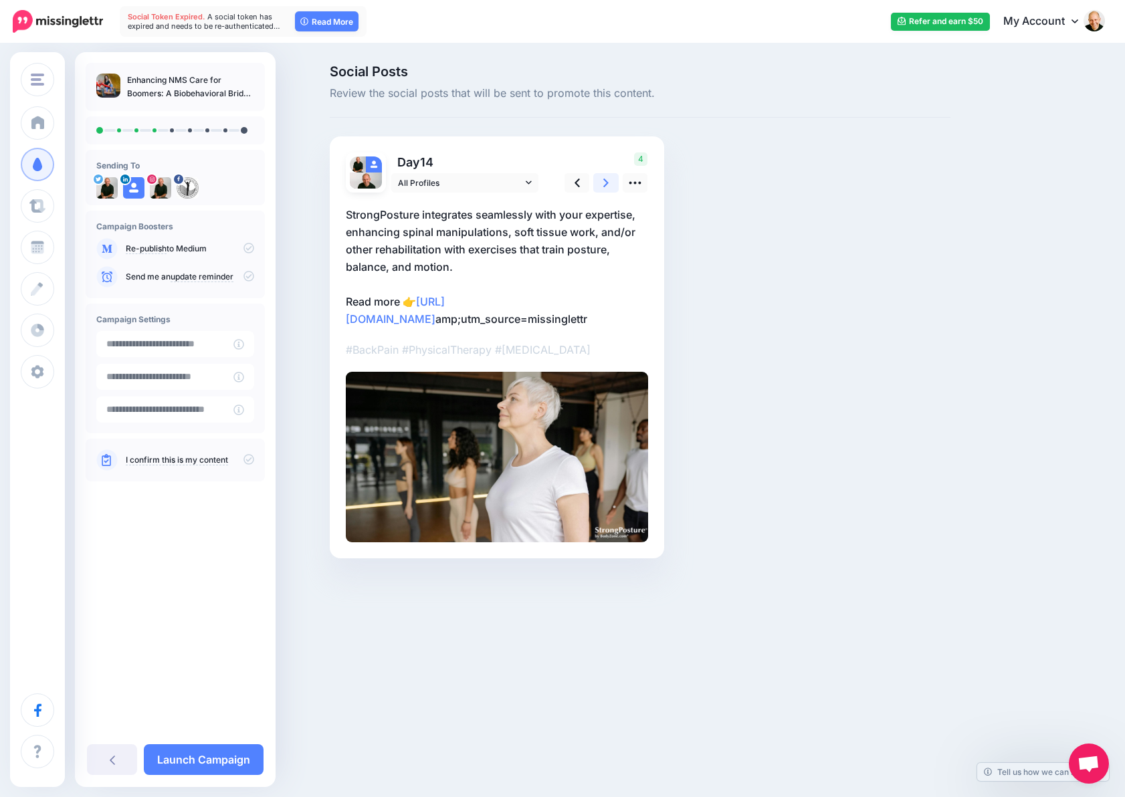
click at [600, 183] on link at bounding box center [605, 182] width 25 height 19
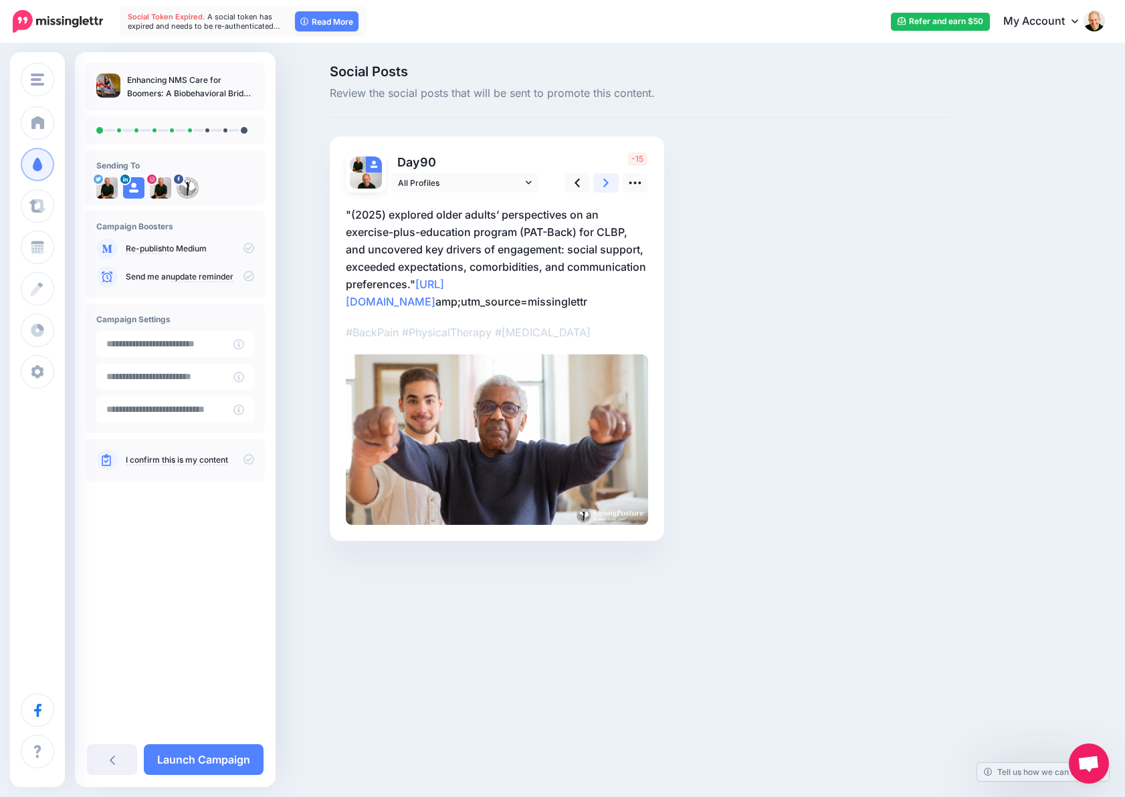
click at [600, 183] on link at bounding box center [605, 182] width 25 height 19
click at [604, 185] on icon at bounding box center [605, 183] width 5 height 9
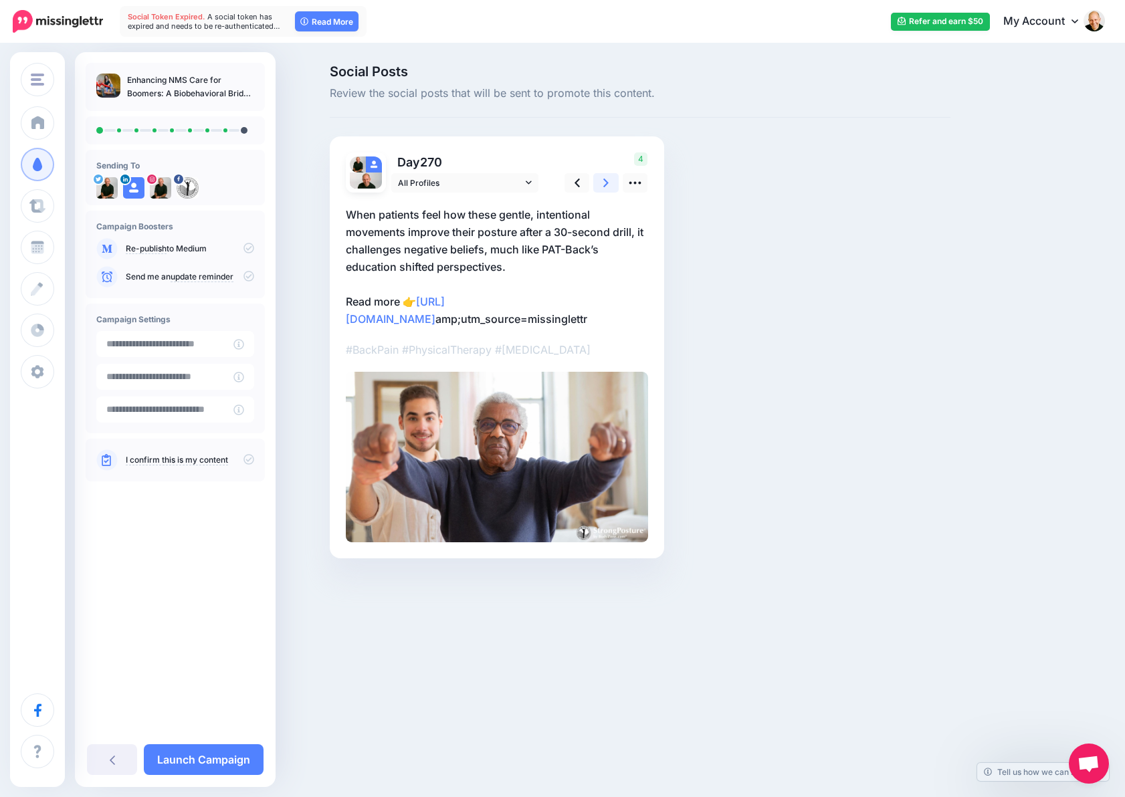
click at [604, 185] on icon at bounding box center [605, 183] width 5 height 9
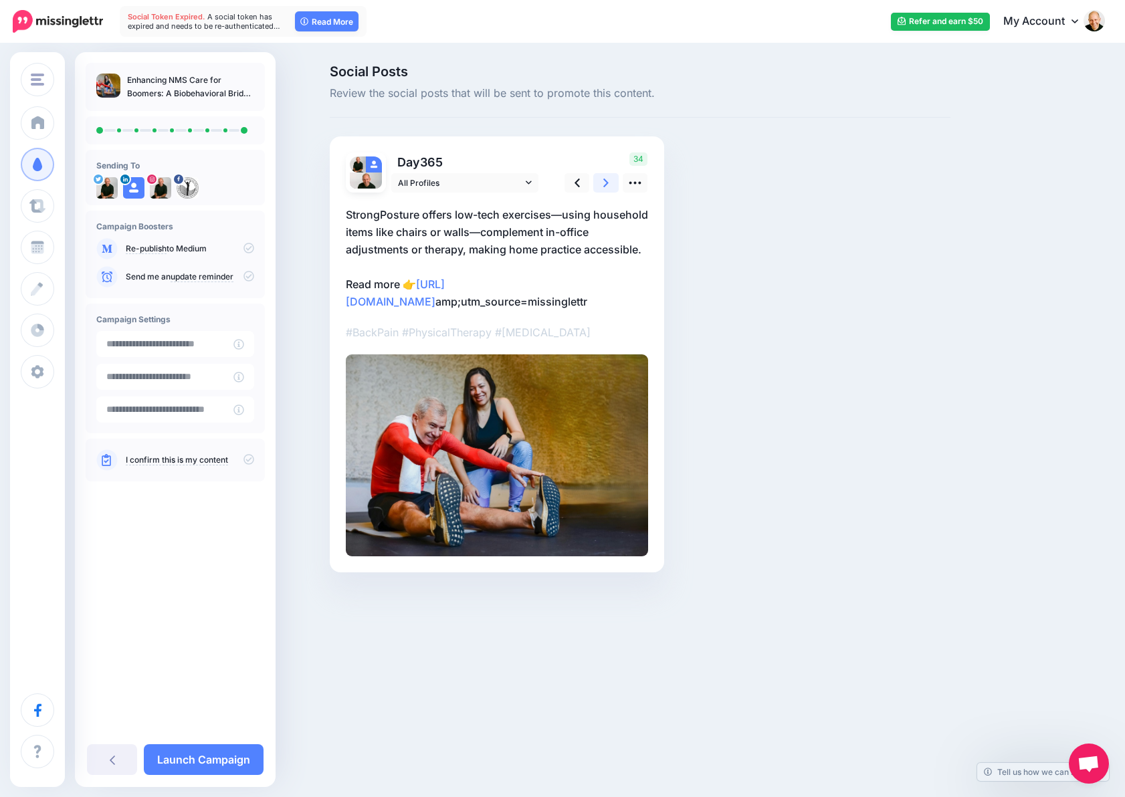
click at [604, 185] on icon at bounding box center [605, 183] width 5 height 9
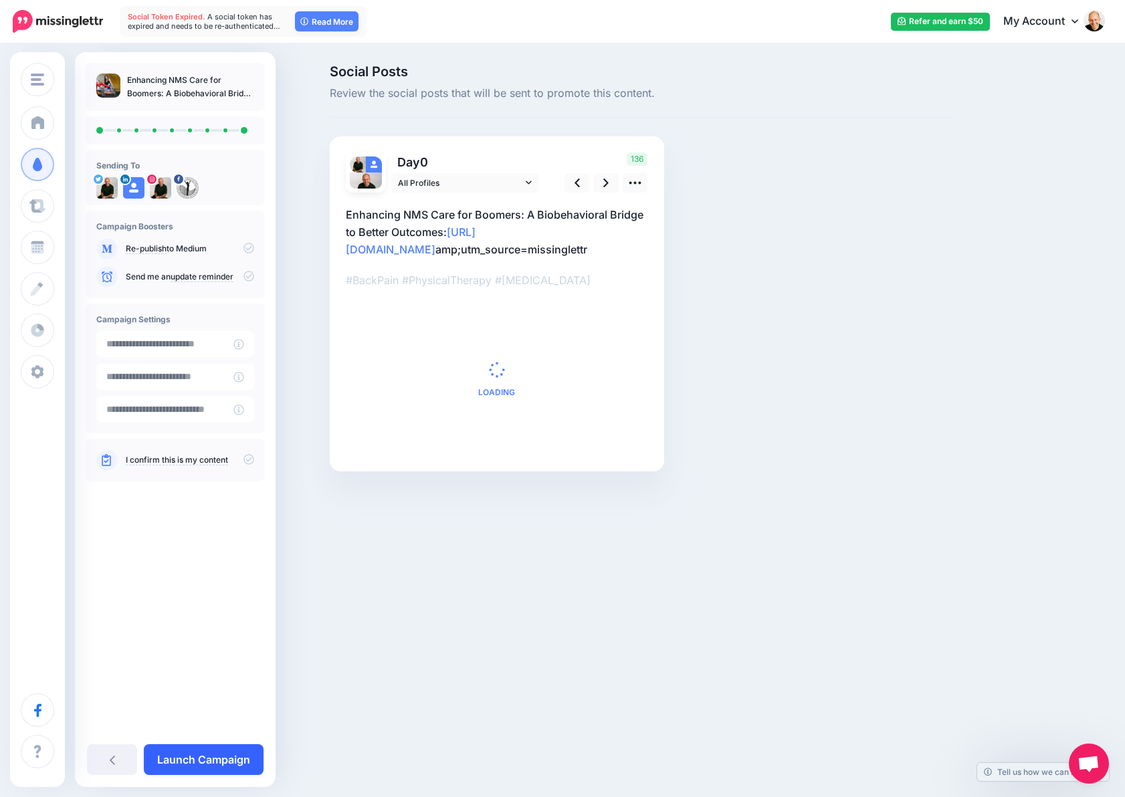
click at [213, 756] on link "Launch Campaign" at bounding box center [204, 759] width 120 height 31
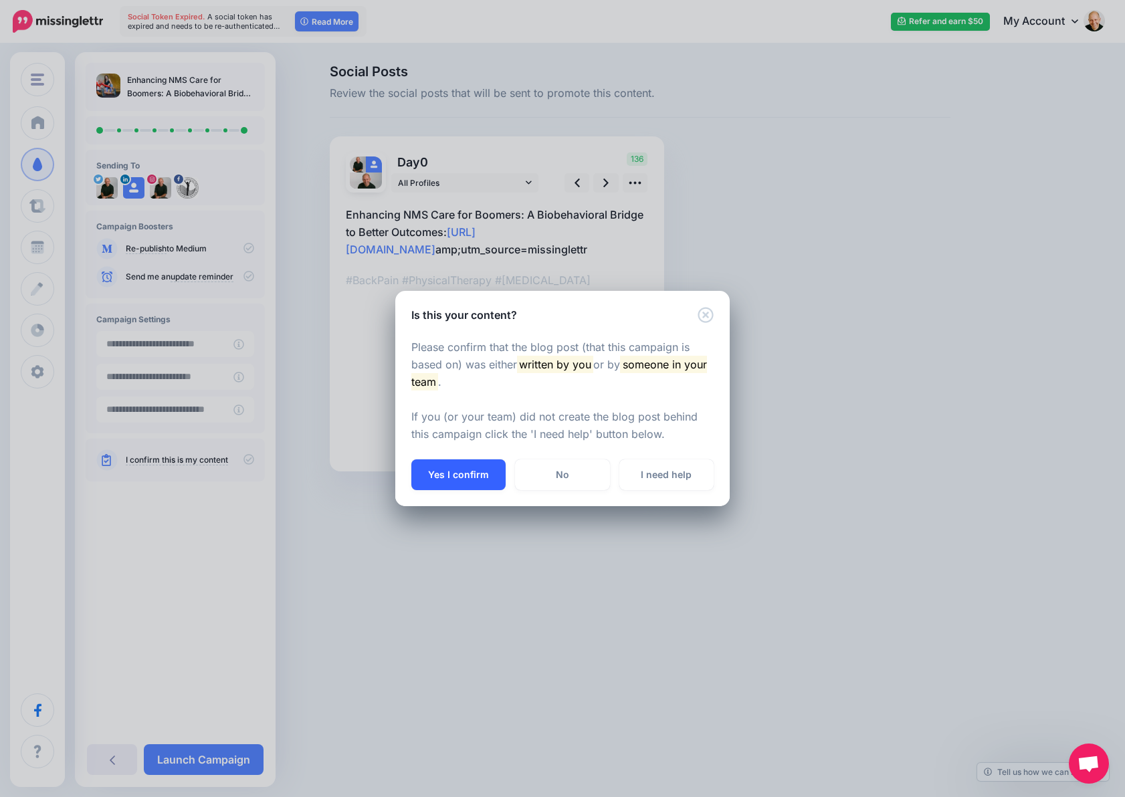
click at [459, 479] on button "Yes I confirm" at bounding box center [458, 474] width 94 height 31
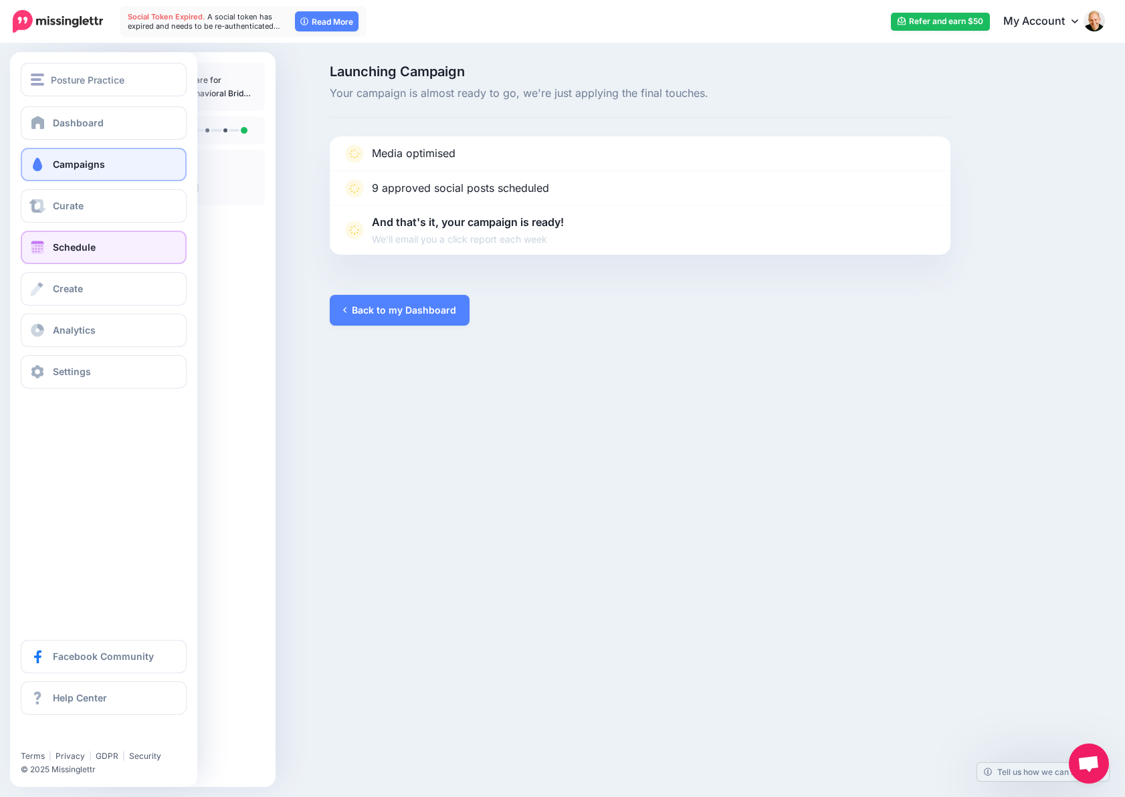
click at [99, 247] on link "Schedule" at bounding box center [104, 247] width 166 height 33
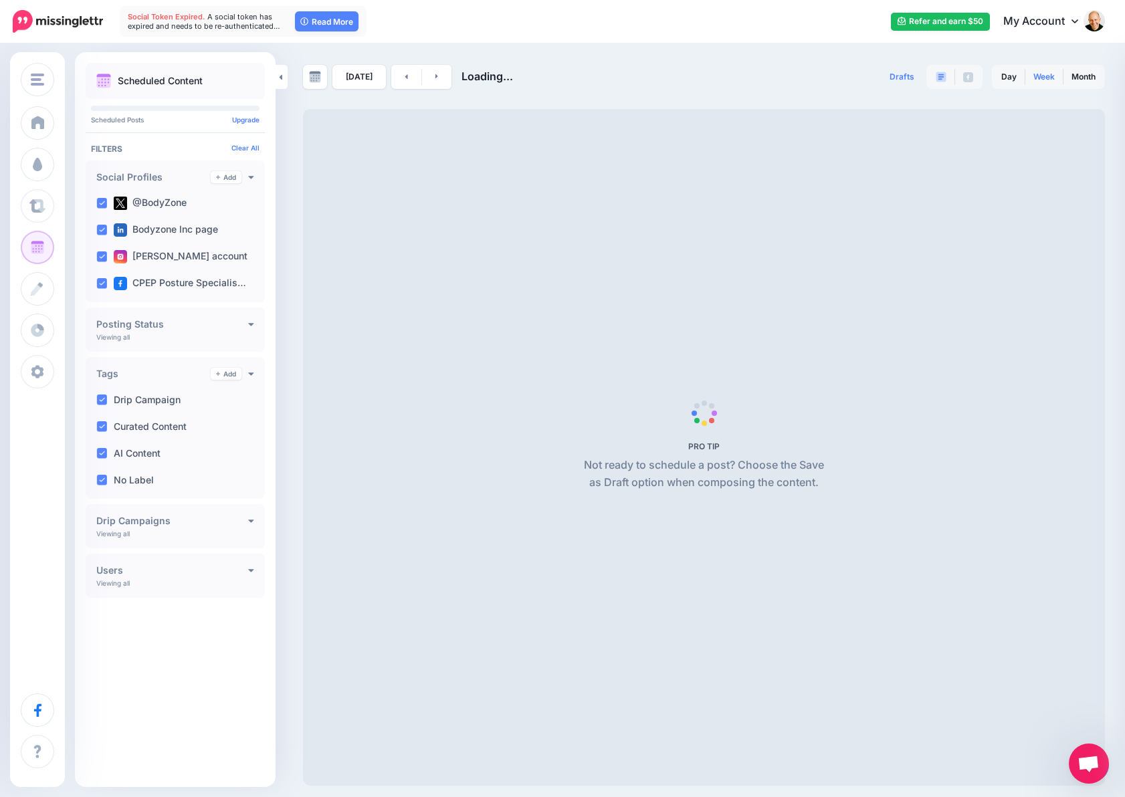
click at [1040, 74] on link "Week" at bounding box center [1043, 76] width 37 height 21
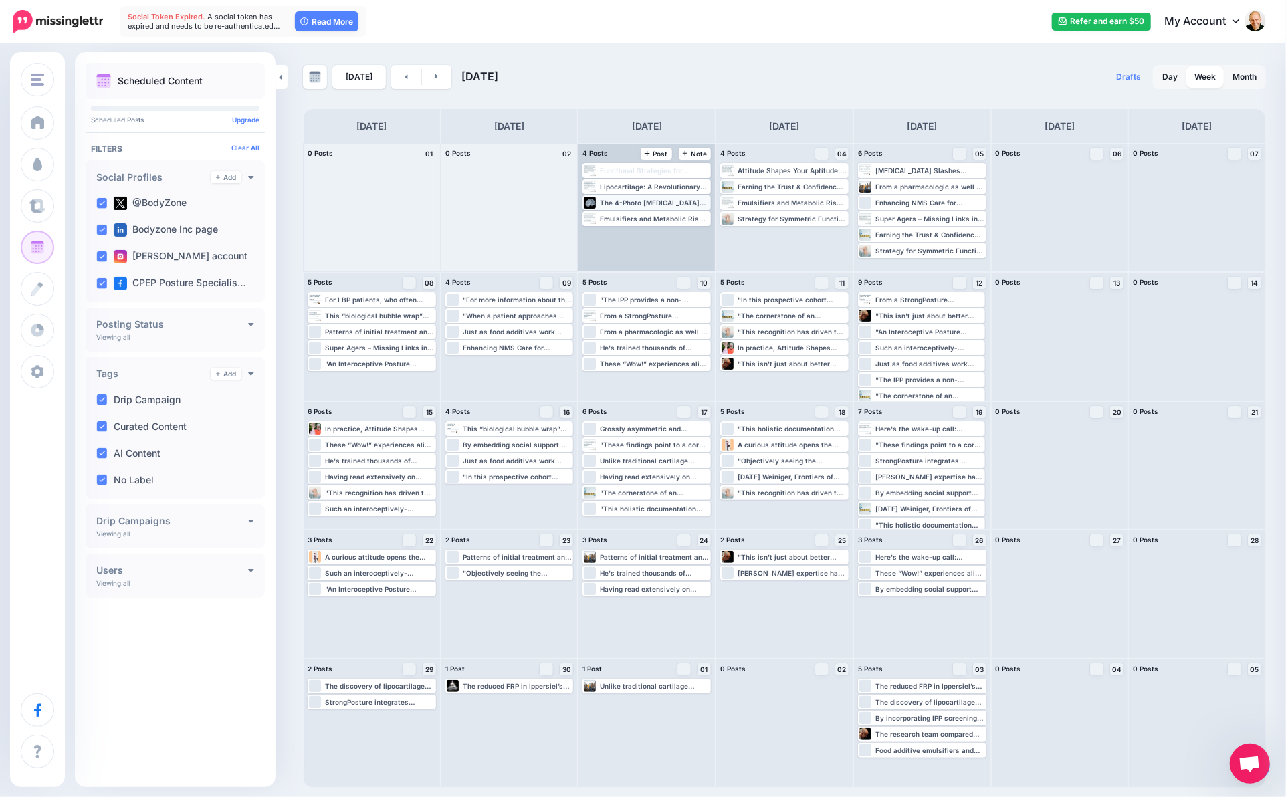
click at [669, 200] on div "The 4-Photo [MEDICAL_DATA] Protocol That Standard Tests Miss ▸ [URL][DOMAIN_NAM…" at bounding box center [655, 203] width 110 height 8
click at [702, 220] on icon "button" at bounding box center [700, 219] width 8 height 8
click at [700, 217] on icon "button" at bounding box center [700, 219] width 8 height 8
click at [679, 216] on img at bounding box center [680, 218] width 7 height 7
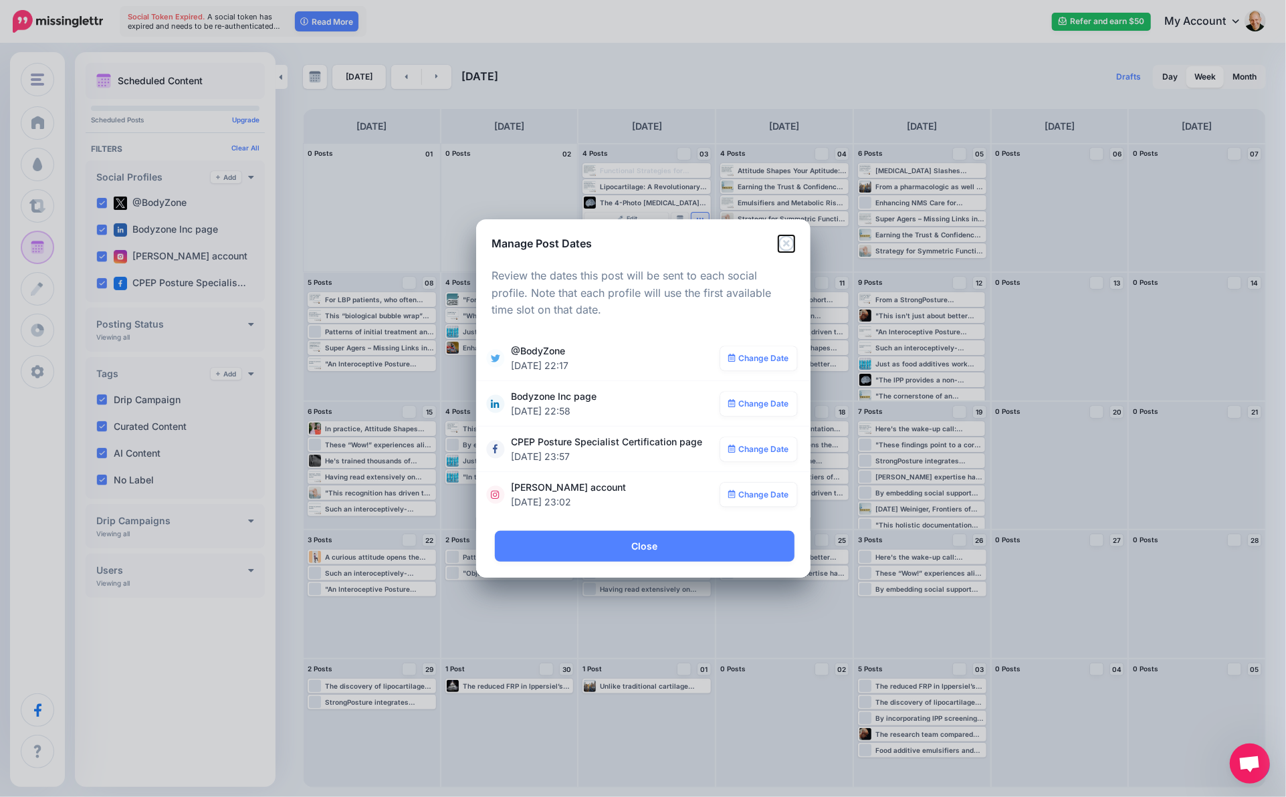
click at [788, 243] on icon "Close" at bounding box center [785, 242] width 15 height 15
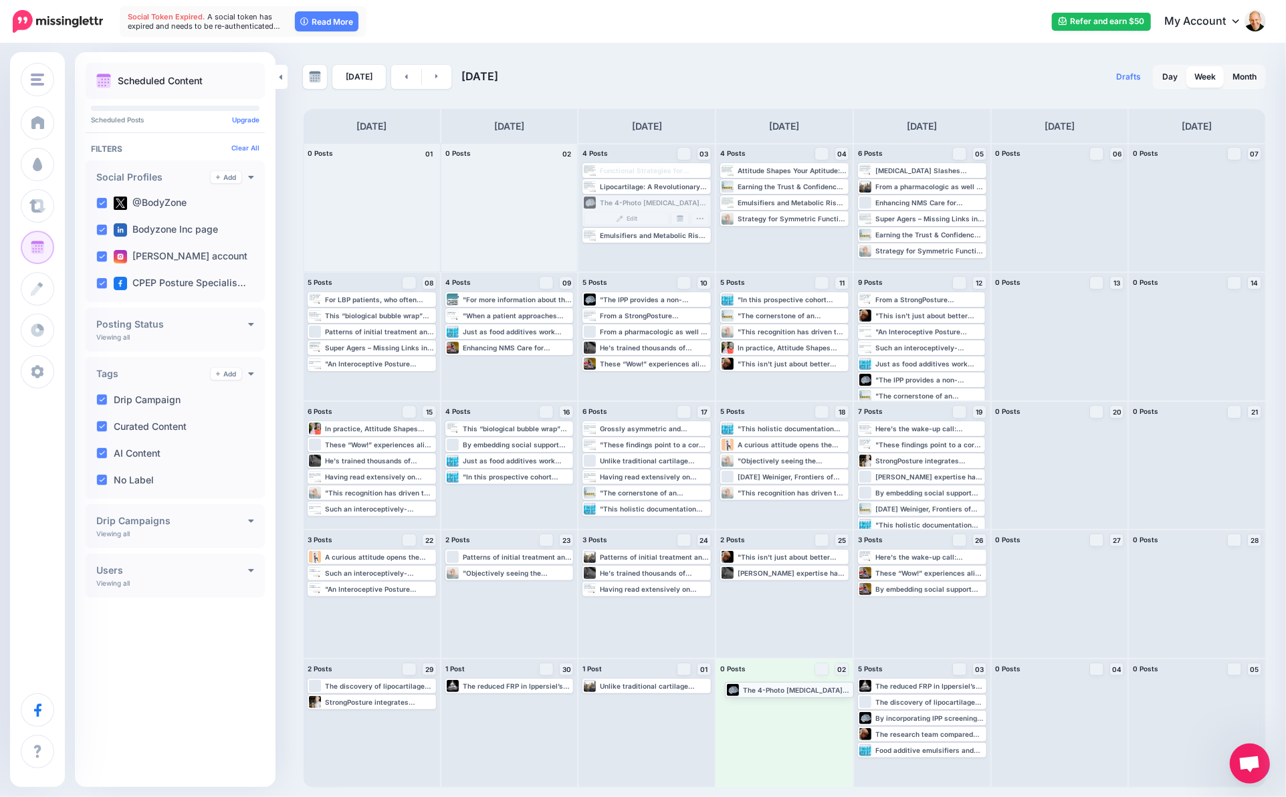
drag, startPoint x: 673, startPoint y: 201, endPoint x: 815, endPoint y: 688, distance: 507.2
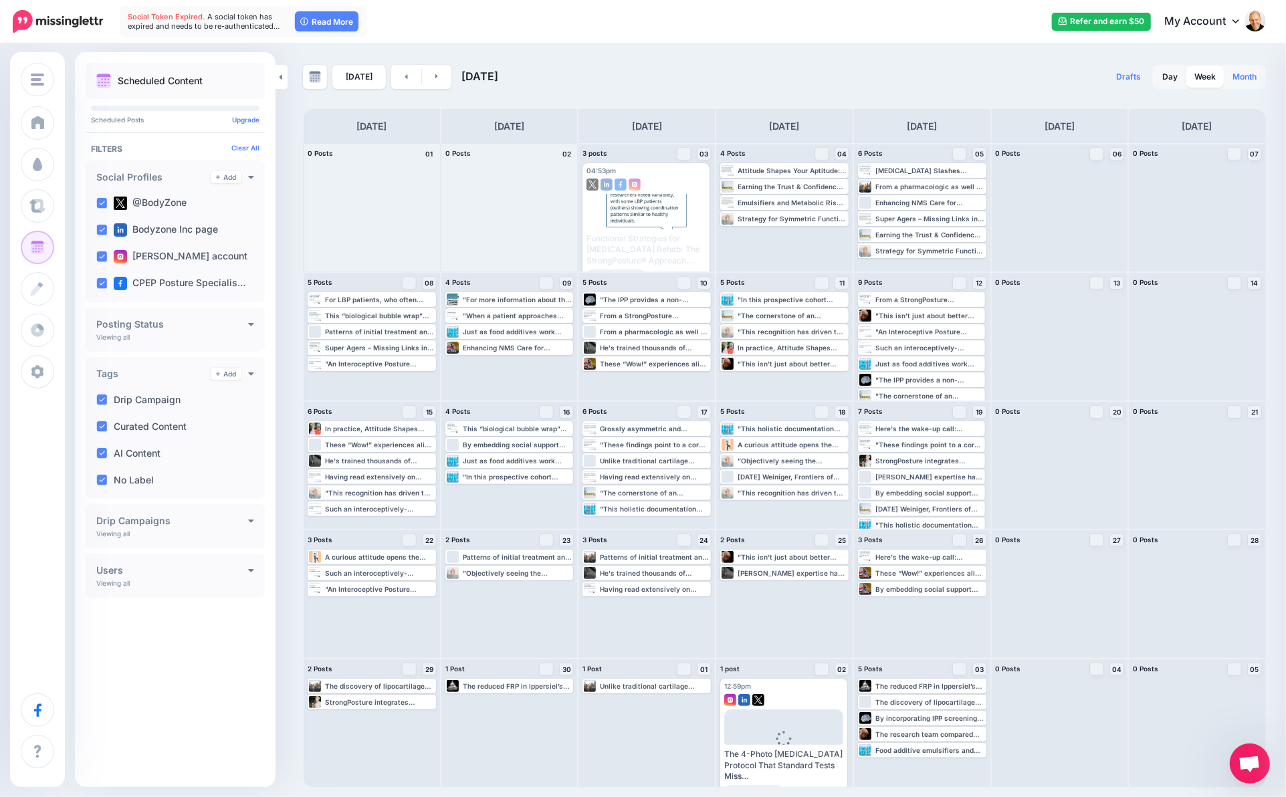
click at [1124, 82] on link "Month" at bounding box center [1244, 76] width 40 height 21
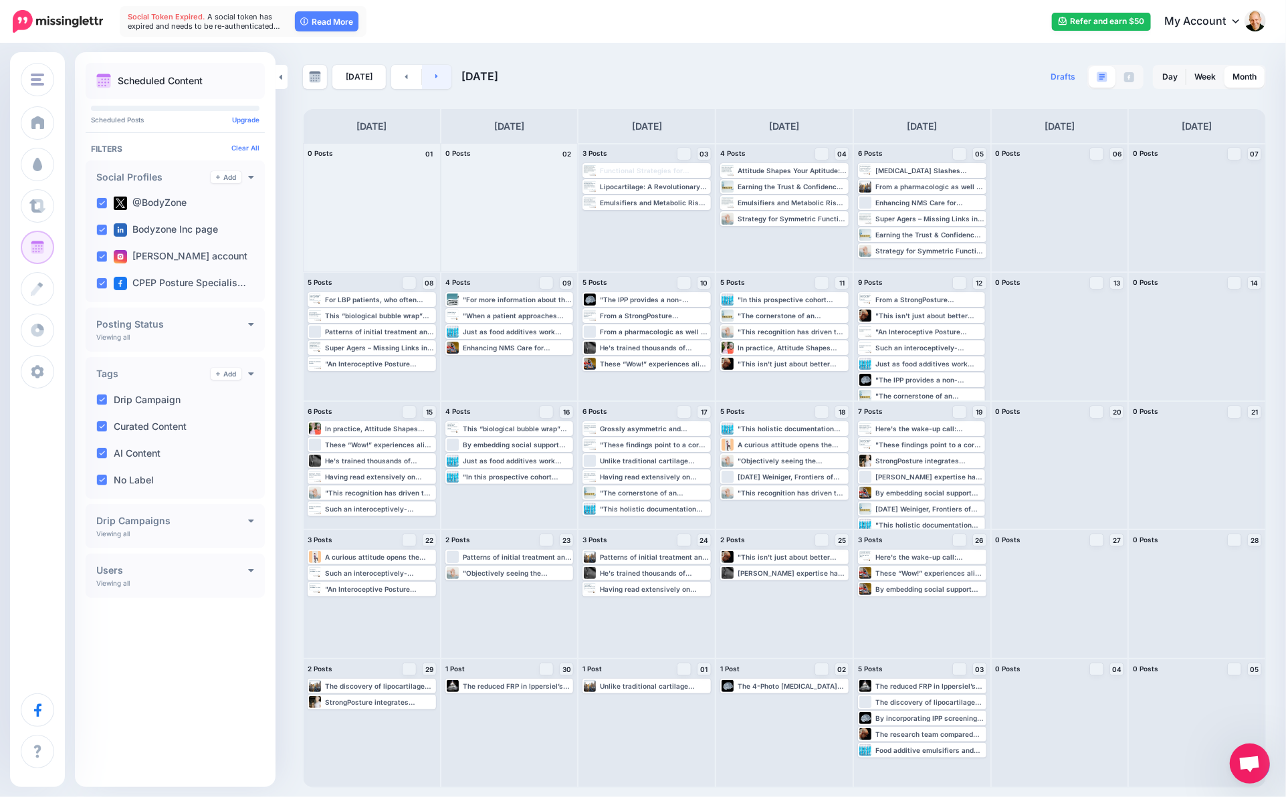
click at [435, 76] on icon at bounding box center [436, 76] width 3 height 8
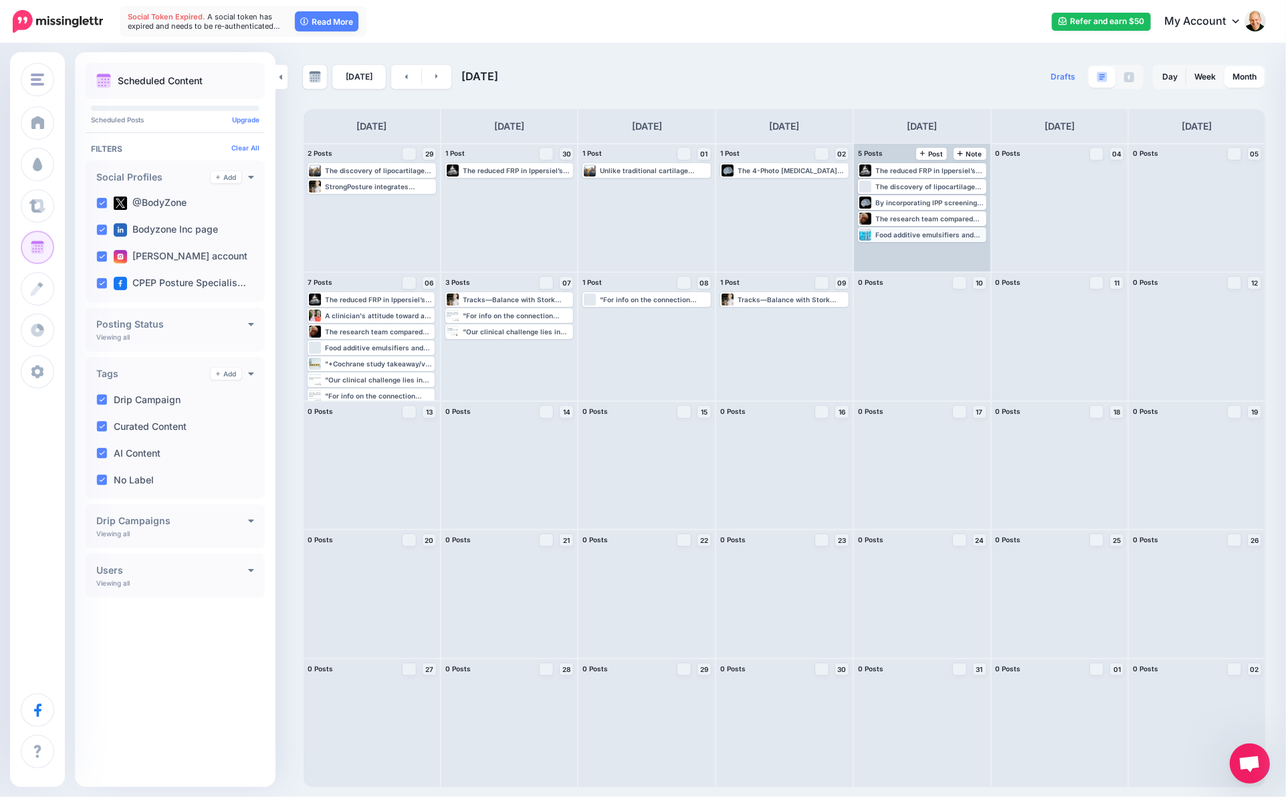
click at [920, 231] on div "Food additive emulsifiers and the risk of [MEDICAL_DATA]: analysis of data from…" at bounding box center [930, 235] width 110 height 8
click at [955, 249] on img at bounding box center [955, 250] width 7 height 7
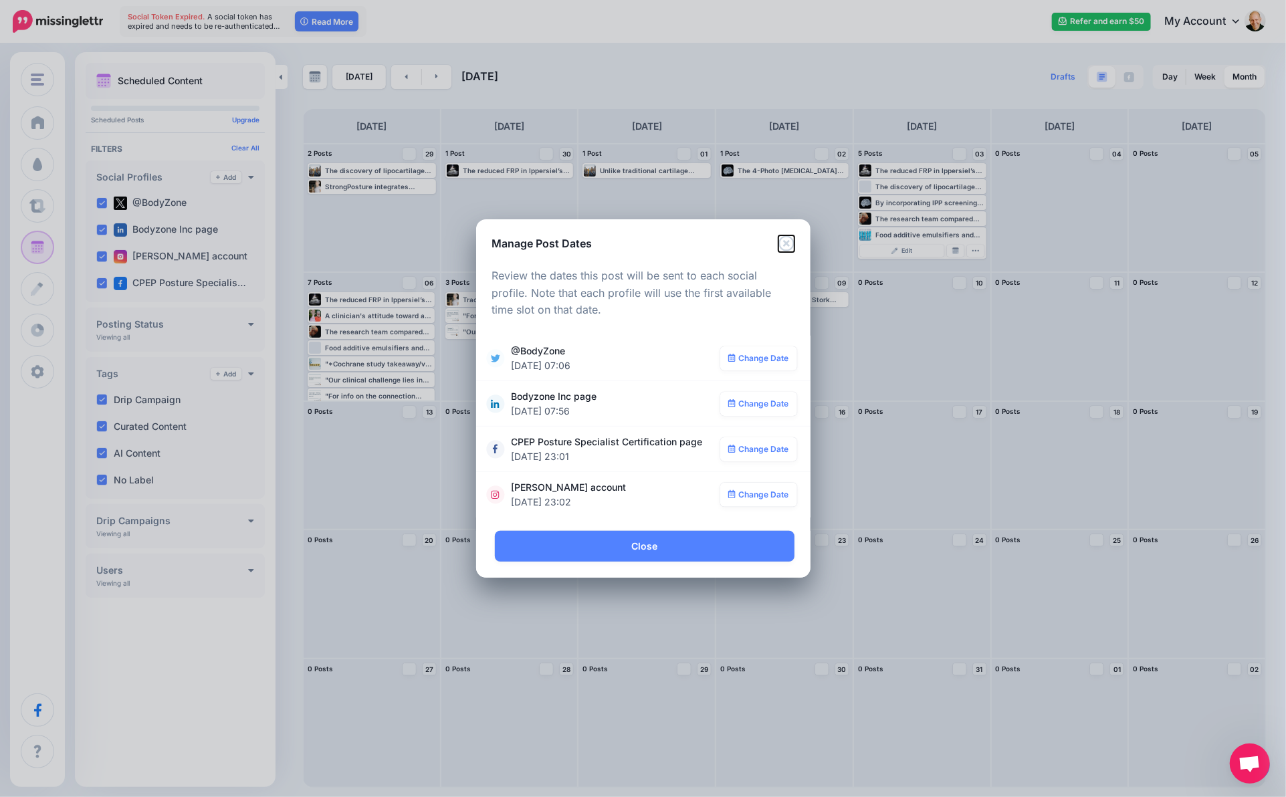
click at [788, 244] on icon "Close" at bounding box center [785, 242] width 15 height 15
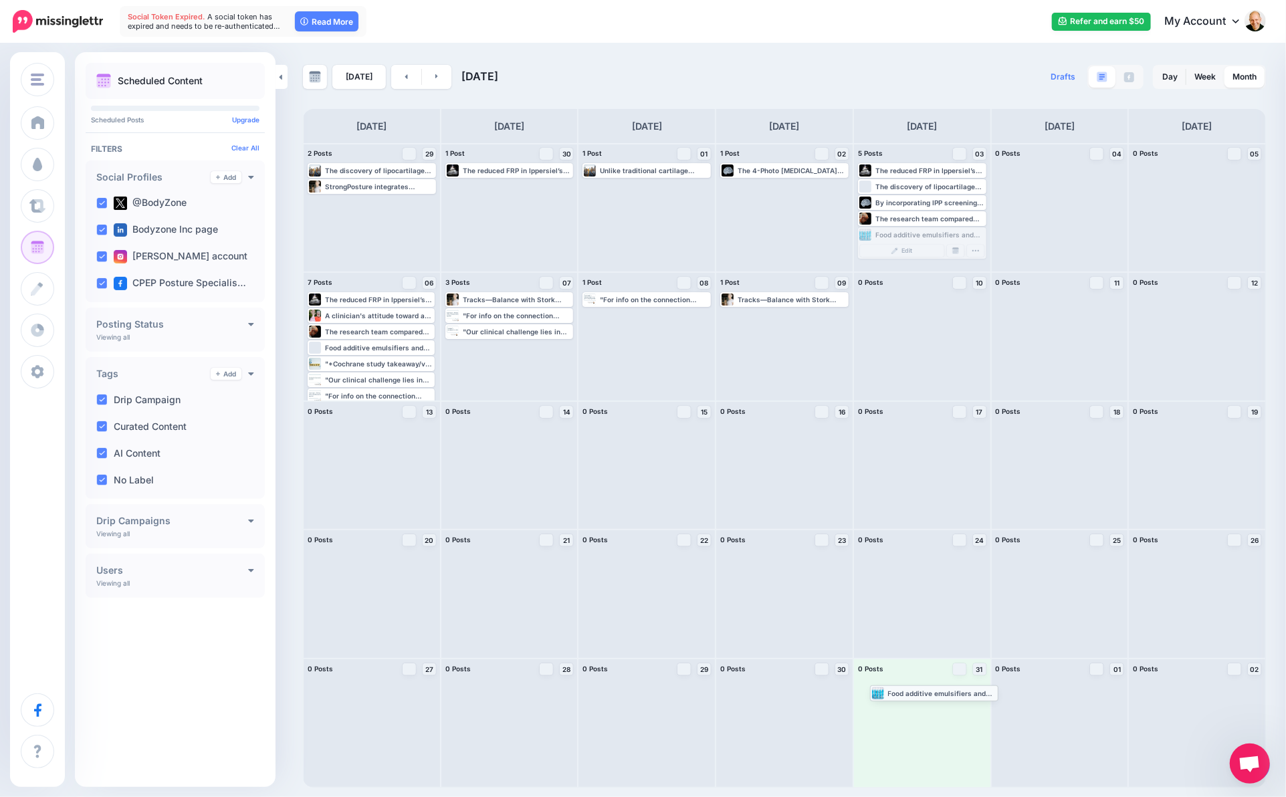
drag, startPoint x: 897, startPoint y: 233, endPoint x: 909, endPoint y: 691, distance: 458.2
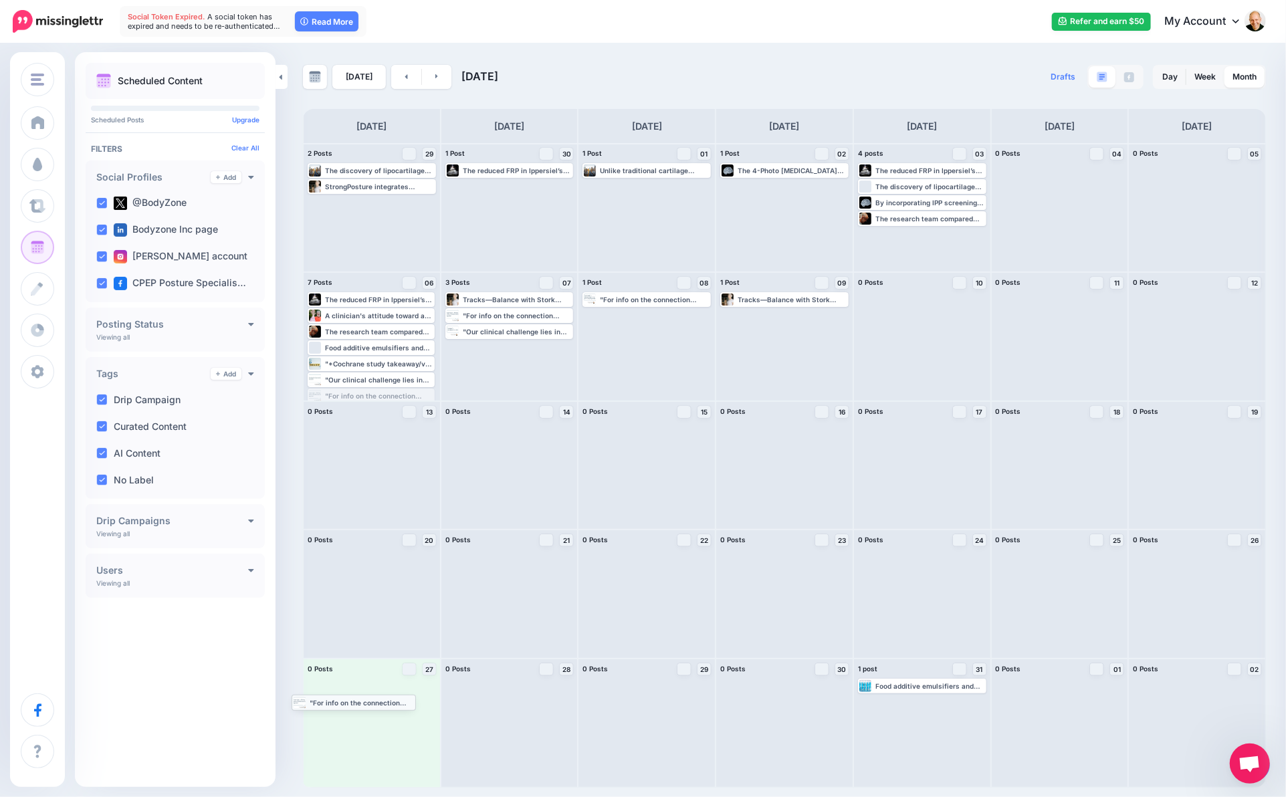
drag, startPoint x: 377, startPoint y: 394, endPoint x: 361, endPoint y: 701, distance: 307.3
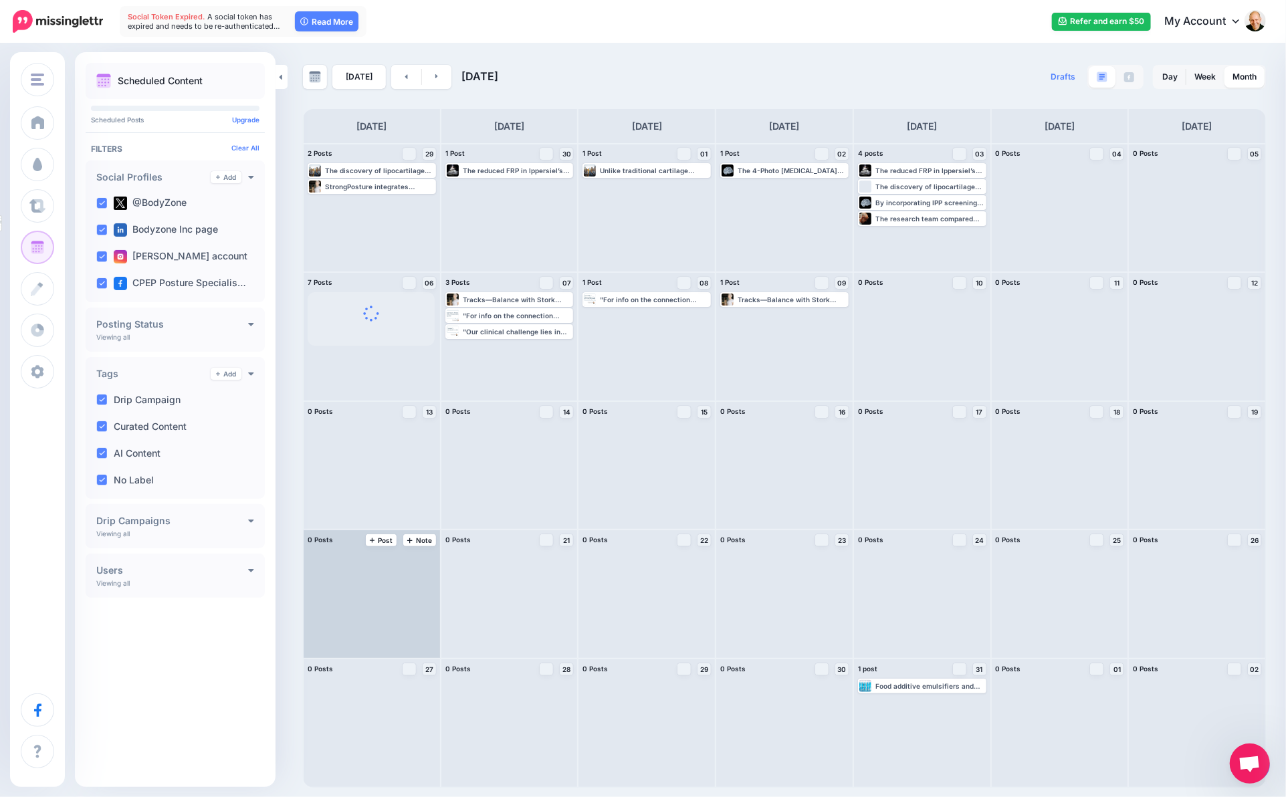
drag, startPoint x: 383, startPoint y: 376, endPoint x: 381, endPoint y: 592, distance: 215.3
click at [381, 592] on div "2 Posts 29 Note Post The discovery of lipocartilage extends far beyond basic bi…" at bounding box center [784, 465] width 963 height 645
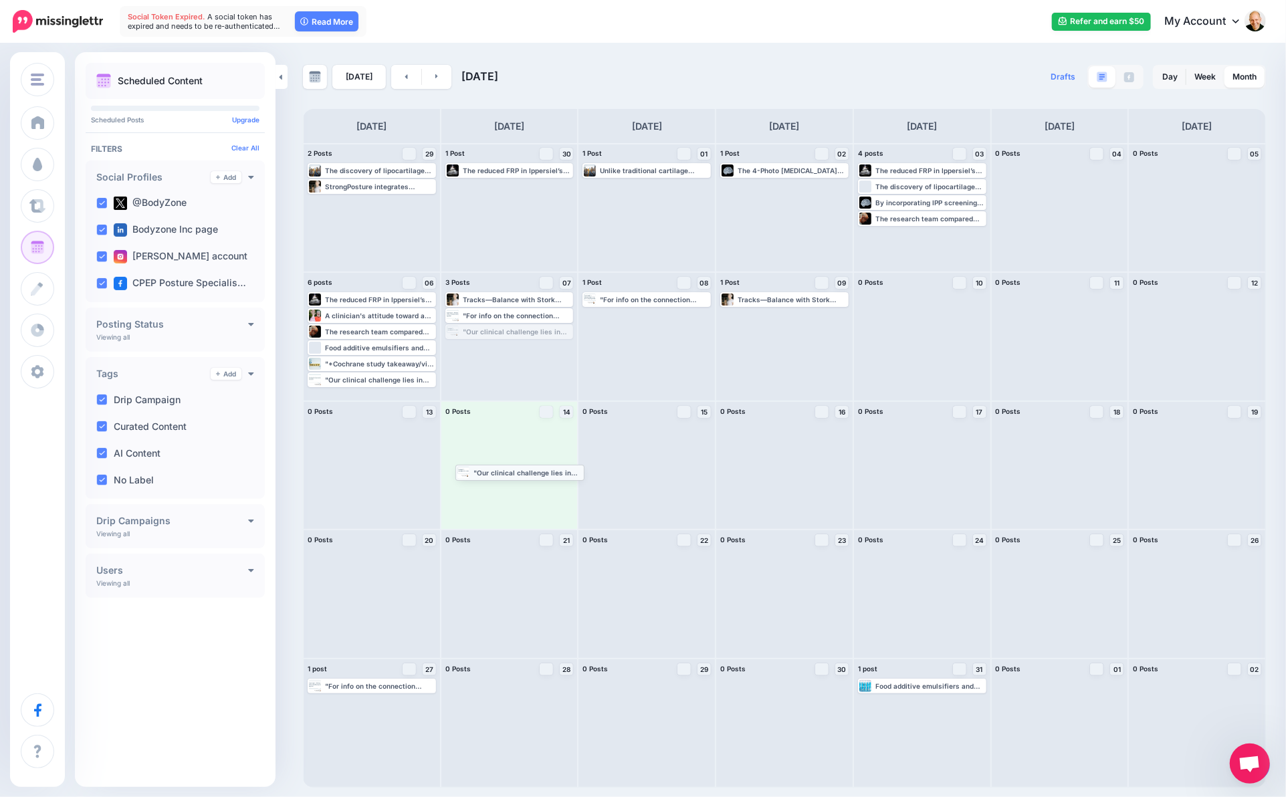
drag, startPoint x: 508, startPoint y: 334, endPoint x: 520, endPoint y: 482, distance: 148.9
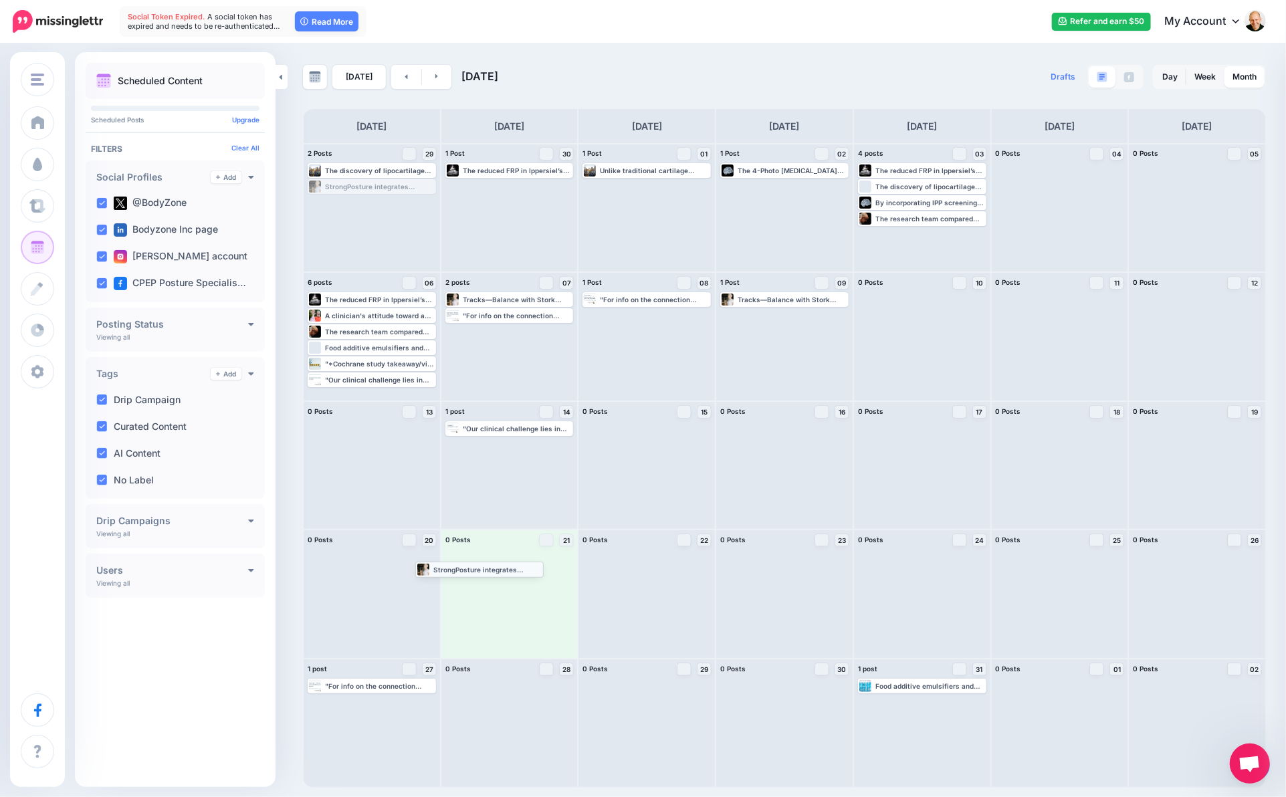
drag, startPoint x: 404, startPoint y: 187, endPoint x: 512, endPoint y: 569, distance: 397.3
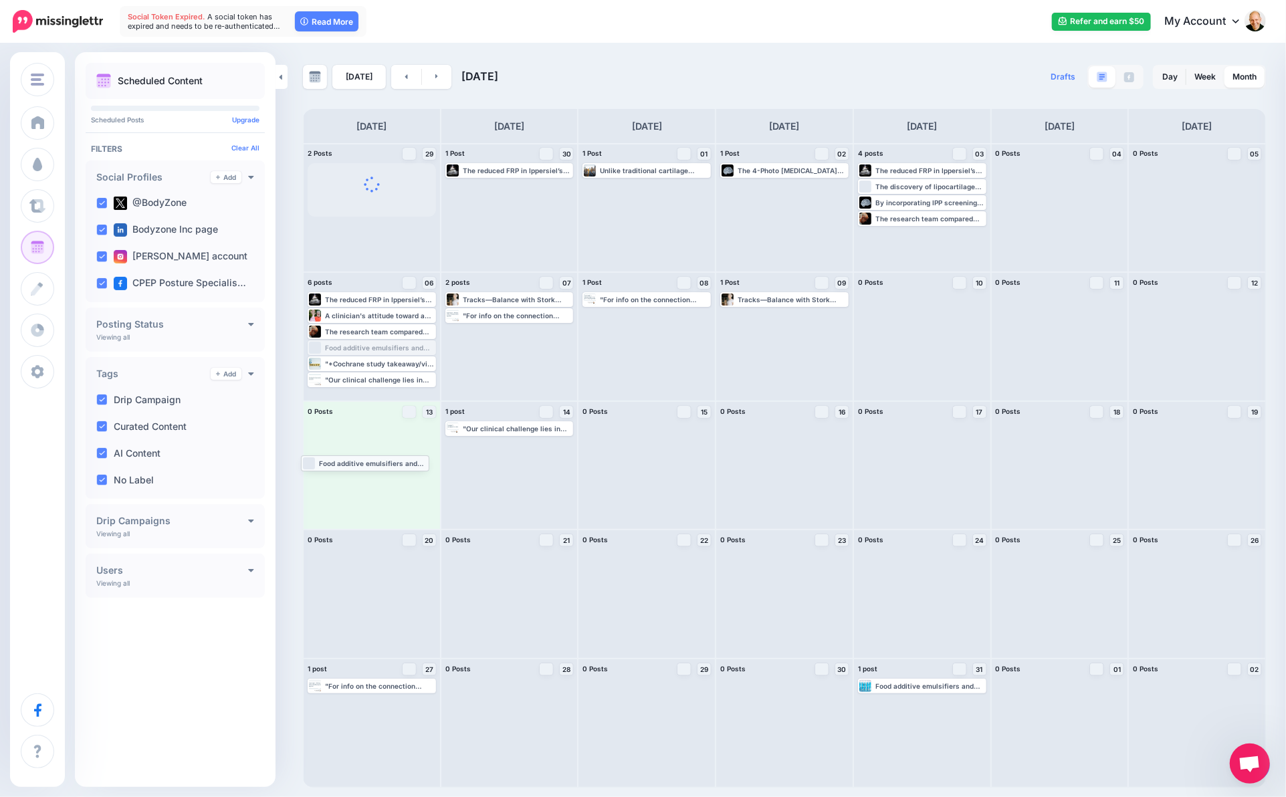
drag, startPoint x: 396, startPoint y: 347, endPoint x: 390, endPoint y: 465, distance: 117.9
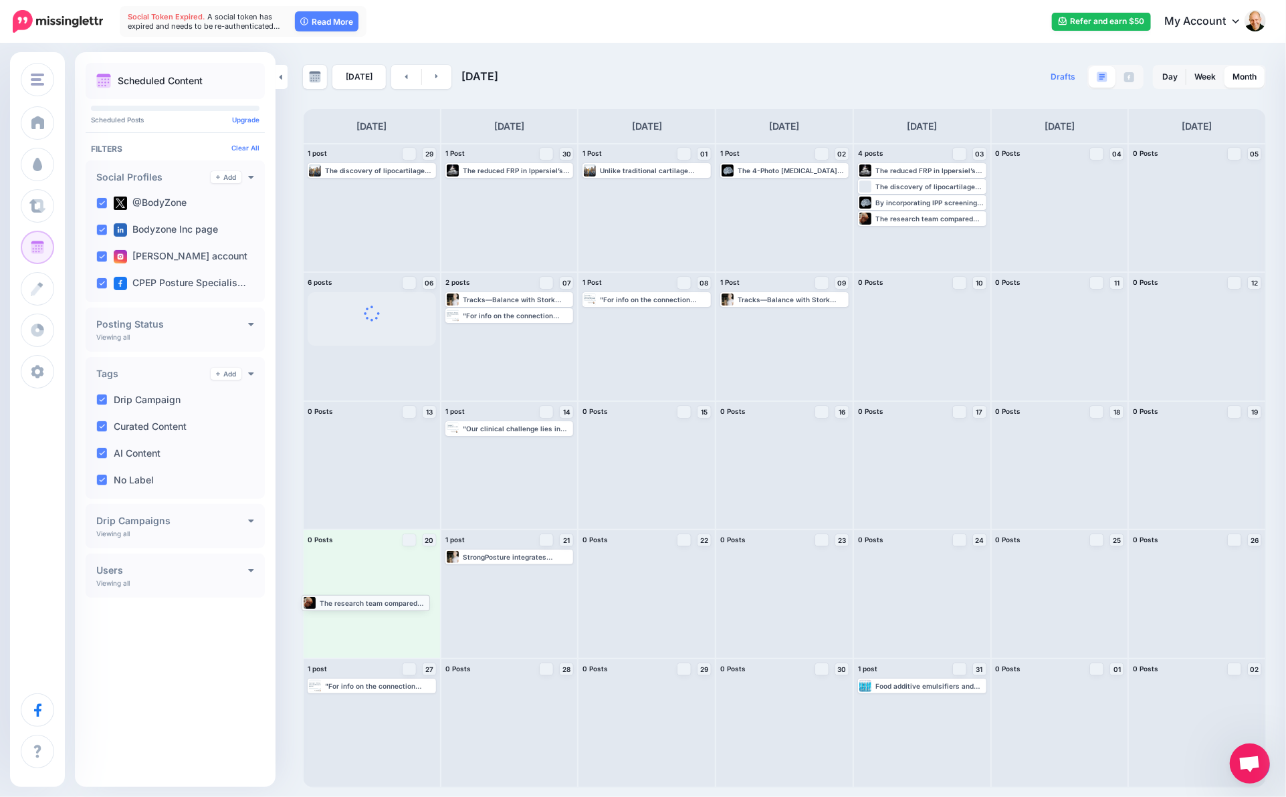
drag, startPoint x: 376, startPoint y: 328, endPoint x: 370, endPoint y: 600, distance: 271.5
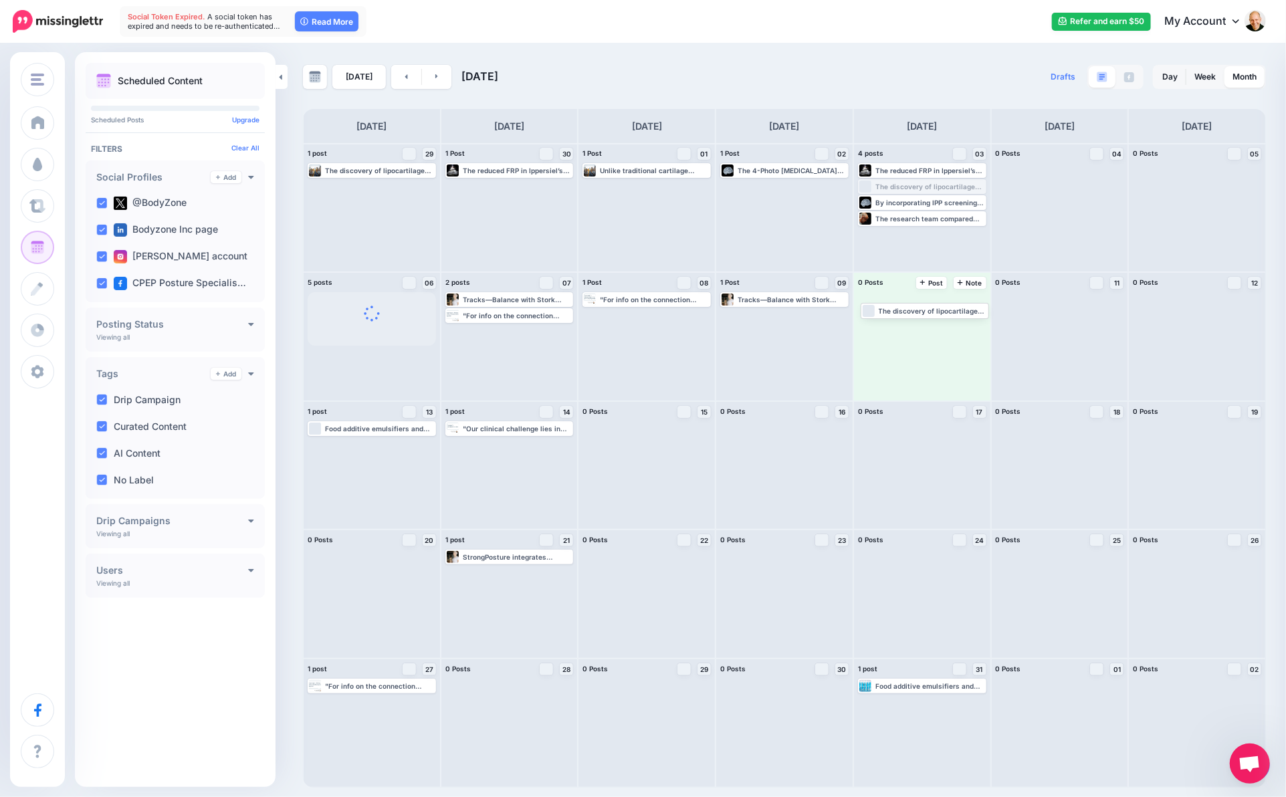
drag, startPoint x: 920, startPoint y: 187, endPoint x: 923, endPoint y: 312, distance: 124.4
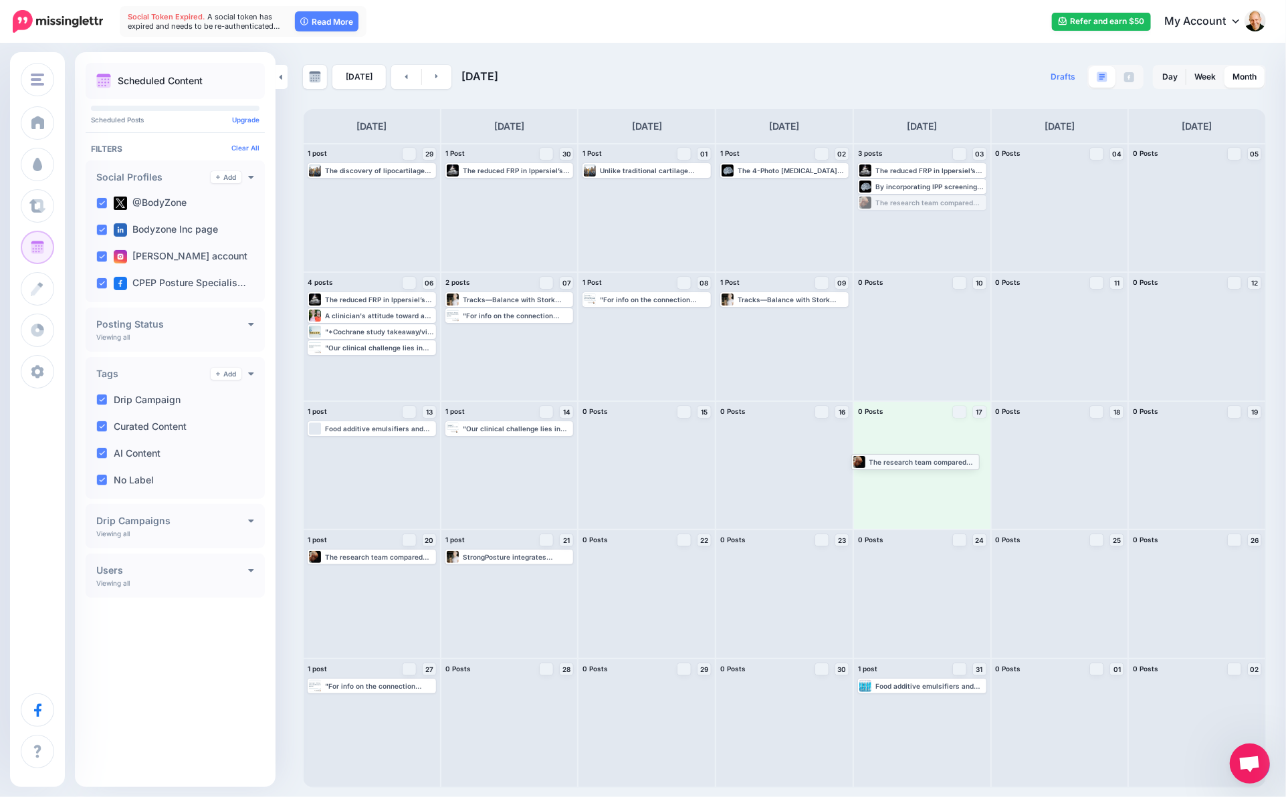
drag, startPoint x: 929, startPoint y: 204, endPoint x: 922, endPoint y: 463, distance: 258.8
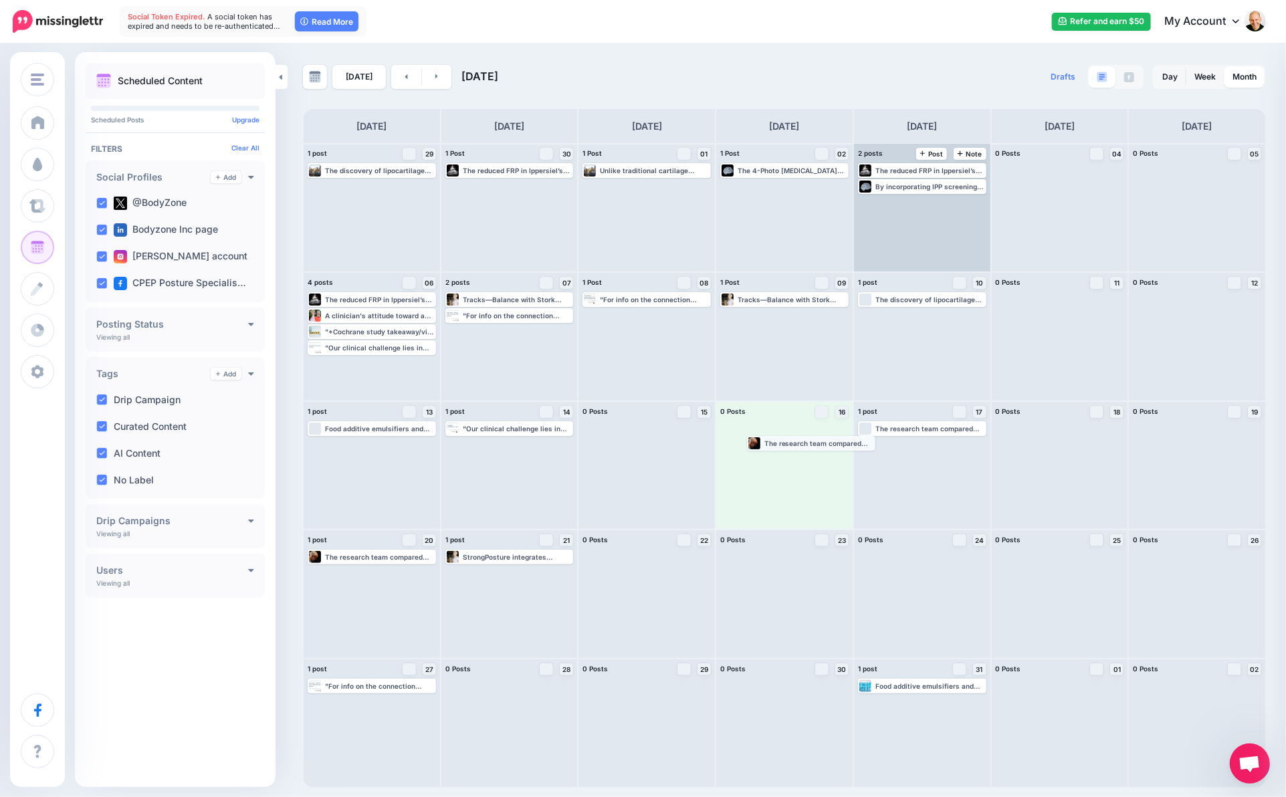
drag, startPoint x: 912, startPoint y: 203, endPoint x: 801, endPoint y: 443, distance: 265.1
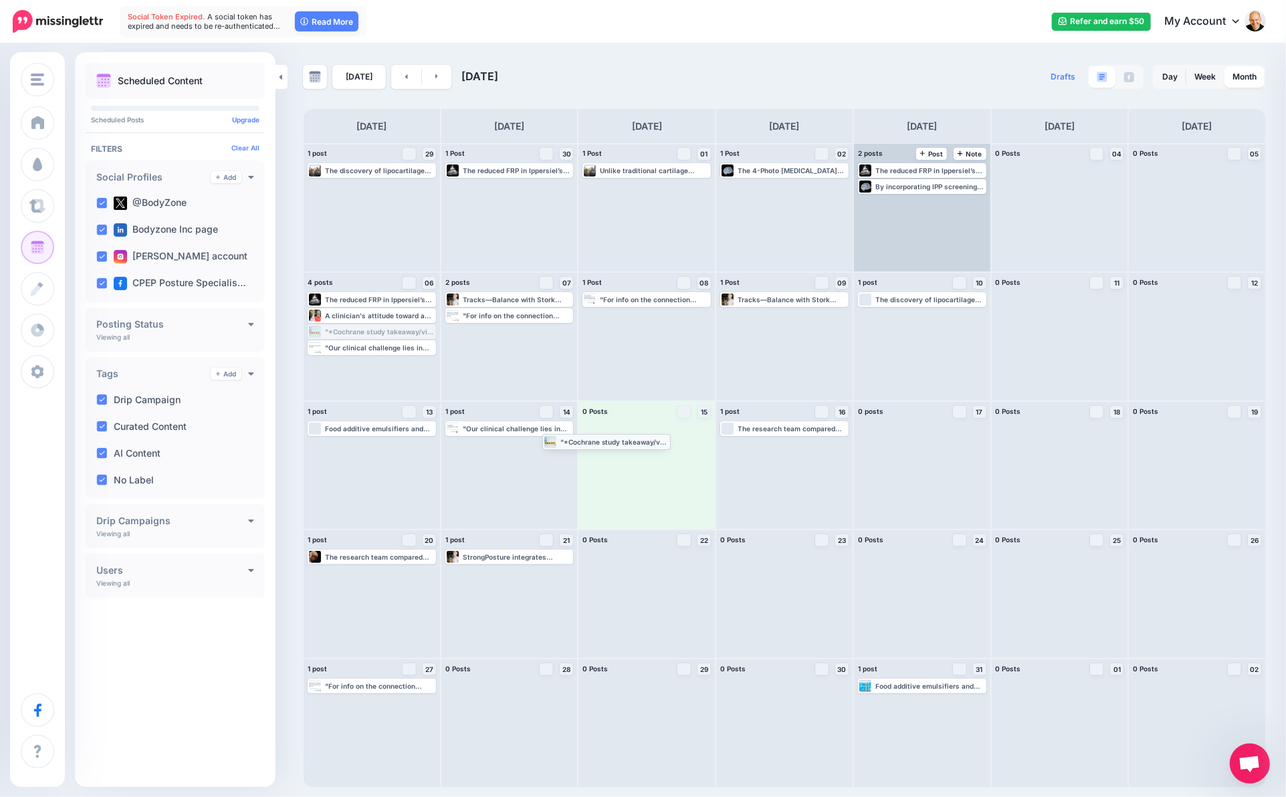
drag, startPoint x: 396, startPoint y: 330, endPoint x: 631, endPoint y: 440, distance: 259.3
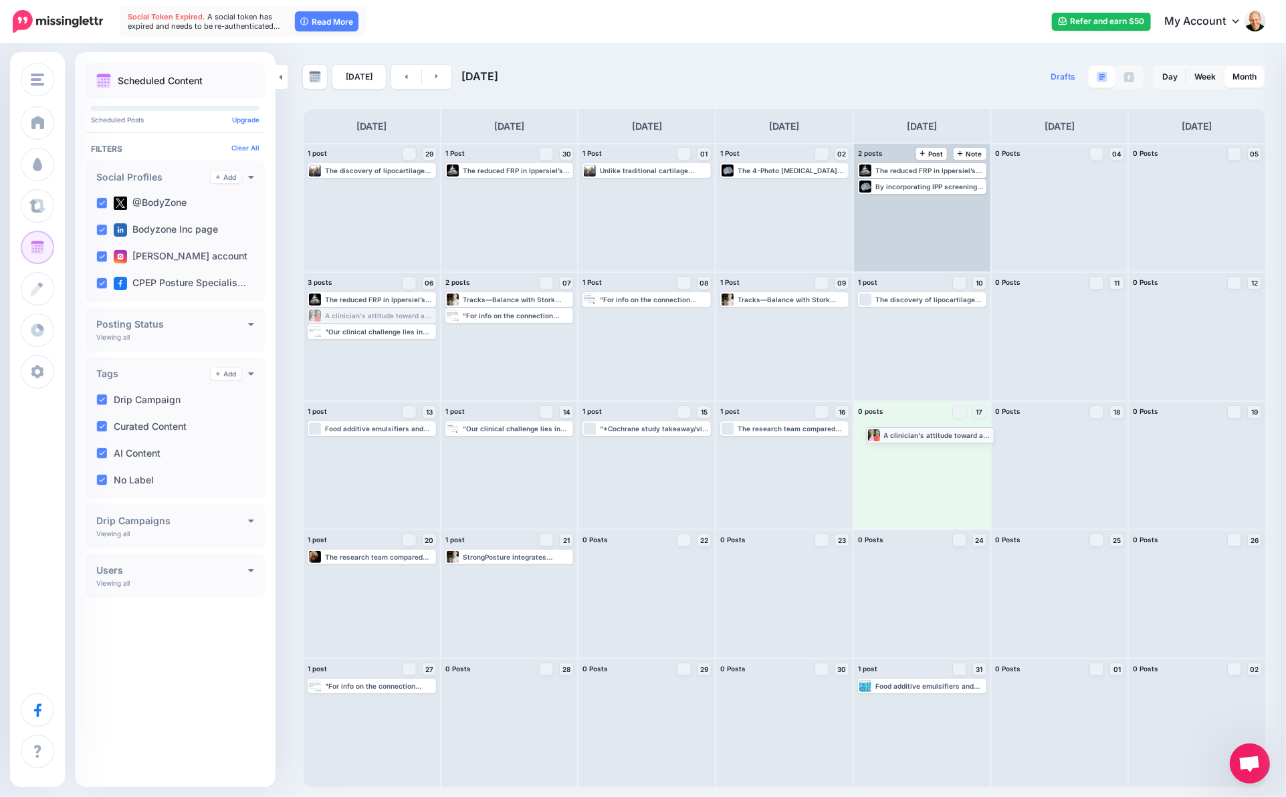
drag, startPoint x: 386, startPoint y: 313, endPoint x: 939, endPoint y: 430, distance: 564.5
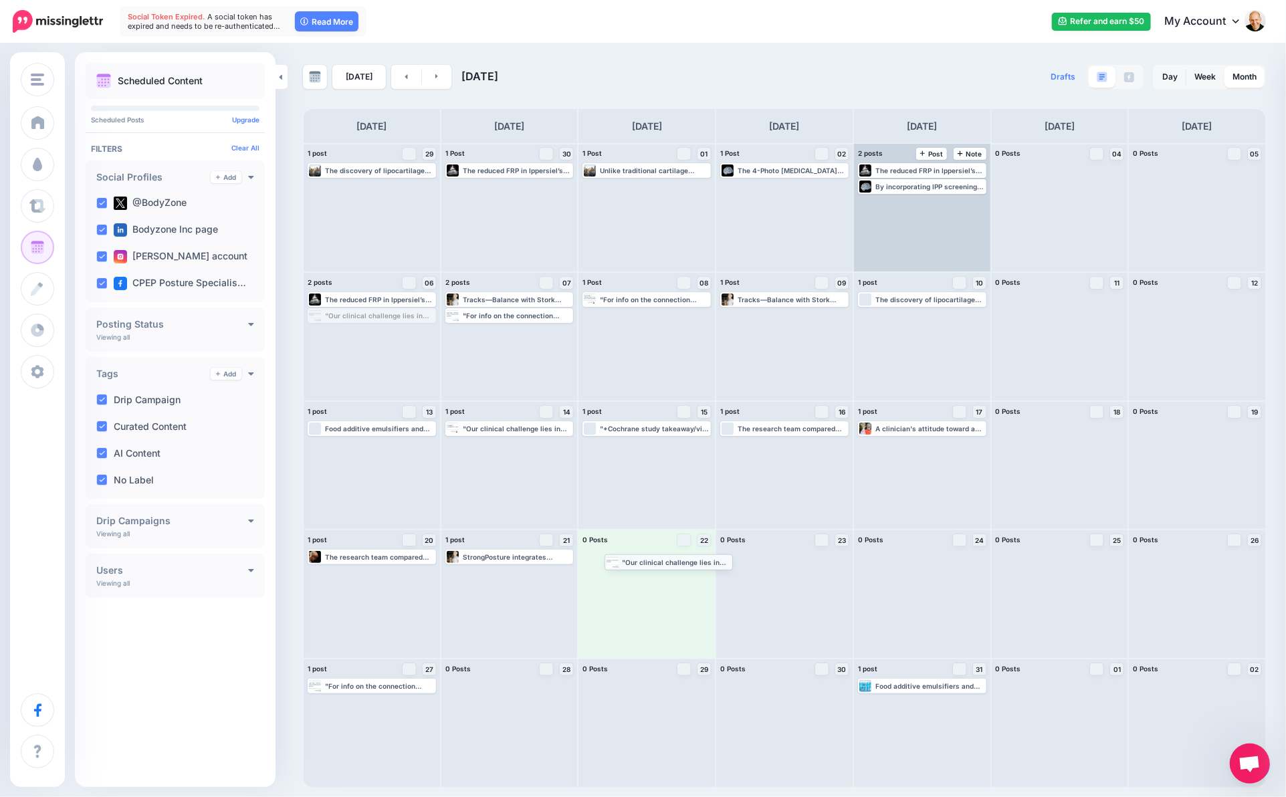
drag, startPoint x: 407, startPoint y: 318, endPoint x: 703, endPoint y: 565, distance: 386.0
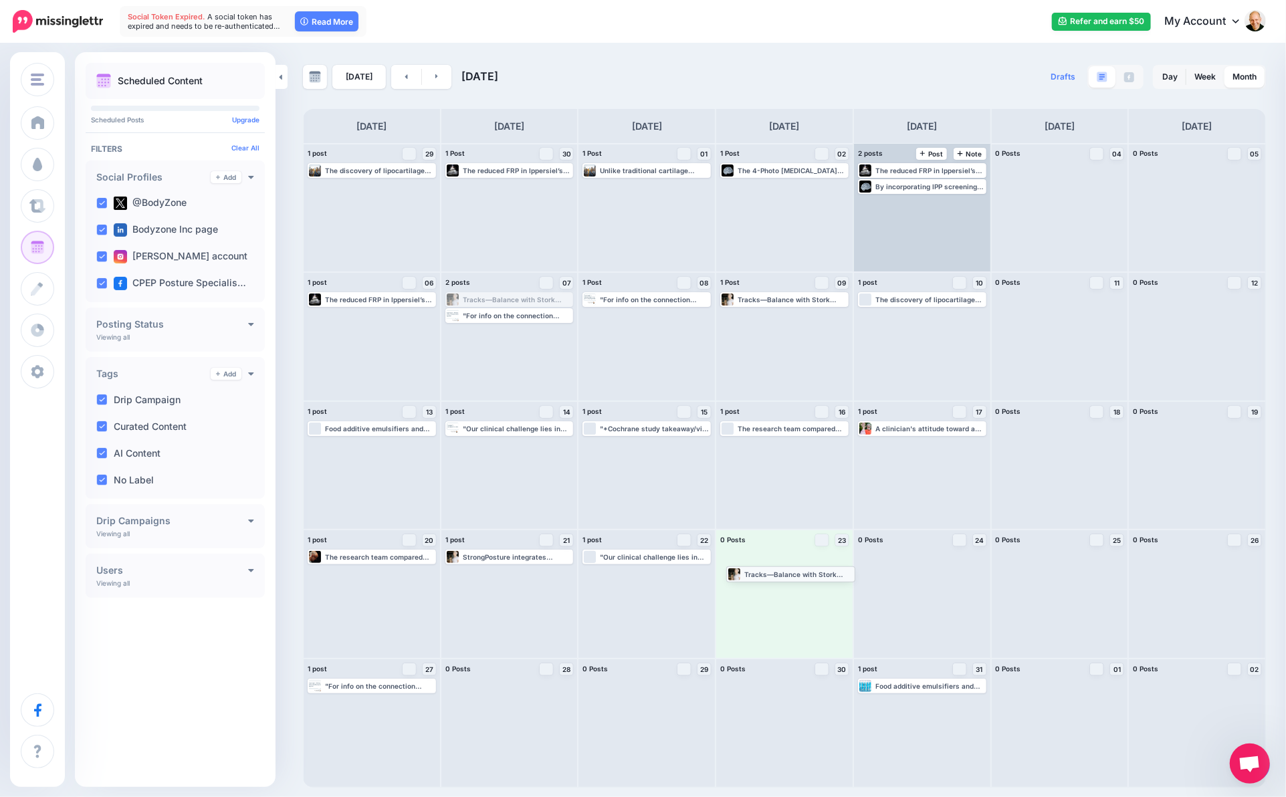
drag, startPoint x: 540, startPoint y: 299, endPoint x: 821, endPoint y: 574, distance: 393.4
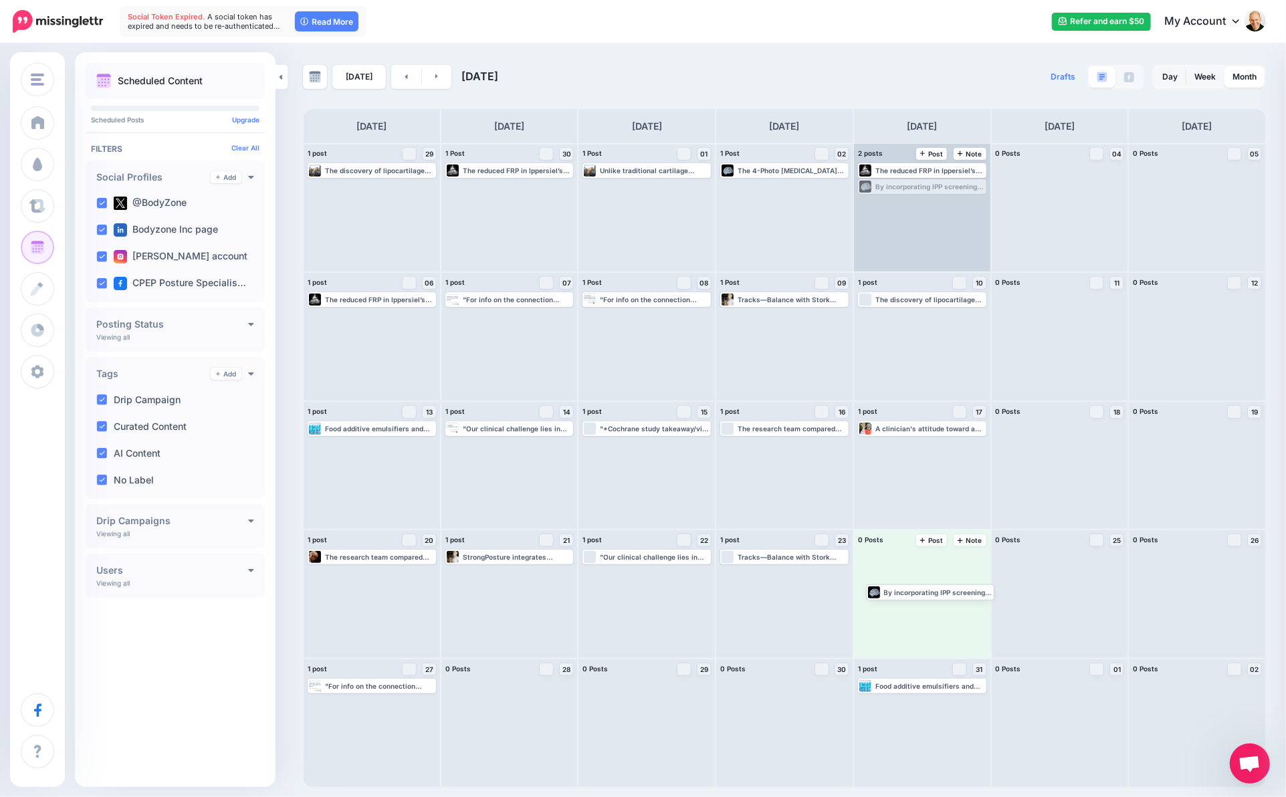
drag, startPoint x: 943, startPoint y: 185, endPoint x: 947, endPoint y: 580, distance: 395.2
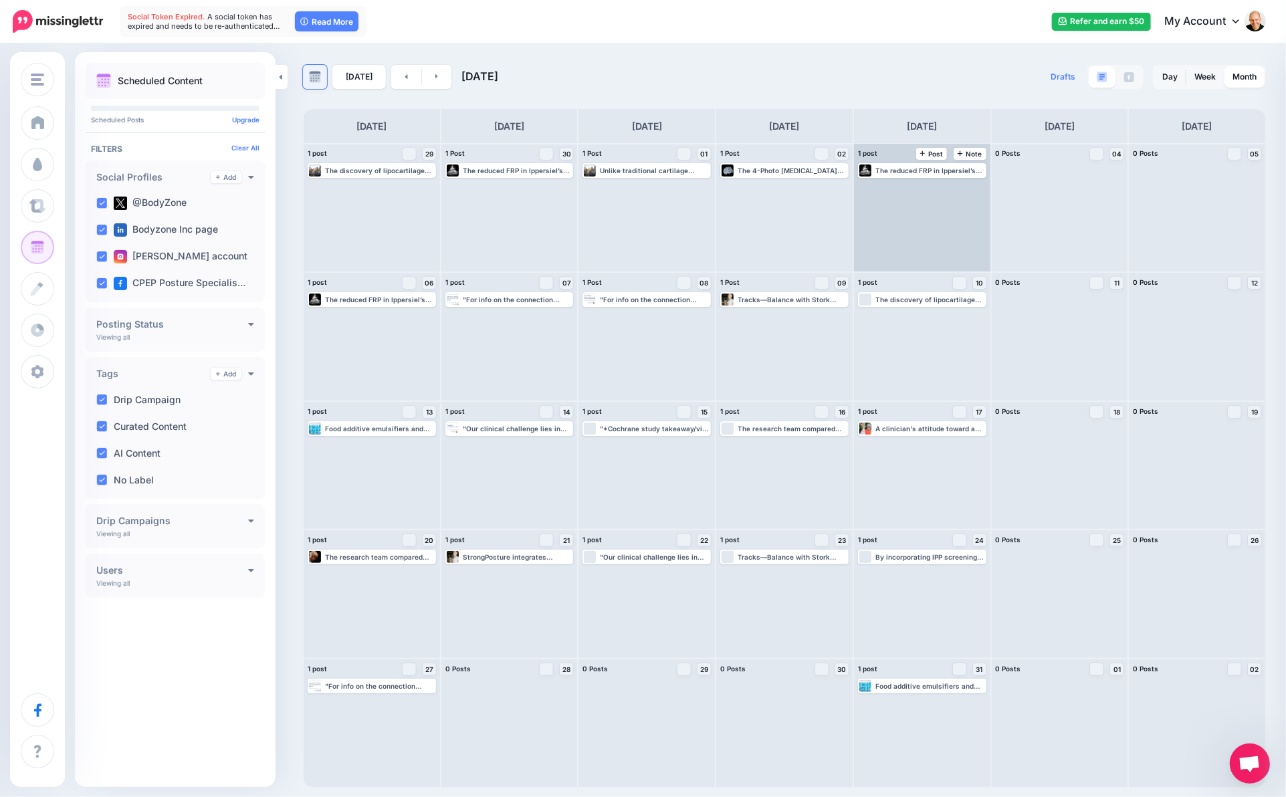
click at [312, 78] on img at bounding box center [315, 77] width 12 height 12
click at [627, 66] on div "[DATE] [DATE]" at bounding box center [543, 77] width 481 height 24
click at [397, 73] on link at bounding box center [406, 77] width 30 height 24
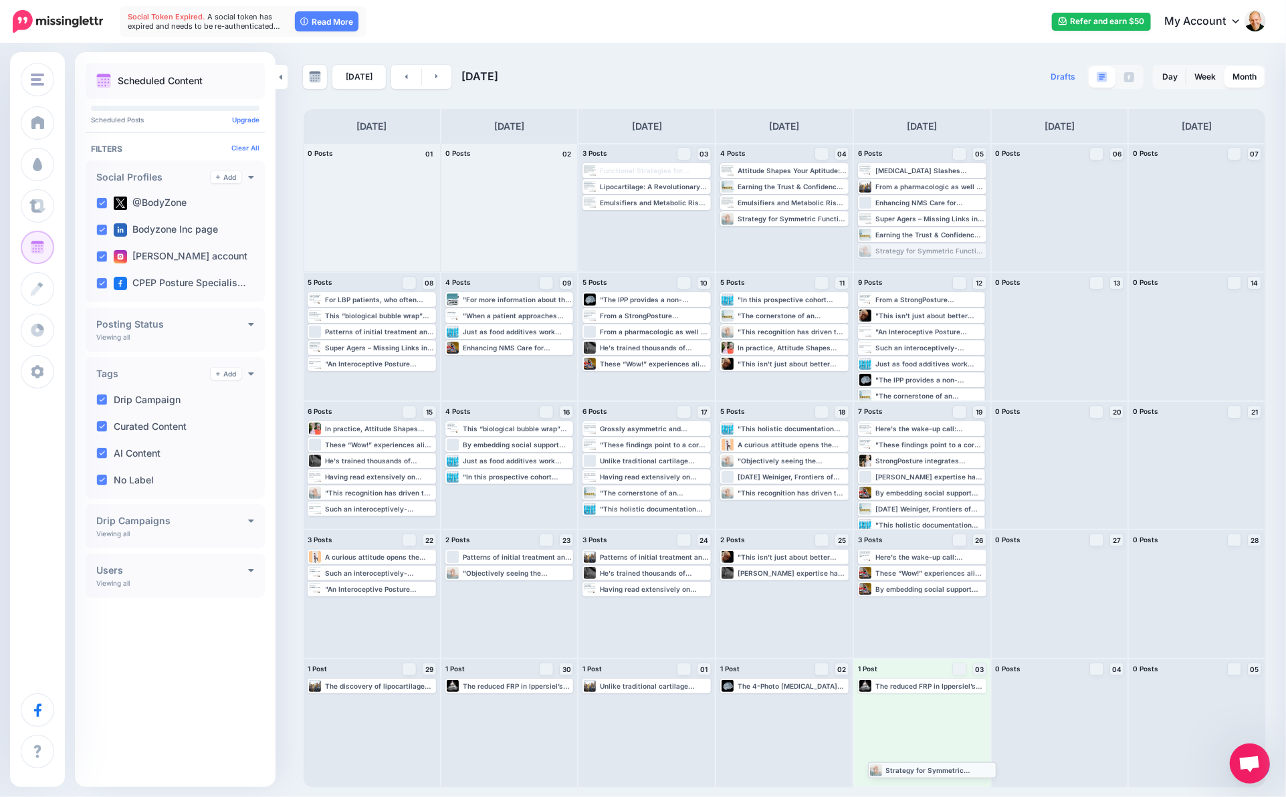
drag, startPoint x: 931, startPoint y: 252, endPoint x: 941, endPoint y: 771, distance: 519.0
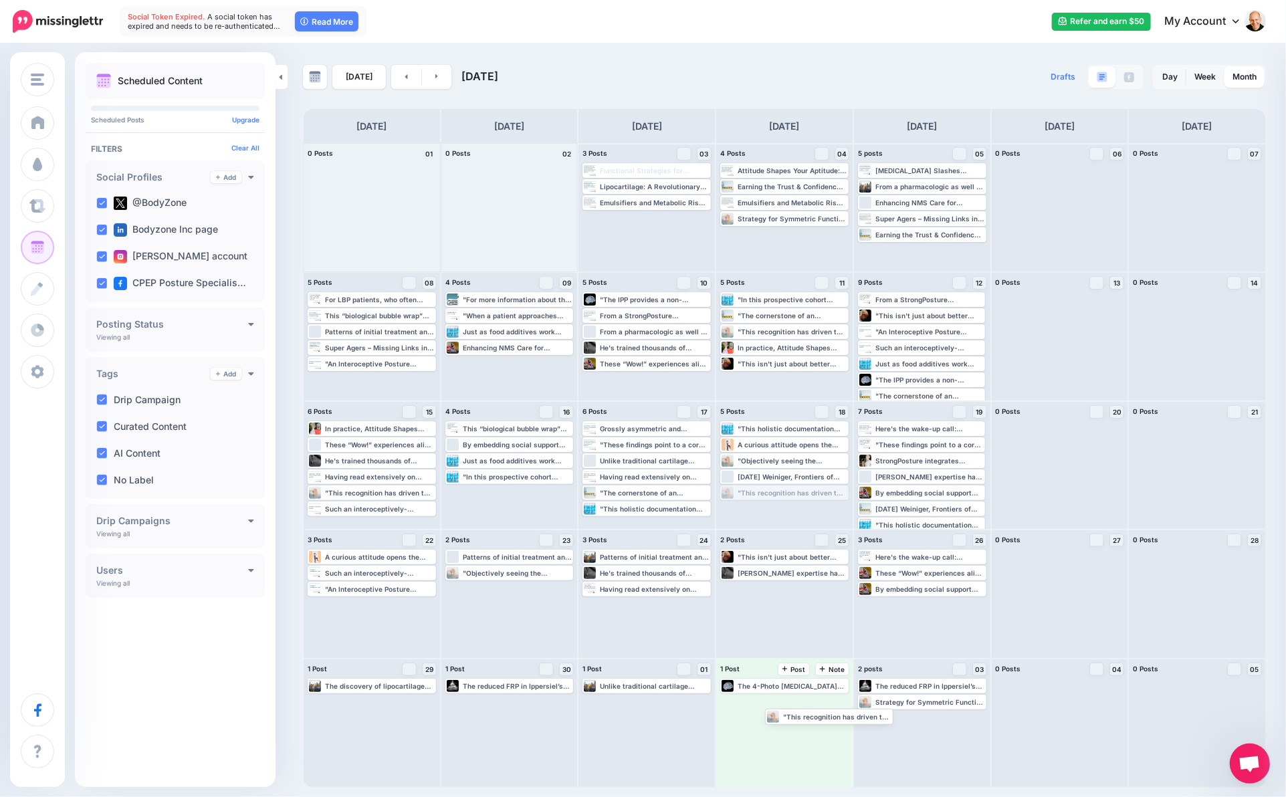
drag, startPoint x: 779, startPoint y: 494, endPoint x: 810, endPoint y: 729, distance: 236.8
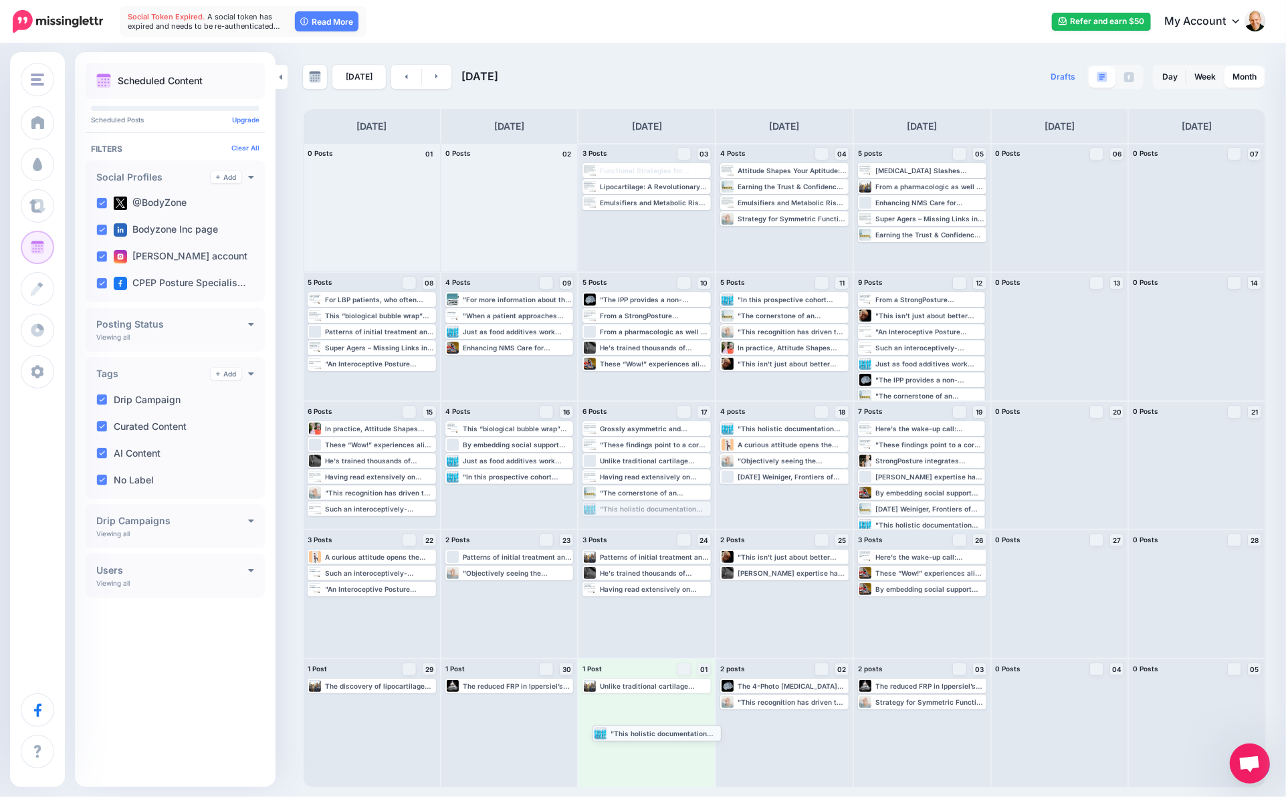
drag, startPoint x: 659, startPoint y: 510, endPoint x: 669, endPoint y: 735, distance: 224.9
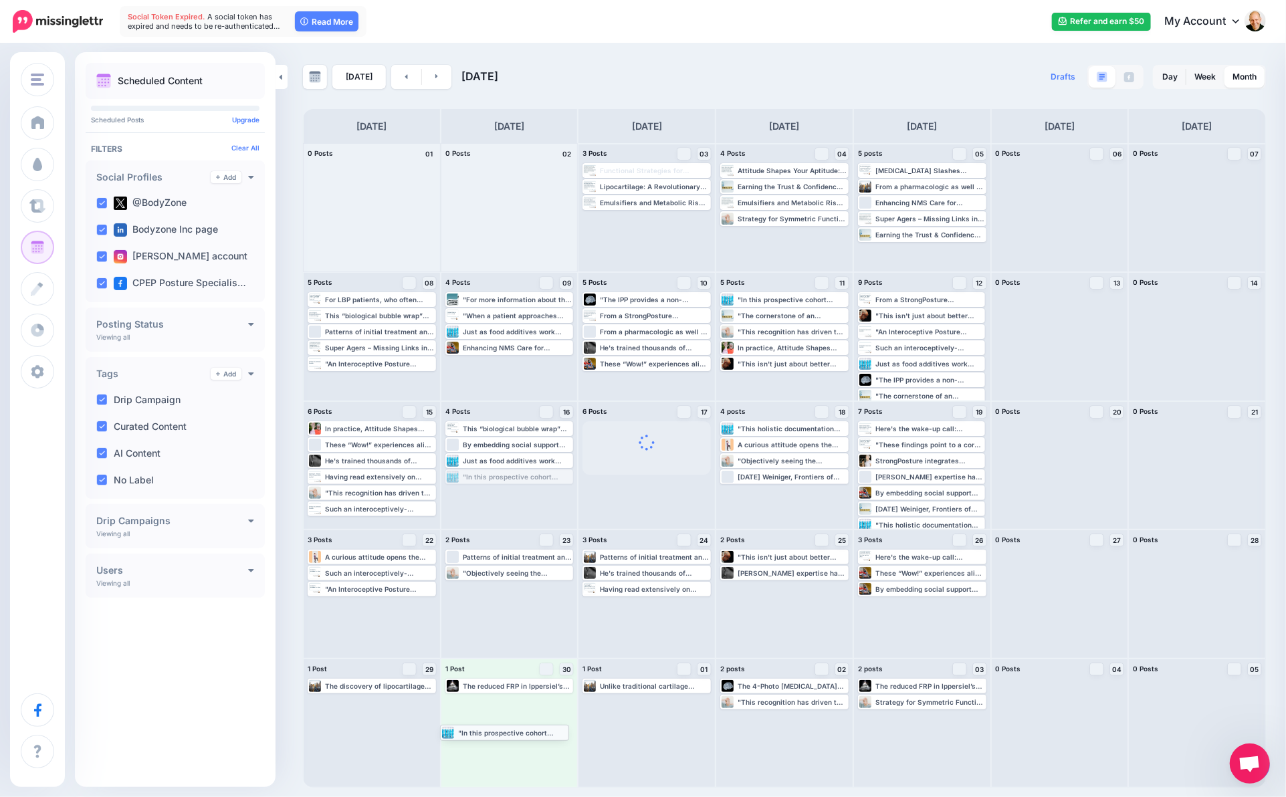
drag, startPoint x: 536, startPoint y: 478, endPoint x: 531, endPoint y: 734, distance: 256.1
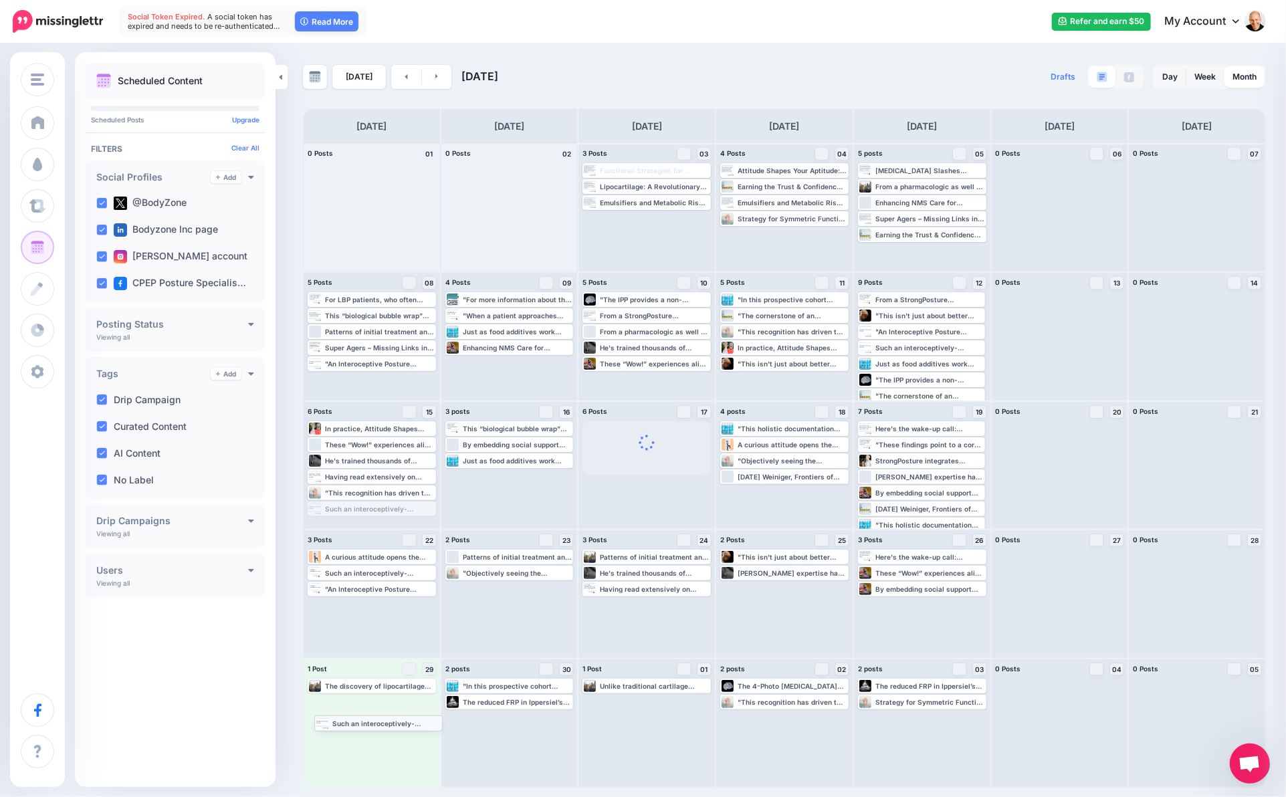
drag, startPoint x: 386, startPoint y: 507, endPoint x: 389, endPoint y: 718, distance: 210.6
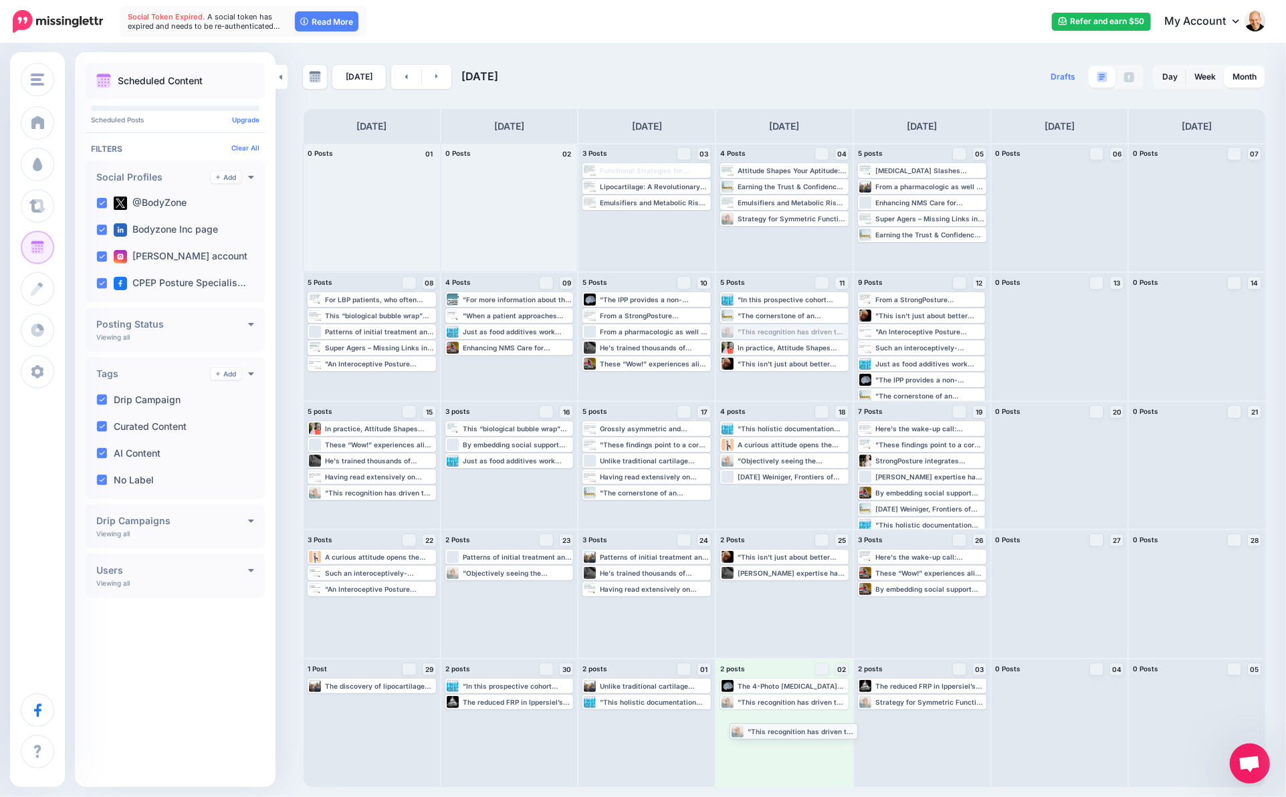
drag, startPoint x: 769, startPoint y: 331, endPoint x: 778, endPoint y: 740, distance: 409.3
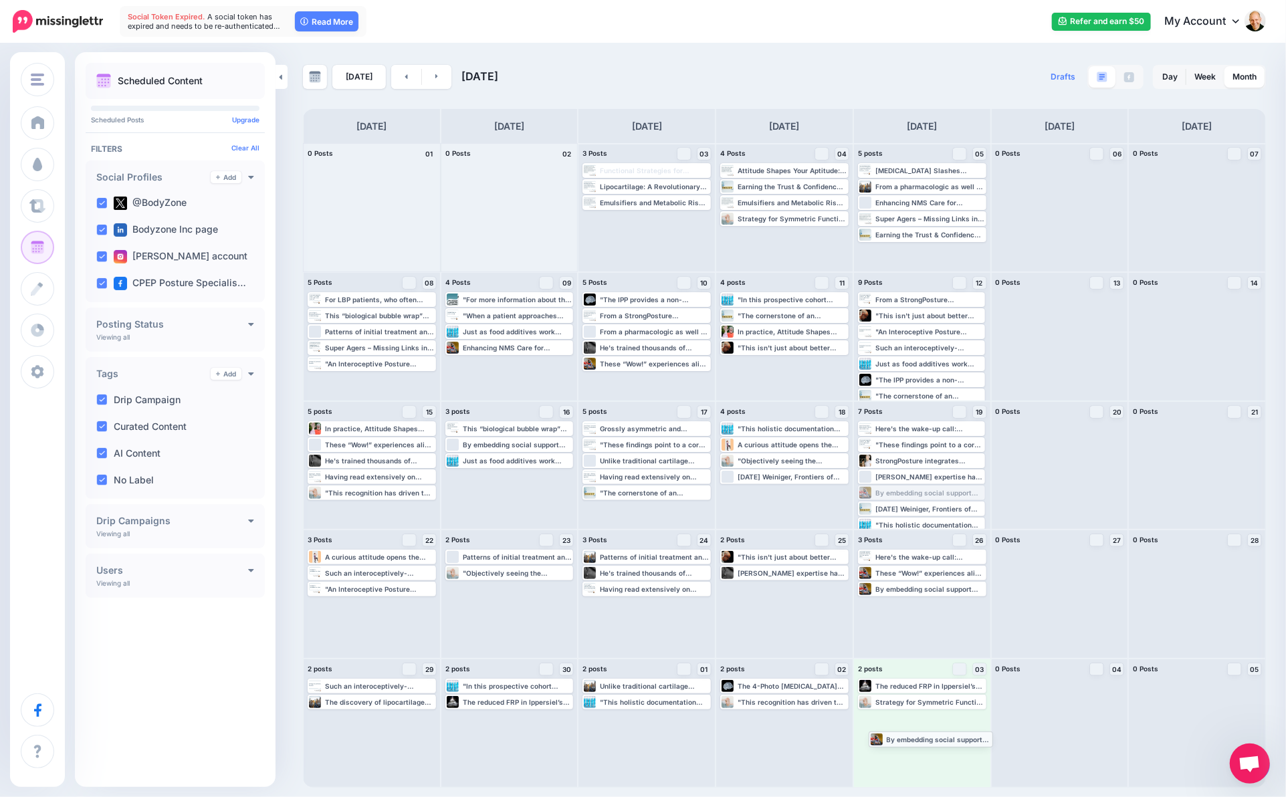
drag, startPoint x: 912, startPoint y: 491, endPoint x: 923, endPoint y: 738, distance: 247.0
drag, startPoint x: 907, startPoint y: 314, endPoint x: 919, endPoint y: 746, distance: 432.1
drag, startPoint x: 929, startPoint y: 232, endPoint x: 941, endPoint y: 763, distance: 531.0
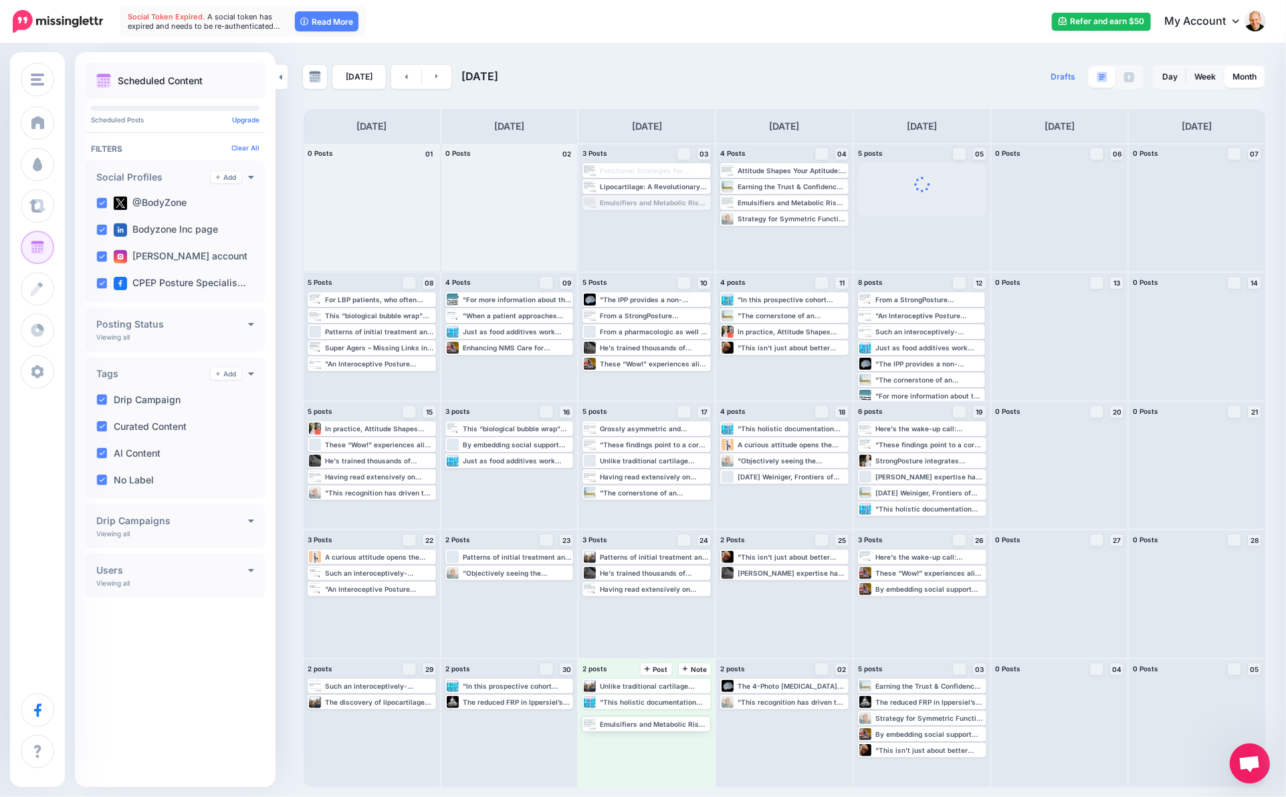
drag, startPoint x: 639, startPoint y: 198, endPoint x: 631, endPoint y: 719, distance: 520.9
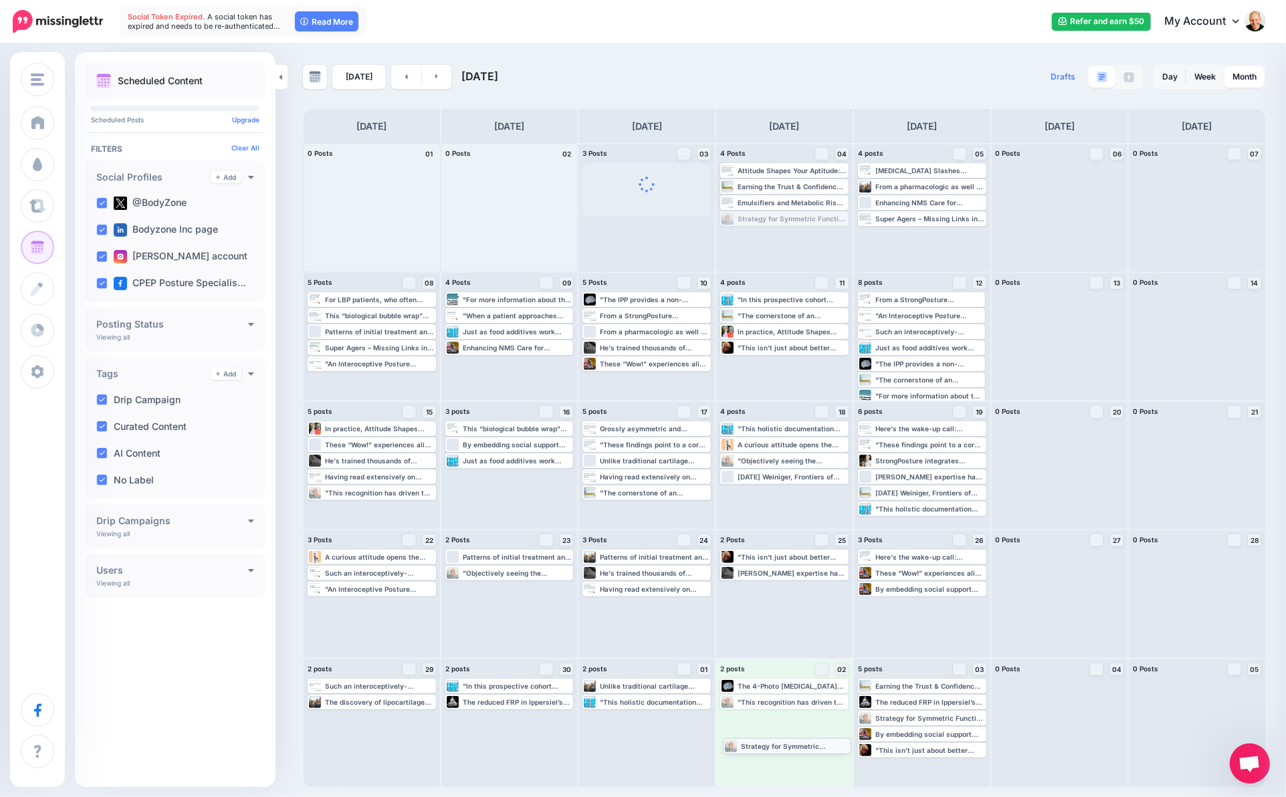
drag, startPoint x: 793, startPoint y: 215, endPoint x: 796, endPoint y: 742, distance: 526.9
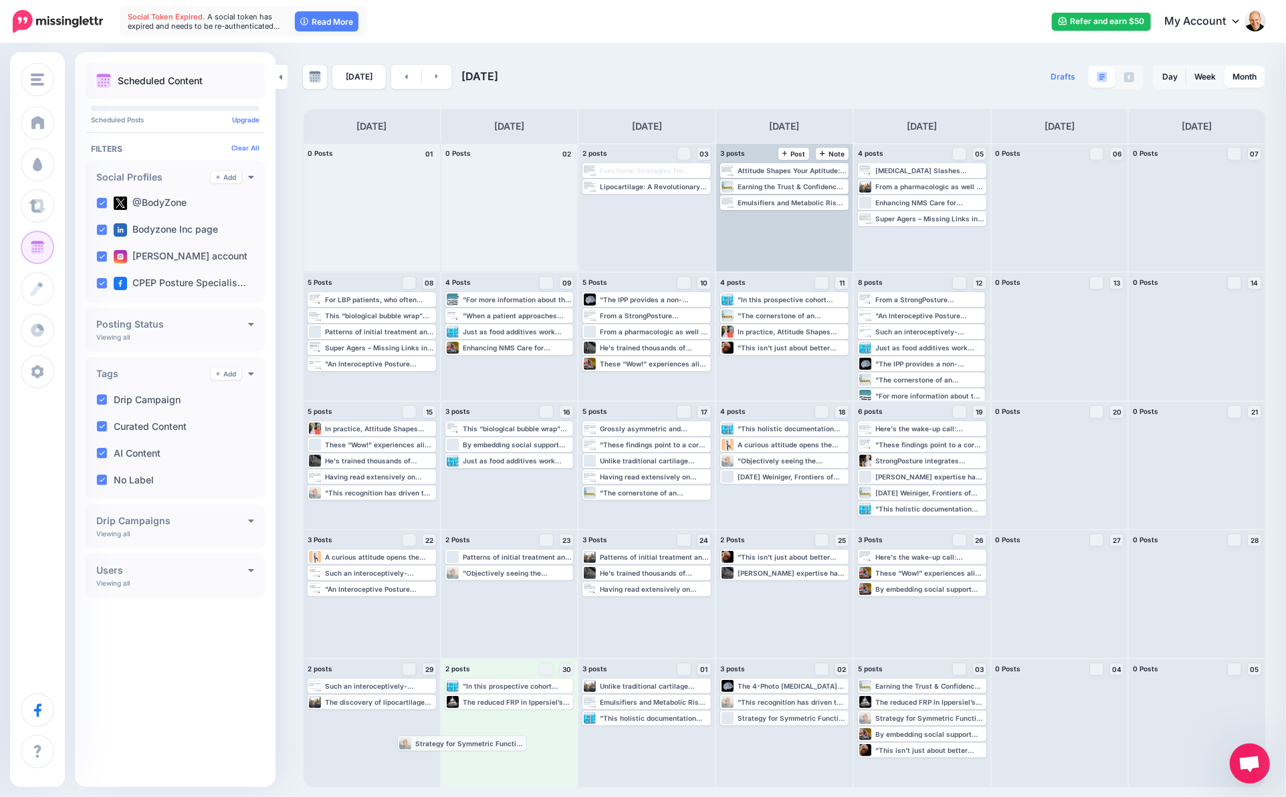
drag, startPoint x: 801, startPoint y: 219, endPoint x: 479, endPoint y: 744, distance: 615.9
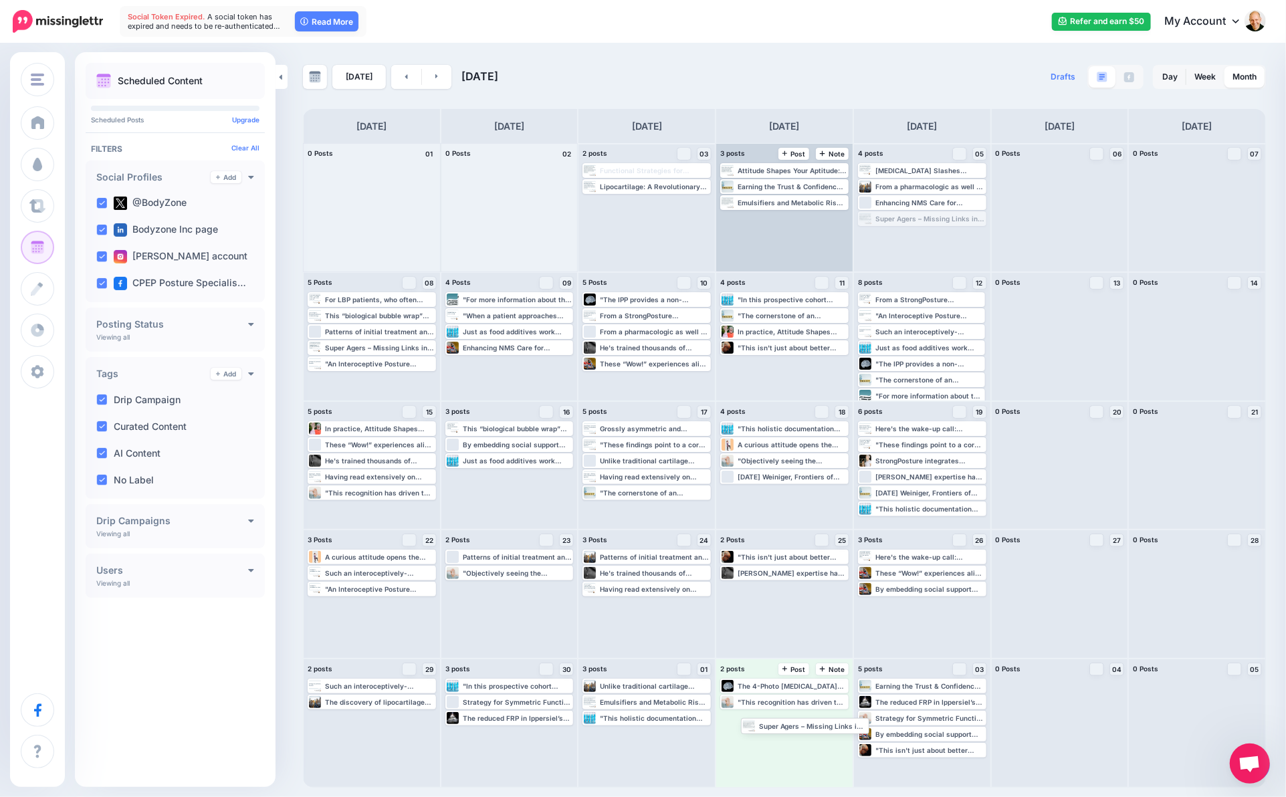
drag, startPoint x: 930, startPoint y: 223, endPoint x: 797, endPoint y: 715, distance: 509.8
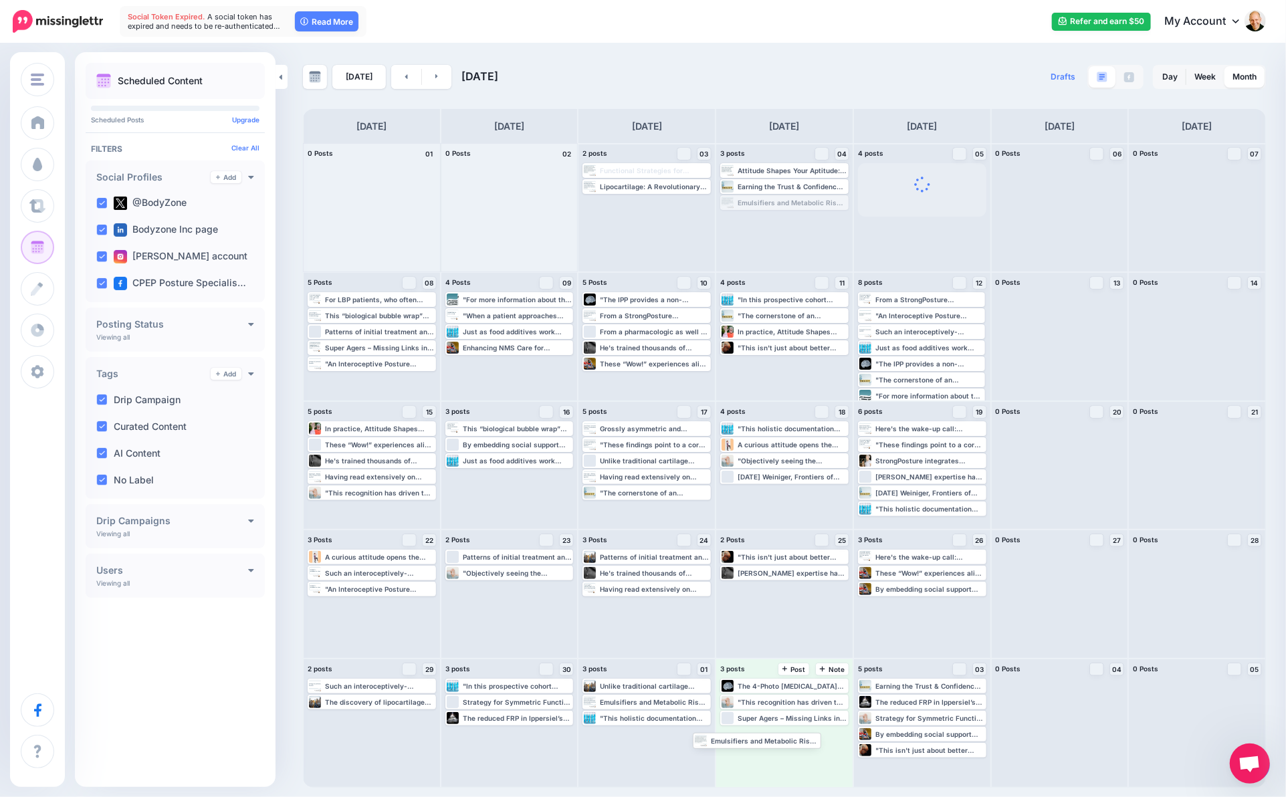
drag, startPoint x: 812, startPoint y: 205, endPoint x: 786, endPoint y: 742, distance: 536.9
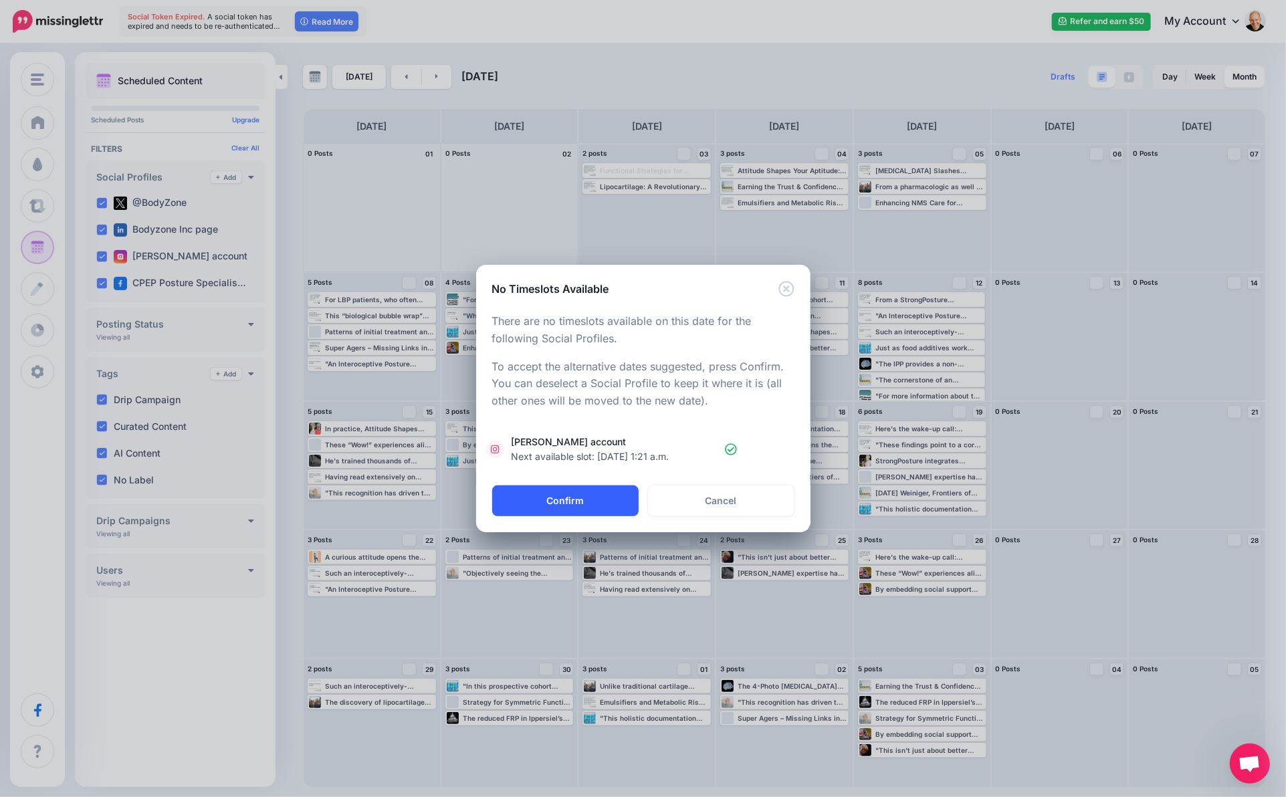
click at [598, 499] on button "Confirm" at bounding box center [565, 500] width 146 height 31
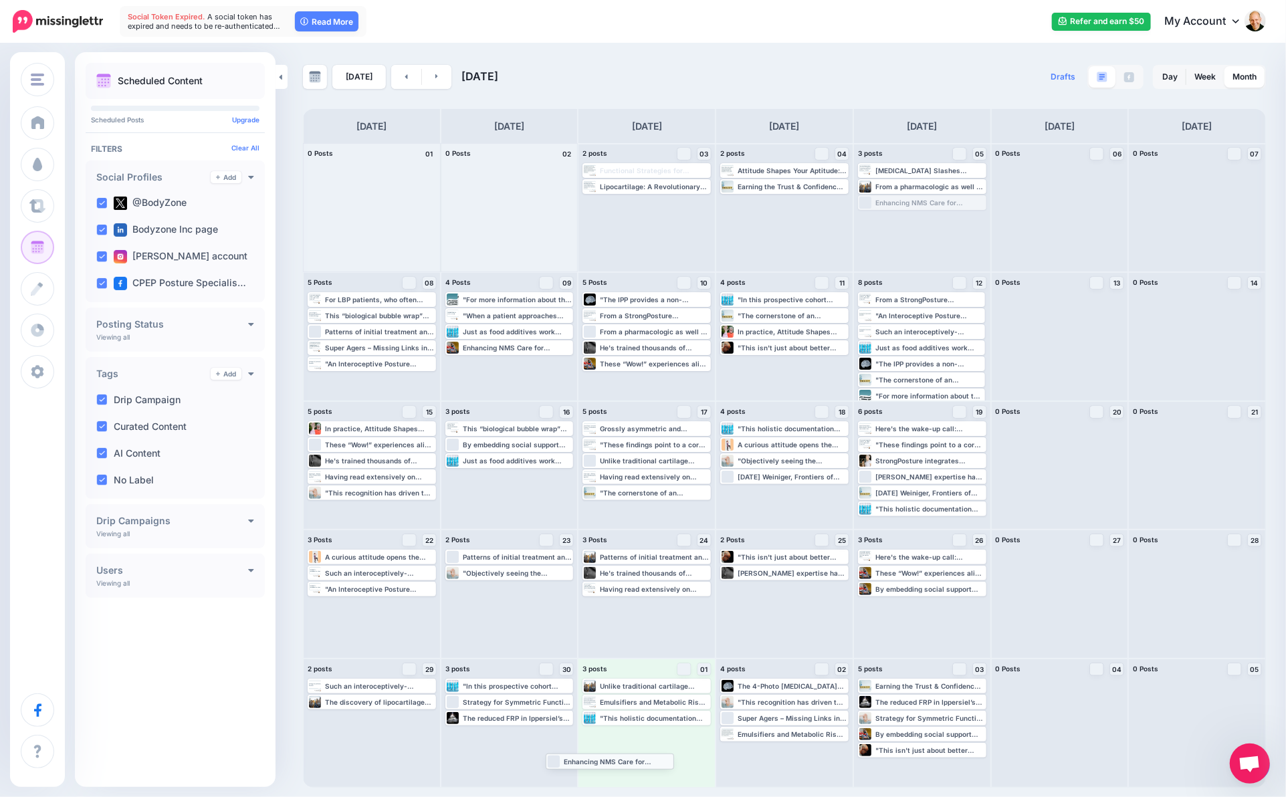
drag, startPoint x: 895, startPoint y: 200, endPoint x: 582, endPoint y: 758, distance: 639.7
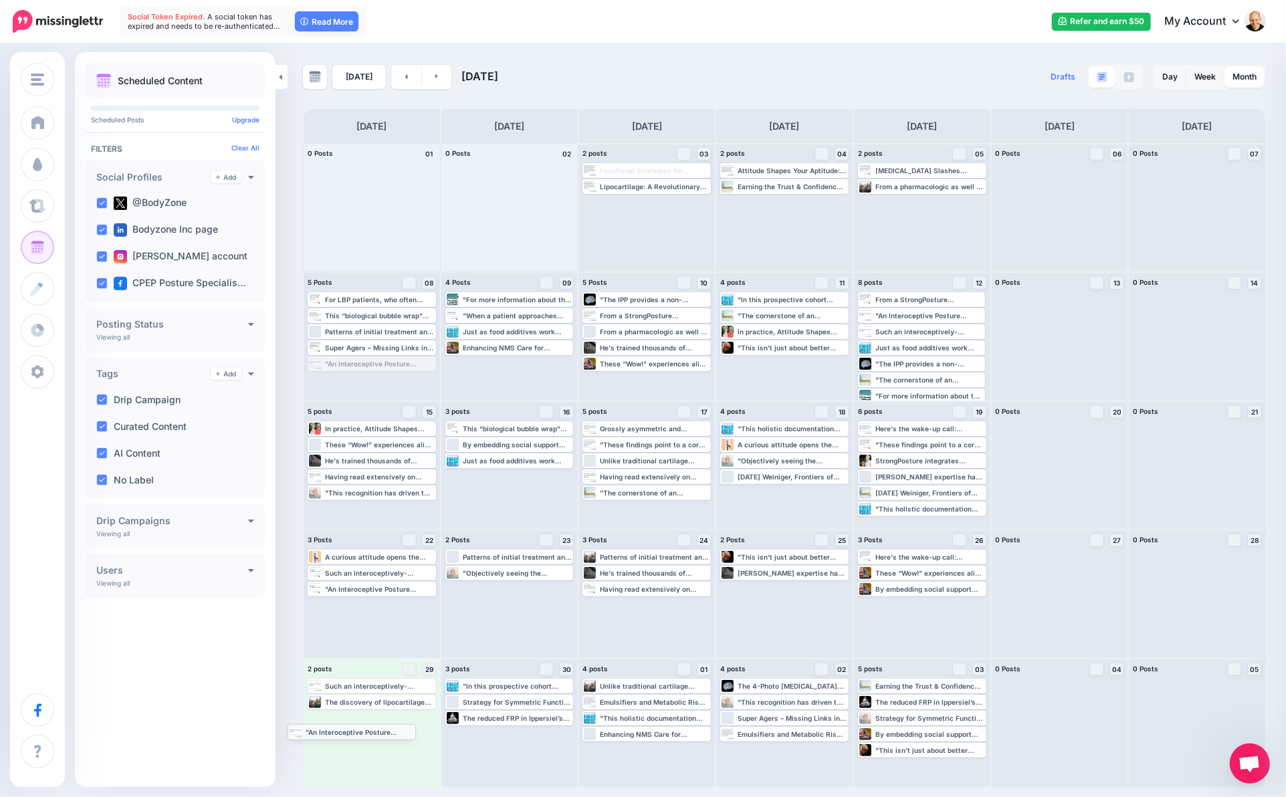
drag, startPoint x: 404, startPoint y: 365, endPoint x: 384, endPoint y: 733, distance: 369.0
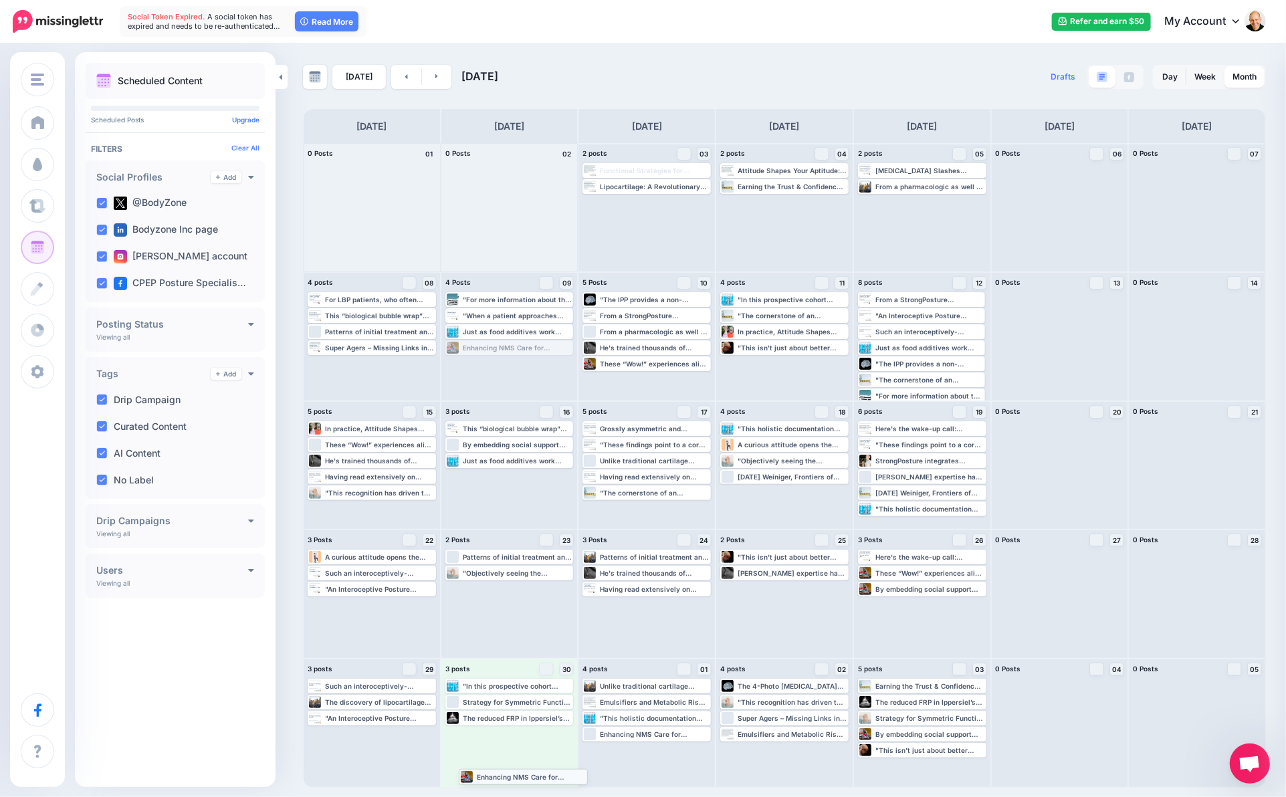
drag, startPoint x: 498, startPoint y: 346, endPoint x: 512, endPoint y: 775, distance: 429.5
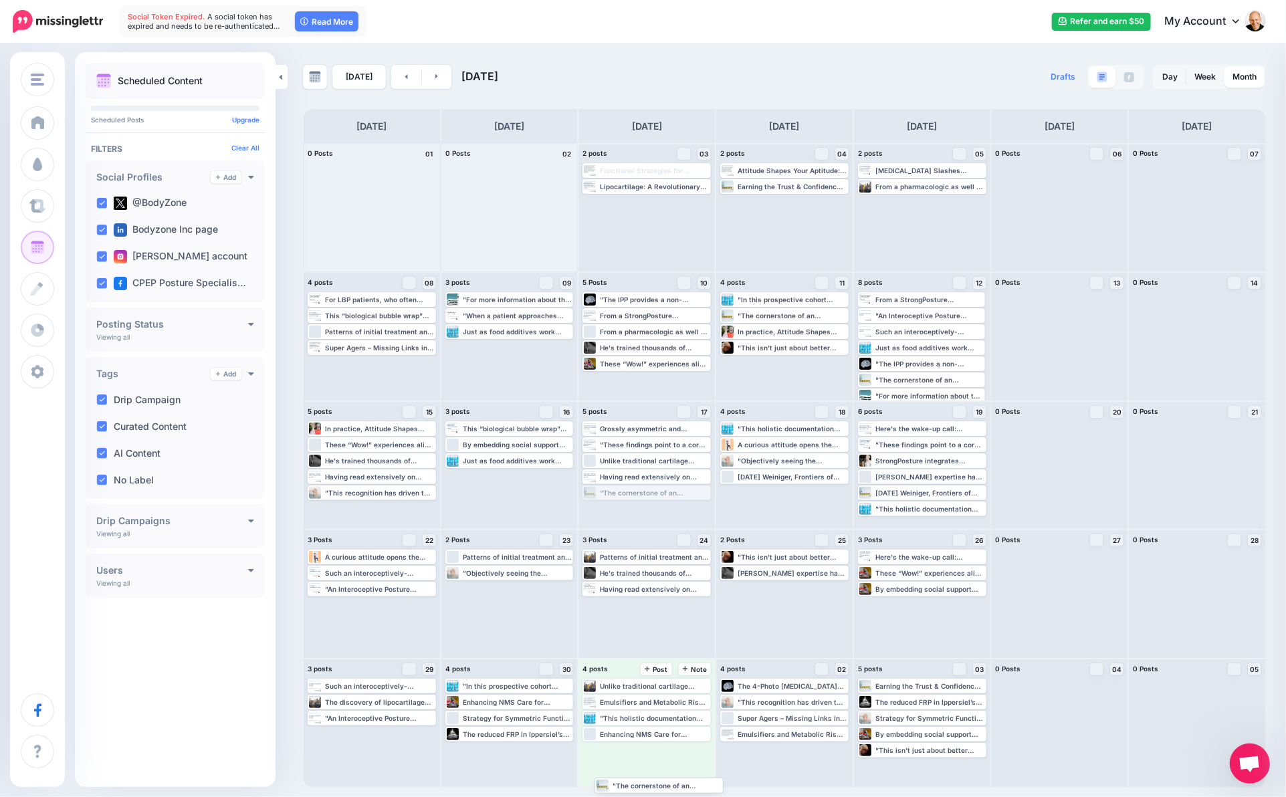
drag, startPoint x: 634, startPoint y: 493, endPoint x: 643, endPoint y: 783, distance: 290.3
drag, startPoint x: 916, startPoint y: 379, endPoint x: 918, endPoint y: 778, distance: 398.5
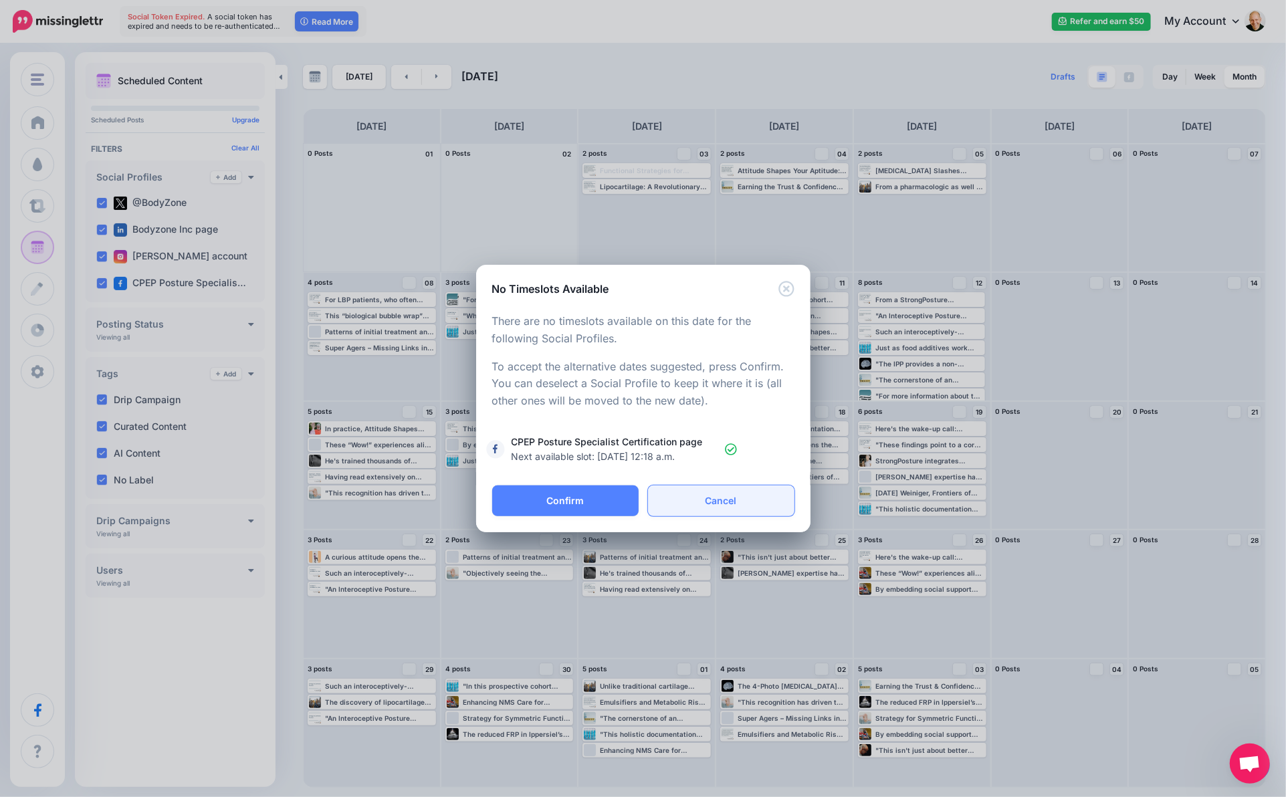
click at [741, 509] on link "Cancel" at bounding box center [721, 500] width 146 height 31
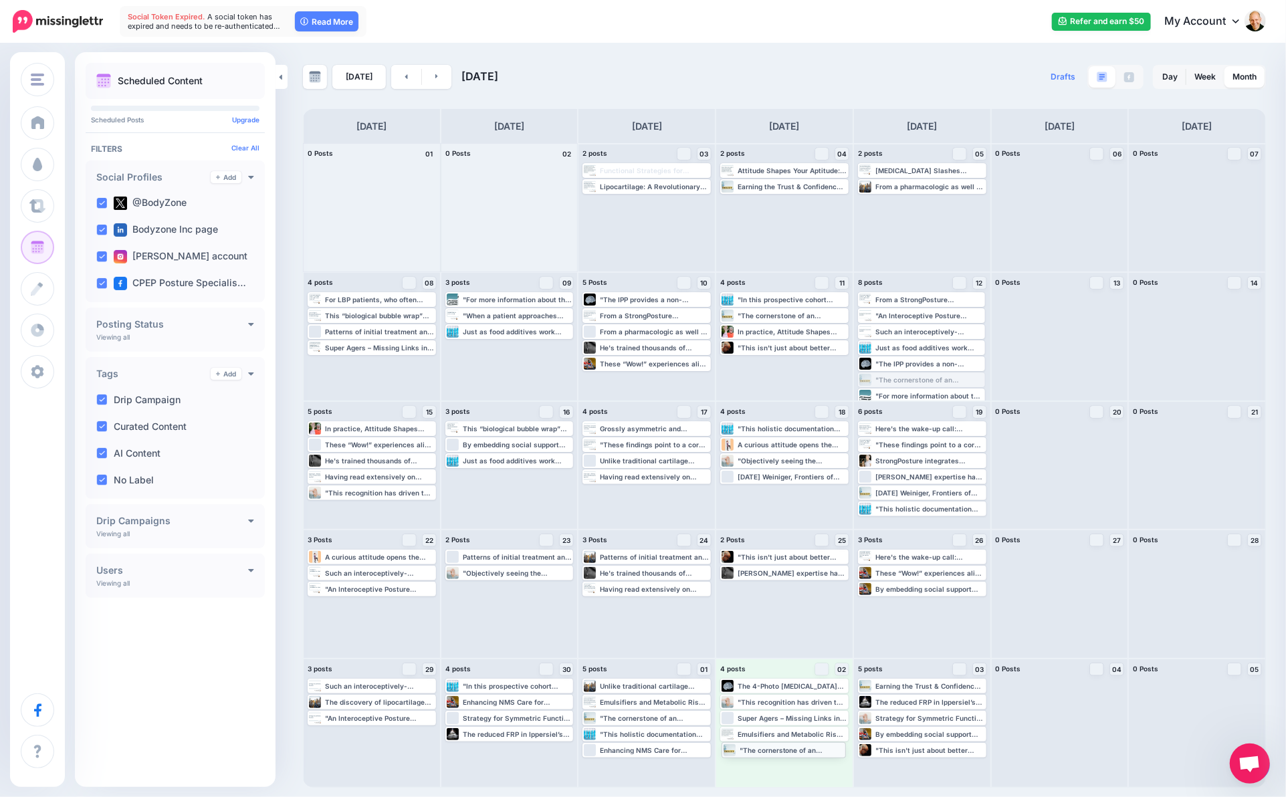
drag, startPoint x: 916, startPoint y: 375, endPoint x: 778, endPoint y: 750, distance: 399.0
drag, startPoint x: 397, startPoint y: 493, endPoint x: 393, endPoint y: 743, distance: 249.4
drag, startPoint x: 409, startPoint y: 346, endPoint x: 518, endPoint y: 763, distance: 430.4
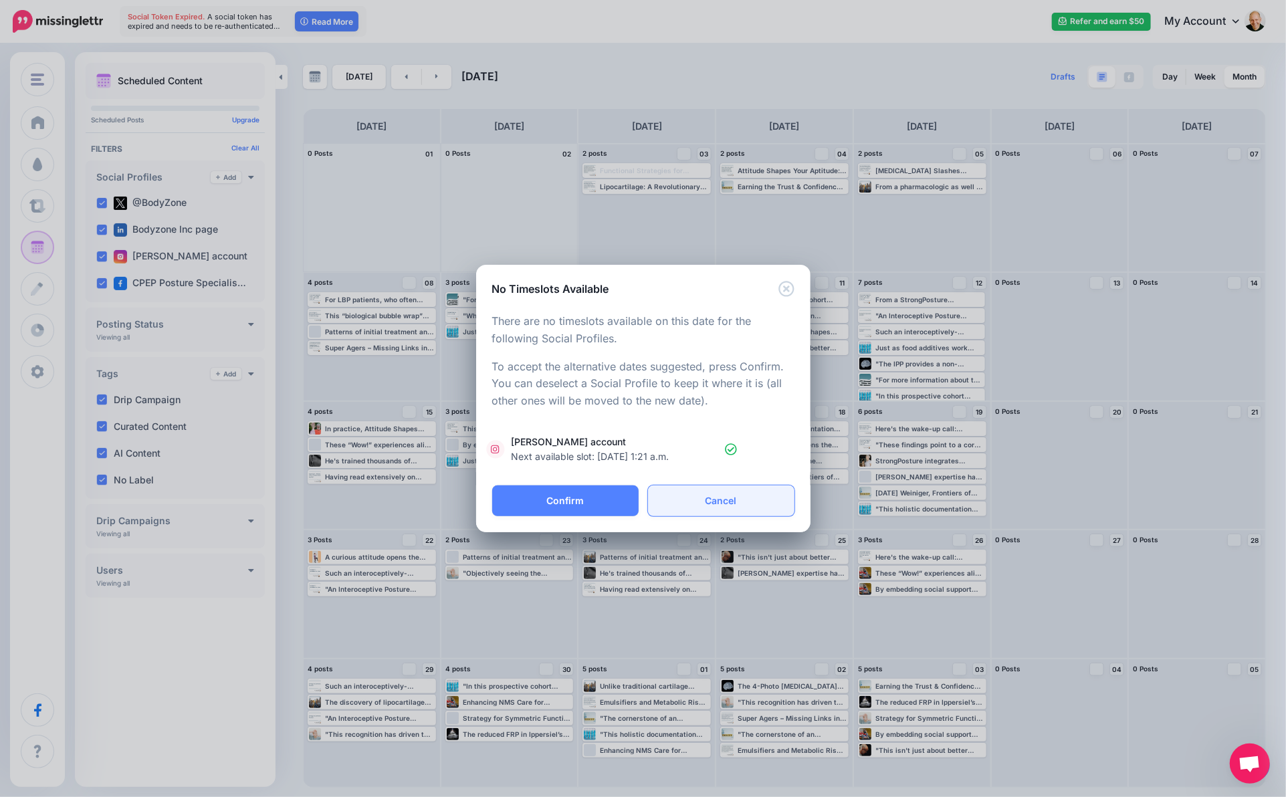
click at [733, 505] on link "Cancel" at bounding box center [721, 500] width 146 height 31
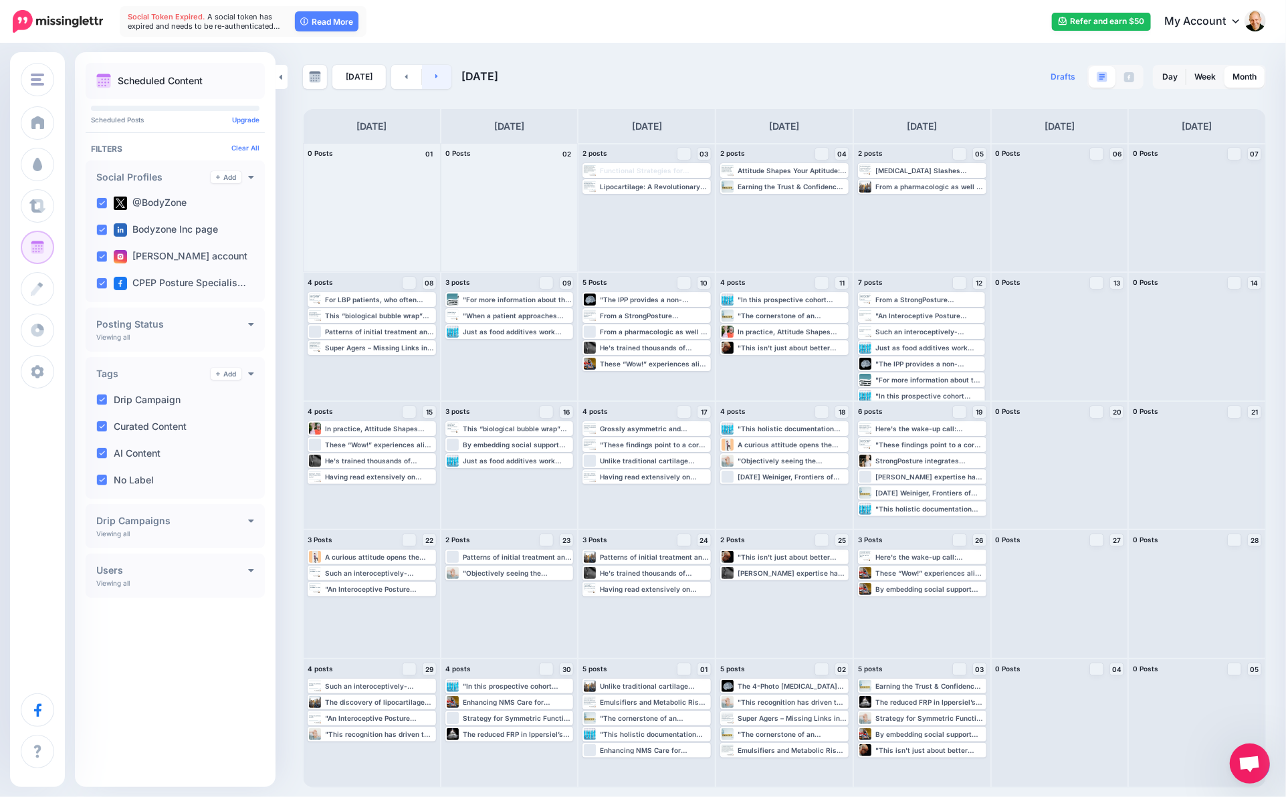
click at [439, 74] on link at bounding box center [437, 77] width 30 height 24
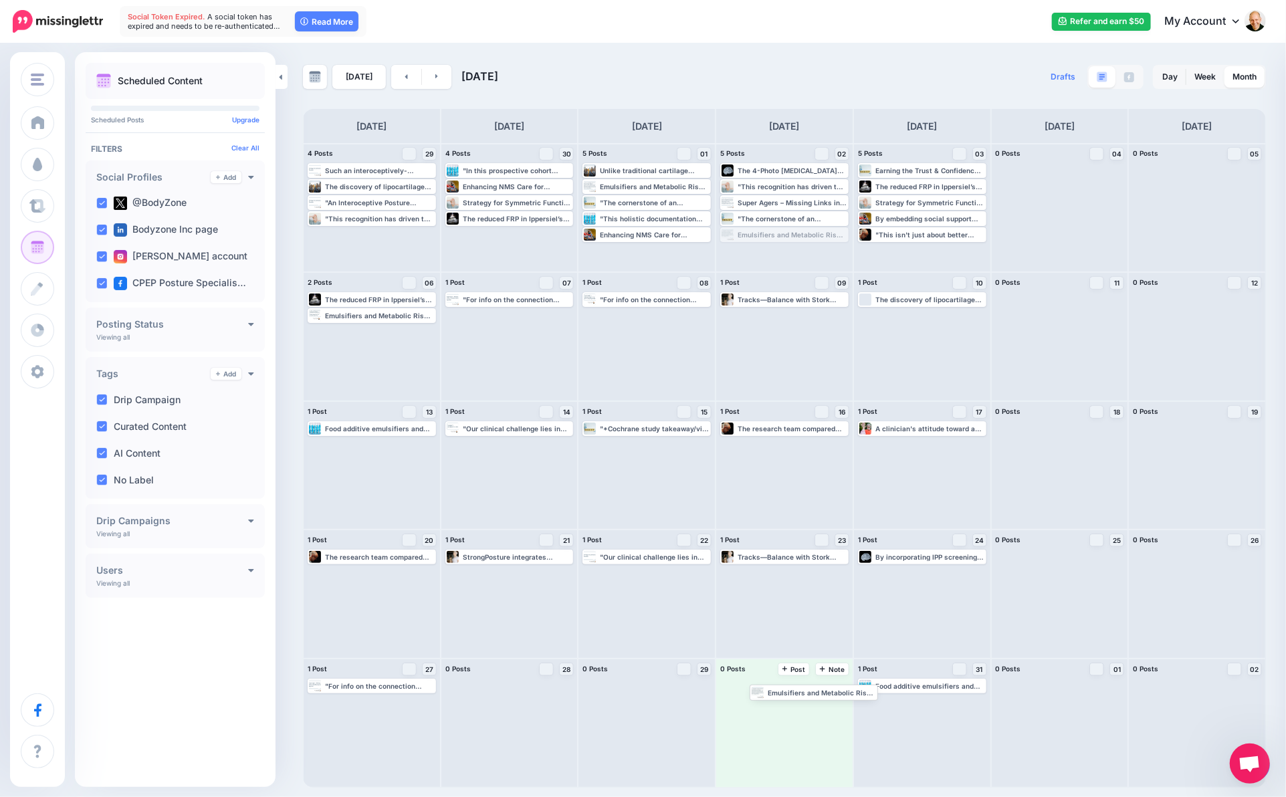
drag, startPoint x: 781, startPoint y: 235, endPoint x: 784, endPoint y: 703, distance: 467.4
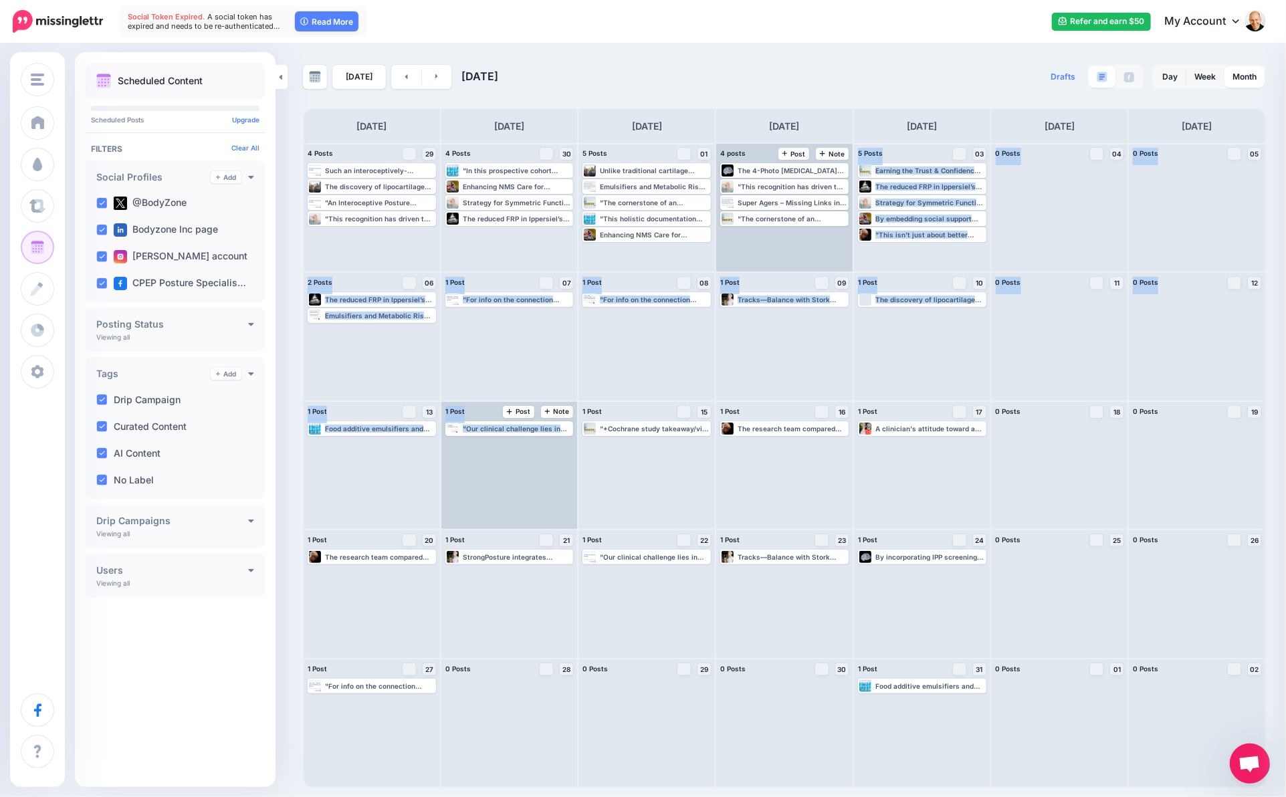
drag, startPoint x: 794, startPoint y: 232, endPoint x: 523, endPoint y: 458, distance: 353.2
click at [523, 458] on div "4 Posts 29 Note Post Such an interoceptively-informed approach to strengthening…" at bounding box center [784, 465] width 963 height 645
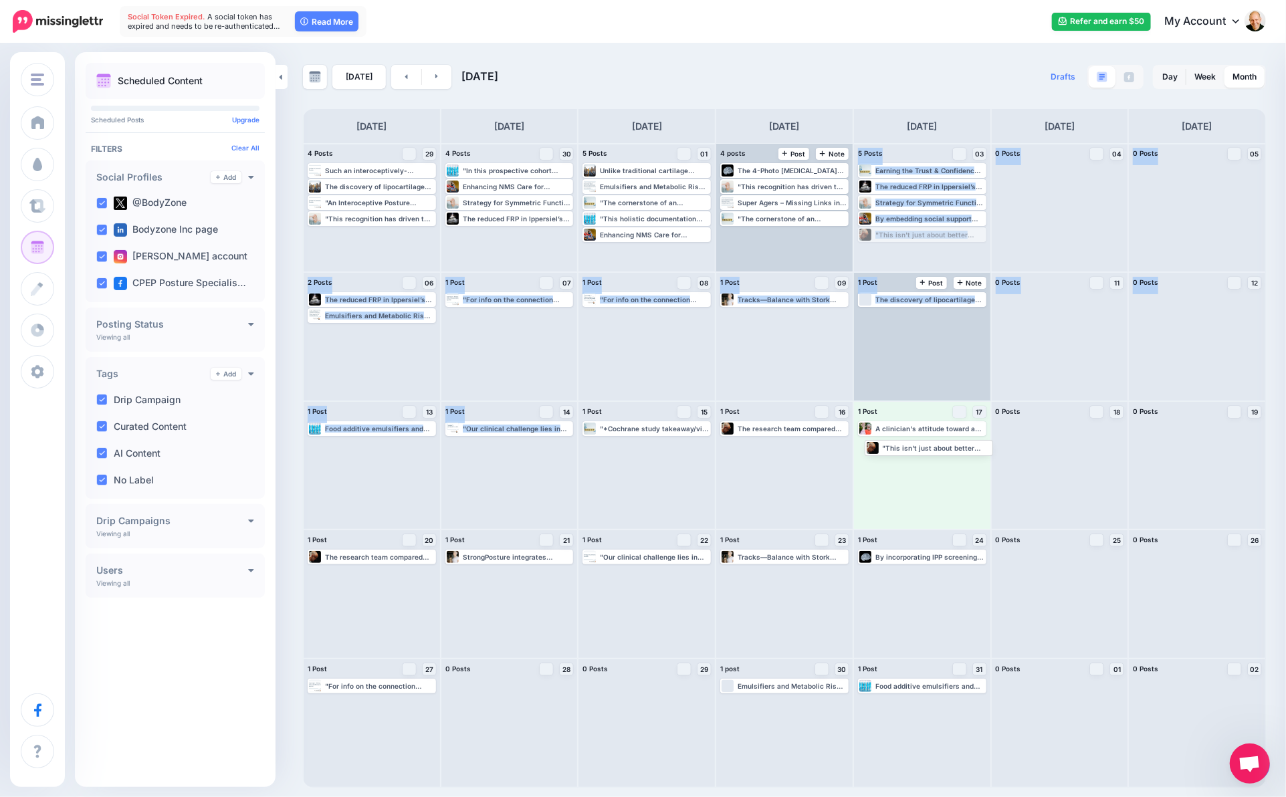
drag, startPoint x: 920, startPoint y: 232, endPoint x: 867, endPoint y: 374, distance: 151.3
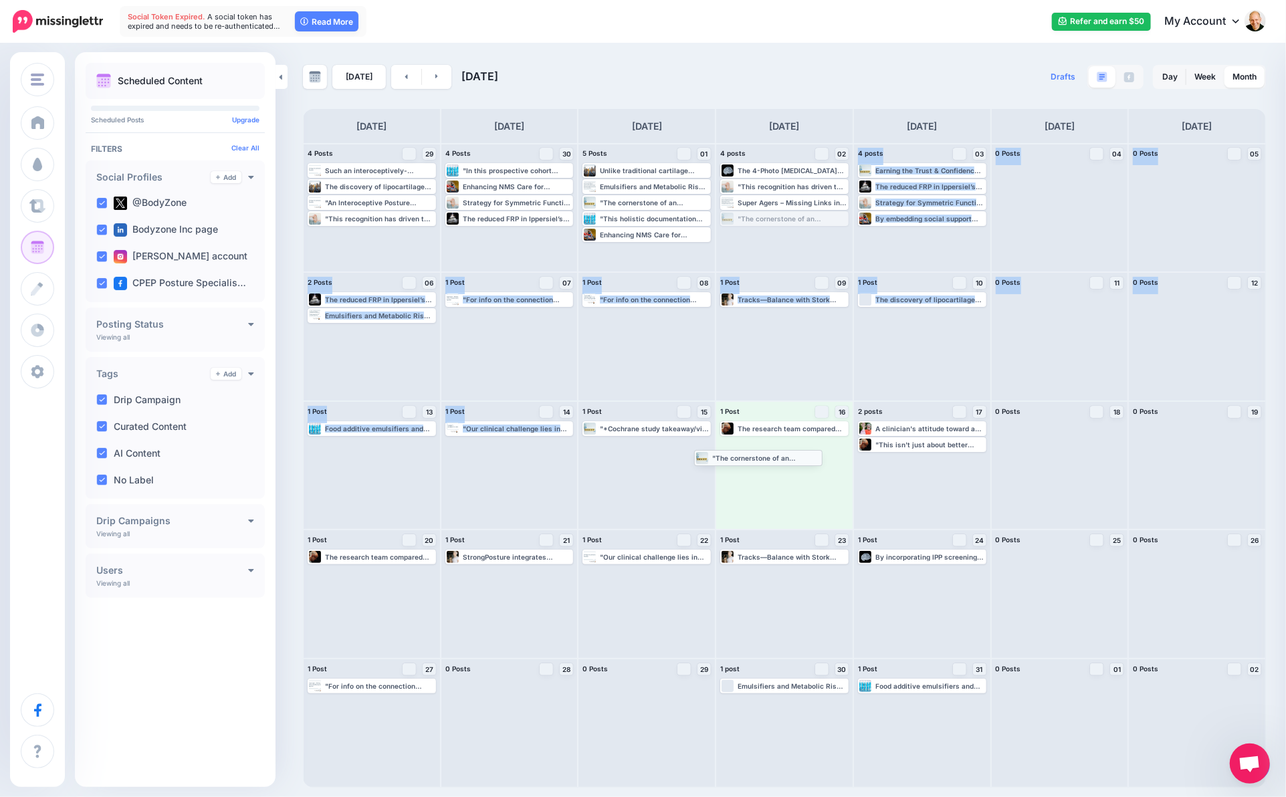
drag, startPoint x: 792, startPoint y: 218, endPoint x: 766, endPoint y: 460, distance: 243.4
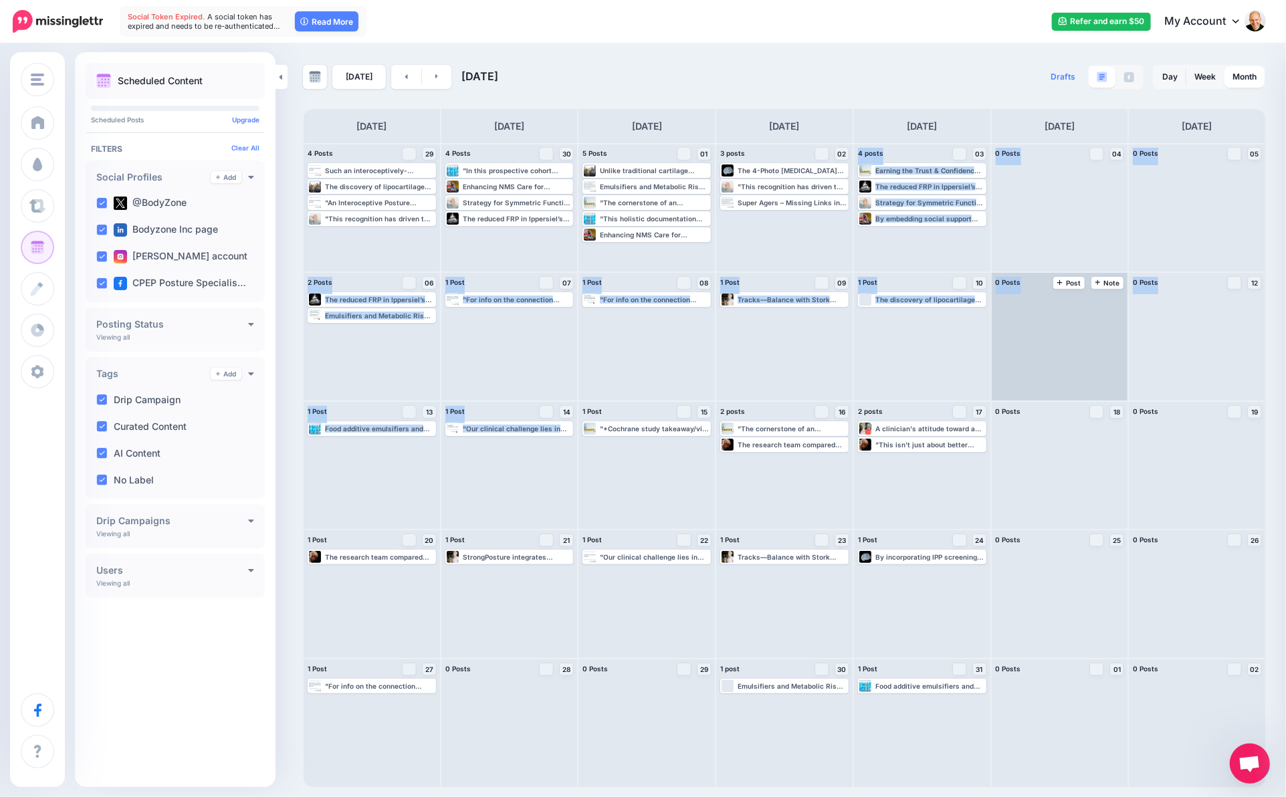
click at [1032, 359] on div at bounding box center [1060, 337] width 136 height 128
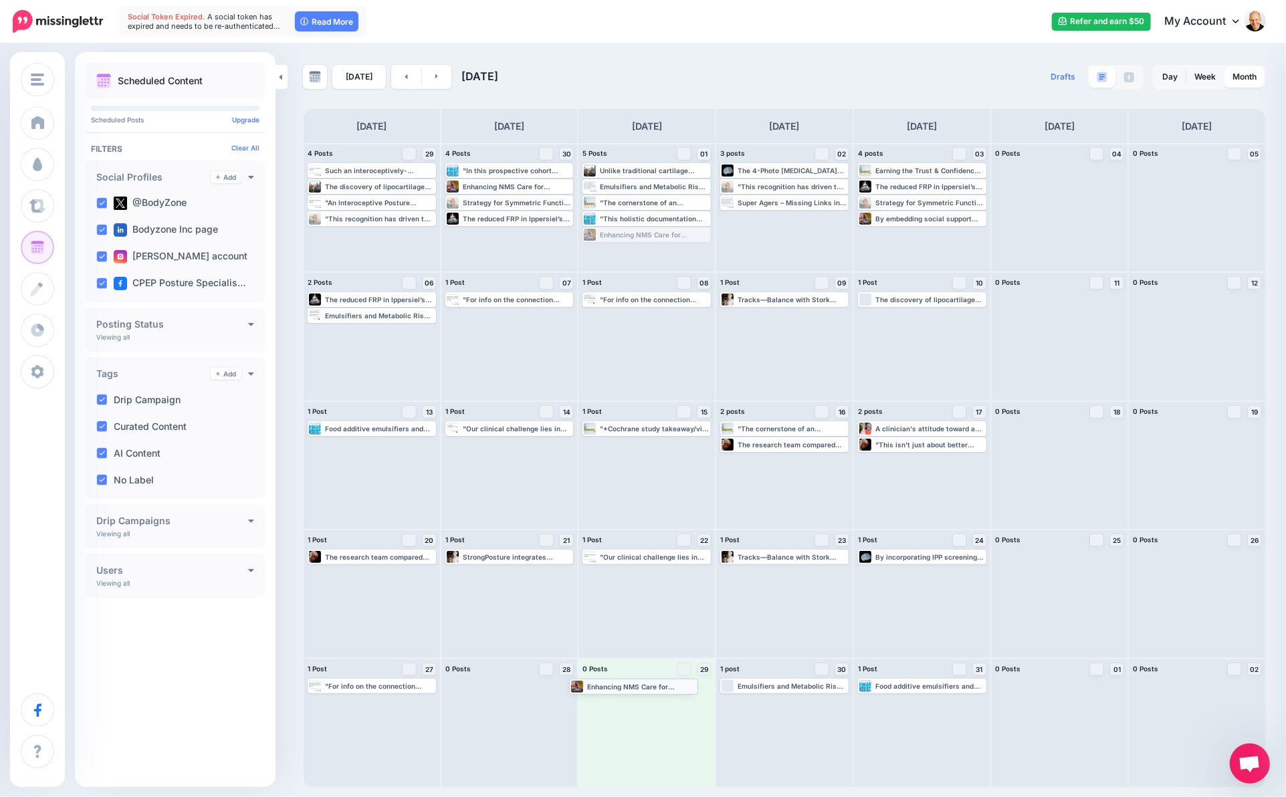
drag, startPoint x: 689, startPoint y: 237, endPoint x: 677, endPoint y: 687, distance: 450.8
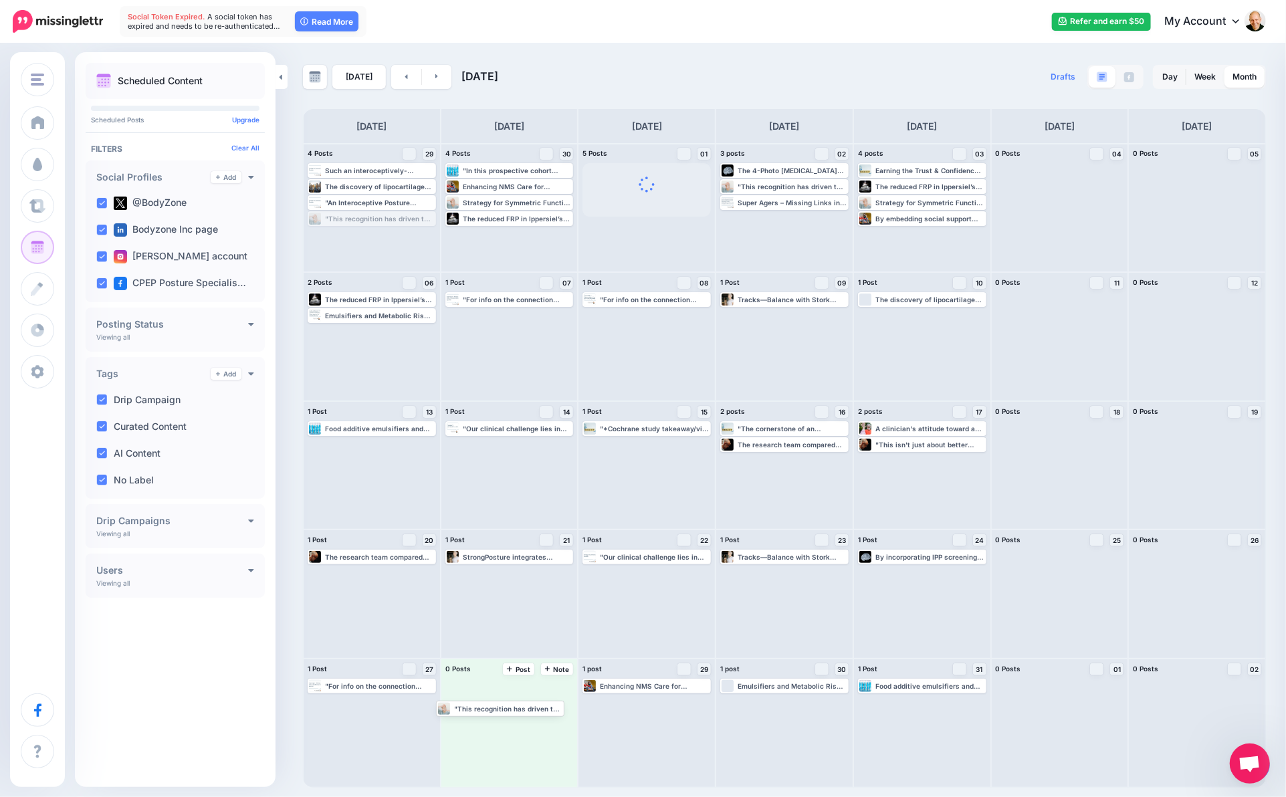
drag, startPoint x: 403, startPoint y: 219, endPoint x: 531, endPoint y: 706, distance: 504.1
drag, startPoint x: 500, startPoint y: 219, endPoint x: 524, endPoint y: 729, distance: 510.1
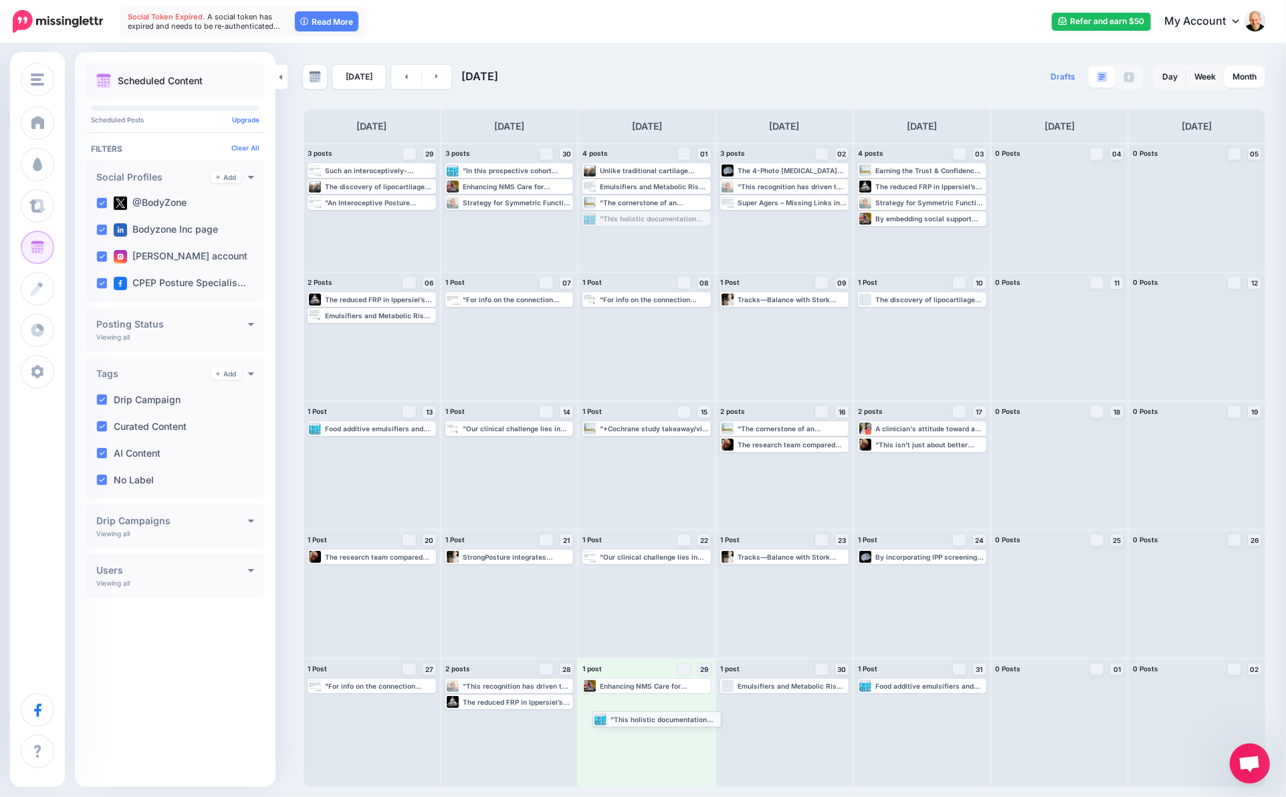
drag, startPoint x: 634, startPoint y: 217, endPoint x: 635, endPoint y: 719, distance: 501.5
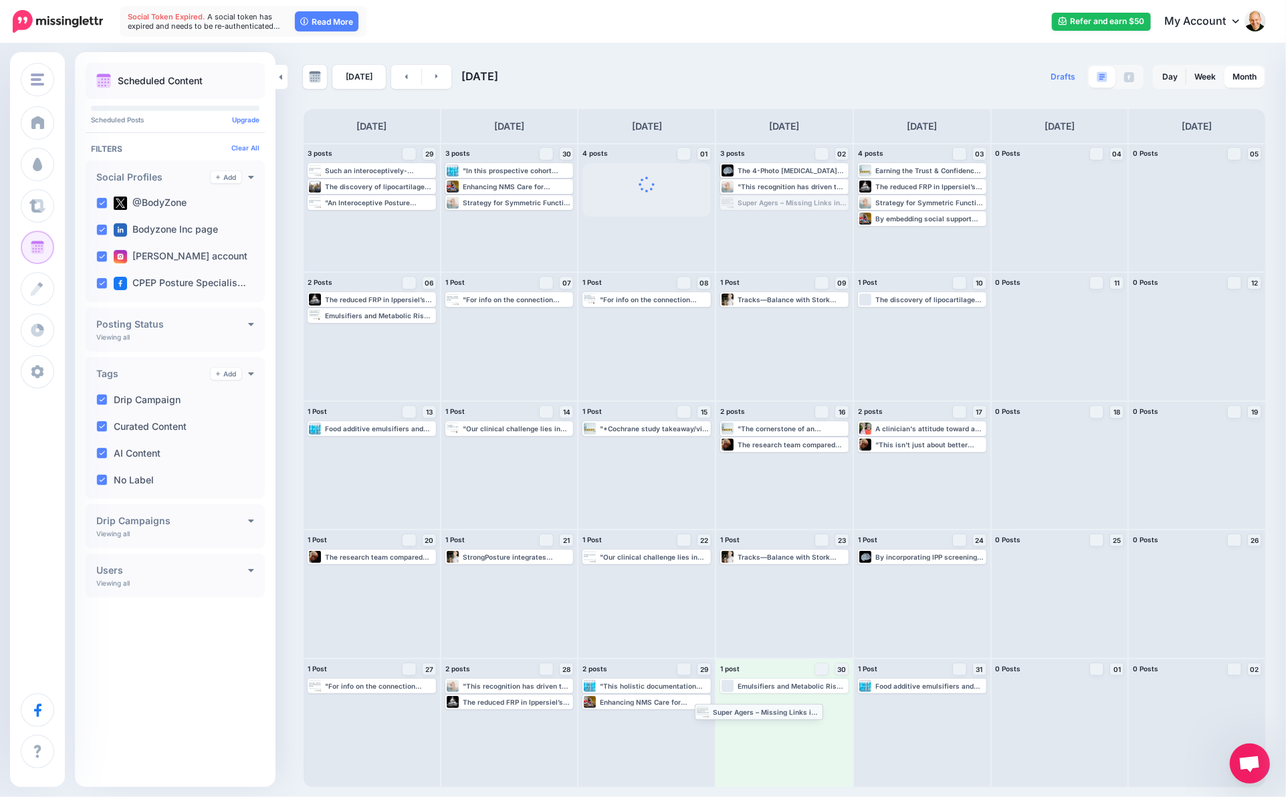
drag, startPoint x: 801, startPoint y: 201, endPoint x: 776, endPoint y: 709, distance: 508.1
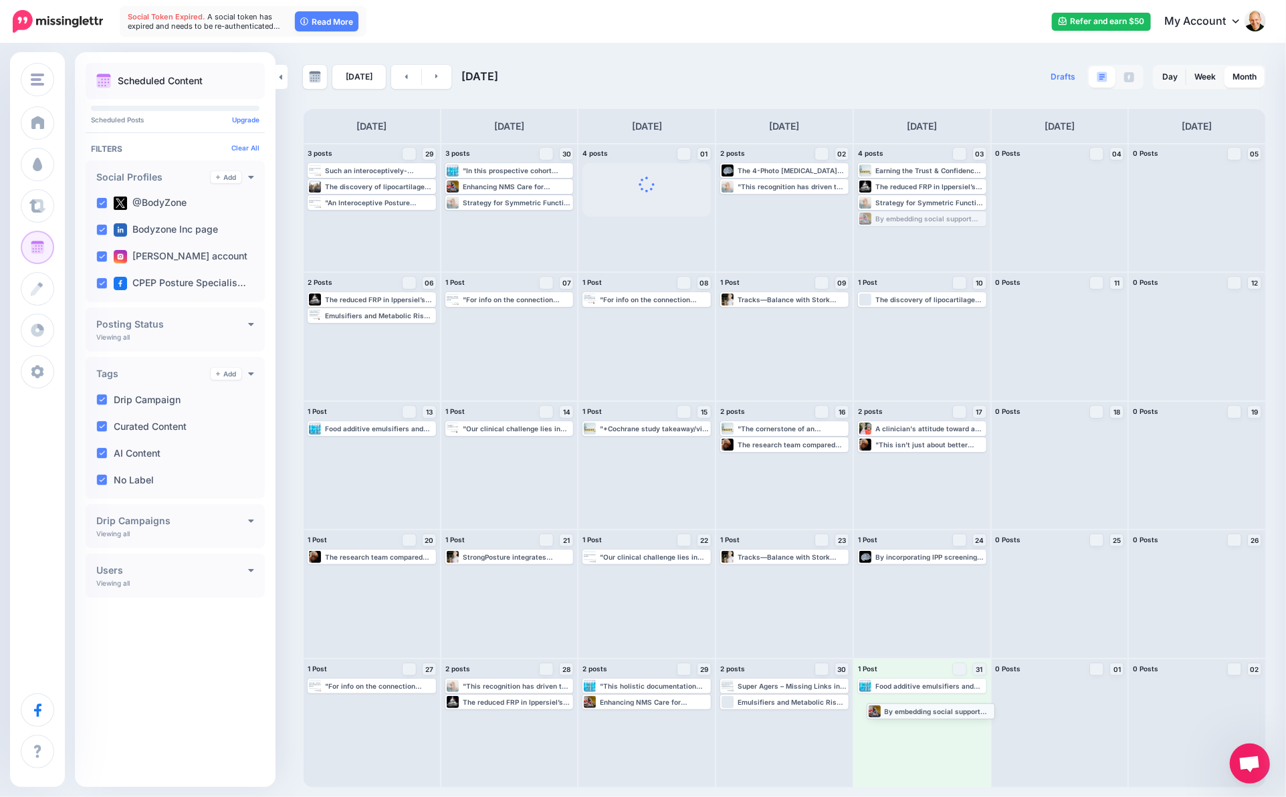
drag, startPoint x: 918, startPoint y: 221, endPoint x: 927, endPoint y: 713, distance: 492.2
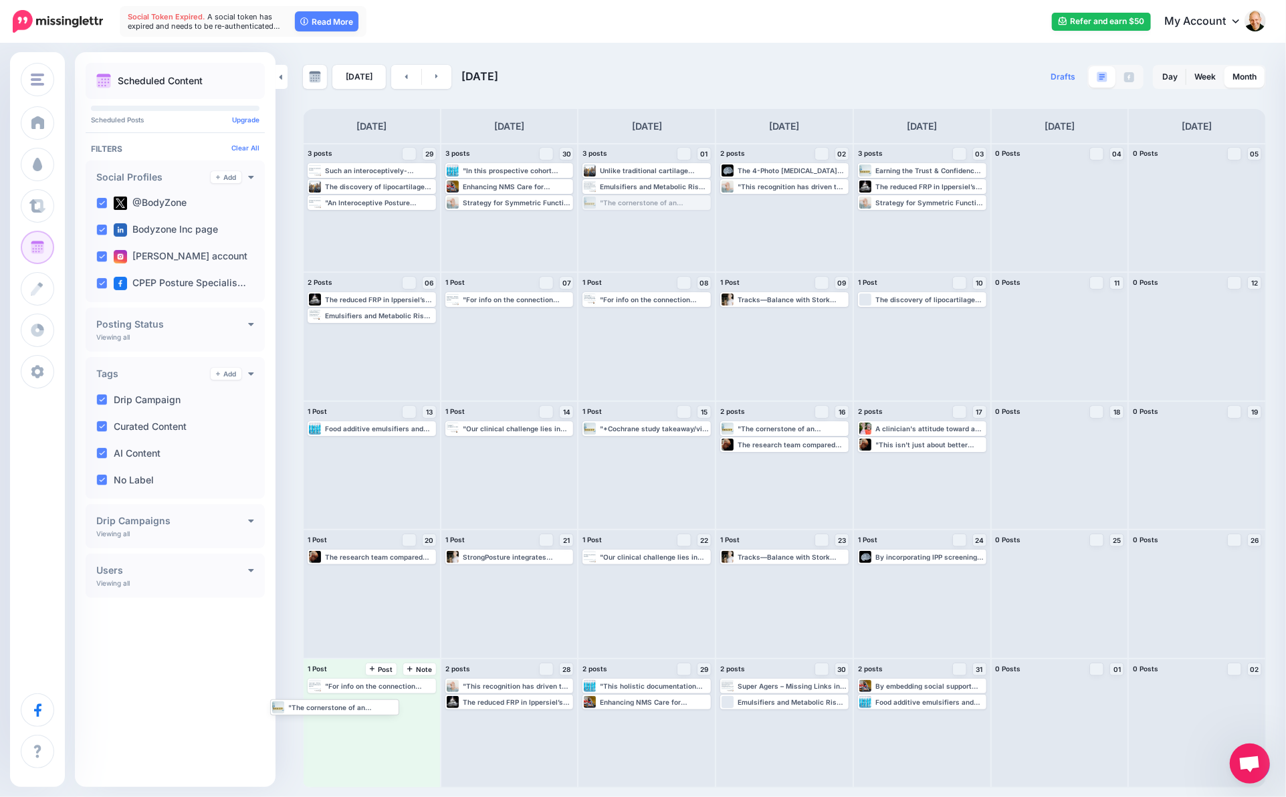
drag, startPoint x: 688, startPoint y: 203, endPoint x: 382, endPoint y: 705, distance: 588.4
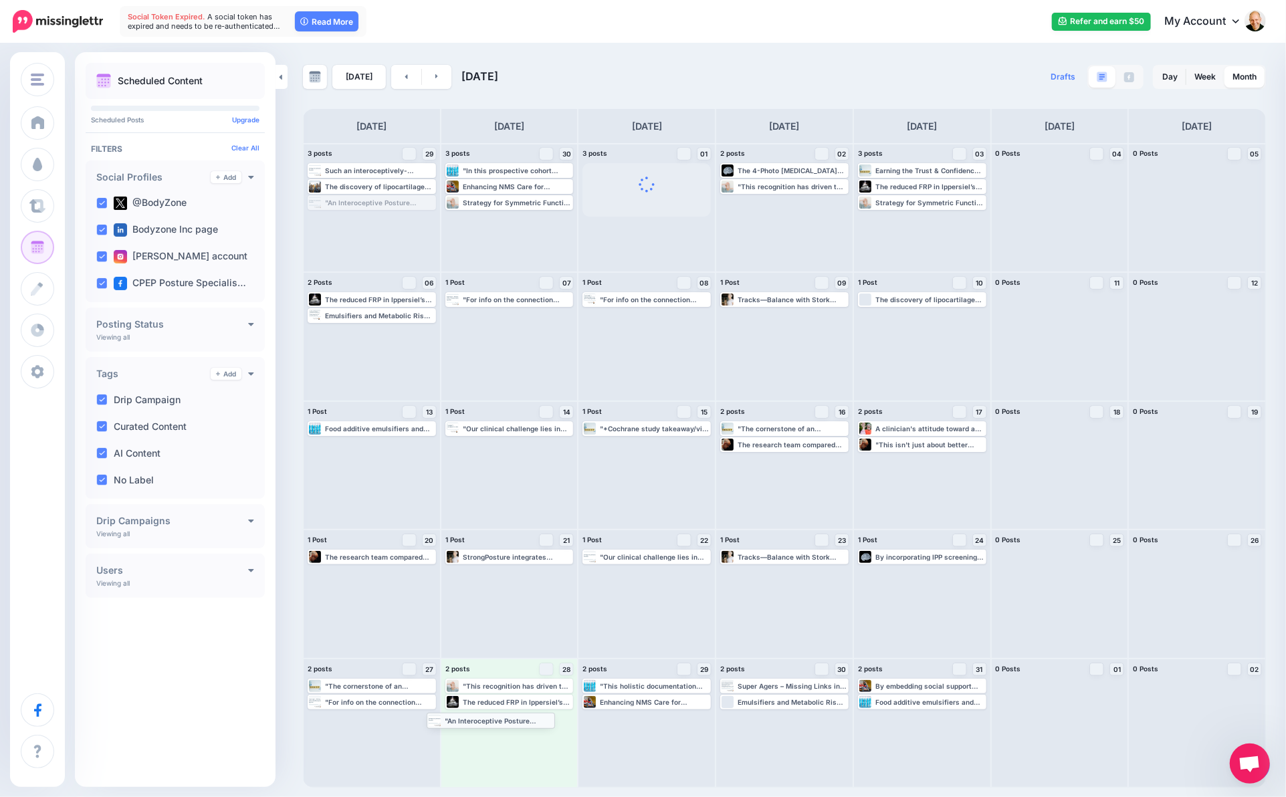
drag, startPoint x: 412, startPoint y: 202, endPoint x: 534, endPoint y: 729, distance: 541.4
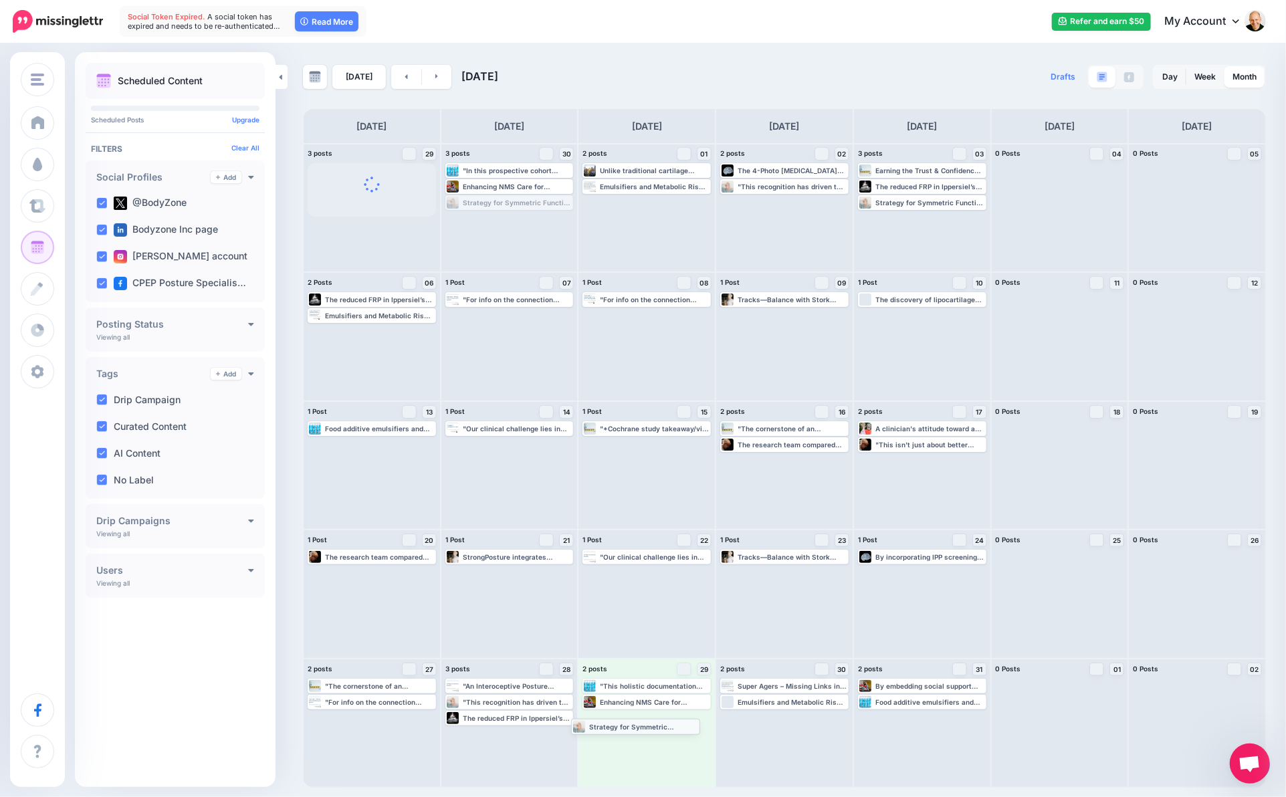
drag, startPoint x: 536, startPoint y: 202, endPoint x: 665, endPoint y: 729, distance: 542.9
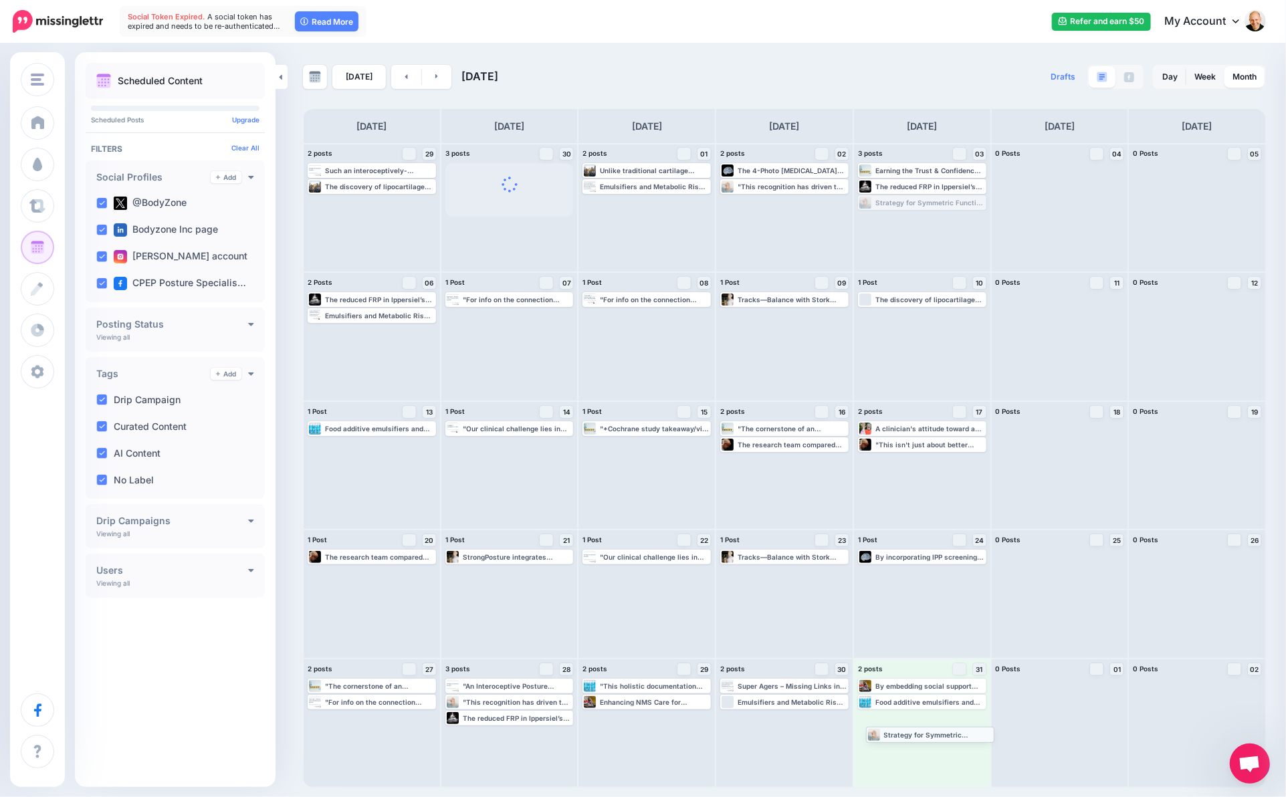
drag, startPoint x: 935, startPoint y: 203, endPoint x: 943, endPoint y: 736, distance: 533.0
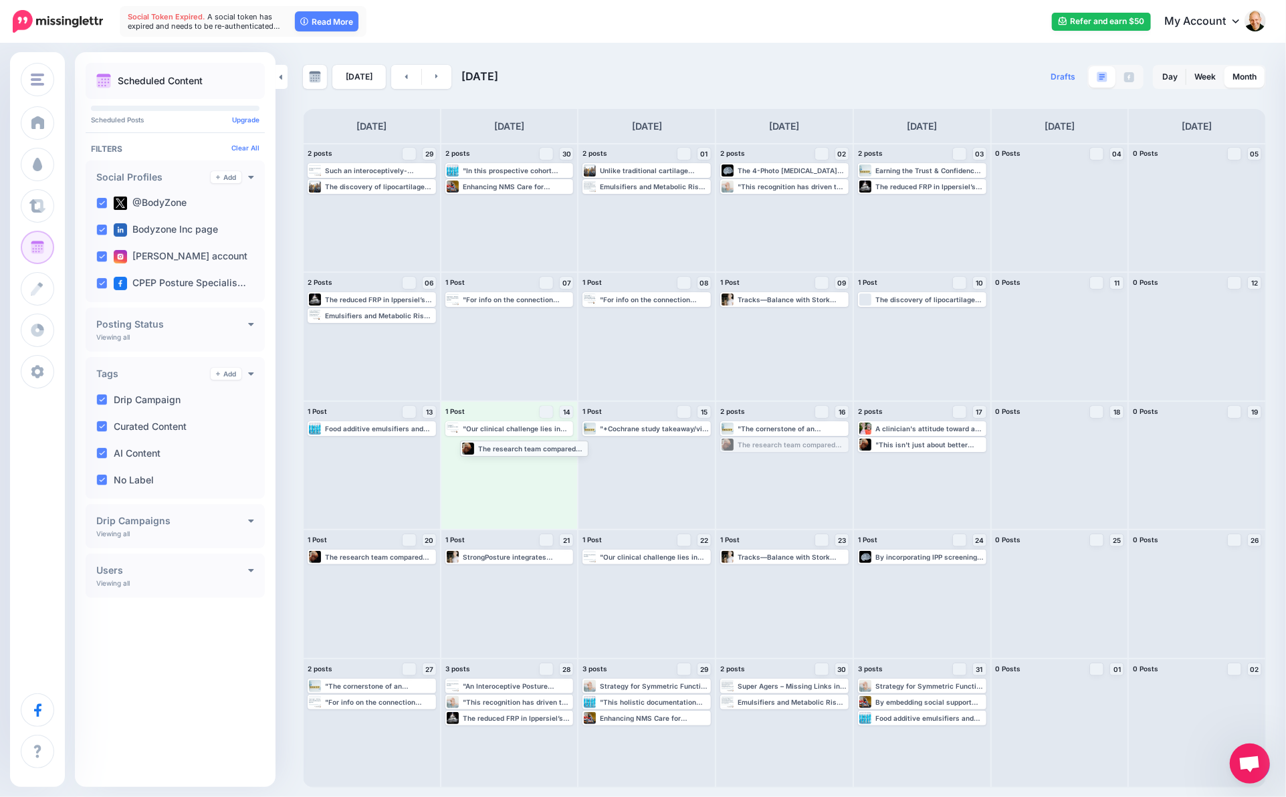
drag, startPoint x: 777, startPoint y: 443, endPoint x: 517, endPoint y: 447, distance: 260.1
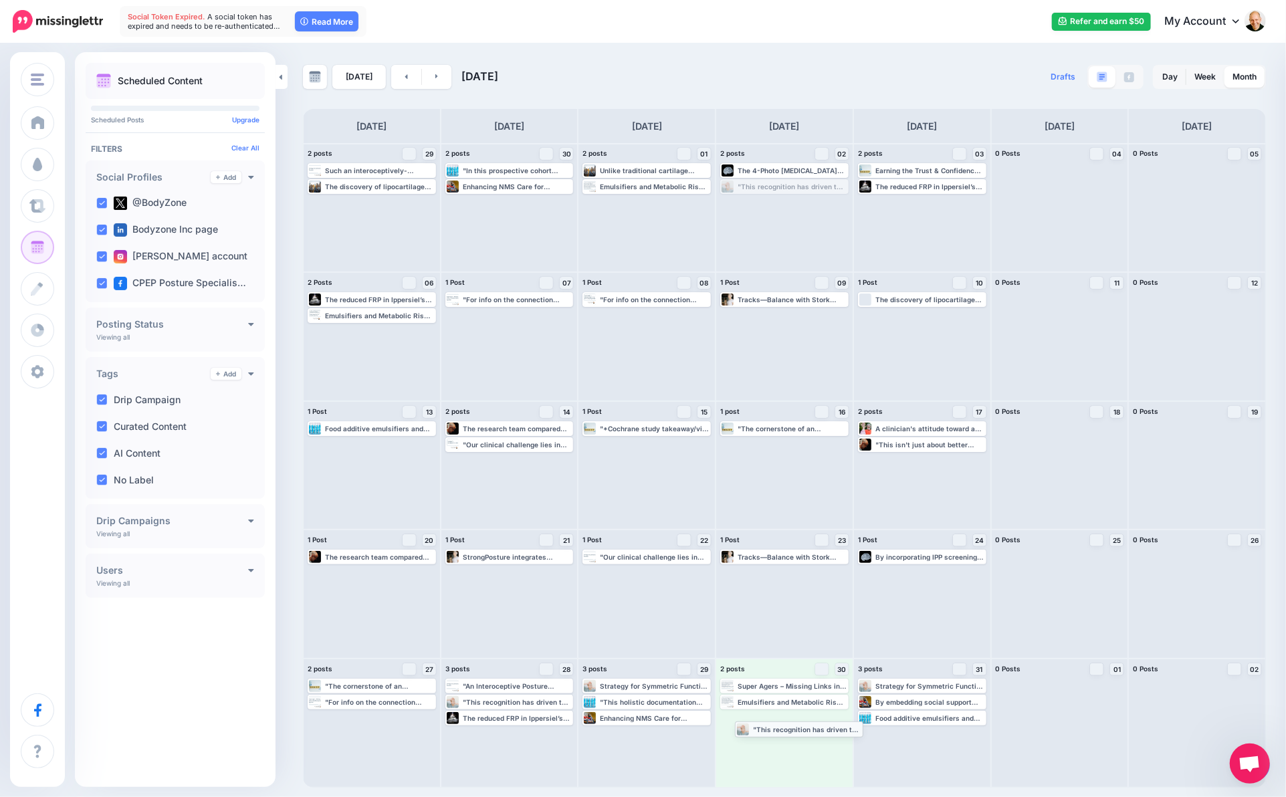
drag, startPoint x: 778, startPoint y: 188, endPoint x: 793, endPoint y: 729, distance: 541.8
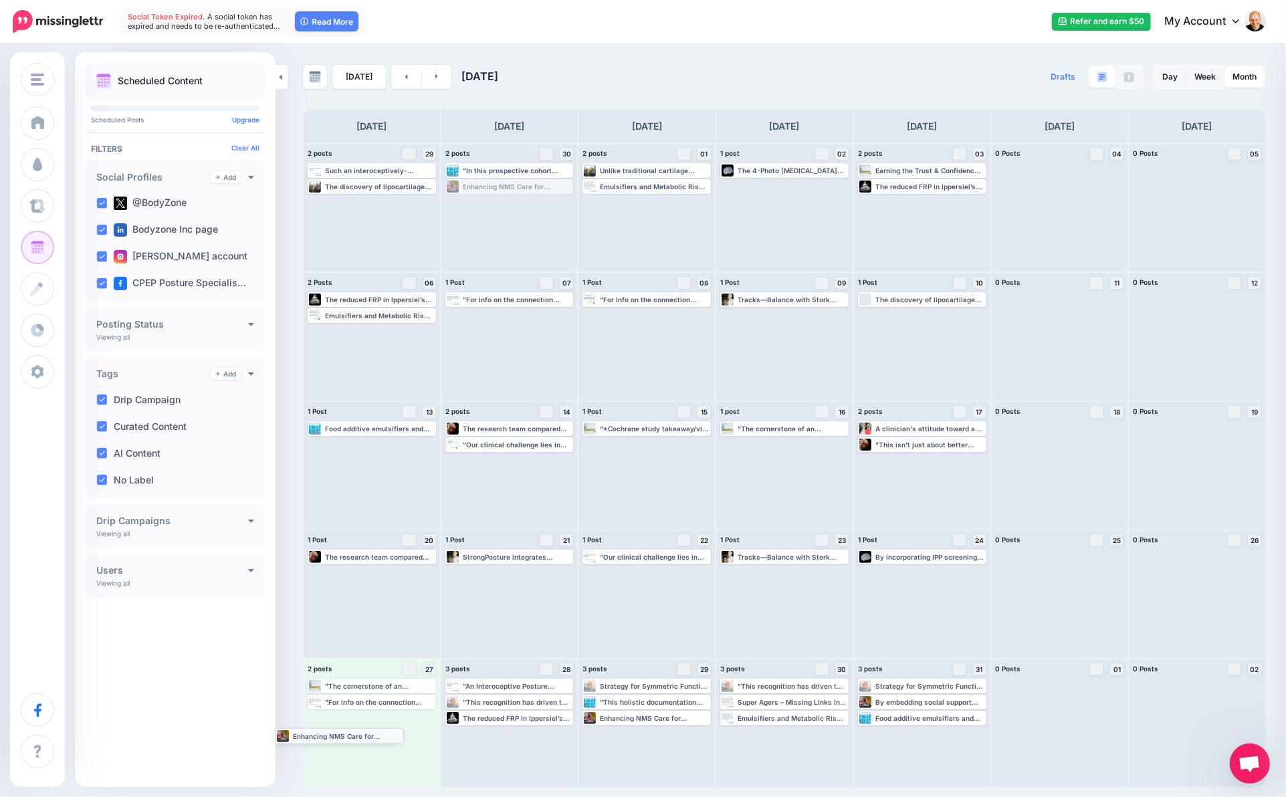
drag, startPoint x: 530, startPoint y: 190, endPoint x: 360, endPoint y: 739, distance: 574.6
click at [431, 82] on link at bounding box center [437, 77] width 30 height 24
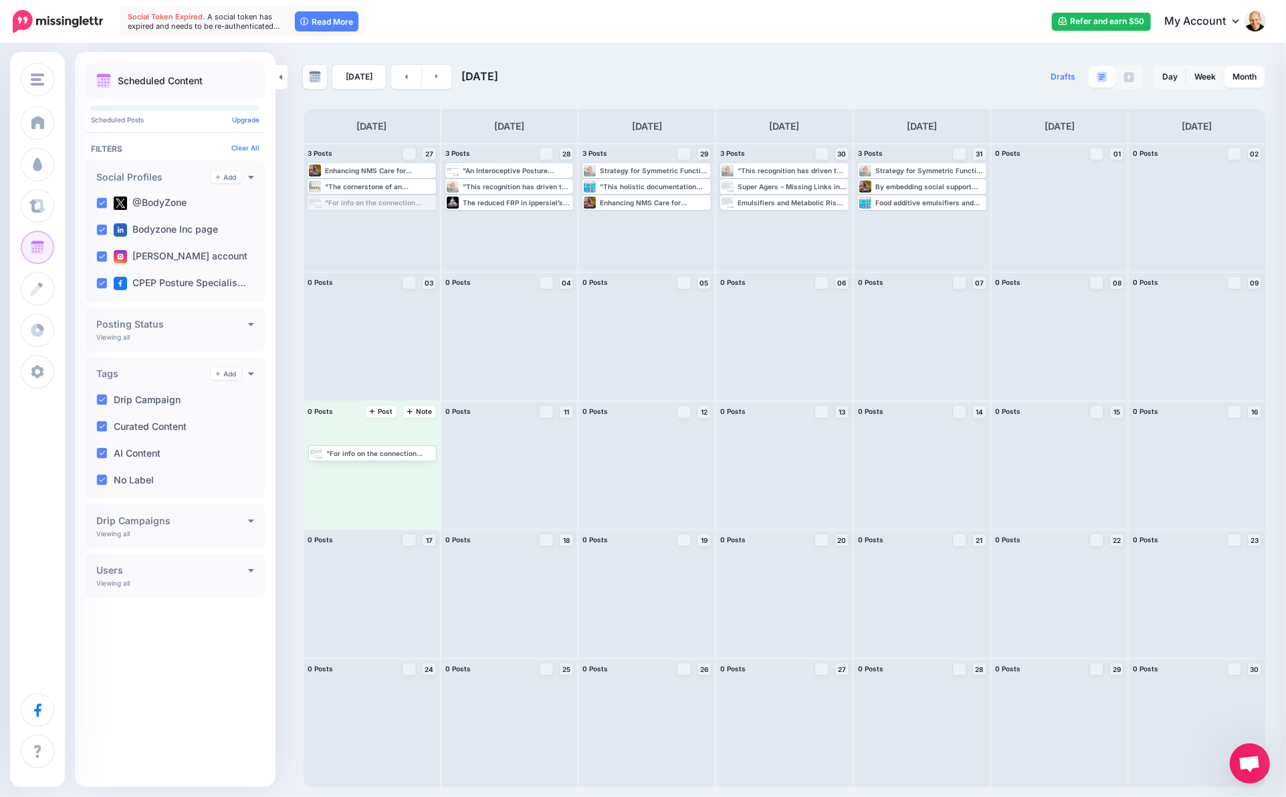
drag, startPoint x: 407, startPoint y: 201, endPoint x: 407, endPoint y: 459, distance: 258.1
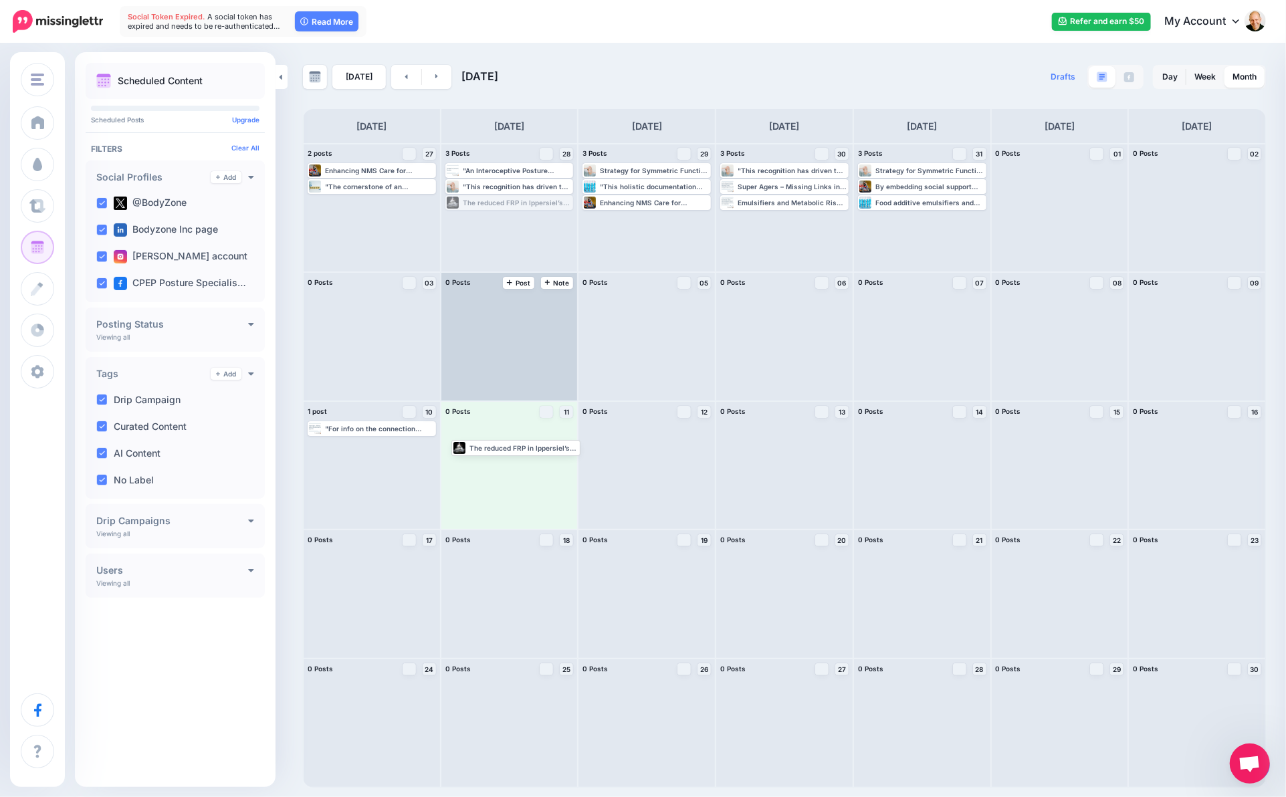
drag, startPoint x: 519, startPoint y: 201, endPoint x: 539, endPoint y: 390, distance: 190.9
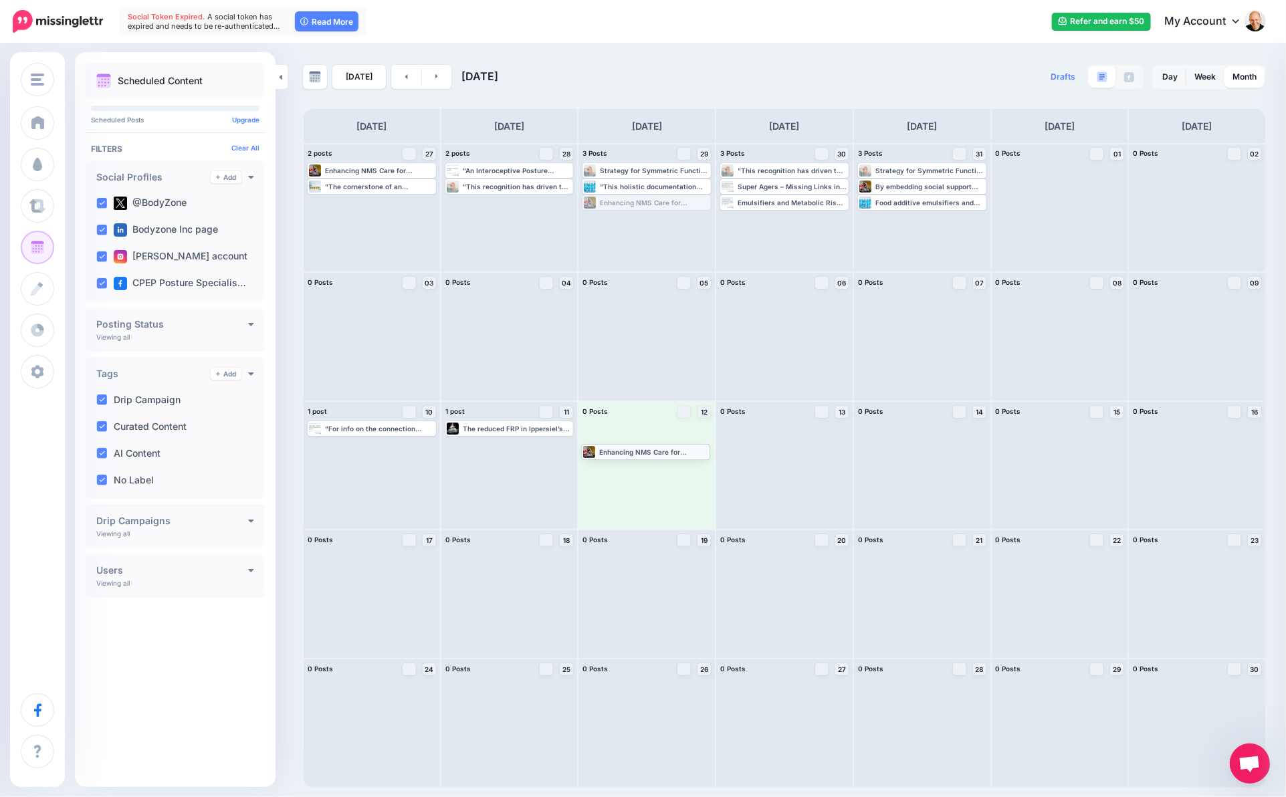
drag, startPoint x: 659, startPoint y: 203, endPoint x: 658, endPoint y: 451, distance: 248.7
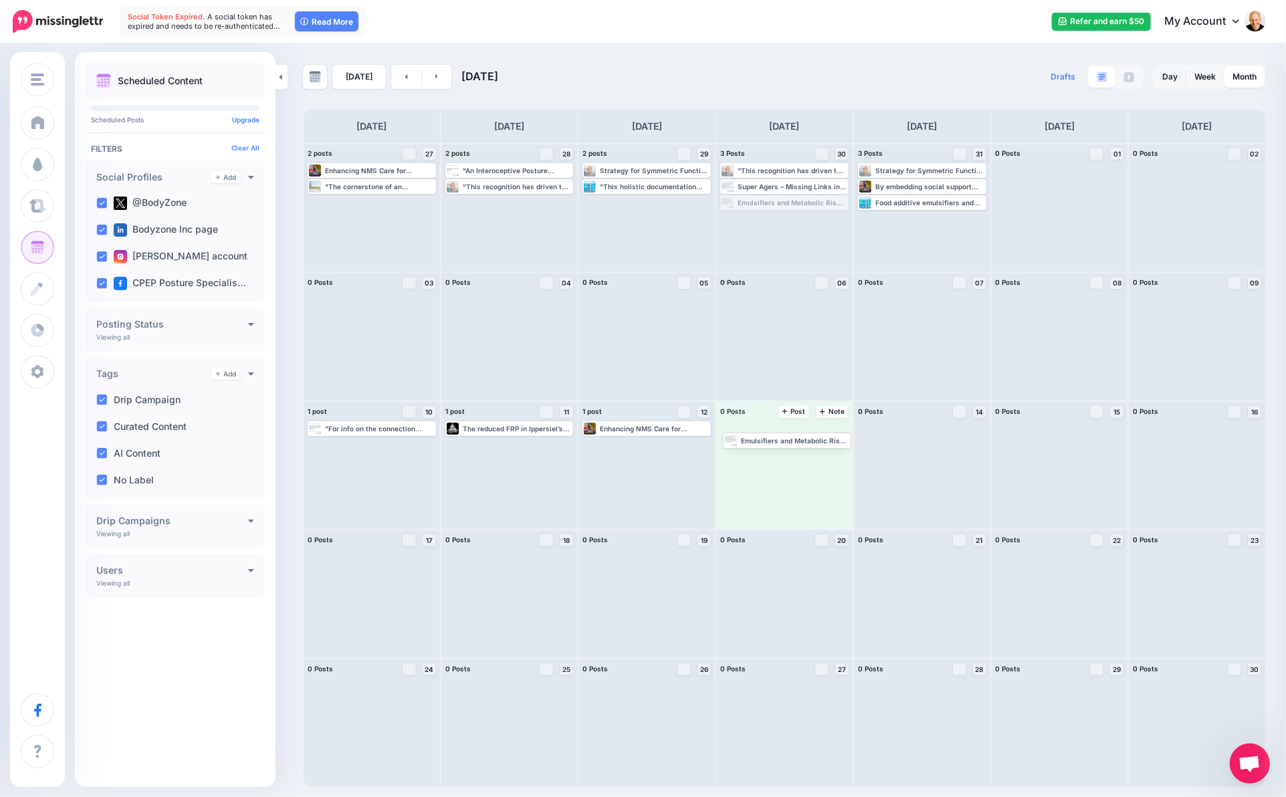
drag, startPoint x: 786, startPoint y: 203, endPoint x: 787, endPoint y: 448, distance: 245.4
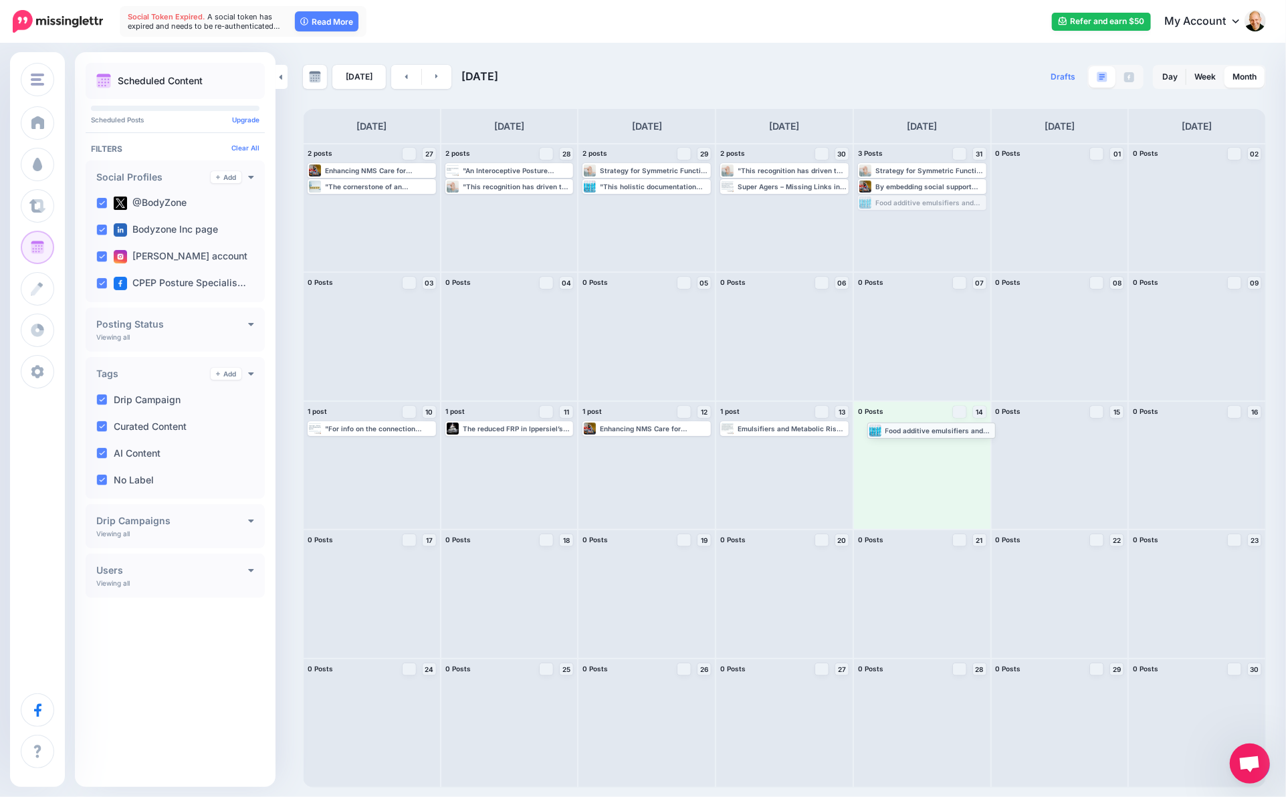
drag, startPoint x: 921, startPoint y: 204, endPoint x: 930, endPoint y: 435, distance: 231.5
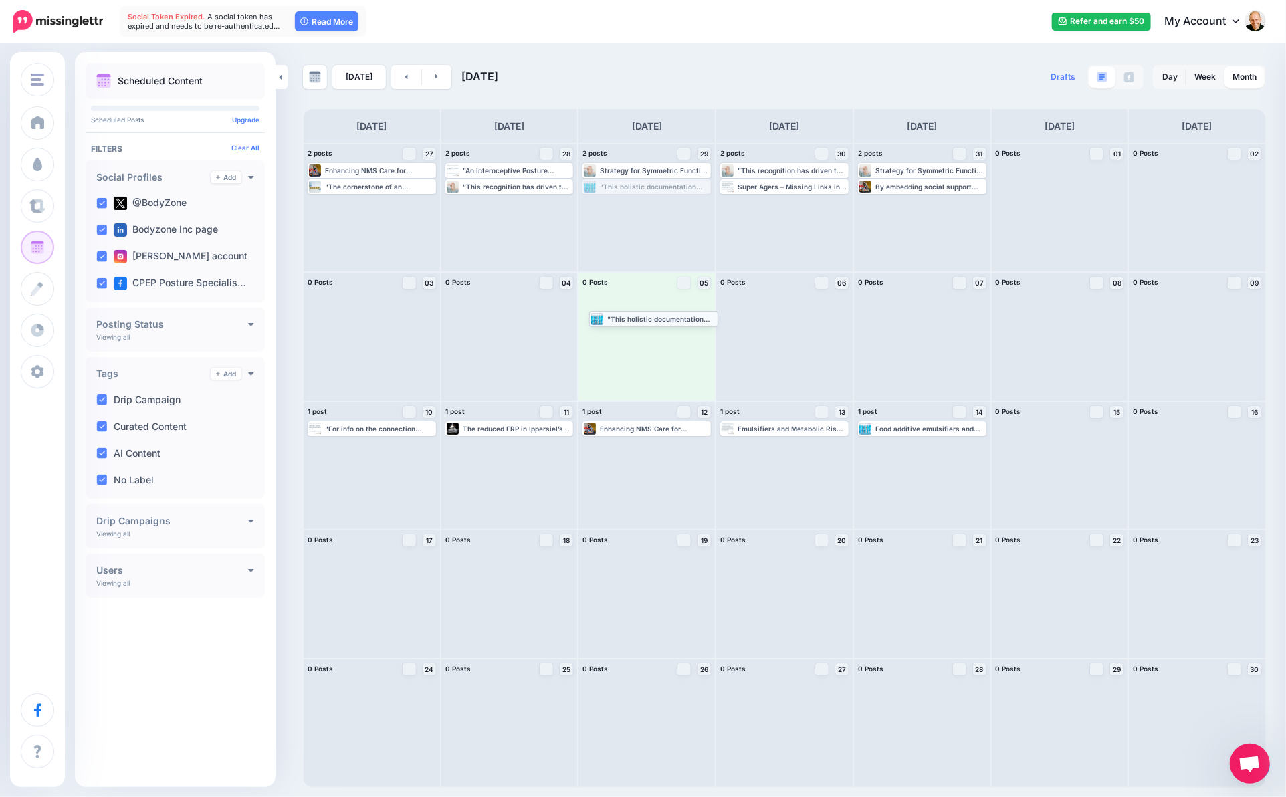
drag, startPoint x: 657, startPoint y: 185, endPoint x: 663, endPoint y: 317, distance: 131.9
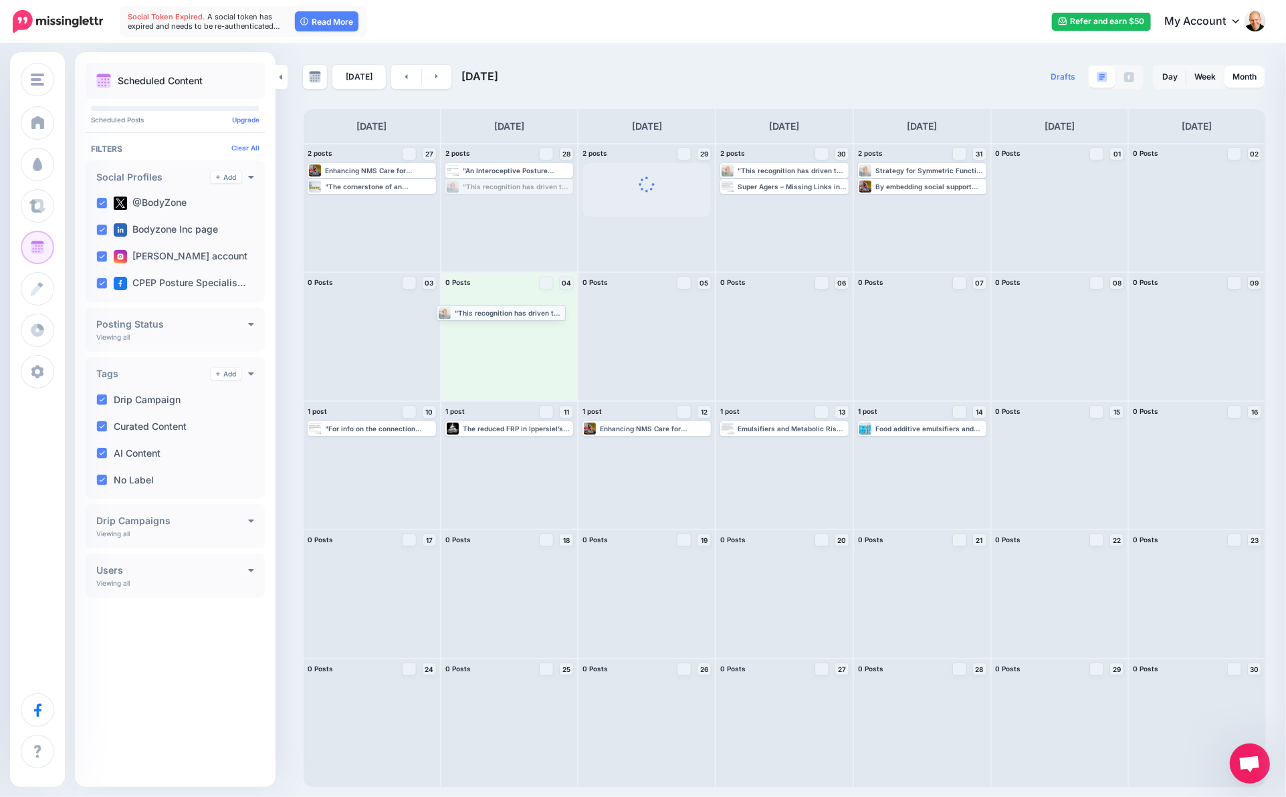
drag, startPoint x: 511, startPoint y: 185, endPoint x: 503, endPoint y: 311, distance: 126.0
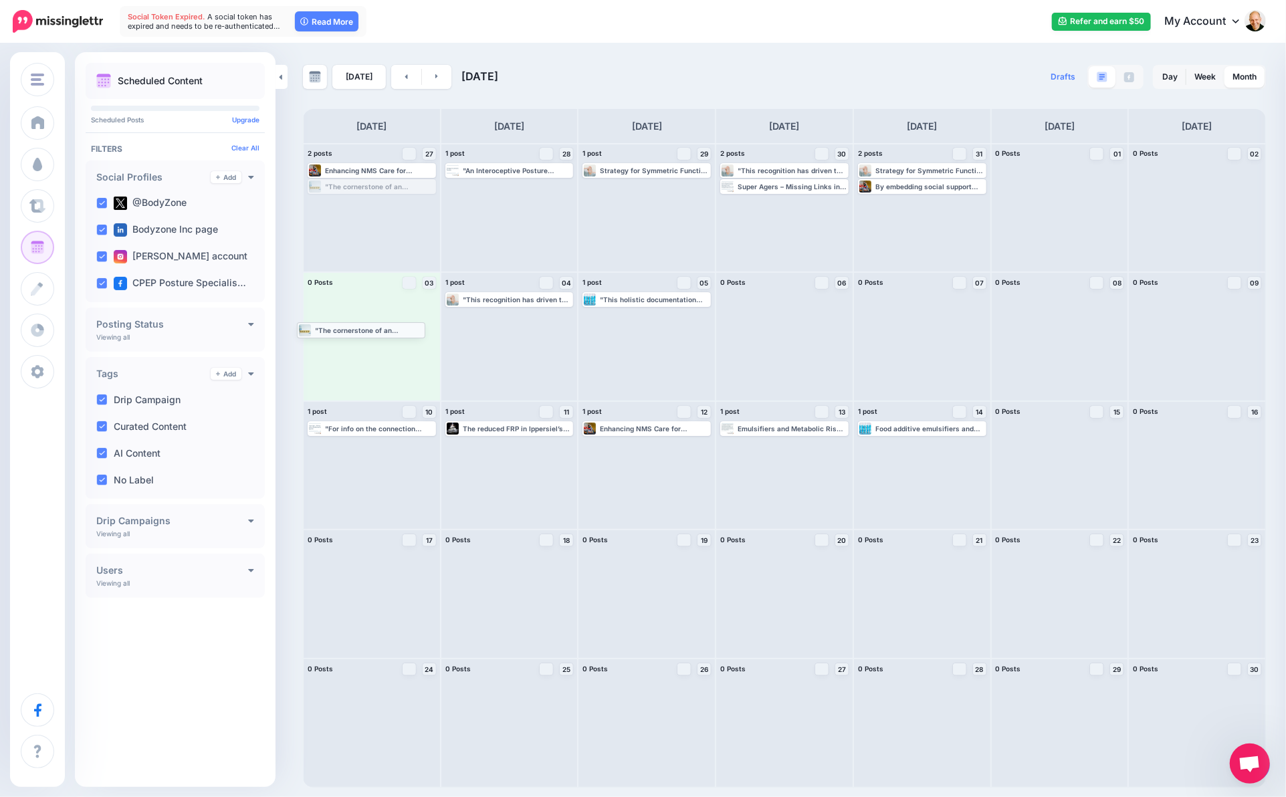
drag, startPoint x: 387, startPoint y: 188, endPoint x: 376, endPoint y: 331, distance: 143.5
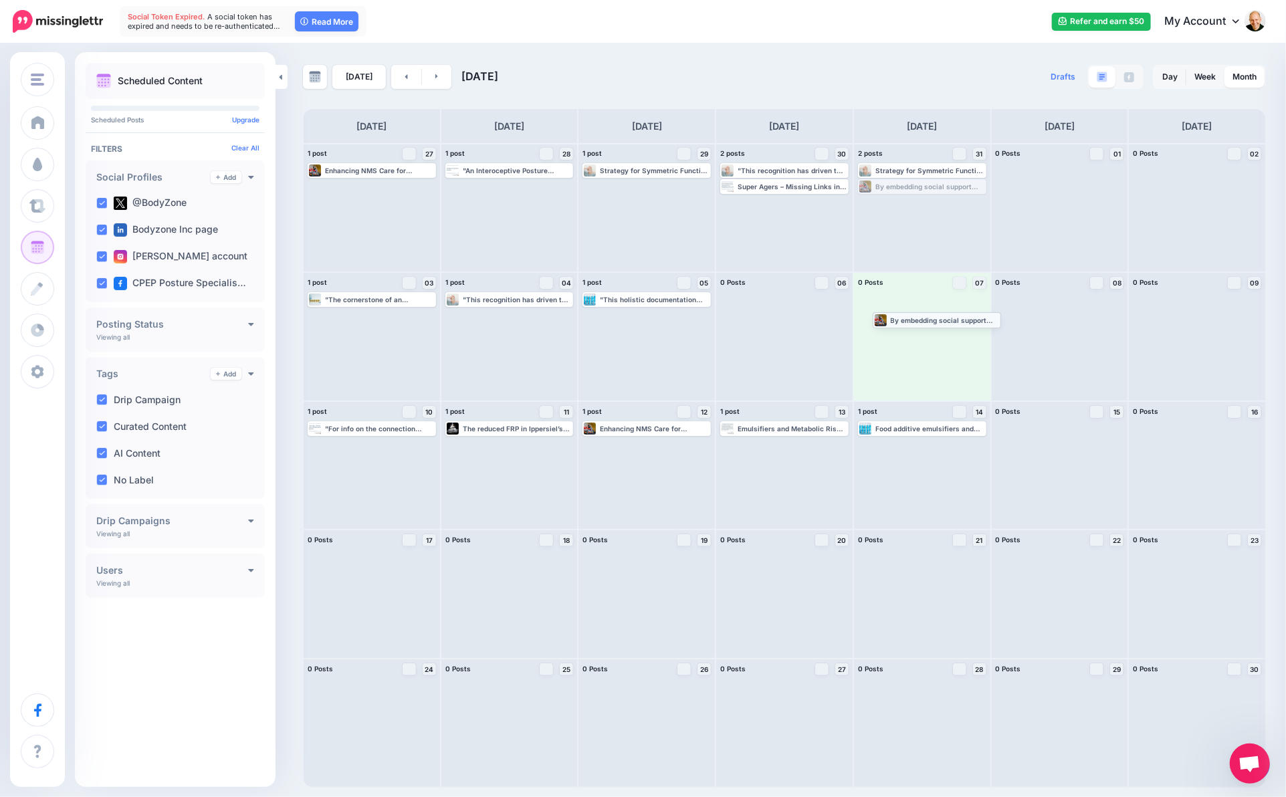
drag, startPoint x: 907, startPoint y: 186, endPoint x: 921, endPoint y: 319, distance: 133.9
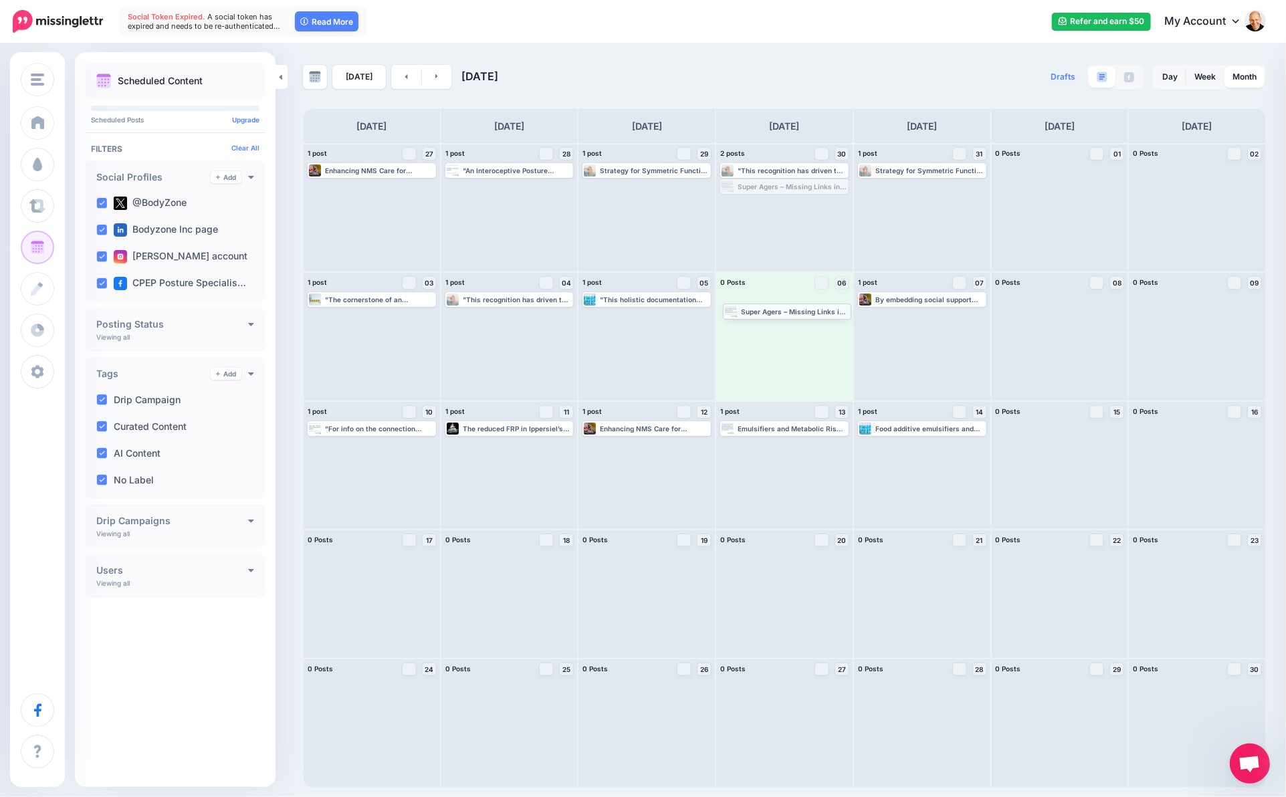
drag, startPoint x: 817, startPoint y: 187, endPoint x: 820, endPoint y: 311, distance: 124.4
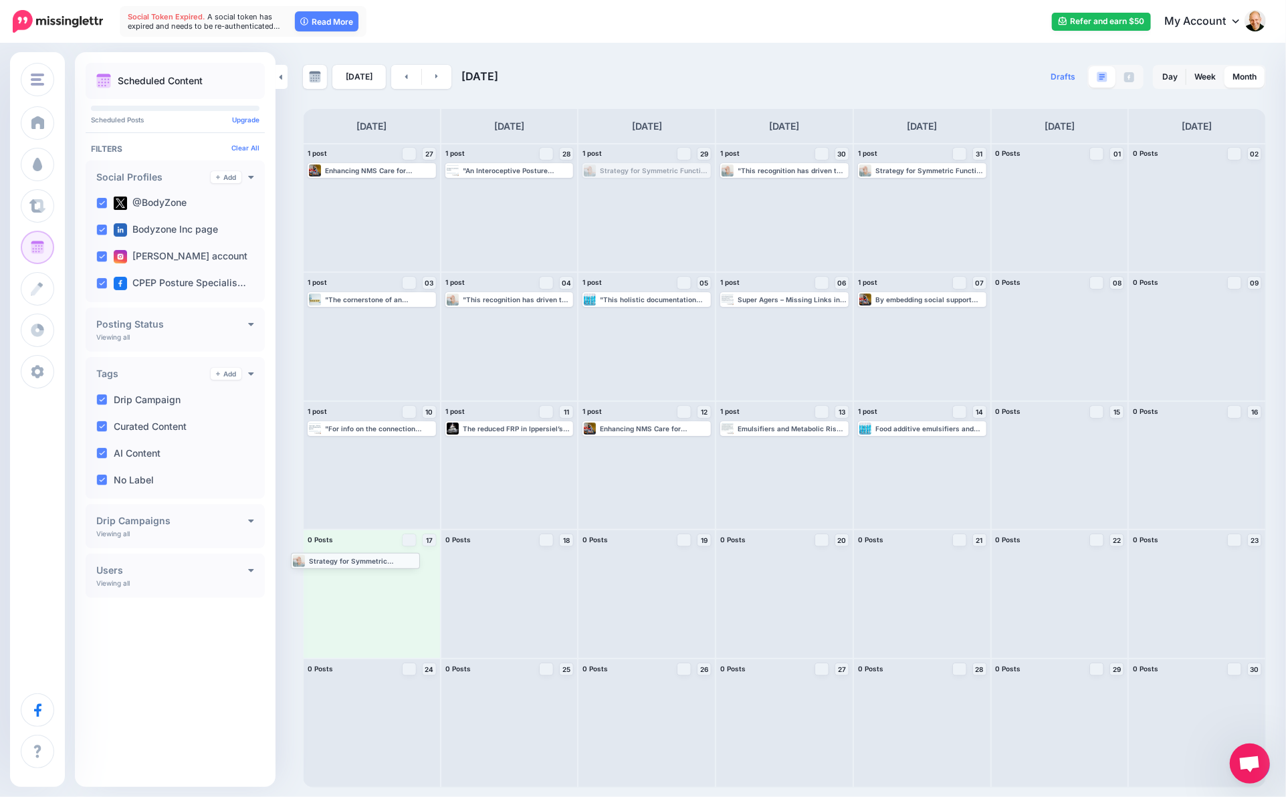
drag, startPoint x: 631, startPoint y: 168, endPoint x: 340, endPoint y: 558, distance: 486.8
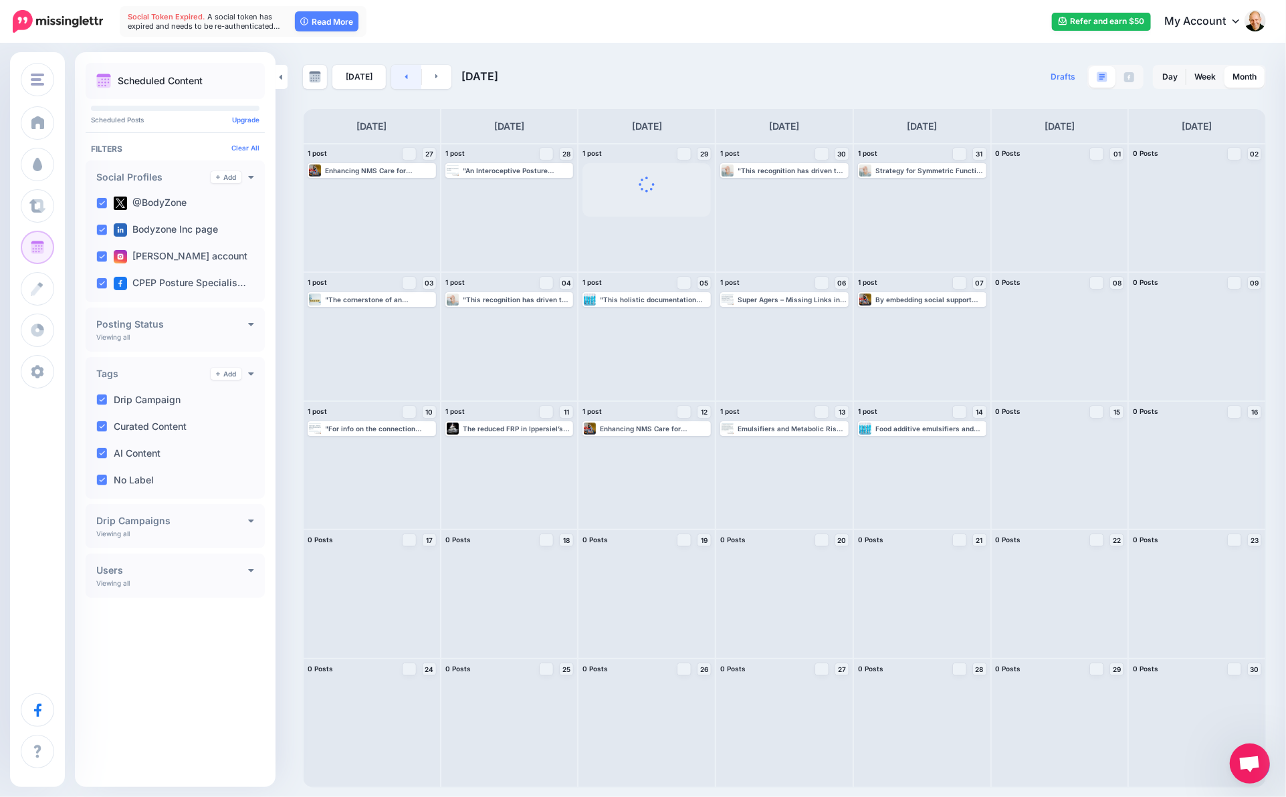
click at [405, 78] on icon at bounding box center [406, 76] width 3 height 8
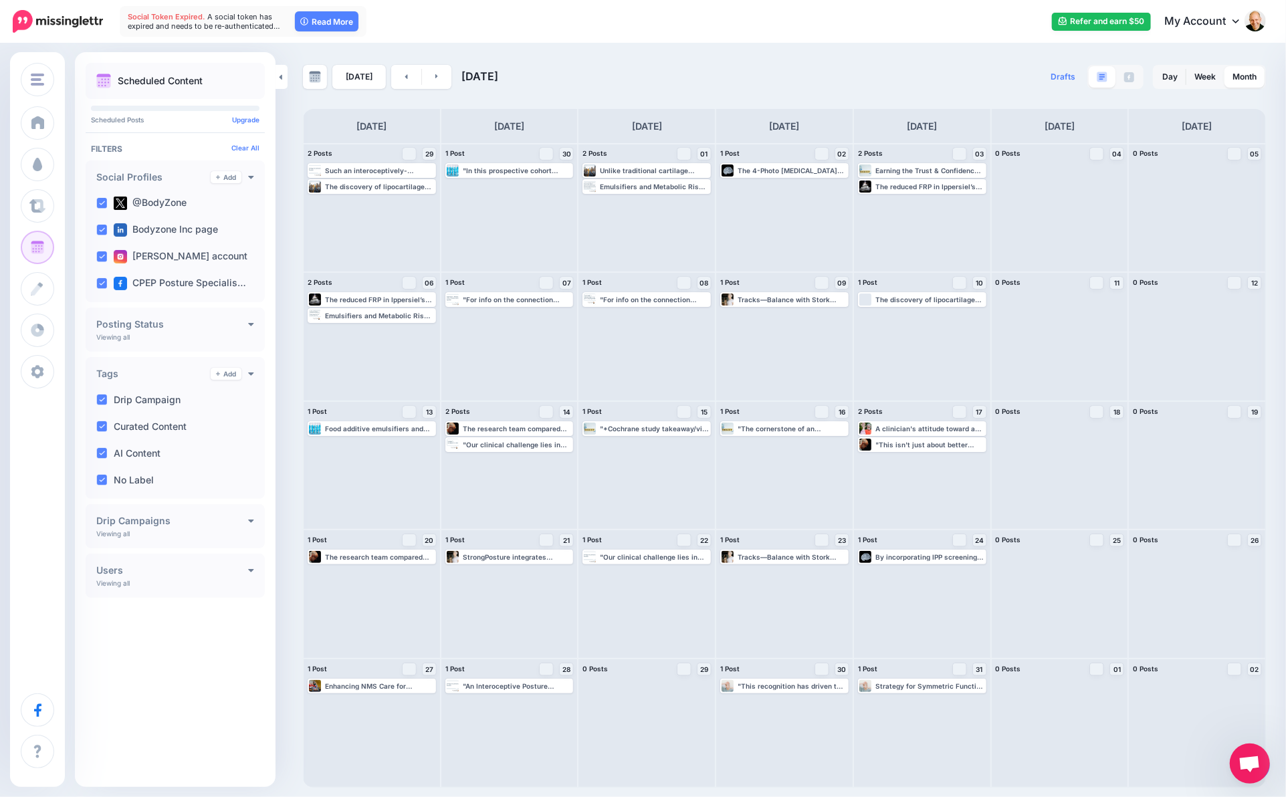
drag, startPoint x: 394, startPoint y: 78, endPoint x: 401, endPoint y: 91, distance: 15.0
click at [394, 78] on link at bounding box center [406, 77] width 30 height 24
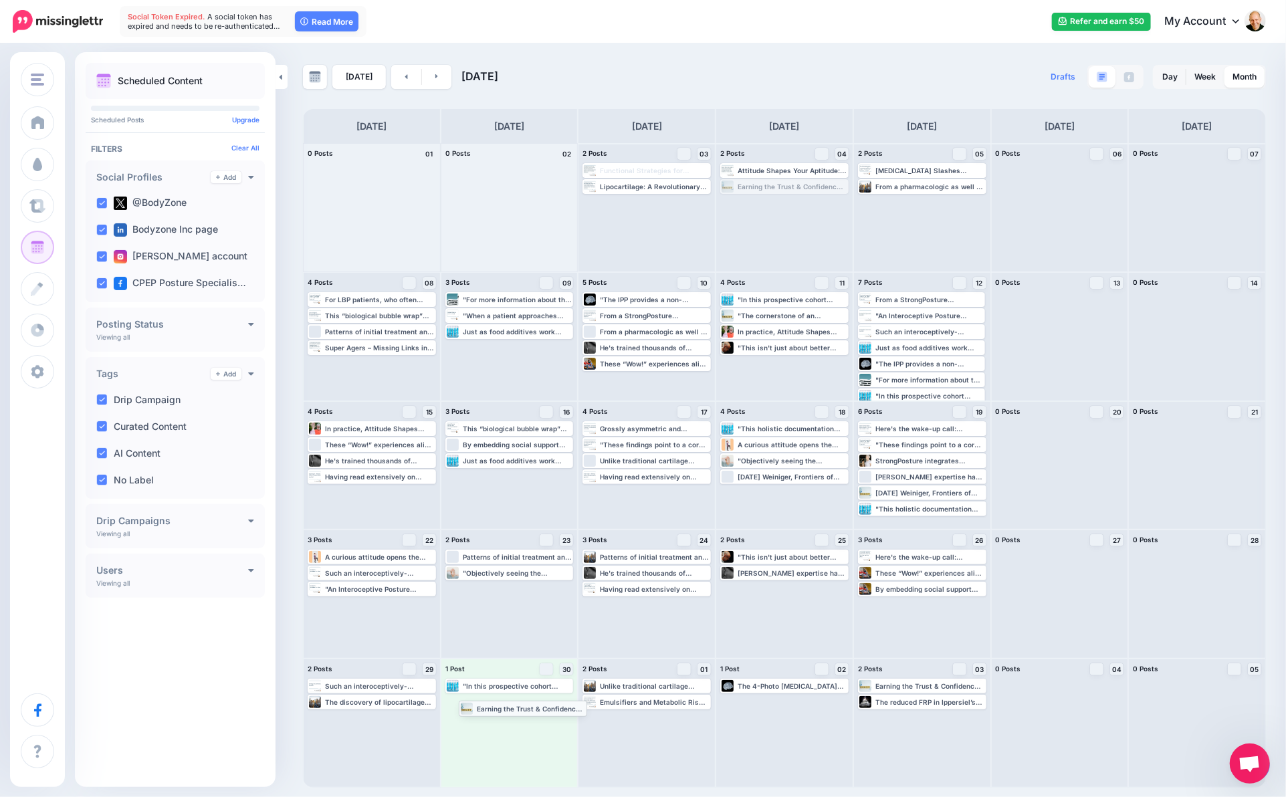
drag, startPoint x: 795, startPoint y: 187, endPoint x: 534, endPoint y: 708, distance: 583.4
drag, startPoint x: 412, startPoint y: 347, endPoint x: 518, endPoint y: 736, distance: 403.2
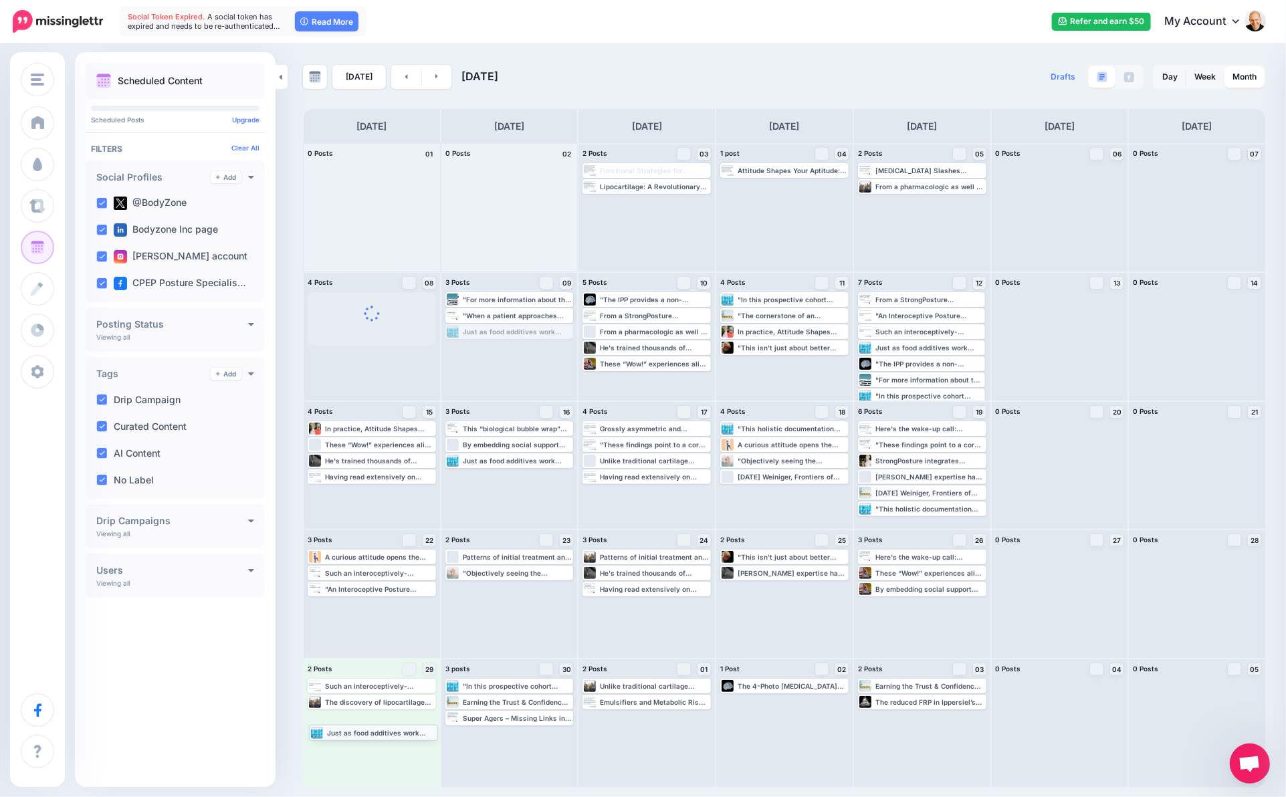
drag, startPoint x: 515, startPoint y: 330, endPoint x: 379, endPoint y: 731, distance: 423.5
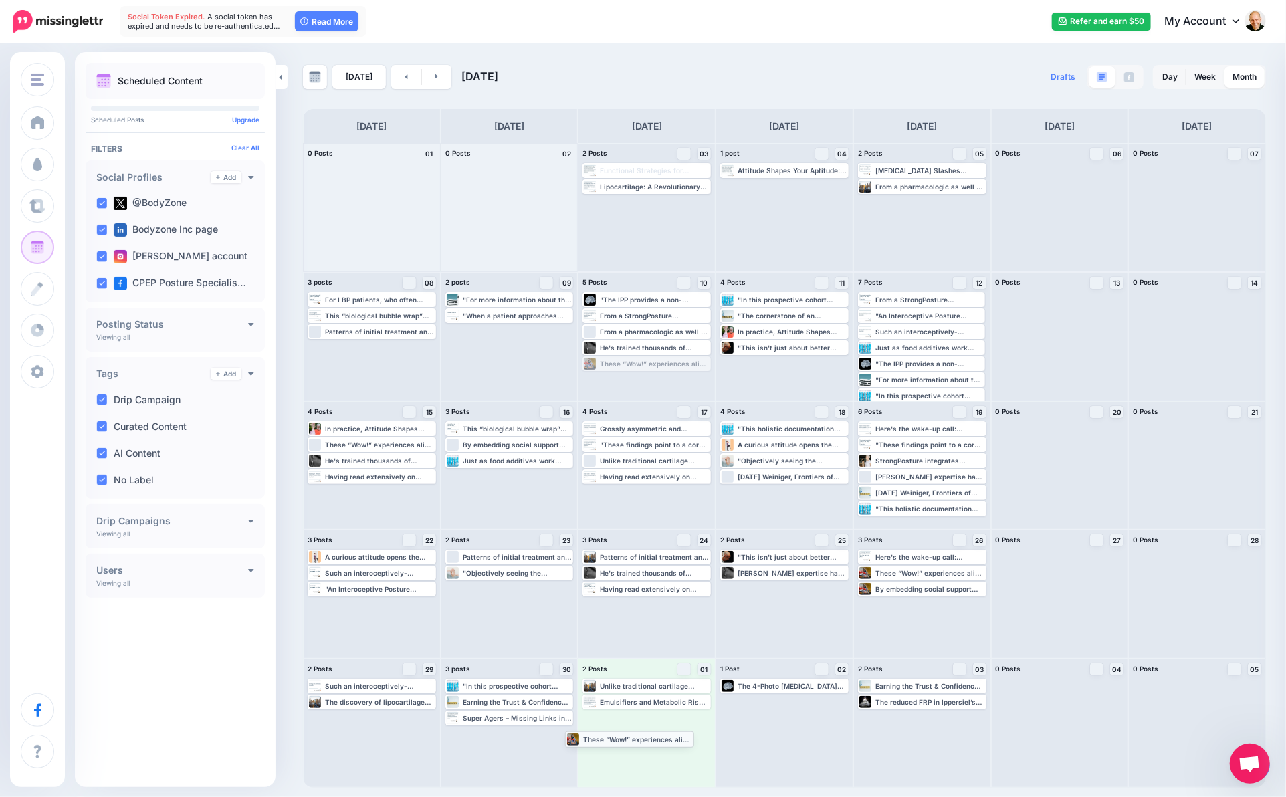
drag, startPoint x: 677, startPoint y: 364, endPoint x: 661, endPoint y: 747, distance: 383.5
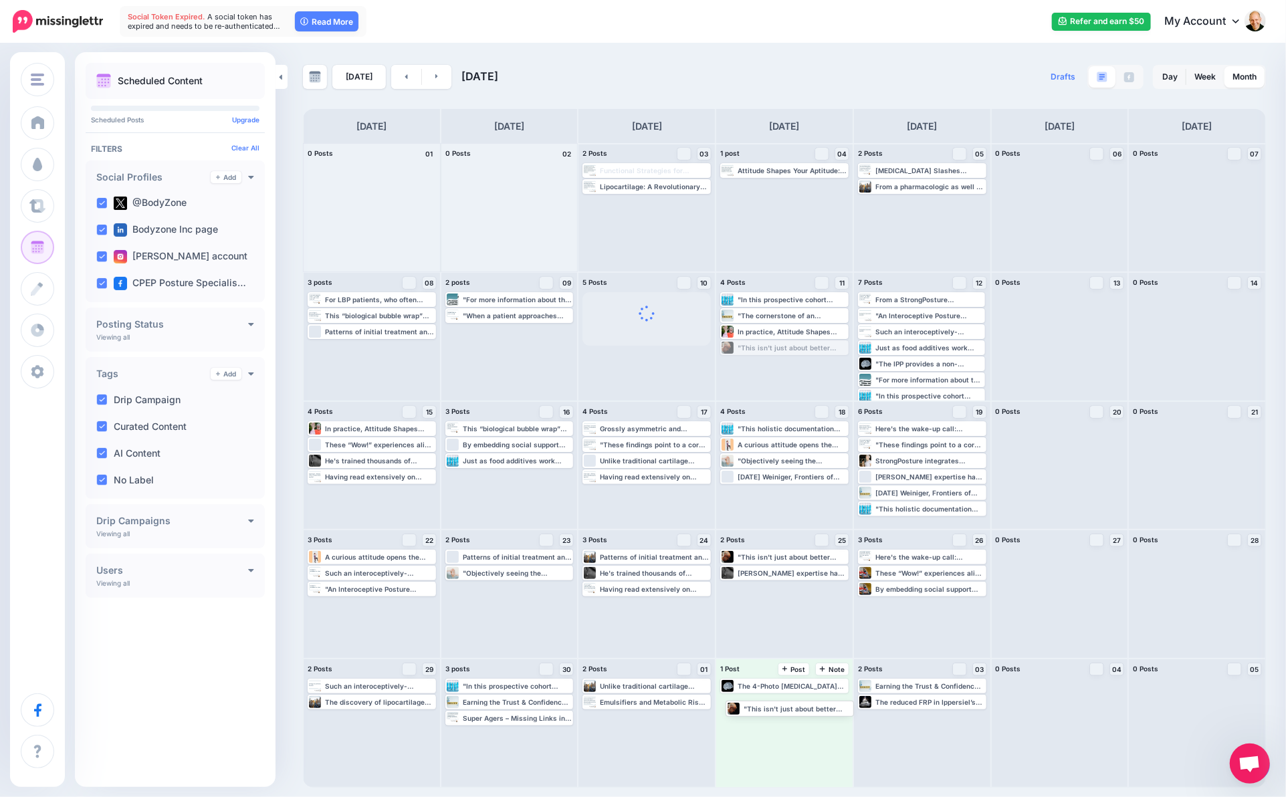
drag, startPoint x: 773, startPoint y: 346, endPoint x: 778, endPoint y: 708, distance: 361.8
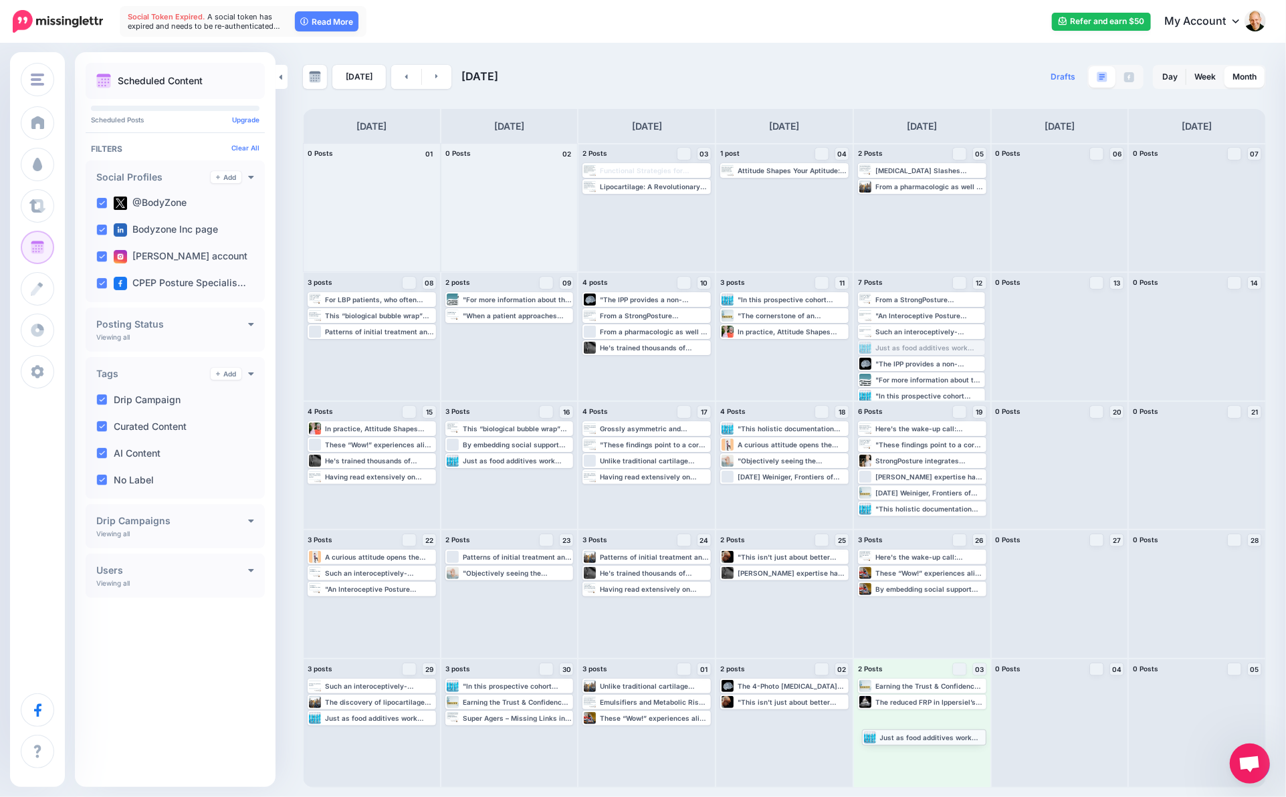
drag, startPoint x: 919, startPoint y: 347, endPoint x: 923, endPoint y: 737, distance: 389.8
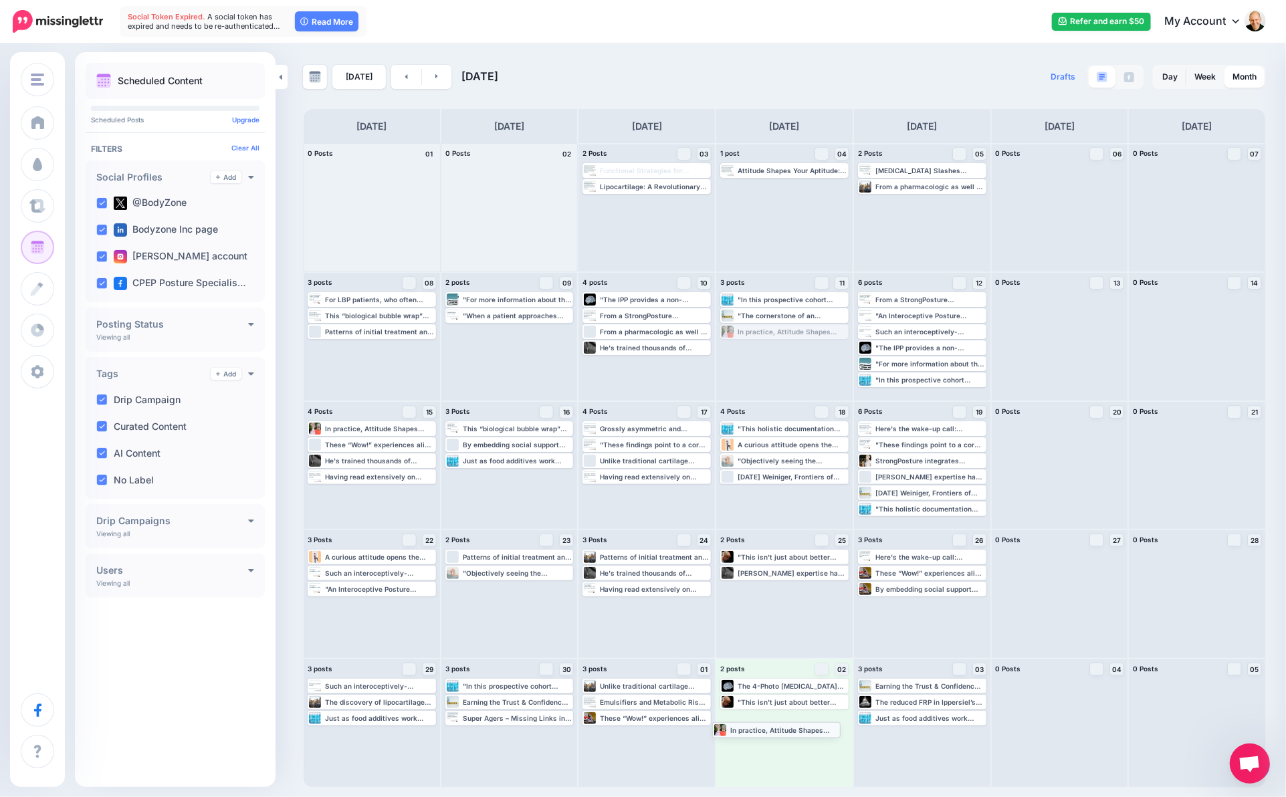
drag, startPoint x: 804, startPoint y: 332, endPoint x: 794, endPoint y: 740, distance: 407.3
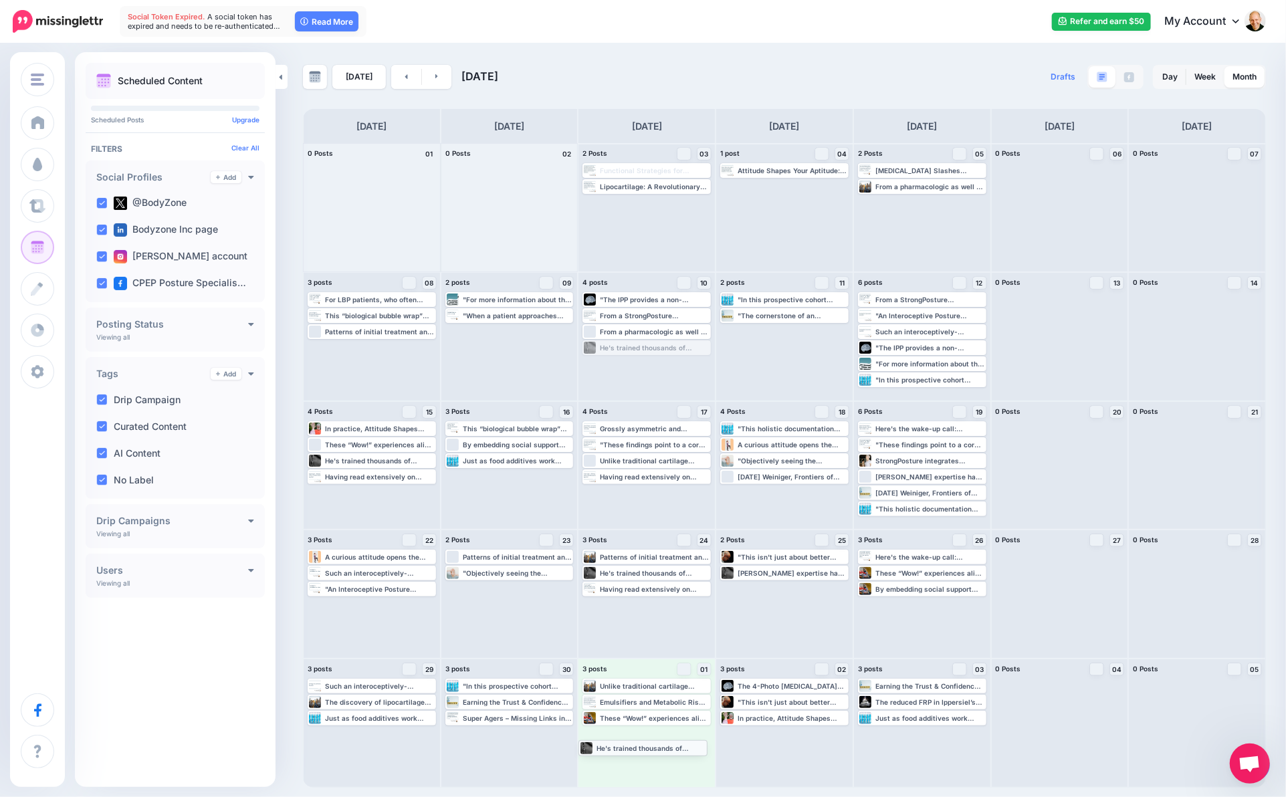
drag, startPoint x: 651, startPoint y: 345, endPoint x: 647, endPoint y: 746, distance: 400.5
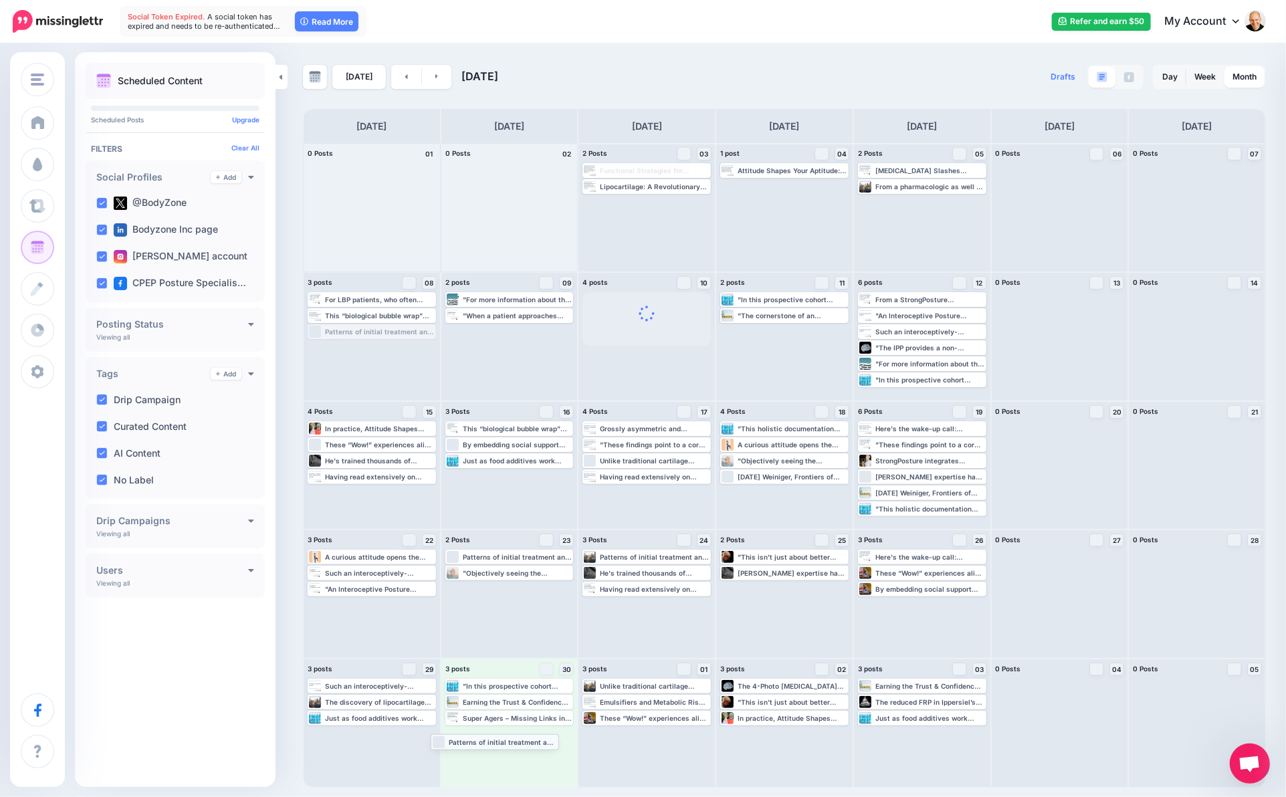
drag, startPoint x: 416, startPoint y: 331, endPoint x: 539, endPoint y: 742, distance: 428.6
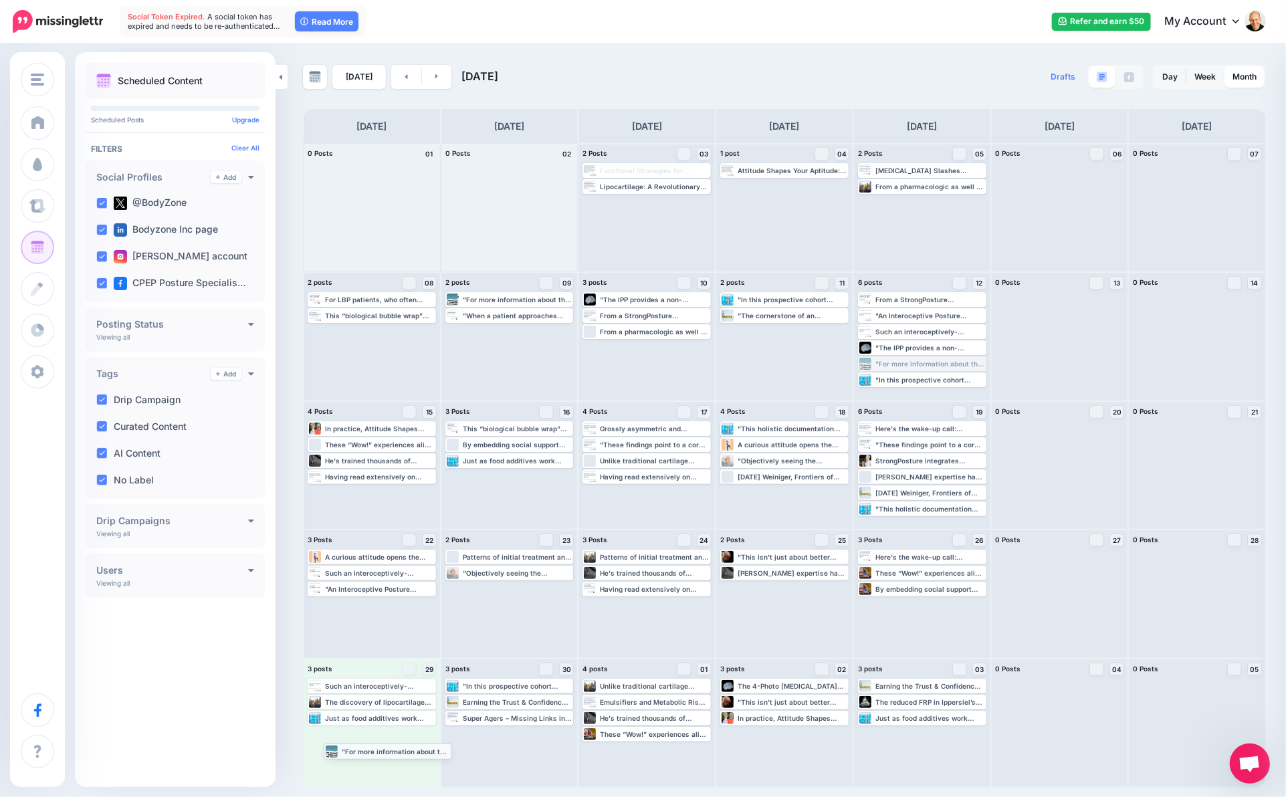
drag, startPoint x: 911, startPoint y: 363, endPoint x: 376, endPoint y: 751, distance: 660.1
drag, startPoint x: 928, startPoint y: 344, endPoint x: 389, endPoint y: 729, distance: 662.8
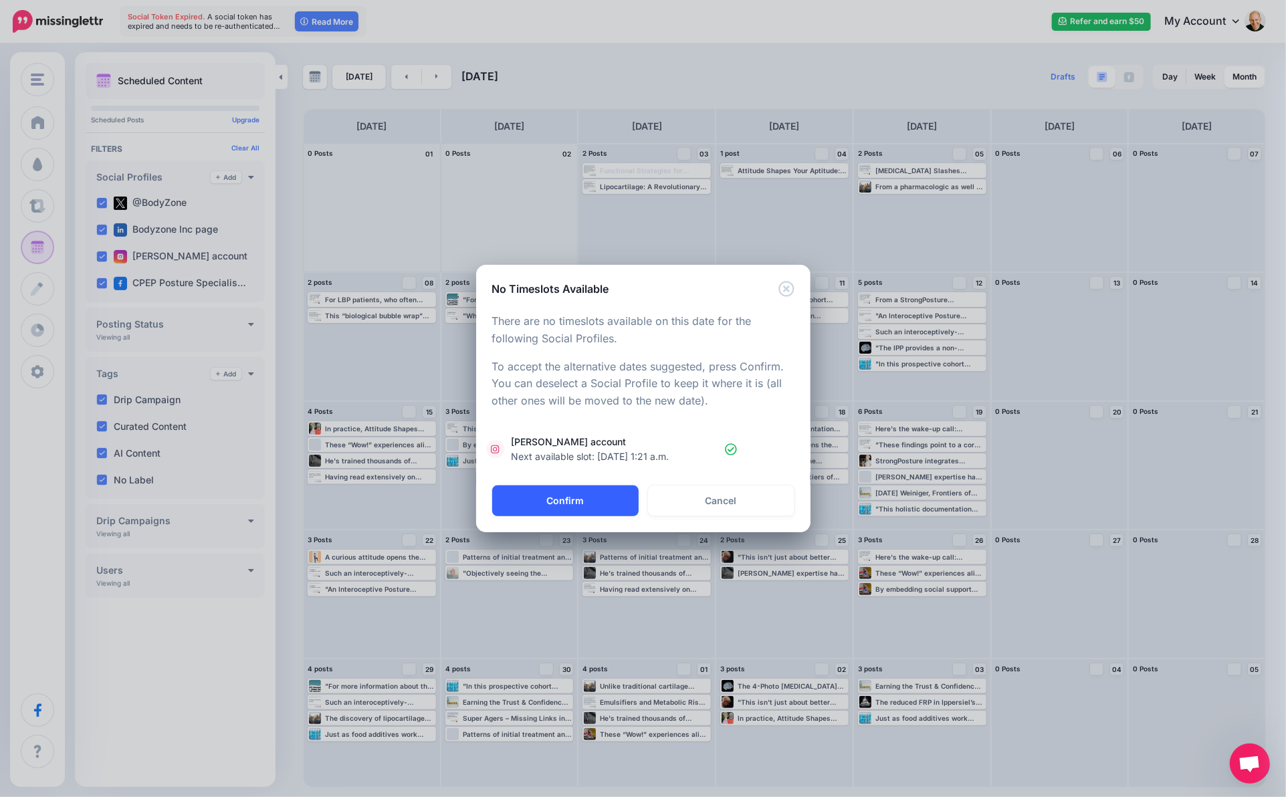
click at [594, 497] on button "Confirm" at bounding box center [565, 500] width 146 height 31
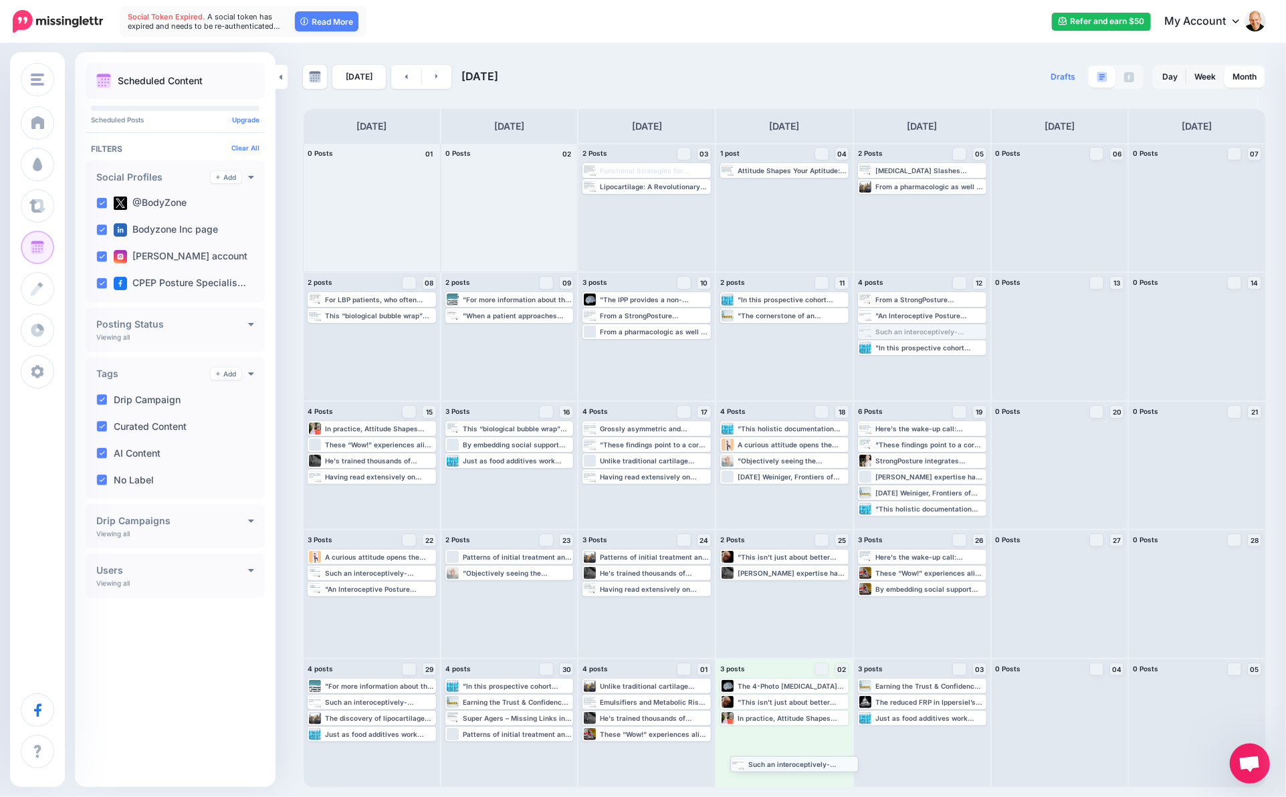
drag, startPoint x: 935, startPoint y: 330, endPoint x: 807, endPoint y: 763, distance: 451.1
drag, startPoint x: 947, startPoint y: 334, endPoint x: 933, endPoint y: 757, distance: 423.5
drag, startPoint x: 690, startPoint y: 330, endPoint x: 814, endPoint y: 772, distance: 459.1
drag, startPoint x: 784, startPoint y: 316, endPoint x: 530, endPoint y: 756, distance: 508.4
drag, startPoint x: 681, startPoint y: 476, endPoint x: 782, endPoint y: 777, distance: 317.4
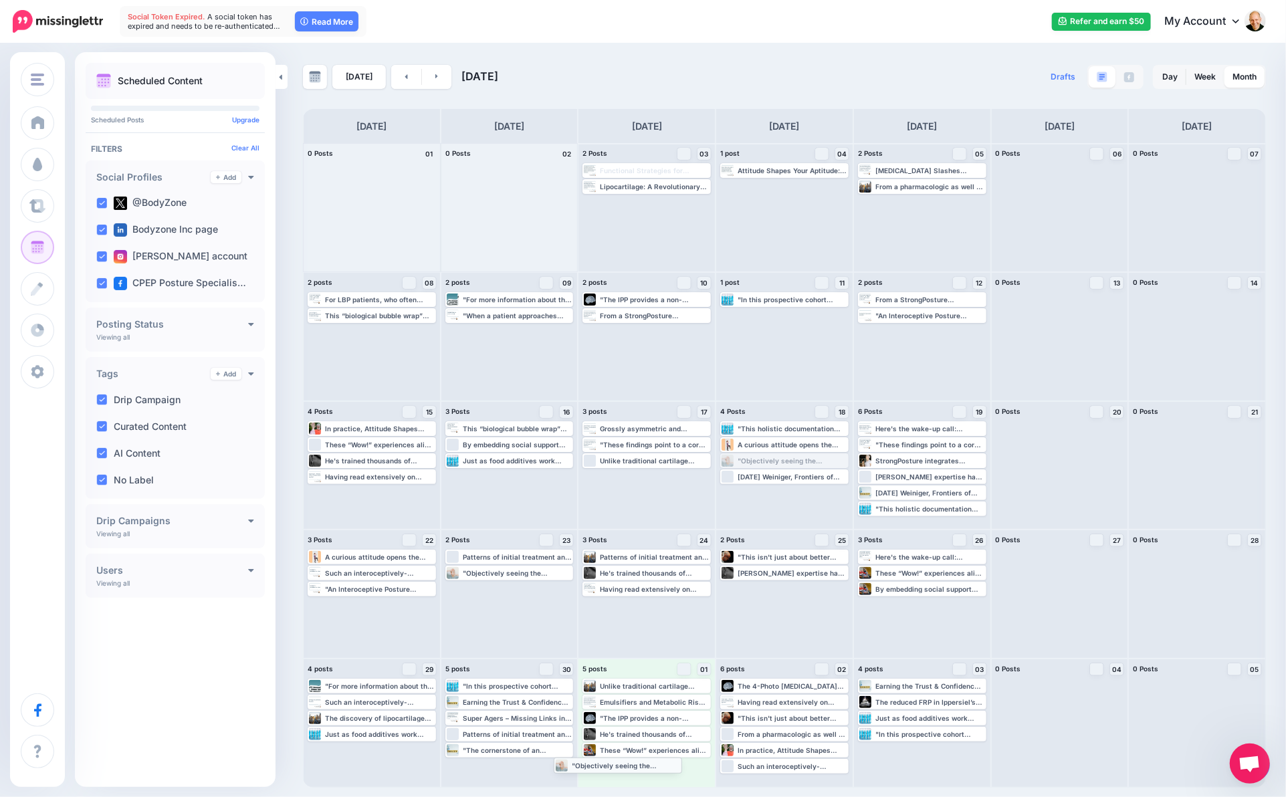
drag, startPoint x: 804, startPoint y: 459, endPoint x: 638, endPoint y: 764, distance: 347.4
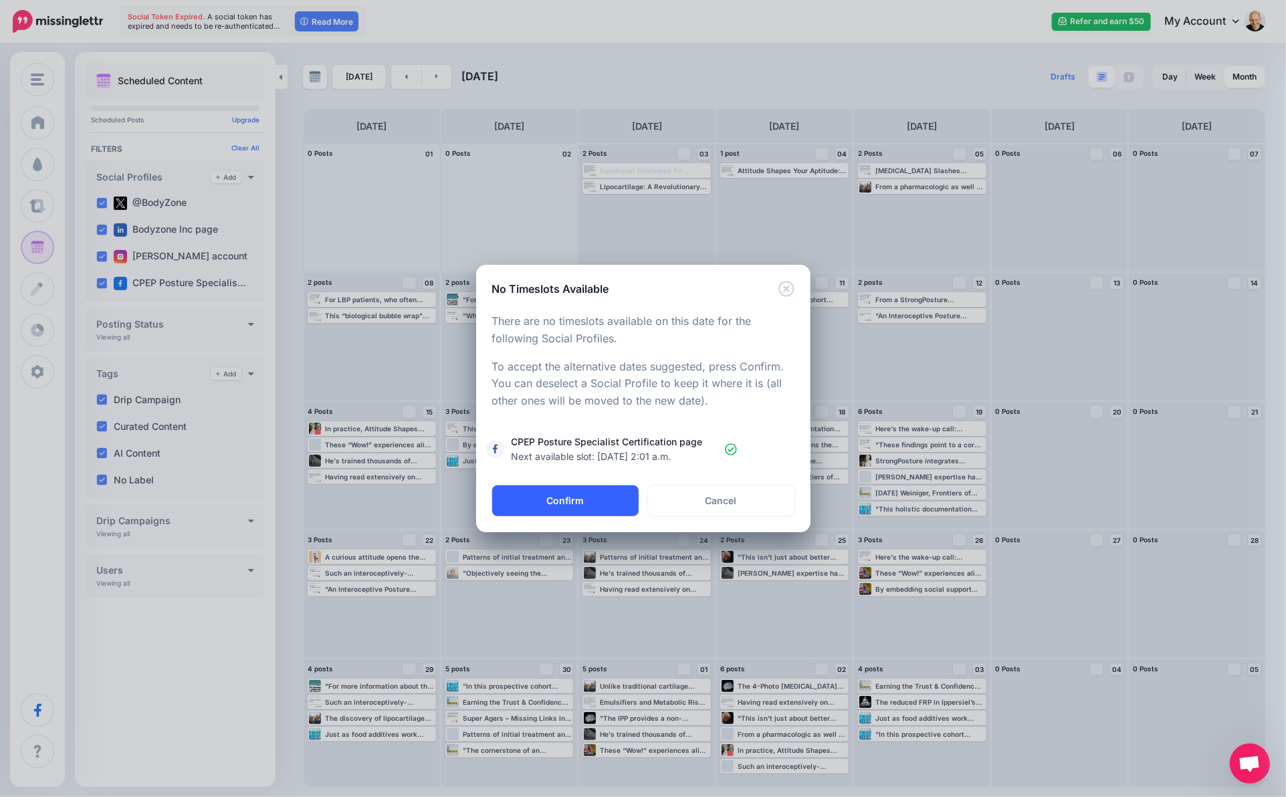
click at [598, 501] on button "Confirm" at bounding box center [565, 500] width 146 height 31
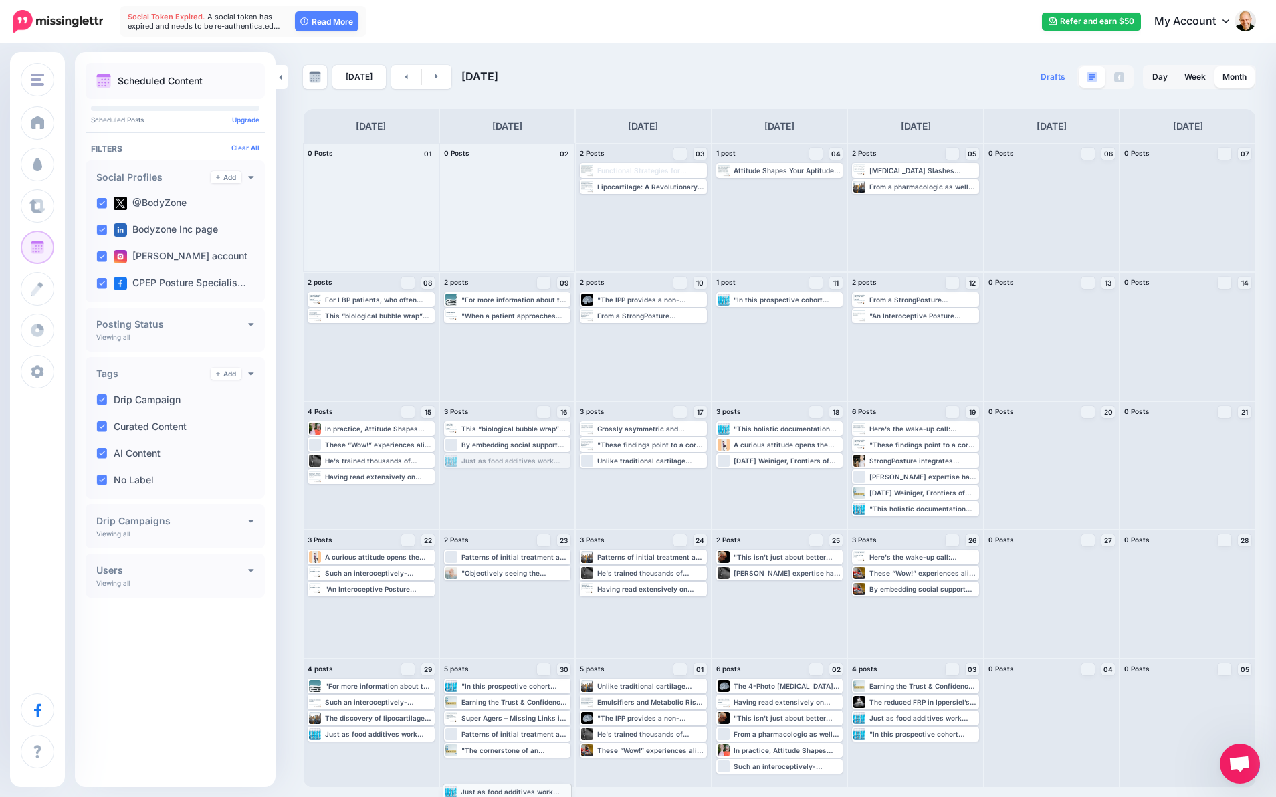
drag, startPoint x: 514, startPoint y: 459, endPoint x: 512, endPoint y: 790, distance: 331.0
drag, startPoint x: 532, startPoint y: 461, endPoint x: 376, endPoint y: 755, distance: 332.0
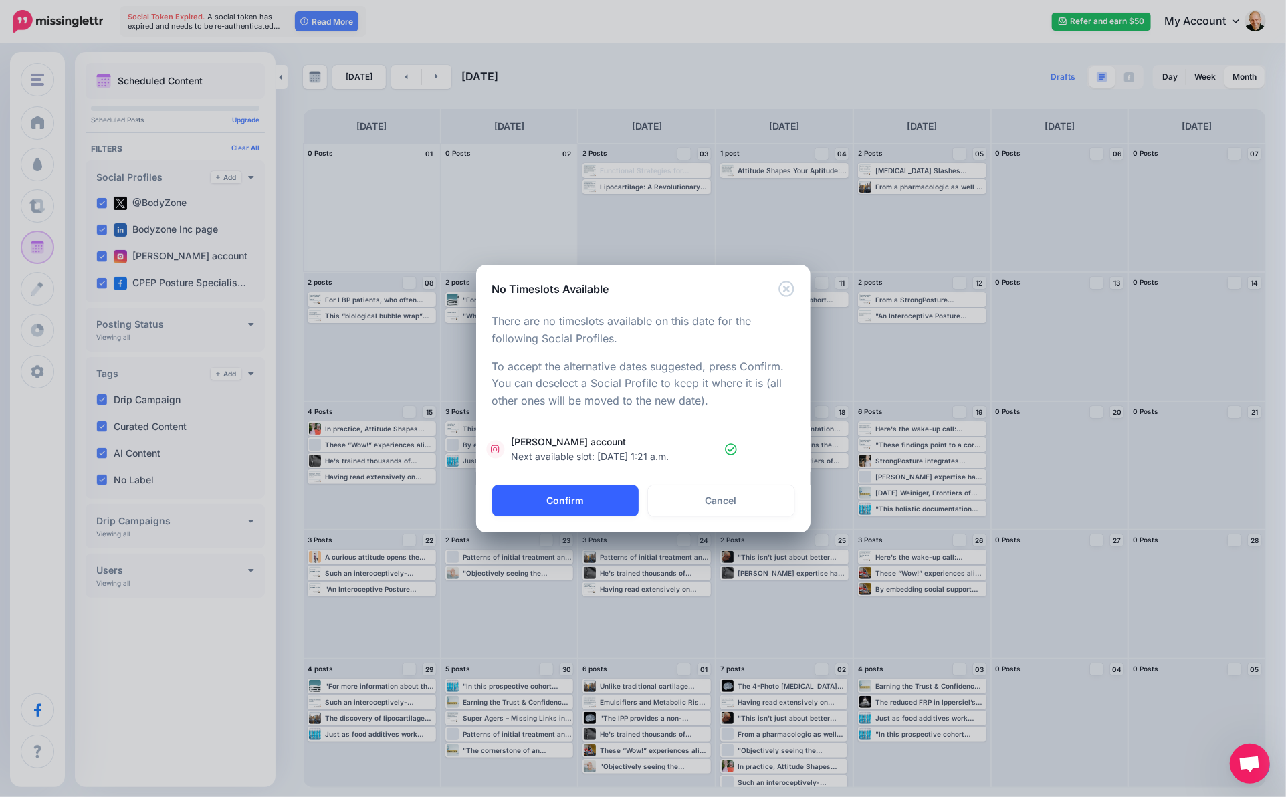
click at [602, 502] on button "Confirm" at bounding box center [565, 500] width 146 height 31
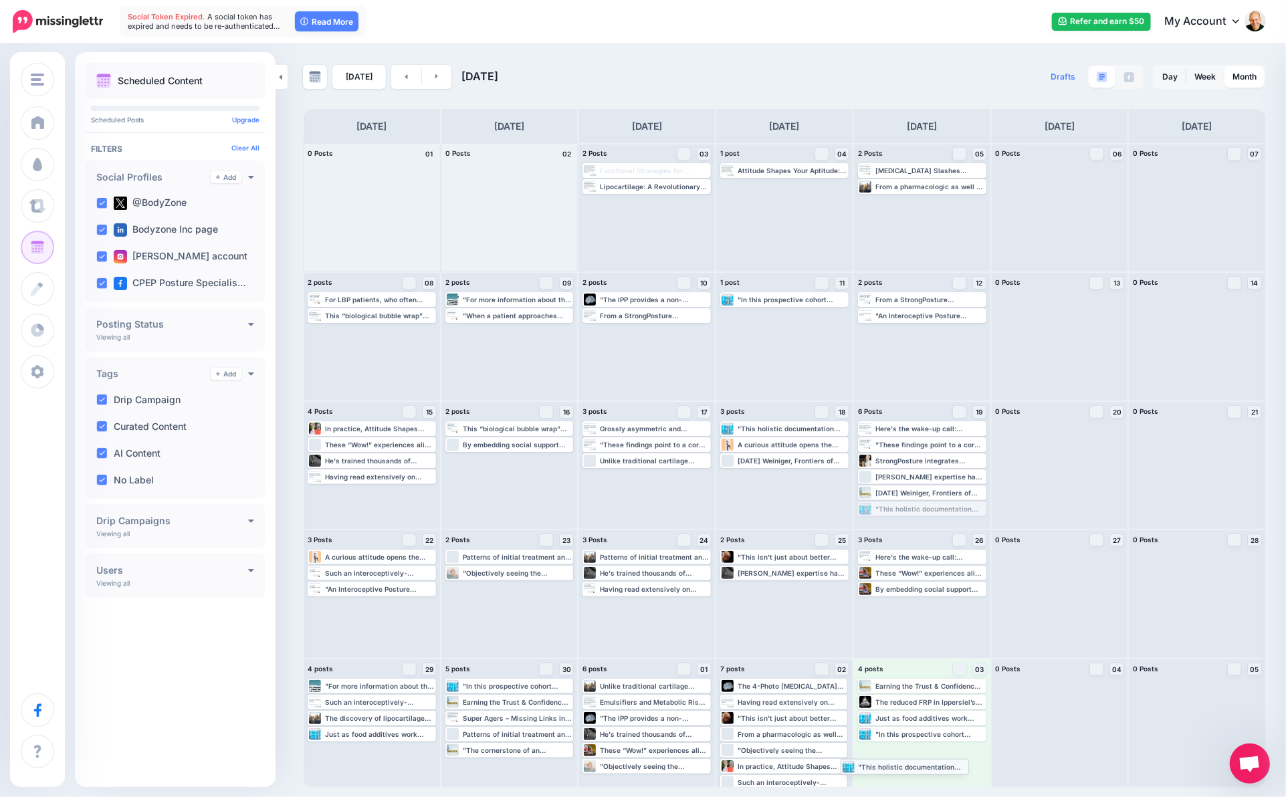
drag, startPoint x: 943, startPoint y: 505, endPoint x: 924, endPoint y: 766, distance: 261.5
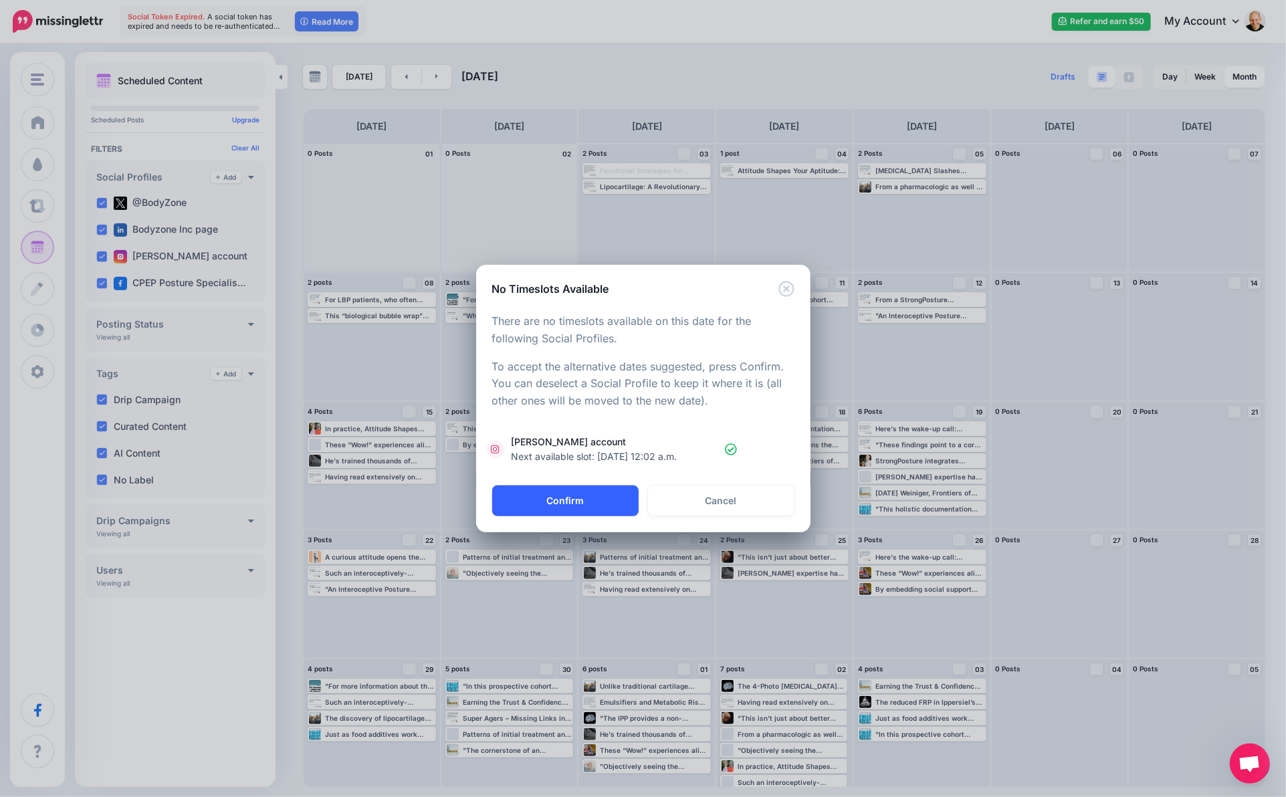
click at [590, 502] on button "Confirm" at bounding box center [565, 500] width 146 height 31
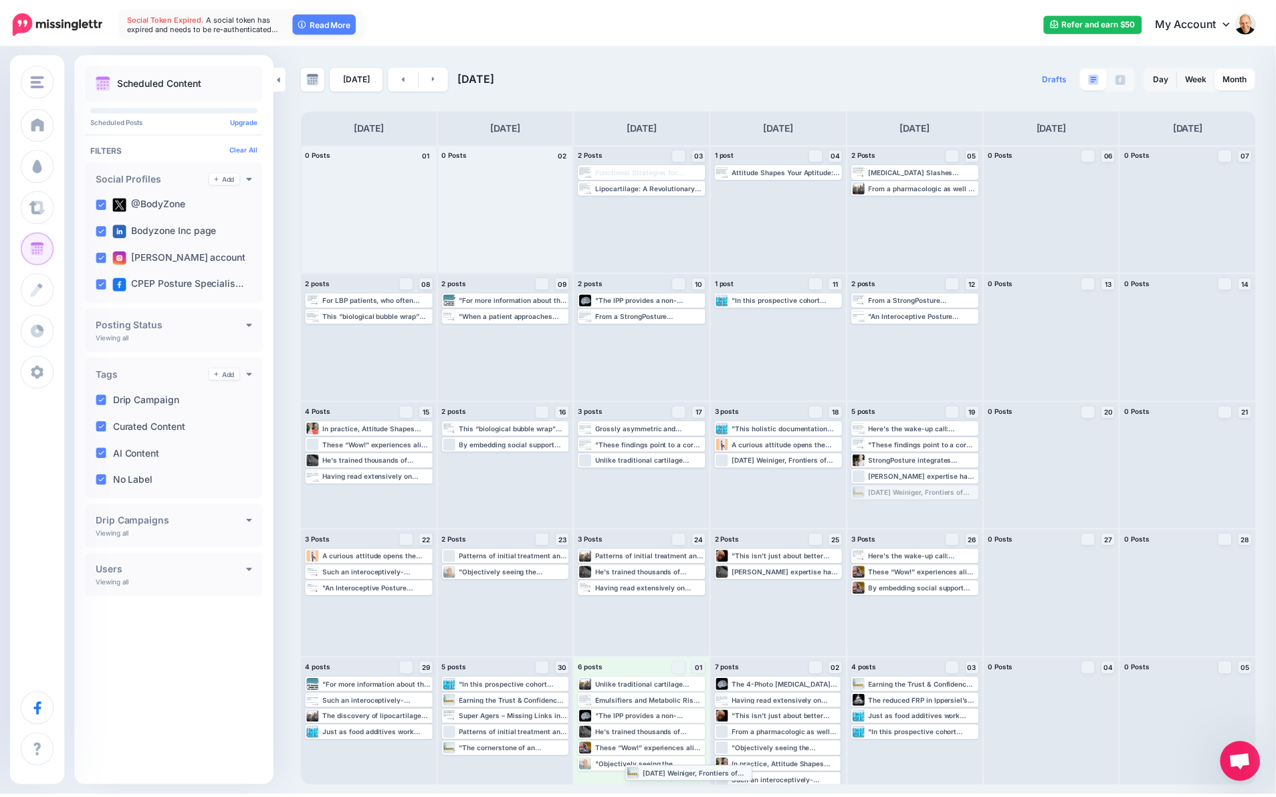
scroll to position [7, 0]
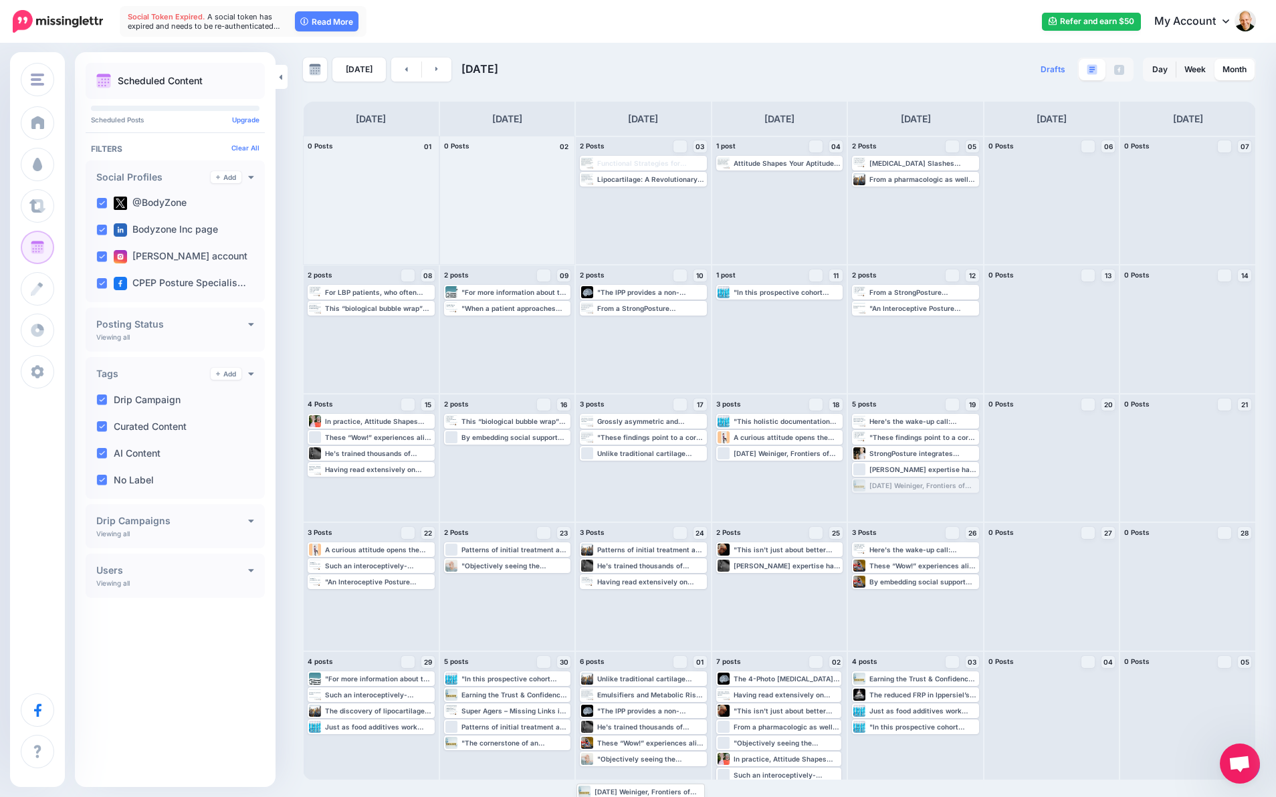
drag, startPoint x: 919, startPoint y: 493, endPoint x: 637, endPoint y: 793, distance: 411.5
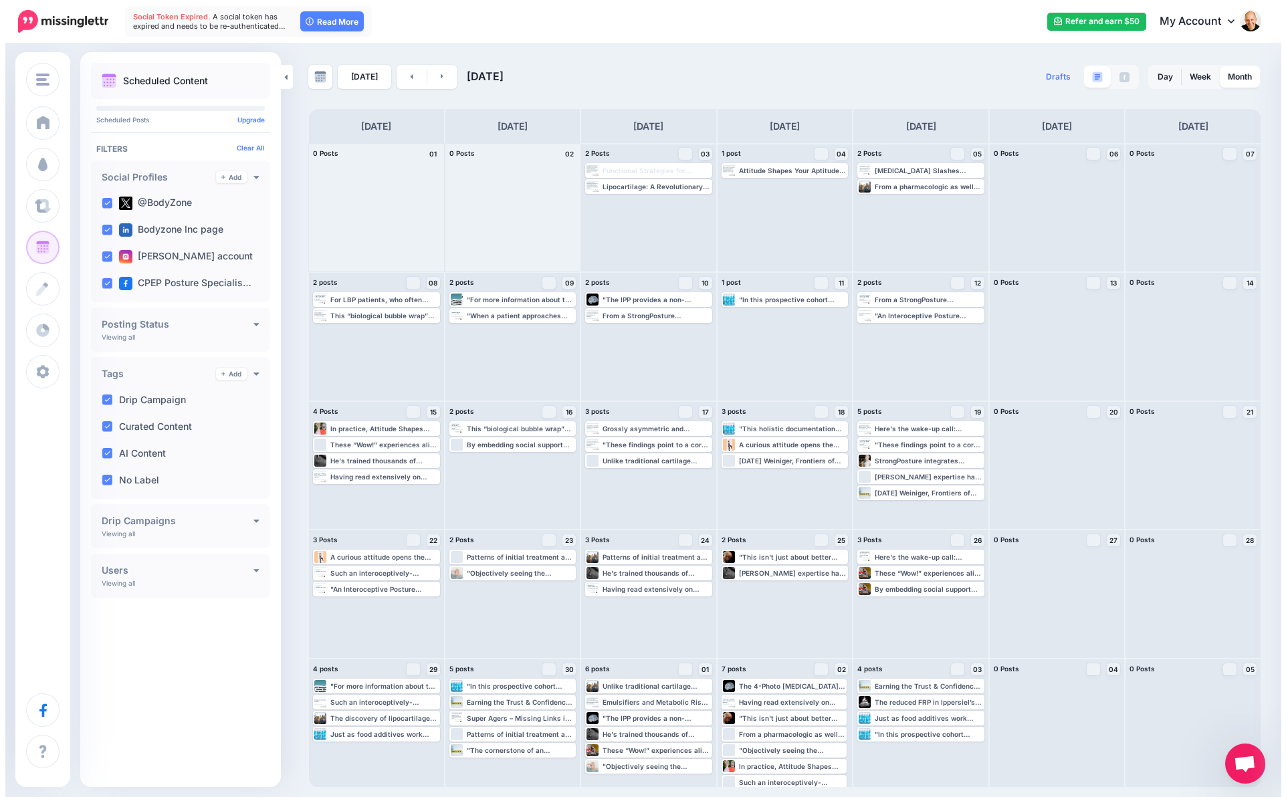
scroll to position [0, 0]
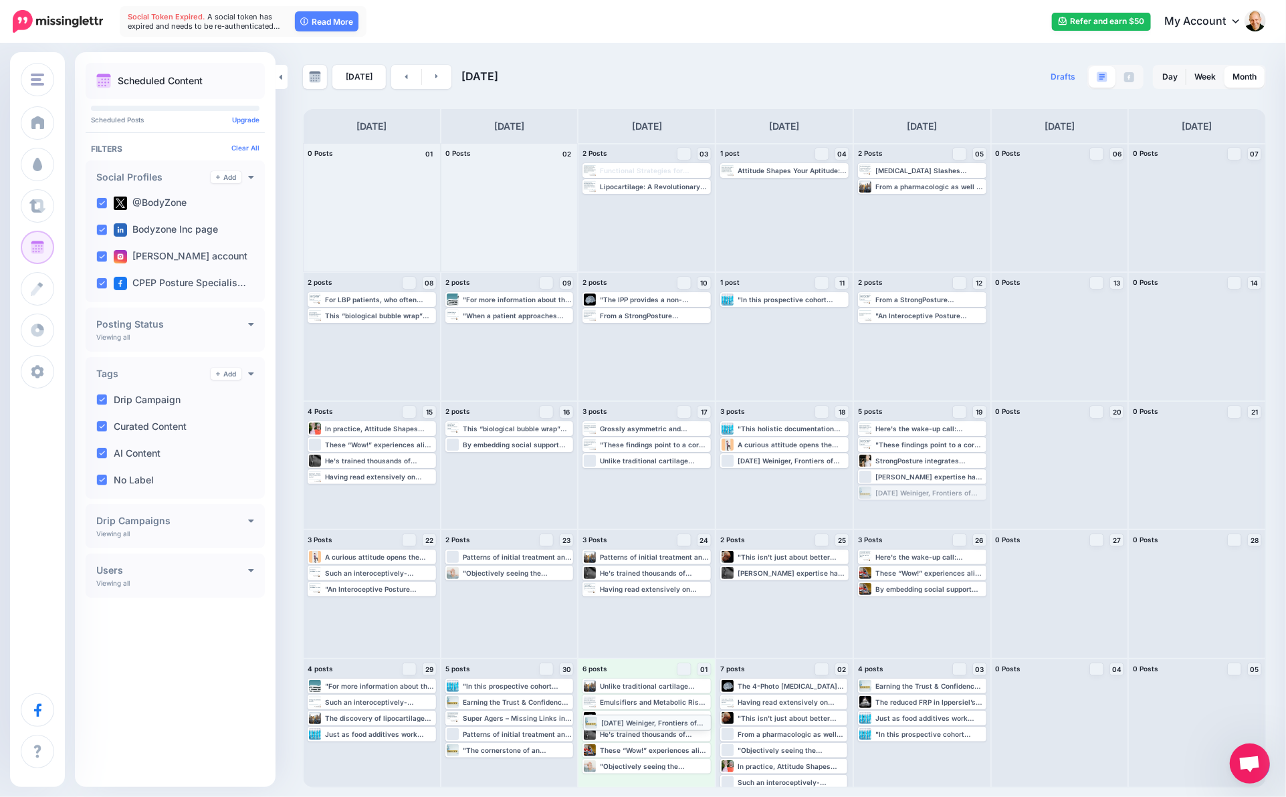
drag, startPoint x: 901, startPoint y: 493, endPoint x: 627, endPoint y: 723, distance: 358.4
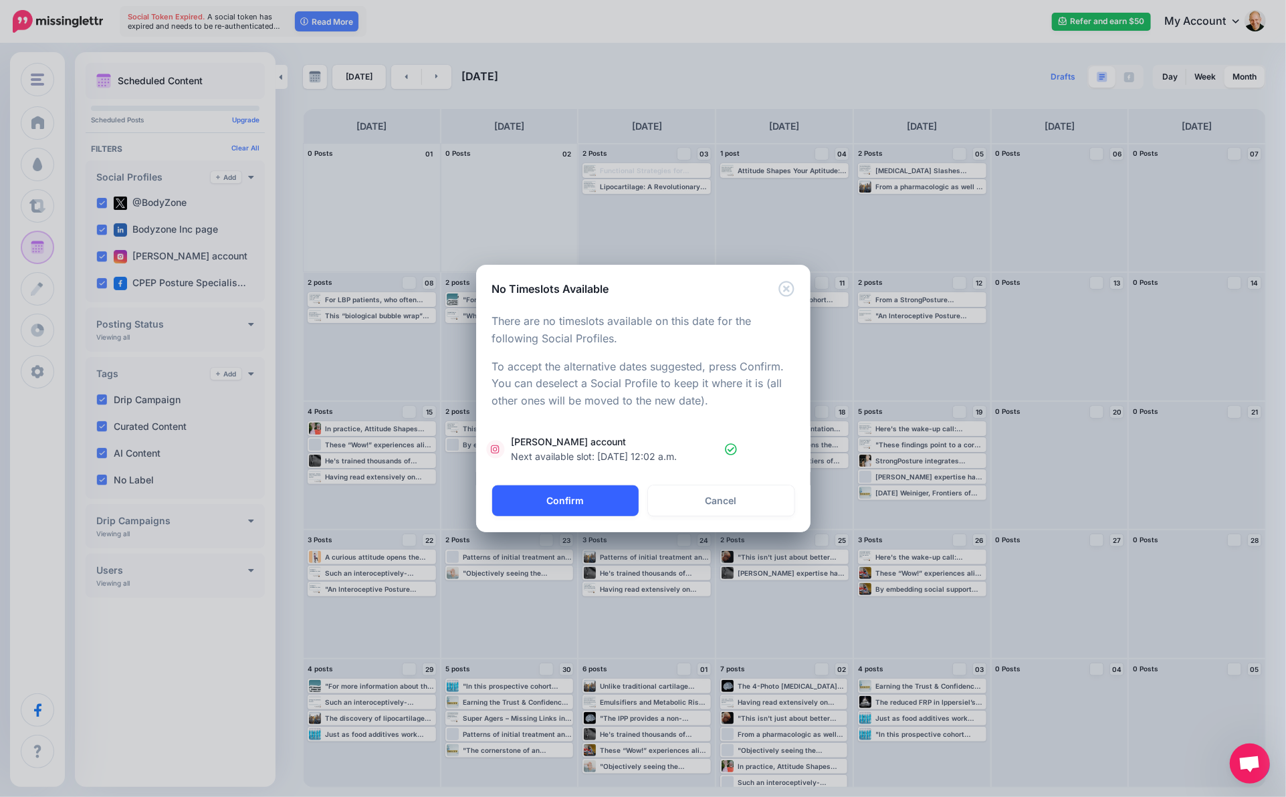
click at [608, 500] on button "Confirm" at bounding box center [565, 500] width 146 height 31
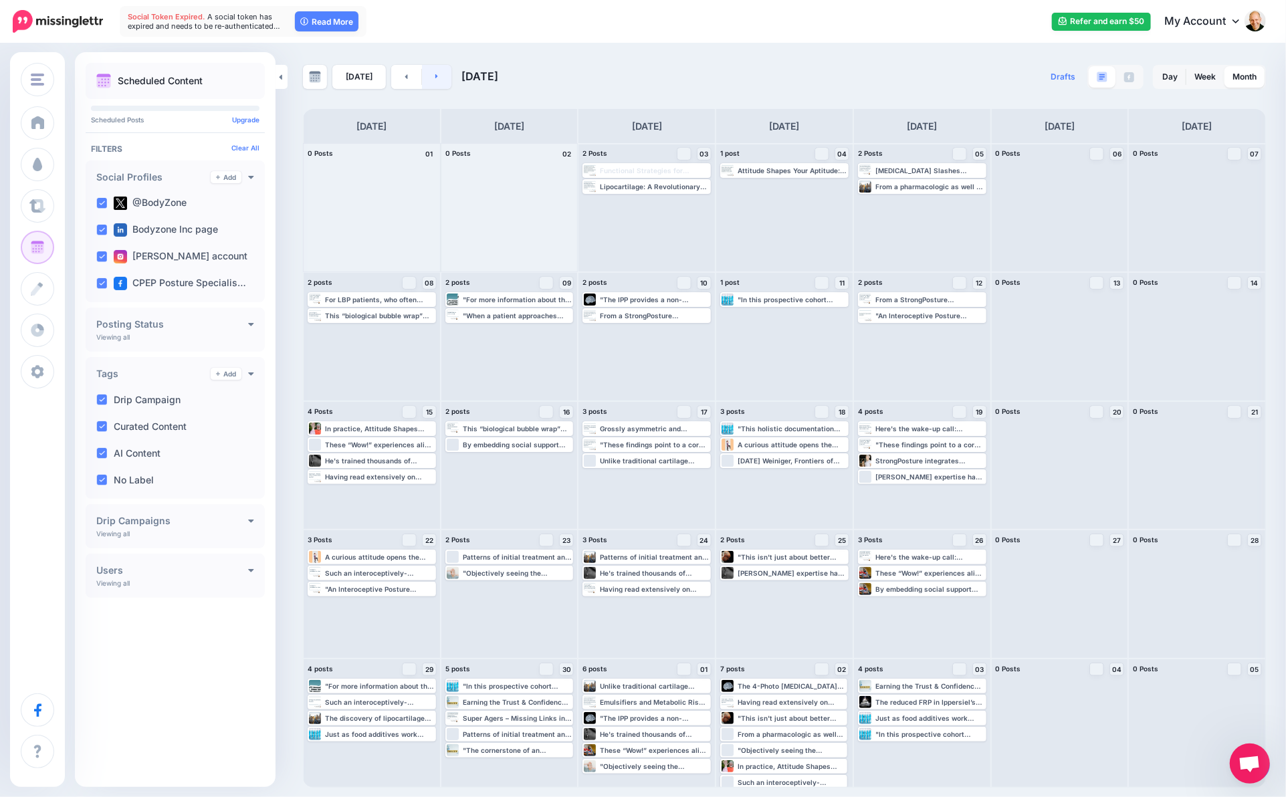
click at [437, 76] on link at bounding box center [437, 77] width 30 height 24
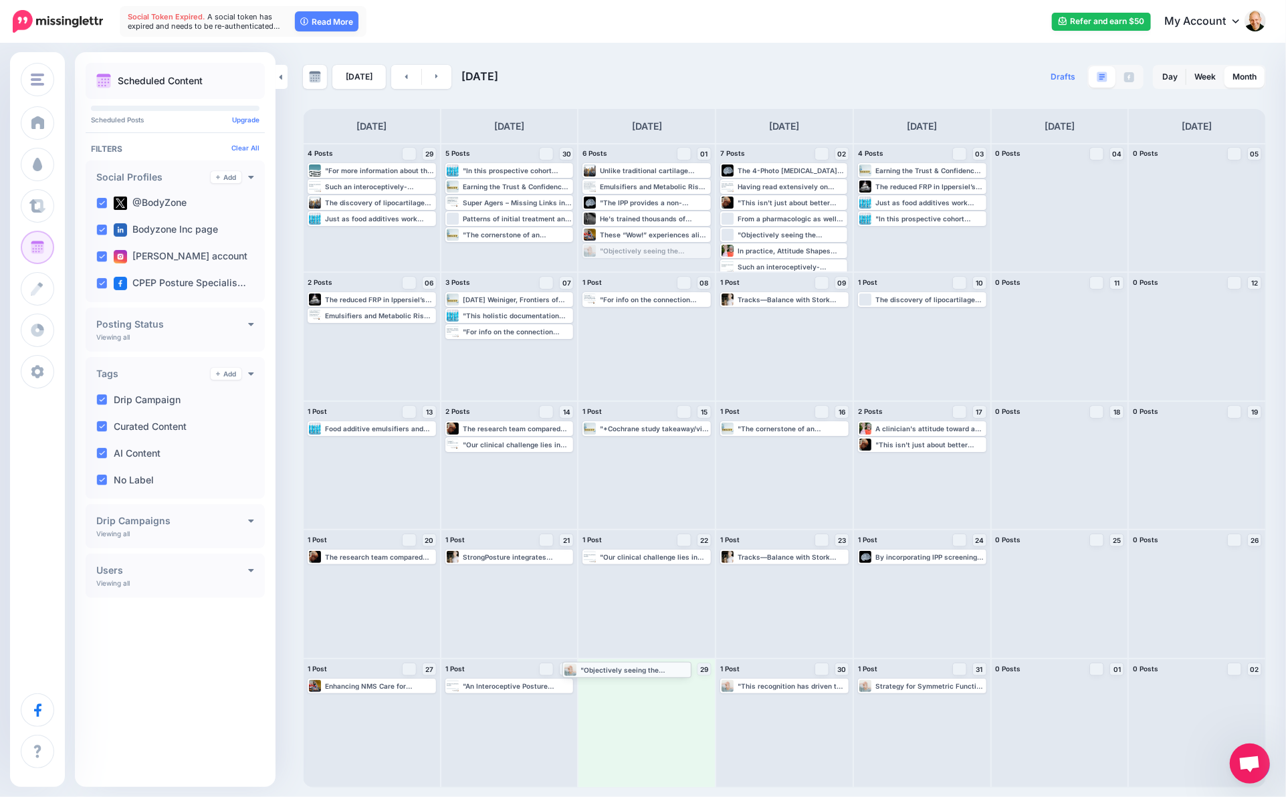
drag, startPoint x: 667, startPoint y: 250, endPoint x: 647, endPoint y: 669, distance: 419.0
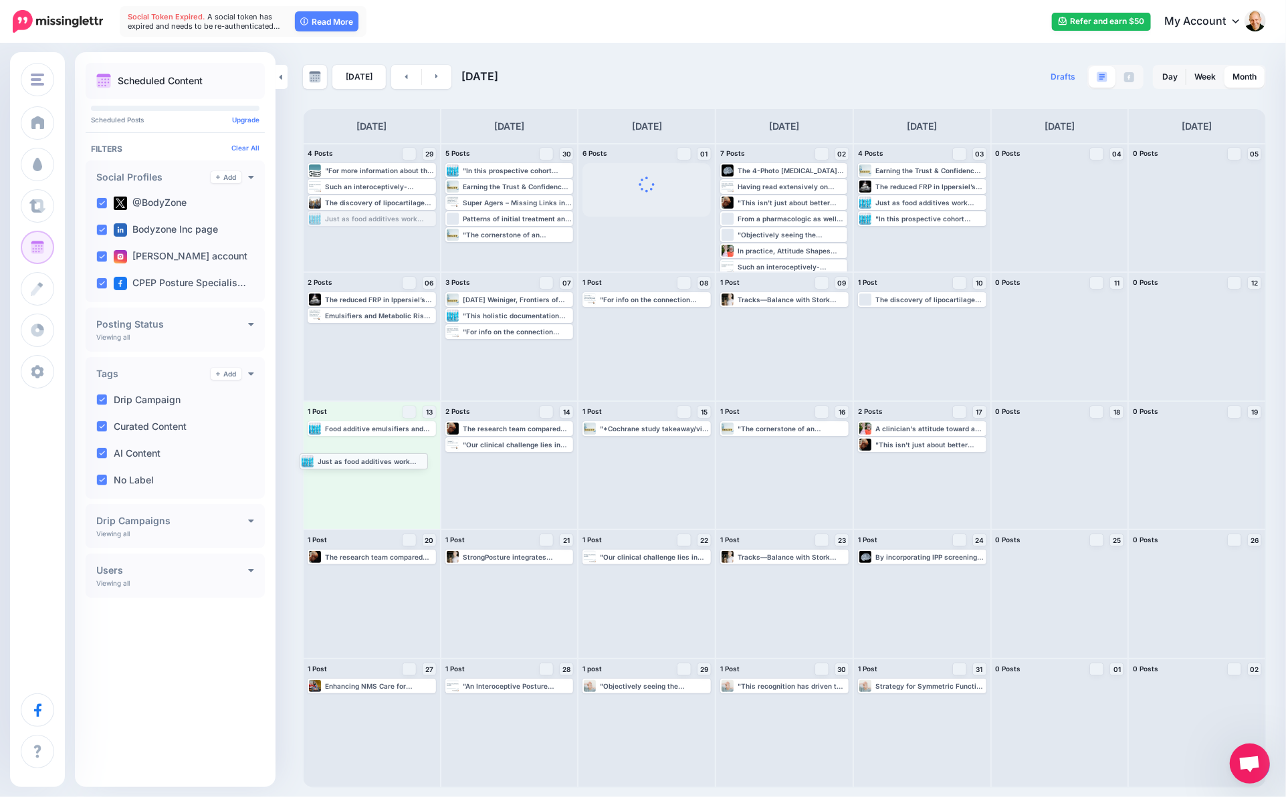
drag, startPoint x: 376, startPoint y: 219, endPoint x: 368, endPoint y: 461, distance: 242.2
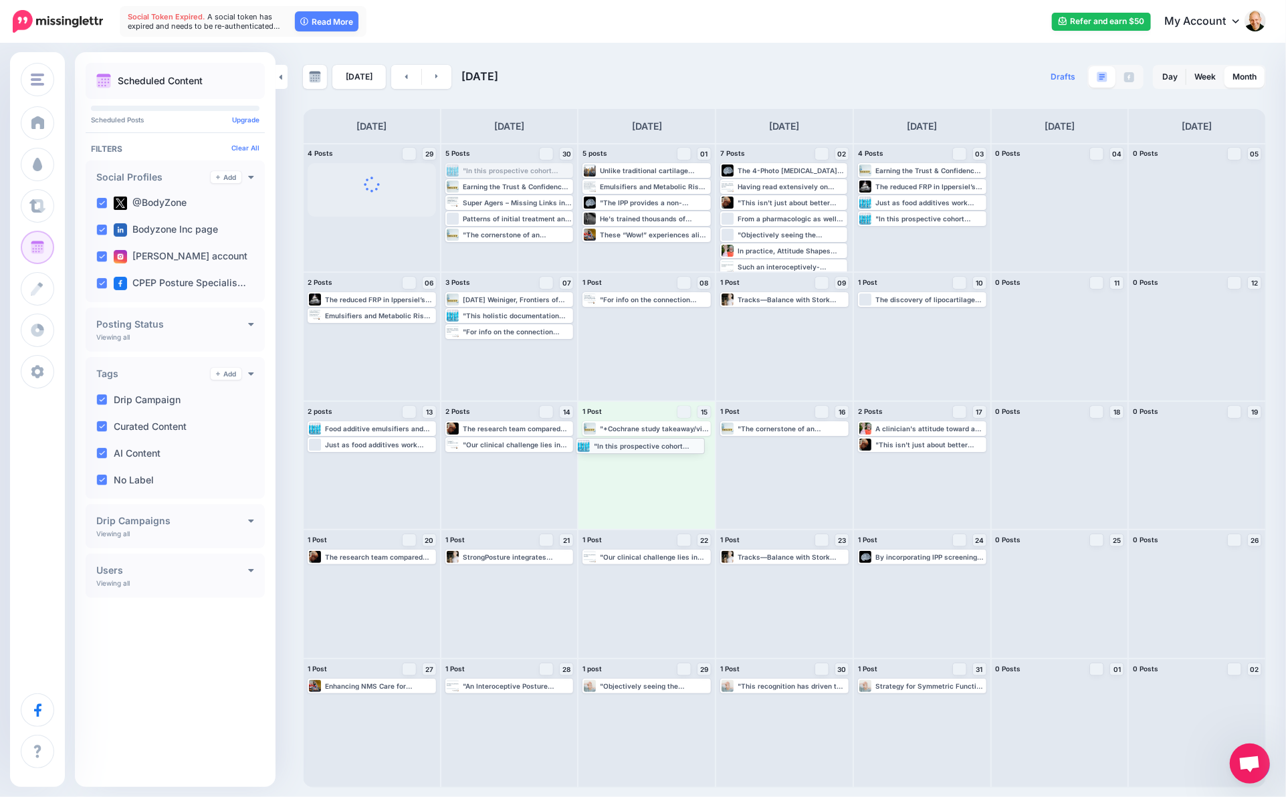
drag, startPoint x: 490, startPoint y: 170, endPoint x: 626, endPoint y: 451, distance: 312.5
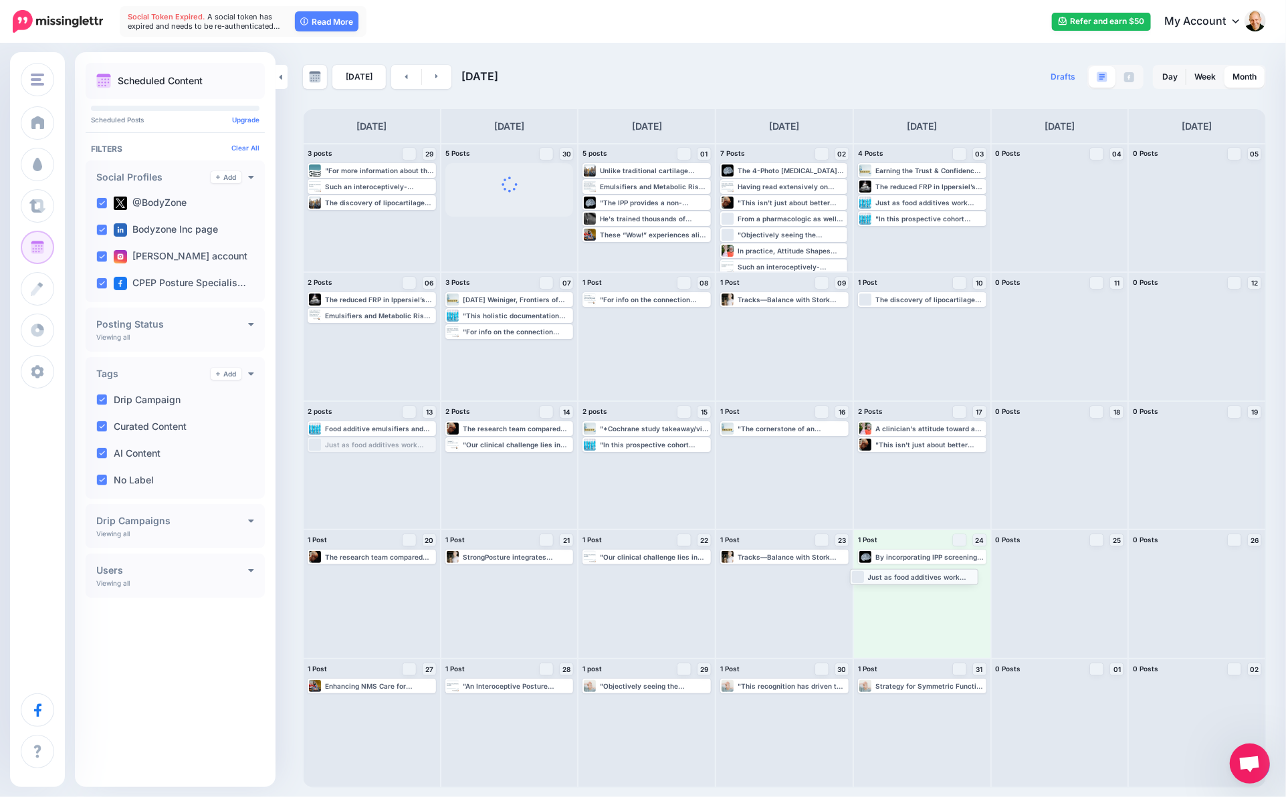
drag, startPoint x: 392, startPoint y: 446, endPoint x: 951, endPoint y: 586, distance: 575.7
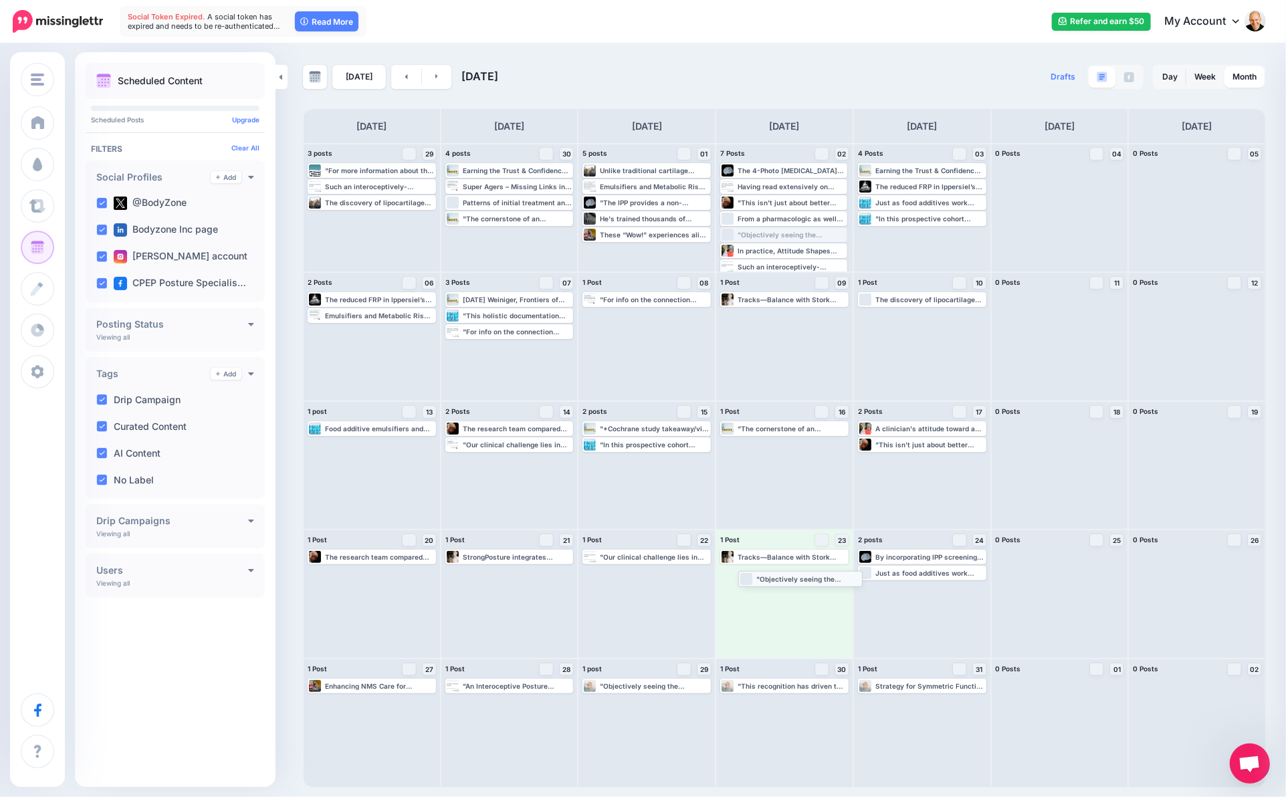
drag, startPoint x: 780, startPoint y: 236, endPoint x: 798, endPoint y: 583, distance: 347.5
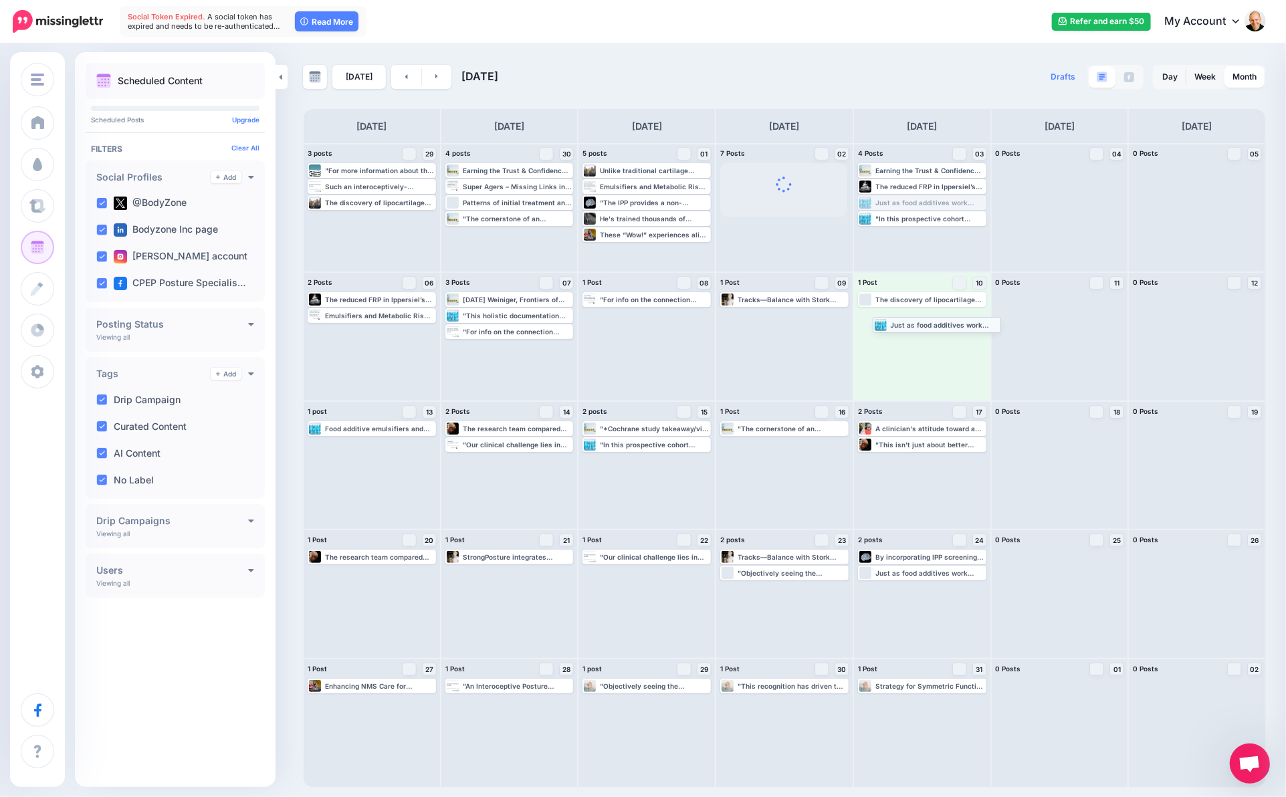
drag, startPoint x: 921, startPoint y: 203, endPoint x: 936, endPoint y: 324, distance: 122.6
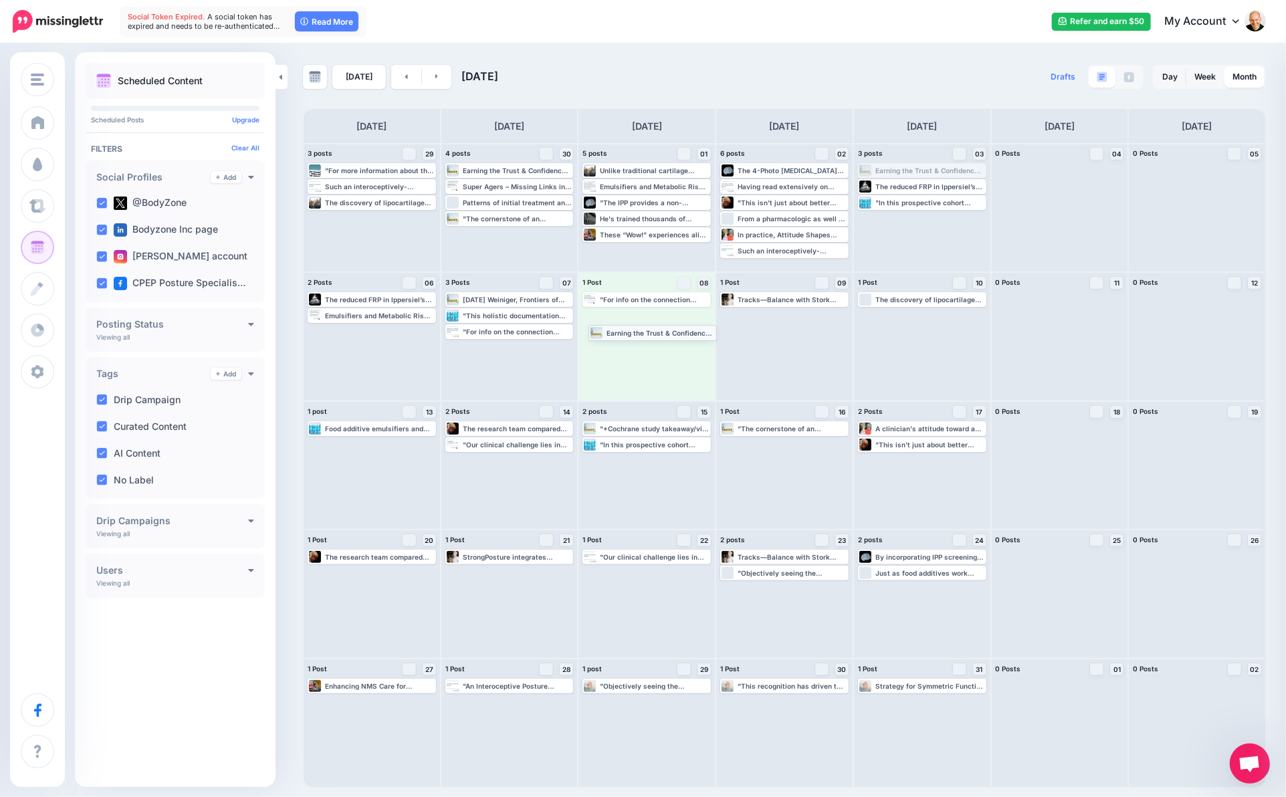
drag, startPoint x: 920, startPoint y: 169, endPoint x: 649, endPoint y: 328, distance: 314.1
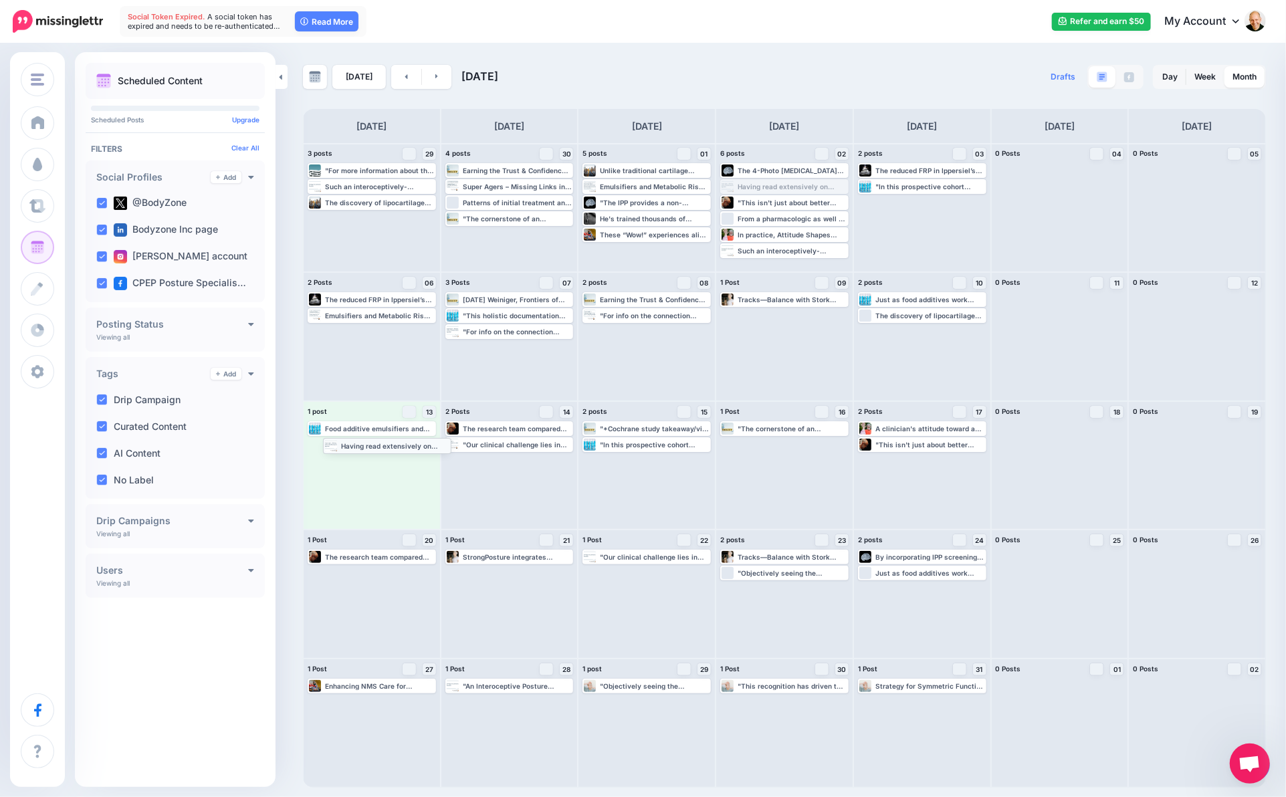
drag, startPoint x: 778, startPoint y: 183, endPoint x: 368, endPoint y: 449, distance: 488.9
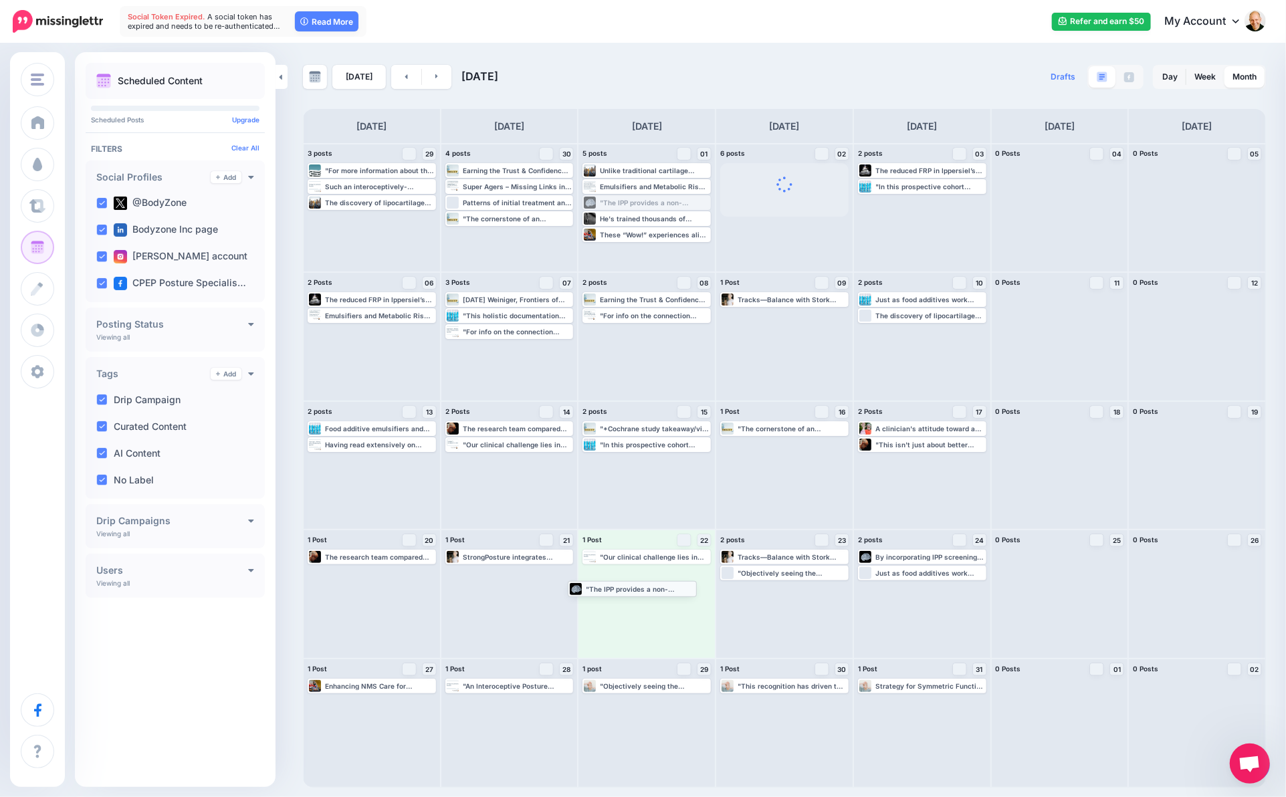
drag, startPoint x: 657, startPoint y: 200, endPoint x: 642, endPoint y: 586, distance: 386.7
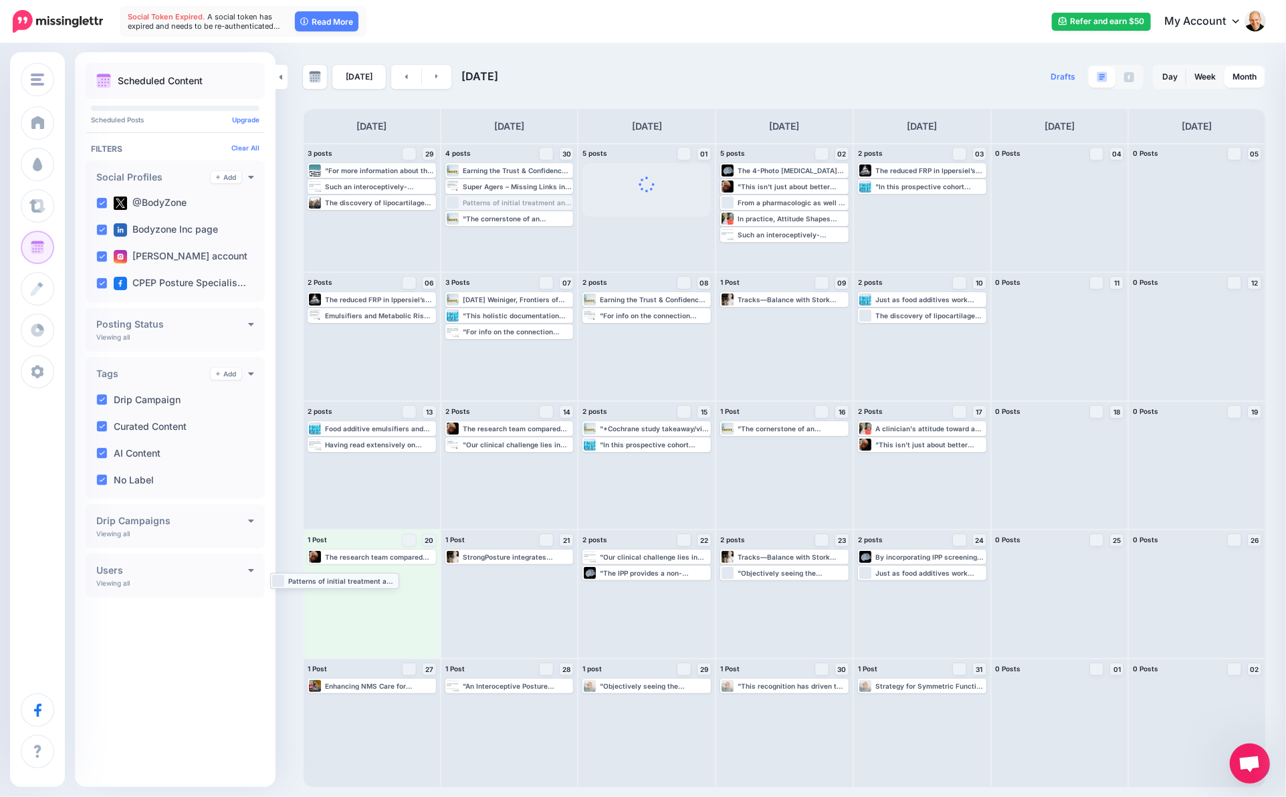
drag, startPoint x: 543, startPoint y: 203, endPoint x: 368, endPoint y: 581, distance: 416.1
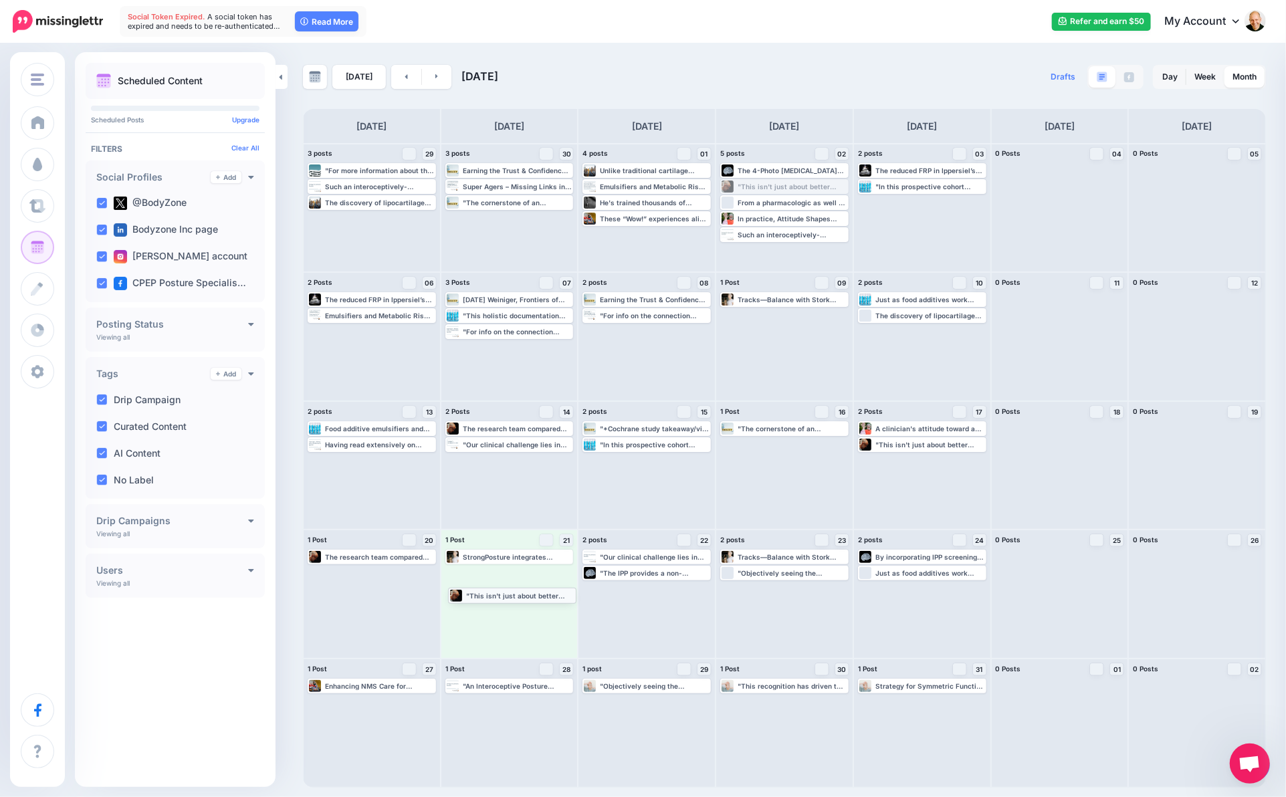
drag, startPoint x: 786, startPoint y: 184, endPoint x: 514, endPoint y: 593, distance: 491.4
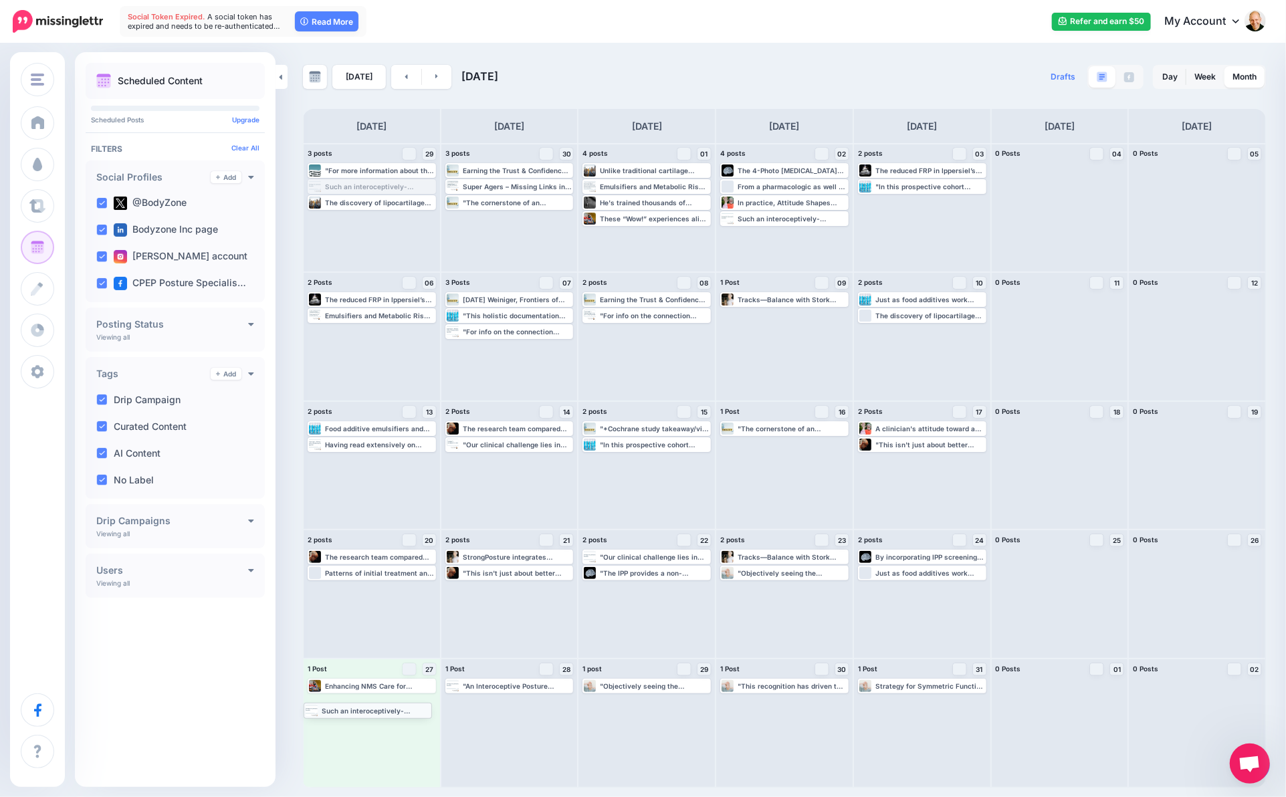
drag, startPoint x: 394, startPoint y: 186, endPoint x: 390, endPoint y: 709, distance: 523.6
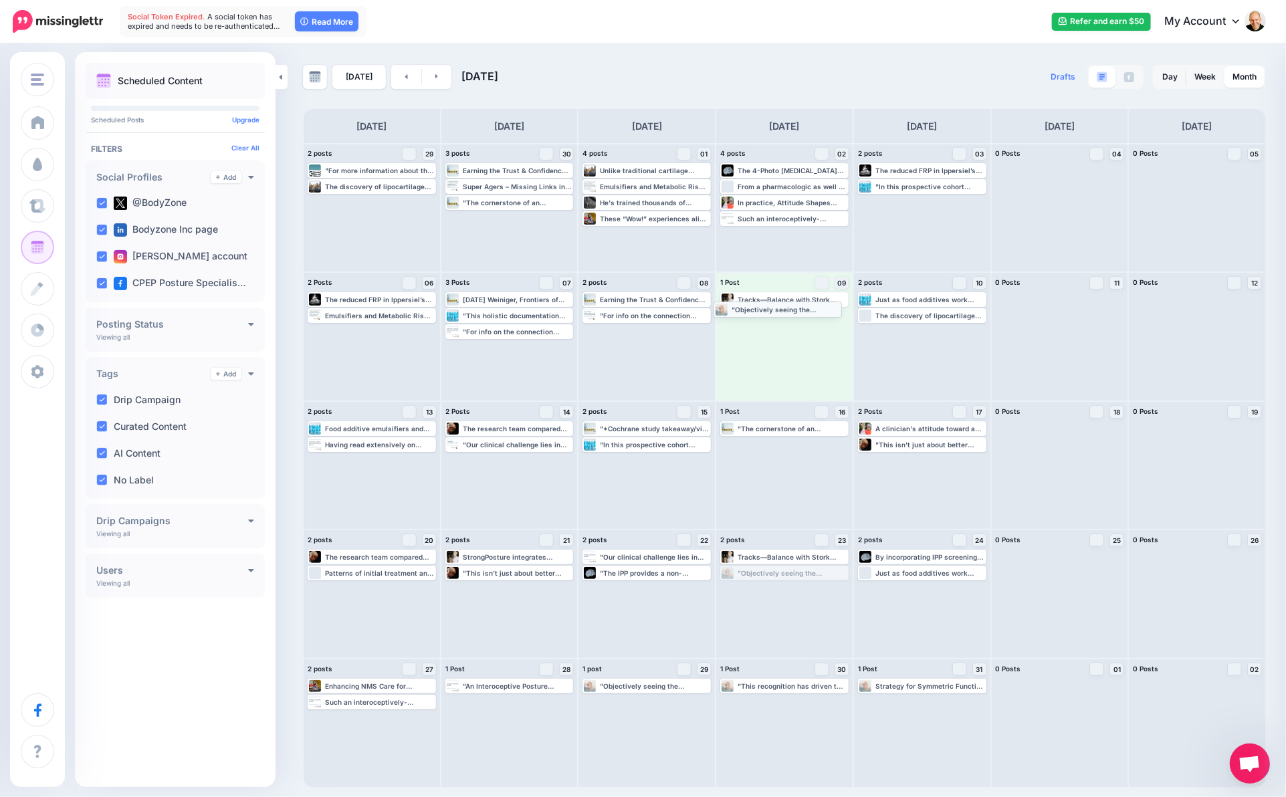
drag, startPoint x: 806, startPoint y: 572, endPoint x: 799, endPoint y: 308, distance: 264.2
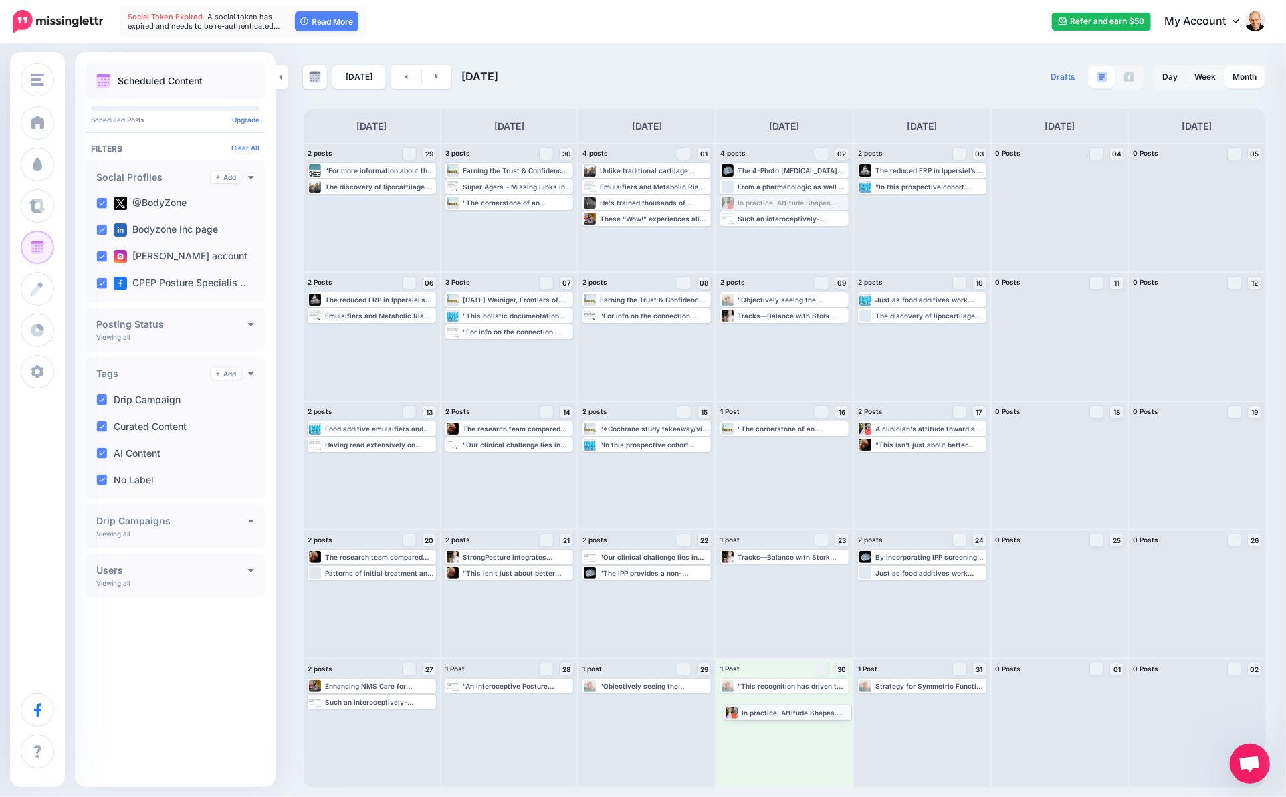
drag, startPoint x: 807, startPoint y: 199, endPoint x: 810, endPoint y: 708, distance: 509.5
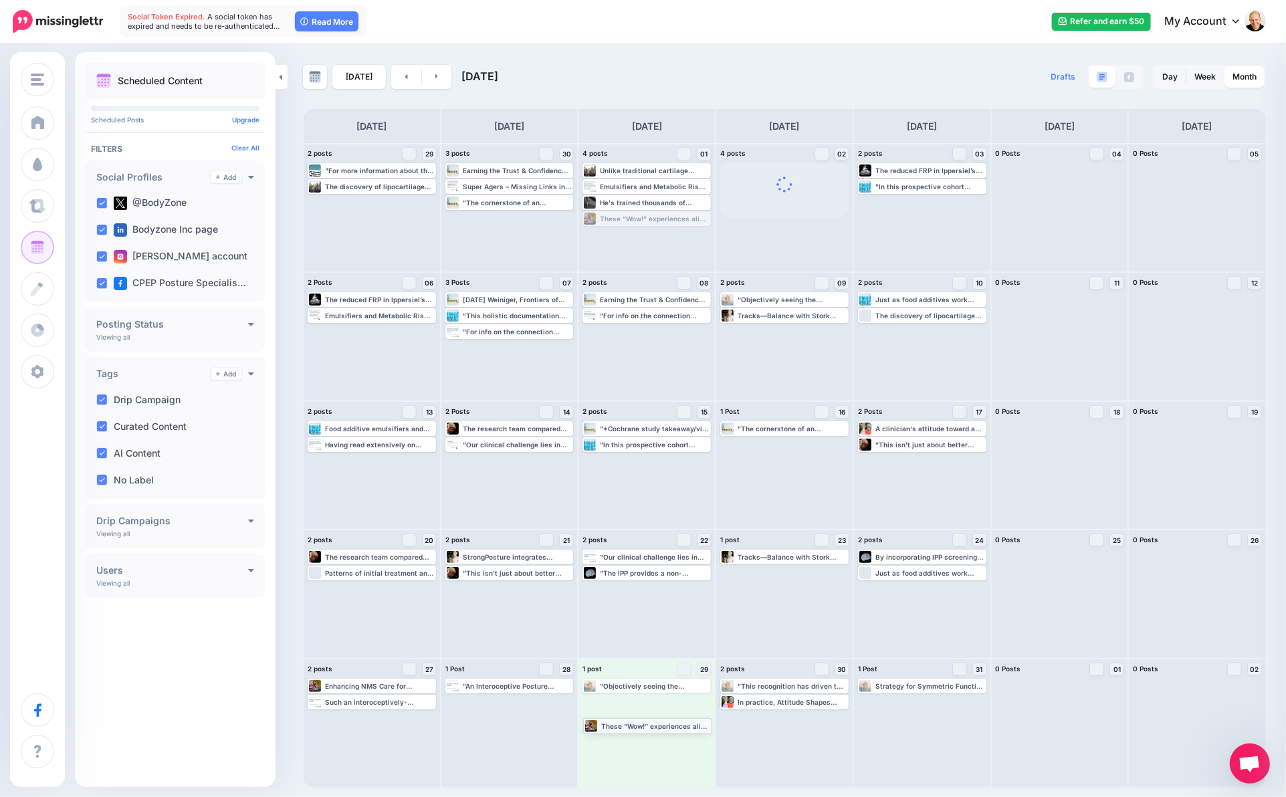
drag, startPoint x: 667, startPoint y: 221, endPoint x: 667, endPoint y: 727, distance: 506.8
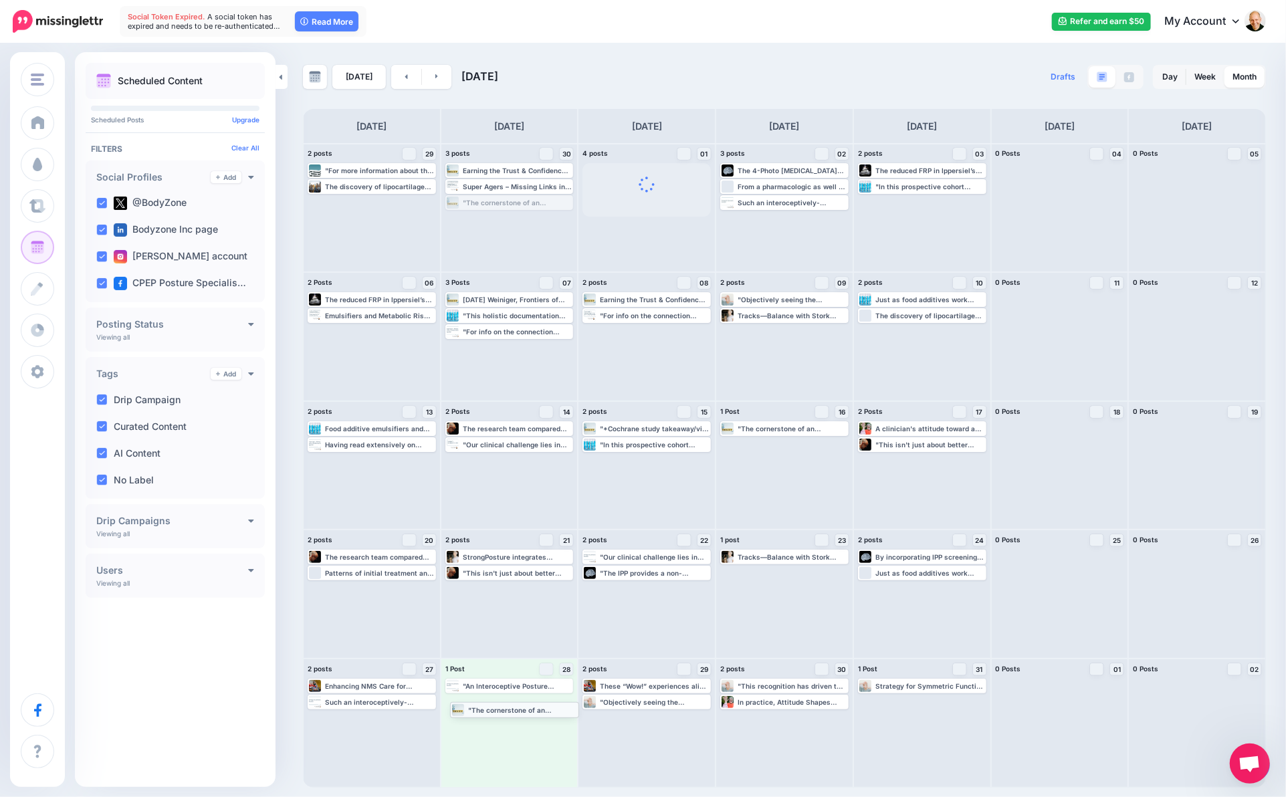
drag, startPoint x: 529, startPoint y: 203, endPoint x: 534, endPoint y: 709, distance: 506.8
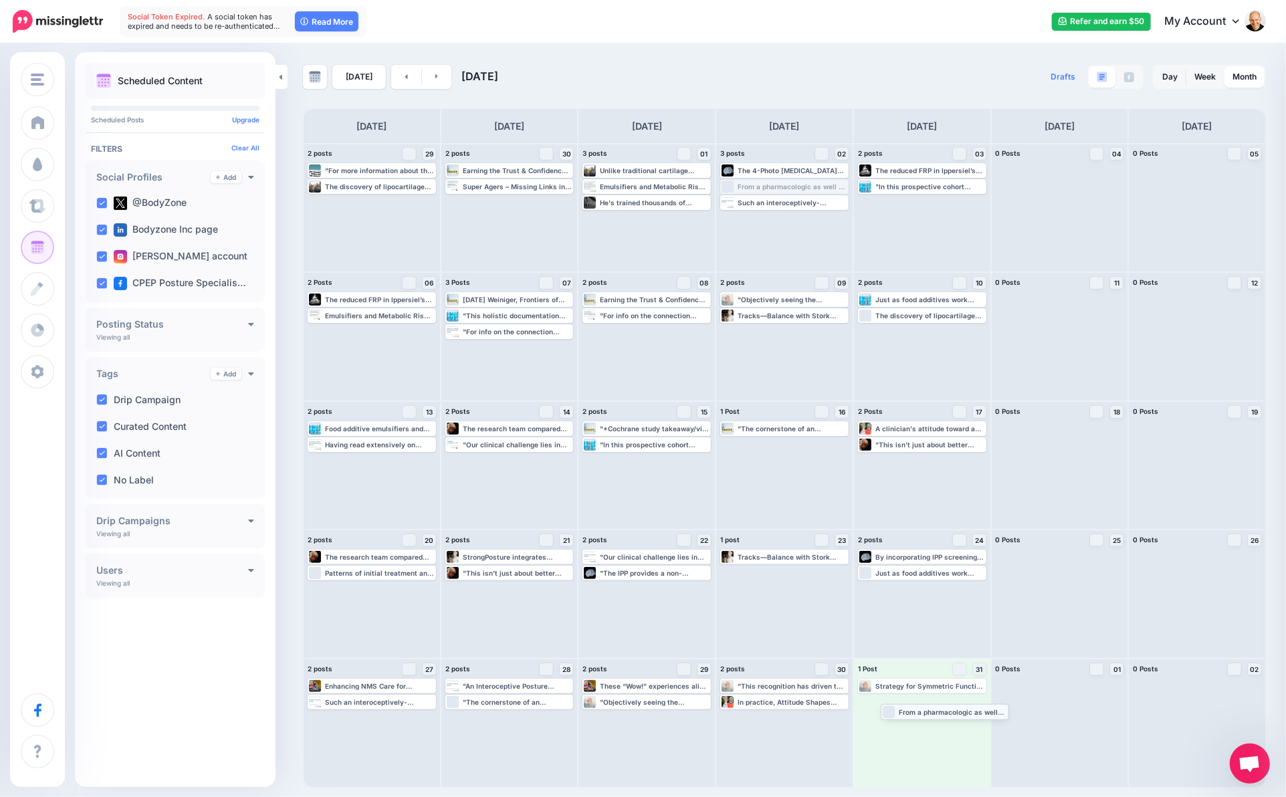
drag, startPoint x: 786, startPoint y: 187, endPoint x: 947, endPoint y: 712, distance: 548.9
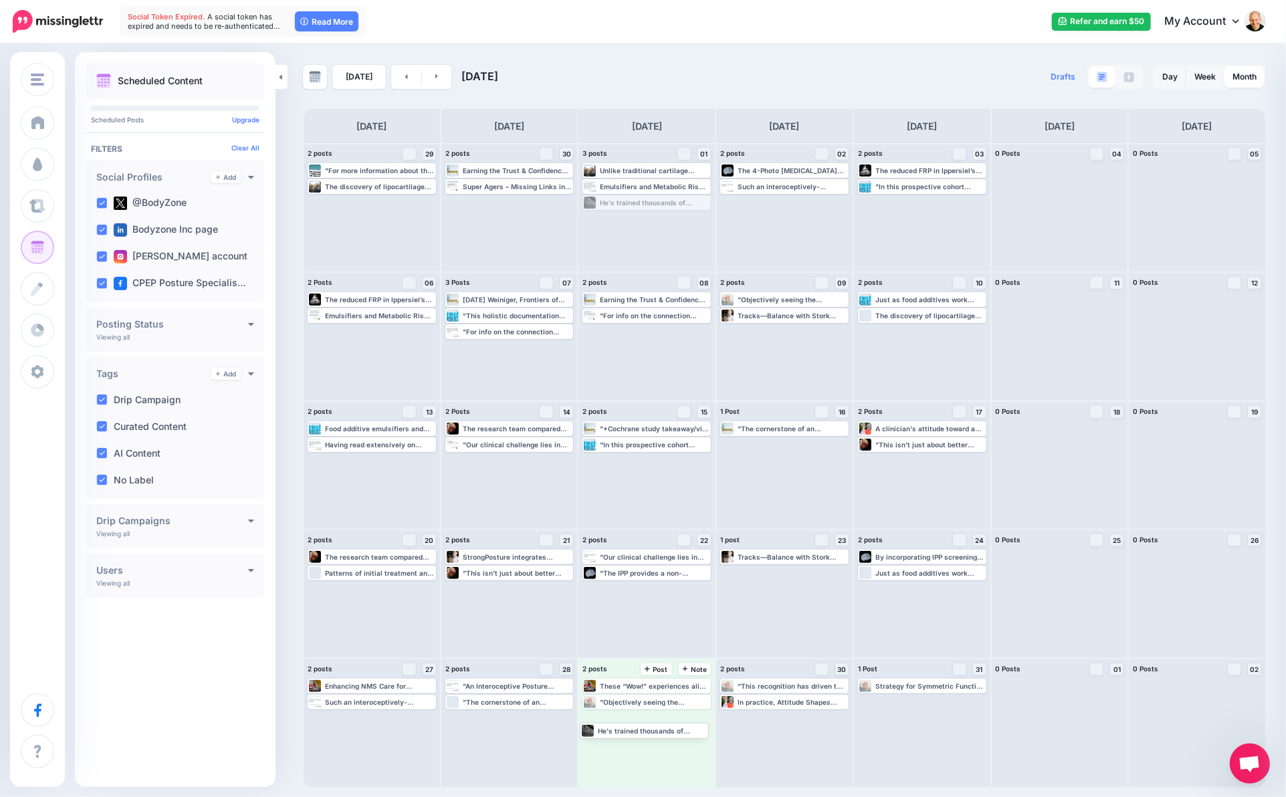
drag, startPoint x: 667, startPoint y: 201, endPoint x: 650, endPoint y: 711, distance: 510.5
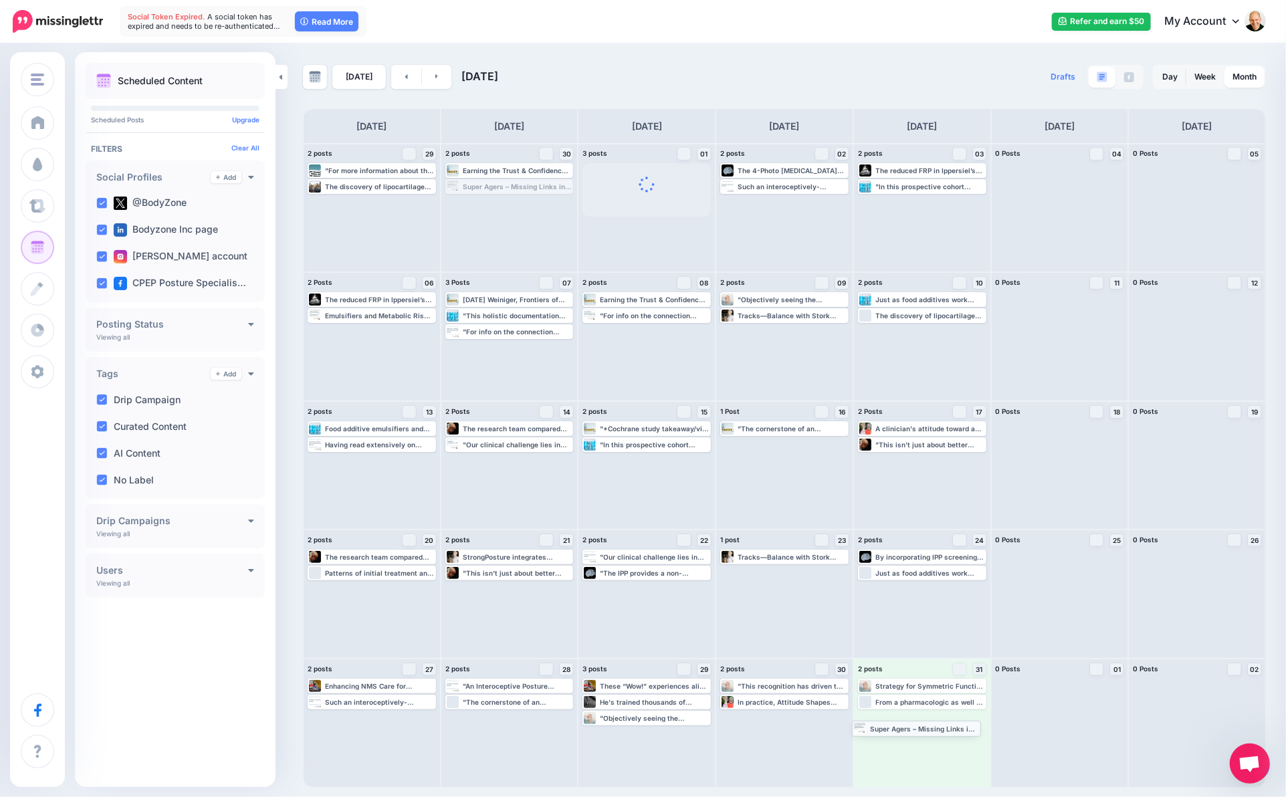
drag, startPoint x: 515, startPoint y: 185, endPoint x: 921, endPoint y: 727, distance: 677.2
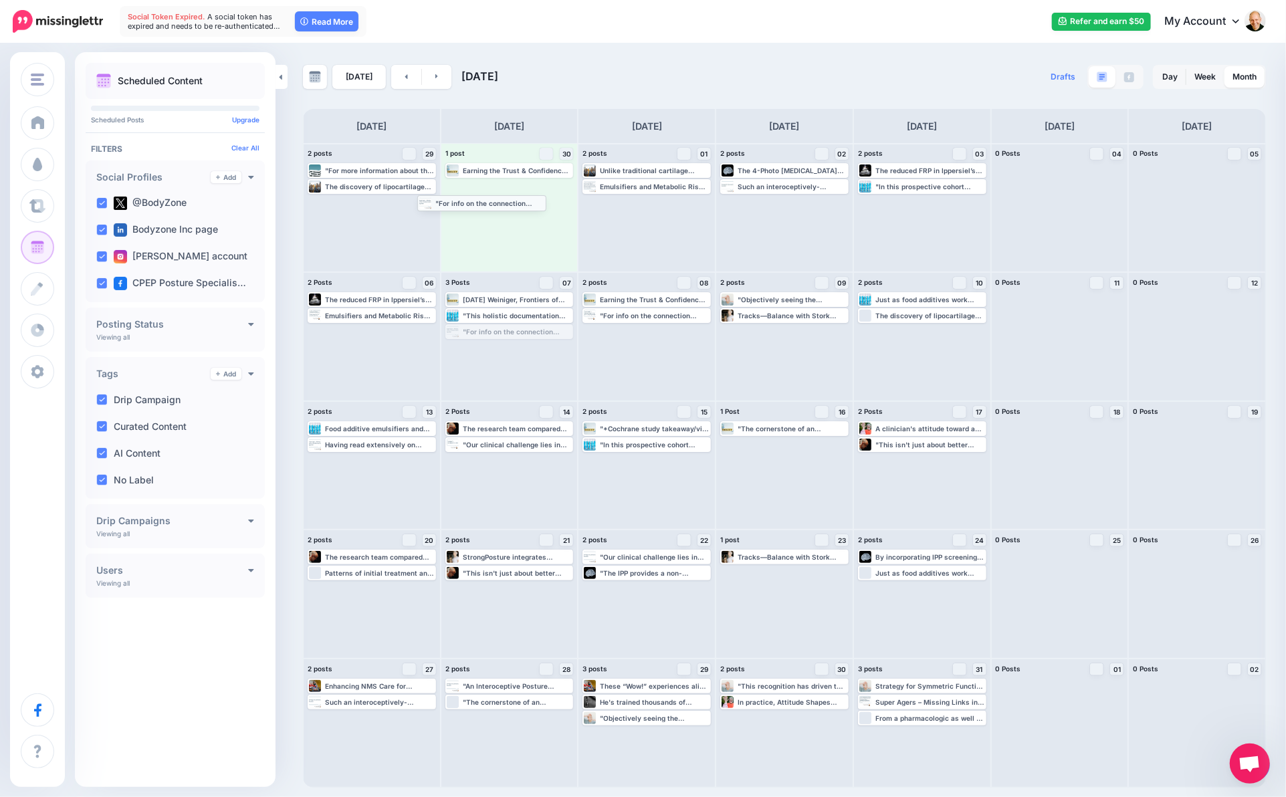
drag, startPoint x: 556, startPoint y: 332, endPoint x: 529, endPoint y: 204, distance: 131.3
click at [405, 78] on icon at bounding box center [406, 76] width 3 height 8
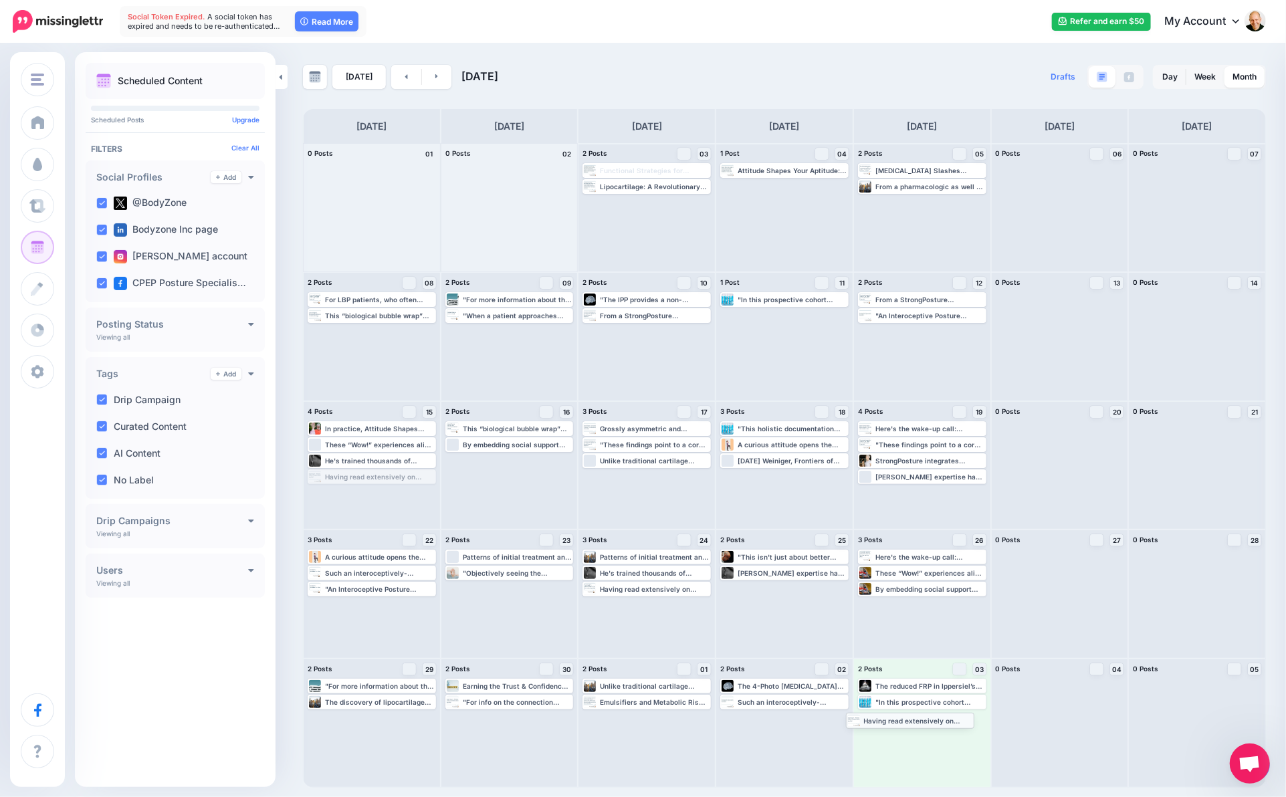
drag, startPoint x: 394, startPoint y: 478, endPoint x: 933, endPoint y: 722, distance: 591.0
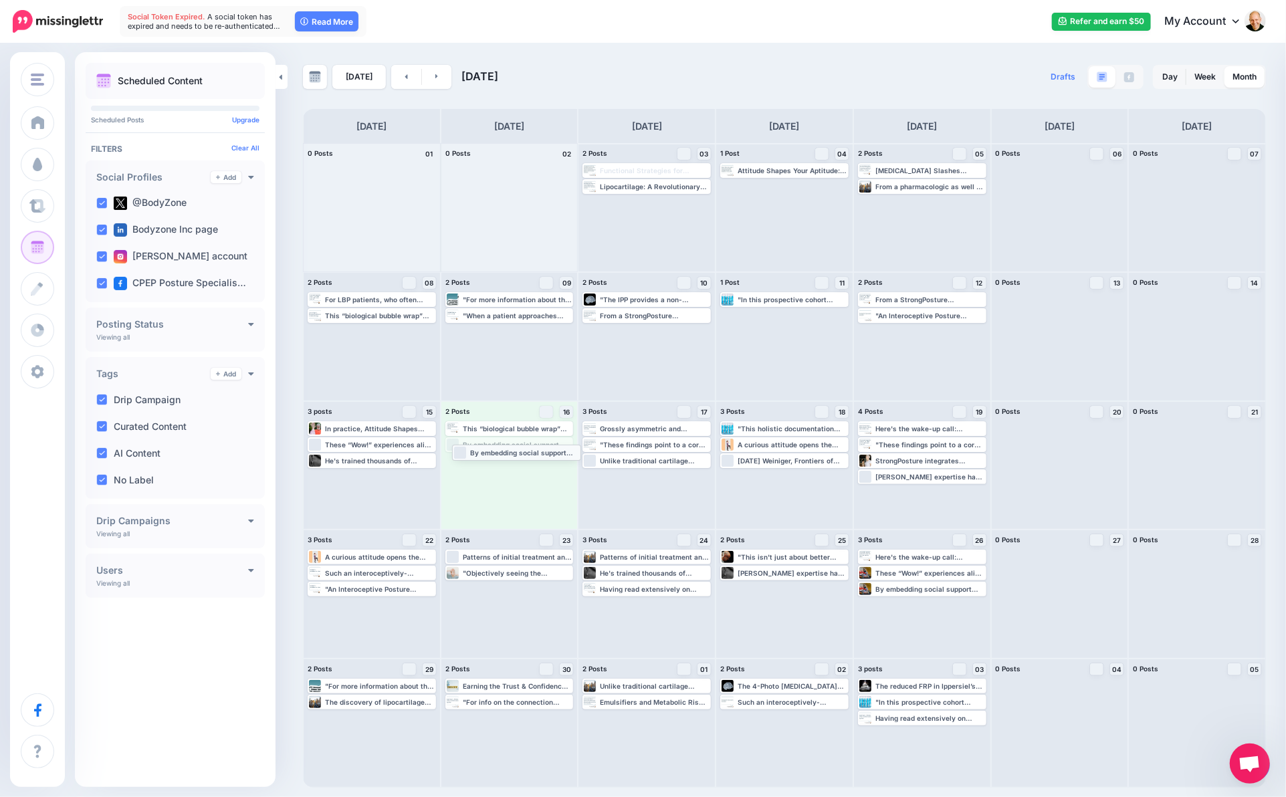
drag, startPoint x: 549, startPoint y: 445, endPoint x: 556, endPoint y: 453, distance: 10.9
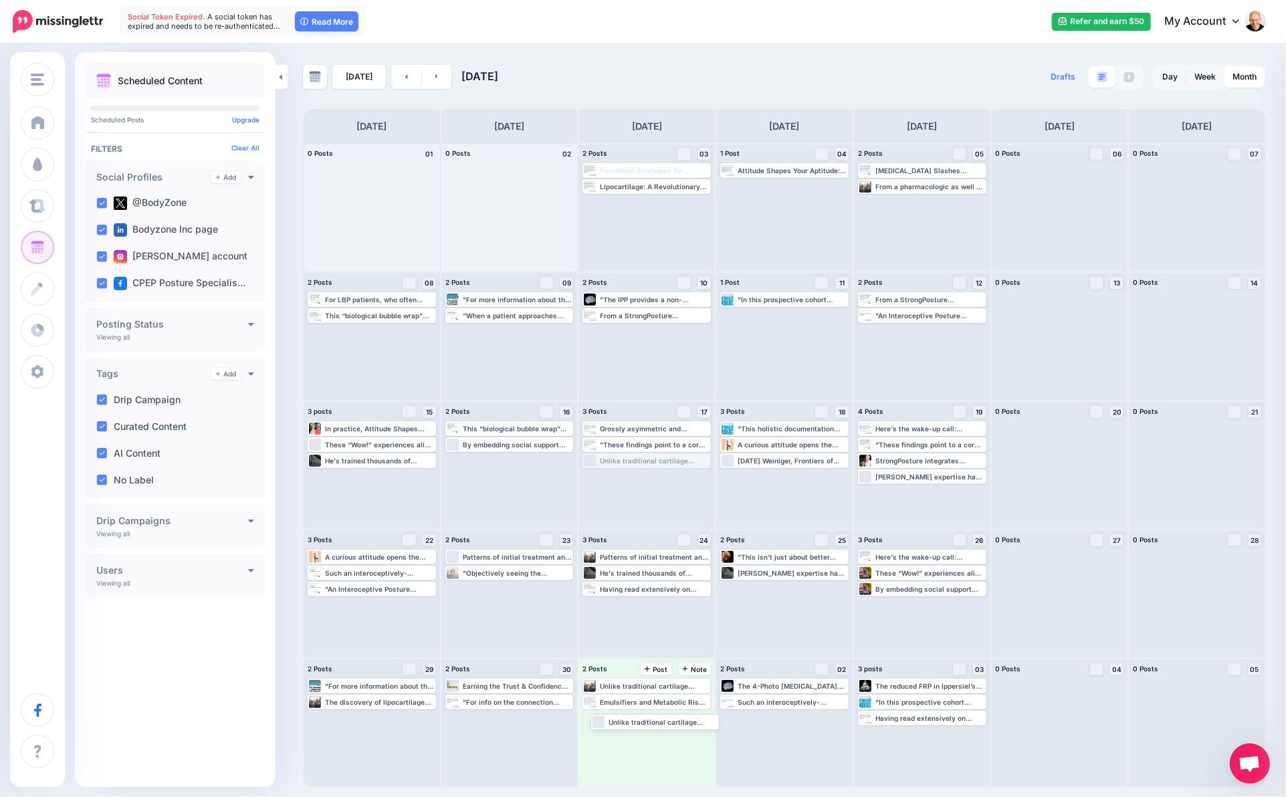
drag, startPoint x: 663, startPoint y: 463, endPoint x: 671, endPoint y: 733, distance: 270.2
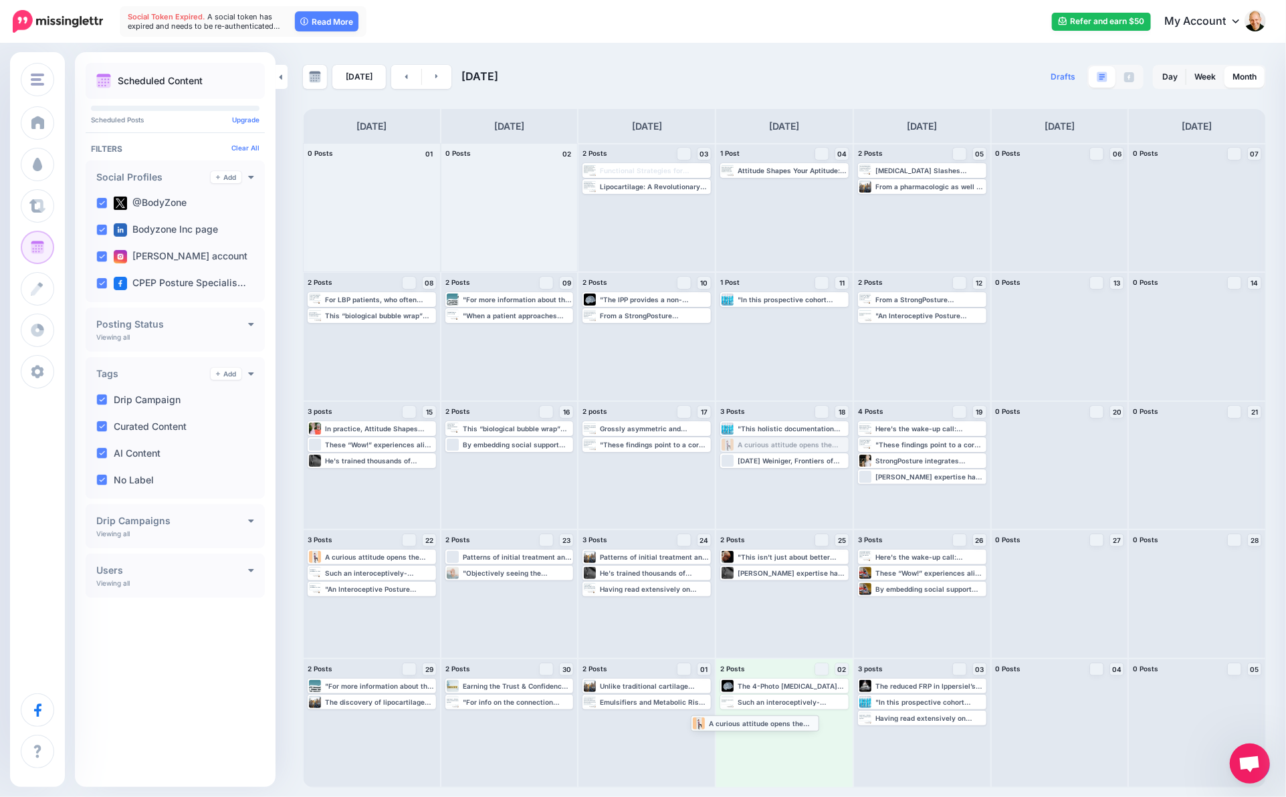
drag, startPoint x: 804, startPoint y: 441, endPoint x: 774, endPoint y: 720, distance: 280.4
drag, startPoint x: 389, startPoint y: 462, endPoint x: 786, endPoint y: 739, distance: 483.6
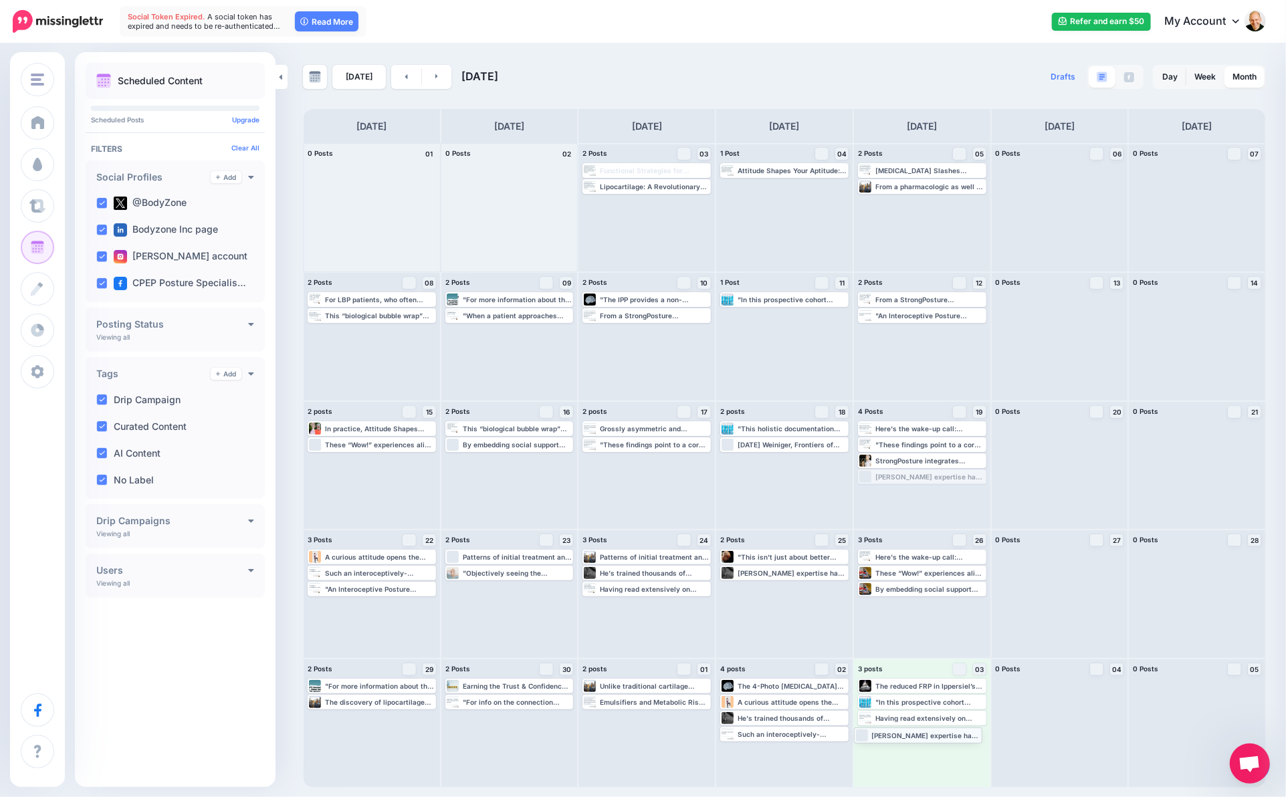
drag, startPoint x: 941, startPoint y: 476, endPoint x: 937, endPoint y: 735, distance: 258.8
drag, startPoint x: 909, startPoint y: 445, endPoint x: 904, endPoint y: 748, distance: 303.6
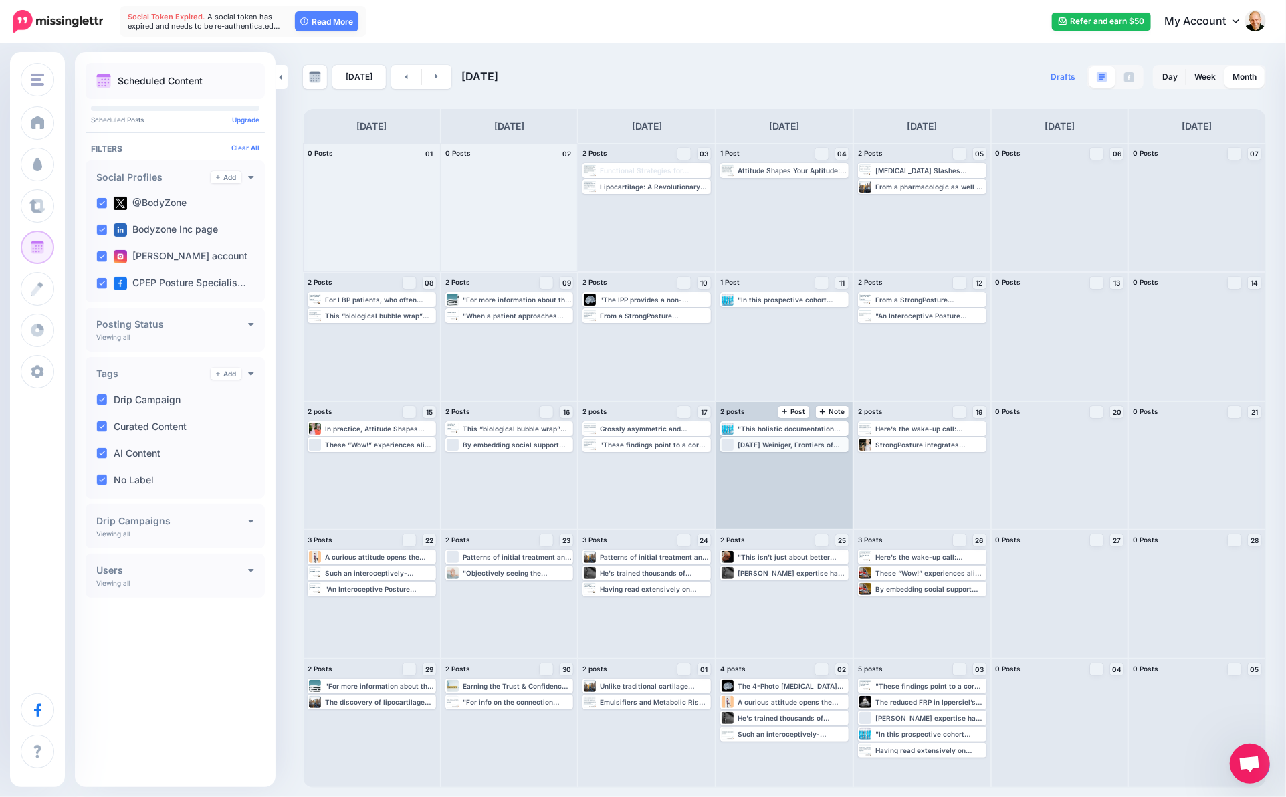
click at [788, 443] on div "[DATE] Weiniger, Frontiers of Neuroscience Interoceptive posture awareness and …" at bounding box center [792, 445] width 110 height 8
click at [779, 459] on link "Edit" at bounding box center [764, 461] width 84 height 12
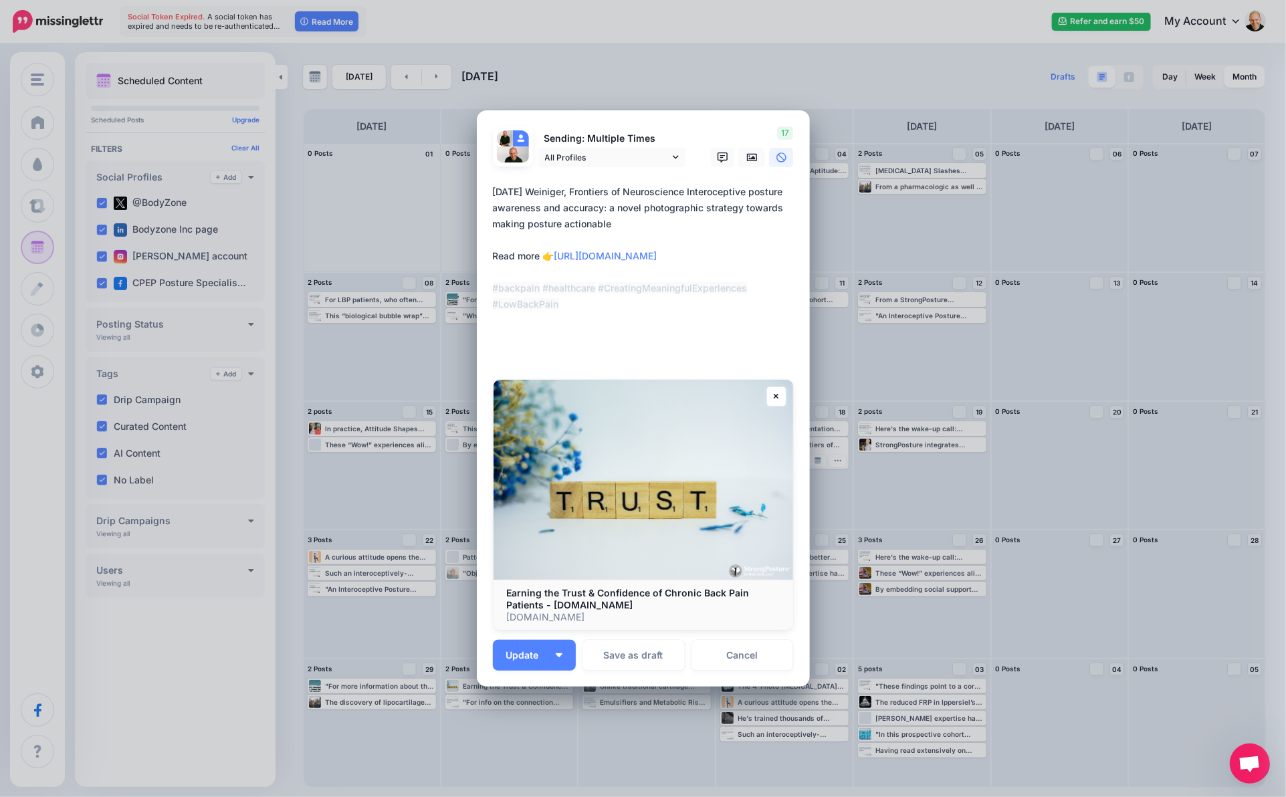
drag, startPoint x: 544, startPoint y: 192, endPoint x: 472, endPoint y: 196, distance: 72.3
click at [477, 196] on div "Loading Sending: Multiple Times All Profiles @BodyZone 17" at bounding box center [643, 398] width 333 height 576
type textarea "**********"
click at [528, 655] on span "Update" at bounding box center [527, 655] width 43 height 9
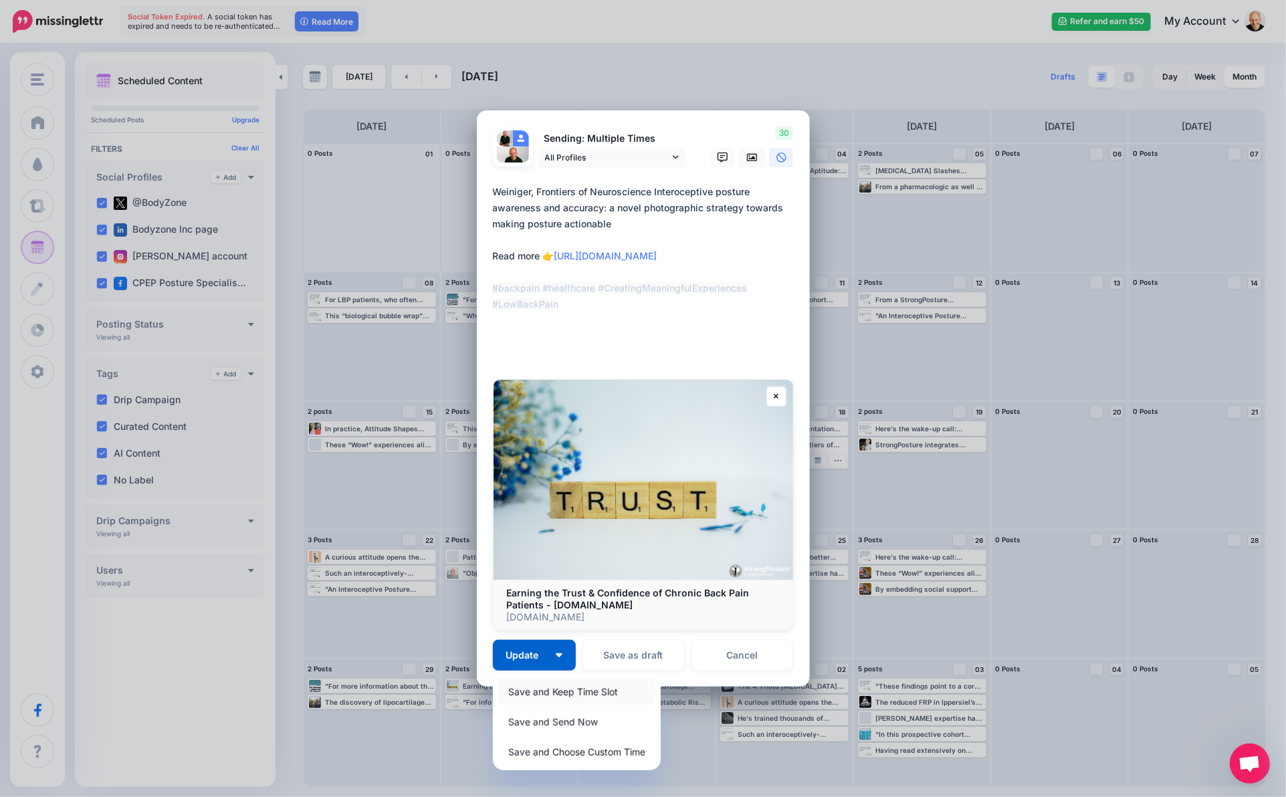
click at [544, 687] on link "Save and Keep Time Slot" at bounding box center [576, 692] width 157 height 26
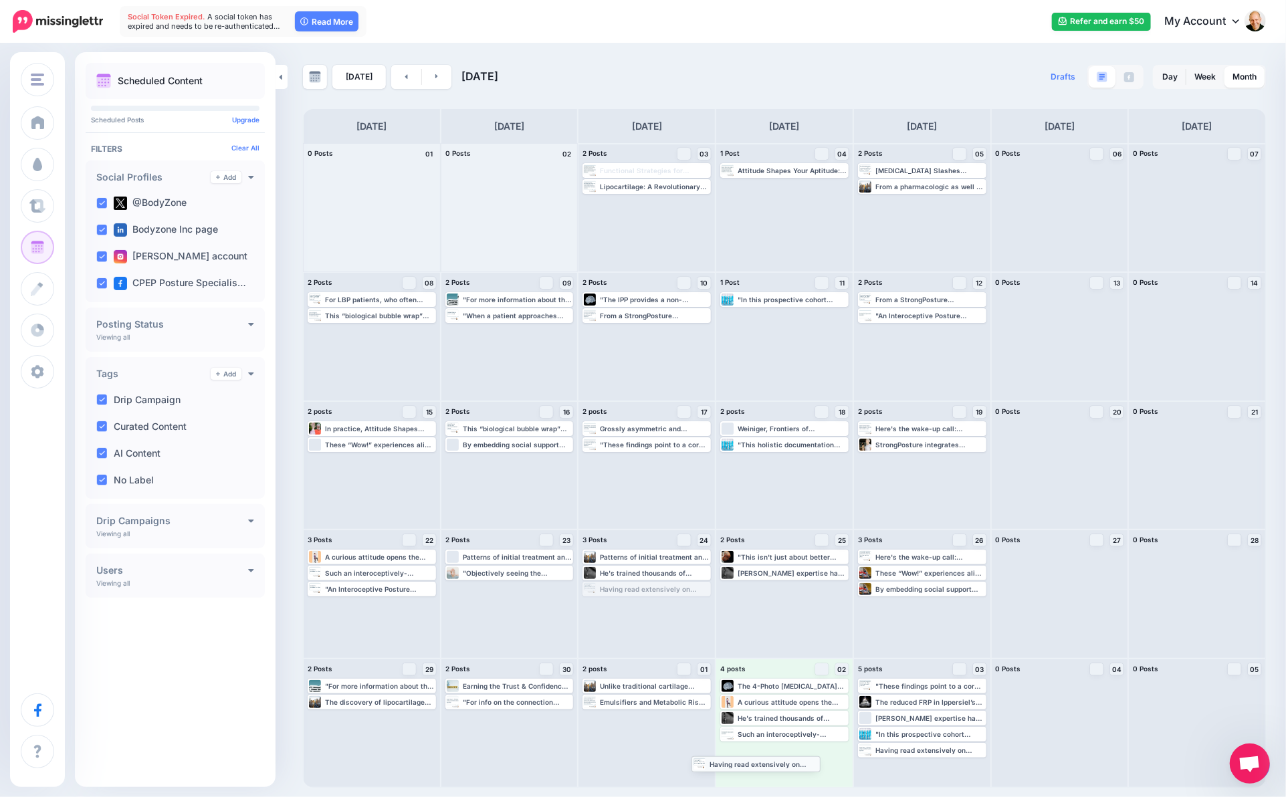
drag, startPoint x: 667, startPoint y: 590, endPoint x: 776, endPoint y: 765, distance: 206.1
drag, startPoint x: 380, startPoint y: 574, endPoint x: 911, endPoint y: 764, distance: 563.6
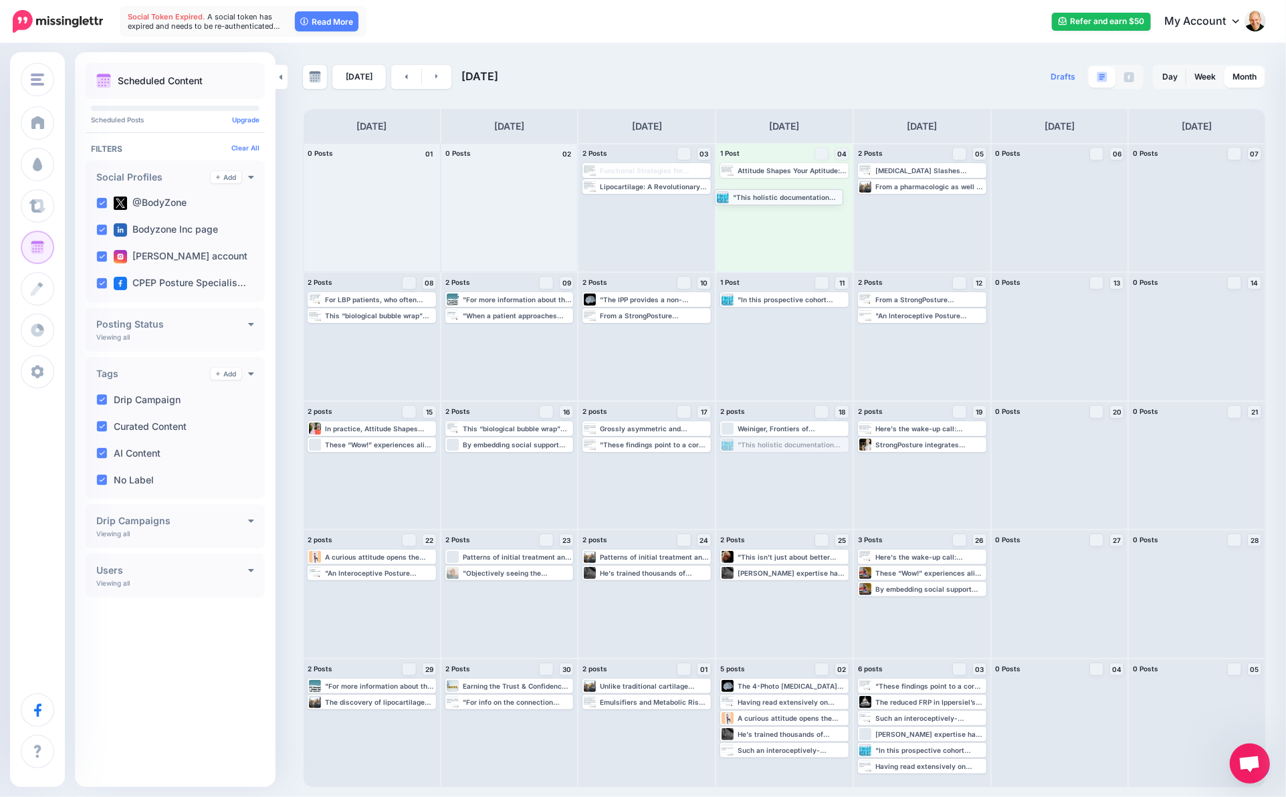
drag, startPoint x: 781, startPoint y: 447, endPoint x: 781, endPoint y: 191, distance: 256.1
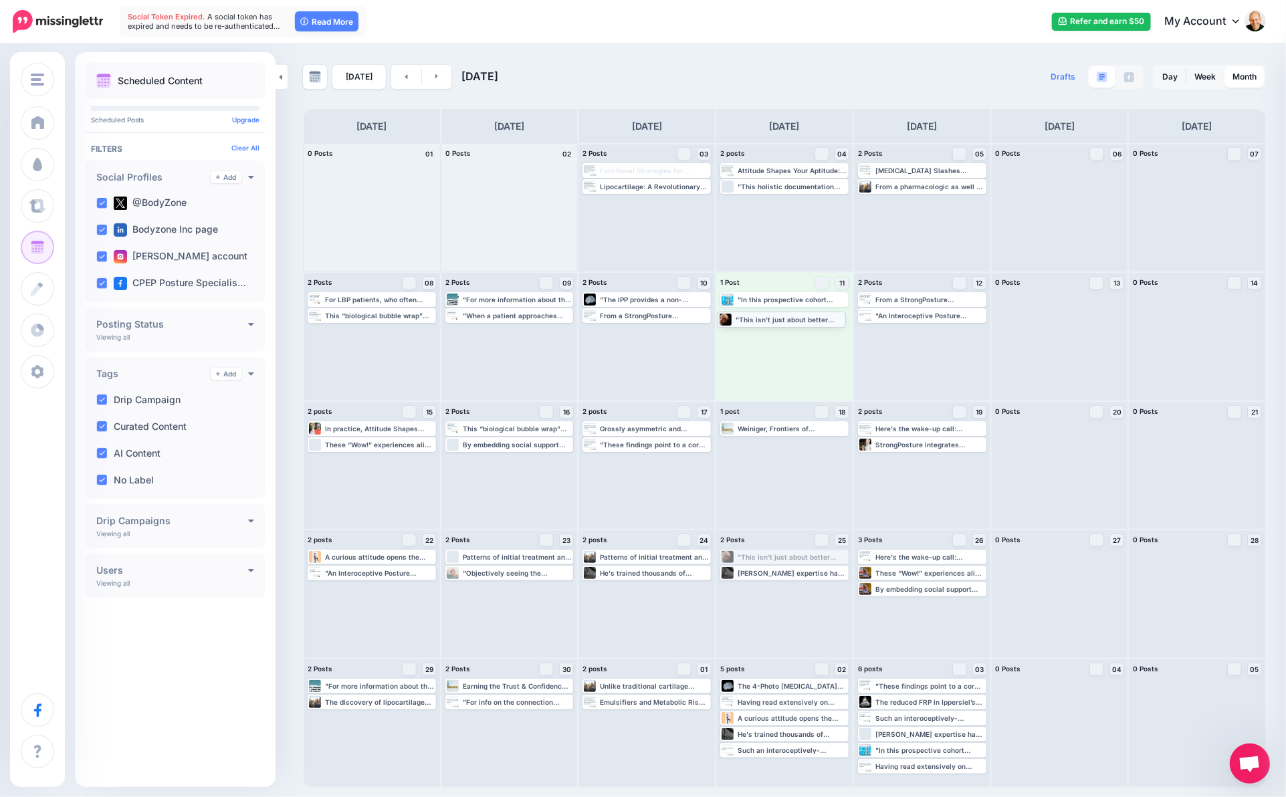
drag, startPoint x: 798, startPoint y: 555, endPoint x: 796, endPoint y: 317, distance: 238.0
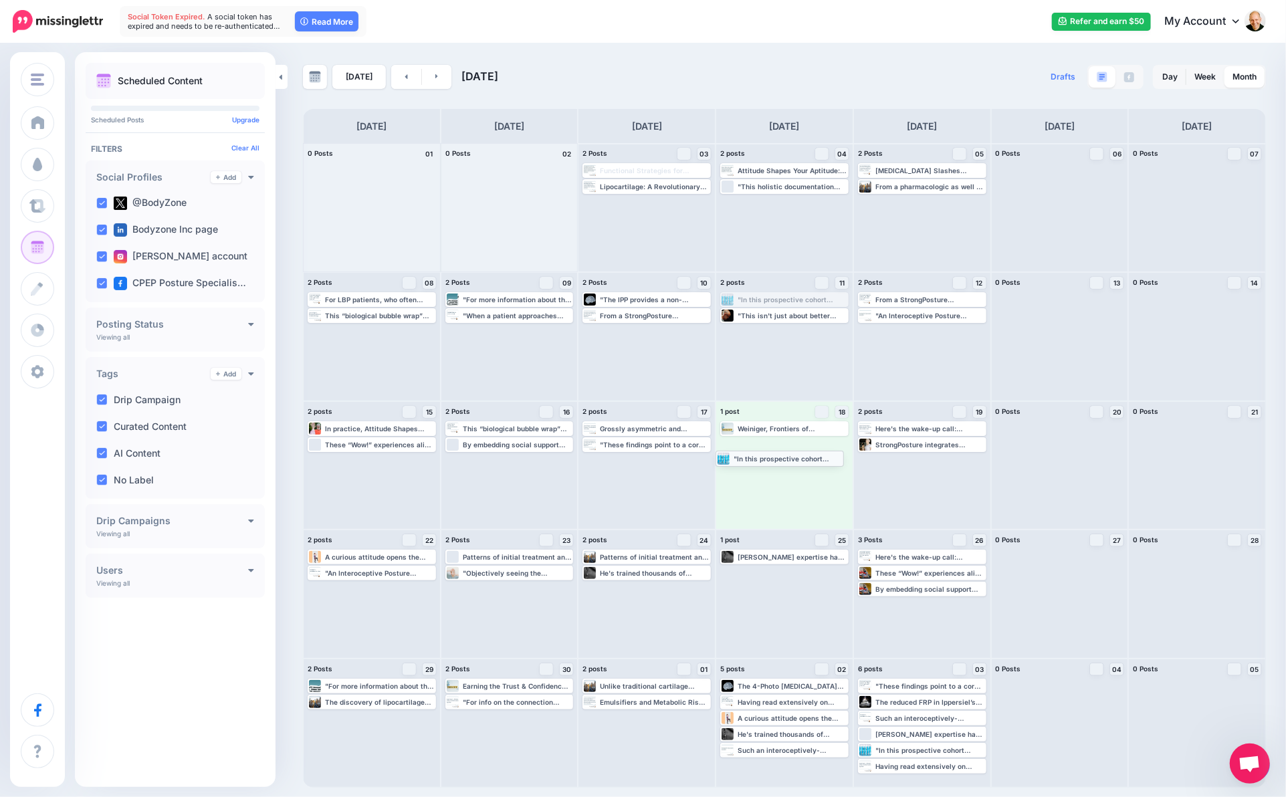
drag, startPoint x: 798, startPoint y: 298, endPoint x: 793, endPoint y: 457, distance: 159.2
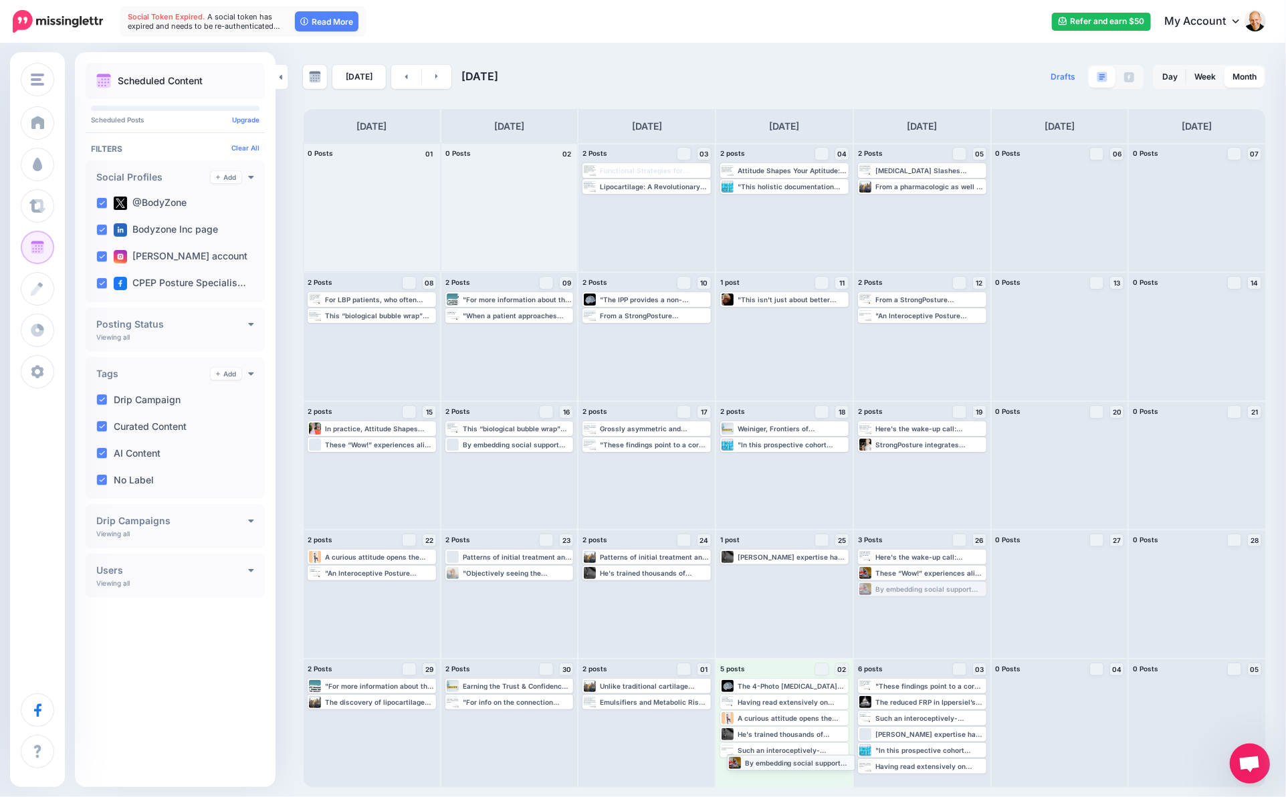
drag, startPoint x: 908, startPoint y: 590, endPoint x: 777, endPoint y: 763, distance: 217.2
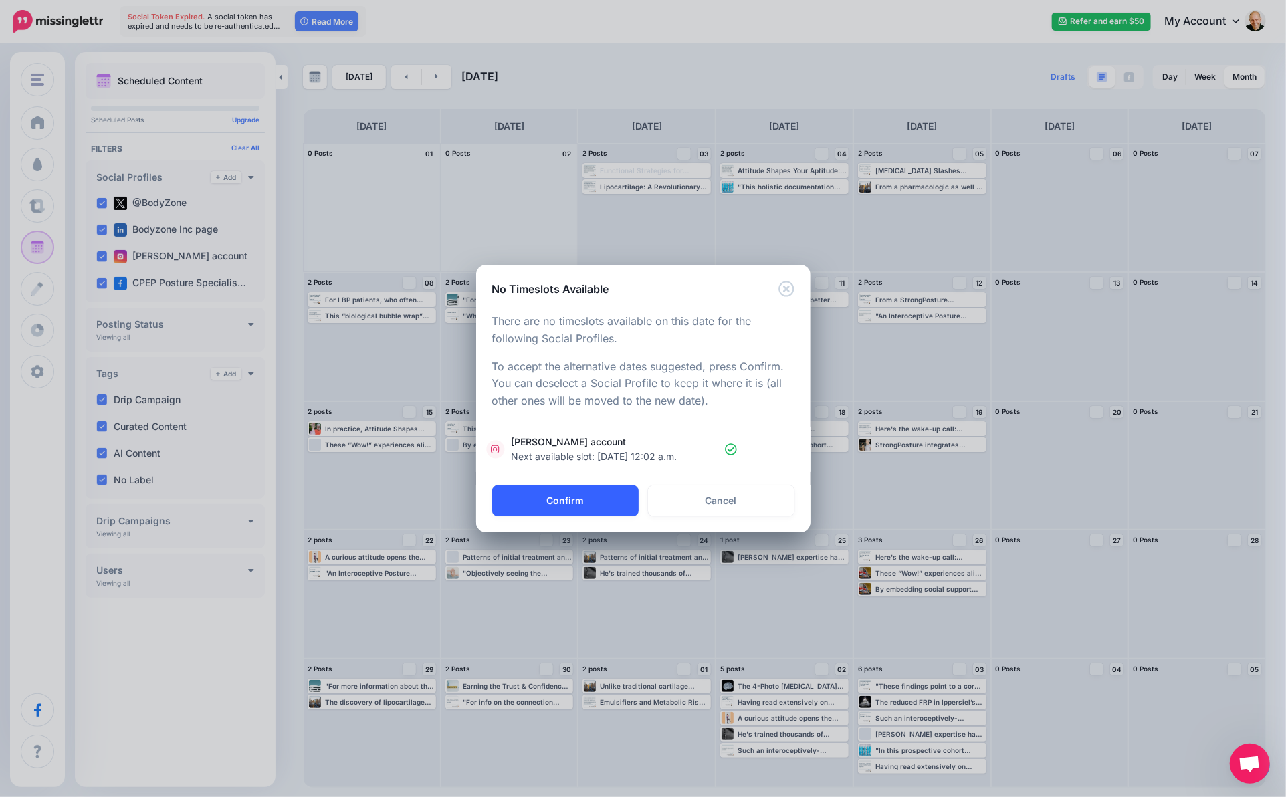
click at [583, 502] on button "Confirm" at bounding box center [565, 500] width 146 height 31
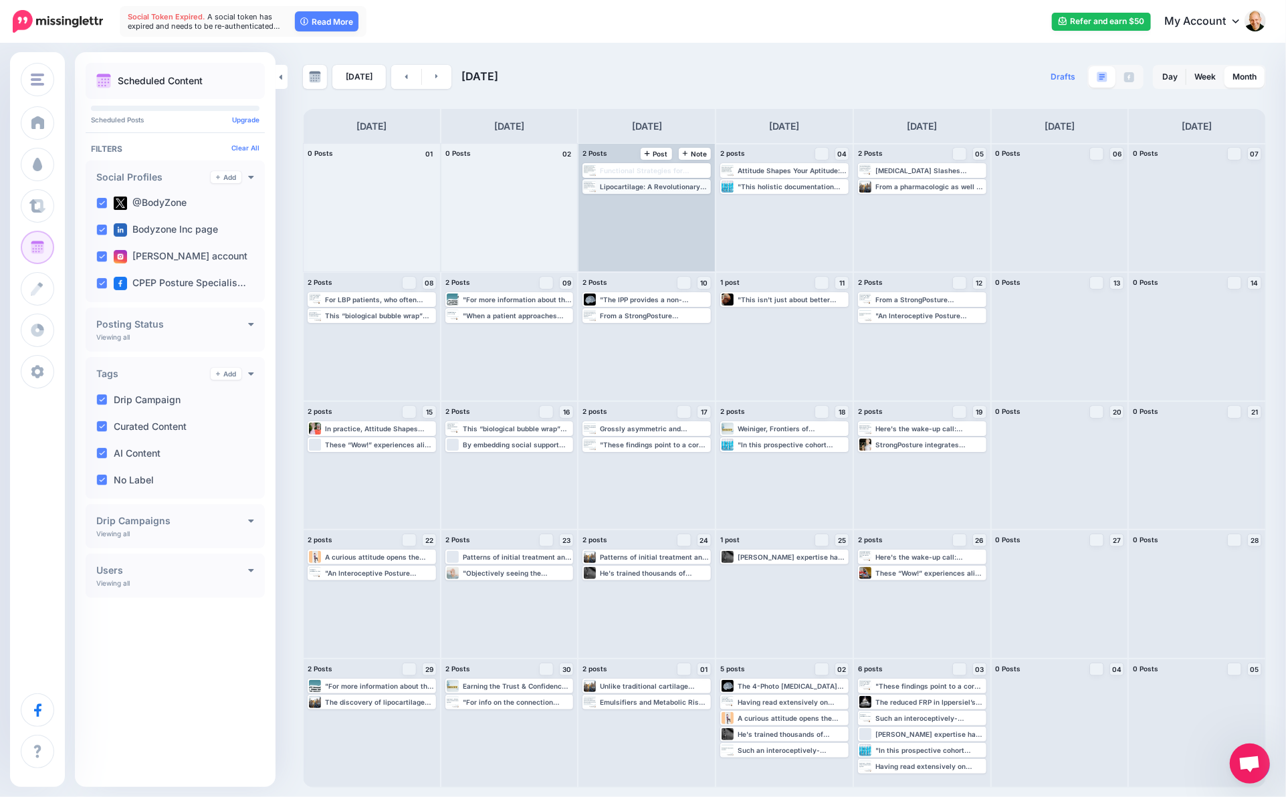
click at [616, 184] on div "Lipocartilage: A Revolutionary Discovery in Skeletal Biology: [URL][DOMAIN_NAME…" at bounding box center [655, 187] width 110 height 8
click at [678, 202] on img at bounding box center [680, 202] width 7 height 7
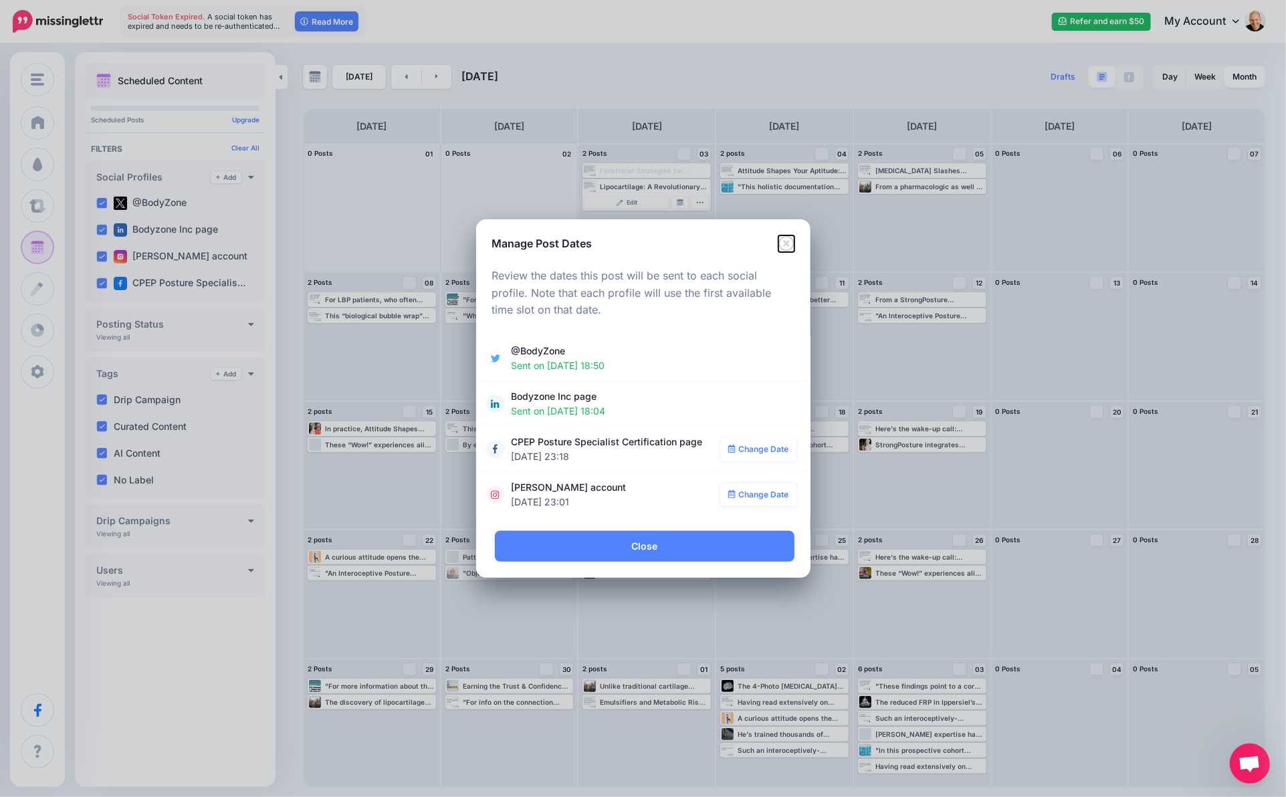
click at [790, 240] on icon "Close" at bounding box center [786, 243] width 16 height 16
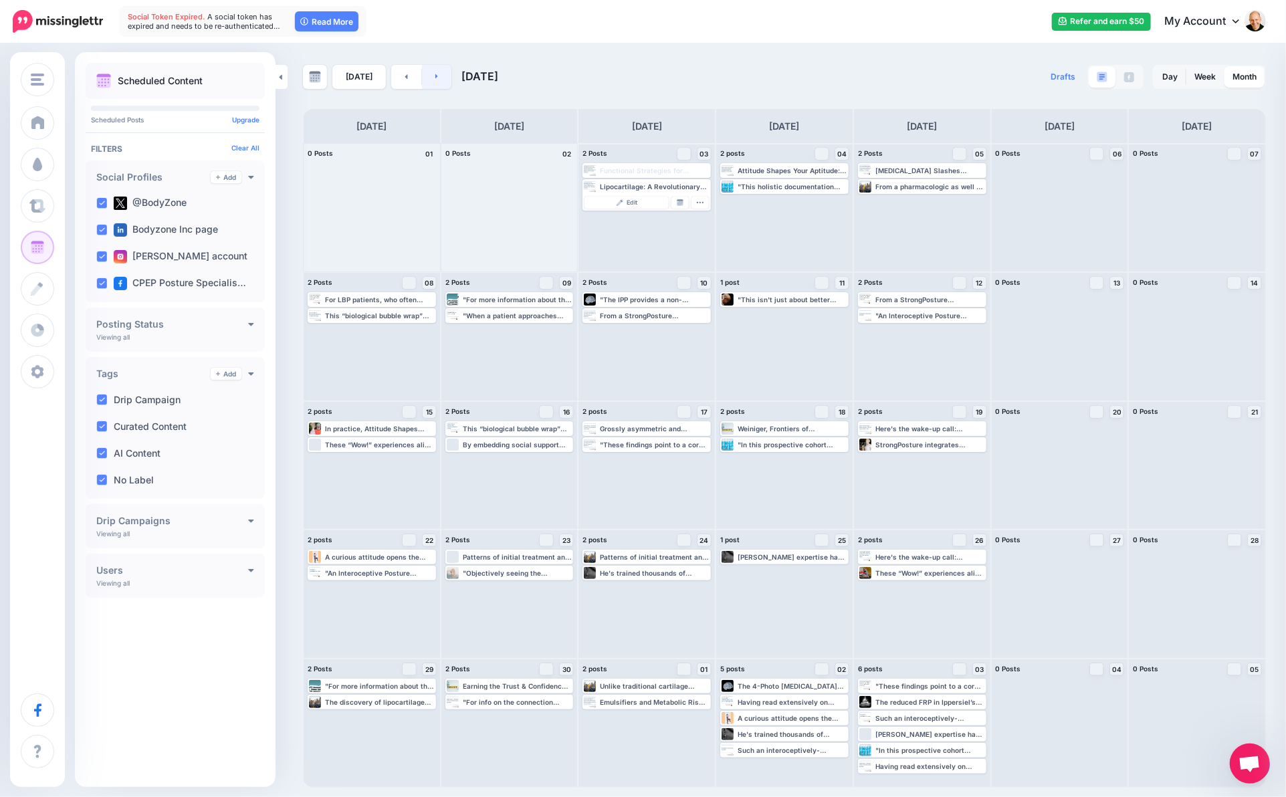
click at [427, 74] on link at bounding box center [437, 77] width 30 height 24
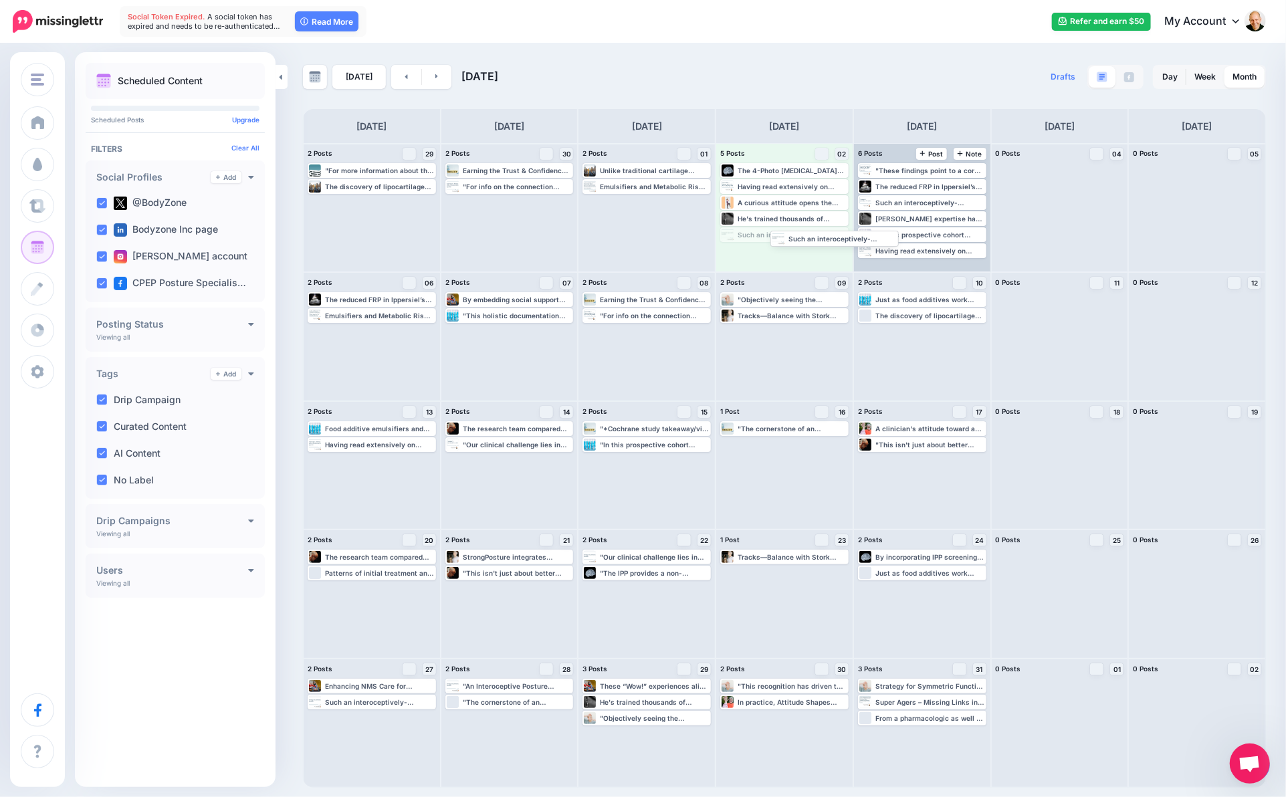
drag, startPoint x: 809, startPoint y: 236, endPoint x: 963, endPoint y: 235, distance: 153.8
drag, startPoint x: 794, startPoint y: 219, endPoint x: 945, endPoint y: 217, distance: 150.5
drag, startPoint x: 769, startPoint y: 201, endPoint x: 920, endPoint y: 202, distance: 151.1
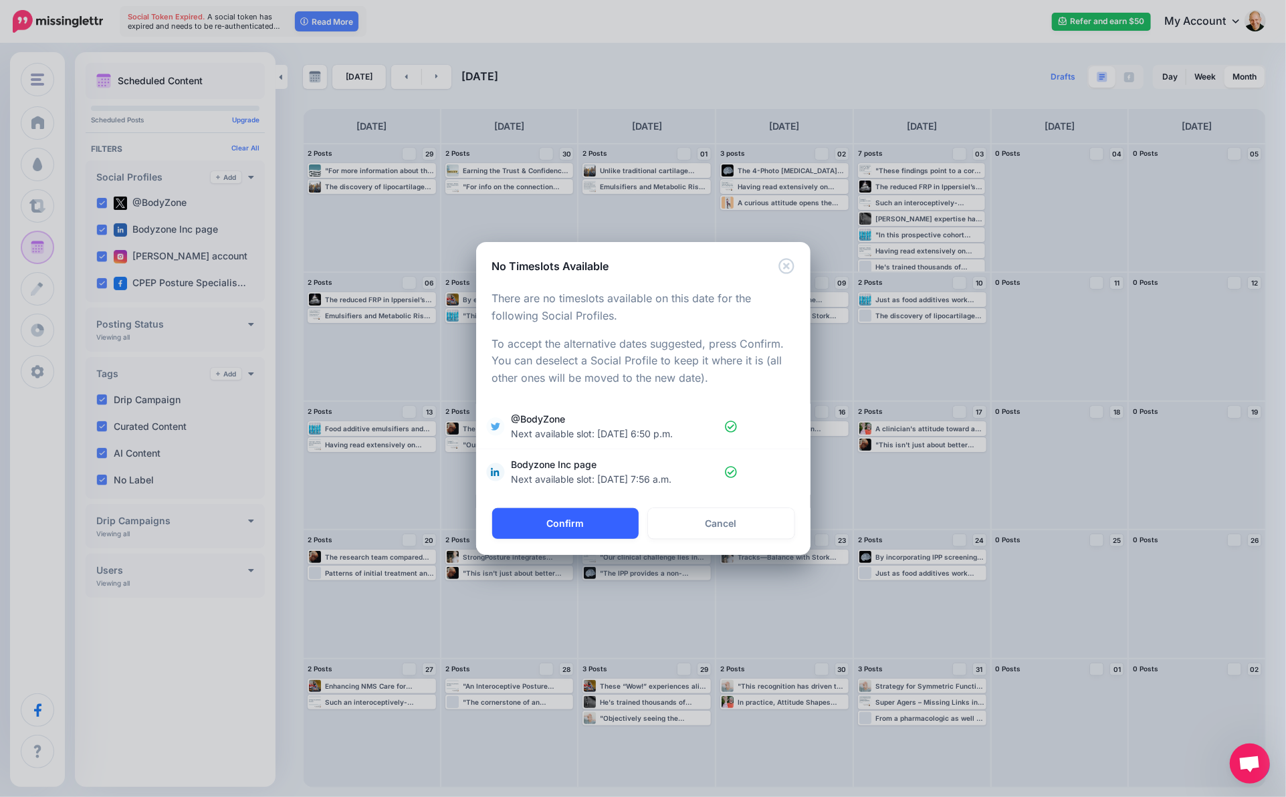
click at [592, 526] on button "Confirm" at bounding box center [565, 523] width 146 height 31
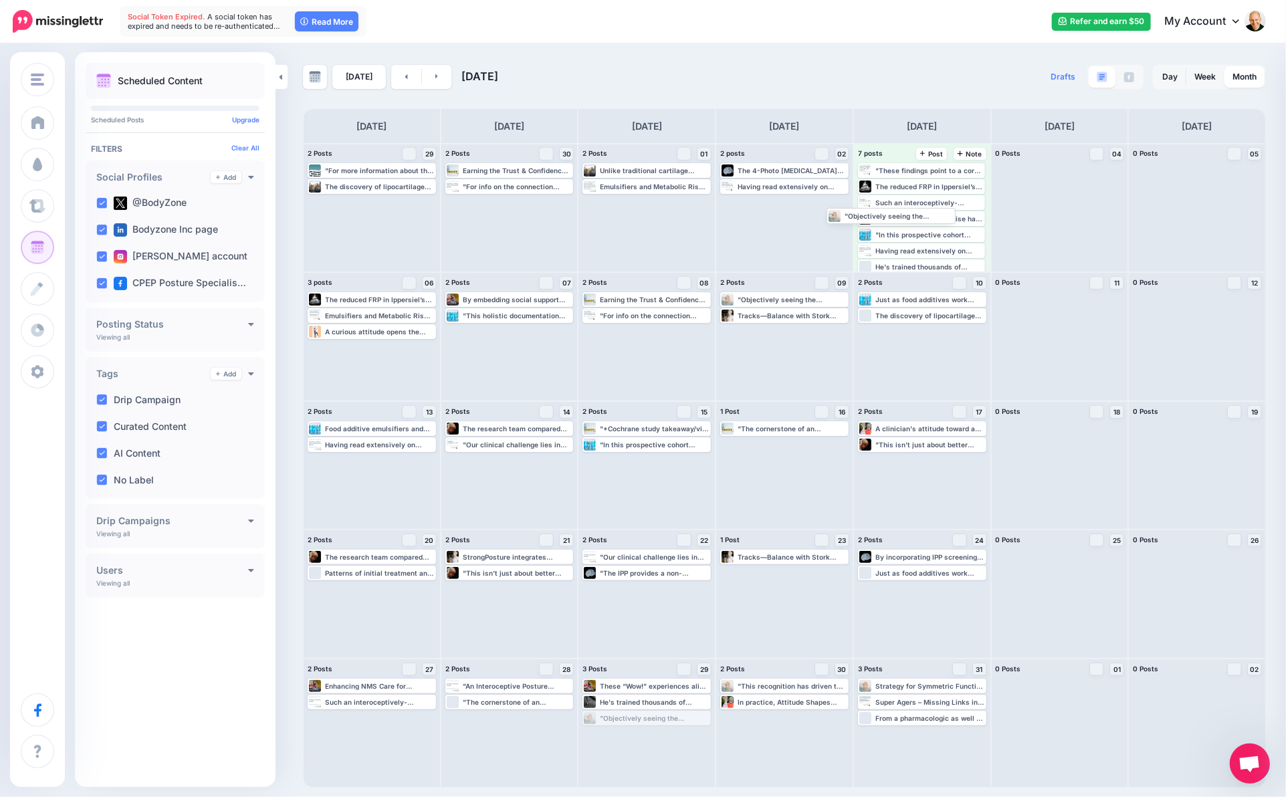
drag, startPoint x: 653, startPoint y: 719, endPoint x: 897, endPoint y: 215, distance: 559.5
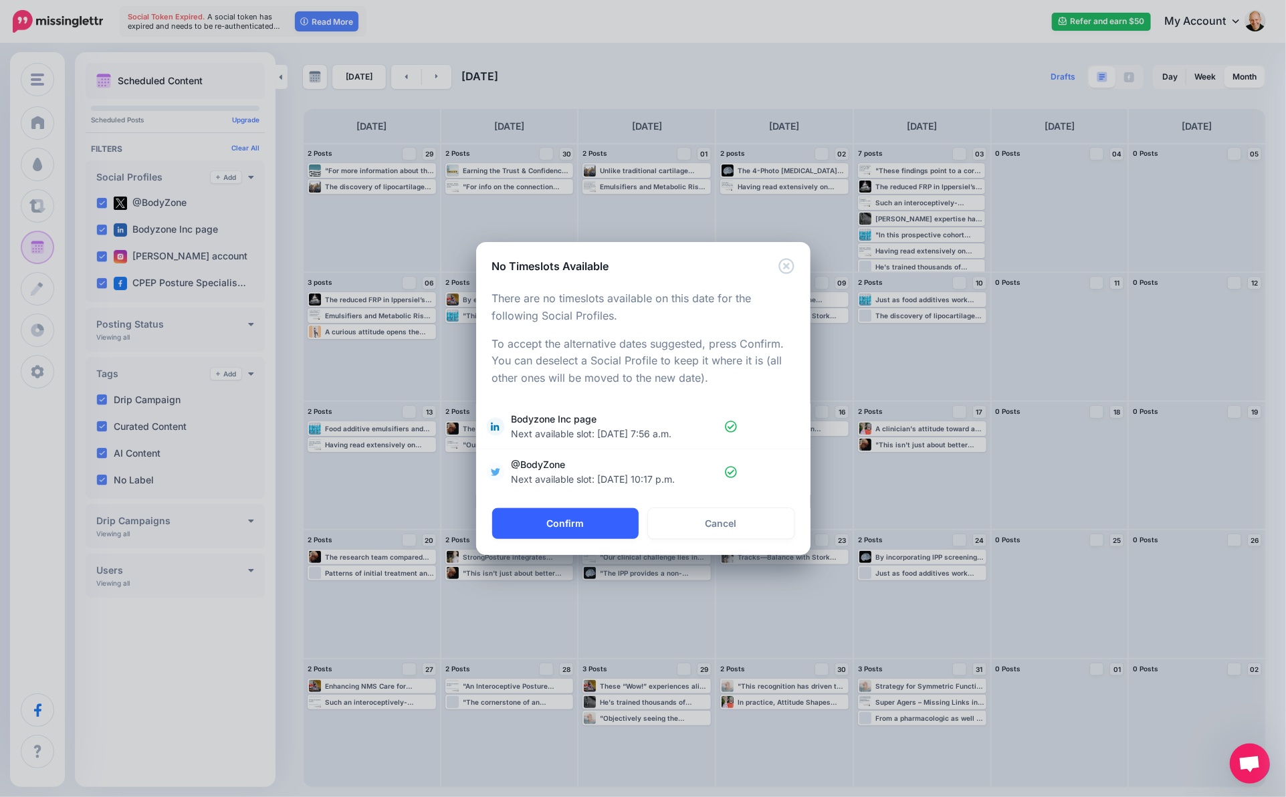
drag, startPoint x: 598, startPoint y: 521, endPoint x: 598, endPoint y: 536, distance: 14.7
click at [596, 524] on button "Confirm" at bounding box center [565, 523] width 146 height 31
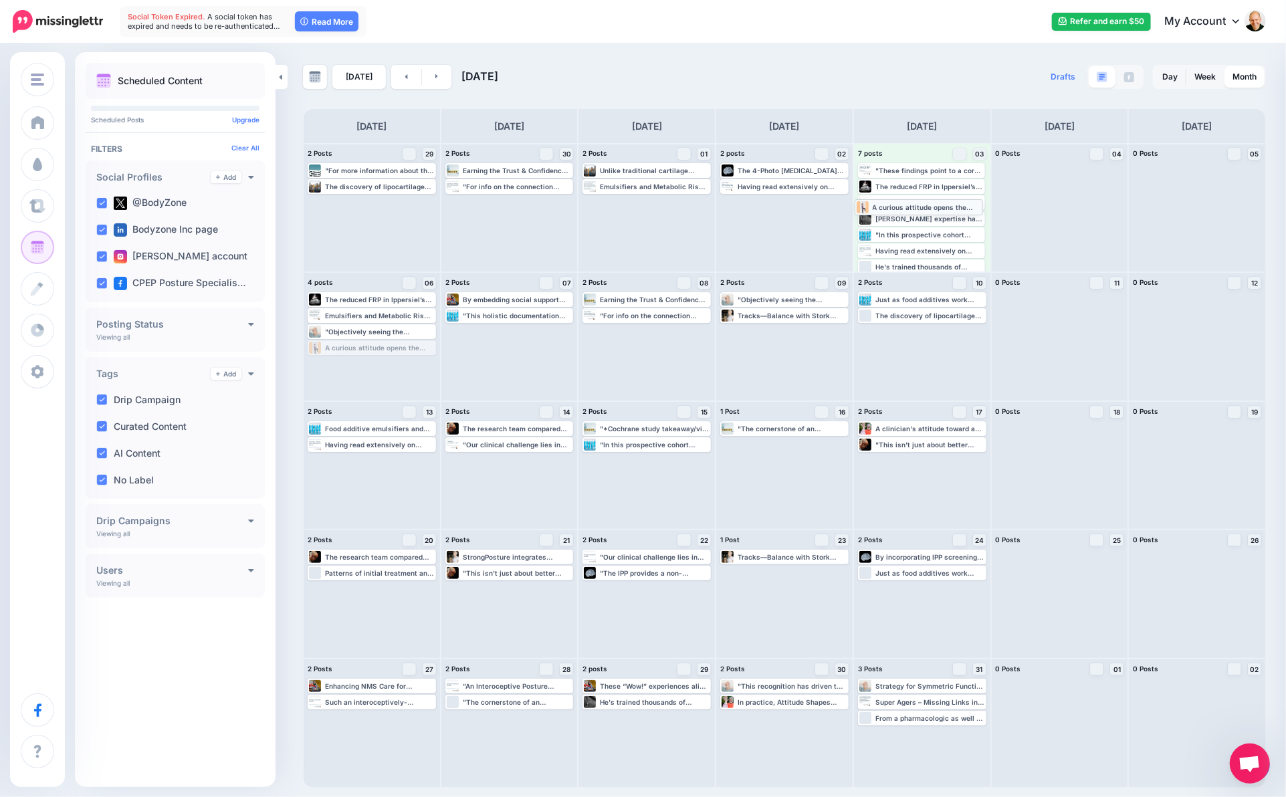
drag, startPoint x: 391, startPoint y: 348, endPoint x: 953, endPoint y: 195, distance: 583.0
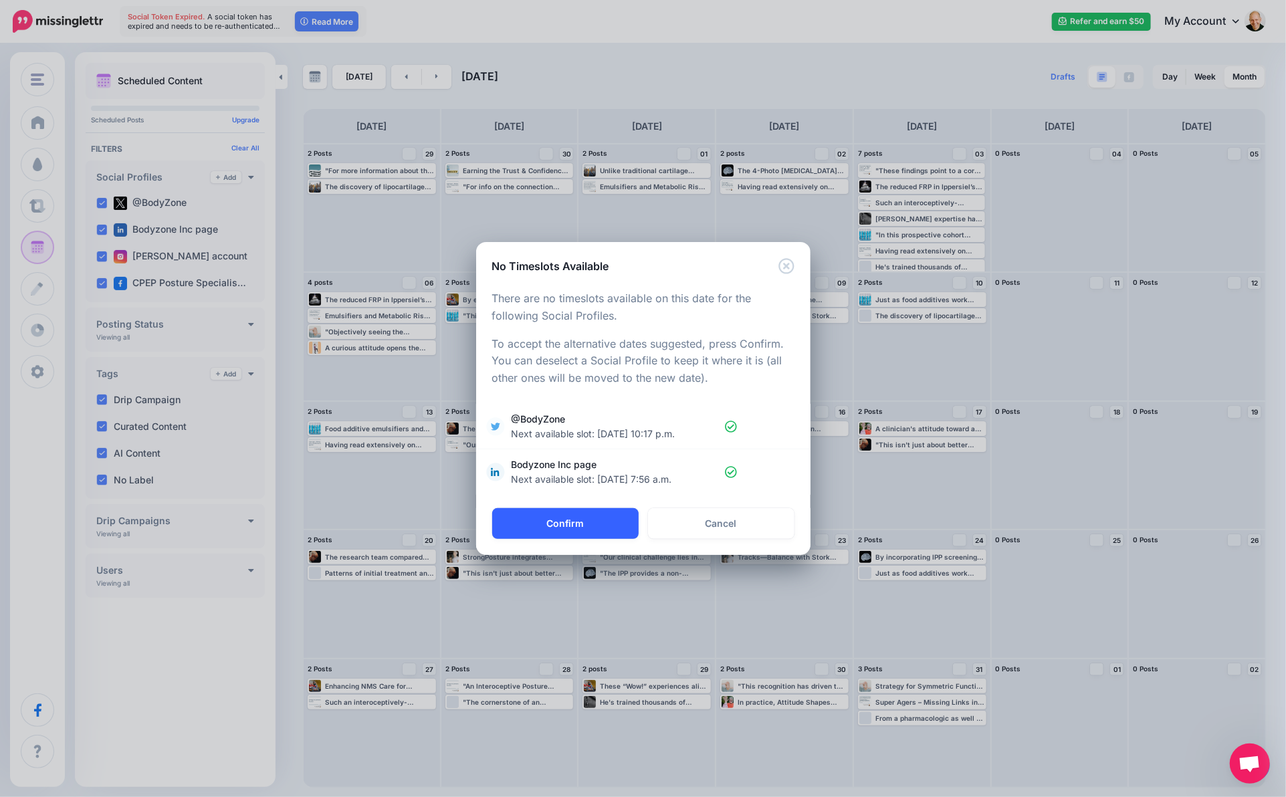
click at [577, 526] on button "Confirm" at bounding box center [565, 523] width 146 height 31
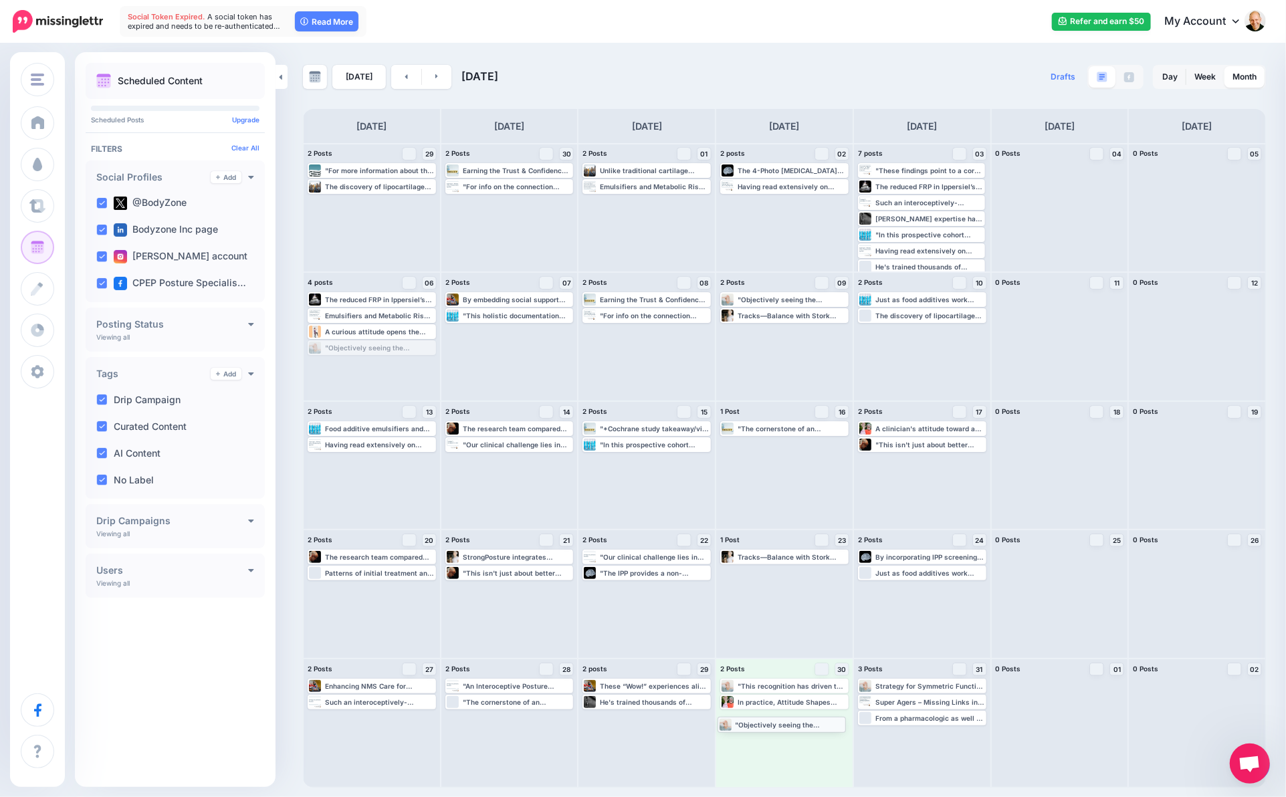
drag, startPoint x: 379, startPoint y: 347, endPoint x: 789, endPoint y: 724, distance: 557.0
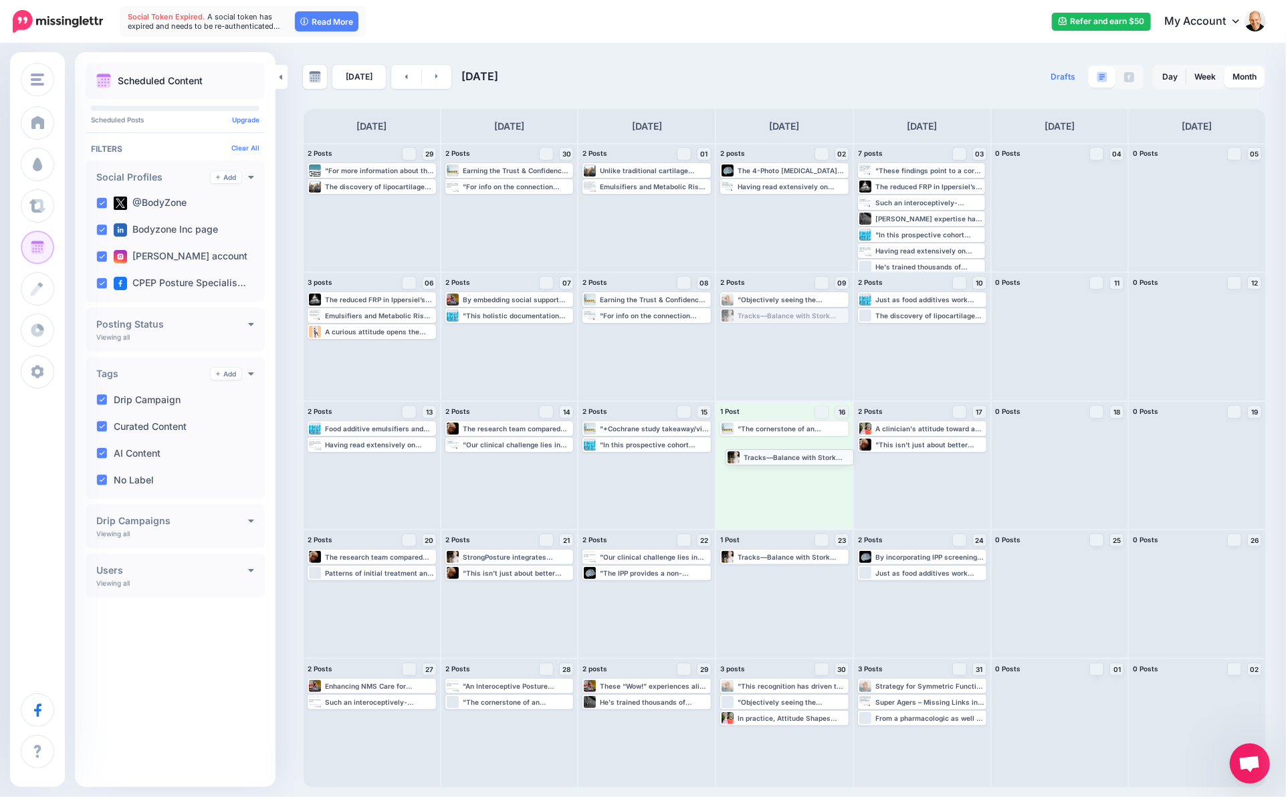
drag, startPoint x: 781, startPoint y: 316, endPoint x: 786, endPoint y: 459, distance: 142.5
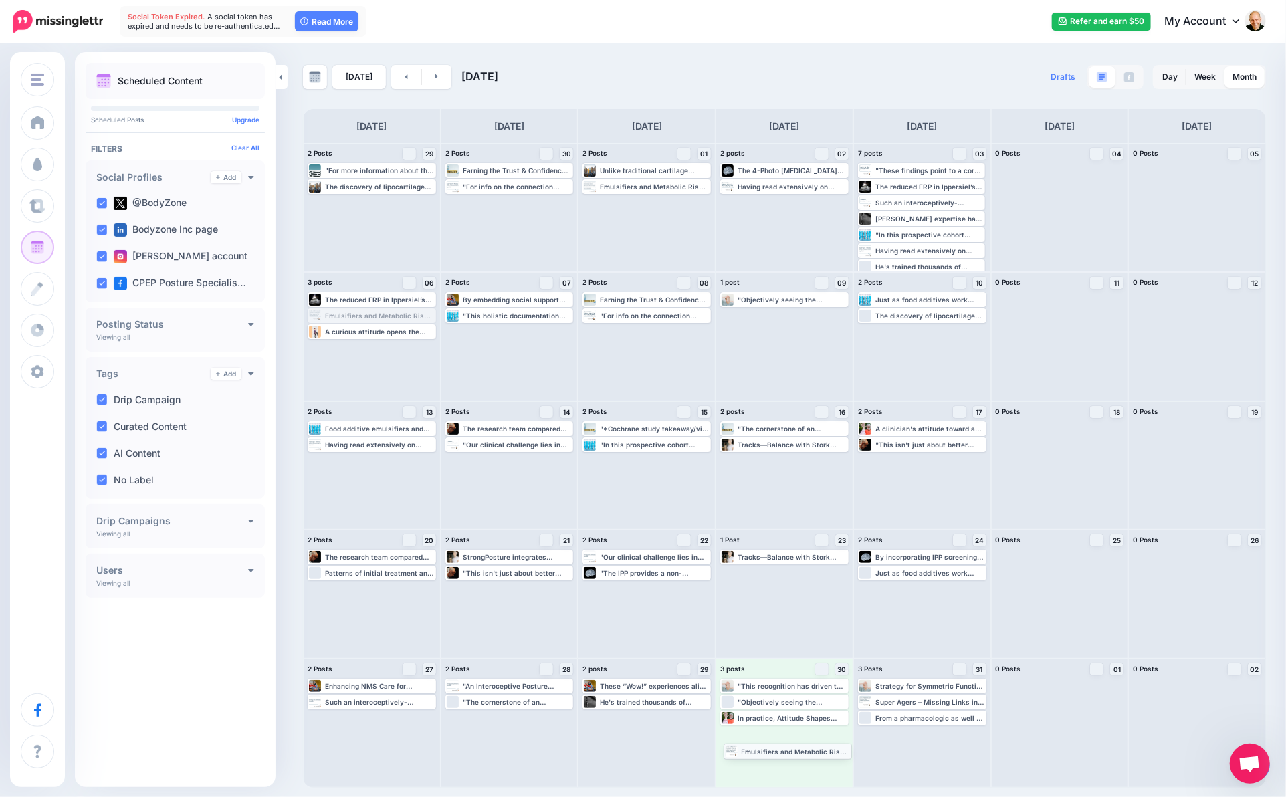
drag, startPoint x: 382, startPoint y: 316, endPoint x: 798, endPoint y: 752, distance: 602.5
drag, startPoint x: 946, startPoint y: 235, endPoint x: 935, endPoint y: 725, distance: 490.2
drag, startPoint x: 915, startPoint y: 189, endPoint x: 776, endPoint y: 754, distance: 582.0
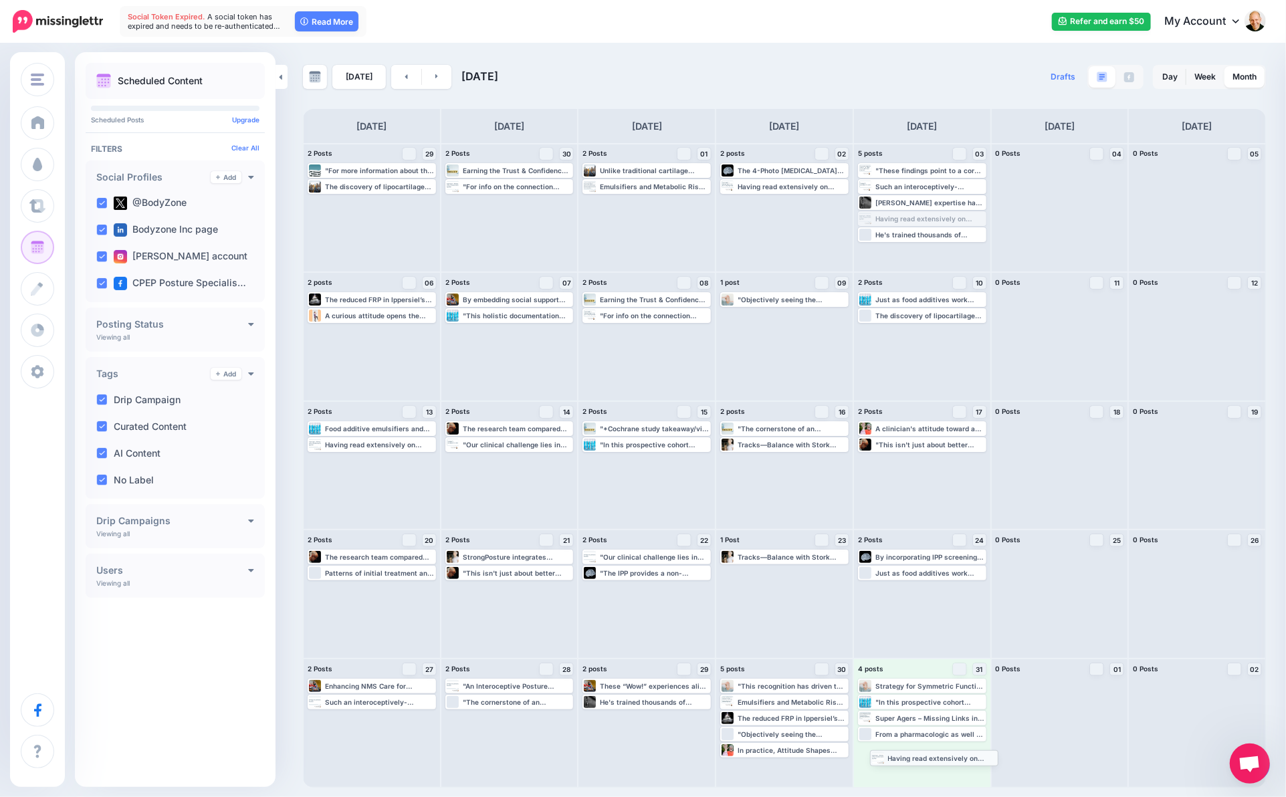
drag, startPoint x: 911, startPoint y: 218, endPoint x: 923, endPoint y: 757, distance: 539.0
drag, startPoint x: 908, startPoint y: 191, endPoint x: 865, endPoint y: 750, distance: 560.6
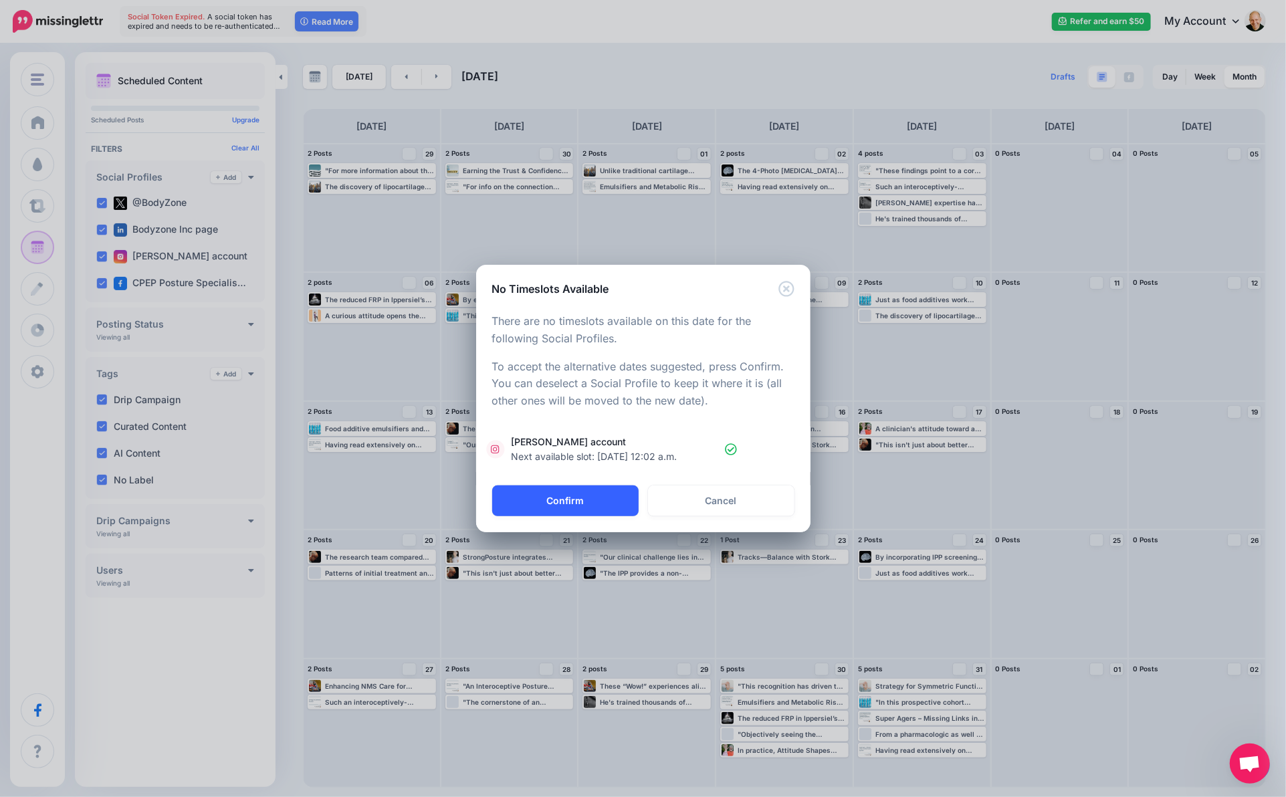
click at [617, 501] on button "Confirm" at bounding box center [565, 500] width 146 height 31
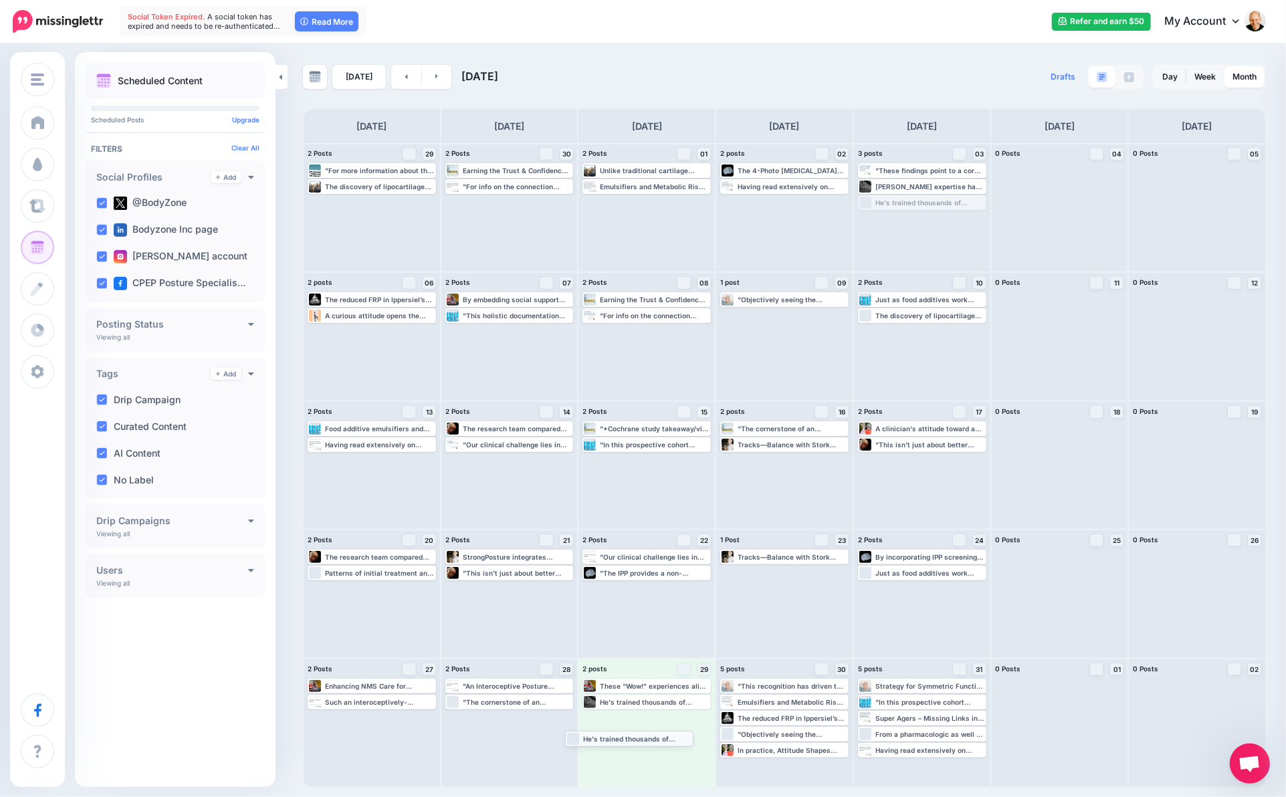
drag, startPoint x: 925, startPoint y: 204, endPoint x: 632, endPoint y: 740, distance: 610.4
click at [436, 74] on link at bounding box center [437, 77] width 30 height 24
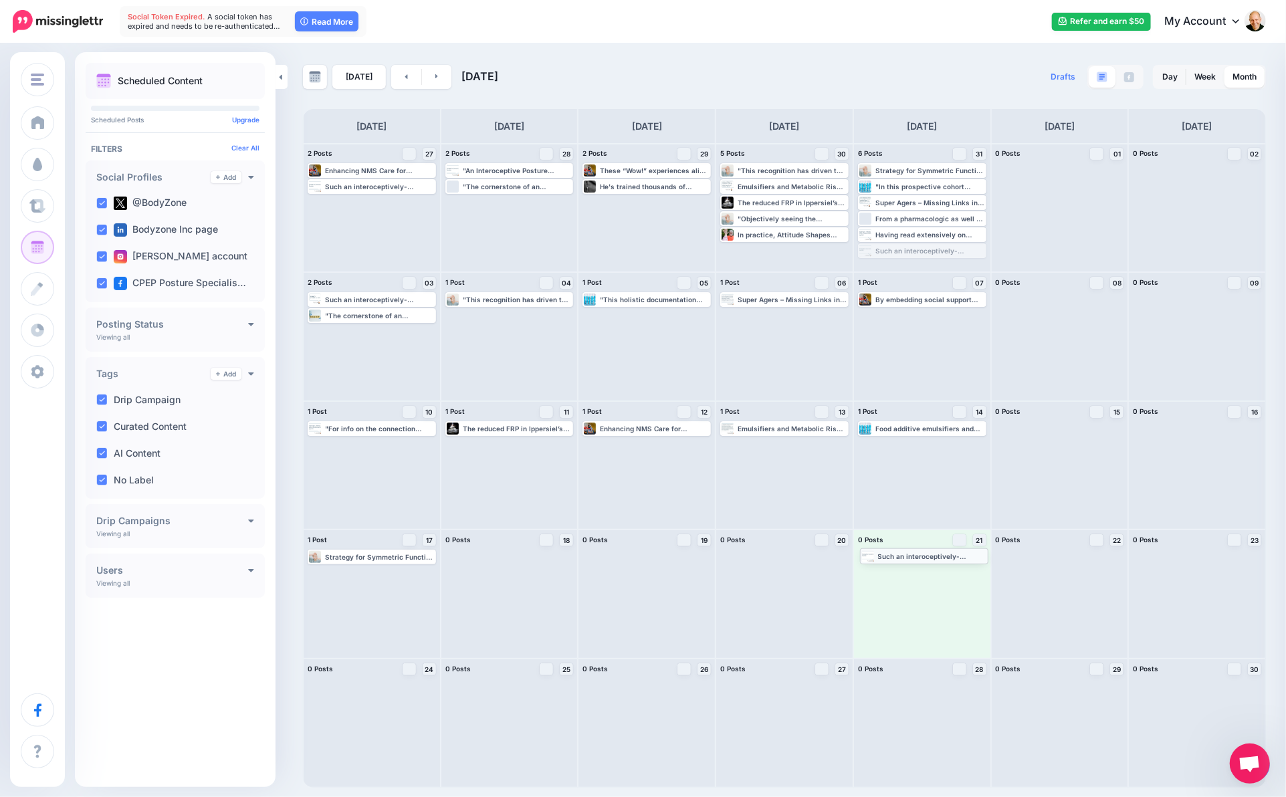
drag, startPoint x: 941, startPoint y: 248, endPoint x: 943, endPoint y: 553, distance: 304.9
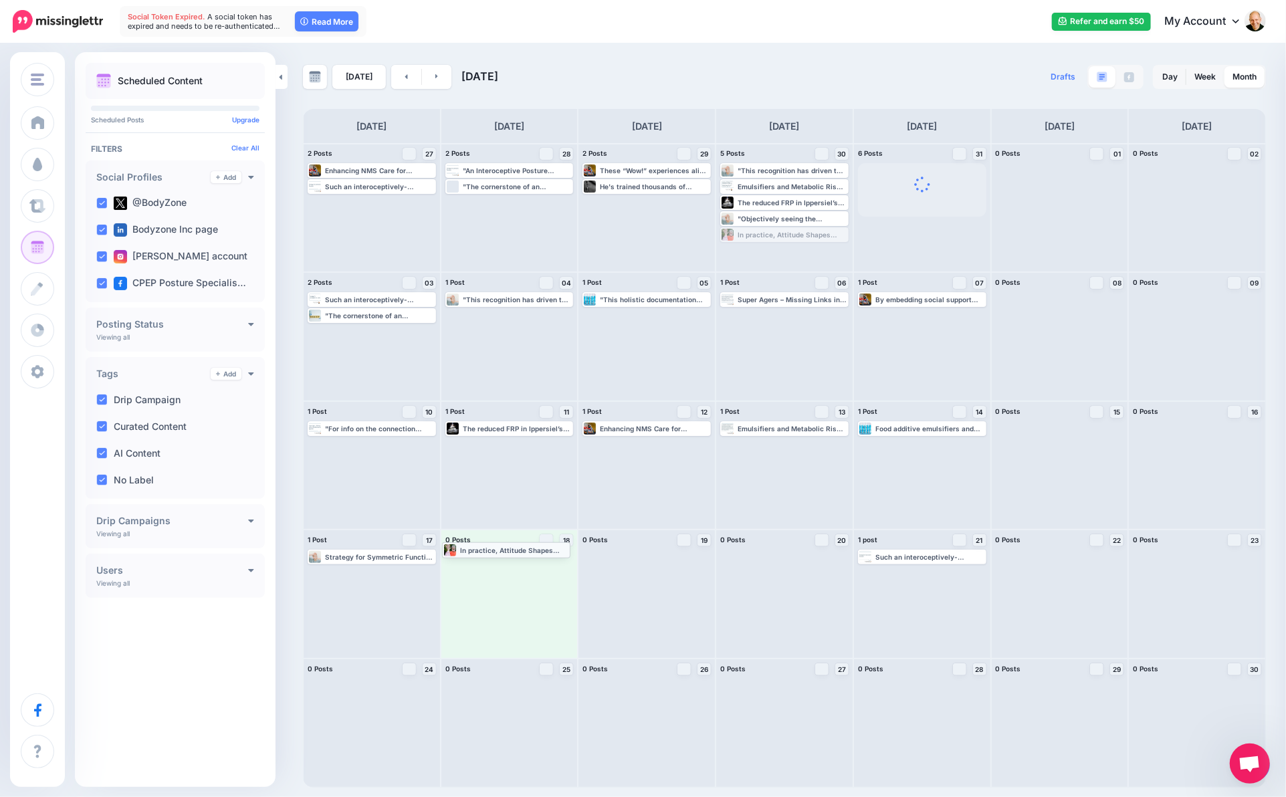
drag, startPoint x: 789, startPoint y: 233, endPoint x: 511, endPoint y: 548, distance: 420.2
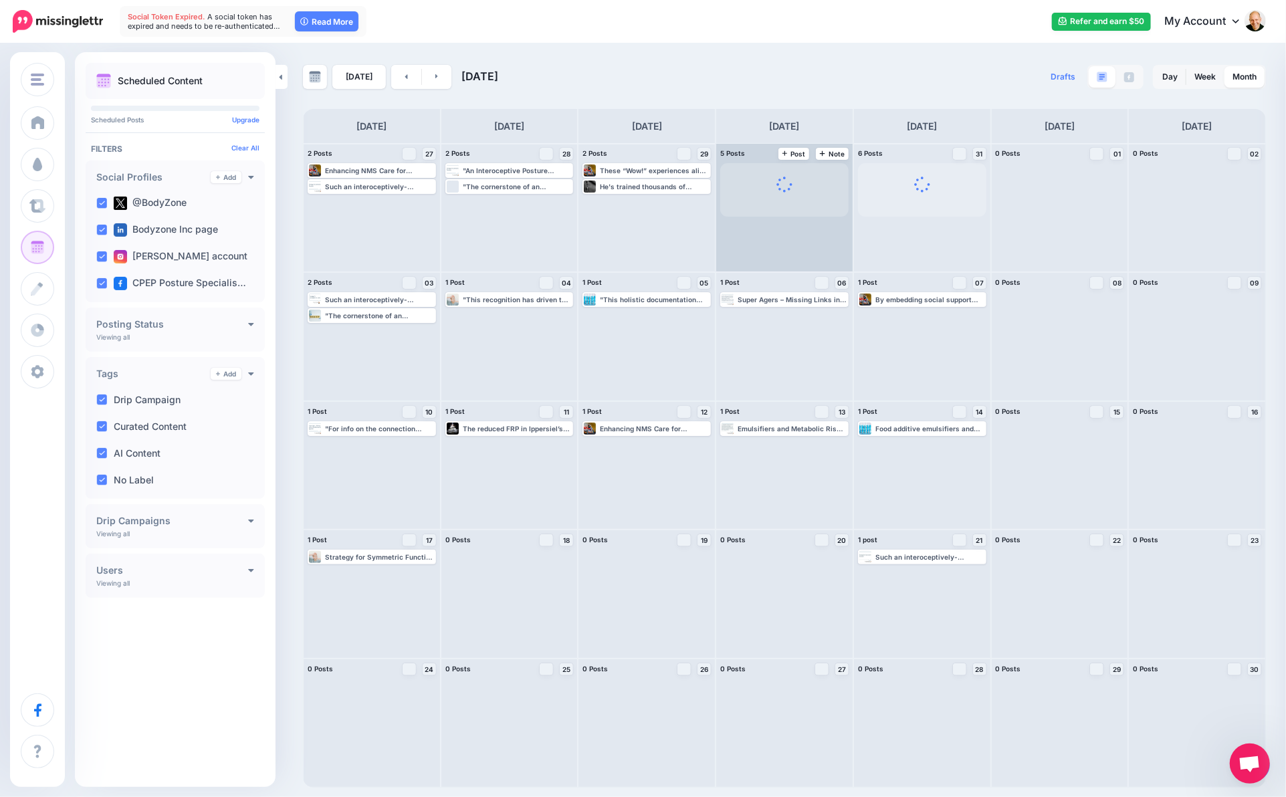
click at [780, 200] on div at bounding box center [784, 190] width 16 height 27
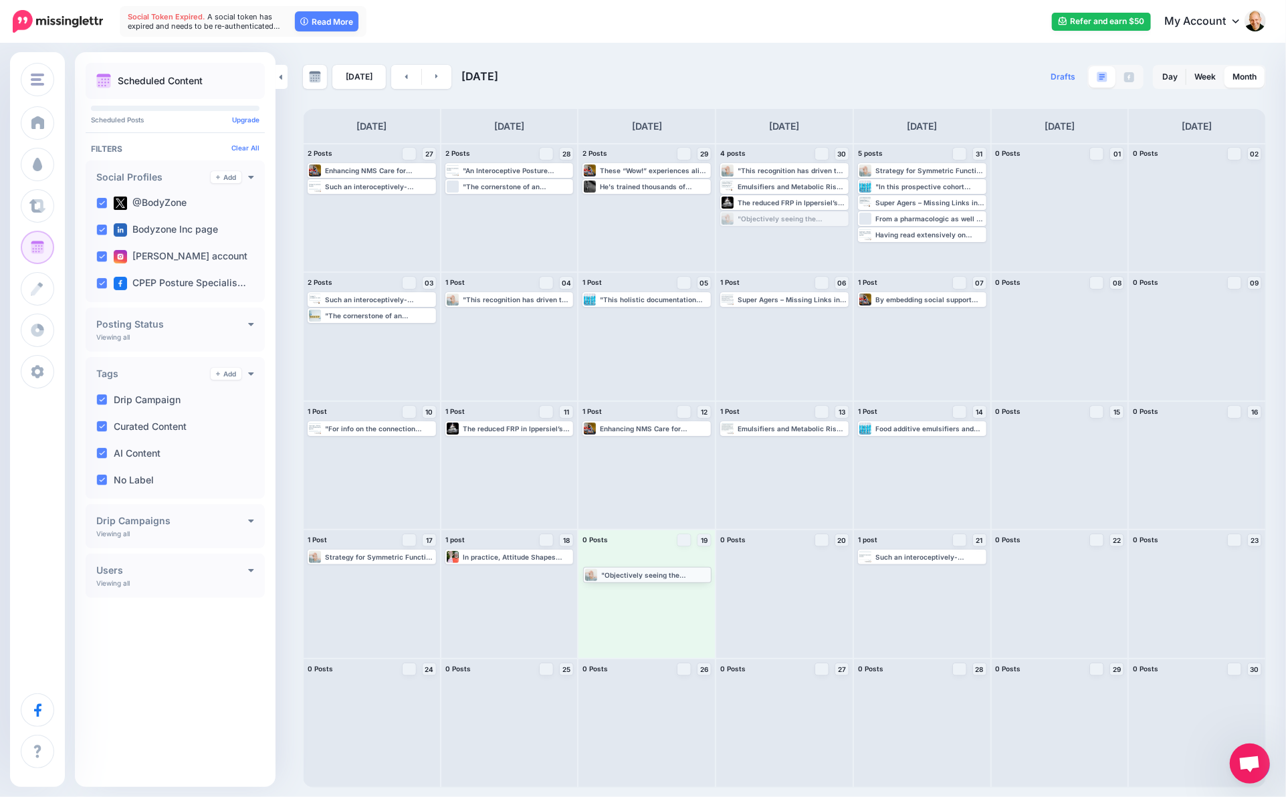
drag, startPoint x: 767, startPoint y: 217, endPoint x: 630, endPoint y: 573, distance: 381.2
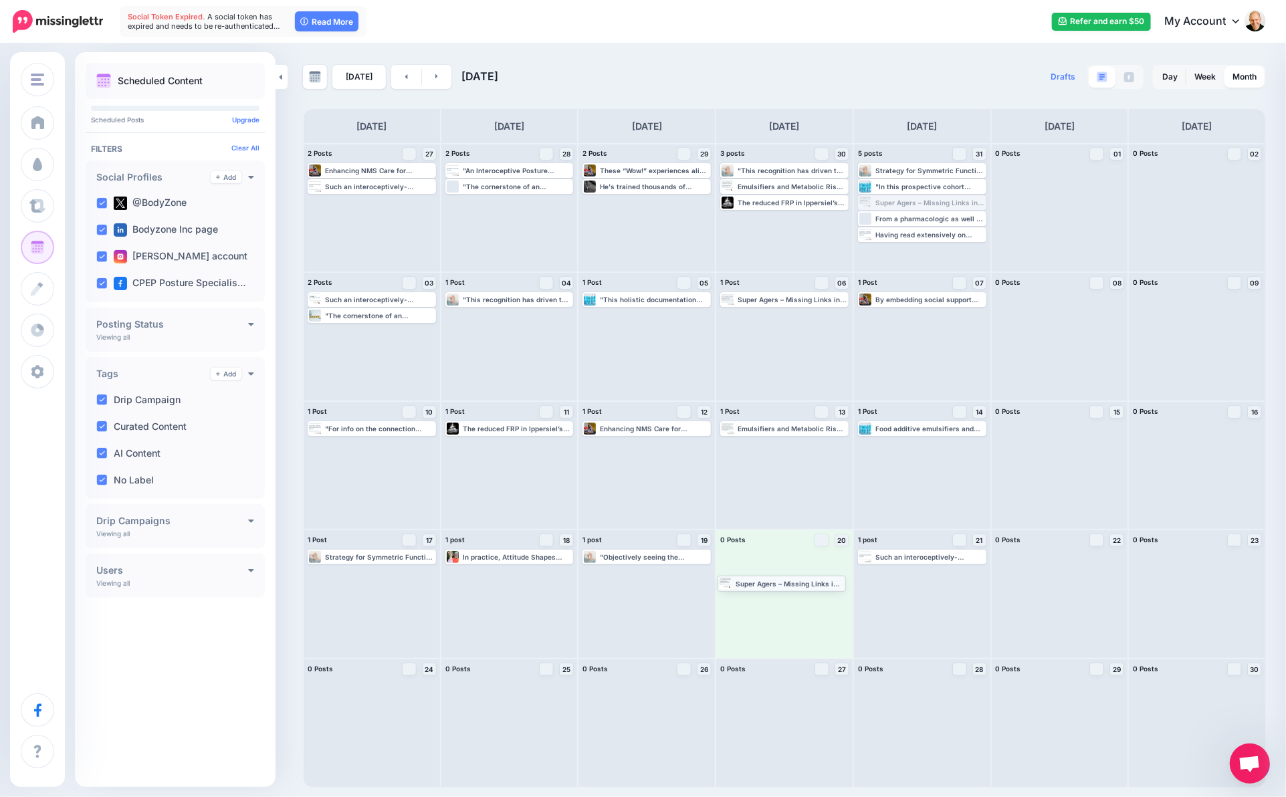
drag, startPoint x: 925, startPoint y: 203, endPoint x: 787, endPoint y: 582, distance: 403.6
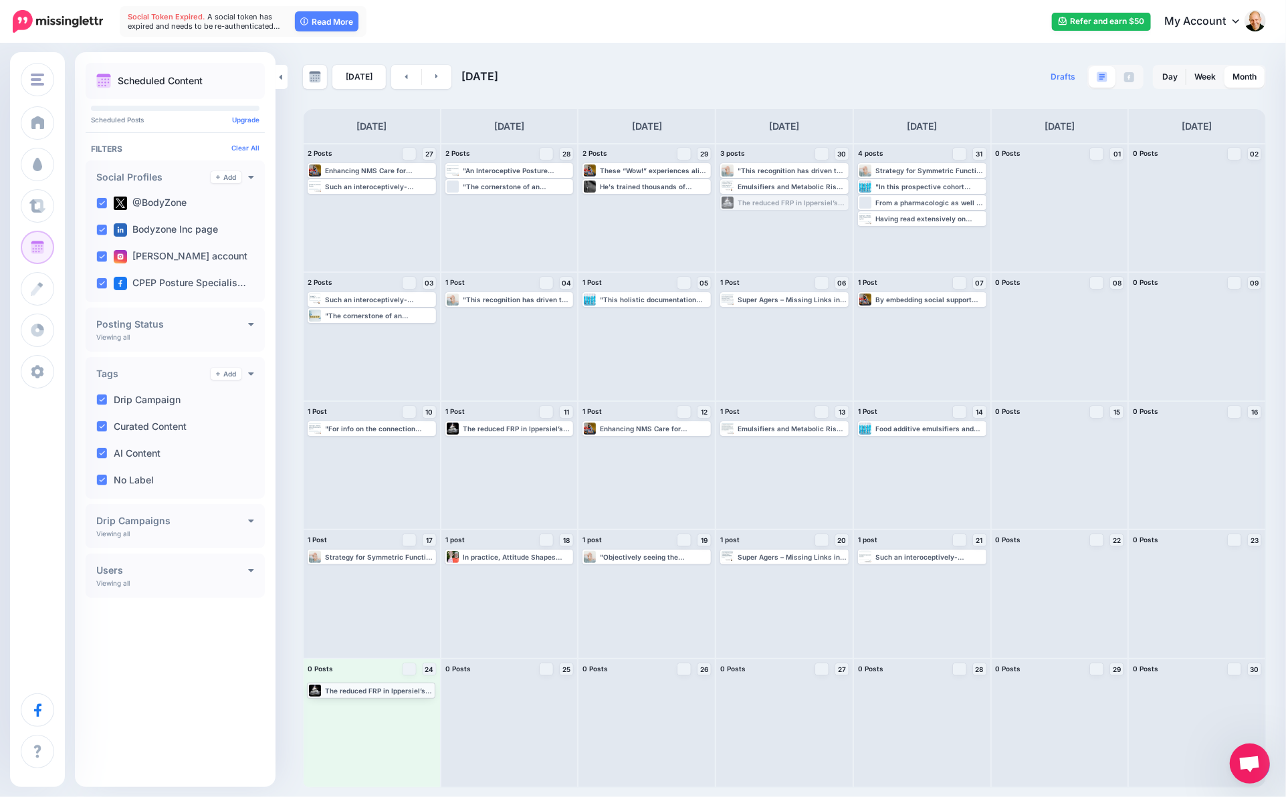
drag, startPoint x: 798, startPoint y: 201, endPoint x: 384, endPoint y: 688, distance: 639.0
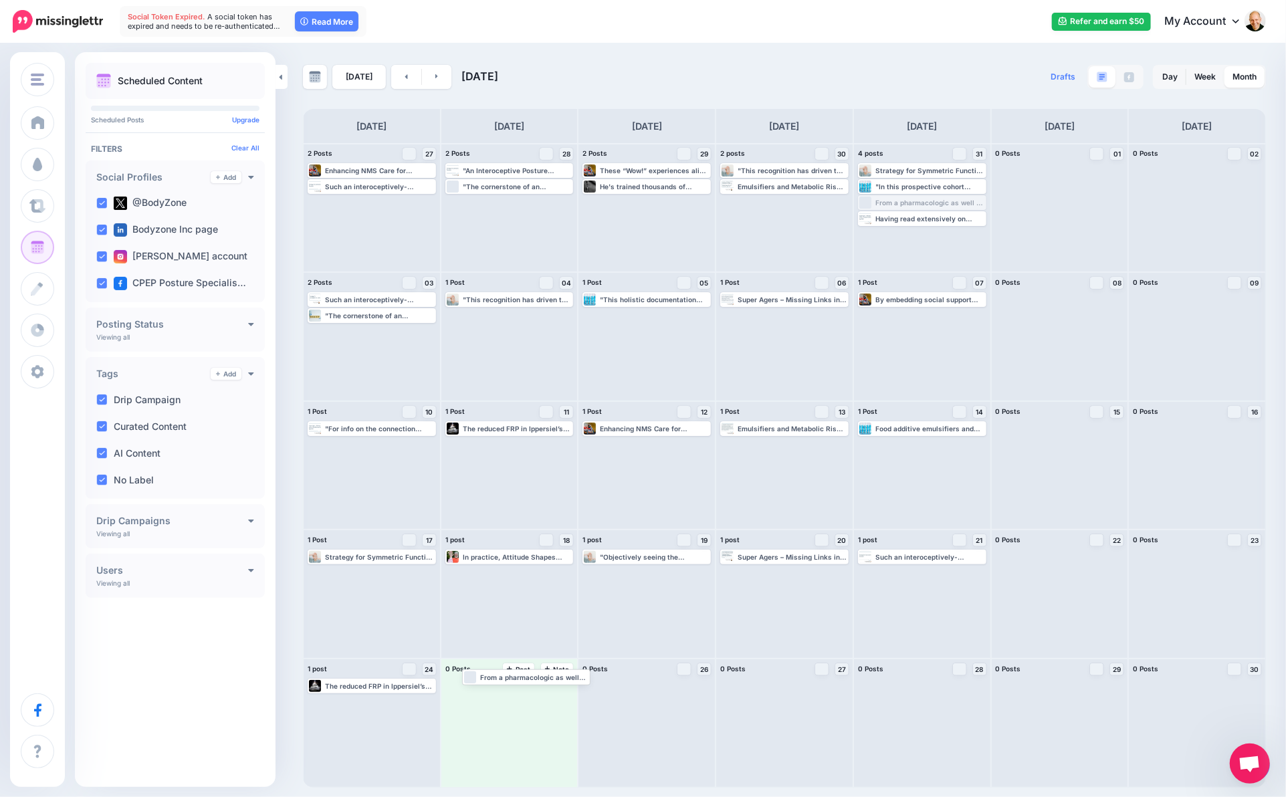
drag, startPoint x: 906, startPoint y: 203, endPoint x: 508, endPoint y: 677, distance: 619.4
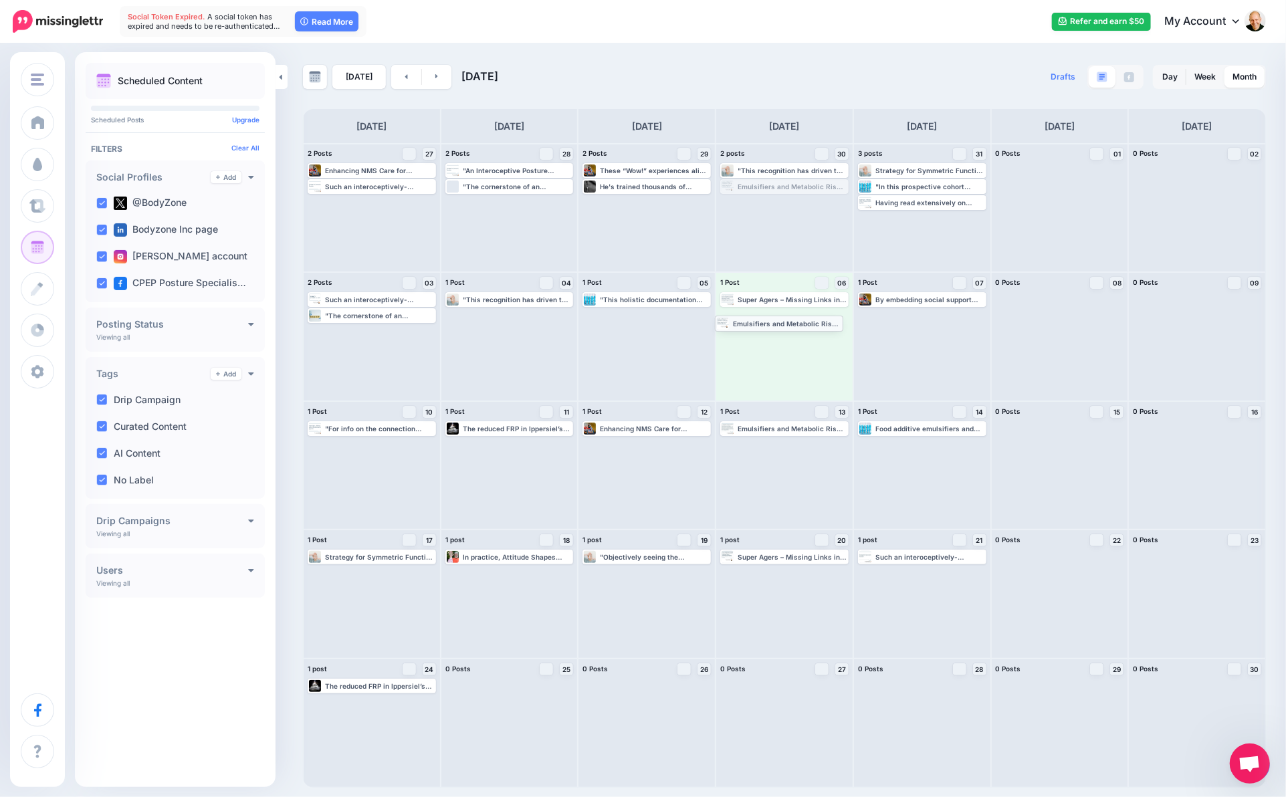
drag, startPoint x: 794, startPoint y: 188, endPoint x: 789, endPoint y: 324, distance: 136.5
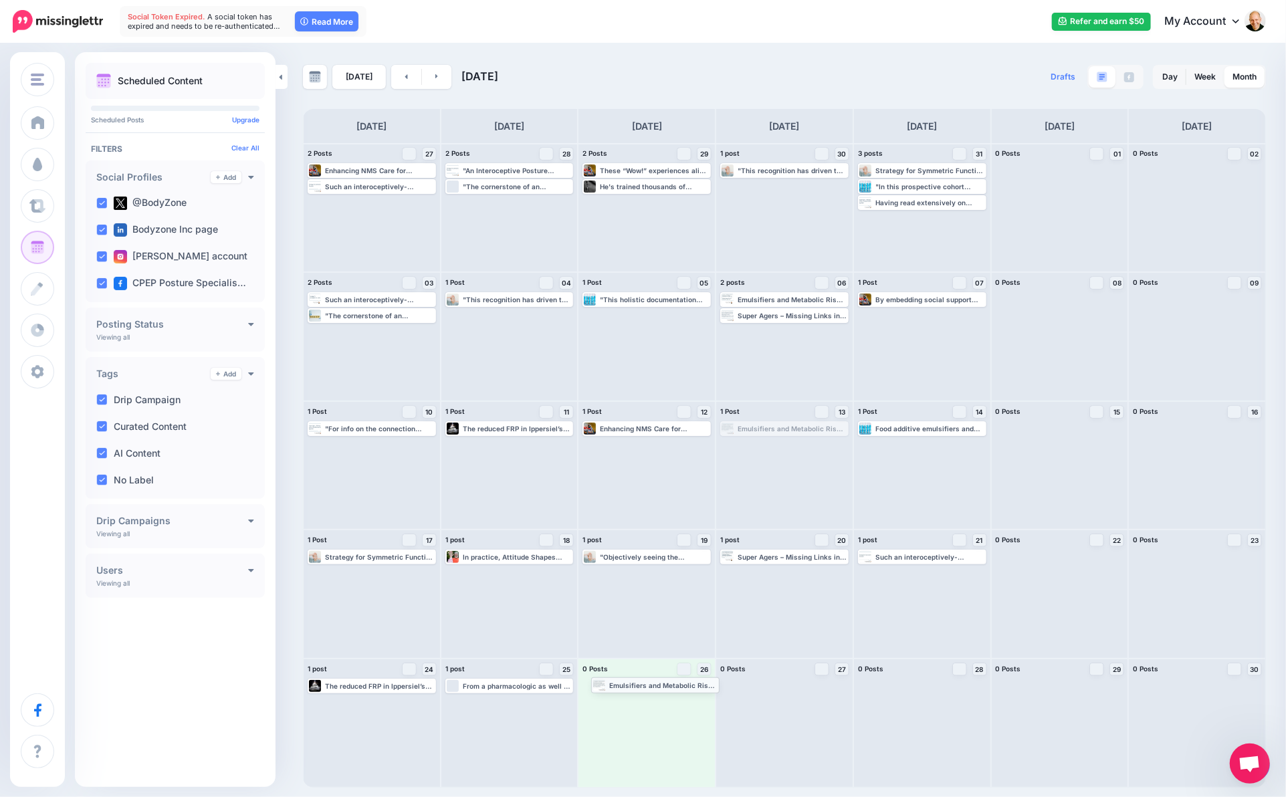
drag, startPoint x: 807, startPoint y: 429, endPoint x: 678, endPoint y: 685, distance: 287.4
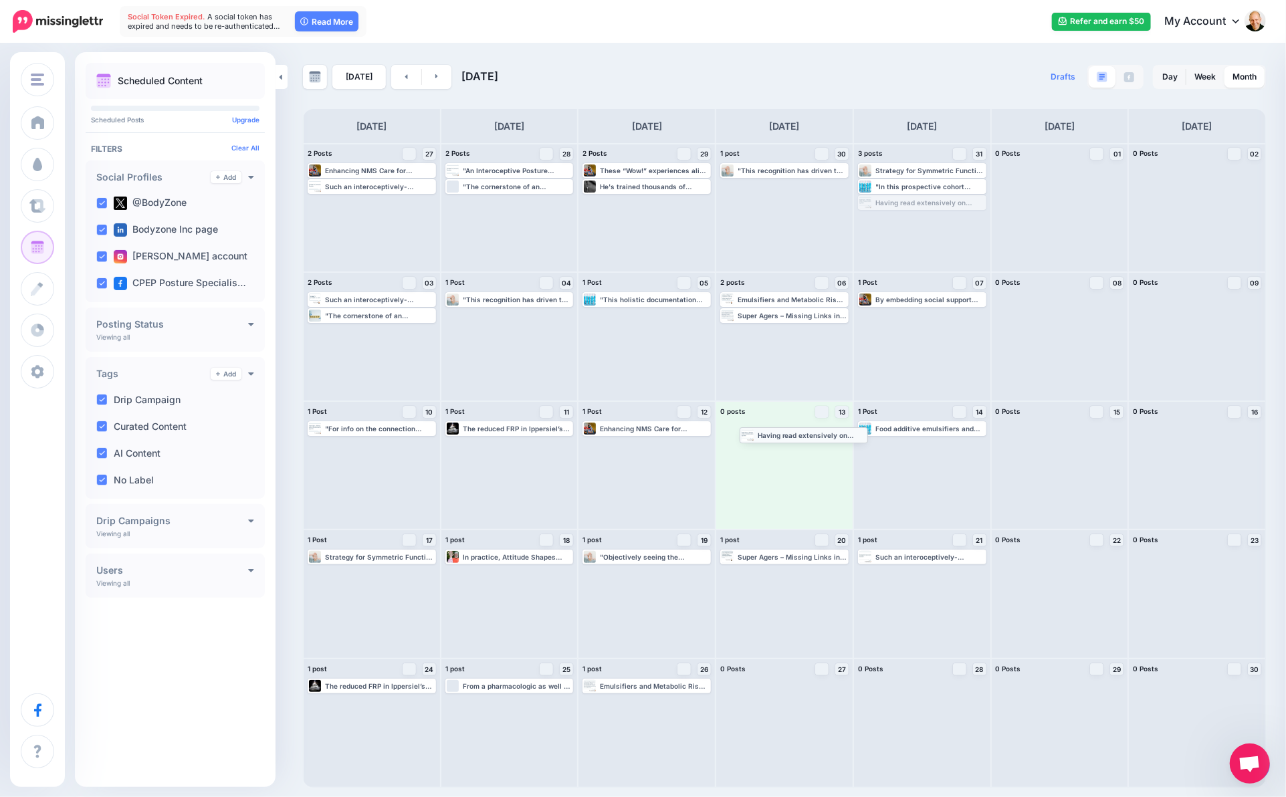
drag, startPoint x: 942, startPoint y: 202, endPoint x: 824, endPoint y: 434, distance: 260.5
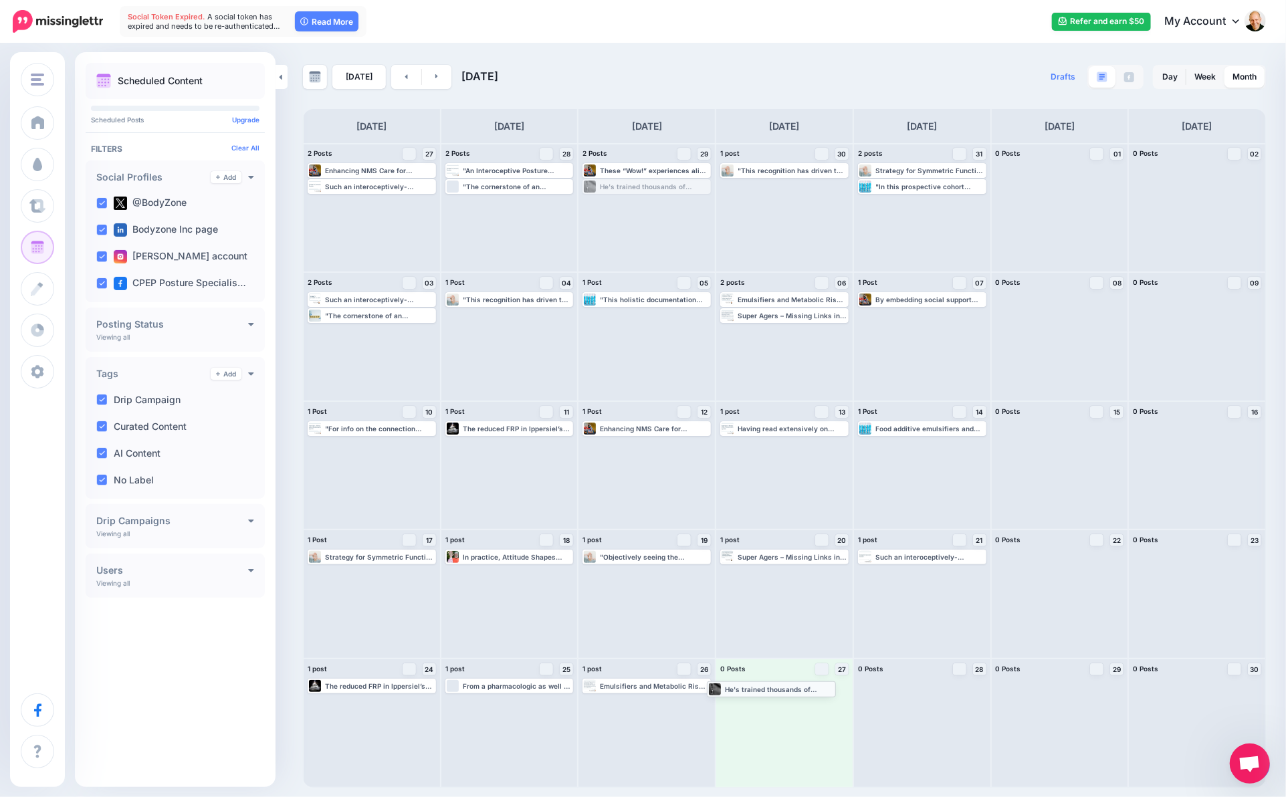
drag, startPoint x: 666, startPoint y: 185, endPoint x: 790, endPoint y: 687, distance: 517.3
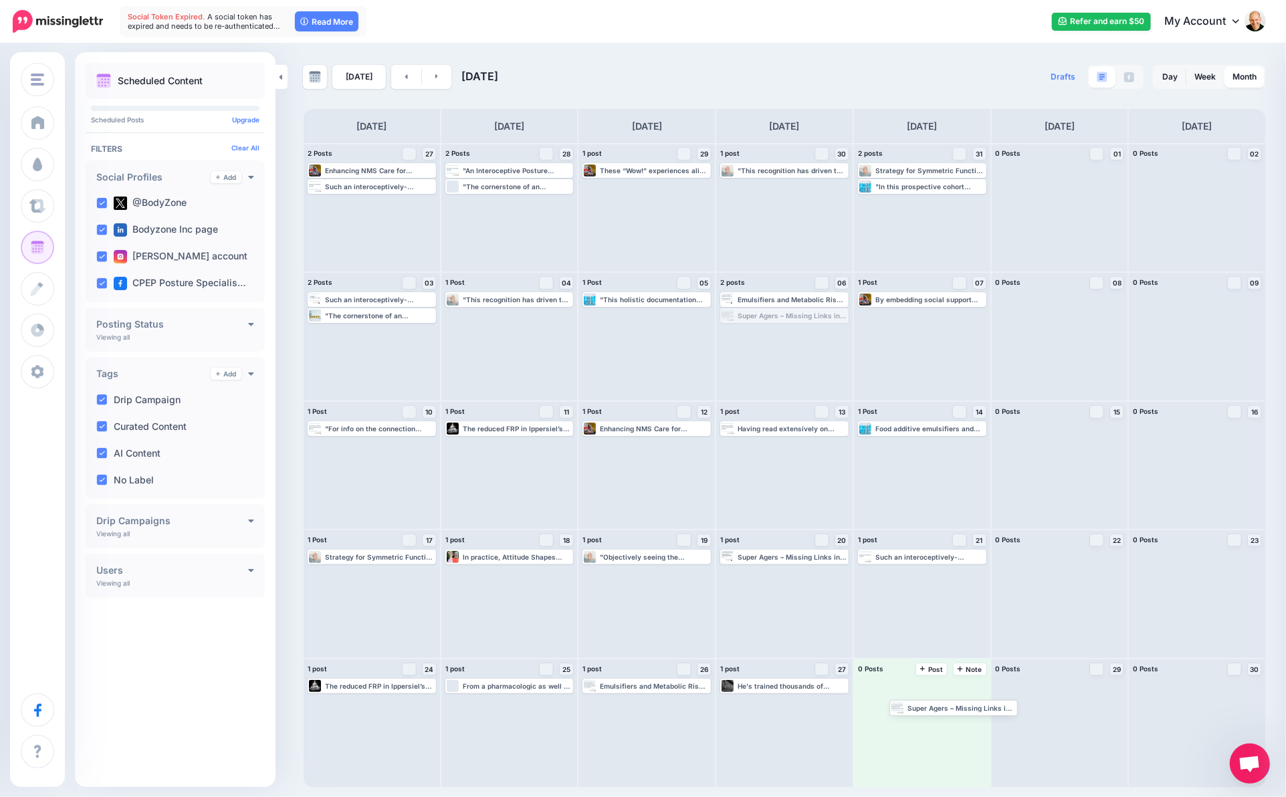
drag, startPoint x: 768, startPoint y: 316, endPoint x: 936, endPoint y: 707, distance: 425.6
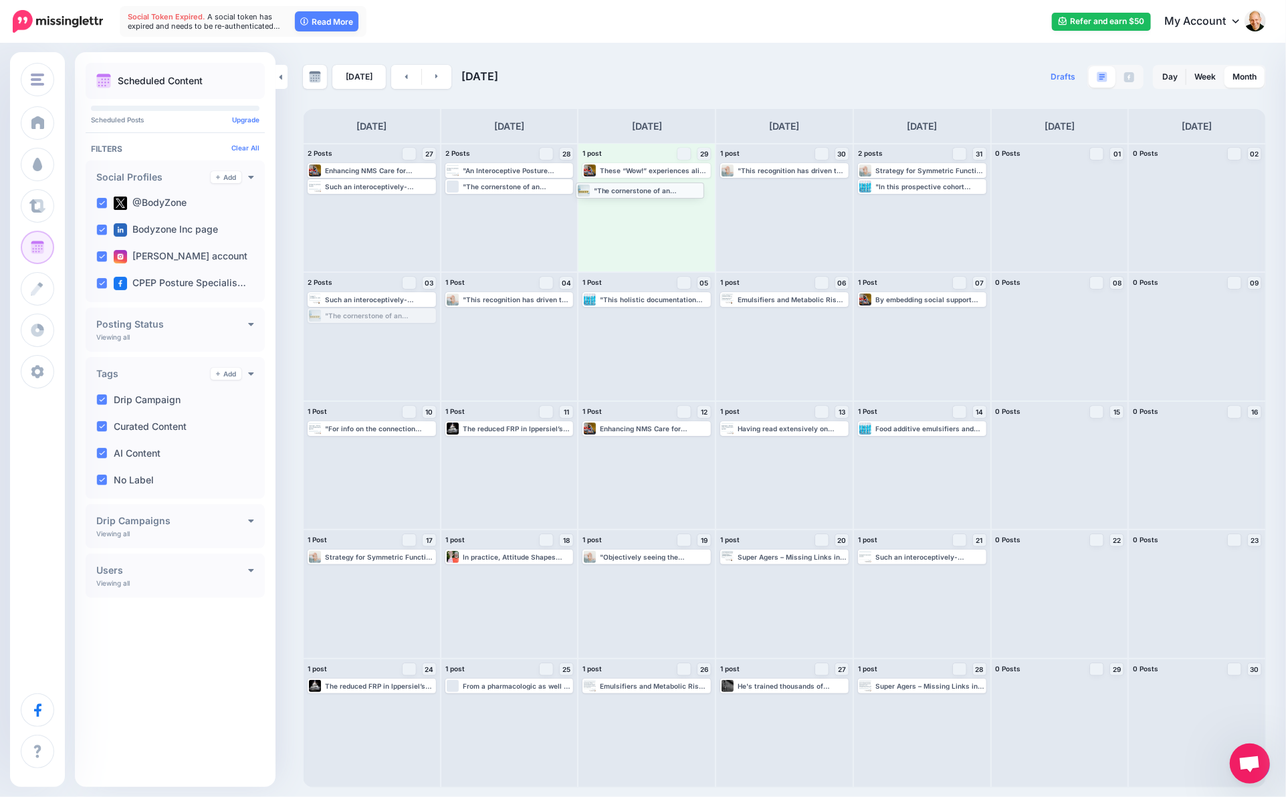
drag, startPoint x: 423, startPoint y: 315, endPoint x: 691, endPoint y: 189, distance: 296.7
click at [444, 74] on link at bounding box center [437, 77] width 30 height 24
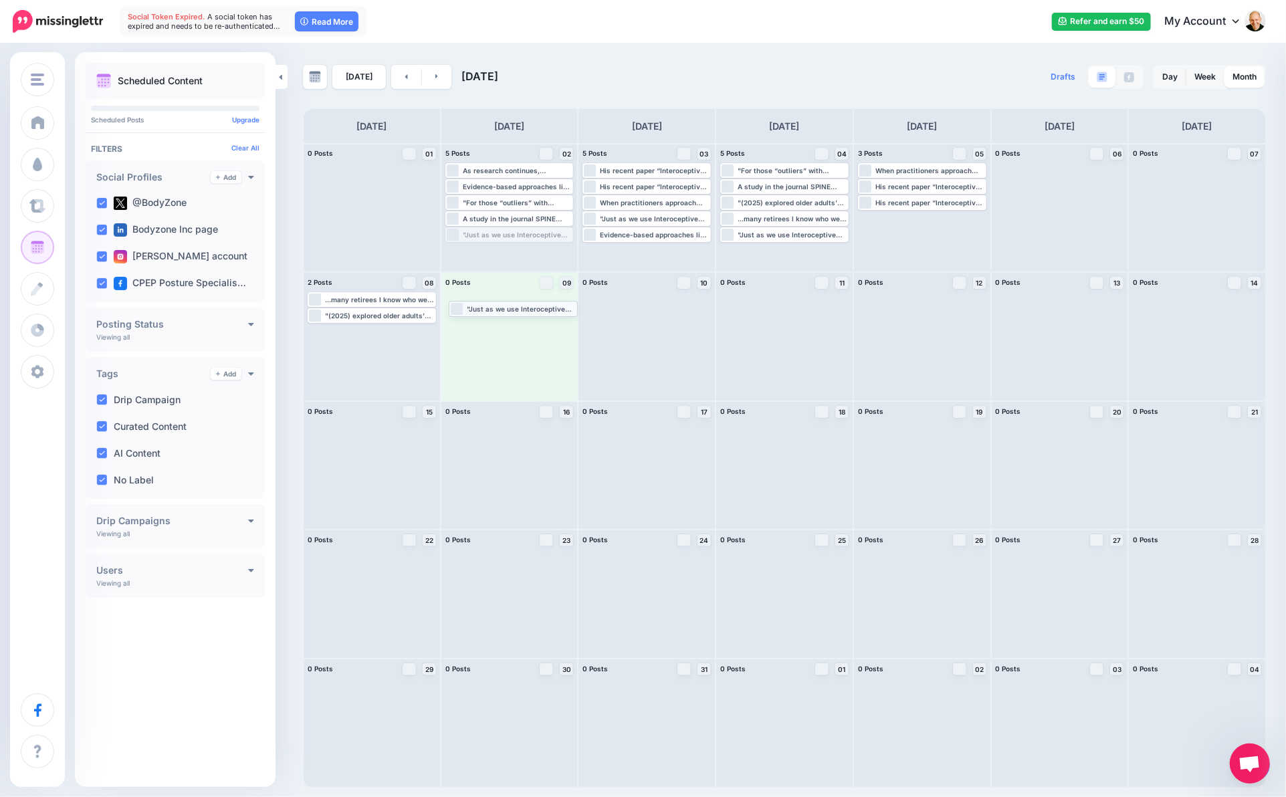
drag, startPoint x: 522, startPoint y: 235, endPoint x: 526, endPoint y: 308, distance: 73.7
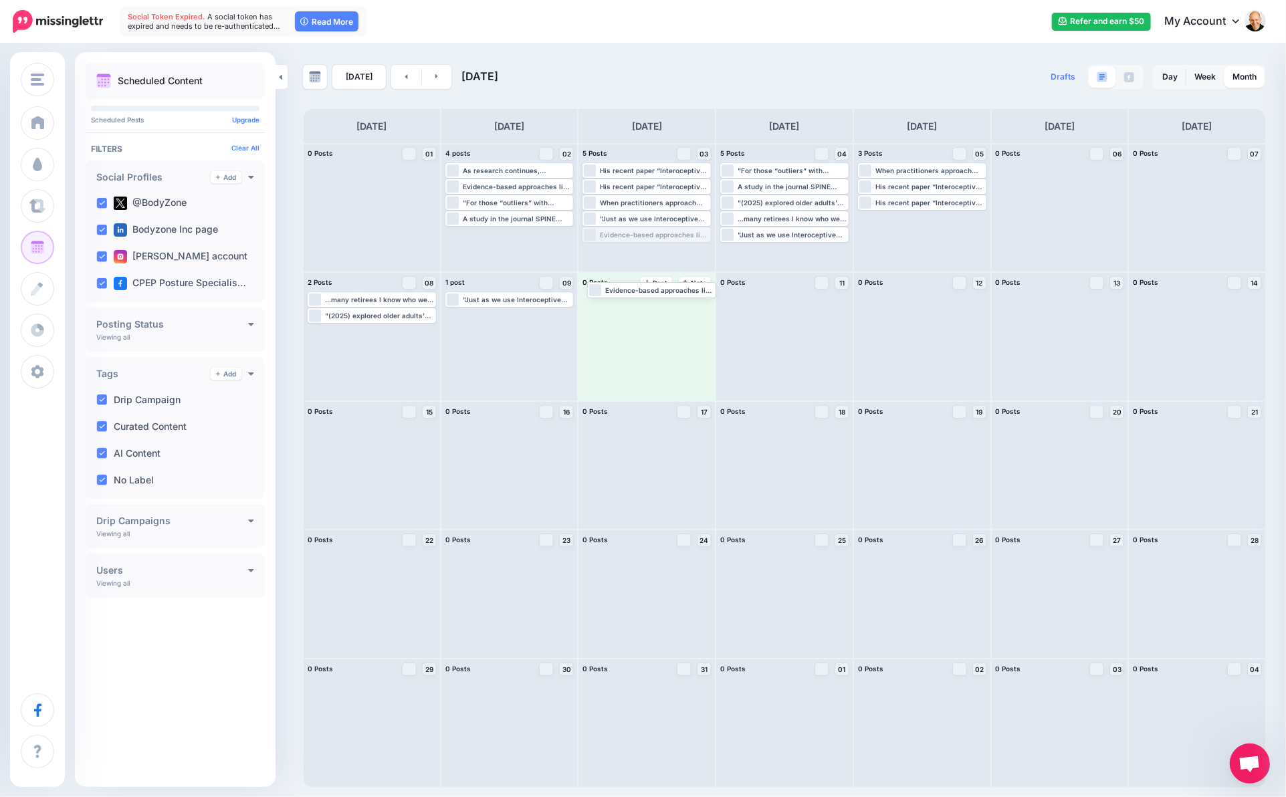
drag, startPoint x: 669, startPoint y: 233, endPoint x: 673, endPoint y: 292, distance: 58.3
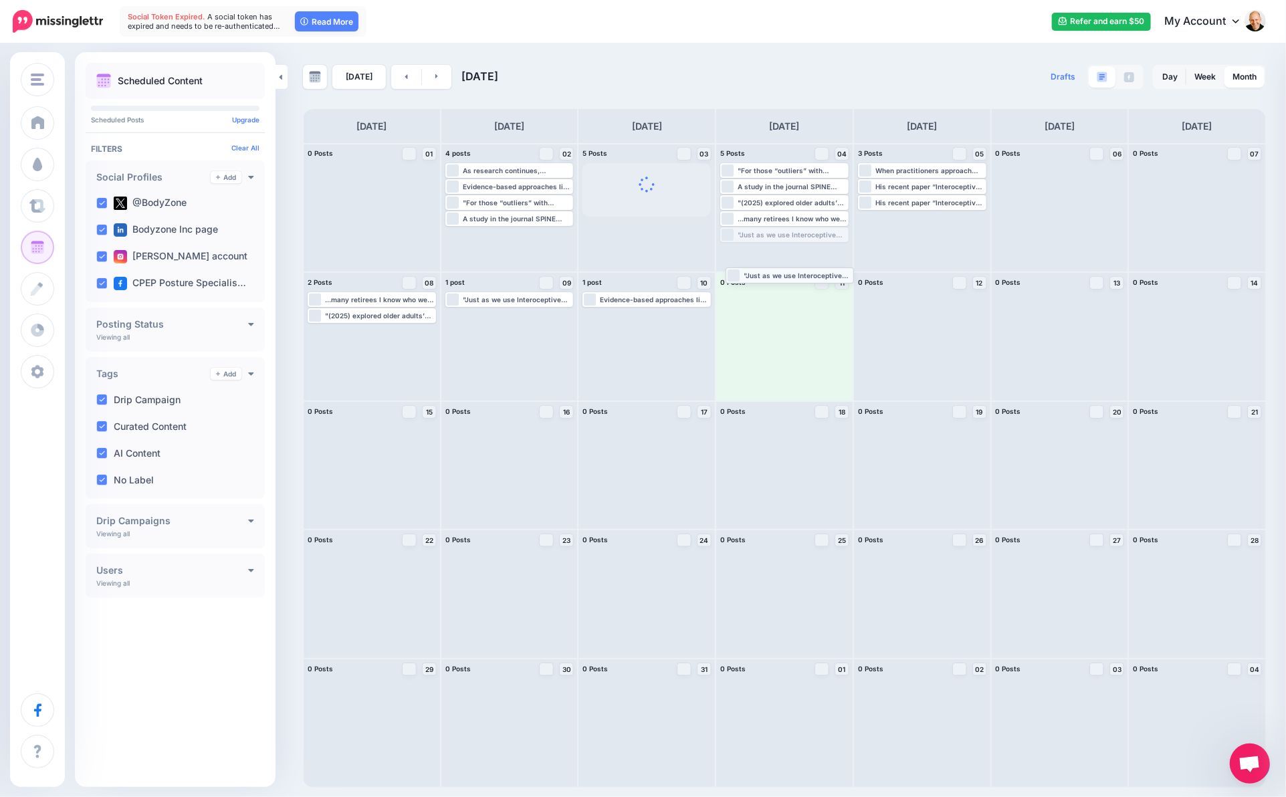
drag, startPoint x: 773, startPoint y: 231, endPoint x: 781, endPoint y: 301, distance: 70.0
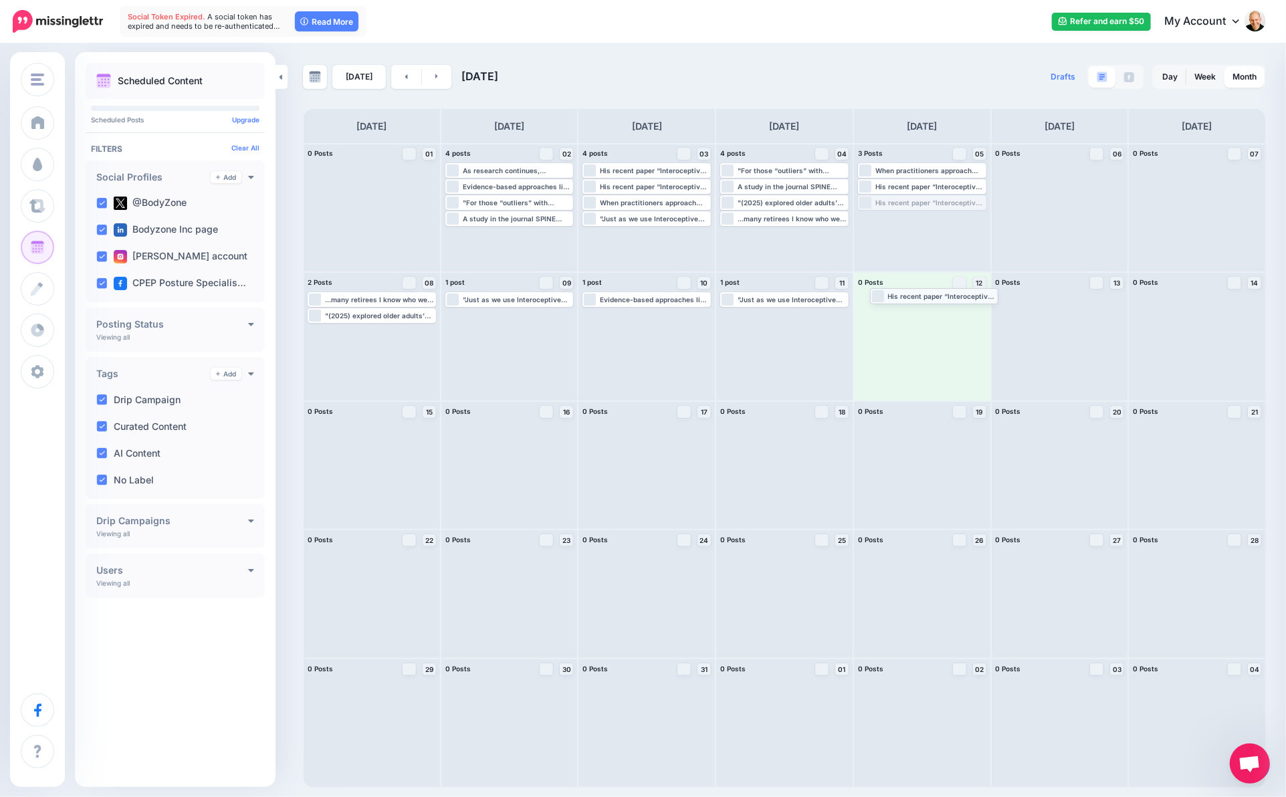
drag, startPoint x: 925, startPoint y: 203, endPoint x: 937, endPoint y: 296, distance: 93.7
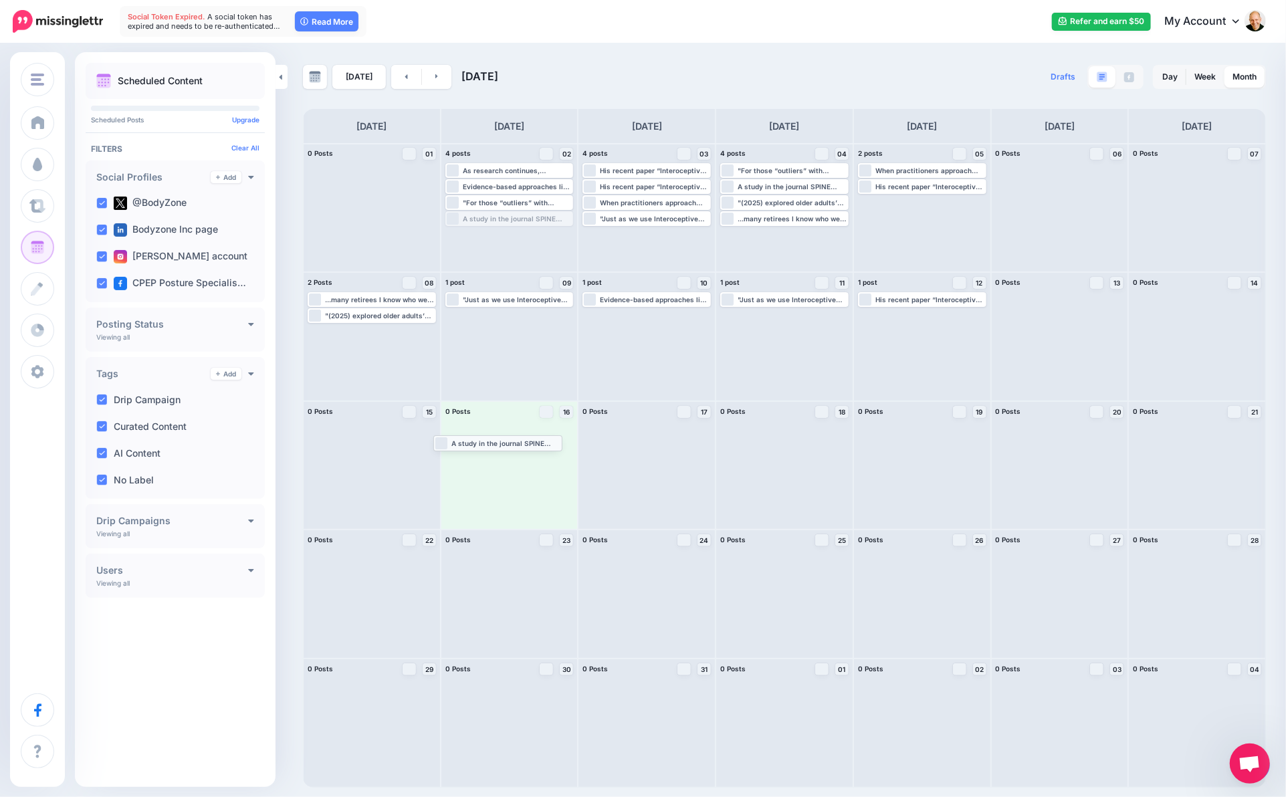
drag, startPoint x: 548, startPoint y: 218, endPoint x: 536, endPoint y: 442, distance: 224.3
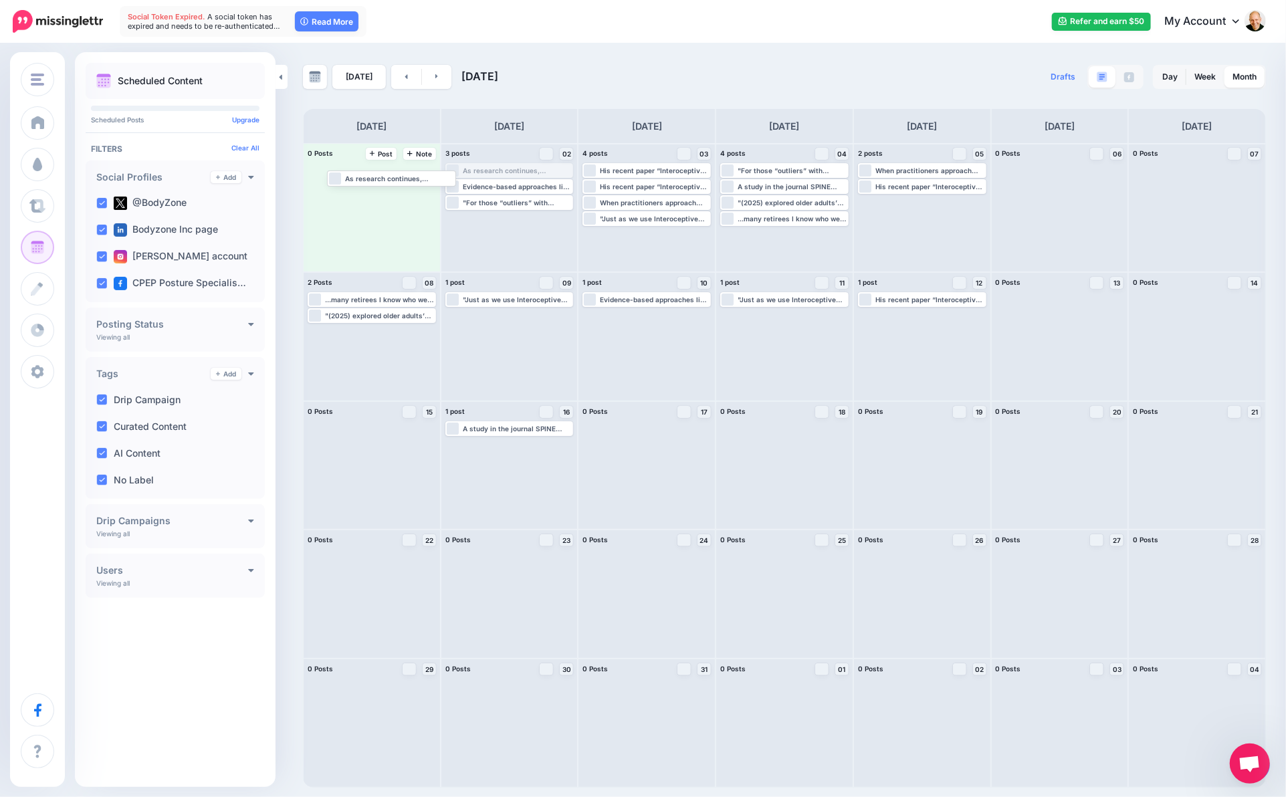
drag, startPoint x: 538, startPoint y: 169, endPoint x: 397, endPoint y: 176, distance: 140.6
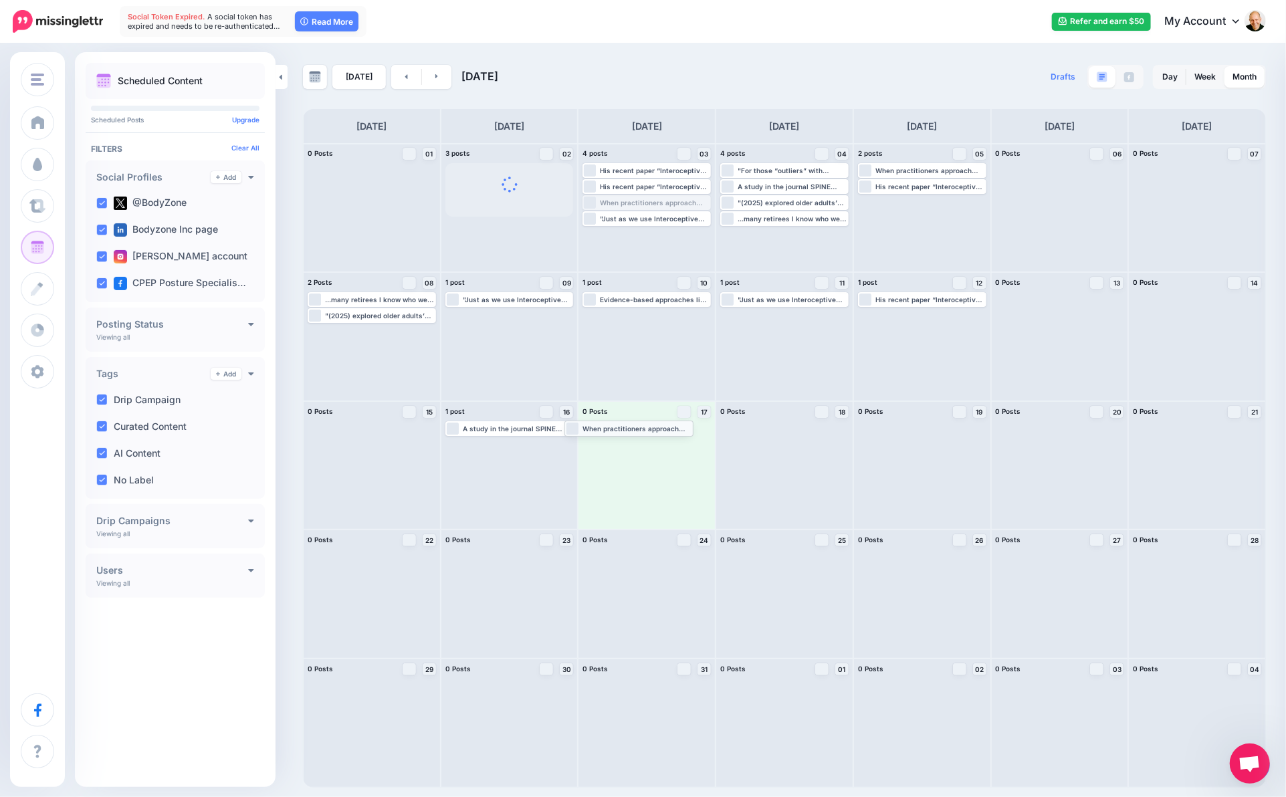
drag, startPoint x: 644, startPoint y: 202, endPoint x: 626, endPoint y: 427, distance: 226.0
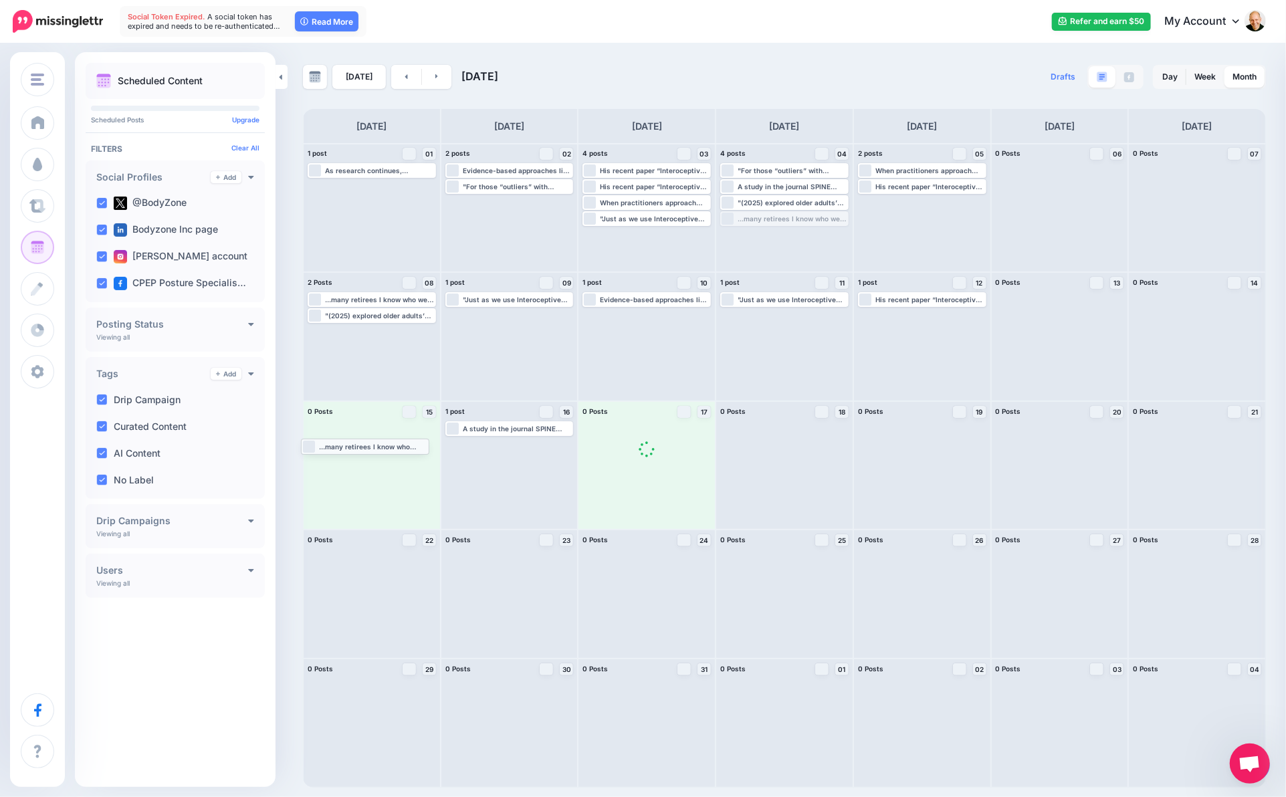
drag, startPoint x: 758, startPoint y: 215, endPoint x: 339, endPoint y: 442, distance: 476.9
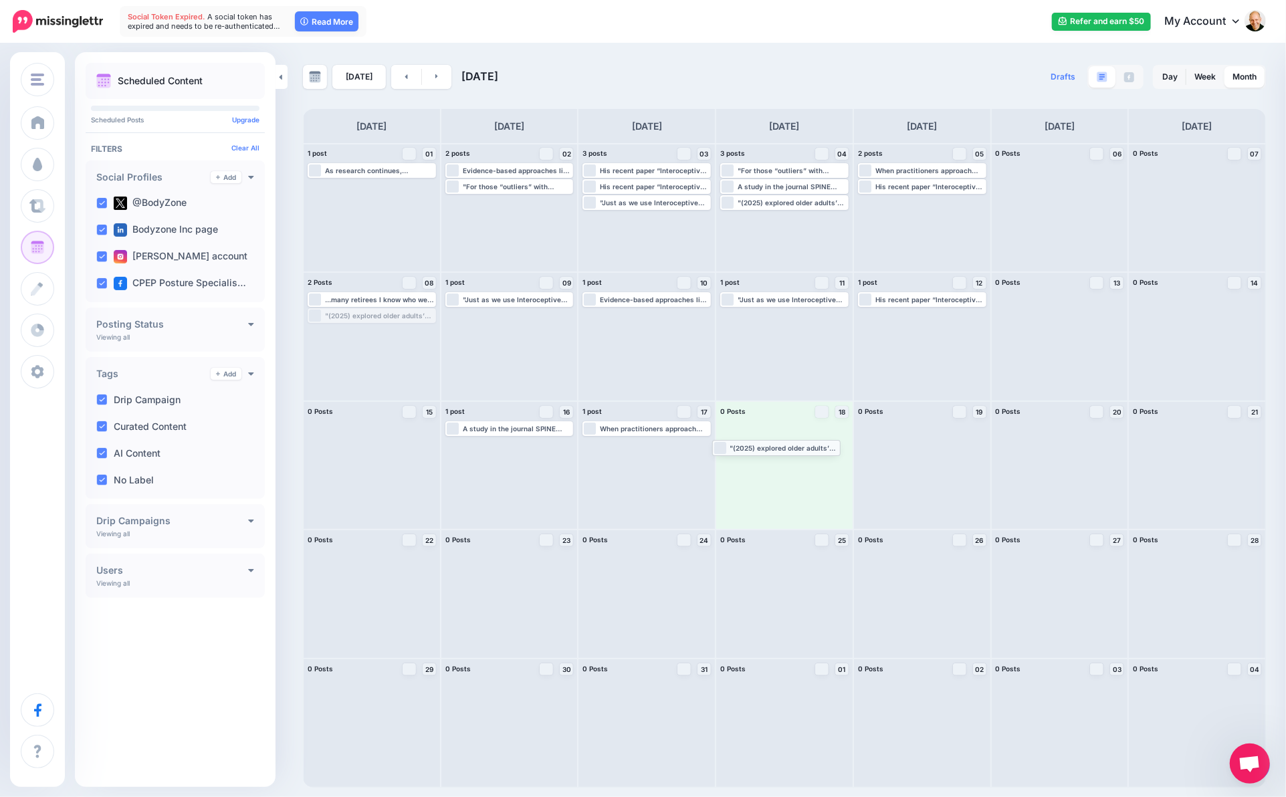
drag, startPoint x: 386, startPoint y: 314, endPoint x: 790, endPoint y: 446, distance: 425.6
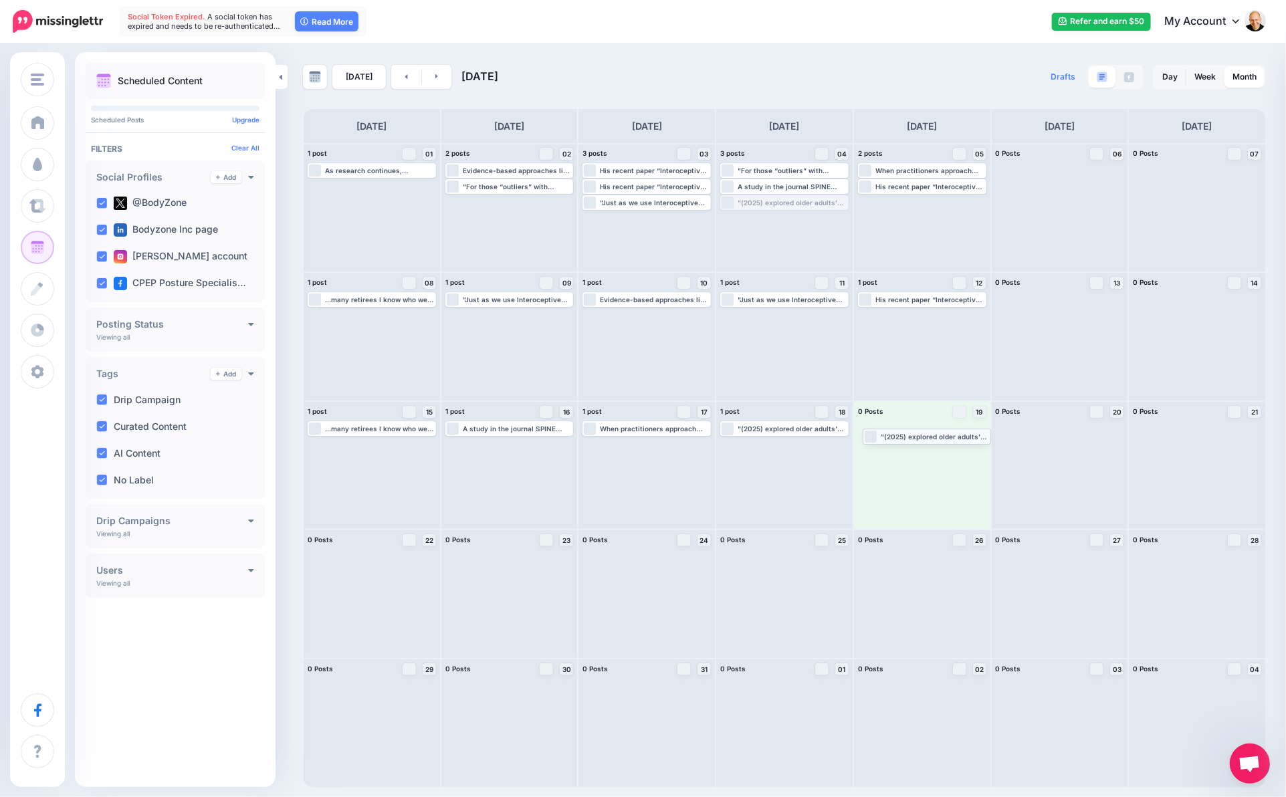
drag, startPoint x: 798, startPoint y: 205, endPoint x: 941, endPoint y: 440, distance: 275.4
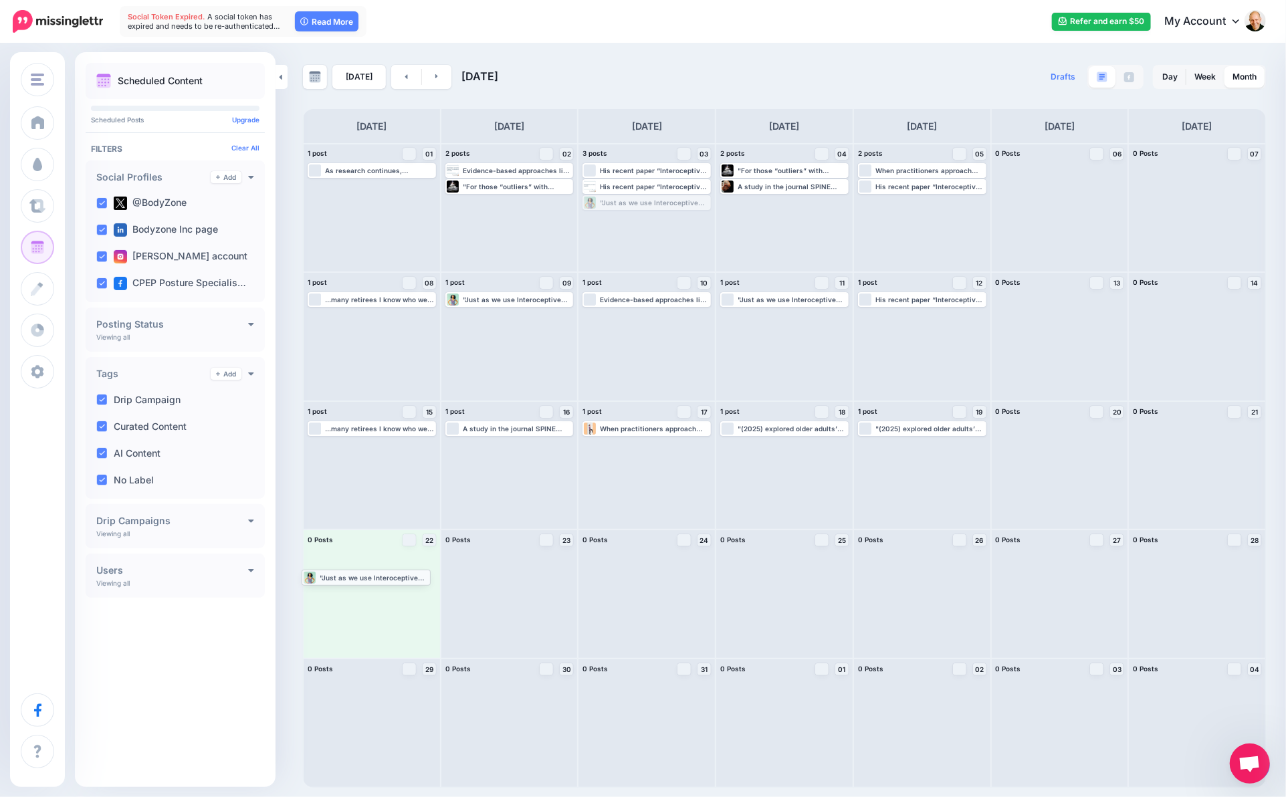
drag, startPoint x: 662, startPoint y: 202, endPoint x: 381, endPoint y: 576, distance: 468.0
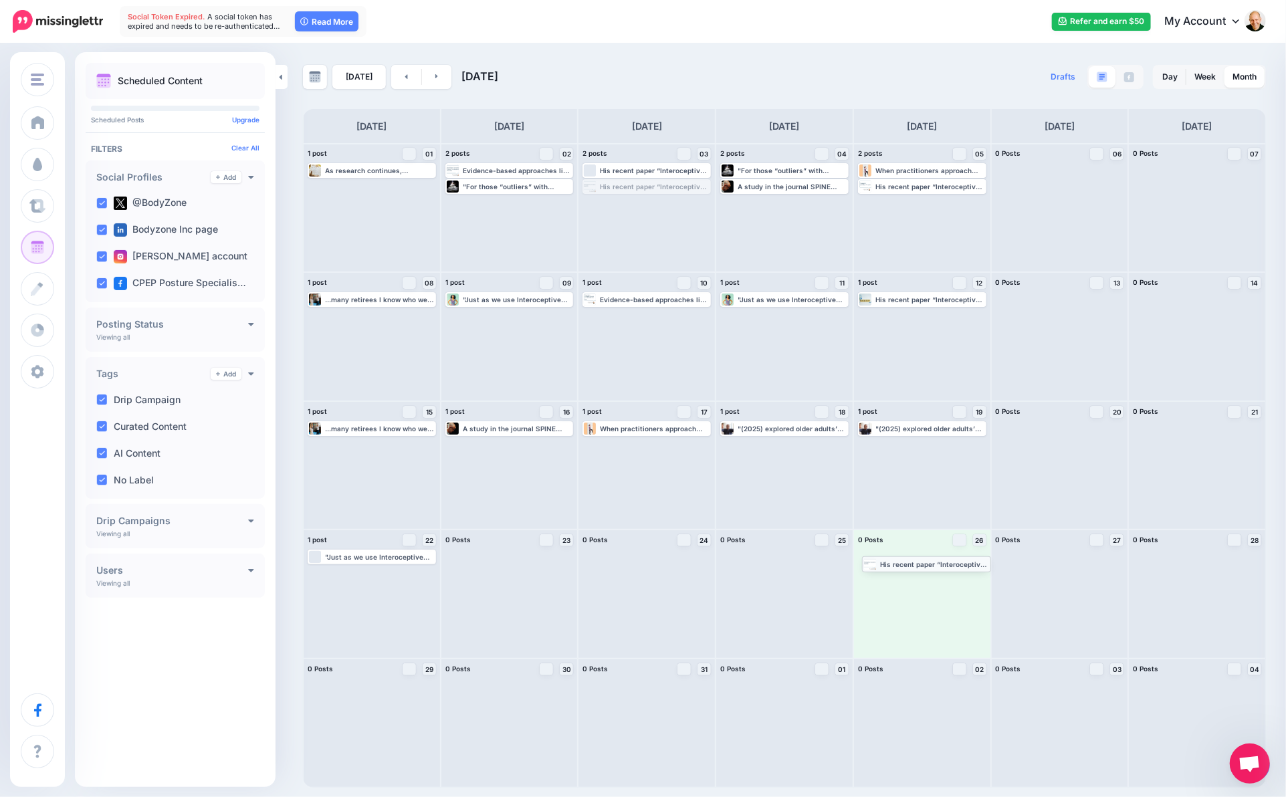
drag, startPoint x: 652, startPoint y: 189, endPoint x: 931, endPoint y: 566, distance: 469.4
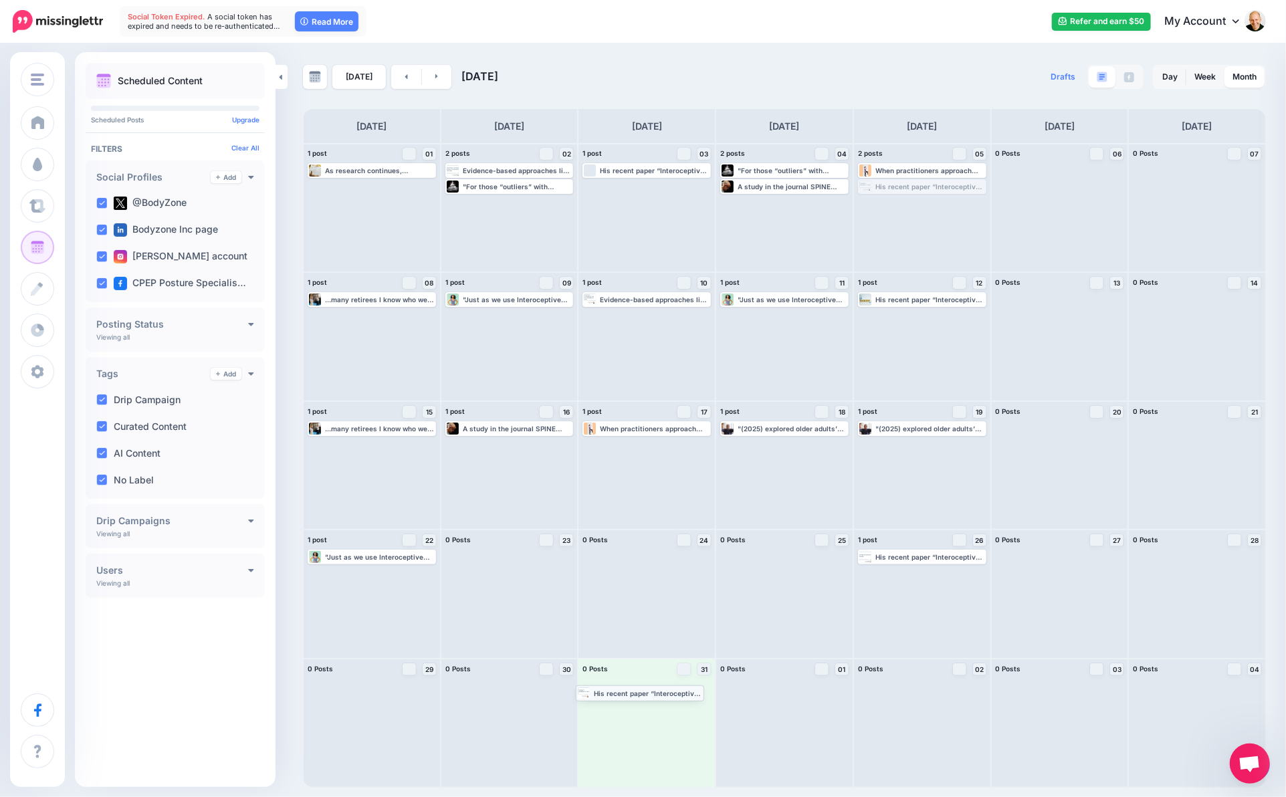
drag, startPoint x: 925, startPoint y: 186, endPoint x: 643, endPoint y: 692, distance: 579.5
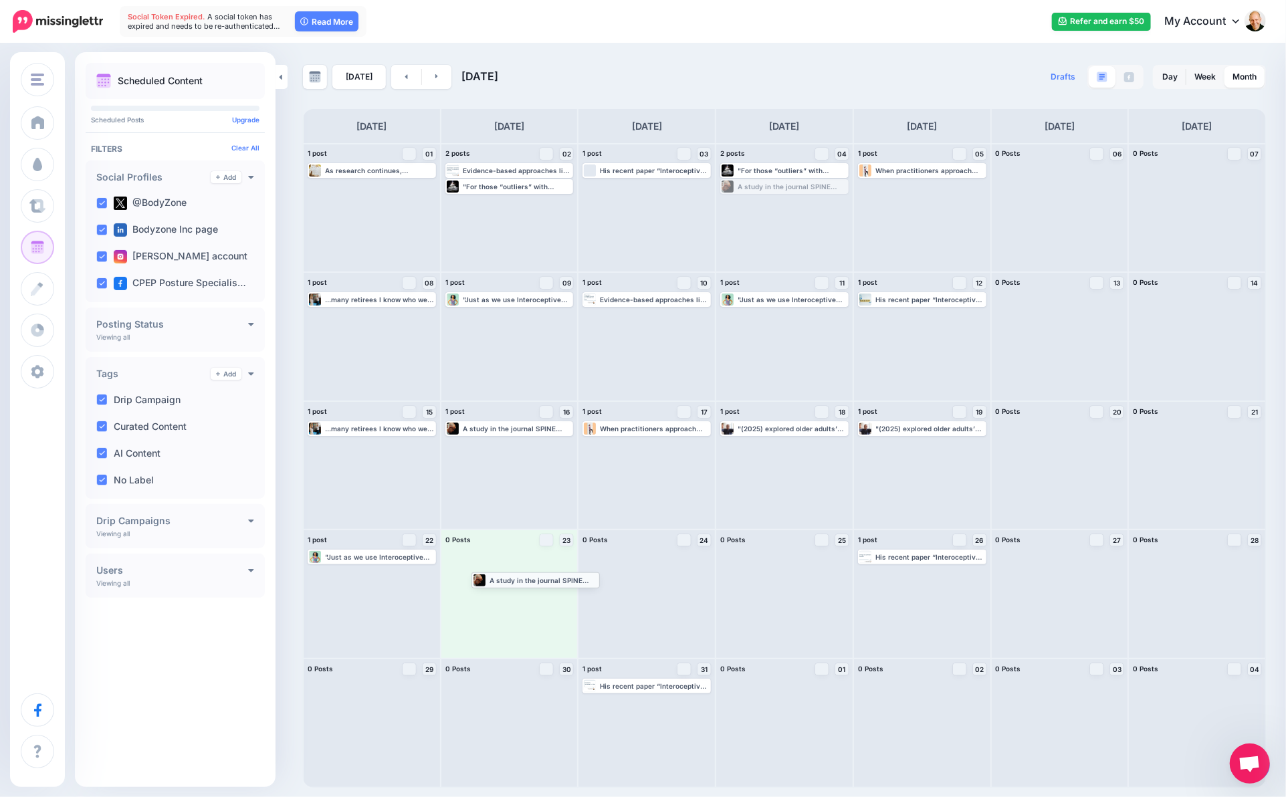
drag, startPoint x: 800, startPoint y: 188, endPoint x: 551, endPoint y: 581, distance: 465.2
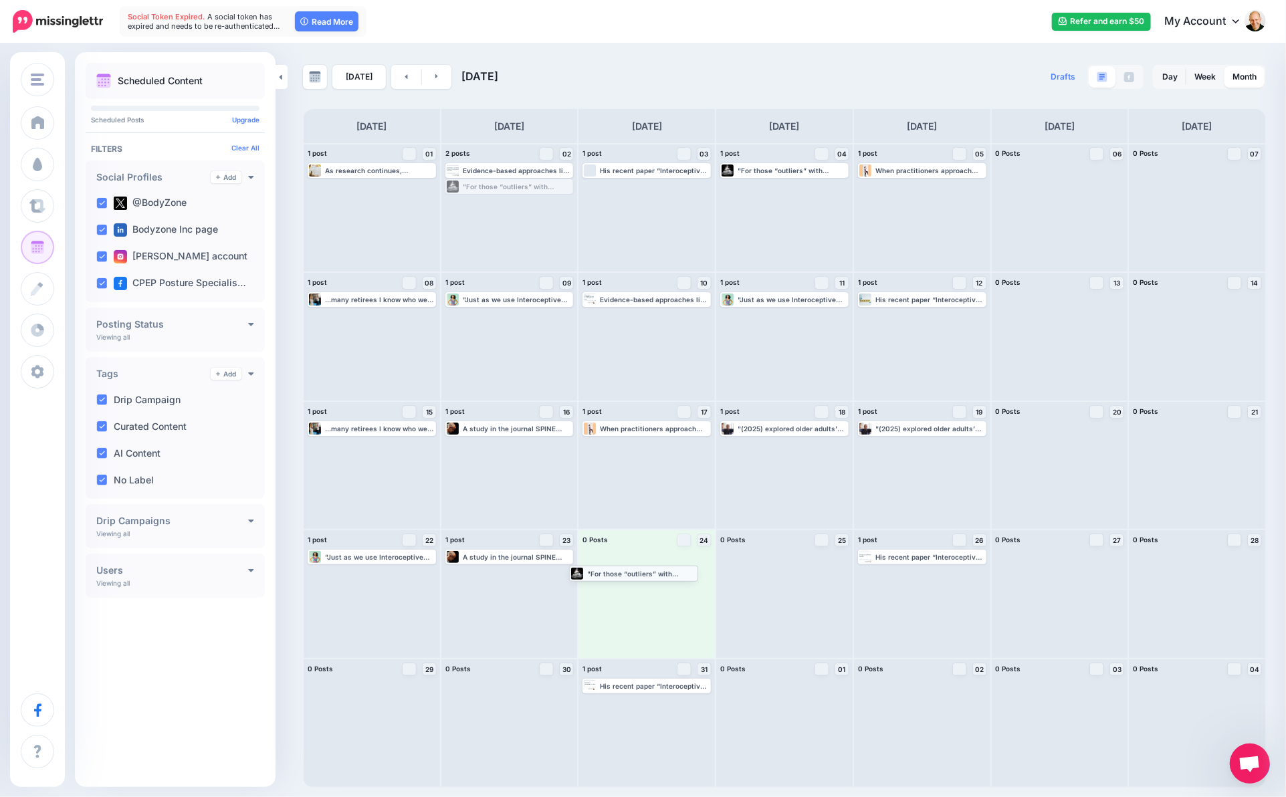
drag, startPoint x: 524, startPoint y: 185, endPoint x: 651, endPoint y: 573, distance: 408.3
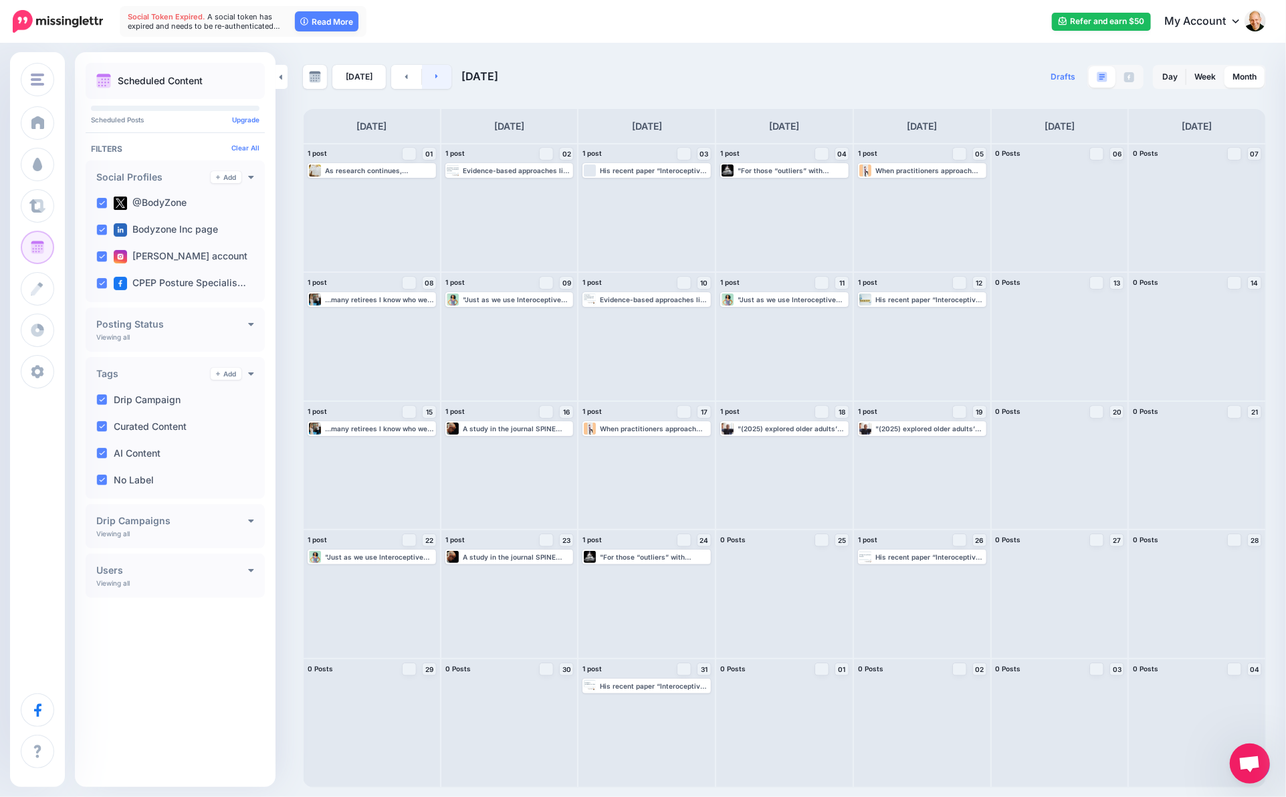
click at [441, 82] on link at bounding box center [437, 77] width 30 height 24
click at [435, 82] on link at bounding box center [437, 77] width 30 height 24
click at [437, 78] on link at bounding box center [437, 77] width 30 height 24
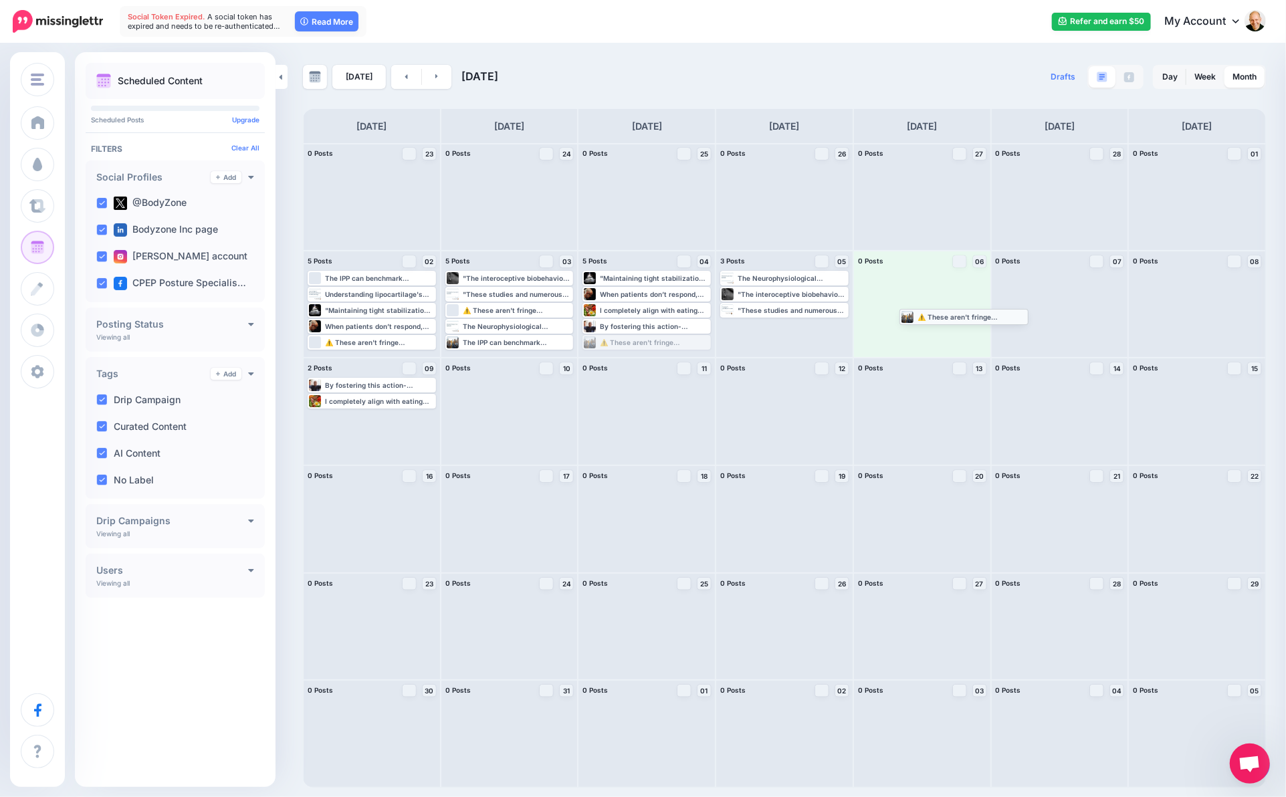
drag, startPoint x: 642, startPoint y: 343, endPoint x: 959, endPoint y: 318, distance: 317.9
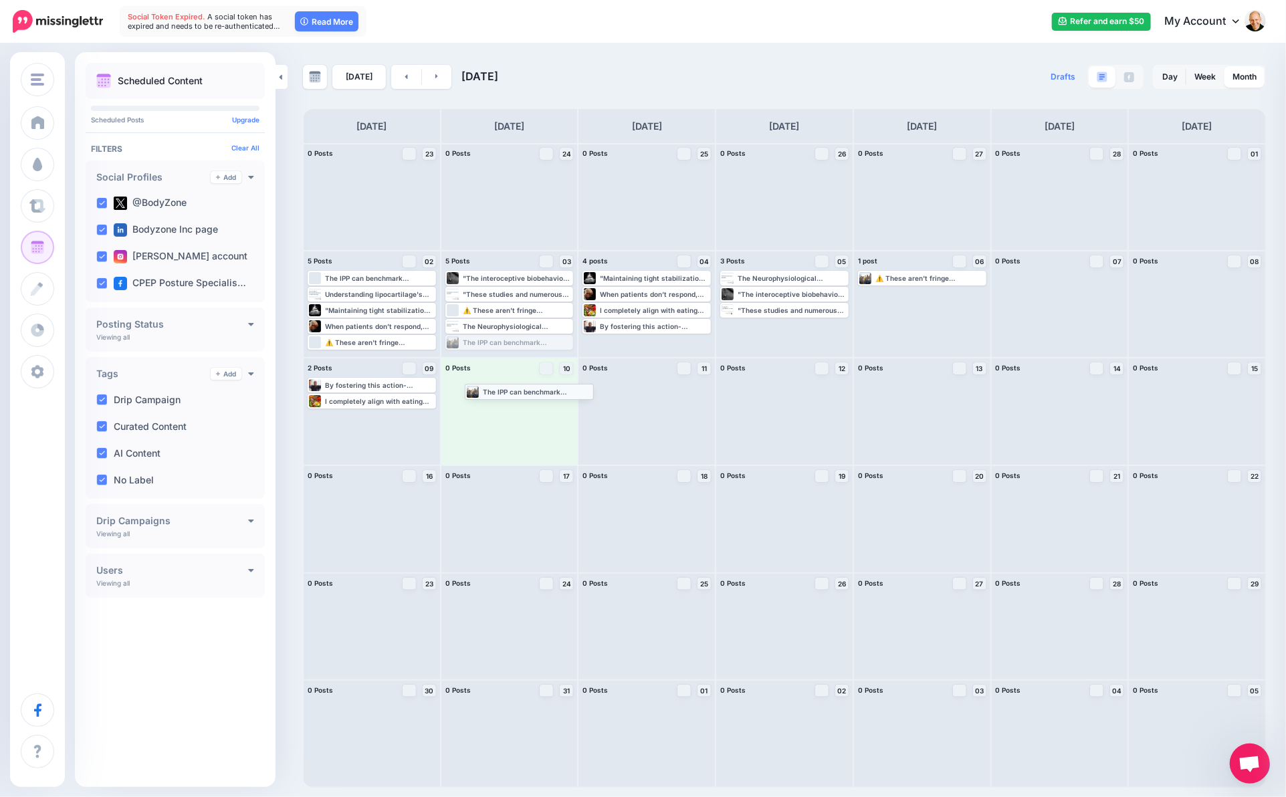
drag, startPoint x: 524, startPoint y: 360, endPoint x: 536, endPoint y: 394, distance: 35.5
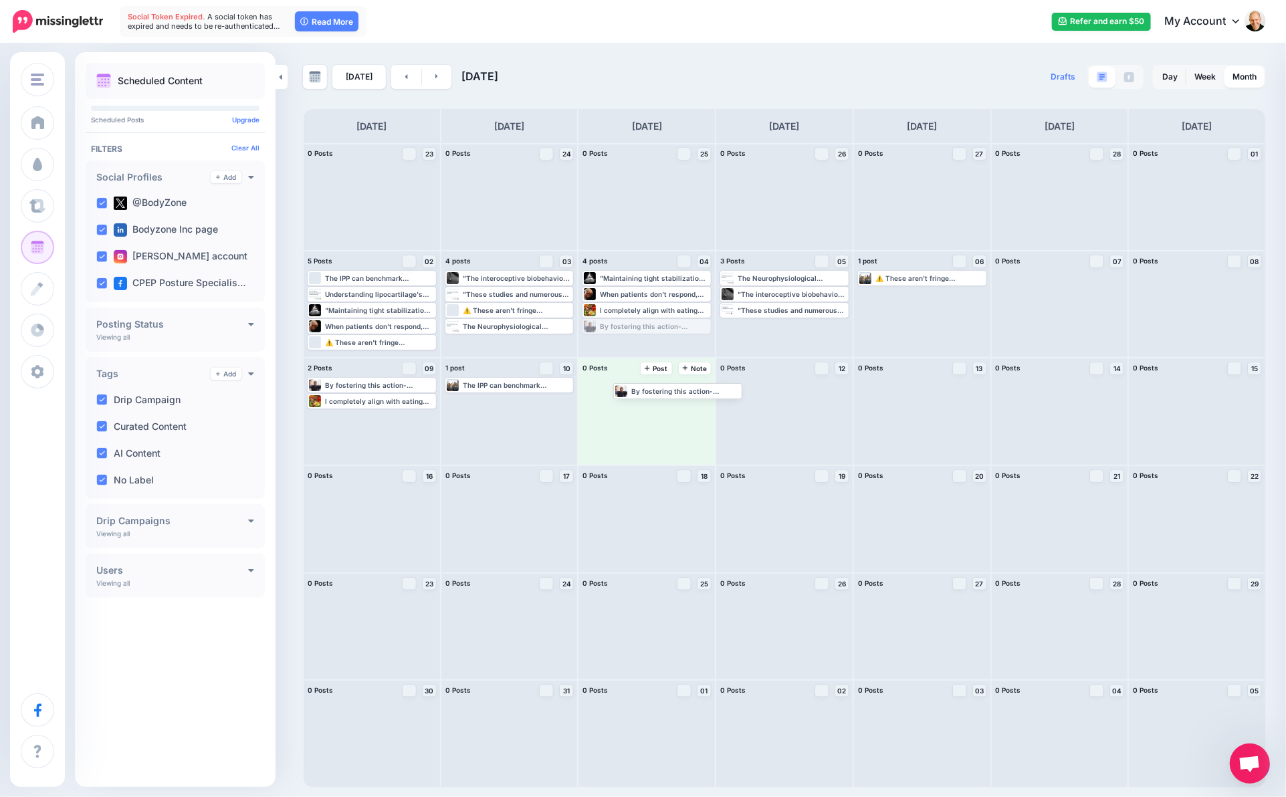
drag, startPoint x: 631, startPoint y: 327, endPoint x: 661, endPoint y: 401, distance: 79.5
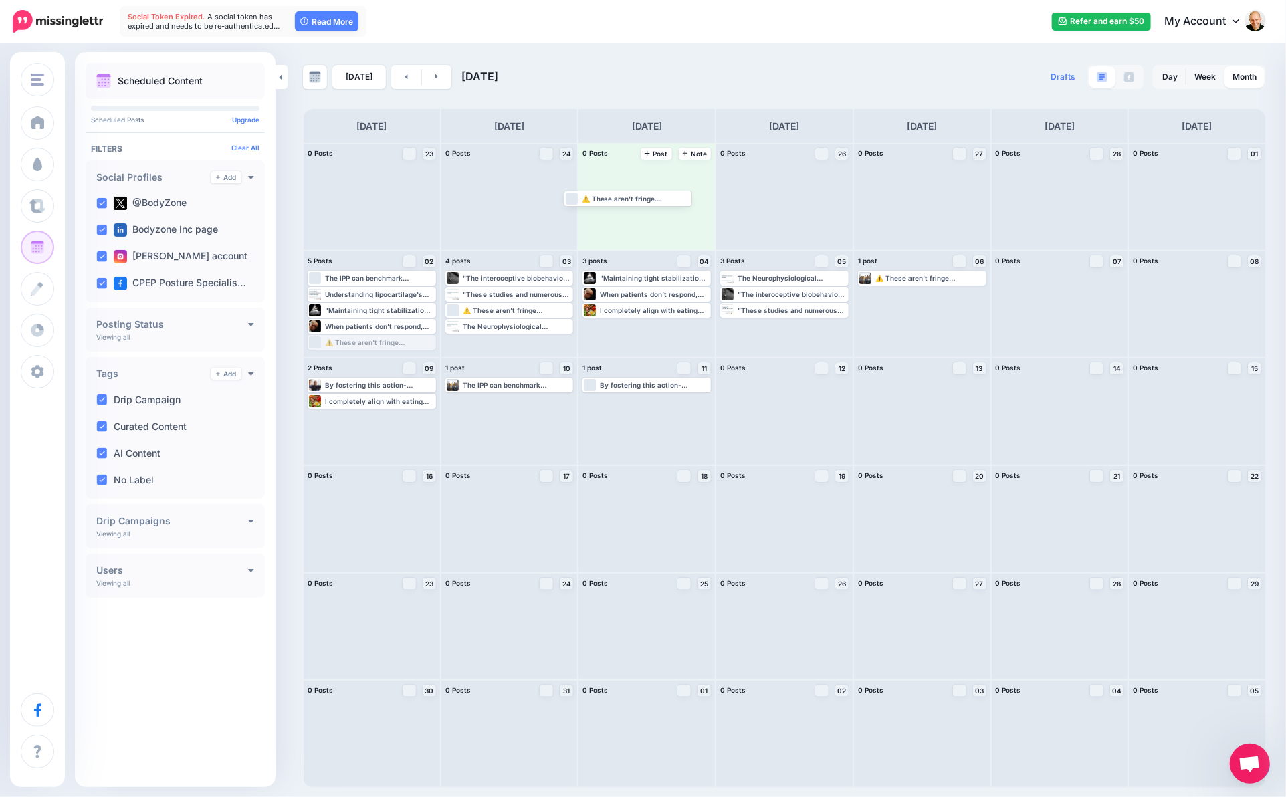
drag, startPoint x: 404, startPoint y: 342, endPoint x: 660, endPoint y: 197, distance: 294.3
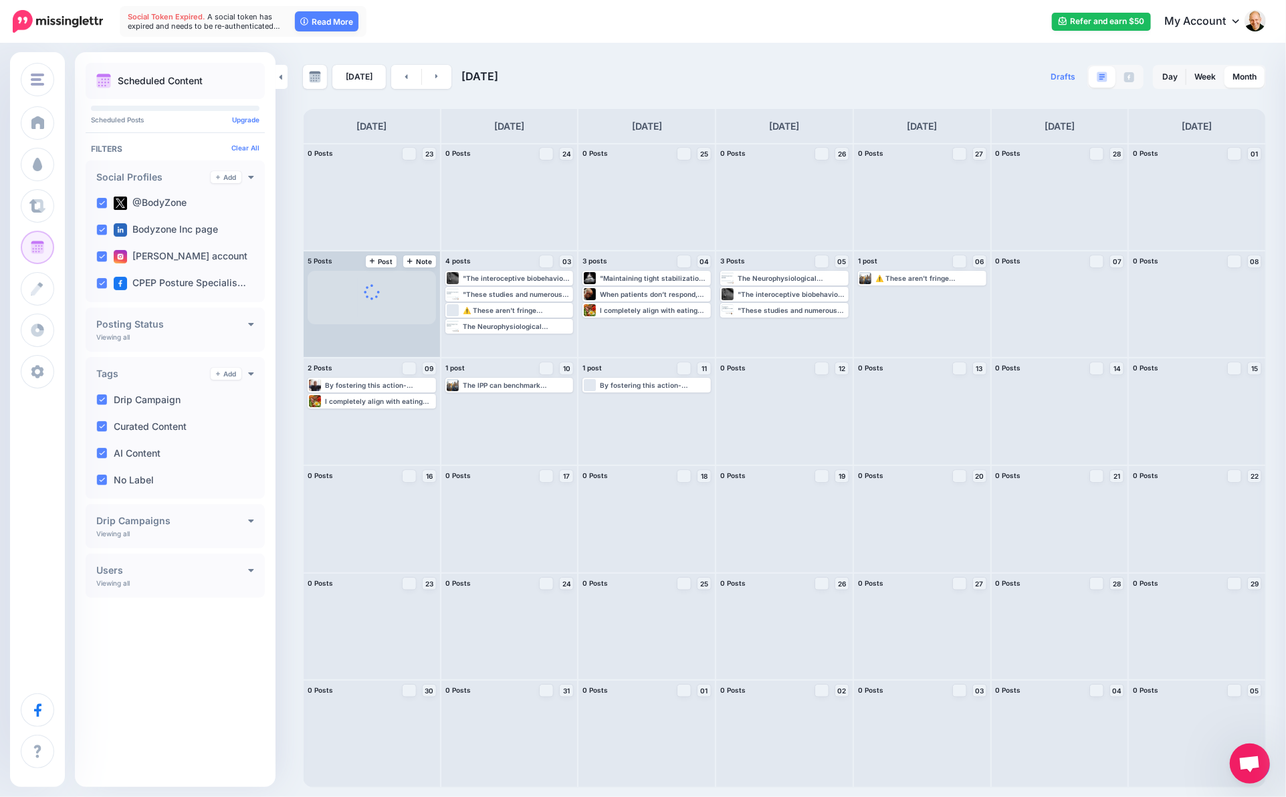
click at [400, 311] on span at bounding box center [372, 297] width 128 height 53
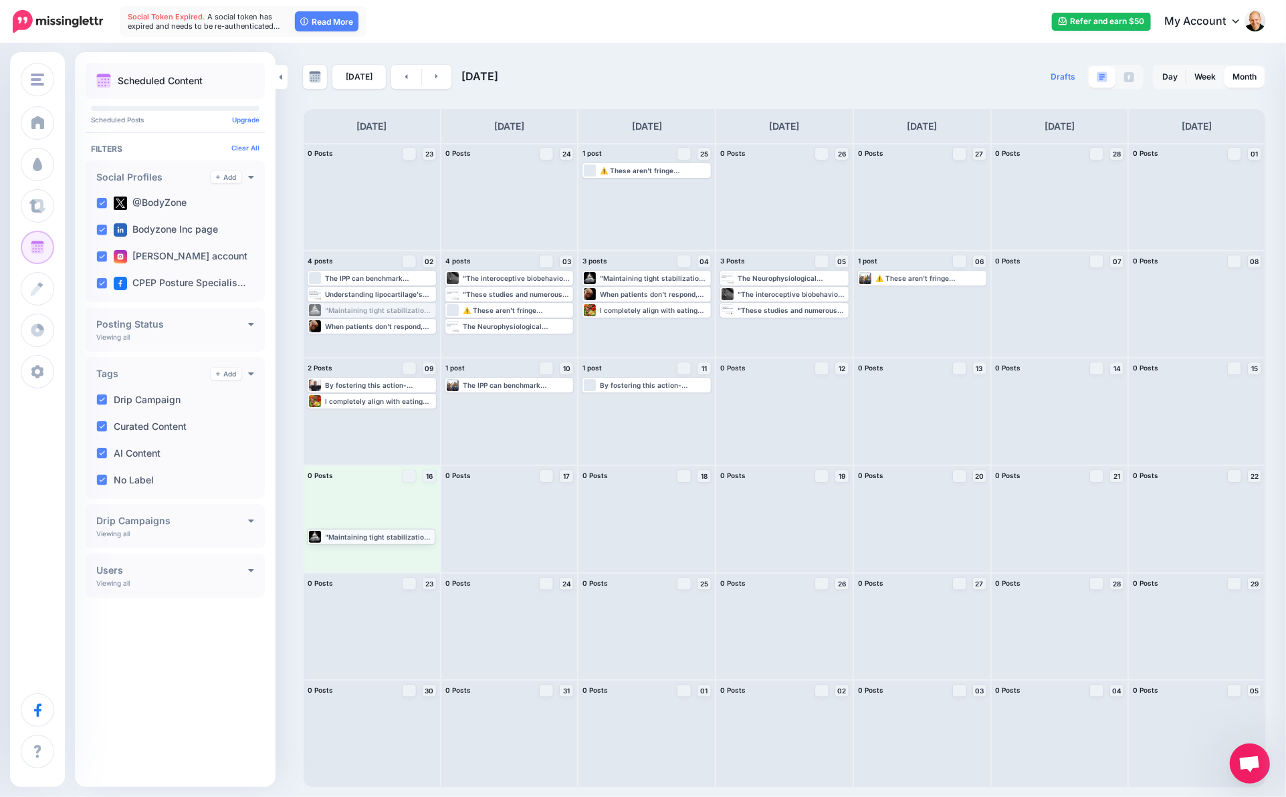
drag, startPoint x: 401, startPoint y: 308, endPoint x: 400, endPoint y: 535, distance: 226.7
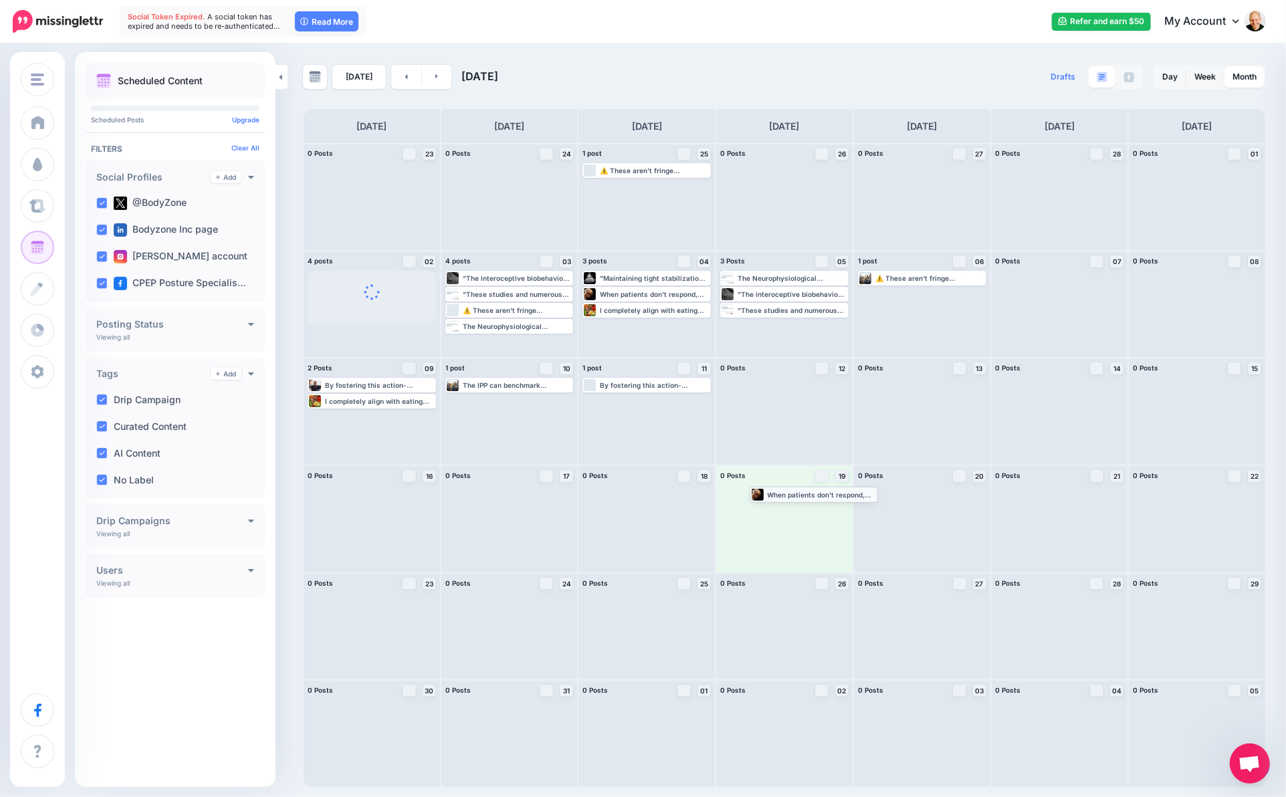
drag, startPoint x: 390, startPoint y: 324, endPoint x: 852, endPoint y: 495, distance: 492.1
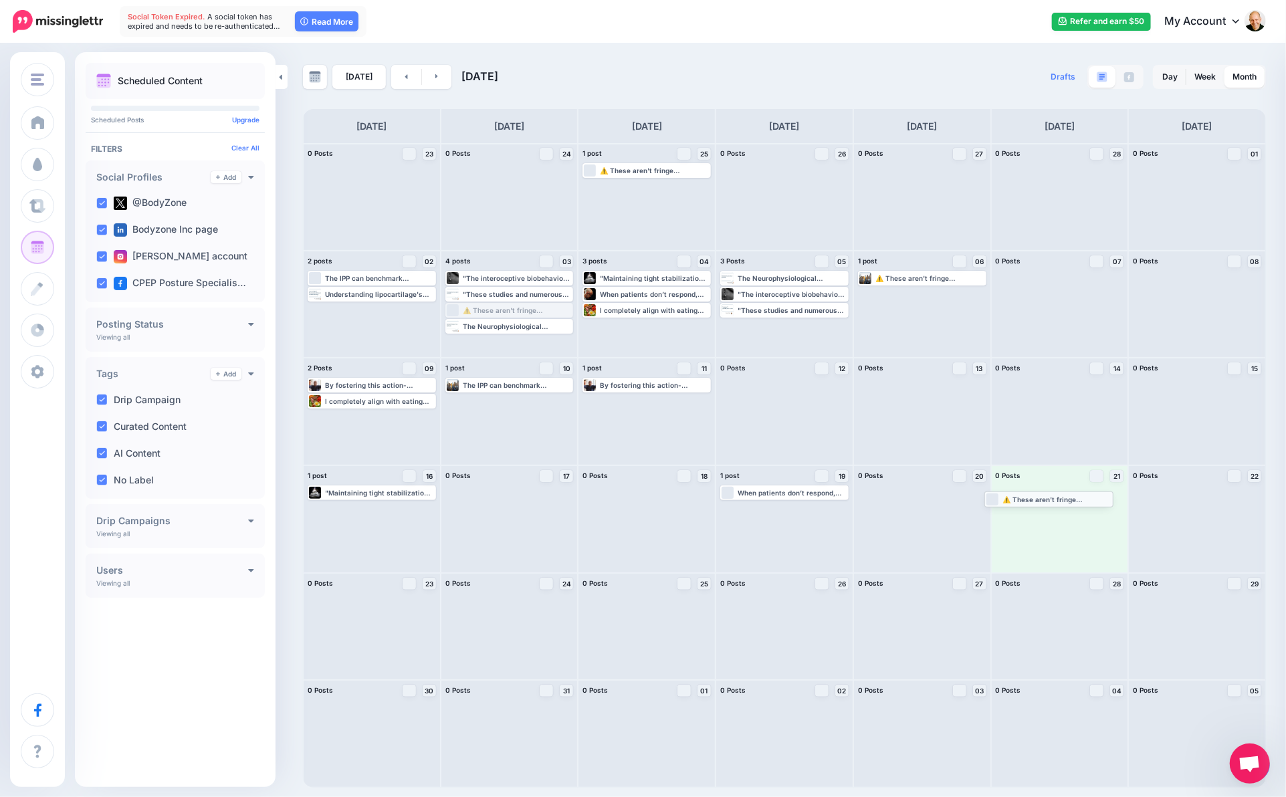
drag, startPoint x: 551, startPoint y: 312, endPoint x: 1091, endPoint y: 501, distance: 571.8
click at [1091, 501] on span at bounding box center [1060, 518] width 128 height 67
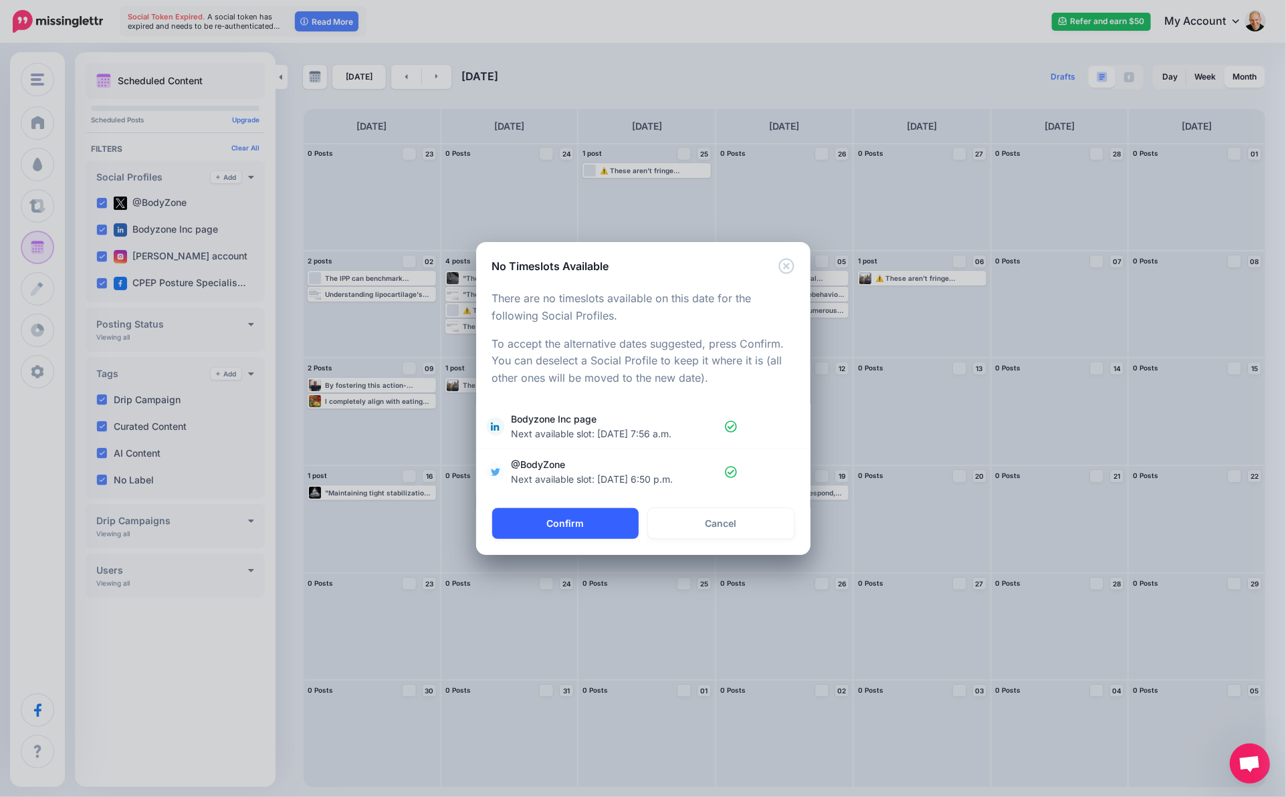
click at [596, 522] on button "Confirm" at bounding box center [565, 523] width 146 height 31
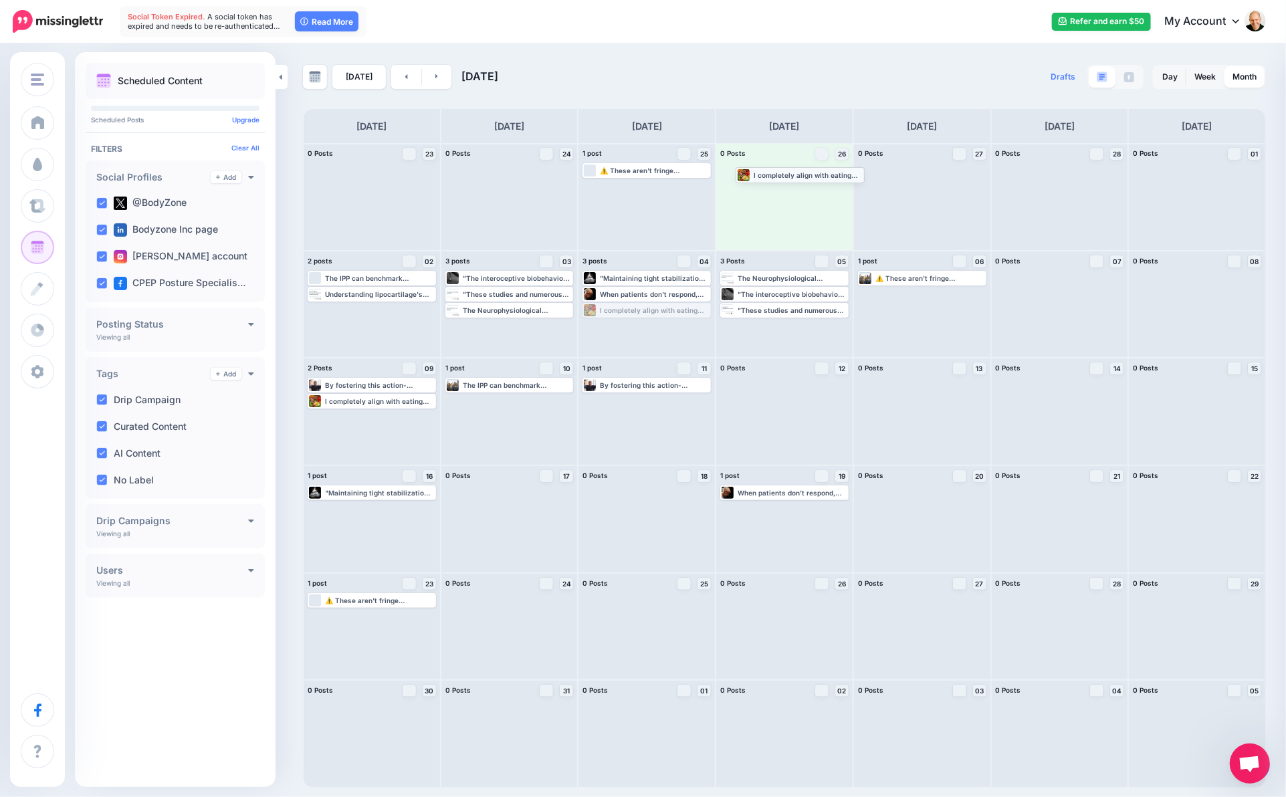
drag, startPoint x: 654, startPoint y: 310, endPoint x: 807, endPoint y: 175, distance: 204.2
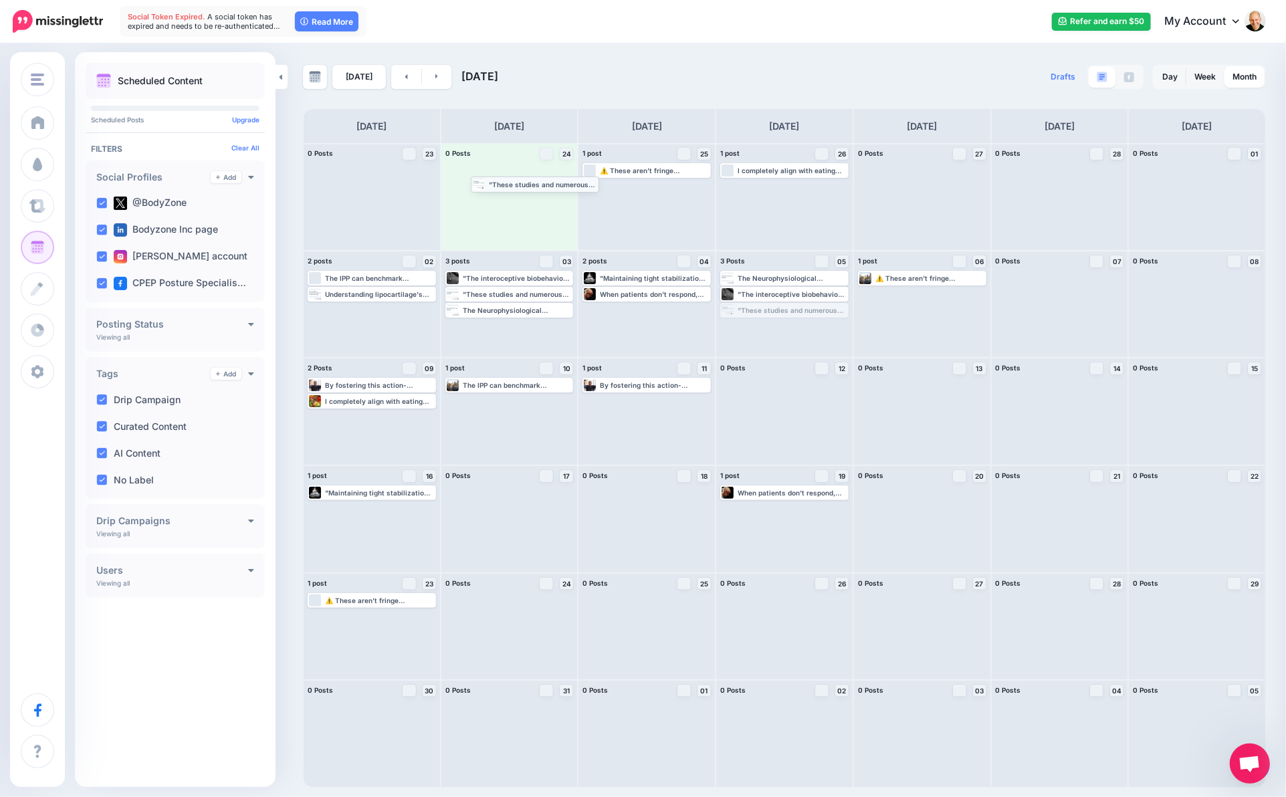
drag, startPoint x: 779, startPoint y: 311, endPoint x: 530, endPoint y: 185, distance: 279.3
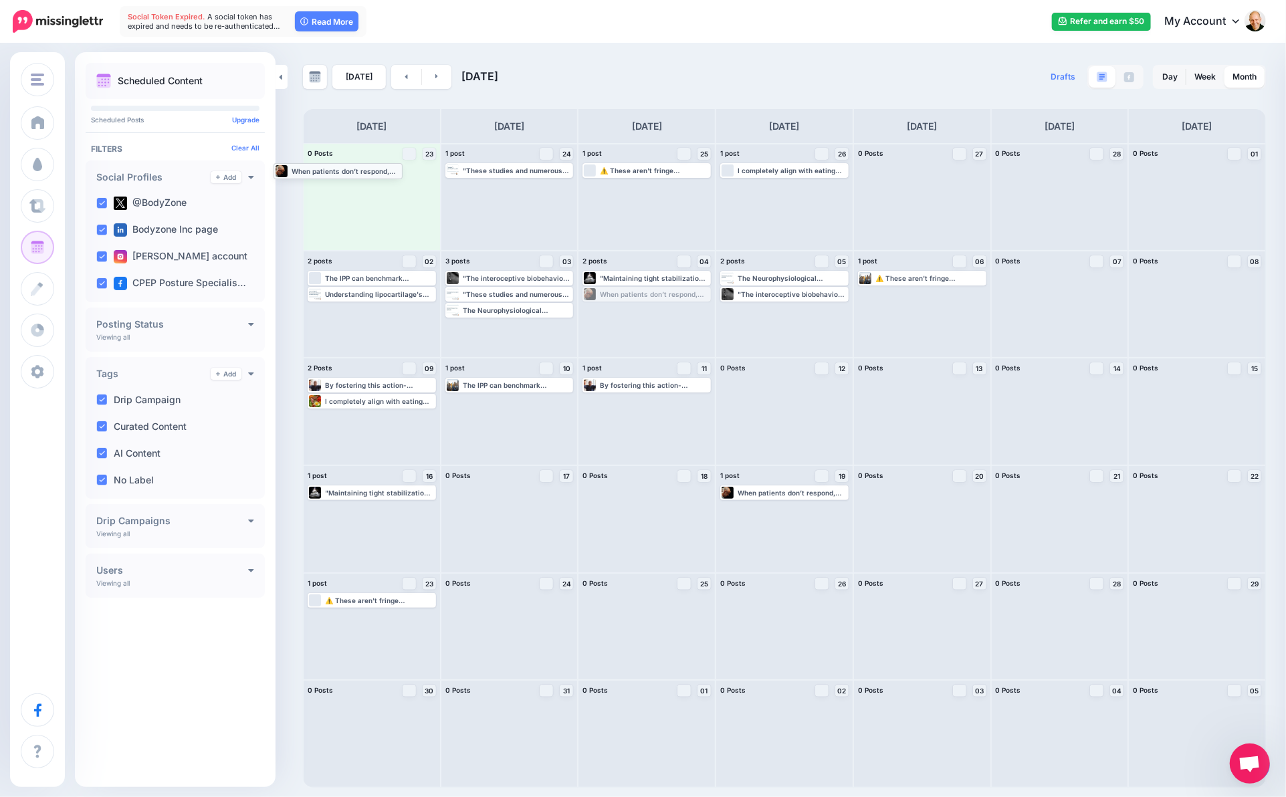
drag, startPoint x: 669, startPoint y: 296, endPoint x: 359, endPoint y: 171, distance: 333.9
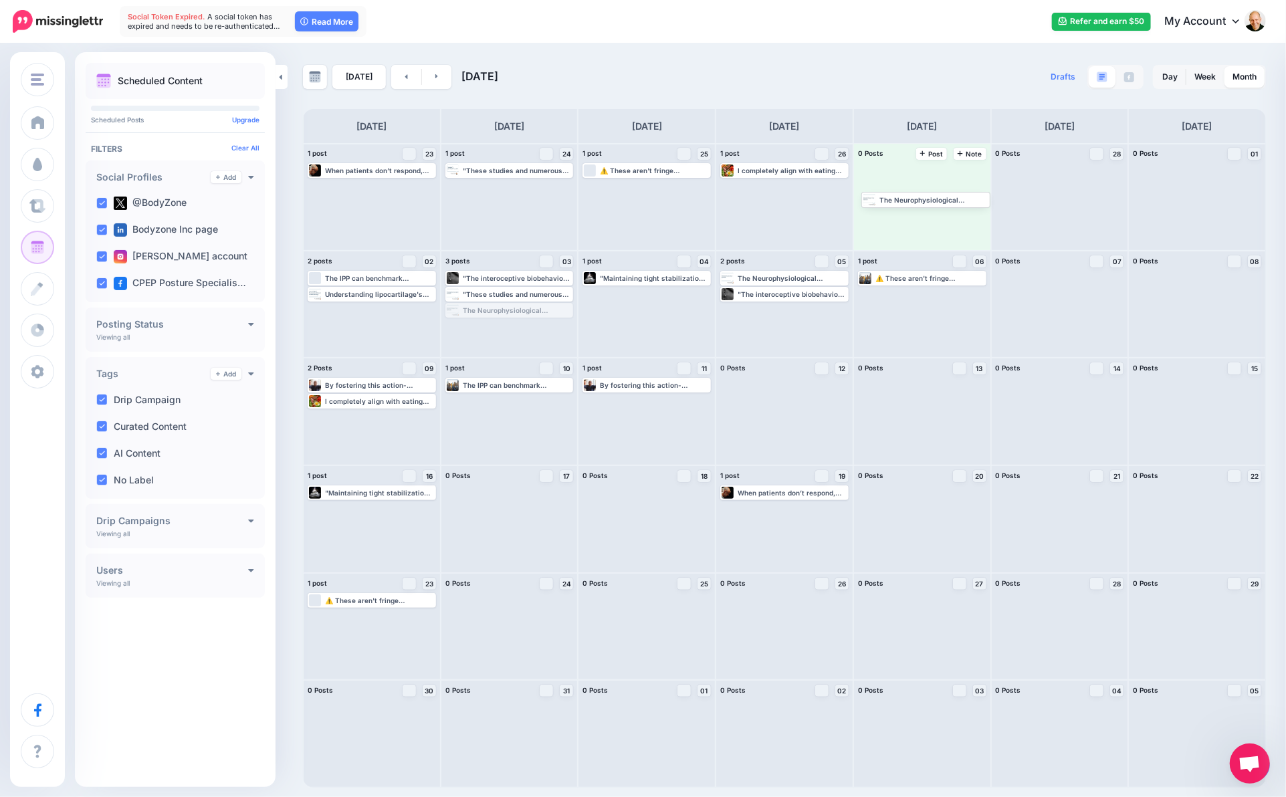
drag, startPoint x: 504, startPoint y: 310, endPoint x: 951, endPoint y: 191, distance: 462.4
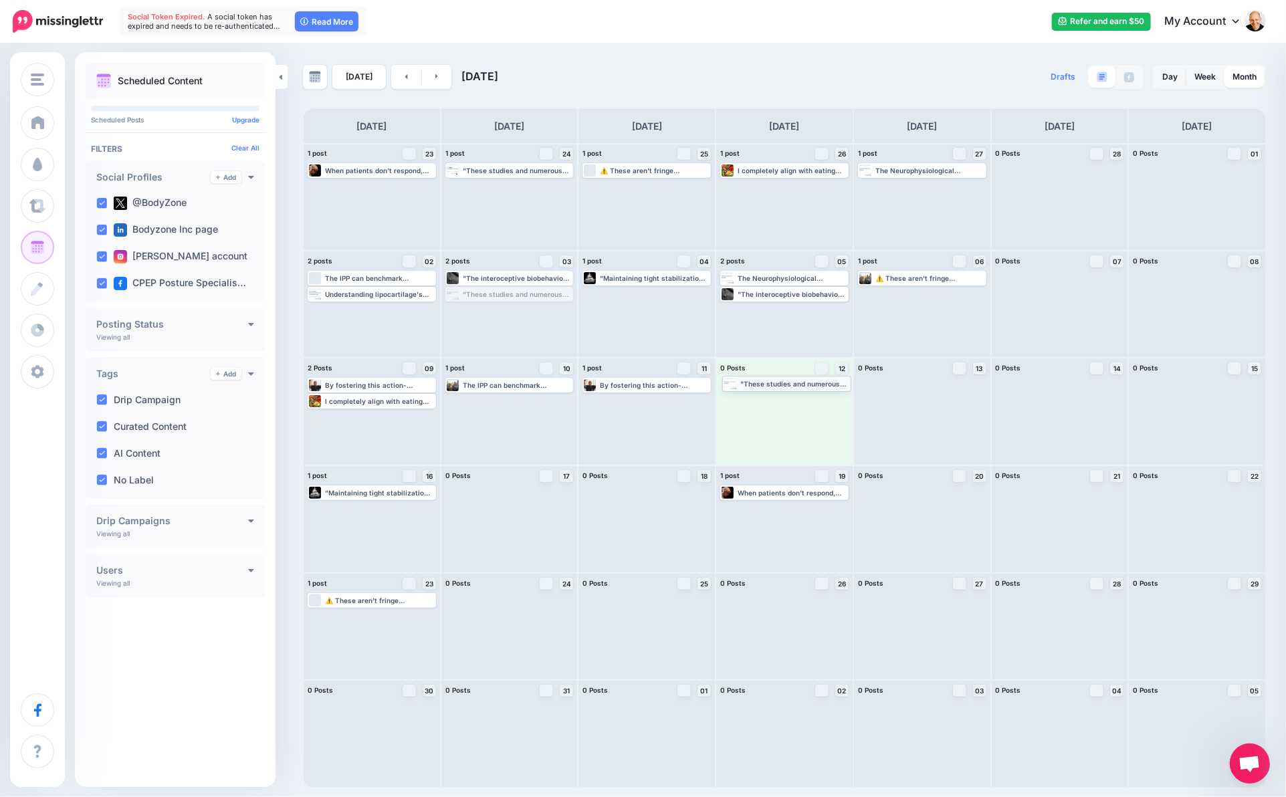
drag, startPoint x: 512, startPoint y: 296, endPoint x: 789, endPoint y: 386, distance: 291.6
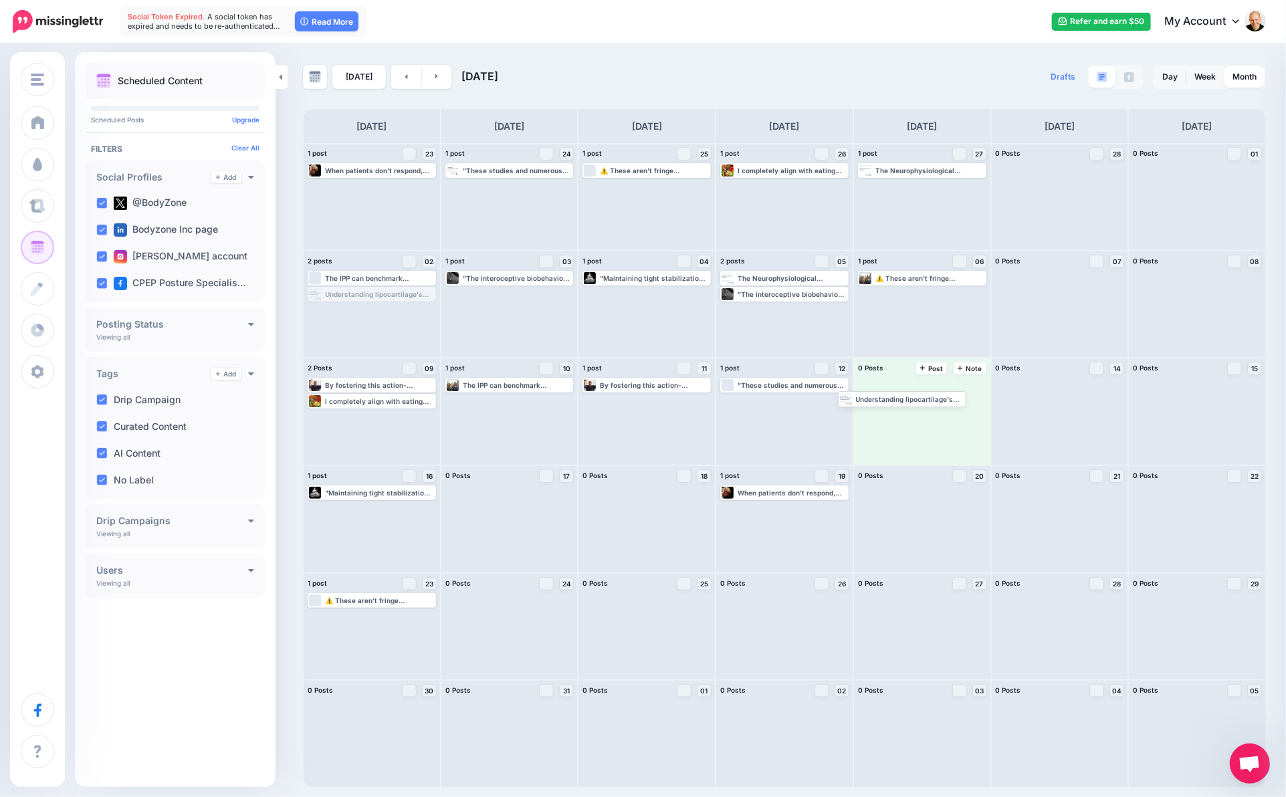
drag, startPoint x: 390, startPoint y: 296, endPoint x: 921, endPoint y: 405, distance: 542.0
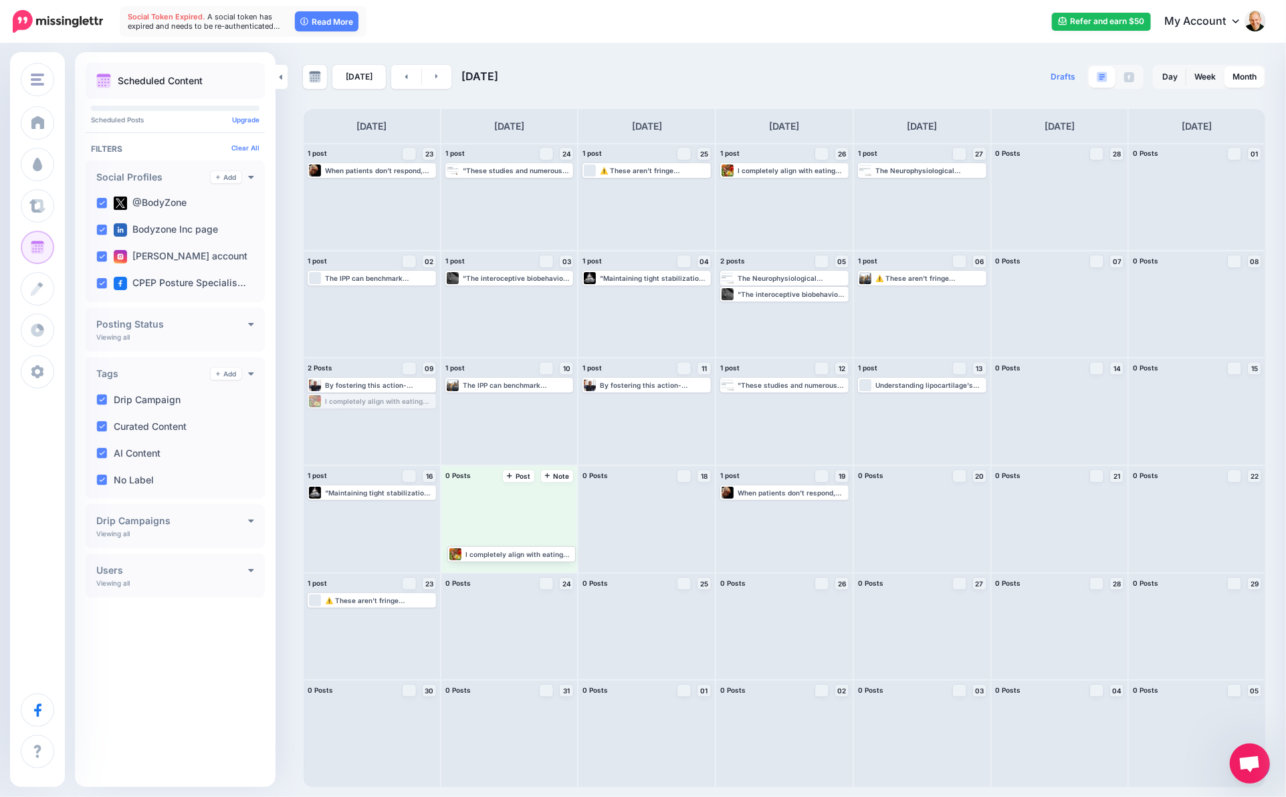
drag, startPoint x: 411, startPoint y: 403, endPoint x: 550, endPoint y: 553, distance: 204.8
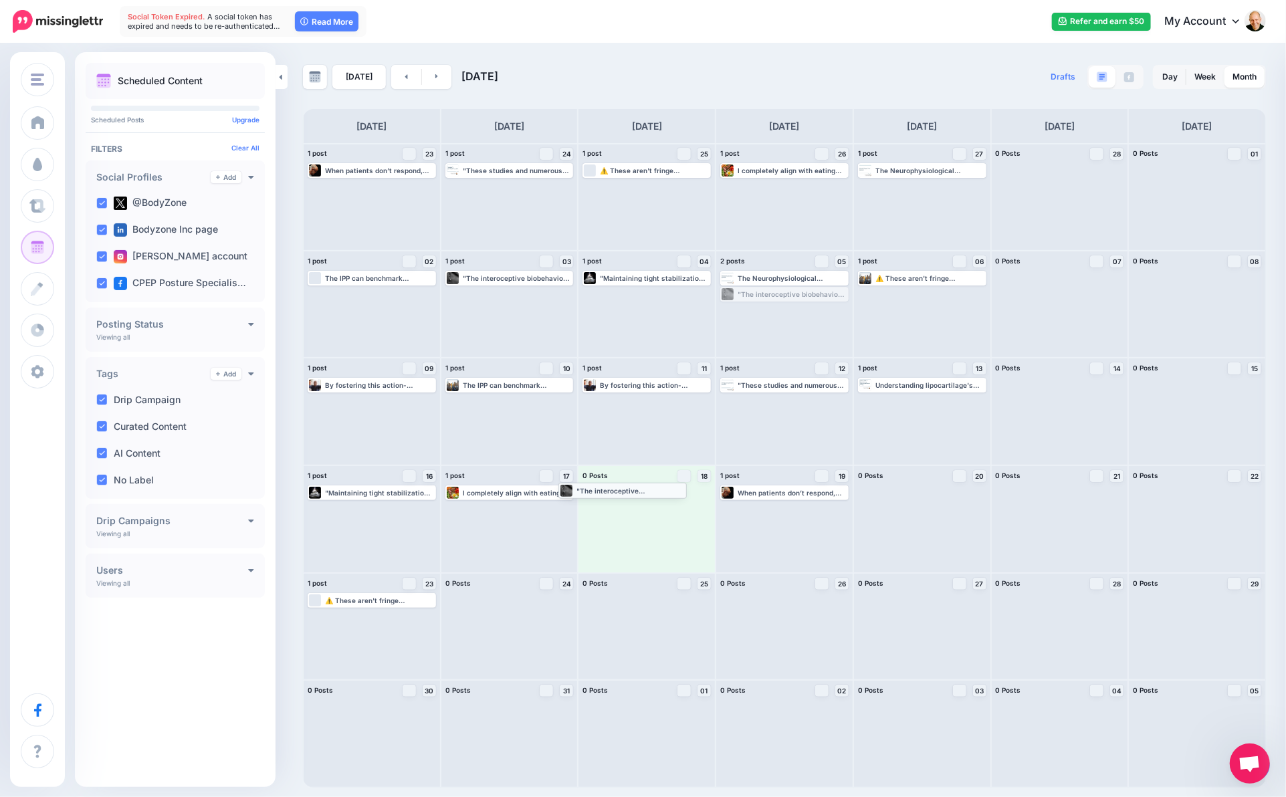
drag, startPoint x: 808, startPoint y: 295, endPoint x: 647, endPoint y: 491, distance: 254.6
click at [437, 77] on link at bounding box center [437, 77] width 30 height 24
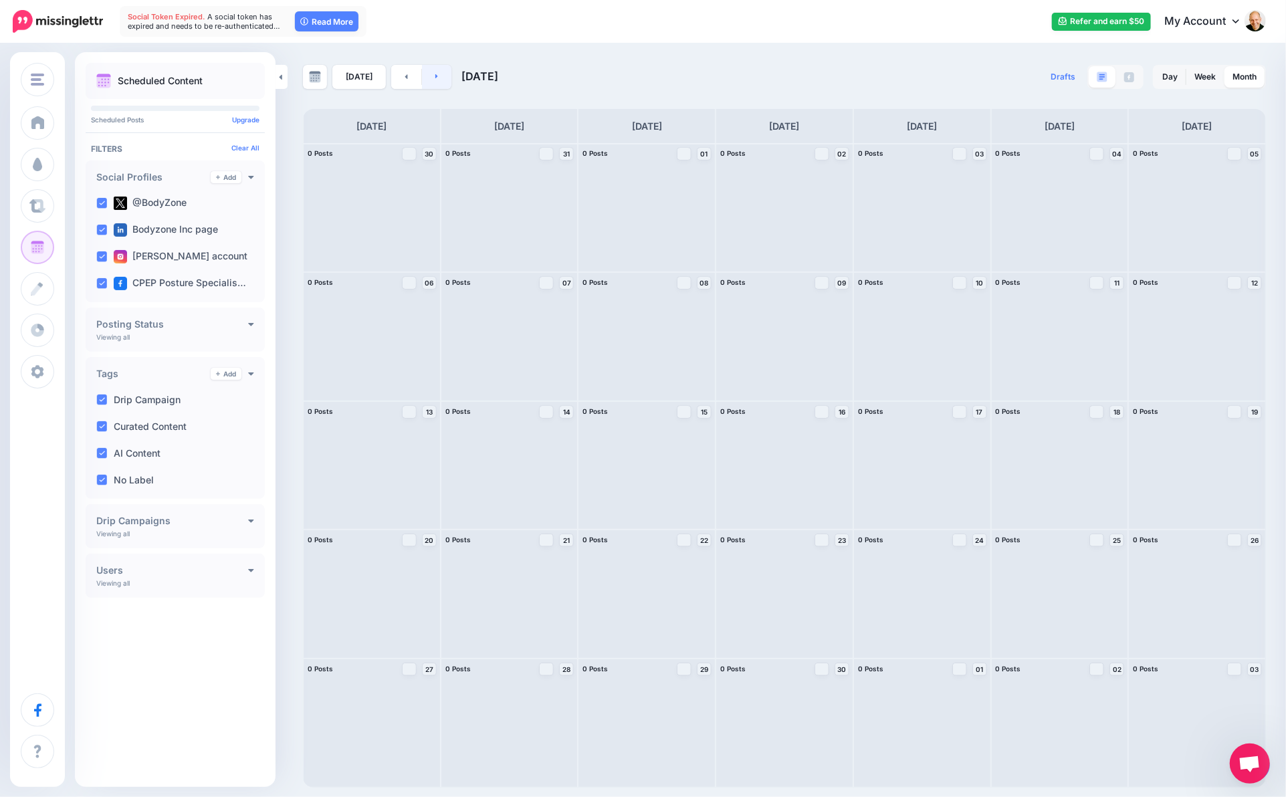
click at [437, 77] on link at bounding box center [437, 77] width 30 height 24
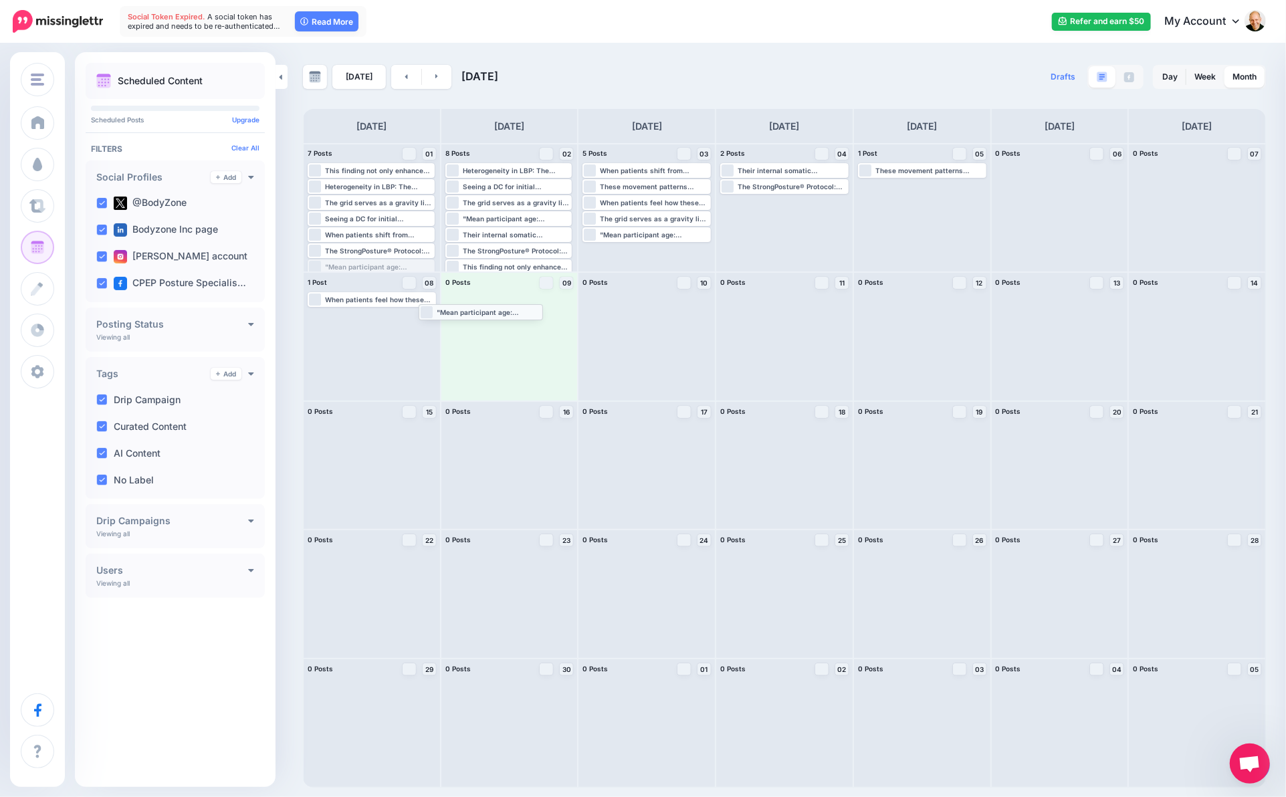
drag, startPoint x: 397, startPoint y: 264, endPoint x: 508, endPoint y: 309, distance: 119.7
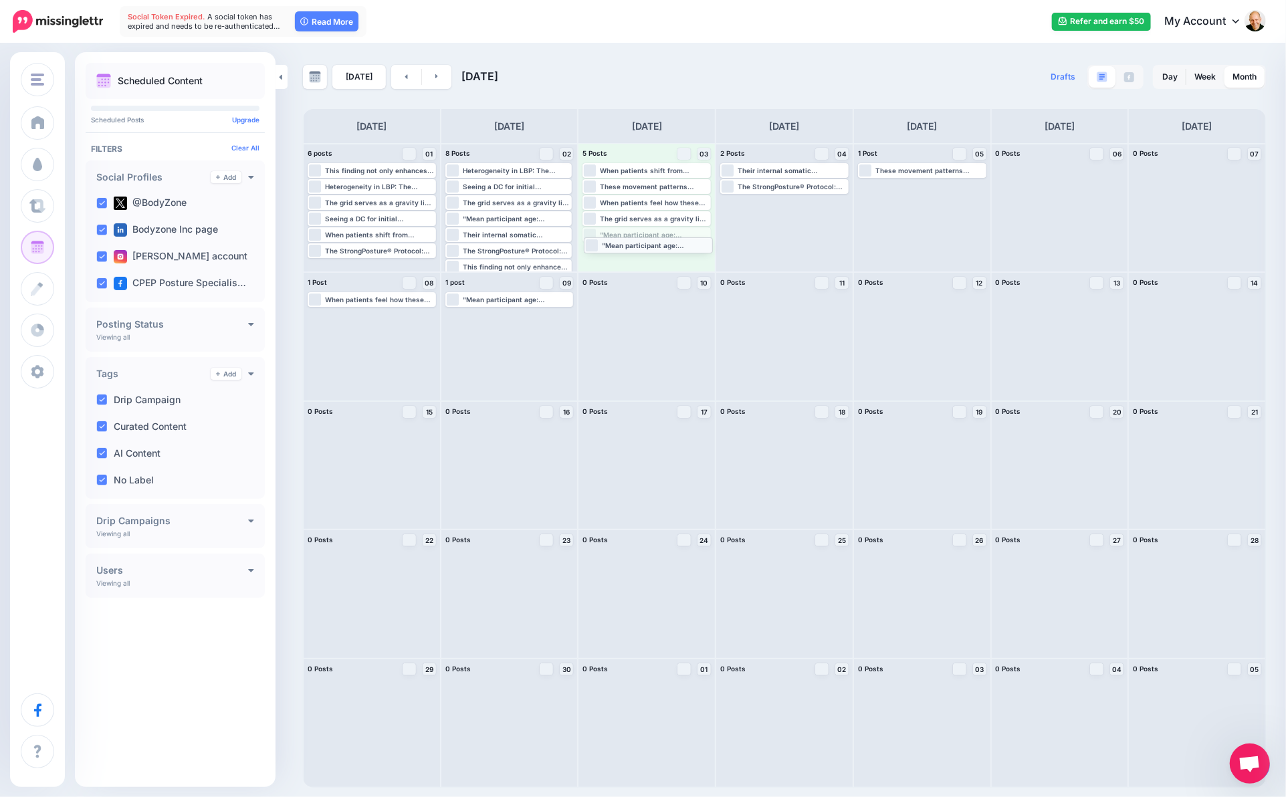
drag, startPoint x: 650, startPoint y: 235, endPoint x: 665, endPoint y: 310, distance: 77.1
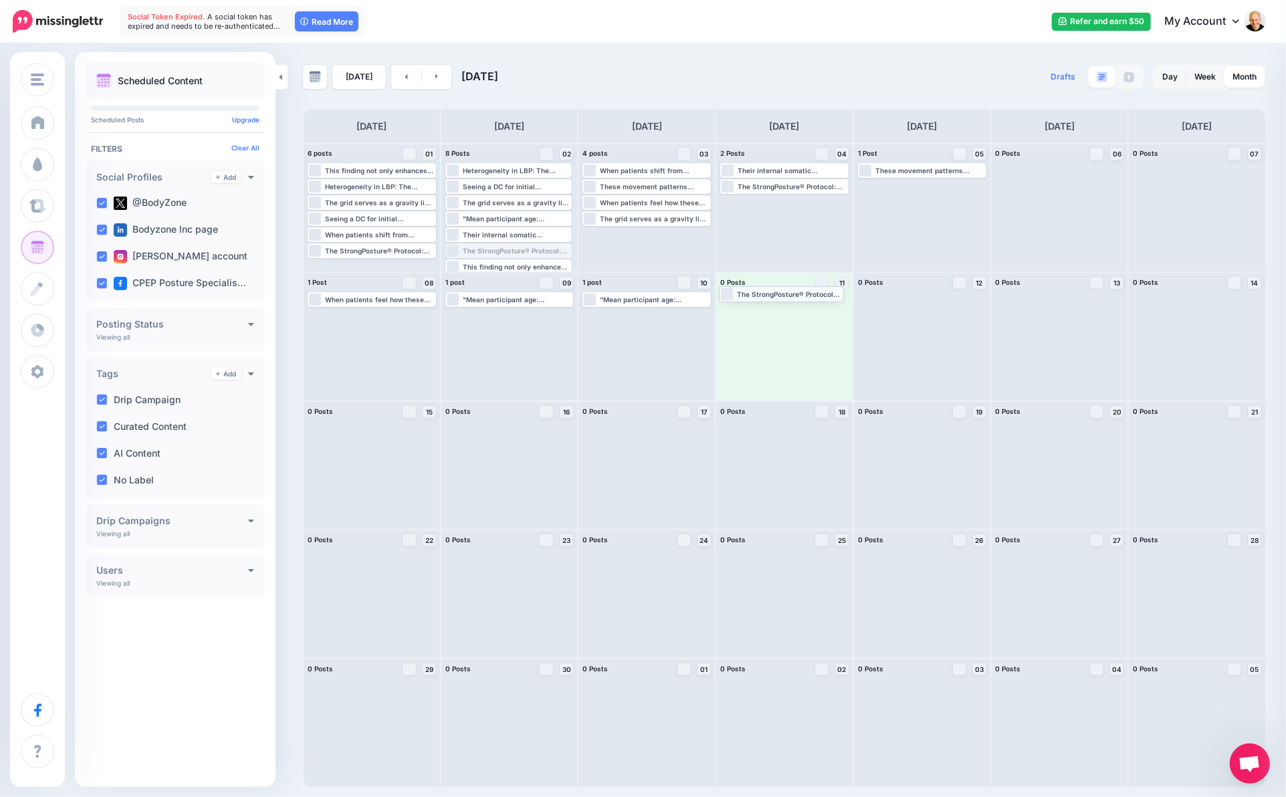
drag, startPoint x: 546, startPoint y: 248, endPoint x: 832, endPoint y: 294, distance: 289.1
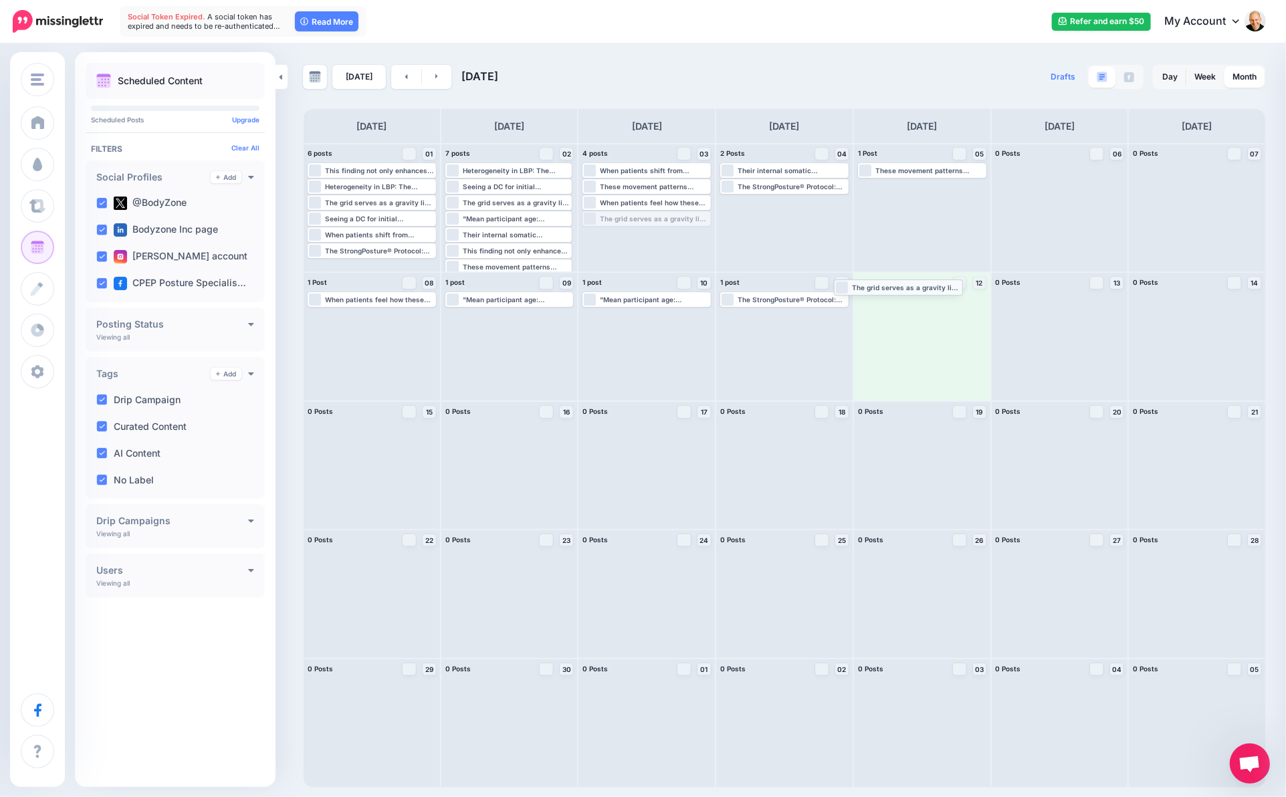
drag, startPoint x: 663, startPoint y: 217, endPoint x: 921, endPoint y: 291, distance: 268.4
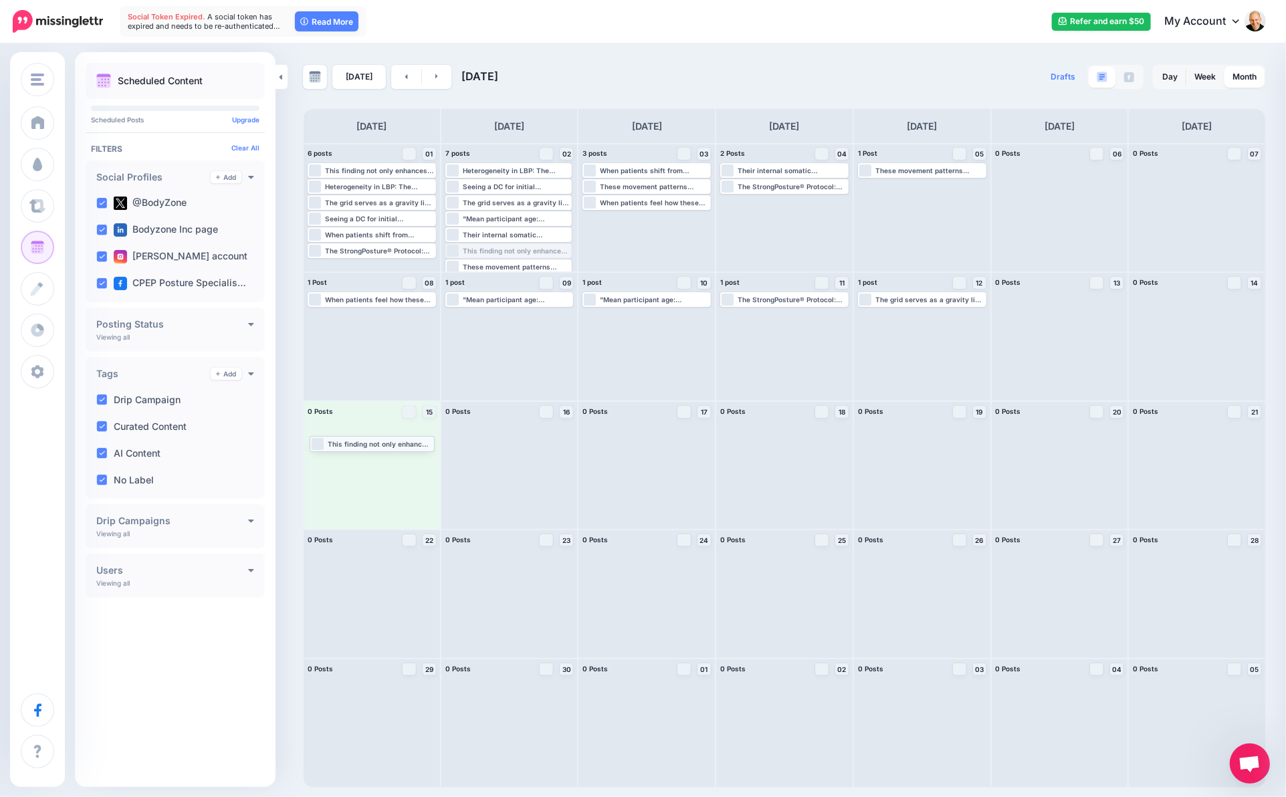
drag, startPoint x: 544, startPoint y: 250, endPoint x: 409, endPoint y: 443, distance: 235.2
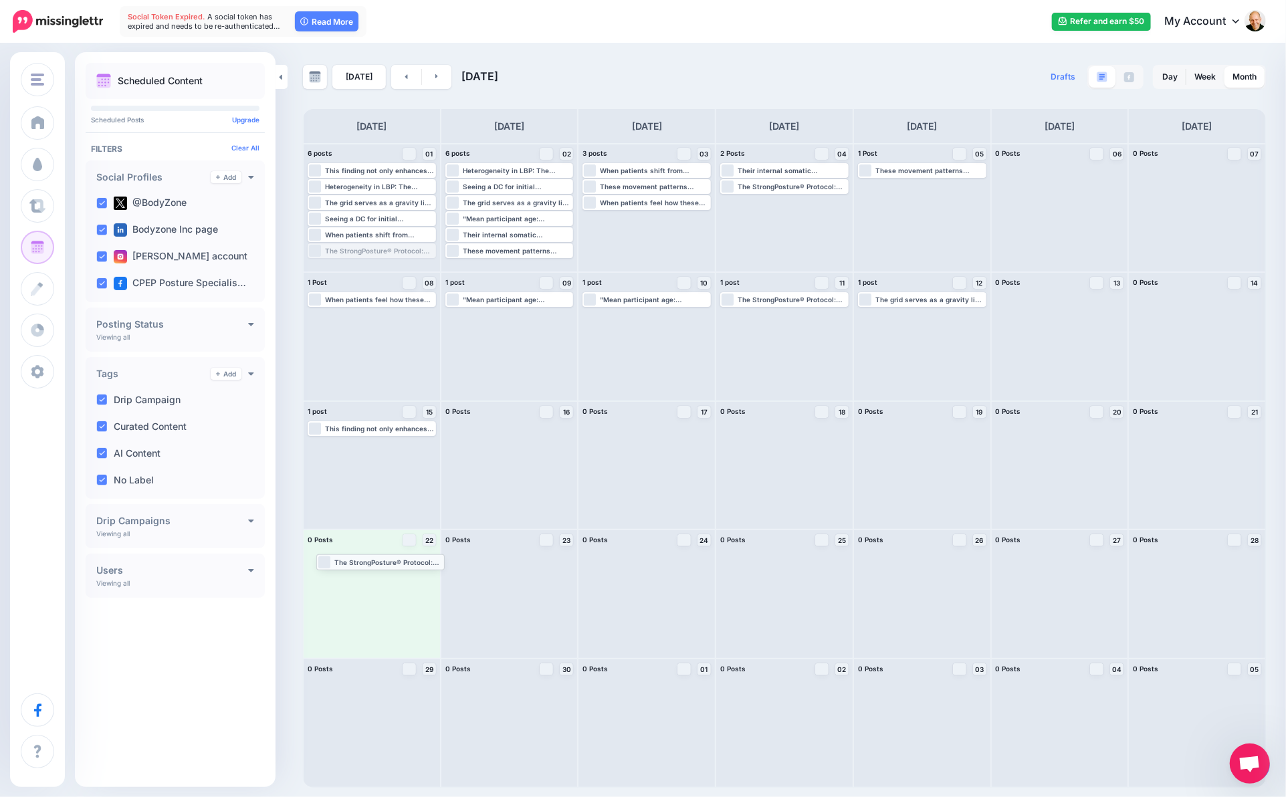
drag, startPoint x: 384, startPoint y: 251, endPoint x: 392, endPoint y: 562, distance: 311.0
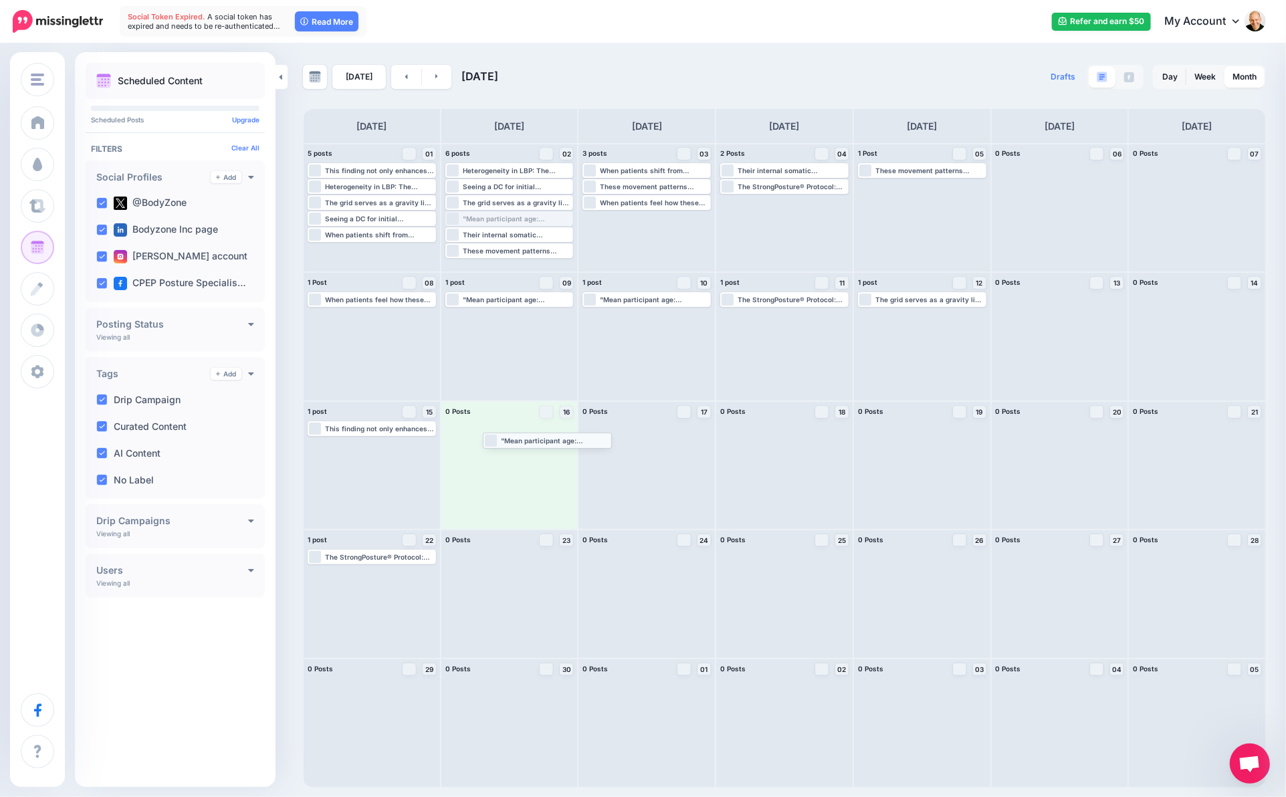
drag, startPoint x: 483, startPoint y: 217, endPoint x: 520, endPoint y: 443, distance: 229.6
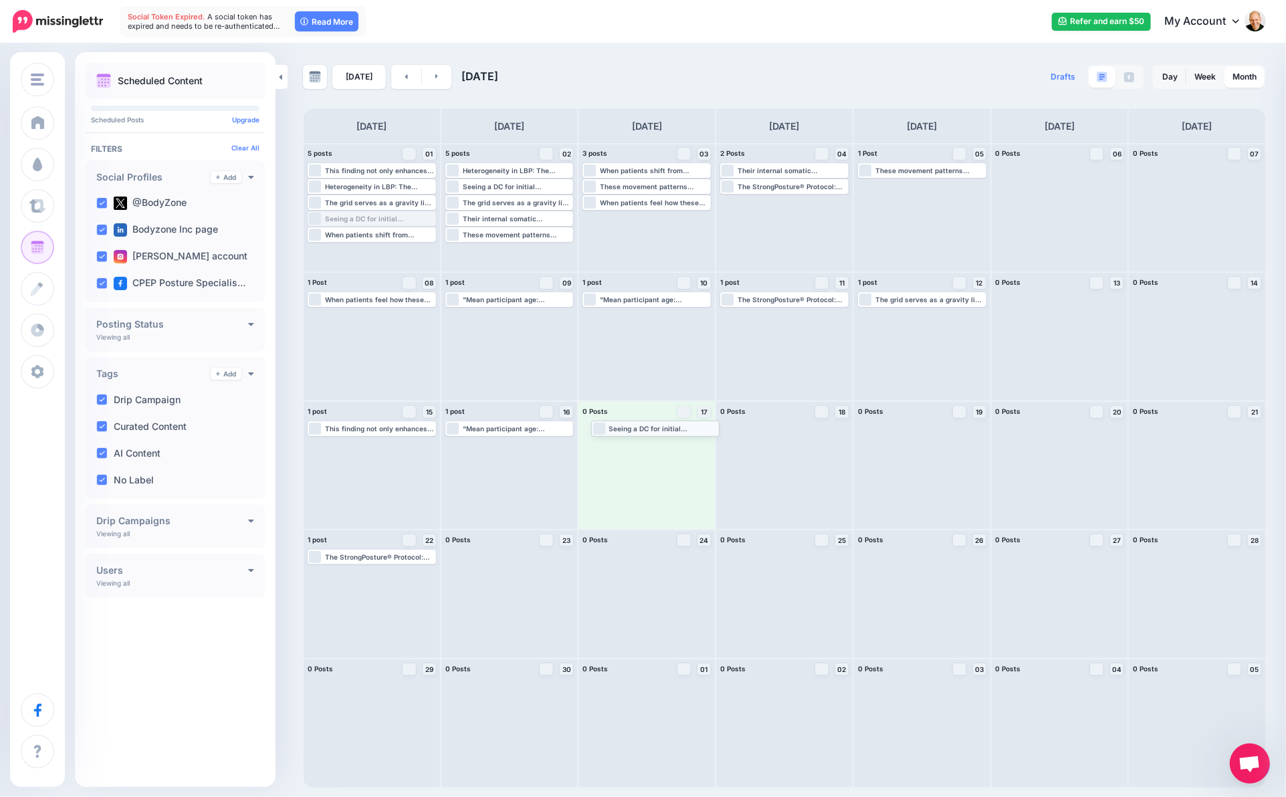
drag, startPoint x: 392, startPoint y: 218, endPoint x: 675, endPoint y: 427, distance: 352.4
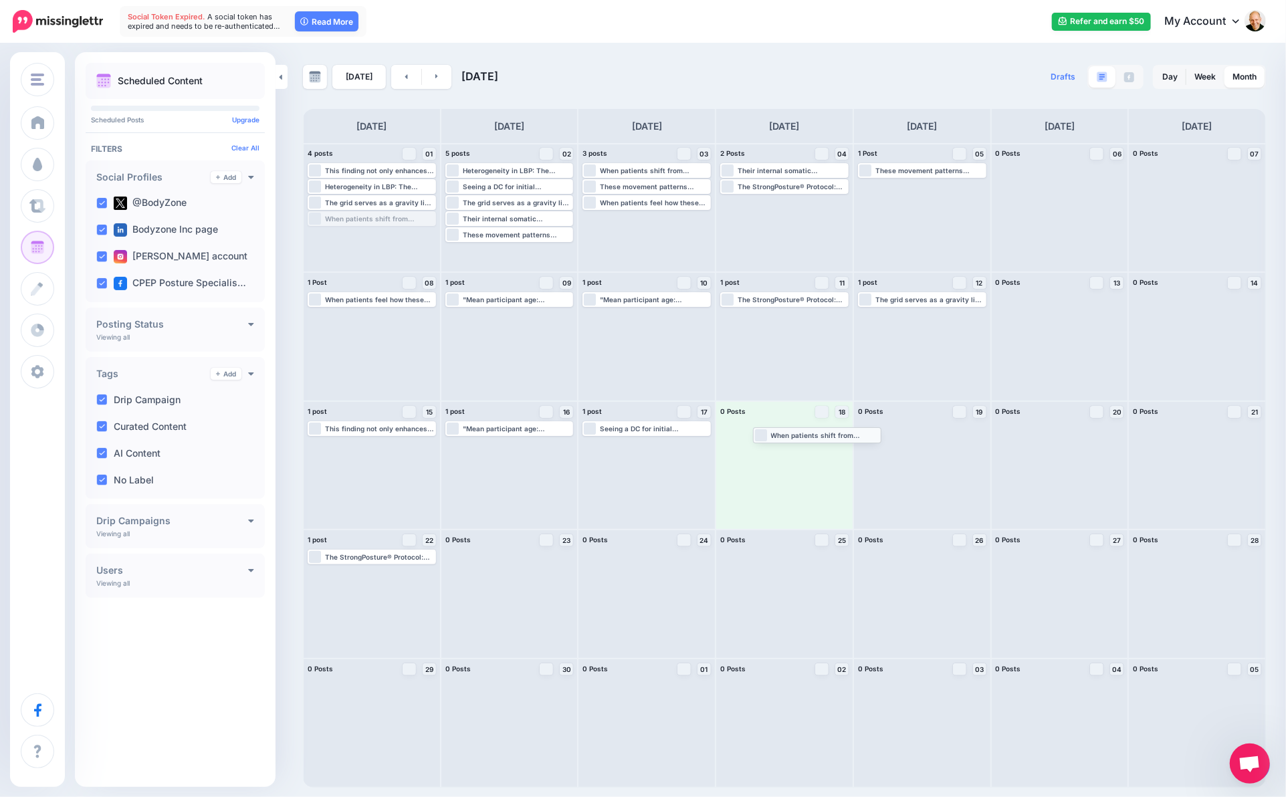
drag, startPoint x: 378, startPoint y: 221, endPoint x: 824, endPoint y: 441, distance: 496.4
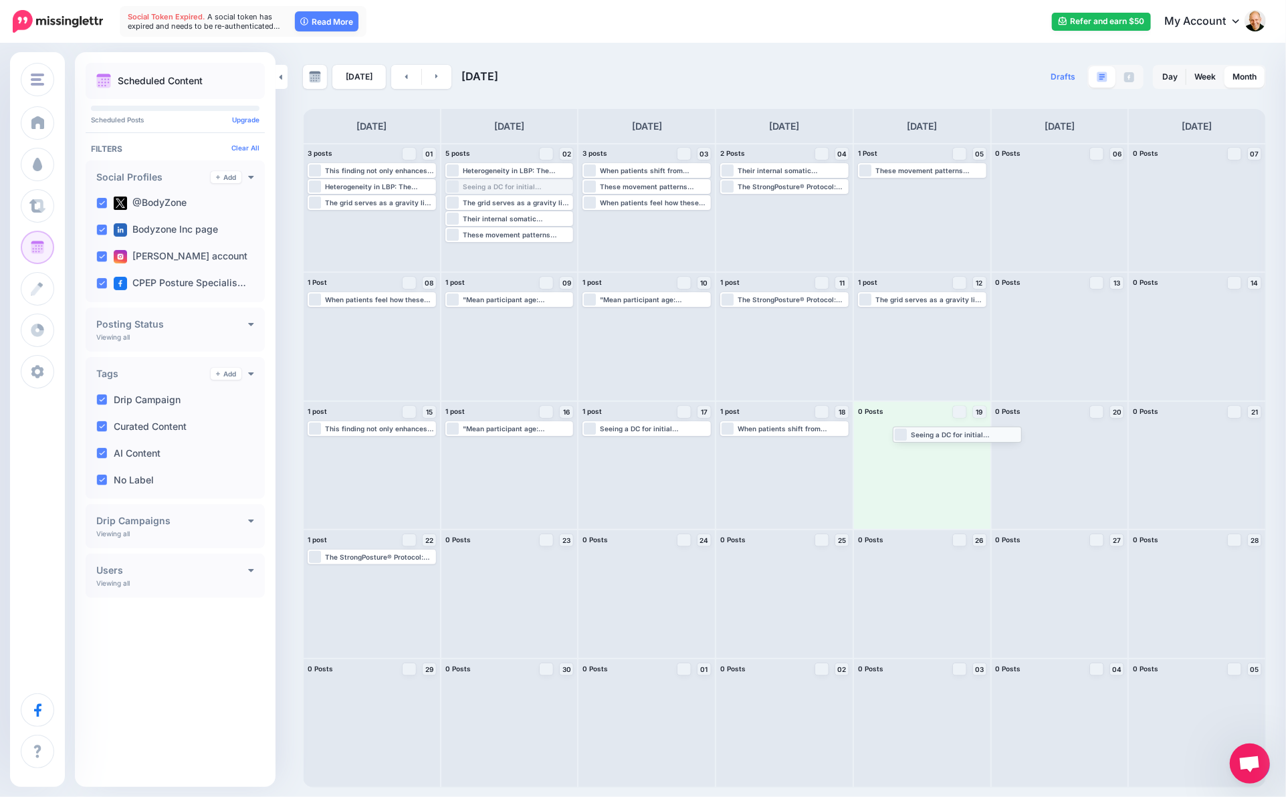
drag, startPoint x: 488, startPoint y: 187, endPoint x: 934, endPoint y: 434, distance: 509.7
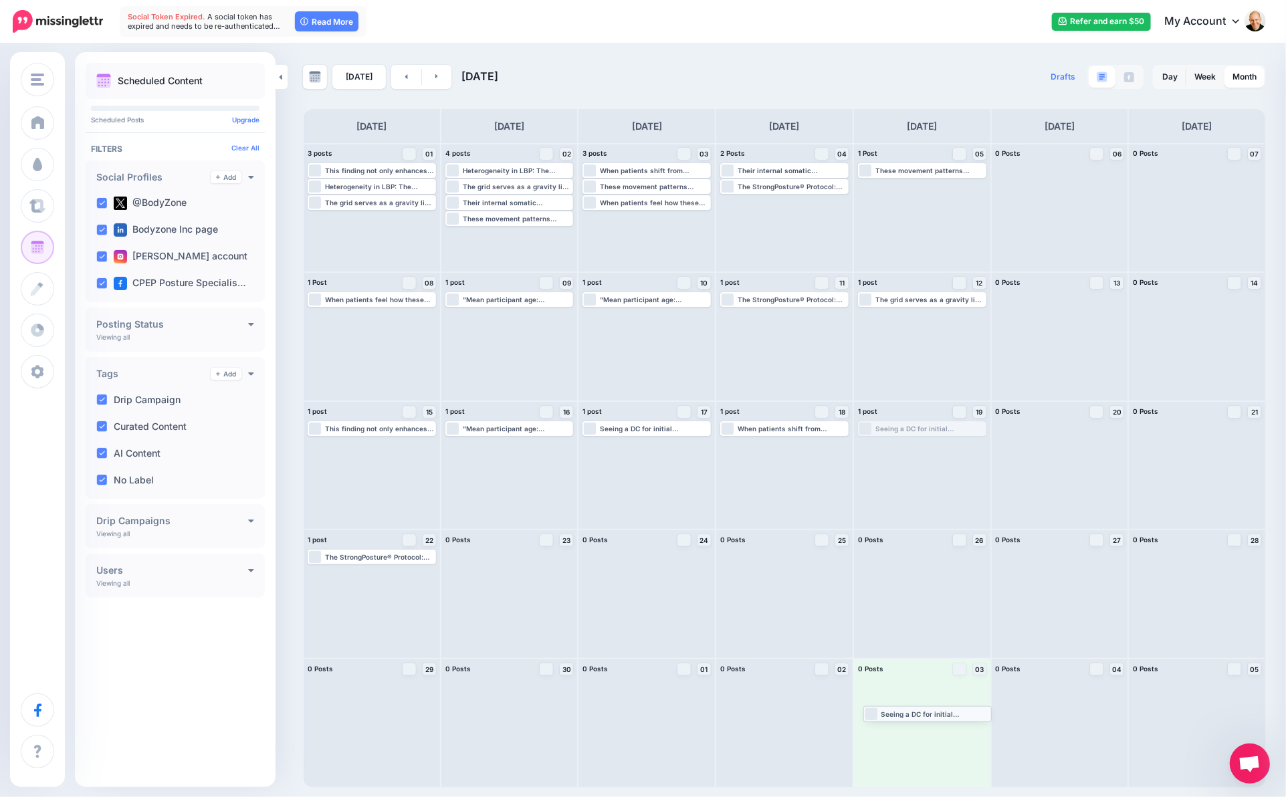
drag, startPoint x: 927, startPoint y: 431, endPoint x: 932, endPoint y: 717, distance: 285.6
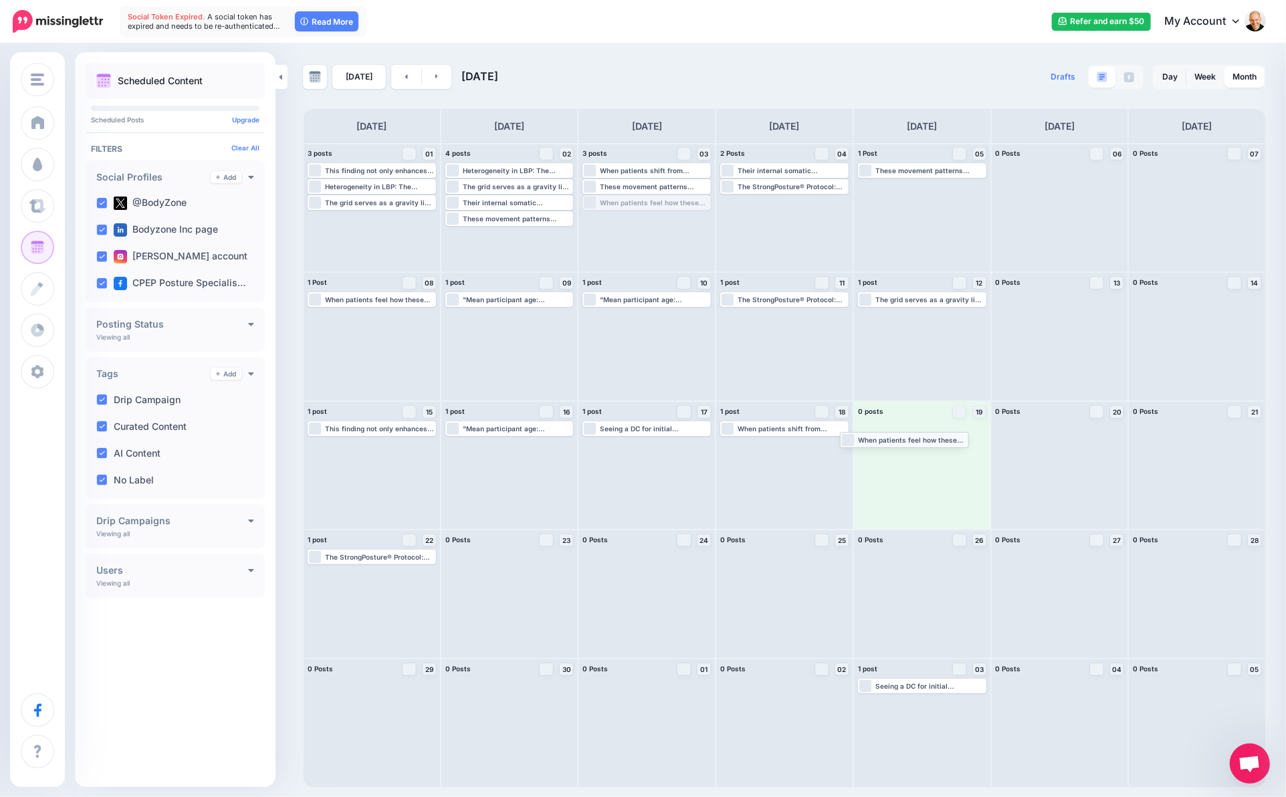
drag, startPoint x: 652, startPoint y: 200, endPoint x: 910, endPoint y: 437, distance: 350.2
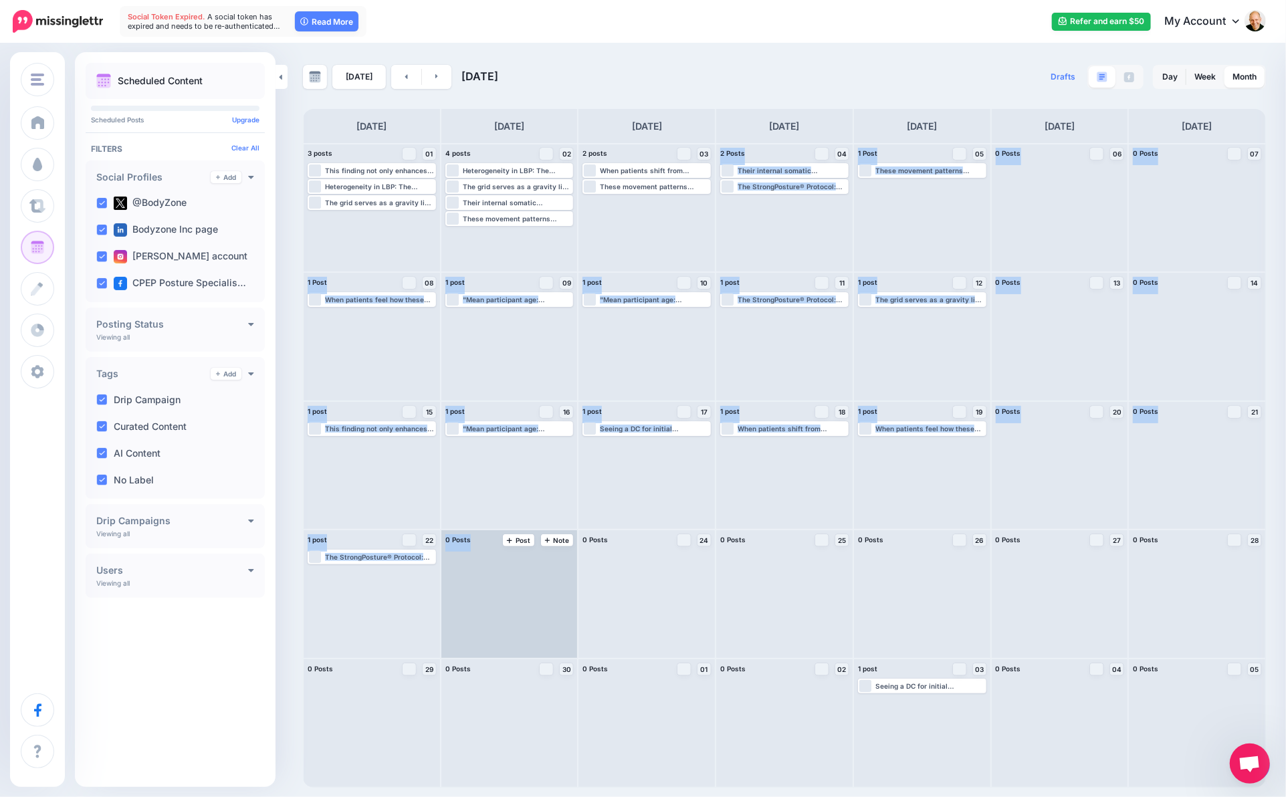
drag, startPoint x: 629, startPoint y: 185, endPoint x: 504, endPoint y: 549, distance: 385.0
click at [504, 549] on div "3 posts 01 Note Post Loading #[MEDICAL_DATA] #interoception #ProvideCrucialInsi…" at bounding box center [784, 465] width 963 height 645
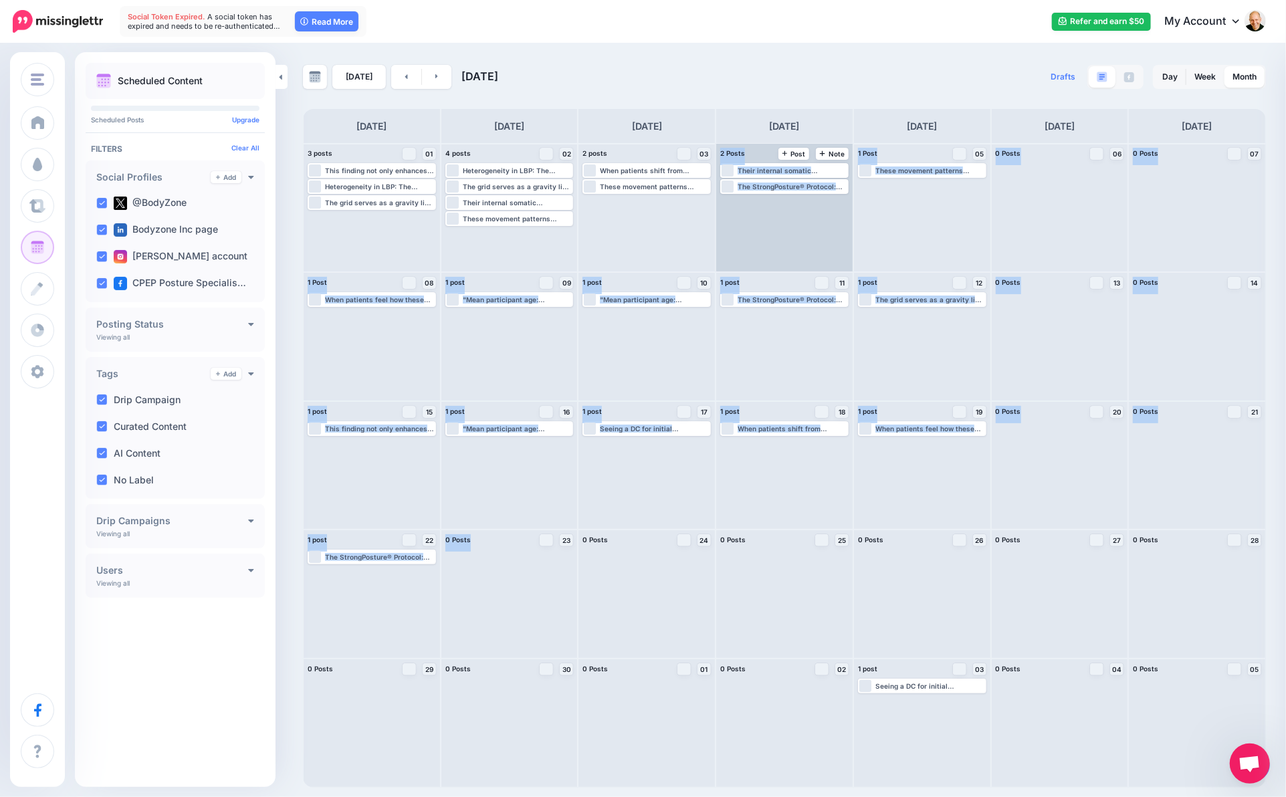
click at [805, 223] on div "Loading Their internal somatic perception—their interoceptive awareness—doesn't…" at bounding box center [784, 208] width 136 height 128
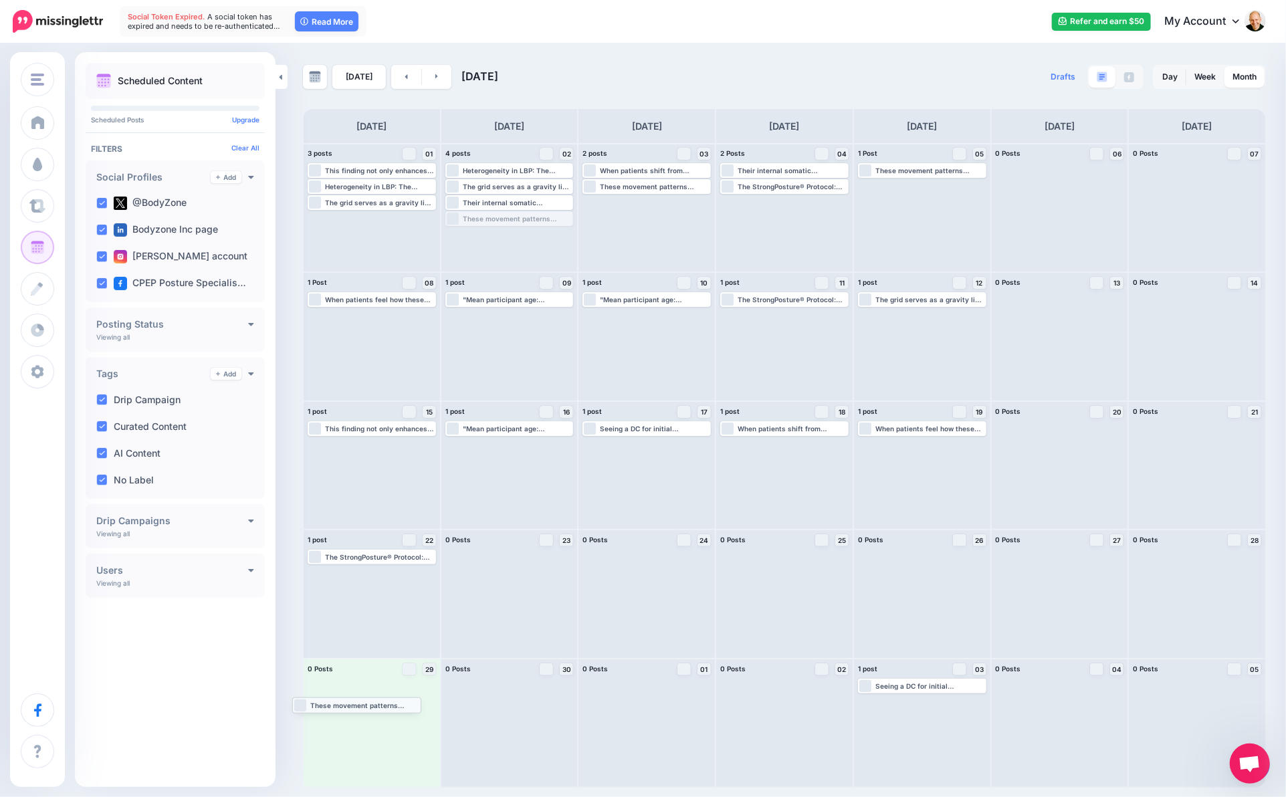
drag, startPoint x: 528, startPoint y: 217, endPoint x: 376, endPoint y: 703, distance: 508.8
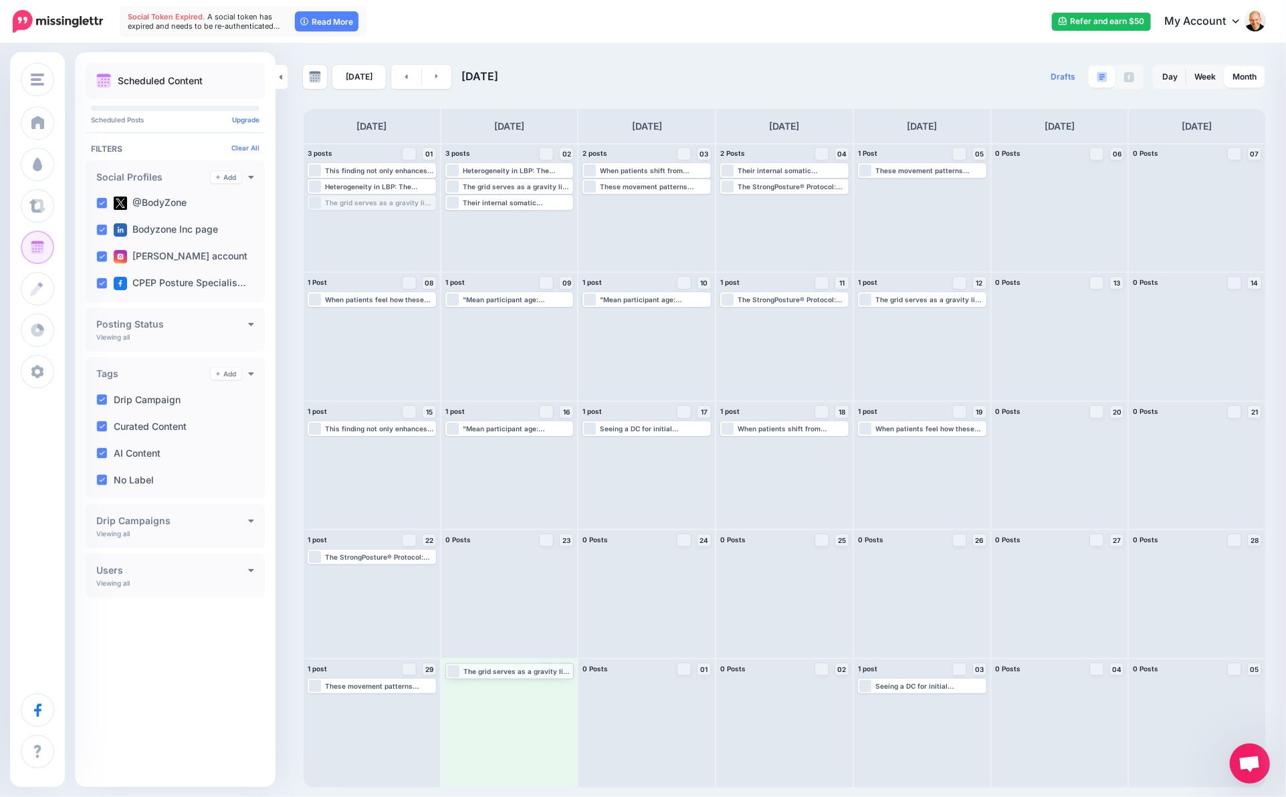
drag, startPoint x: 397, startPoint y: 204, endPoint x: 535, endPoint y: 672, distance: 487.9
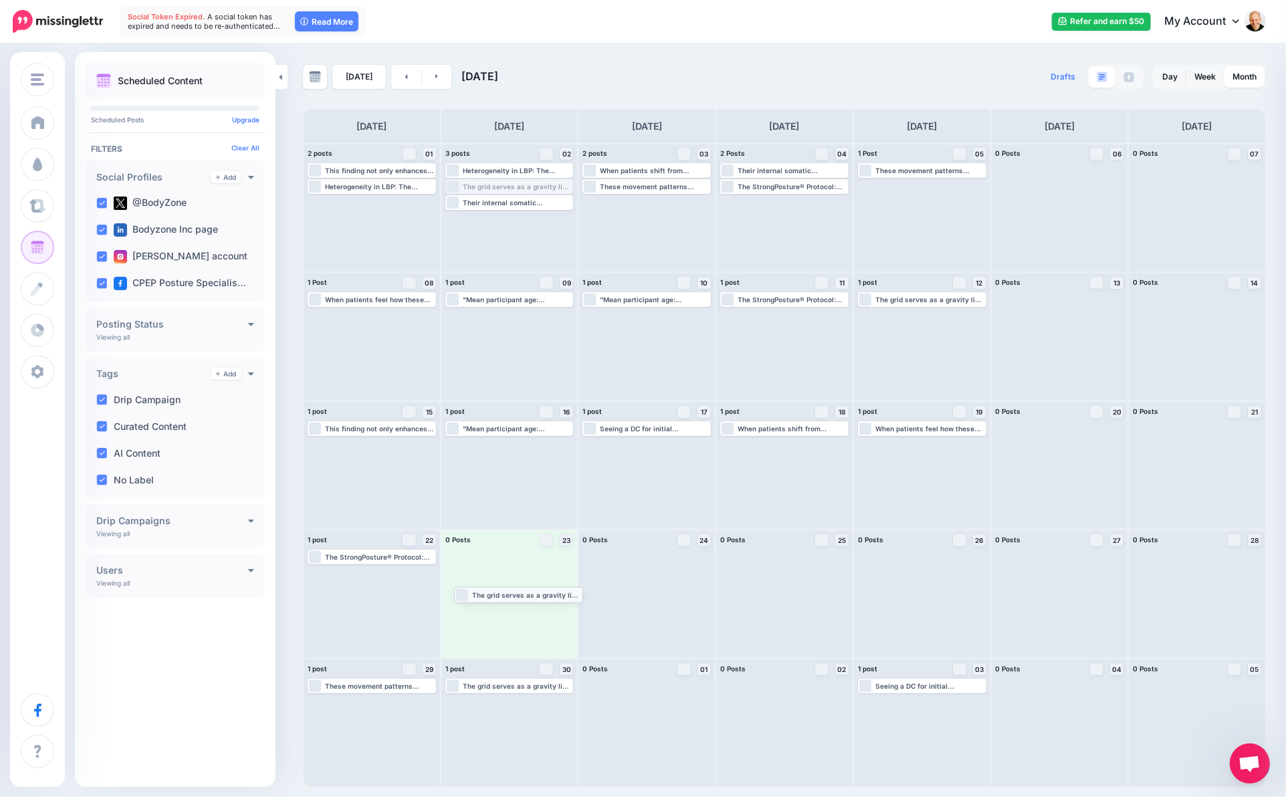
drag, startPoint x: 484, startPoint y: 183, endPoint x: 493, endPoint y: 590, distance: 408.0
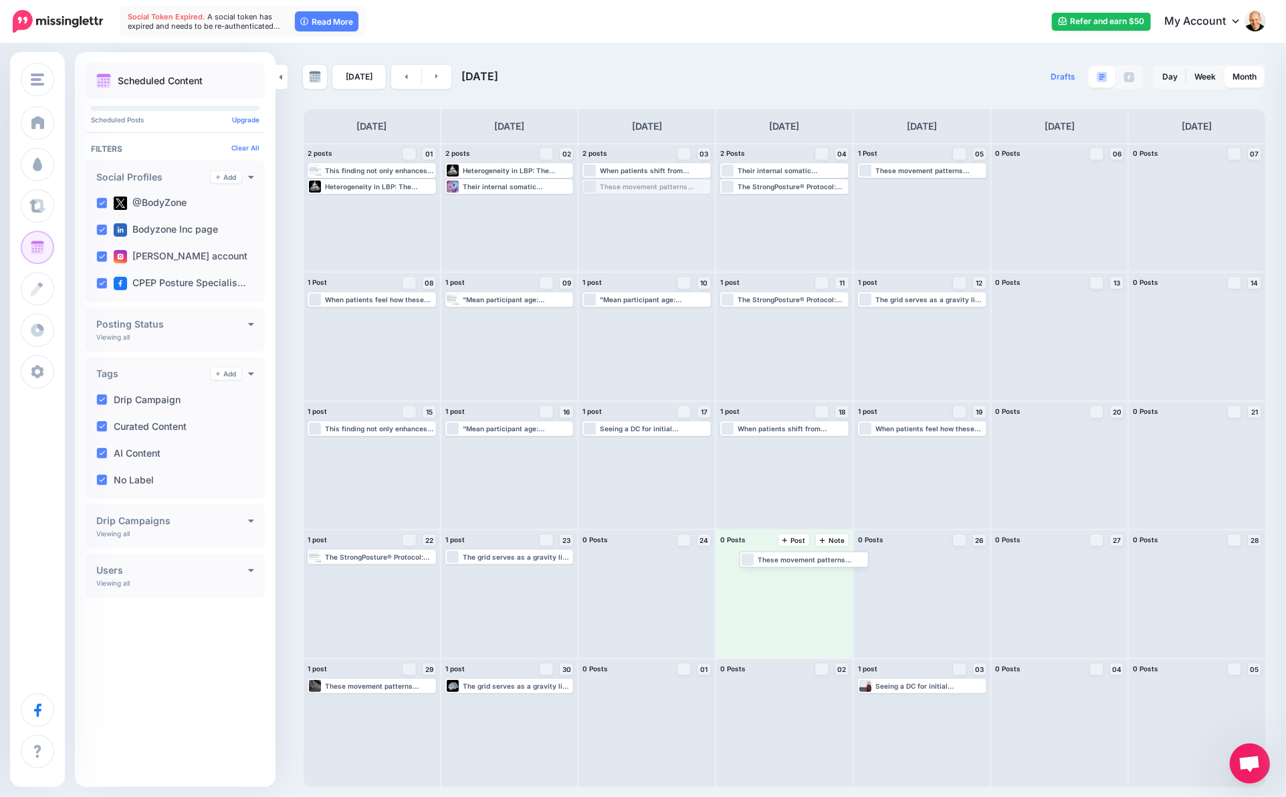
drag, startPoint x: 643, startPoint y: 188, endPoint x: 790, endPoint y: 566, distance: 406.0
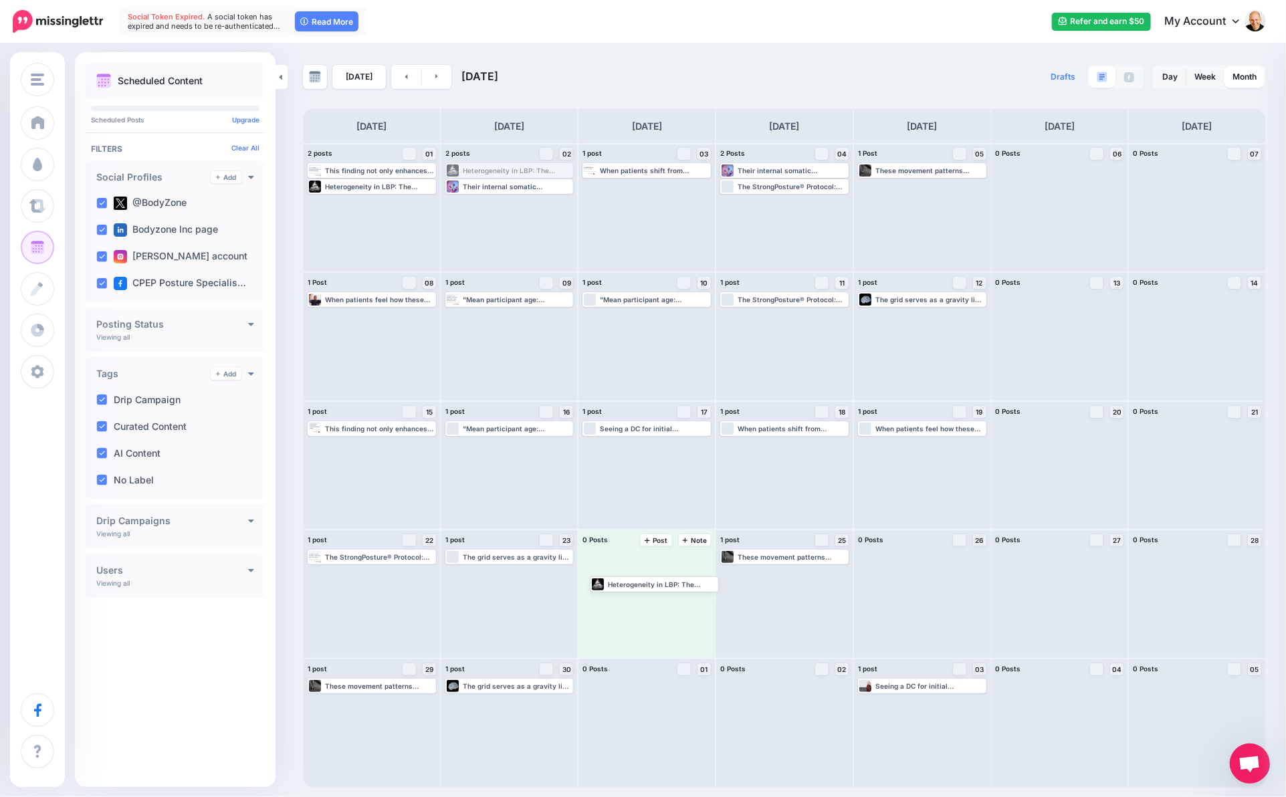
drag, startPoint x: 508, startPoint y: 167, endPoint x: 652, endPoint y: 564, distance: 421.8
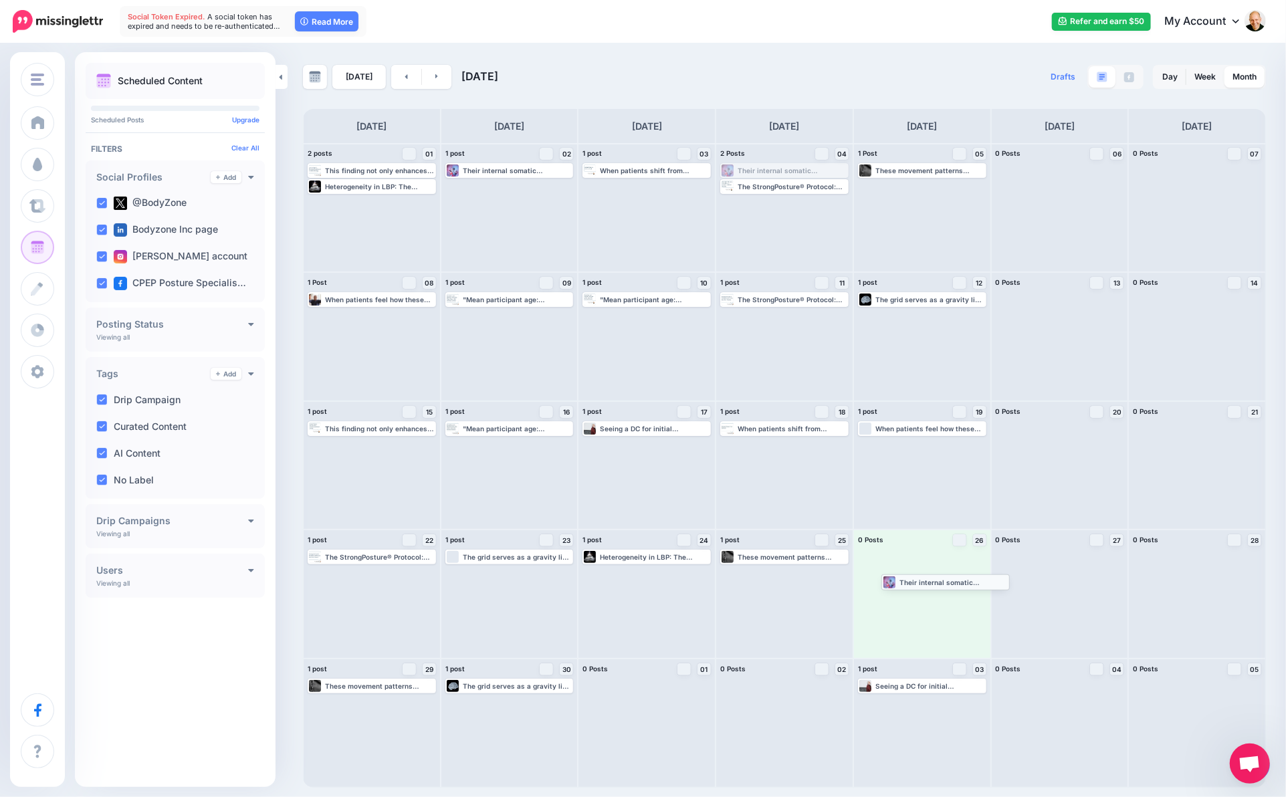
drag, startPoint x: 782, startPoint y: 168, endPoint x: 943, endPoint y: 579, distance: 441.7
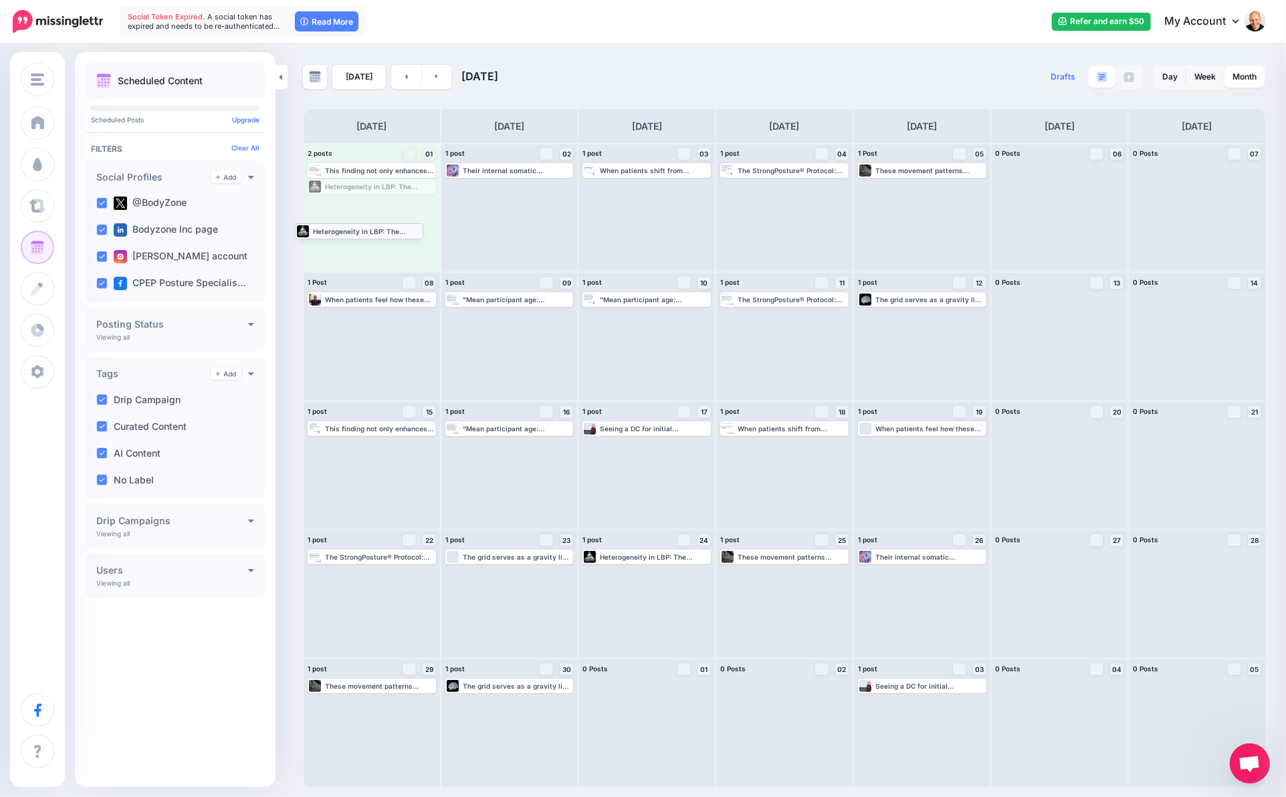
drag, startPoint x: 405, startPoint y: 188, endPoint x: 392, endPoint y: 232, distance: 45.9
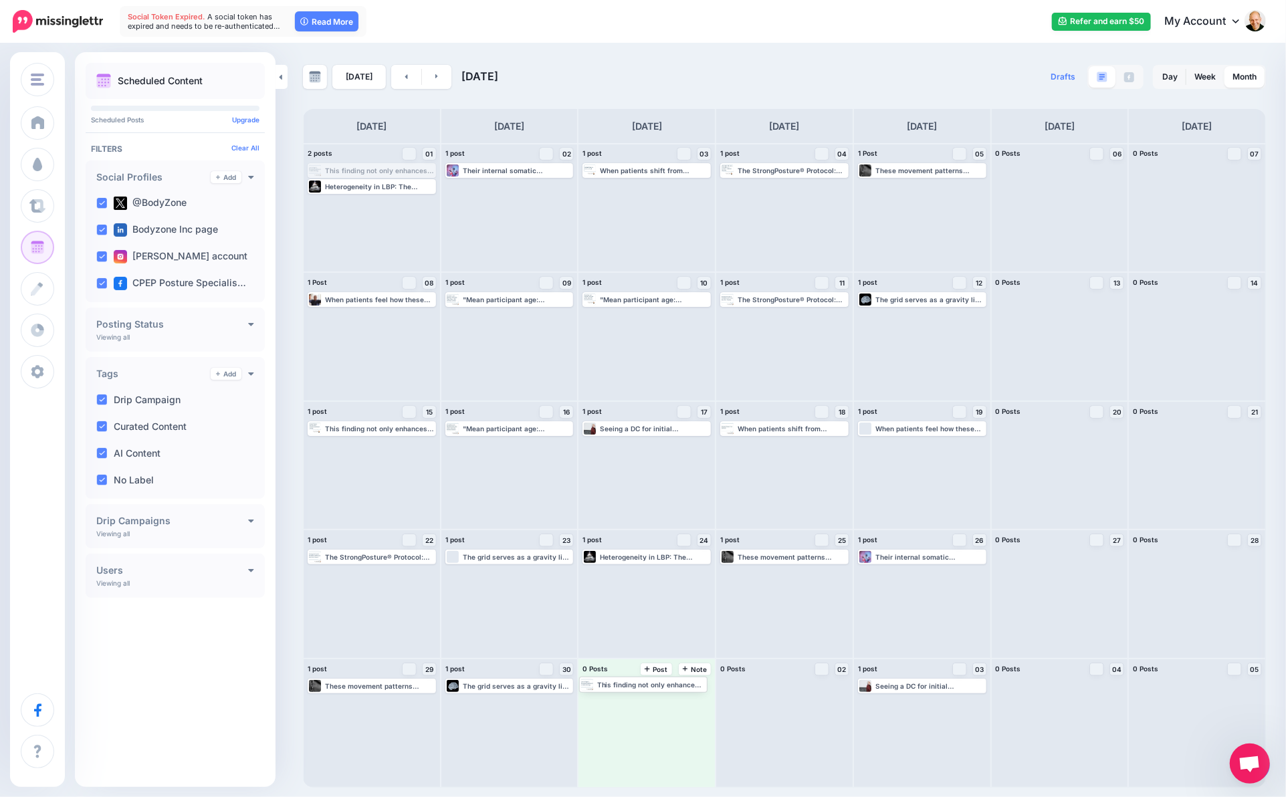
drag, startPoint x: 392, startPoint y: 168, endPoint x: 663, endPoint y: 681, distance: 580.8
